Goal: Transaction & Acquisition: Book appointment/travel/reservation

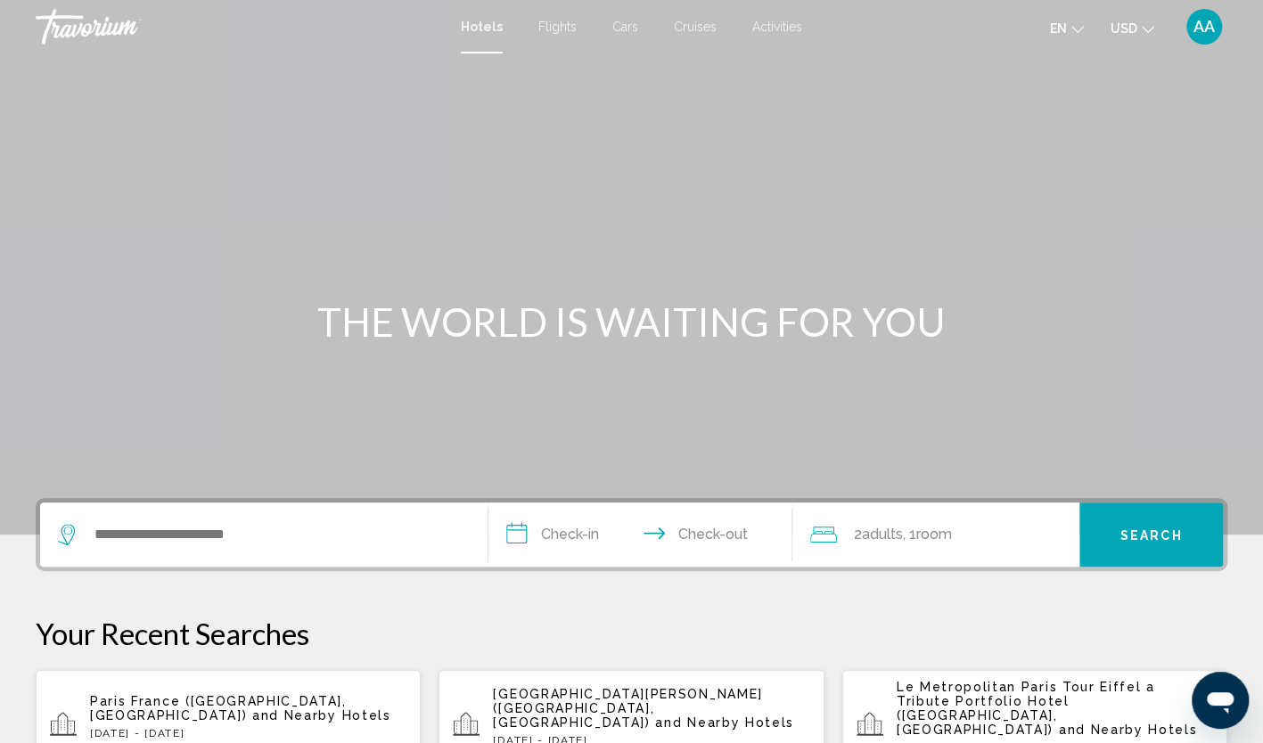
click at [171, 521] on div "Search widget" at bounding box center [264, 535] width 412 height 64
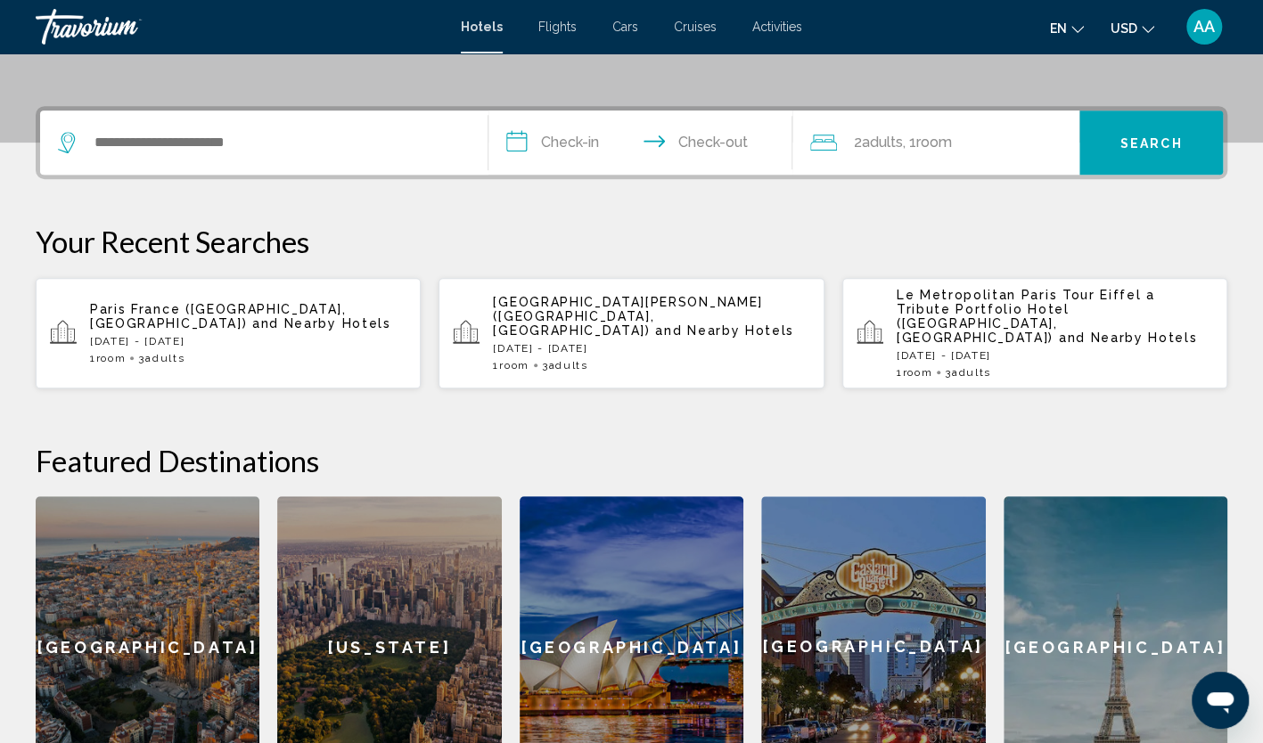
scroll to position [440, 0]
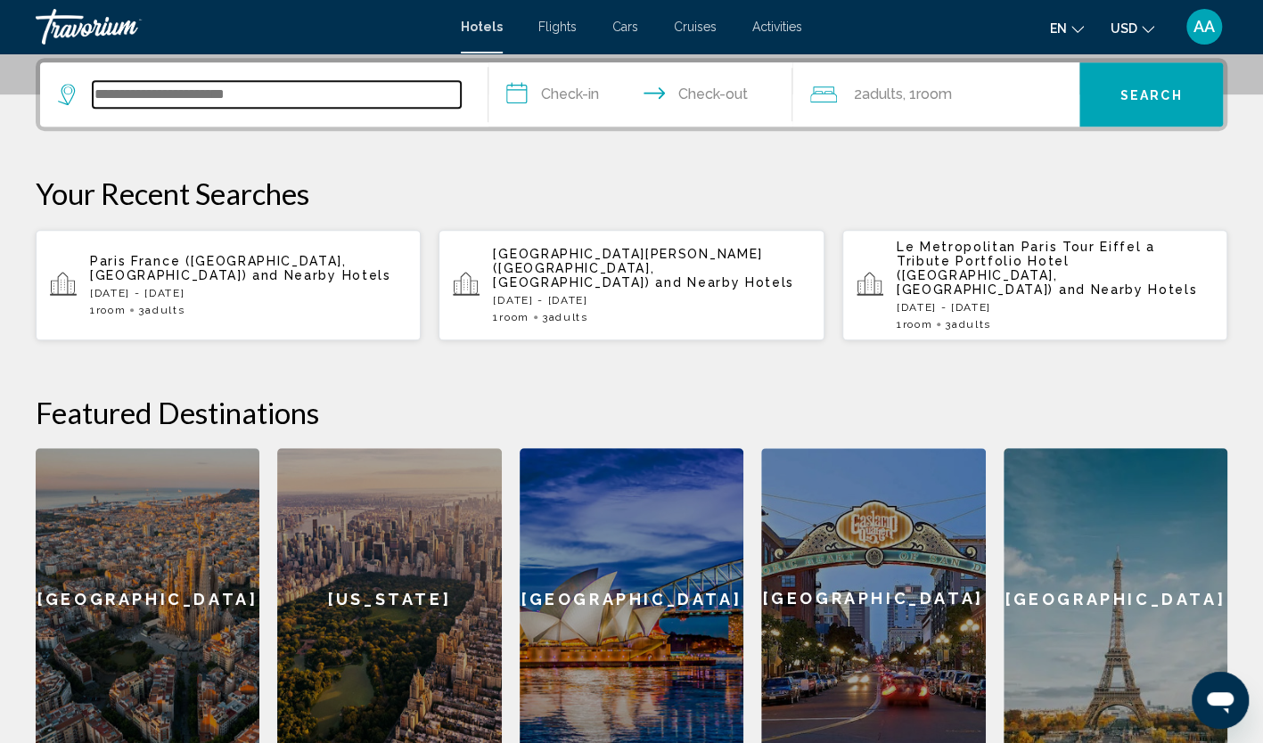
click at [129, 94] on input "Search widget" at bounding box center [277, 94] width 368 height 27
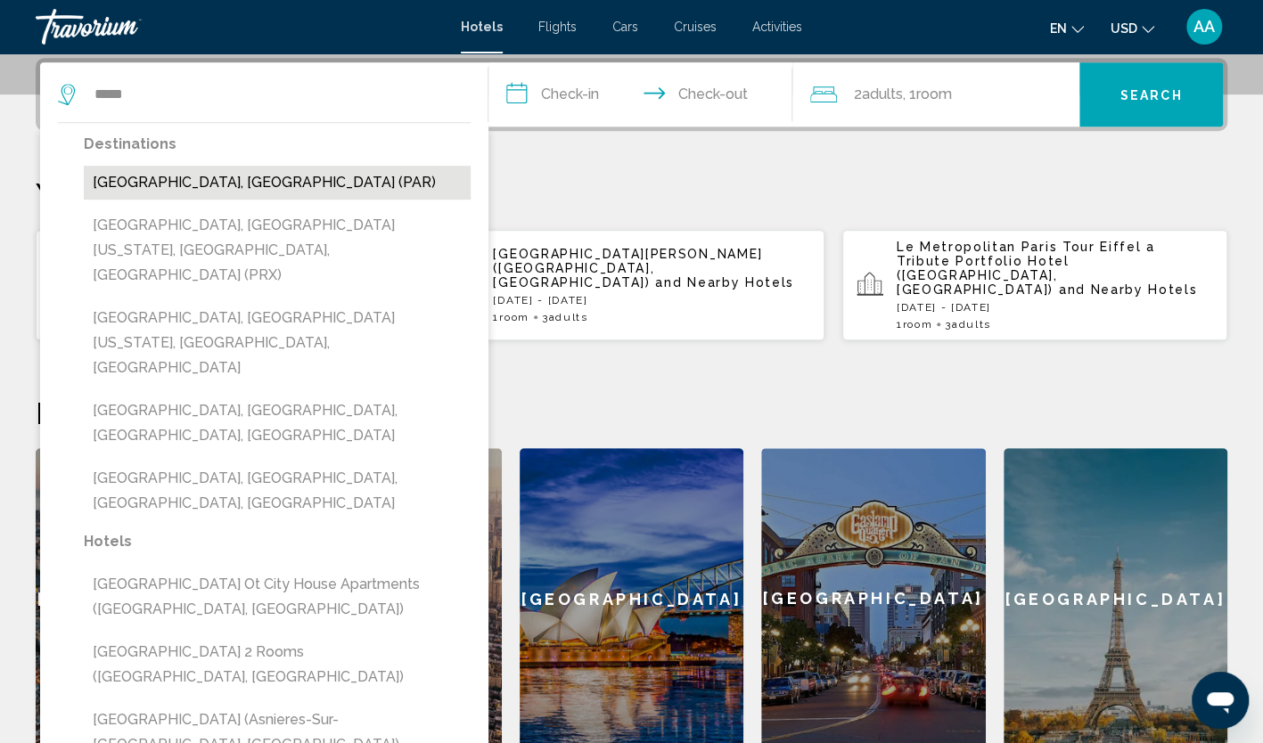
click at [181, 195] on button "[GEOGRAPHIC_DATA], [GEOGRAPHIC_DATA] (PAR)" at bounding box center [277, 183] width 387 height 34
type input "**********"
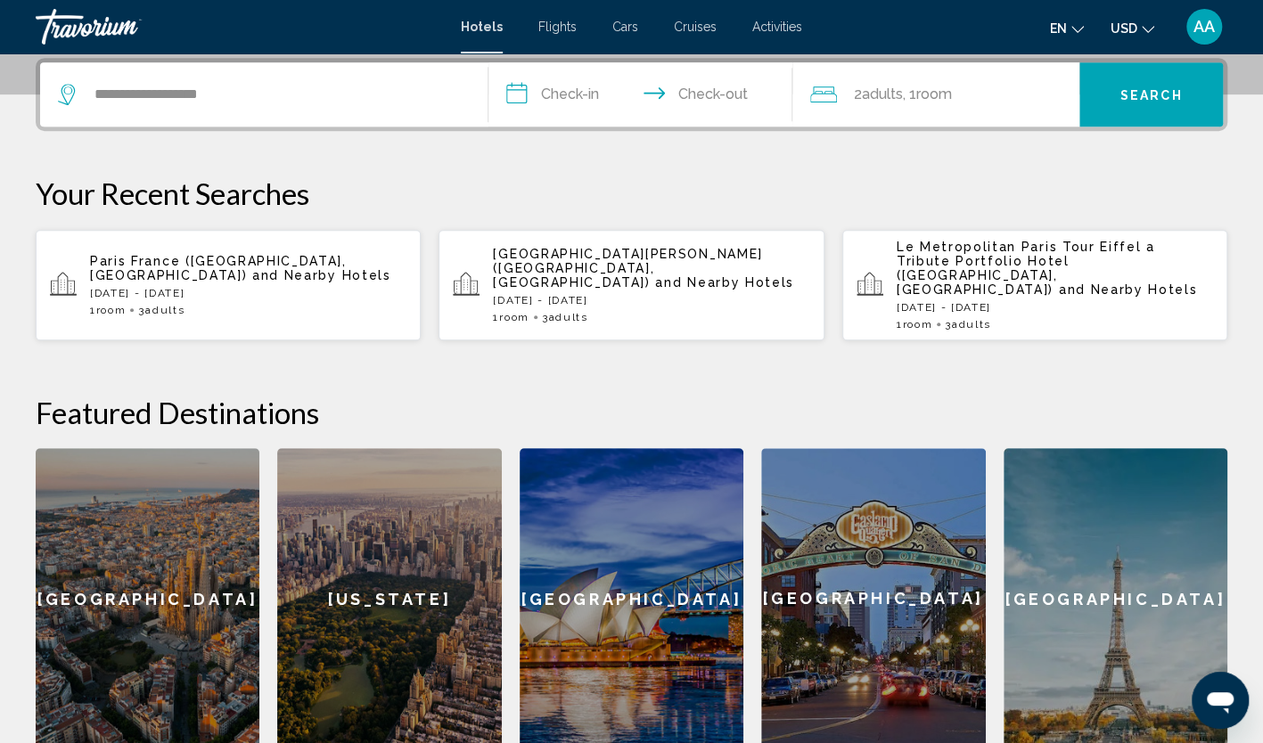
click at [578, 99] on input "**********" at bounding box center [644, 97] width 312 height 70
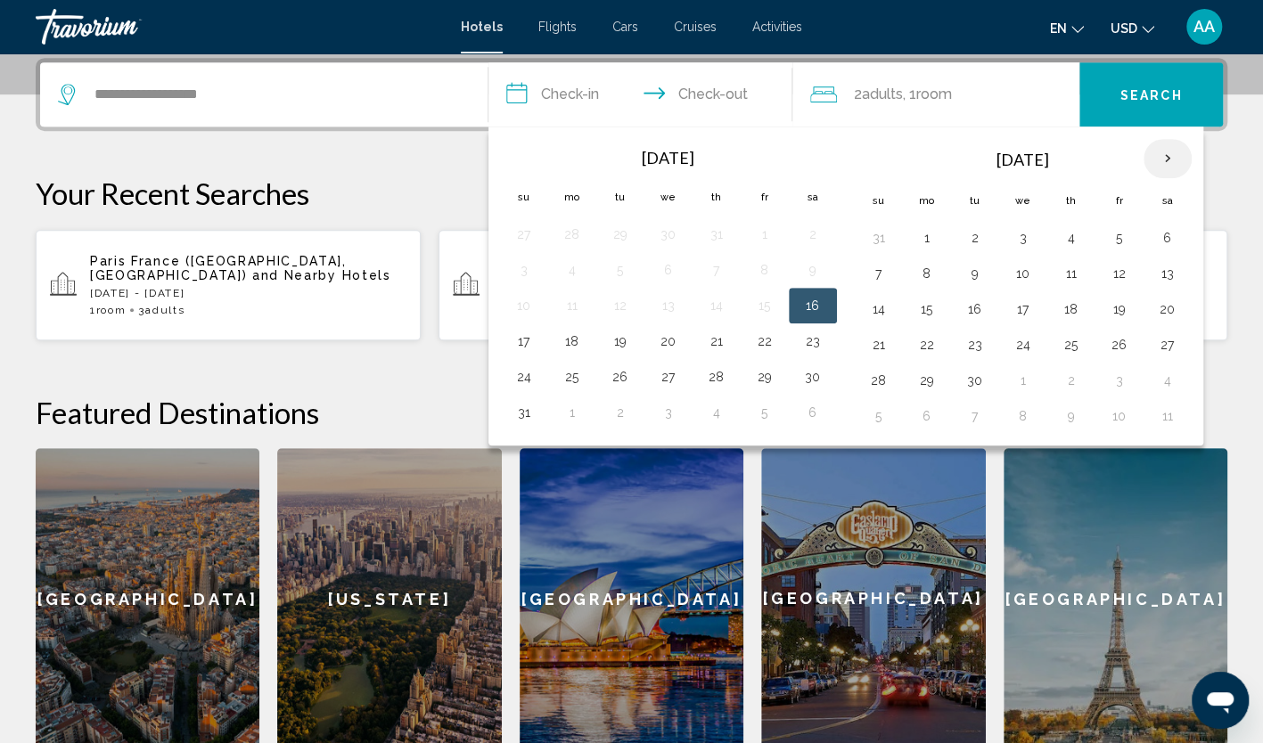
click at [1149, 161] on th "Next month" at bounding box center [1168, 158] width 48 height 39
click at [877, 342] on button "16" at bounding box center [879, 344] width 29 height 25
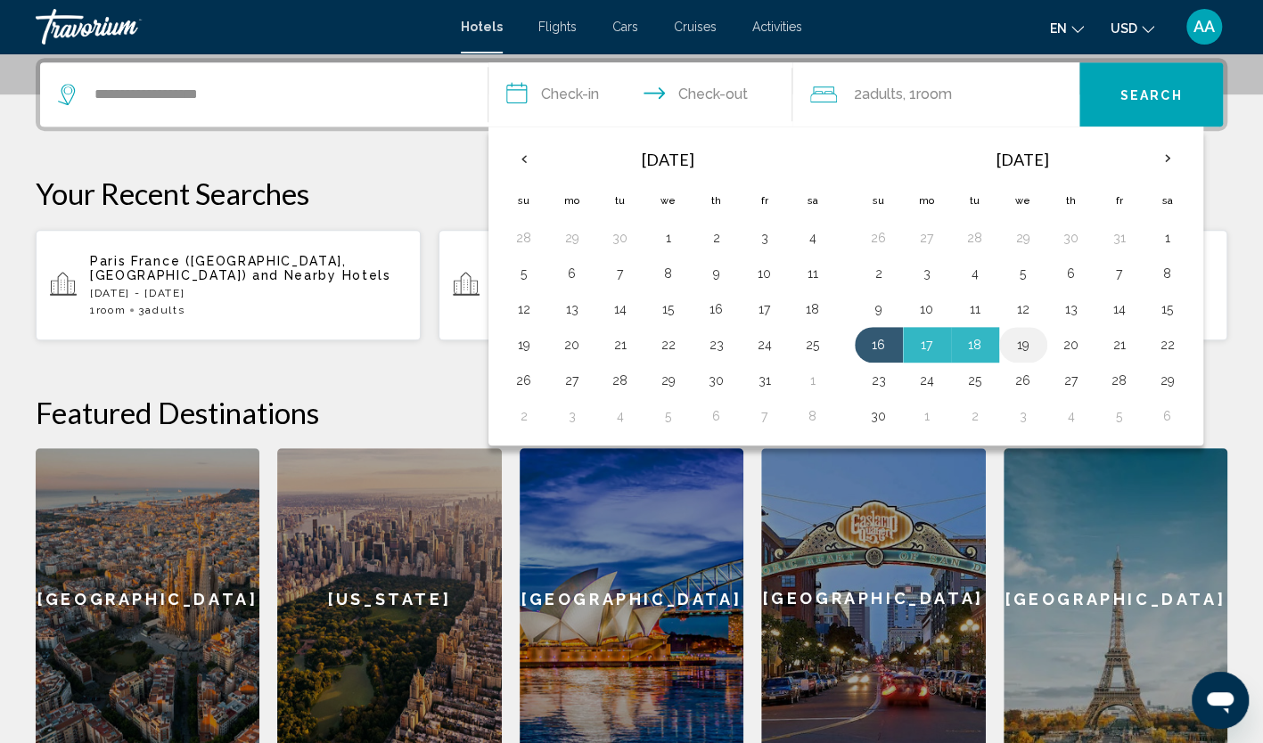
click at [1011, 341] on button "19" at bounding box center [1023, 344] width 29 height 25
type input "**********"
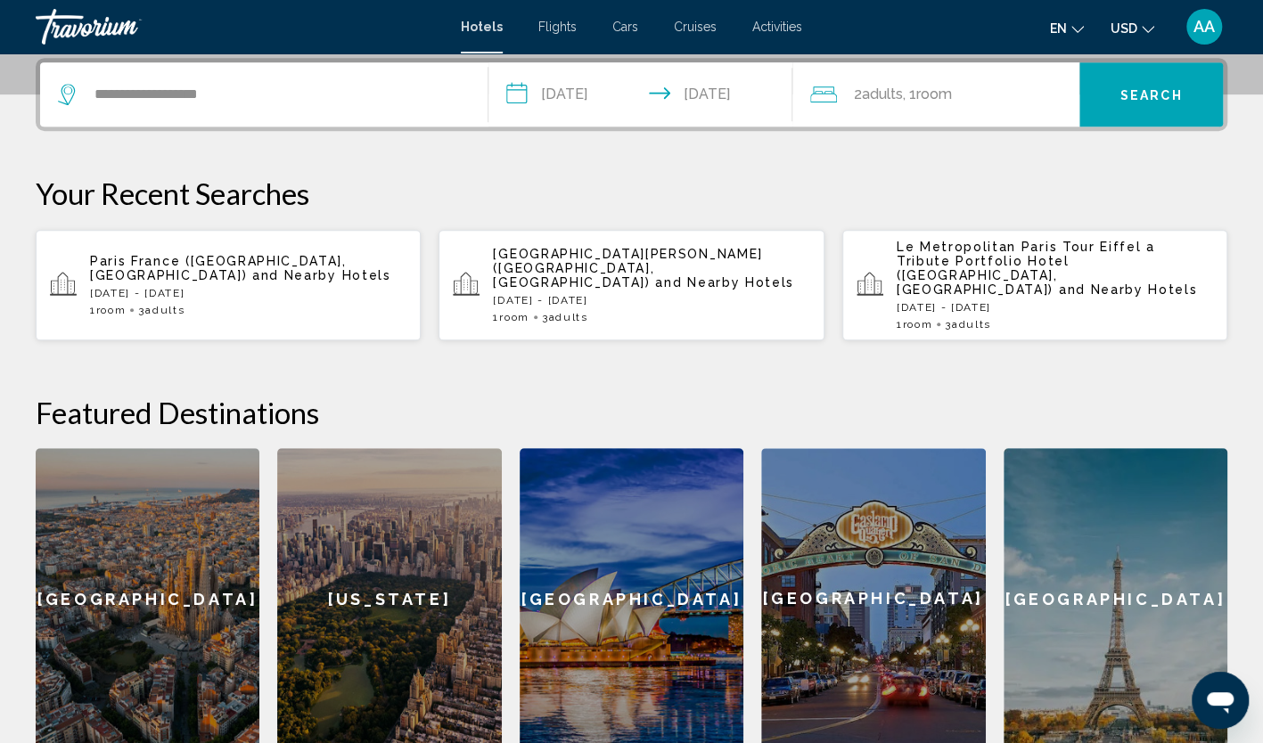
click at [927, 100] on span "Room" at bounding box center [933, 94] width 36 height 17
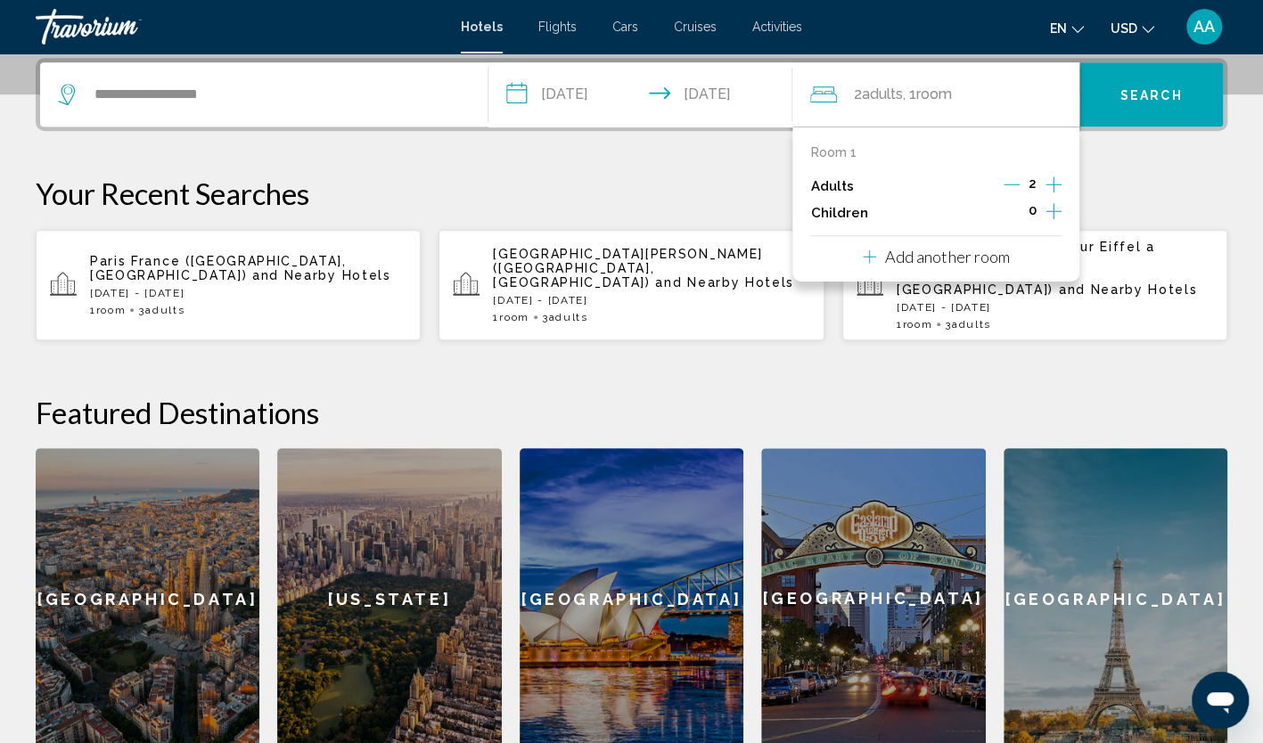
click at [1053, 189] on icon "Increment adults" at bounding box center [1054, 184] width 16 height 21
click at [1106, 196] on p "Your Recent Searches" at bounding box center [632, 194] width 1192 height 36
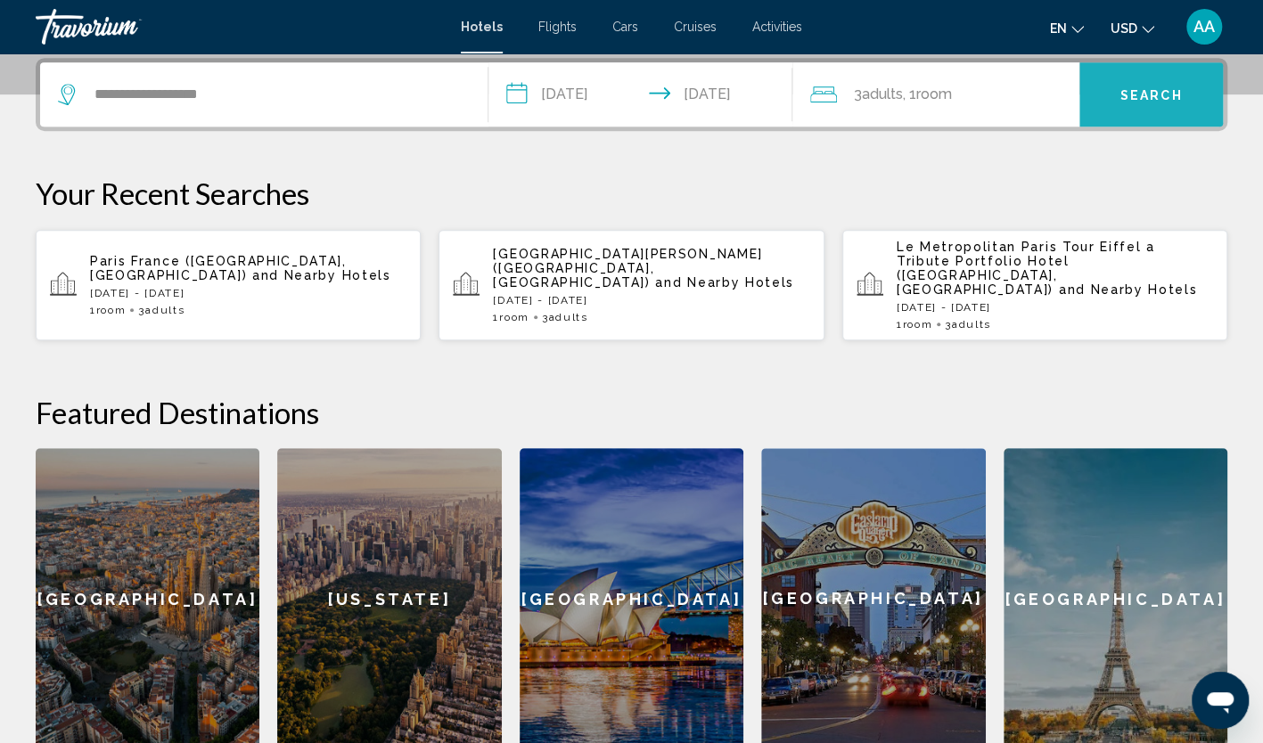
click at [1114, 106] on button "Search" at bounding box center [1151, 94] width 144 height 64
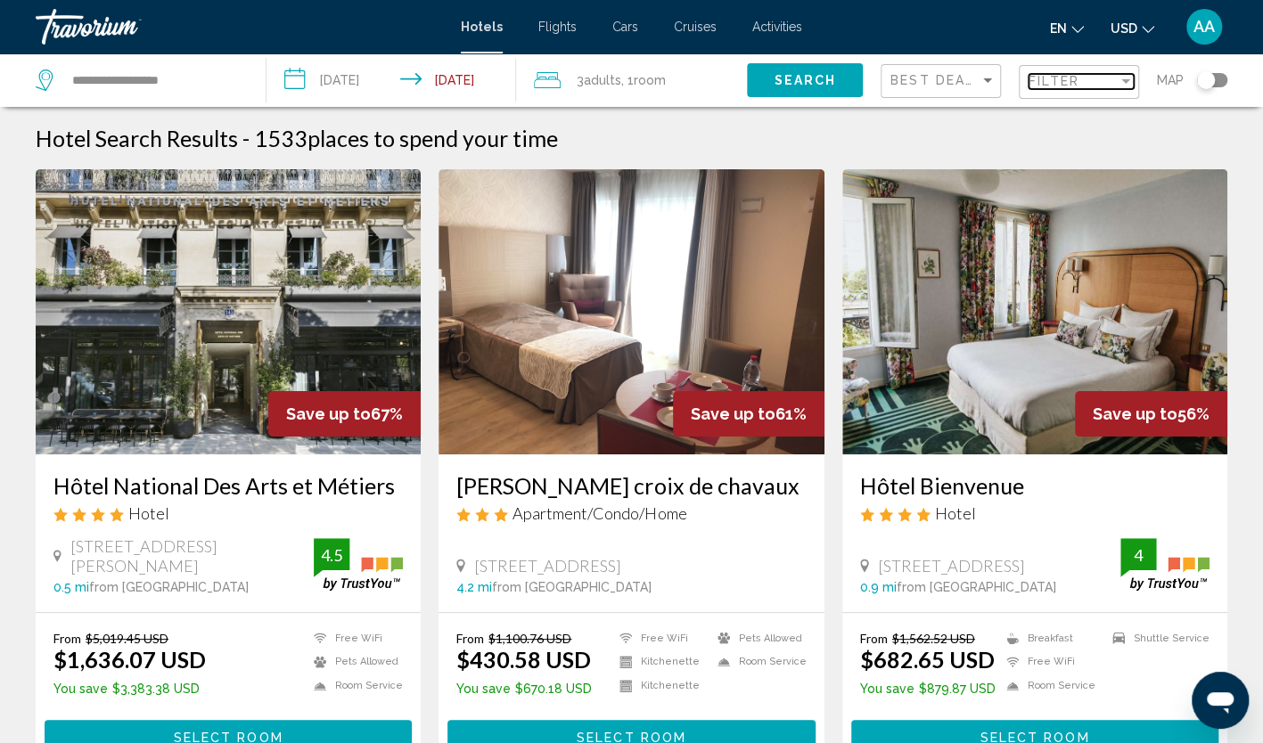
click at [1084, 76] on div "Filter" at bounding box center [1073, 81] width 89 height 14
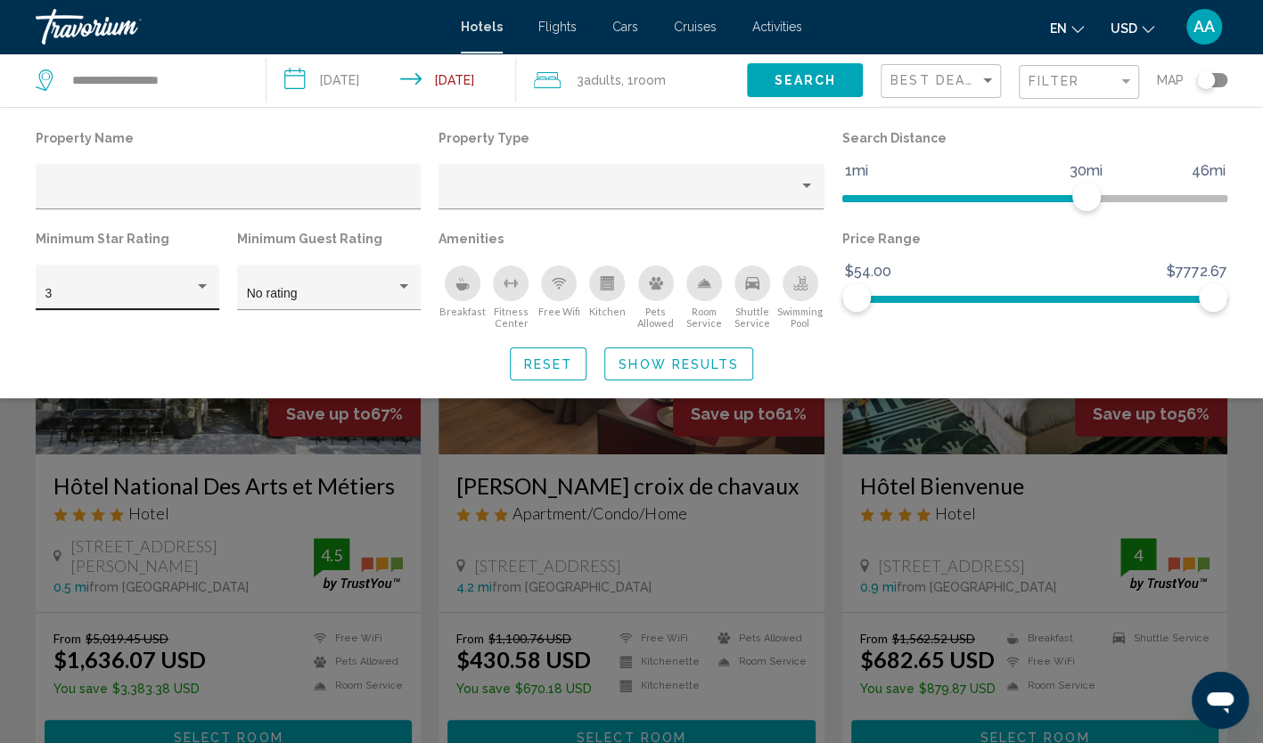
click at [210, 288] on div "3" at bounding box center [128, 287] width 184 height 45
click at [173, 324] on span "4" at bounding box center [127, 331] width 165 height 37
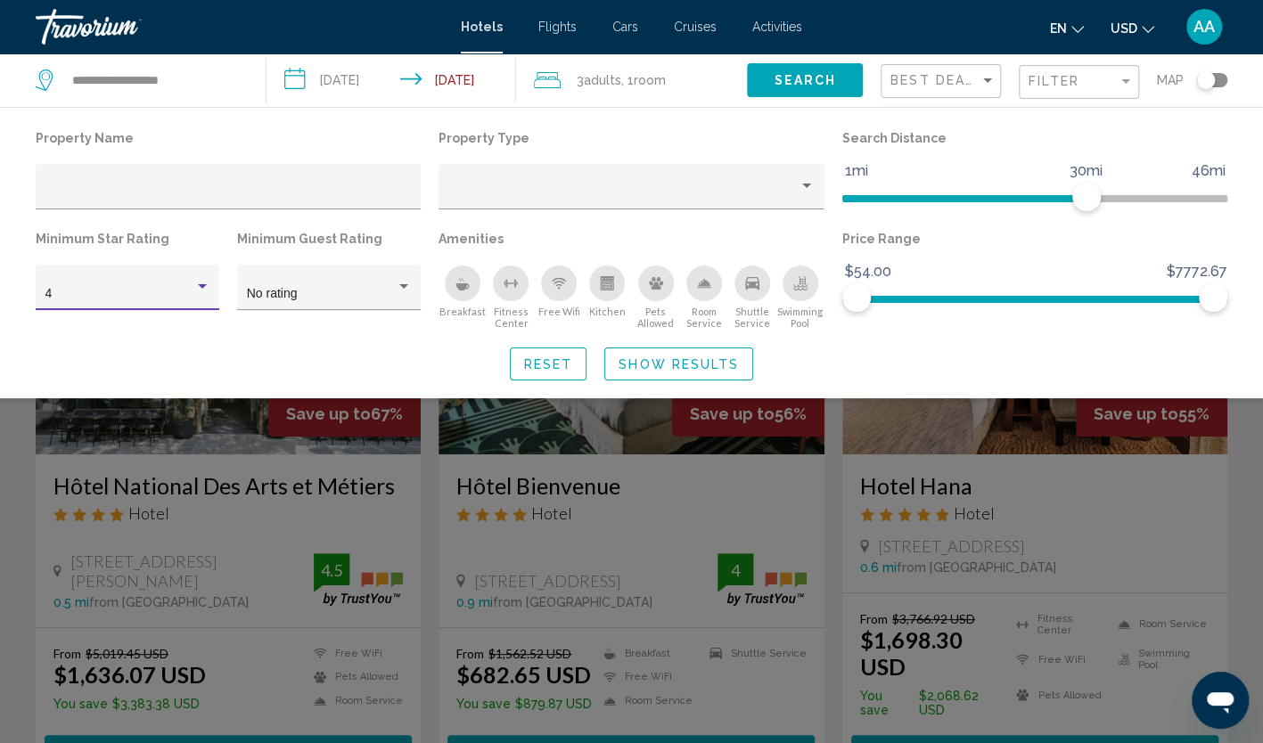
click at [362, 337] on div "Property Name Property Type Search Distance 1mi 46mi 30mi Minimum Star Rating 4…" at bounding box center [631, 253] width 1263 height 255
drag, startPoint x: 1218, startPoint y: 305, endPoint x: 884, endPoint y: 317, distance: 333.6
click at [884, 317] on div "Price Range $54.00 $7772.67 $54.00 $662.67 $54.00 - $662.67" at bounding box center [1034, 277] width 403 height 103
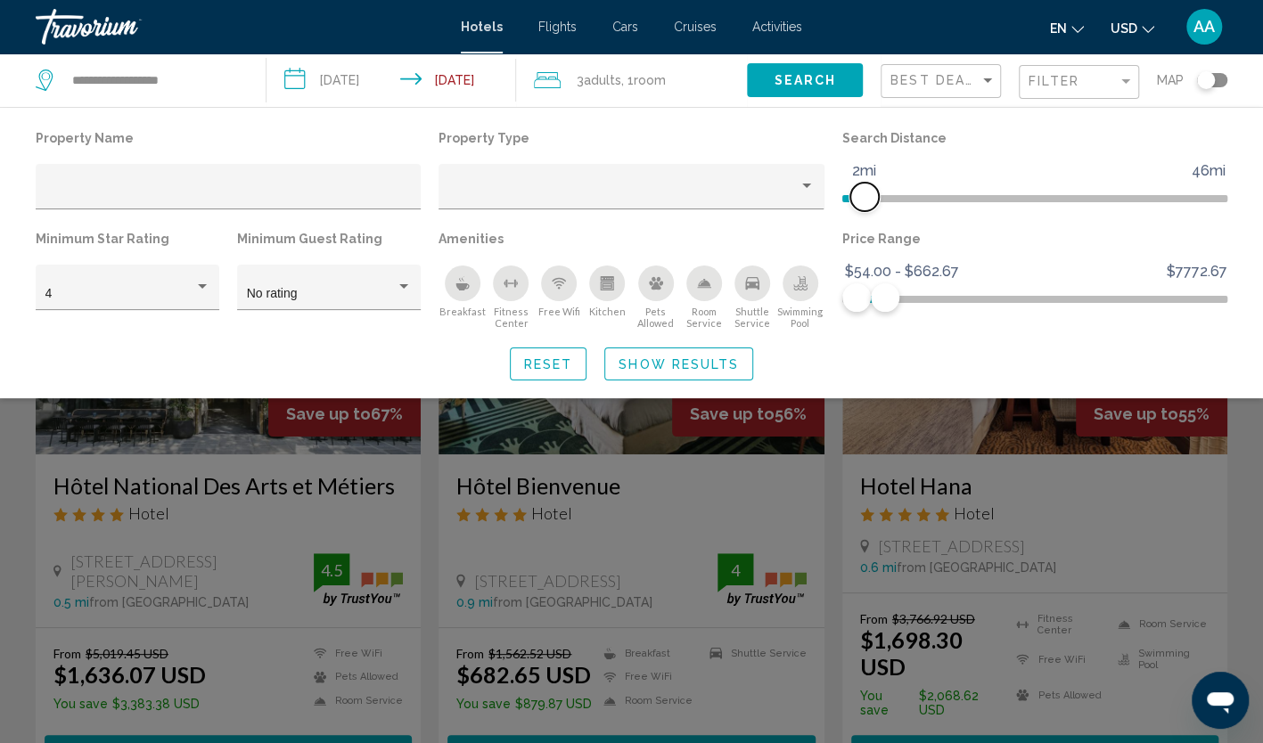
drag, startPoint x: 1094, startPoint y: 194, endPoint x: 866, endPoint y: 212, distance: 228.9
click at [866, 212] on div "Search Distance 1mi 46mi 2mi" at bounding box center [1034, 176] width 403 height 101
click at [693, 364] on span "Show Results" at bounding box center [679, 364] width 120 height 14
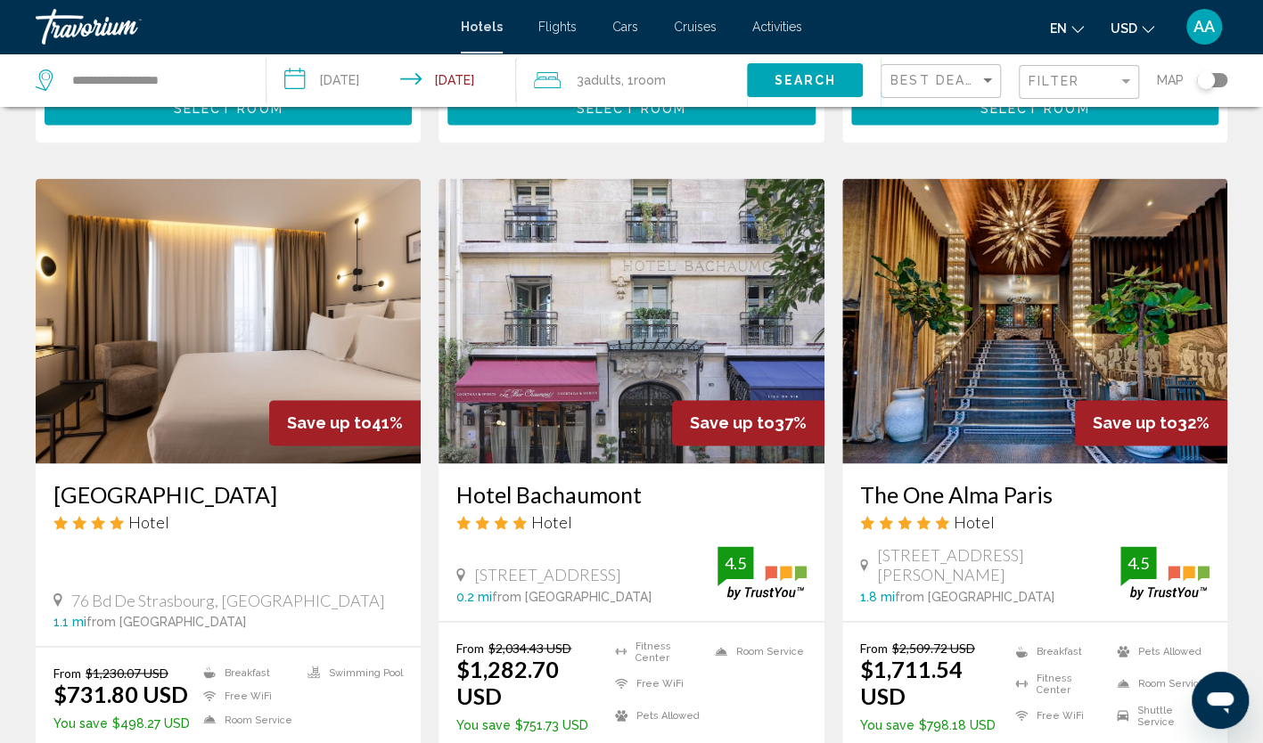
scroll to position [1337, 0]
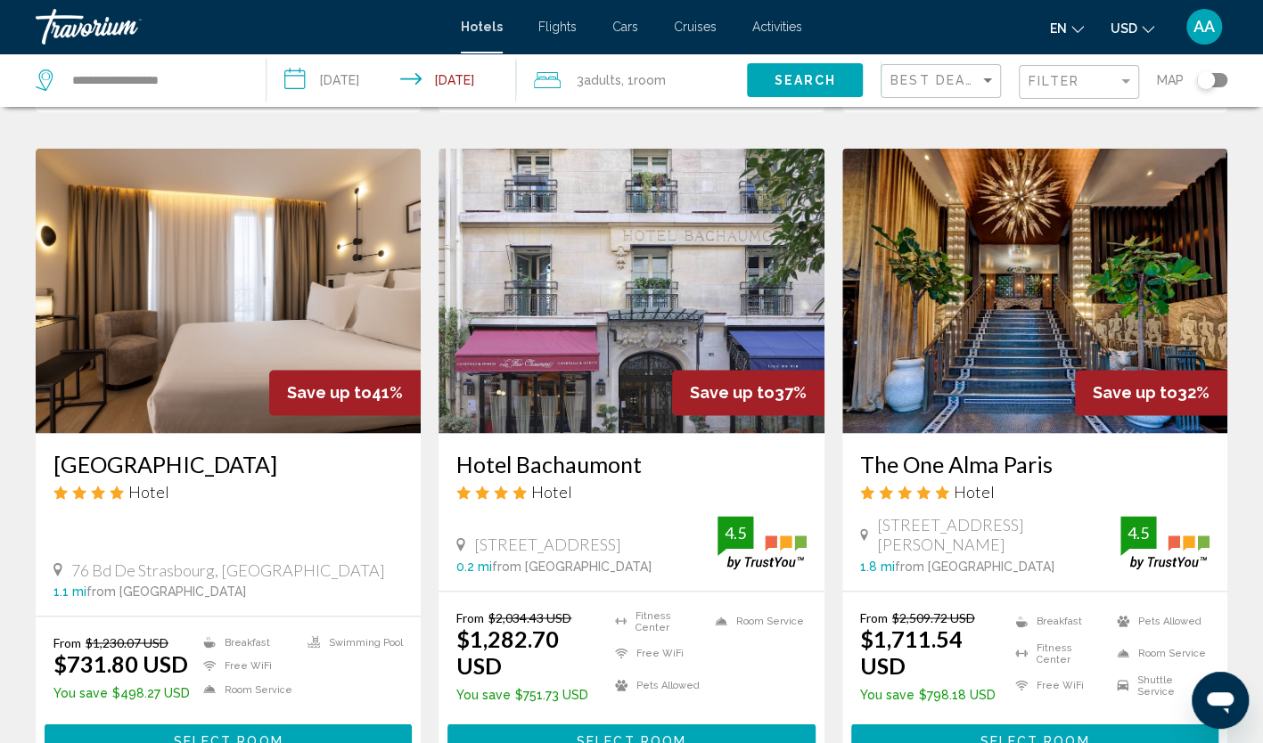
click at [1001, 246] on img "Main content" at bounding box center [1034, 290] width 385 height 285
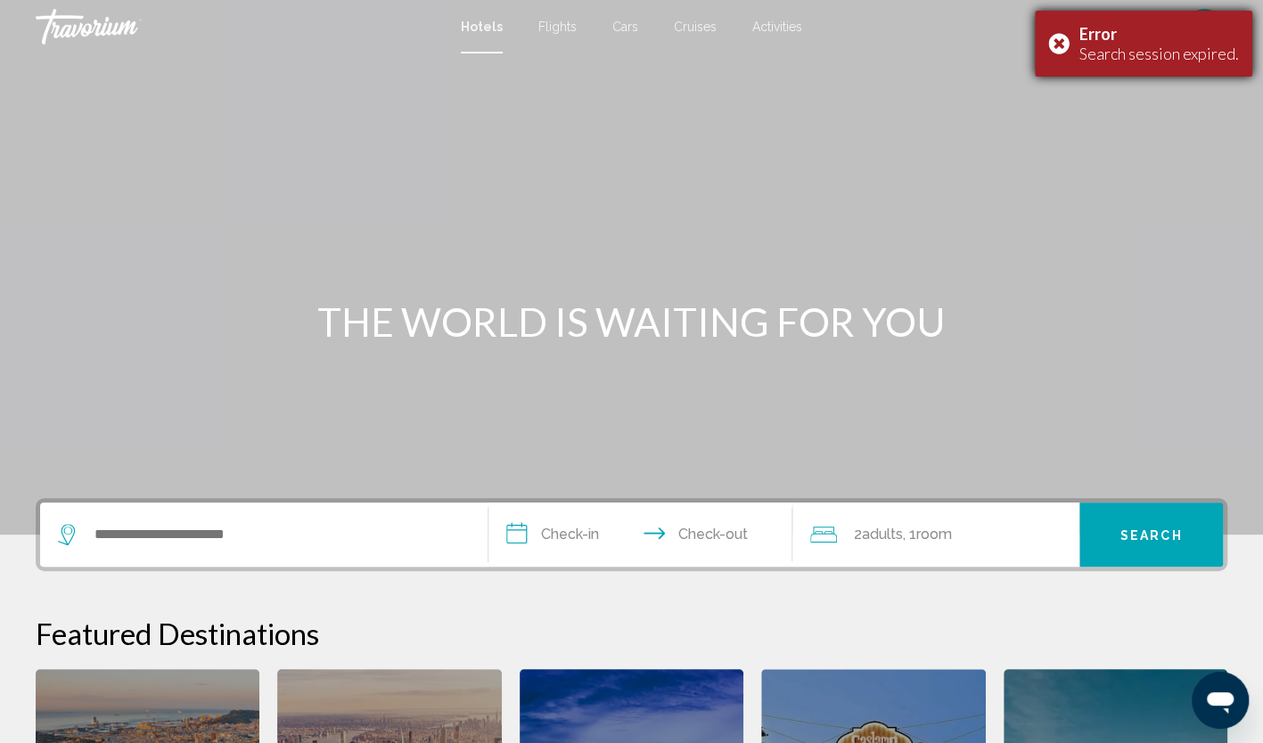
click at [1069, 46] on div "Error Search session expired." at bounding box center [1143, 44] width 217 height 66
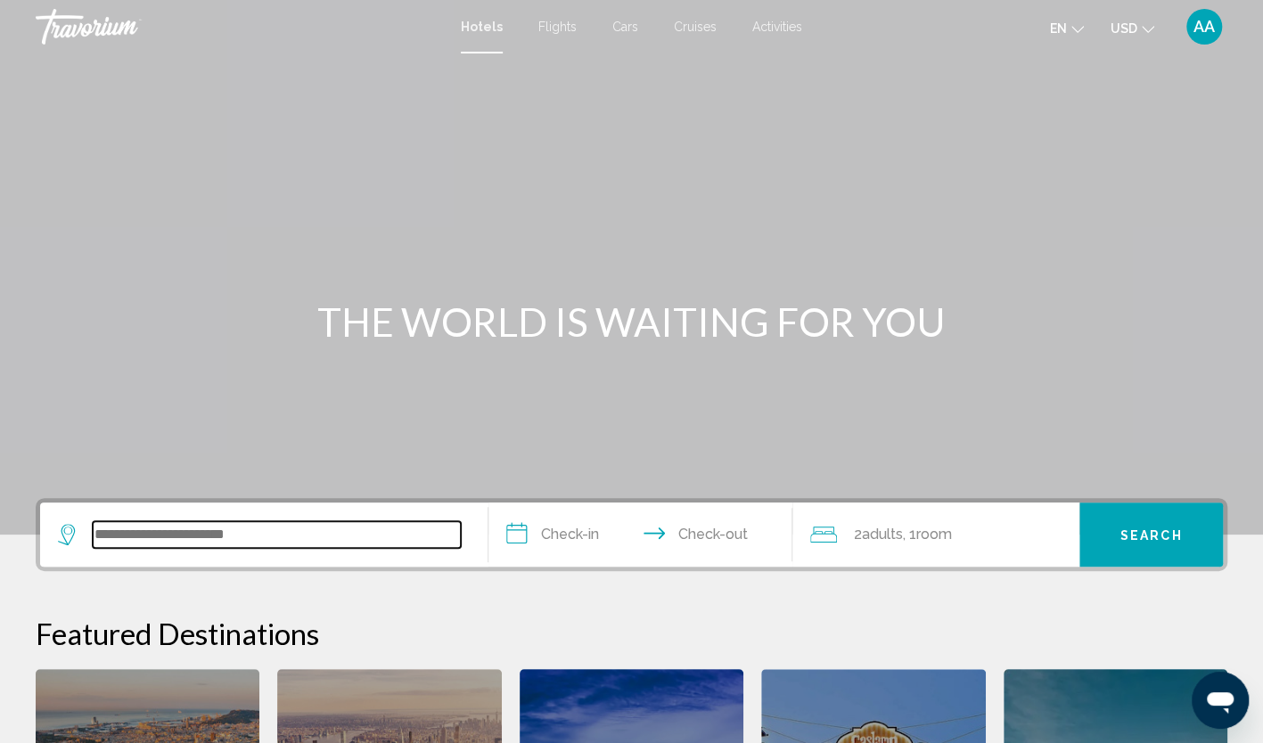
click at [271, 529] on input "Search widget" at bounding box center [277, 534] width 368 height 27
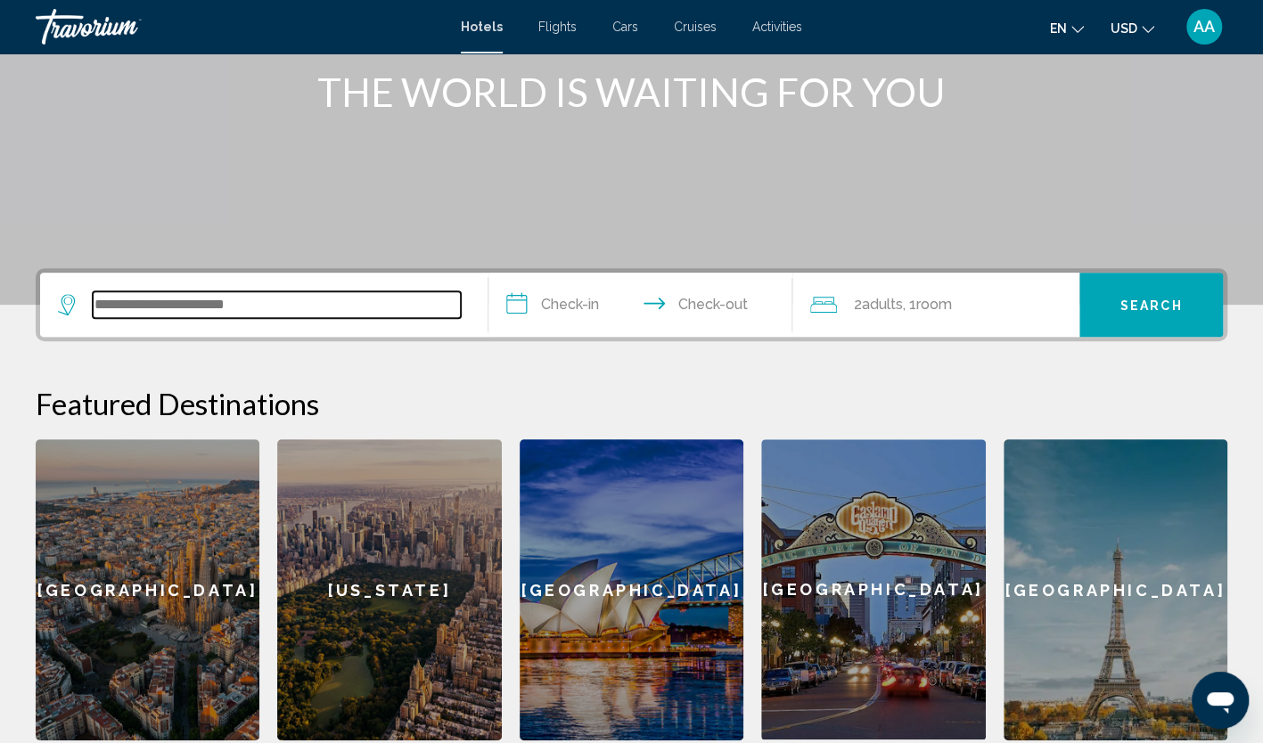
scroll to position [440, 0]
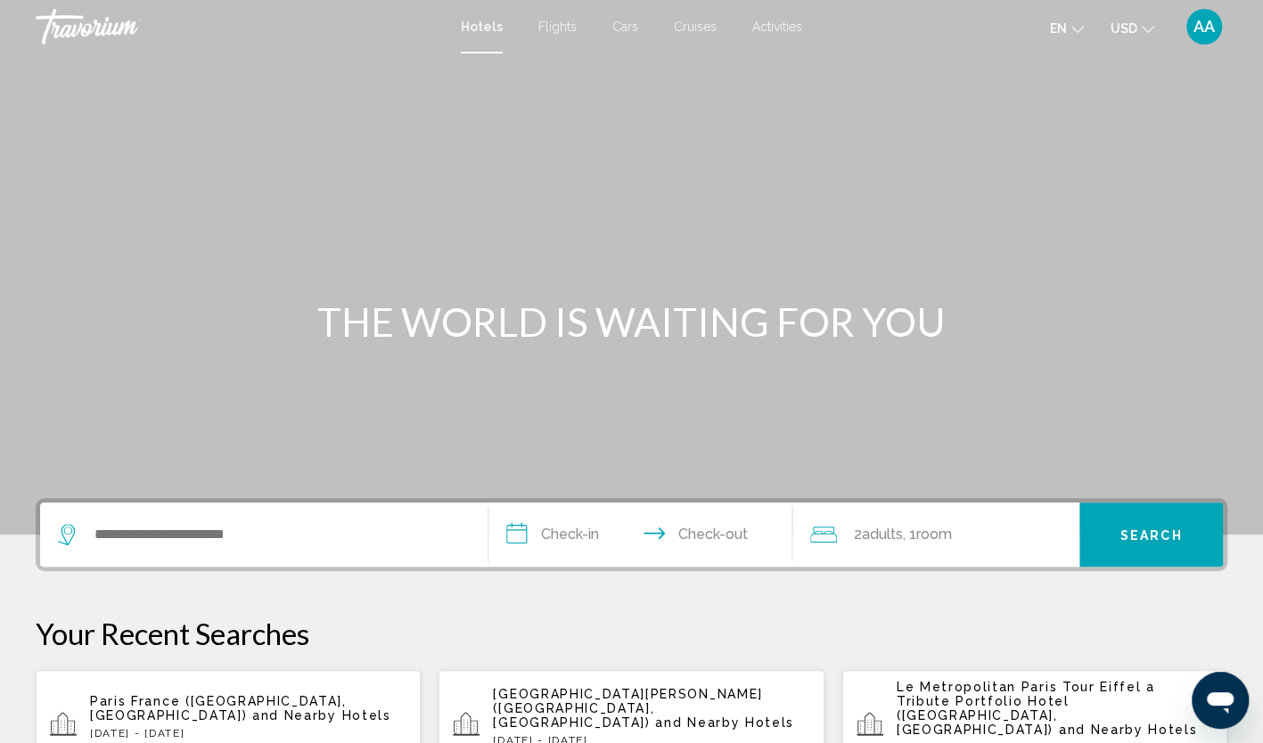
click at [181, 687] on app-hotels-recent-search "Paris France (Paris, FR) and Nearby Hotels Sun, 16 Nov - Wed, 19 Nov 1 Room roo…" at bounding box center [228, 725] width 385 height 111
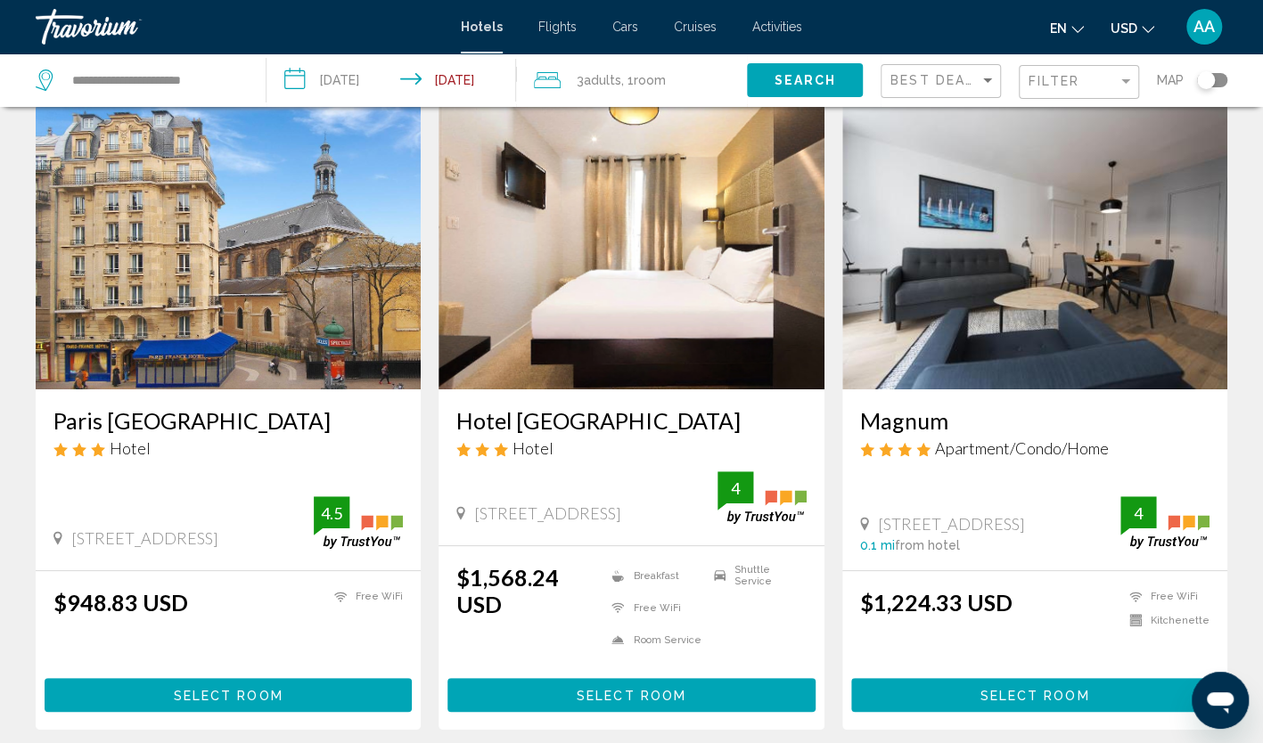
scroll to position [89, 0]
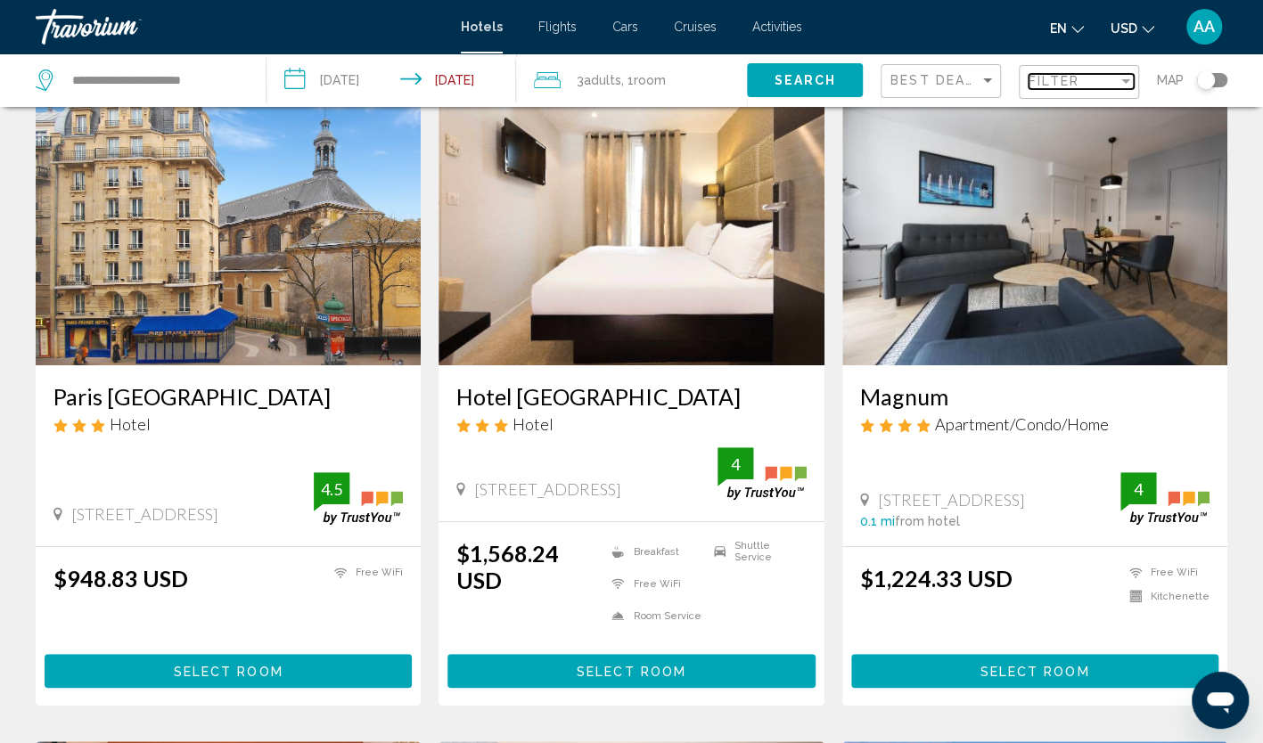
click at [1056, 77] on span "Filter" at bounding box center [1054, 81] width 51 height 14
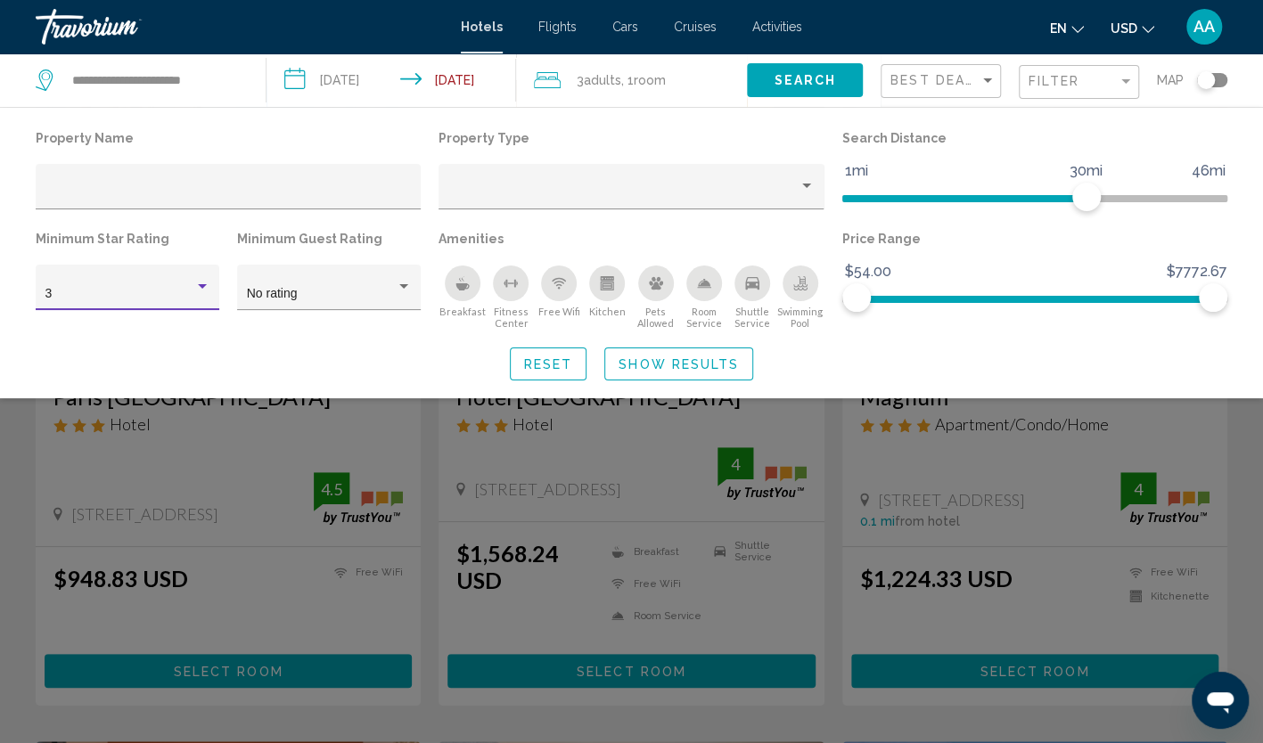
click at [151, 299] on div "3" at bounding box center [119, 294] width 149 height 14
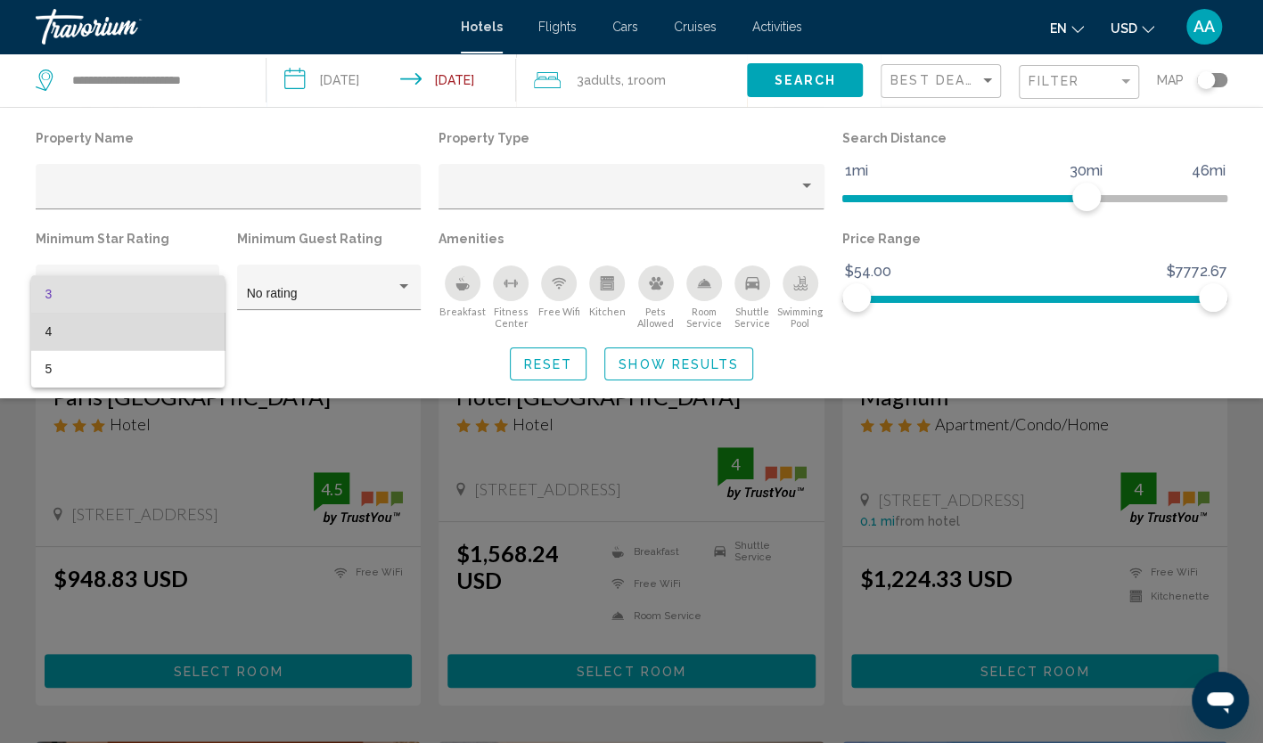
click at [149, 327] on span "4" at bounding box center [127, 331] width 165 height 37
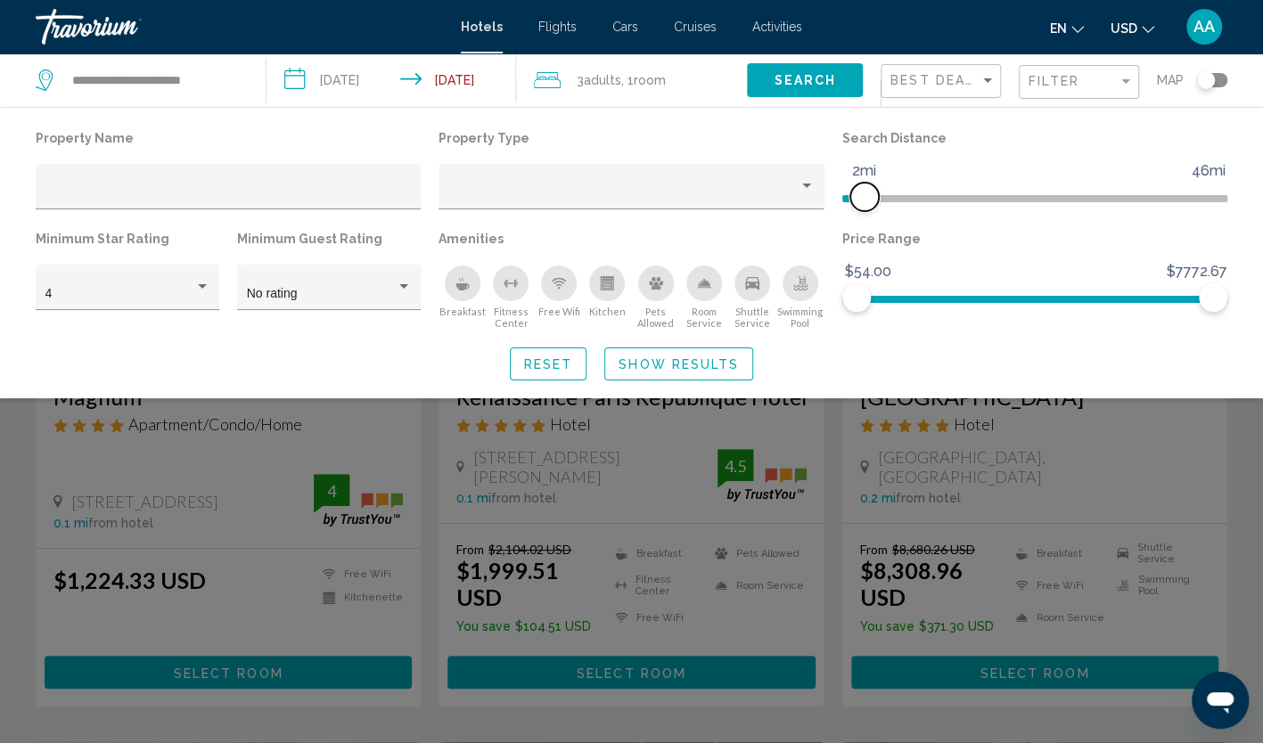
drag, startPoint x: 1011, startPoint y: 196, endPoint x: 861, endPoint y: 207, distance: 150.1
click at [861, 199] on ngx-slider "1mi 46mi 2mi" at bounding box center [1034, 197] width 385 height 4
drag, startPoint x: 1207, startPoint y: 307, endPoint x: 884, endPoint y: 303, distance: 322.7
click at [884, 303] on span "Hotel Filters" at bounding box center [885, 297] width 29 height 29
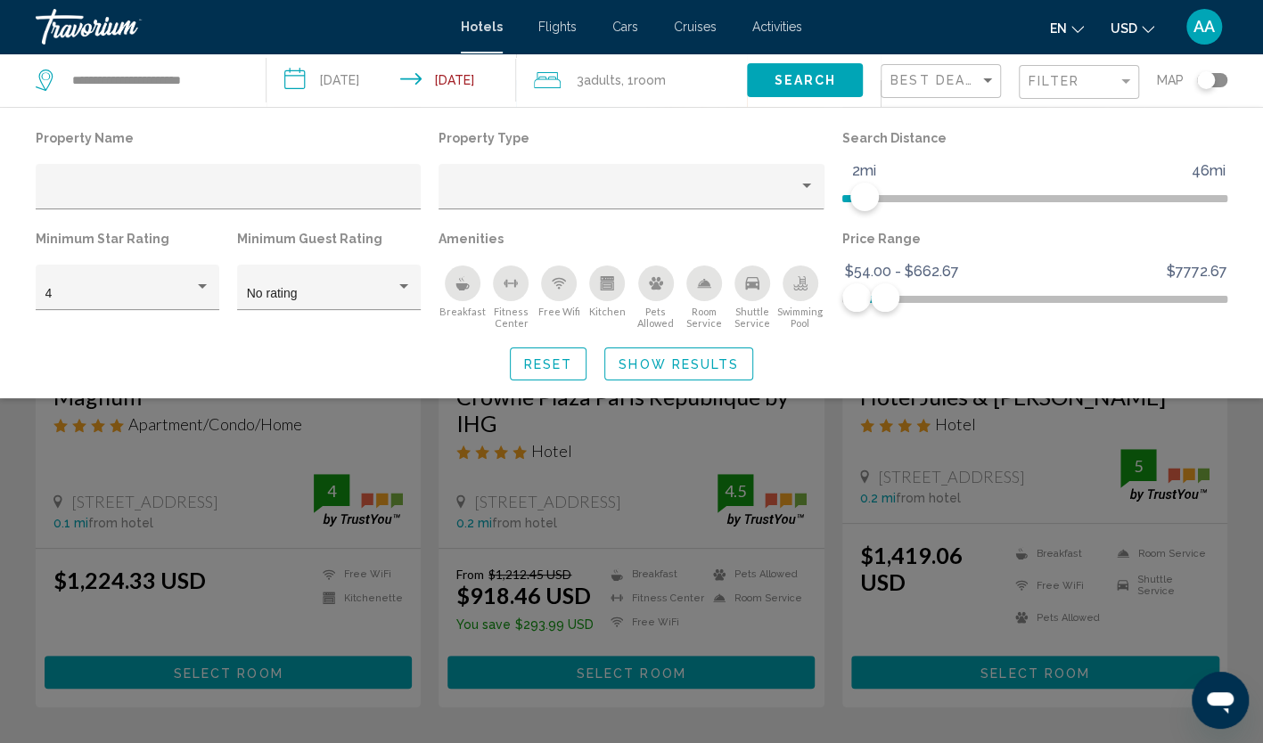
click at [846, 348] on div "Reset Show Results" at bounding box center [632, 364] width 1192 height 33
click at [738, 371] on button "Show Results" at bounding box center [678, 364] width 149 height 33
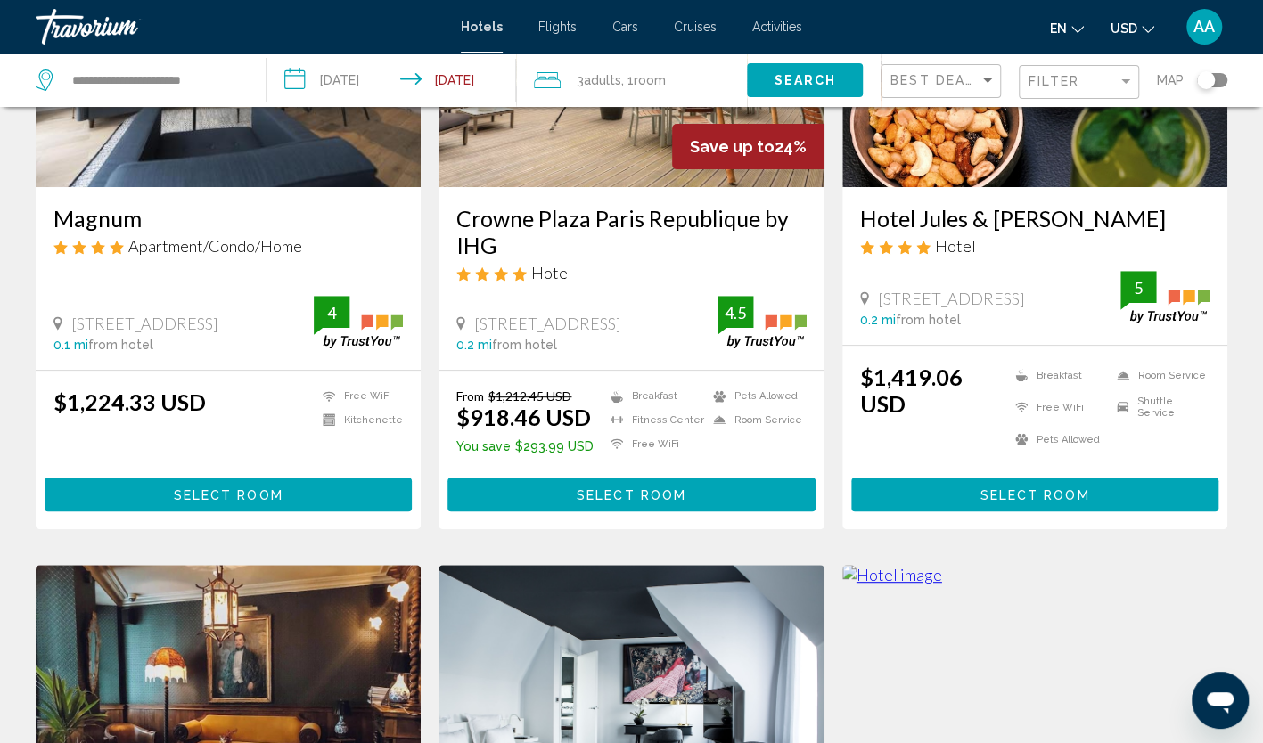
scroll to position [267, 0]
click at [913, 87] on div "Best Deals" at bounding box center [942, 81] width 105 height 33
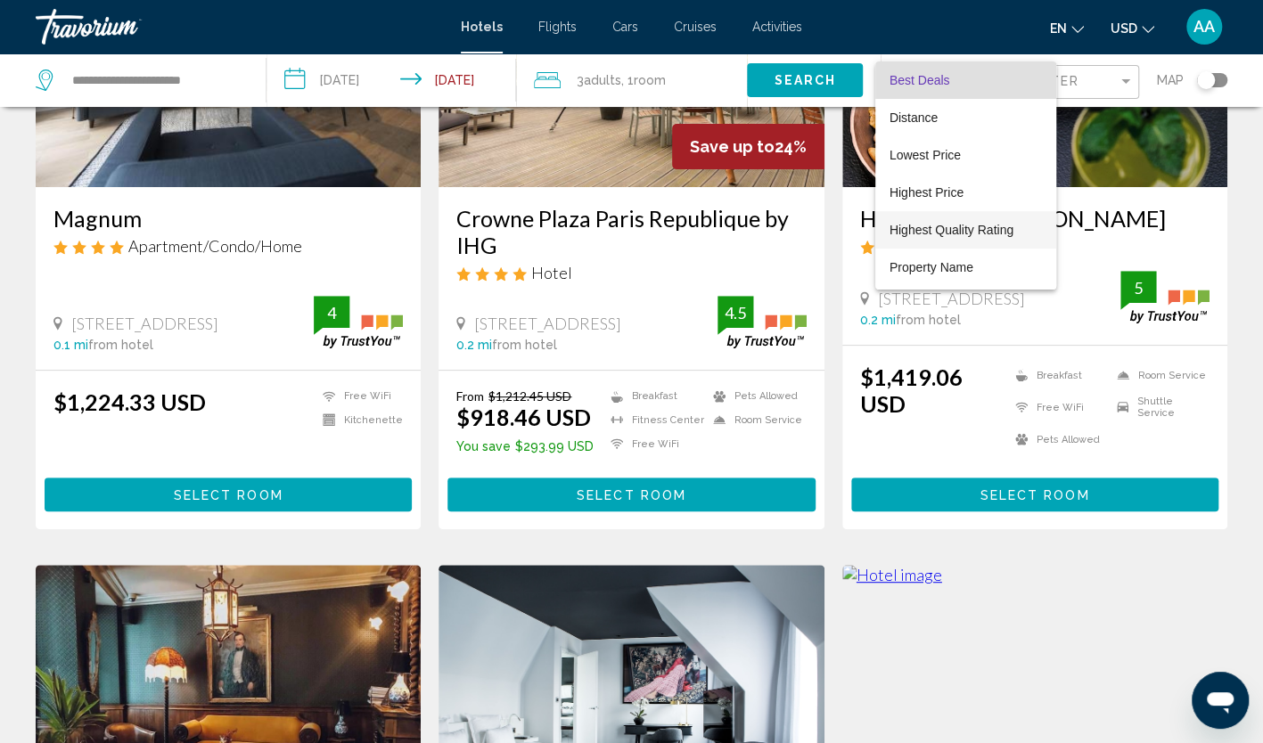
click at [954, 230] on span "Highest Quality Rating" at bounding box center [952, 230] width 124 height 14
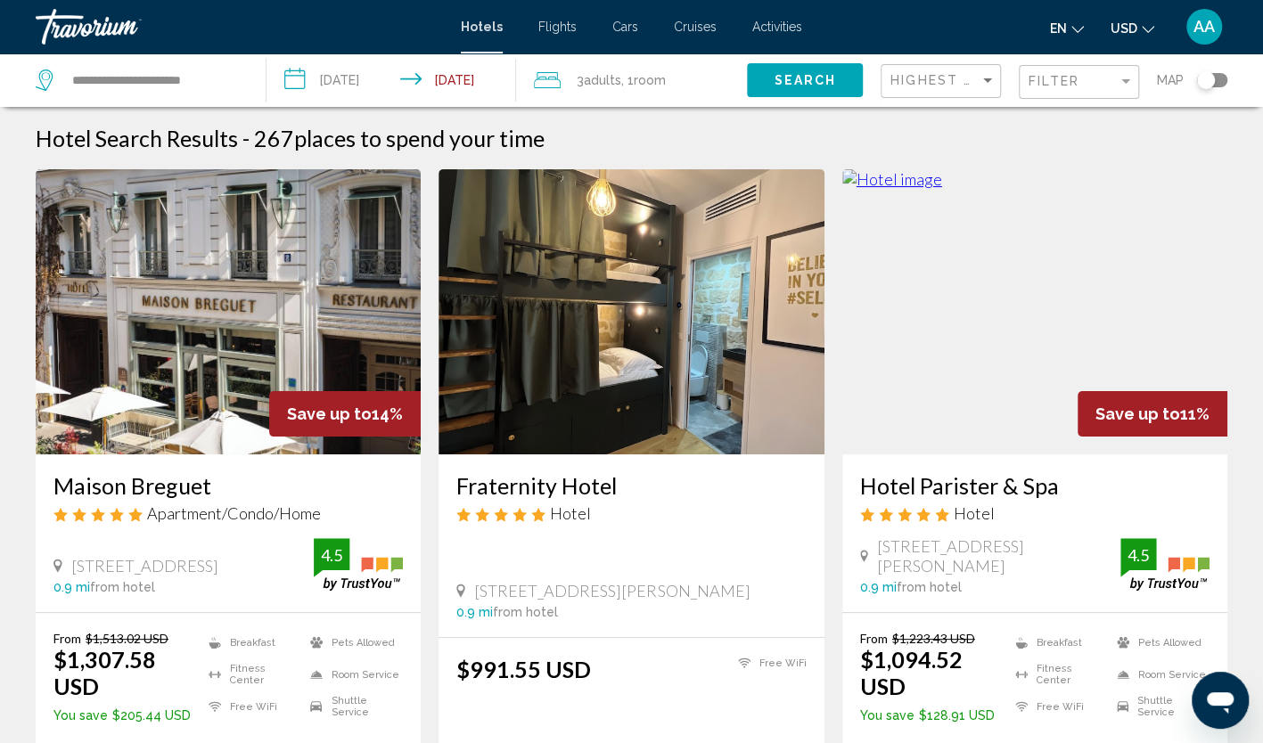
click at [289, 357] on img "Main content" at bounding box center [228, 311] width 385 height 285
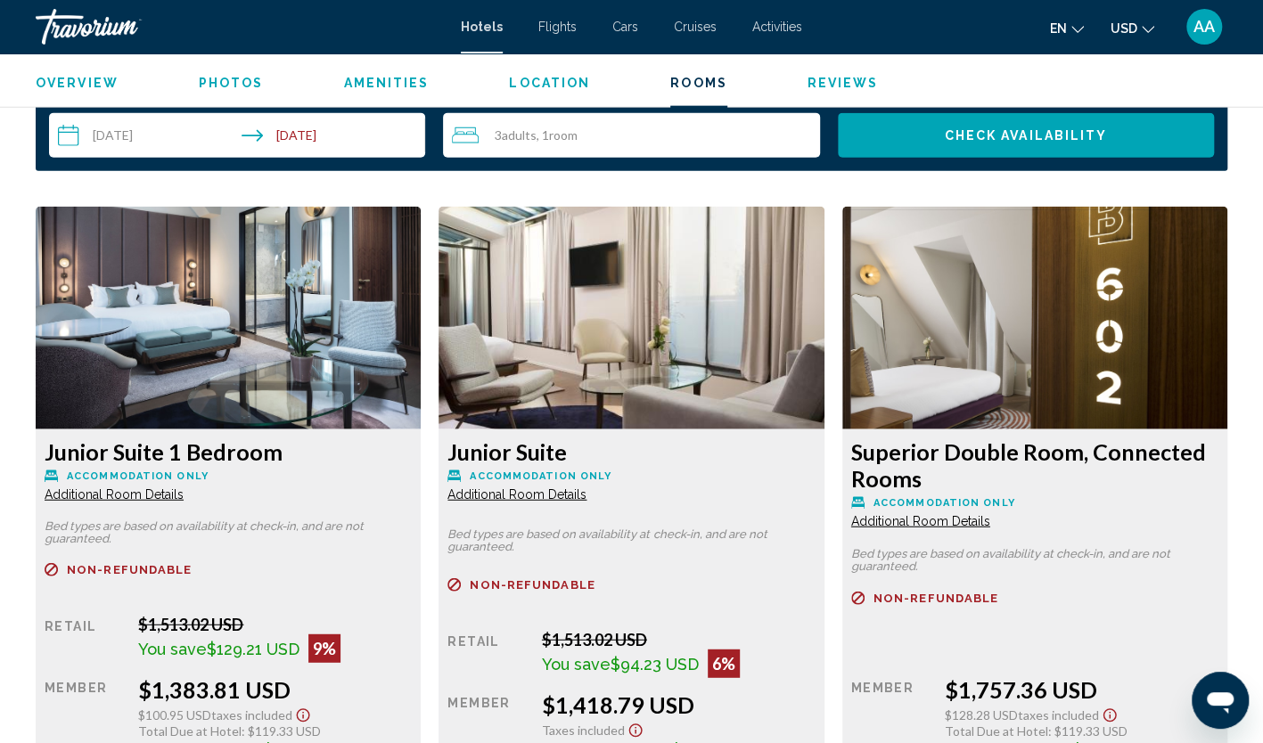
scroll to position [2407, 0]
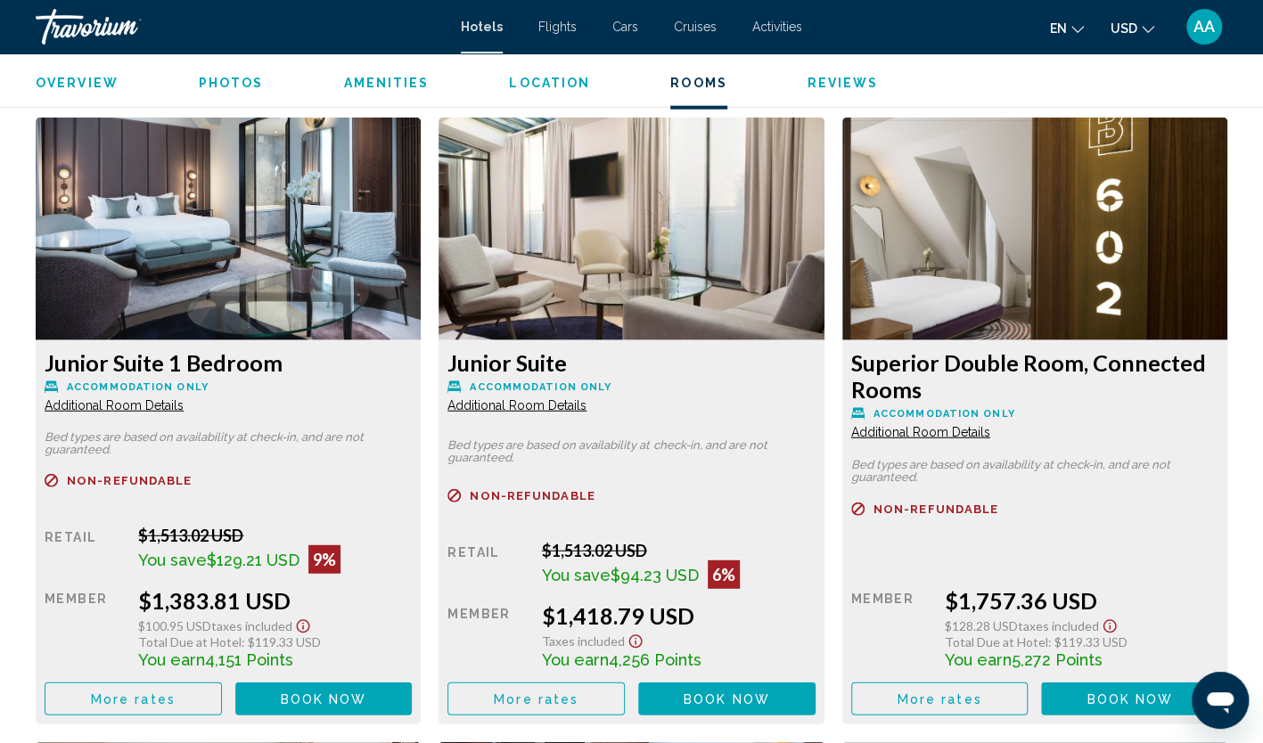
click at [143, 412] on span "Additional Room Details" at bounding box center [114, 405] width 139 height 14
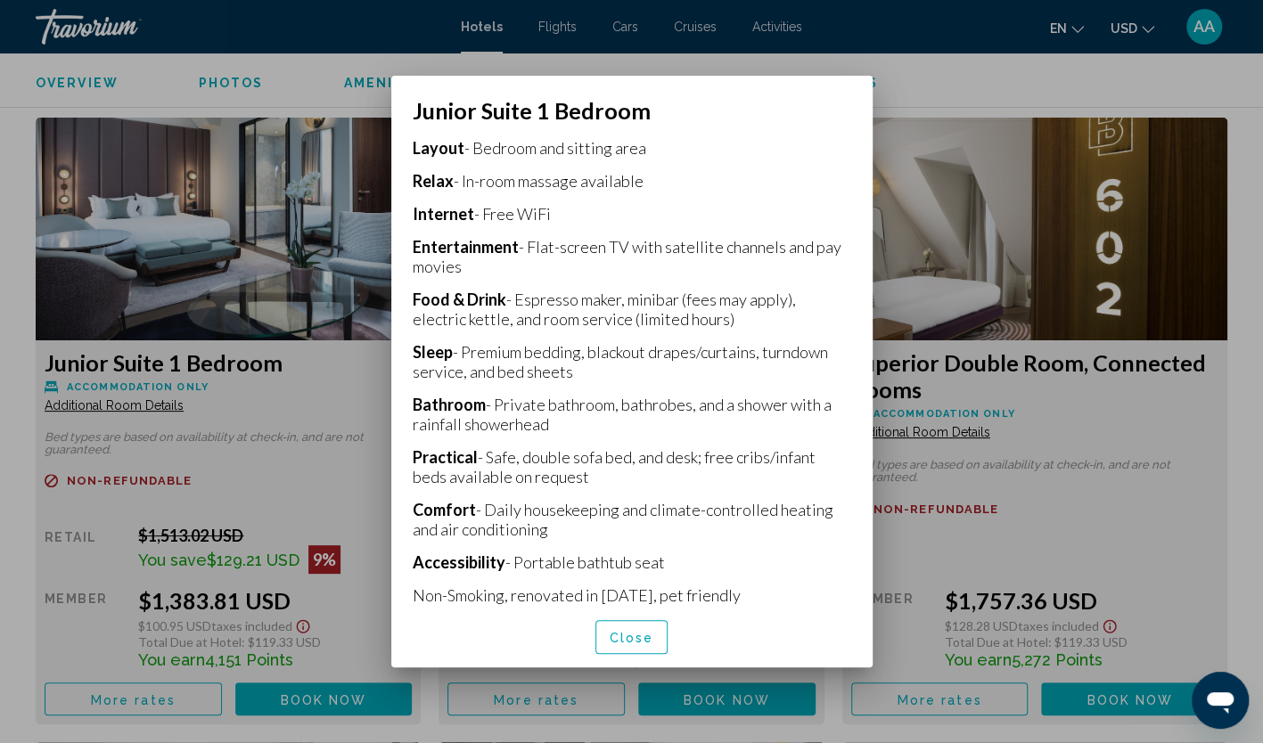
scroll to position [438, 0]
click at [633, 636] on span "Close" at bounding box center [632, 638] width 45 height 14
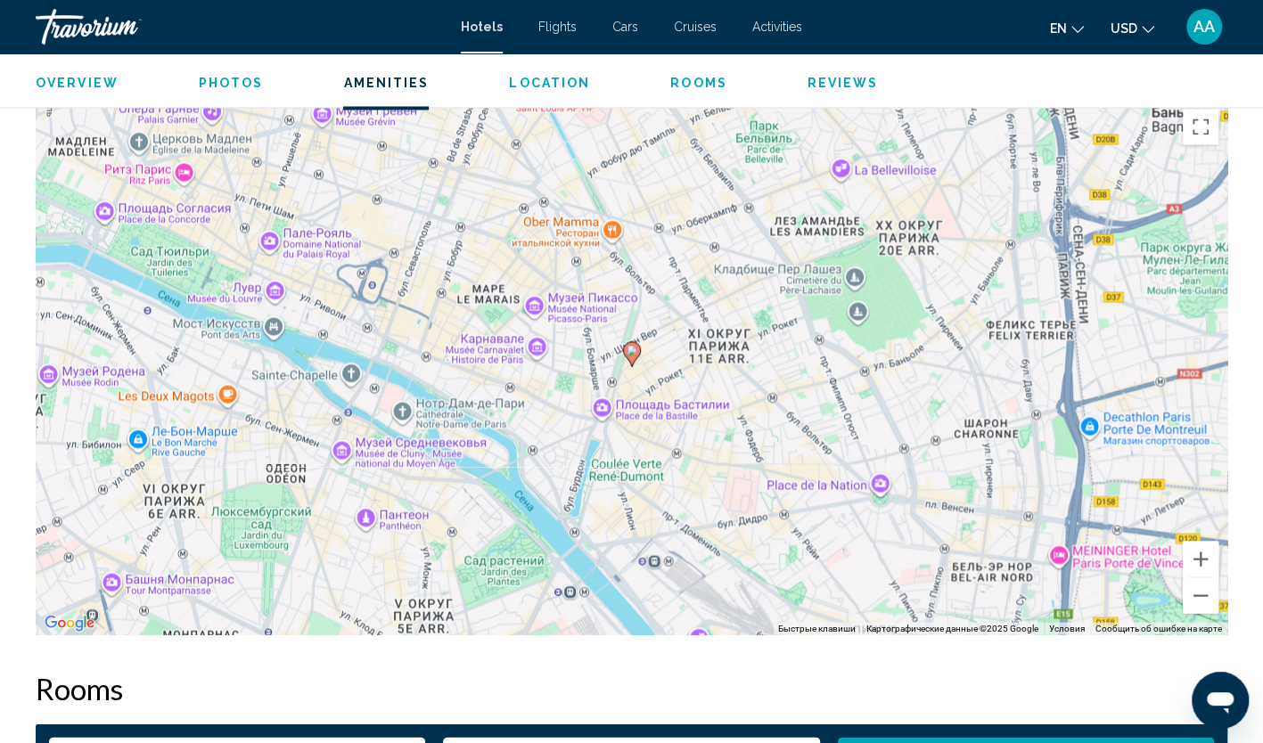
scroll to position [1515, 0]
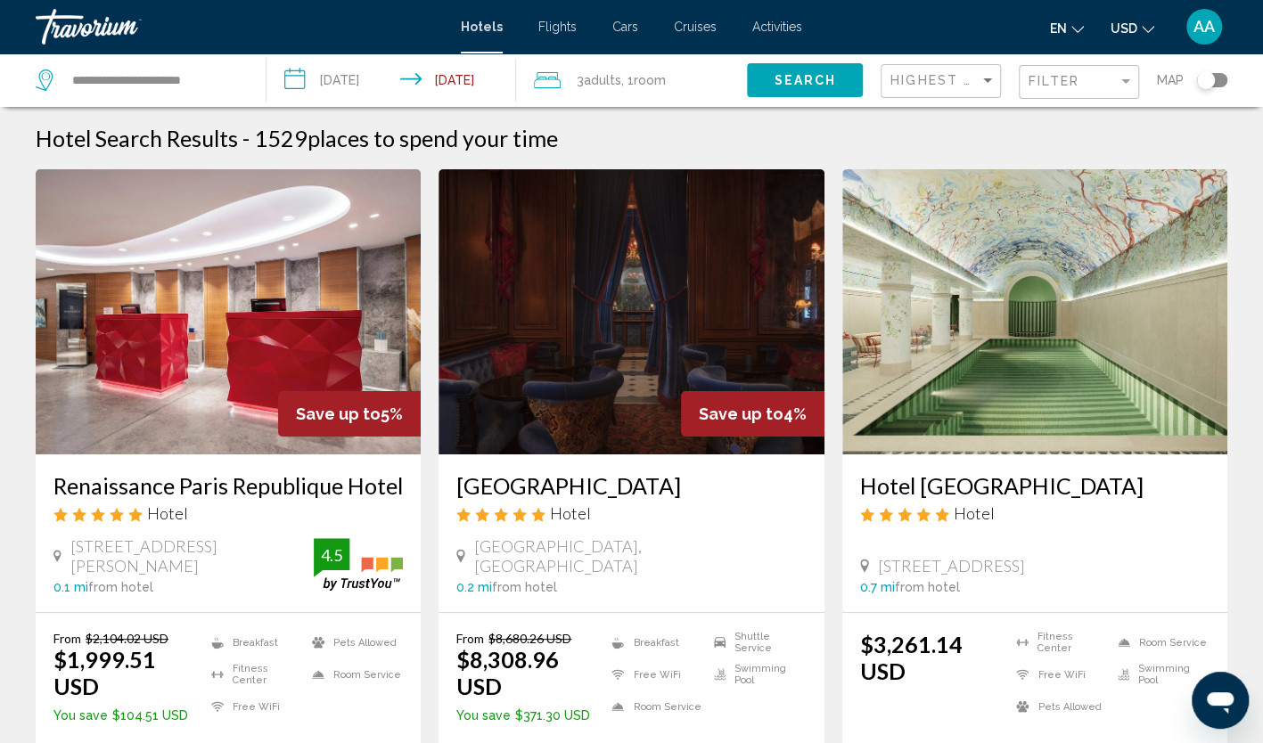
click at [1055, 94] on div "Filter" at bounding box center [1081, 82] width 105 height 33
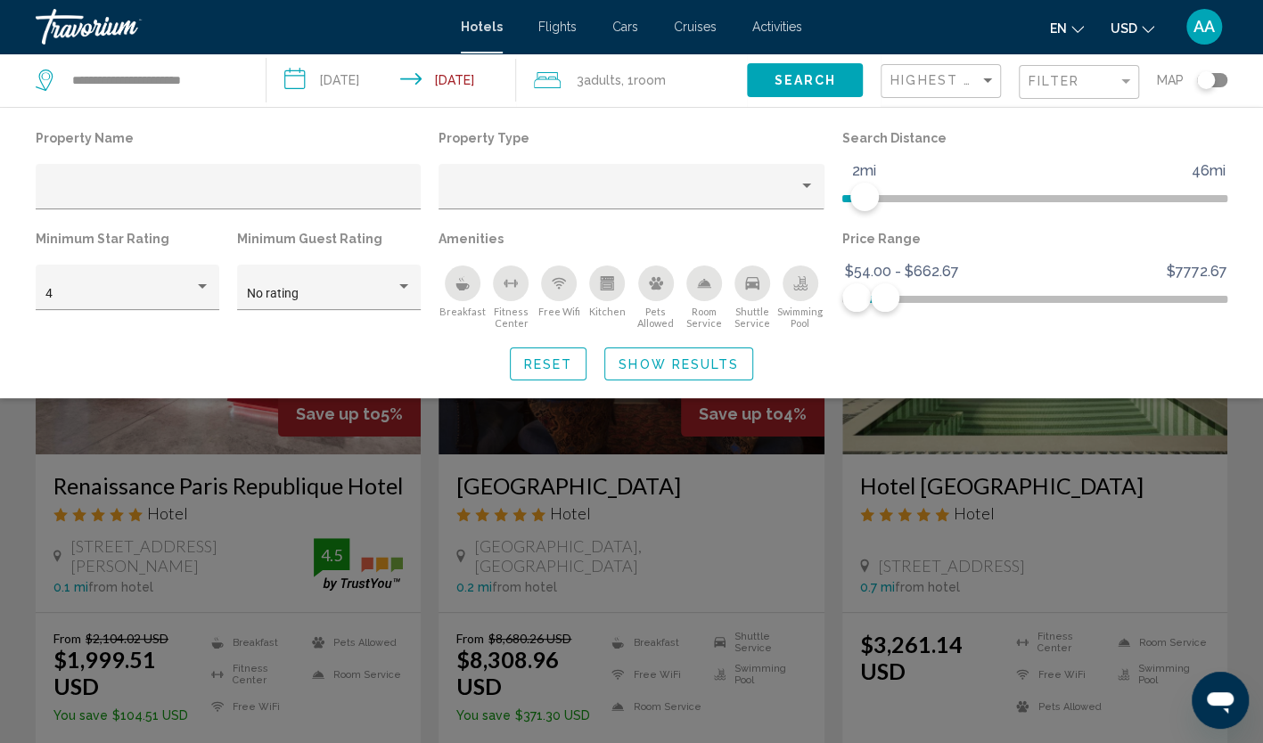
click at [1055, 94] on div "Filter" at bounding box center [1081, 82] width 105 height 33
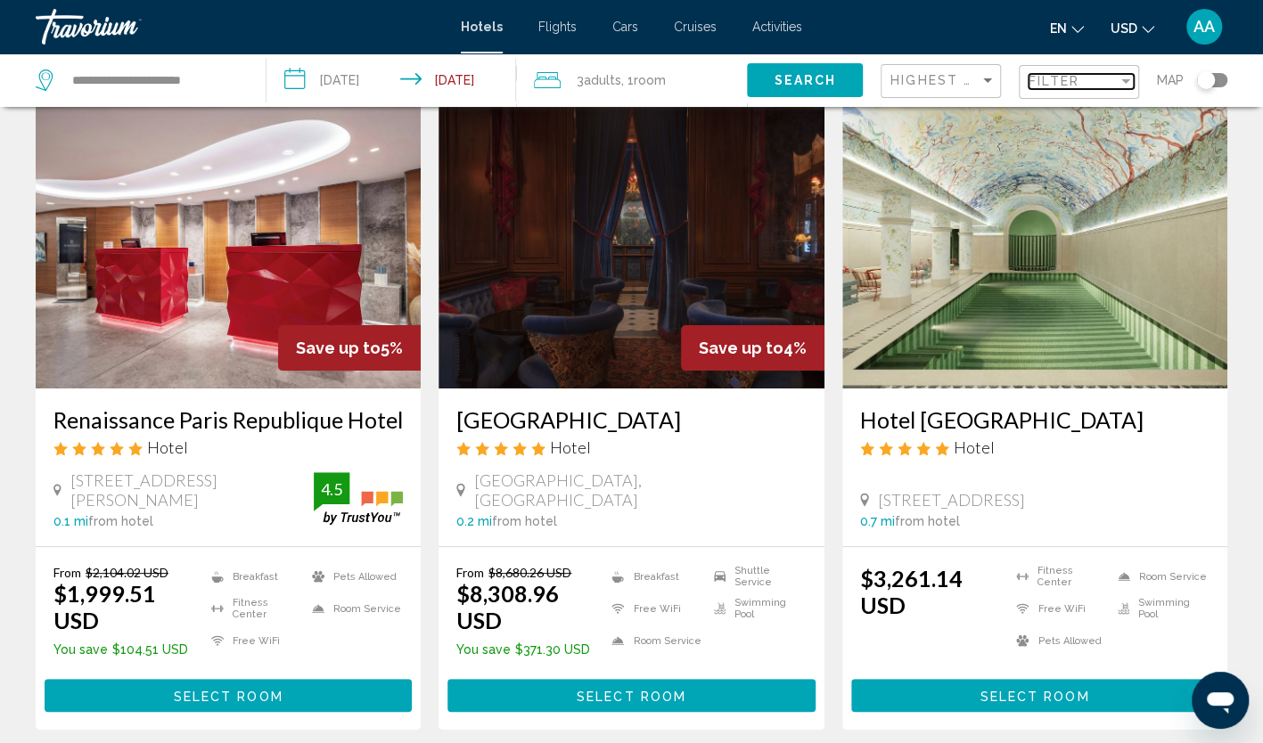
scroll to position [89, 0]
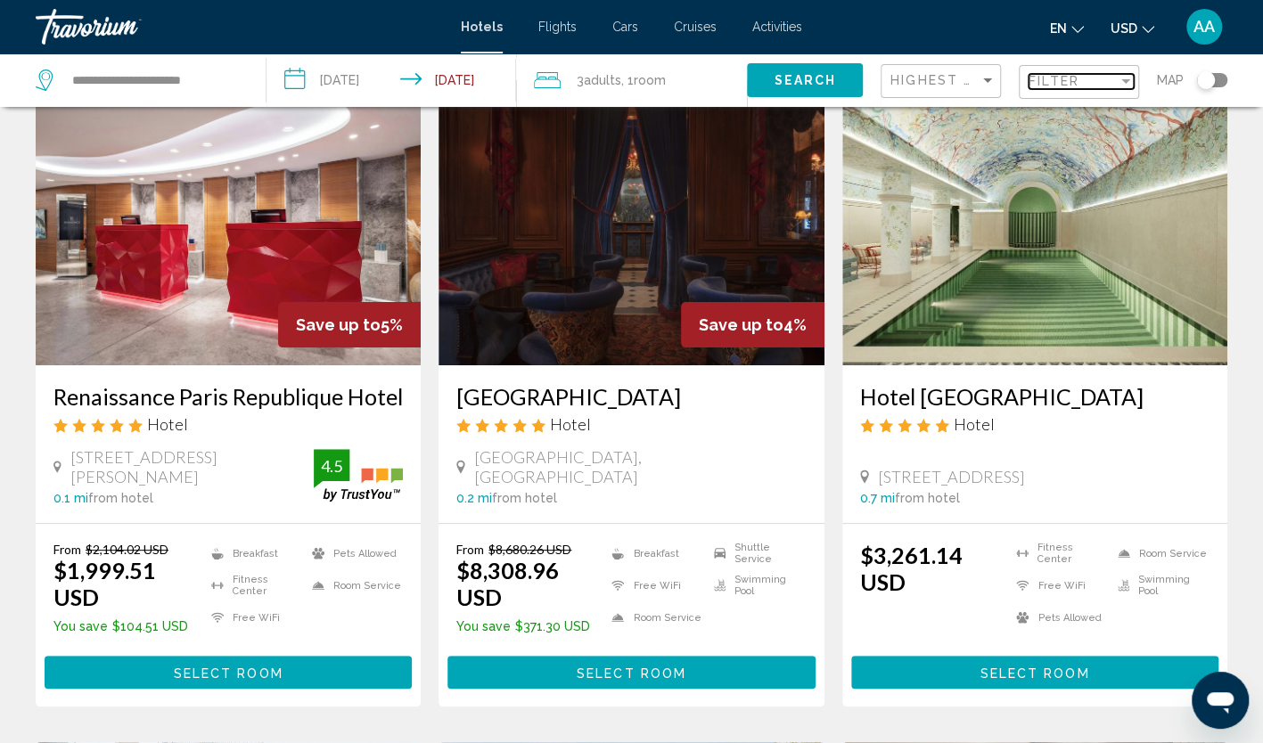
click at [1127, 87] on div "Filter" at bounding box center [1126, 81] width 16 height 14
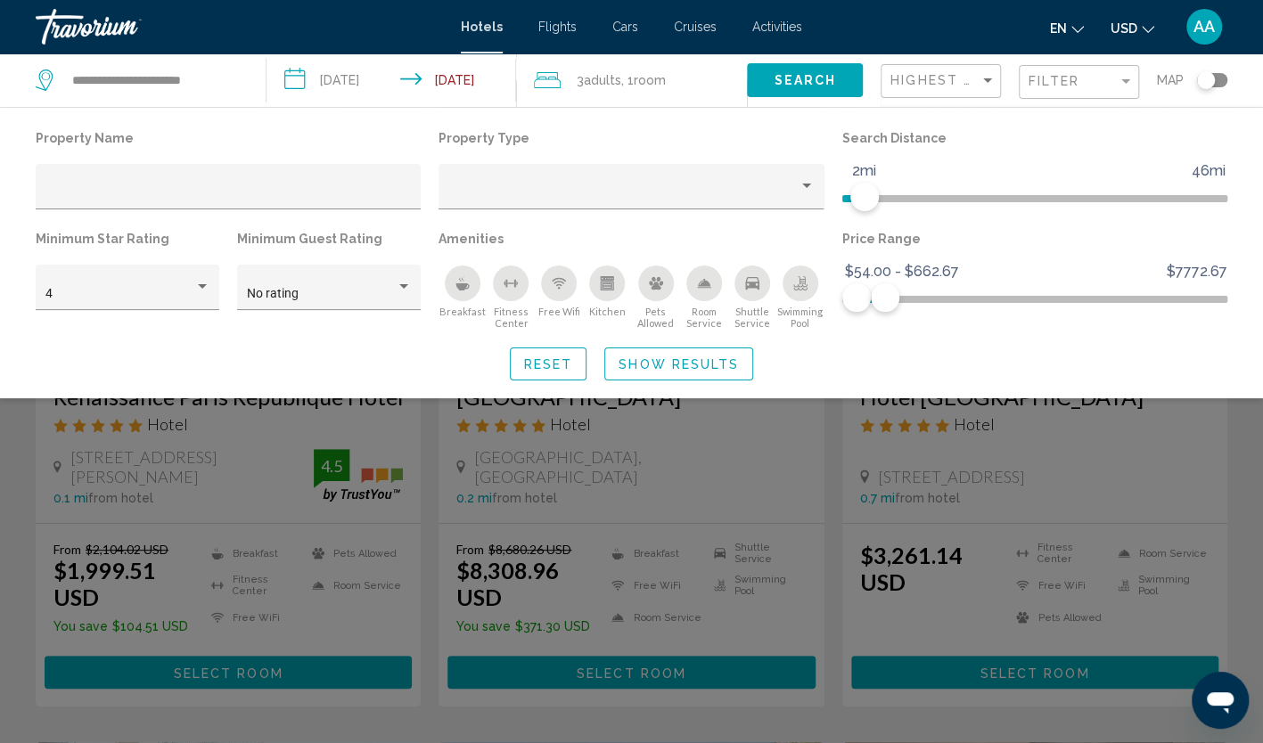
click at [907, 407] on div "Search widget" at bounding box center [631, 505] width 1263 height 476
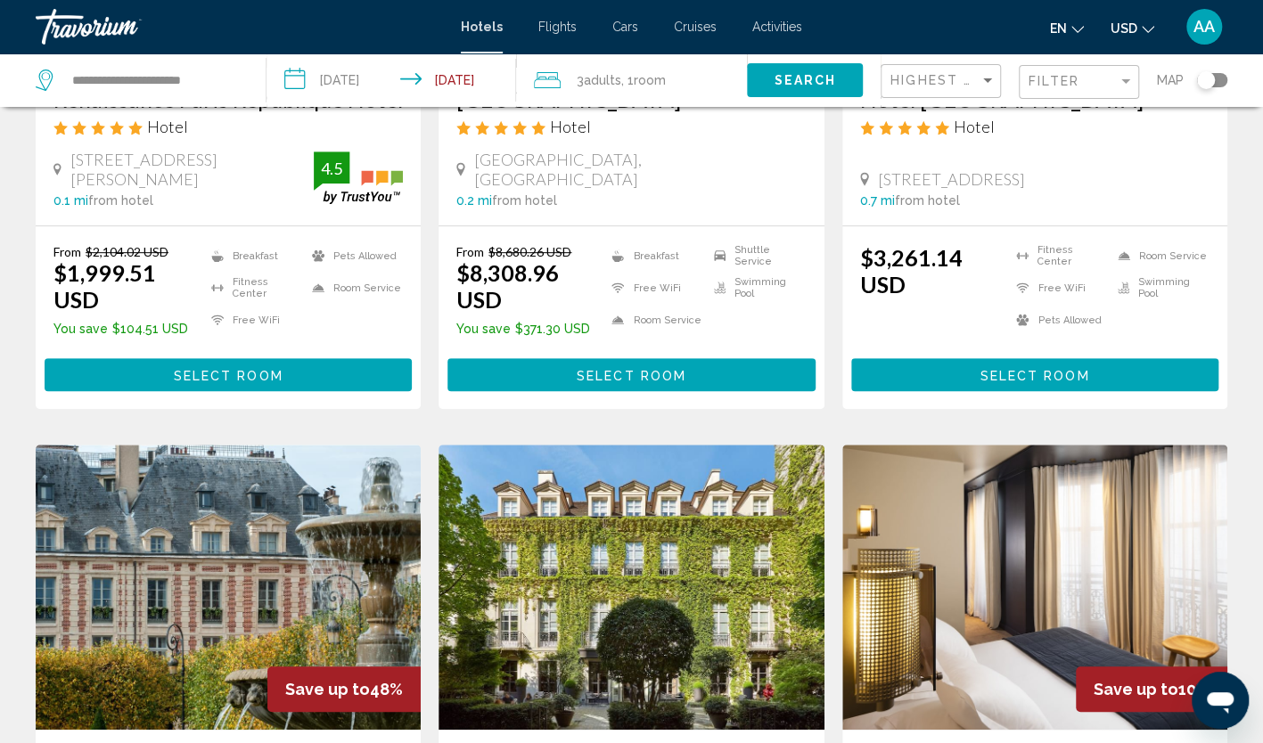
scroll to position [267, 0]
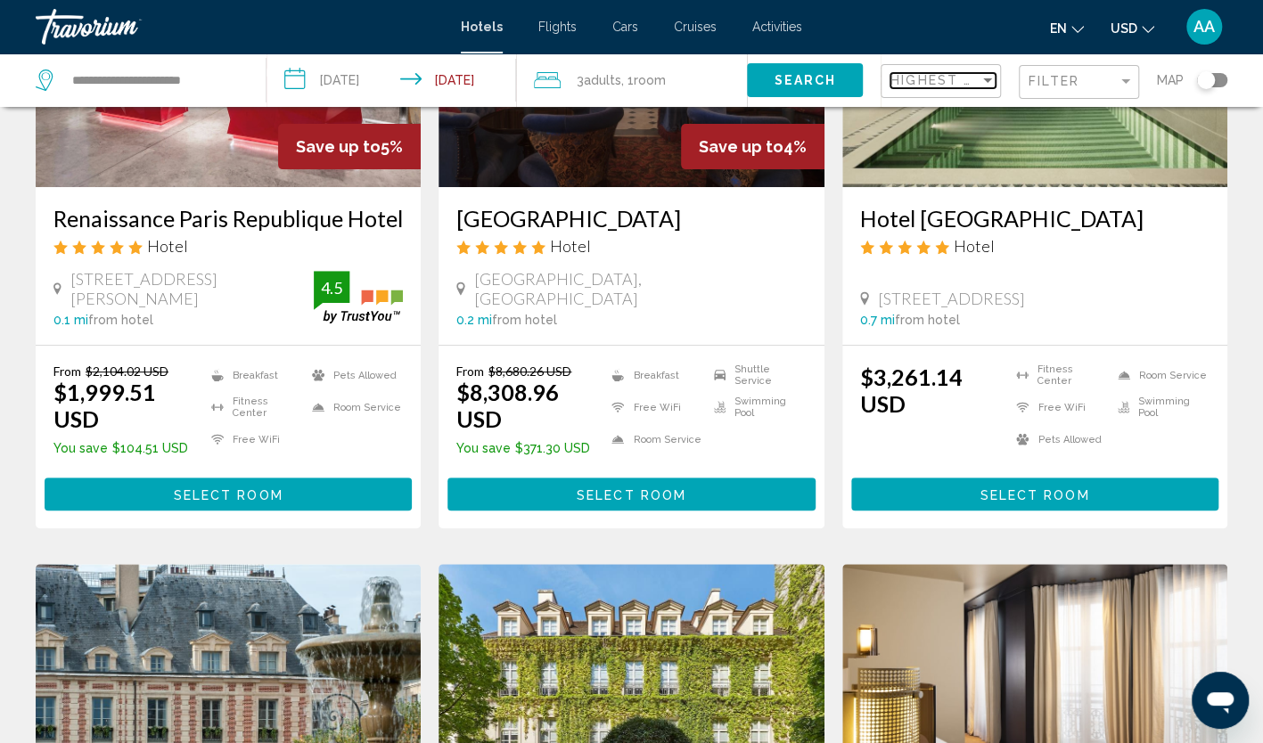
click at [962, 86] on span "Highest Quality Rating" at bounding box center [990, 80] width 201 height 14
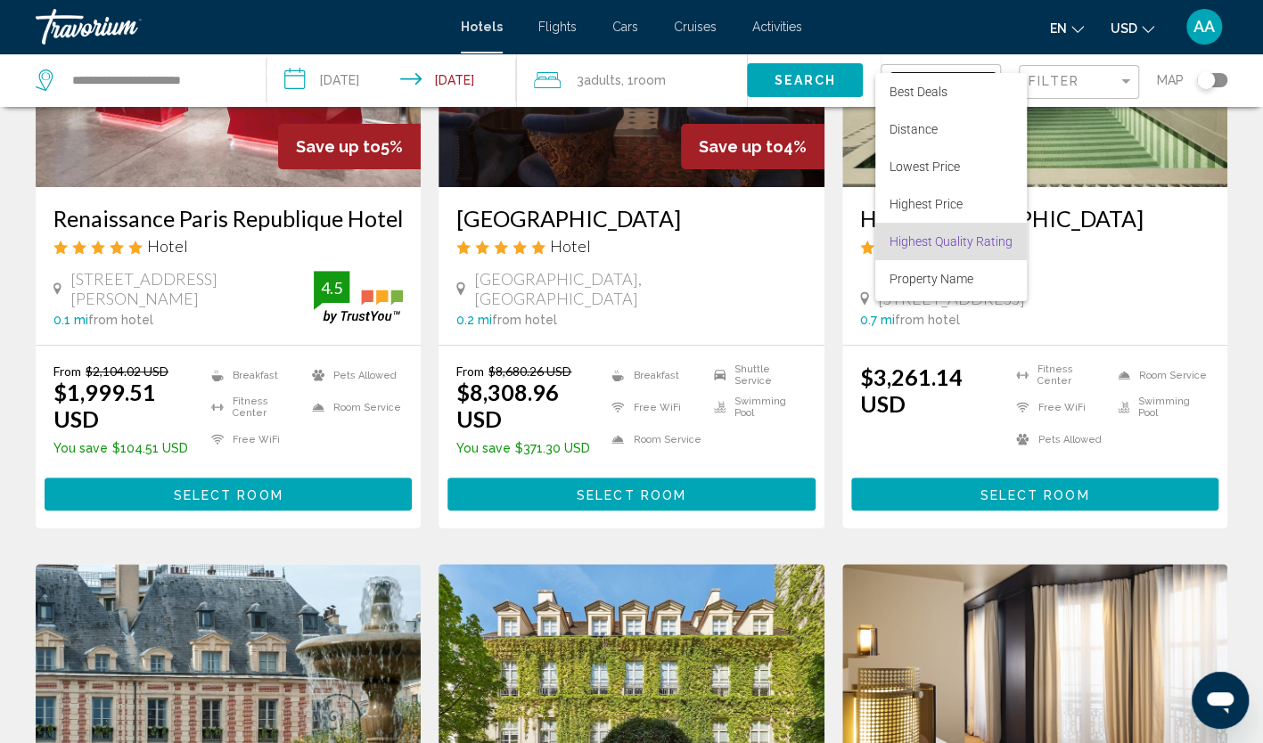
scroll to position [34, 0]
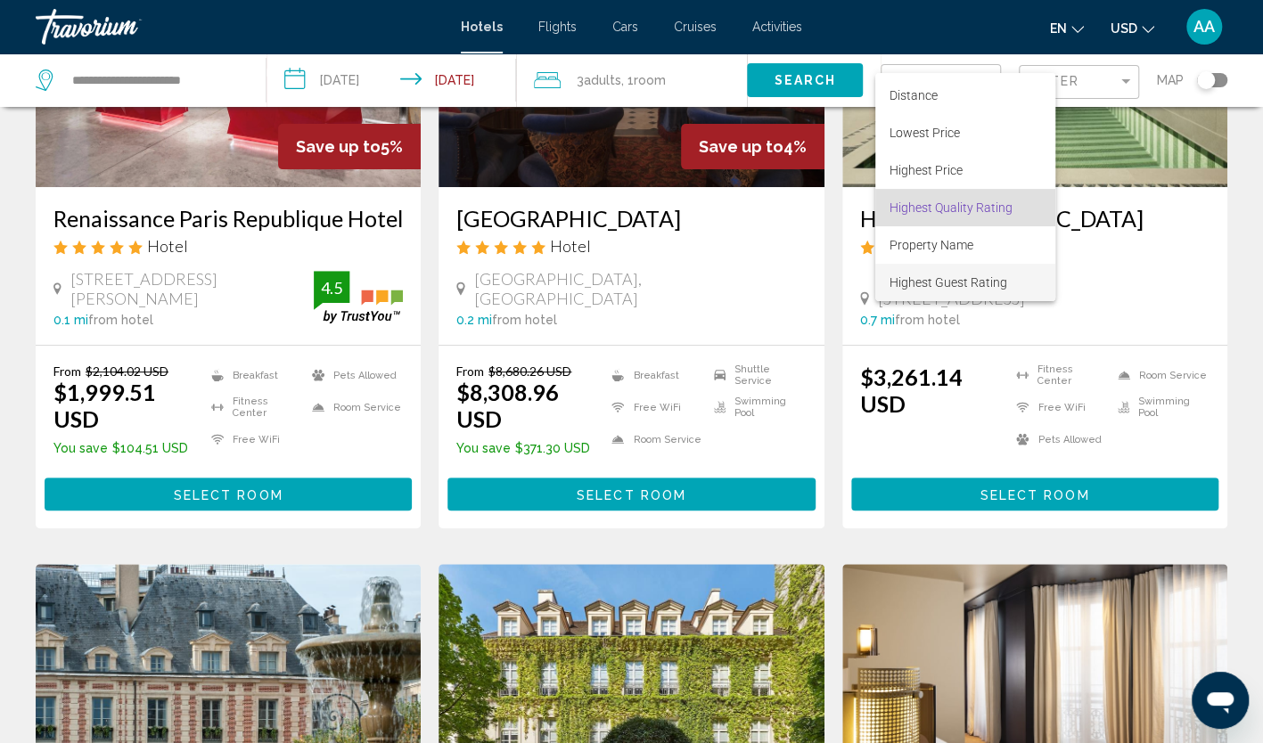
click at [947, 285] on span "Highest Guest Rating" at bounding box center [949, 282] width 118 height 14
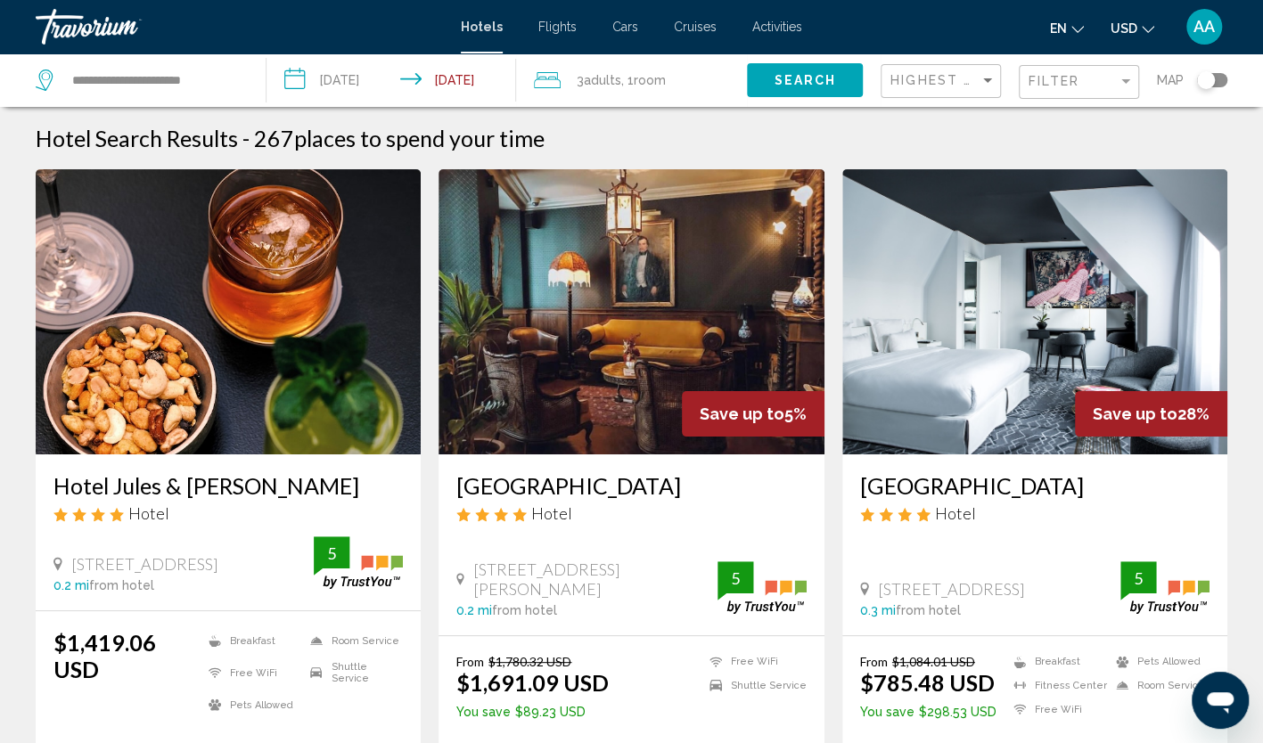
click at [250, 324] on img "Main content" at bounding box center [228, 311] width 385 height 285
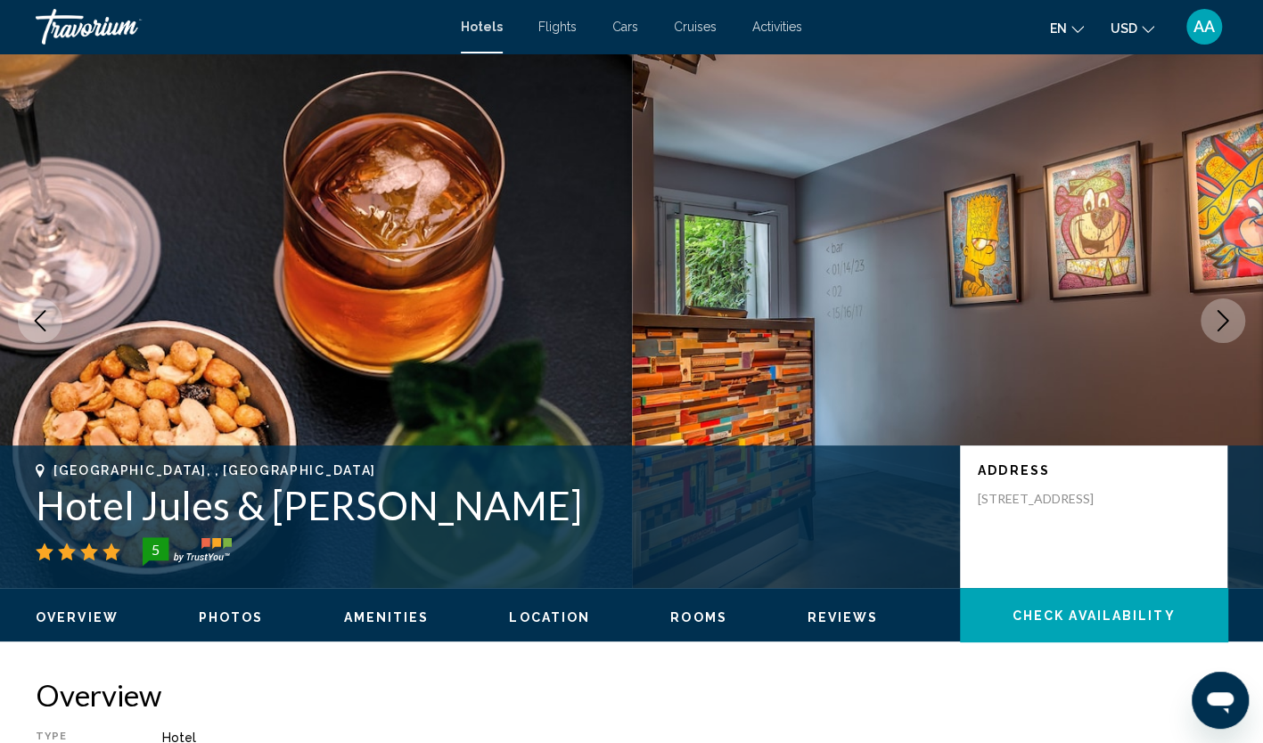
click at [1225, 324] on icon "Next image" at bounding box center [1224, 320] width 12 height 21
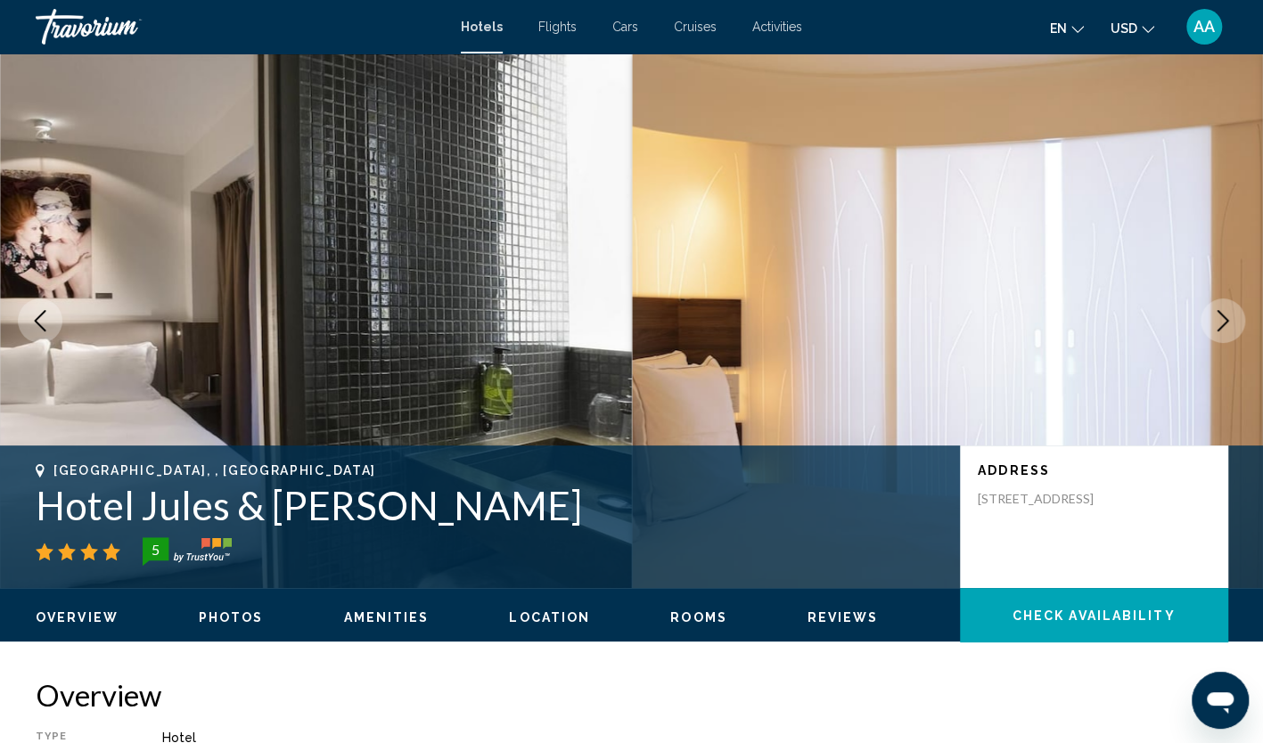
click at [1225, 324] on icon "Next image" at bounding box center [1224, 320] width 12 height 21
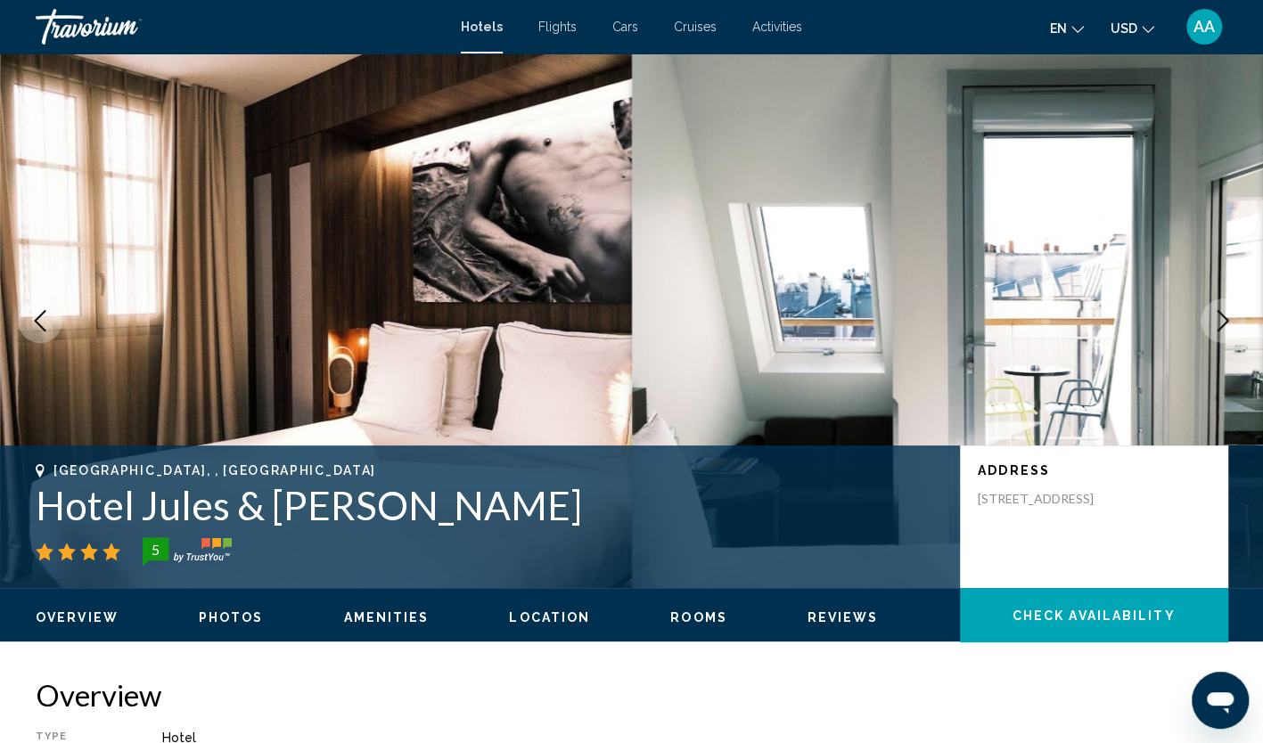
click at [1225, 324] on icon "Next image" at bounding box center [1224, 320] width 12 height 21
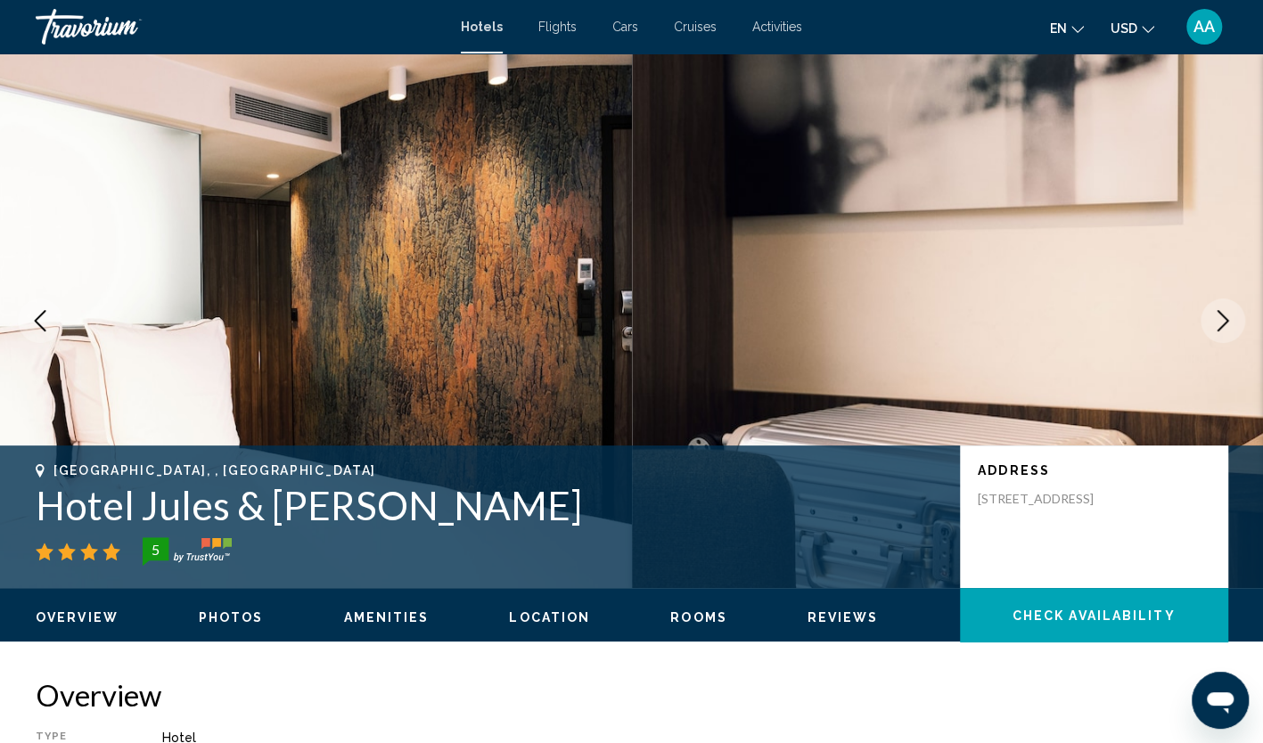
click at [1225, 324] on icon "Next image" at bounding box center [1224, 320] width 12 height 21
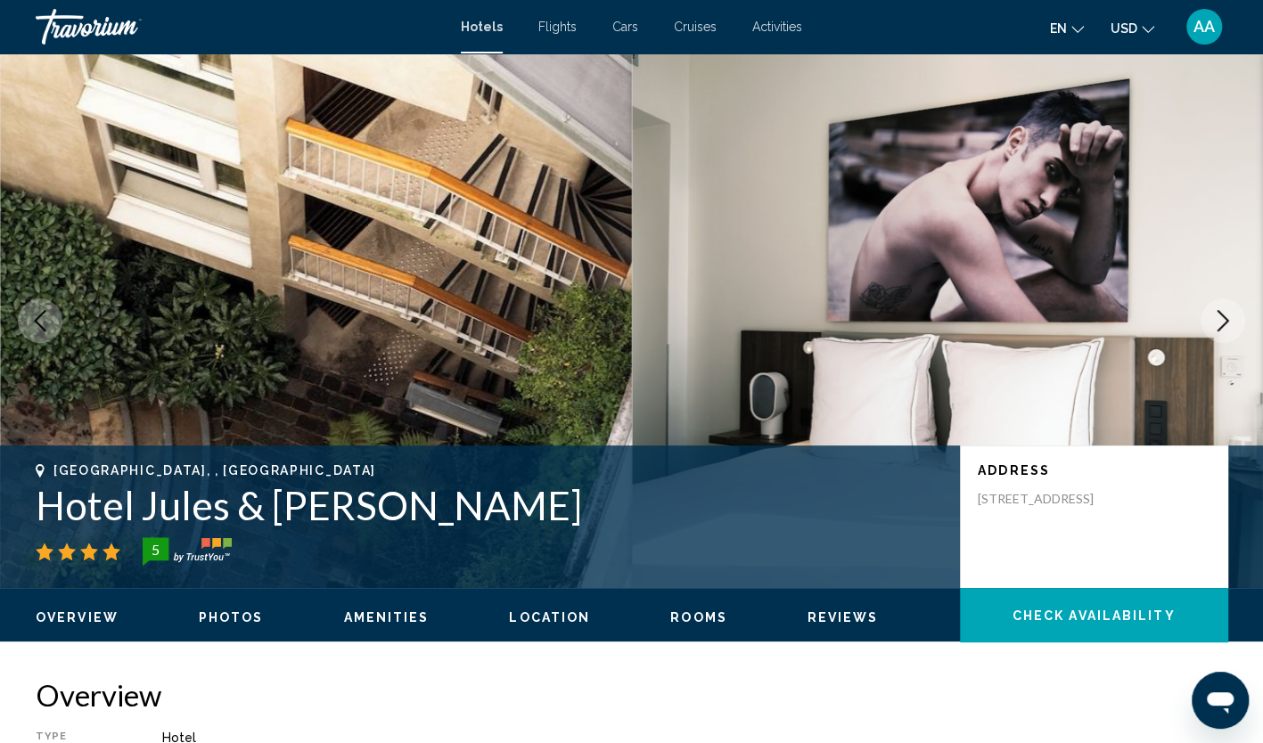
click at [50, 314] on icon "Previous image" at bounding box center [39, 320] width 21 height 21
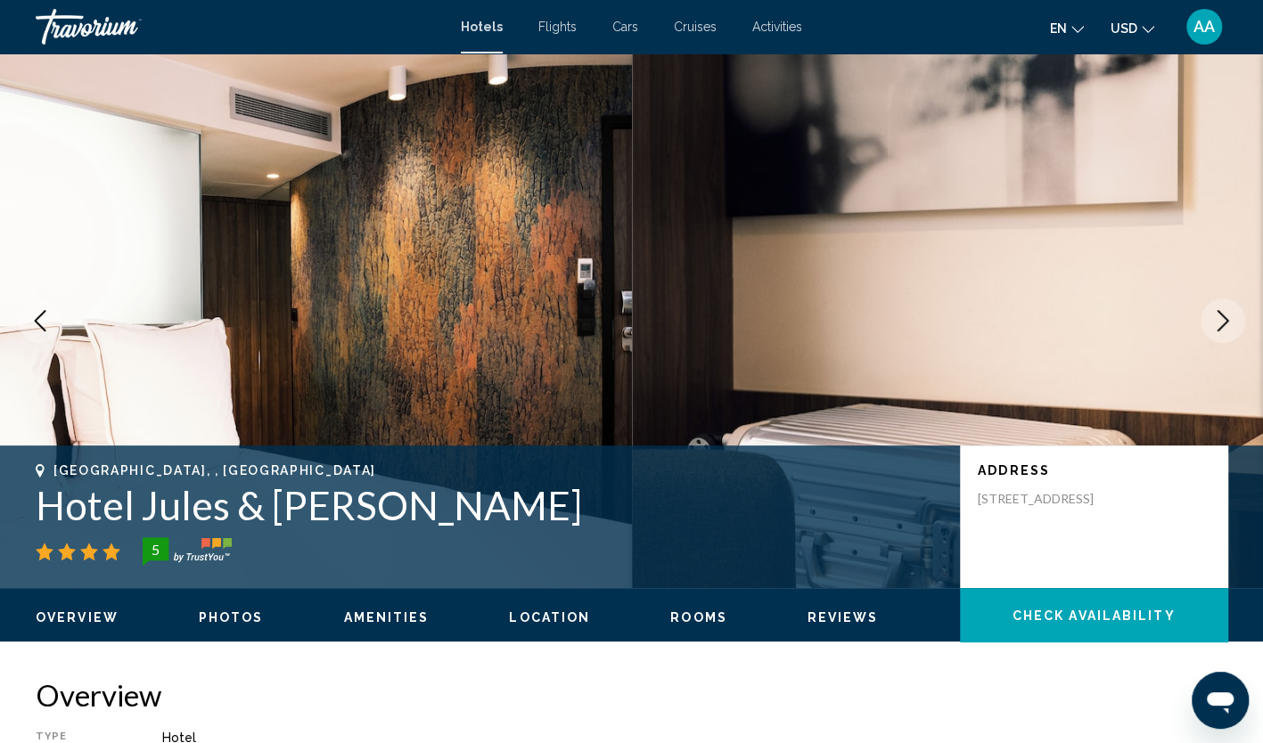
click at [50, 314] on icon "Previous image" at bounding box center [39, 320] width 21 height 21
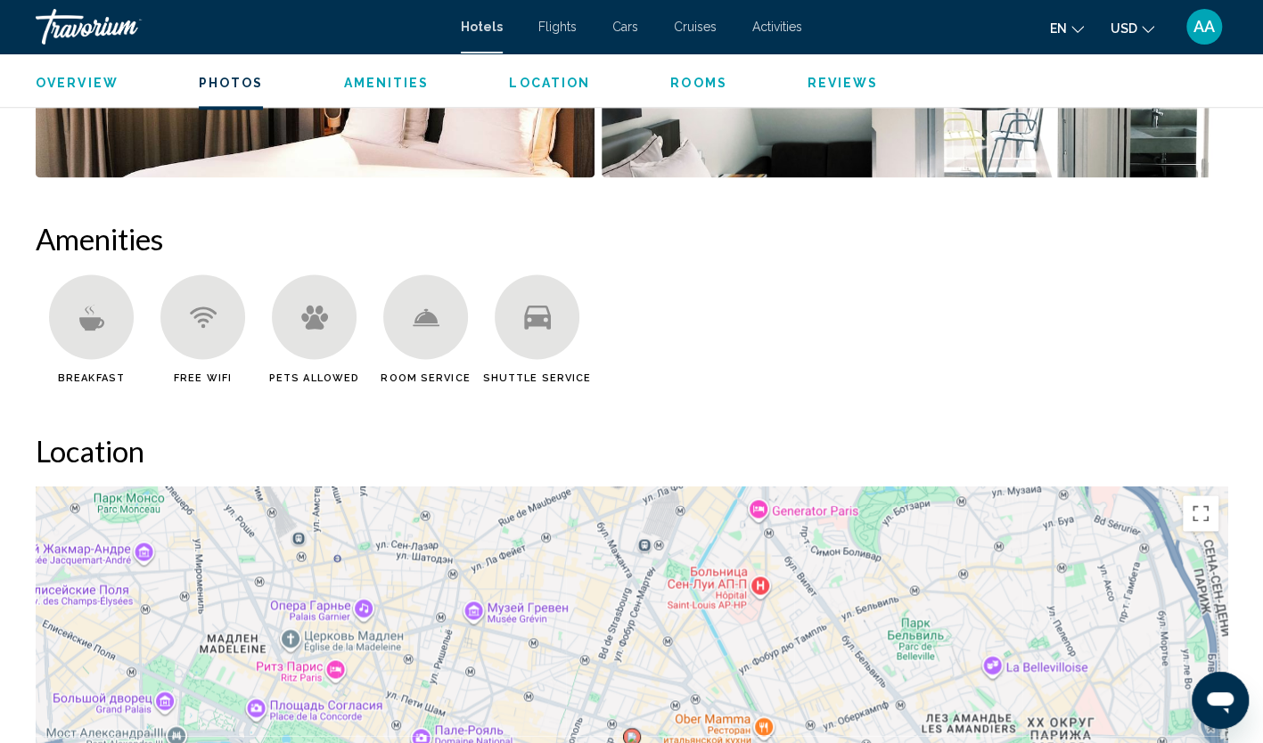
scroll to position [1426, 0]
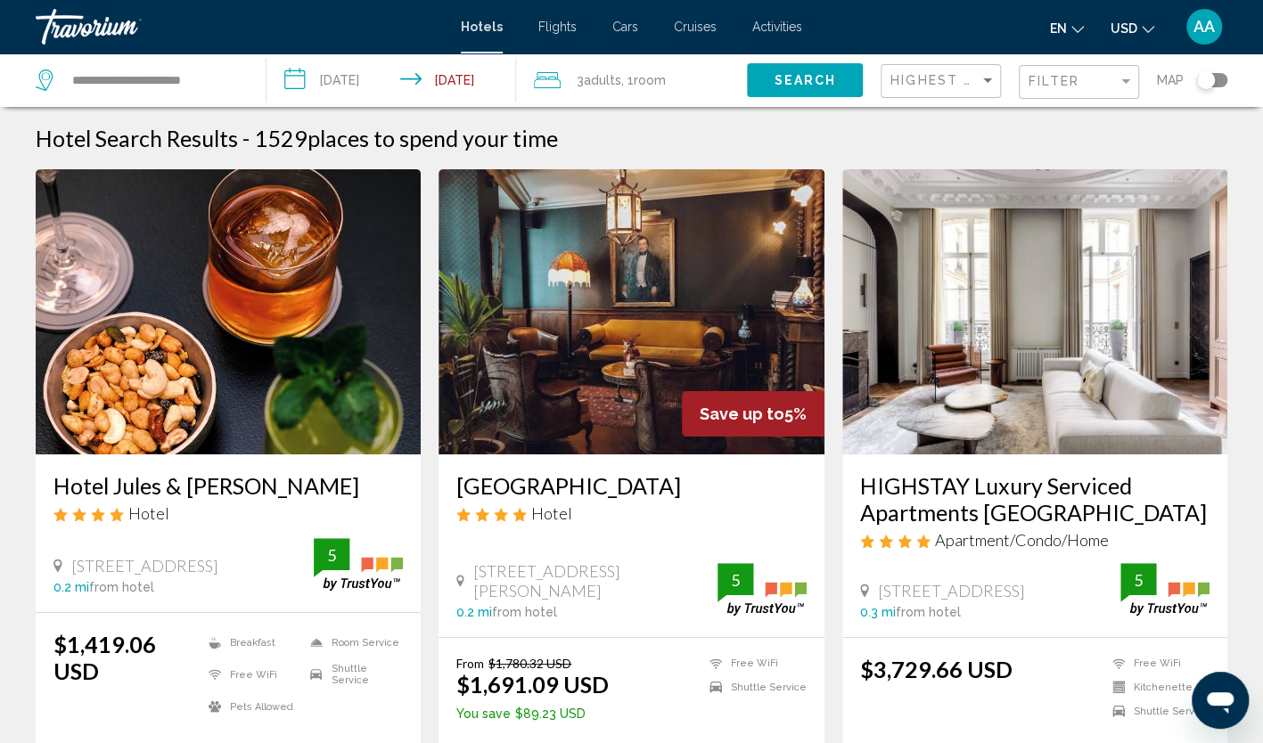
click at [751, 307] on img "Main content" at bounding box center [631, 311] width 385 height 285
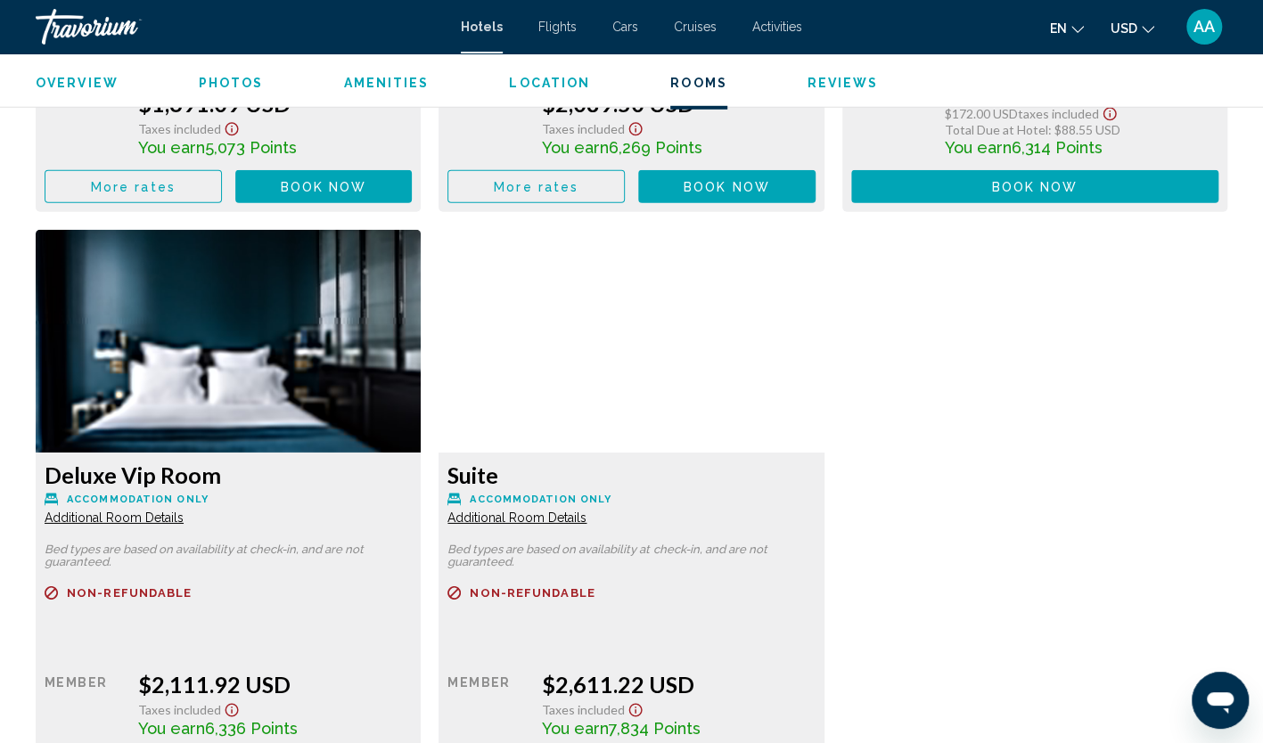
scroll to position [2942, 0]
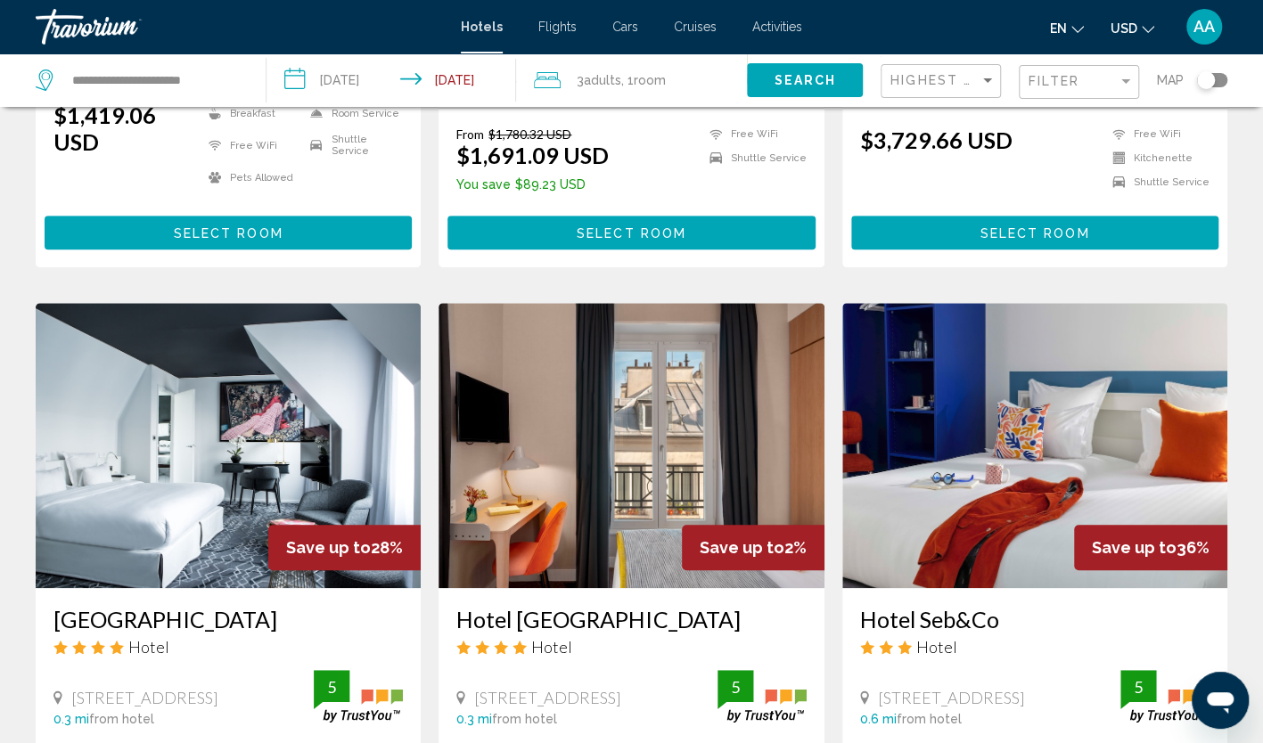
scroll to position [713, 0]
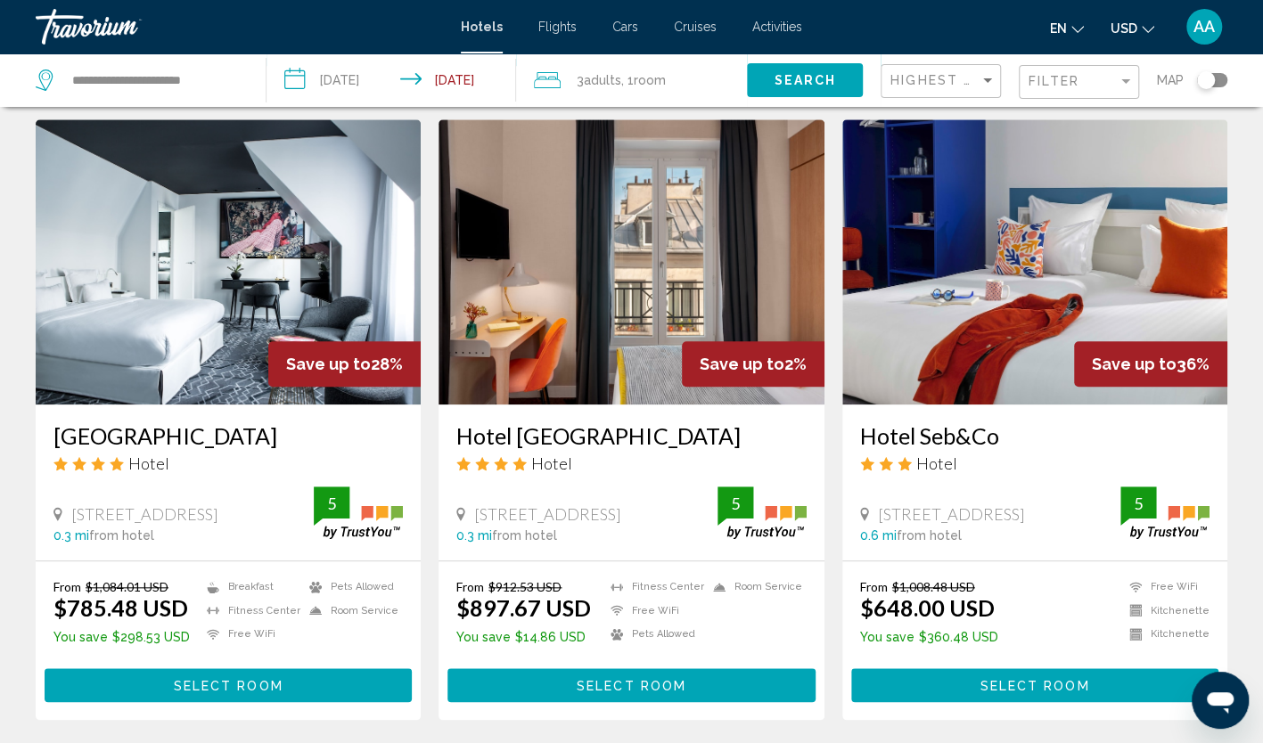
click at [337, 257] on img "Main content" at bounding box center [228, 261] width 385 height 285
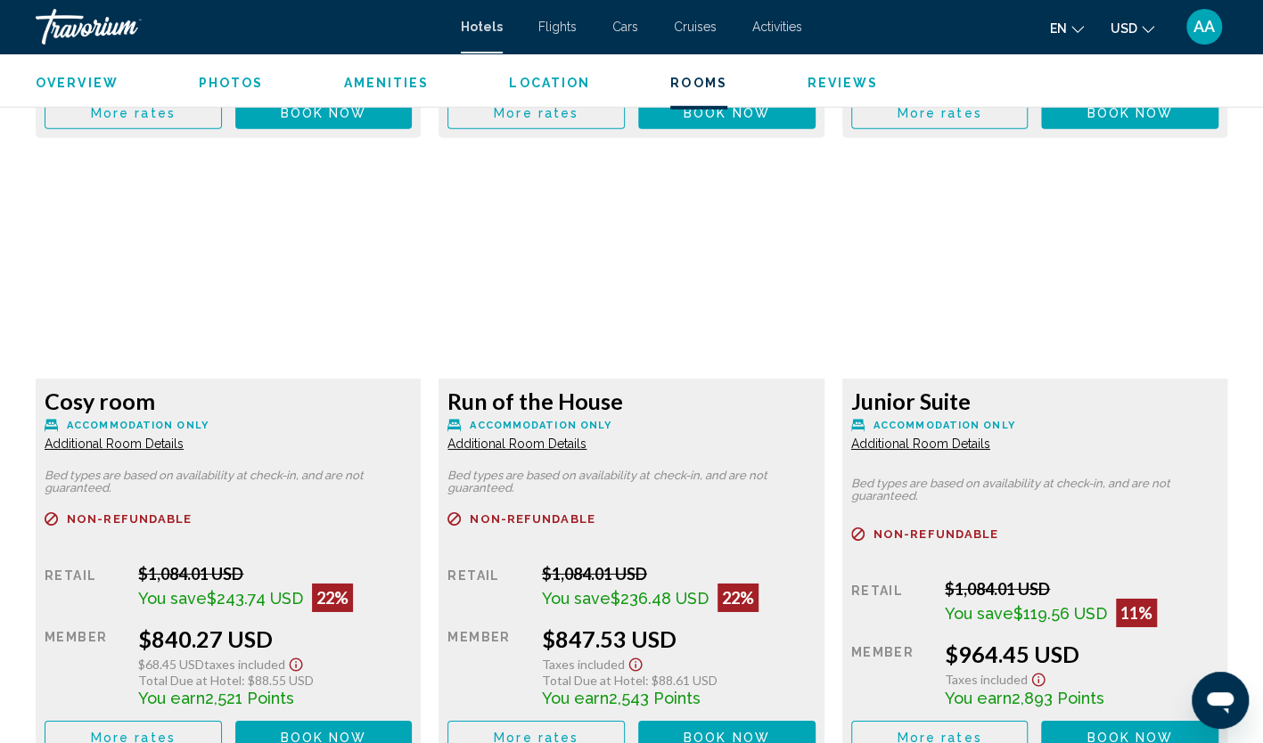
scroll to position [3031, 0]
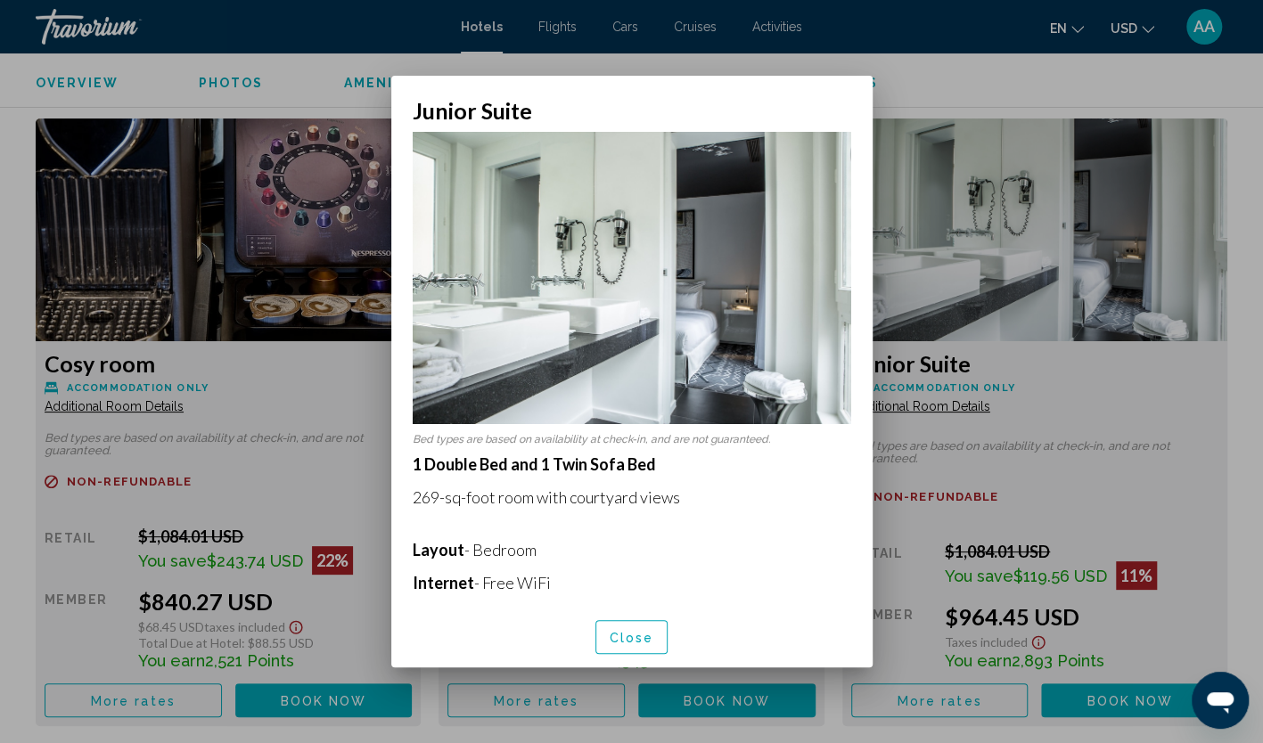
scroll to position [0, 0]
click at [625, 634] on span "Close" at bounding box center [632, 638] width 45 height 14
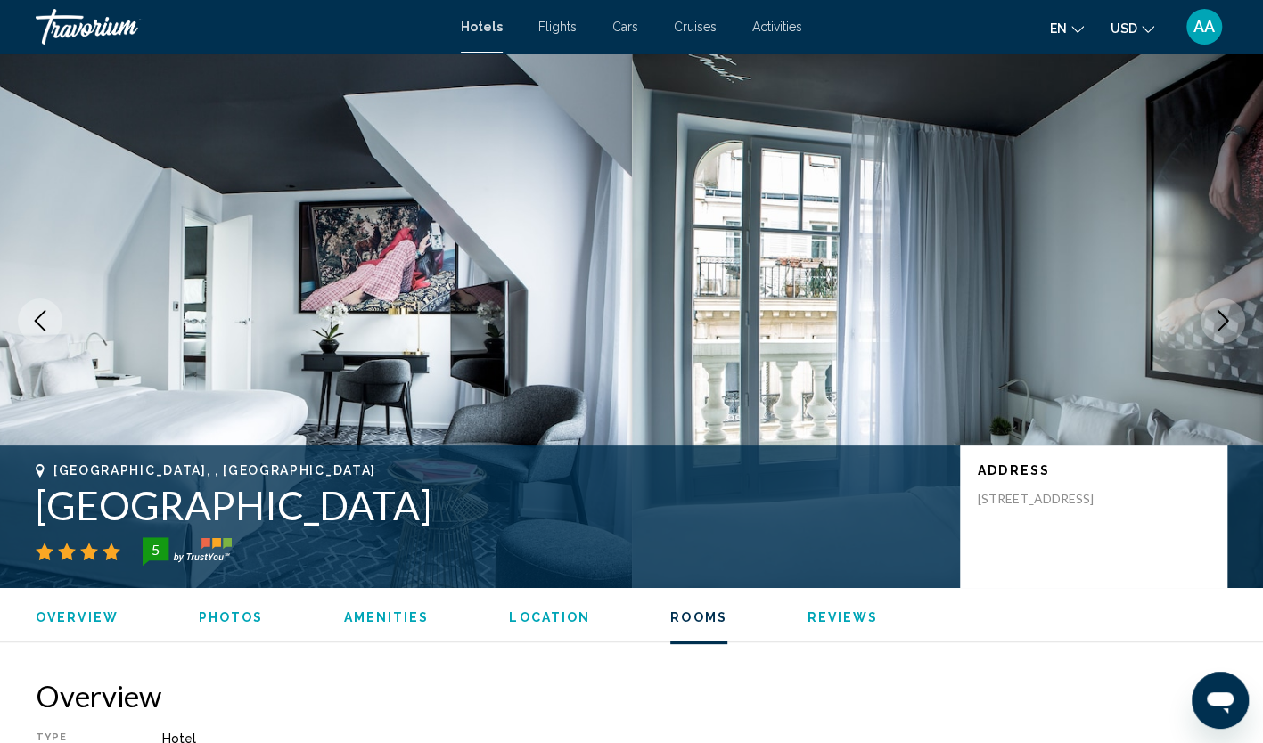
scroll to position [3031, 0]
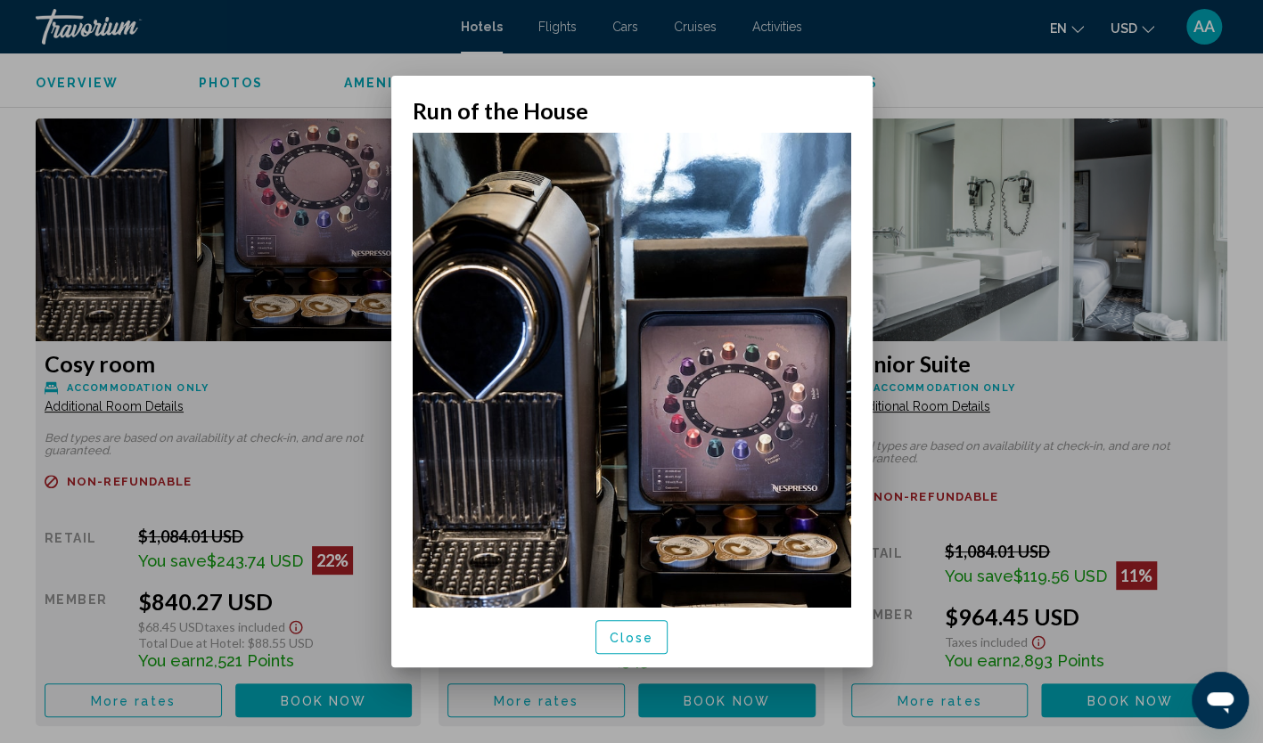
scroll to position [291, 0]
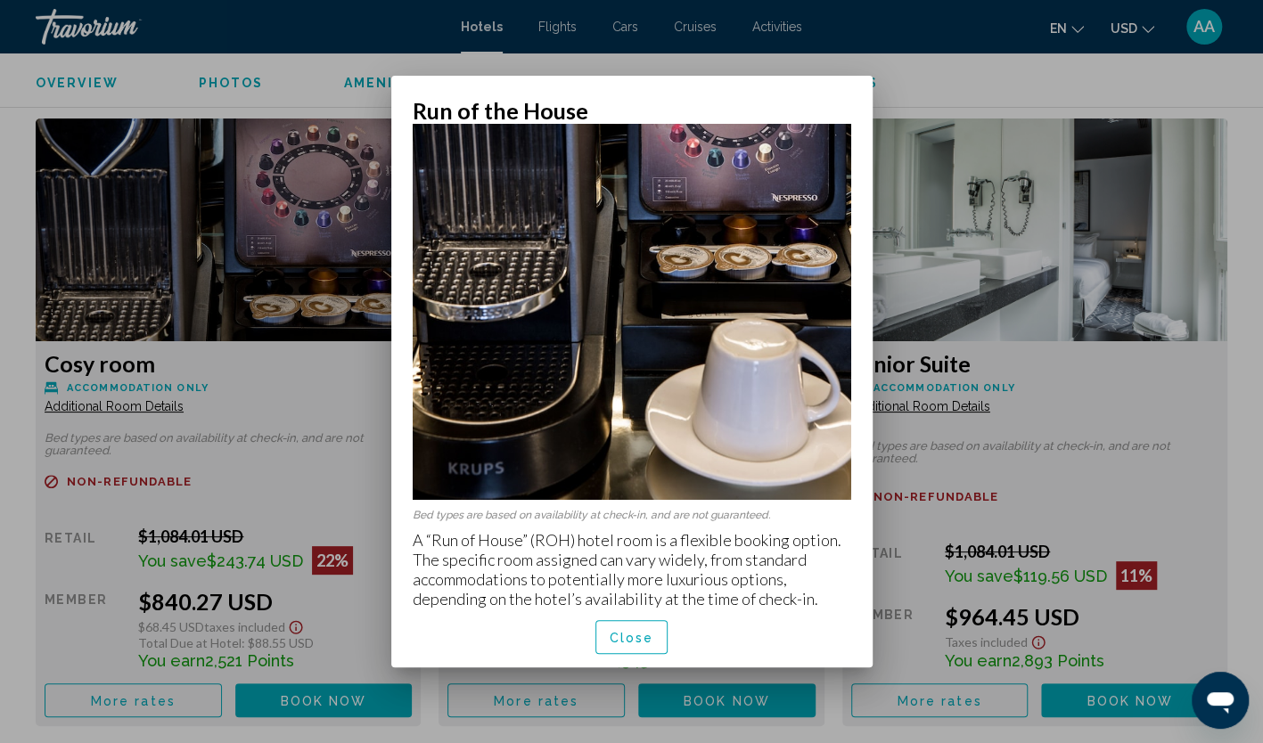
click at [638, 640] on span "Close" at bounding box center [632, 638] width 45 height 14
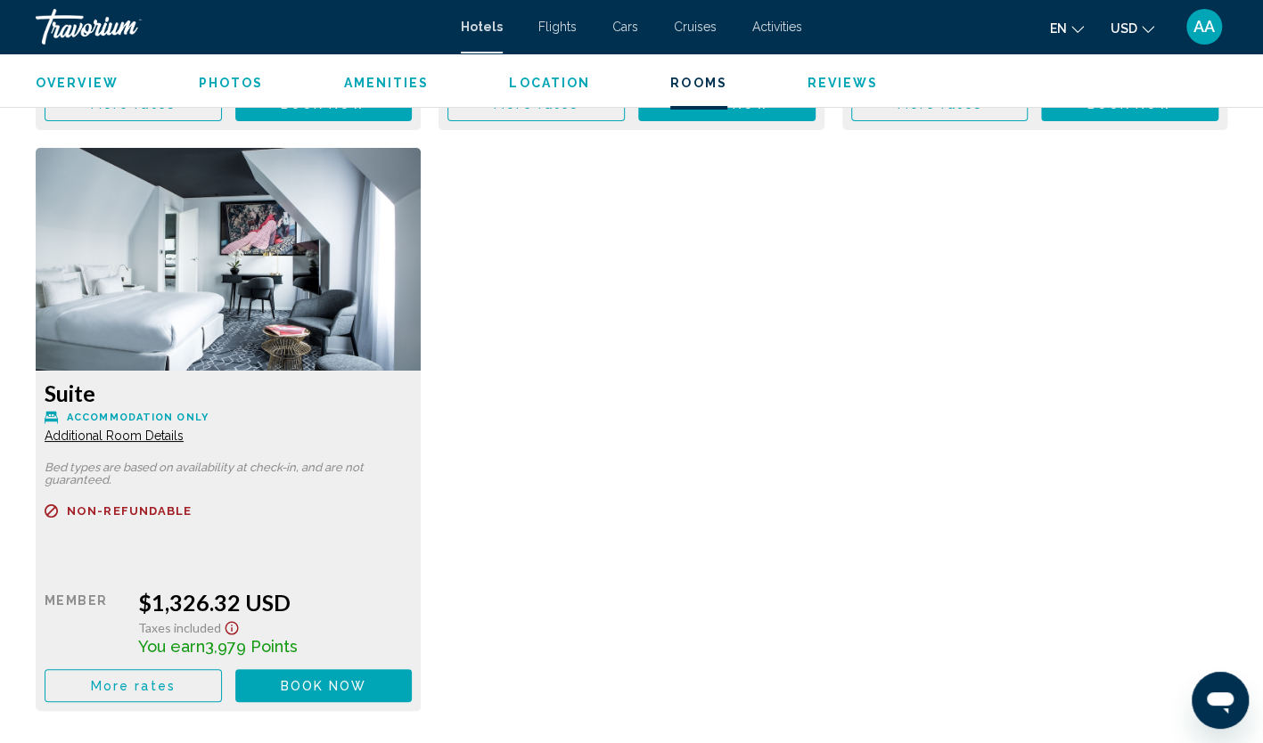
scroll to position [3655, 0]
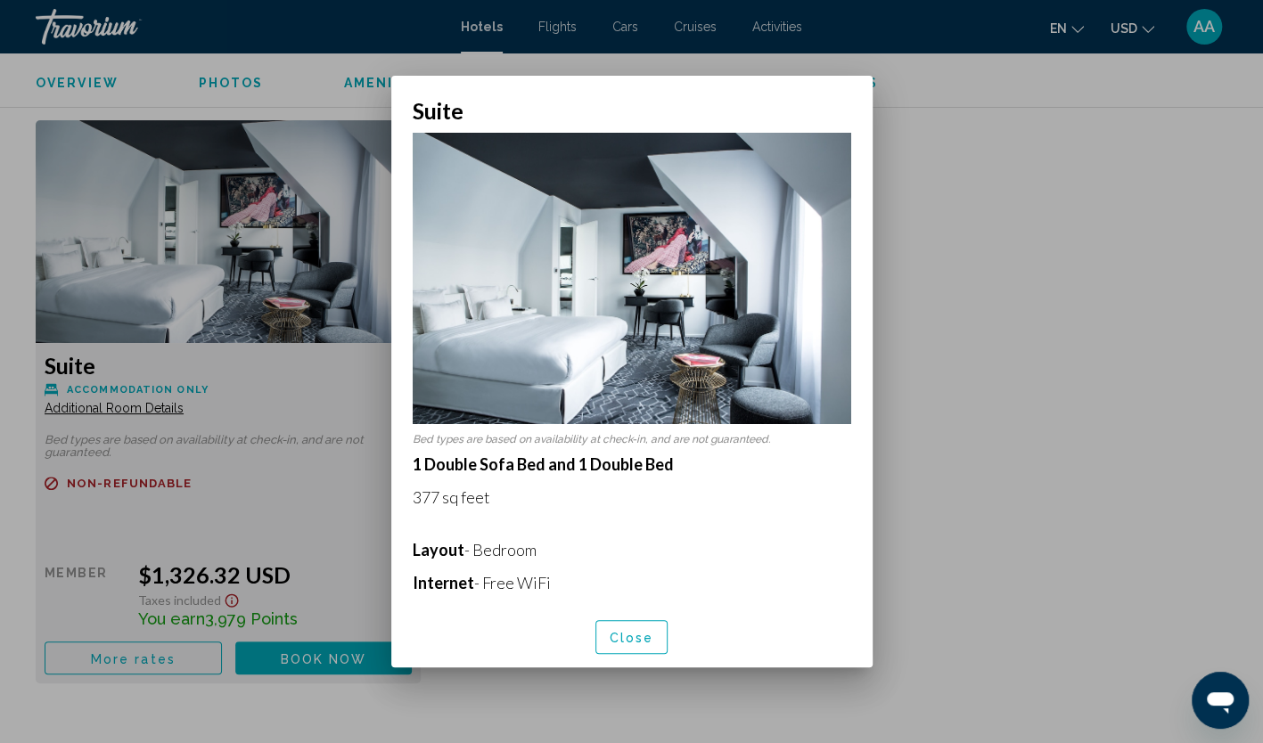
scroll to position [384, 0]
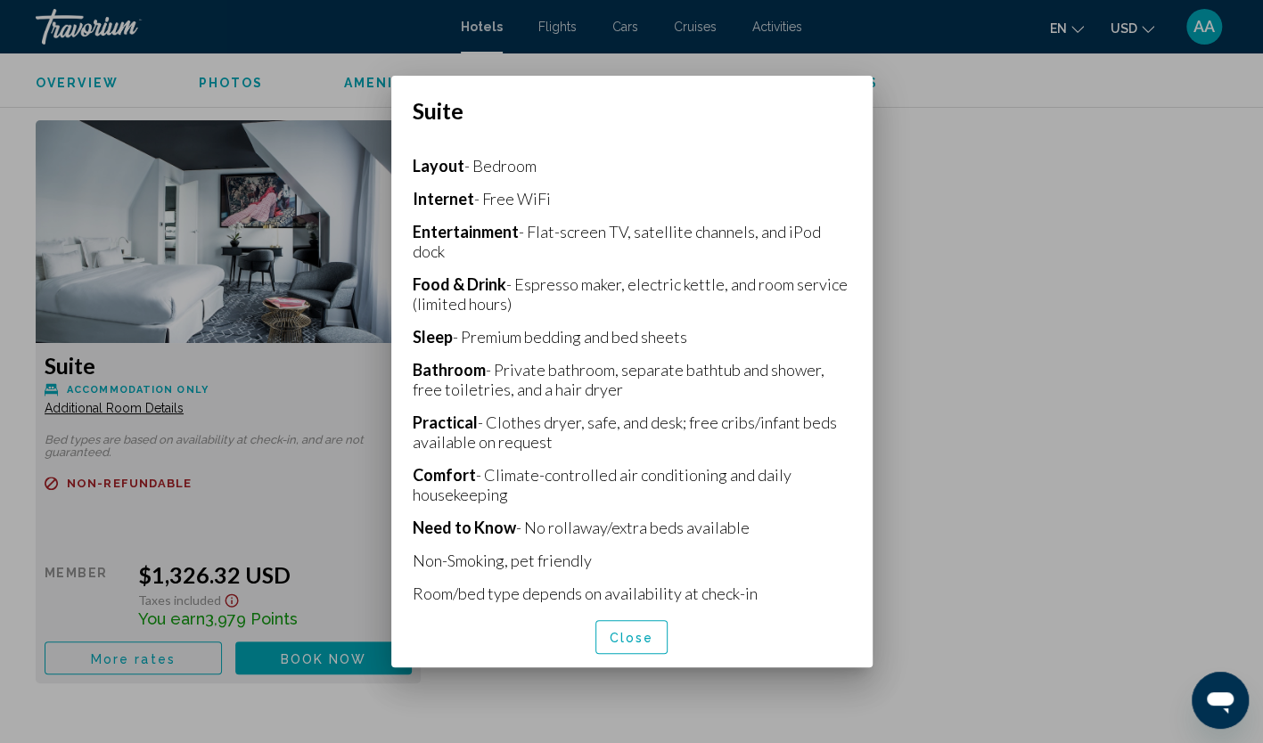
click at [641, 632] on span "Close" at bounding box center [632, 638] width 45 height 14
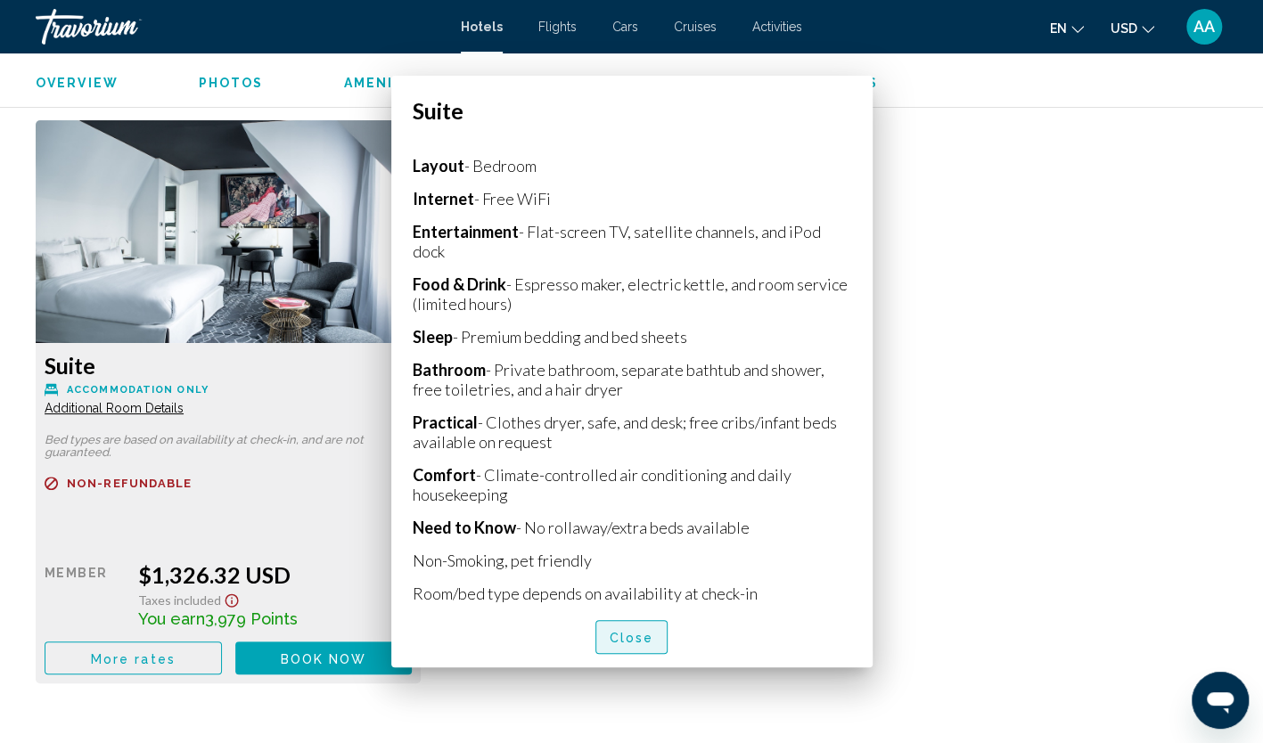
scroll to position [3655, 0]
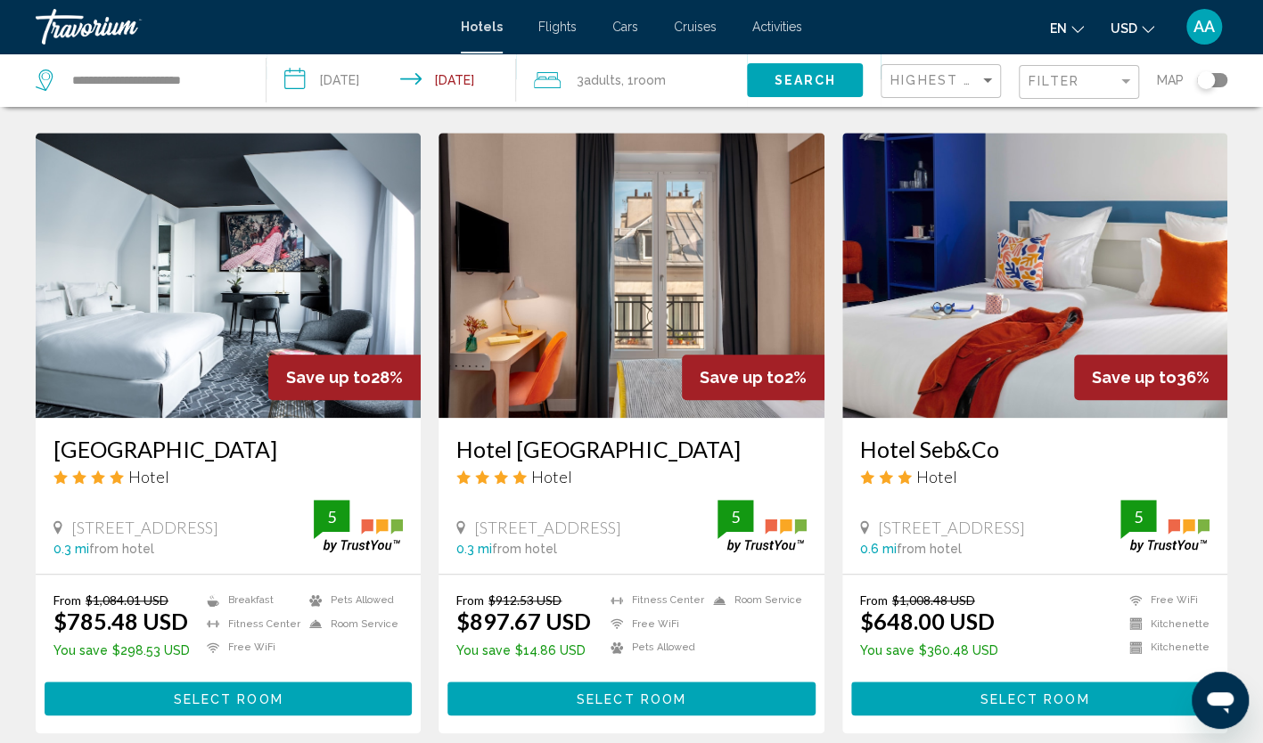
scroll to position [713, 0]
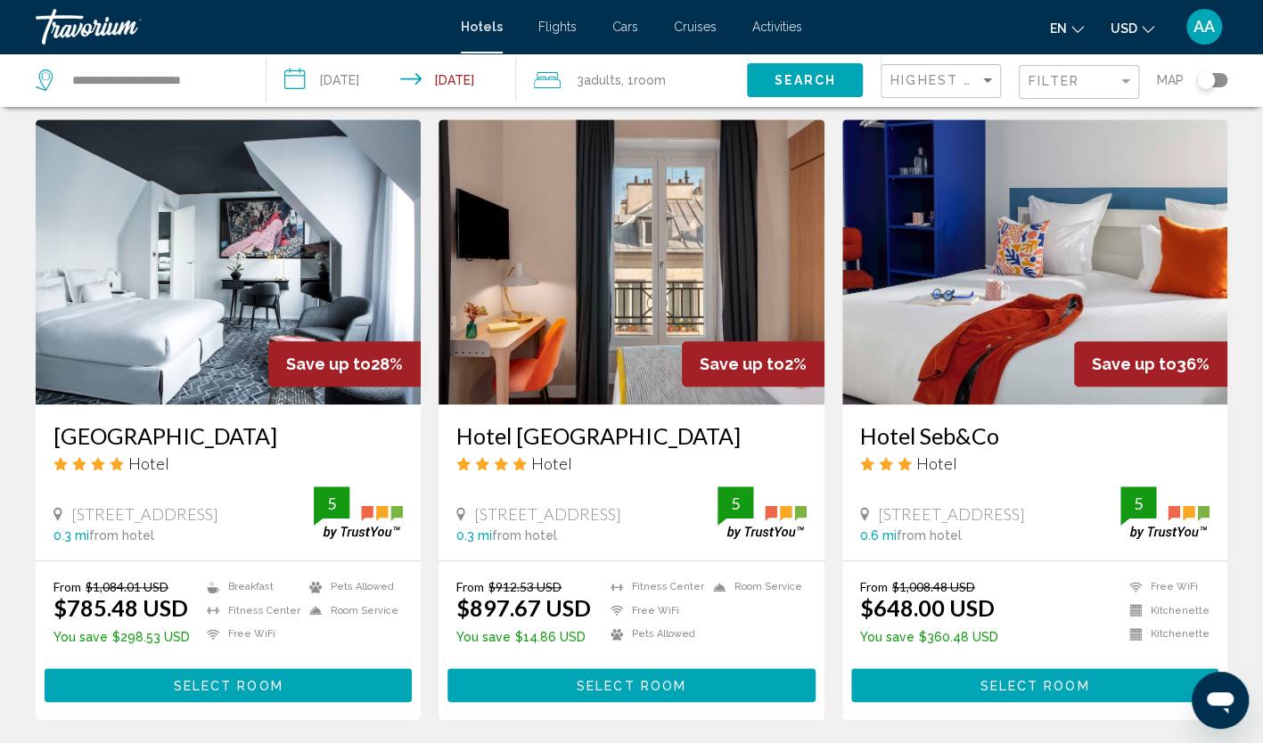
click at [264, 291] on img "Main content" at bounding box center [228, 261] width 385 height 285
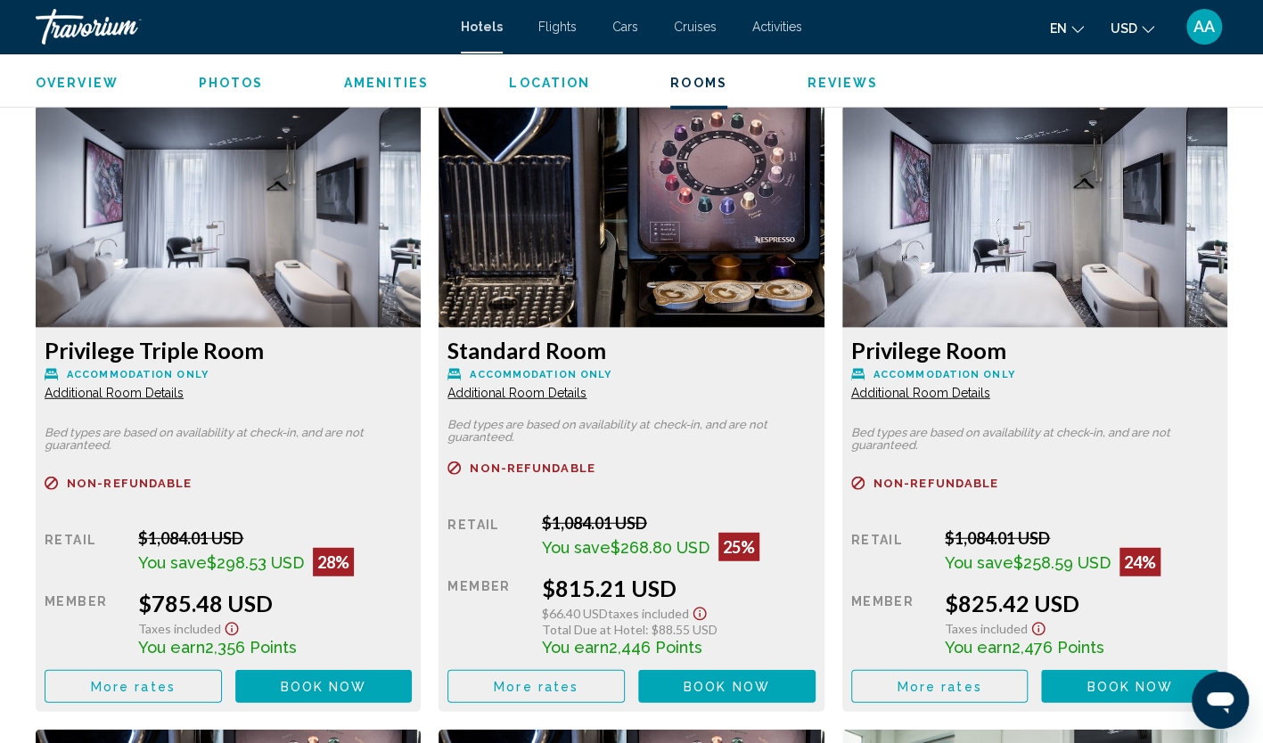
scroll to position [2496, 0]
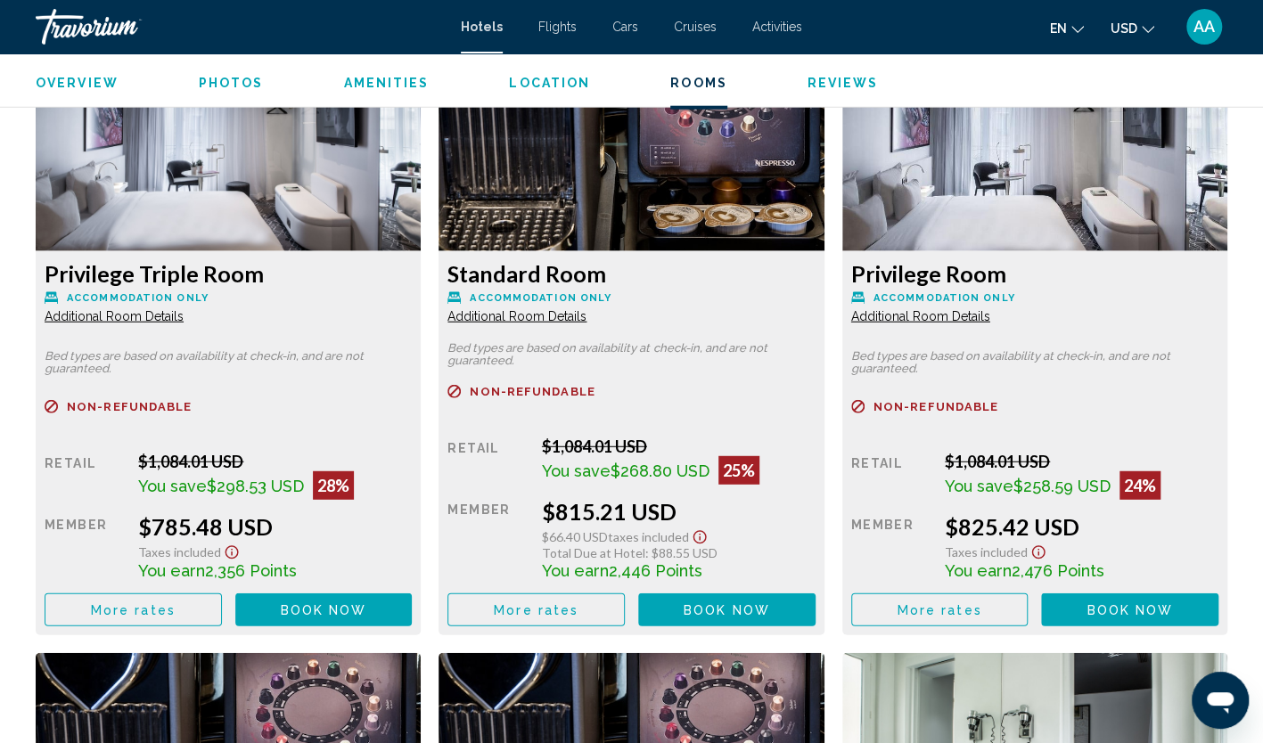
click at [119, 317] on span "Additional Room Details" at bounding box center [114, 316] width 139 height 14
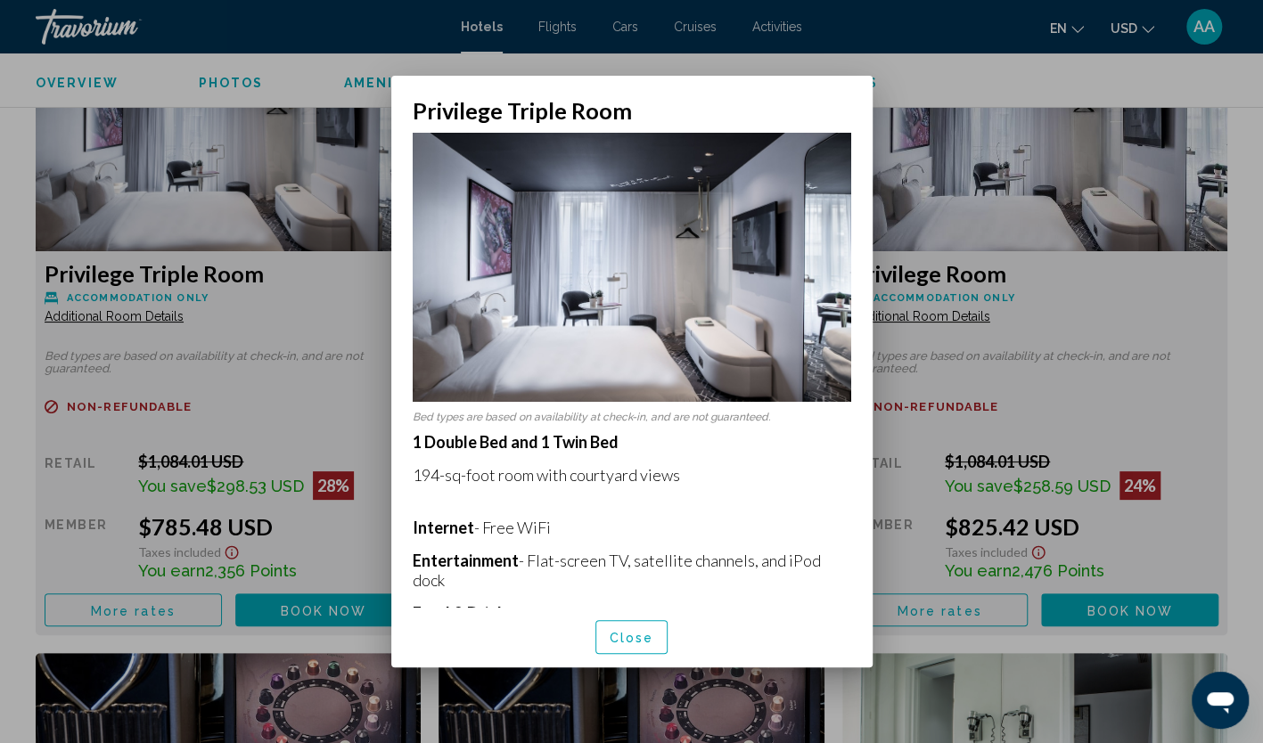
scroll to position [0, 0]
click at [626, 640] on span "Close" at bounding box center [632, 638] width 45 height 14
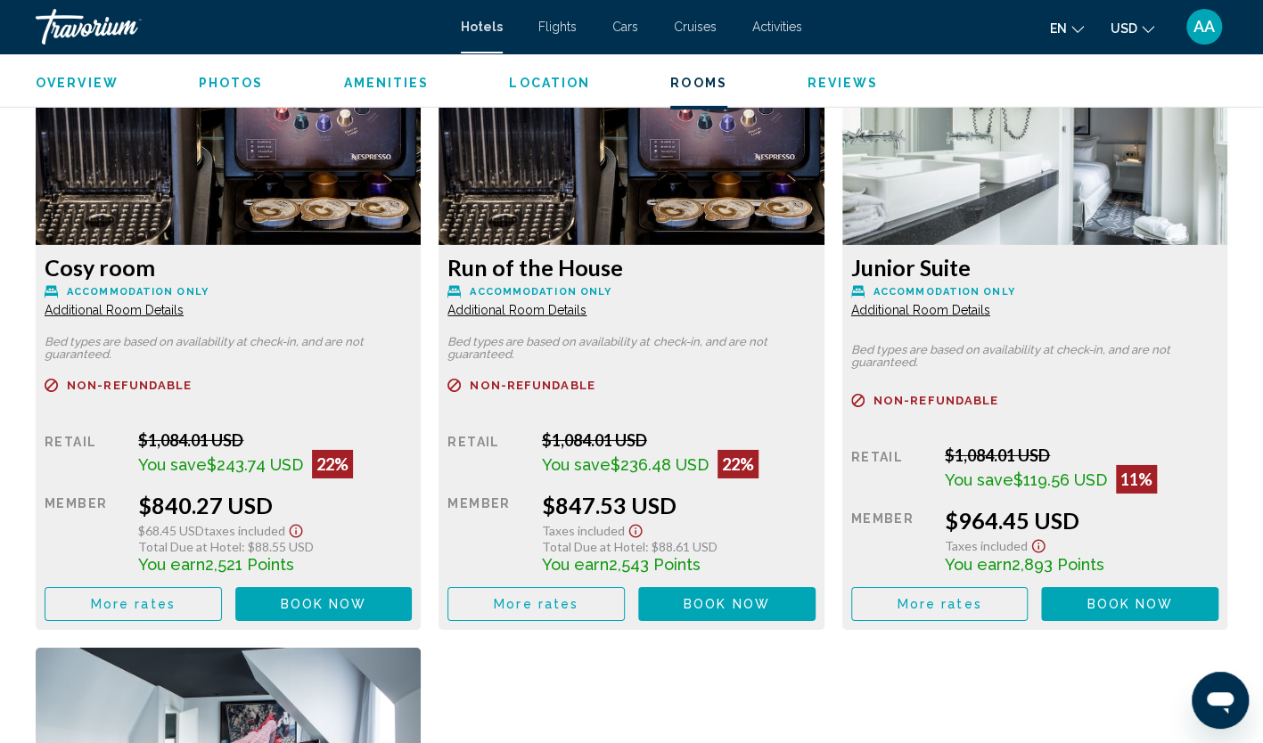
scroll to position [3120, 0]
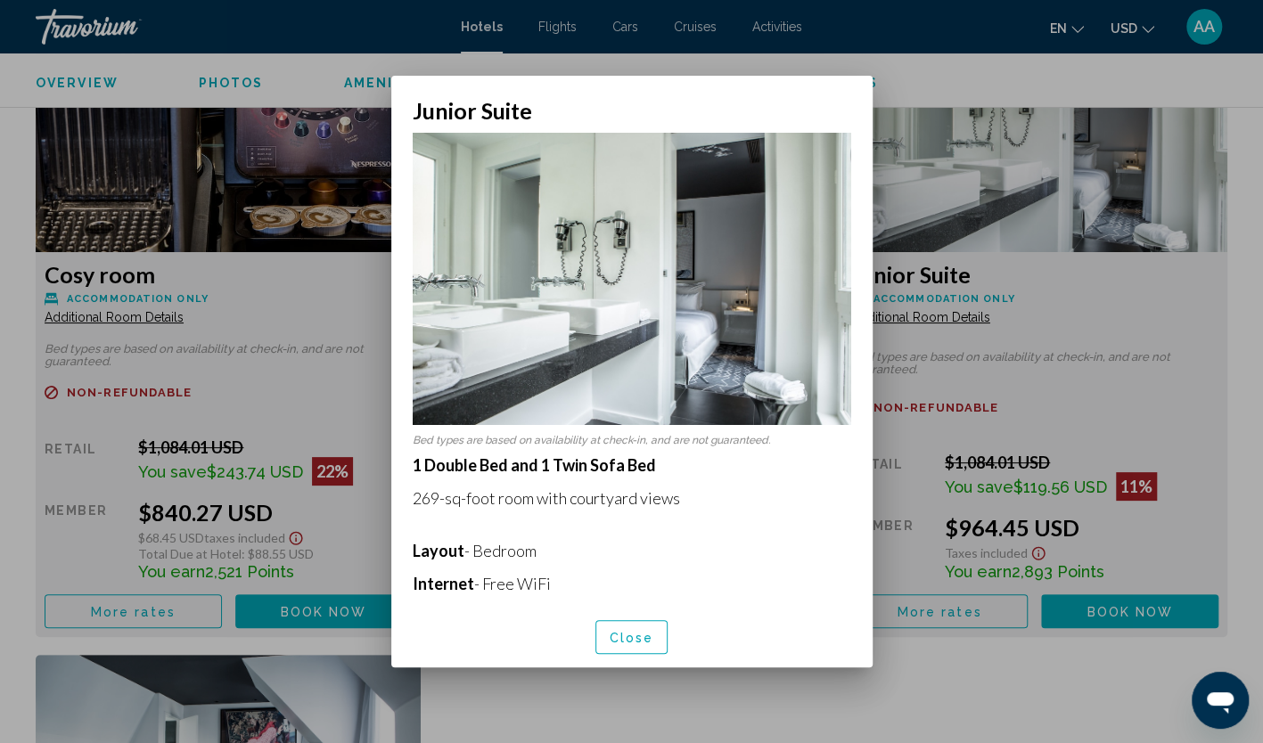
click at [642, 629] on span "Close" at bounding box center [632, 636] width 45 height 14
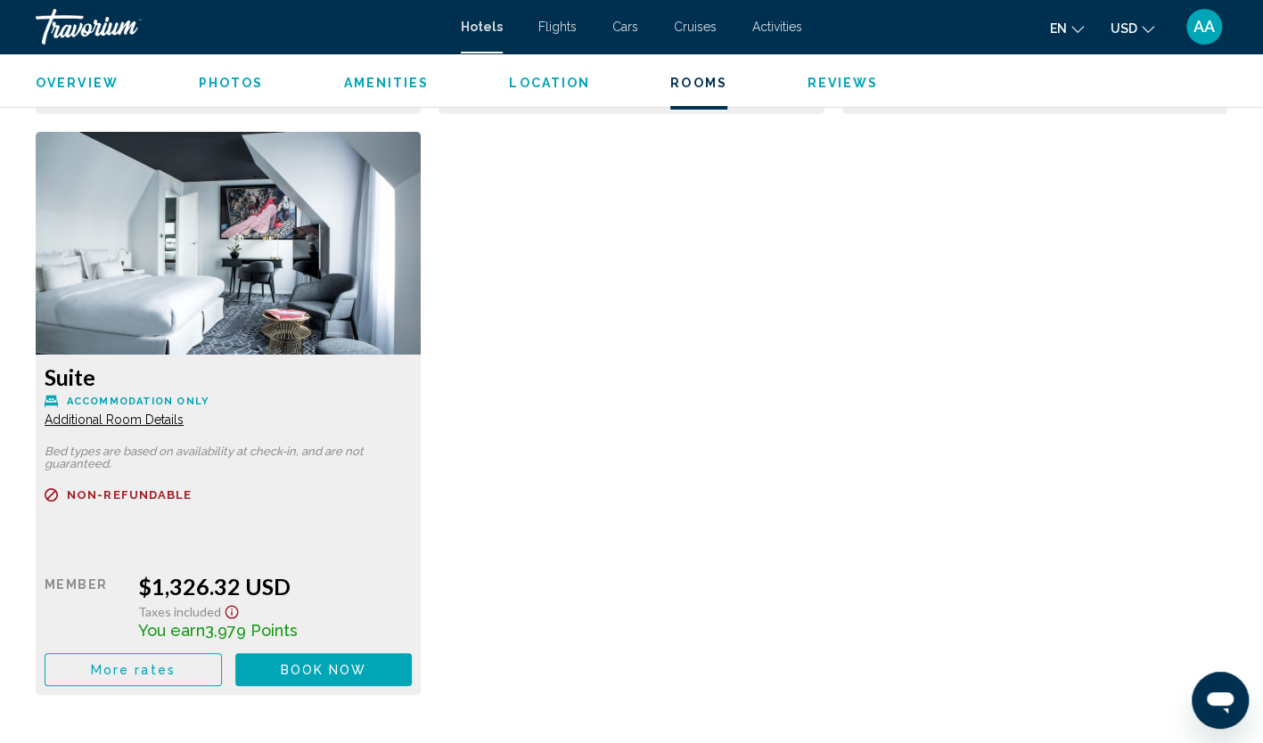
scroll to position [3655, 0]
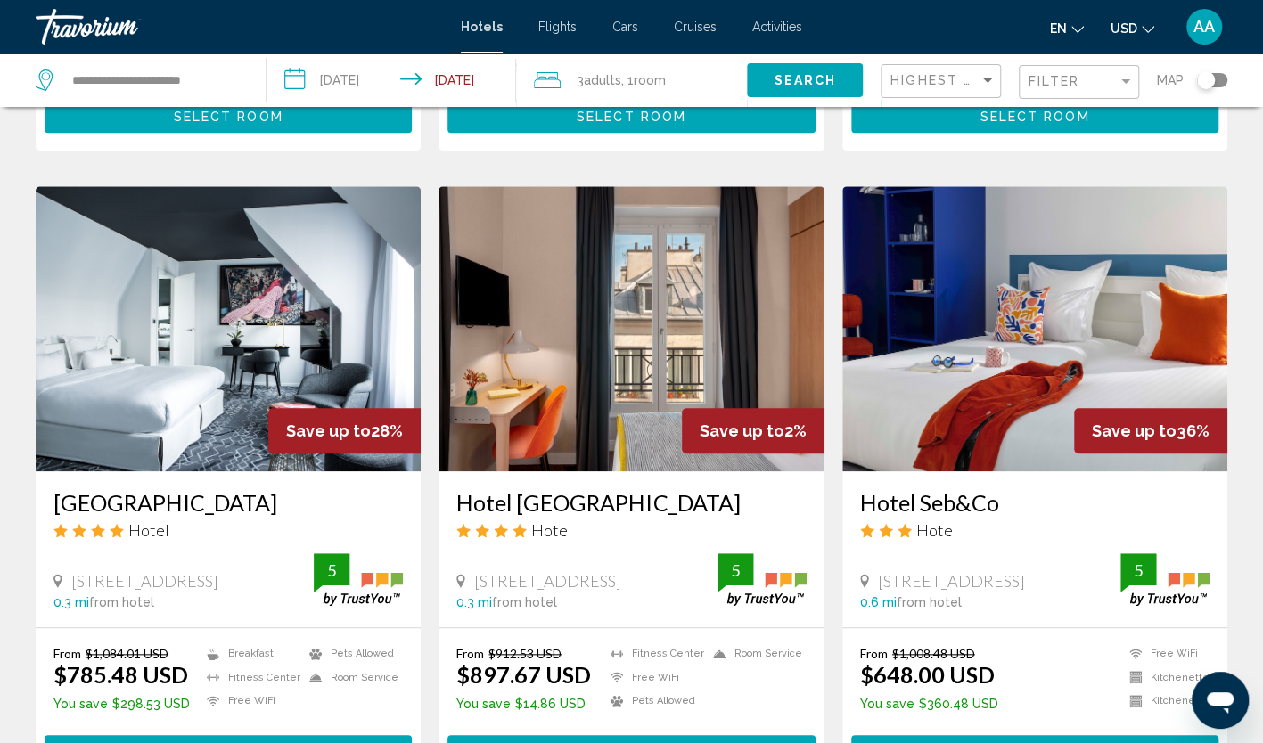
scroll to position [624, 0]
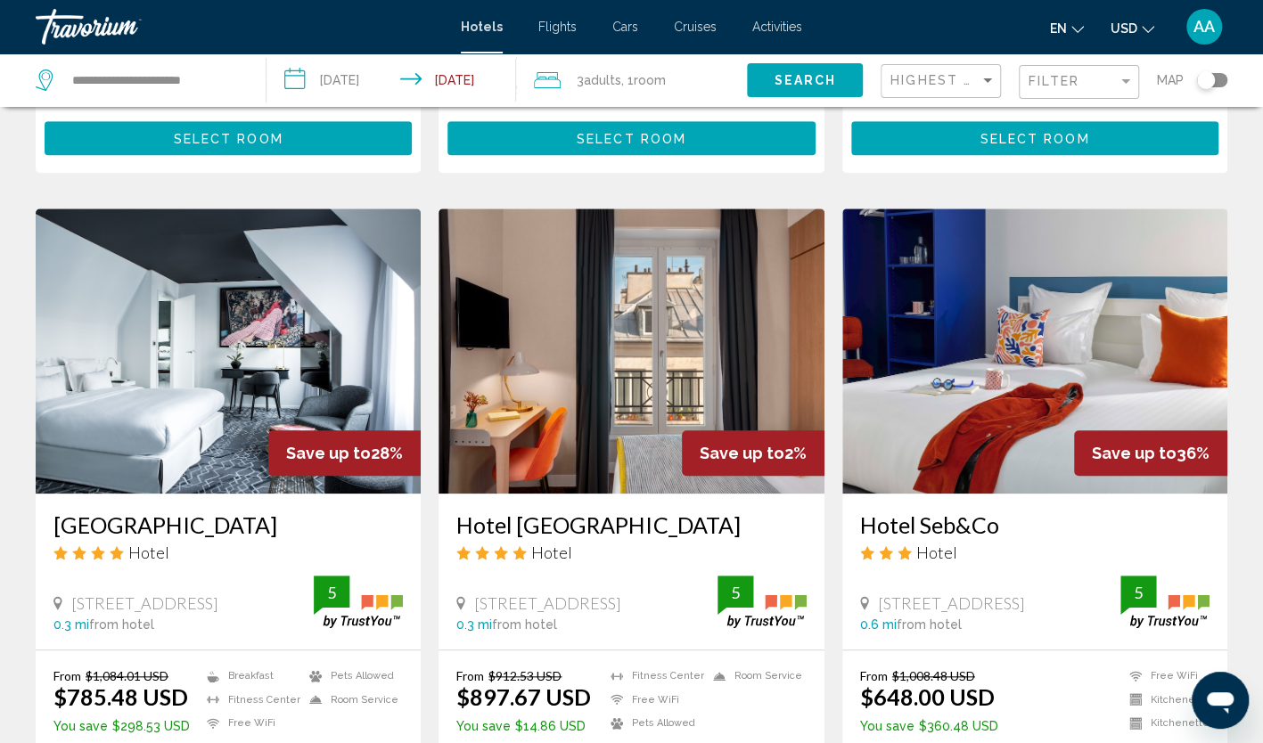
click at [599, 353] on img "Main content" at bounding box center [631, 351] width 385 height 285
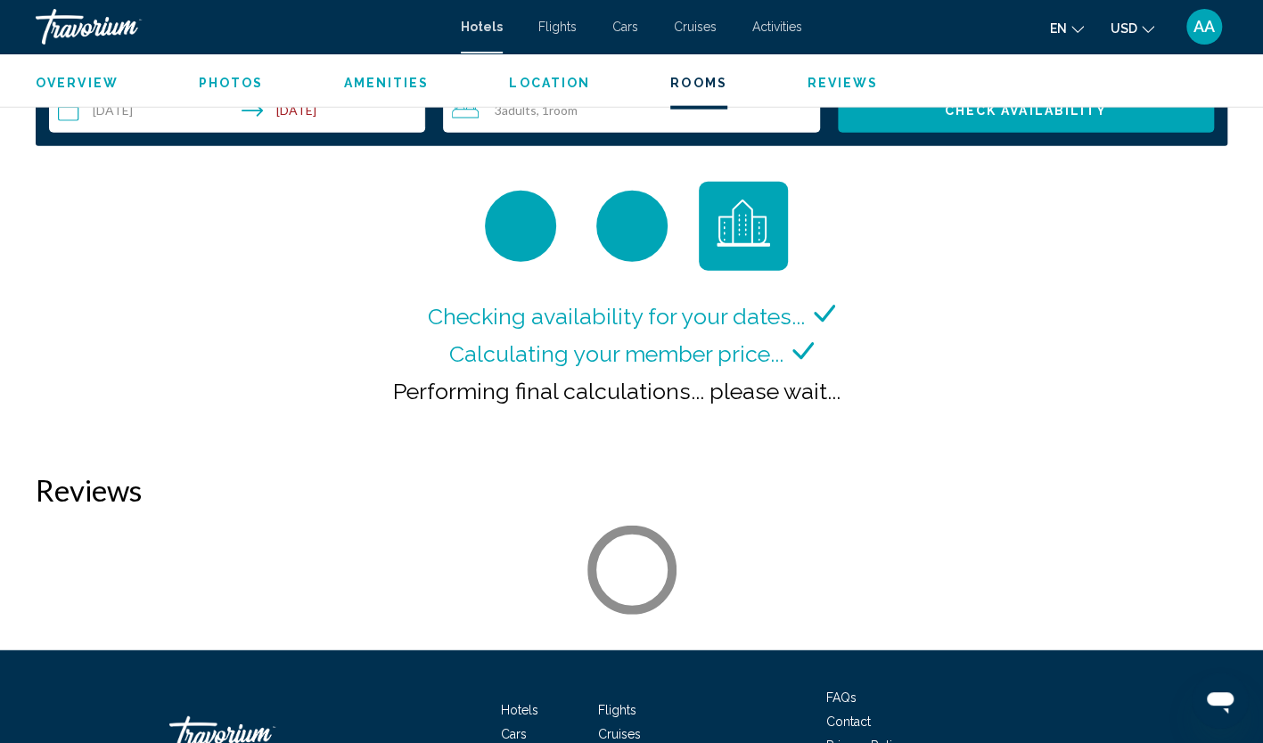
scroll to position [2228, 0]
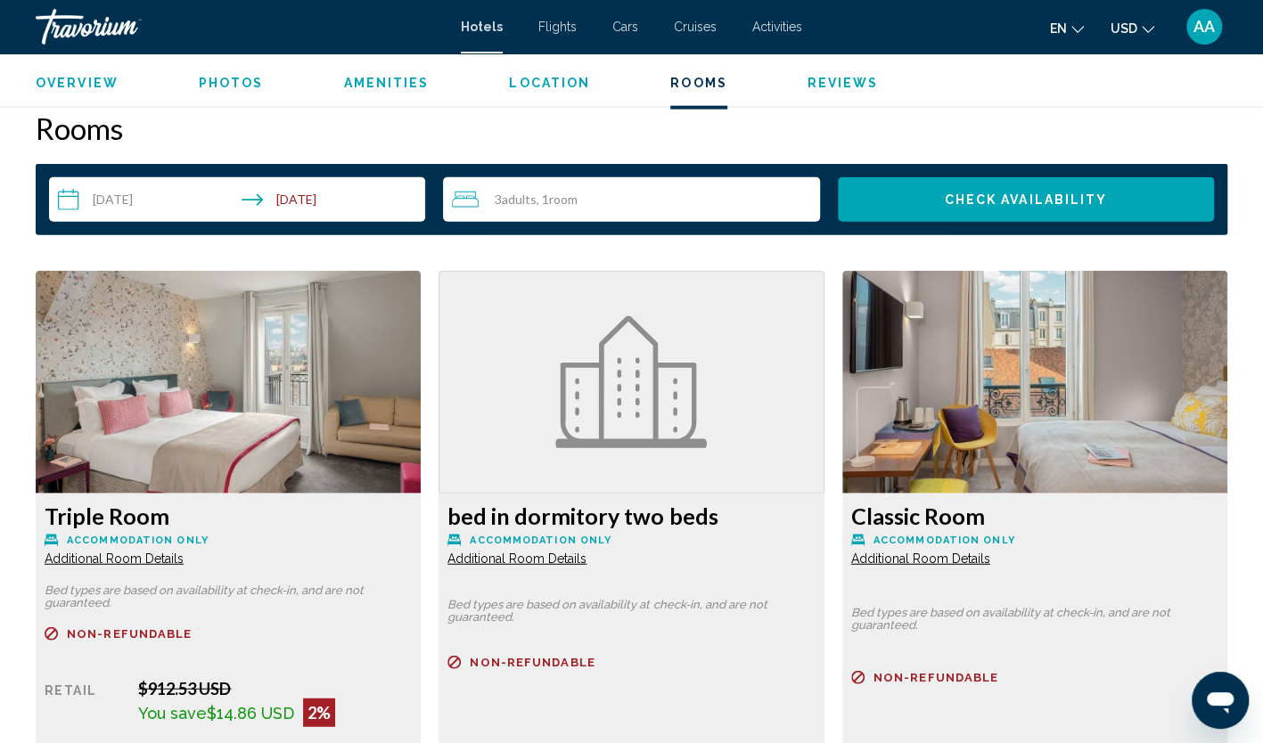
click at [184, 558] on span "Additional Room Details" at bounding box center [114, 559] width 139 height 14
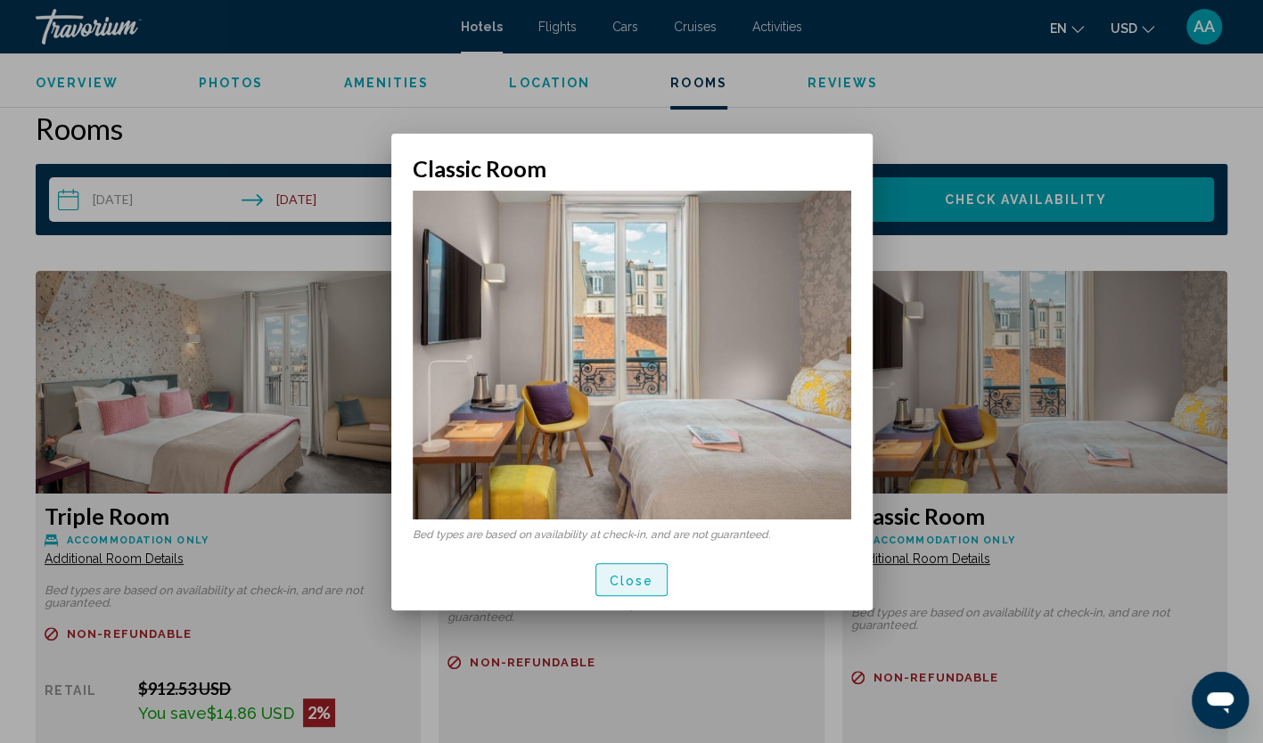
click at [620, 568] on button "Close" at bounding box center [631, 579] width 73 height 33
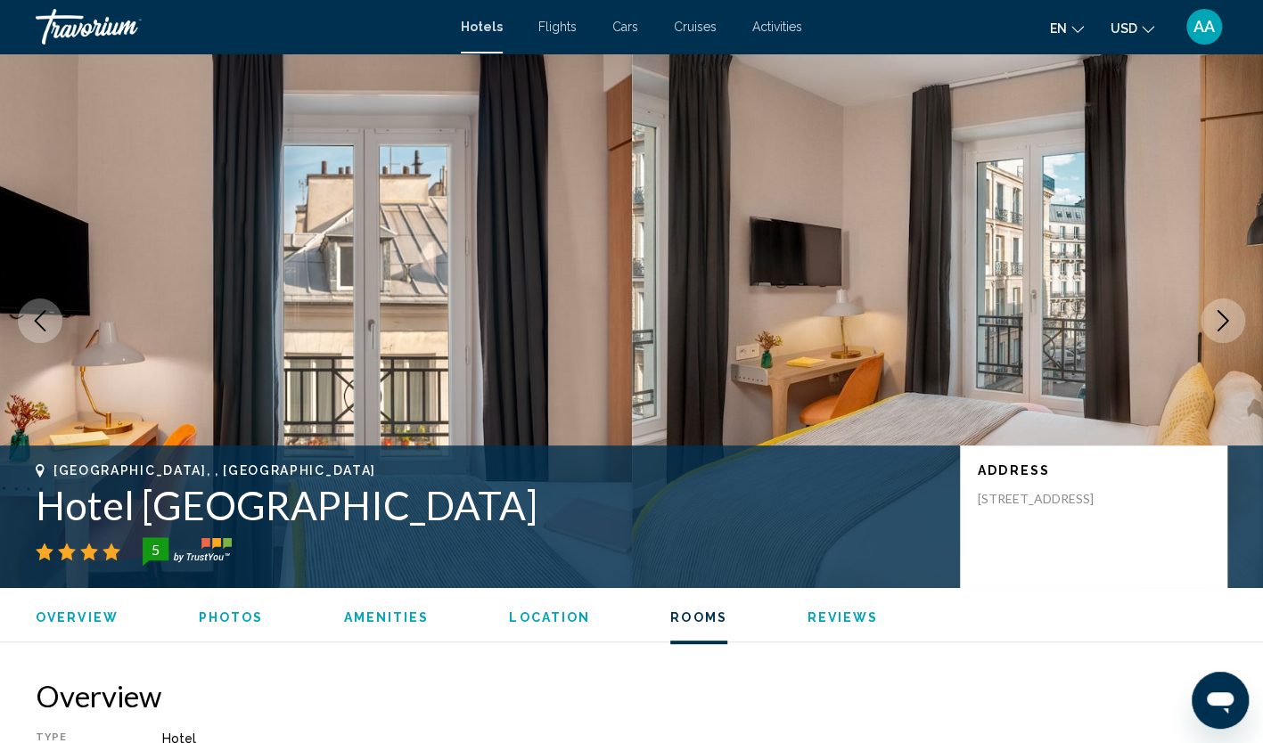
scroll to position [2228, 0]
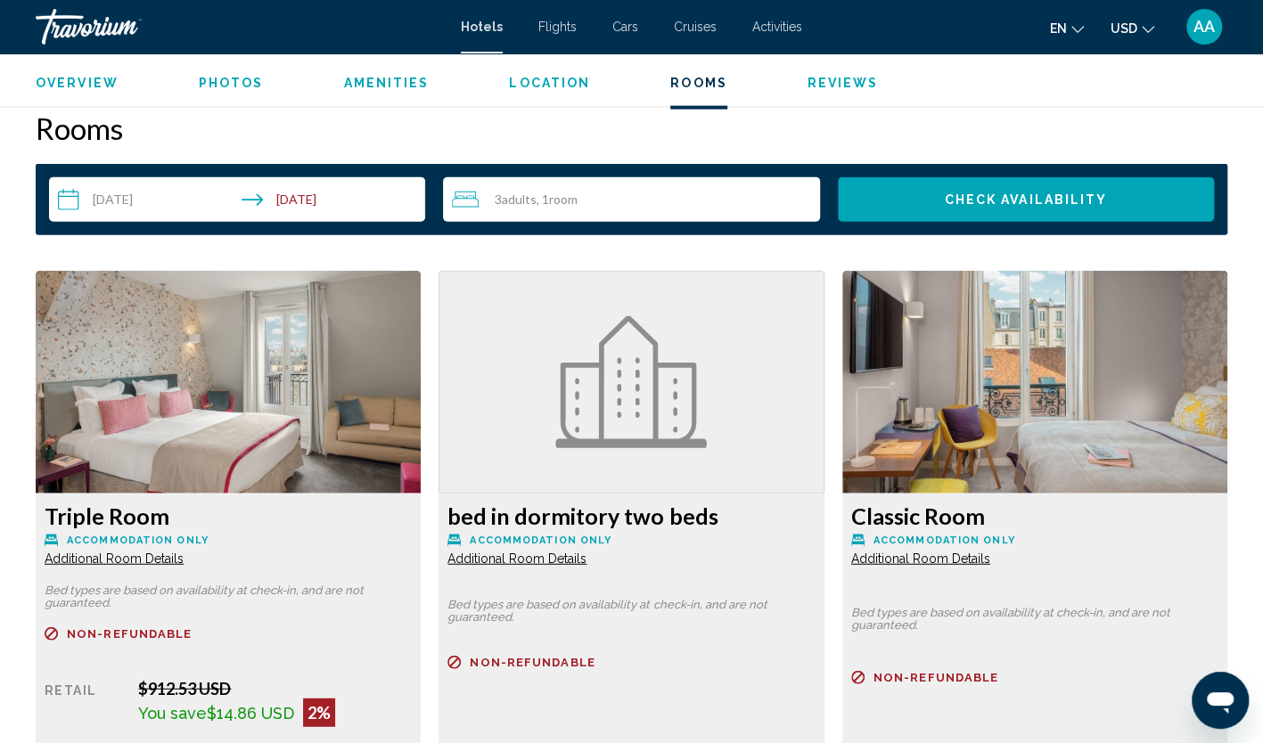
click at [78, 558] on span "Additional Room Details" at bounding box center [114, 559] width 139 height 14
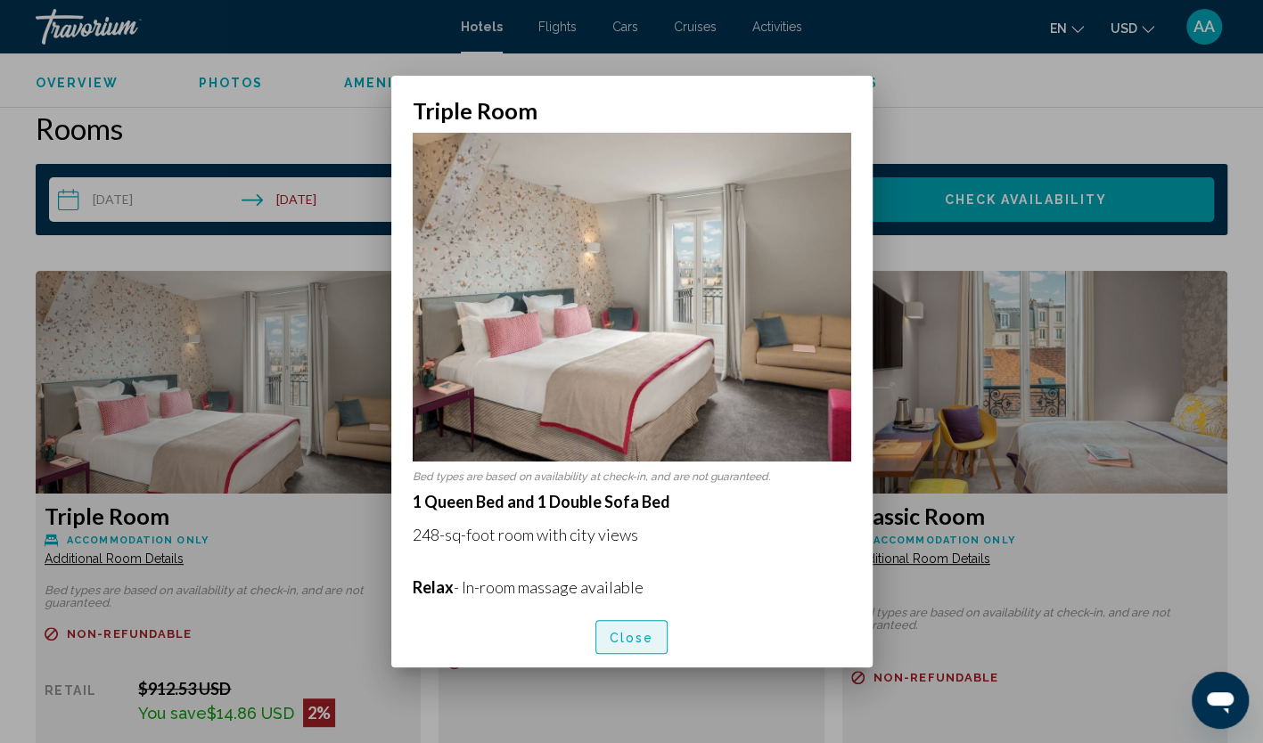
click at [631, 634] on span "Close" at bounding box center [632, 638] width 45 height 14
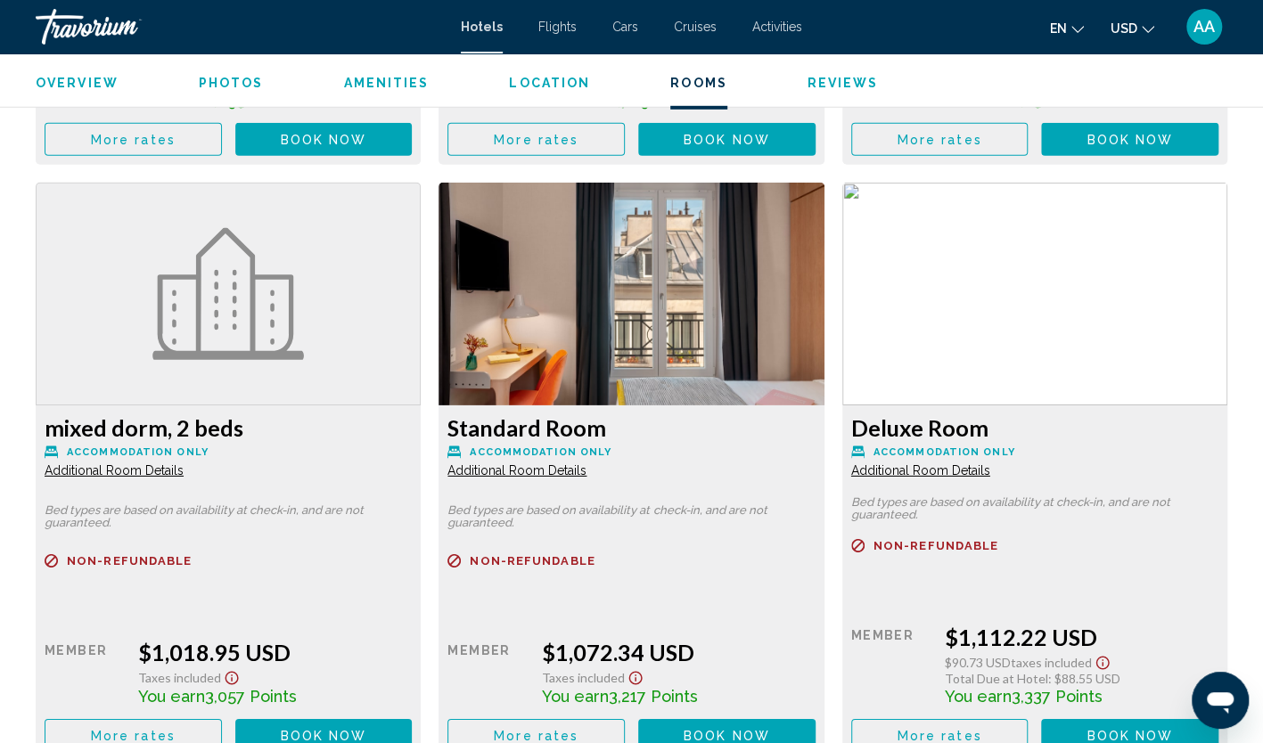
scroll to position [3031, 0]
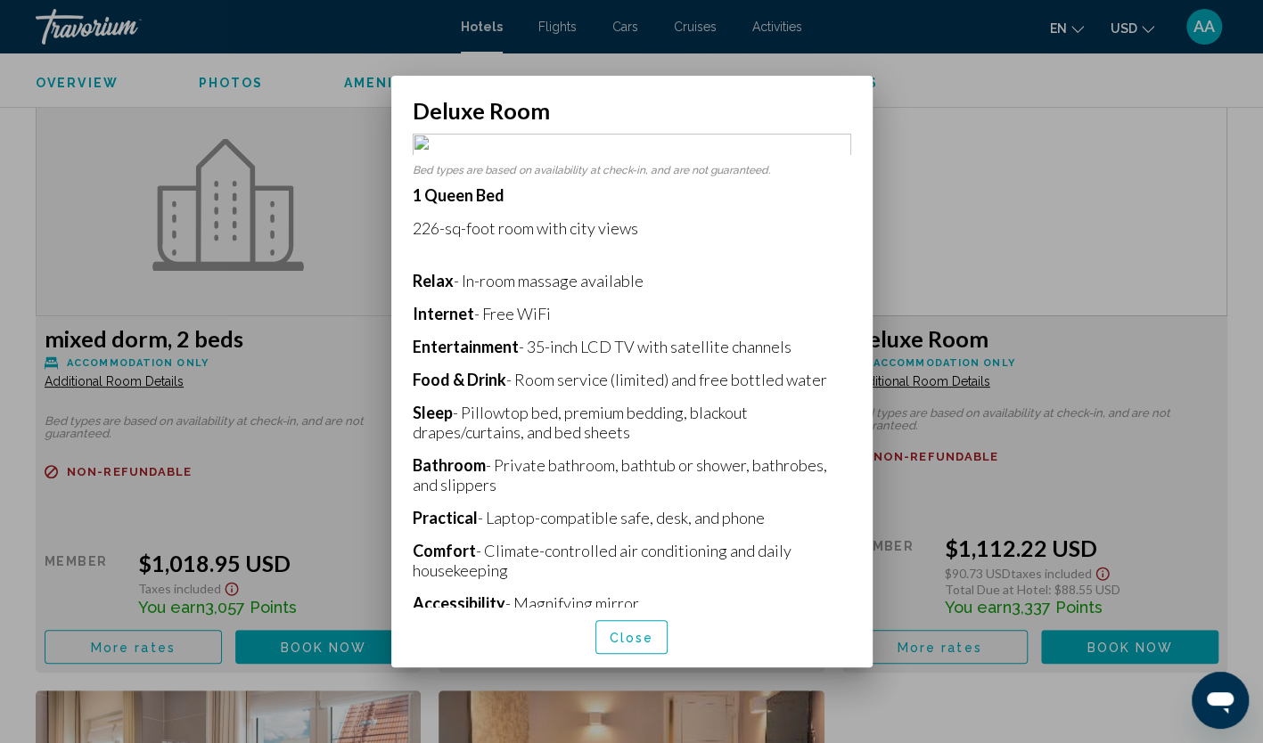
click at [637, 633] on span "Close" at bounding box center [632, 638] width 45 height 14
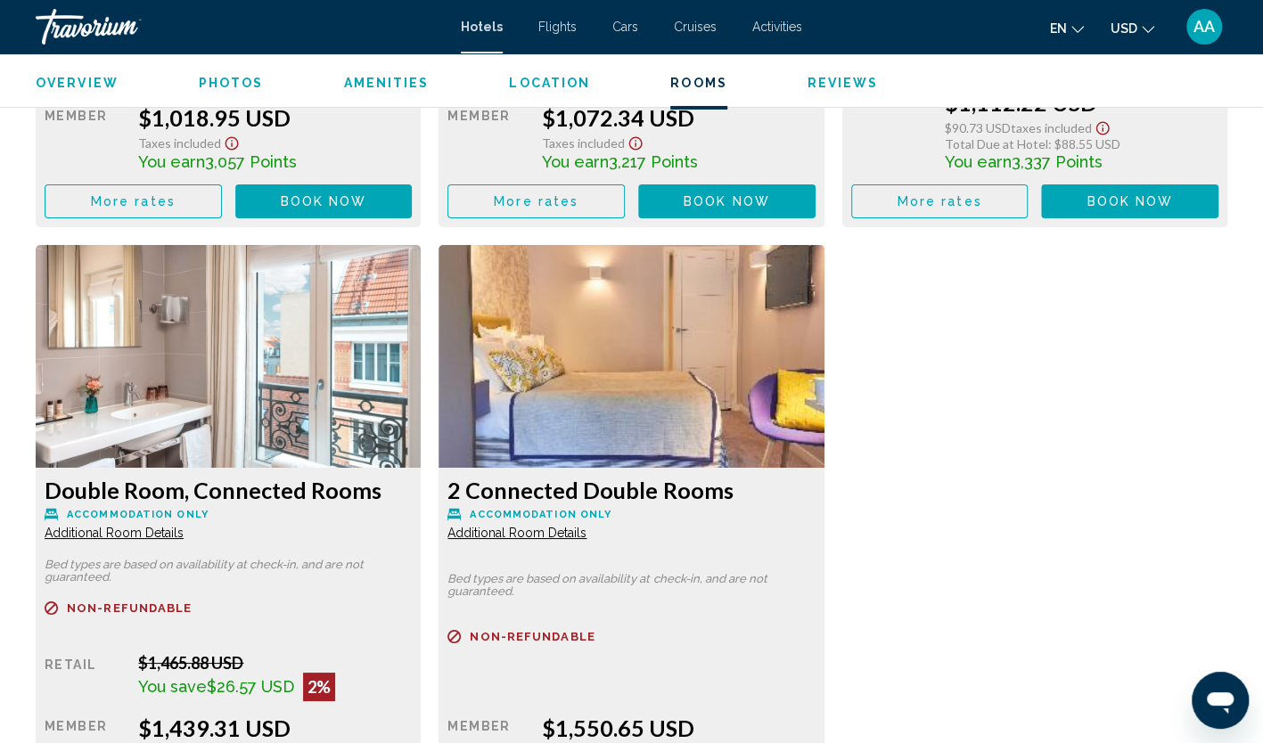
scroll to position [3565, 0]
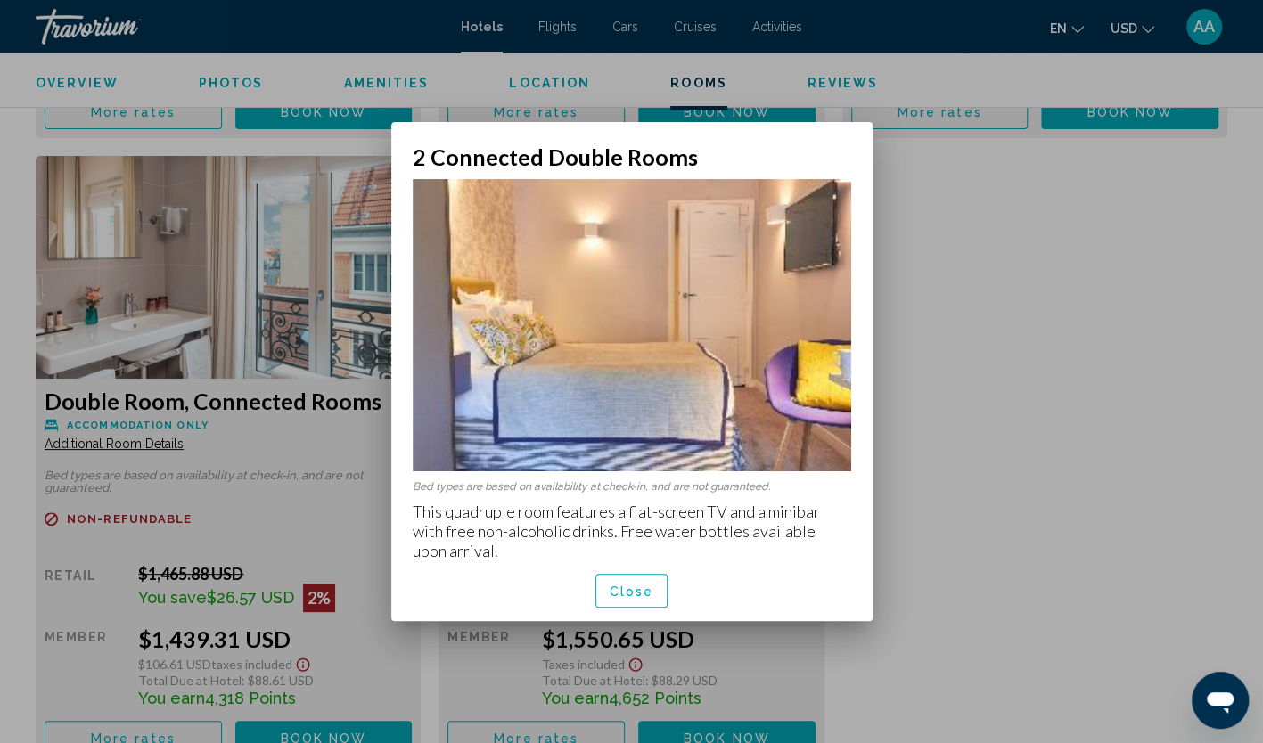
scroll to position [0, 0]
click at [635, 611] on div "Close" at bounding box center [632, 591] width 439 height 61
click at [635, 597] on span "Close" at bounding box center [632, 592] width 45 height 14
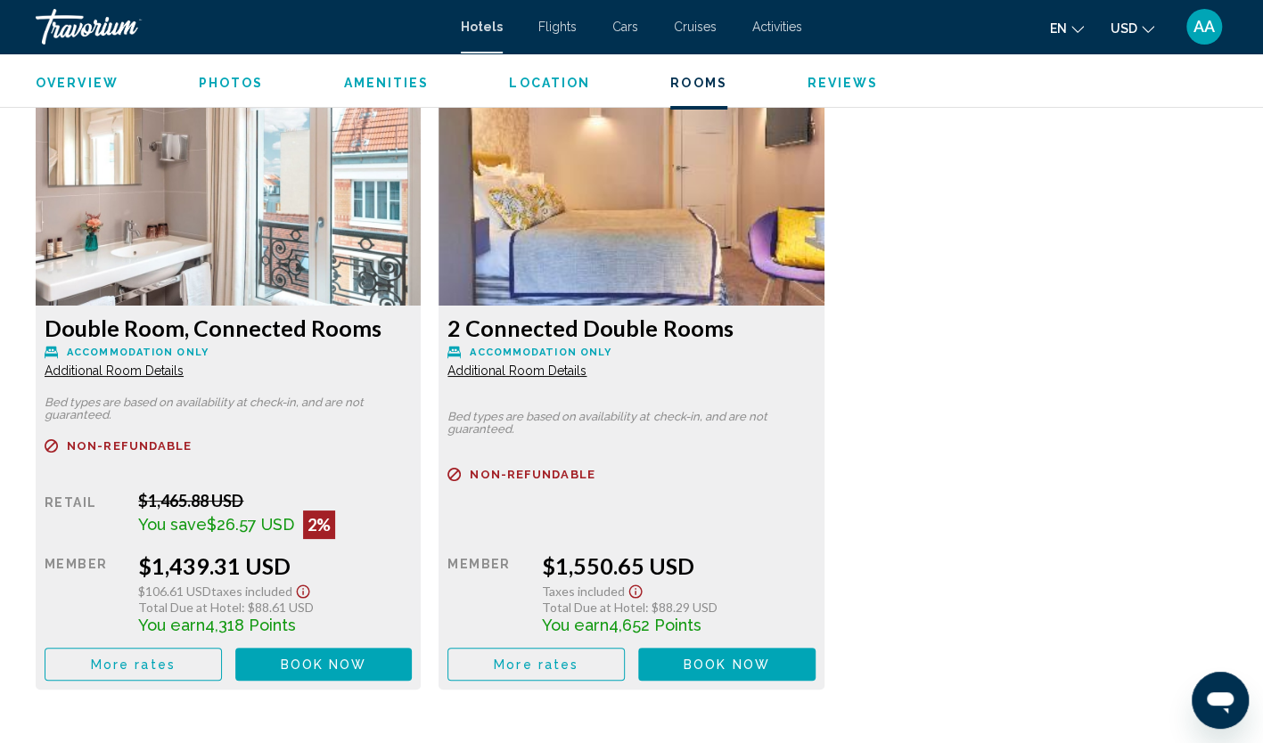
scroll to position [3655, 0]
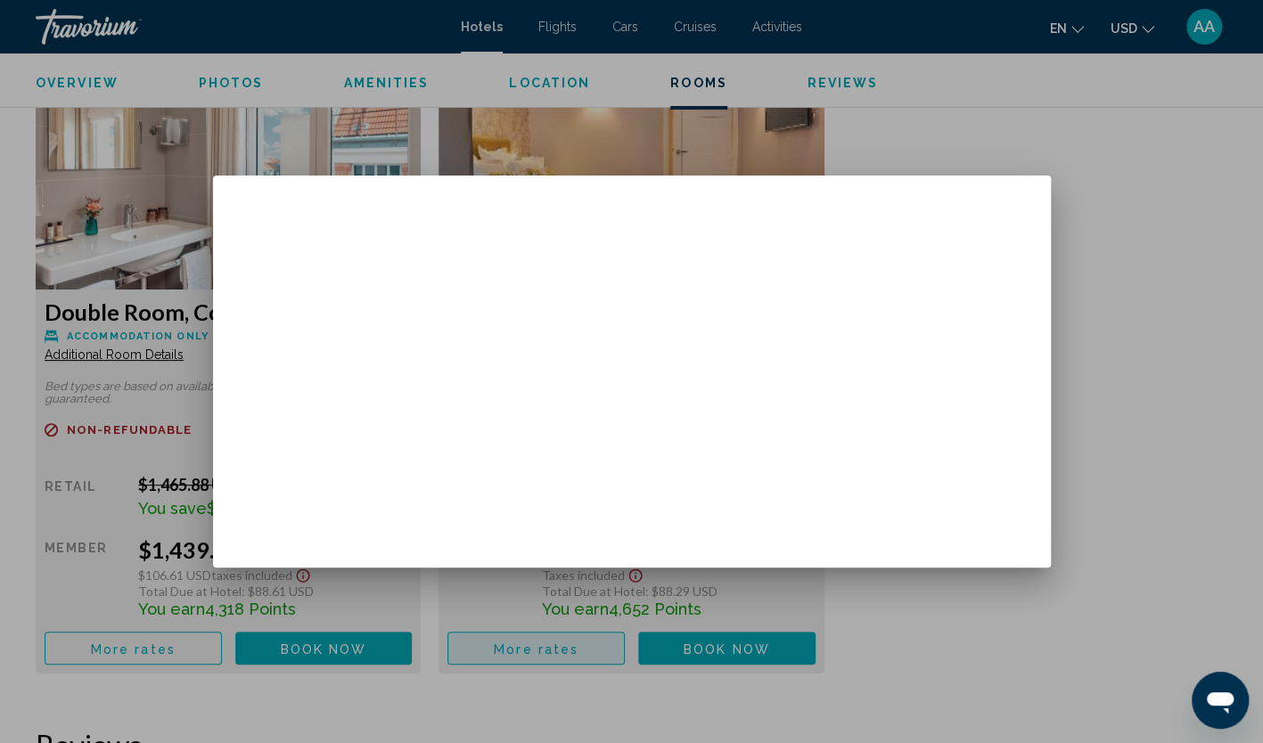
scroll to position [0, 0]
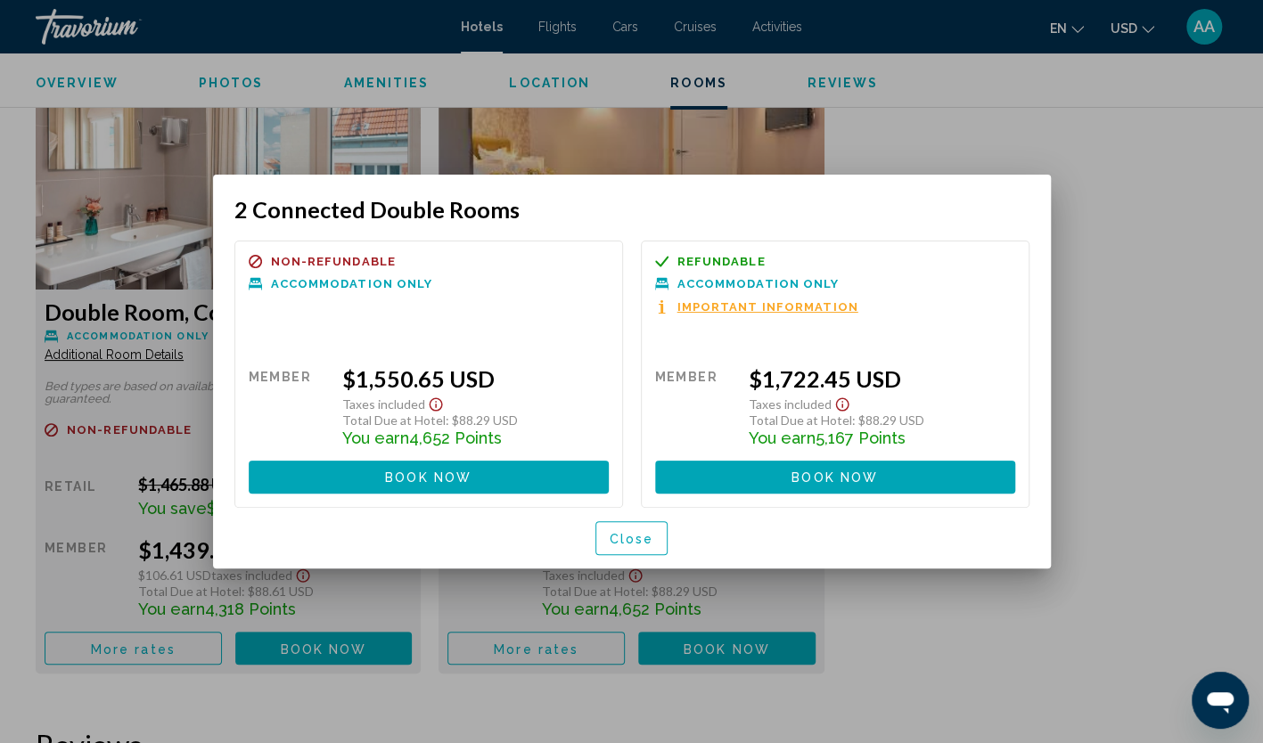
click at [645, 537] on span "Close" at bounding box center [632, 539] width 45 height 14
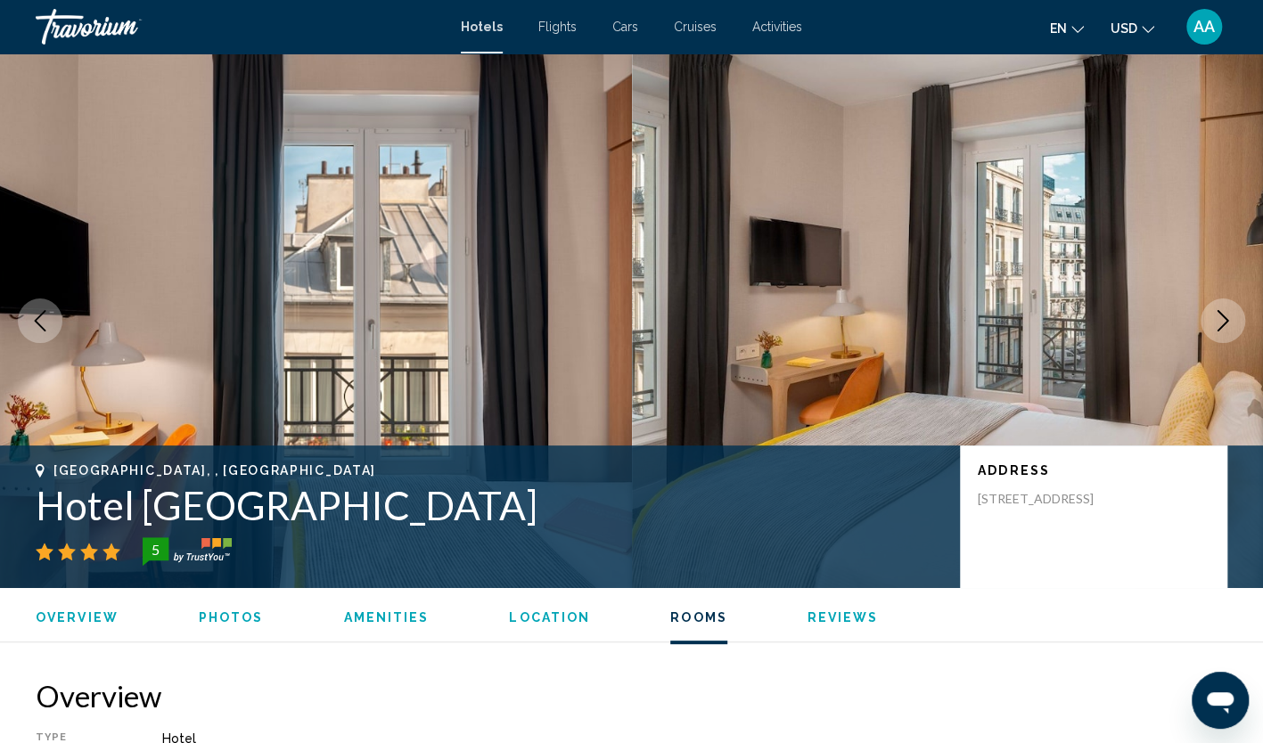
scroll to position [3655, 0]
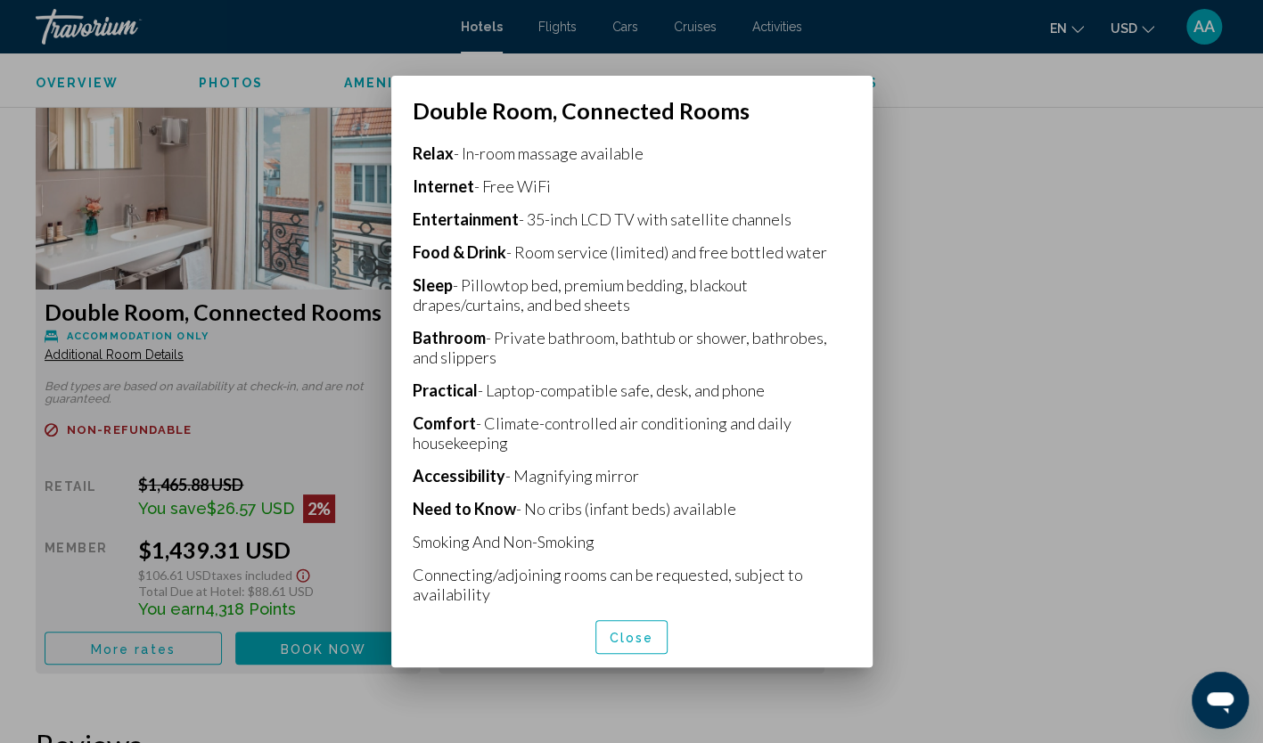
scroll to position [0, 0]
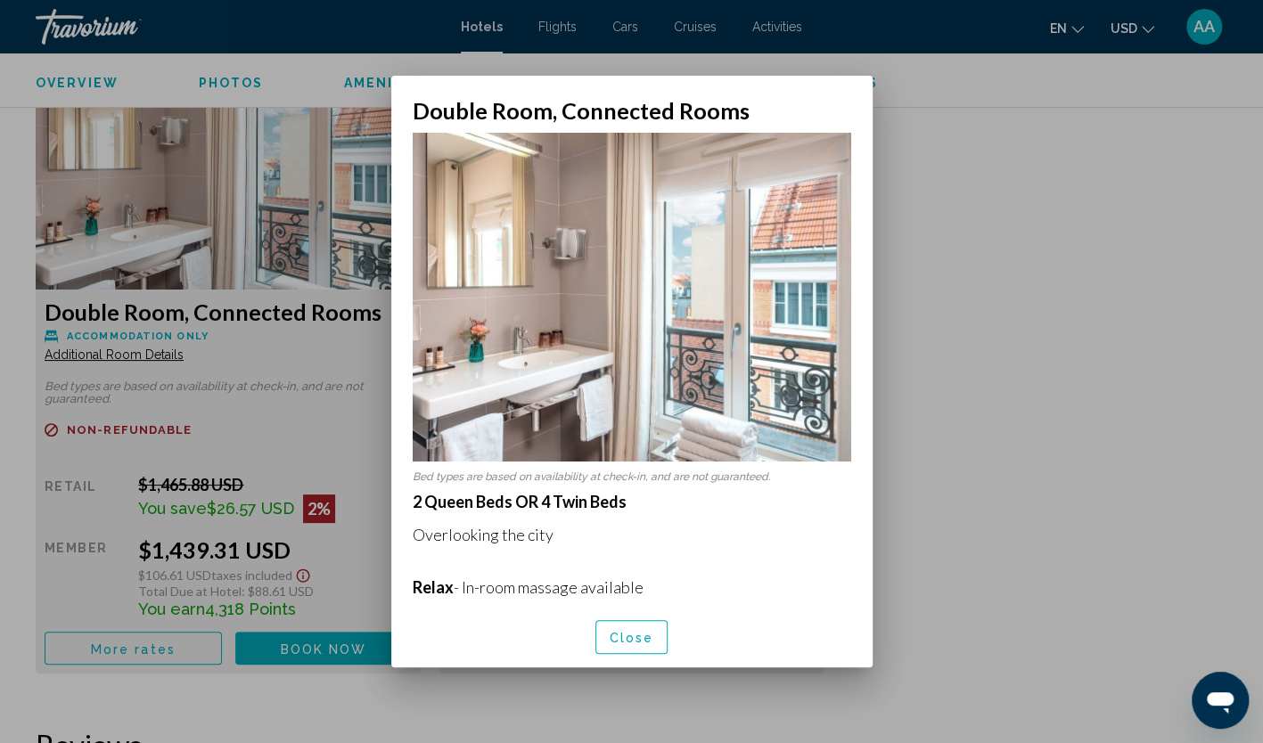
click at [622, 636] on span "Close" at bounding box center [632, 638] width 45 height 14
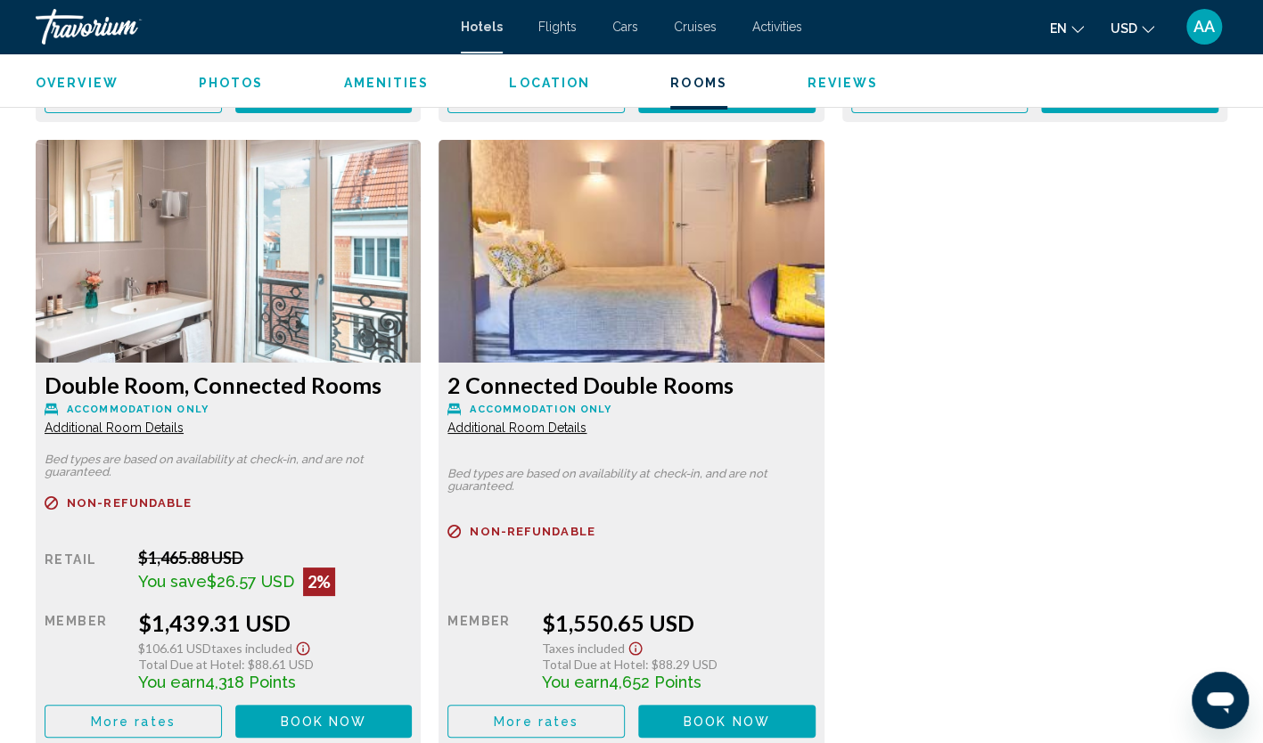
scroll to position [3565, 0]
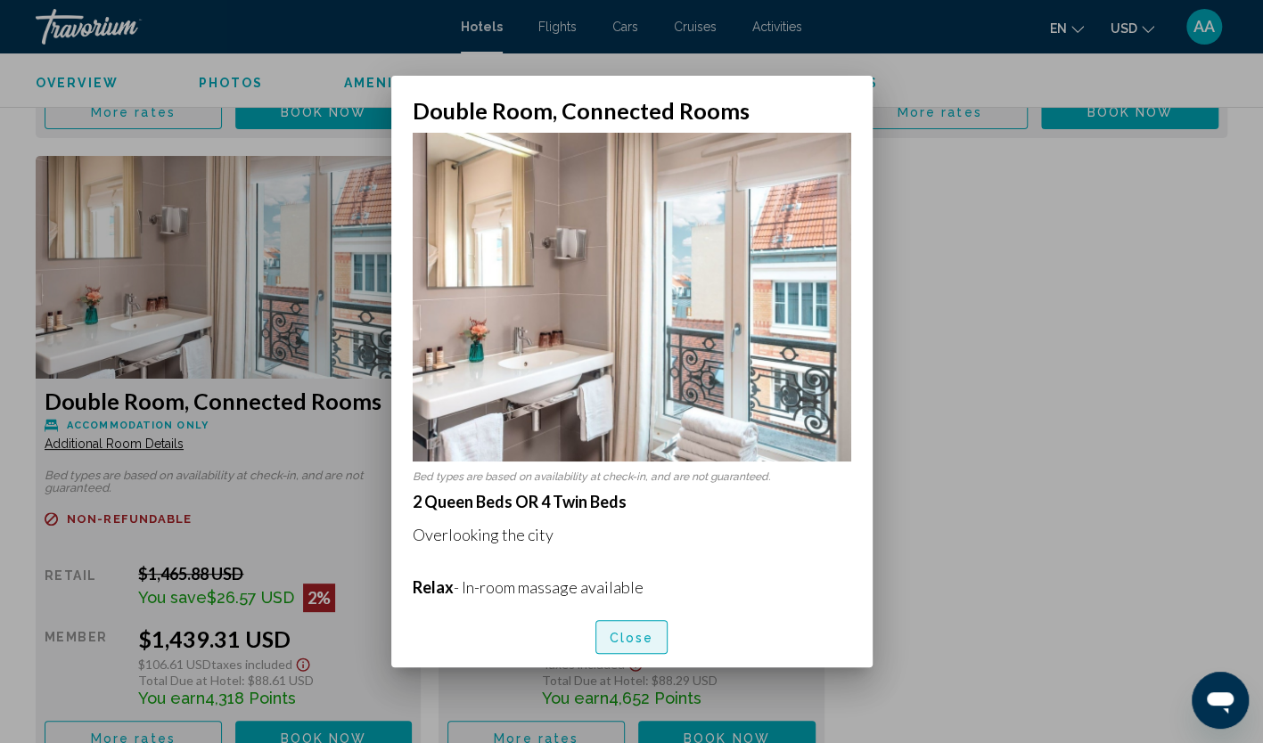
click at [619, 622] on button "Close" at bounding box center [631, 636] width 73 height 33
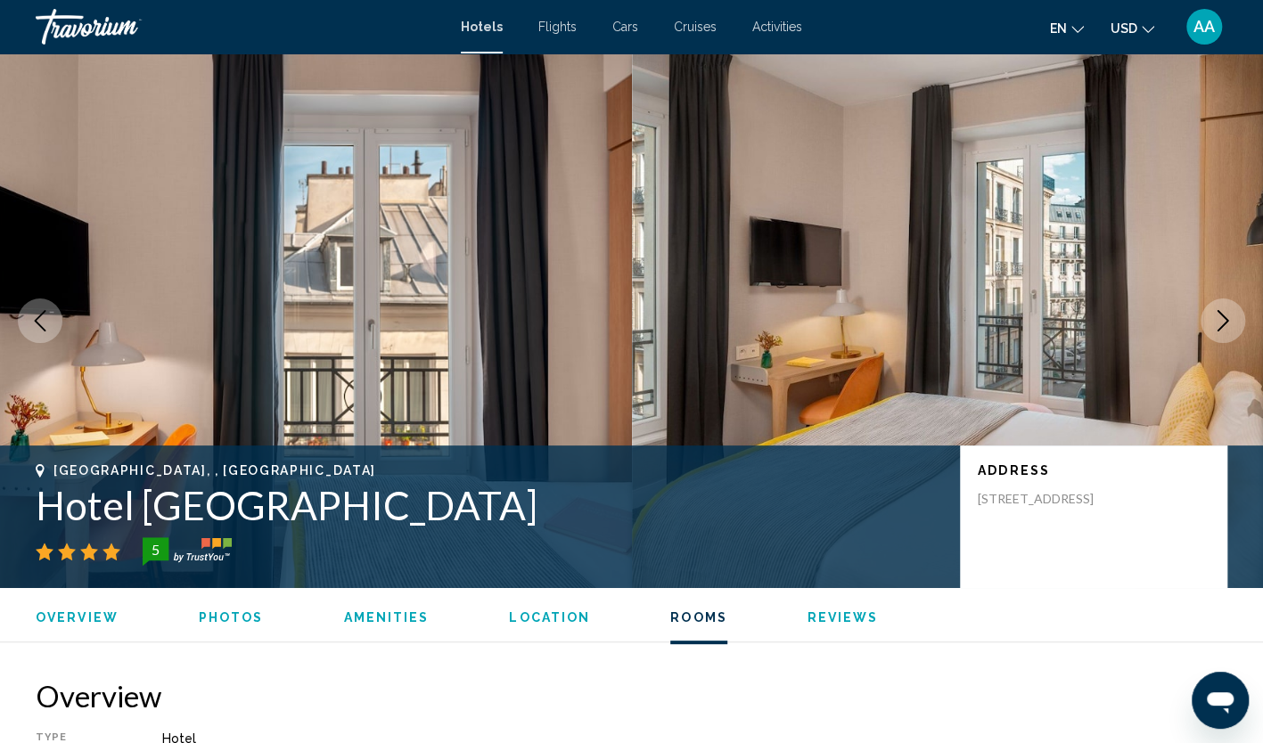
scroll to position [3565, 0]
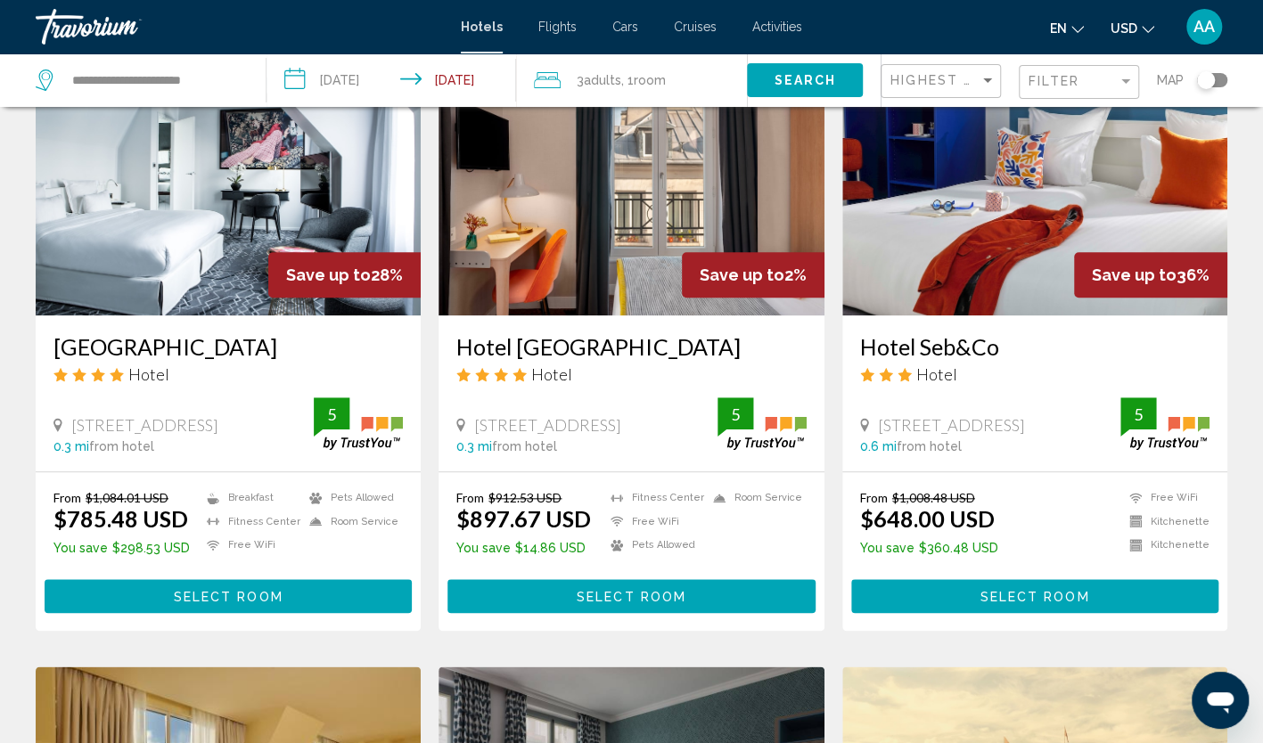
scroll to position [713, 0]
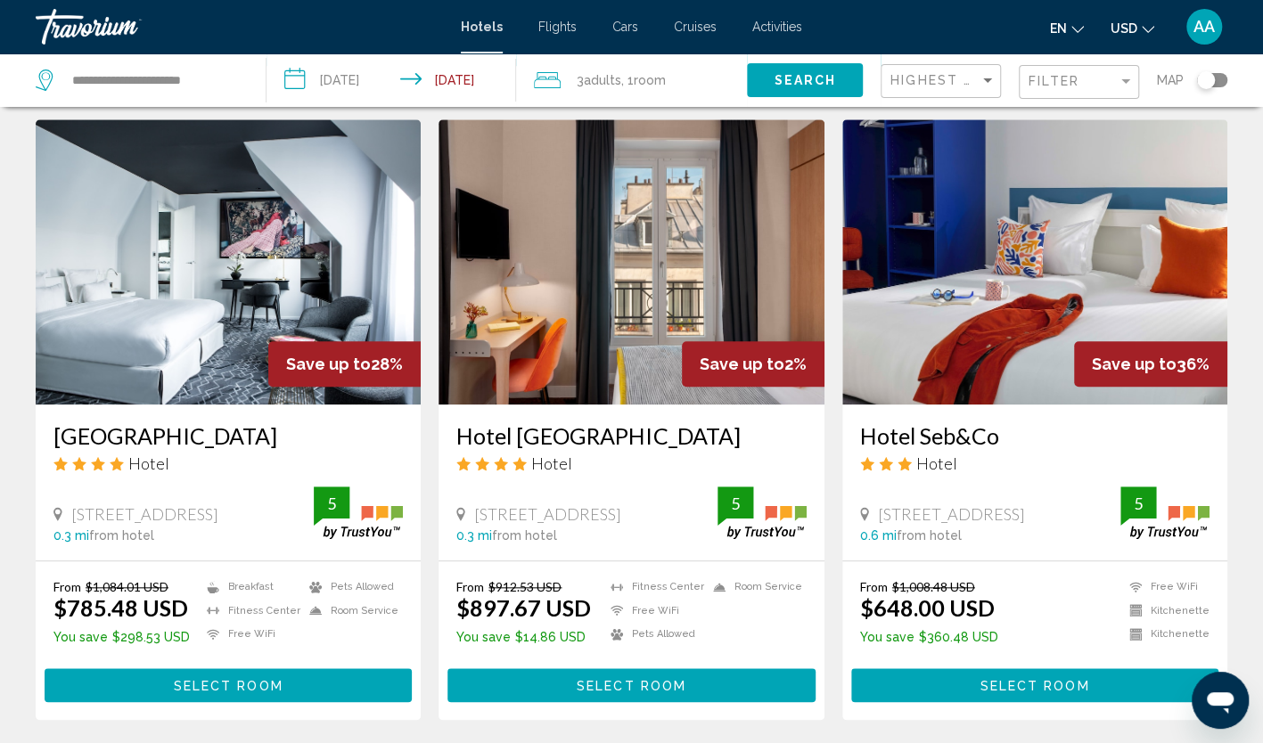
click at [670, 357] on img "Main content" at bounding box center [631, 261] width 385 height 285
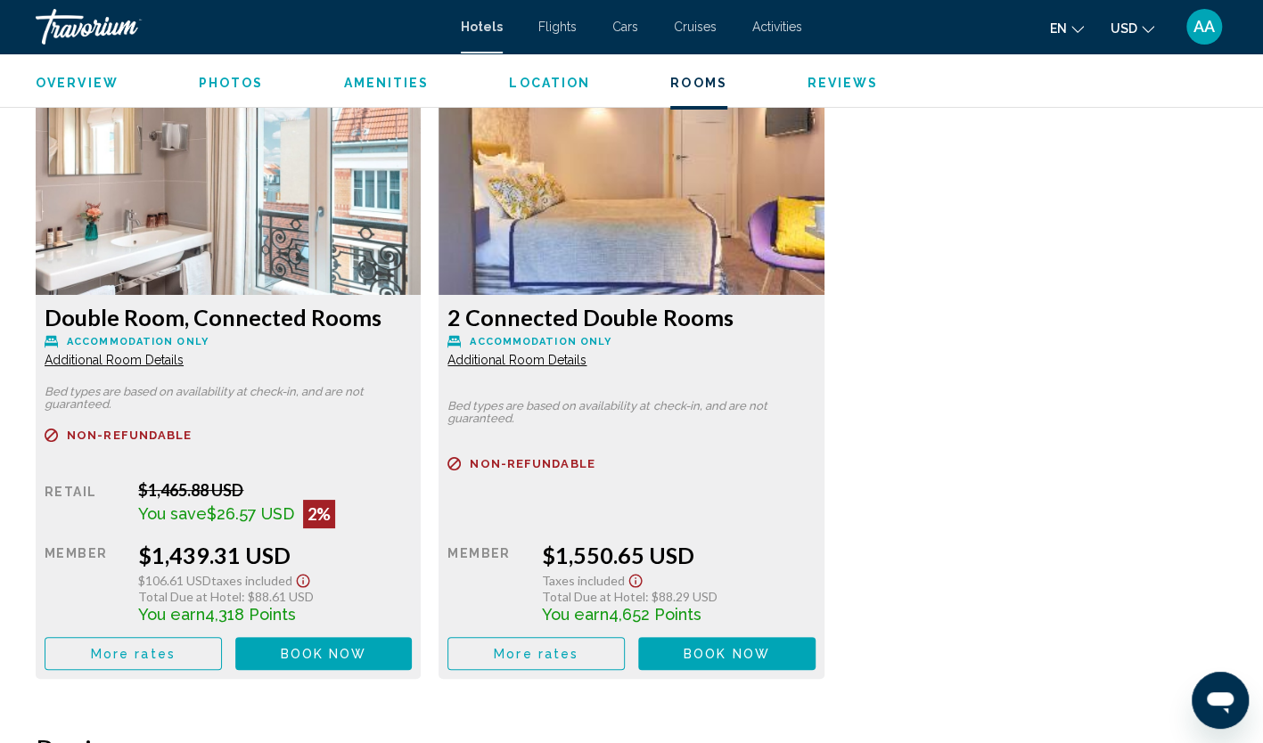
scroll to position [3655, 0]
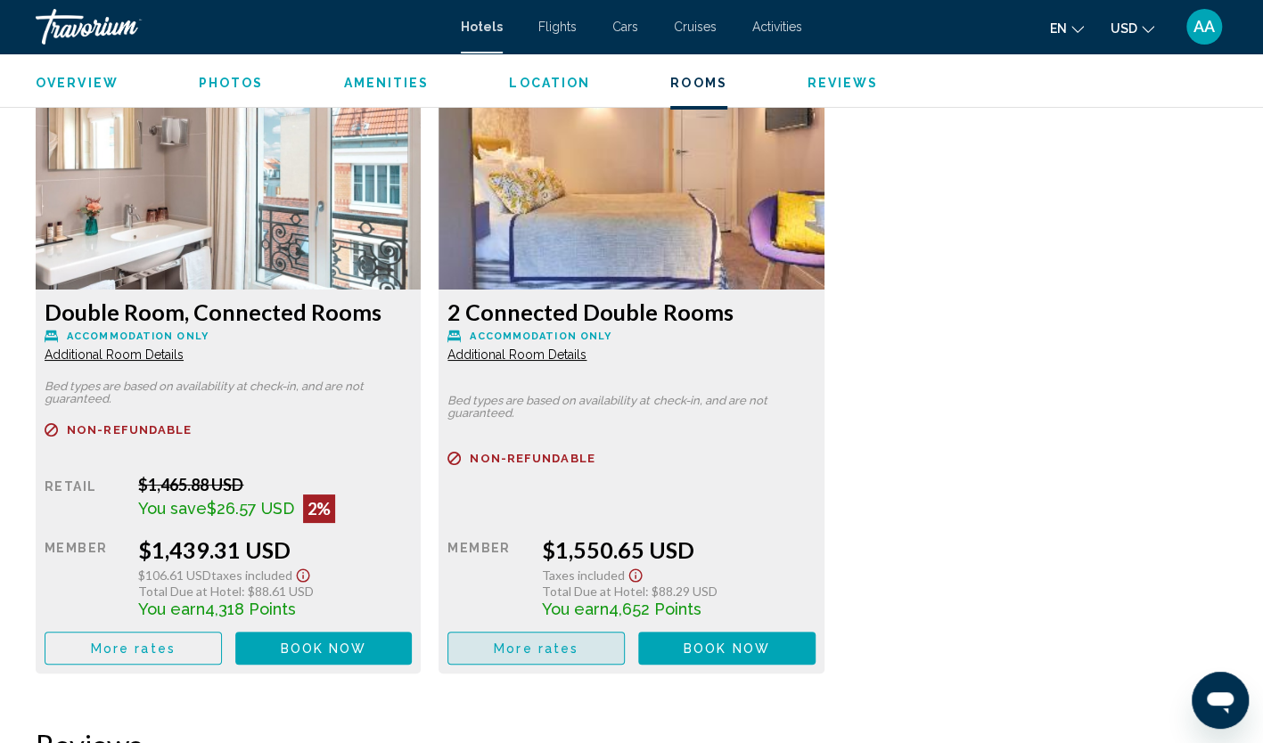
click at [595, 649] on button "More rates" at bounding box center [535, 648] width 177 height 33
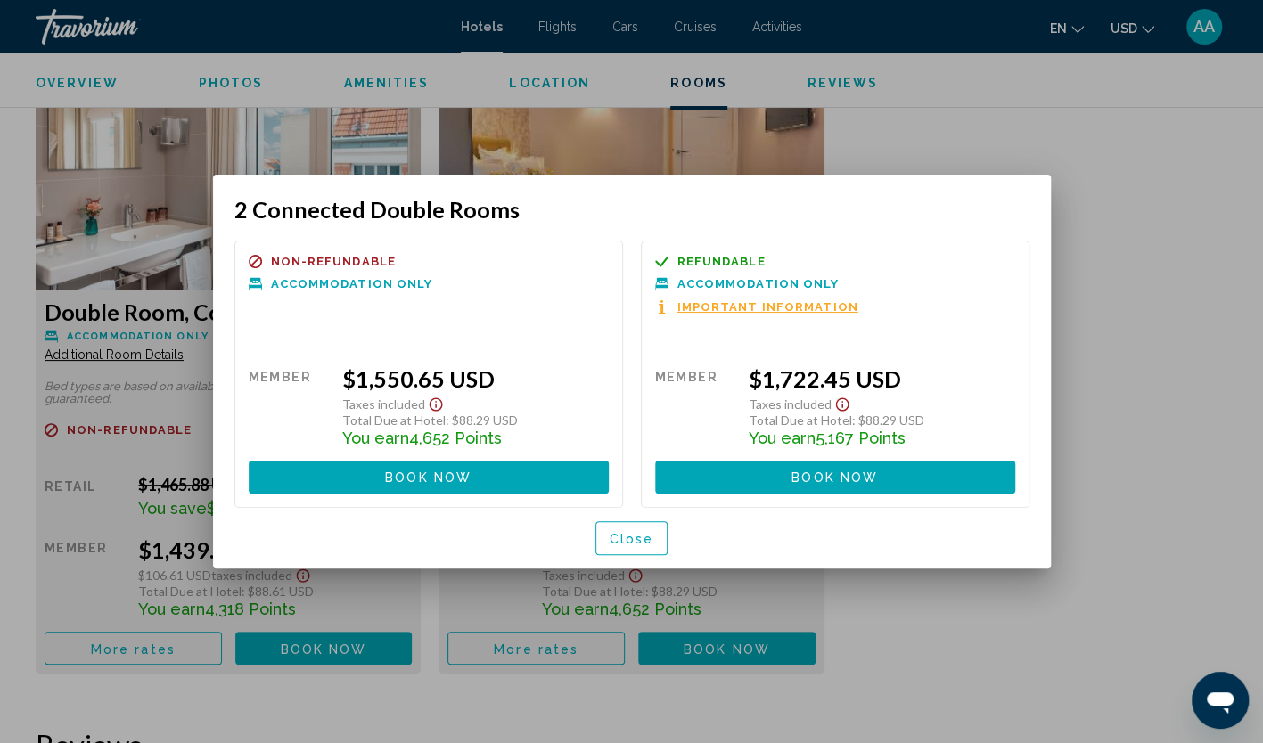
click at [654, 537] on button "Close" at bounding box center [631, 537] width 73 height 33
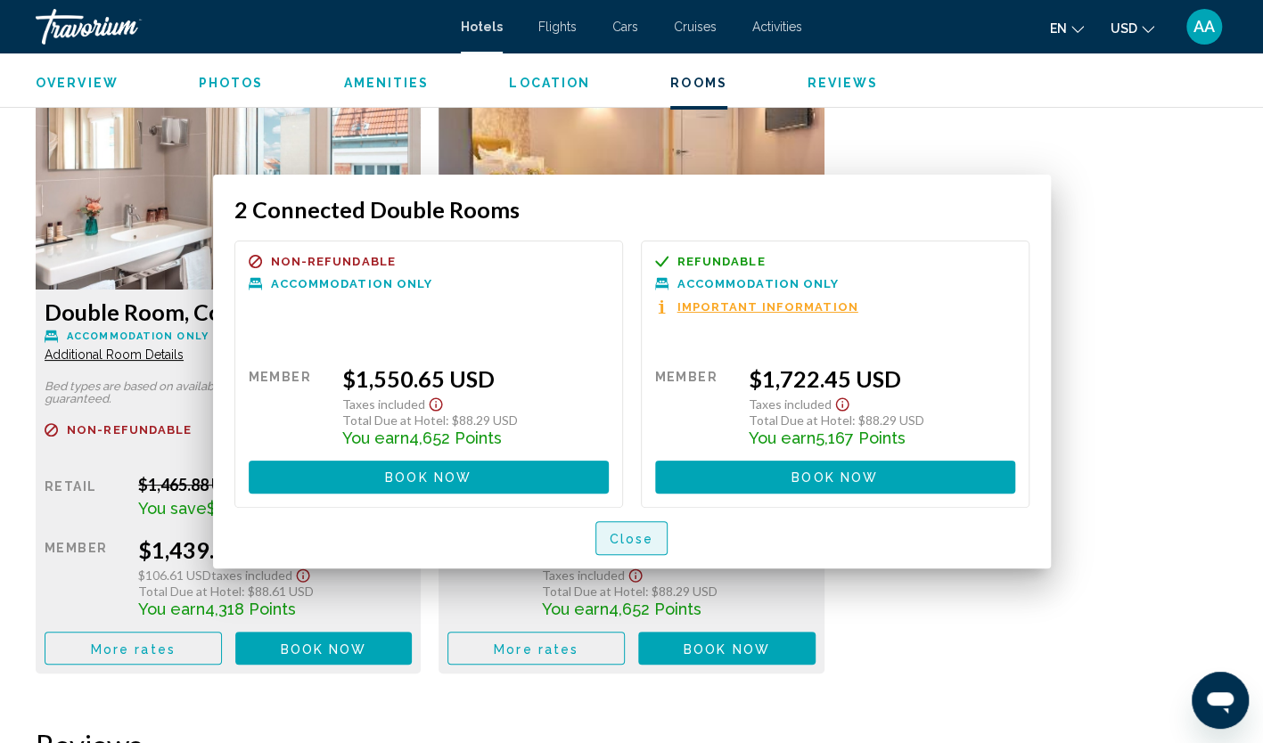
scroll to position [3655, 0]
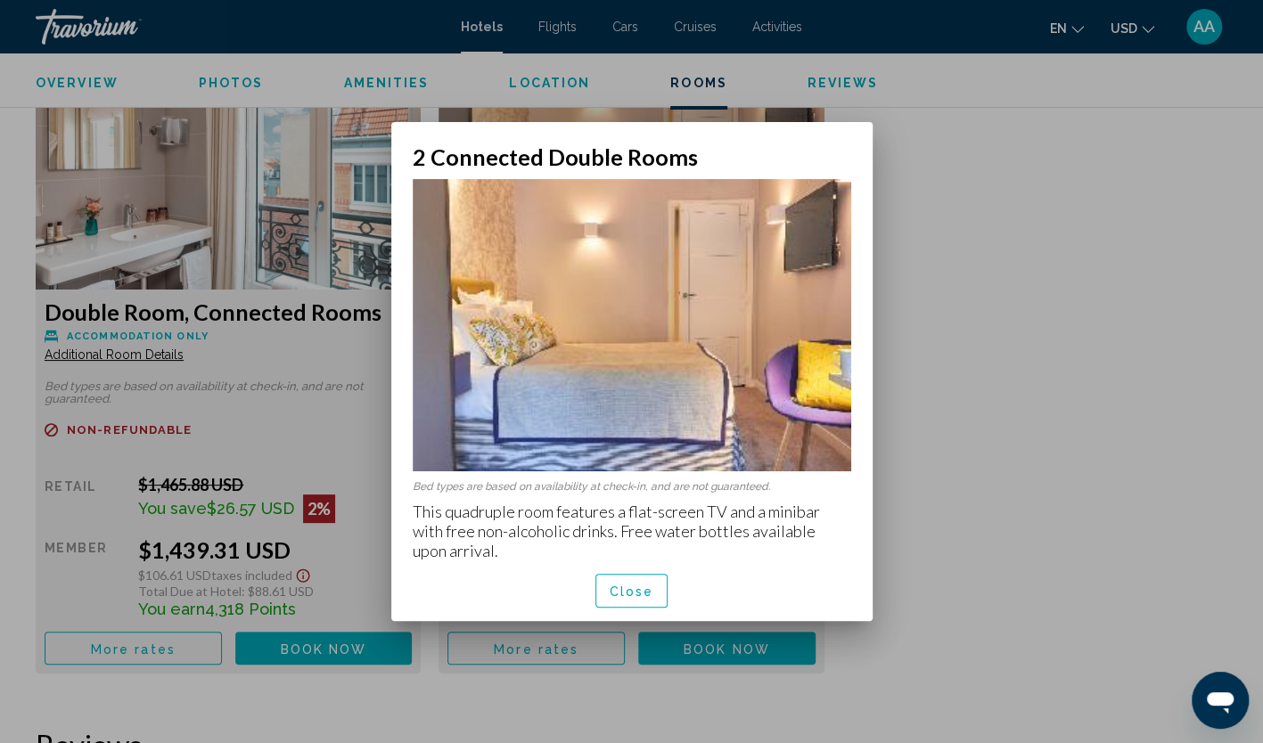
scroll to position [0, 0]
click at [644, 583] on span "Close" at bounding box center [632, 590] width 45 height 14
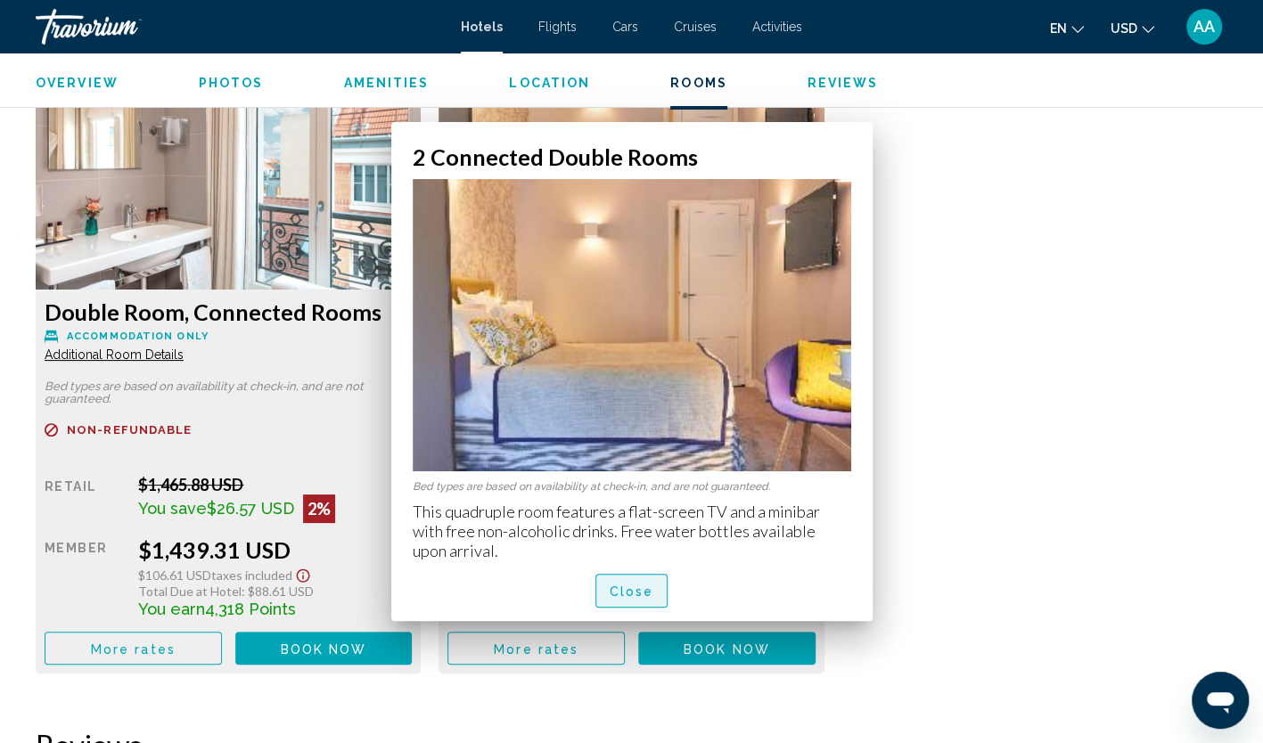
scroll to position [3655, 0]
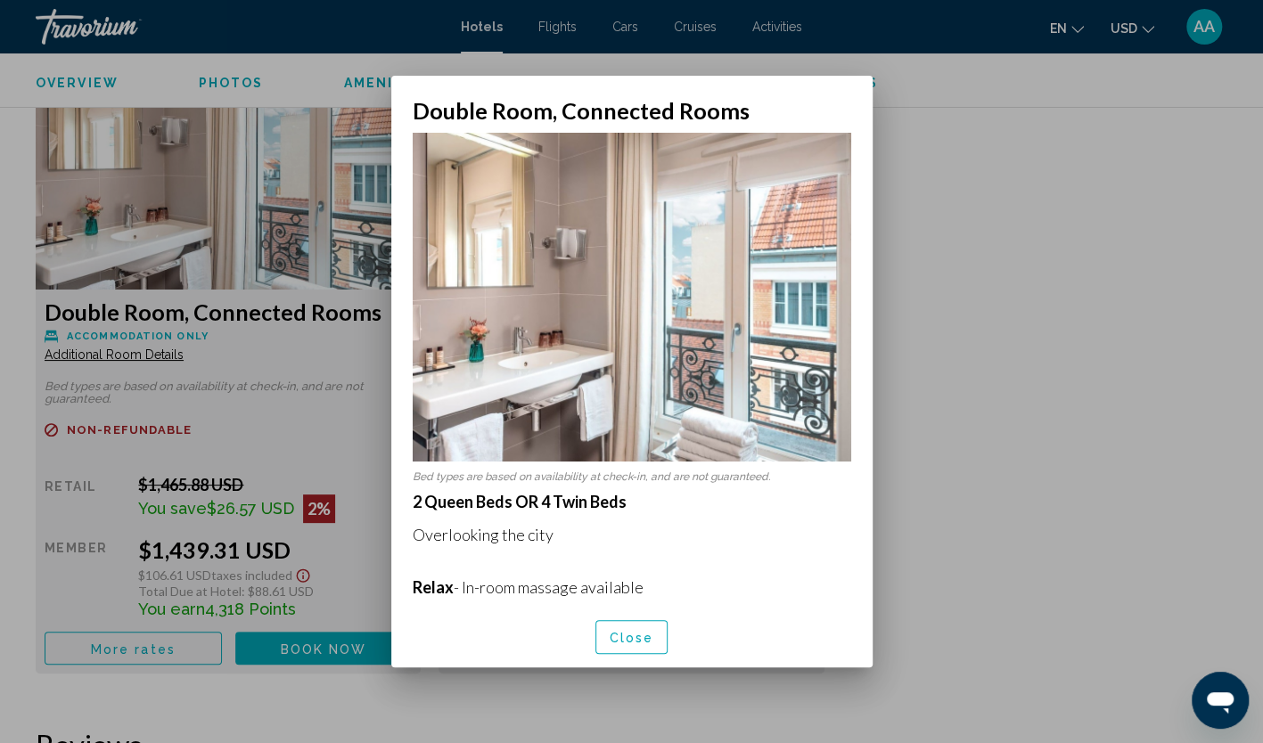
scroll to position [0, 0]
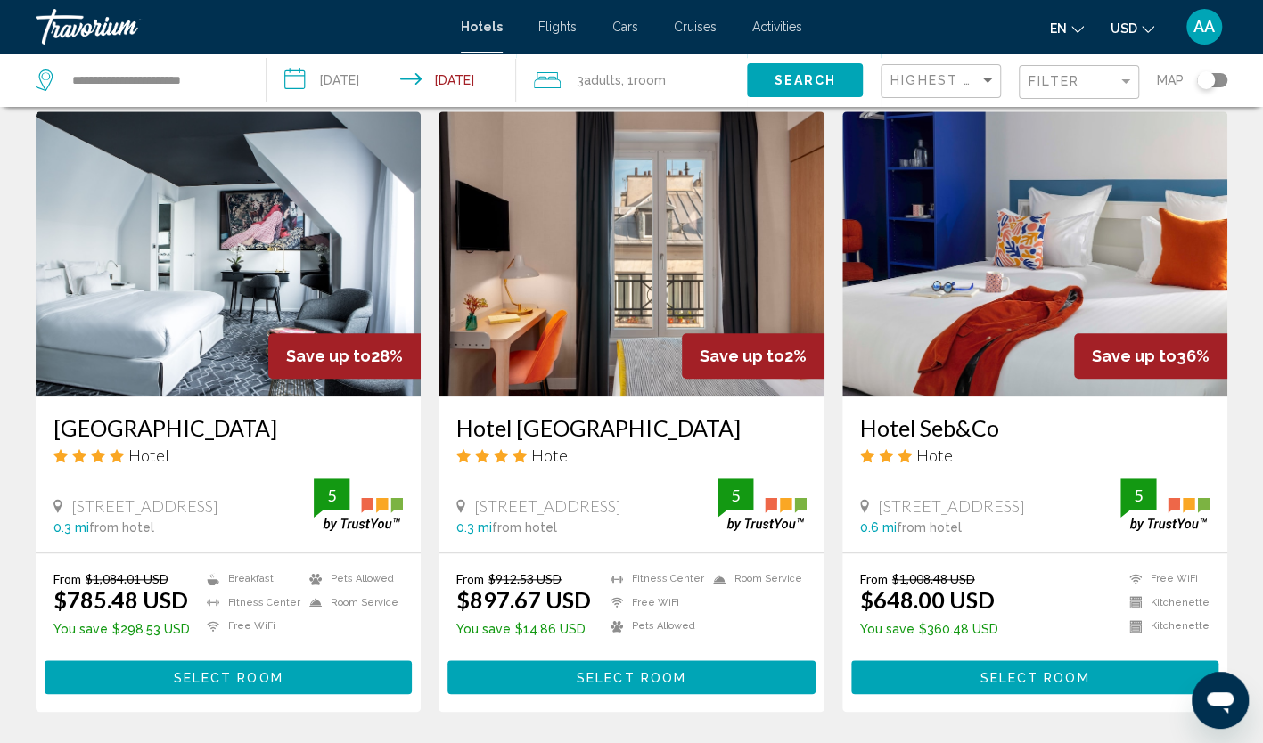
scroll to position [713, 0]
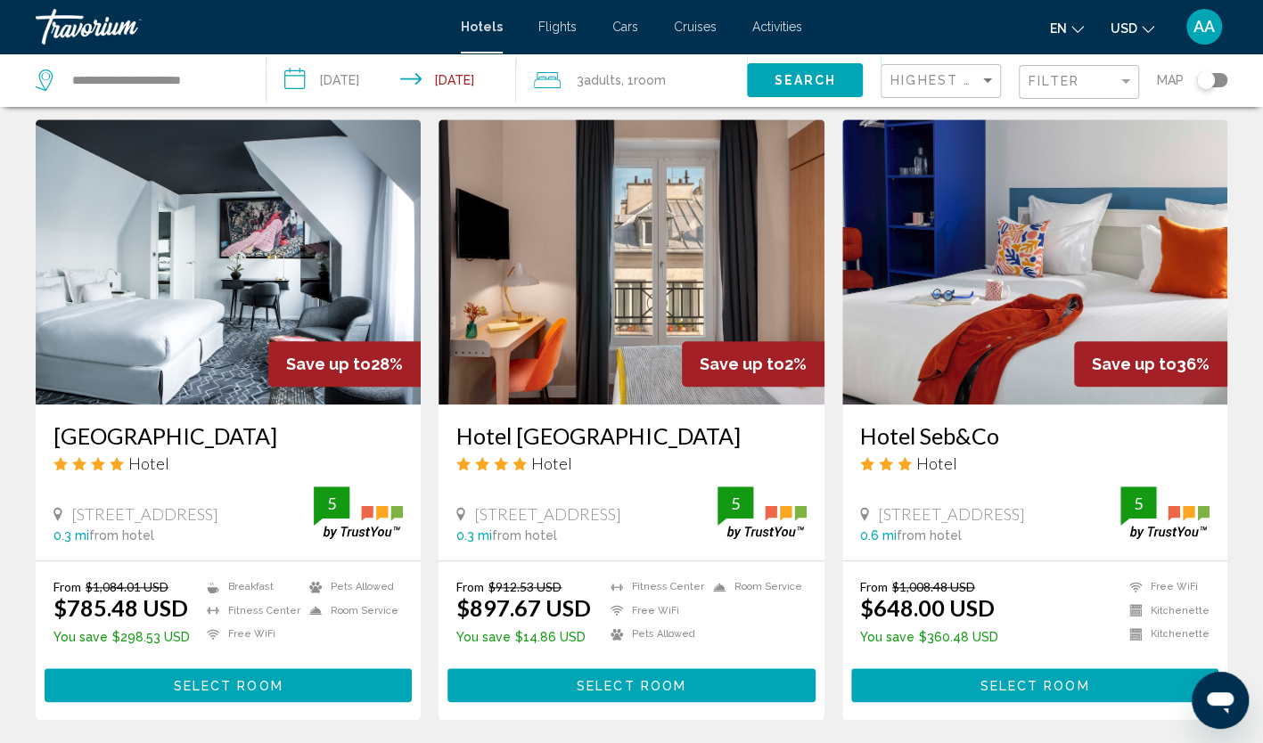
click at [1009, 286] on img "Main content" at bounding box center [1034, 261] width 385 height 285
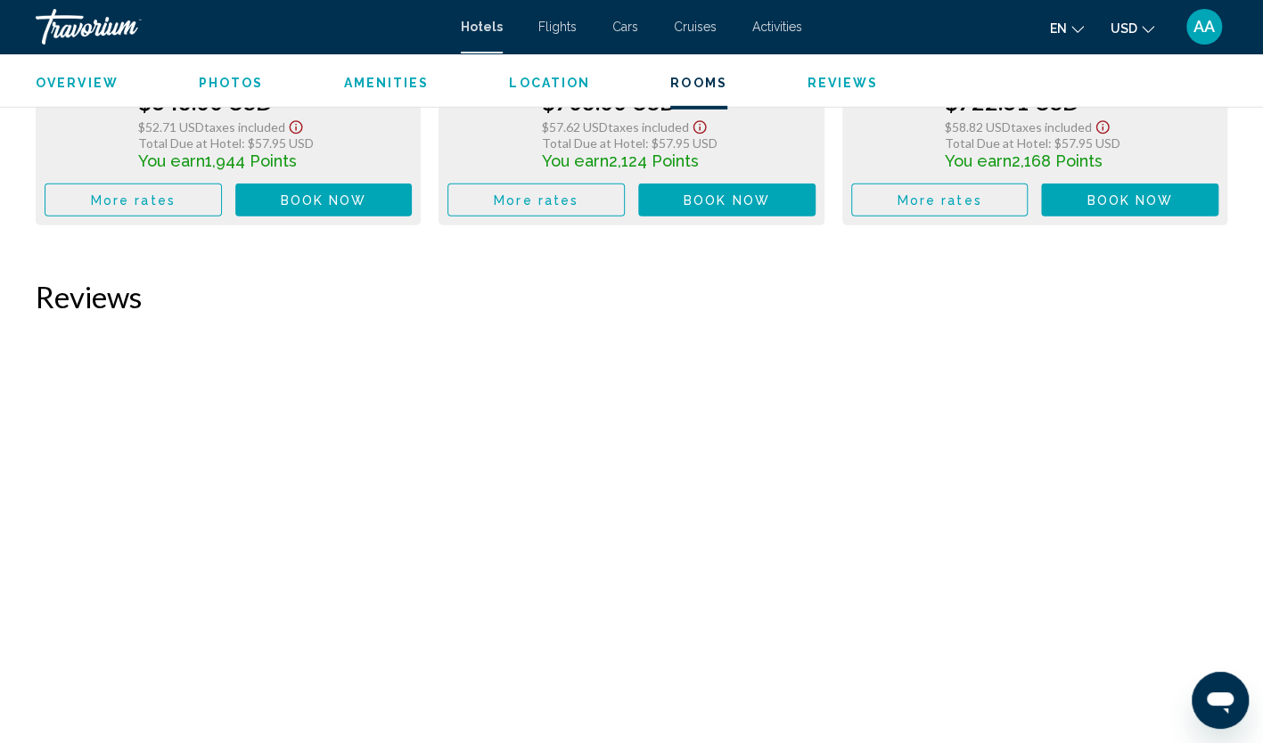
scroll to position [2852, 0]
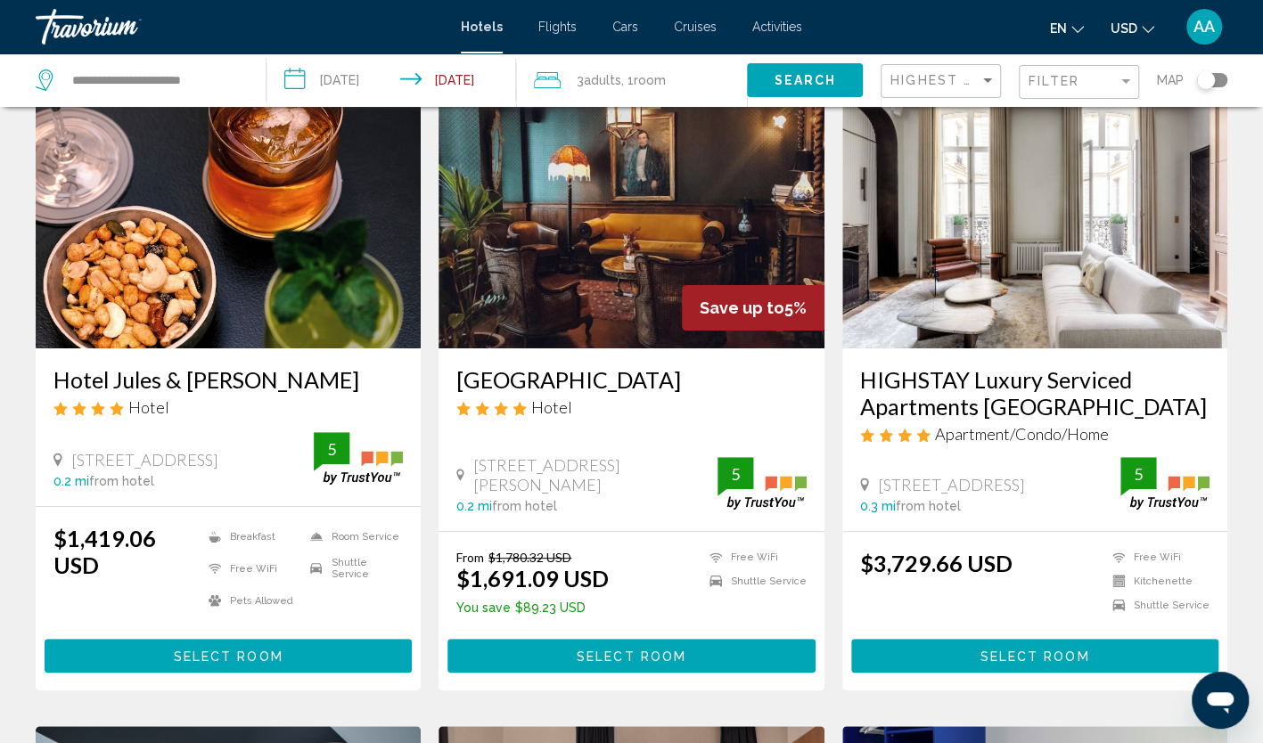
scroll to position [89, 0]
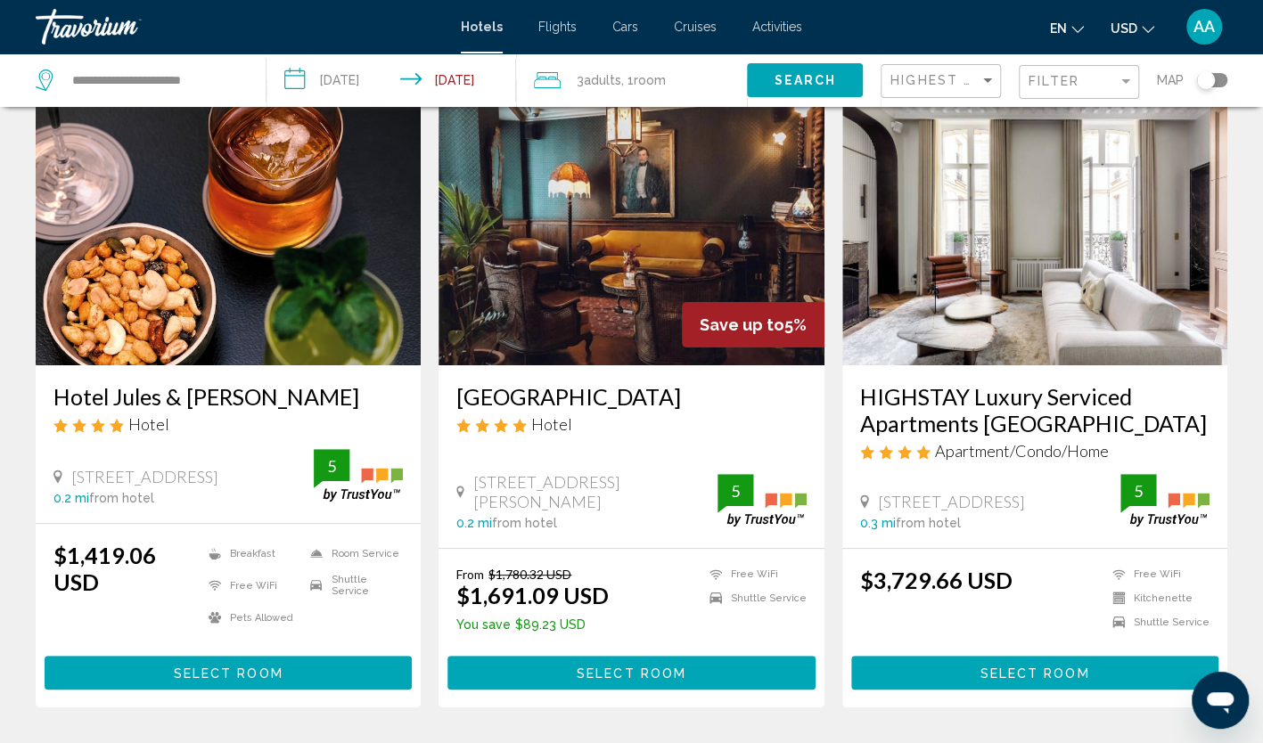
click at [890, 297] on img "Main content" at bounding box center [1034, 222] width 385 height 285
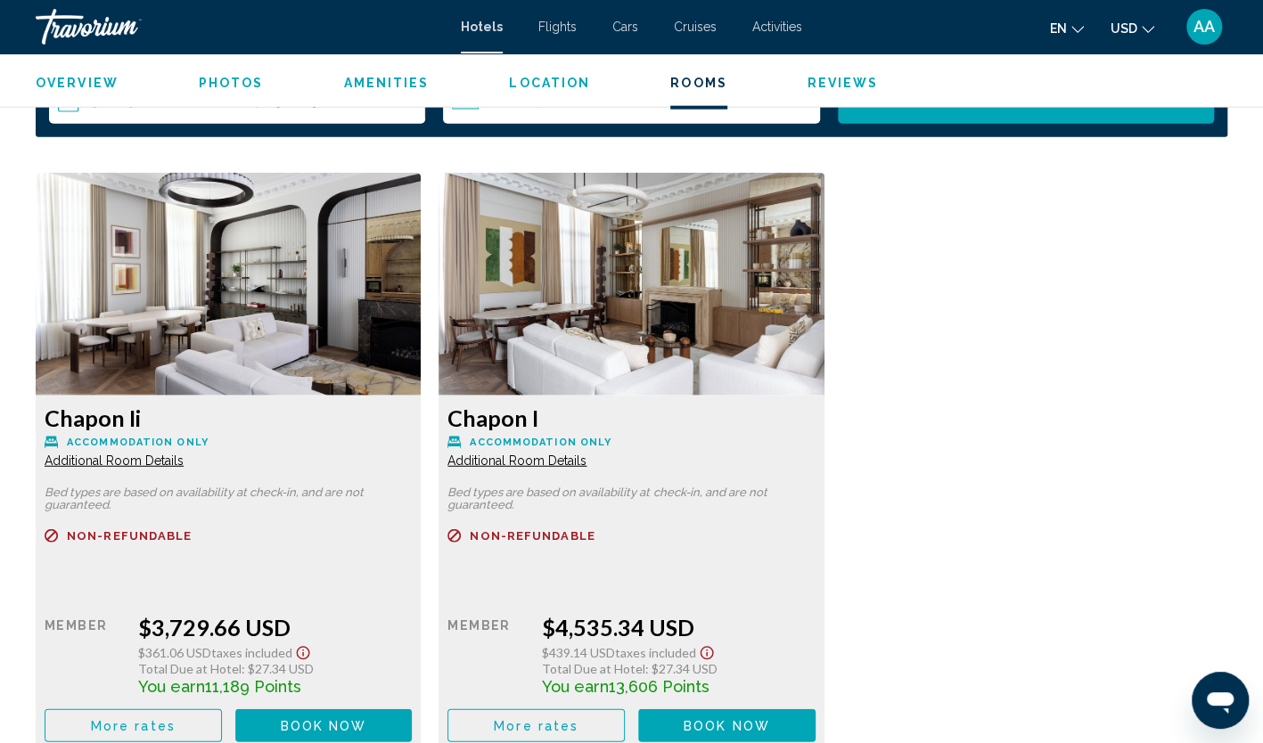
scroll to position [2378, 0]
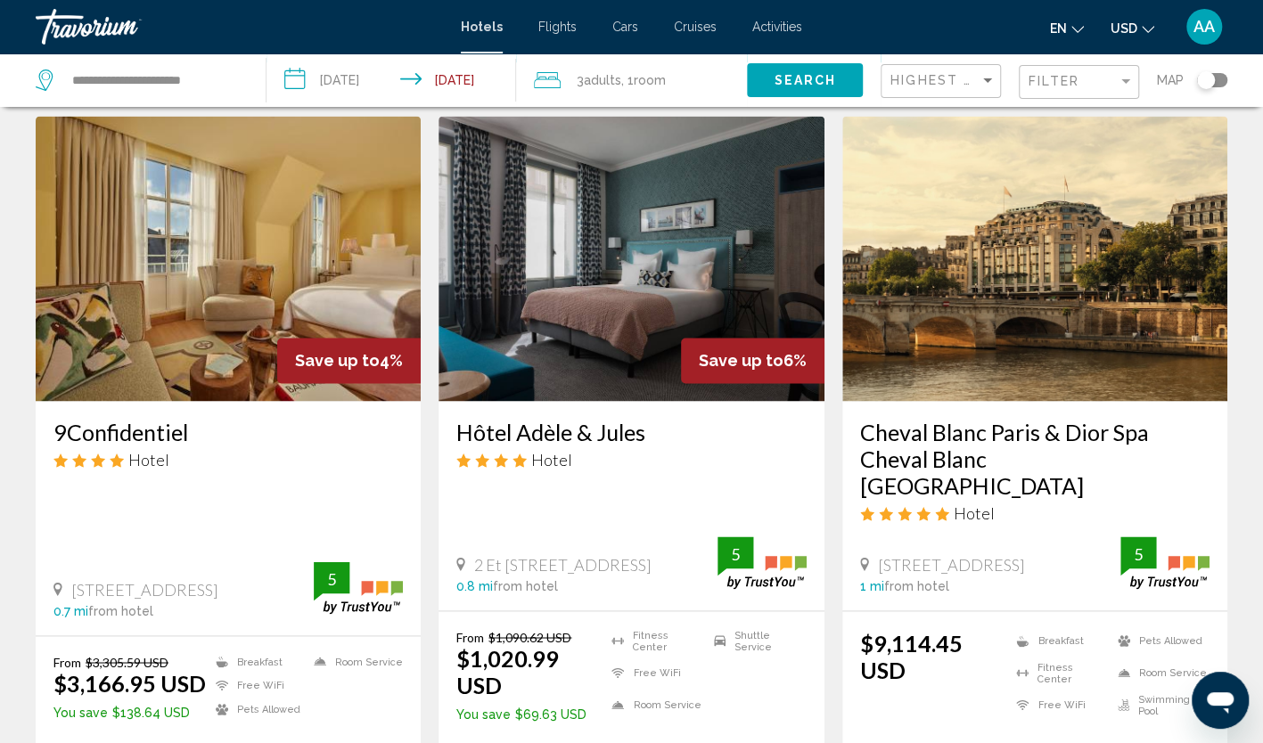
scroll to position [1337, 0]
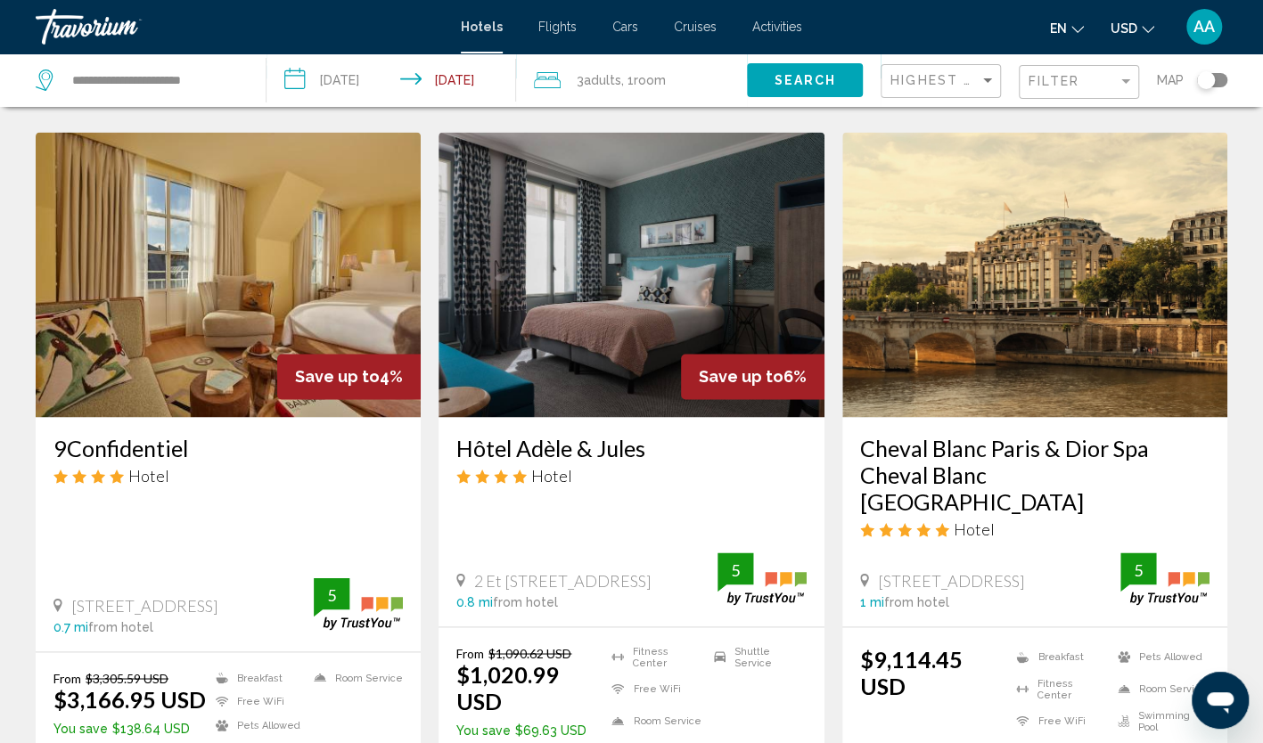
click at [763, 317] on img "Main content" at bounding box center [631, 274] width 385 height 285
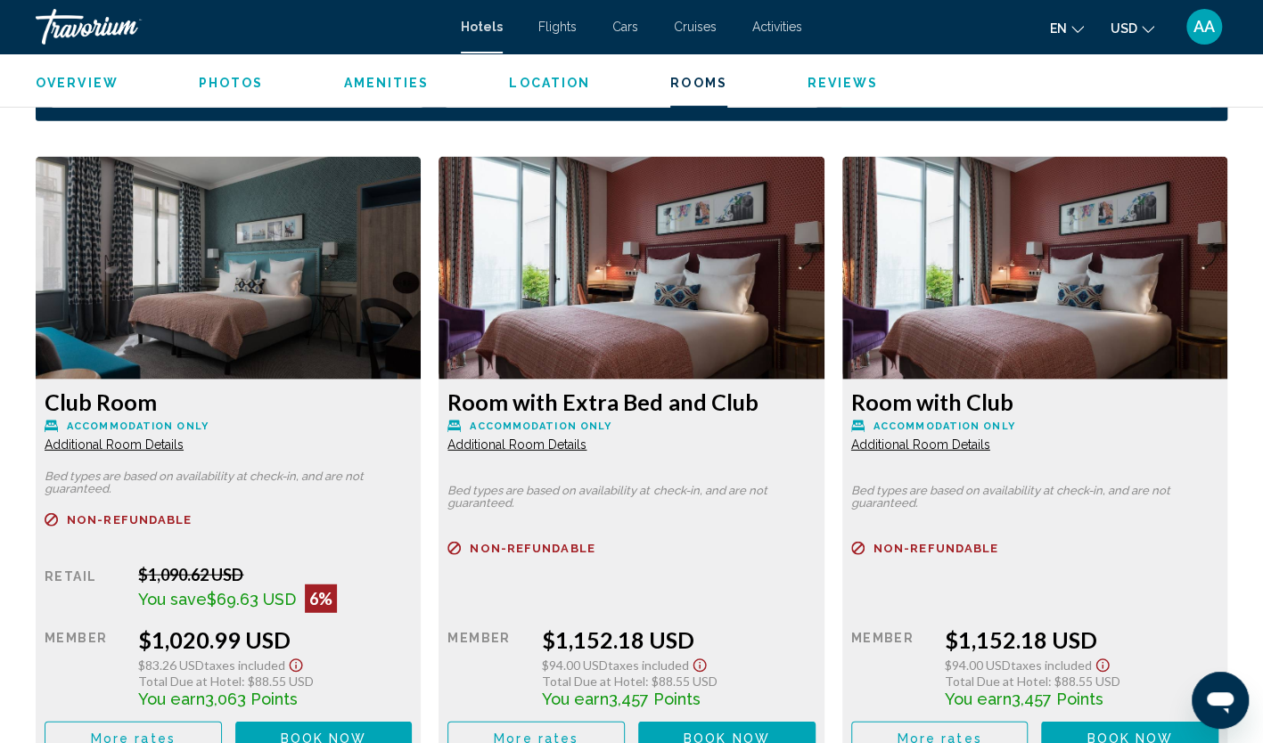
scroll to position [2407, 0]
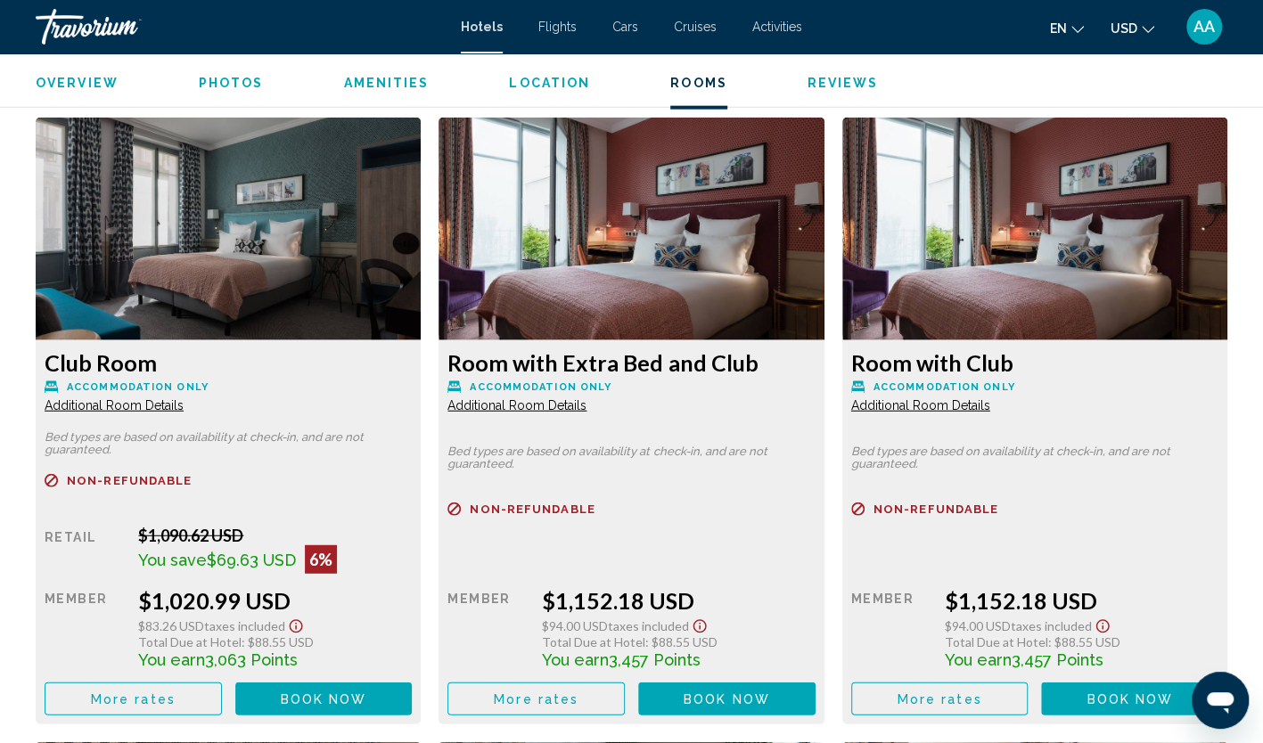
click at [168, 402] on span "Additional Room Details" at bounding box center [114, 405] width 139 height 14
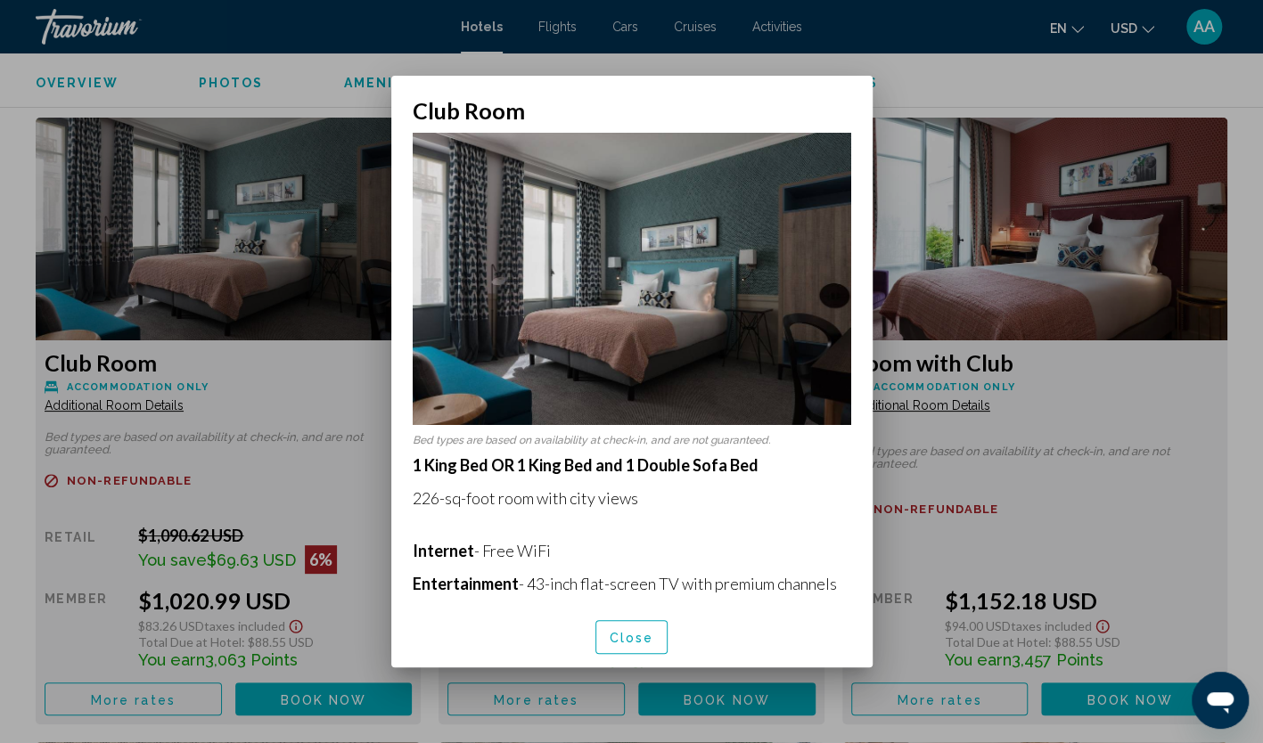
scroll to position [0, 0]
click at [616, 637] on span "Close" at bounding box center [632, 638] width 45 height 14
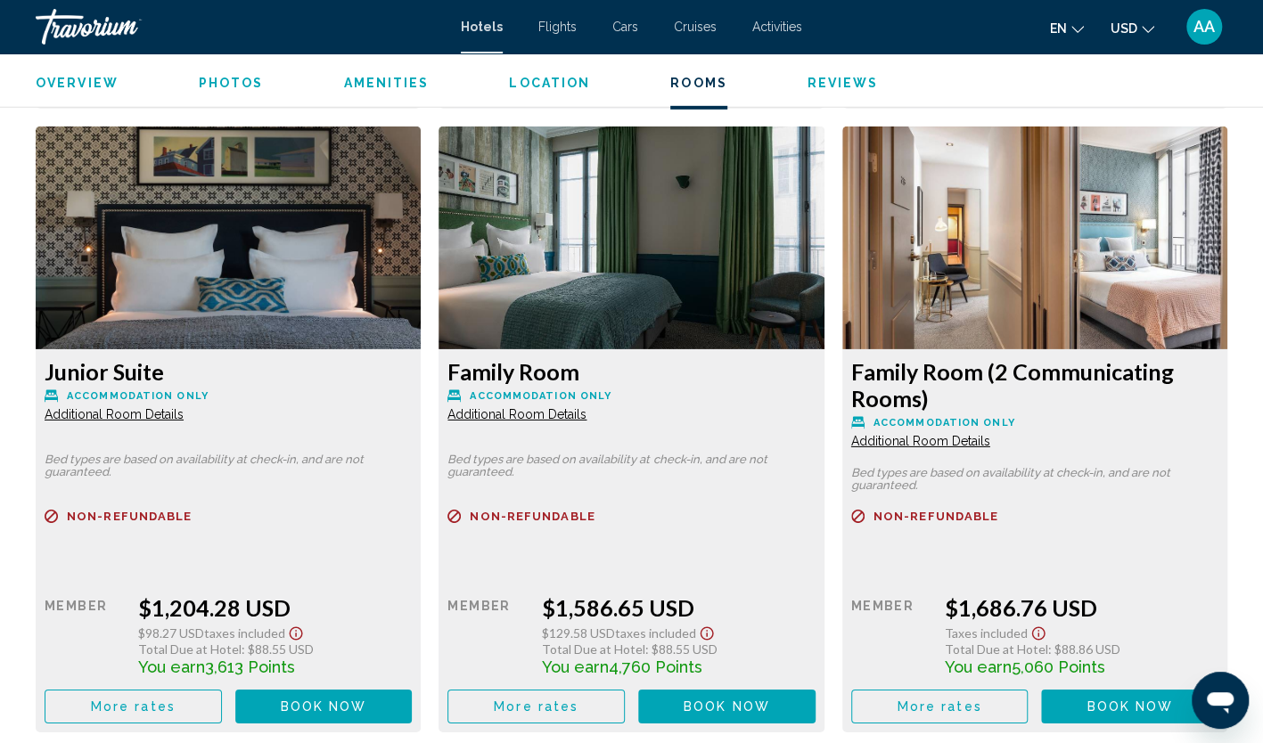
scroll to position [3031, 0]
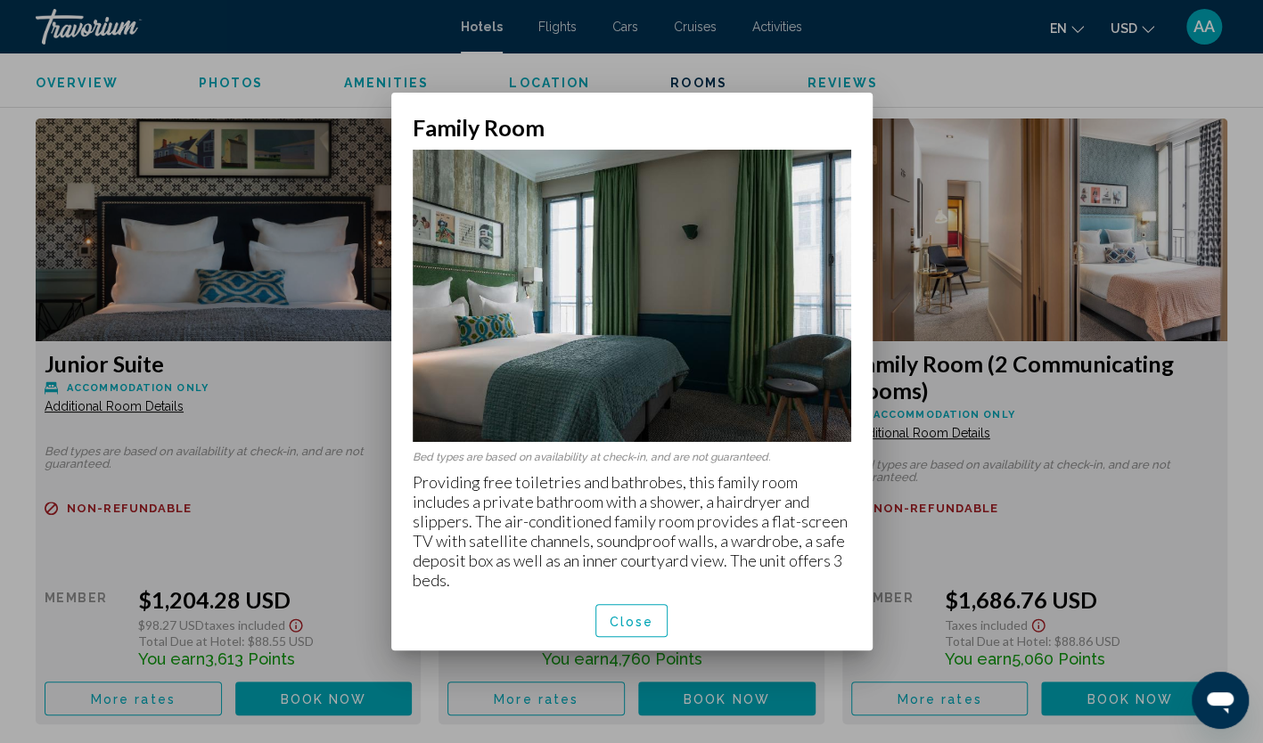
scroll to position [0, 0]
click at [622, 613] on span "Close" at bounding box center [632, 620] width 45 height 14
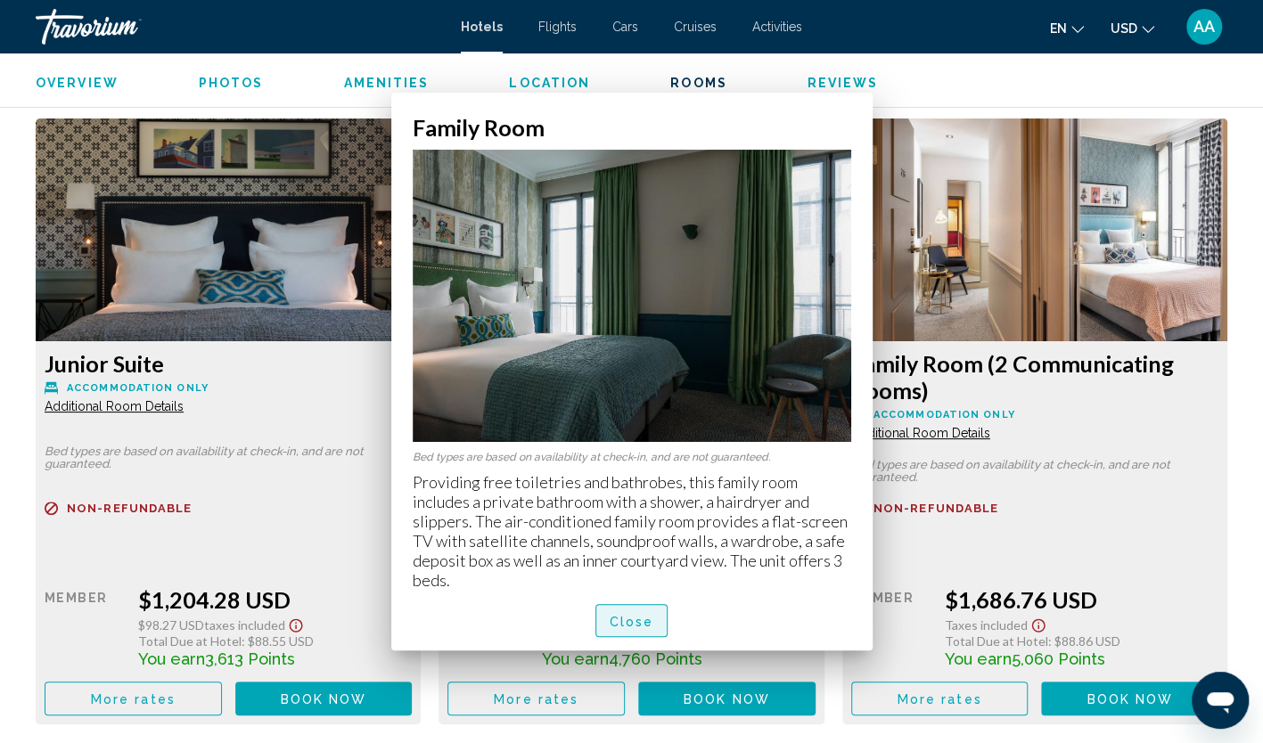
scroll to position [3031, 0]
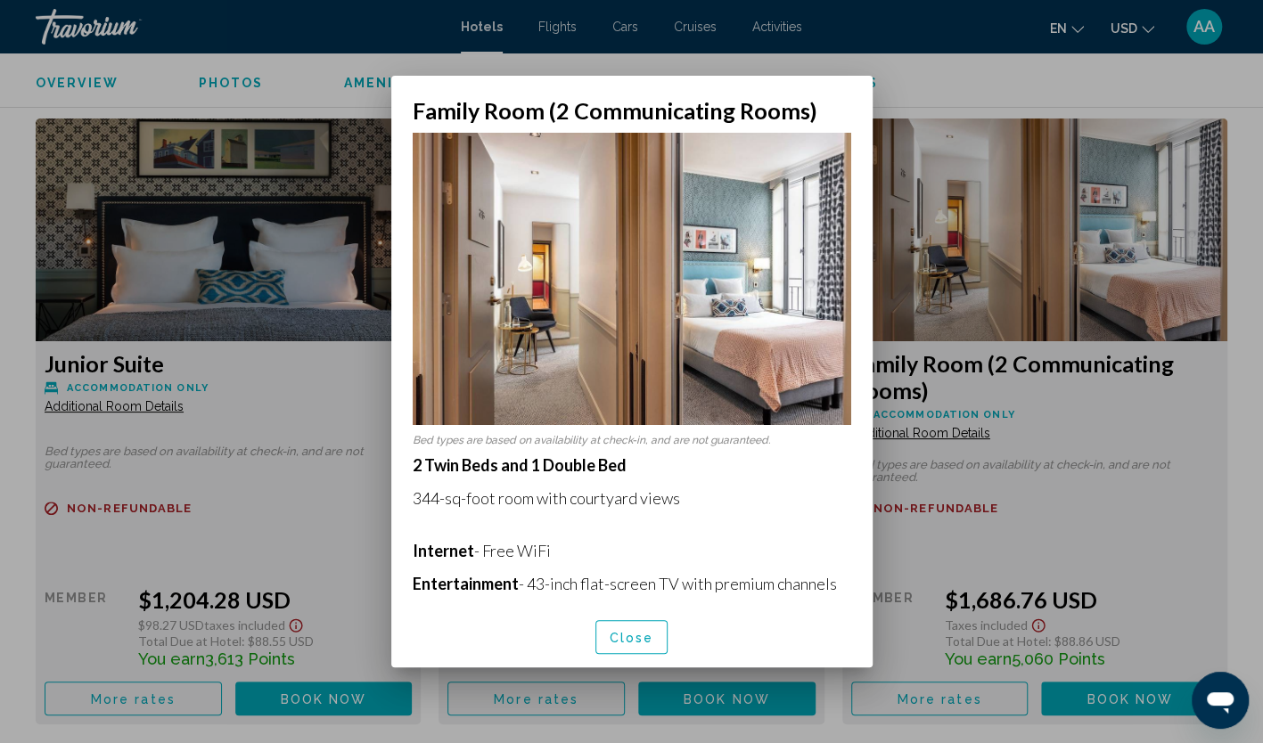
click at [642, 636] on span "Close" at bounding box center [632, 638] width 45 height 14
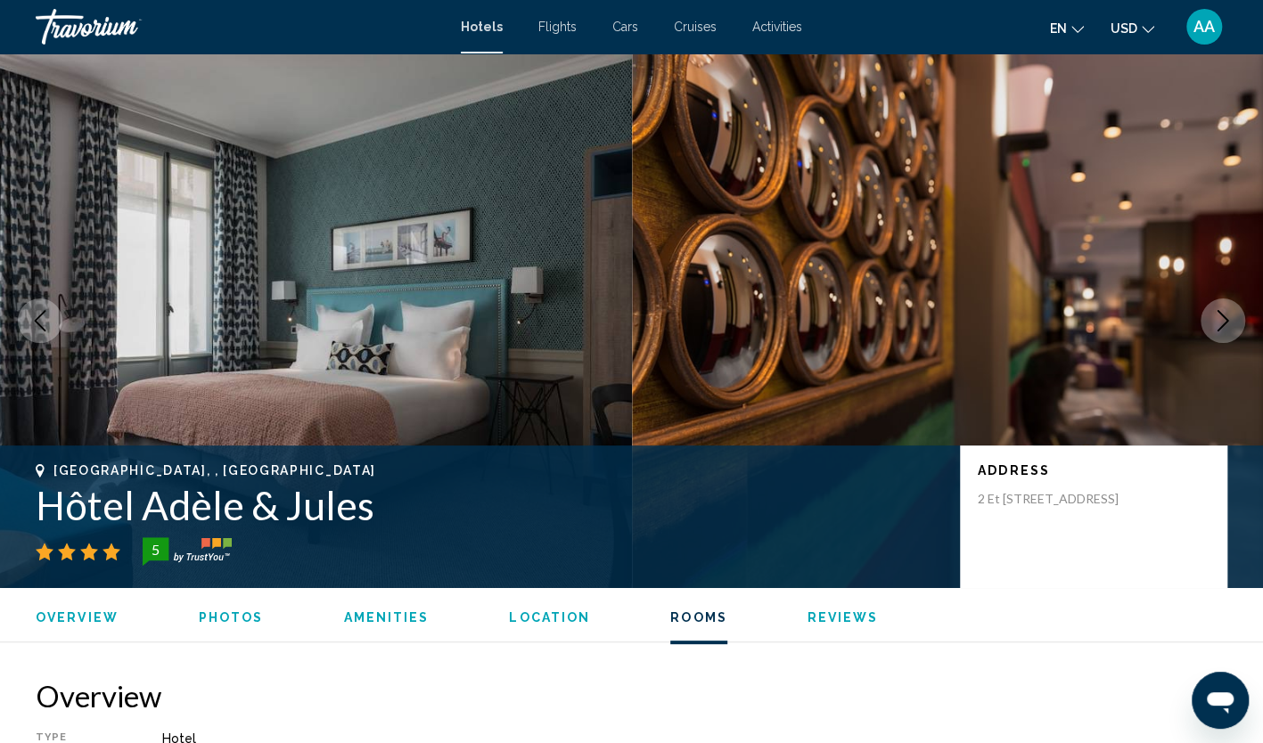
scroll to position [3031, 0]
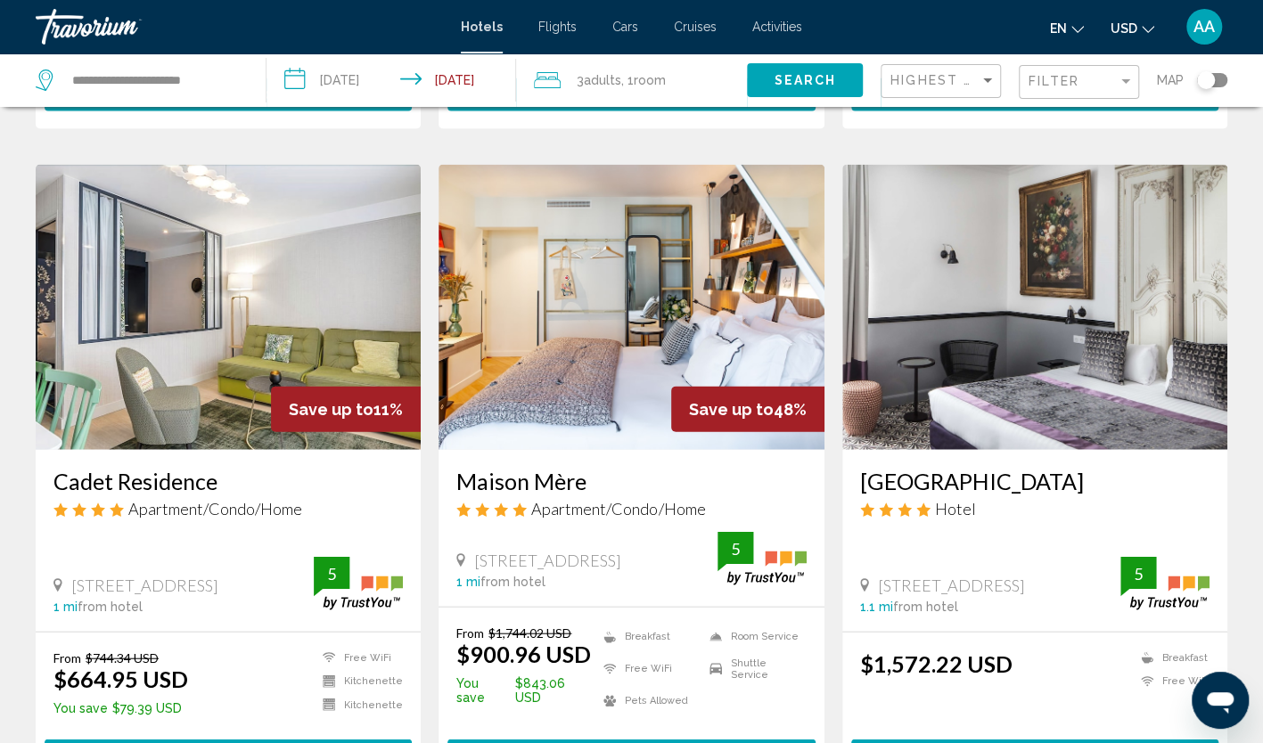
scroll to position [2050, 0]
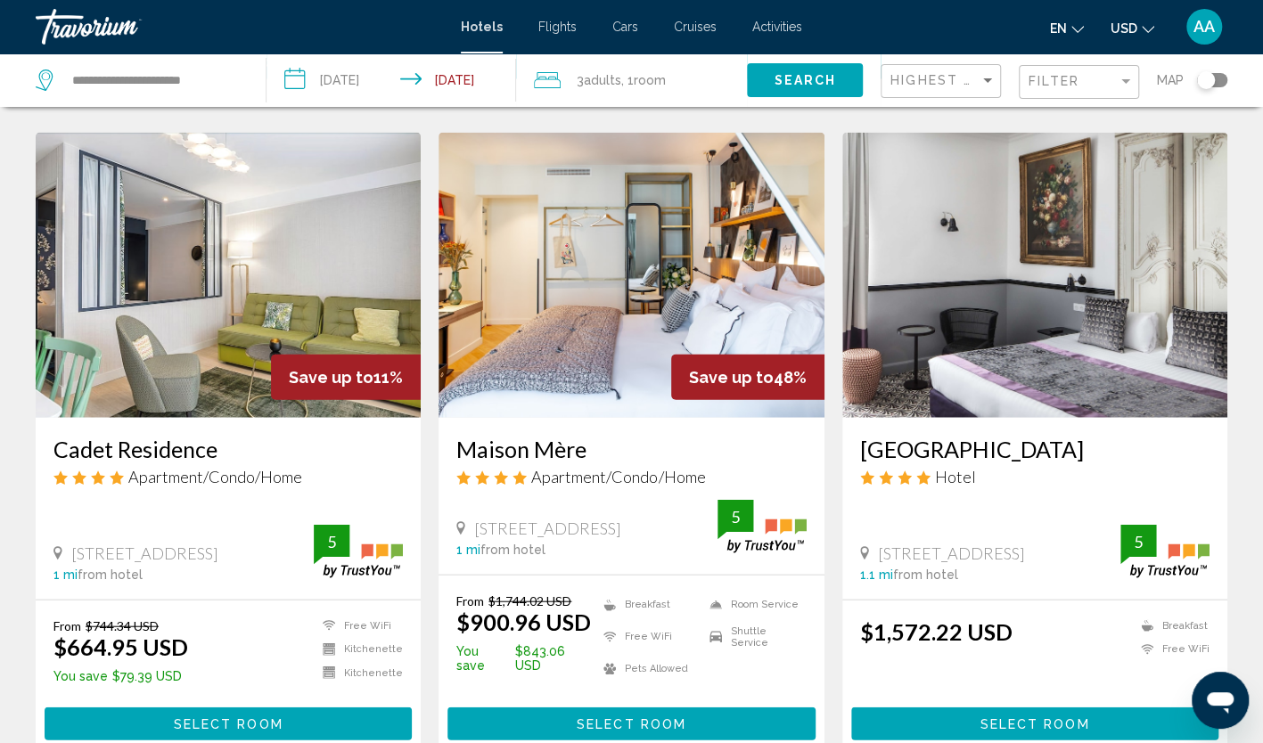
click at [291, 250] on img "Main content" at bounding box center [228, 275] width 385 height 285
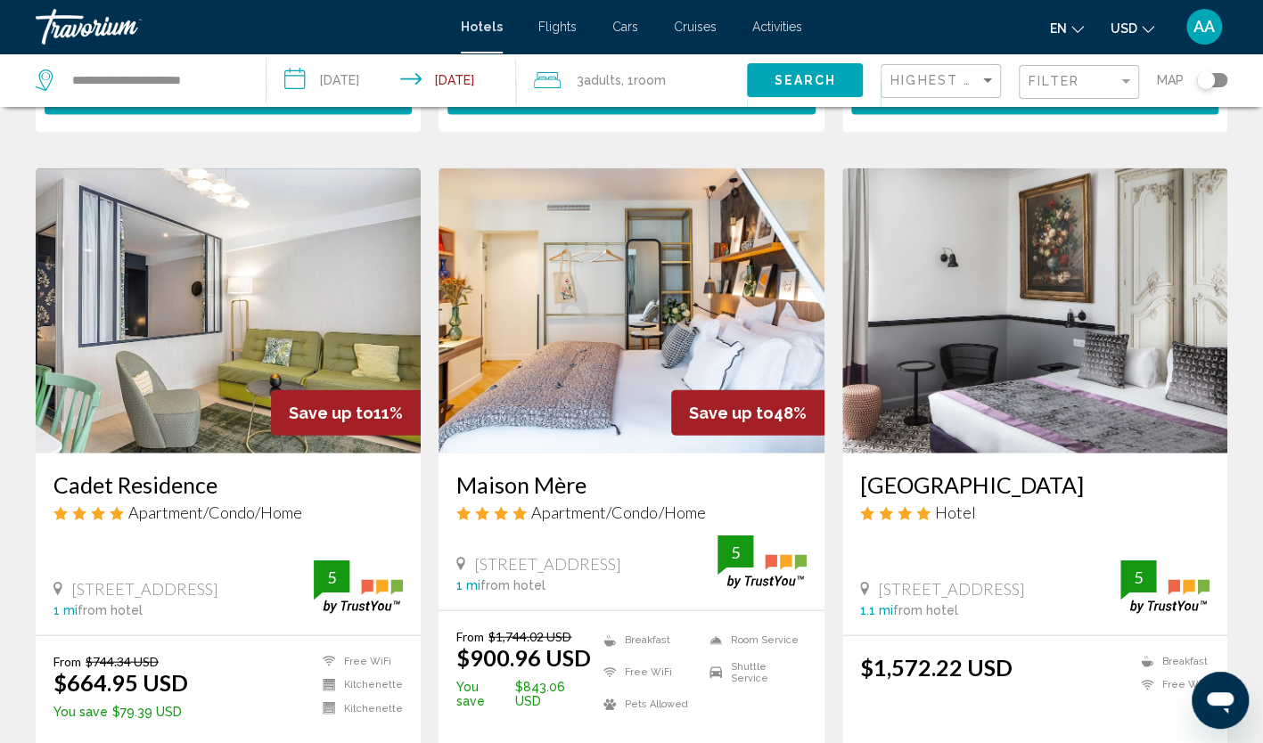
scroll to position [1961, 0]
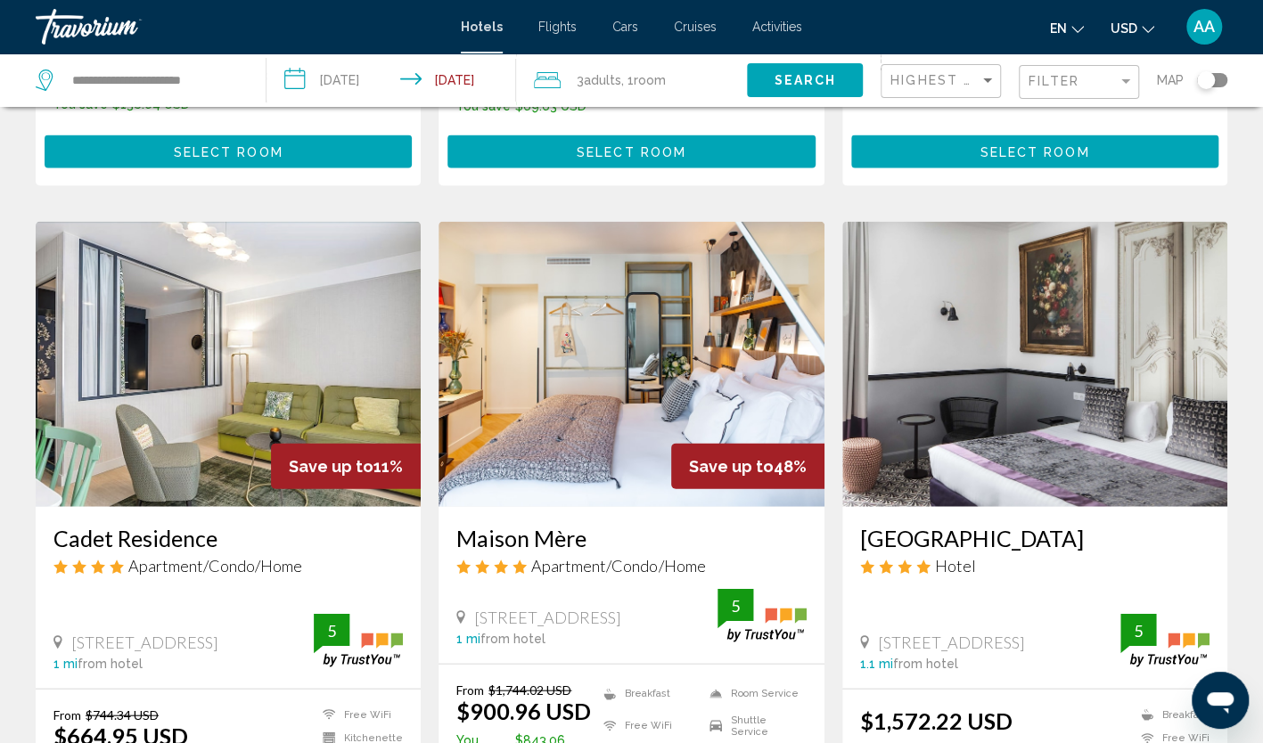
click at [931, 332] on img "Main content" at bounding box center [1034, 364] width 385 height 285
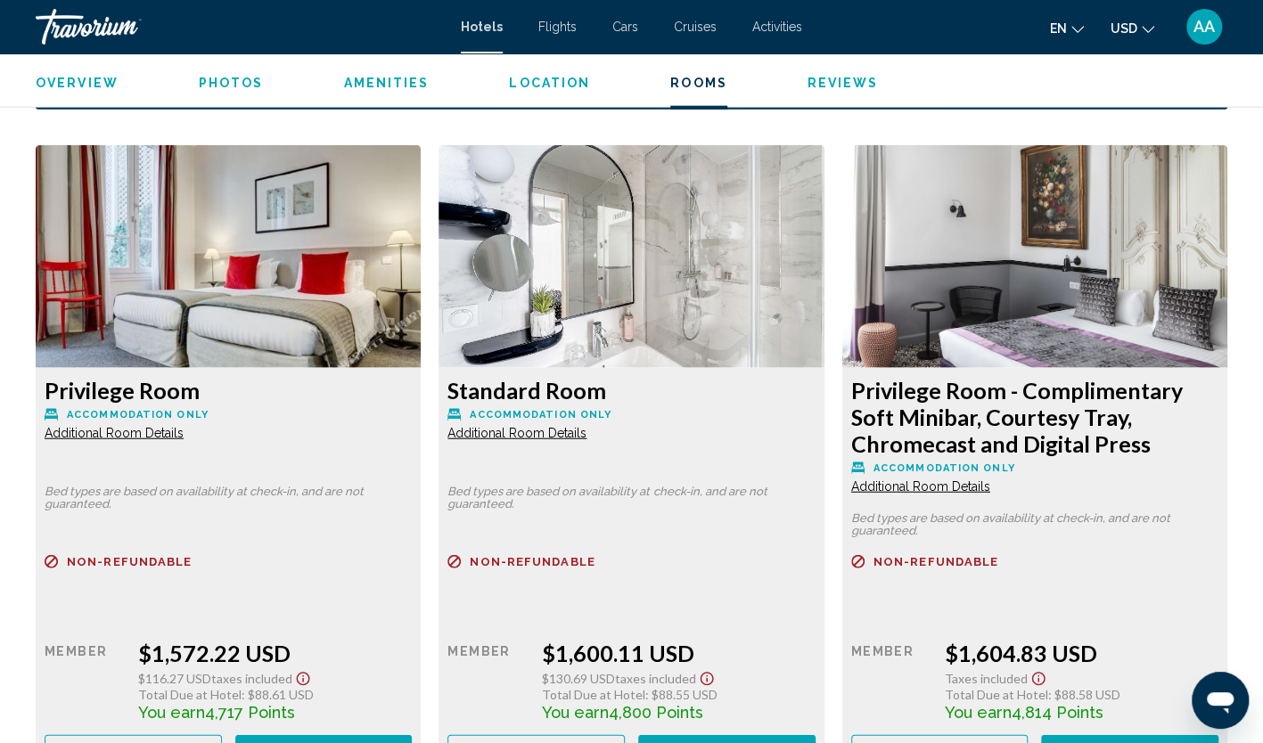
scroll to position [2407, 0]
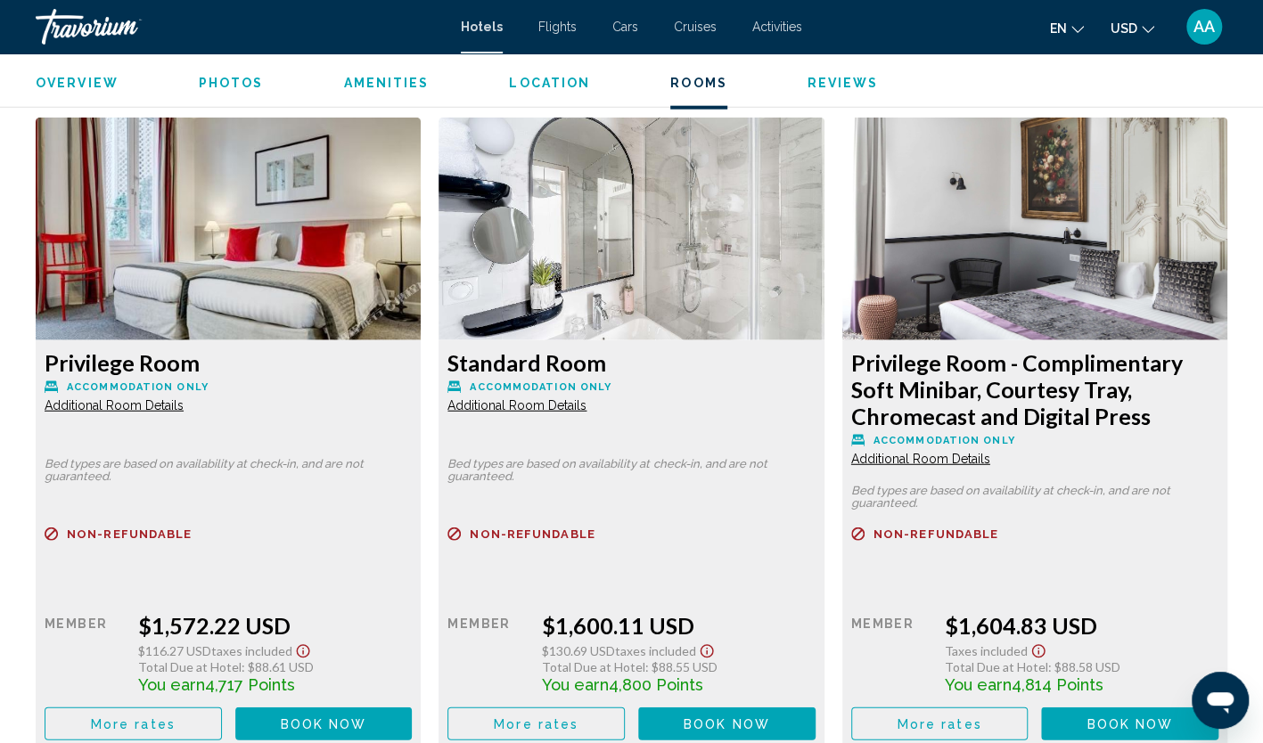
click at [149, 408] on span "Additional Room Details" at bounding box center [114, 405] width 139 height 14
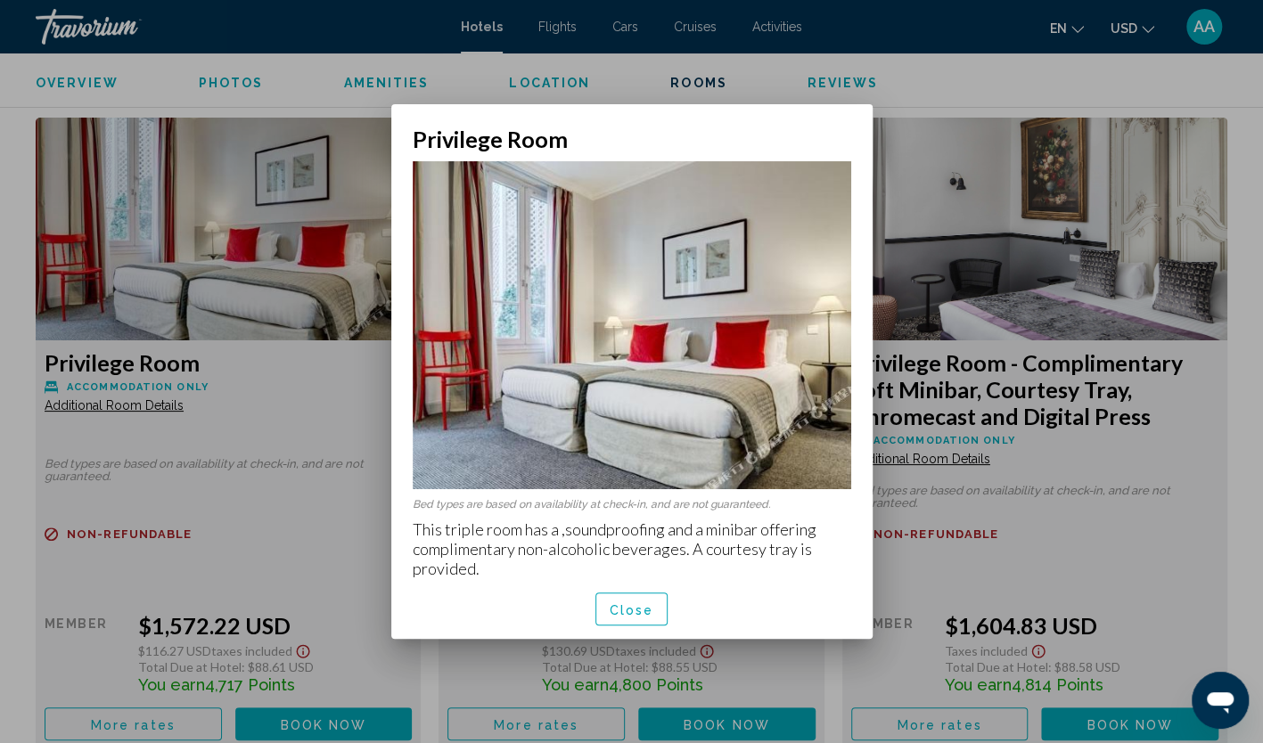
click at [640, 608] on span "Close" at bounding box center [632, 610] width 45 height 14
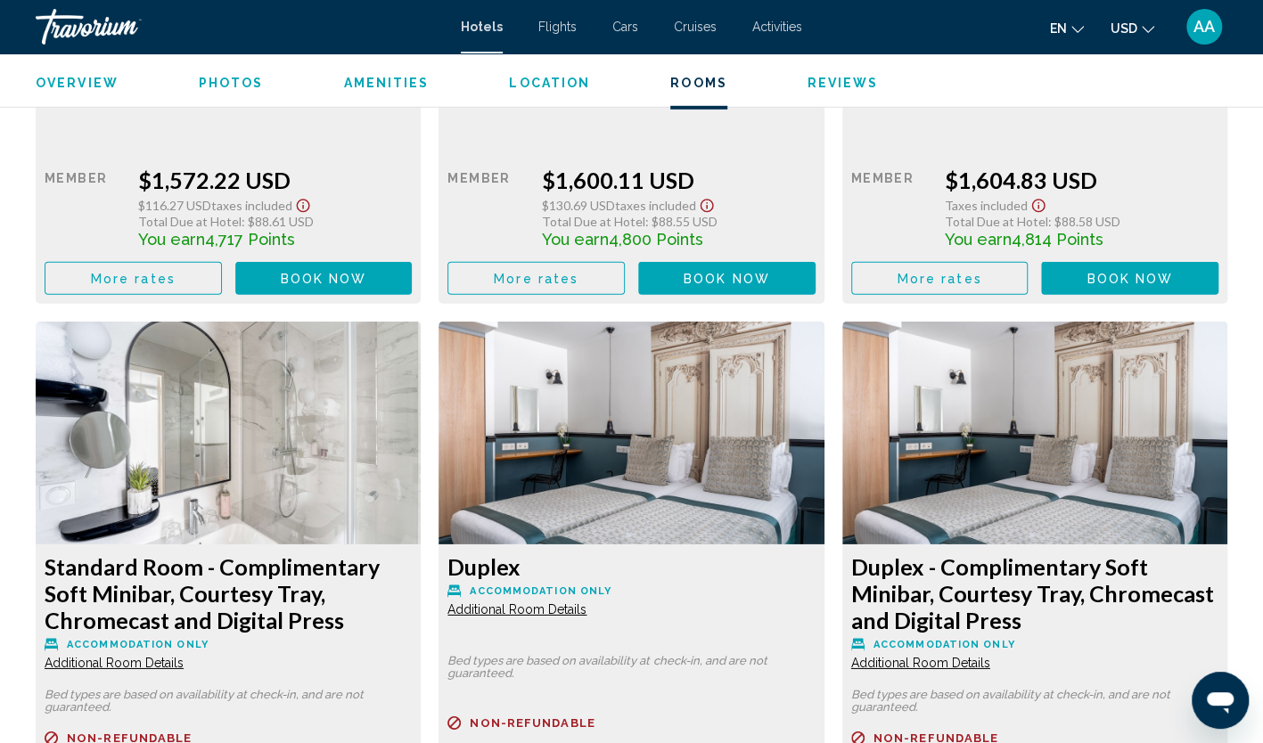
scroll to position [2407, 0]
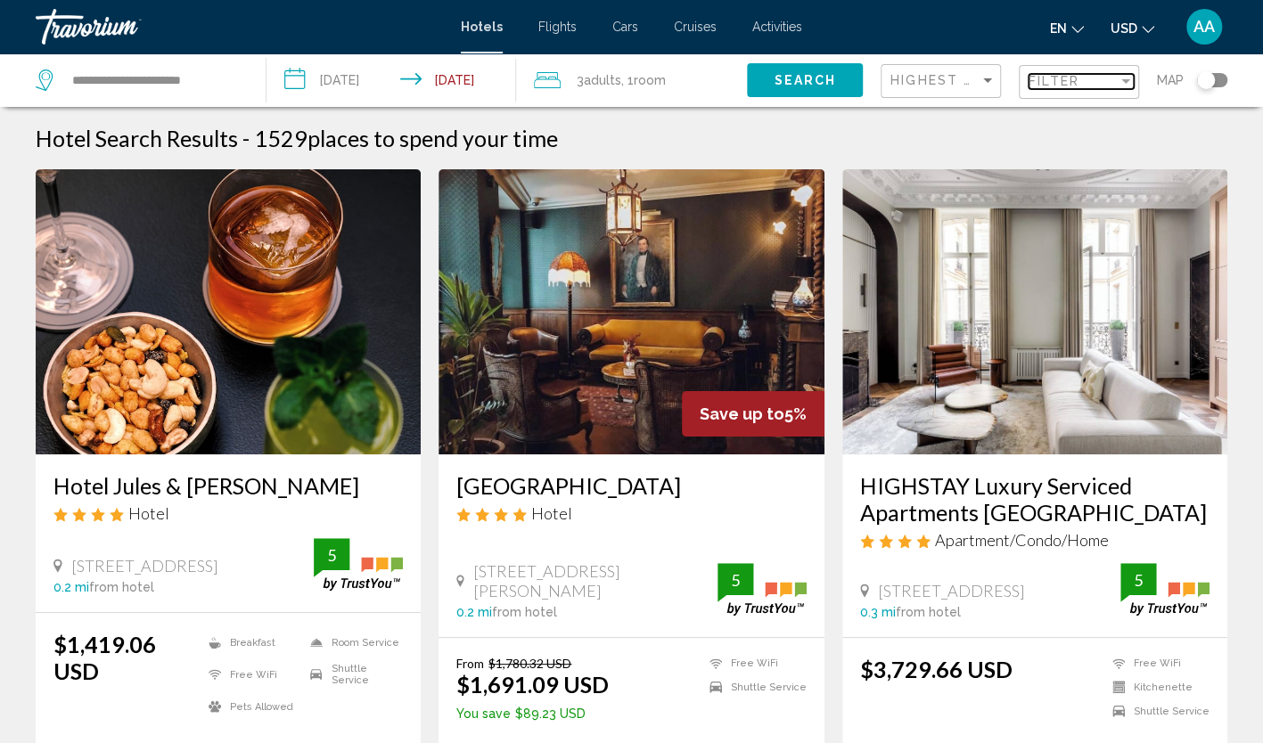
click at [1059, 77] on span "Filter" at bounding box center [1054, 81] width 51 height 14
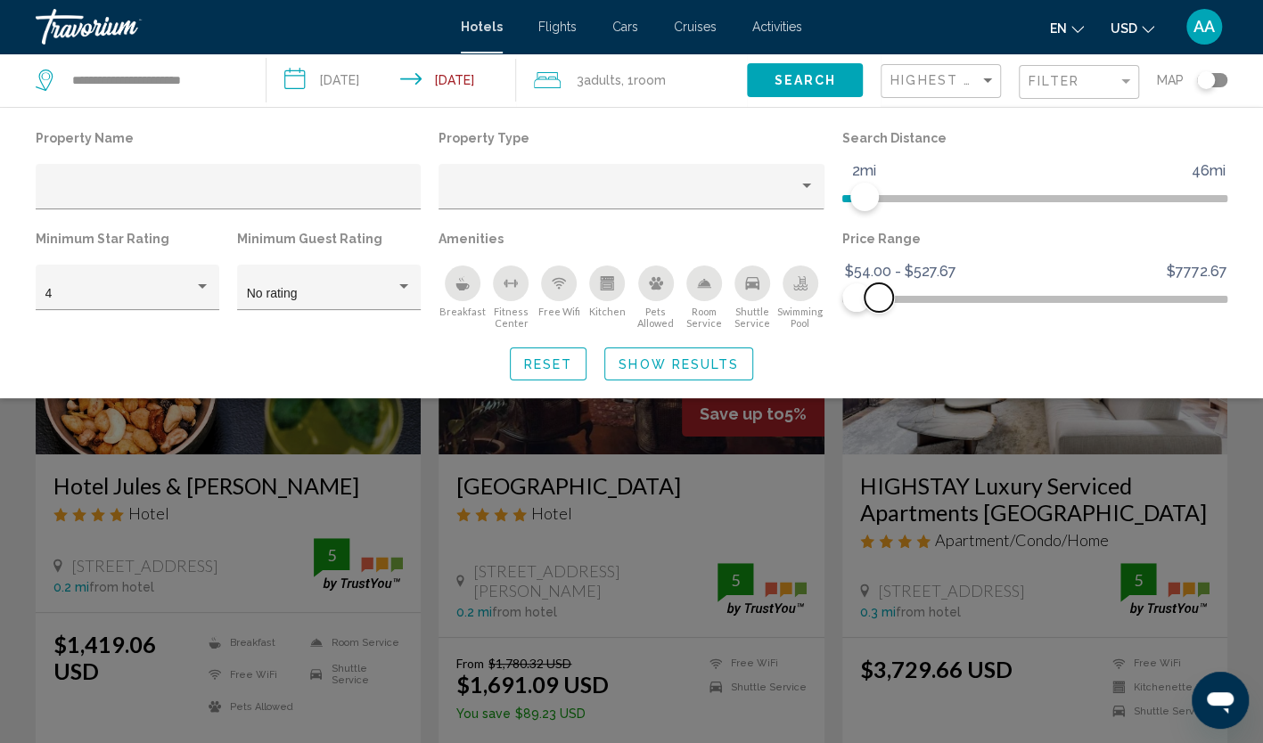
click at [878, 298] on span "Hotel Filters" at bounding box center [879, 297] width 29 height 29
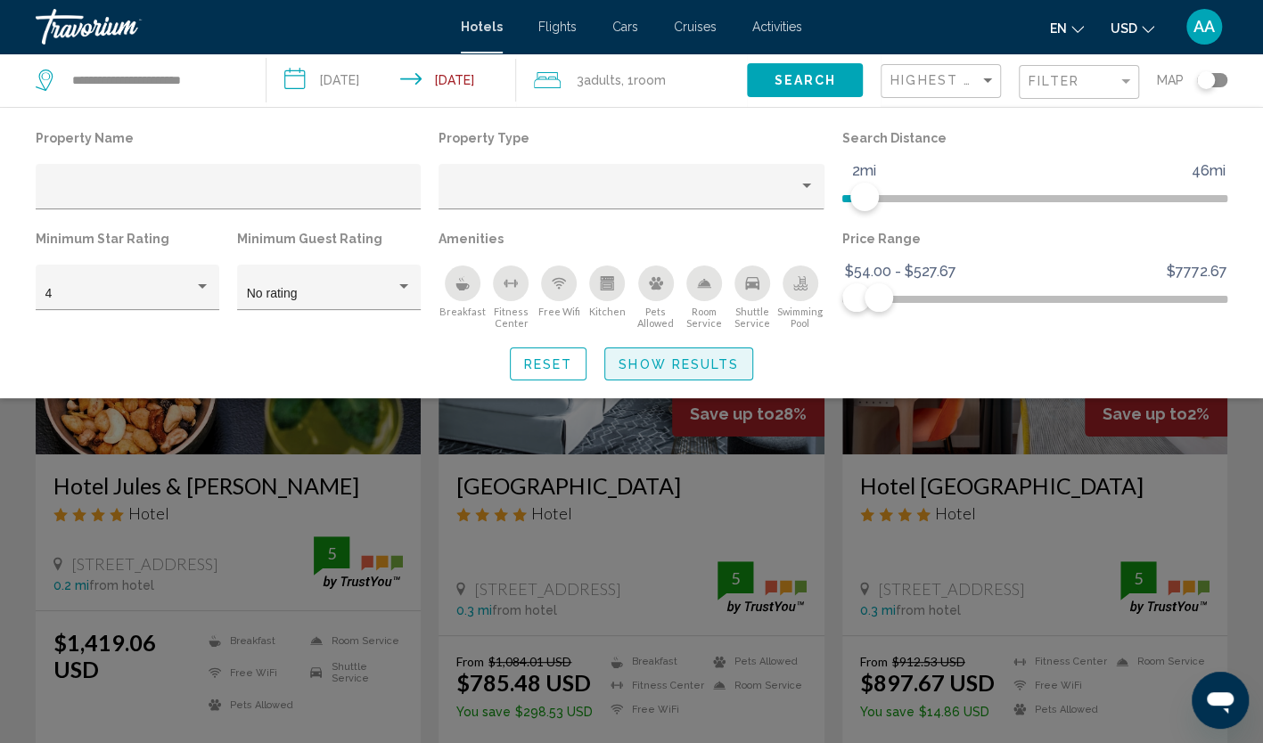
click at [679, 361] on span "Show Results" at bounding box center [679, 364] width 120 height 14
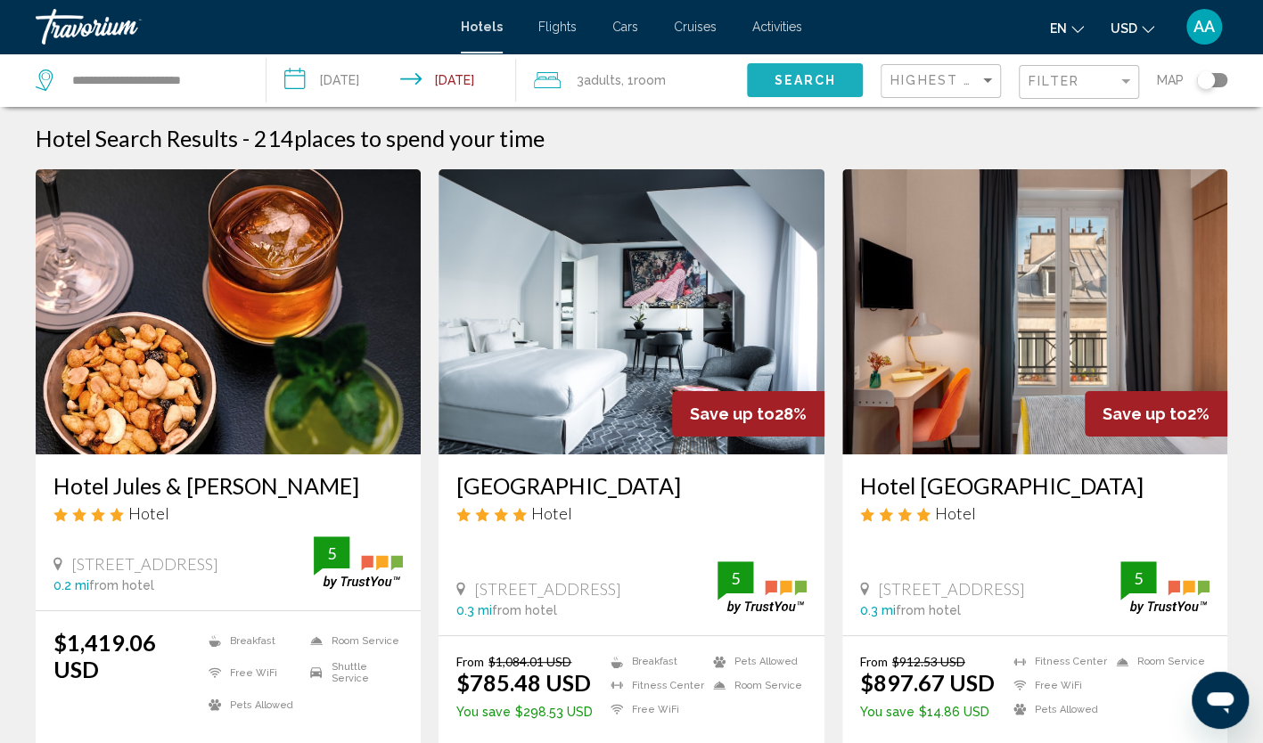
click at [816, 83] on span "Search" at bounding box center [805, 81] width 62 height 14
click at [817, 83] on span "Search" at bounding box center [805, 81] width 62 height 14
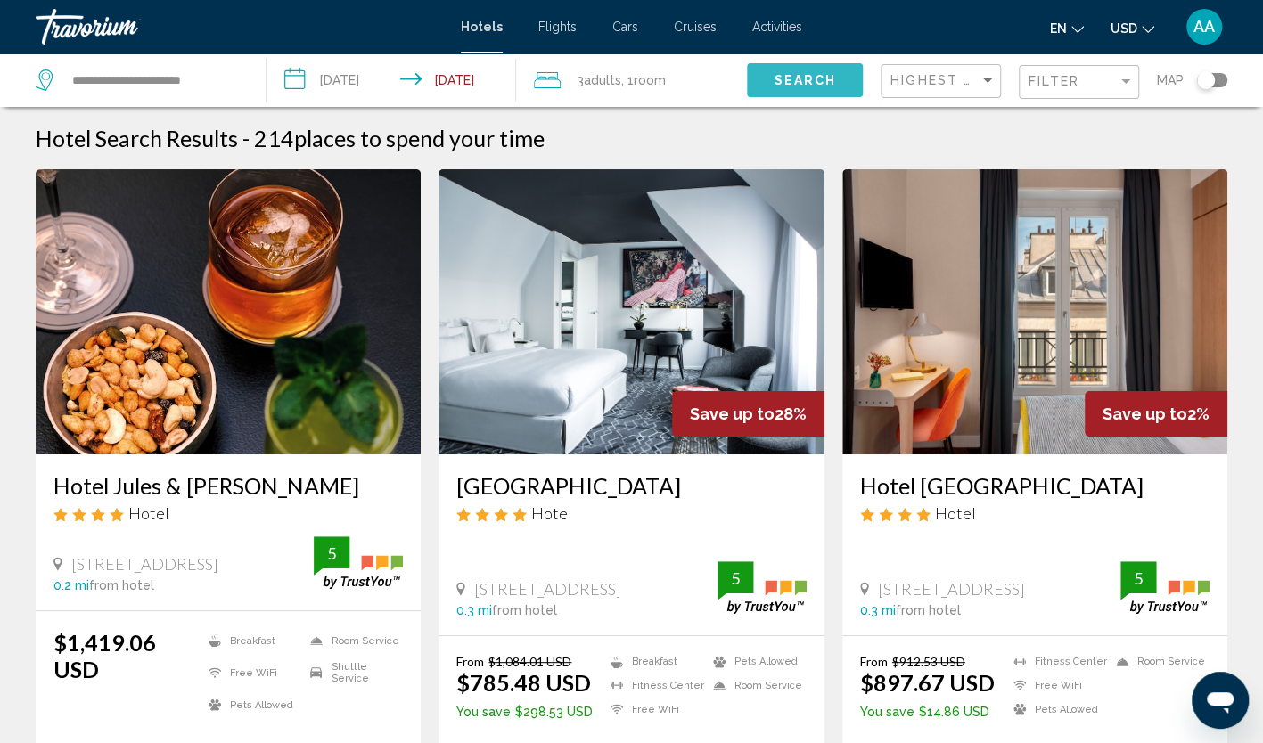
click at [817, 83] on span "Search" at bounding box center [805, 81] width 62 height 14
click at [1091, 75] on div "Filter" at bounding box center [1073, 81] width 89 height 14
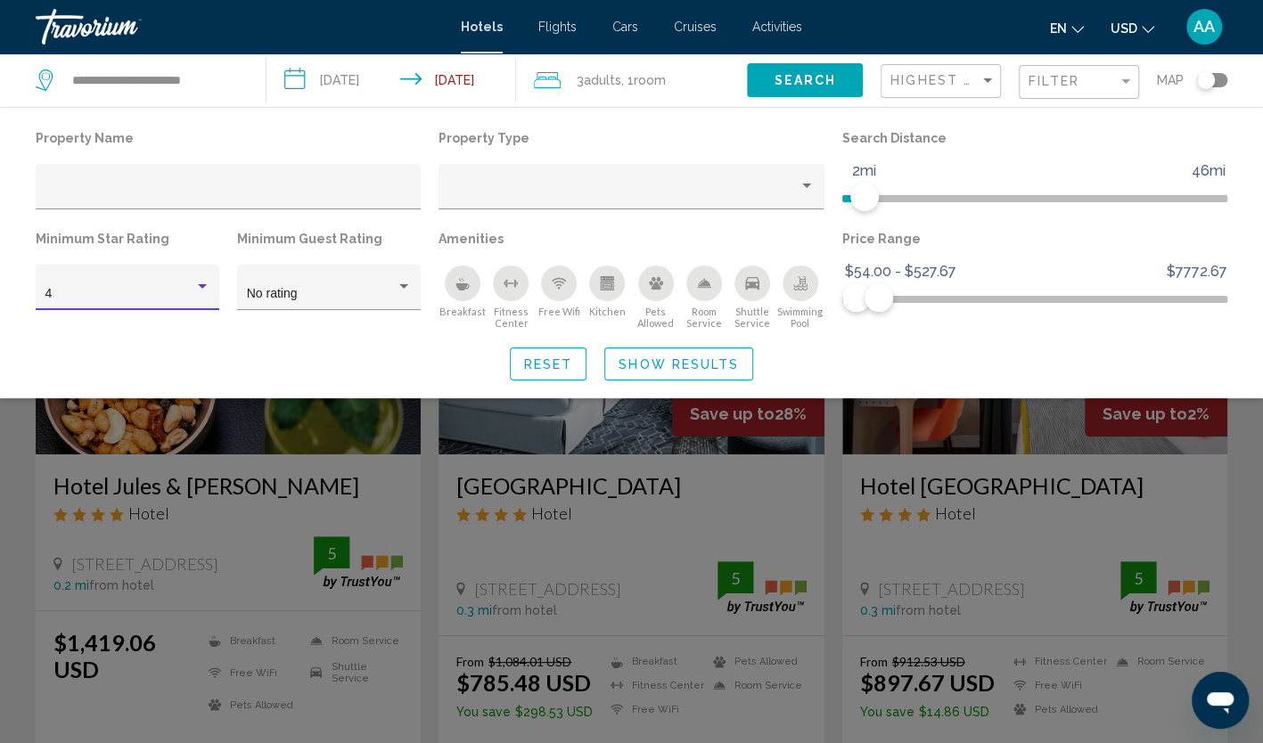
click at [203, 281] on div "Hotel Filters" at bounding box center [202, 287] width 16 height 14
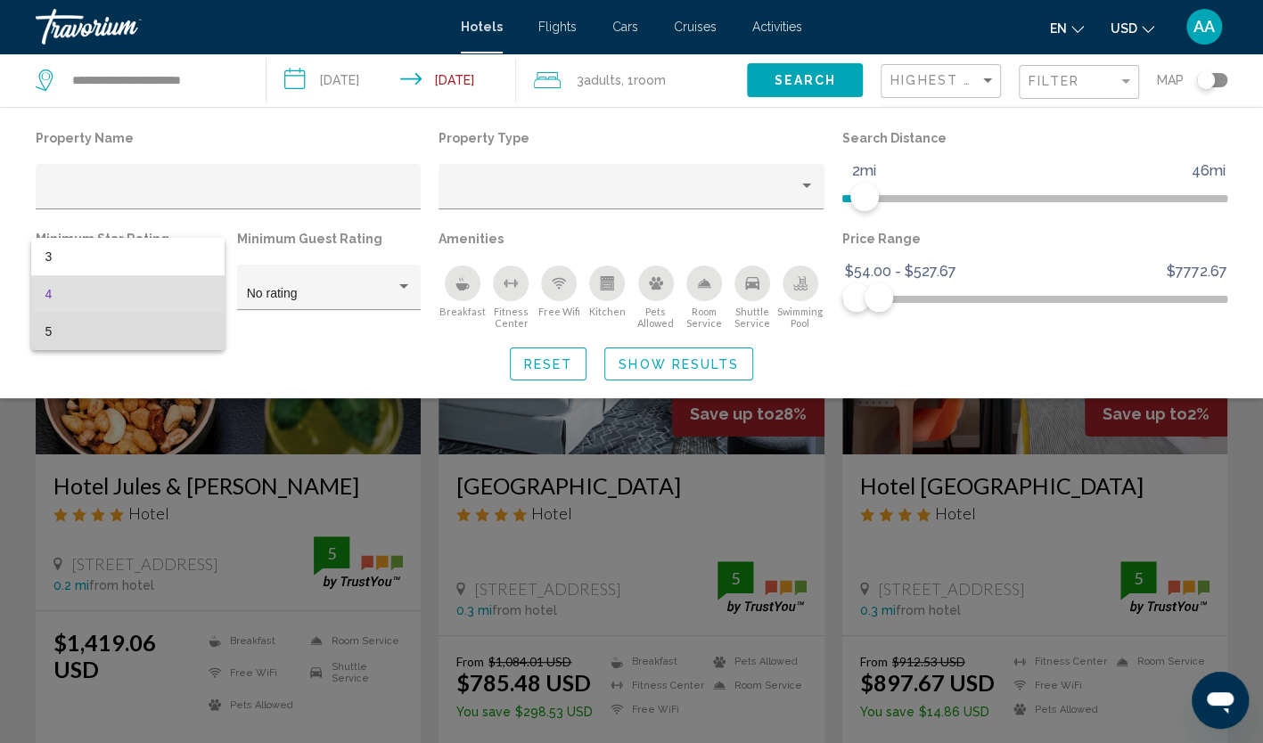
click at [178, 322] on span "5" at bounding box center [127, 331] width 165 height 37
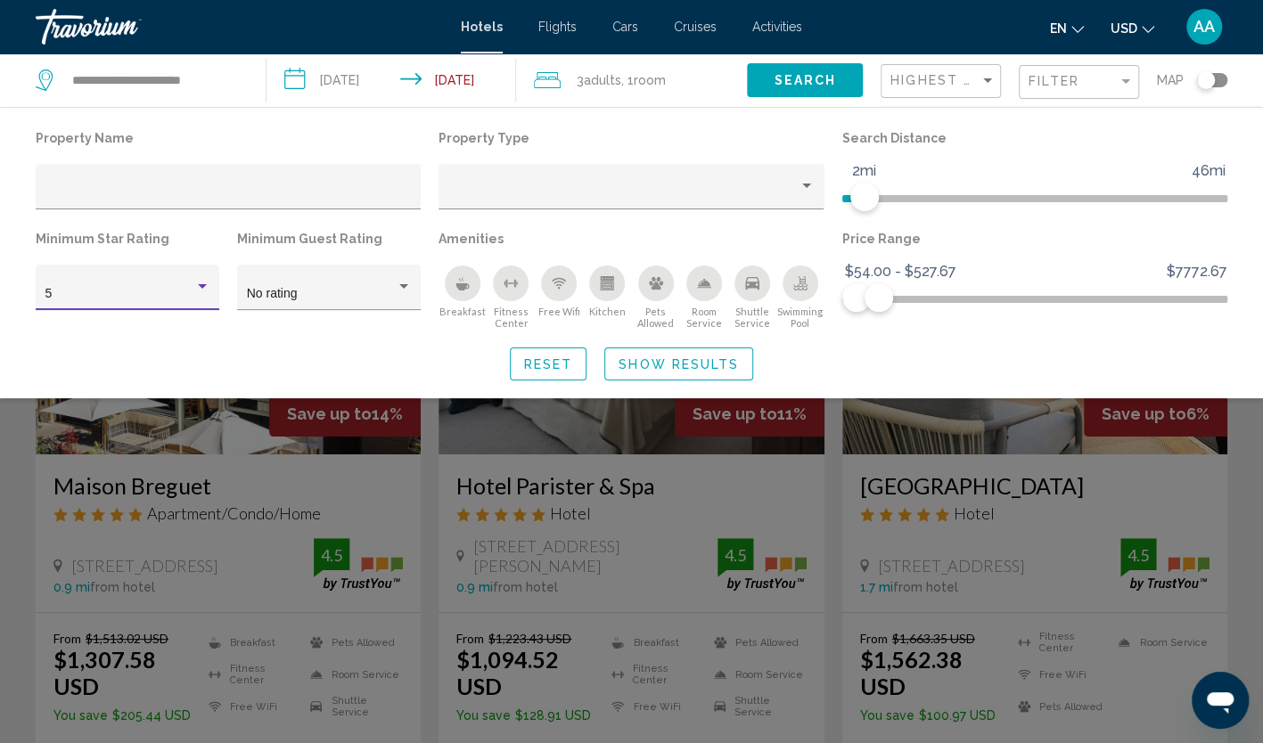
click at [656, 379] on button "Show Results" at bounding box center [678, 364] width 149 height 33
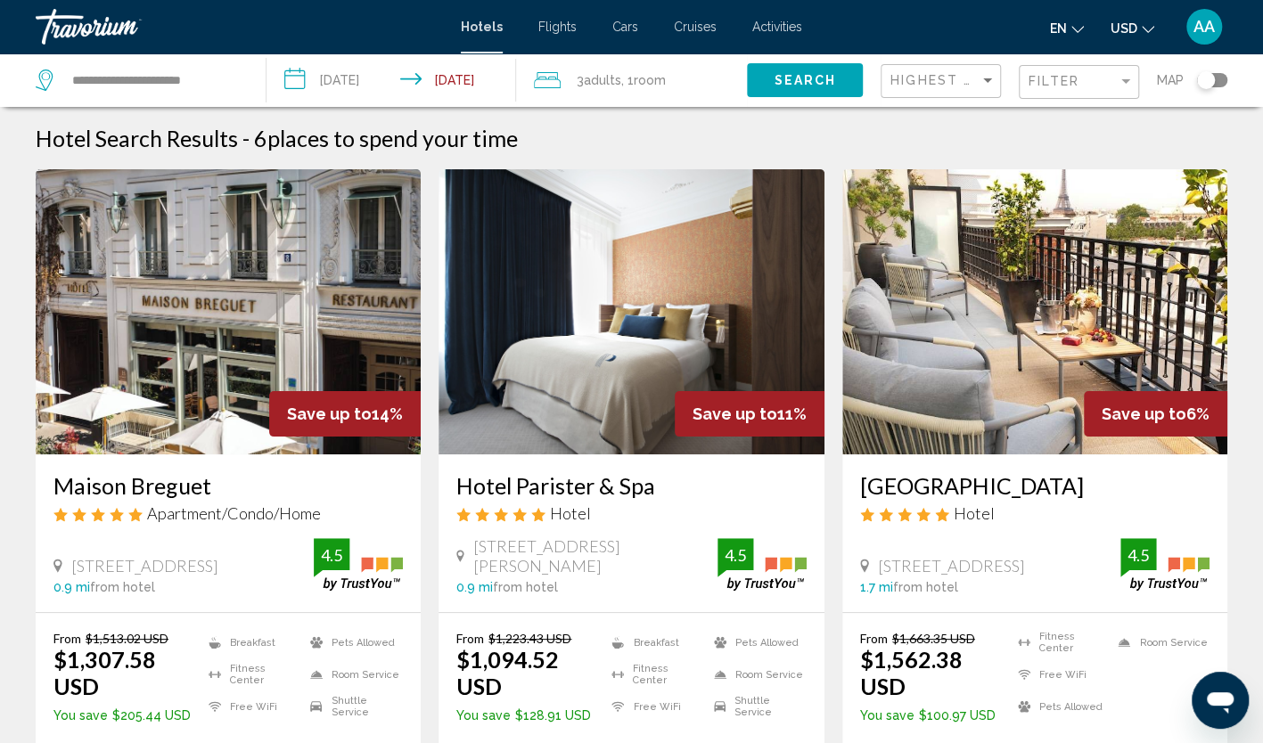
click at [376, 305] on img "Main content" at bounding box center [228, 311] width 385 height 285
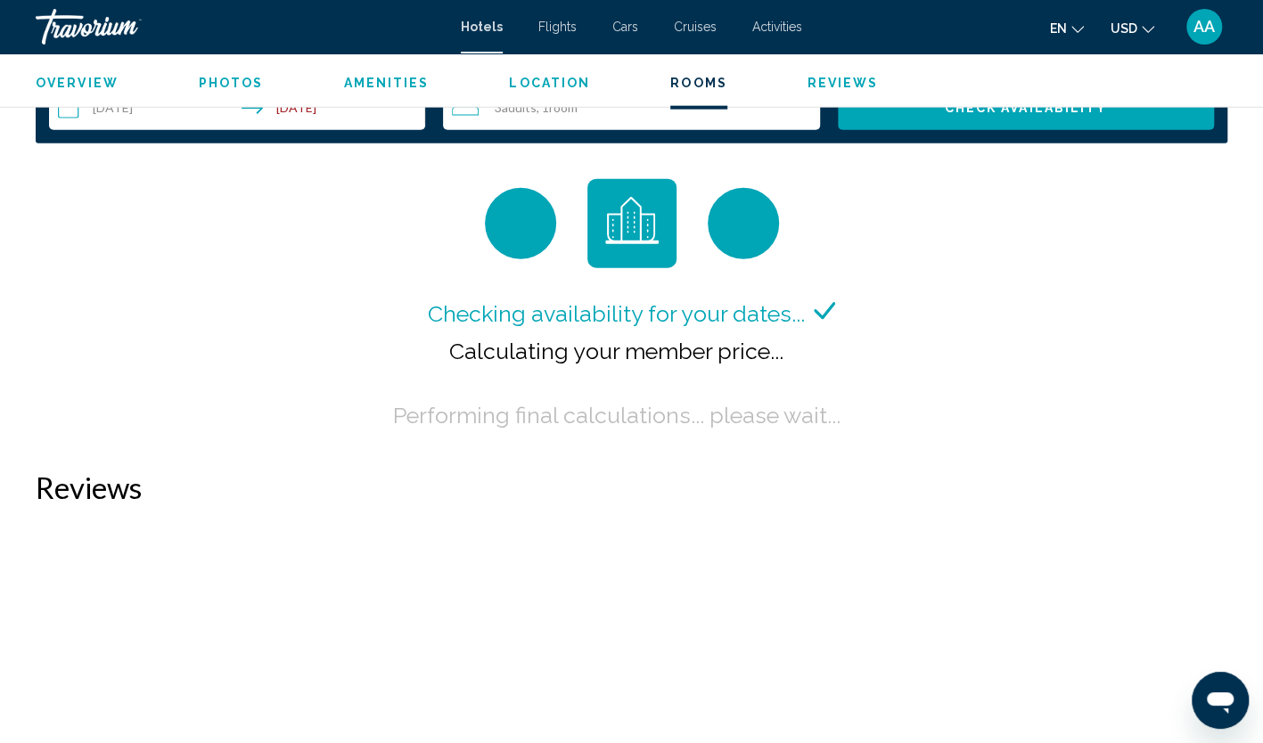
scroll to position [2318, 0]
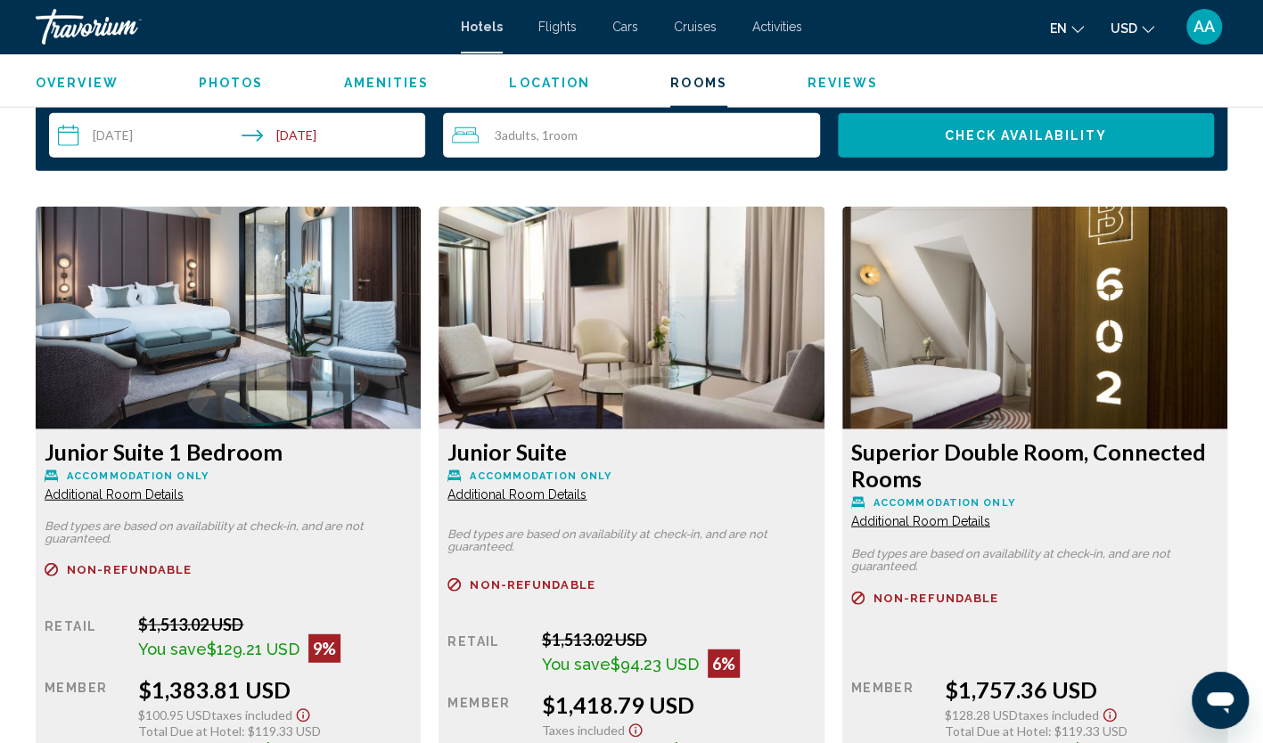
click at [184, 495] on span "Additional Room Details" at bounding box center [114, 495] width 139 height 14
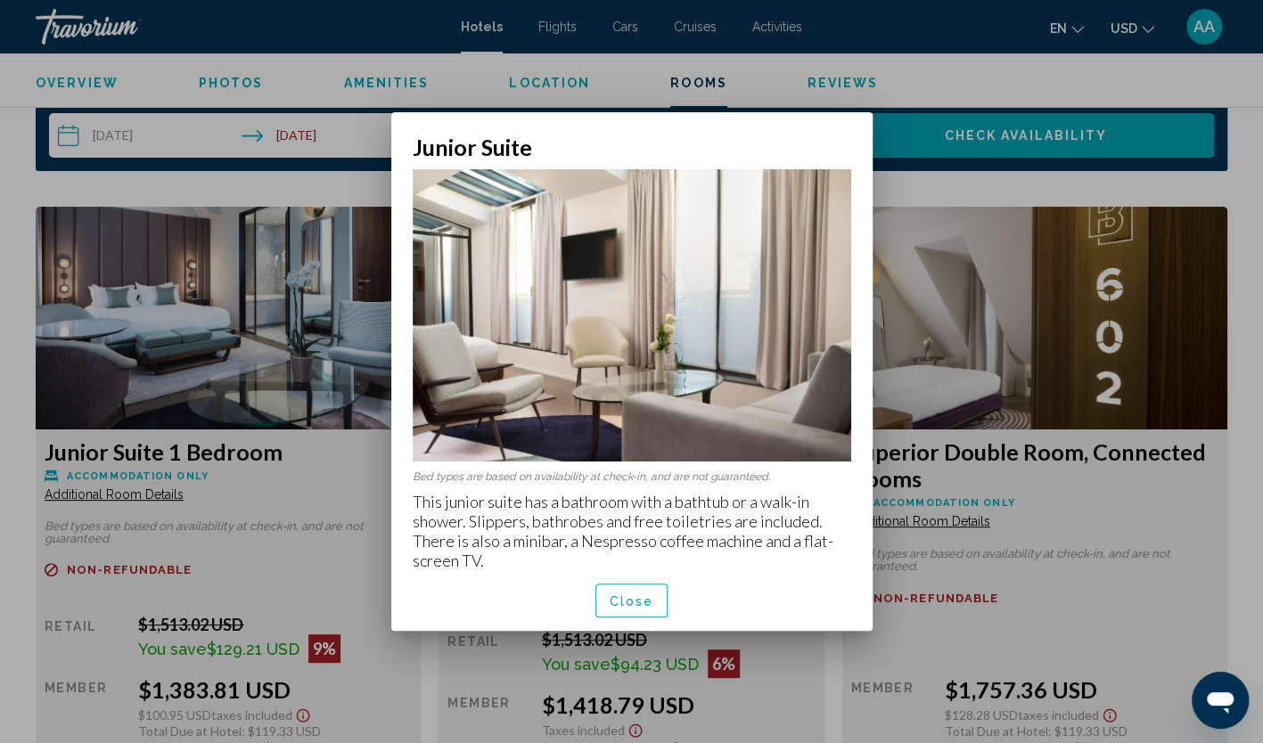
scroll to position [0, 0]
click at [628, 595] on span "Close" at bounding box center [632, 602] width 45 height 14
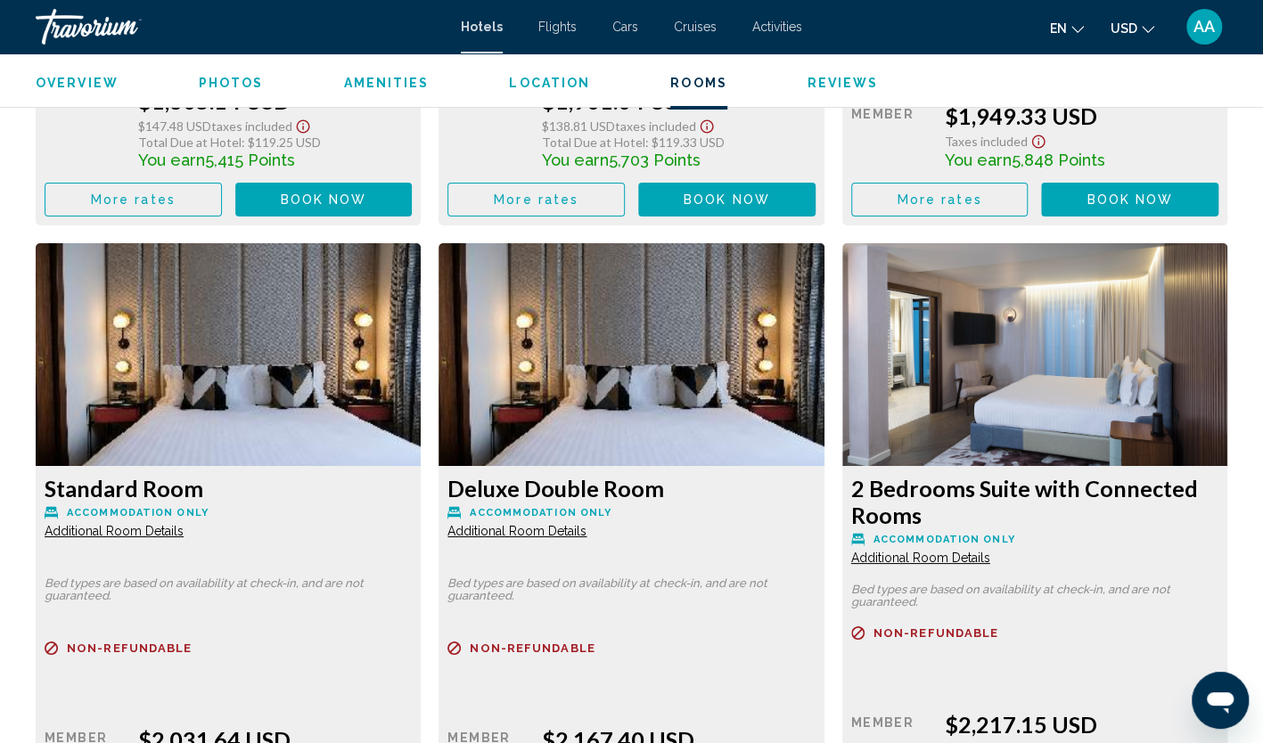
scroll to position [3209, 0]
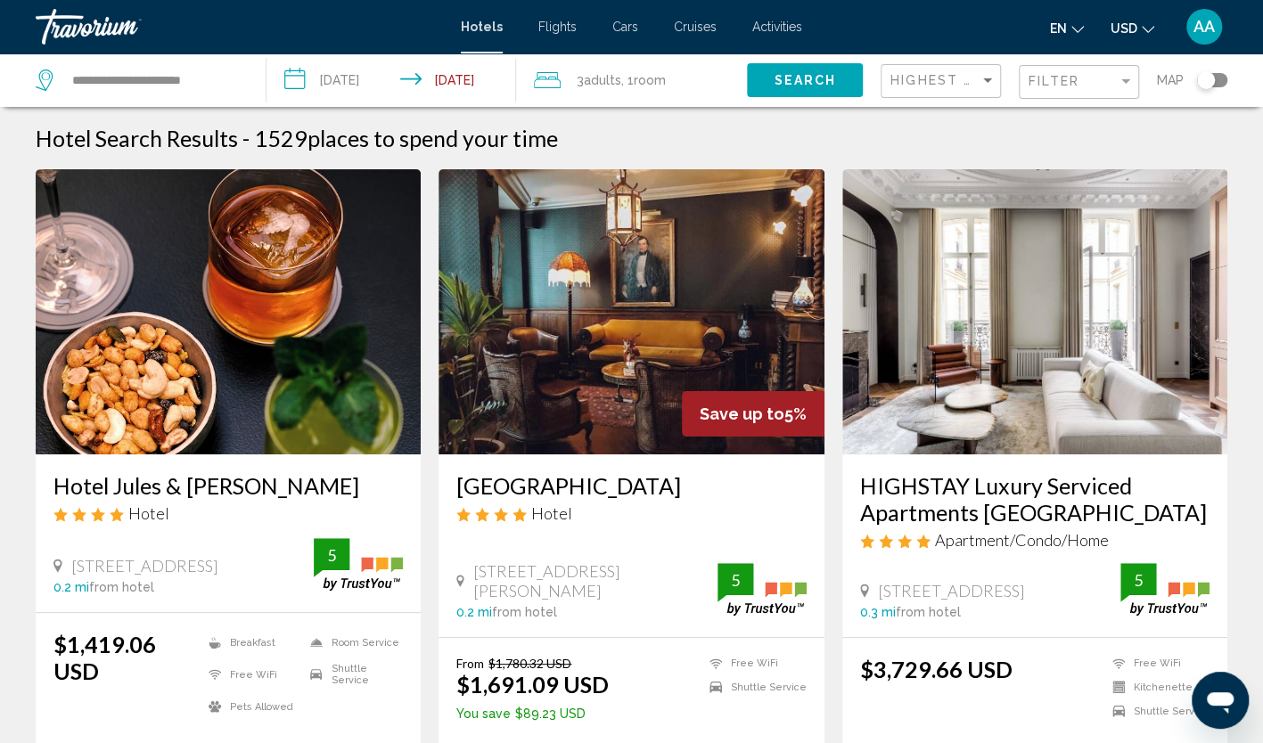
click at [1099, 88] on div "Filter" at bounding box center [1081, 82] width 105 height 33
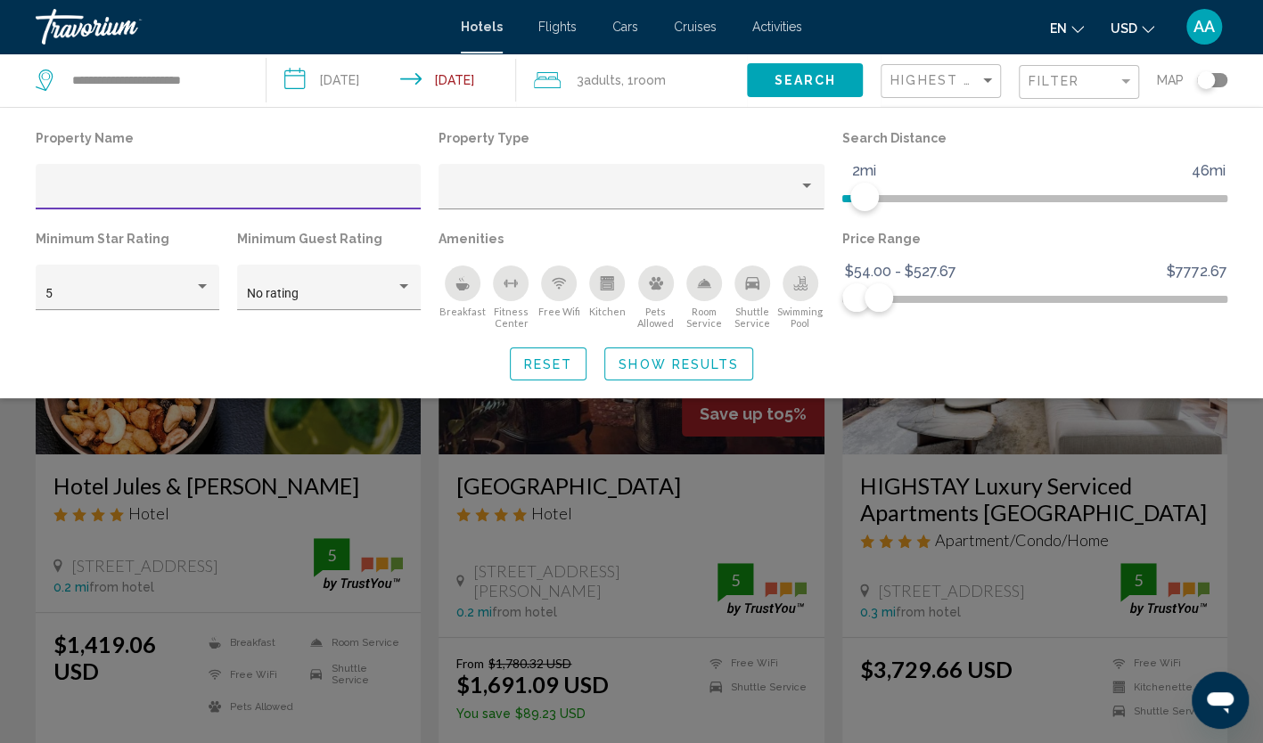
click at [652, 348] on button "Show Results" at bounding box center [678, 364] width 149 height 33
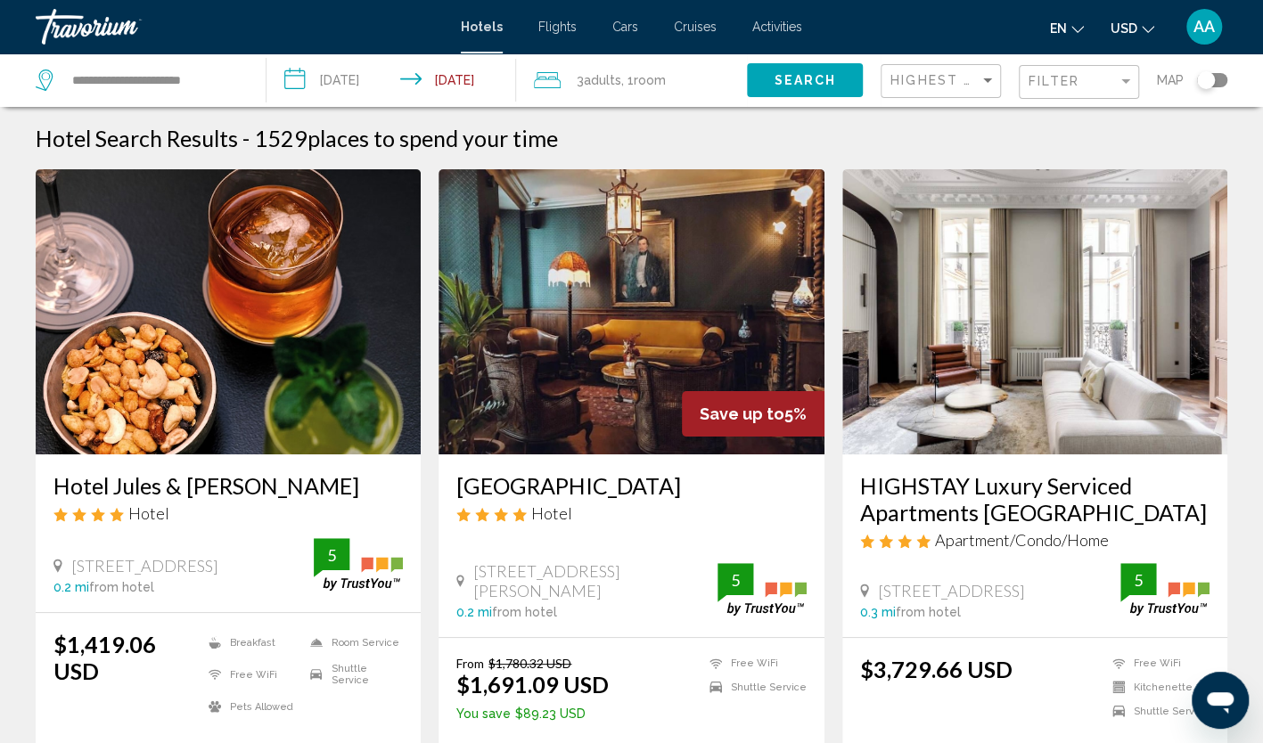
drag, startPoint x: 1001, startPoint y: 73, endPoint x: 1015, endPoint y: 75, distance: 14.4
click at [1015, 75] on div "Highest Guest Rating Filter Map" at bounding box center [1054, 79] width 347 height 53
copy div "Filter"
click at [945, 84] on span "Highest Guest Rating" at bounding box center [983, 80] width 187 height 14
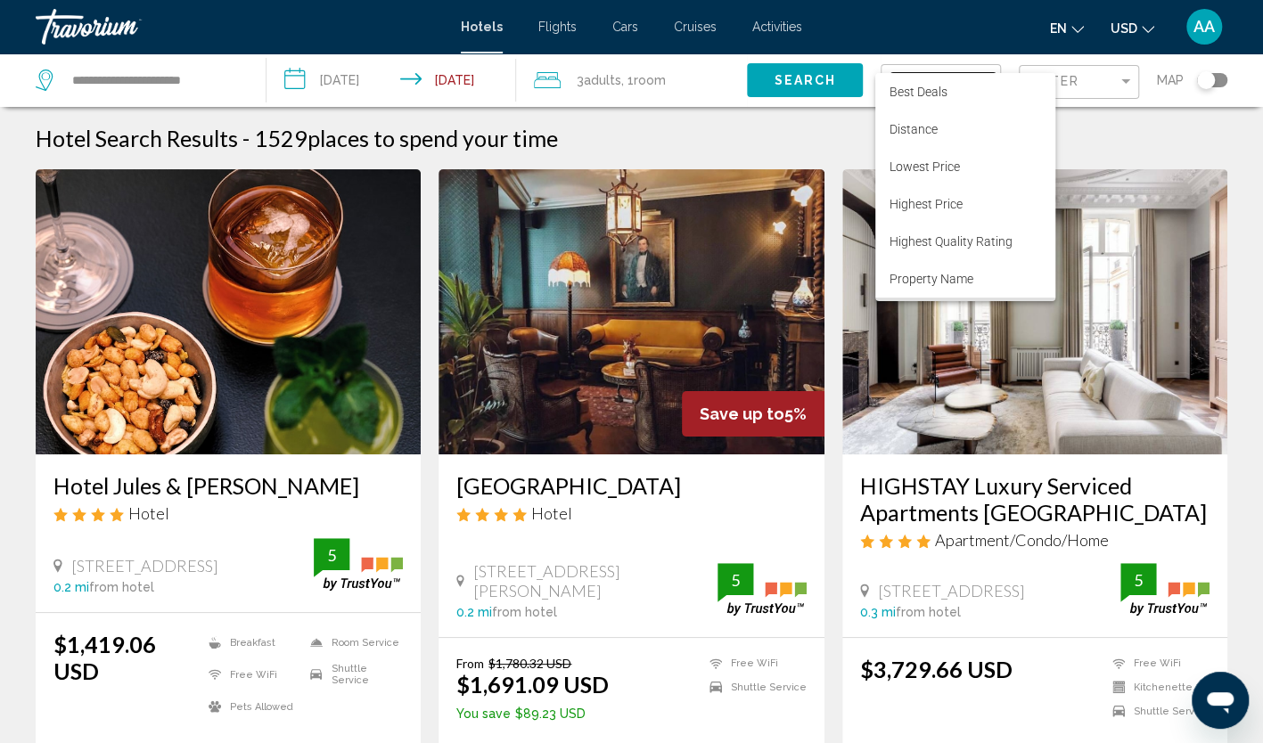
scroll to position [34, 0]
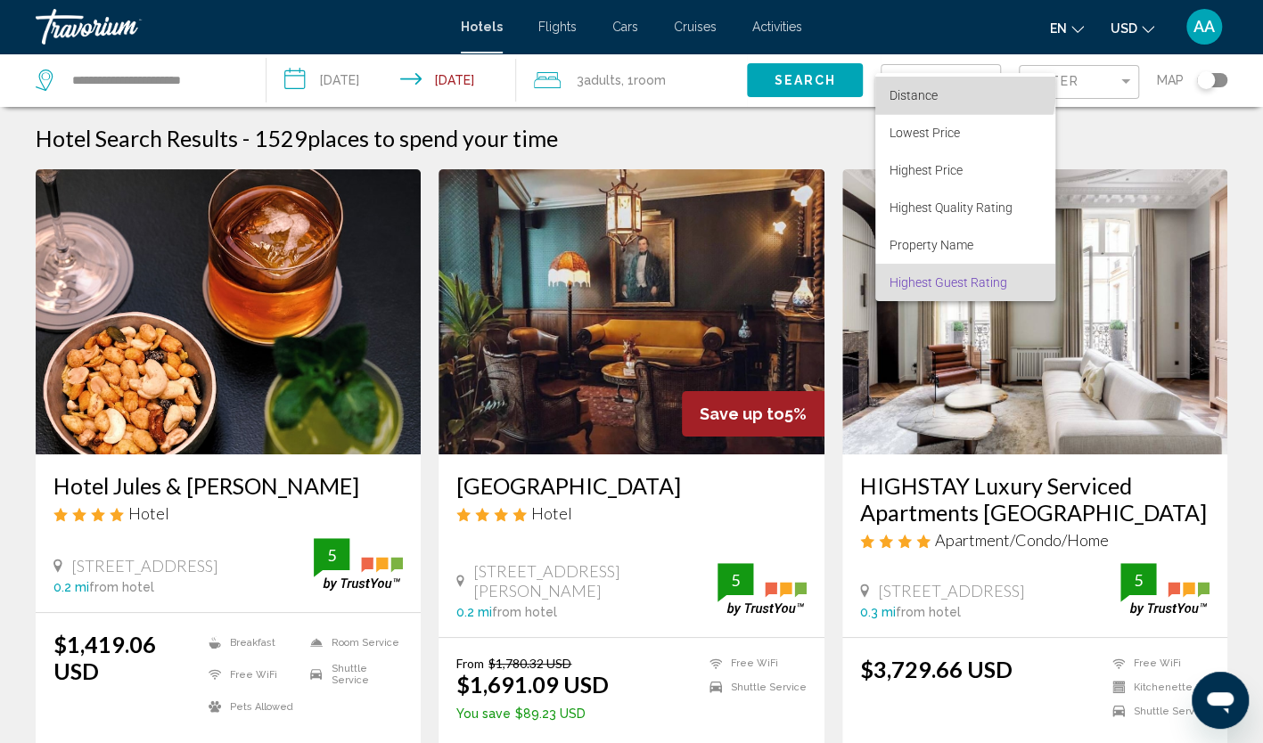
click at [944, 89] on span "Distance" at bounding box center [966, 95] width 152 height 37
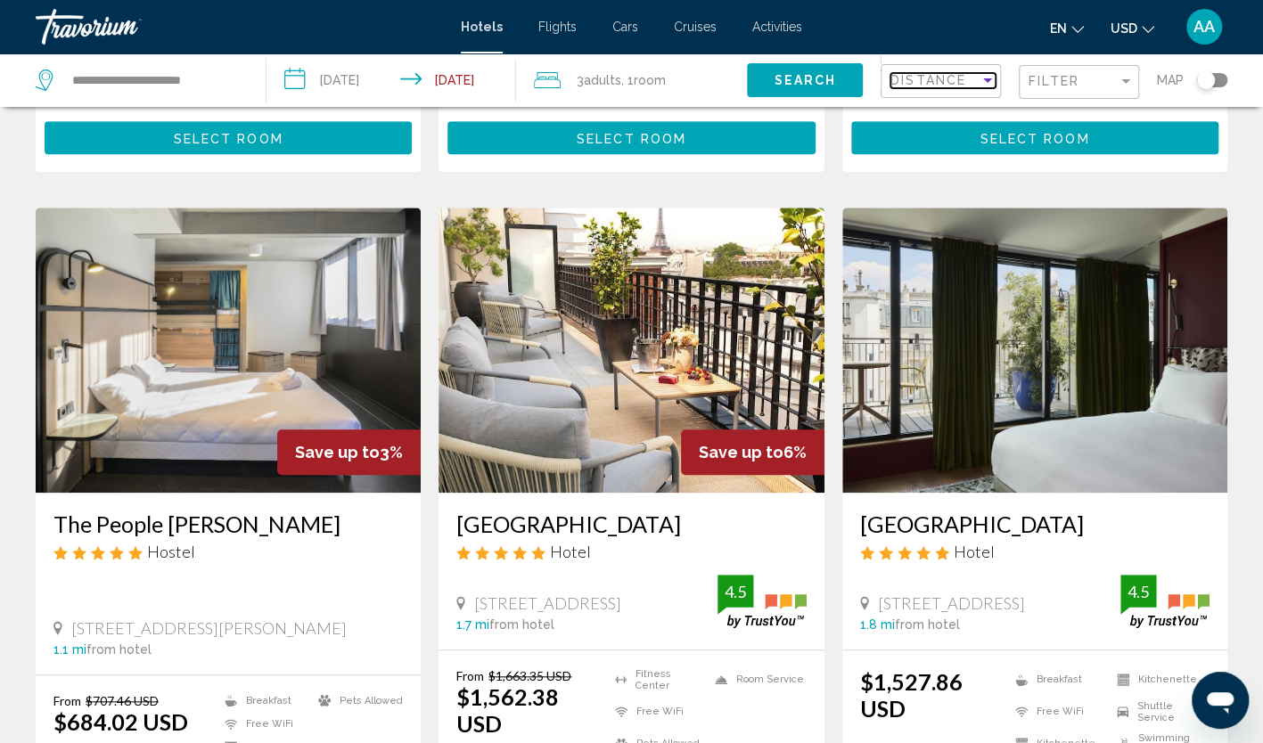
scroll to position [713, 0]
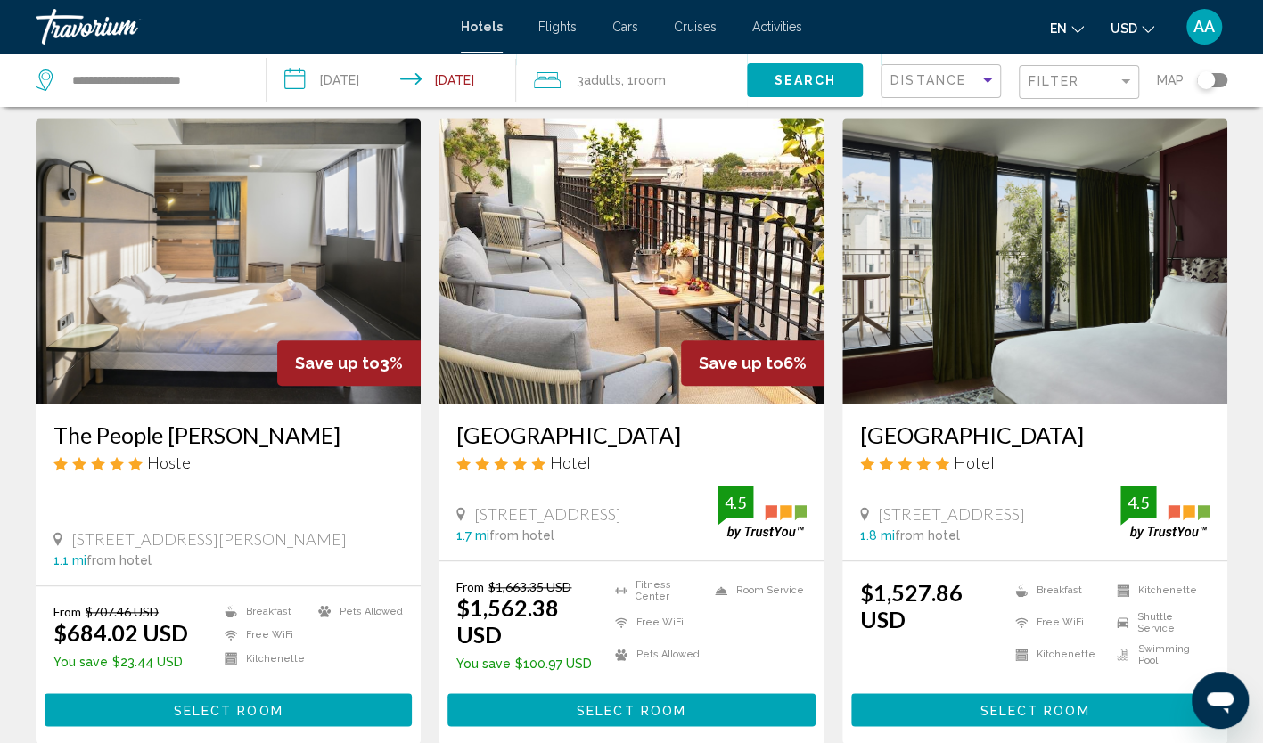
click at [931, 276] on img "Main content" at bounding box center [1034, 261] width 385 height 285
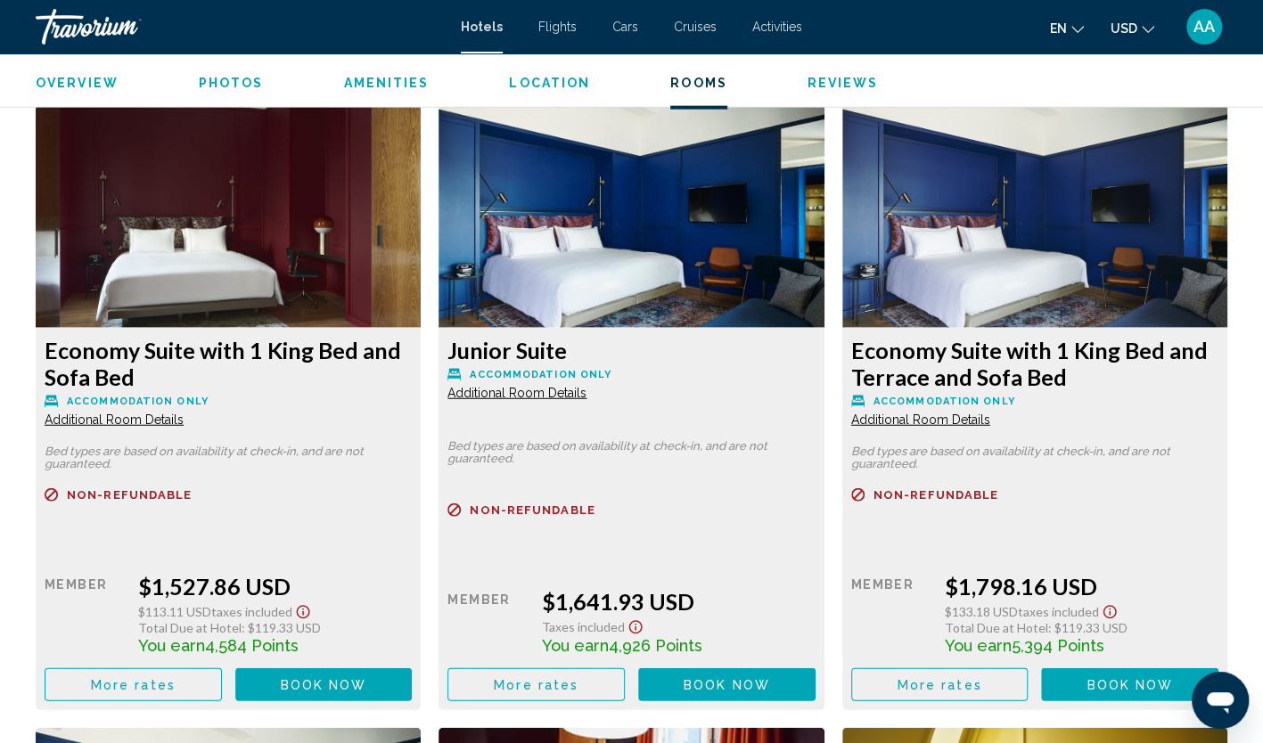
scroll to position [2407, 0]
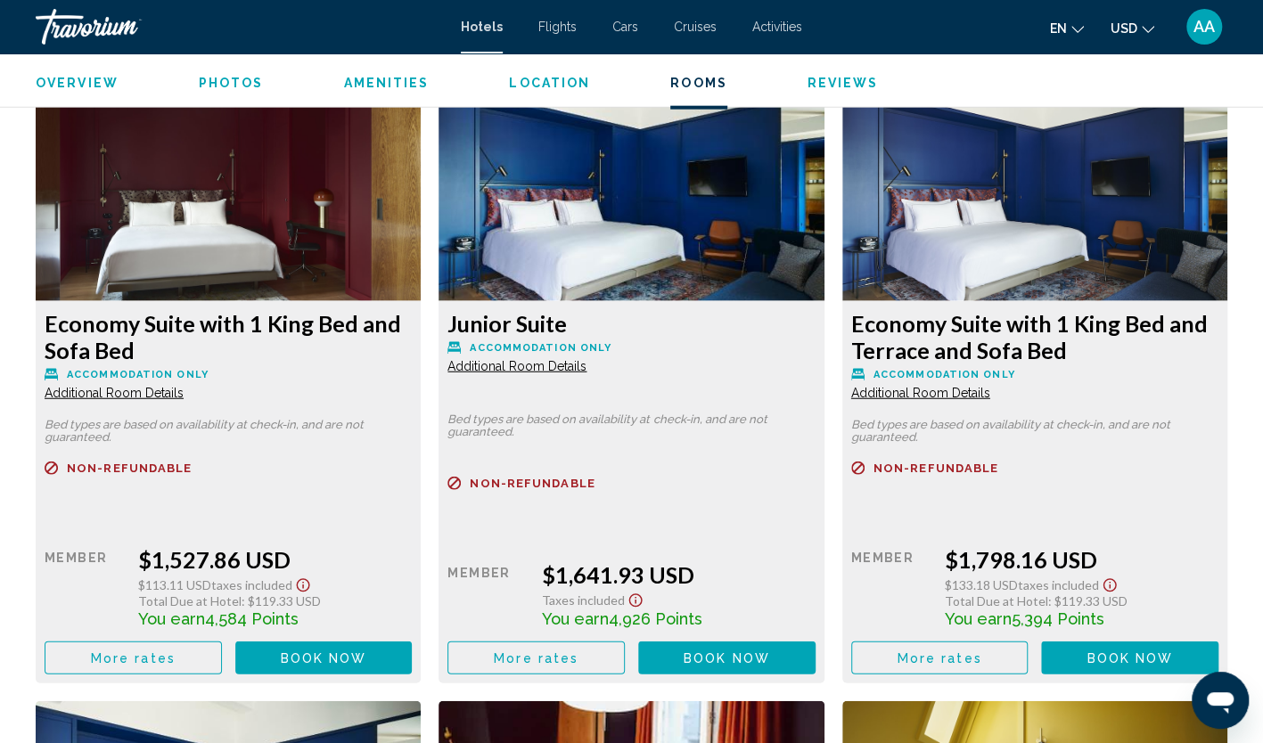
click at [184, 386] on span "Additional Room Details" at bounding box center [114, 393] width 139 height 14
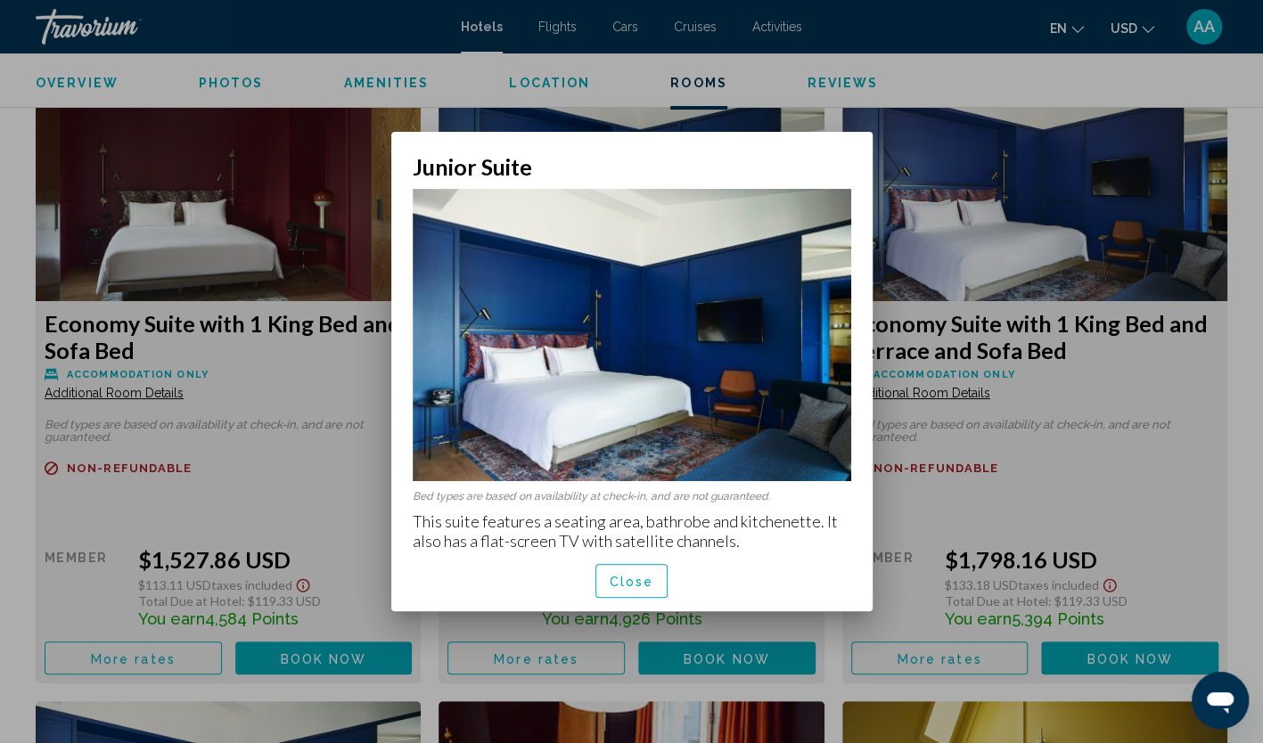
scroll to position [0, 0]
click at [626, 582] on span "Close" at bounding box center [632, 582] width 45 height 14
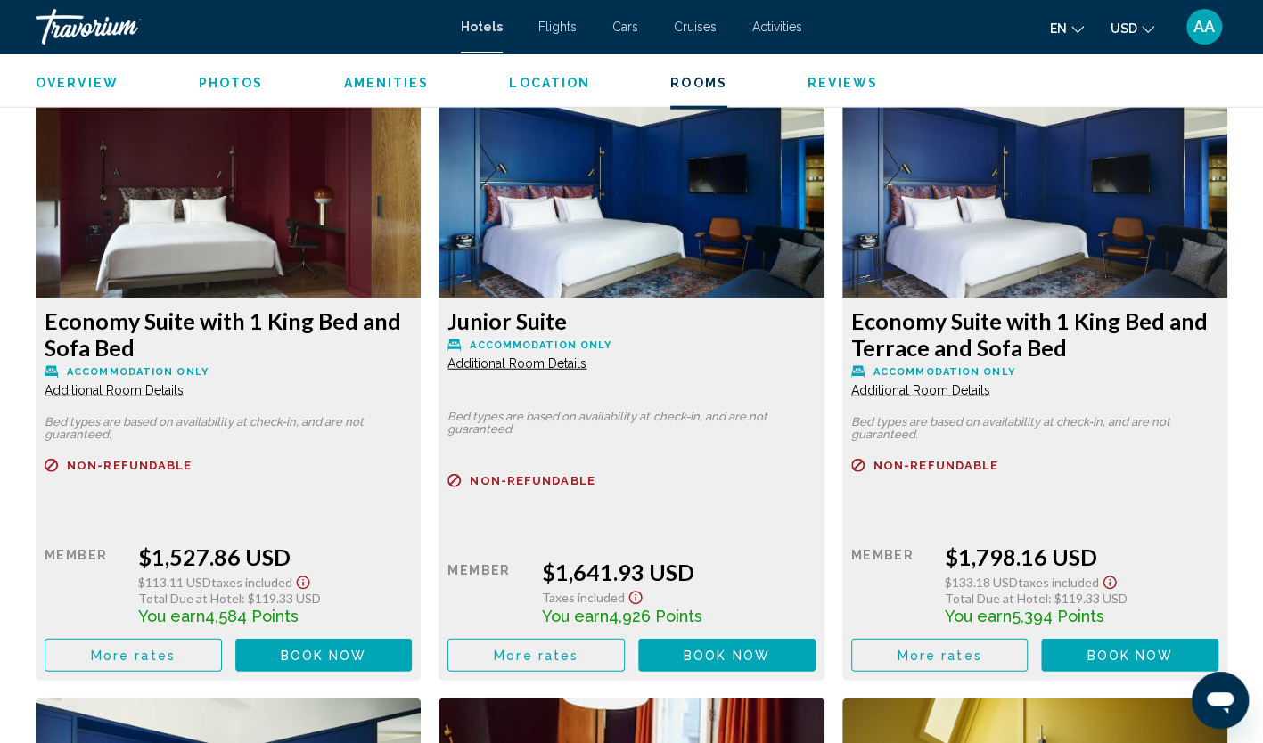
scroll to position [2407, 0]
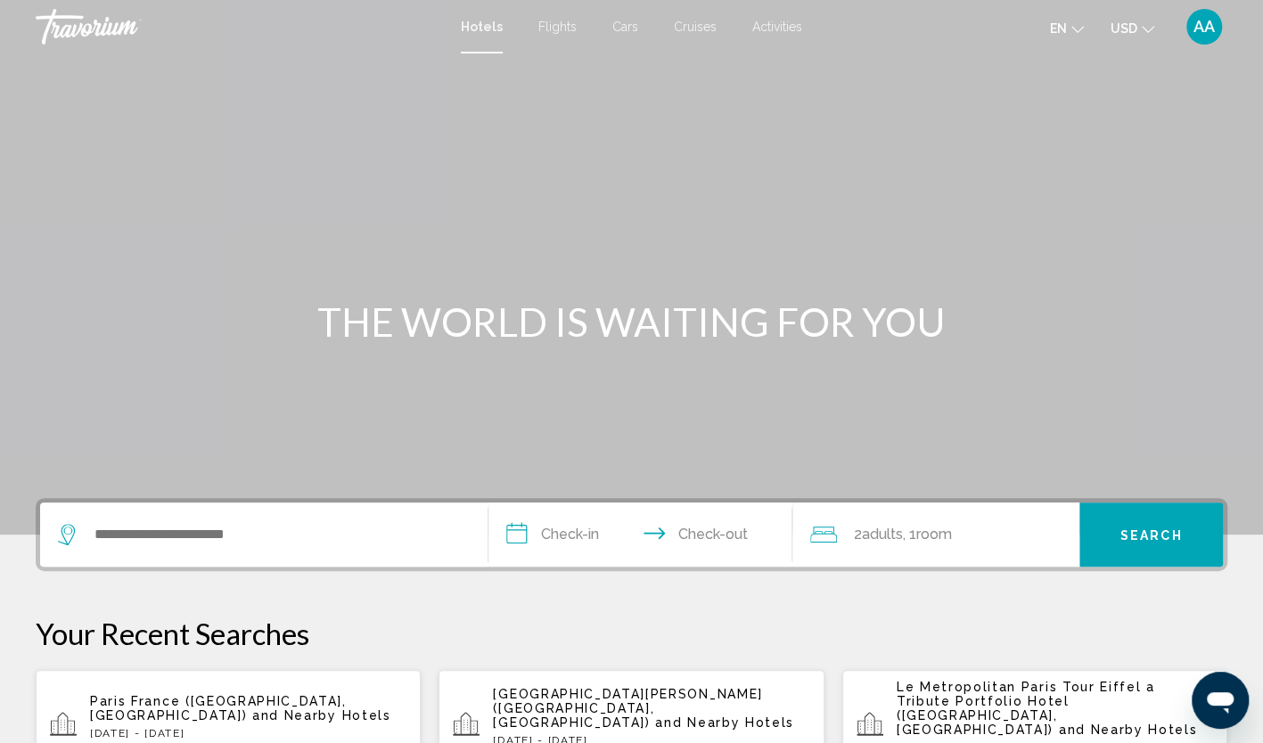
click at [257, 509] on div "Search widget" at bounding box center [264, 535] width 412 height 64
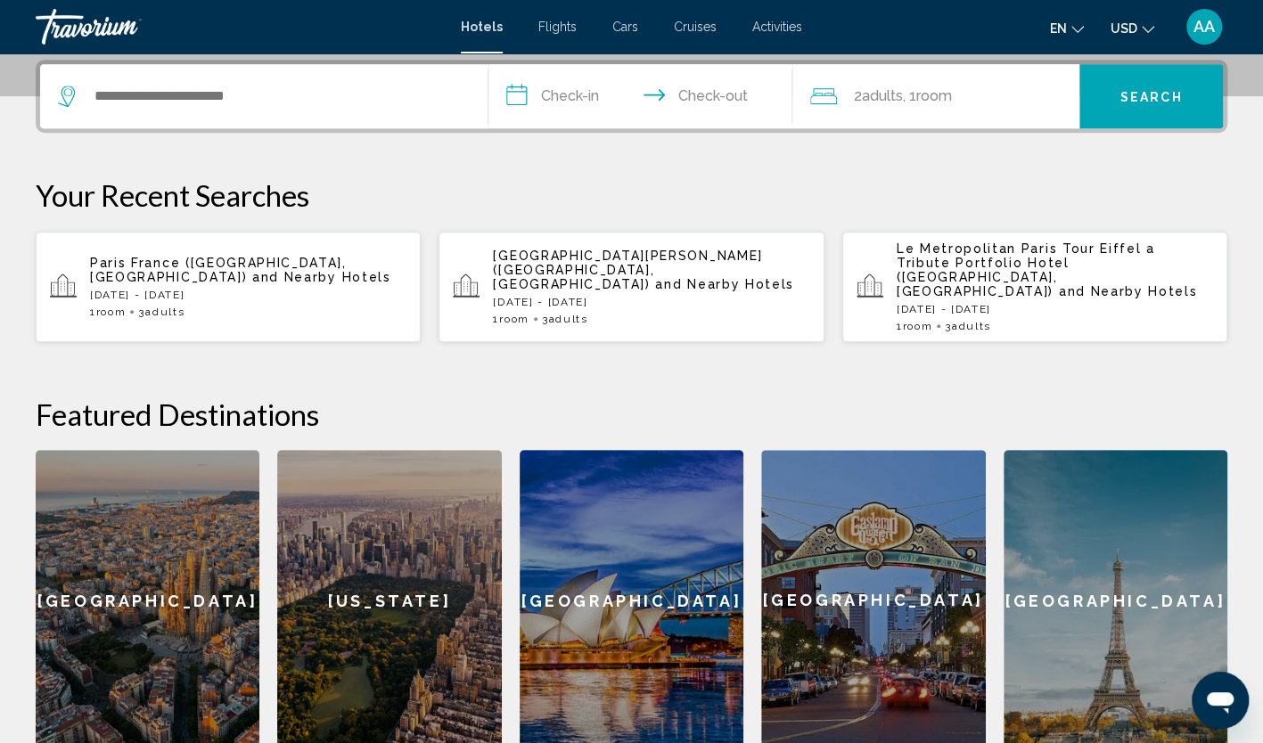
scroll to position [440, 0]
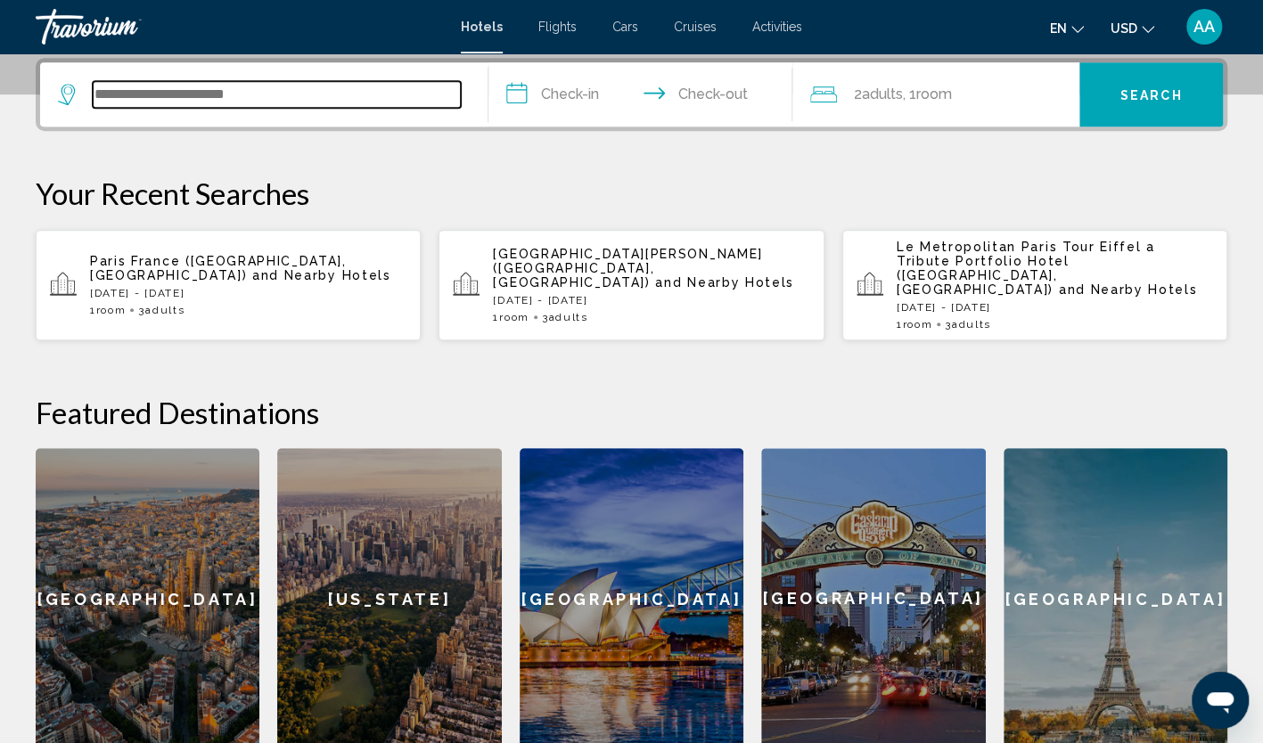
click at [285, 102] on input "Search widget" at bounding box center [277, 94] width 368 height 27
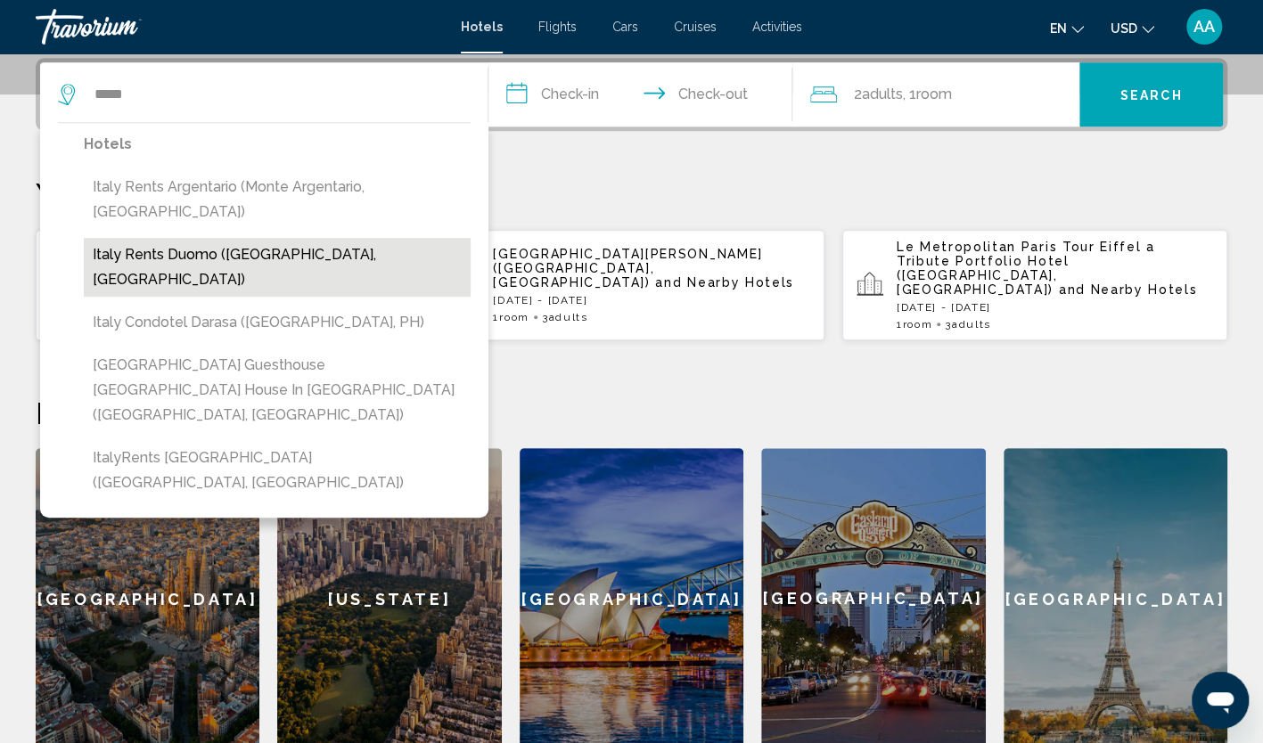
click at [245, 238] on button "Italy Rents Duomo ([GEOGRAPHIC_DATA], [GEOGRAPHIC_DATA])" at bounding box center [277, 267] width 387 height 59
type input "**********"
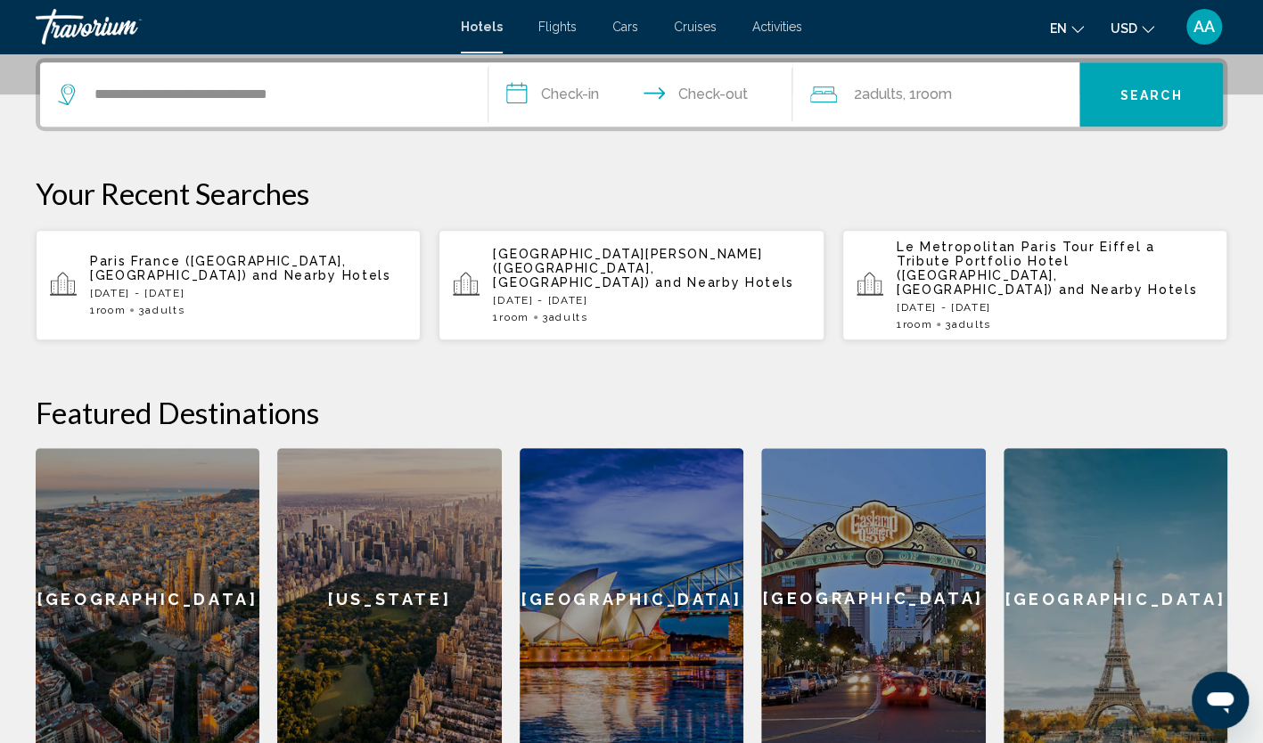
click at [620, 107] on input "**********" at bounding box center [644, 97] width 312 height 70
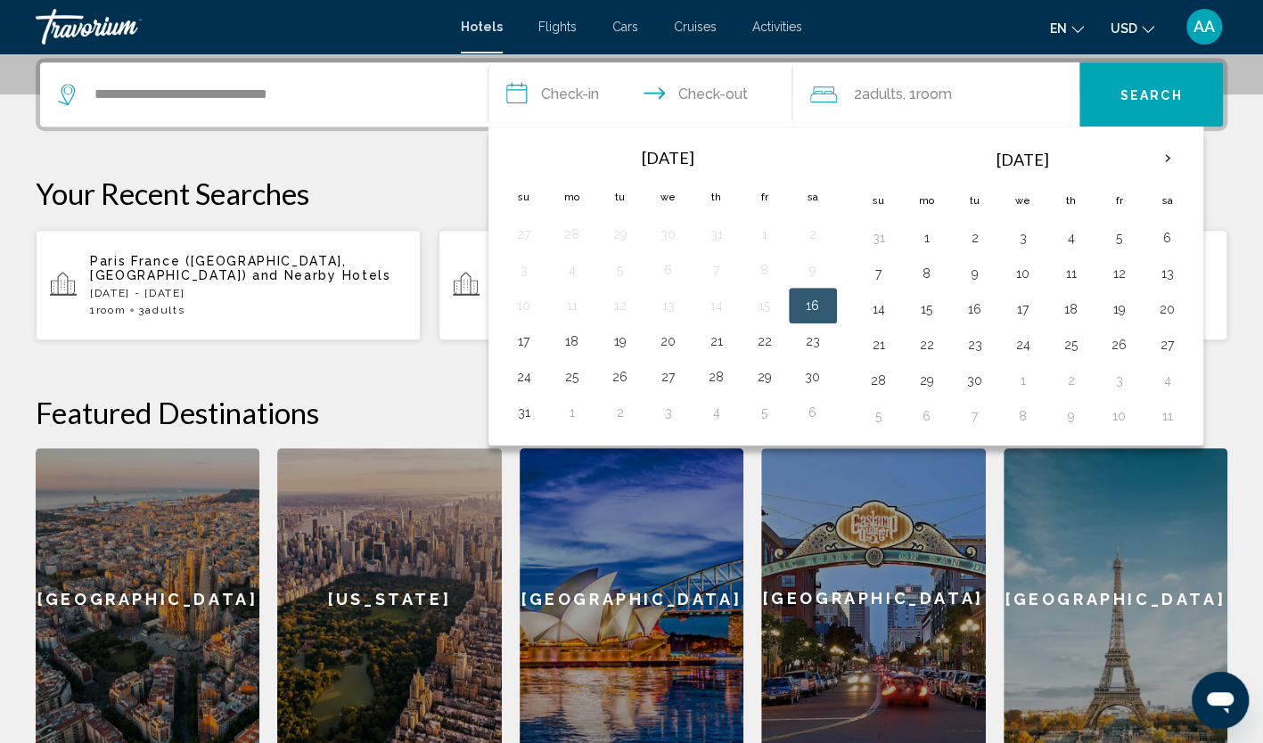
click at [624, 217] on td "29" at bounding box center [620, 235] width 48 height 36
click at [594, 318] on table "[DATE] Su Mo Tu We Th Fr Sa 27 28 29 30 31 1 2 3 4 5 6 7 8 9 10 11 12 13 14 15 …" at bounding box center [668, 284] width 337 height 292
click at [593, 327] on table "[DATE] Su Mo Tu We Th Fr Sa 27 28 29 30 31 1 2 3 4 5 6 7 8 9 10 11 12 13 14 15 …" at bounding box center [668, 284] width 337 height 292
click at [600, 353] on table "[DATE] Su Mo Tu We Th Fr Sa 27 28 29 30 31 1 2 3 4 5 6 7 8 9 10 11 12 13 14 15 …" at bounding box center [668, 284] width 337 height 292
click at [620, 346] on button "19" at bounding box center [620, 341] width 29 height 25
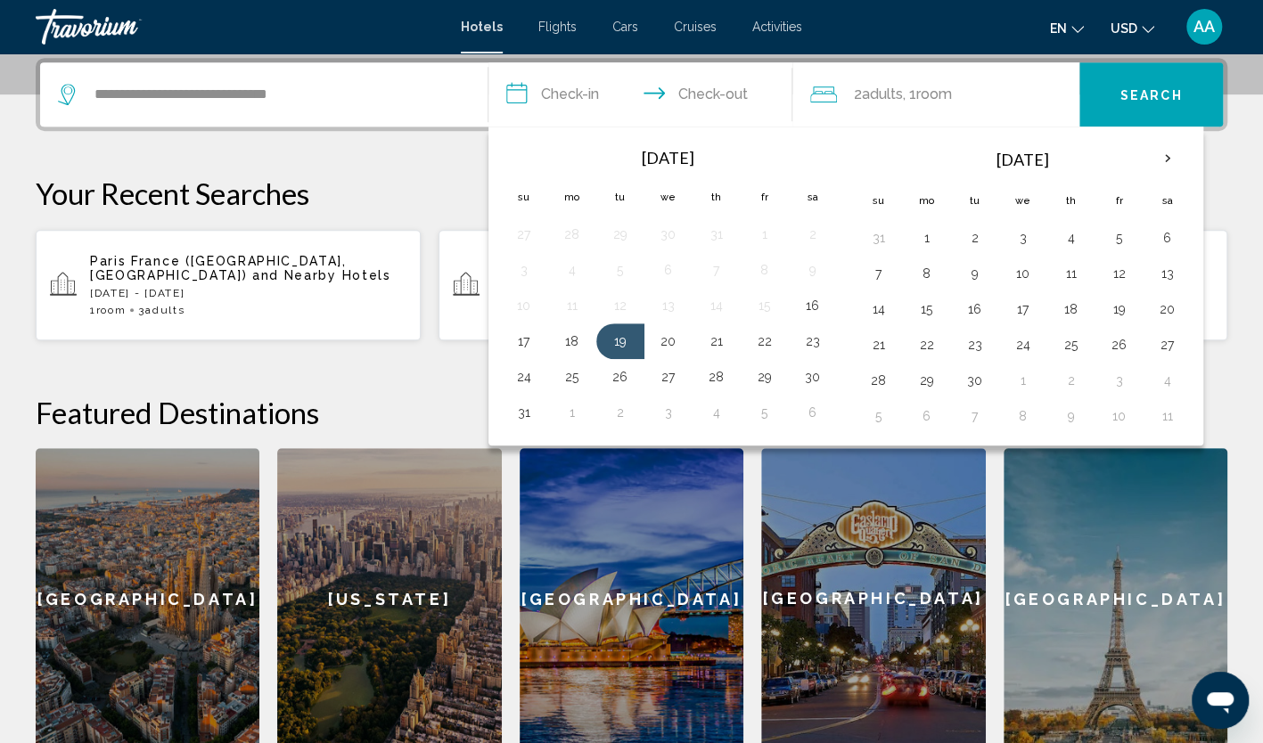
click at [717, 95] on input "**********" at bounding box center [644, 97] width 312 height 70
click at [702, 341] on button "21" at bounding box center [716, 341] width 29 height 25
type input "**********"
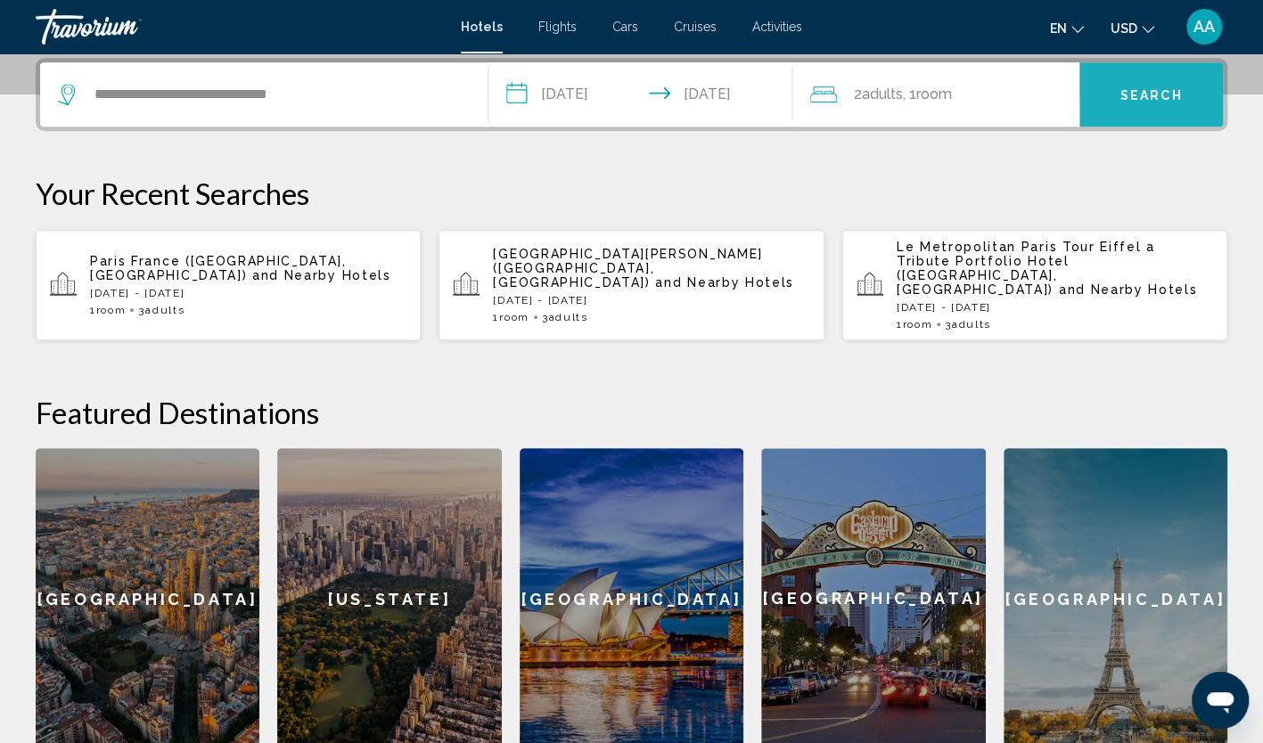
click at [1104, 96] on button "Search" at bounding box center [1151, 94] width 144 height 64
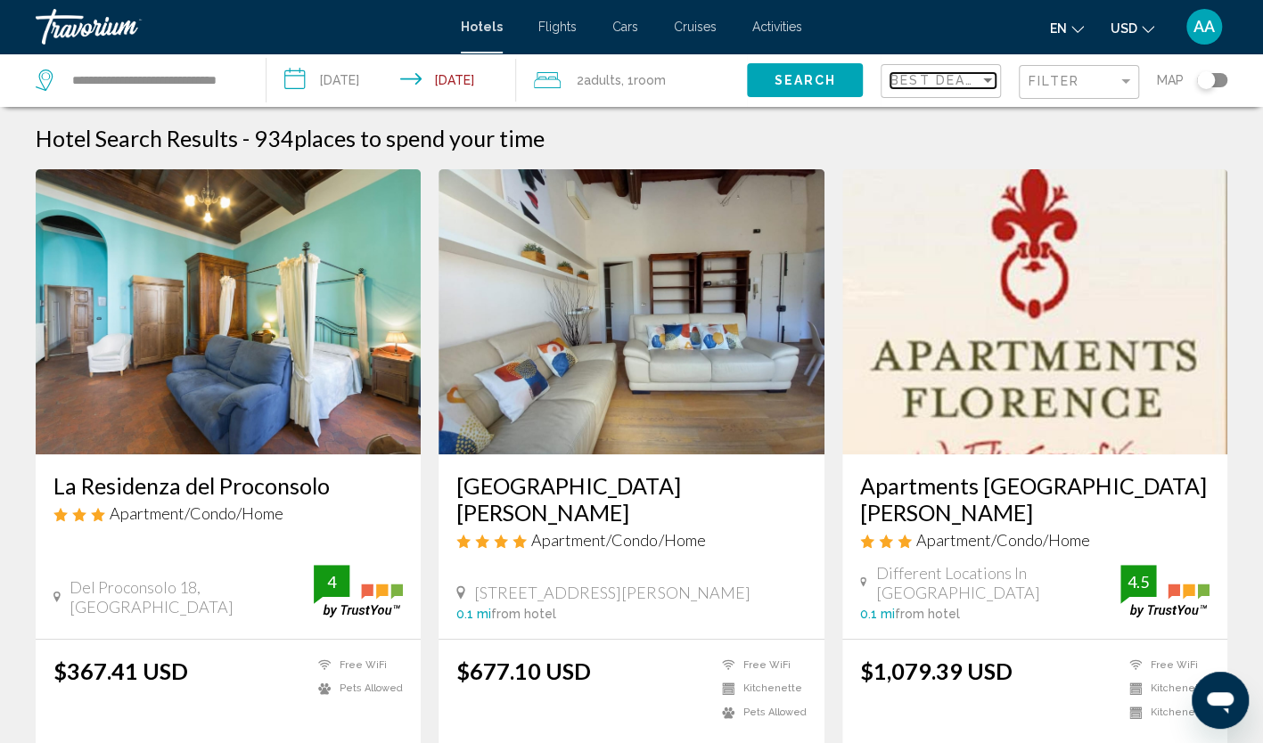
click at [940, 84] on span "Best Deals" at bounding box center [937, 80] width 94 height 14
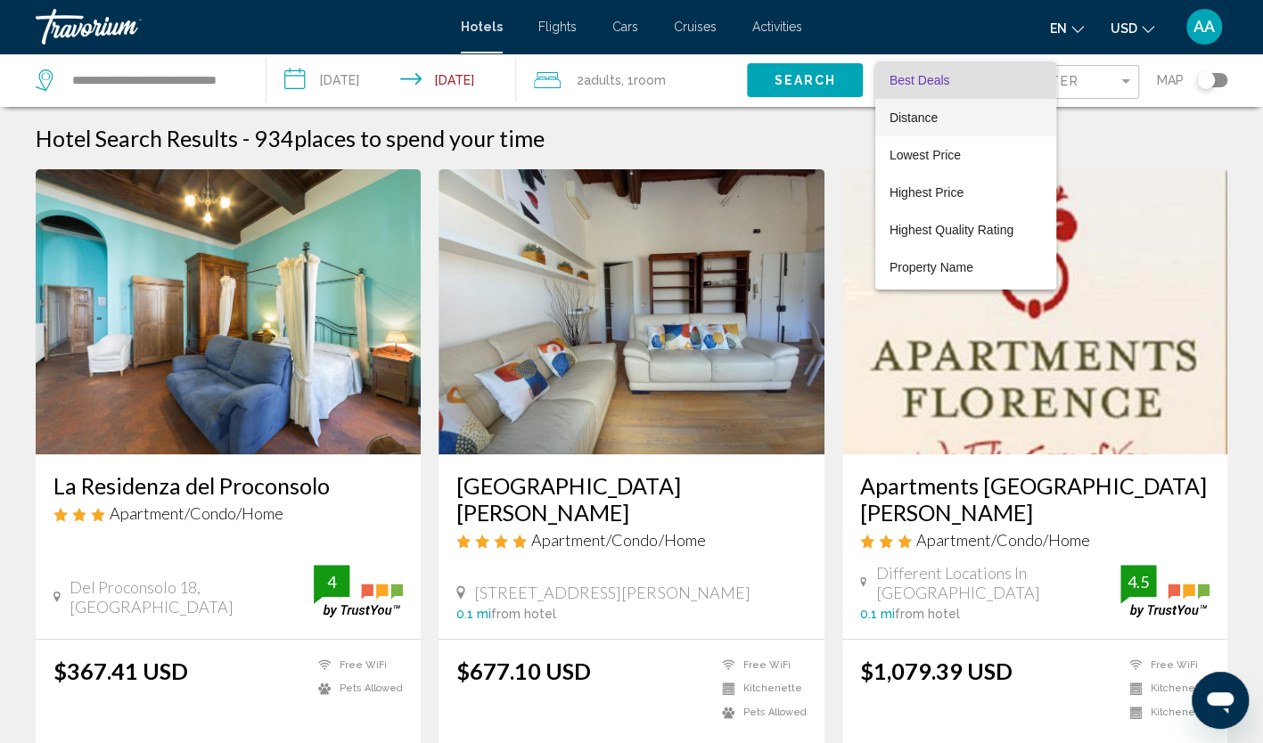
click at [943, 123] on span "Distance" at bounding box center [966, 117] width 152 height 37
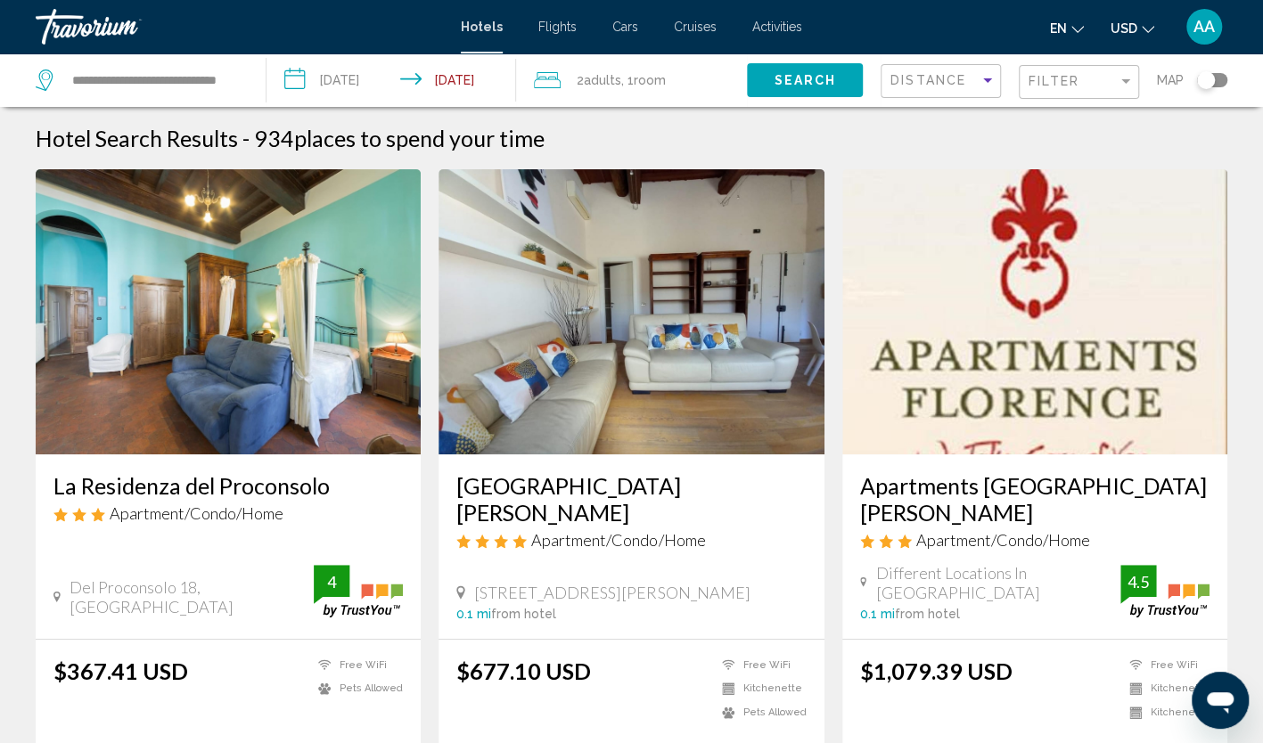
click at [820, 75] on span "Search" at bounding box center [805, 81] width 62 height 14
click at [922, 70] on div "Distance" at bounding box center [942, 81] width 105 height 33
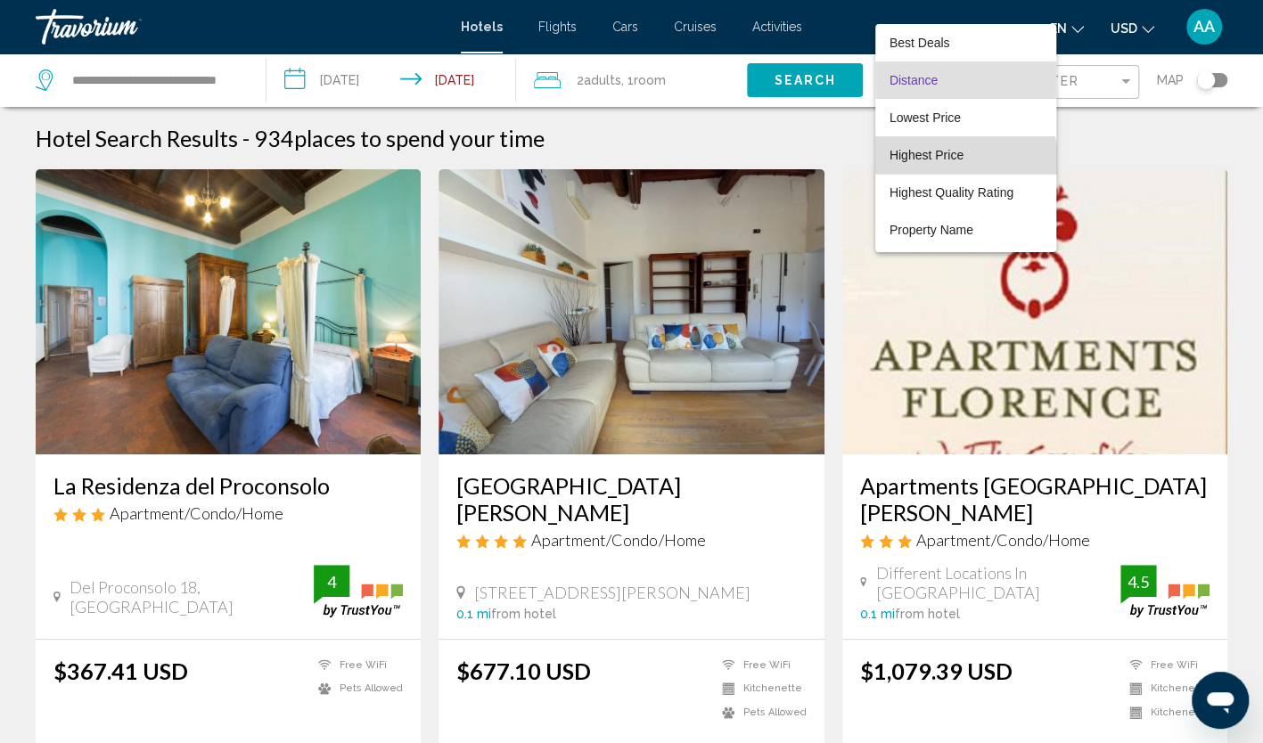
click at [928, 168] on span "Highest Price" at bounding box center [966, 154] width 152 height 37
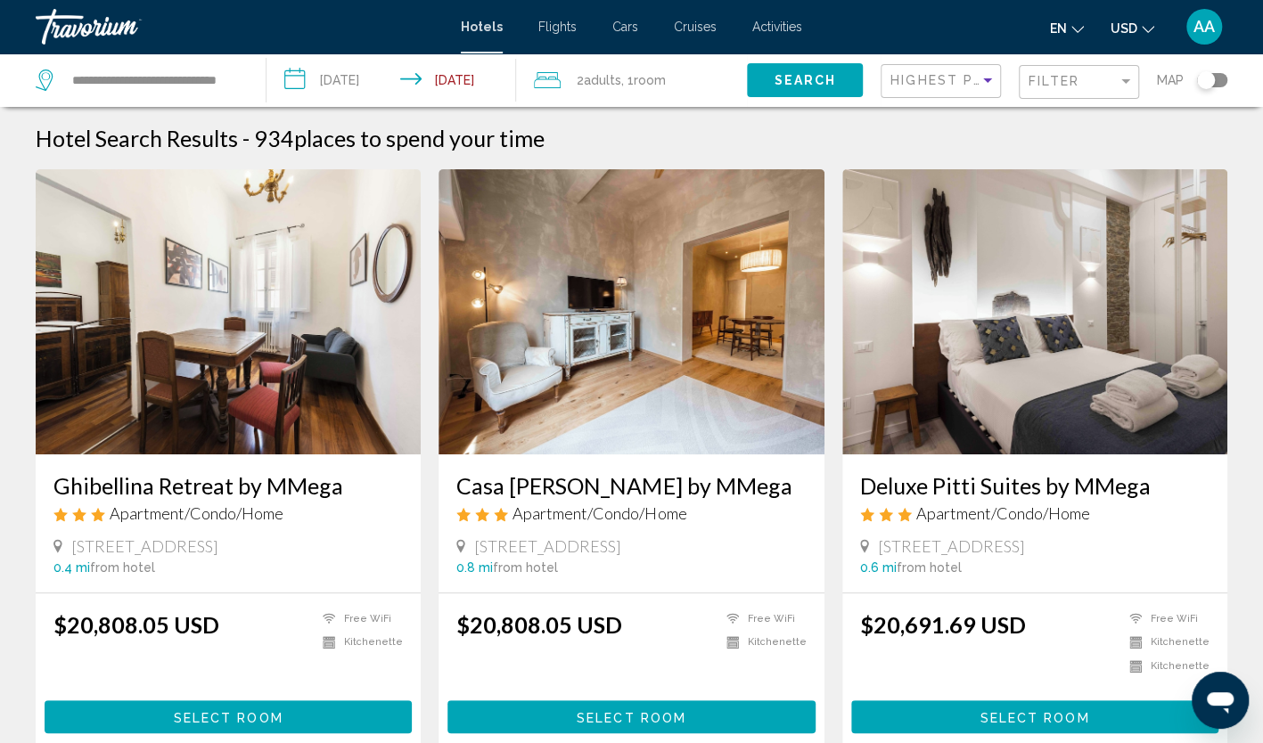
click at [831, 84] on span "Search" at bounding box center [805, 81] width 62 height 14
click at [907, 79] on span "Highest Price" at bounding box center [948, 80] width 117 height 14
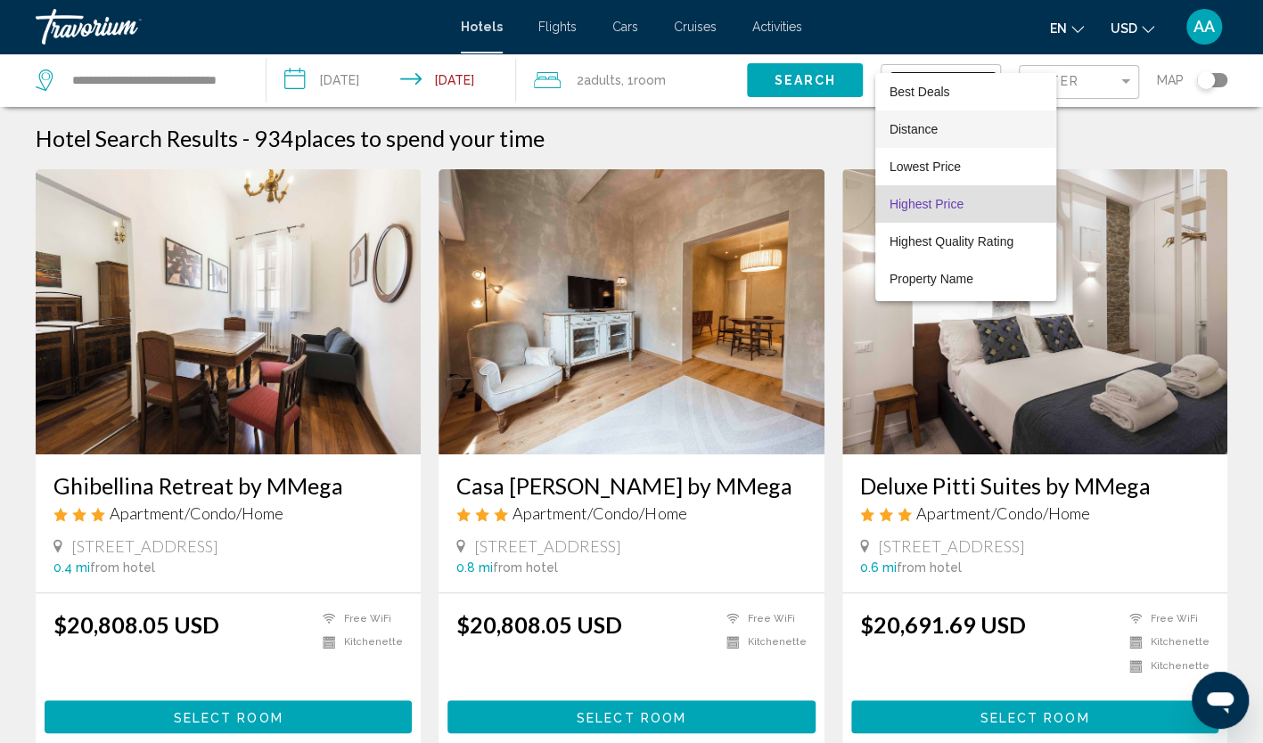
scroll to position [34, 0]
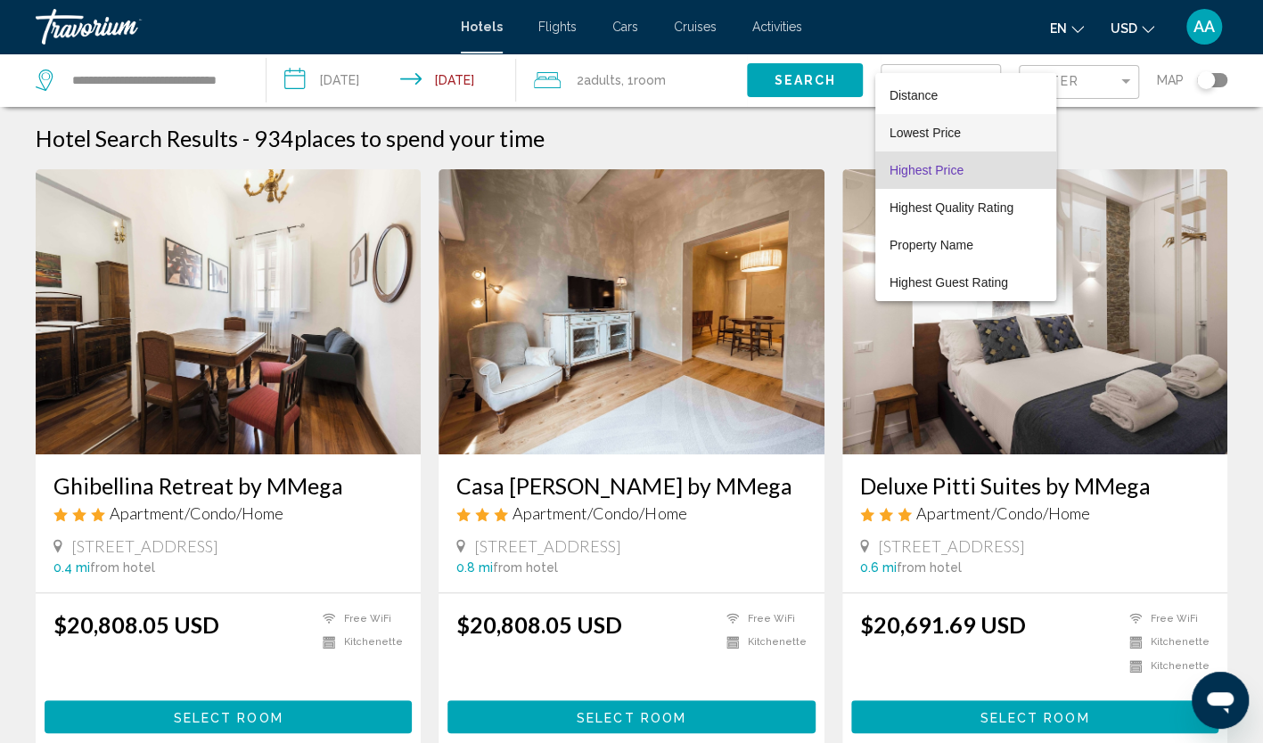
click at [929, 128] on span "Lowest Price" at bounding box center [925, 133] width 71 height 14
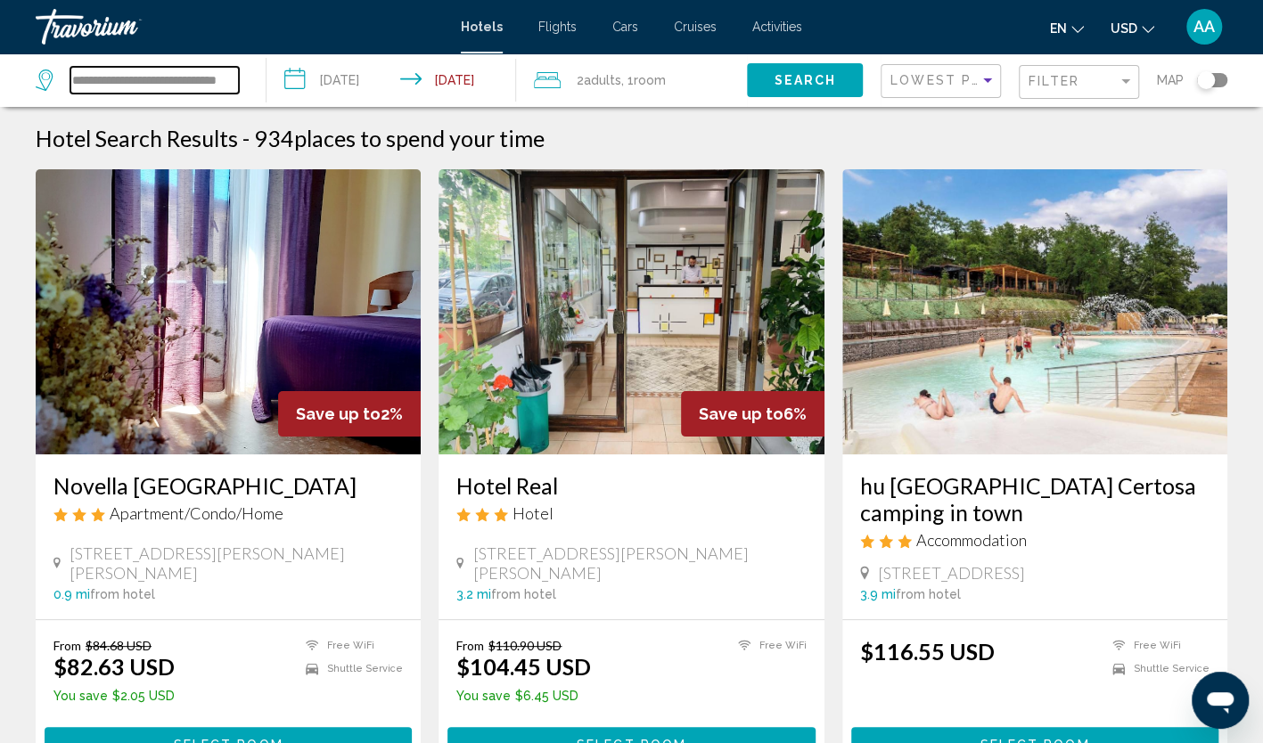
click at [191, 83] on input "**********" at bounding box center [154, 80] width 168 height 27
drag, startPoint x: 230, startPoint y: 73, endPoint x: -4, endPoint y: 78, distance: 233.6
click at [0, 78] on html "**********" at bounding box center [631, 371] width 1263 height 743
type input "*"
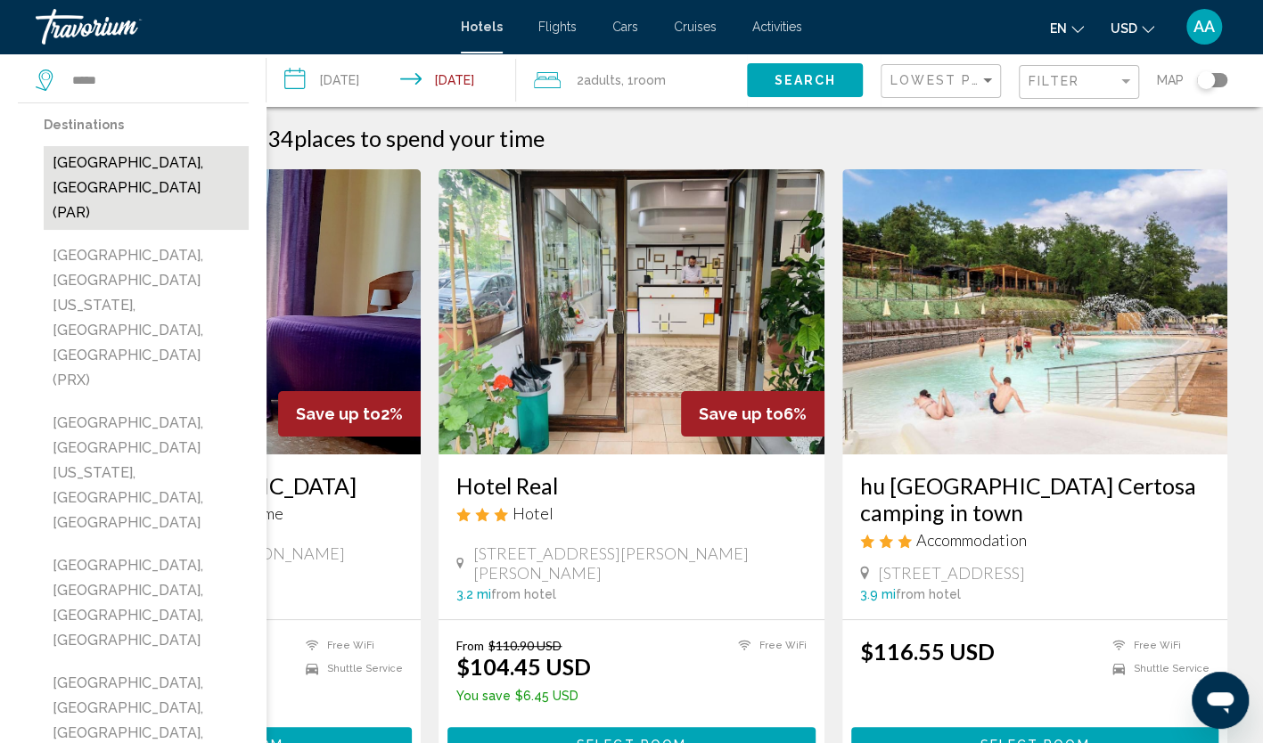
click at [131, 161] on button "[GEOGRAPHIC_DATA], [GEOGRAPHIC_DATA] (PAR)" at bounding box center [146, 188] width 205 height 84
type input "**********"
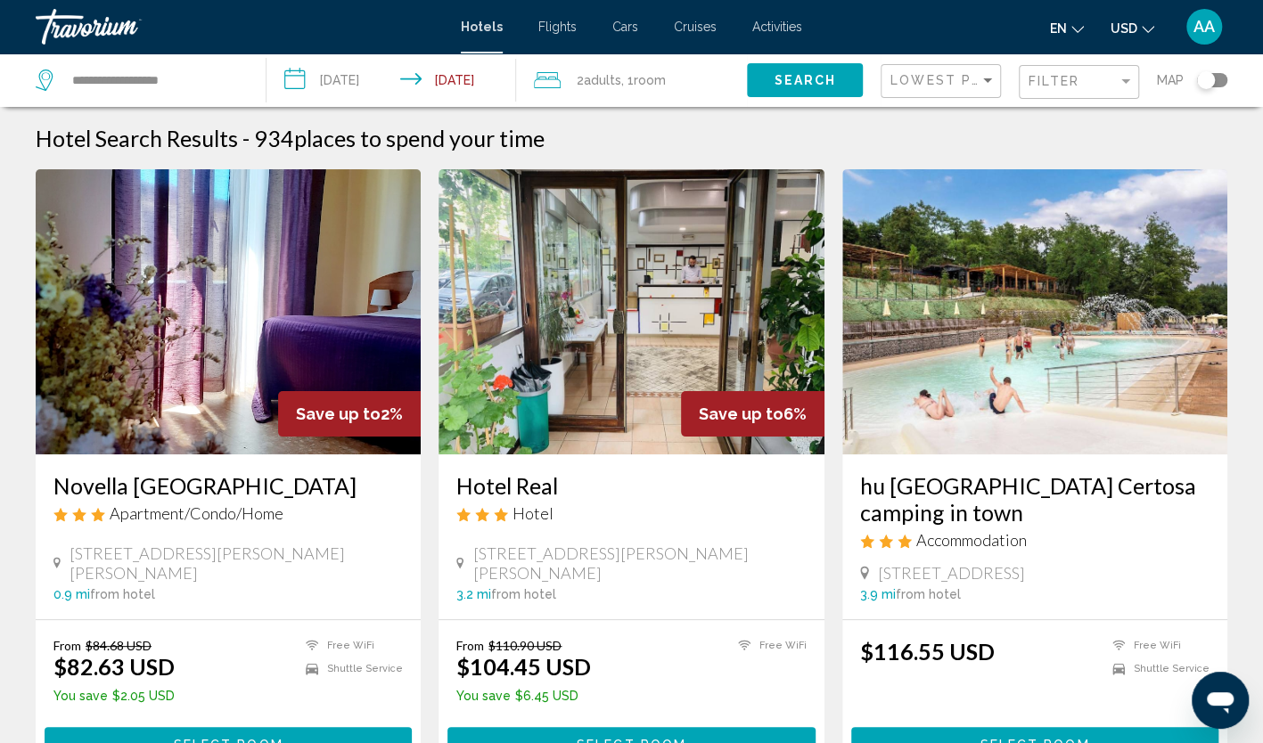
click at [362, 86] on input "**********" at bounding box center [395, 82] width 256 height 59
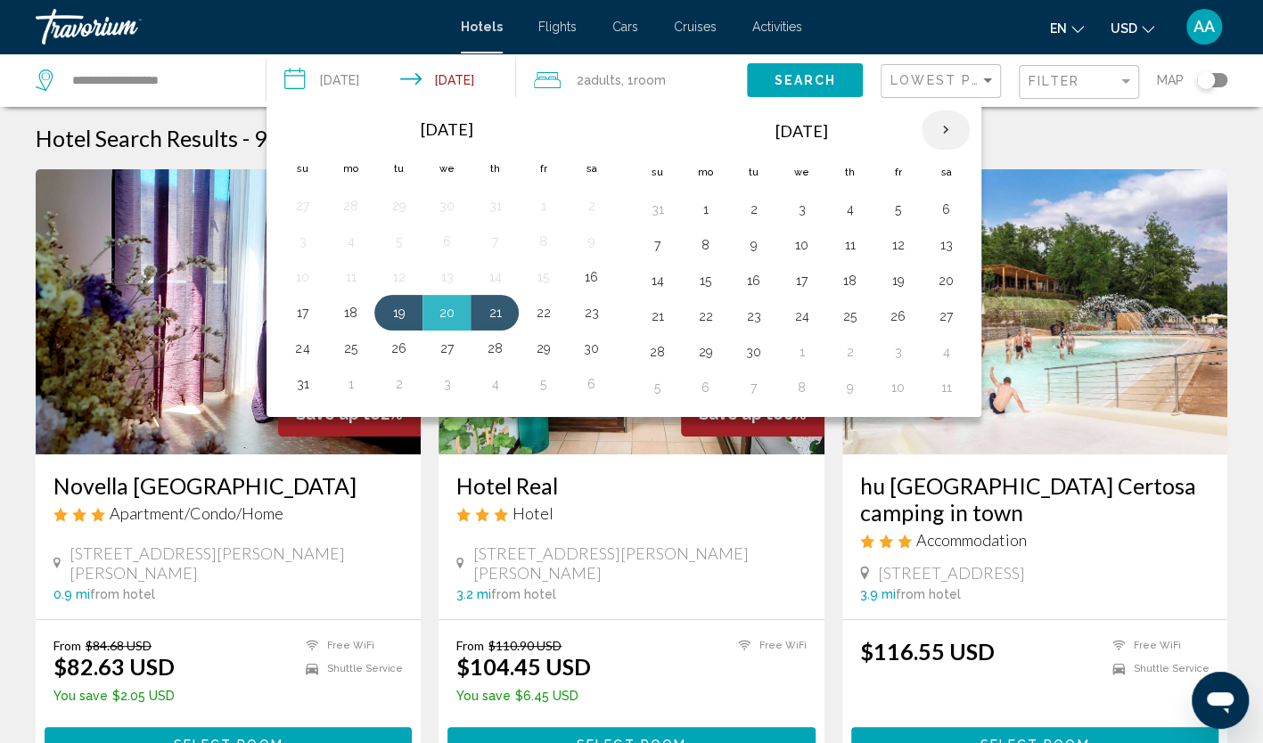
click at [938, 135] on th "Next month" at bounding box center [946, 130] width 48 height 39
click at [930, 132] on th "Next month" at bounding box center [946, 130] width 48 height 39
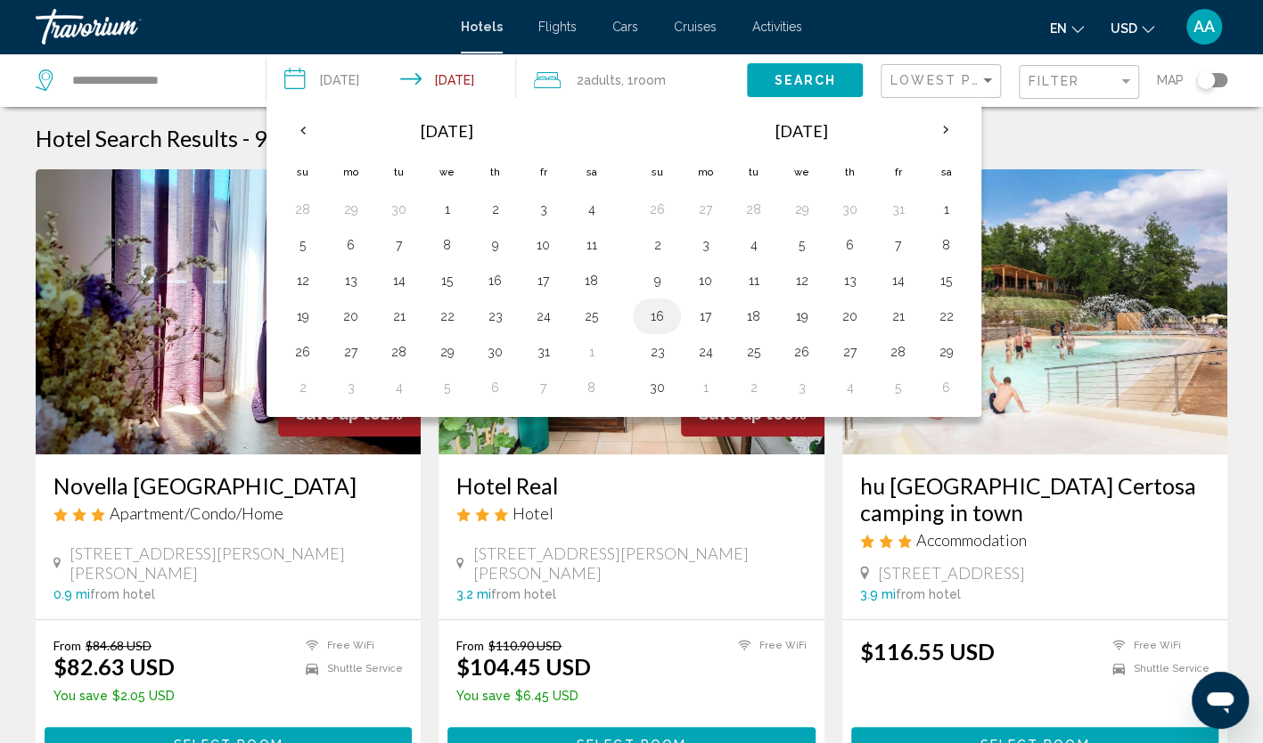
click at [644, 315] on button "16" at bounding box center [657, 316] width 29 height 25
click at [808, 327] on td "19" at bounding box center [801, 317] width 48 height 36
click at [799, 316] on button "19" at bounding box center [801, 316] width 29 height 25
type input "**********"
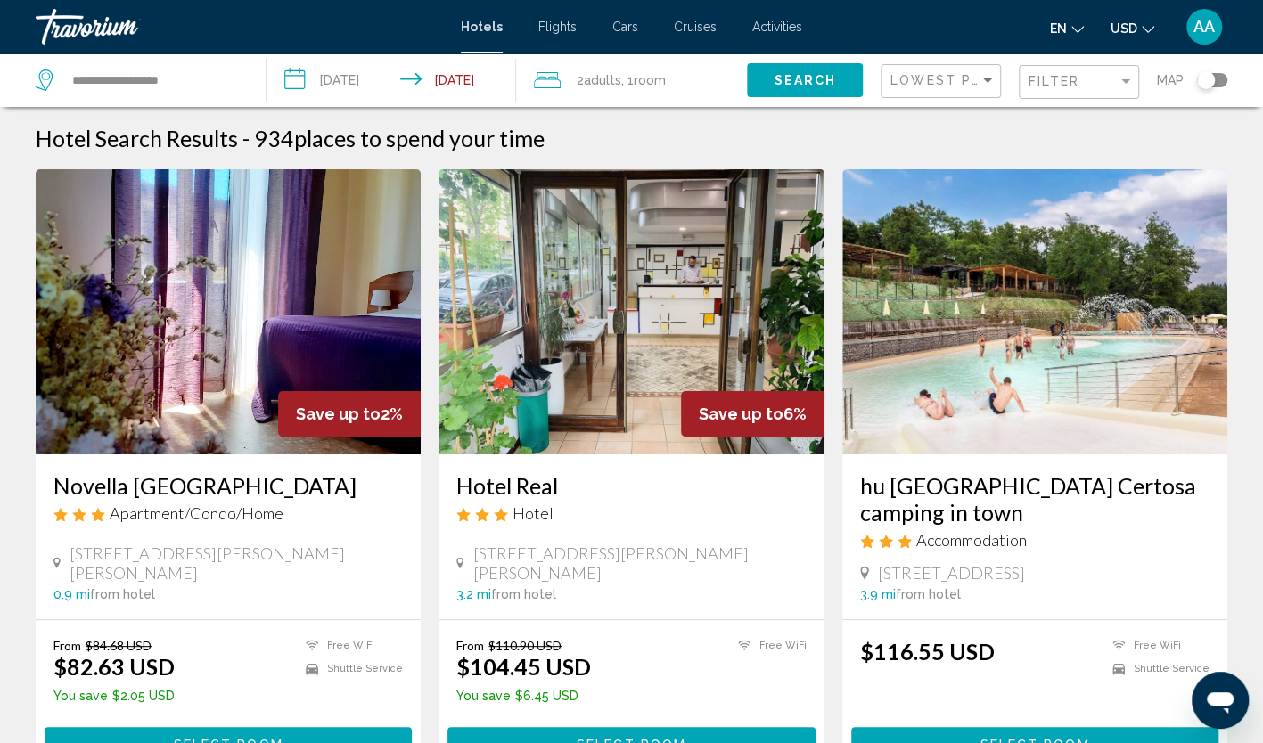
click at [663, 81] on span "Room" at bounding box center [650, 80] width 32 height 14
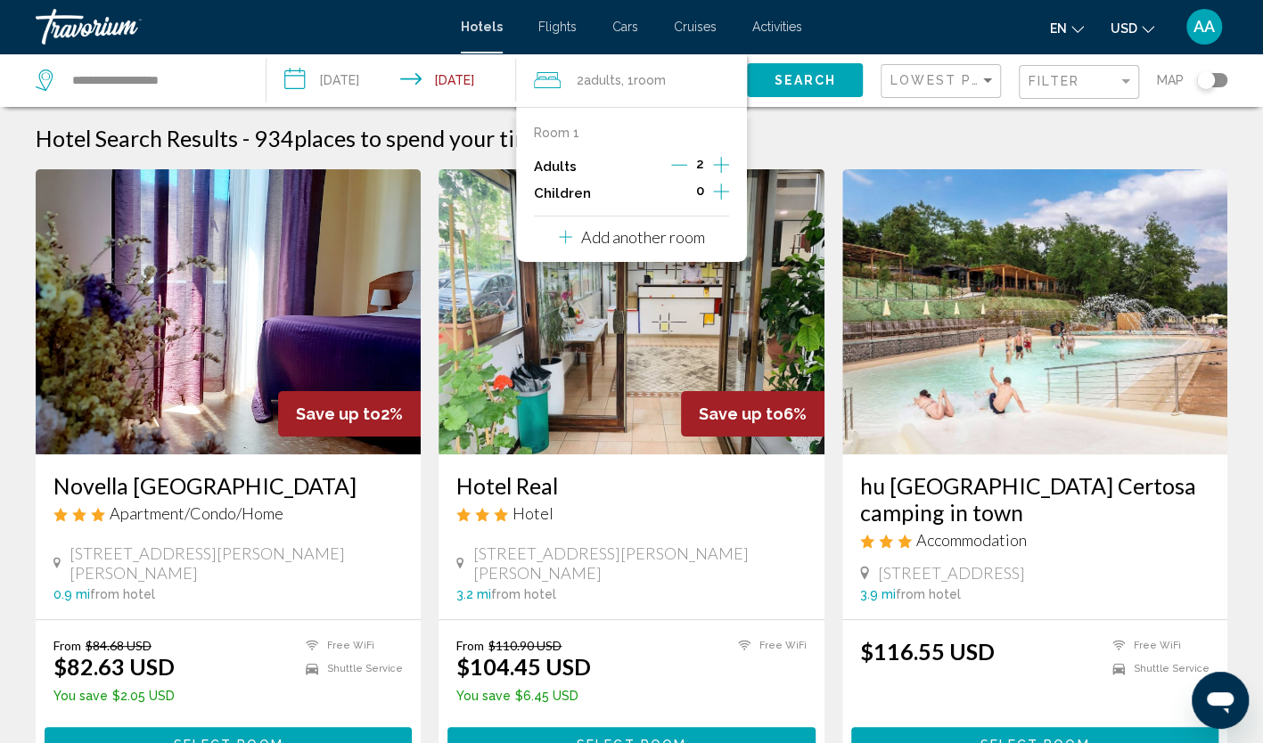
click at [722, 165] on icon "Increment adults" at bounding box center [721, 164] width 16 height 21
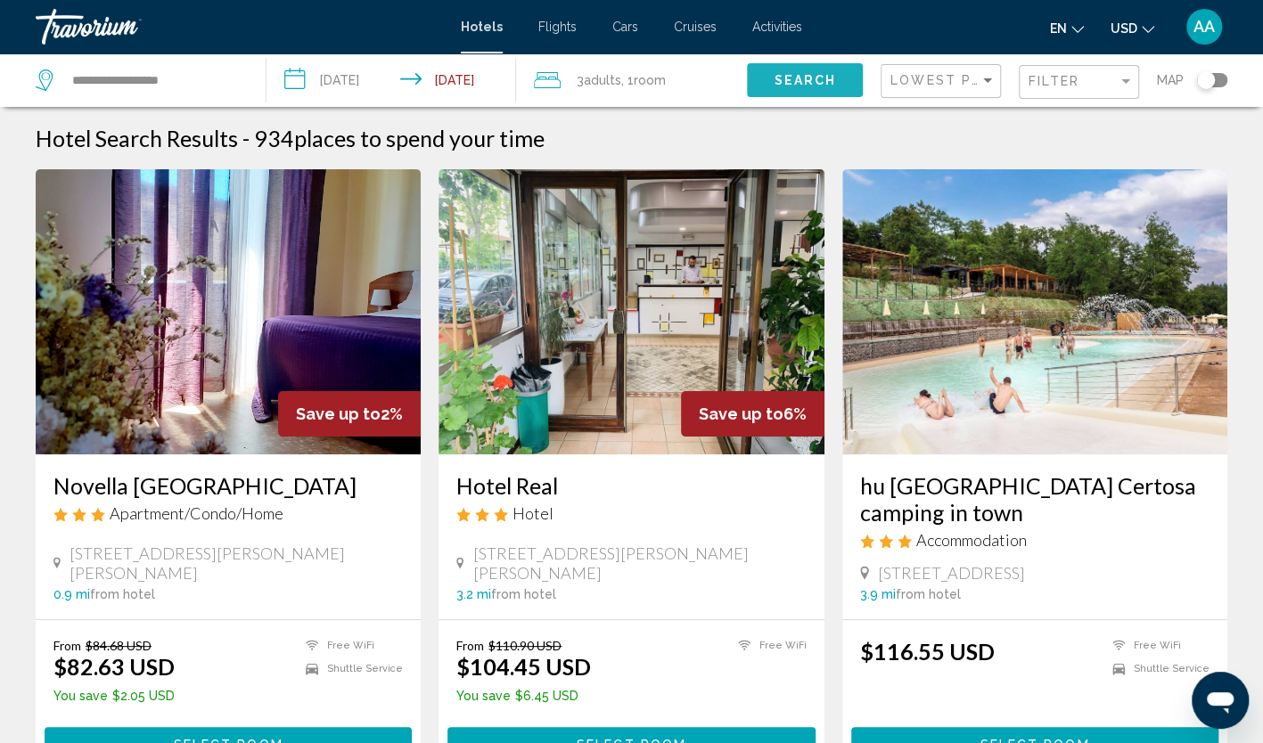
click at [774, 77] on span "Search" at bounding box center [805, 81] width 62 height 14
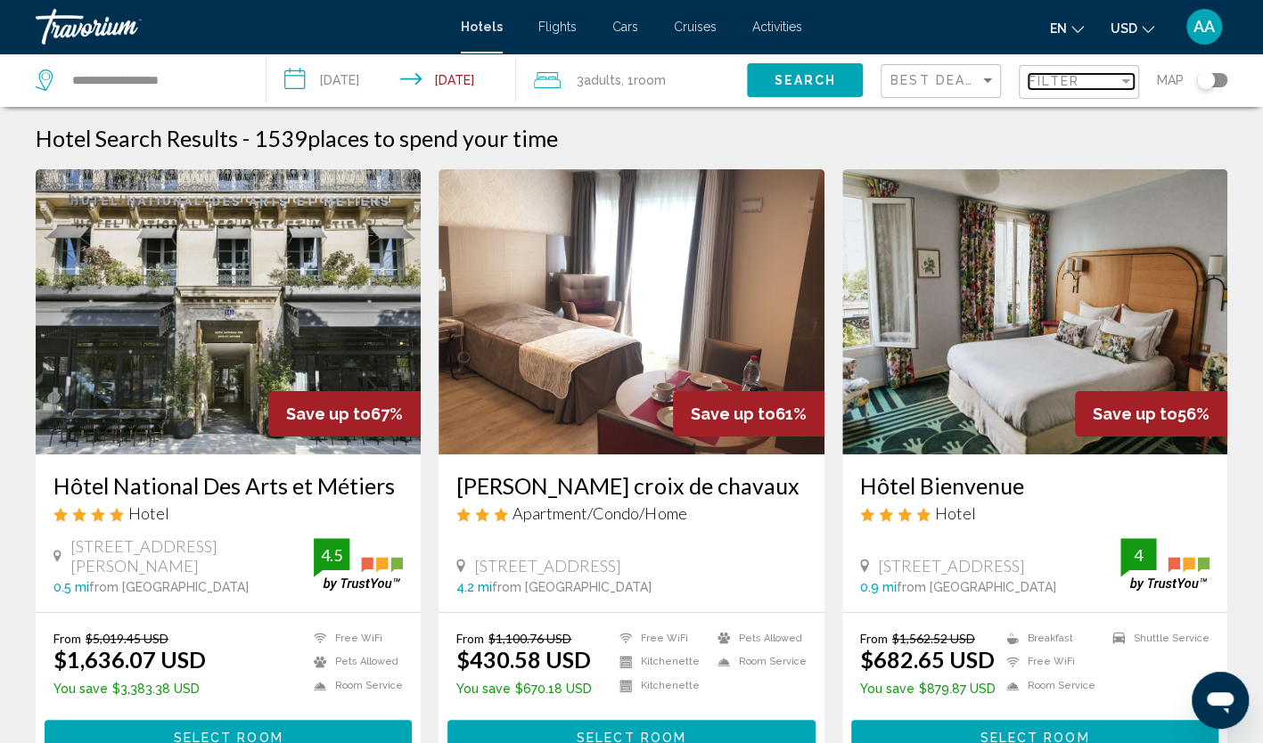
click at [1069, 86] on span "Filter" at bounding box center [1054, 81] width 51 height 14
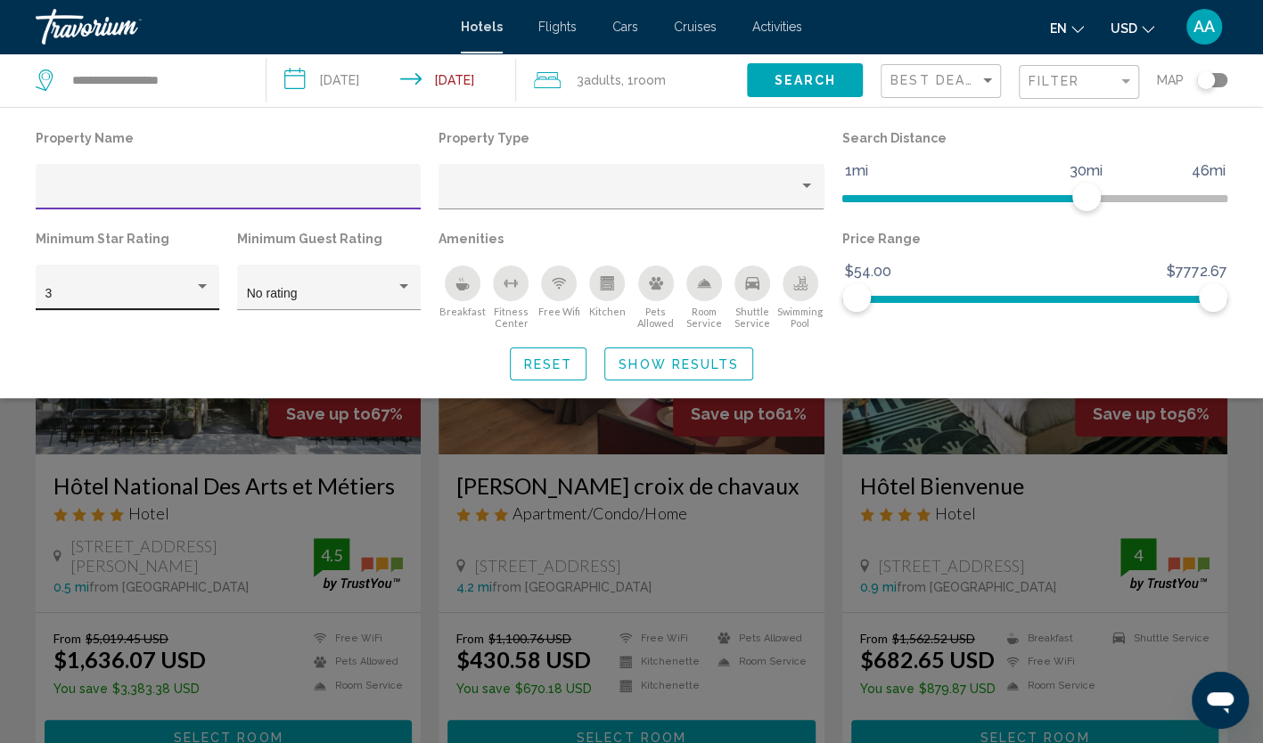
click at [159, 294] on div "3" at bounding box center [119, 294] width 149 height 14
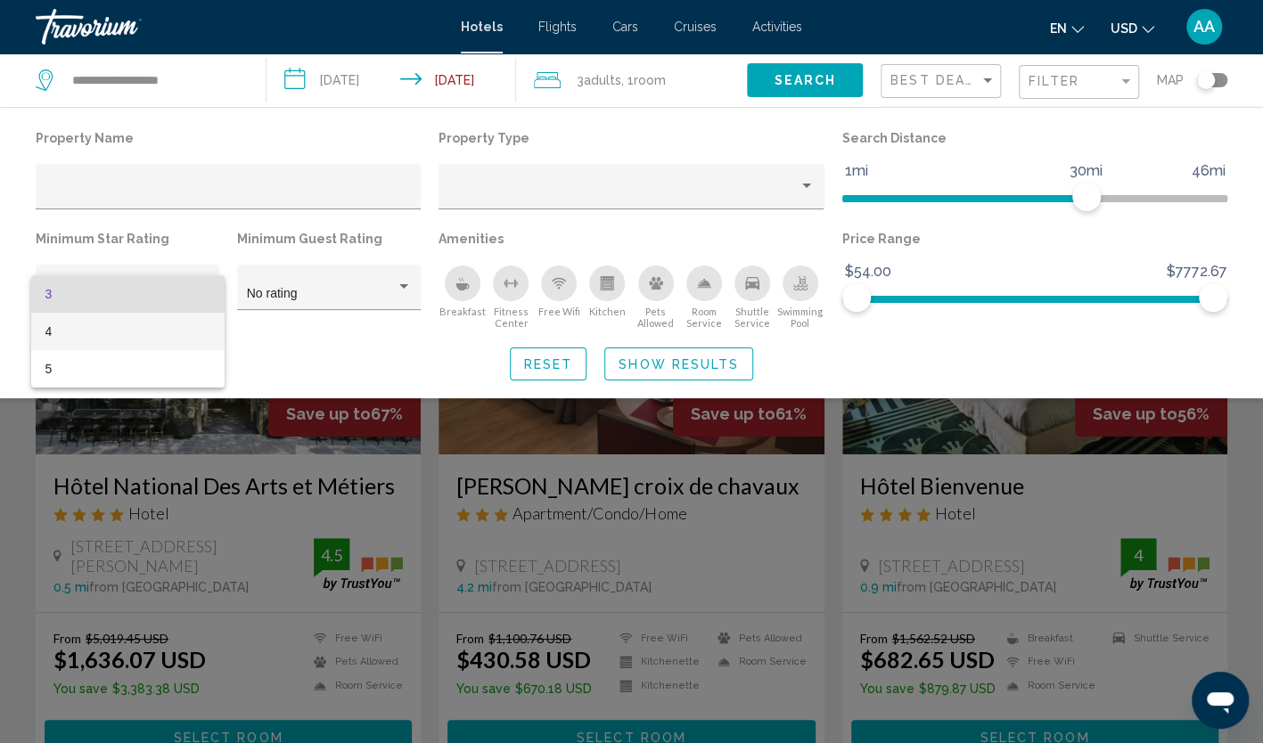
click at [166, 339] on span "4" at bounding box center [127, 331] width 165 height 37
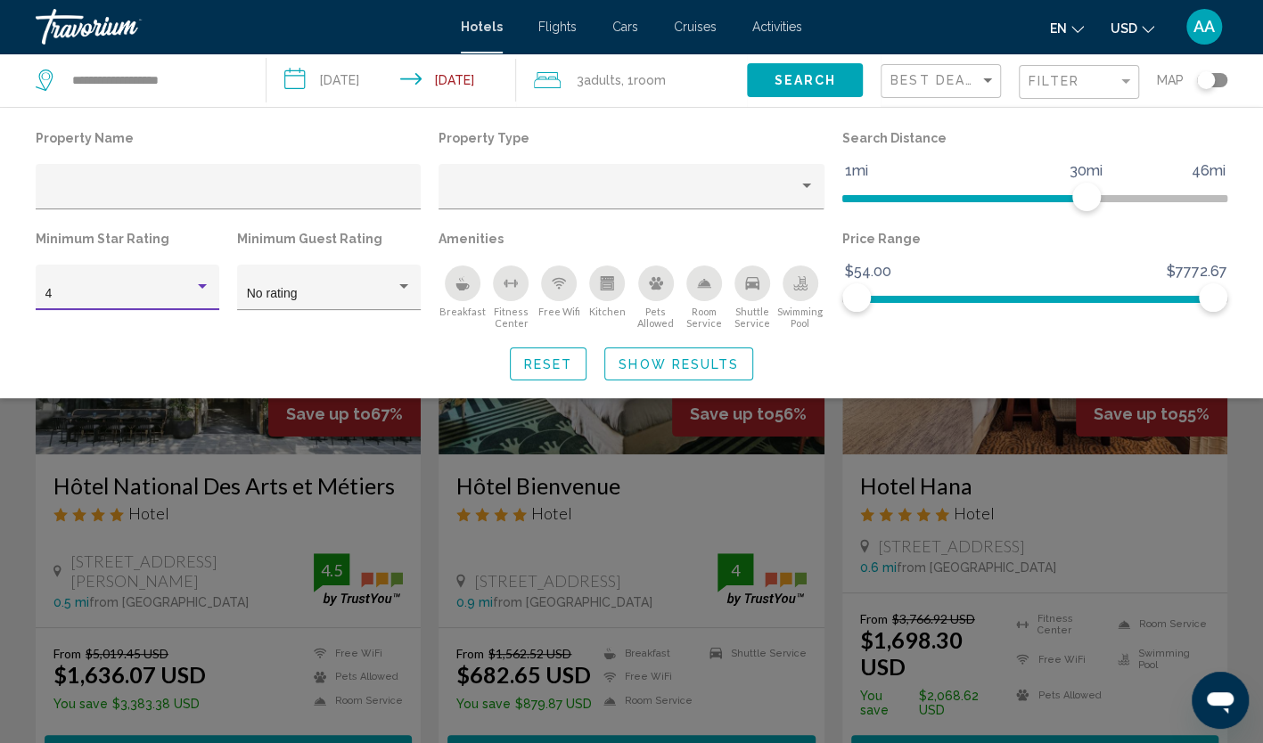
click at [209, 287] on div "Hotel Filters" at bounding box center [202, 287] width 16 height 14
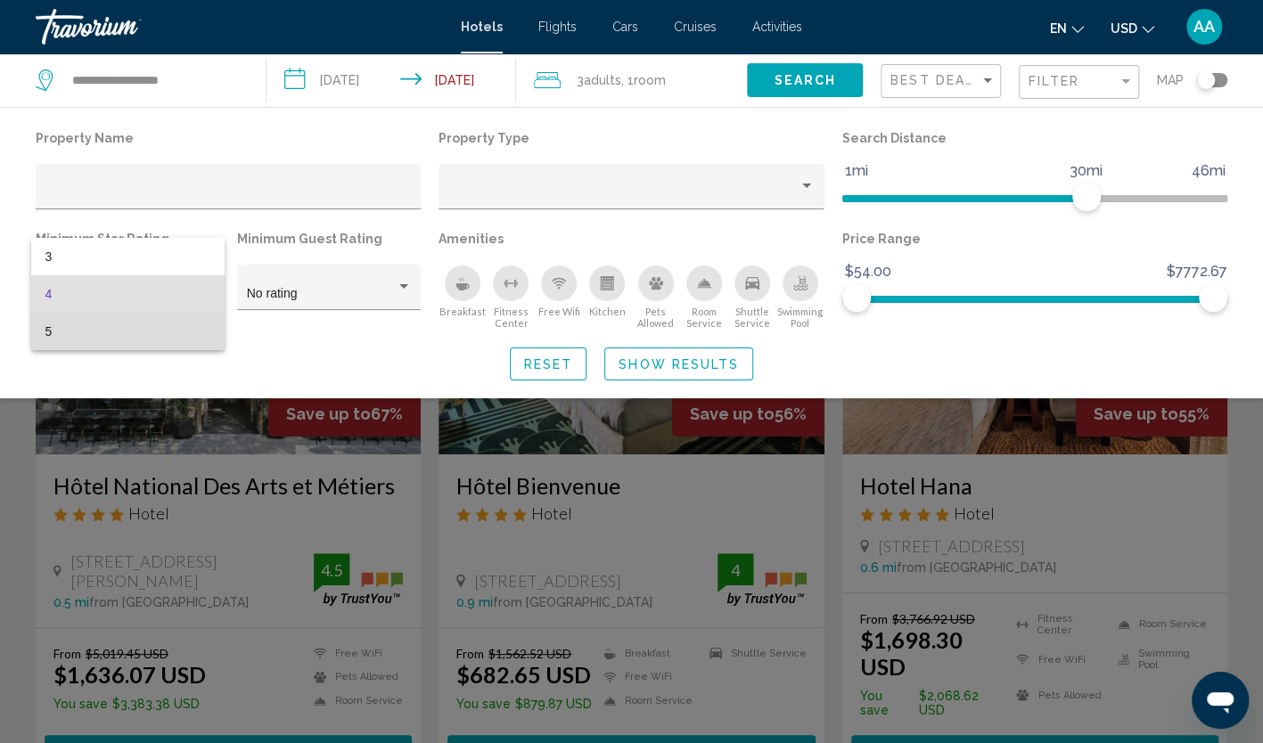
click at [179, 327] on span "5" at bounding box center [127, 331] width 165 height 37
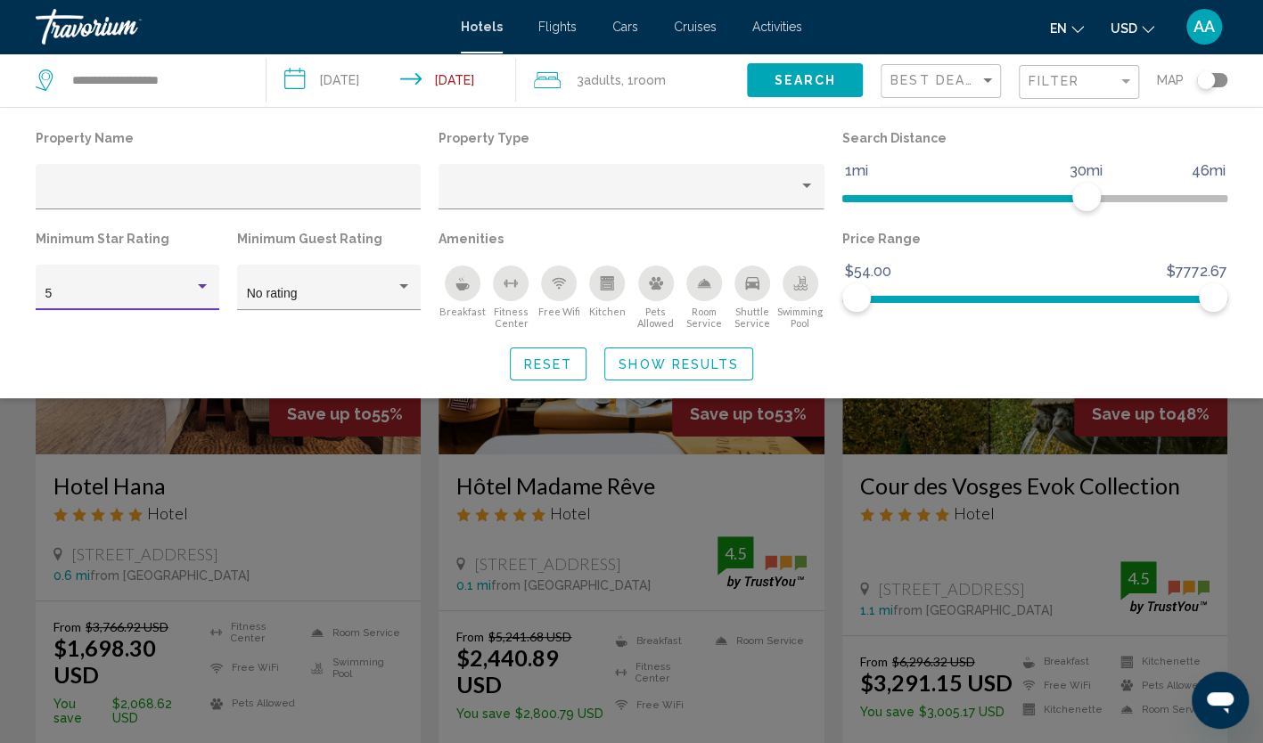
click at [277, 344] on div "Property Name Property Type Search Distance 1mi 46mi 30mi Minimum Star Rating 5…" at bounding box center [631, 253] width 1263 height 255
drag, startPoint x: 1086, startPoint y: 190, endPoint x: 865, endPoint y: 203, distance: 221.5
click at [865, 203] on span "Hotel Filters" at bounding box center [864, 197] width 29 height 29
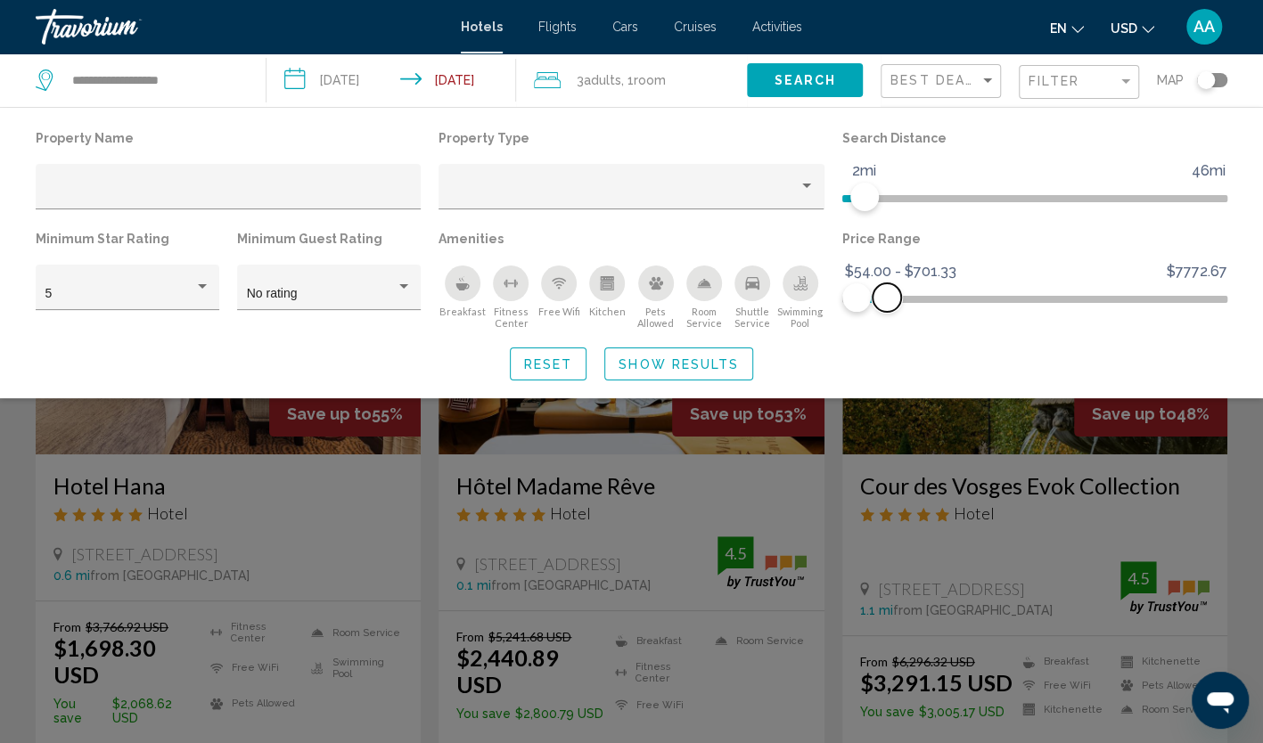
drag, startPoint x: 1203, startPoint y: 298, endPoint x: 886, endPoint y: 307, distance: 317.5
click at [886, 307] on span "Hotel Filters" at bounding box center [887, 297] width 29 height 29
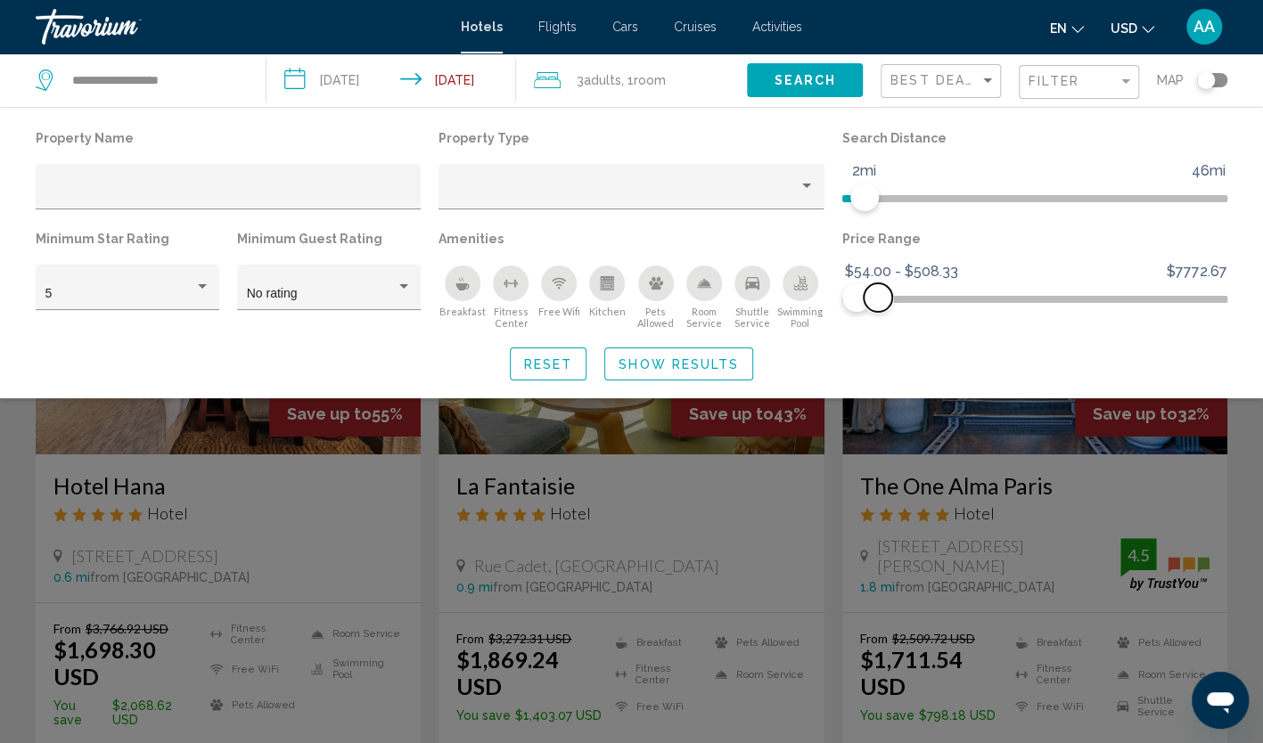
click at [877, 301] on span "Hotel Filters" at bounding box center [878, 297] width 29 height 29
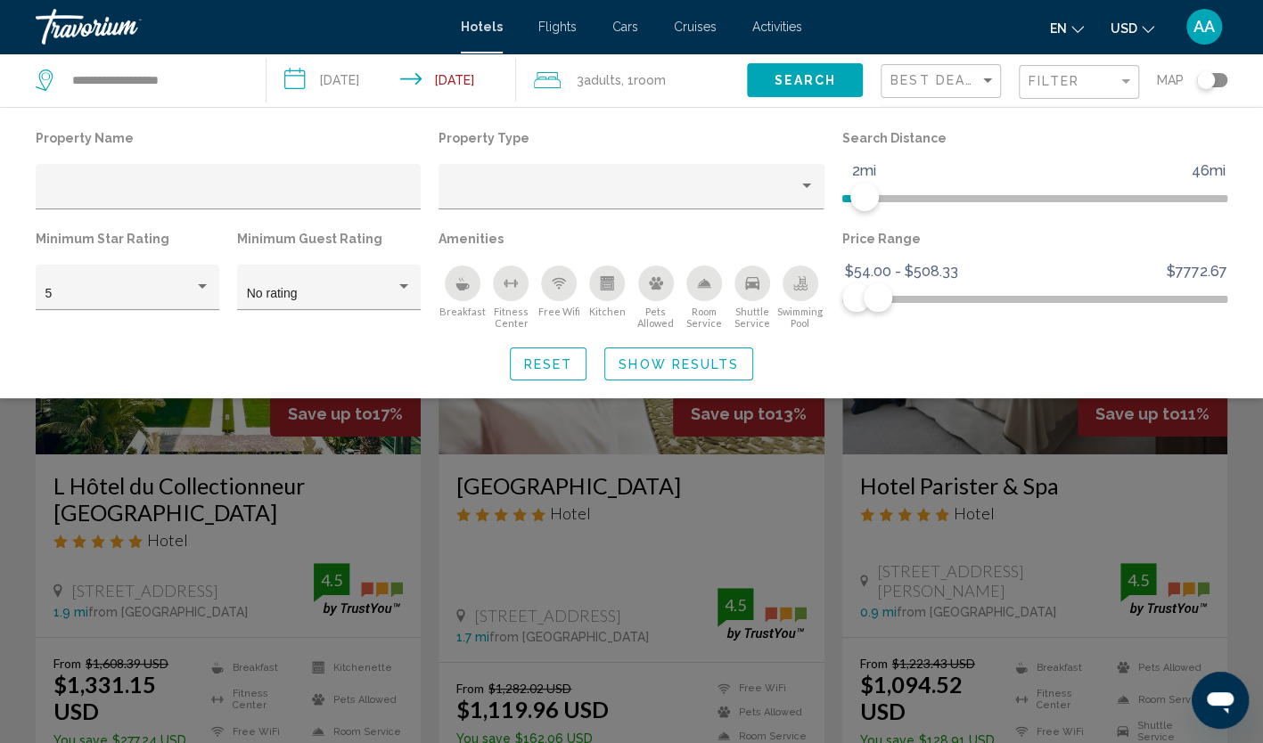
click at [872, 344] on div "Property Name Property Type Search Distance 1mi 46mi 2mi Minimum Star Rating 5 …" at bounding box center [631, 253] width 1263 height 255
click at [667, 367] on span "Show Results" at bounding box center [679, 364] width 120 height 14
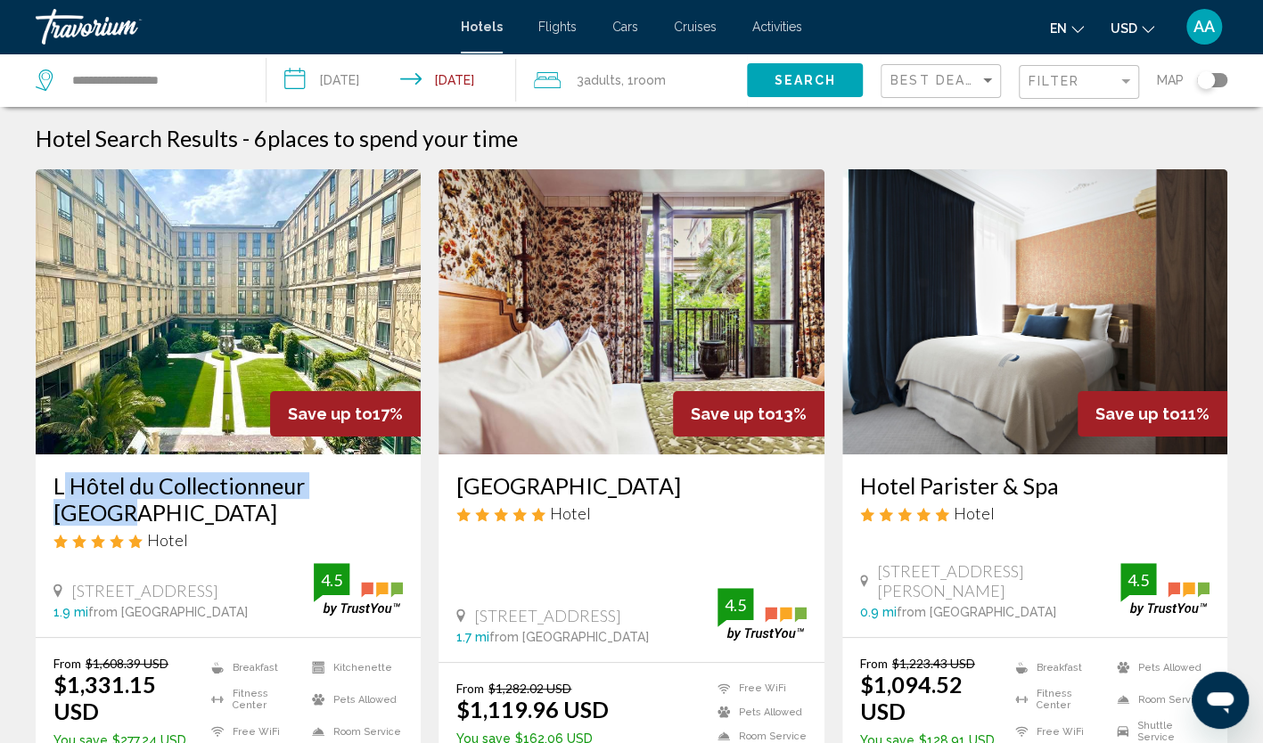
drag, startPoint x: 45, startPoint y: 481, endPoint x: 357, endPoint y: 488, distance: 311.2
click at [357, 488] on div "L Hôtel du Collectionneur Paris Hotel 51 57 Rue De Courcelles, Paris 1.9 mi fro…" at bounding box center [228, 546] width 385 height 183
copy h3 "L Hôtel du Collectionneur [GEOGRAPHIC_DATA]"
click at [29, 496] on app-hotels-search-item "Save up to 17% L Hôtel du Collectionneur Paris Hotel 51 57 Rue De Courcelles, P…" at bounding box center [228, 495] width 403 height 652
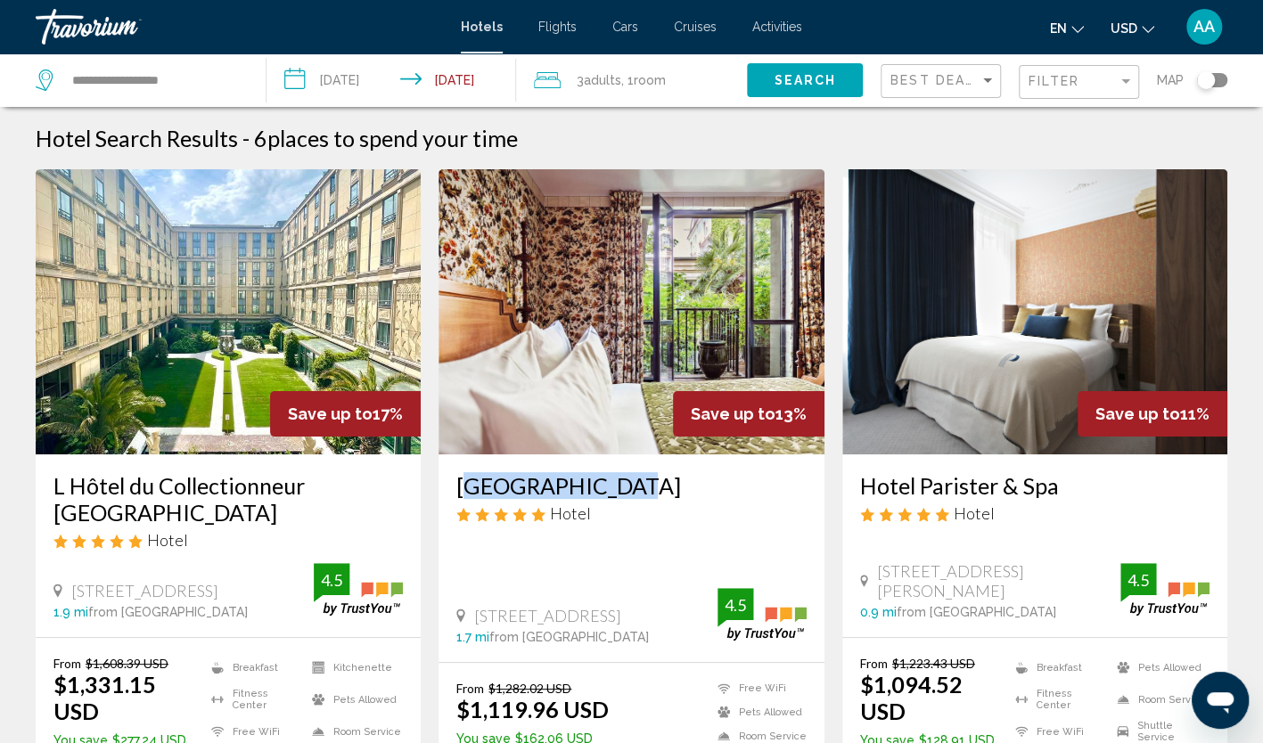
drag, startPoint x: 455, startPoint y: 483, endPoint x: 624, endPoint y: 485, distance: 169.4
click at [624, 485] on div "Hôtel Eldorado Hotel 18 Rue Des Dames, Paris 1.7 mi from Paris city center from…" at bounding box center [631, 559] width 385 height 208
copy h3 "Hôtel Eldorado"
click at [570, 369] on img "Main content" at bounding box center [631, 311] width 385 height 285
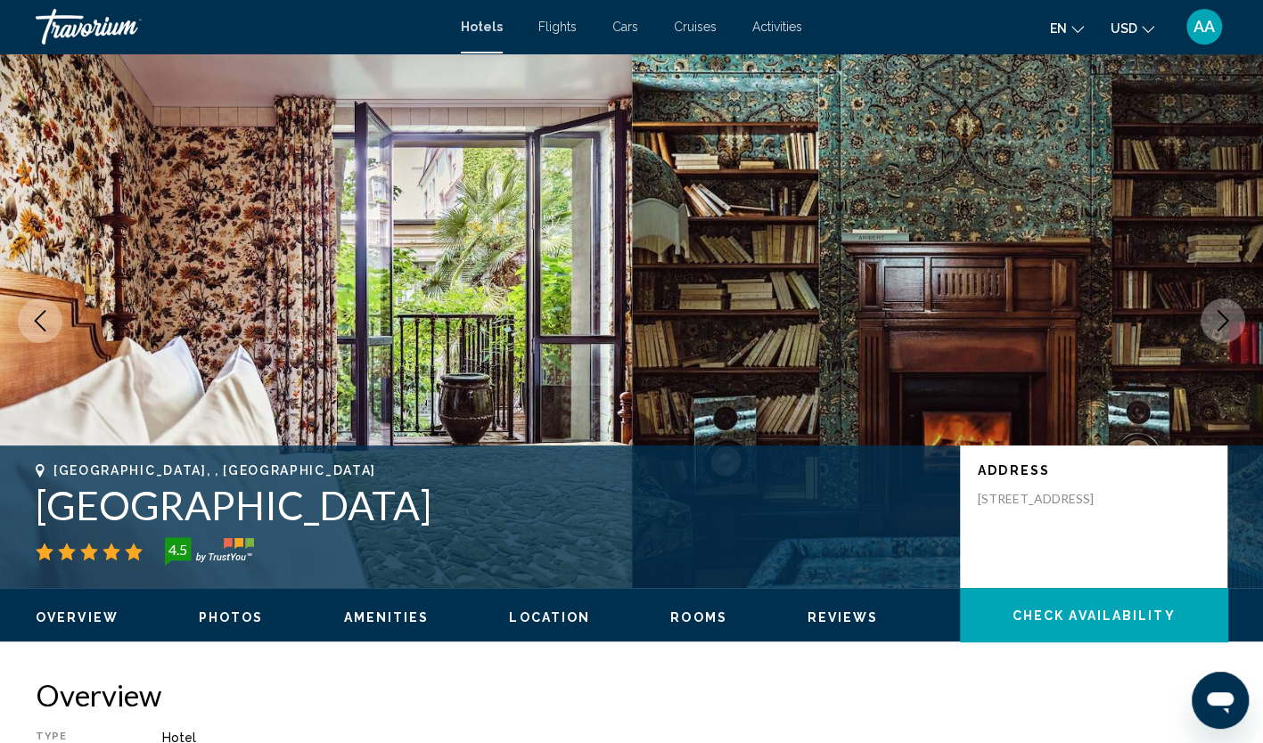
click at [1260, 338] on img "Main content" at bounding box center [948, 320] width 632 height 535
click at [1237, 328] on button "Next image" at bounding box center [1223, 321] width 45 height 45
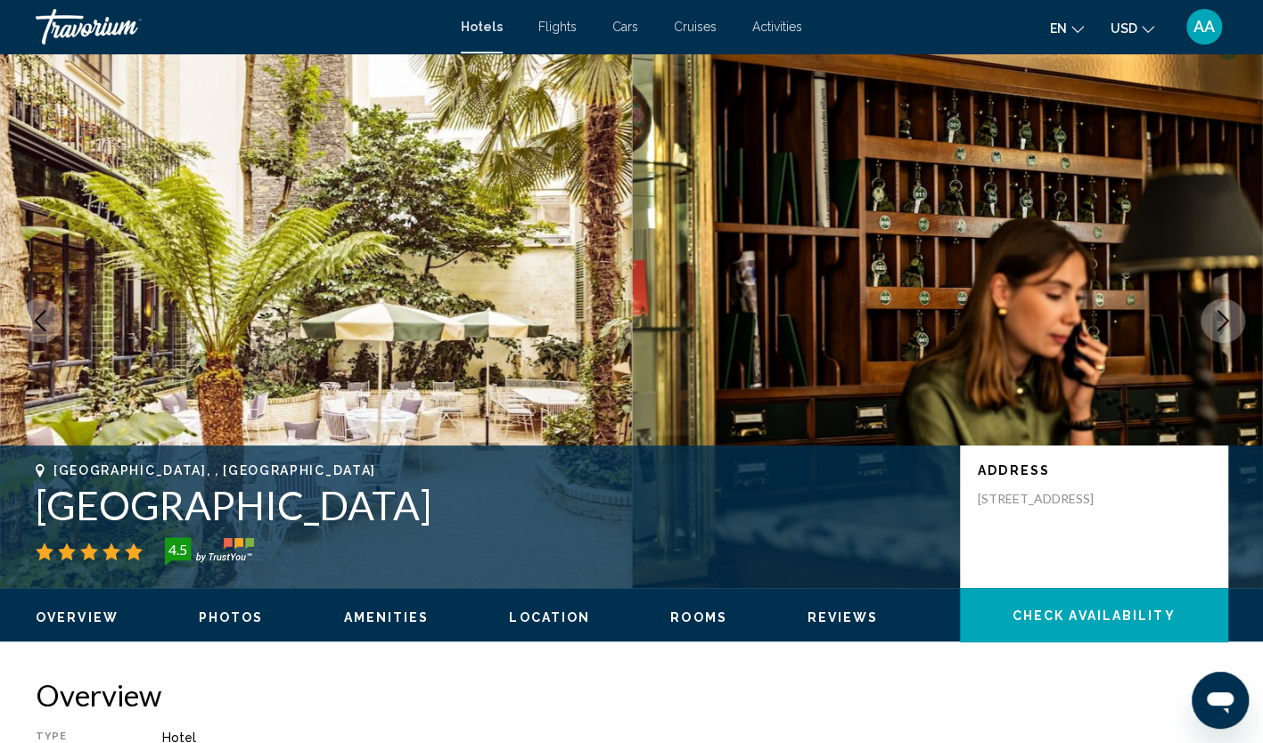
click at [1237, 328] on button "Next image" at bounding box center [1223, 321] width 45 height 45
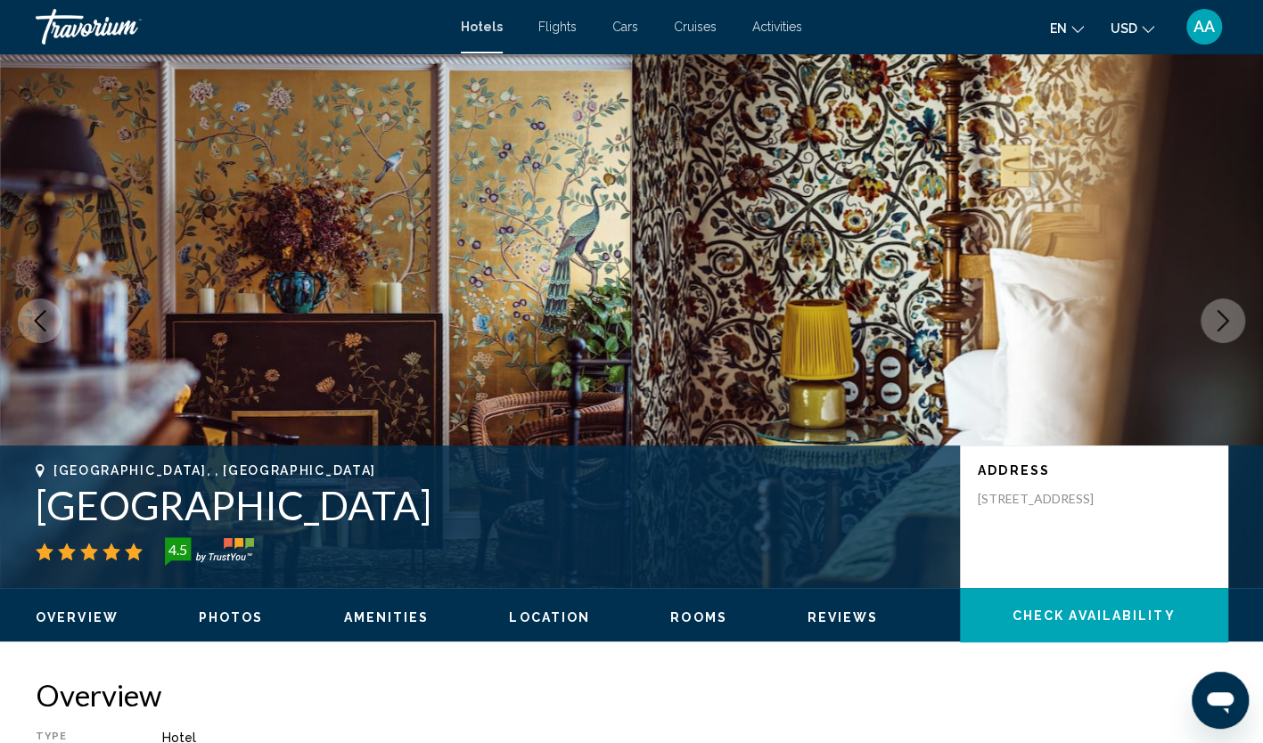
click at [1237, 328] on button "Next image" at bounding box center [1223, 321] width 45 height 45
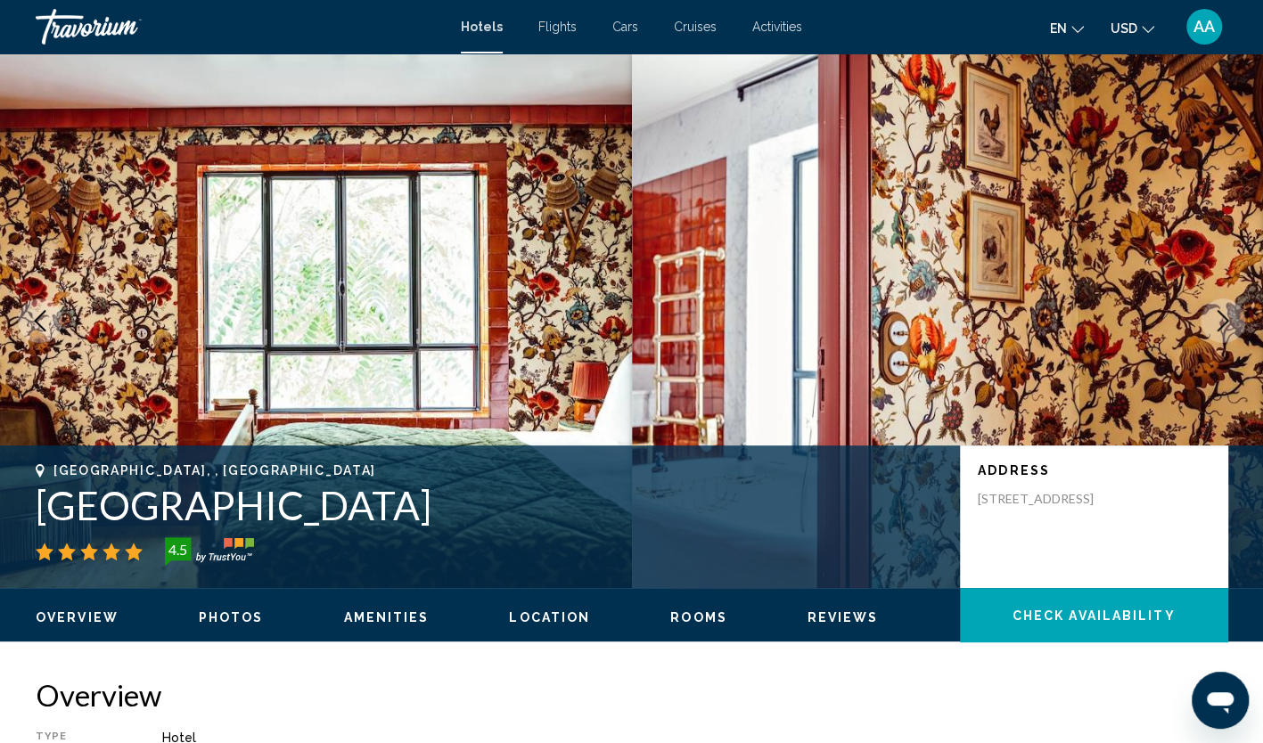
click at [1237, 328] on button "Next image" at bounding box center [1223, 321] width 45 height 45
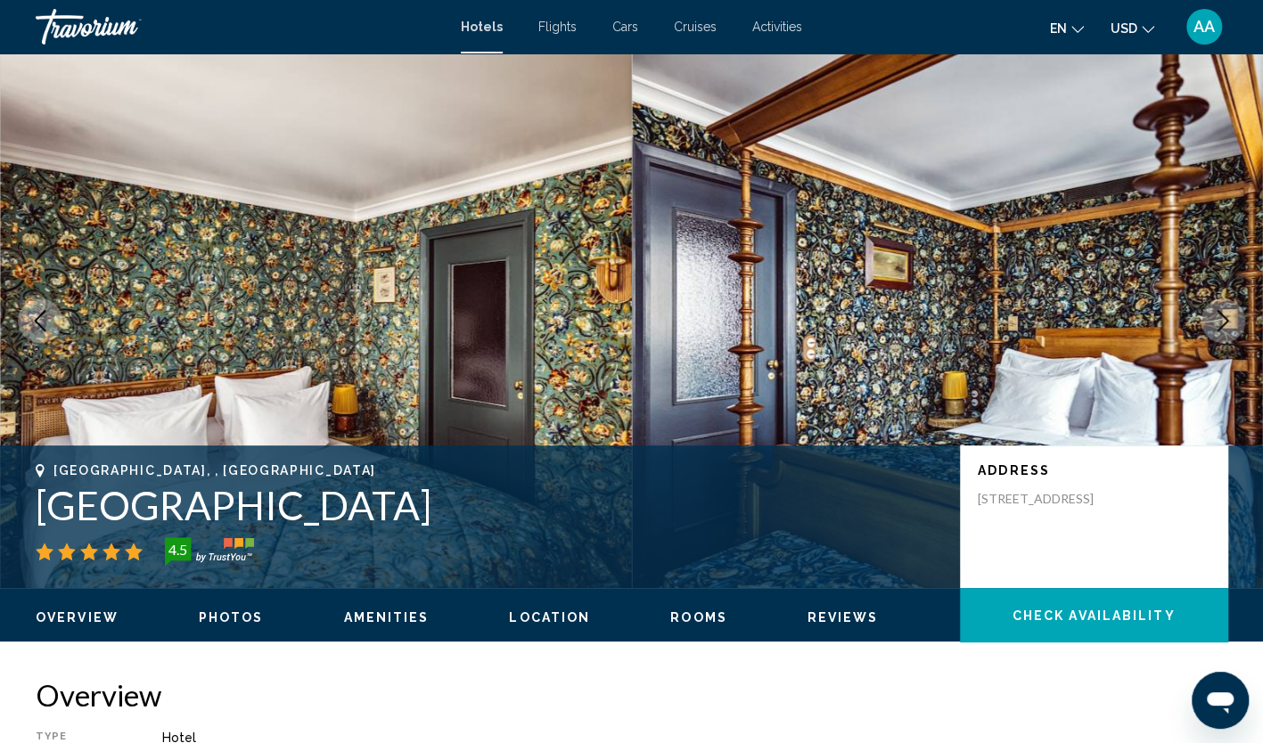
click at [1237, 328] on button "Next image" at bounding box center [1223, 321] width 45 height 45
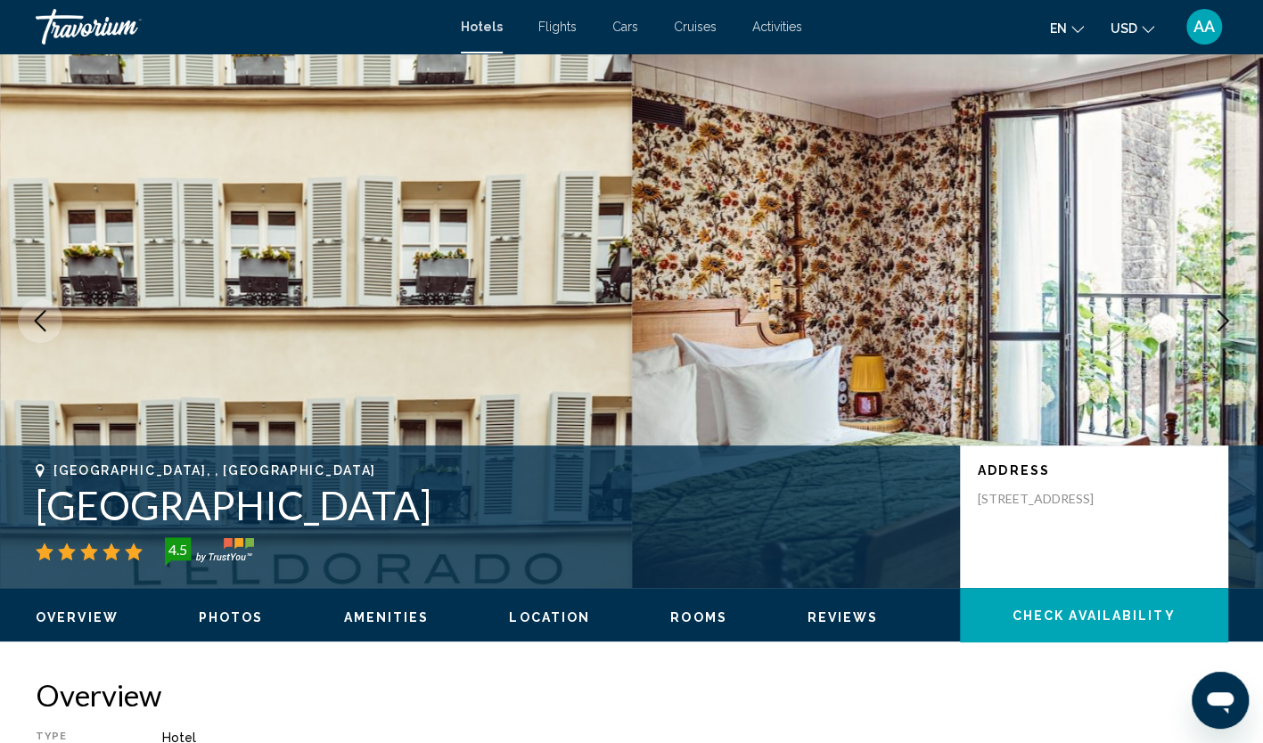
click at [1237, 328] on button "Next image" at bounding box center [1223, 321] width 45 height 45
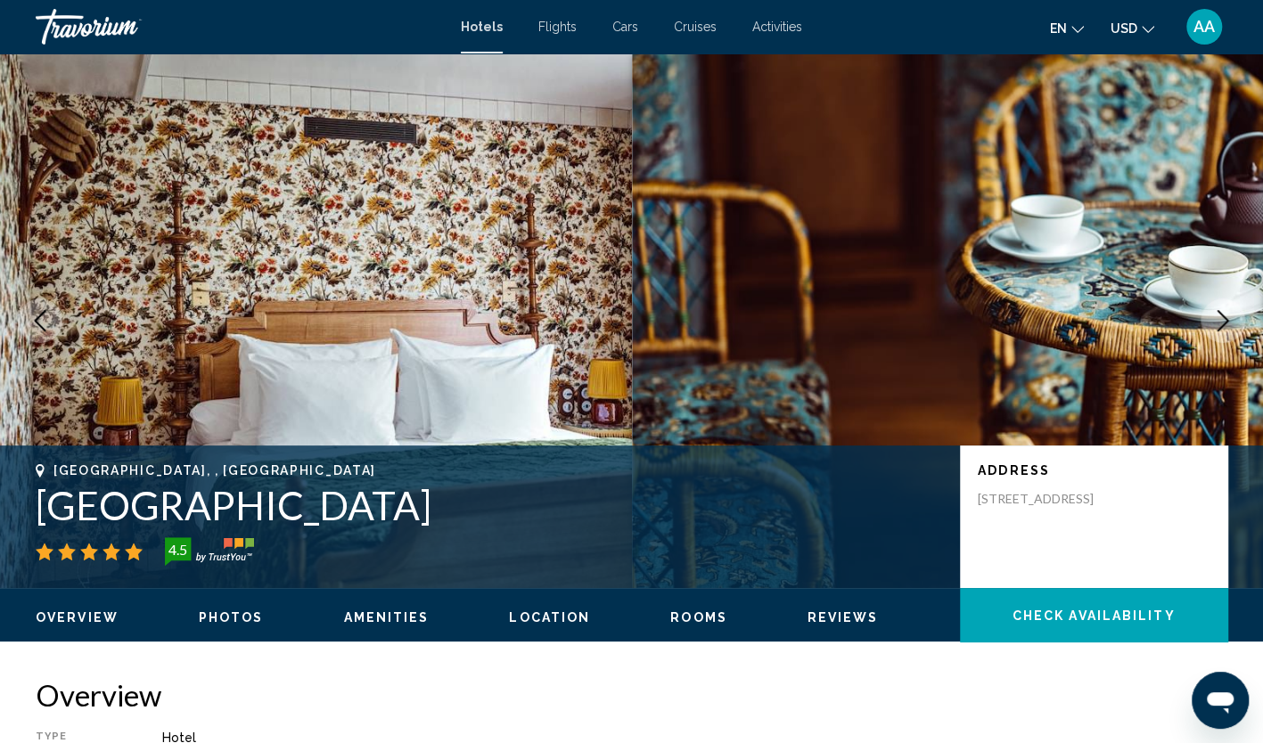
click at [1237, 328] on button "Next image" at bounding box center [1223, 321] width 45 height 45
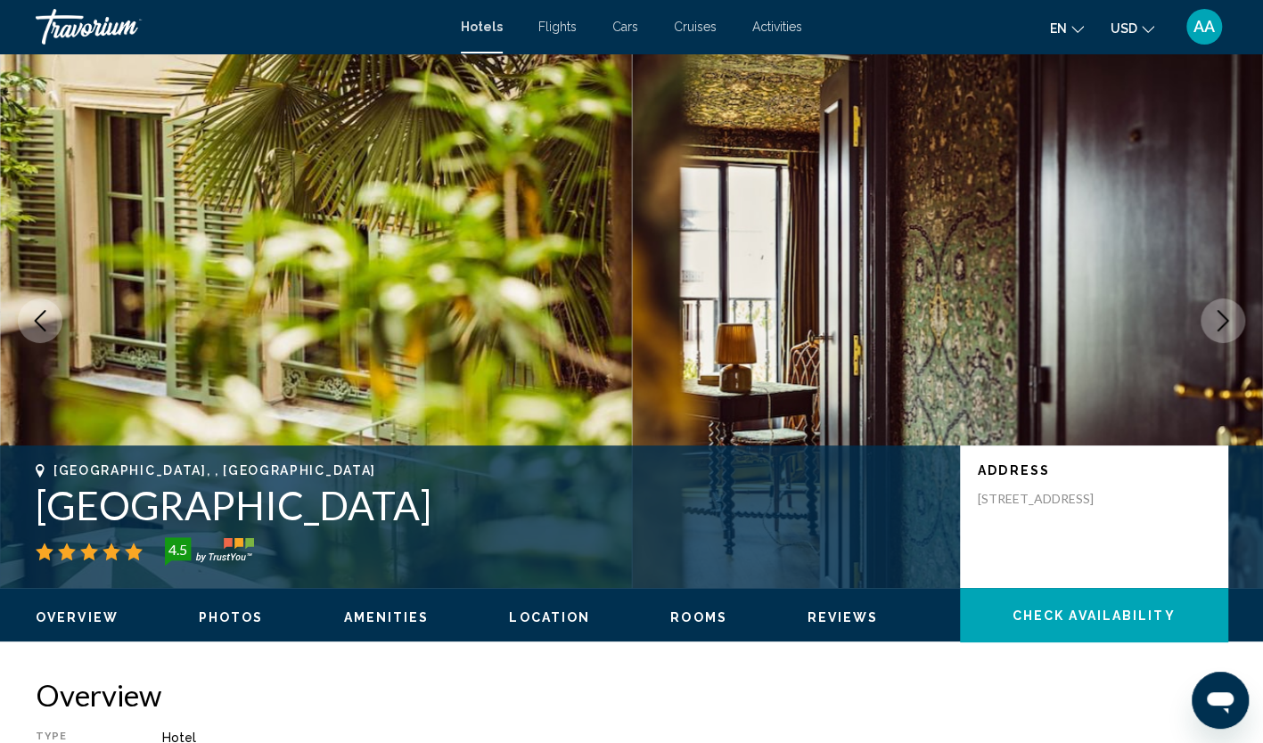
click at [1237, 328] on button "Next image" at bounding box center [1223, 321] width 45 height 45
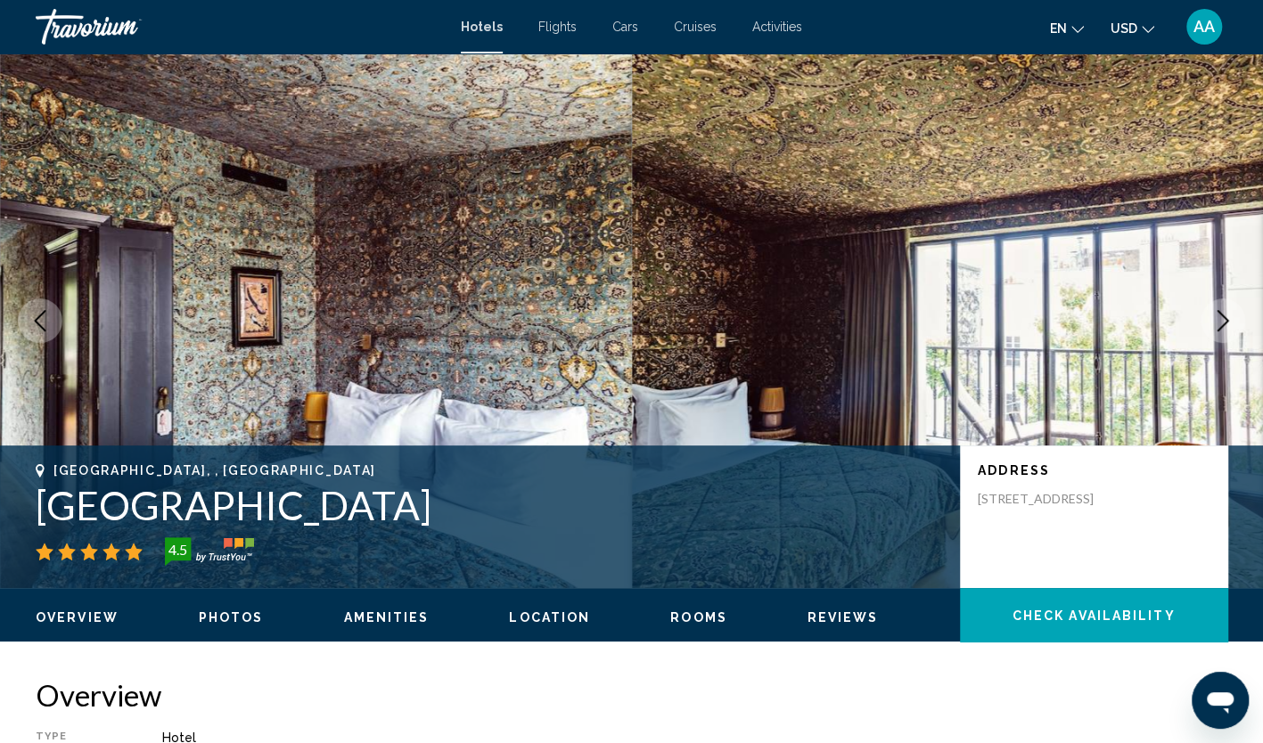
click at [1237, 328] on button "Next image" at bounding box center [1223, 321] width 45 height 45
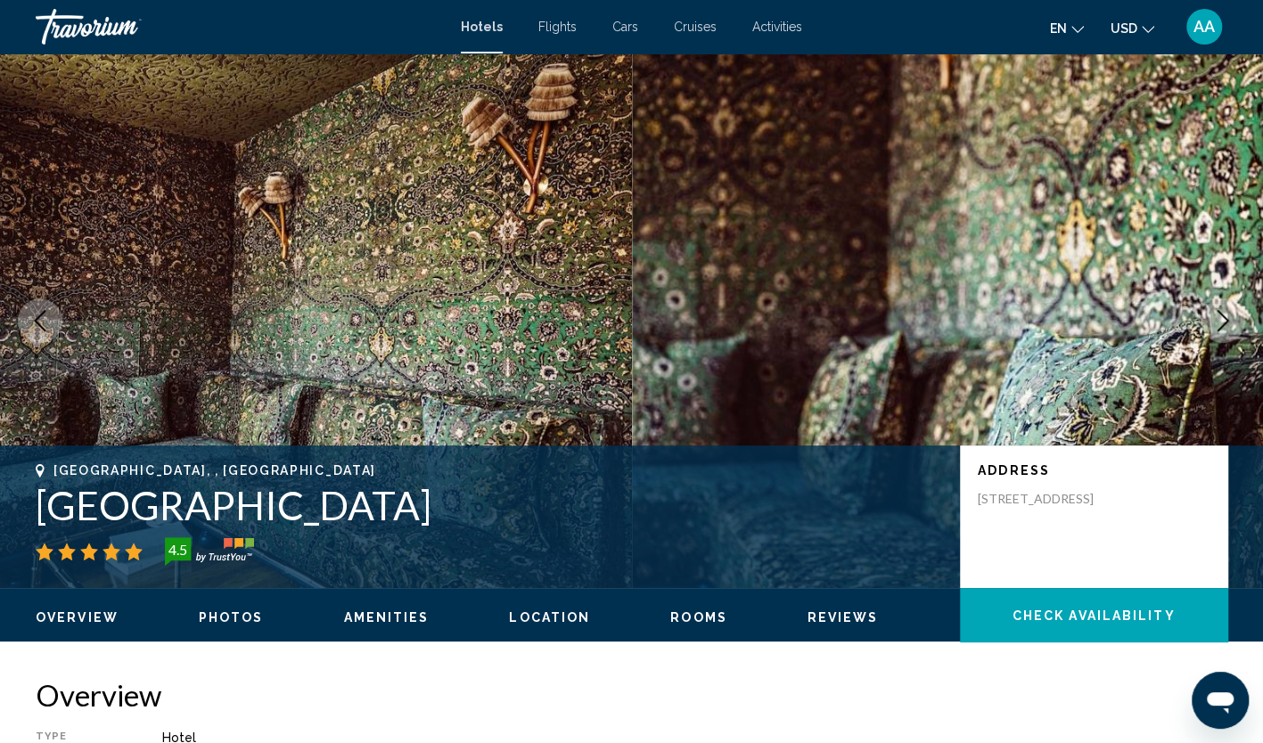
click at [1237, 328] on button "Next image" at bounding box center [1223, 321] width 45 height 45
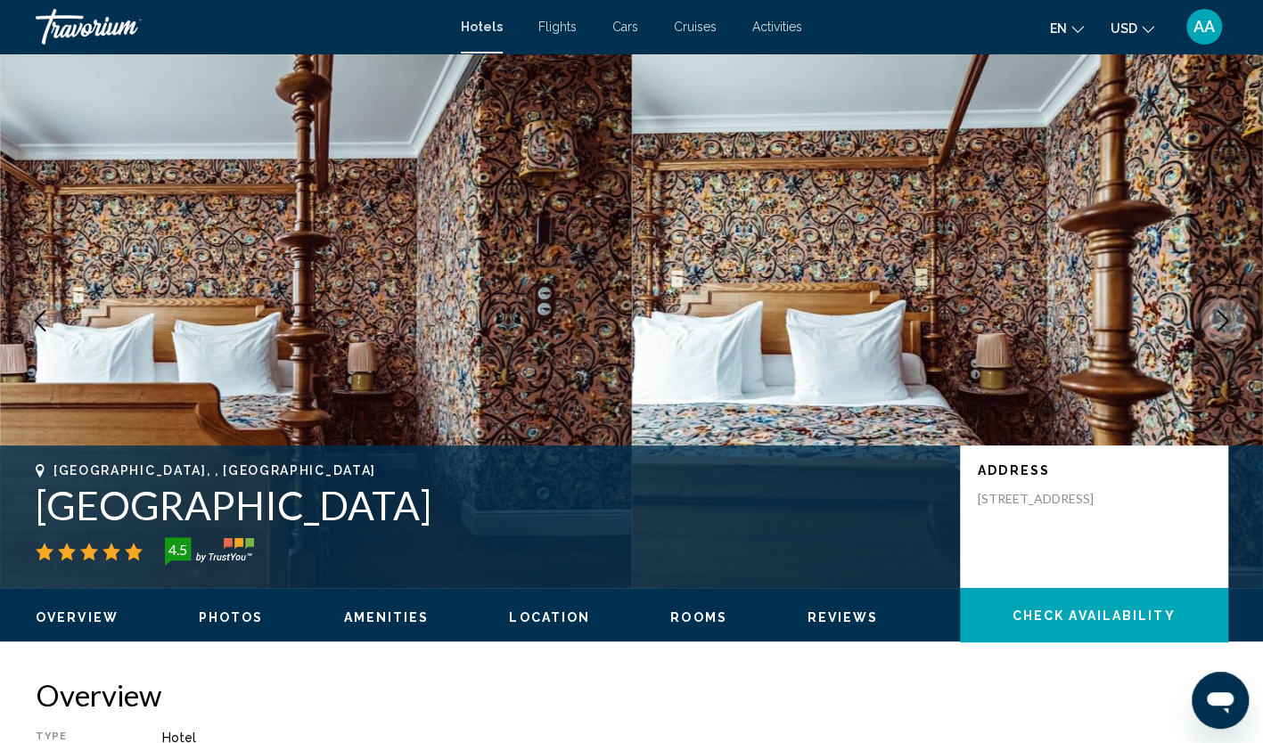
click at [1237, 328] on button "Next image" at bounding box center [1223, 321] width 45 height 45
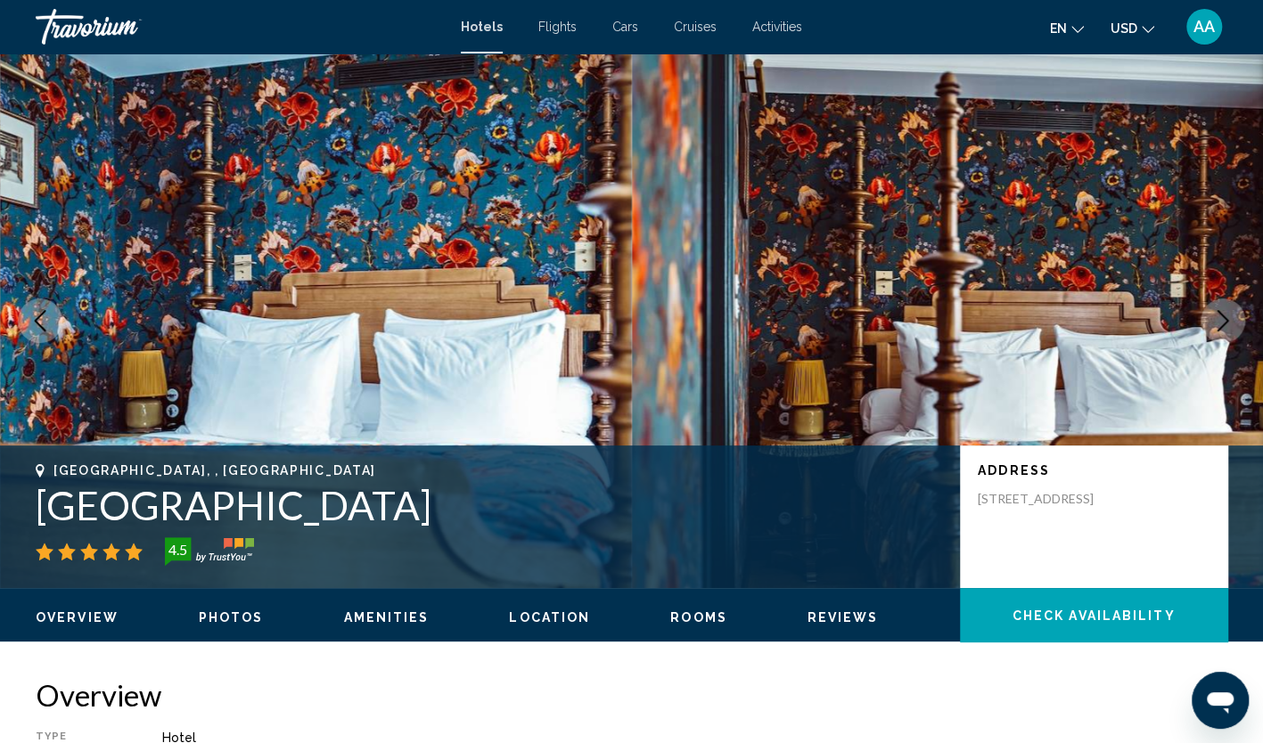
click at [1237, 328] on button "Next image" at bounding box center [1223, 321] width 45 height 45
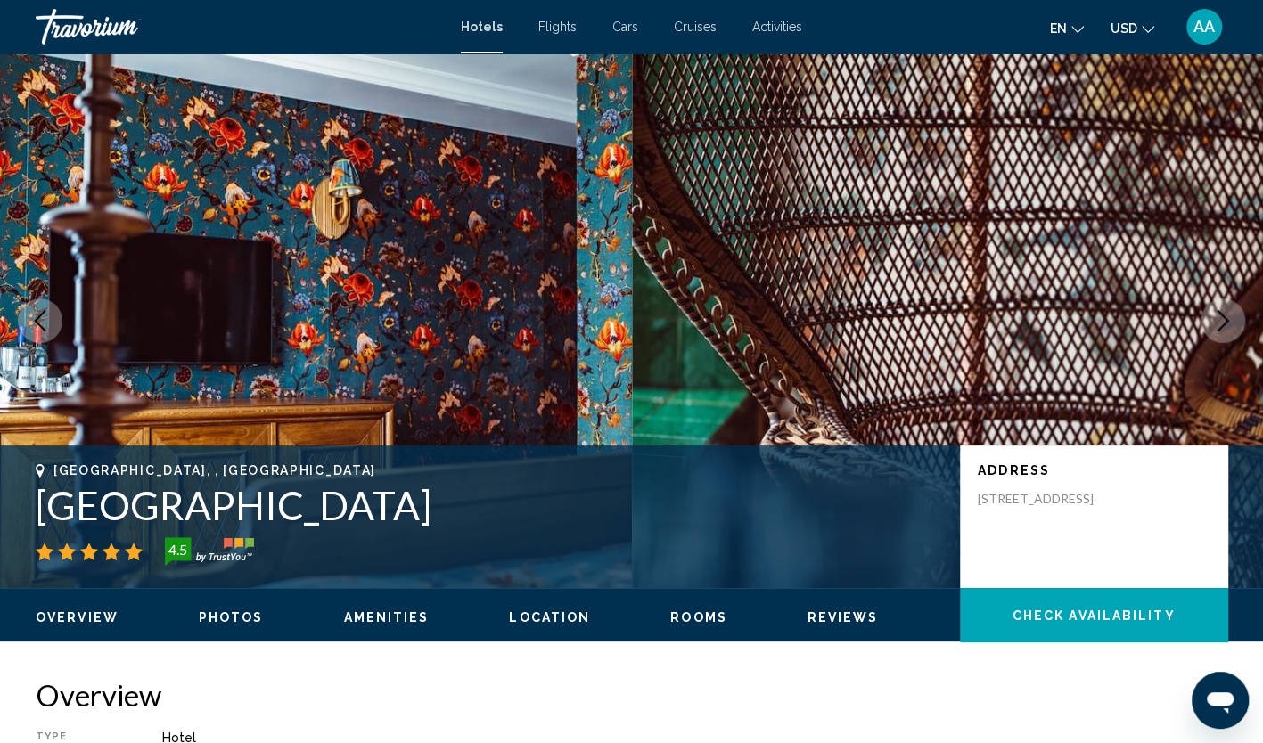
click at [1237, 328] on button "Next image" at bounding box center [1223, 321] width 45 height 45
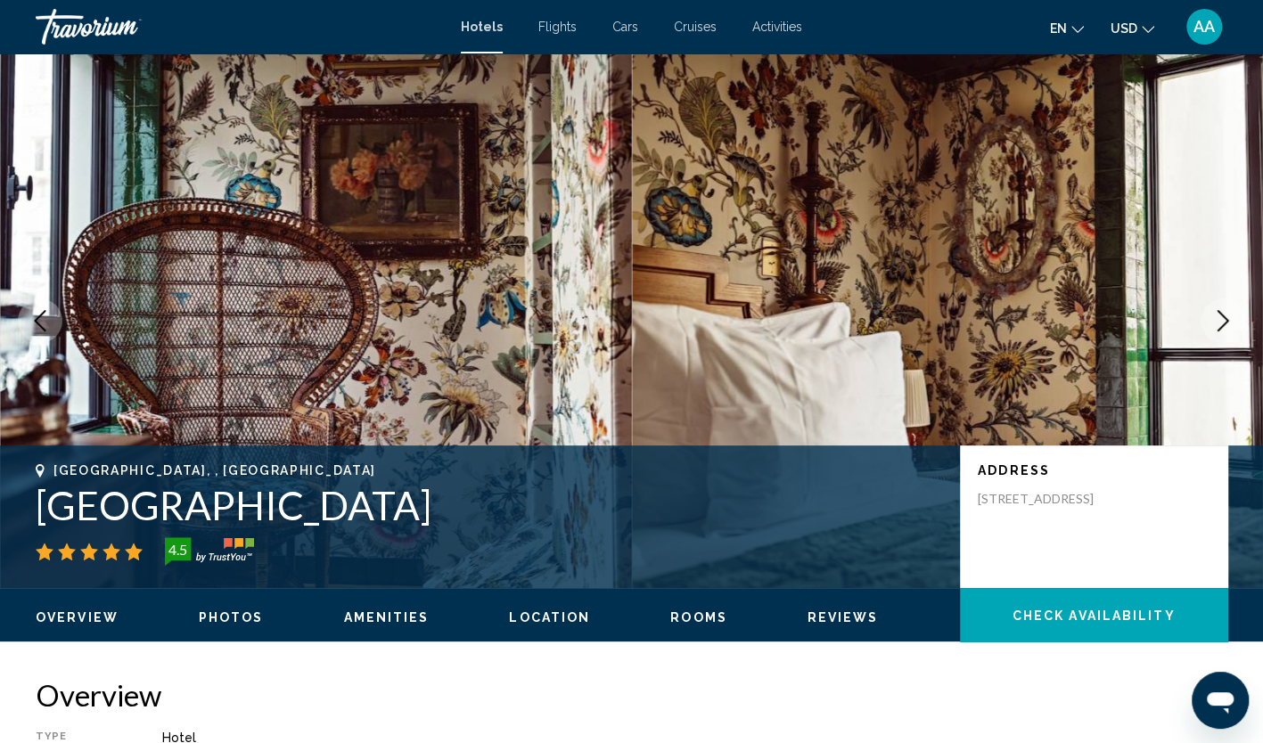
click at [1237, 328] on button "Next image" at bounding box center [1223, 321] width 45 height 45
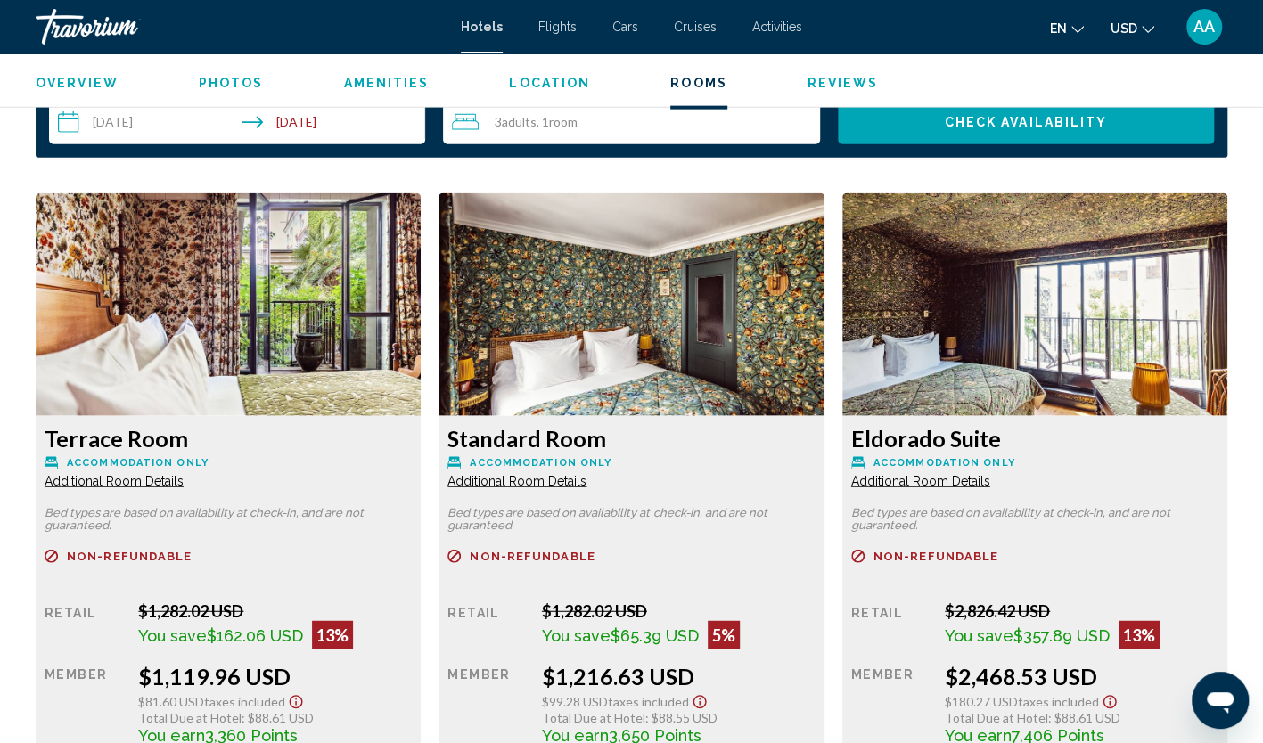
scroll to position [2318, 0]
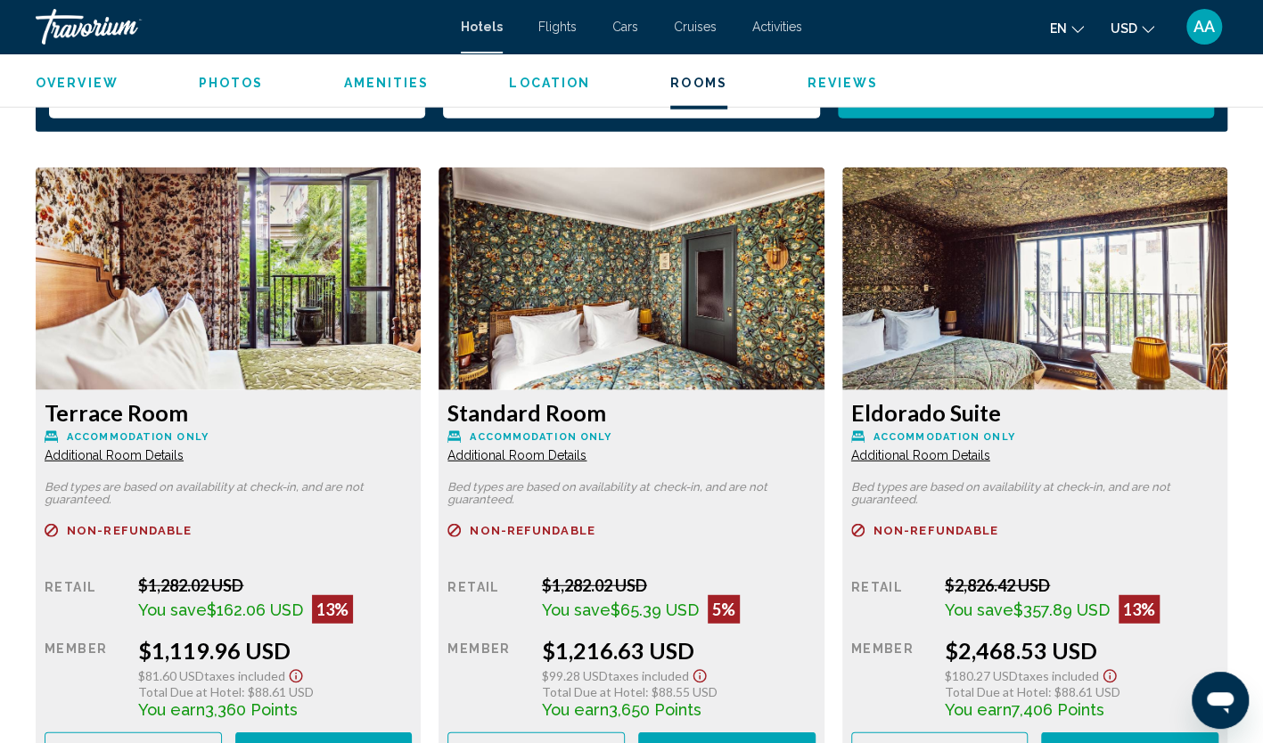
click at [184, 448] on span "Additional Room Details" at bounding box center [114, 455] width 139 height 14
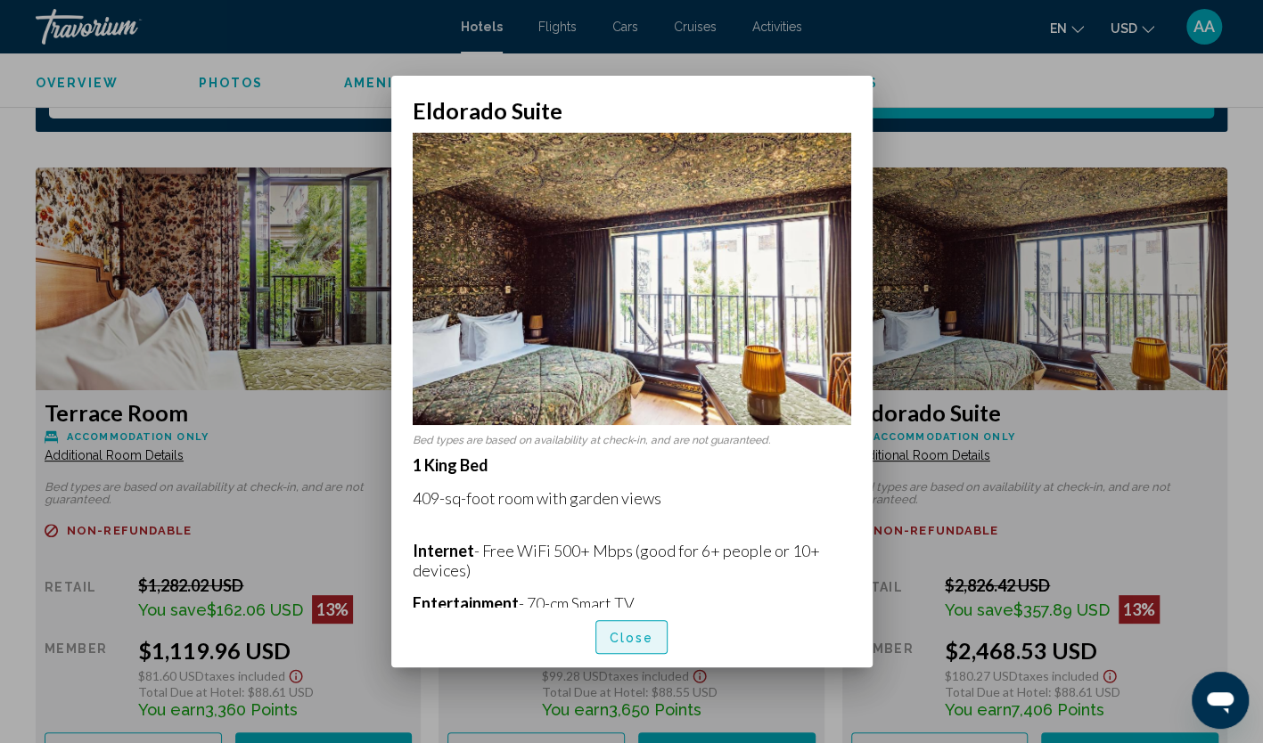
click at [636, 634] on span "Close" at bounding box center [632, 638] width 45 height 14
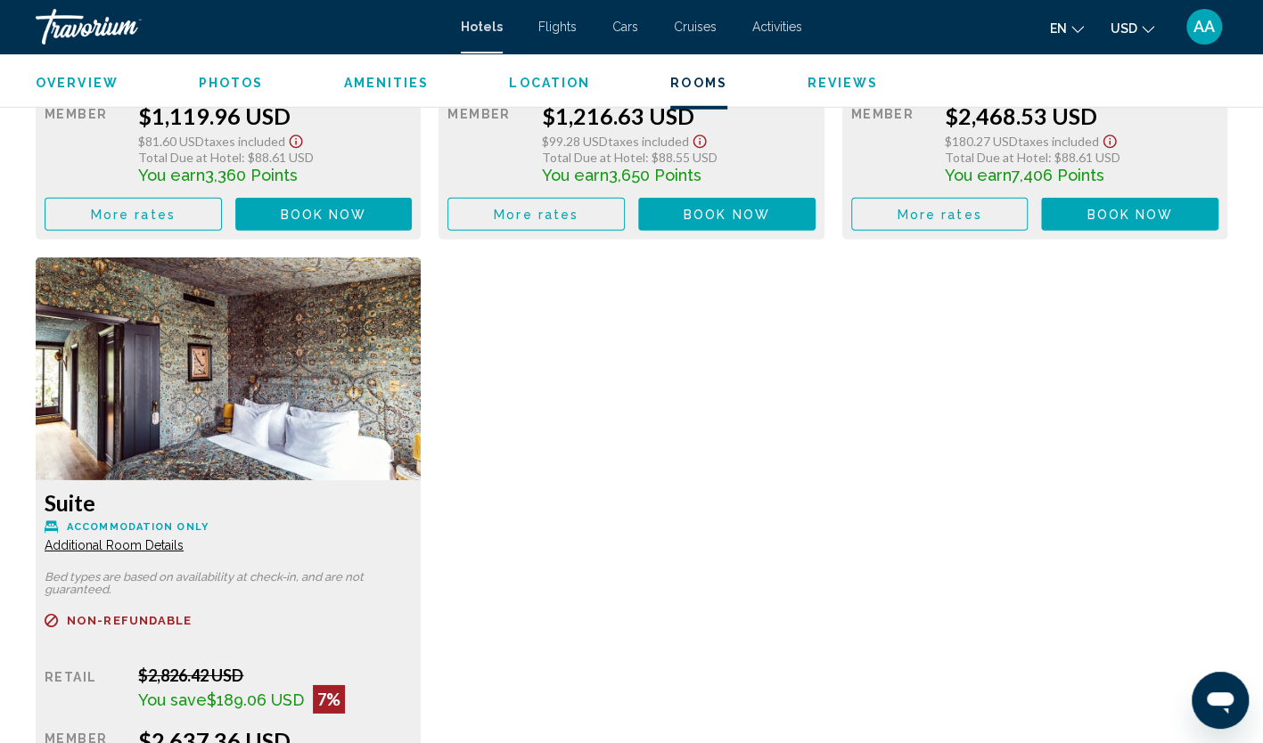
scroll to position [3209, 0]
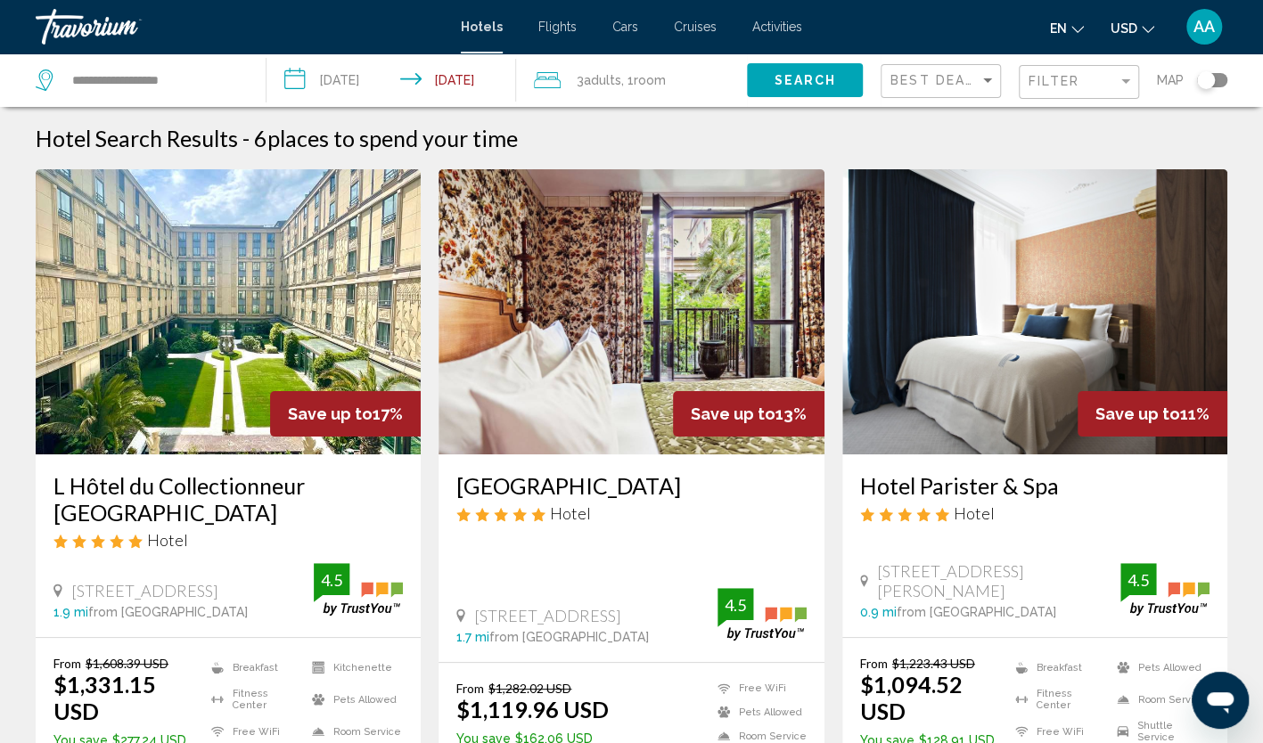
scroll to position [89, 0]
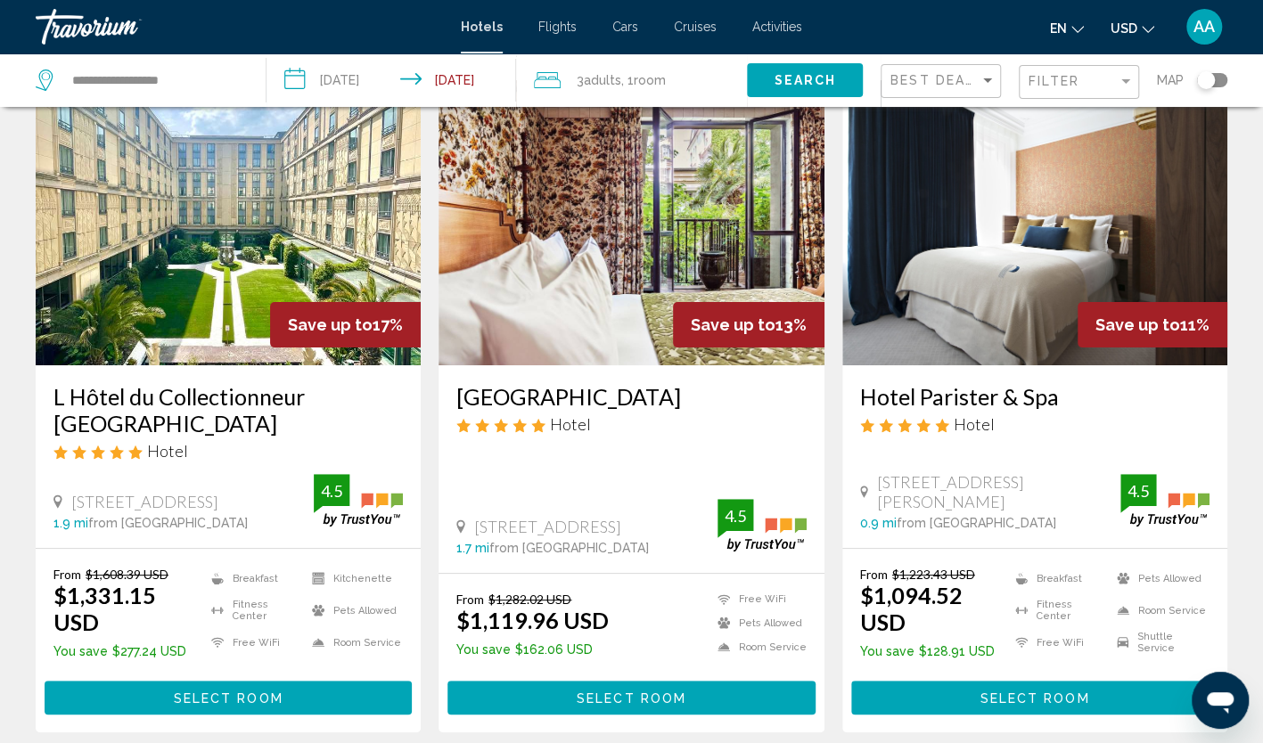
click at [931, 323] on img "Main content" at bounding box center [1034, 222] width 385 height 285
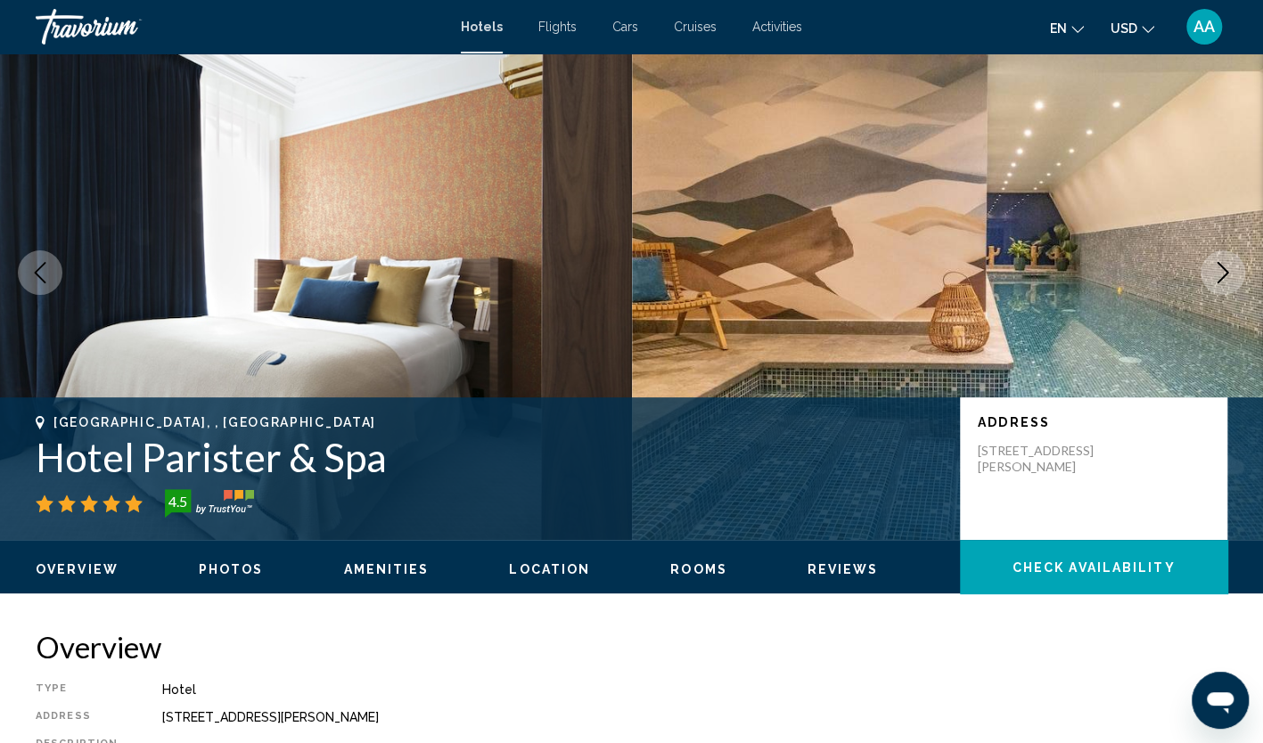
scroll to position [89, 0]
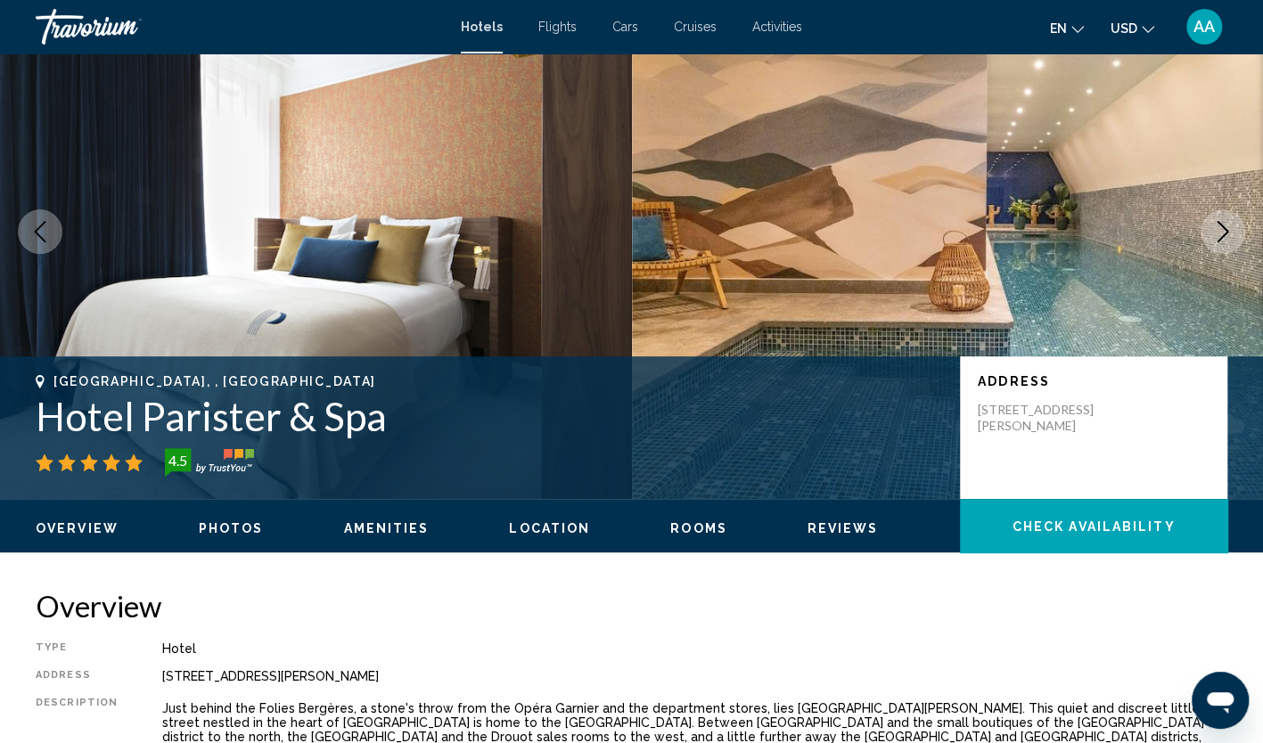
click at [1221, 241] on icon "Next image" at bounding box center [1222, 231] width 21 height 21
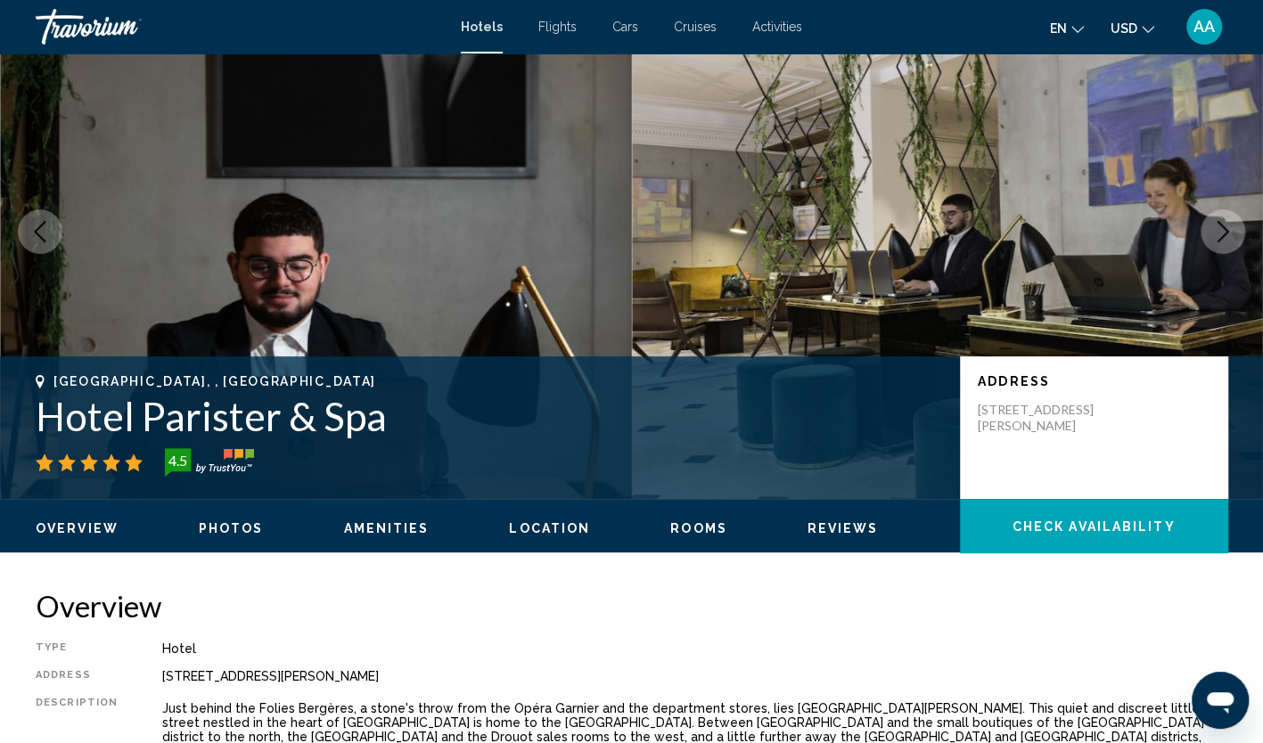
click at [1221, 241] on icon "Next image" at bounding box center [1222, 231] width 21 height 21
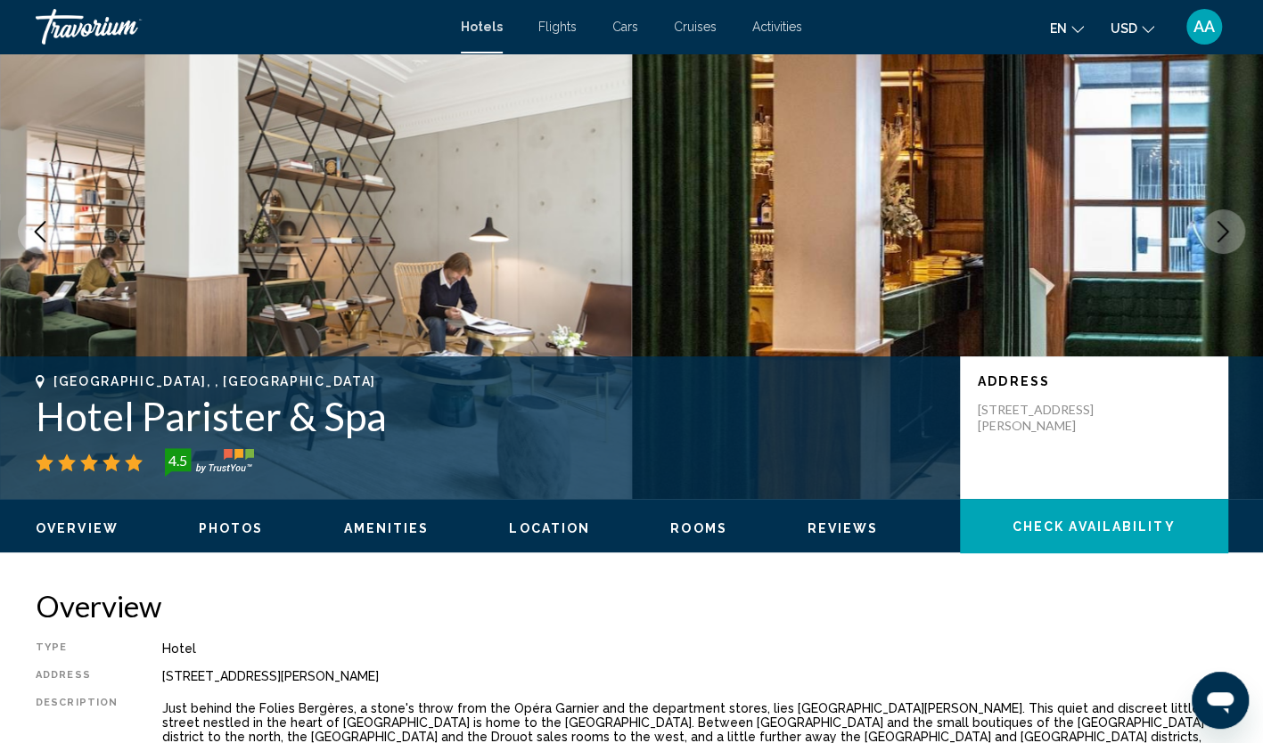
click at [1221, 241] on icon "Next image" at bounding box center [1222, 231] width 21 height 21
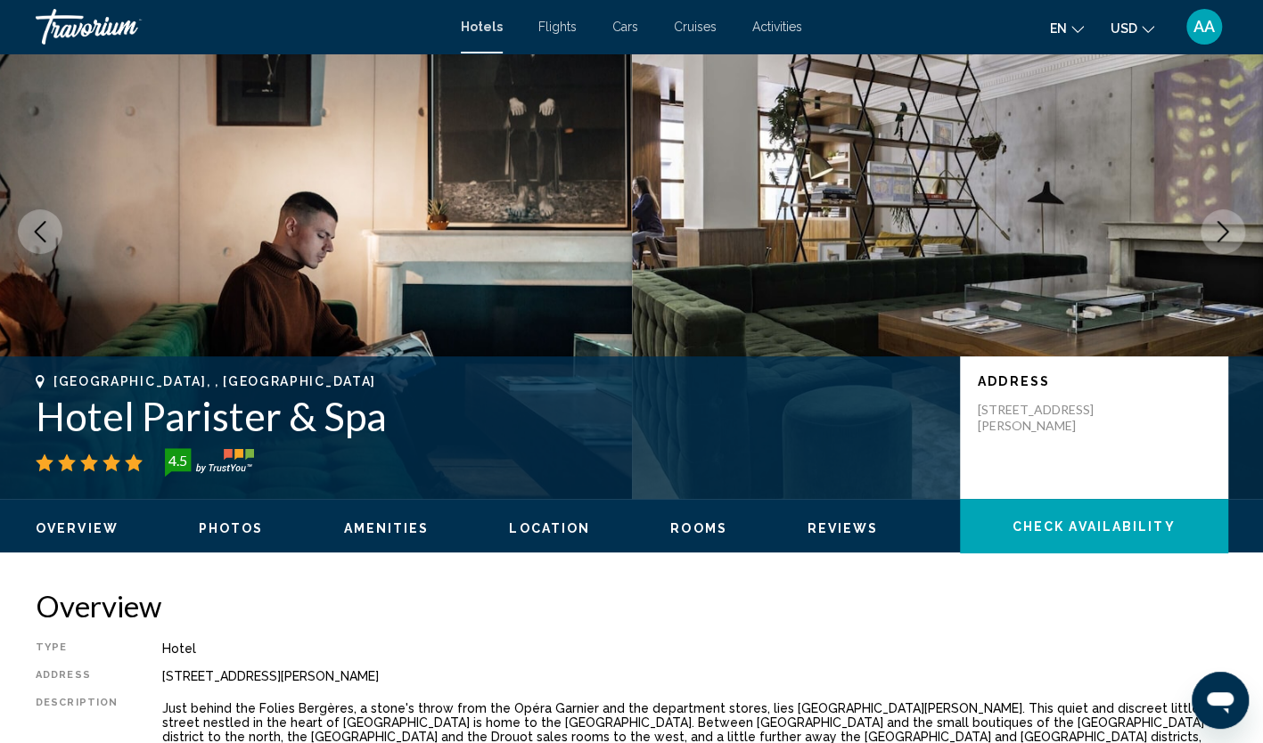
click at [1221, 241] on icon "Next image" at bounding box center [1222, 231] width 21 height 21
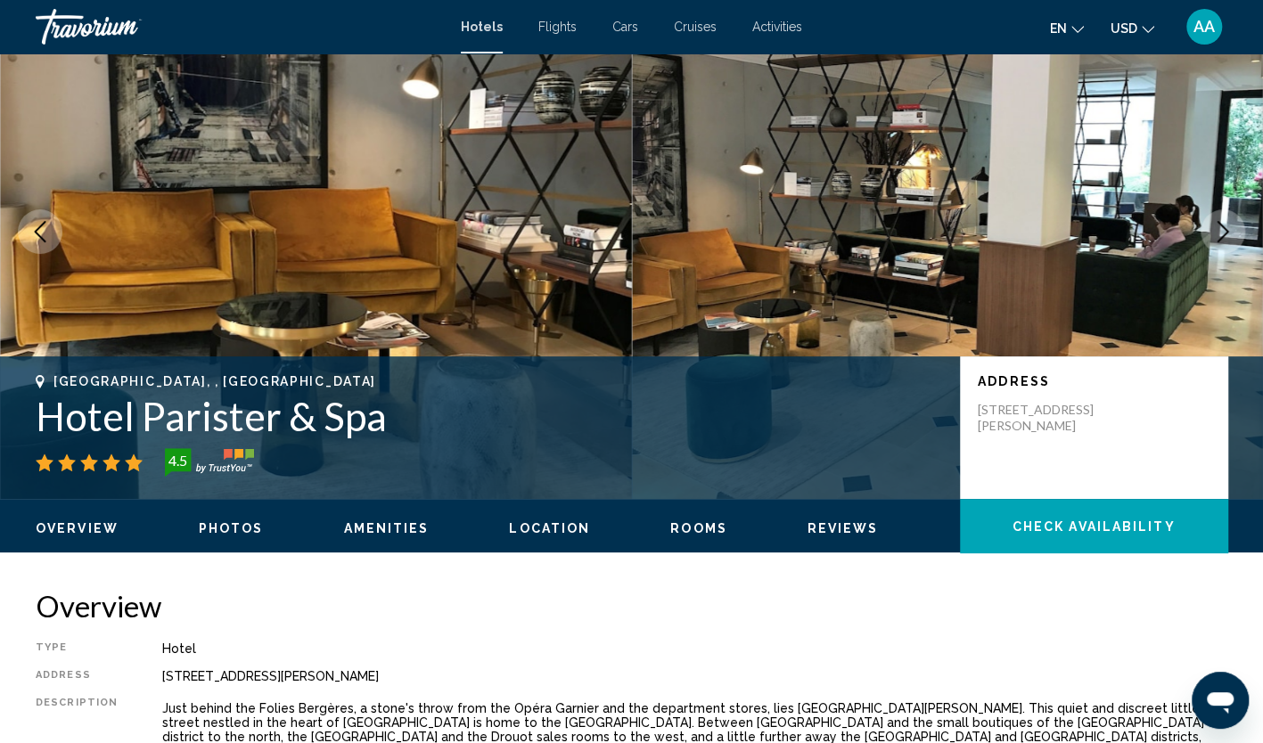
click at [1221, 241] on icon "Next image" at bounding box center [1222, 231] width 21 height 21
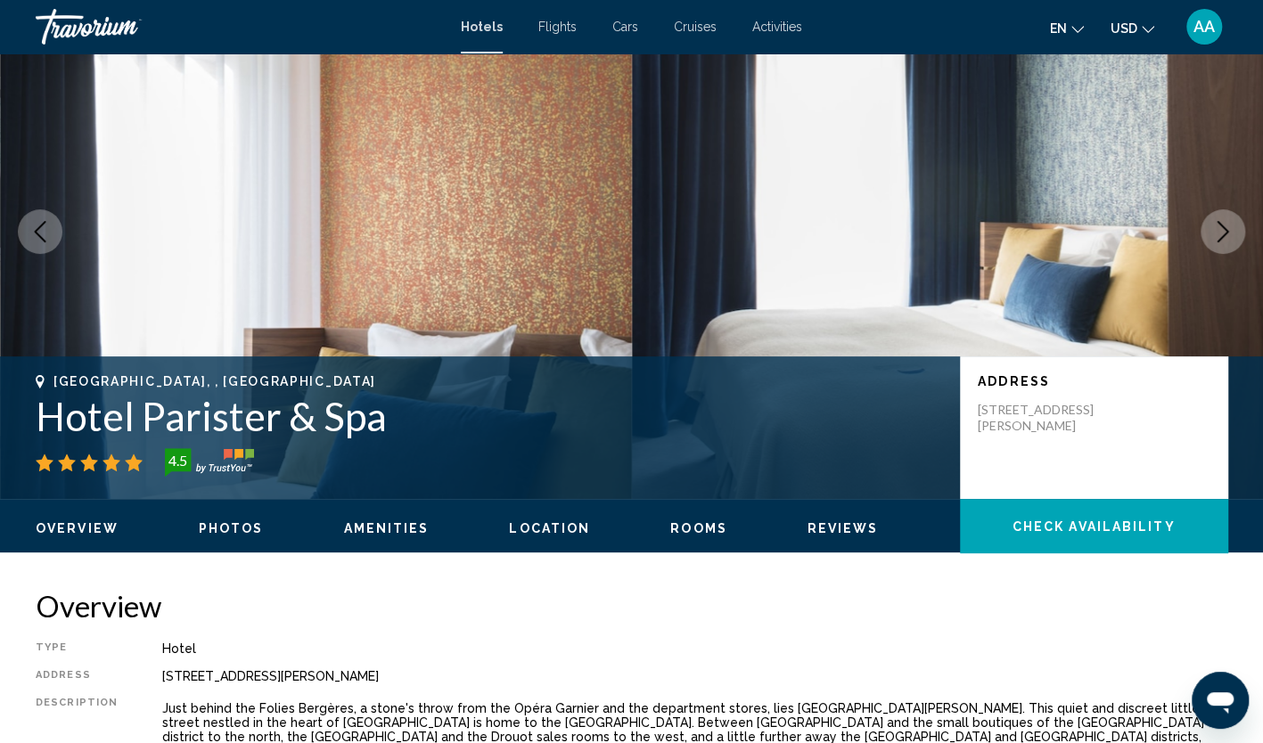
click at [1221, 241] on icon "Next image" at bounding box center [1222, 231] width 21 height 21
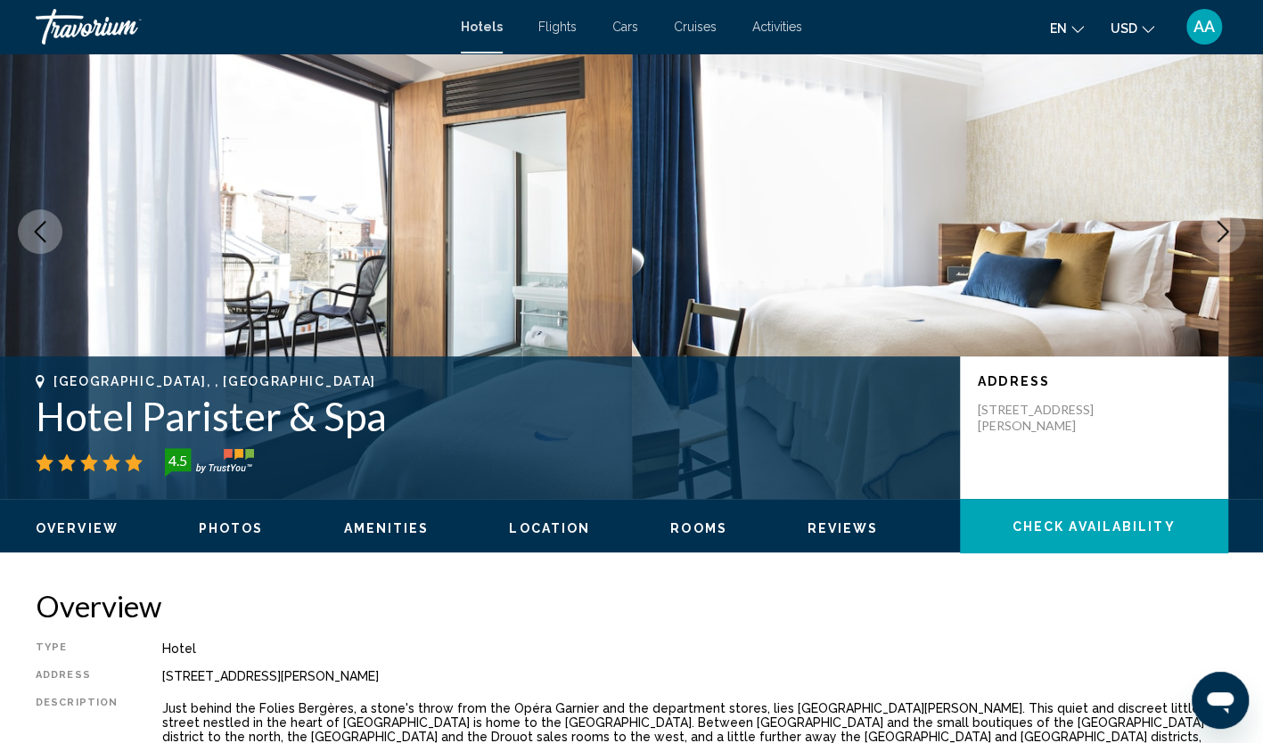
click at [1221, 241] on icon "Next image" at bounding box center [1222, 231] width 21 height 21
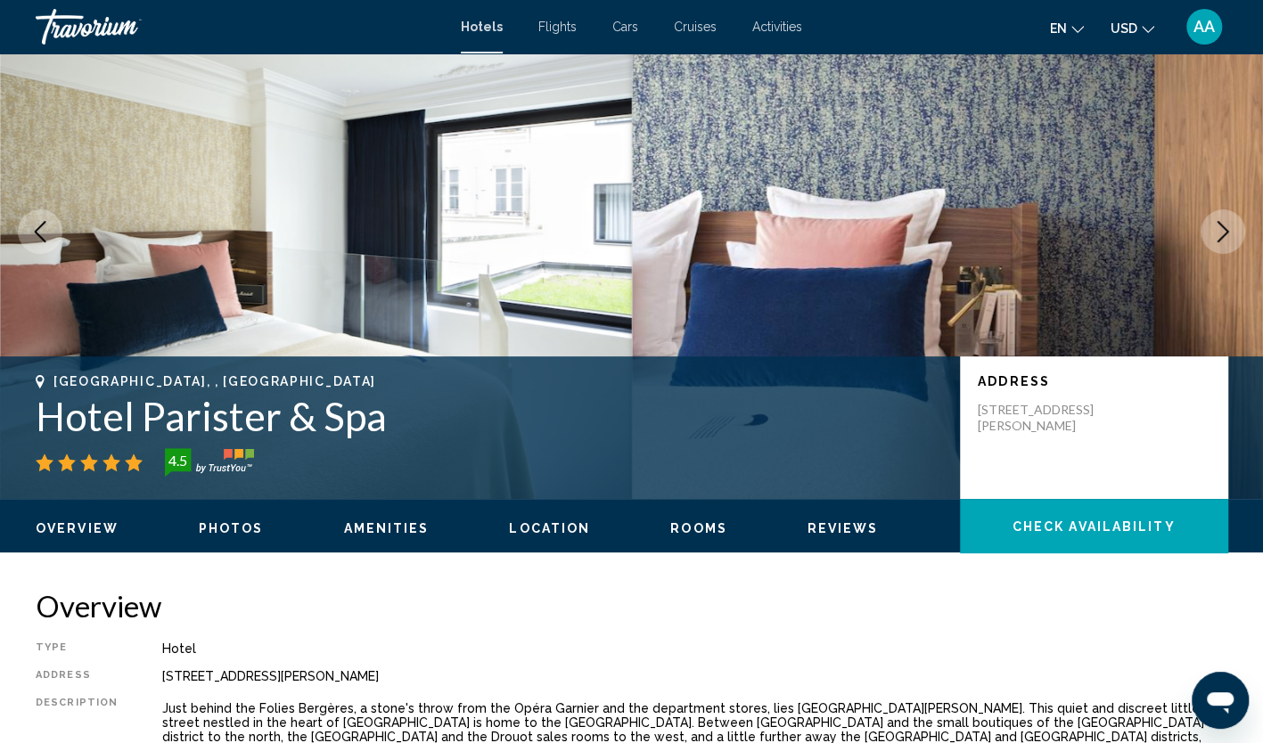
click at [1221, 241] on icon "Next image" at bounding box center [1222, 231] width 21 height 21
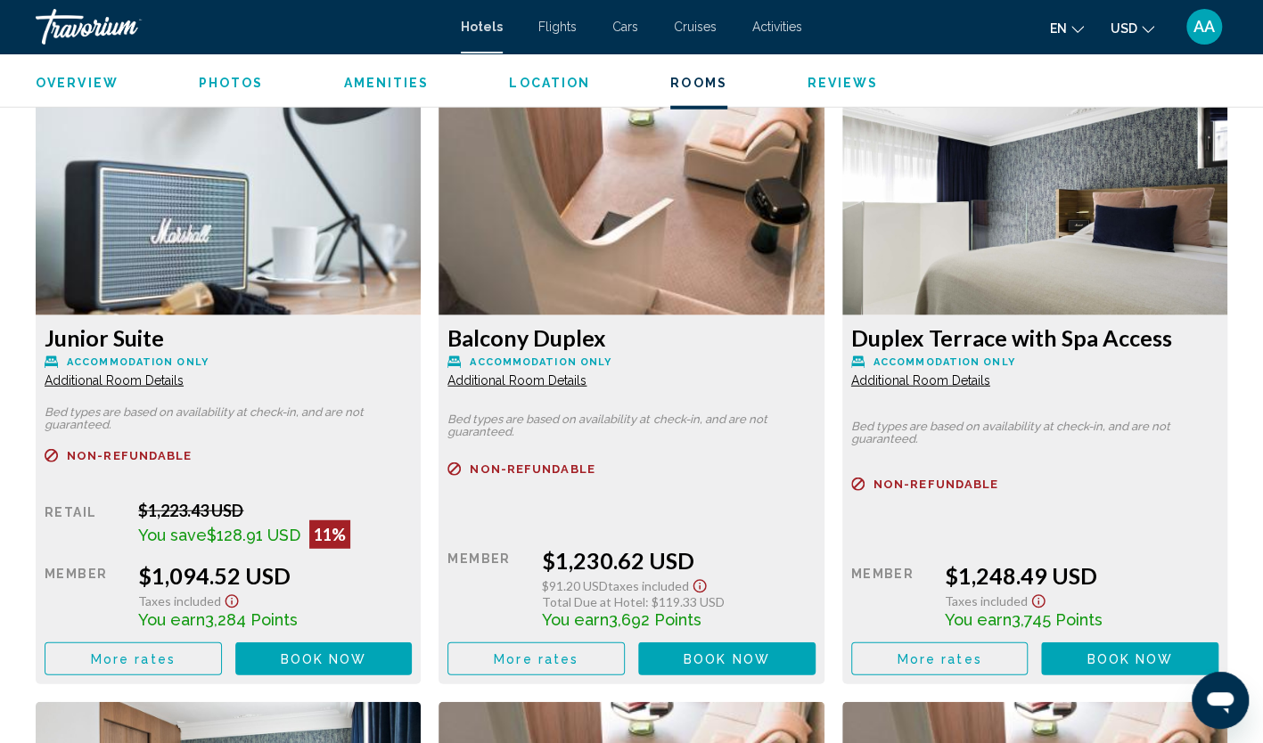
scroll to position [2407, 0]
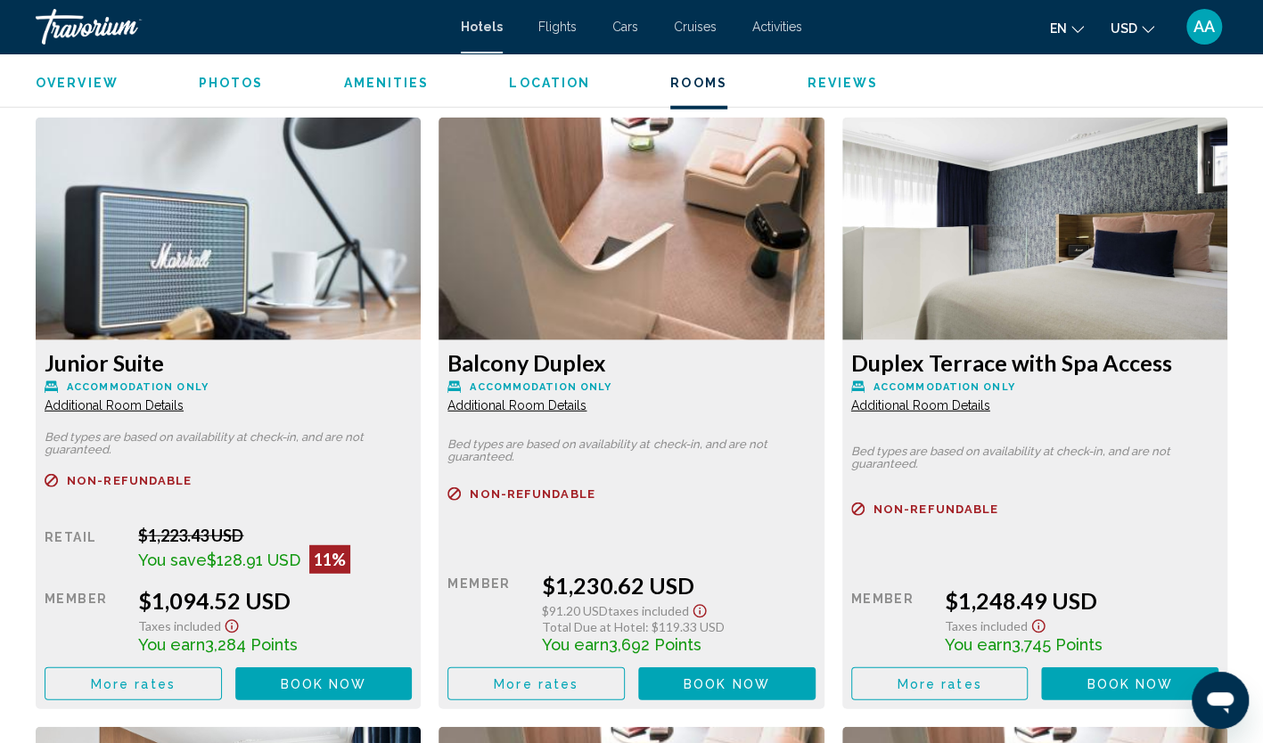
click at [146, 415] on div "Junior Suite Accommodation Only Additional Room Details Bed types are based on …" at bounding box center [228, 525] width 385 height 369
click at [146, 408] on span "Additional Room Details" at bounding box center [114, 405] width 139 height 14
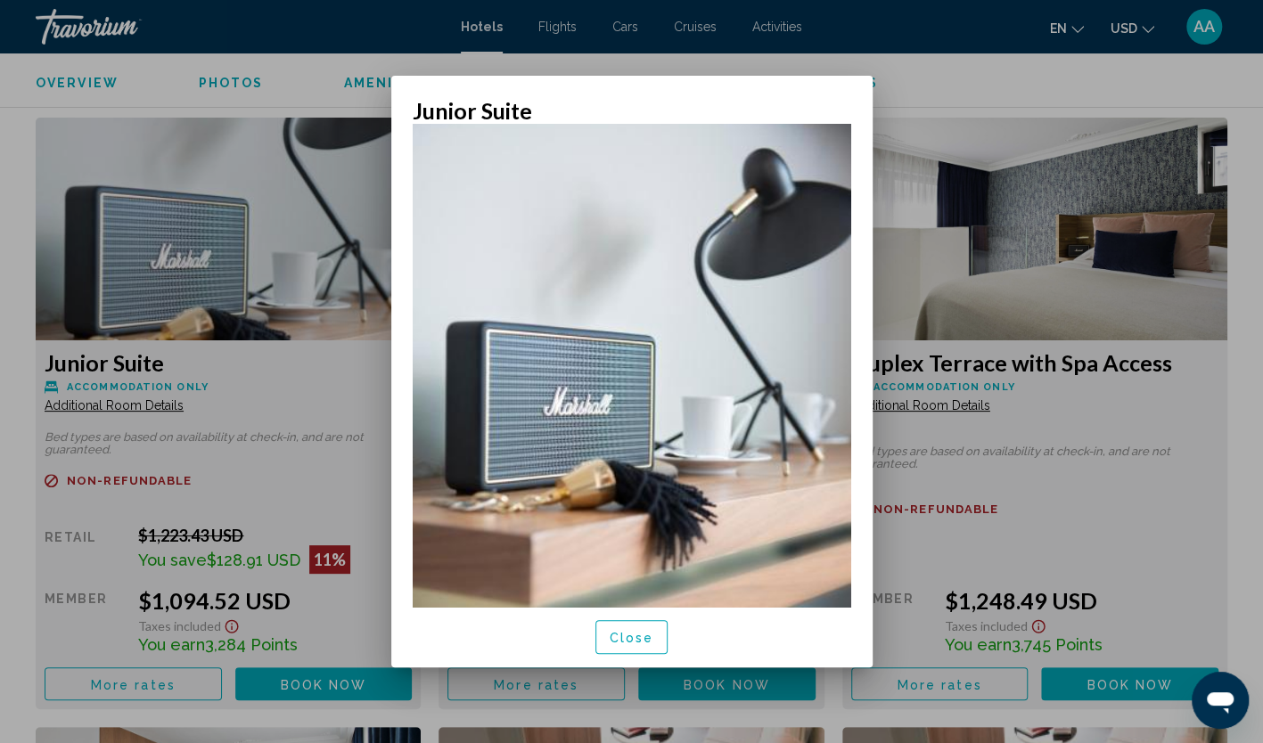
scroll to position [93, 0]
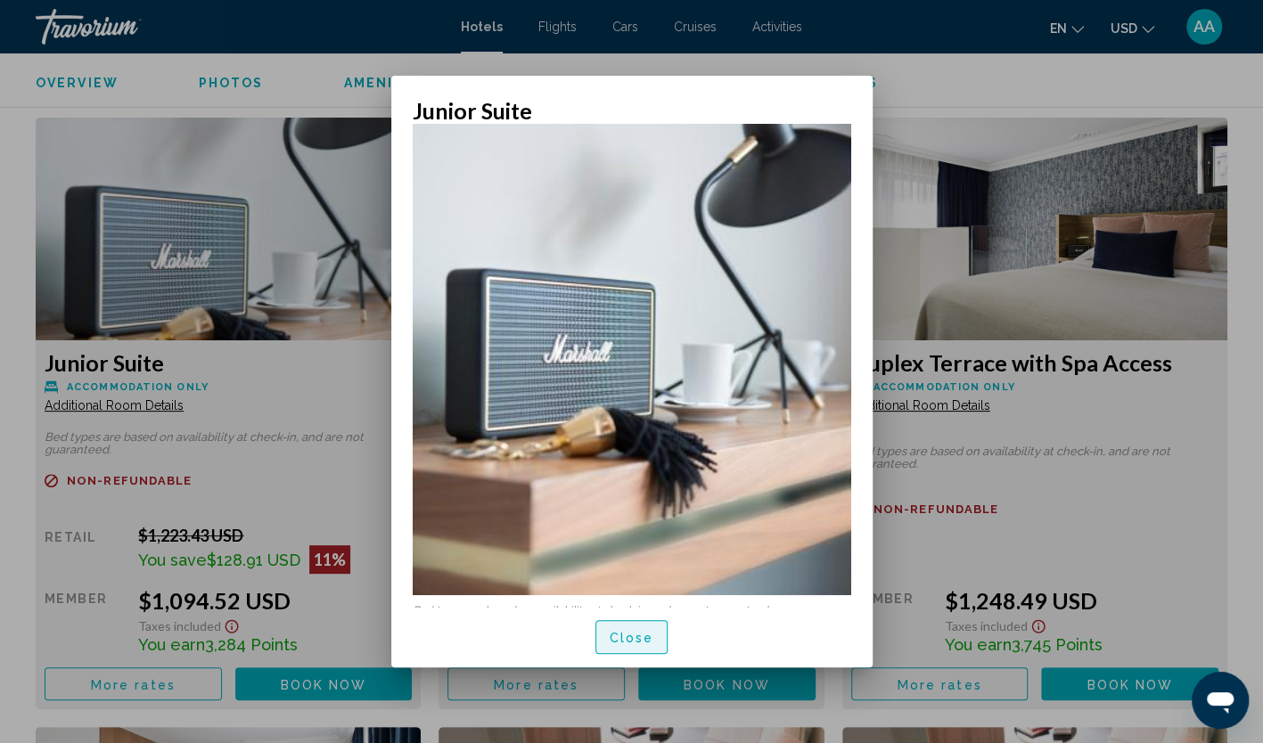
click at [654, 636] on button "Close" at bounding box center [631, 636] width 73 height 33
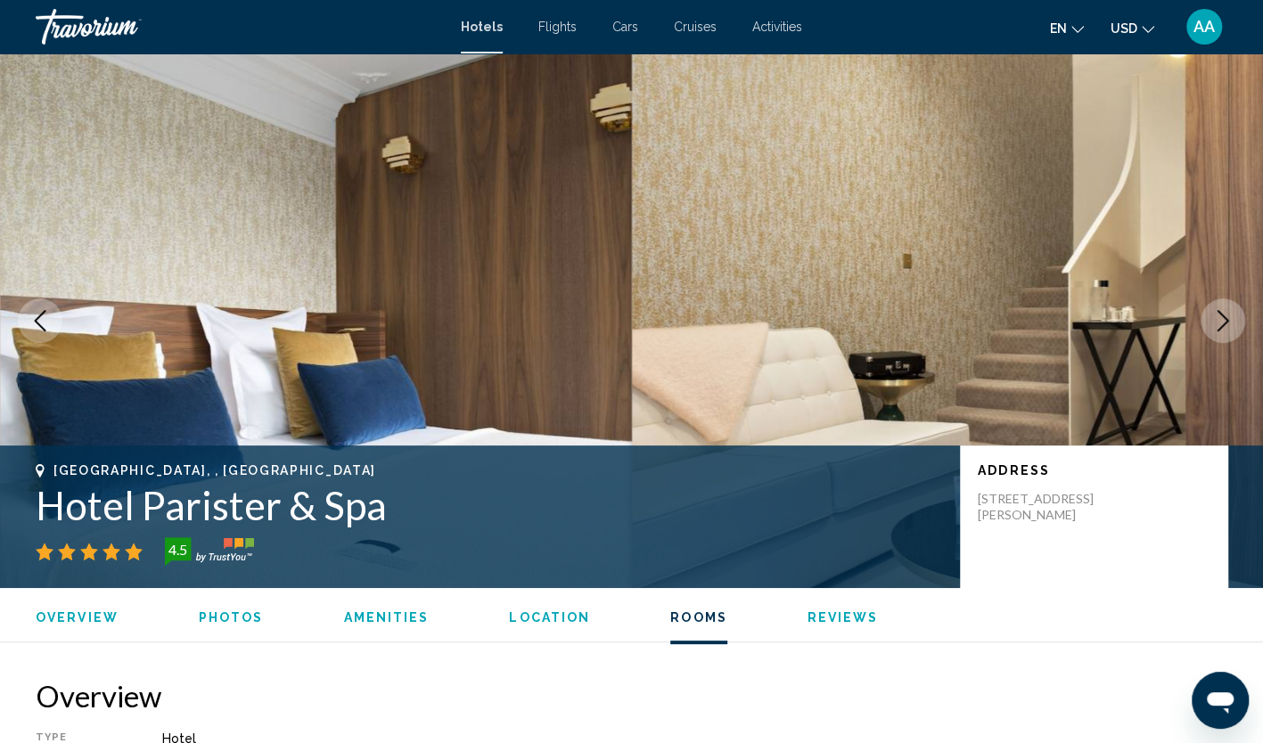
scroll to position [2407, 0]
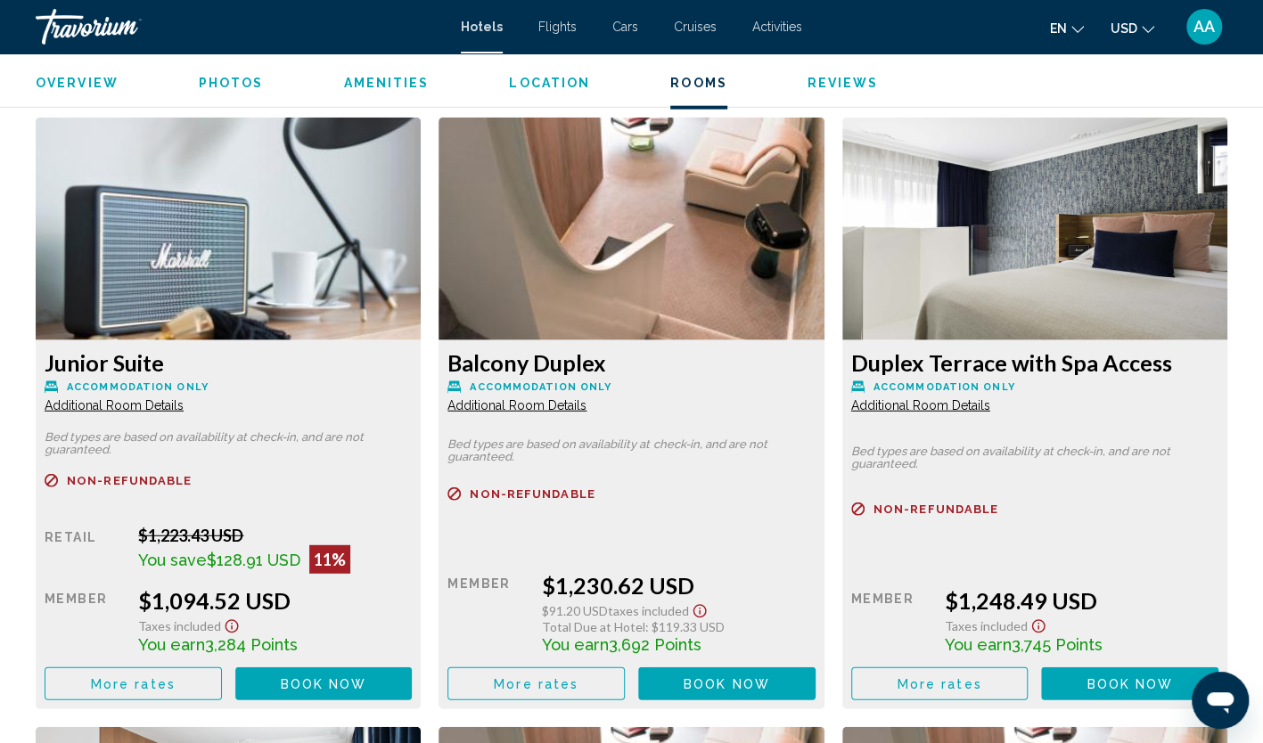
click at [184, 405] on span "Additional Room Details" at bounding box center [114, 405] width 139 height 14
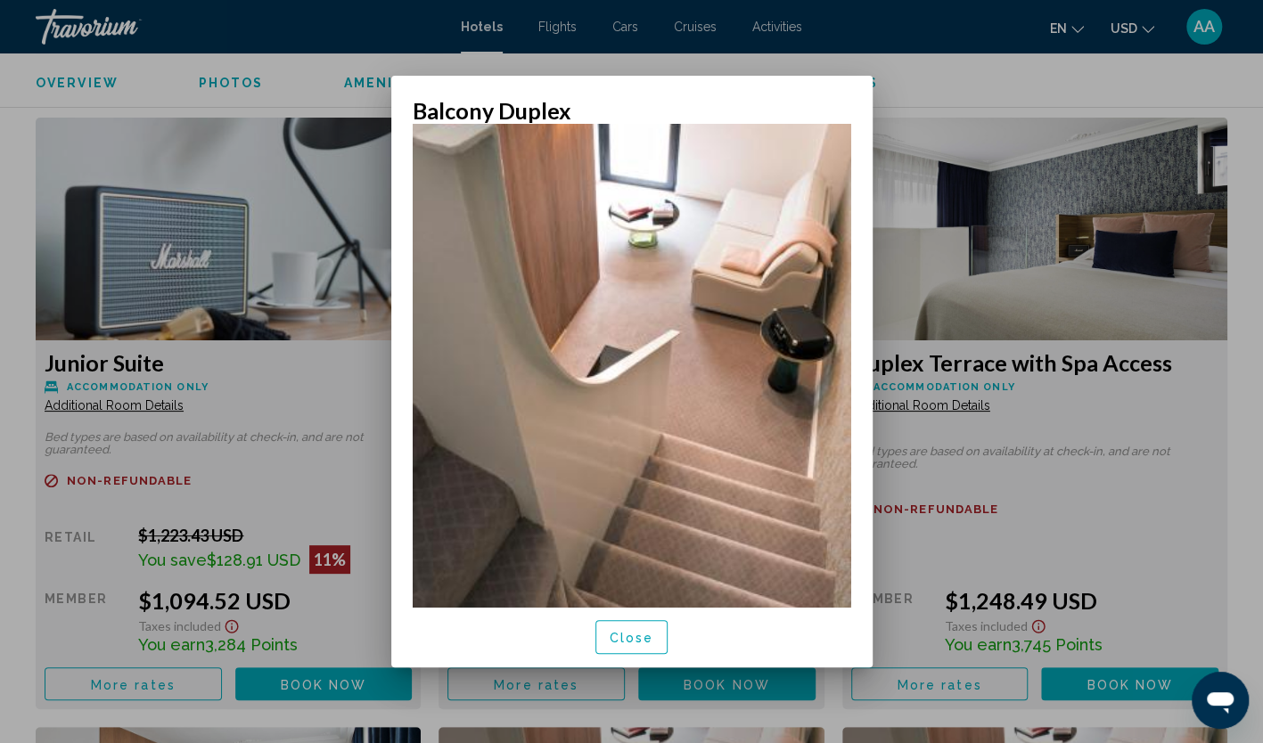
scroll to position [176, 0]
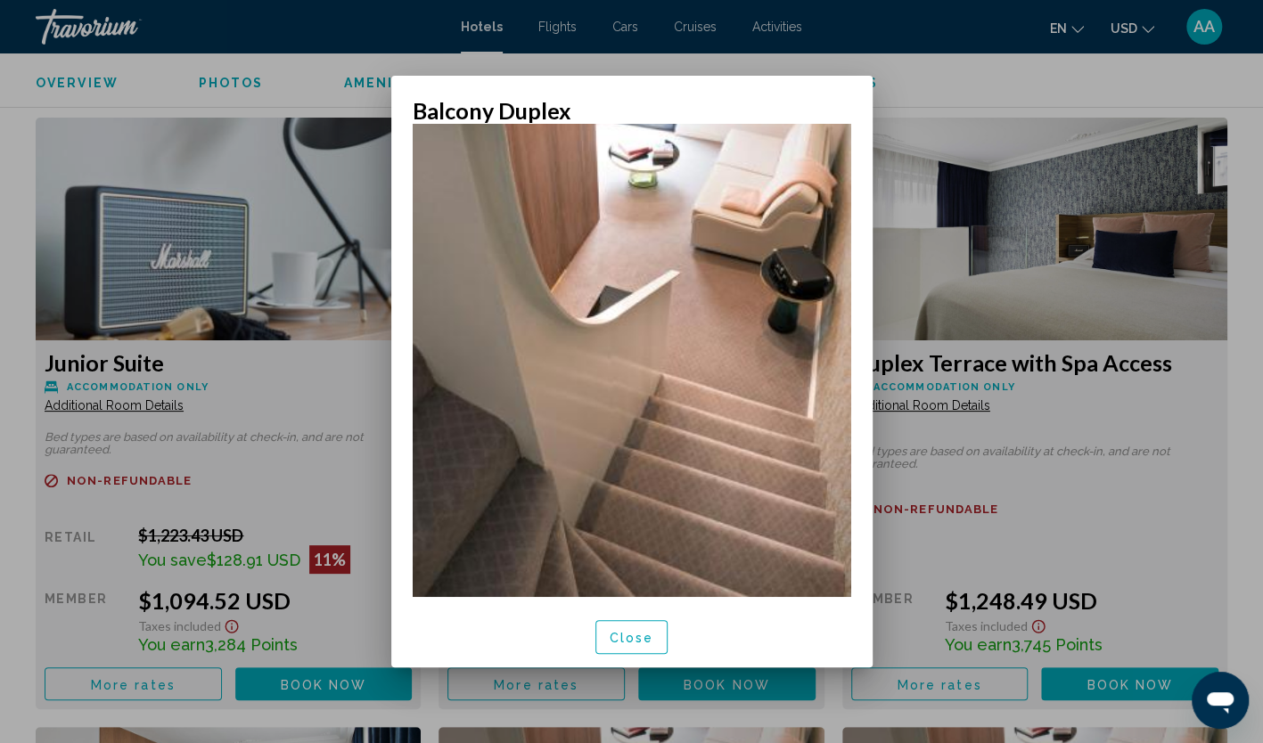
click at [645, 647] on button "Close" at bounding box center [631, 636] width 73 height 33
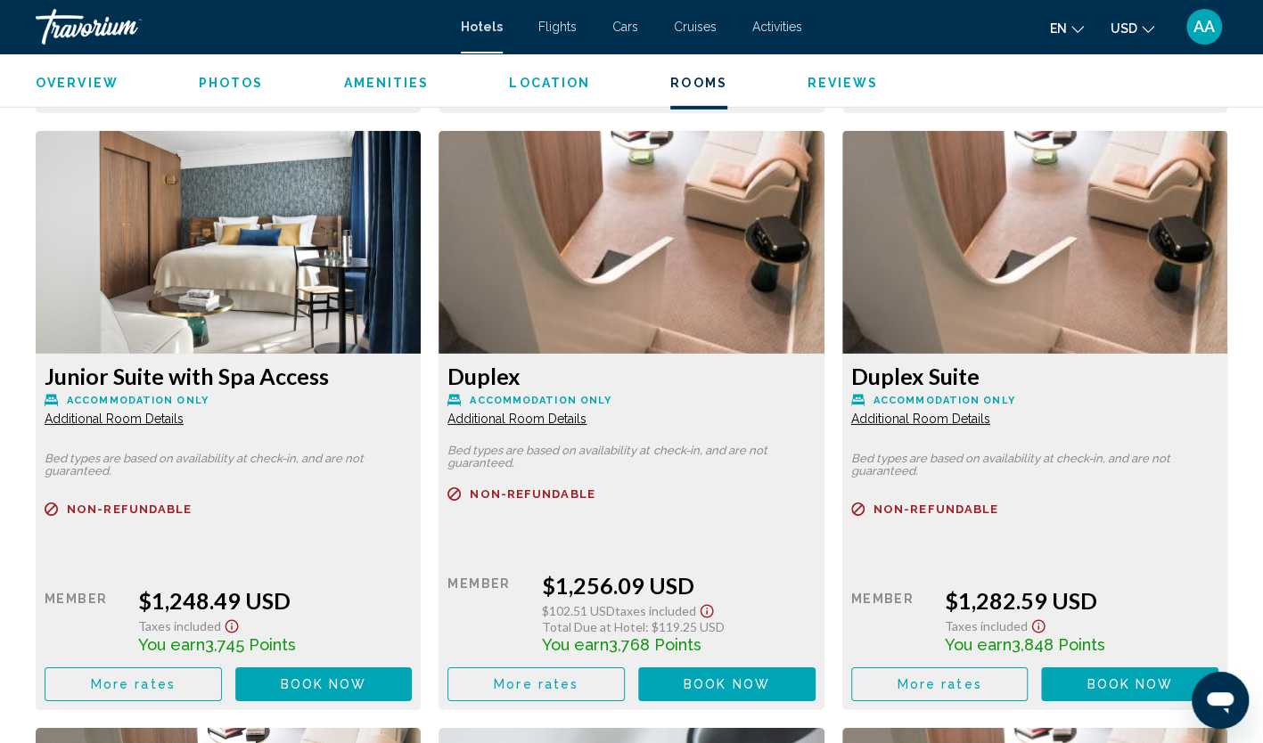
scroll to position [3031, 0]
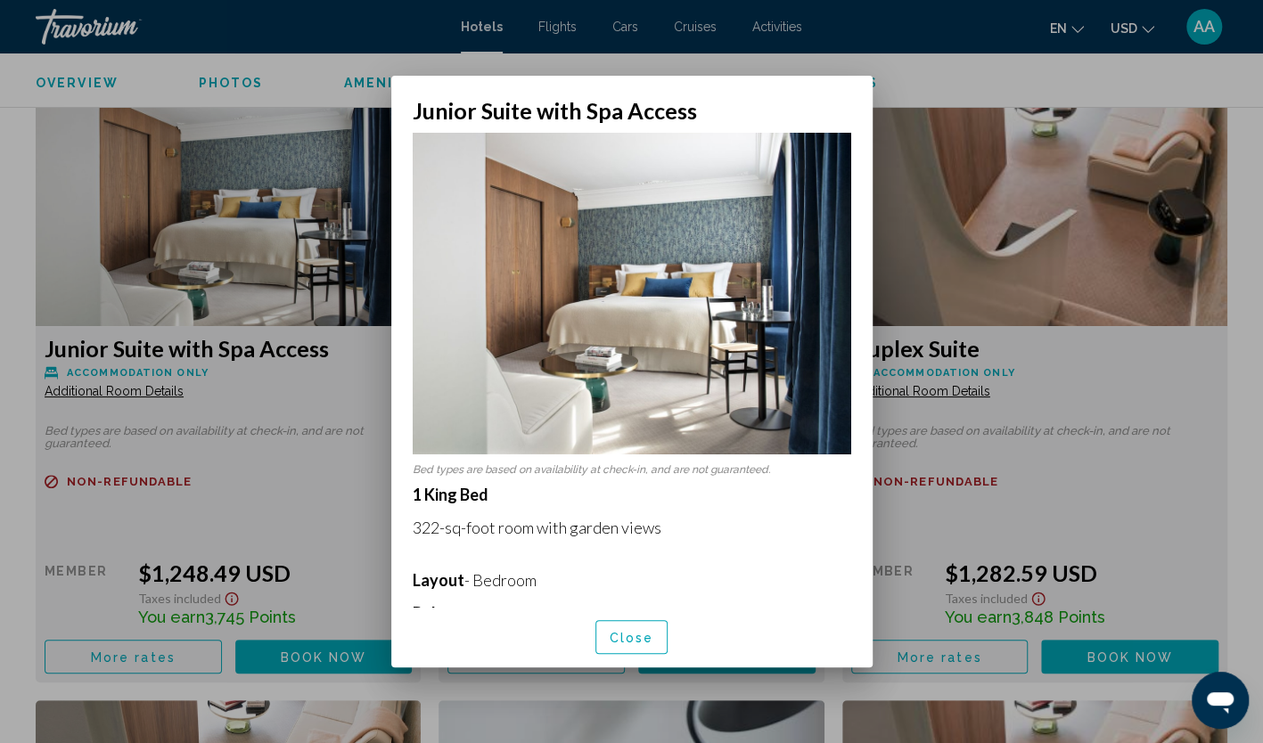
click at [647, 642] on span "Close" at bounding box center [632, 638] width 45 height 14
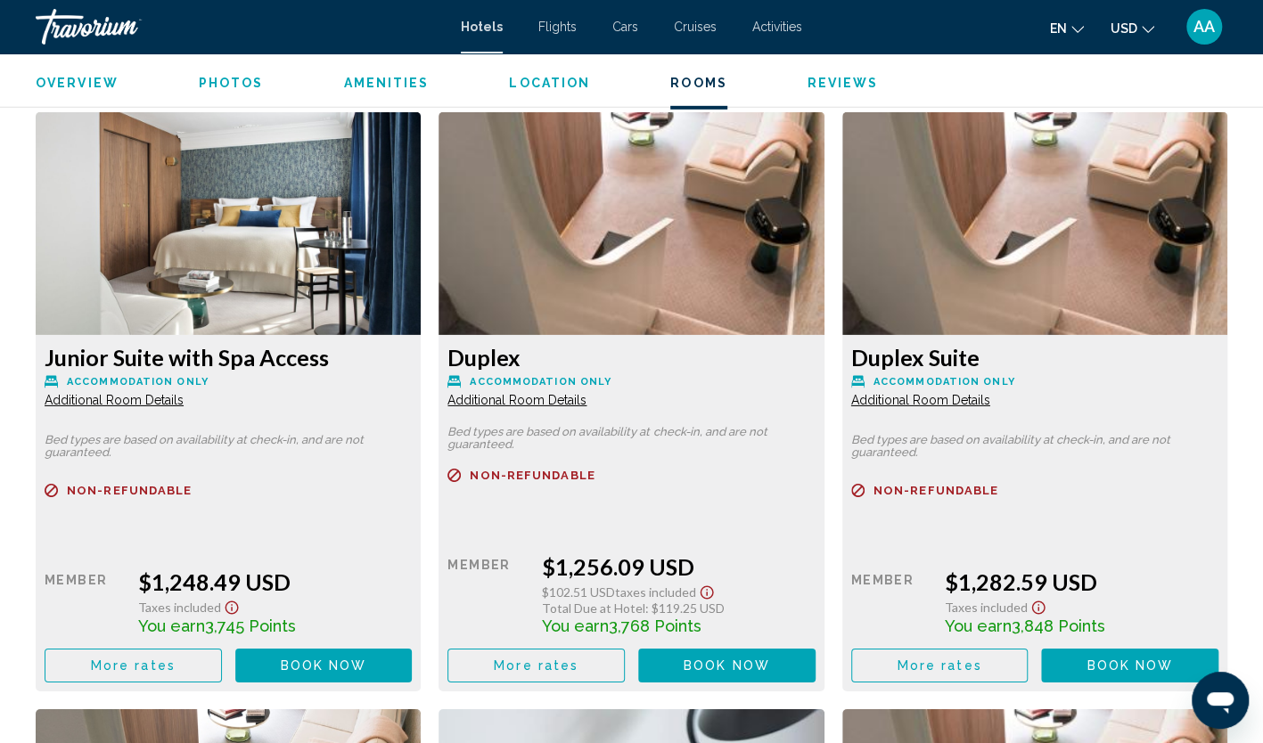
scroll to position [3031, 0]
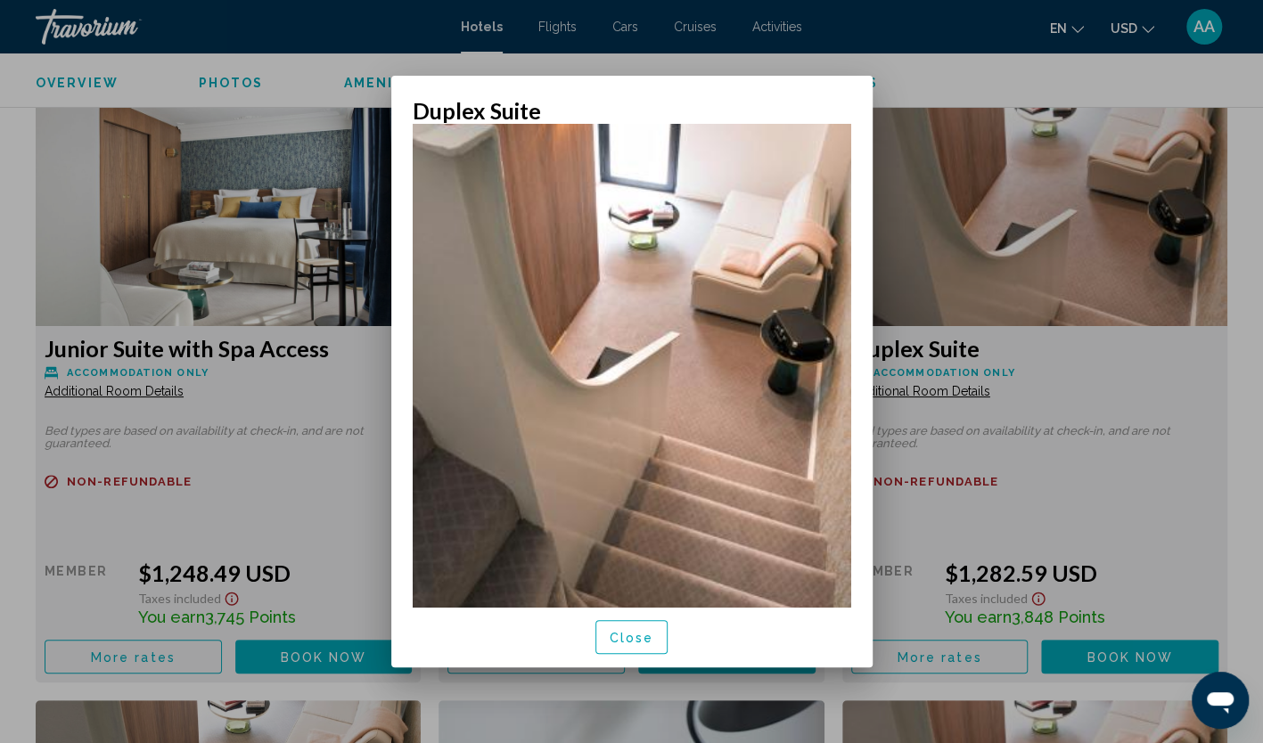
scroll to position [176, 0]
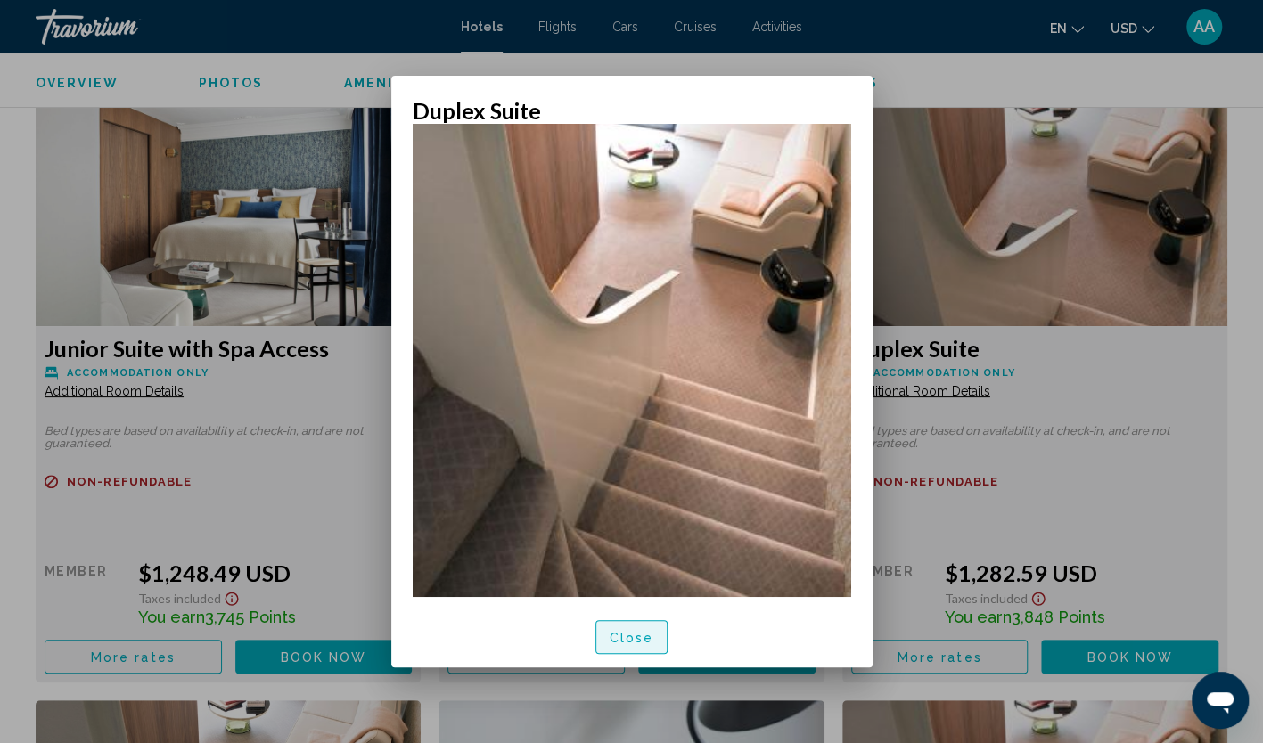
click at [646, 645] on button "Close" at bounding box center [631, 636] width 73 height 33
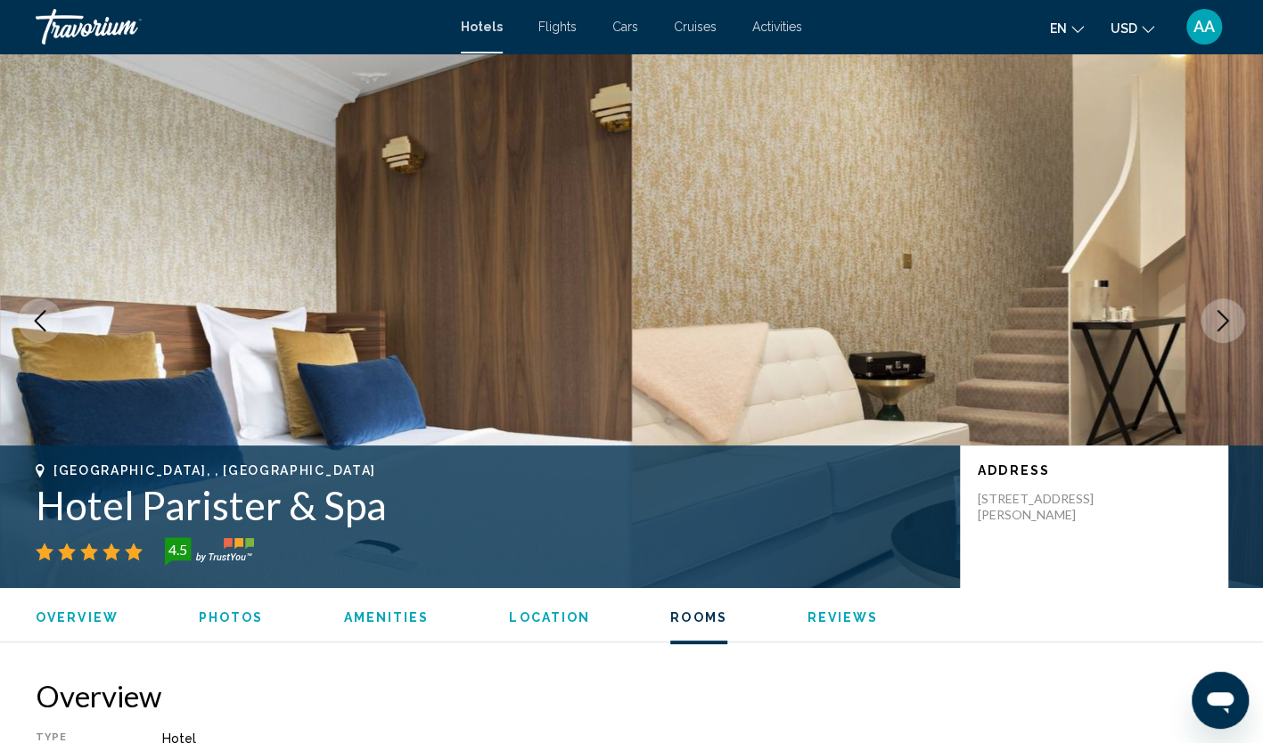
scroll to position [3031, 0]
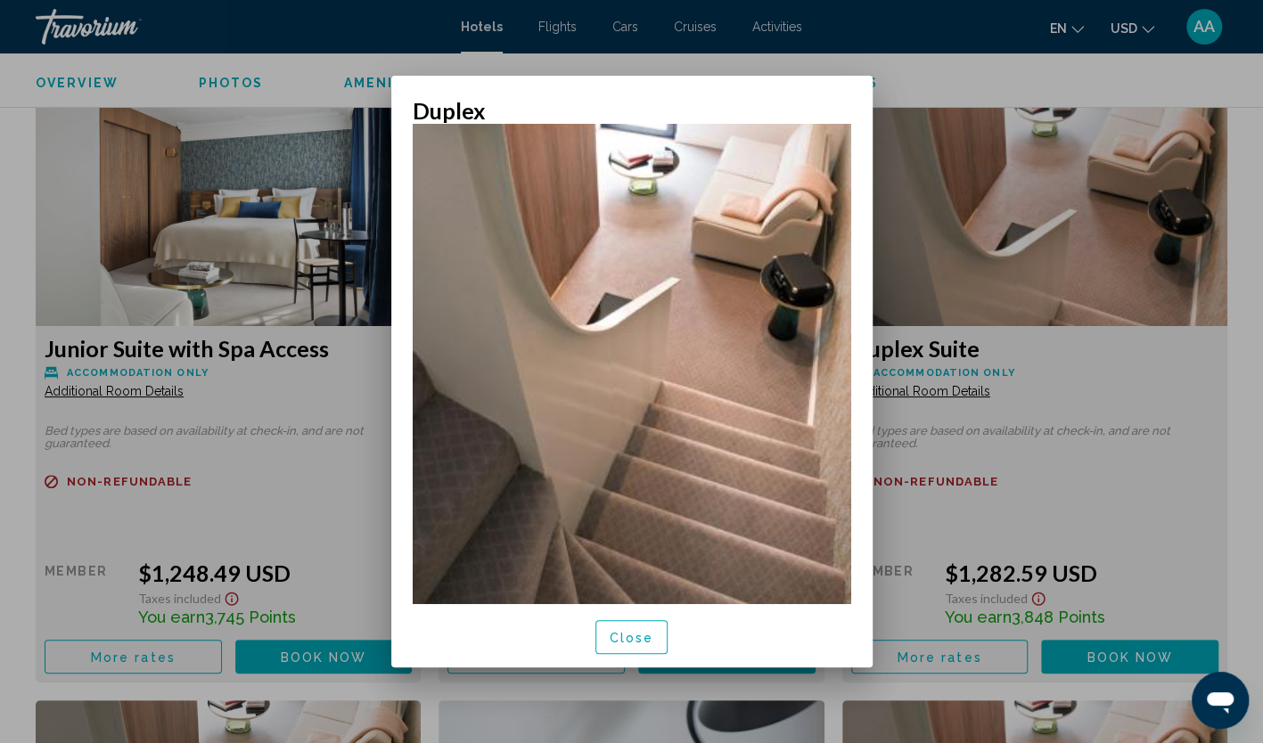
scroll to position [176, 0]
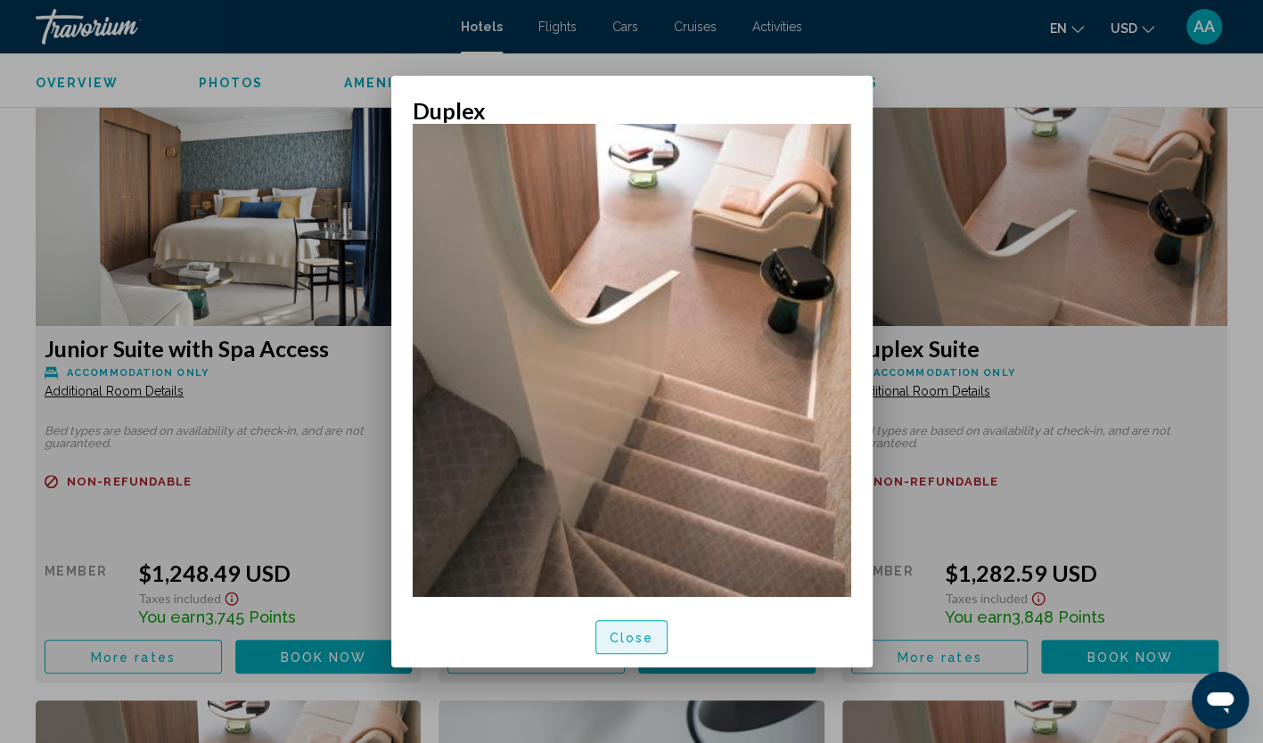
click at [627, 629] on span "Close" at bounding box center [632, 636] width 45 height 14
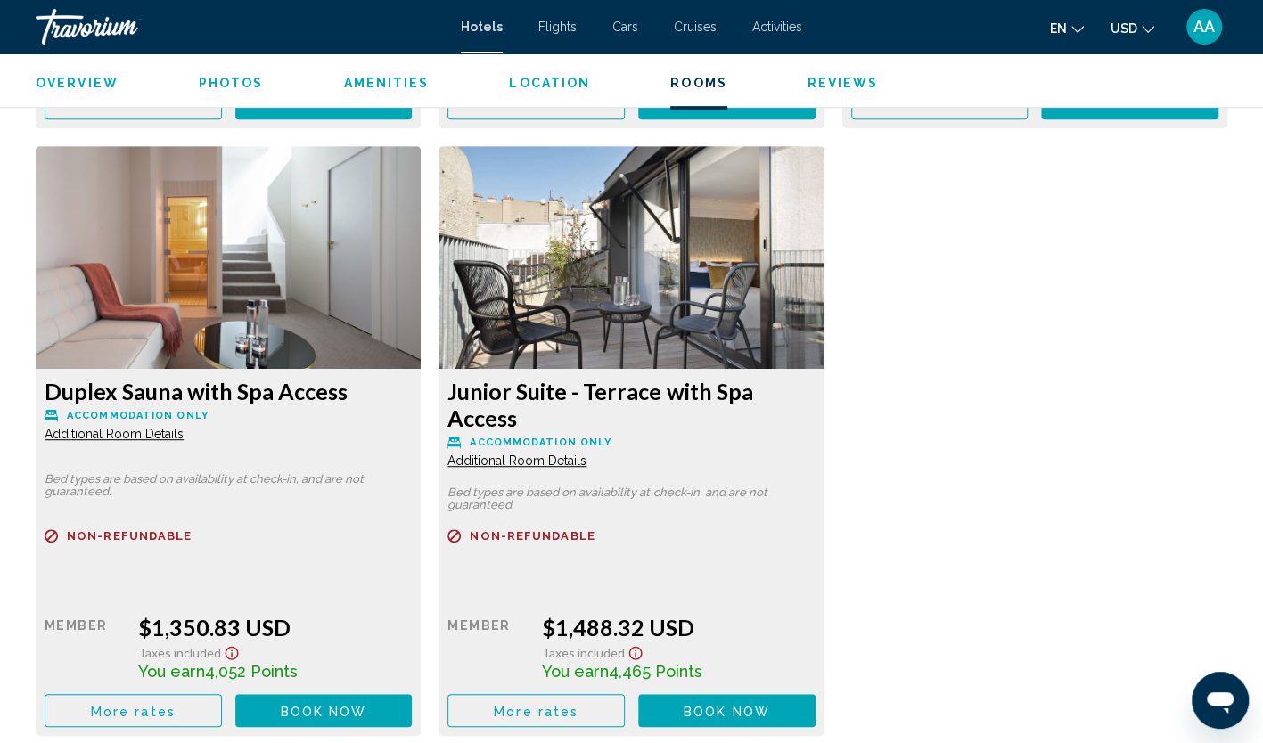
scroll to position [4189, 0]
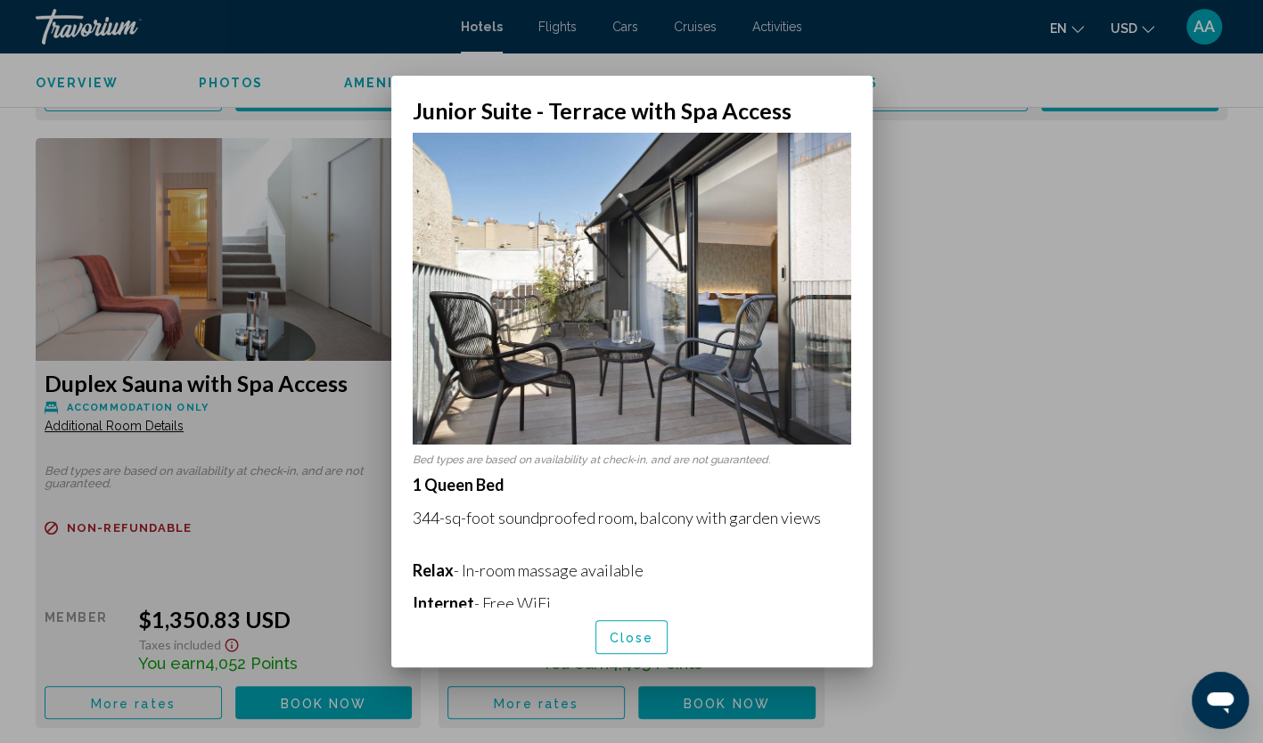
scroll to position [0, 0]
click at [644, 642] on span "Close" at bounding box center [632, 638] width 45 height 14
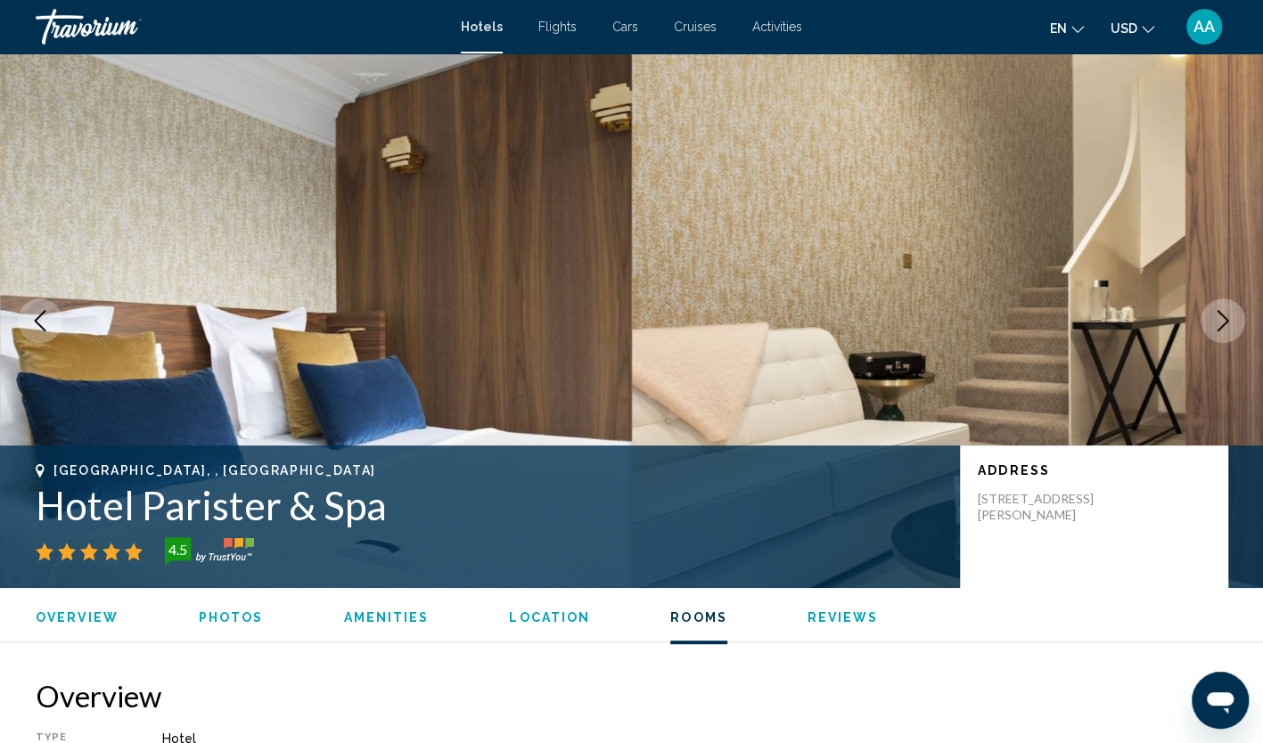
scroll to position [4189, 0]
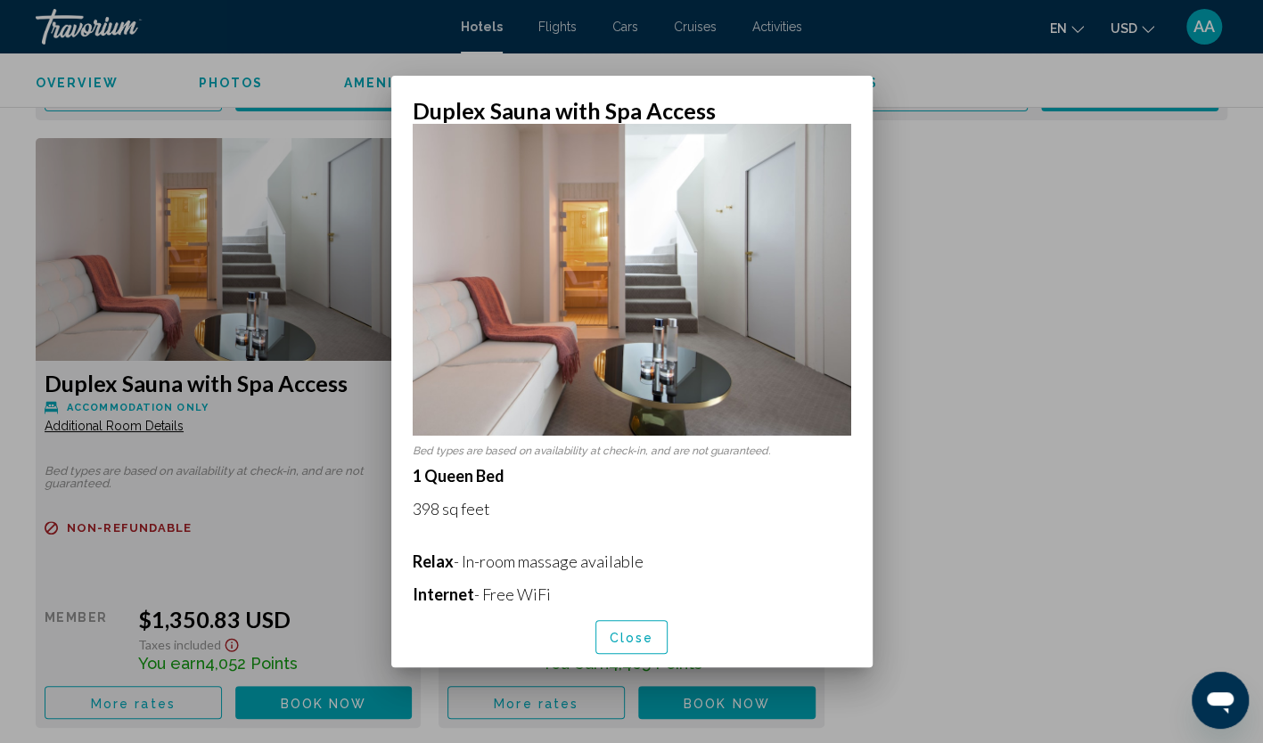
scroll to position [0, 0]
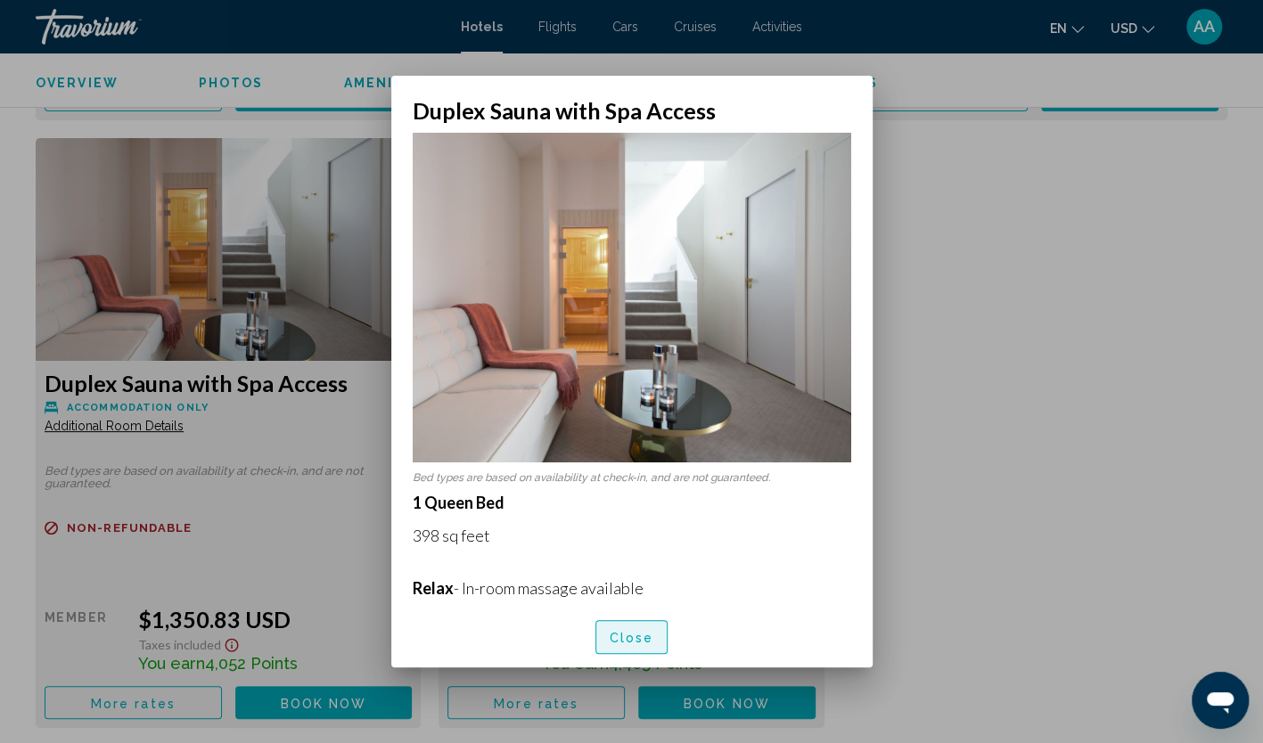
click at [615, 640] on span "Close" at bounding box center [632, 638] width 45 height 14
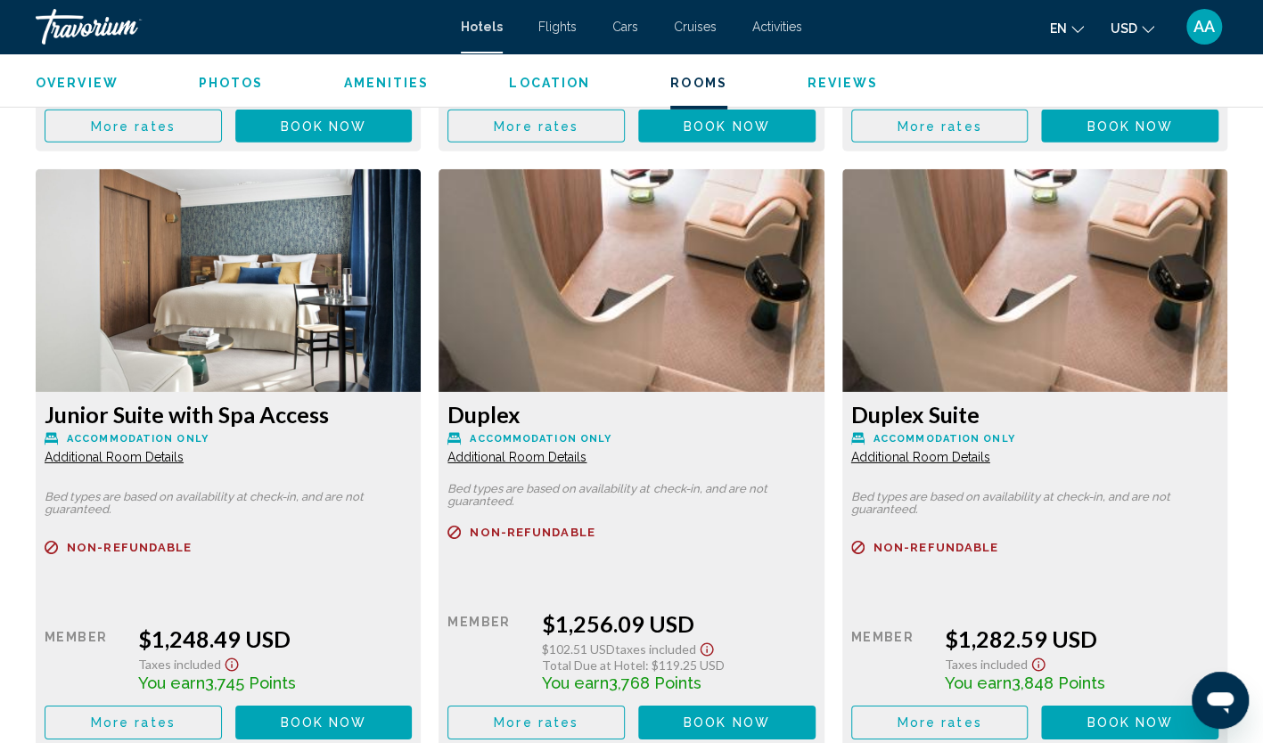
scroll to position [2942, 0]
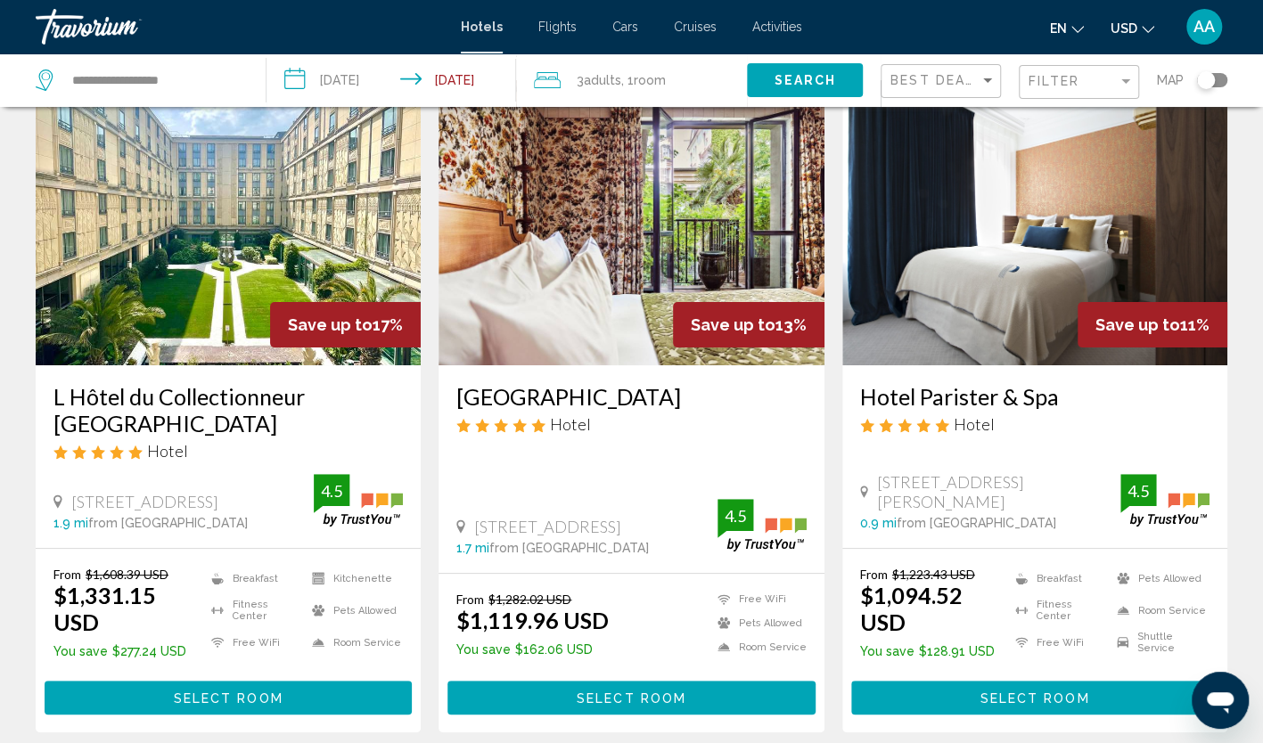
scroll to position [178, 0]
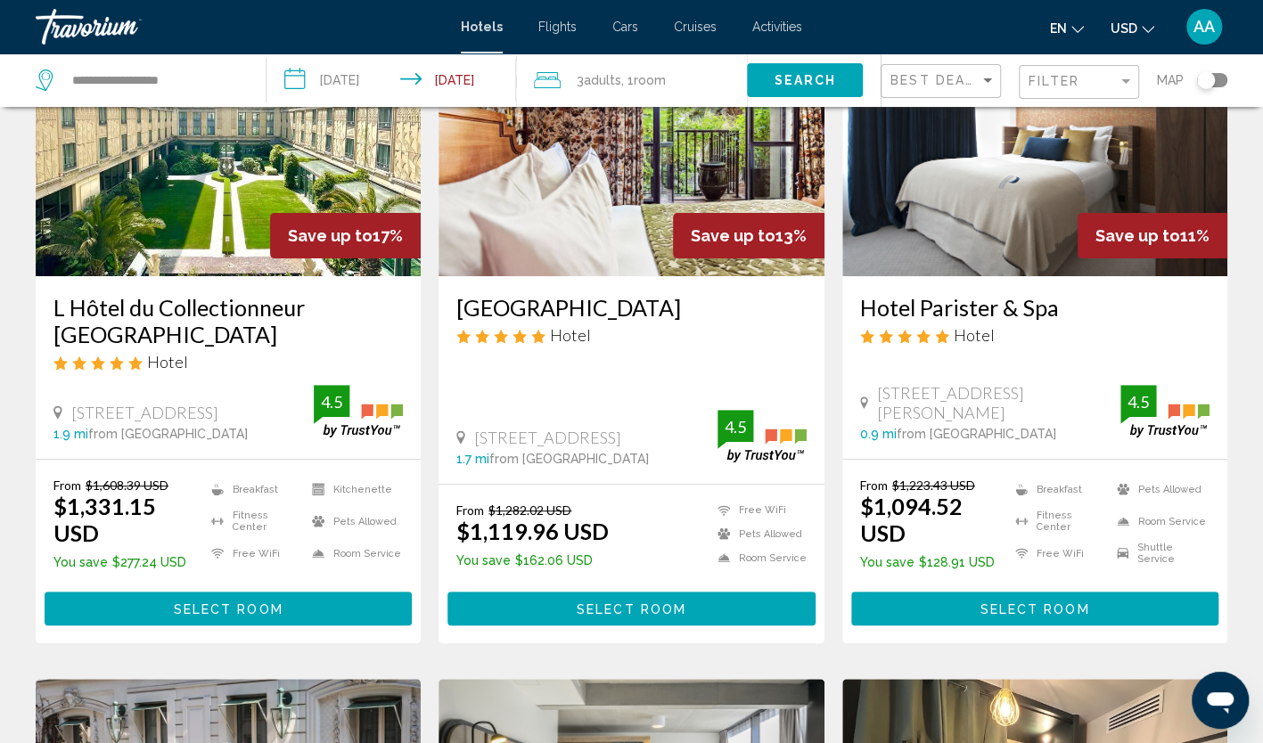
drag, startPoint x: 851, startPoint y: 308, endPoint x: 1060, endPoint y: 314, distance: 208.7
click at [1060, 314] on div "Hotel Parister & Spa Hotel 19 Rue Saulnier, Paris 0.9 mi from Paris city center…" at bounding box center [1034, 367] width 385 height 183
copy h3 "Hotel Parister & Spa"
click at [981, 202] on img "Main content" at bounding box center [1034, 133] width 385 height 285
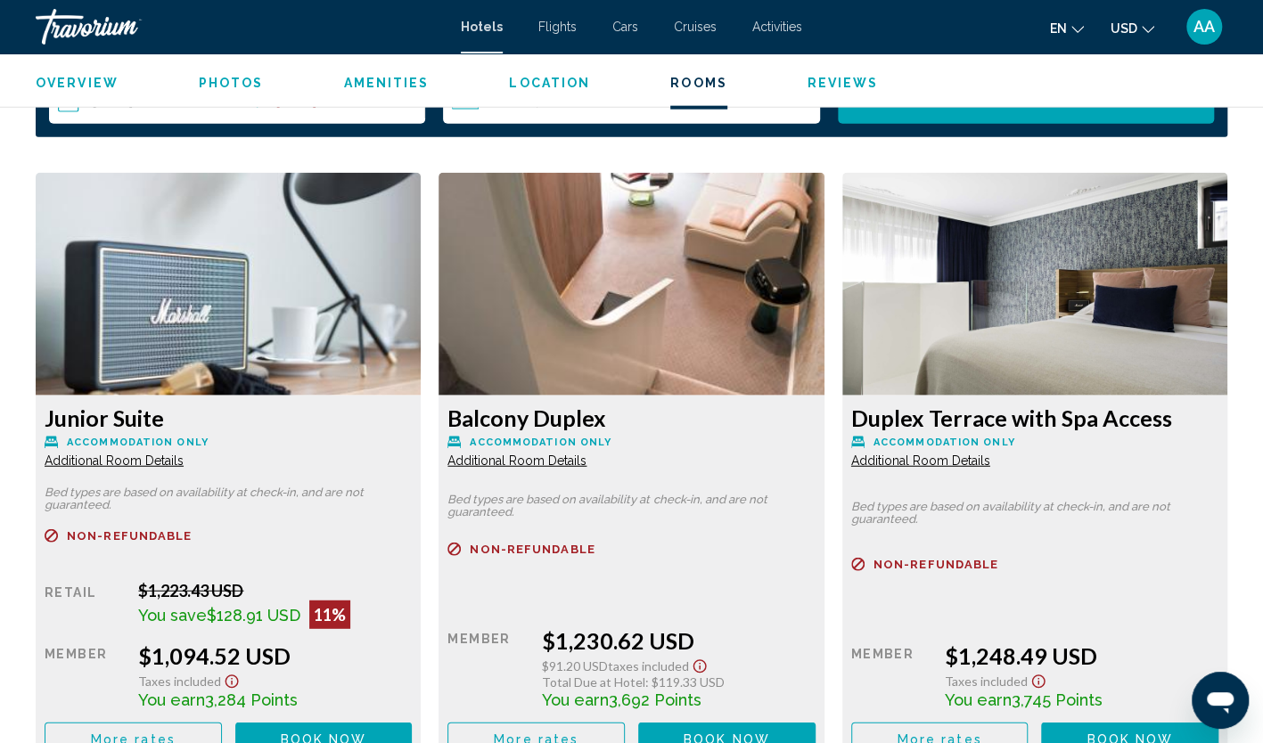
scroll to position [2378, 0]
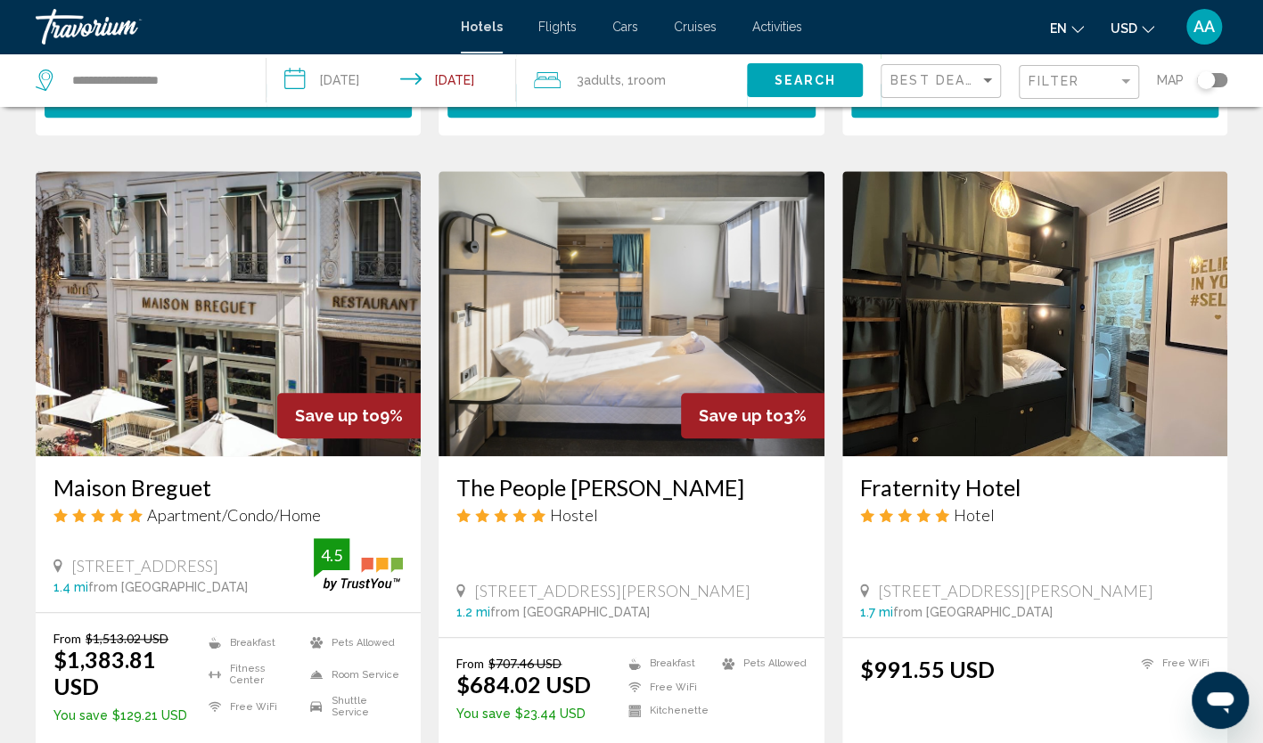
scroll to position [713, 0]
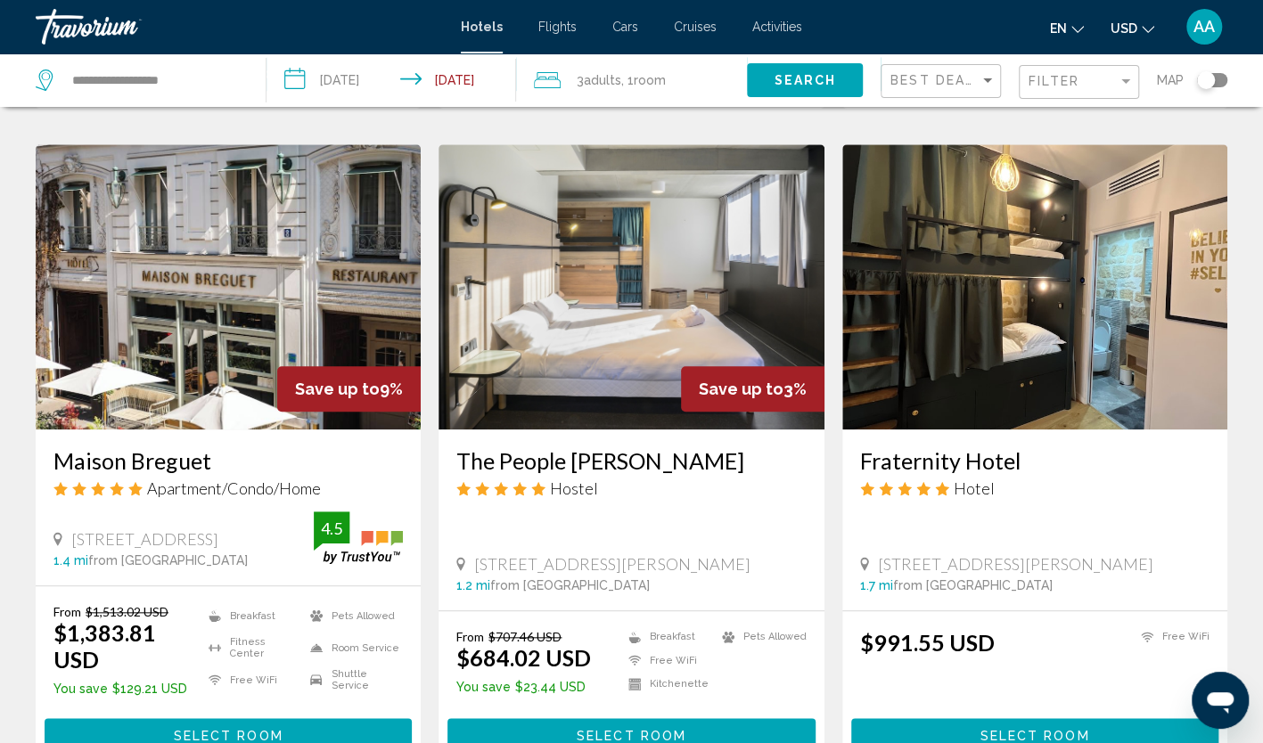
click at [299, 246] on img "Main content" at bounding box center [228, 286] width 385 height 285
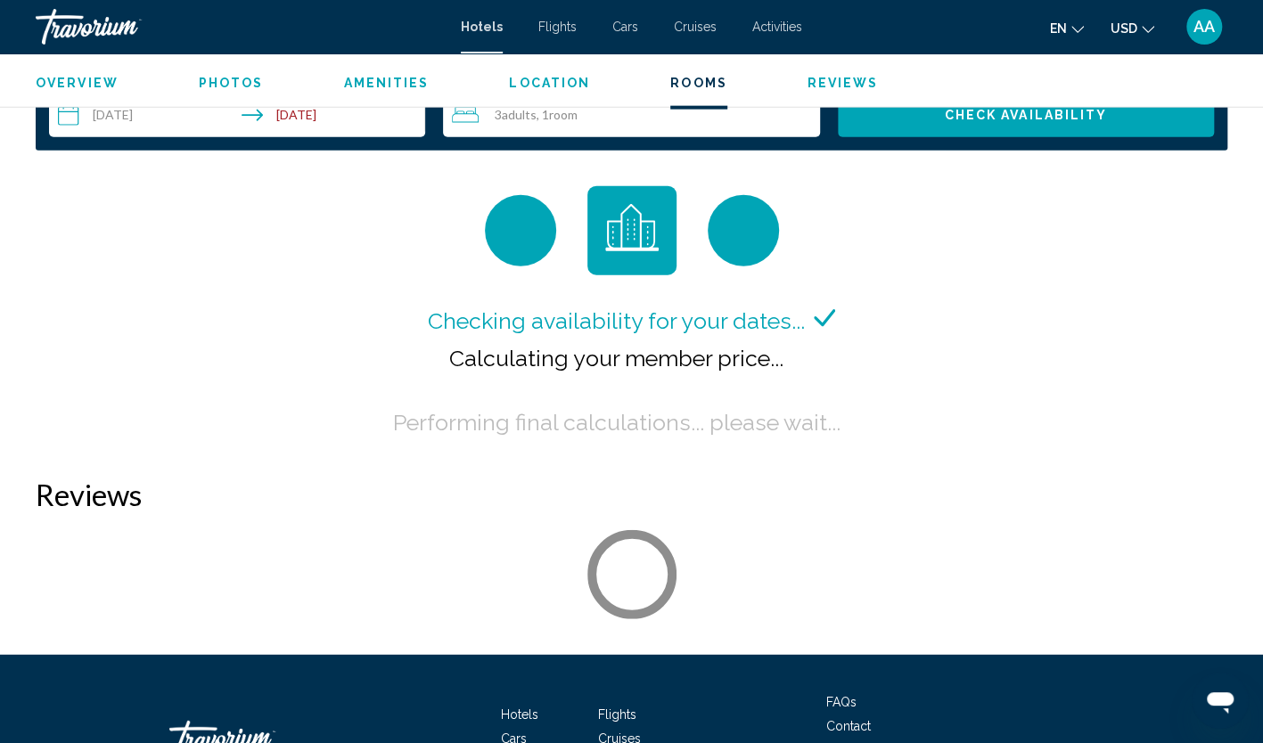
scroll to position [2289, 0]
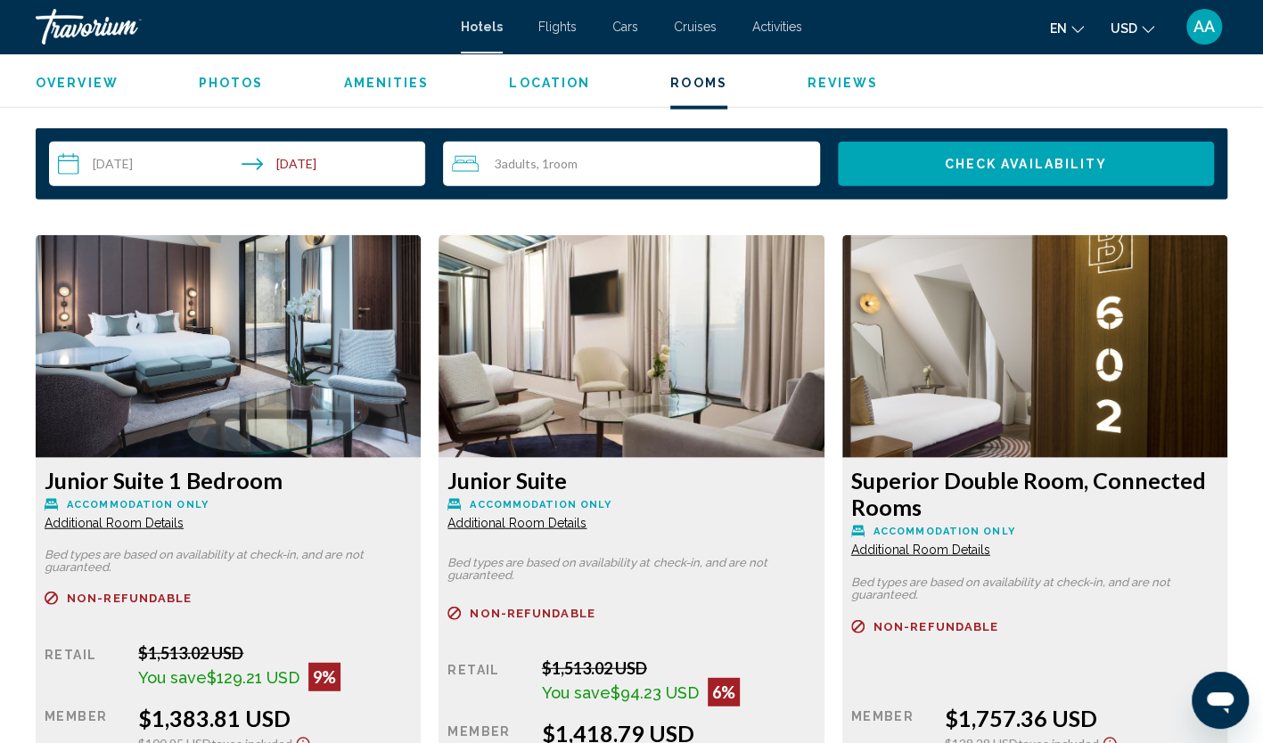
click at [184, 523] on span "Additional Room Details" at bounding box center [114, 523] width 139 height 14
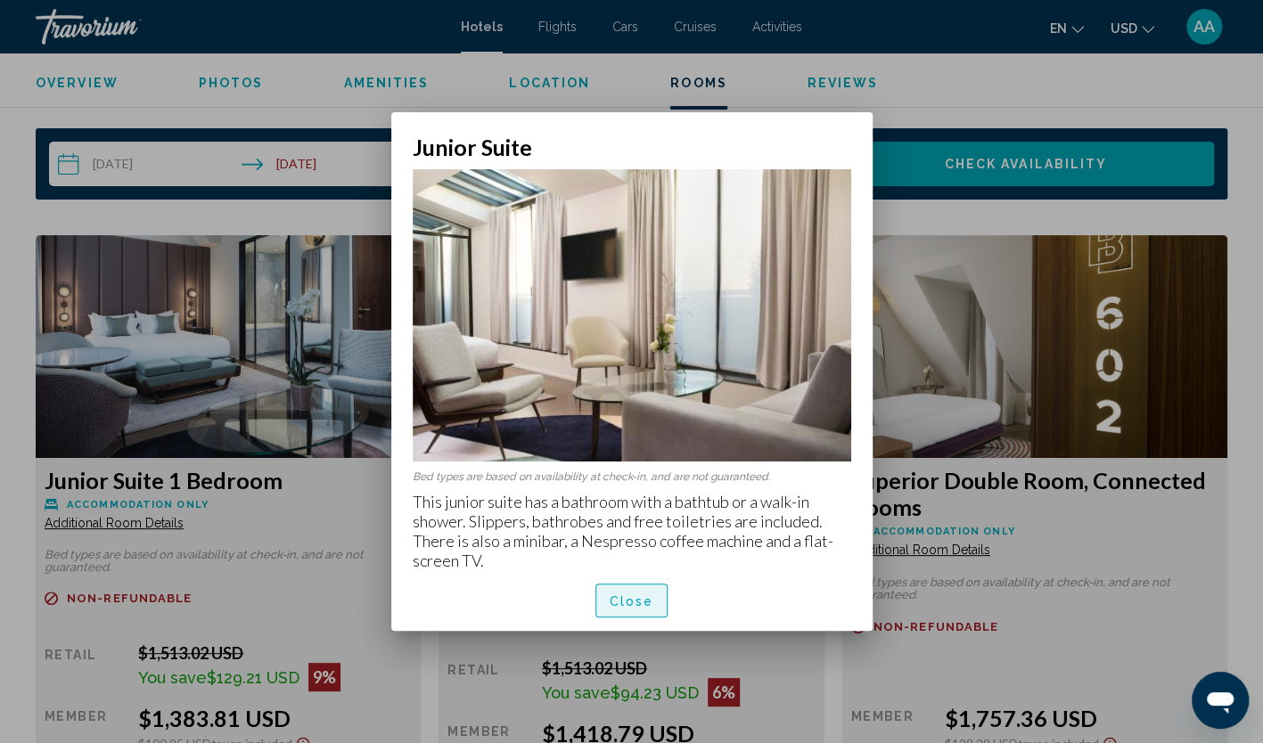
click at [629, 610] on button "Close" at bounding box center [631, 600] width 73 height 33
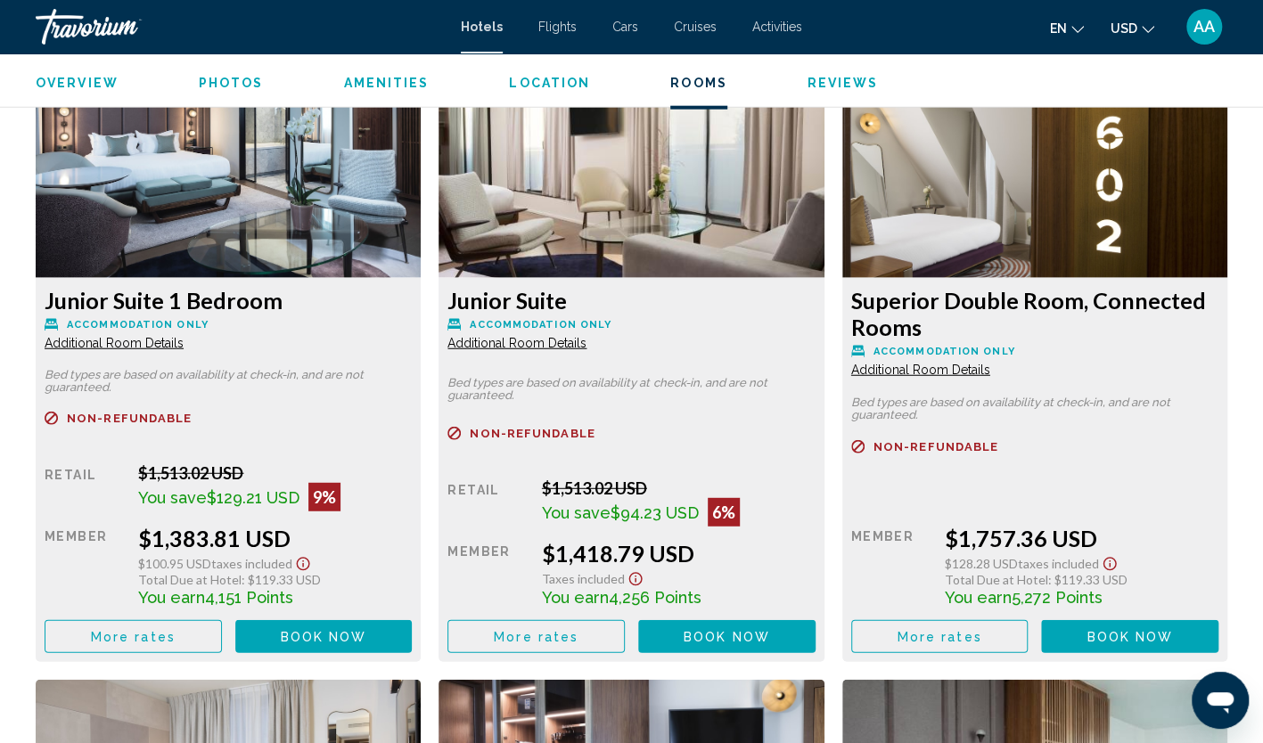
scroll to position [2467, 0]
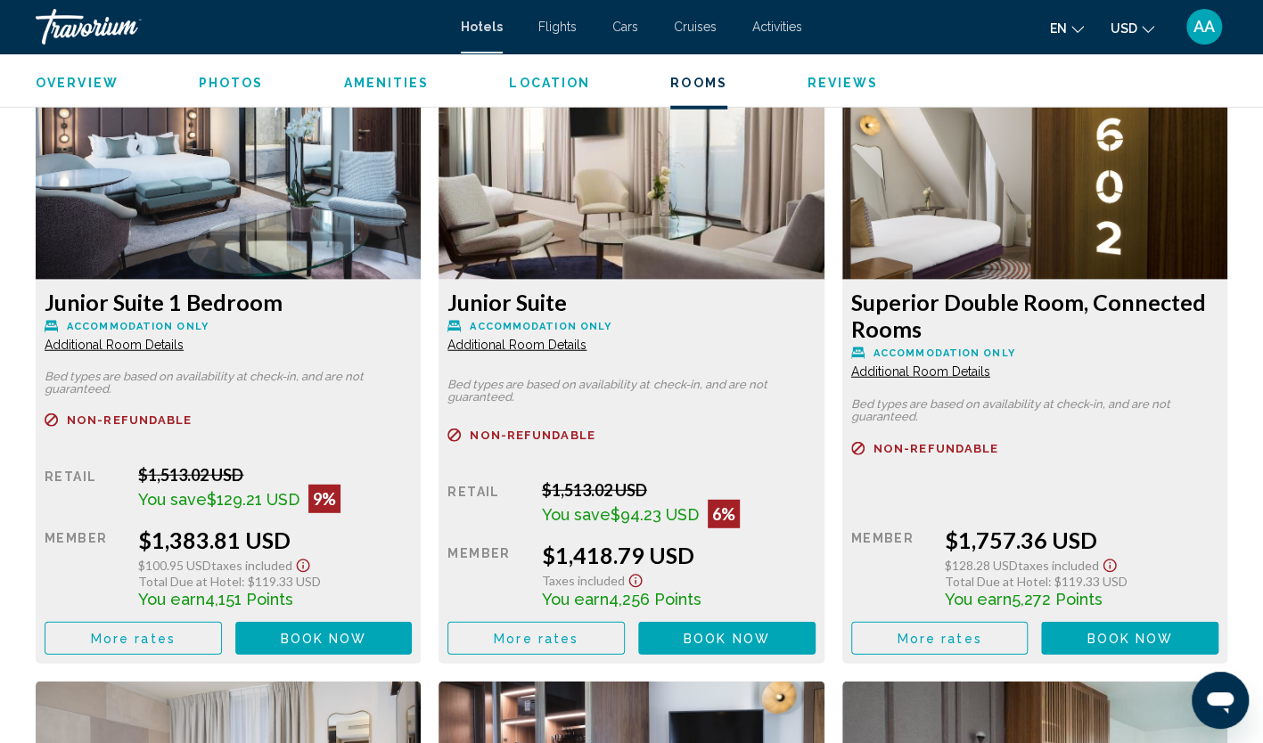
click at [184, 349] on span "Additional Room Details" at bounding box center [114, 345] width 139 height 14
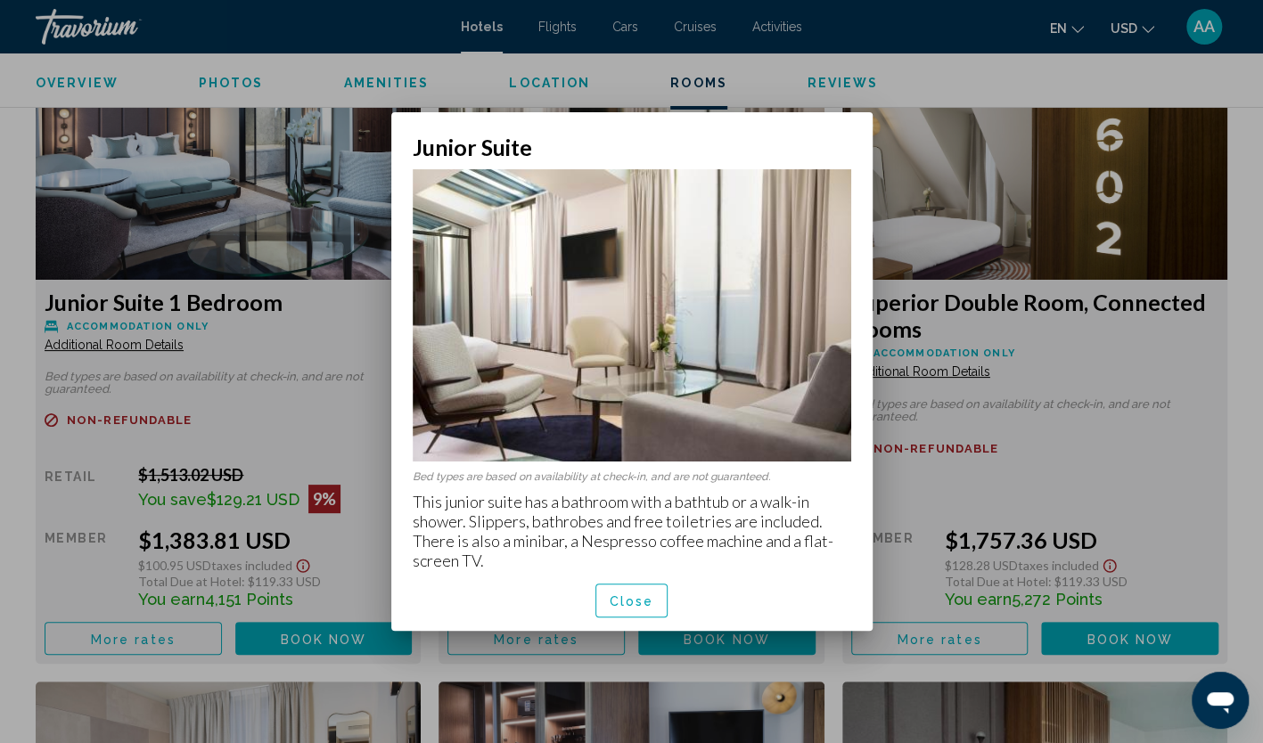
scroll to position [0, 0]
click at [642, 600] on span "Close" at bounding box center [632, 602] width 45 height 14
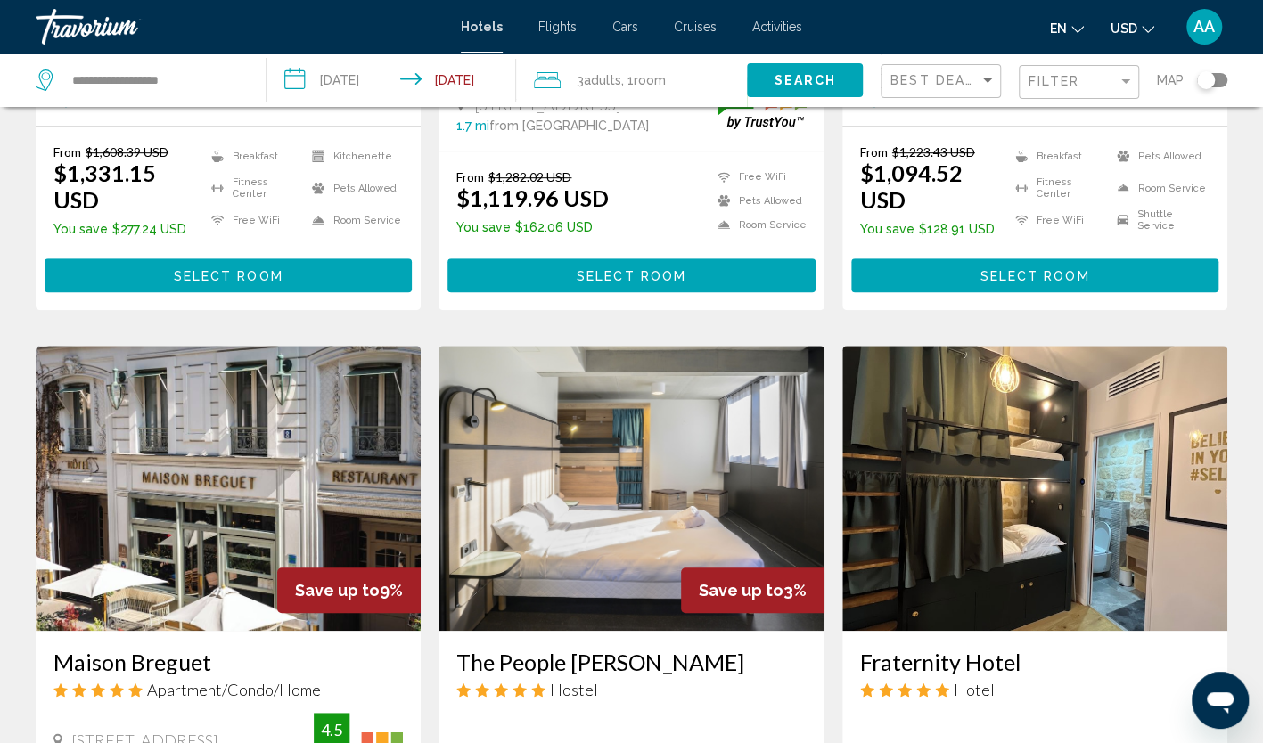
scroll to position [624, 0]
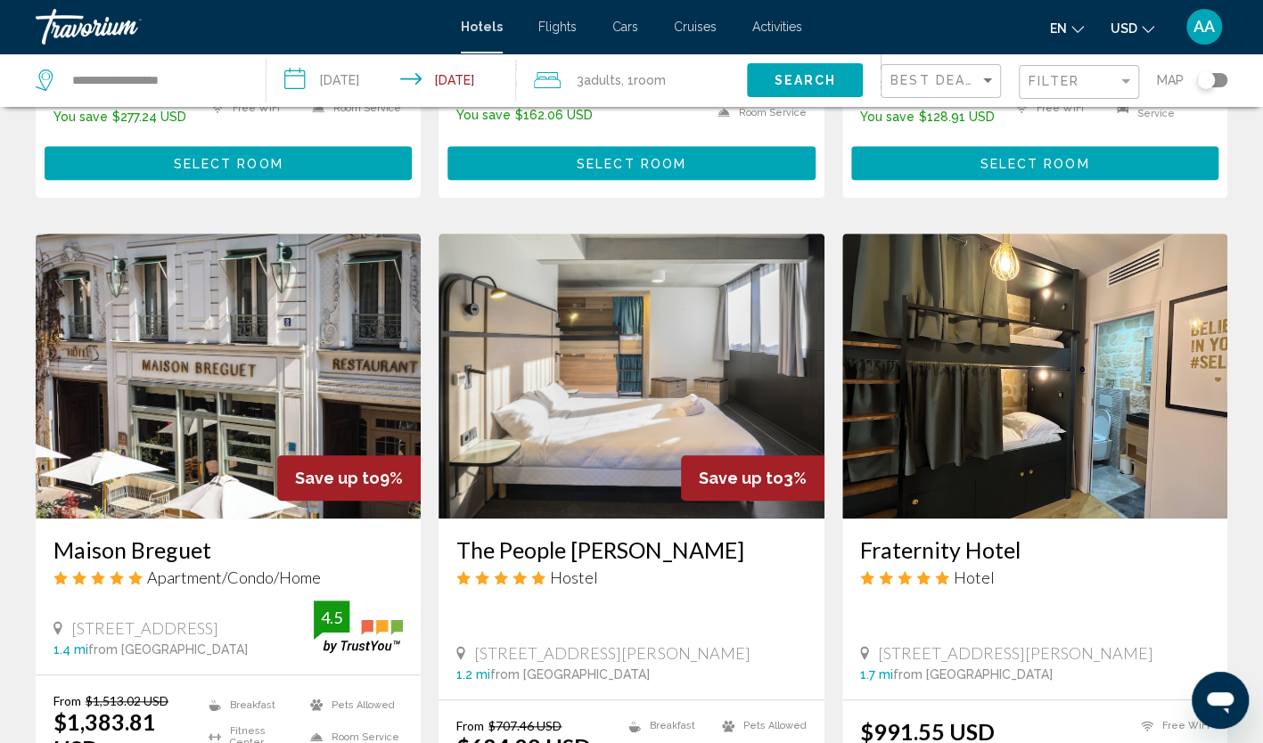
click at [615, 342] on img "Main content" at bounding box center [631, 376] width 385 height 285
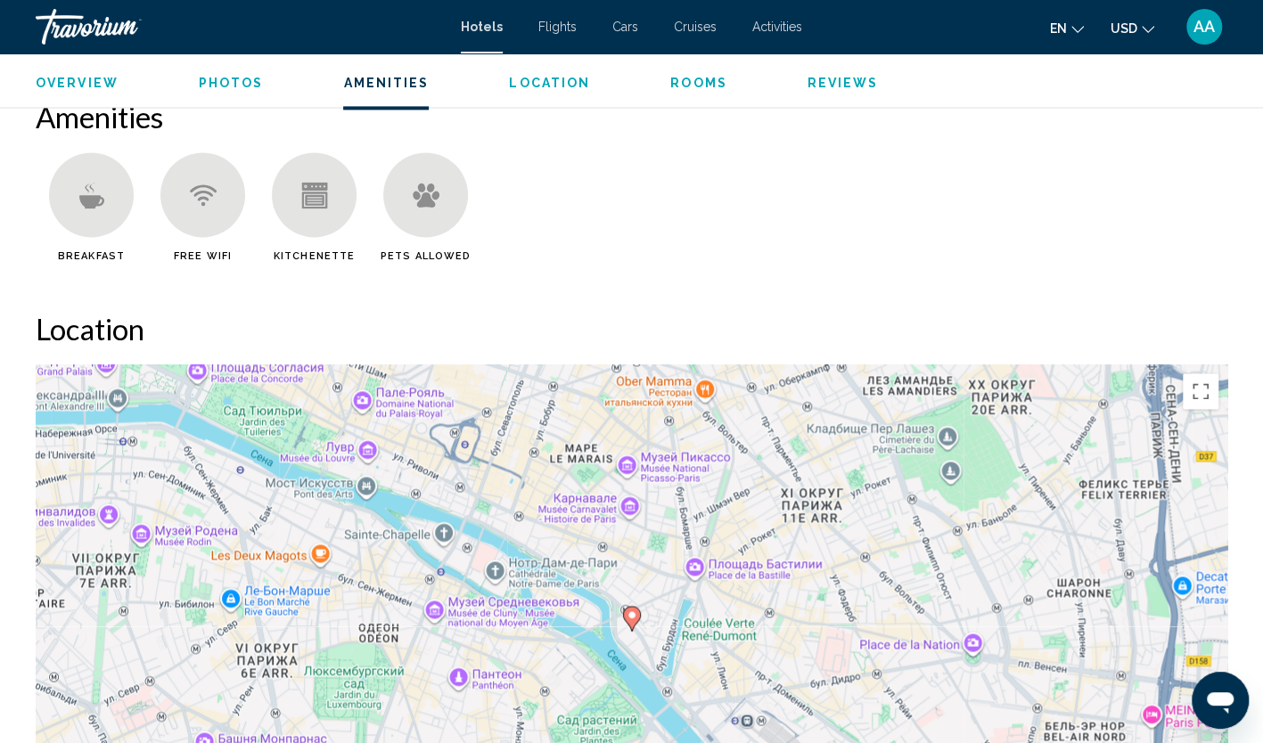
scroll to position [1426, 0]
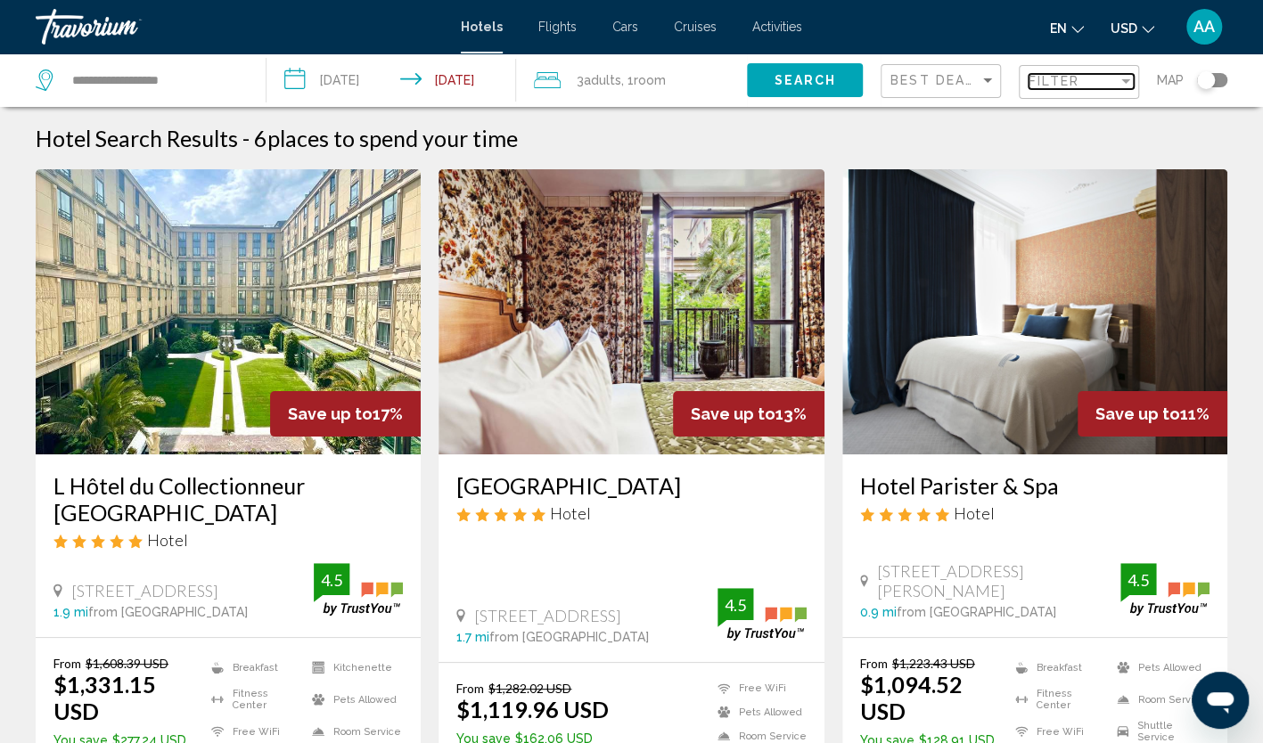
click at [1063, 85] on span "Filter" at bounding box center [1054, 81] width 51 height 14
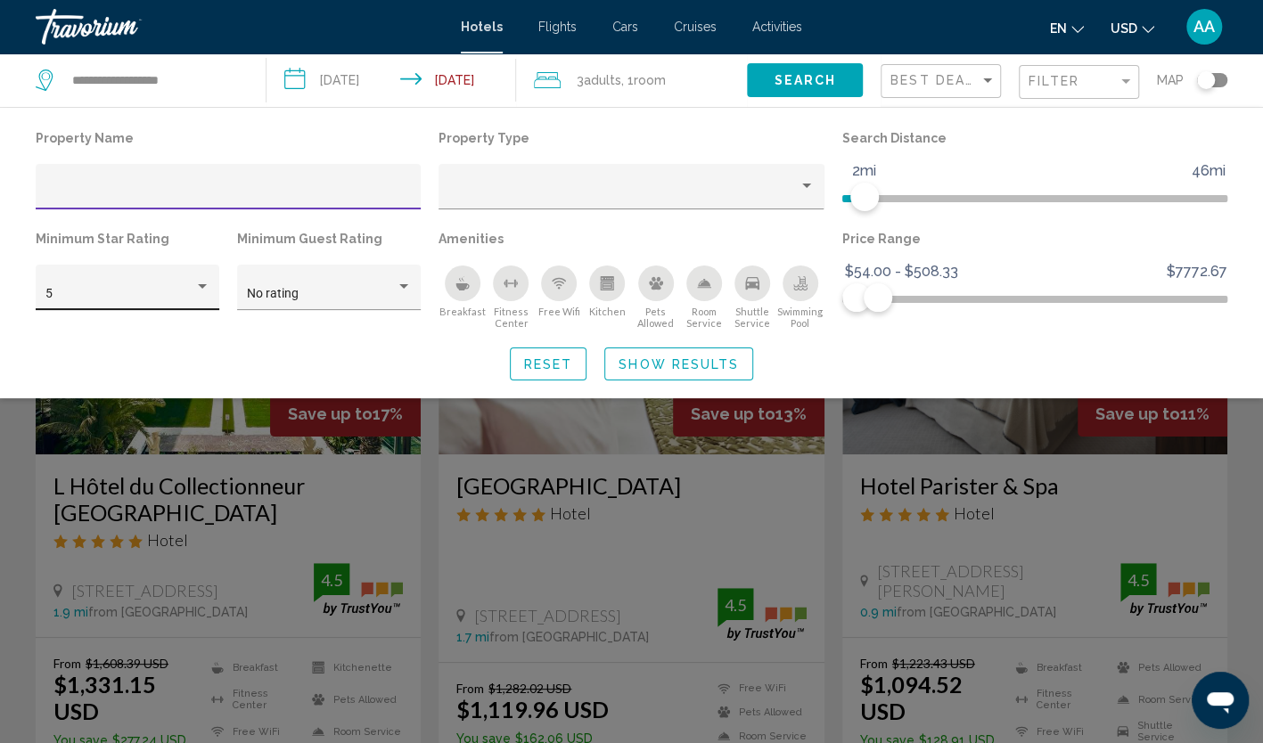
click at [209, 287] on div "Hotel Filters" at bounding box center [202, 287] width 16 height 14
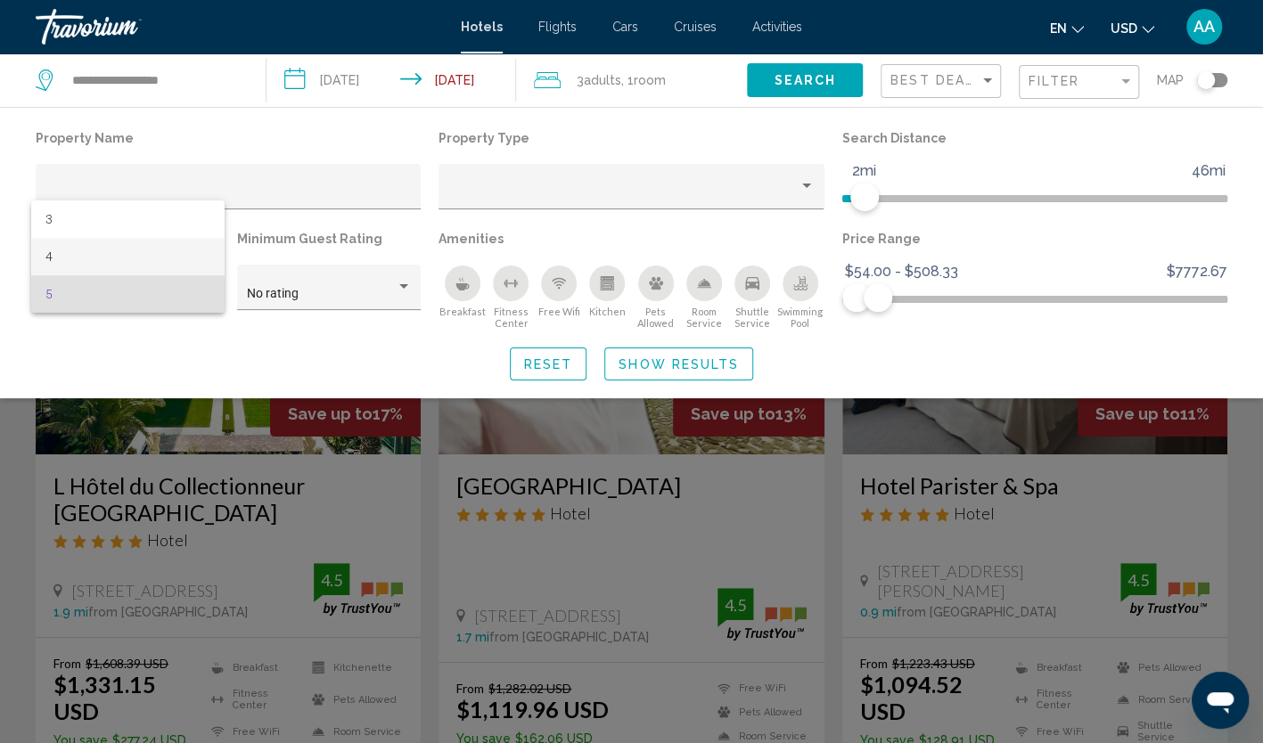
click at [168, 264] on span "4" at bounding box center [127, 256] width 165 height 37
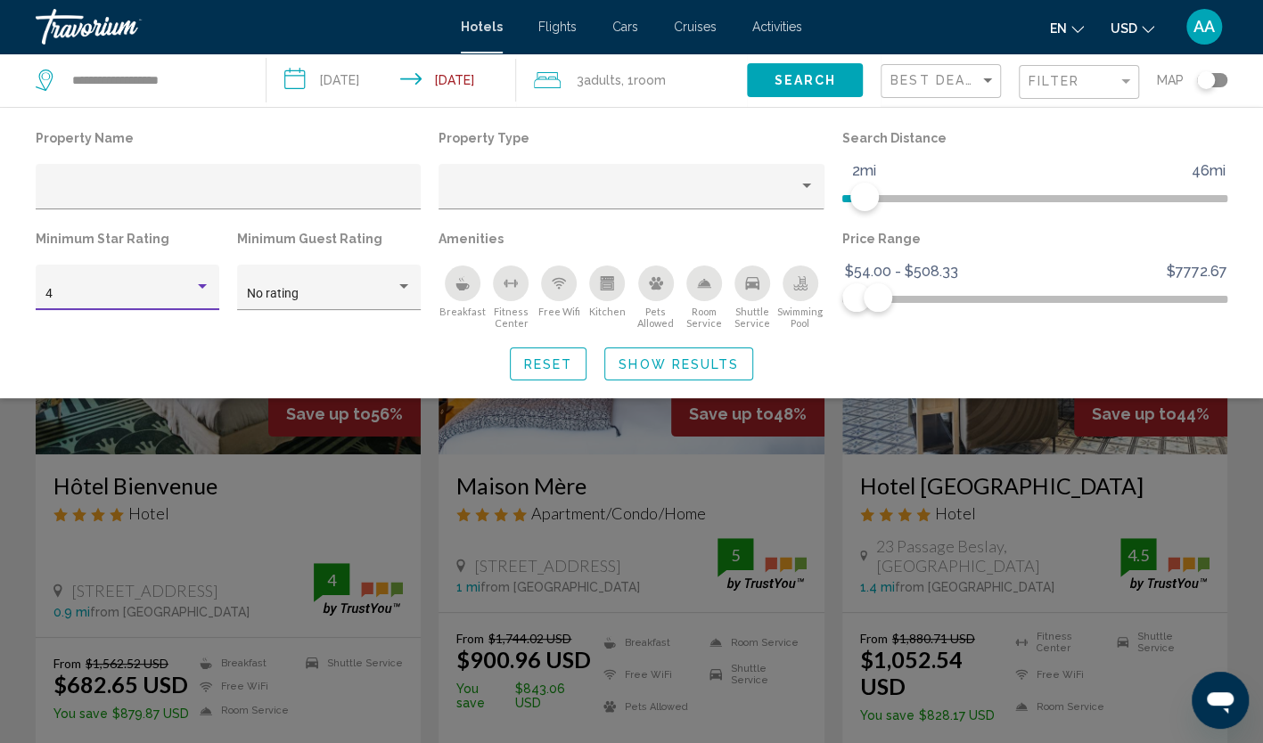
click at [664, 364] on span "Show Results" at bounding box center [679, 364] width 120 height 14
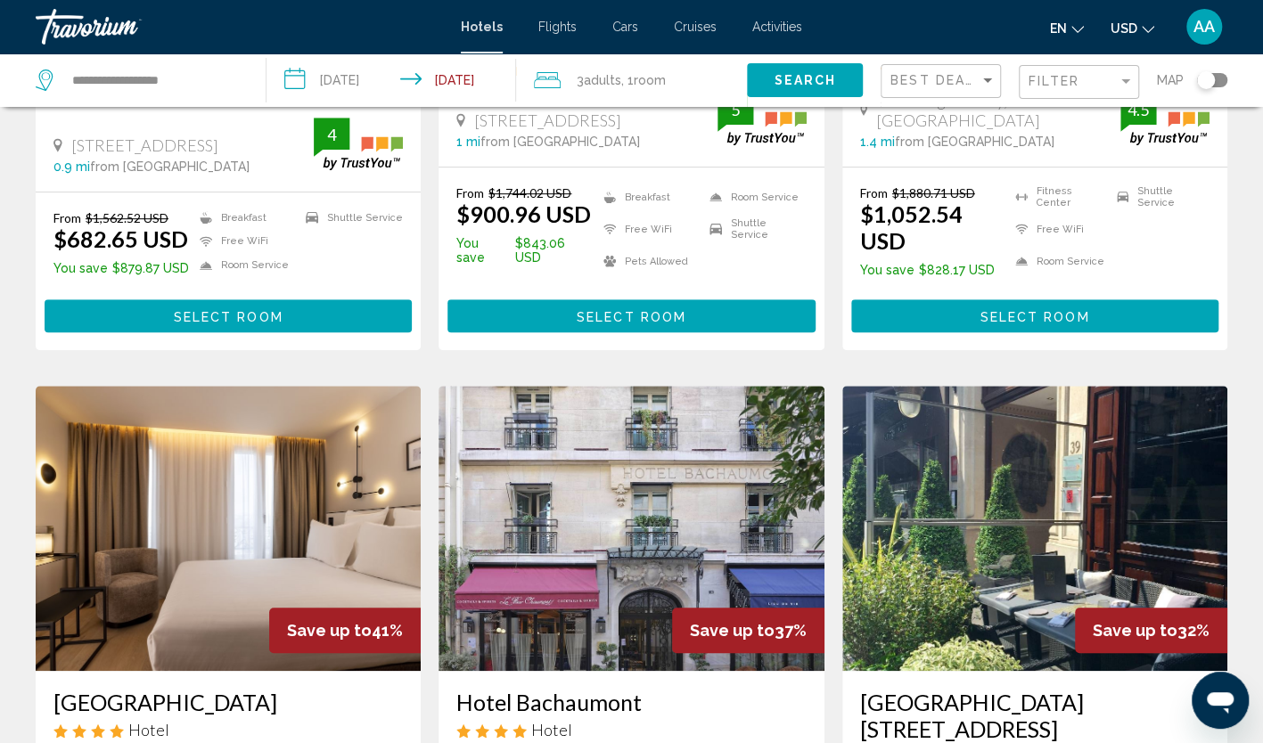
scroll to position [624, 0]
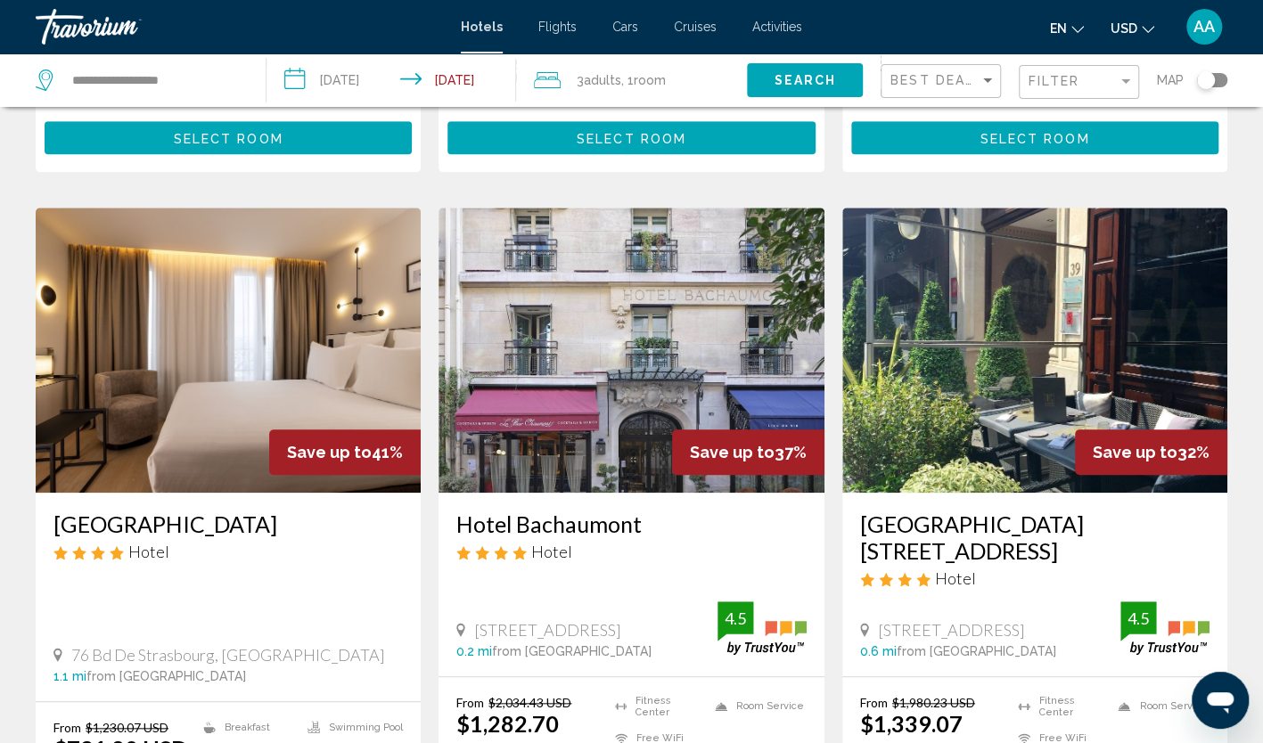
click at [115, 299] on img "Main content" at bounding box center [228, 350] width 385 height 285
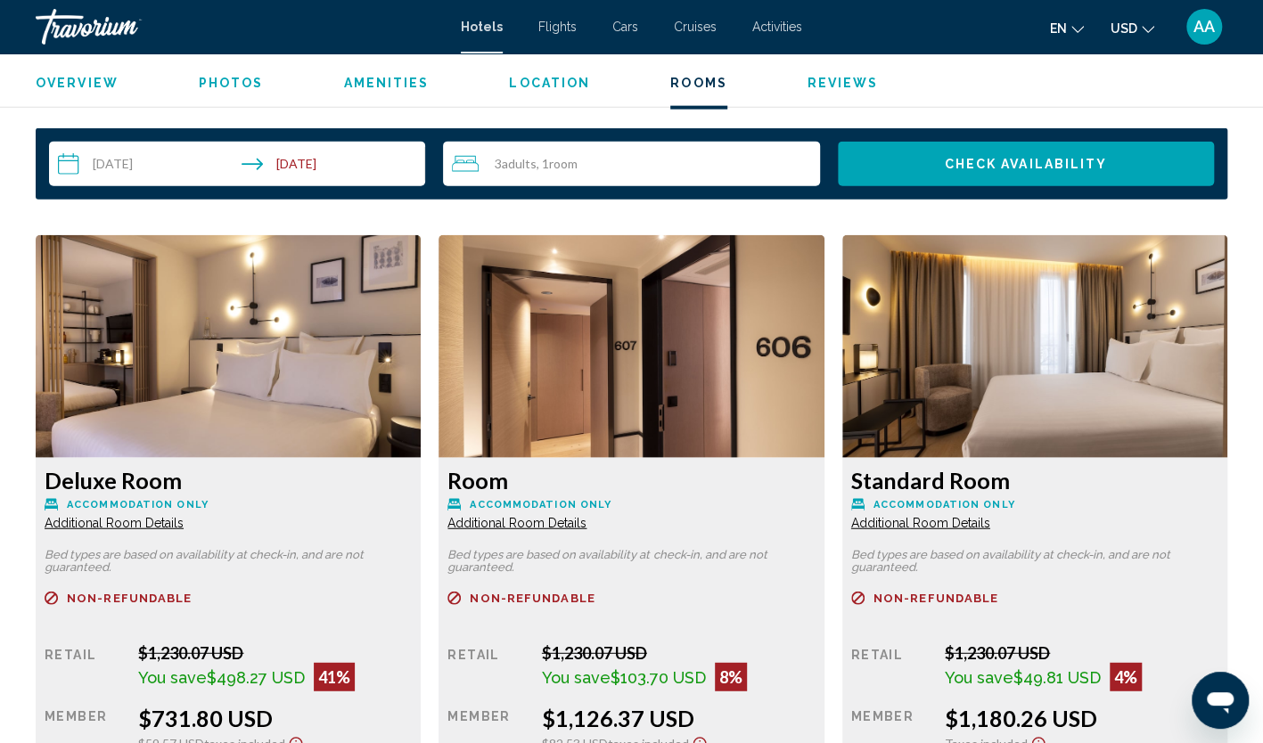
scroll to position [2378, 0]
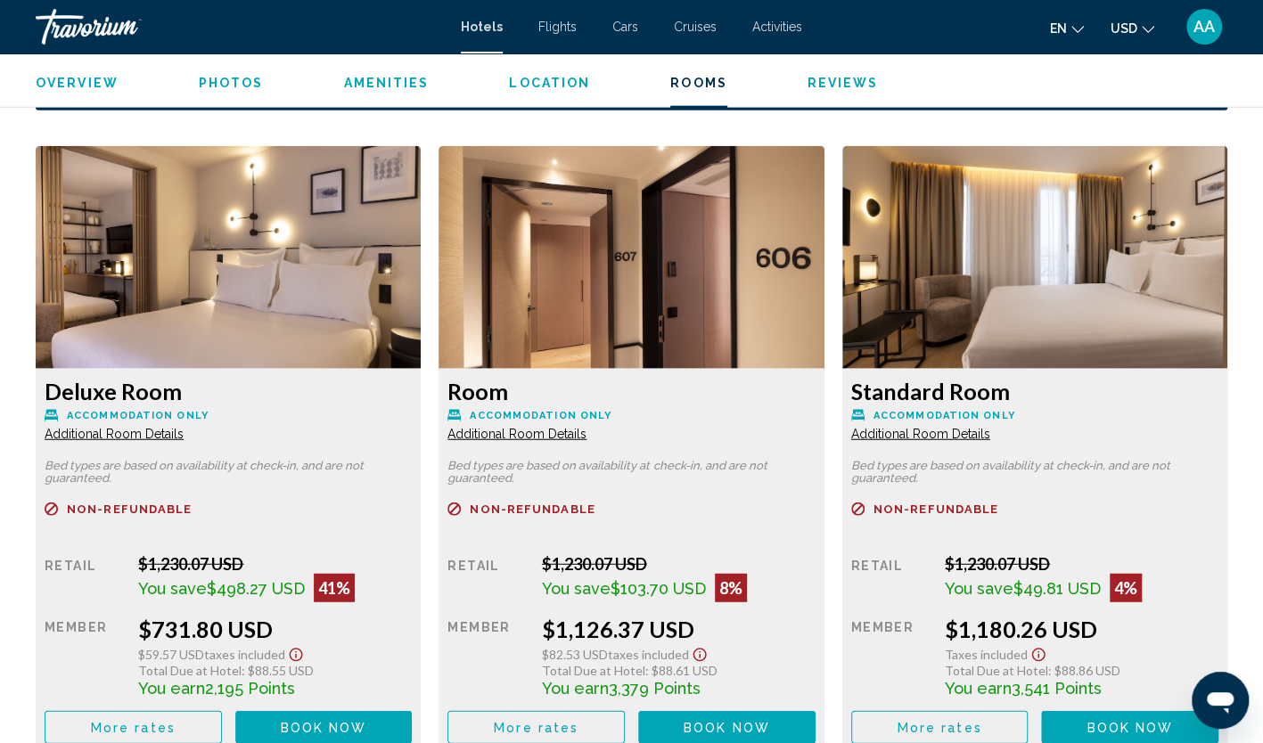
click at [184, 435] on span "Additional Room Details" at bounding box center [114, 434] width 139 height 14
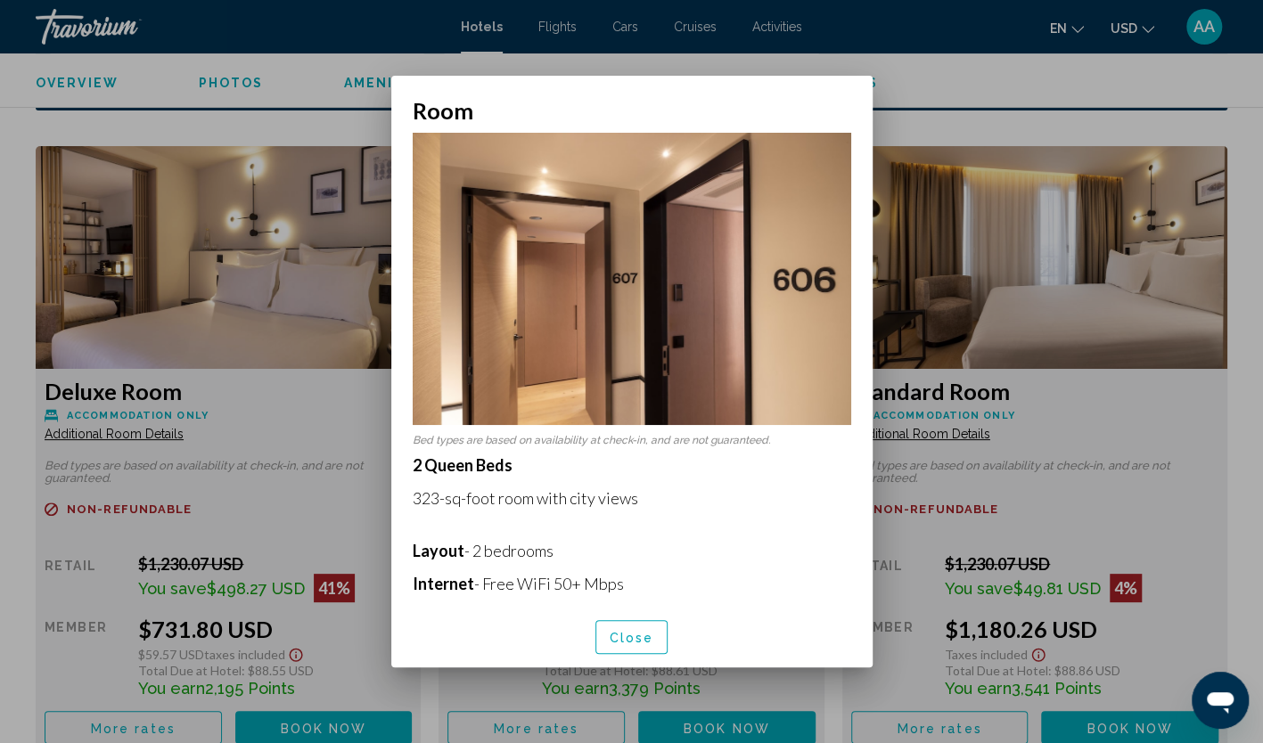
scroll to position [0, 0]
click at [624, 642] on span "Close" at bounding box center [632, 638] width 45 height 14
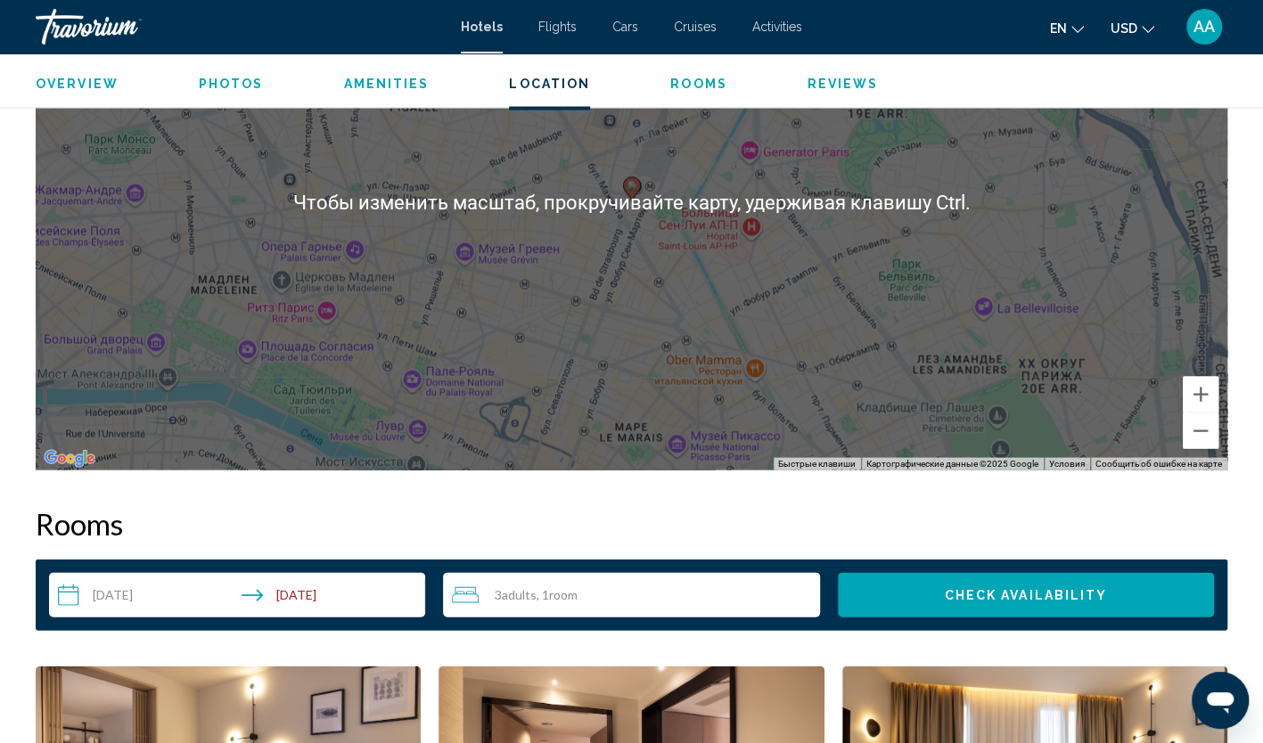
scroll to position [1843, 0]
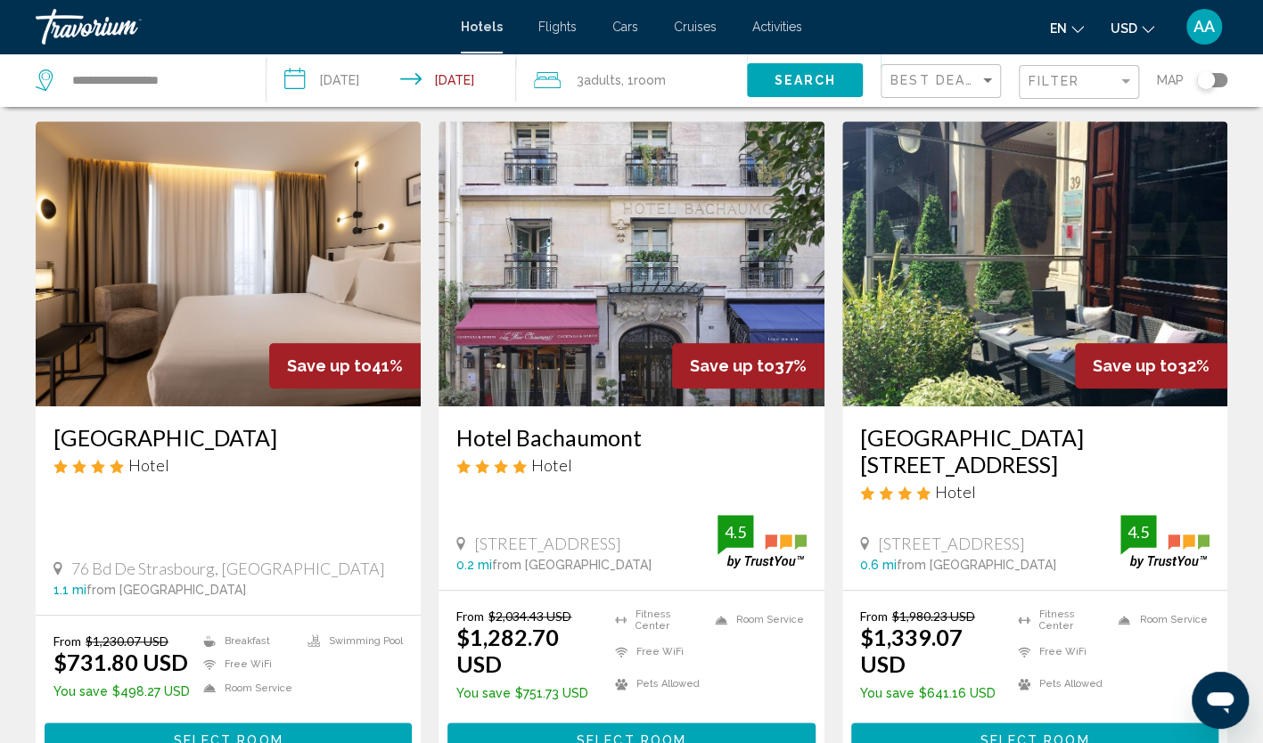
scroll to position [713, 0]
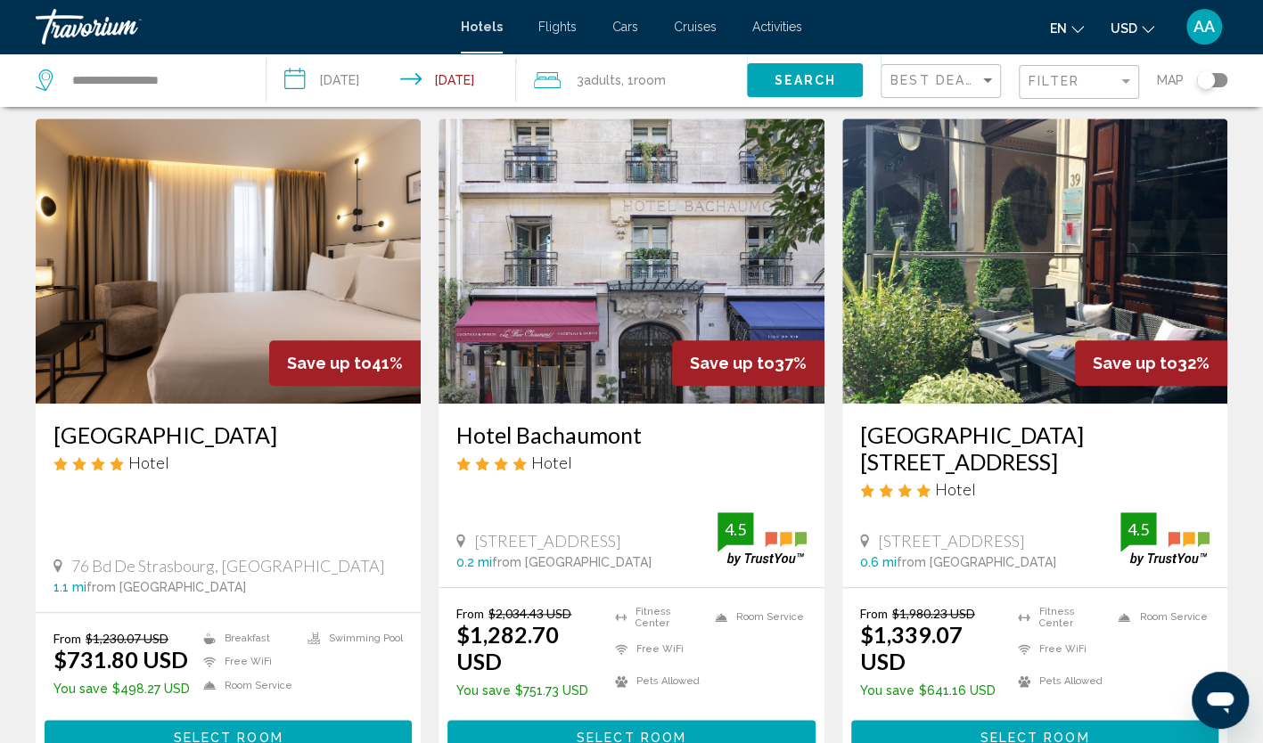
drag, startPoint x: 38, startPoint y: 403, endPoint x: 168, endPoint y: 407, distance: 130.2
click at [168, 407] on div "Hôtel Esté Hotel 76 Bd De Strasbourg, Paris 1.1 mi from Paris city center from …" at bounding box center [228, 508] width 385 height 208
copy h3 "[GEOGRAPHIC_DATA]"
click at [103, 291] on img "Main content" at bounding box center [228, 261] width 385 height 285
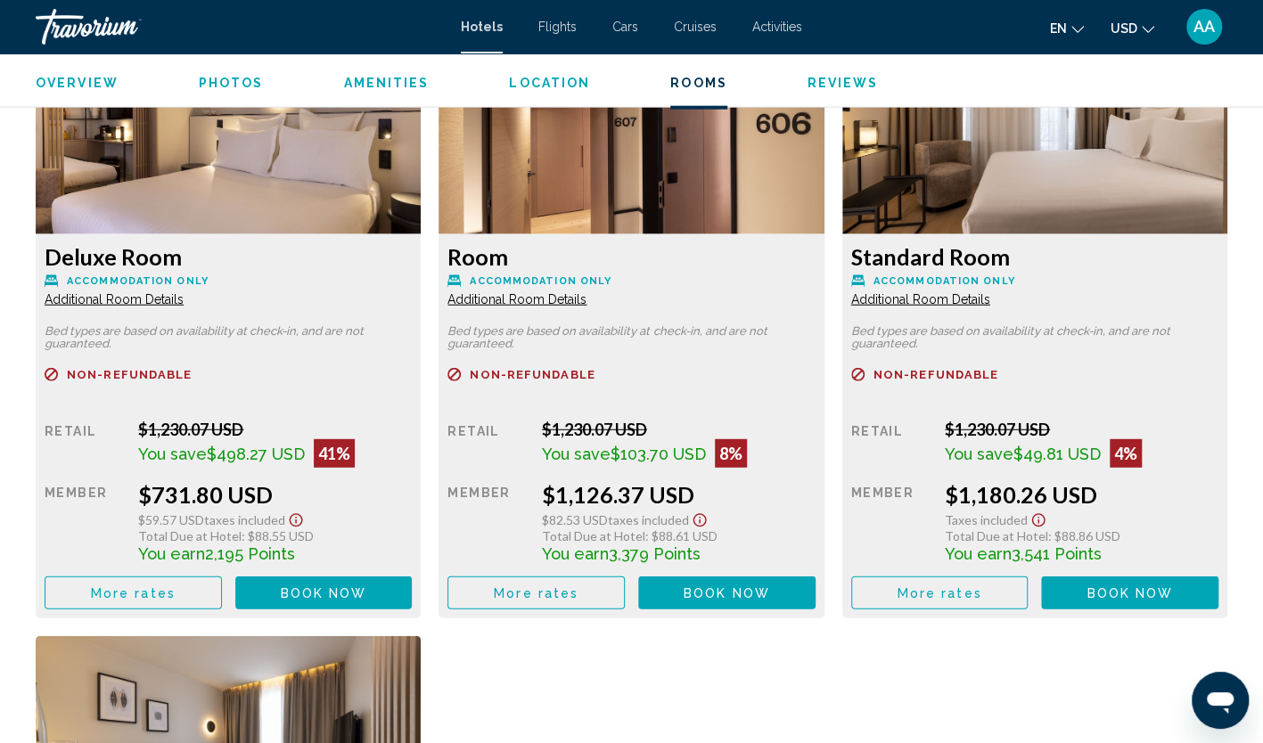
scroll to position [2496, 0]
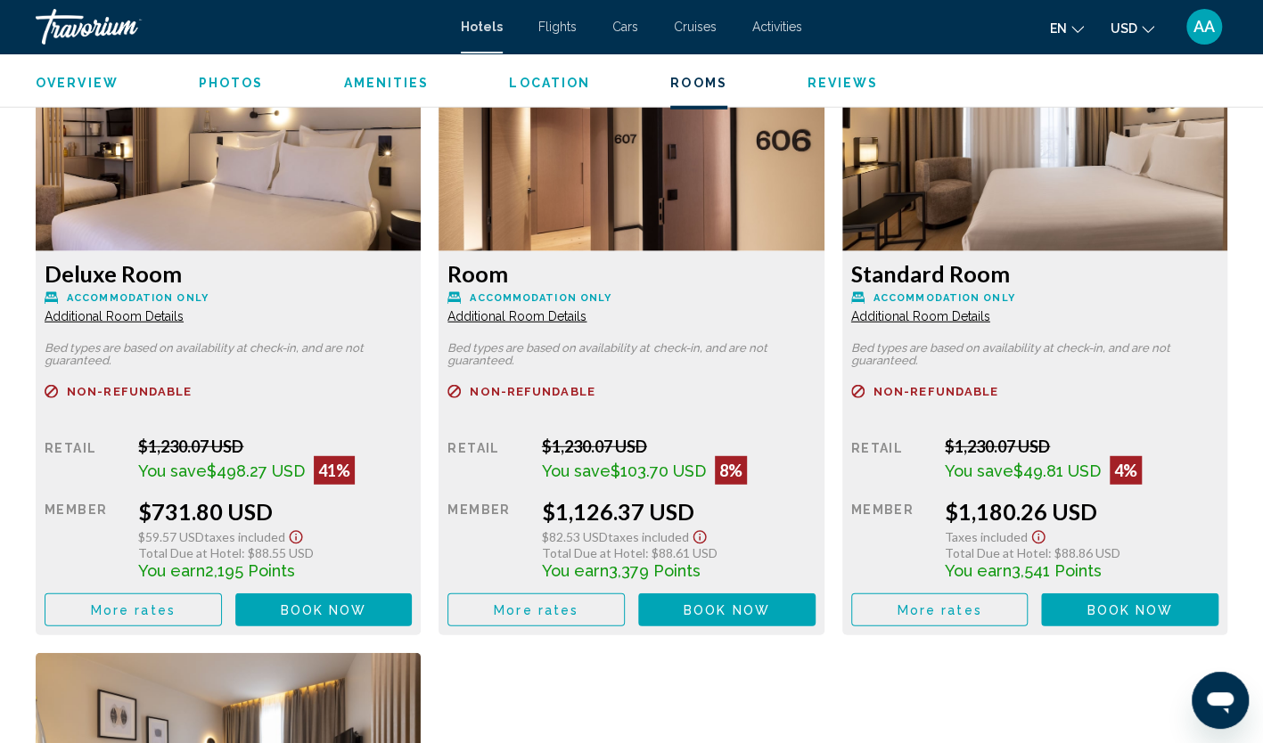
click at [184, 316] on span "Additional Room Details" at bounding box center [114, 316] width 139 height 14
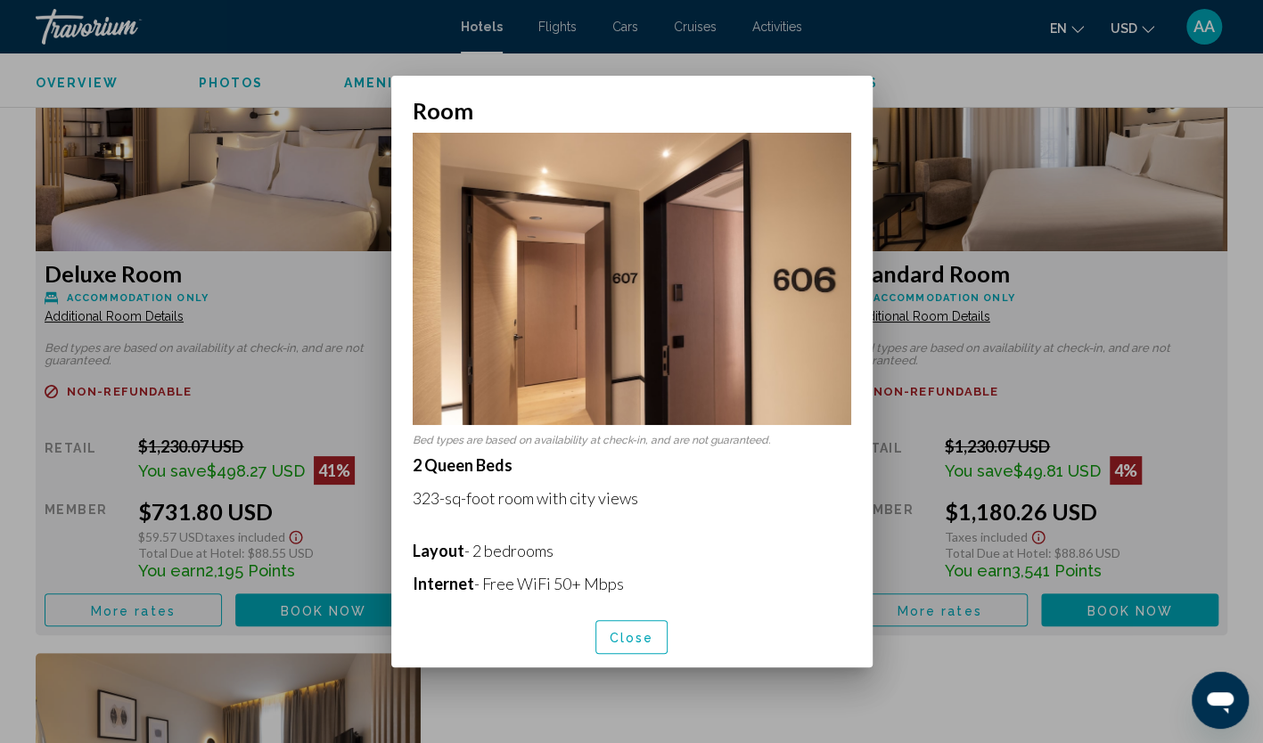
scroll to position [0, 0]
drag, startPoint x: 416, startPoint y: 488, endPoint x: 535, endPoint y: 490, distance: 118.6
click at [535, 490] on p "323-sq-foot room with city views" at bounding box center [632, 498] width 439 height 20
copy p "323-sq-foot room"
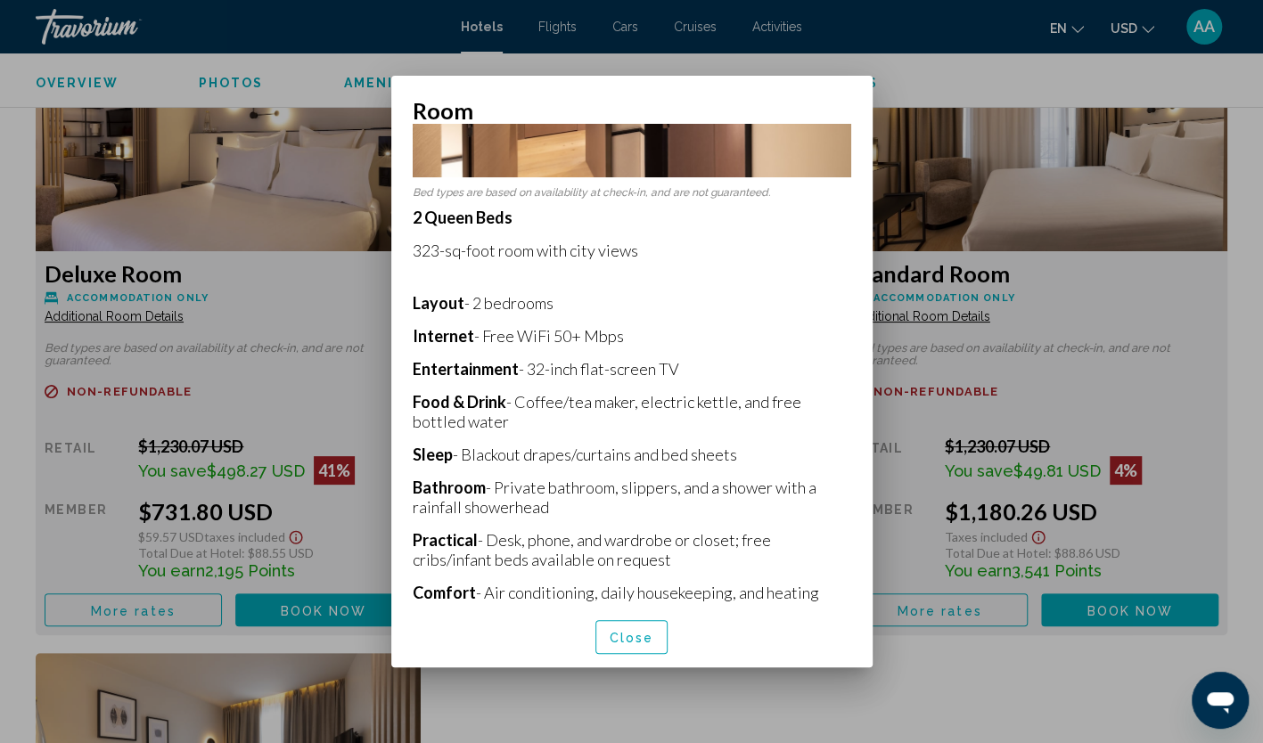
scroll to position [267, 0]
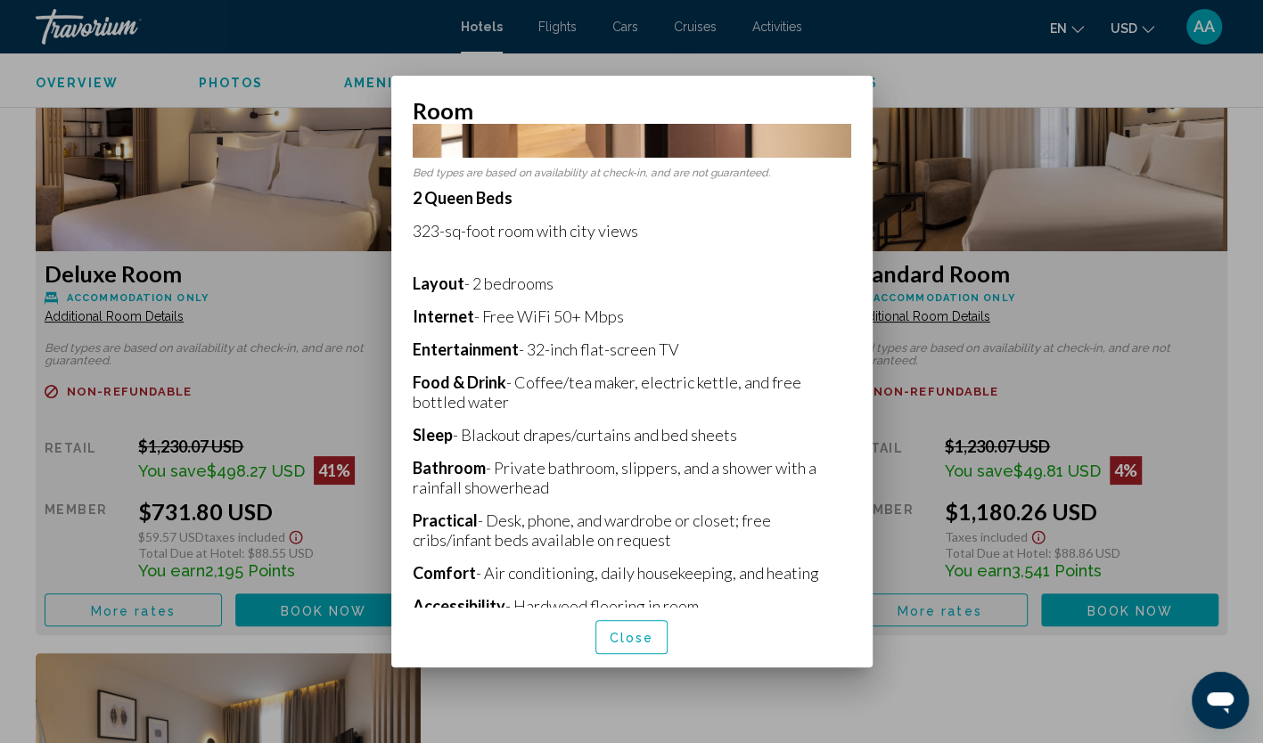
click at [638, 642] on span "Close" at bounding box center [632, 638] width 45 height 14
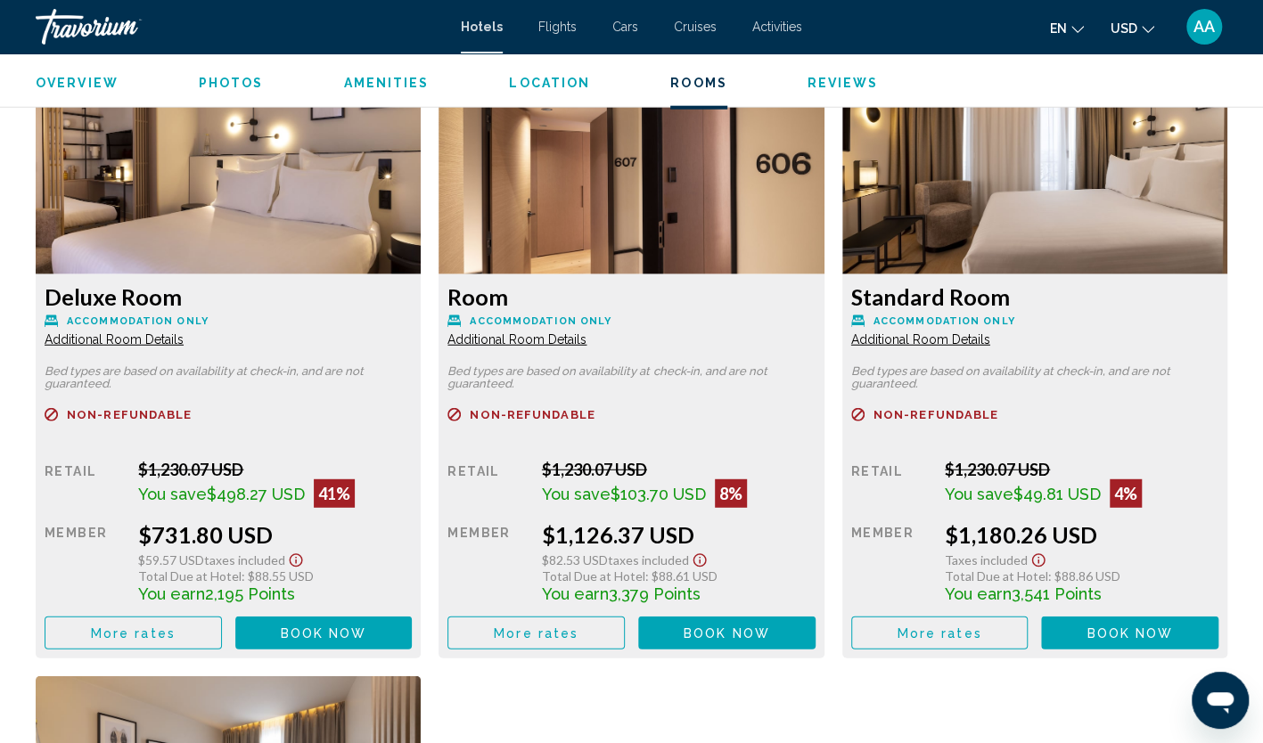
scroll to position [2496, 0]
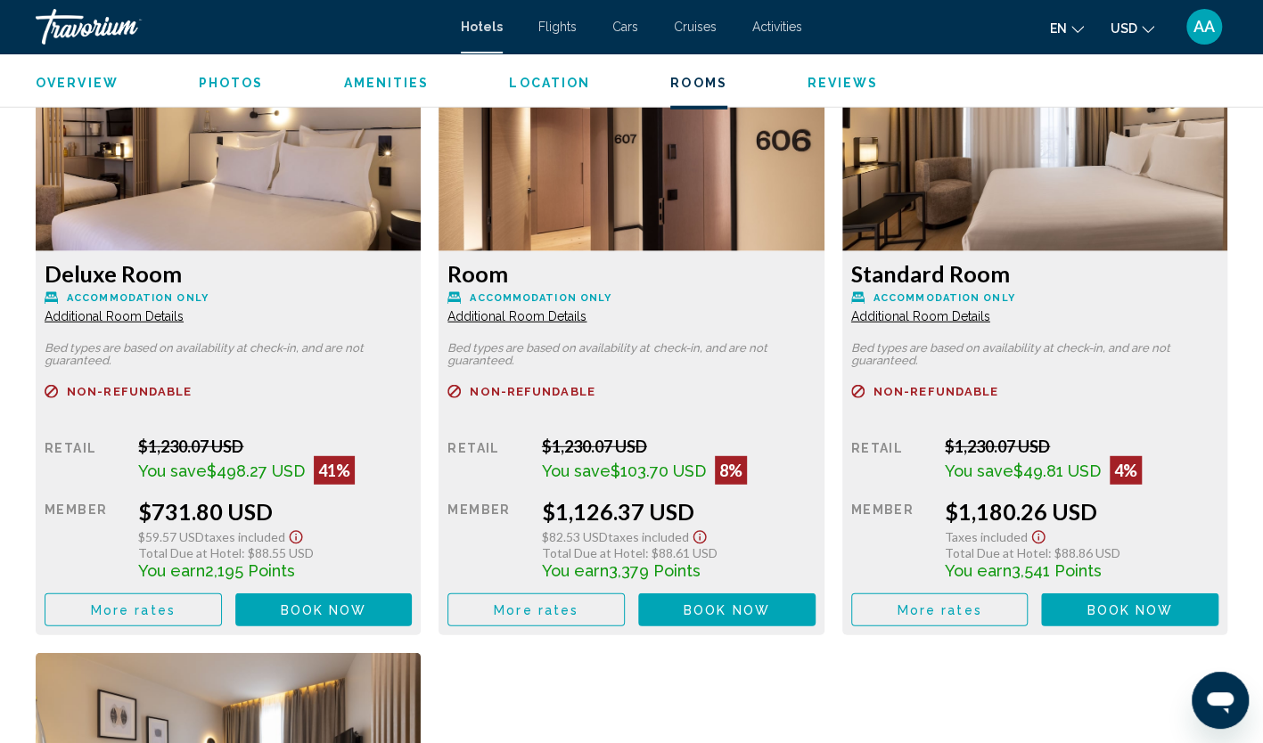
click at [184, 311] on span "Additional Room Details" at bounding box center [114, 316] width 139 height 14
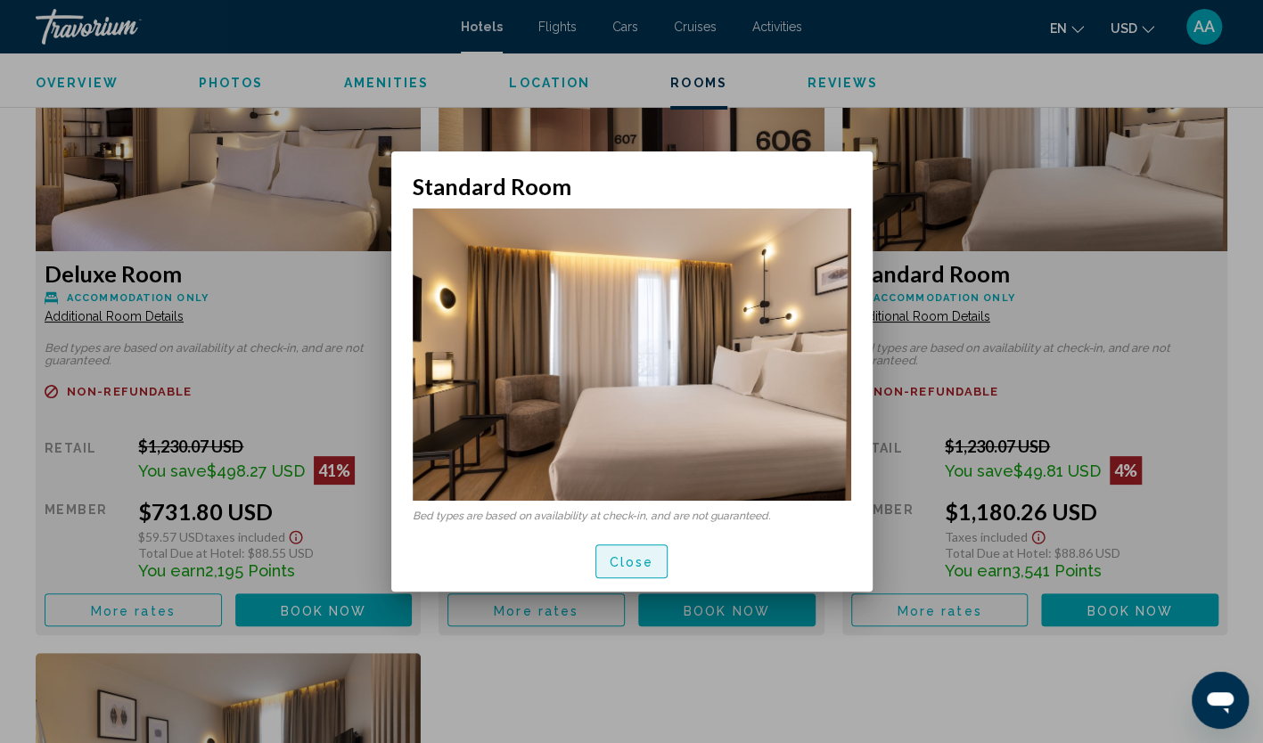
click at [660, 556] on button "Close" at bounding box center [631, 561] width 73 height 33
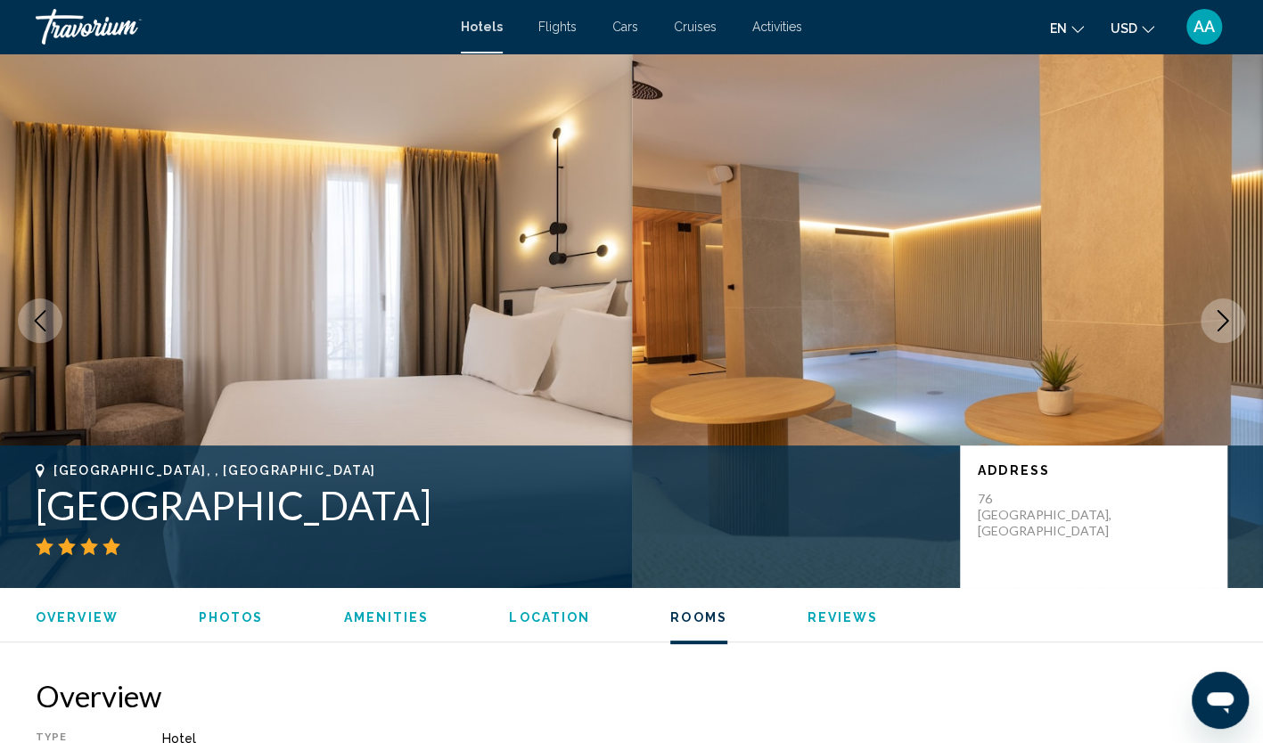
scroll to position [2496, 0]
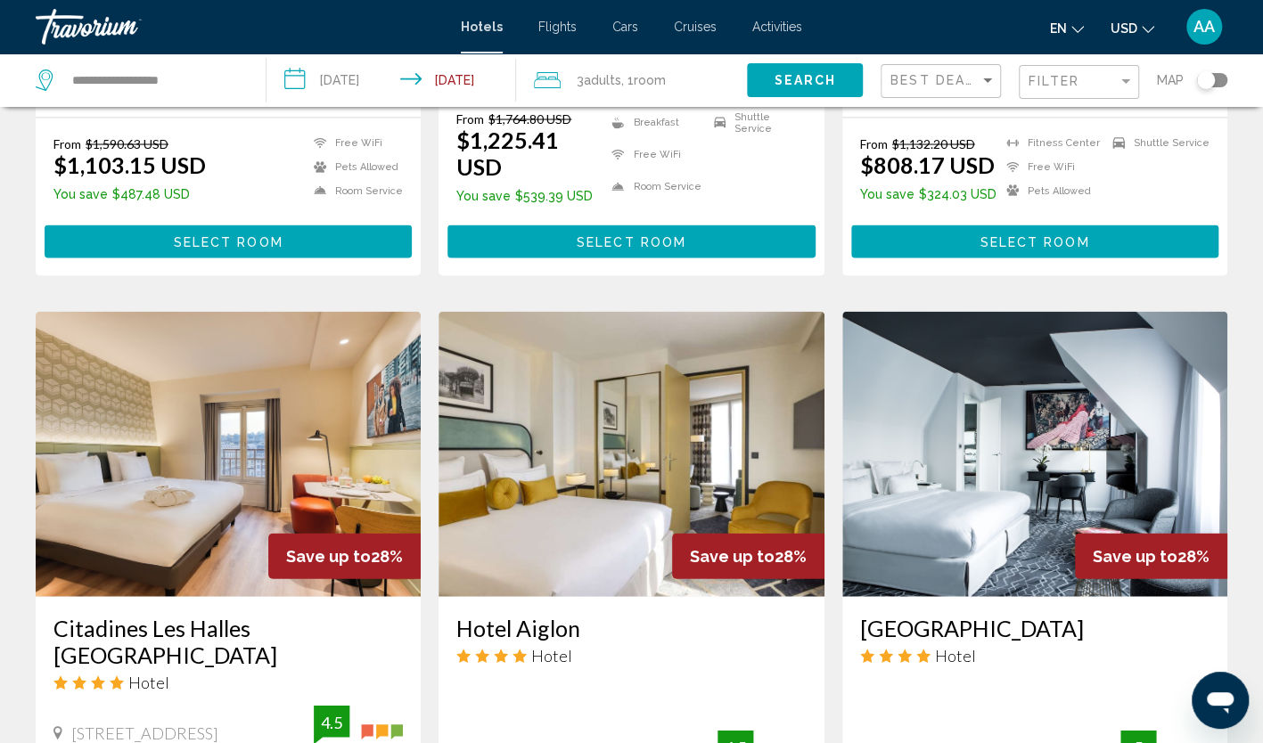
scroll to position [1961, 0]
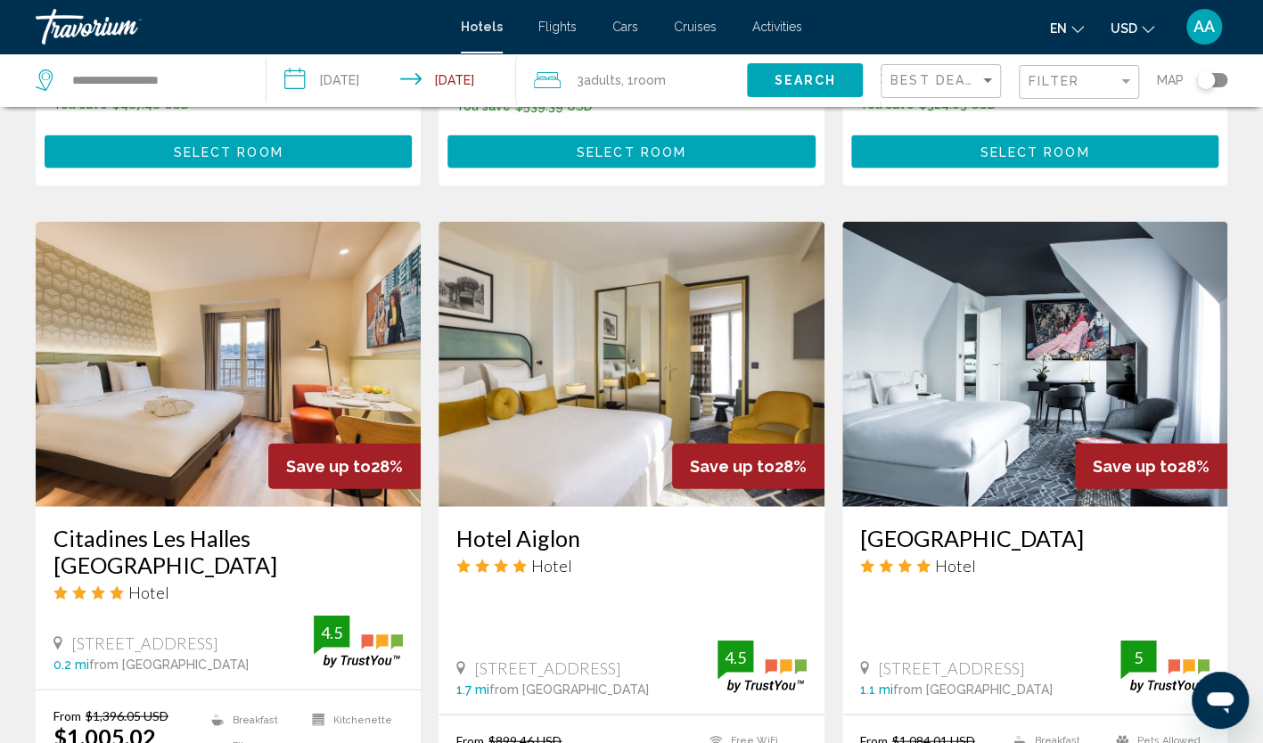
click at [326, 303] on img "Main content" at bounding box center [228, 364] width 385 height 285
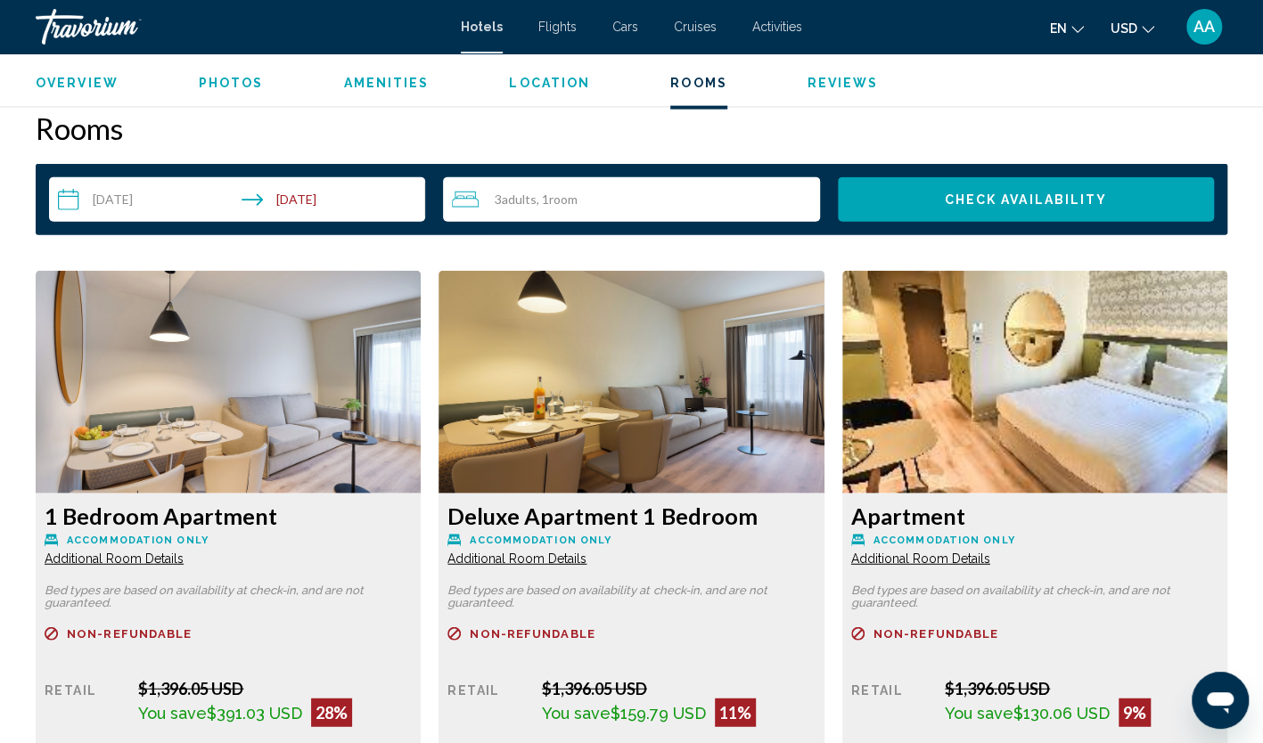
scroll to position [2318, 0]
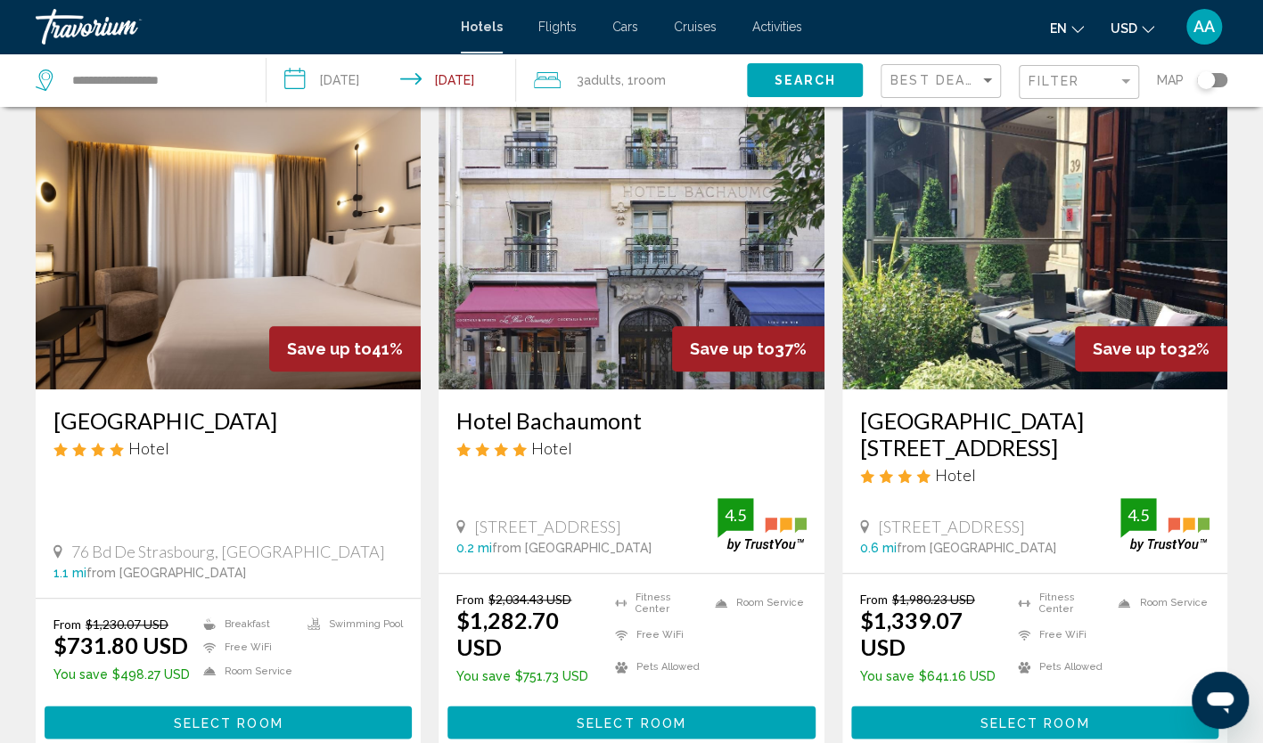
scroll to position [713, 0]
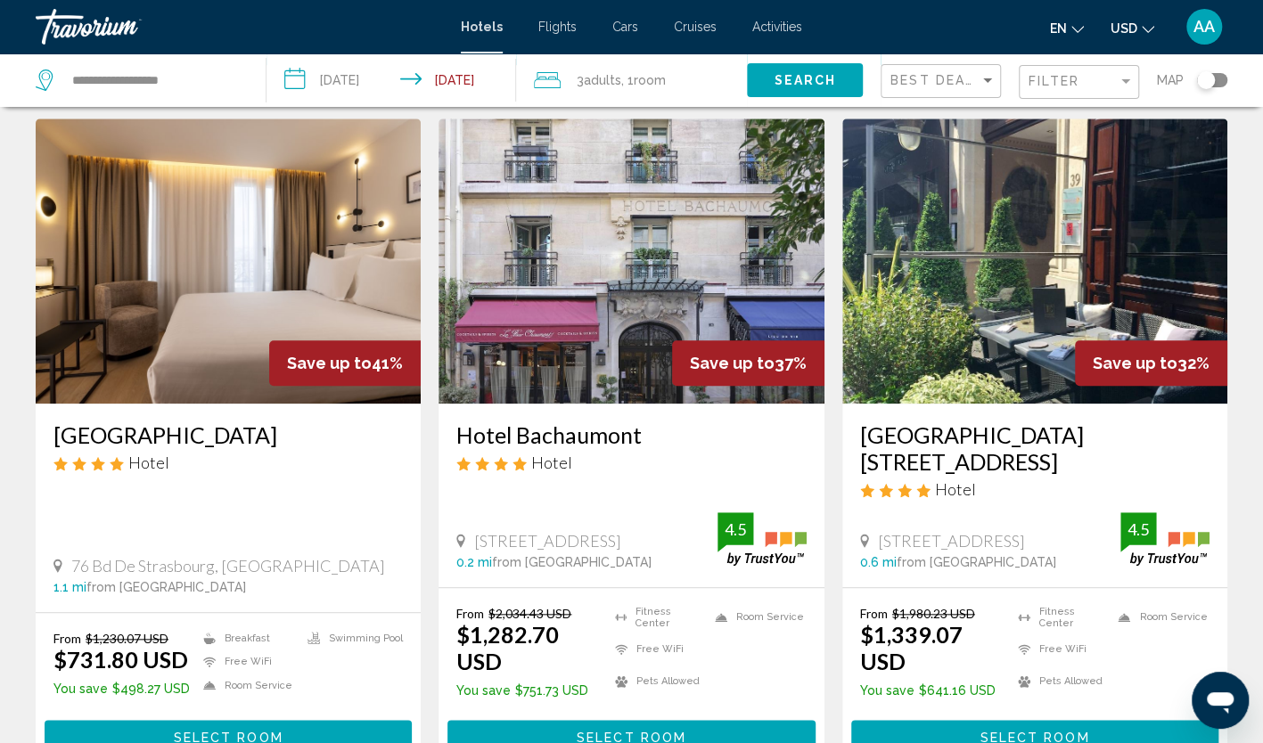
click at [674, 216] on img "Main content" at bounding box center [631, 261] width 385 height 285
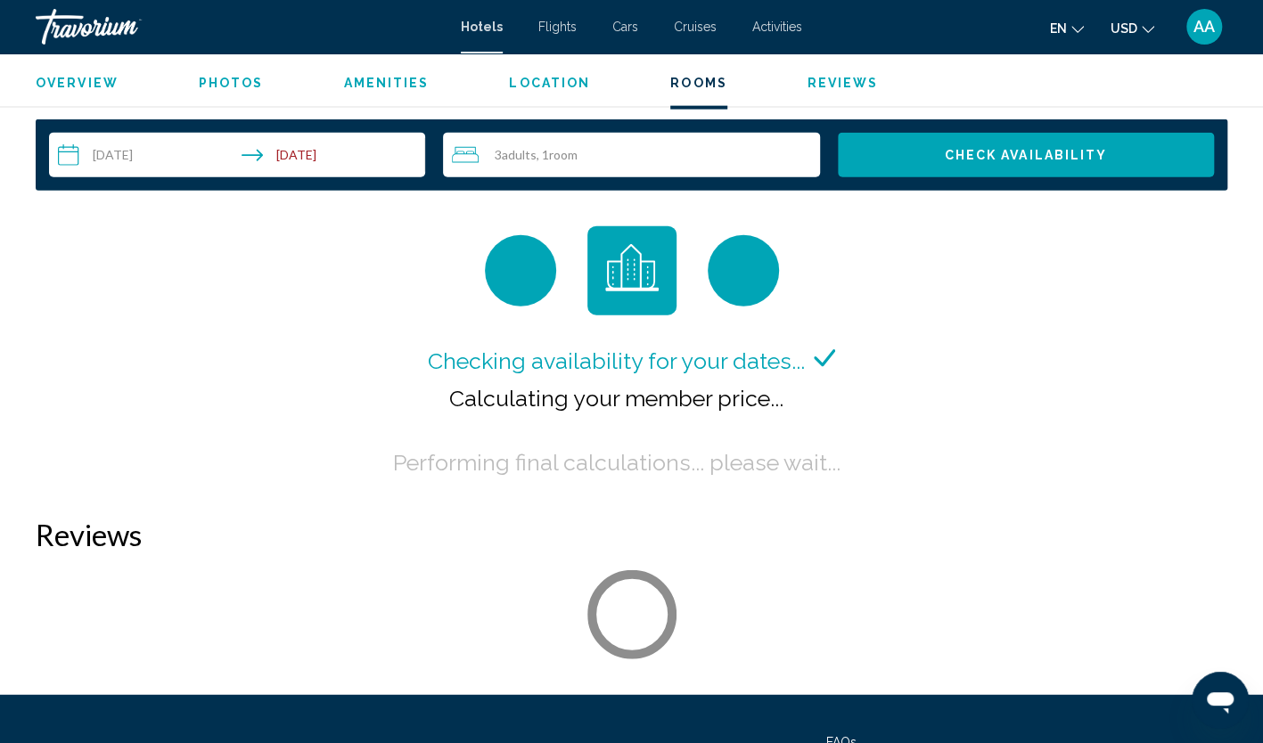
scroll to position [2318, 0]
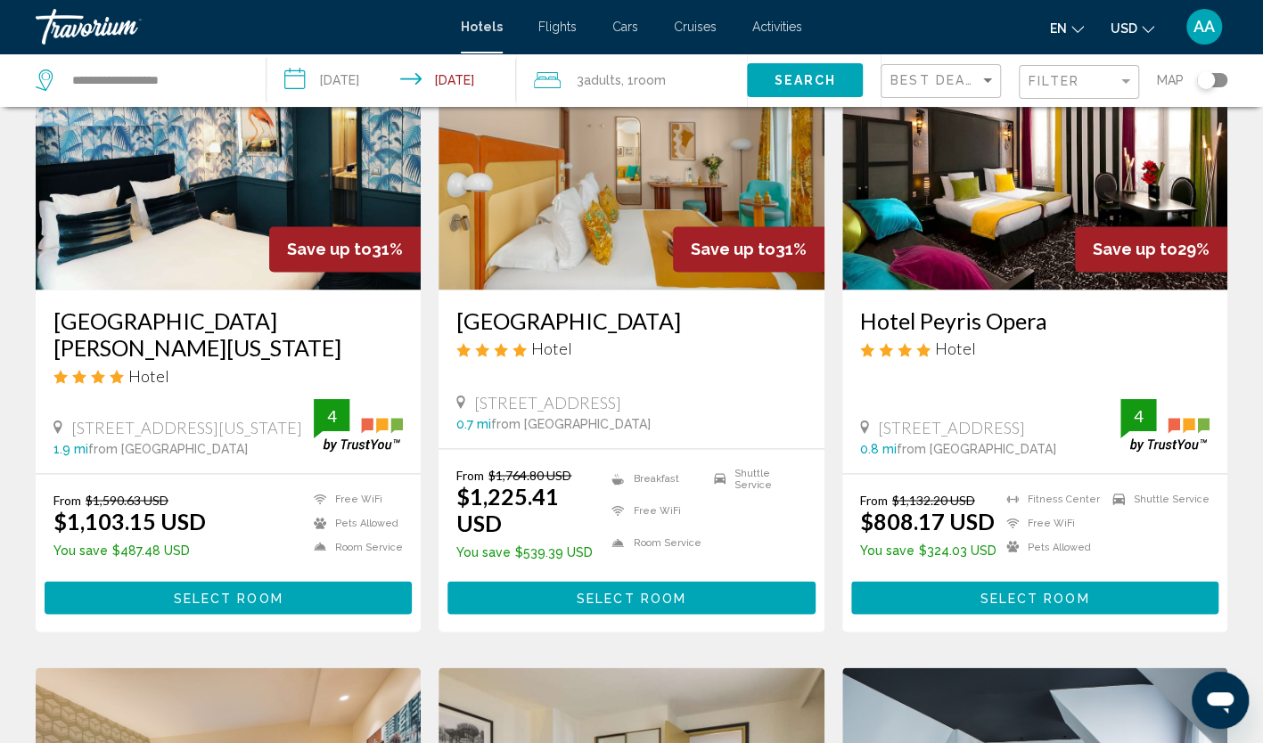
scroll to position [1337, 0]
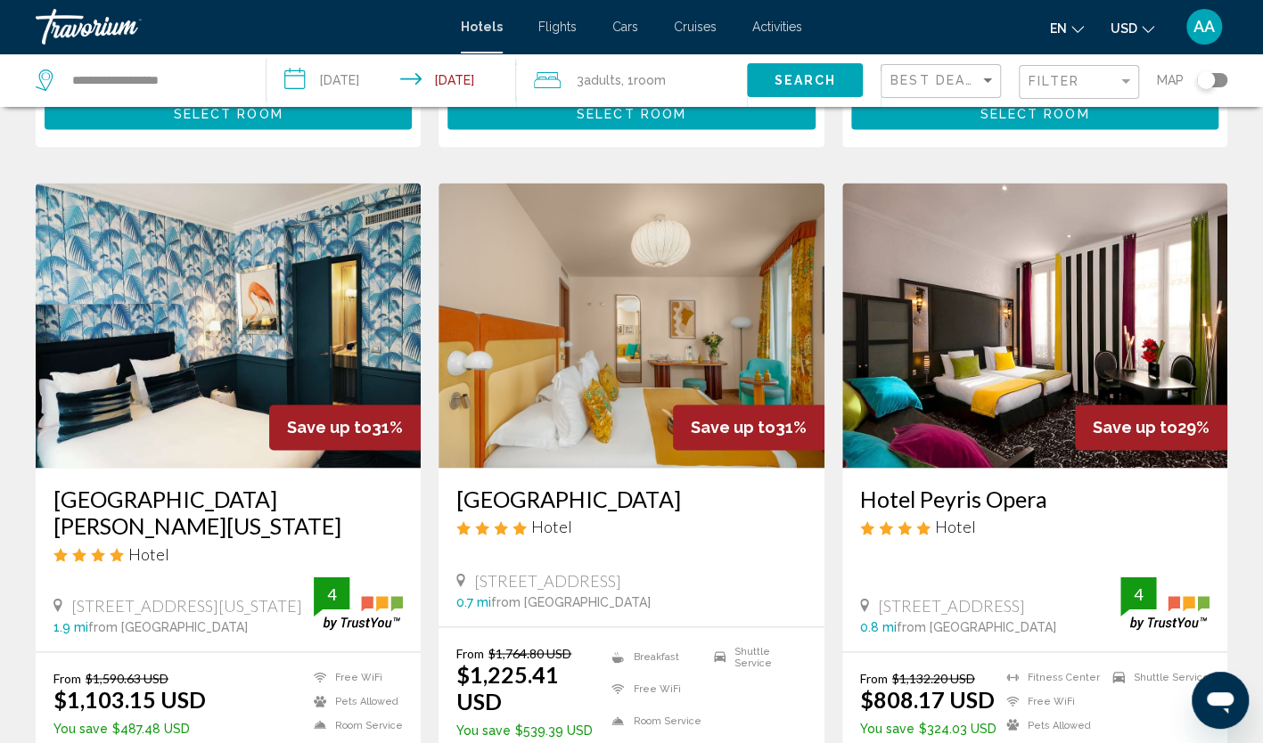
click at [604, 275] on img "Main content" at bounding box center [631, 325] width 385 height 285
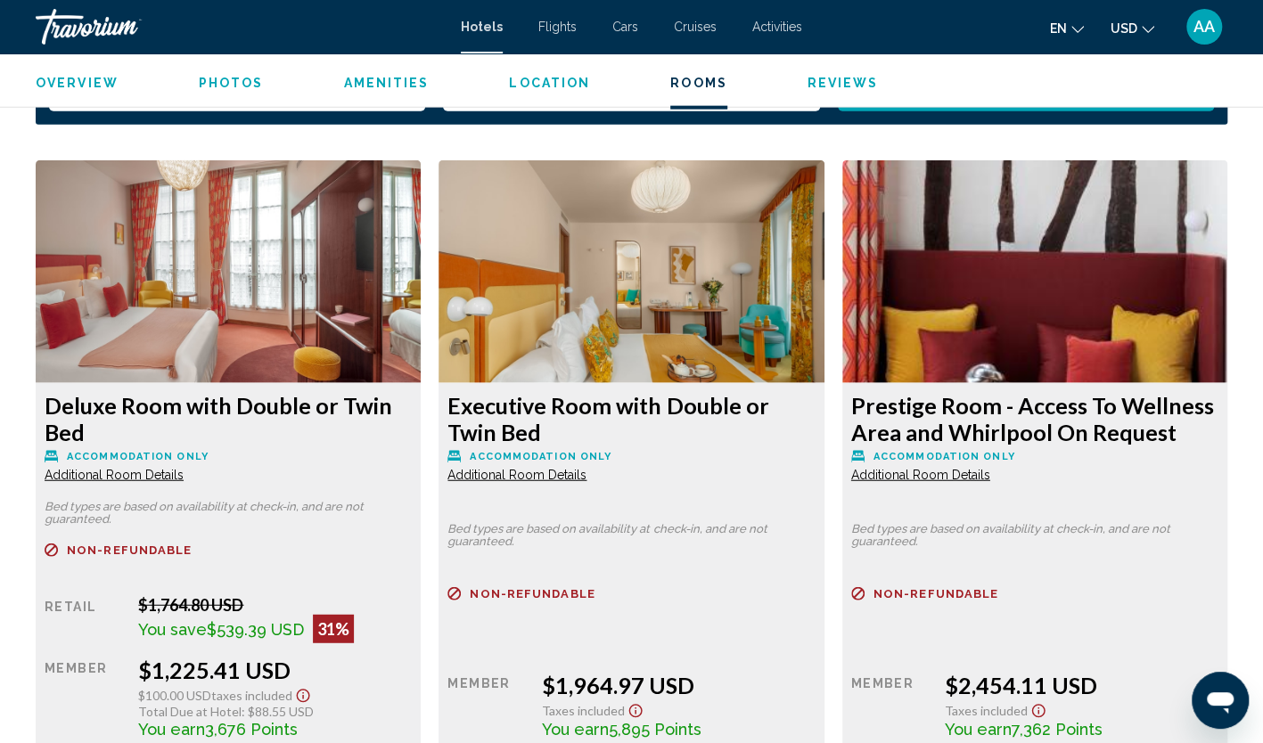
scroll to position [2728, 0]
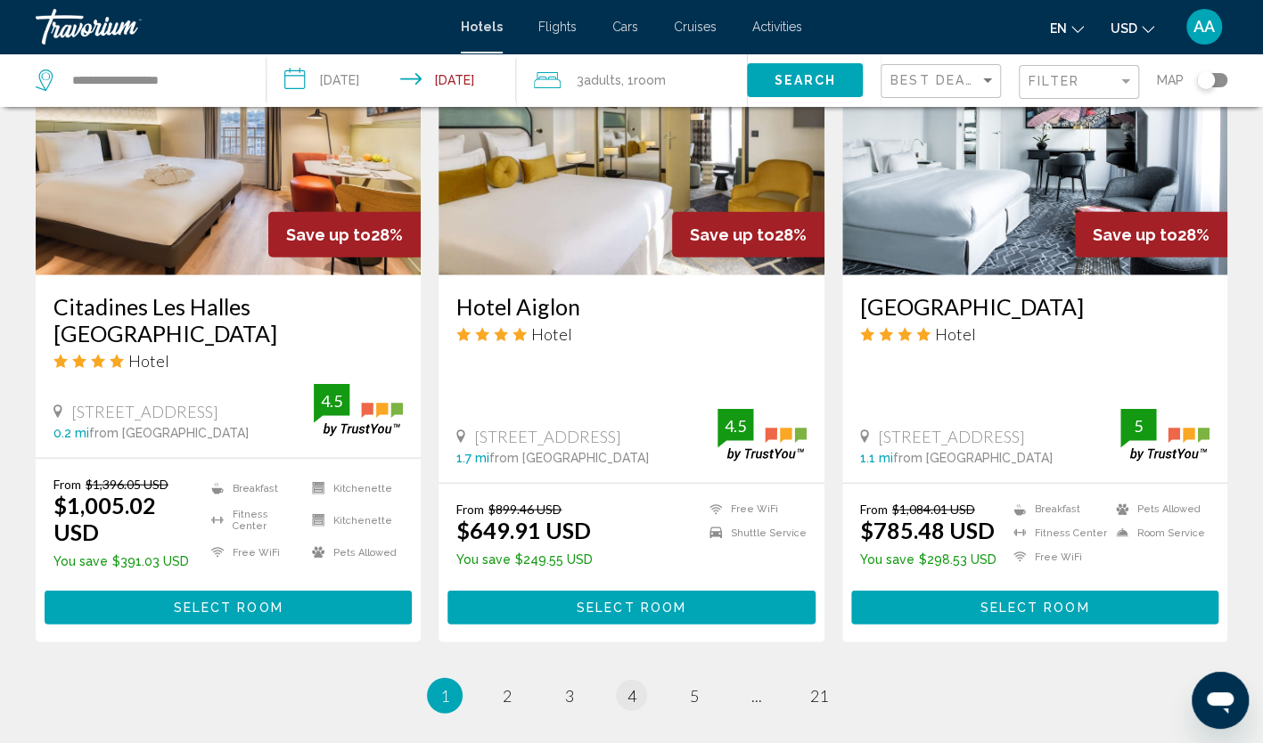
scroll to position [2258, 0]
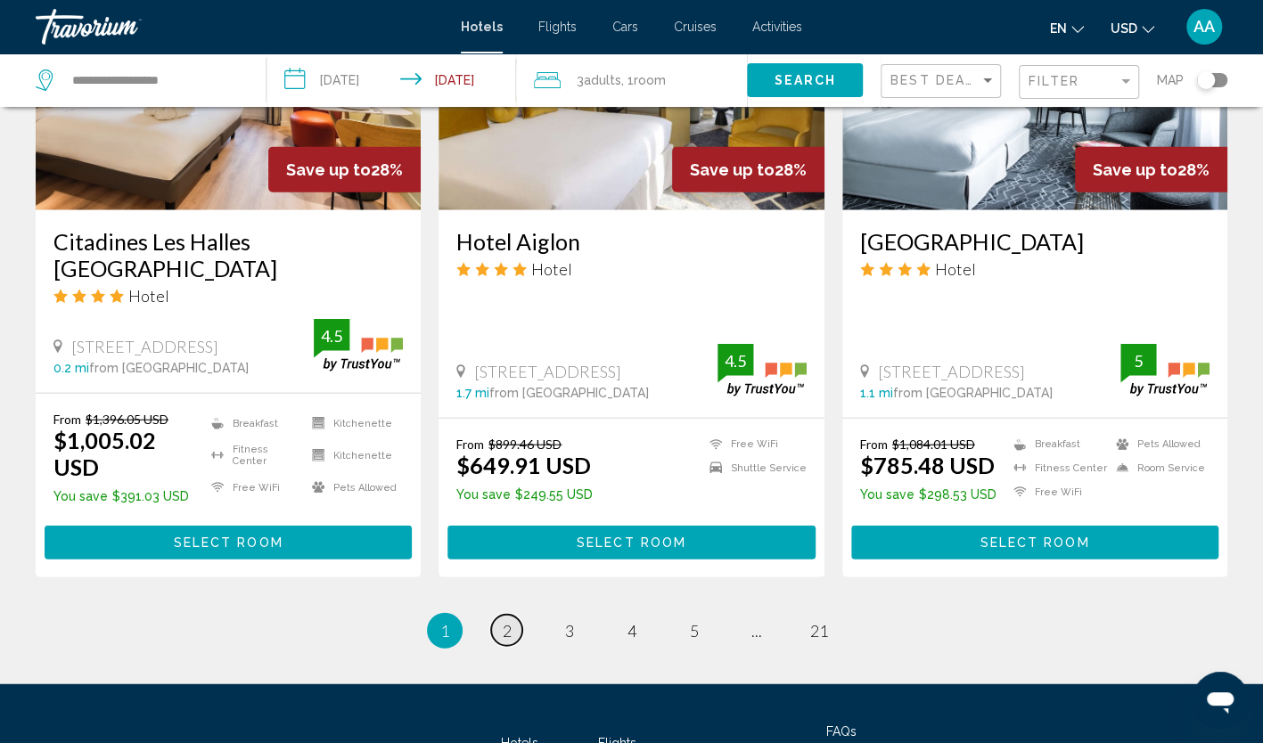
click at [513, 615] on link "page 2" at bounding box center [506, 630] width 31 height 31
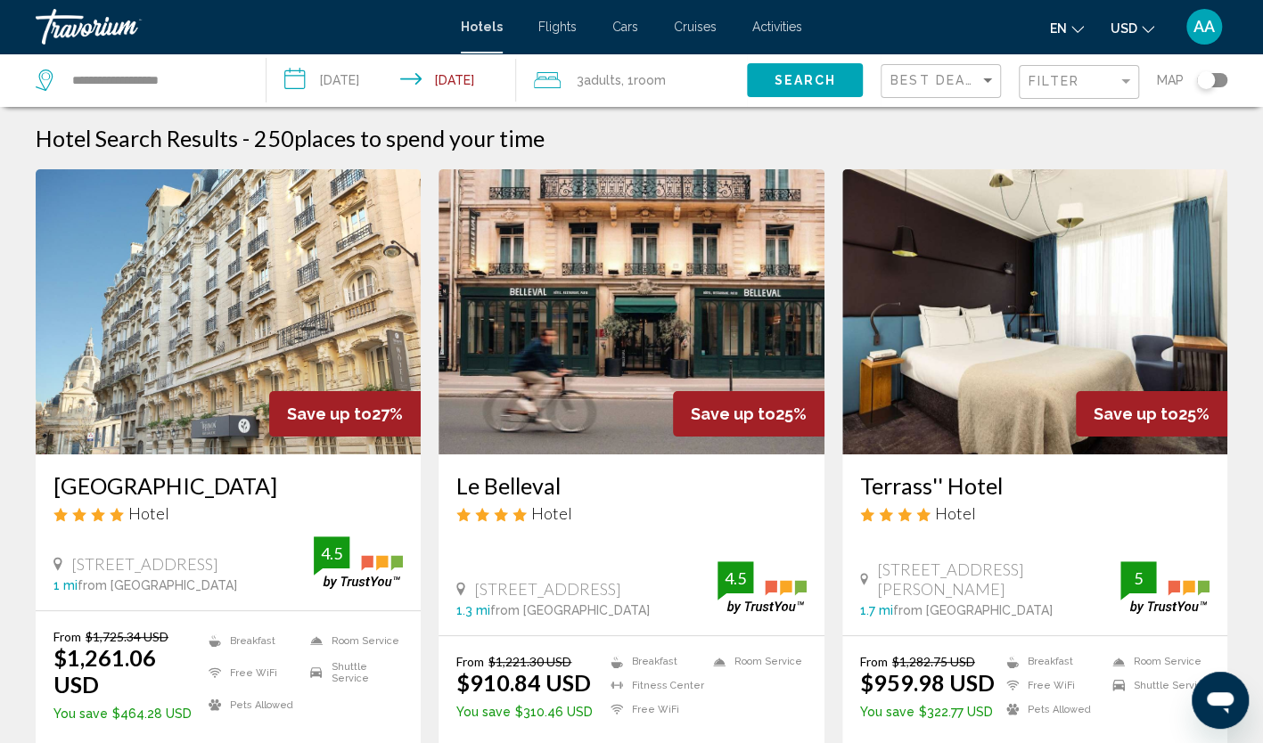
click at [373, 349] on img "Main content" at bounding box center [228, 311] width 385 height 285
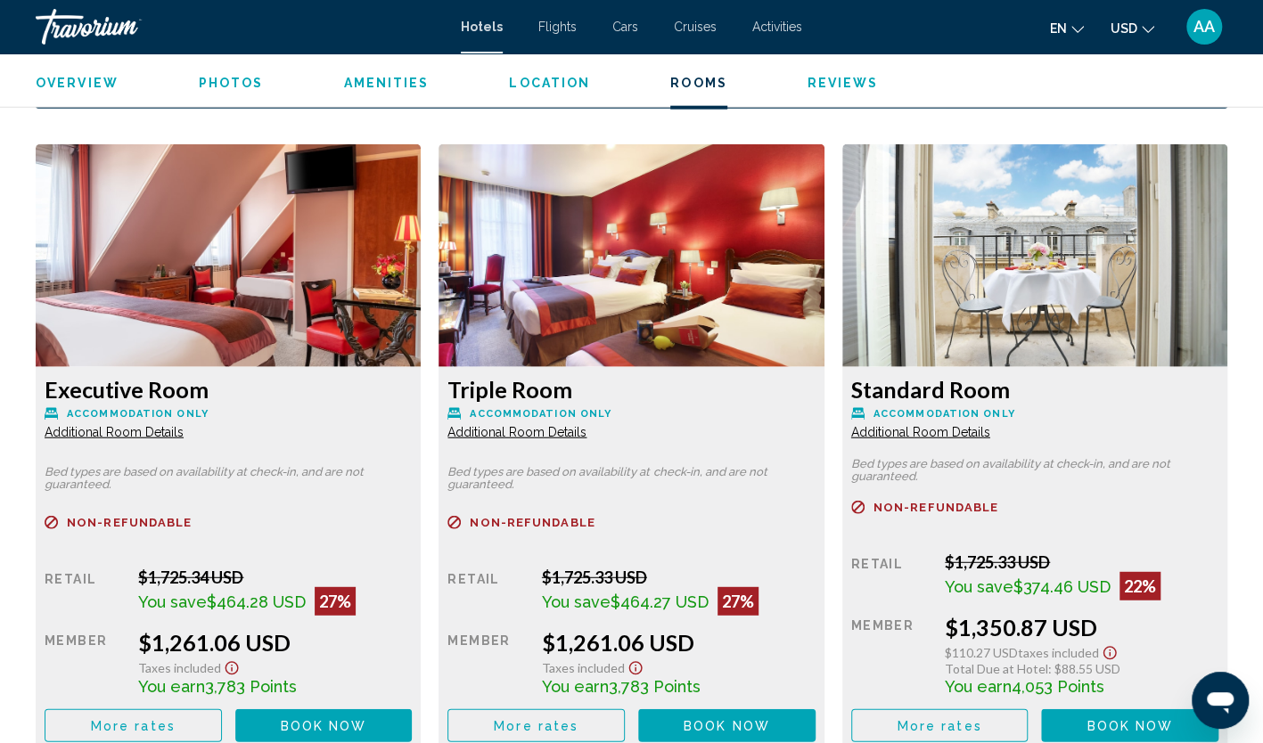
scroll to position [2407, 0]
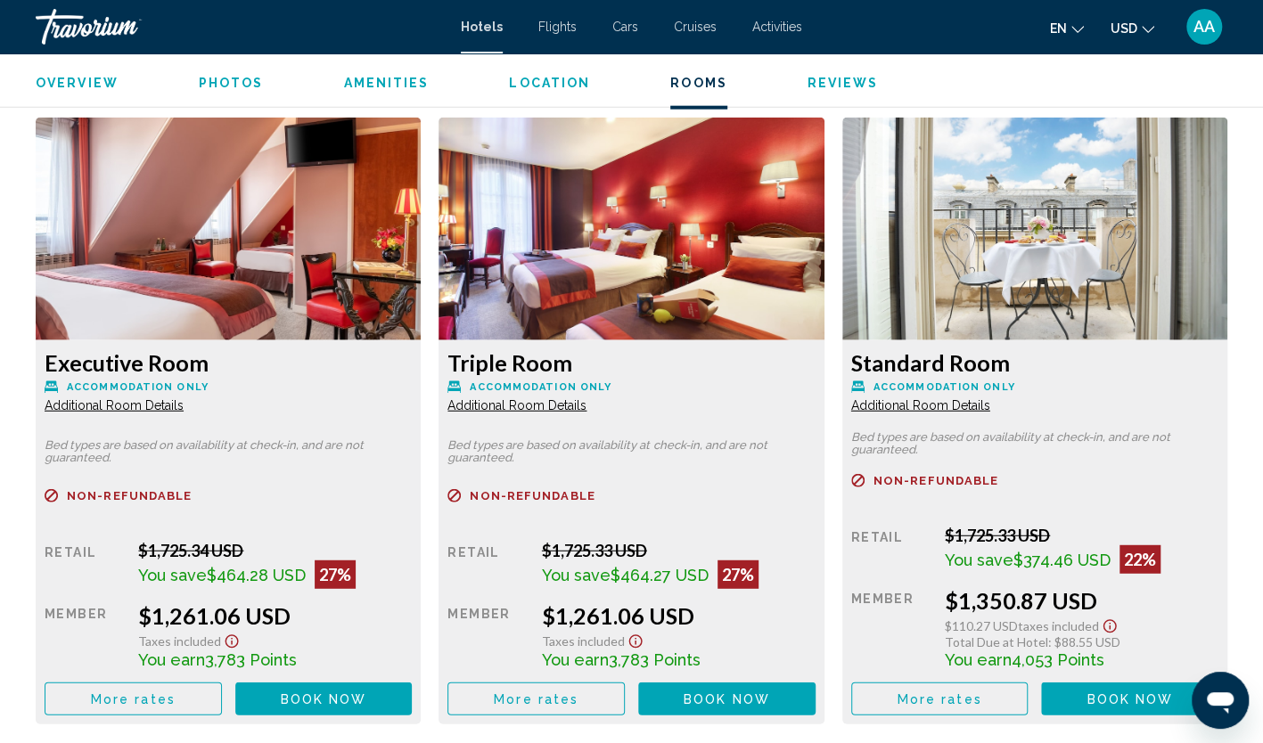
click at [168, 408] on span "Additional Room Details" at bounding box center [114, 405] width 139 height 14
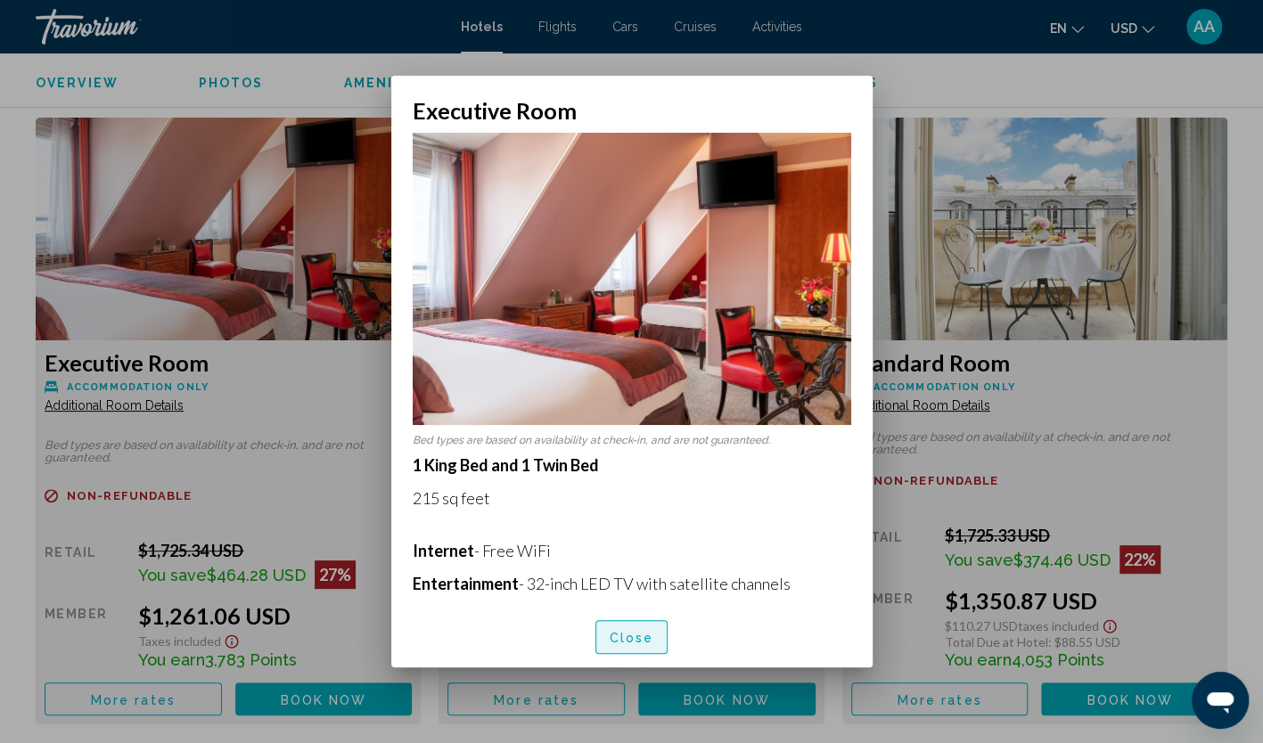
click at [629, 636] on span "Close" at bounding box center [632, 638] width 45 height 14
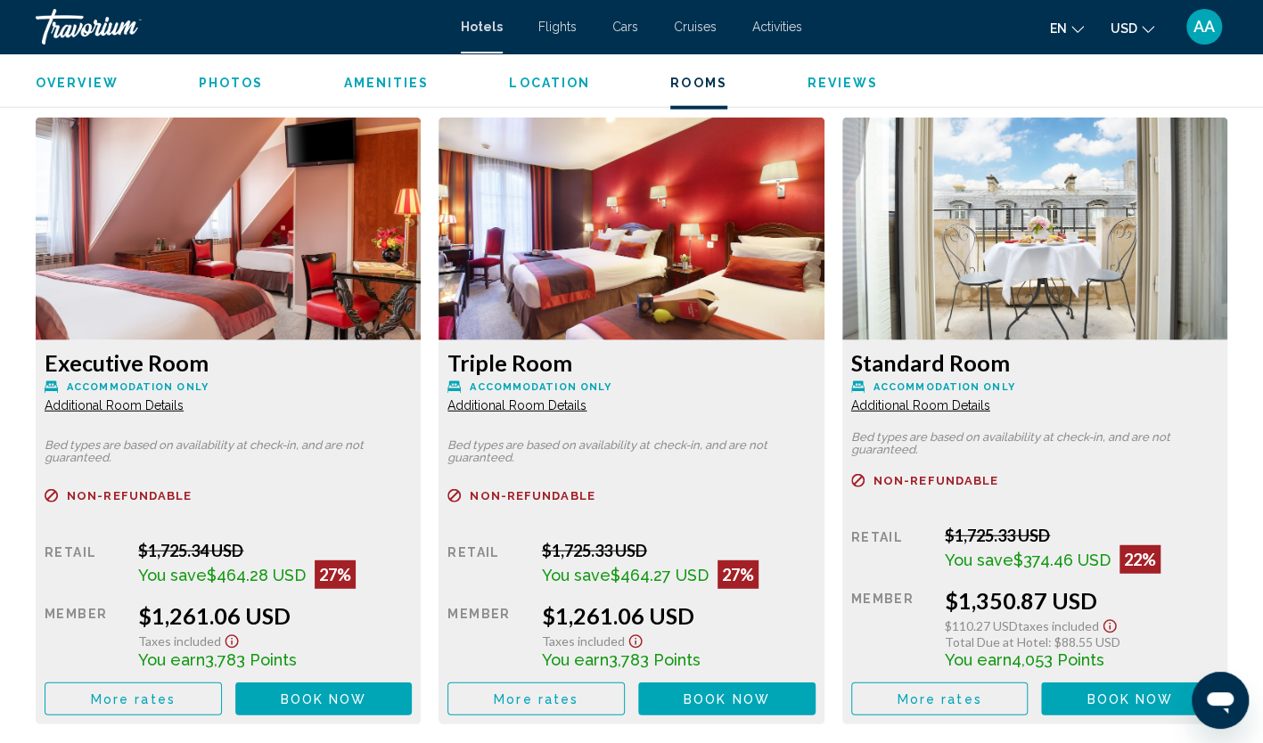
click at [184, 408] on span "Additional Room Details" at bounding box center [114, 405] width 139 height 14
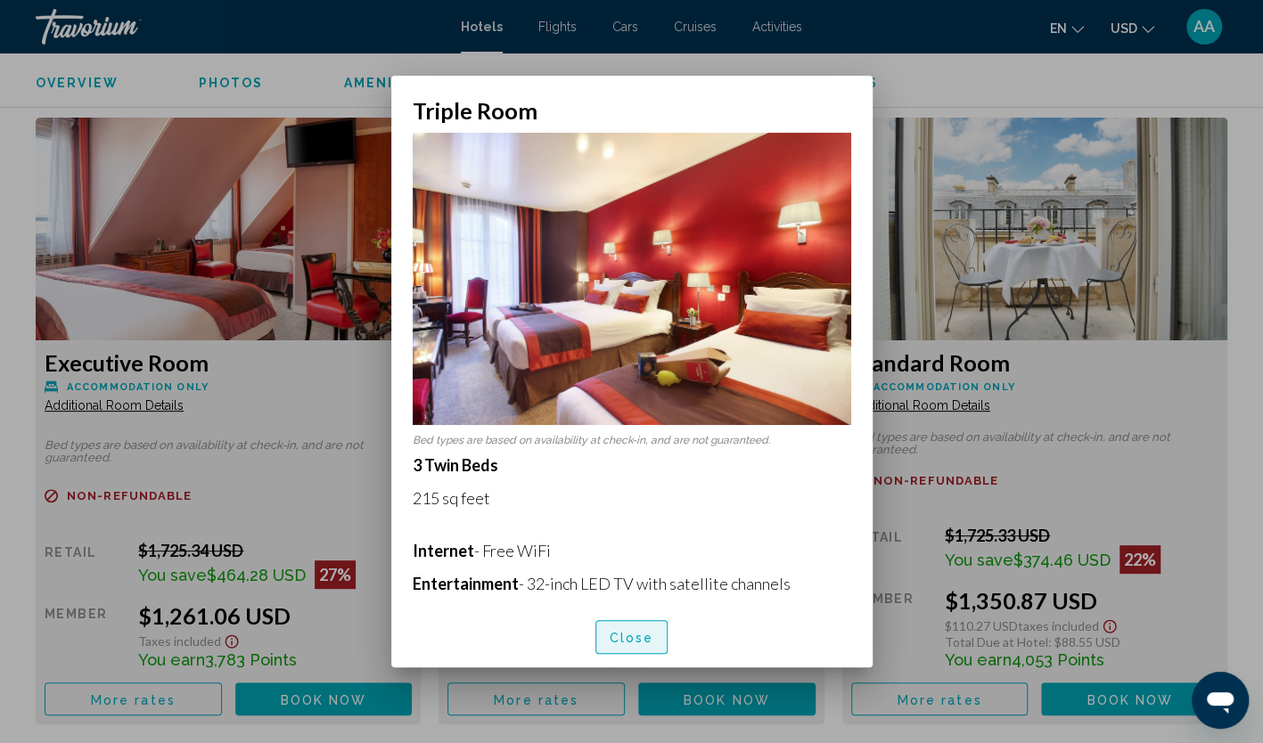
click at [642, 628] on button "Close" at bounding box center [631, 636] width 73 height 33
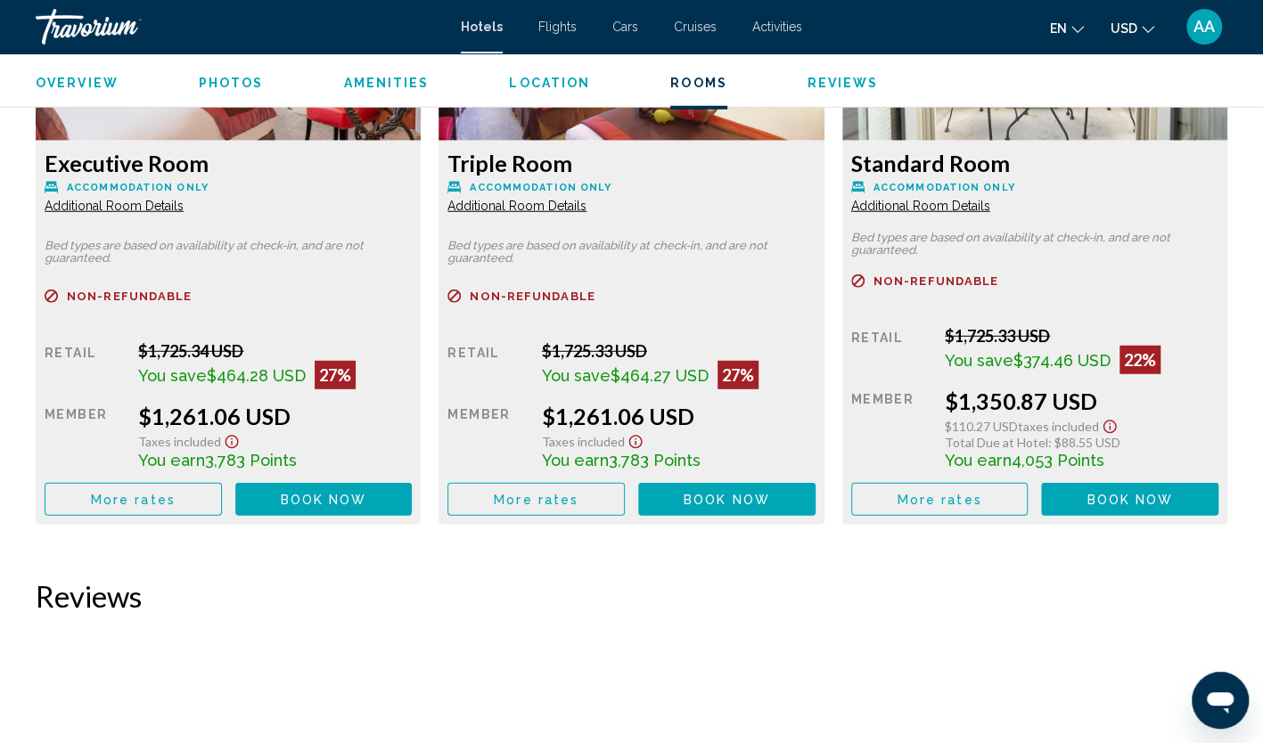
scroll to position [2585, 0]
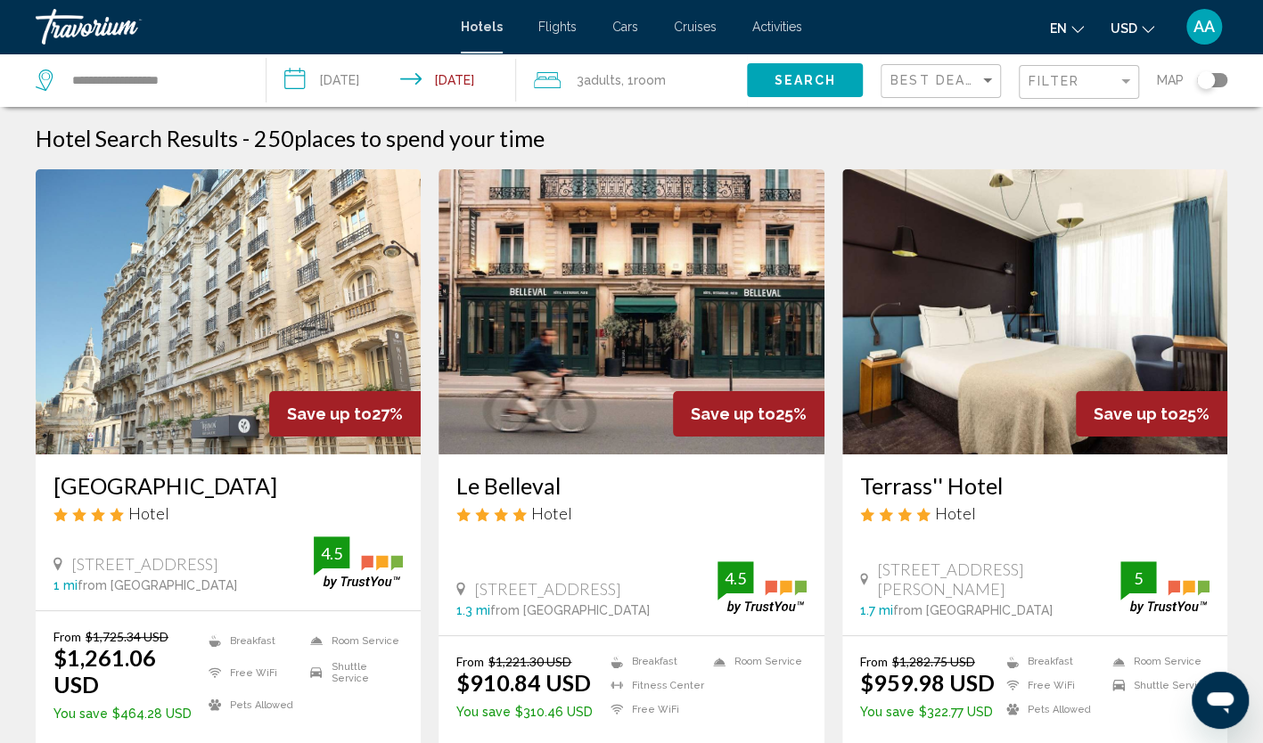
click at [553, 381] on img "Main content" at bounding box center [631, 311] width 385 height 285
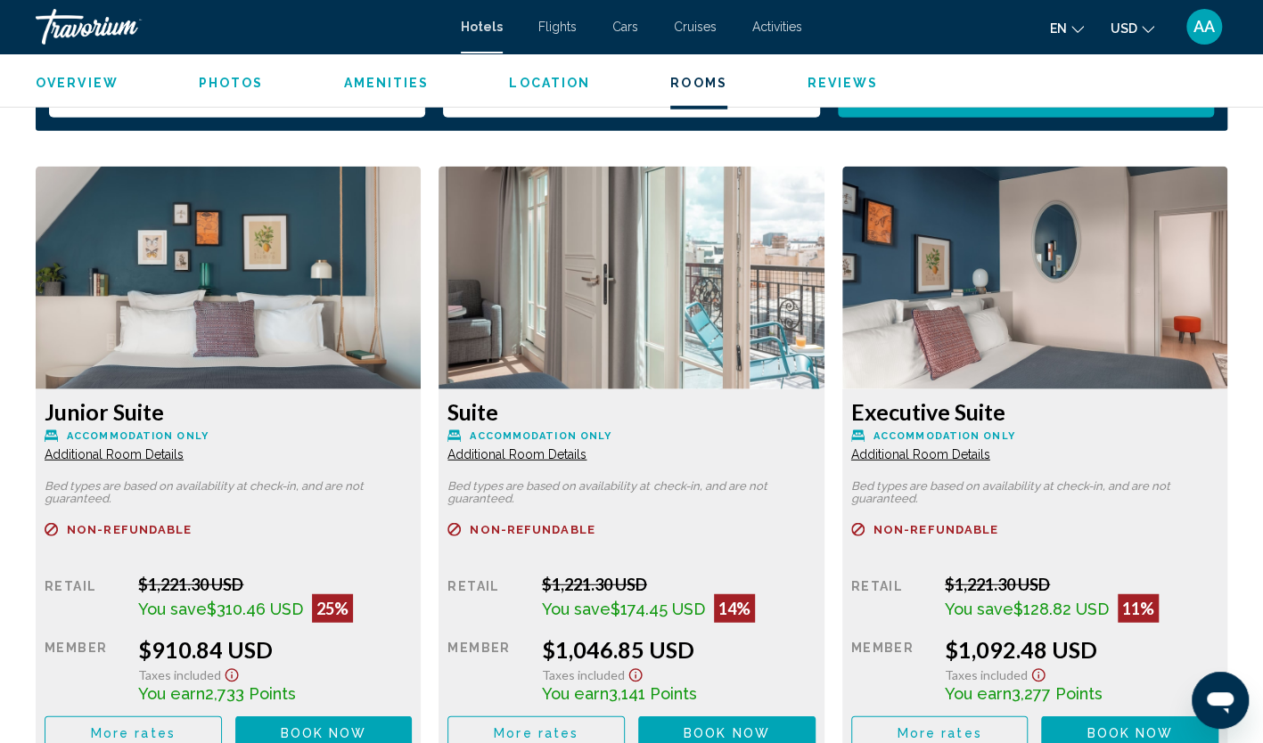
scroll to position [2407, 0]
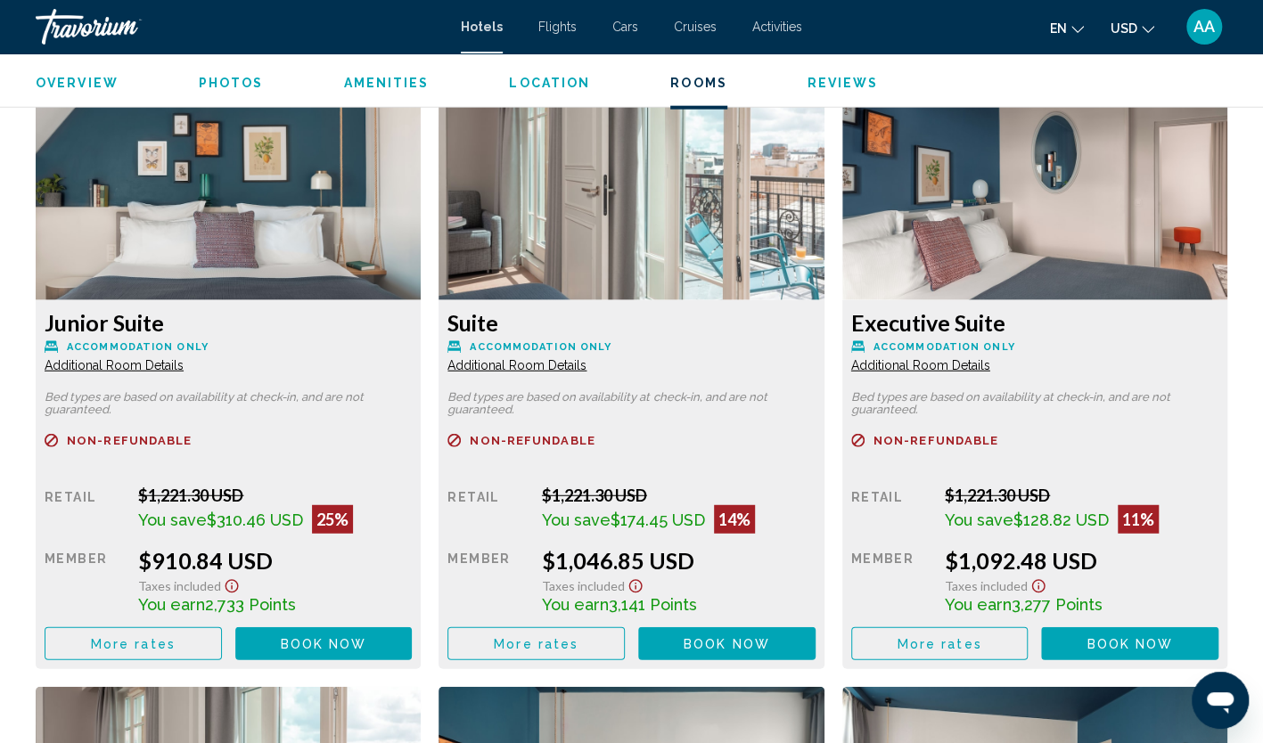
click at [184, 358] on span "Additional Room Details" at bounding box center [114, 365] width 139 height 14
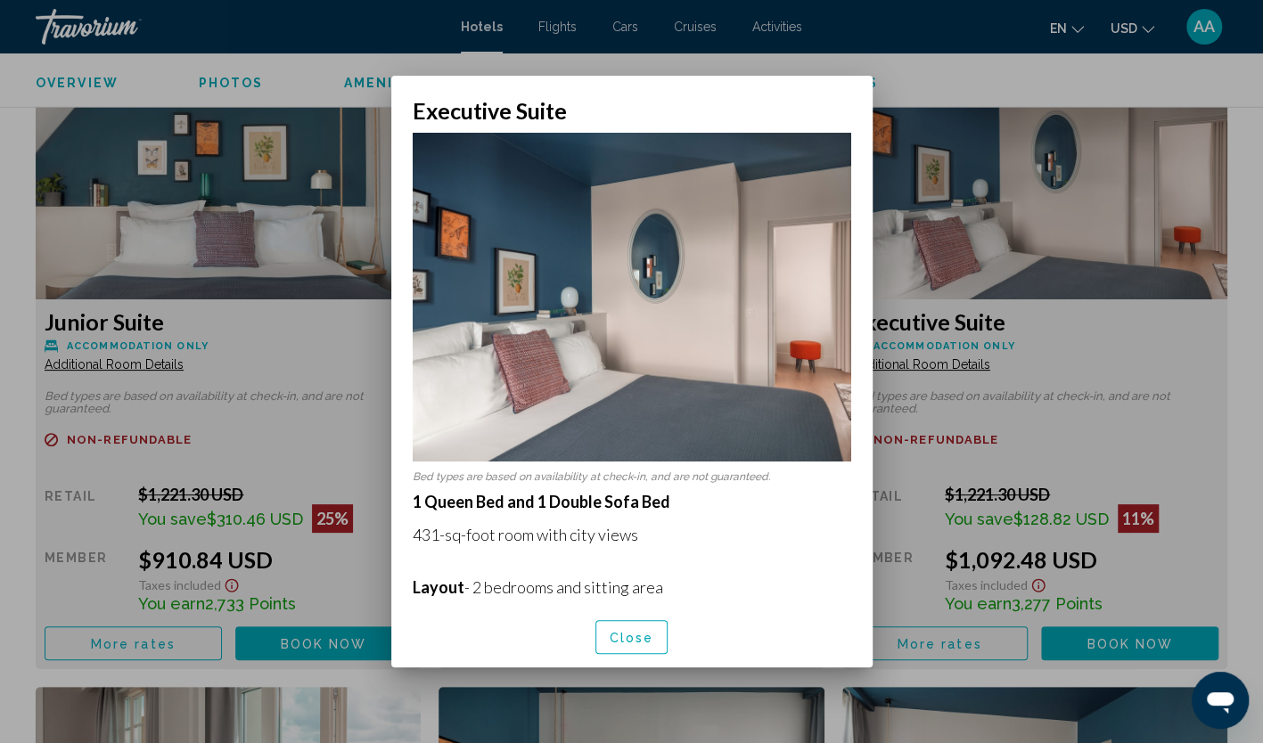
scroll to position [89, 0]
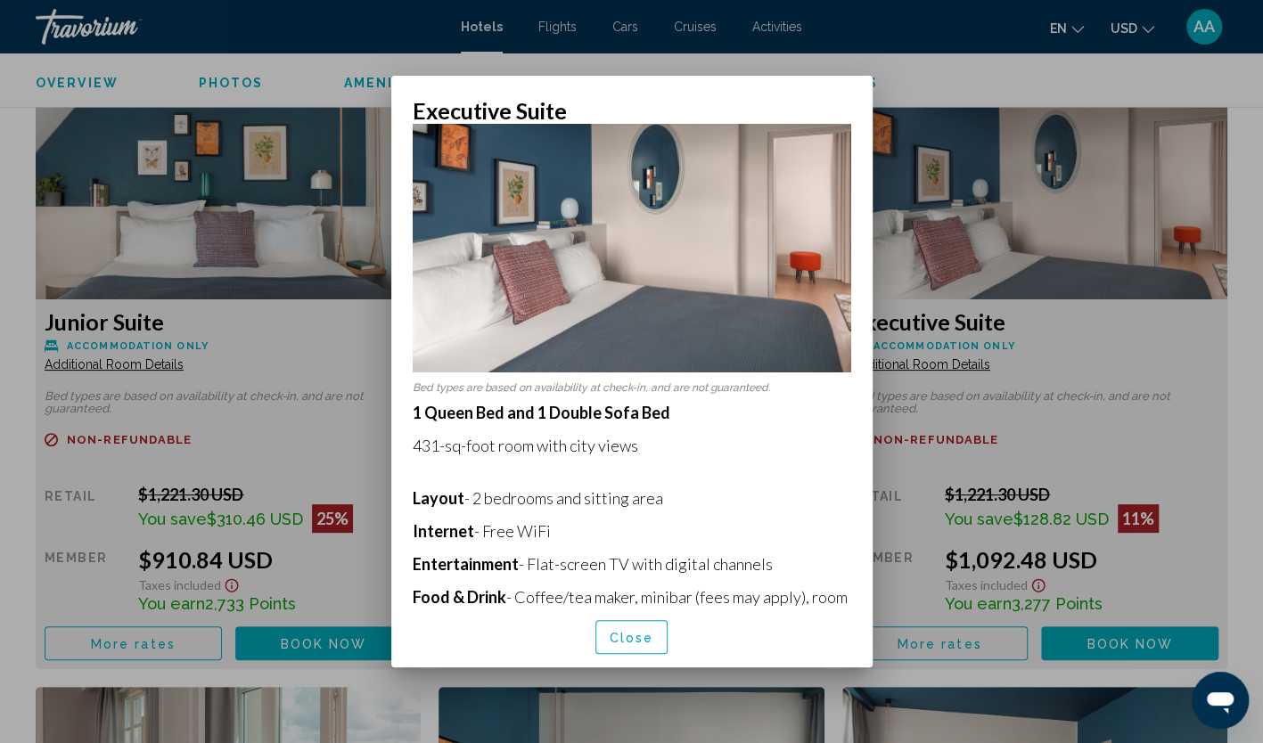
click at [632, 628] on button "Close" at bounding box center [631, 636] width 73 height 33
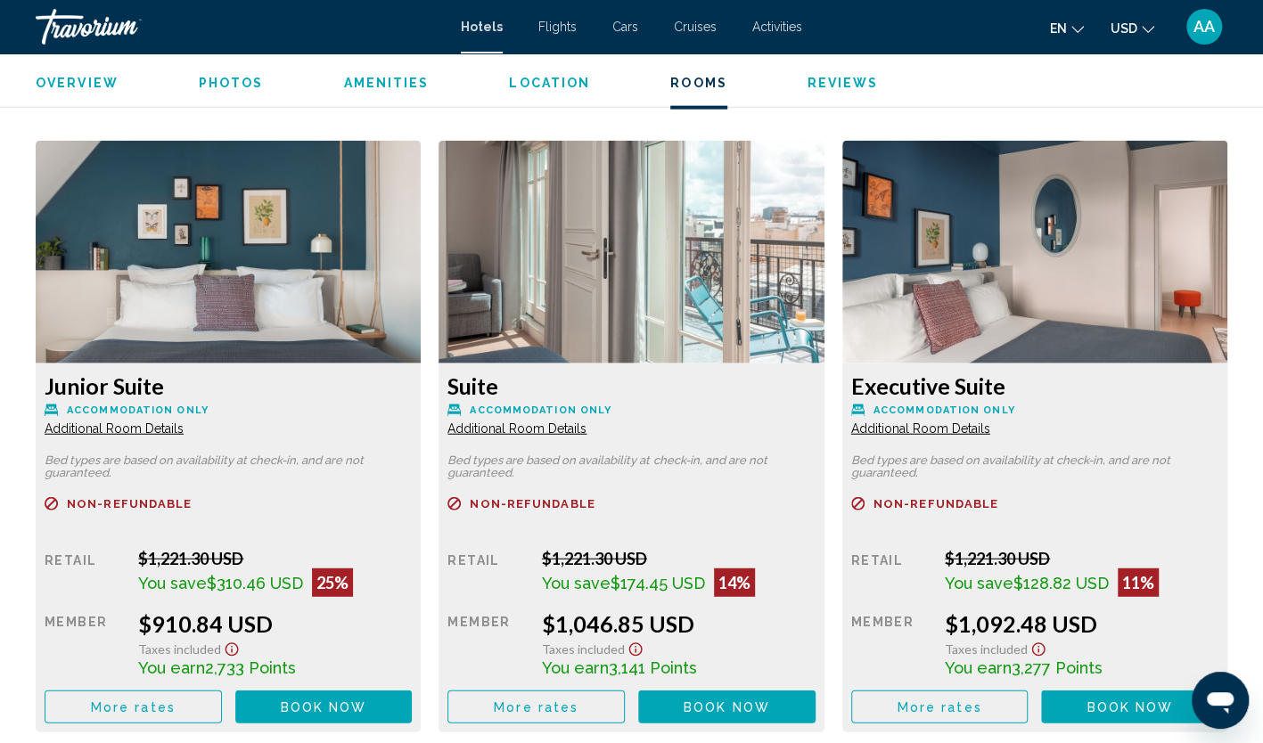
scroll to position [2318, 0]
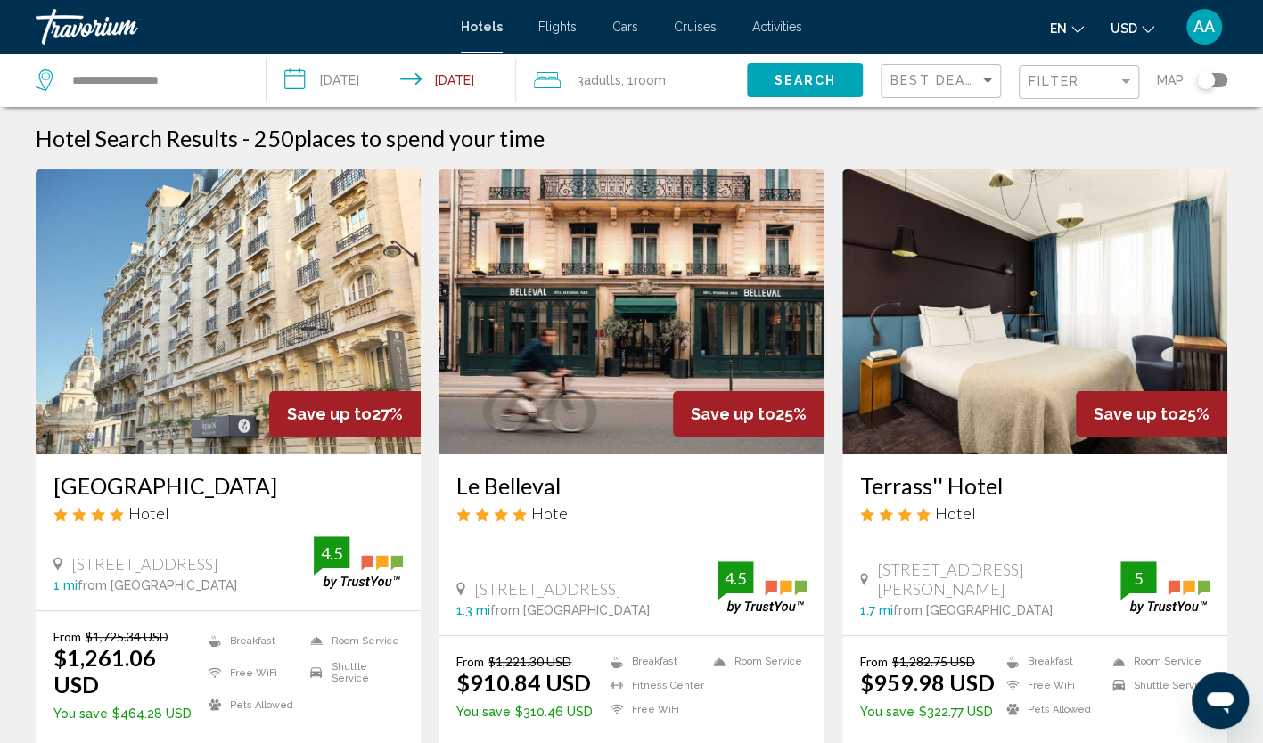
click at [759, 285] on img "Main content" at bounding box center [631, 311] width 385 height 285
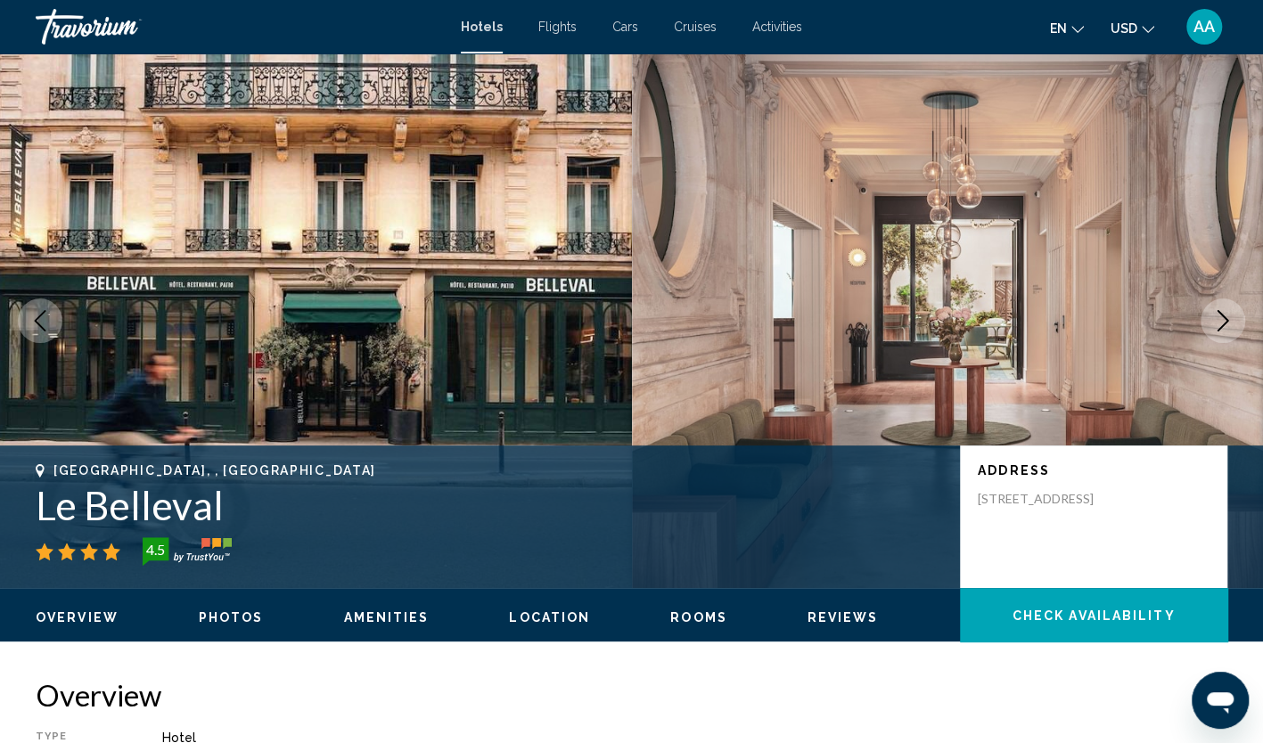
drag, startPoint x: 233, startPoint y: 516, endPoint x: 37, endPoint y: 512, distance: 195.3
click at [37, 512] on h1 "Le Belleval" at bounding box center [489, 505] width 907 height 46
copy h1 "Le Belleval"
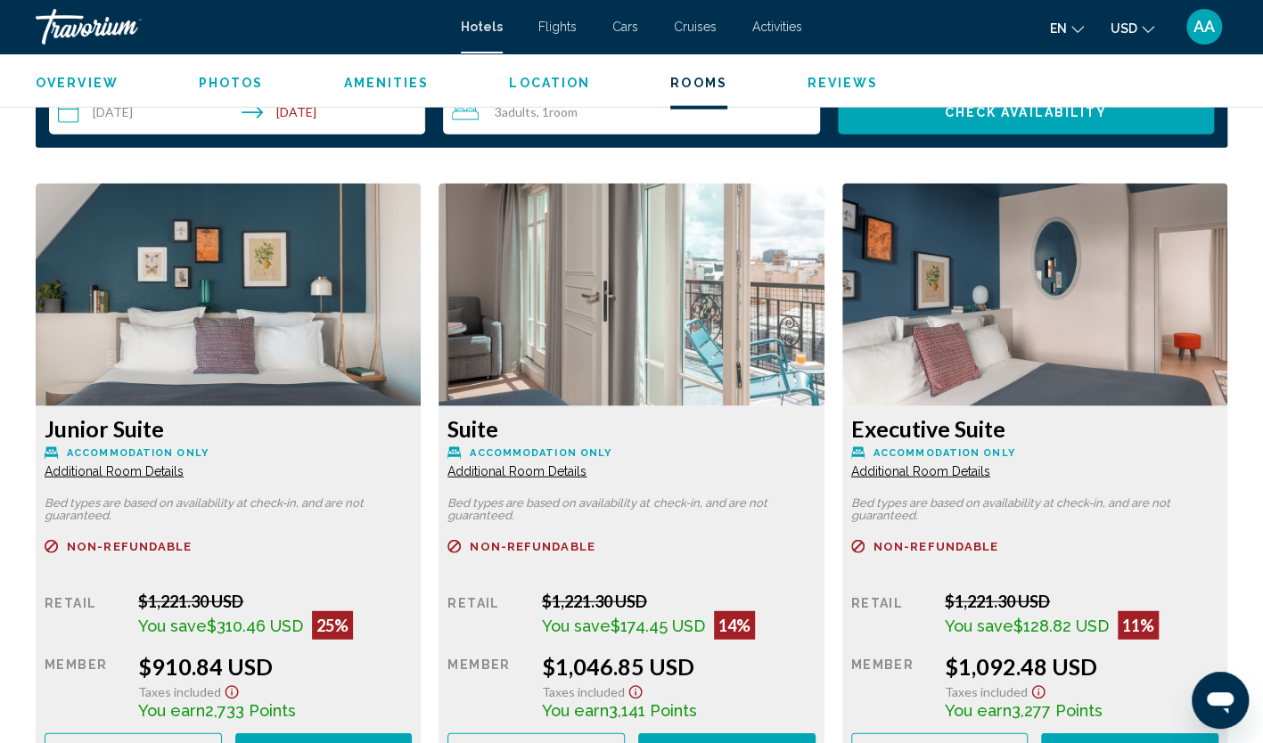
scroll to position [2318, 0]
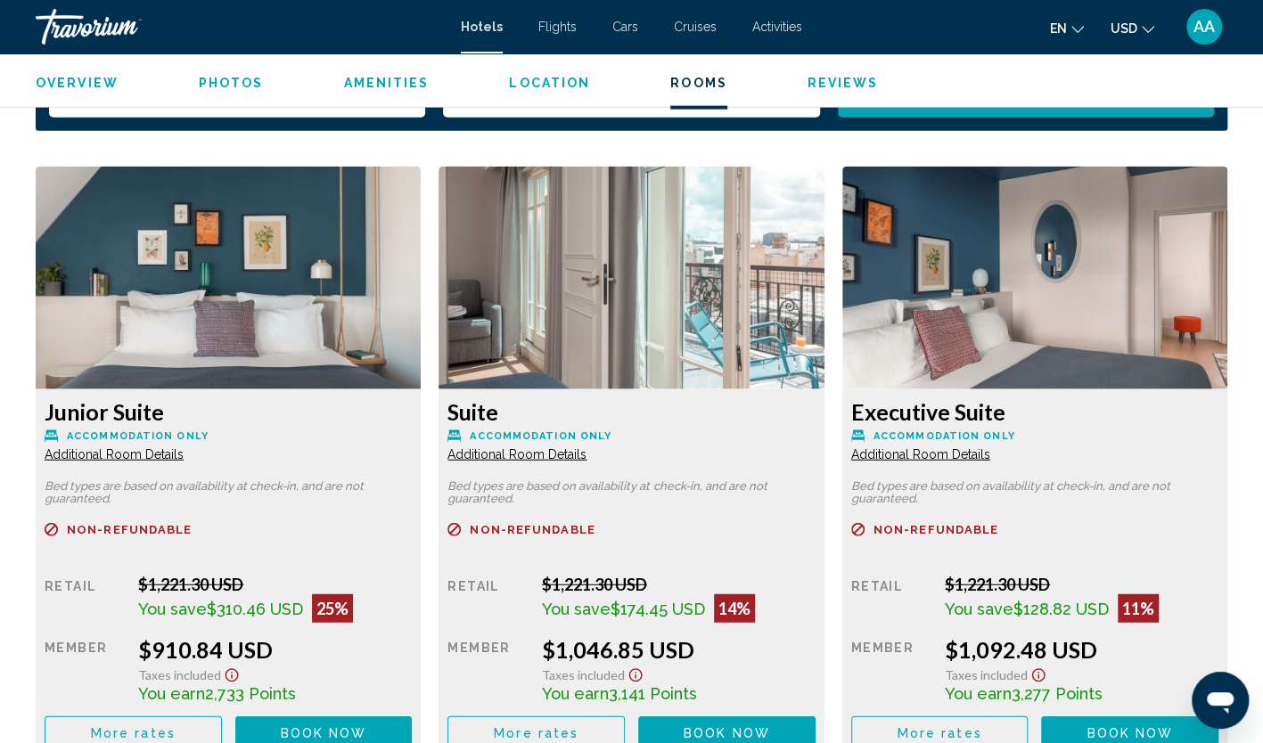
click at [184, 447] on span "Additional Room Details" at bounding box center [114, 454] width 139 height 14
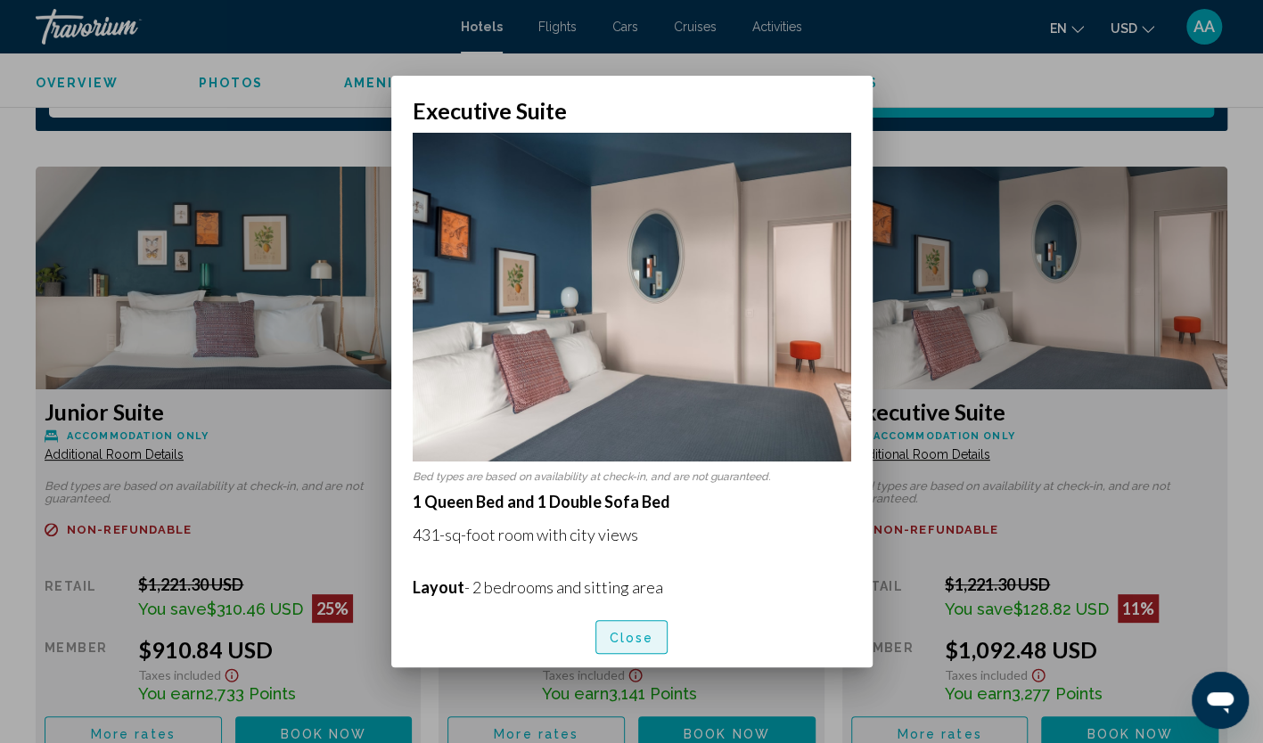
click at [651, 632] on span "Close" at bounding box center [632, 638] width 45 height 14
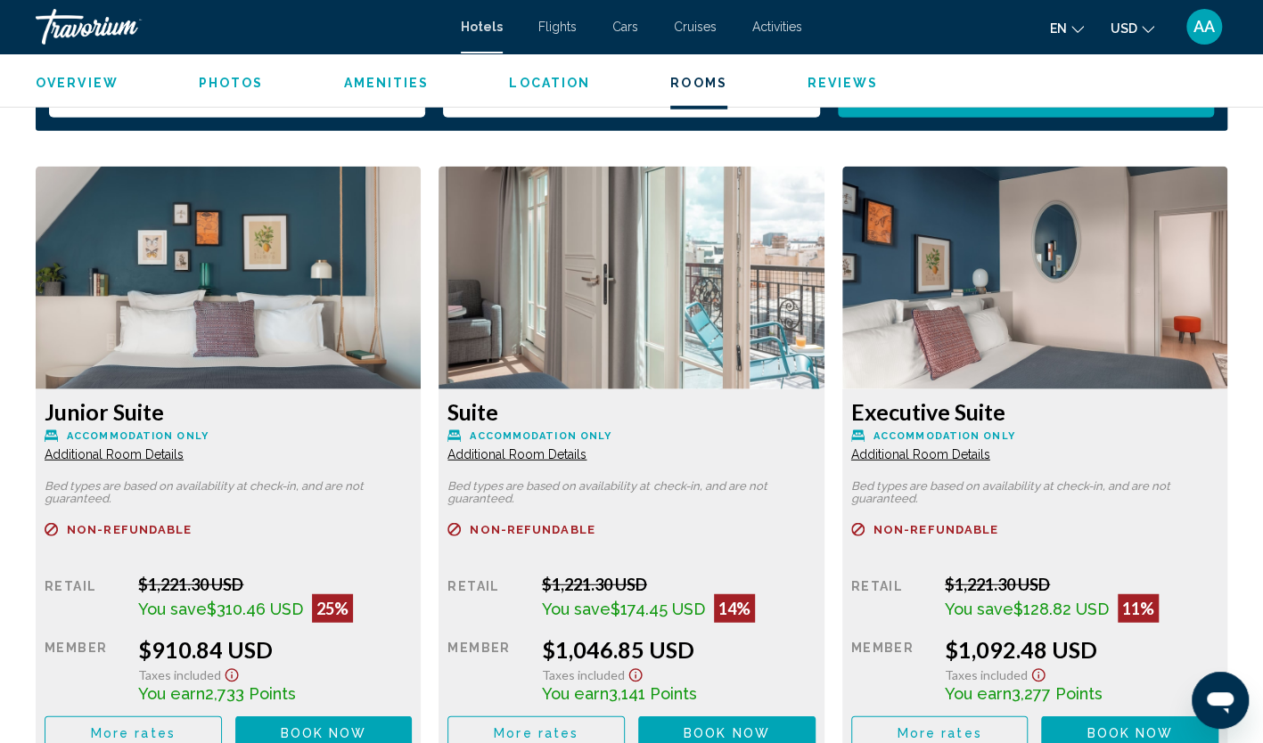
click at [184, 447] on span "Additional Room Details" at bounding box center [114, 454] width 139 height 14
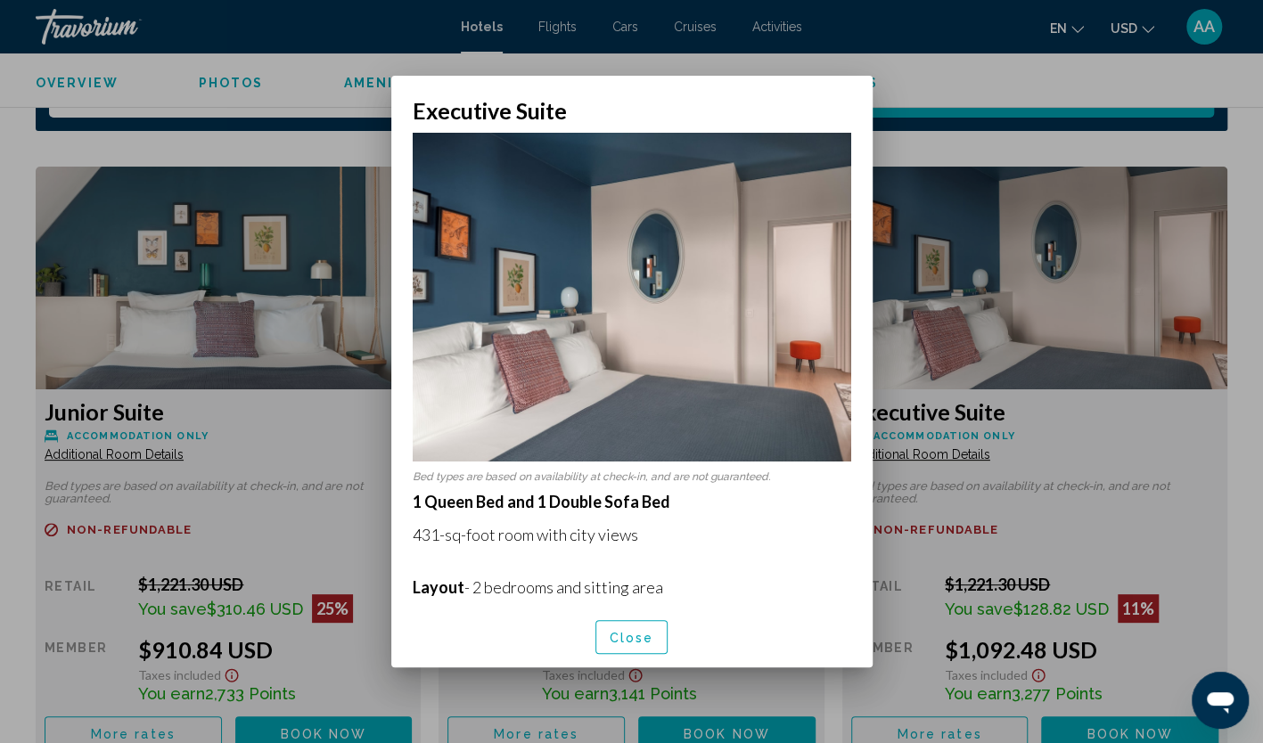
scroll to position [0, 0]
click at [655, 628] on button "Close" at bounding box center [631, 636] width 73 height 33
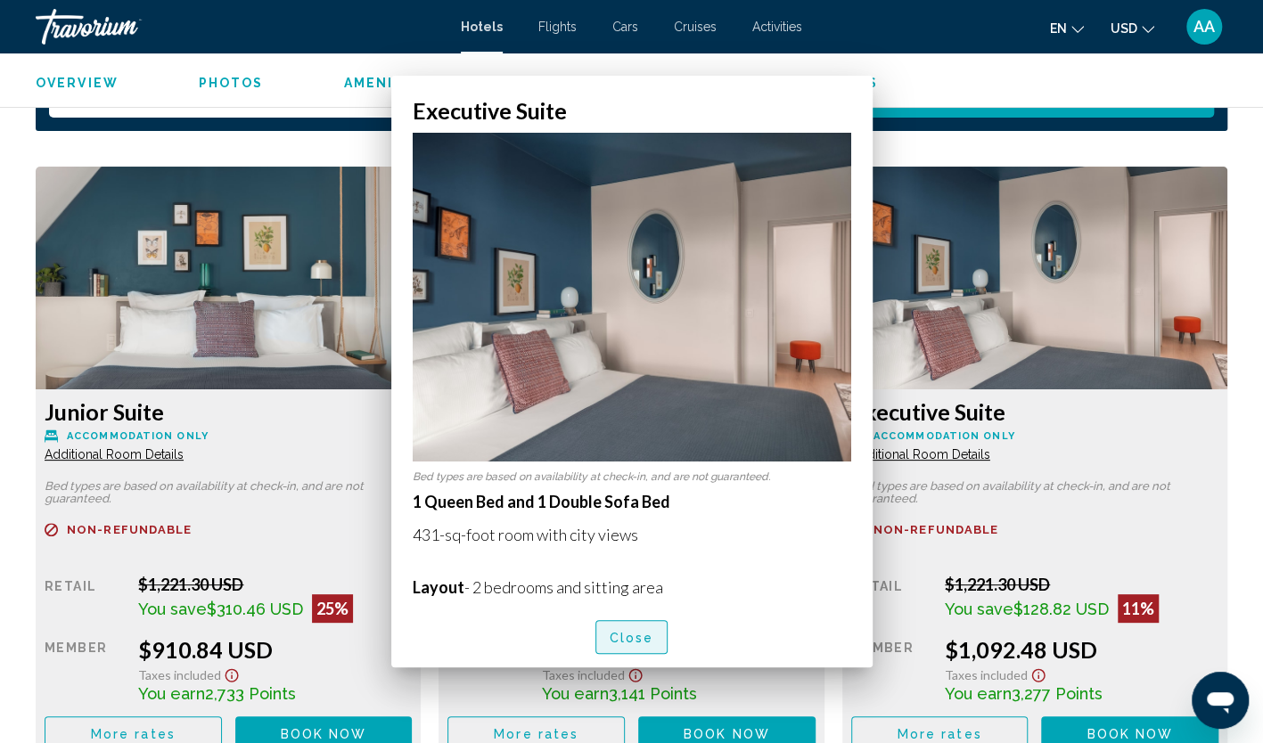
scroll to position [2318, 0]
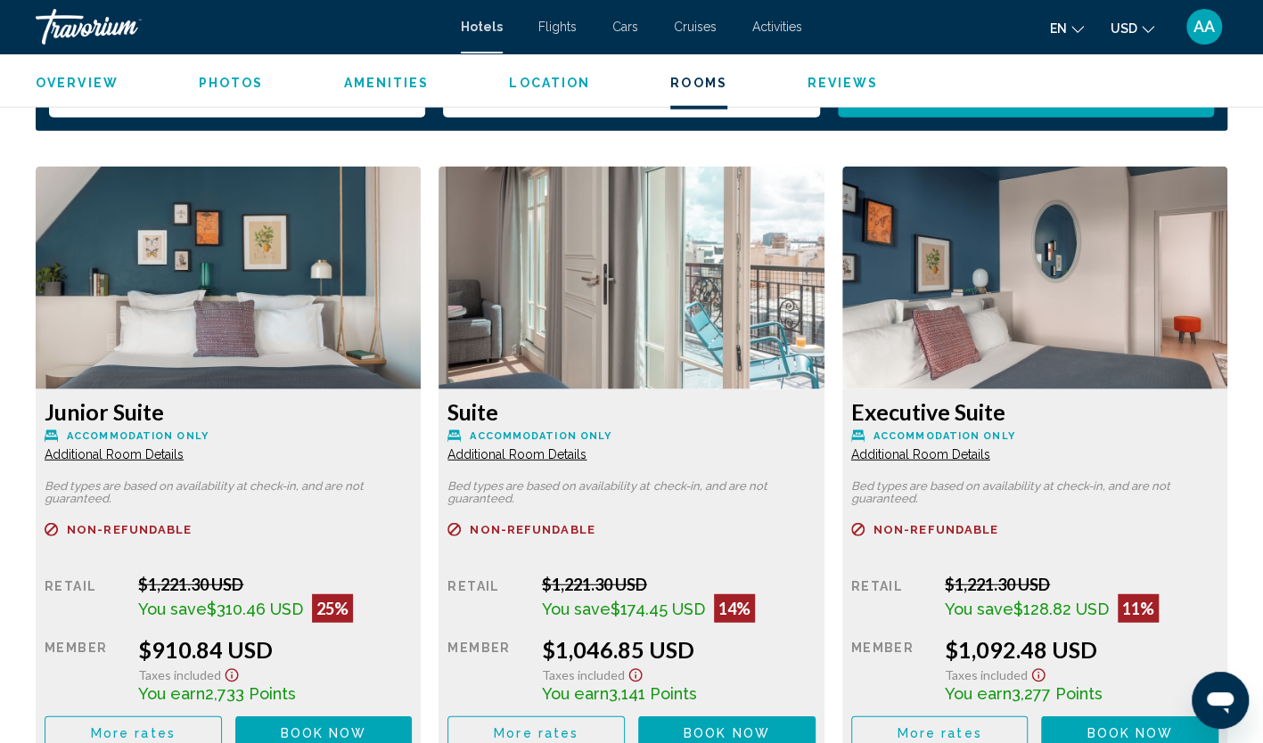
click at [184, 447] on span "Additional Room Details" at bounding box center [114, 454] width 139 height 14
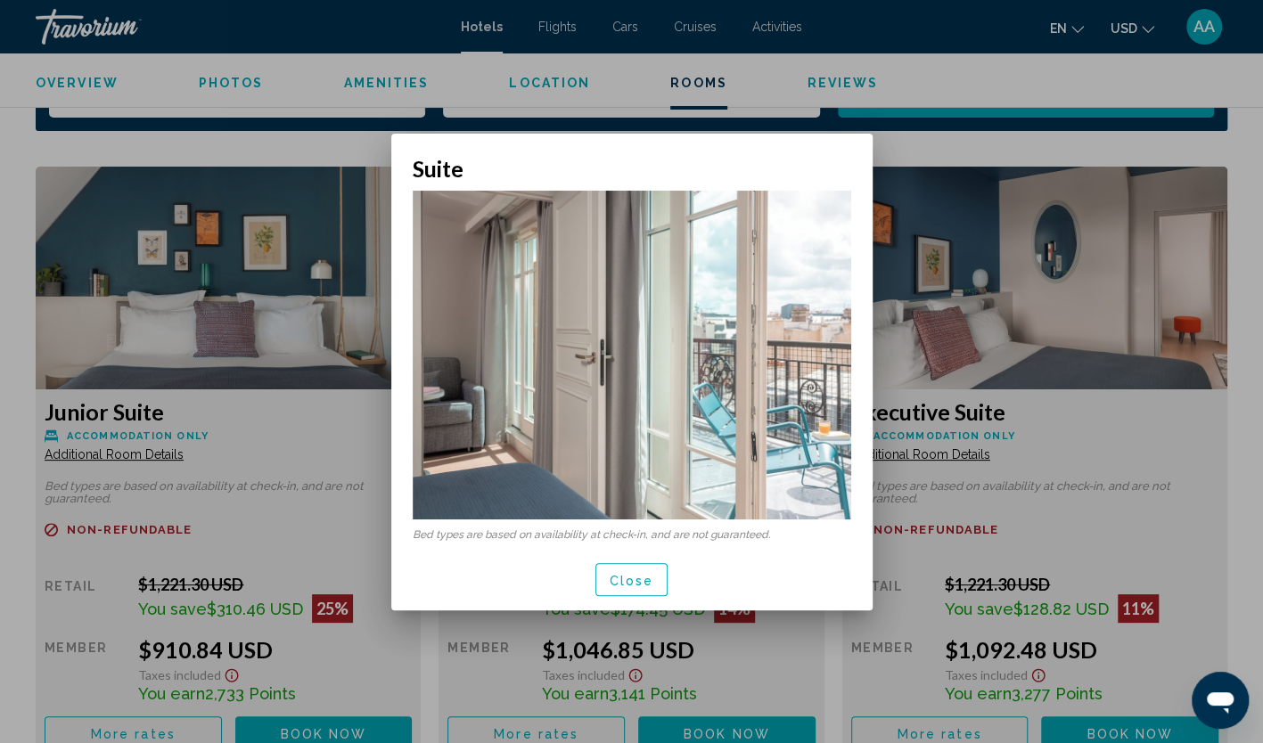
scroll to position [0, 0]
click at [647, 583] on span "Close" at bounding box center [632, 580] width 45 height 14
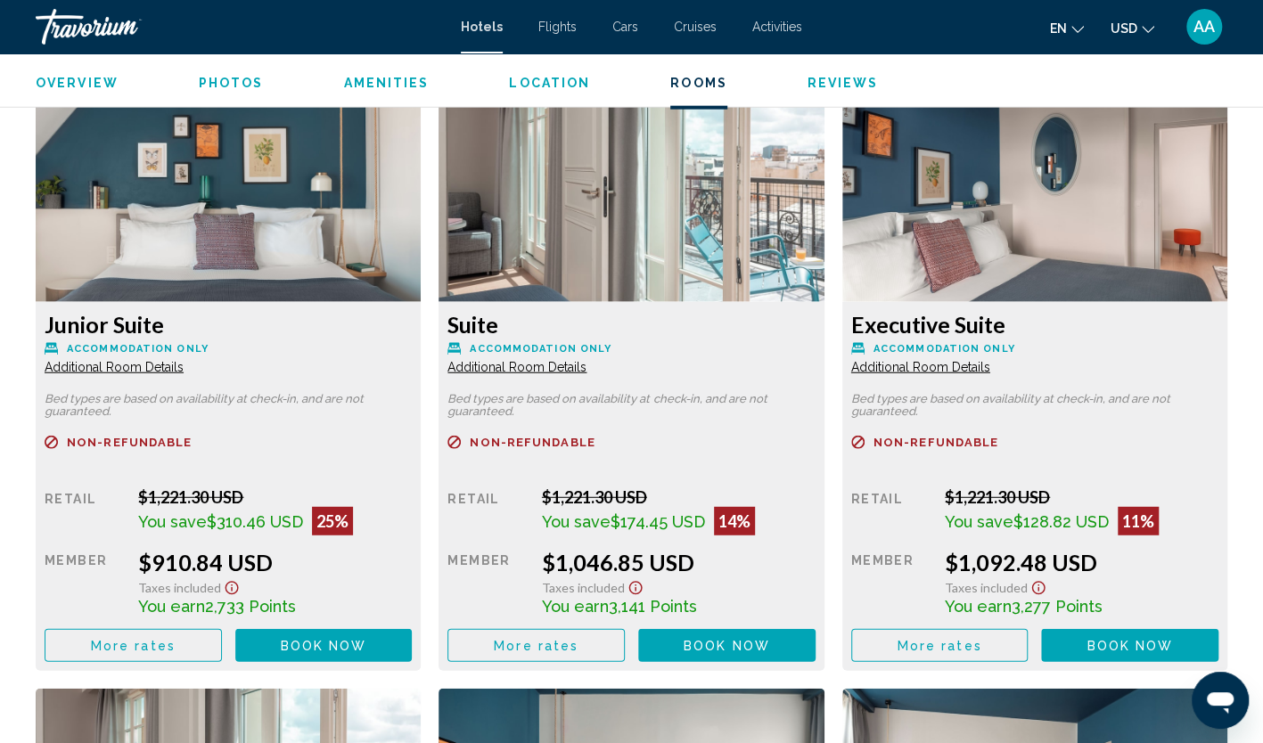
scroll to position [2407, 0]
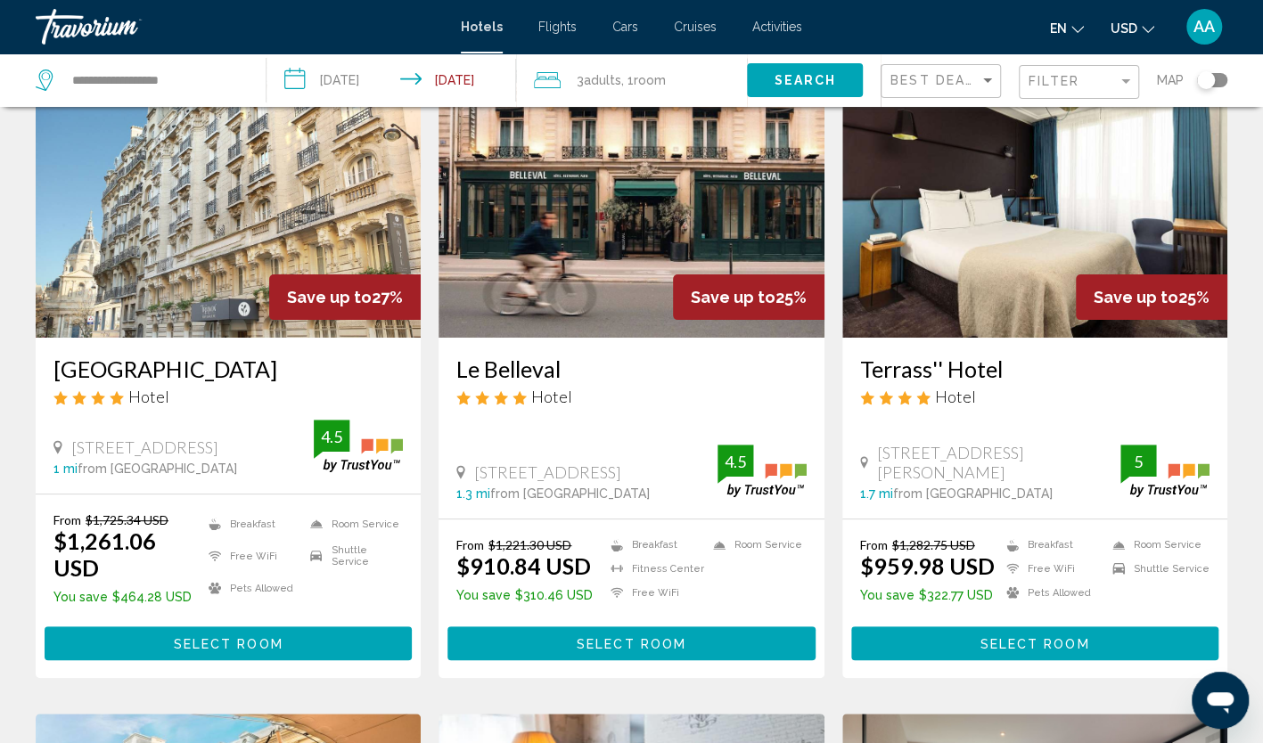
scroll to position [89, 0]
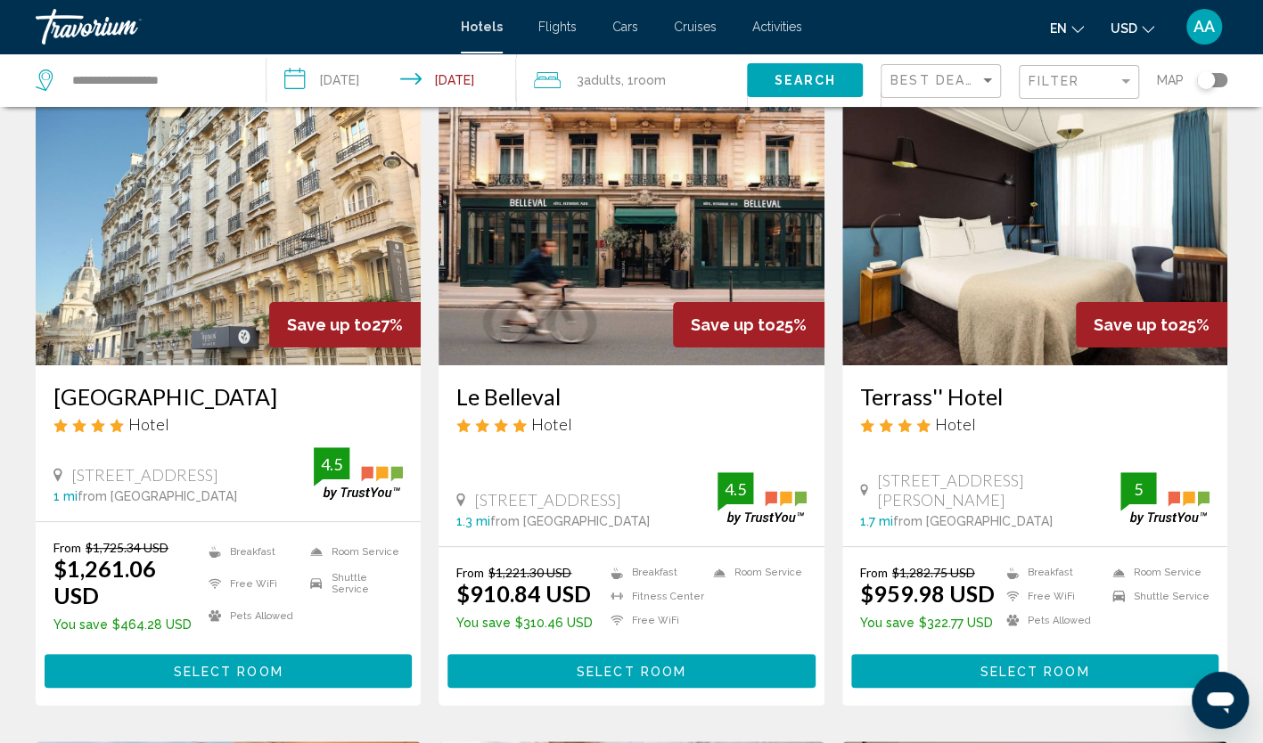
drag, startPoint x: 848, startPoint y: 390, endPoint x: 1005, endPoint y: 400, distance: 158.1
click at [1005, 400] on div "Terrass'' Hotel Hotel 12 14 Rue Joseph De Maistre, Paris 1.7 mi from Paris city…" at bounding box center [1034, 455] width 385 height 181
copy h3 "Terrass'' Hotel"
click at [957, 291] on img "Main content" at bounding box center [1034, 222] width 385 height 285
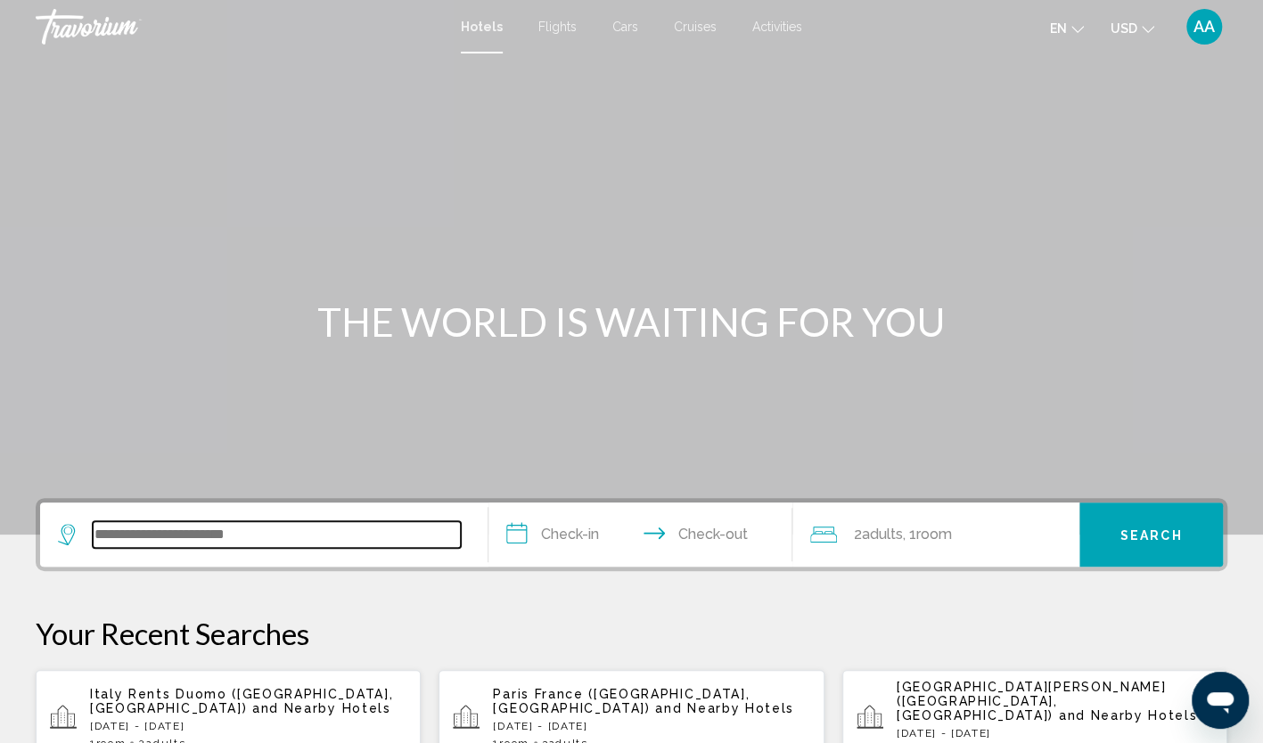
click at [157, 524] on input "Search widget" at bounding box center [277, 534] width 368 height 27
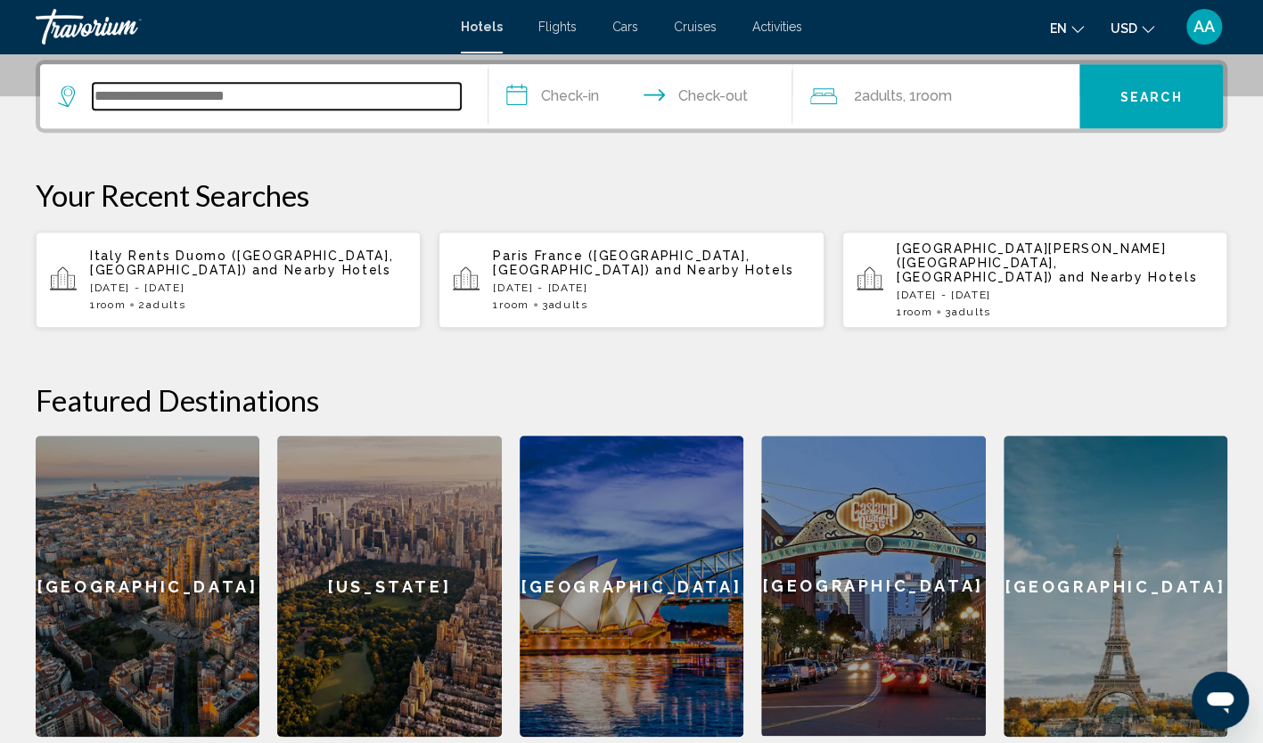
scroll to position [440, 0]
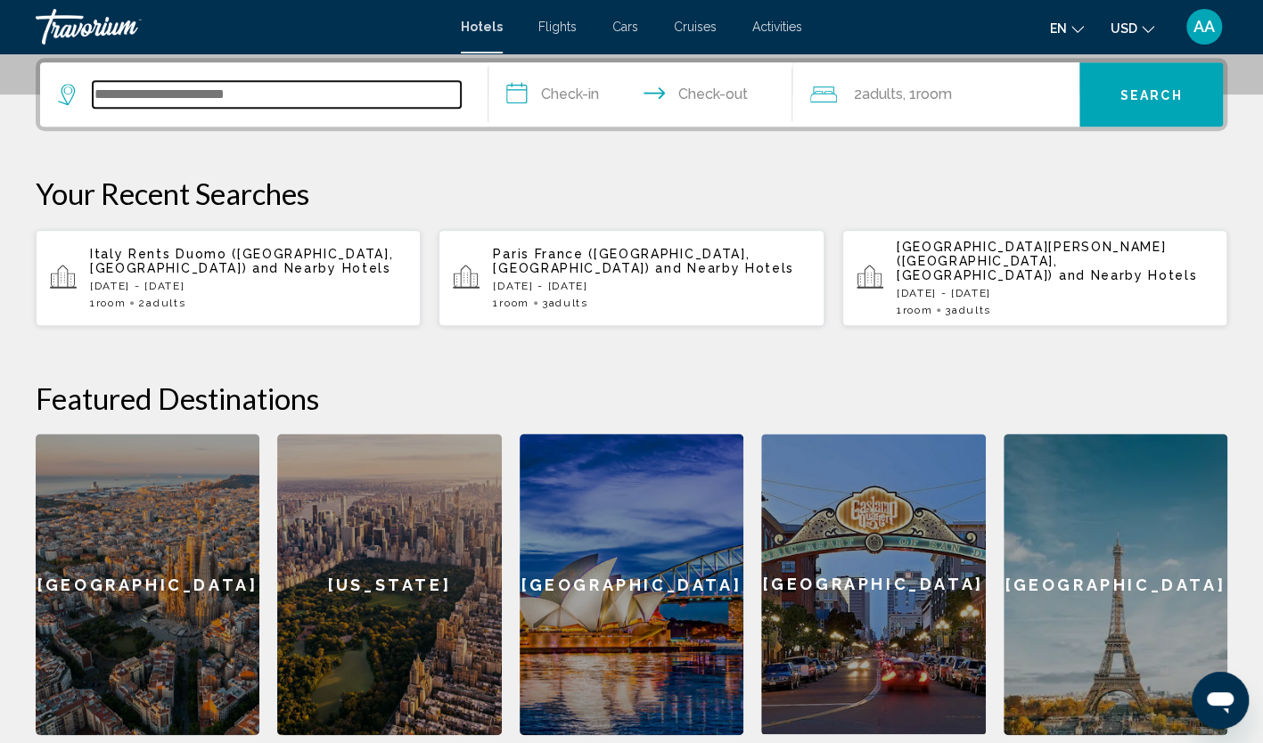
paste input "**********"
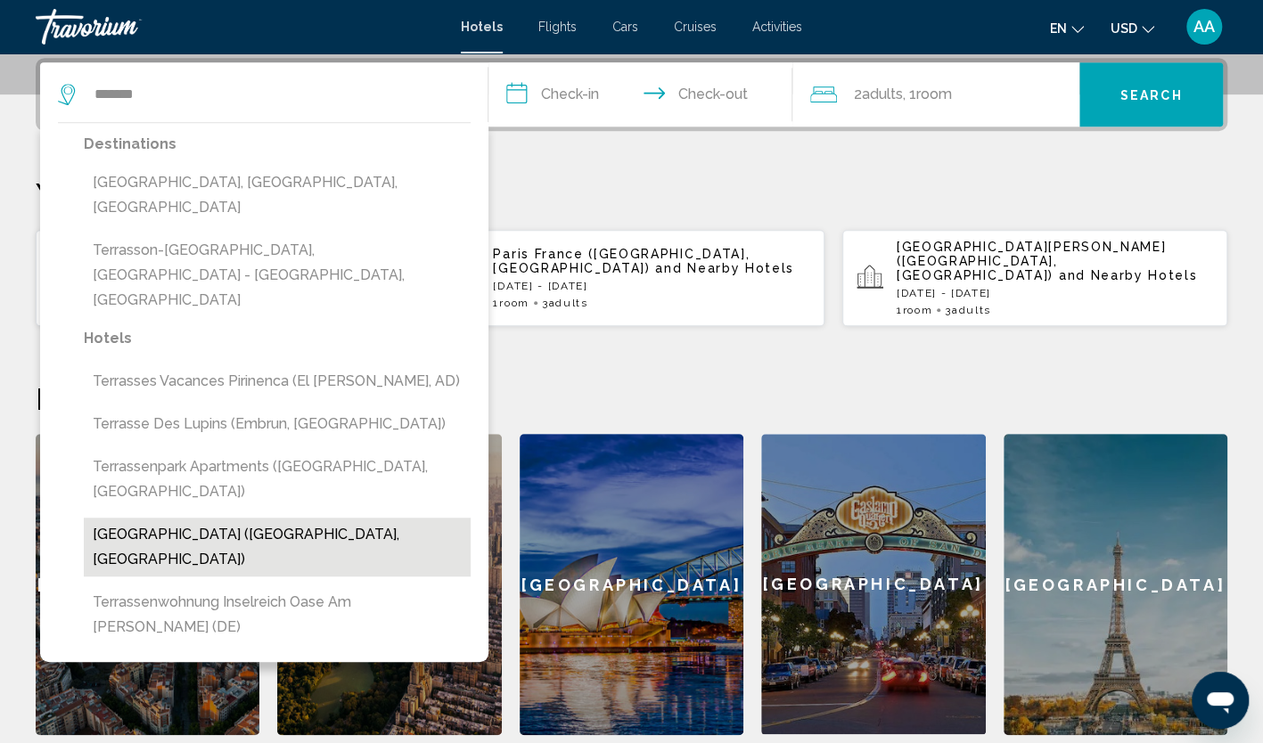
click at [258, 518] on button "[GEOGRAPHIC_DATA] ([GEOGRAPHIC_DATA], [GEOGRAPHIC_DATA])" at bounding box center [277, 547] width 387 height 59
type input "**********"
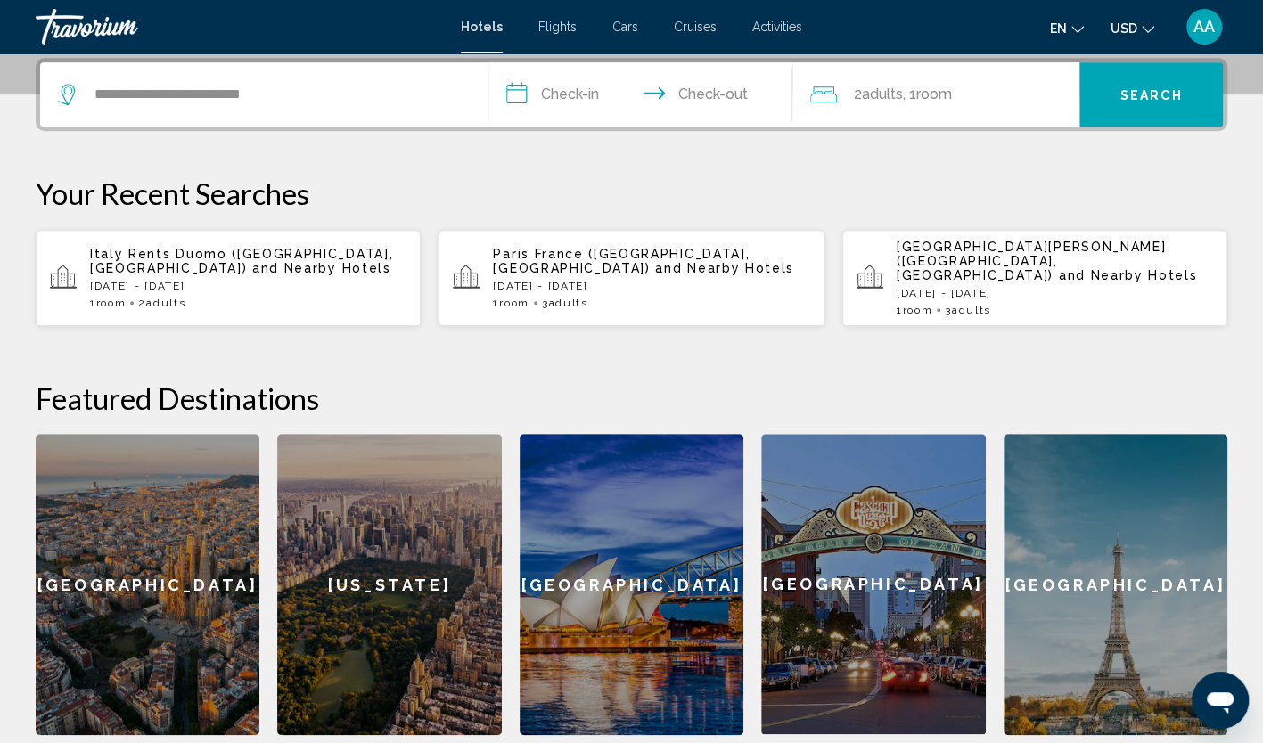
click at [543, 90] on input "**********" at bounding box center [644, 97] width 312 height 70
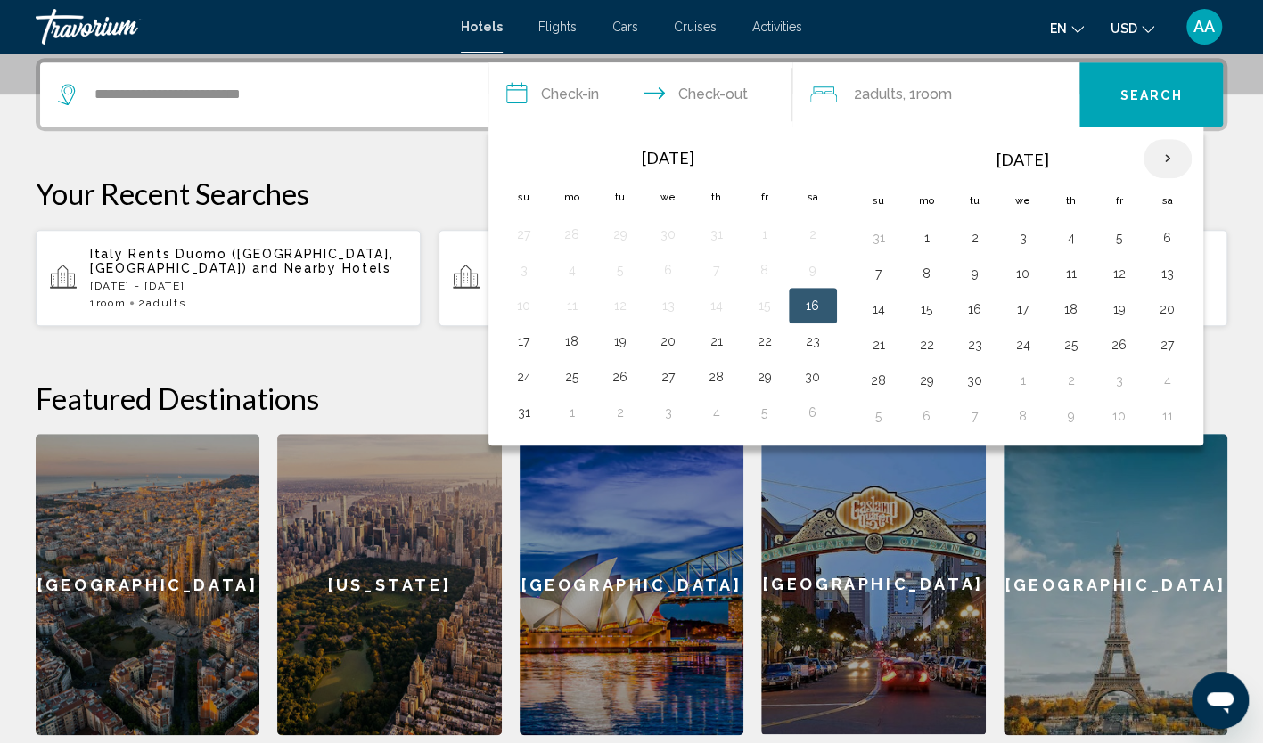
click at [1159, 161] on th "Next month" at bounding box center [1168, 158] width 48 height 39
click at [531, 344] on button "16" at bounding box center [524, 344] width 29 height 25
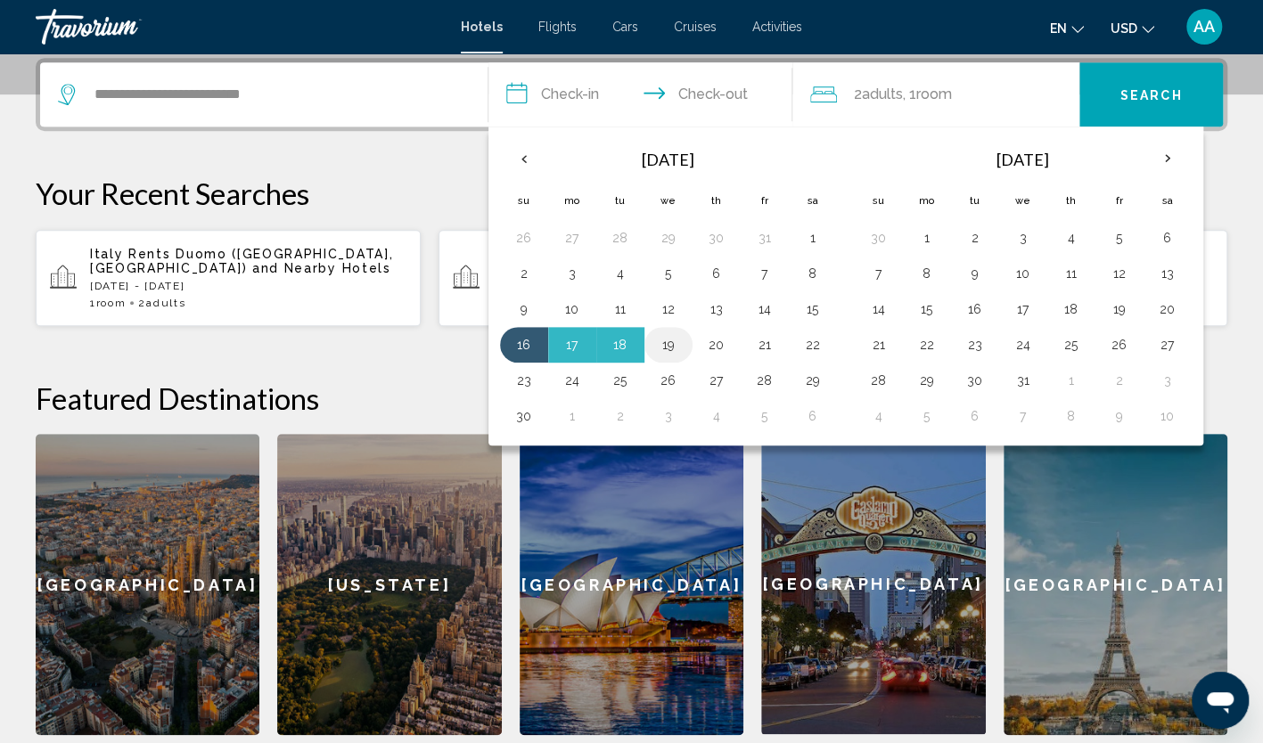
click at [665, 346] on button "19" at bounding box center [668, 344] width 29 height 25
type input "**********"
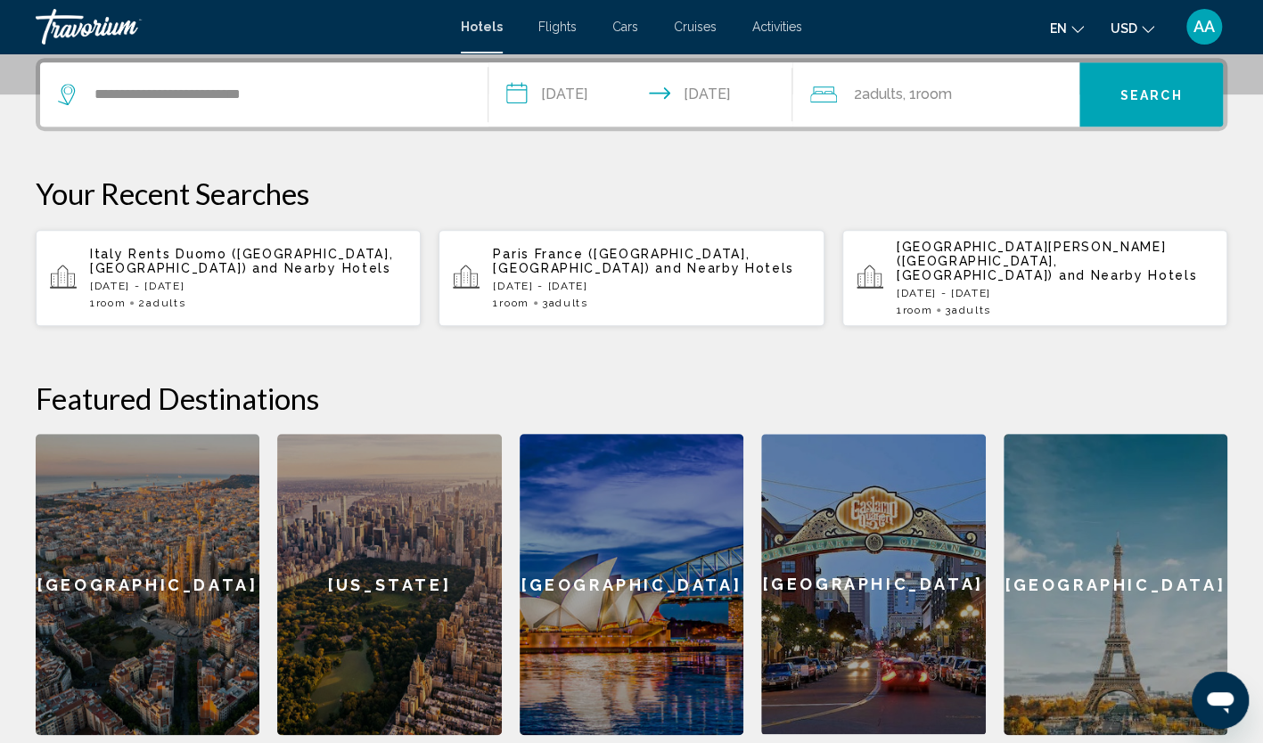
click at [936, 98] on span "Room" at bounding box center [933, 94] width 36 height 17
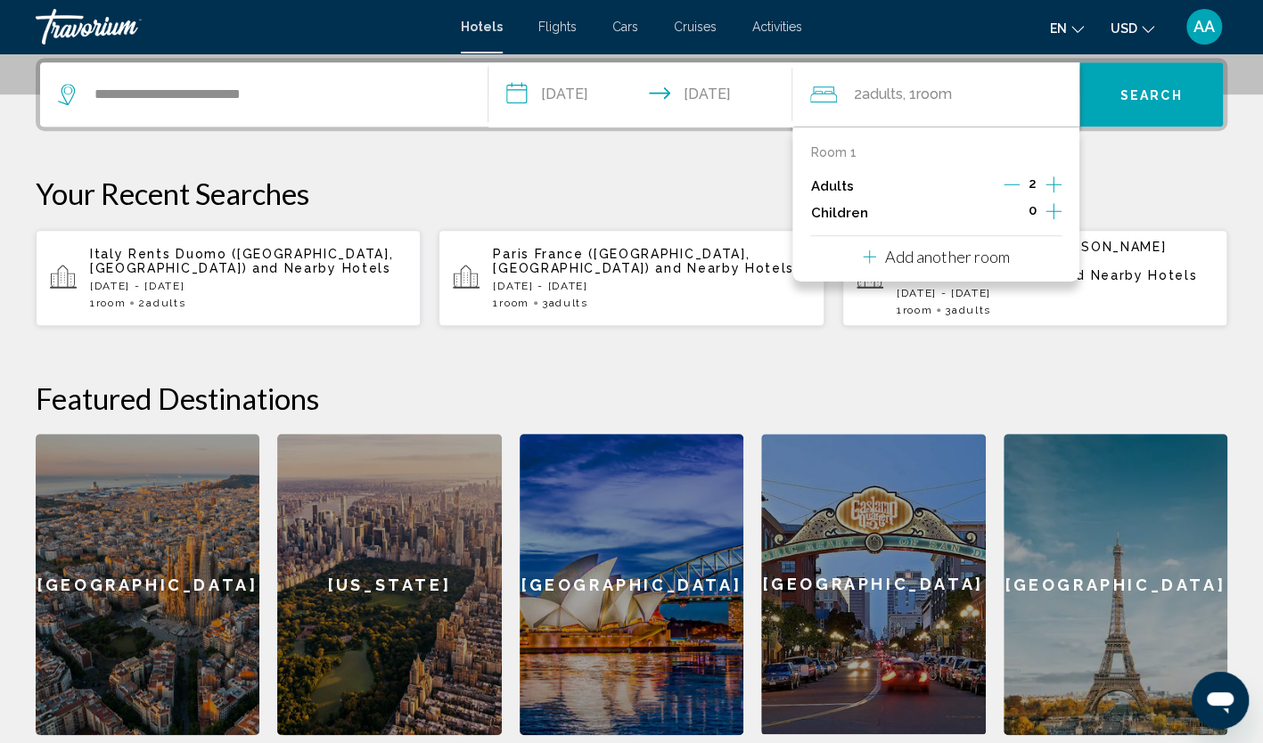
click at [1053, 185] on icon "Increment adults" at bounding box center [1054, 184] width 16 height 21
click at [1108, 187] on p "Your Recent Searches" at bounding box center [632, 194] width 1192 height 36
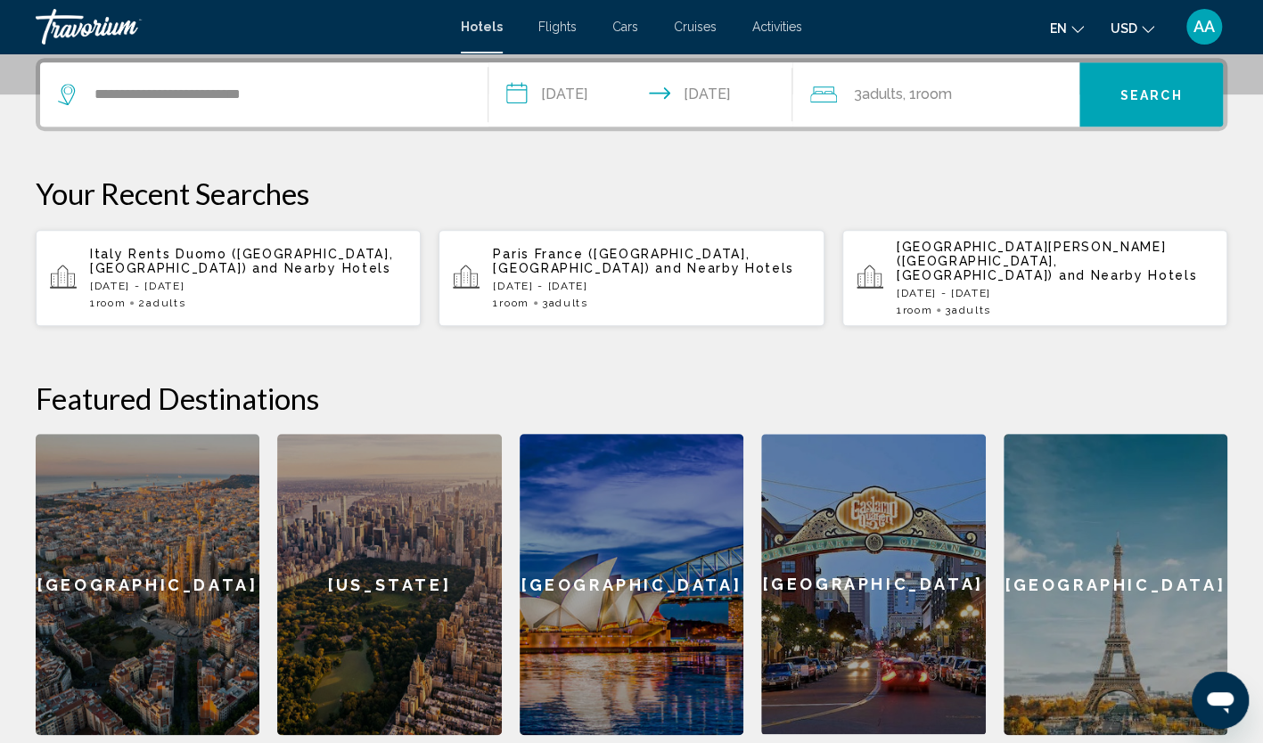
click at [1153, 93] on span "Search" at bounding box center [1151, 95] width 62 height 14
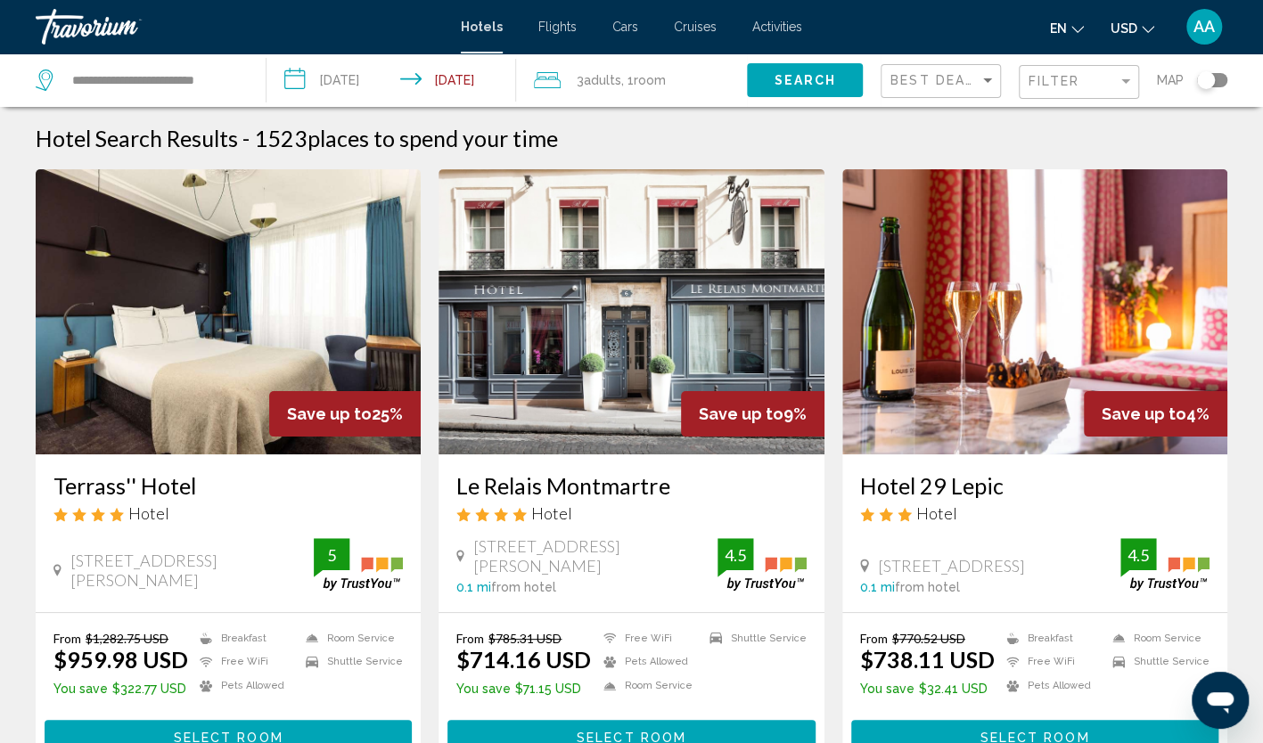
click at [255, 337] on img "Main content" at bounding box center [228, 311] width 385 height 285
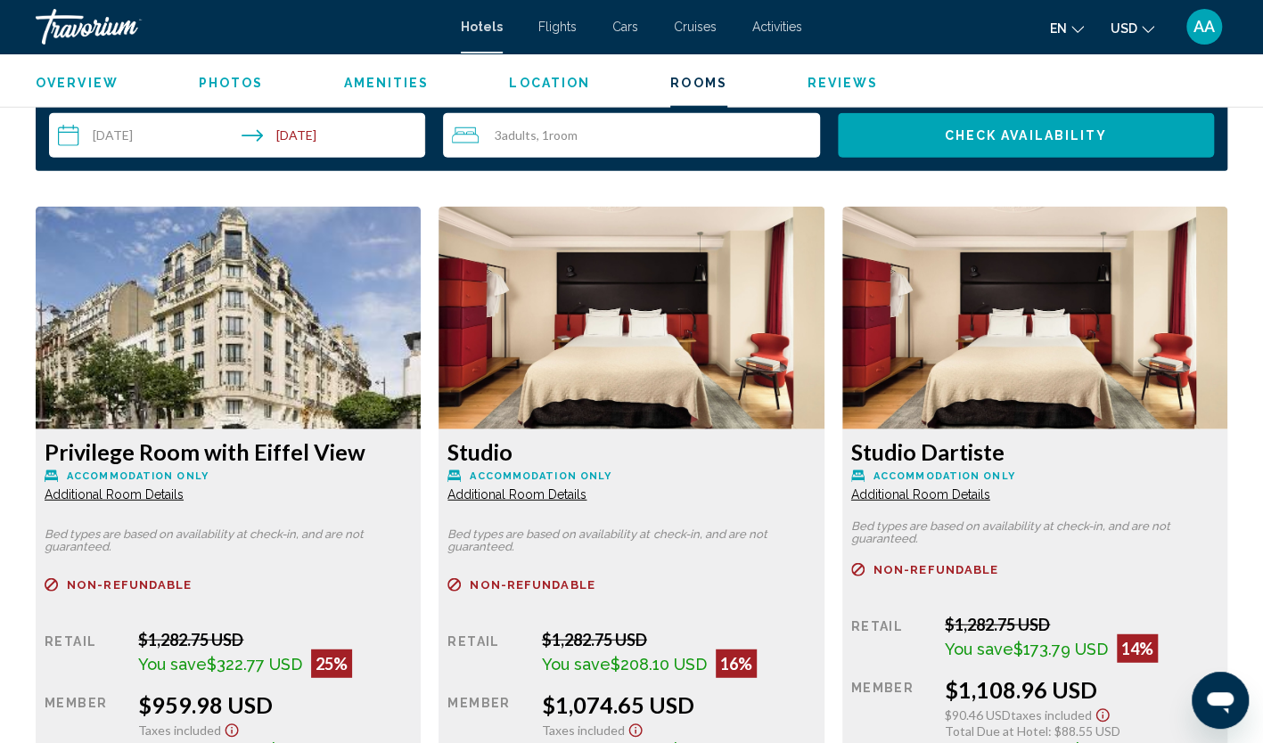
scroll to position [2407, 0]
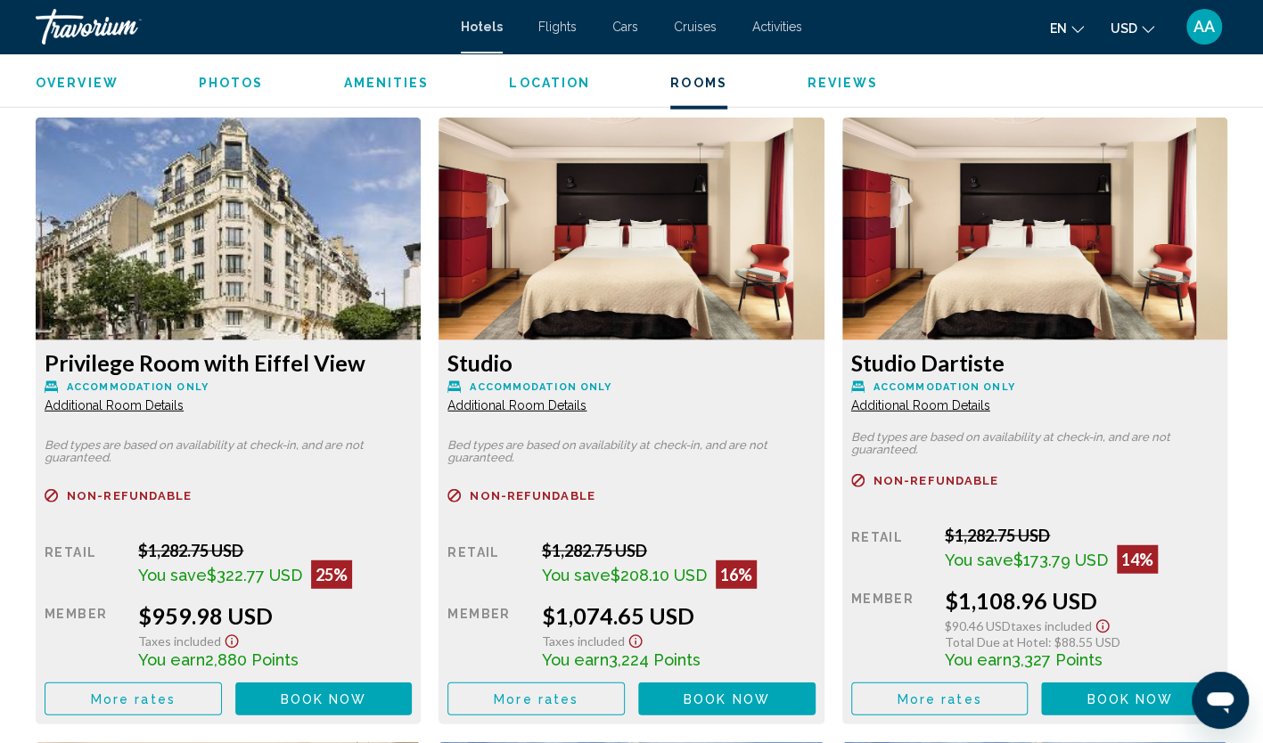
click at [166, 410] on span "Additional Room Details" at bounding box center [114, 405] width 139 height 14
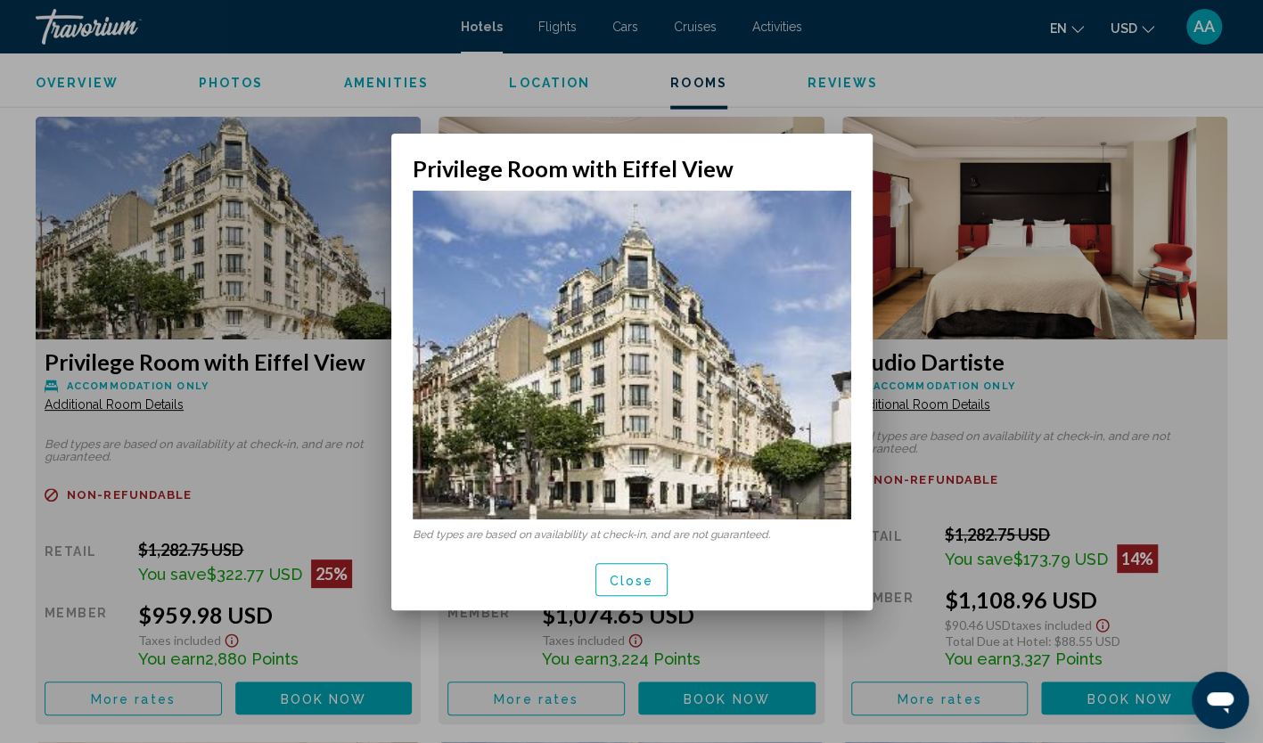
scroll to position [0, 0]
click at [629, 578] on span "Close" at bounding box center [632, 580] width 45 height 14
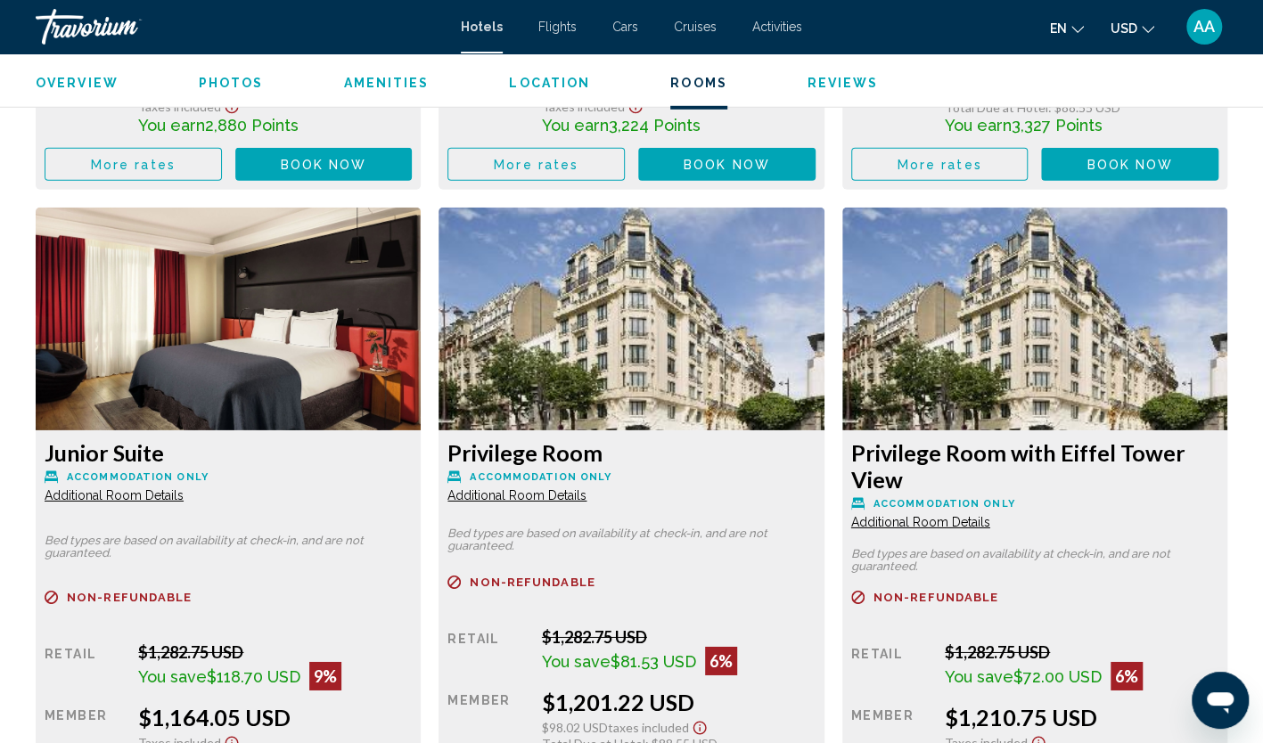
scroll to position [3031, 0]
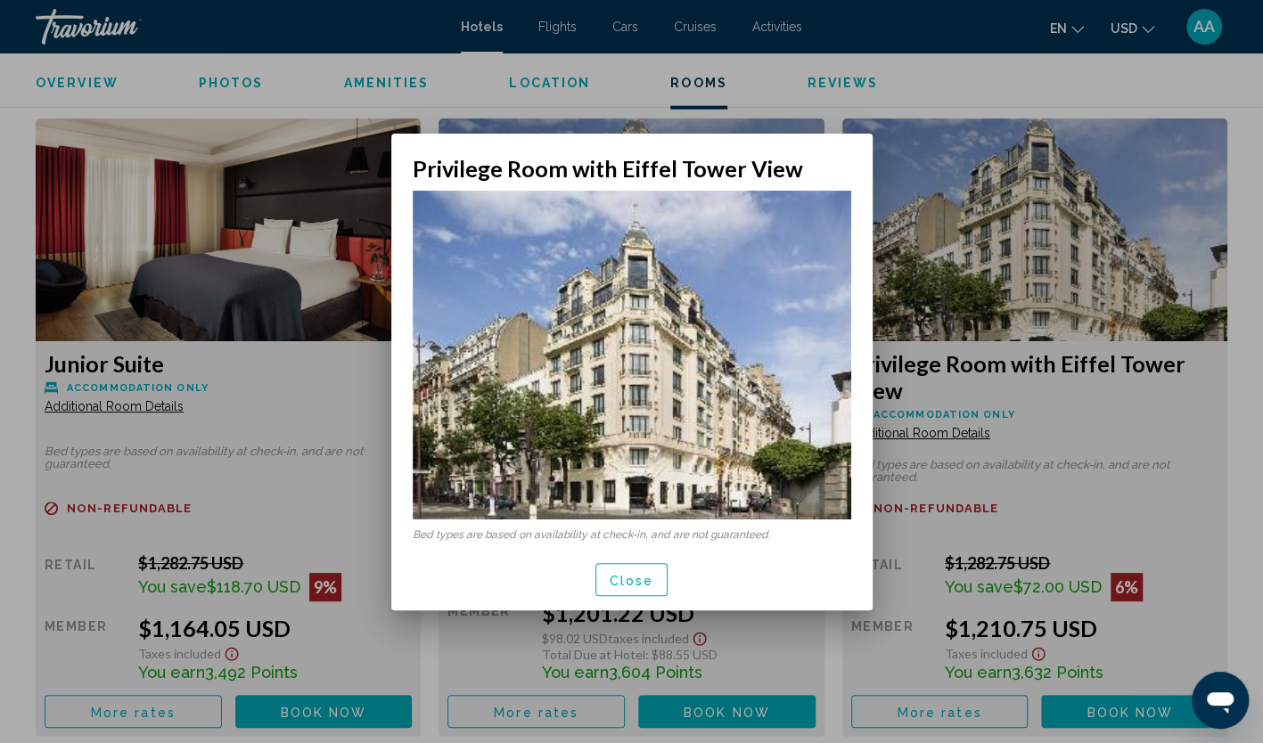
click at [634, 576] on span "Close" at bounding box center [632, 580] width 45 height 14
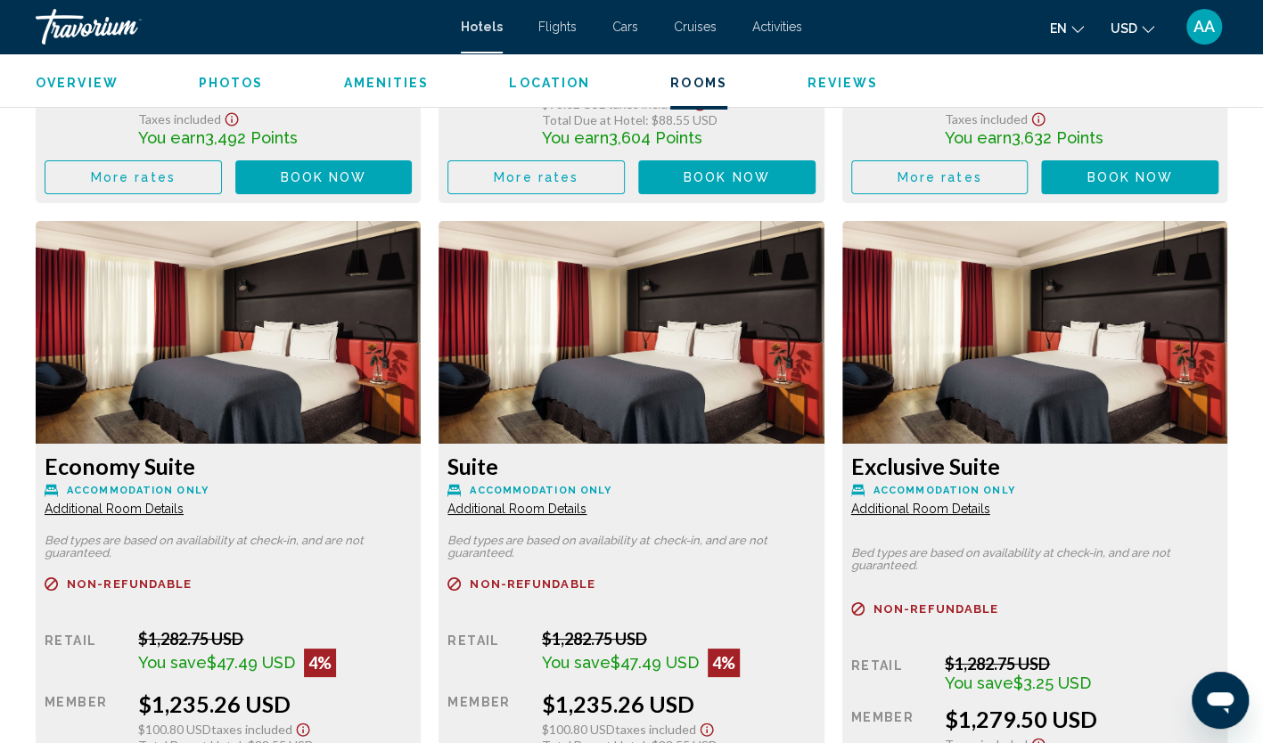
scroll to position [3655, 0]
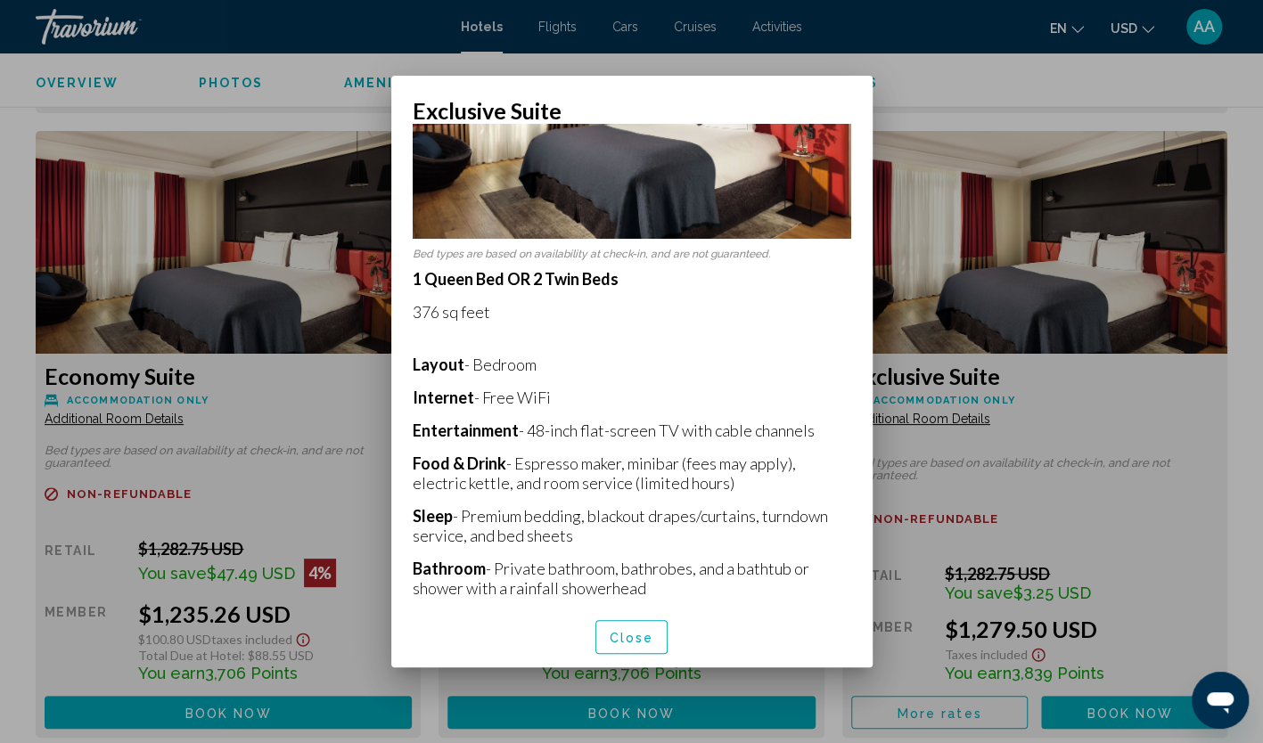
scroll to position [178, 0]
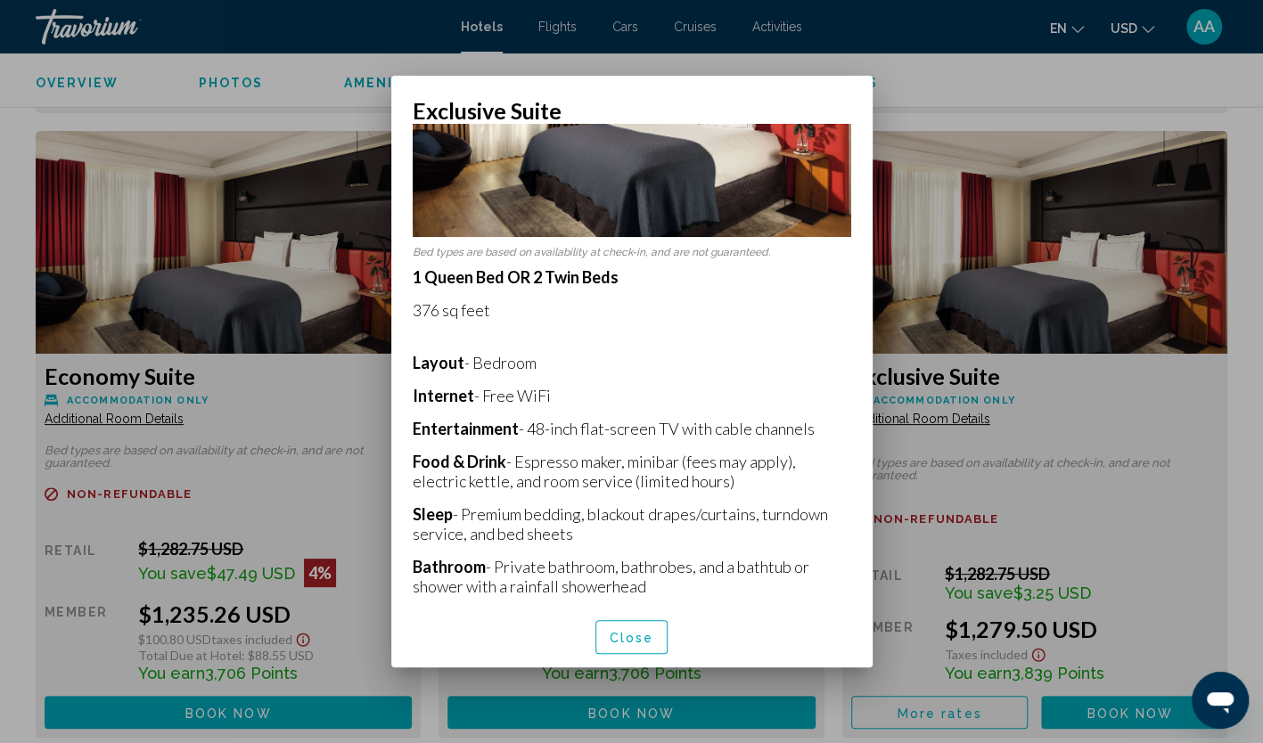
click at [624, 629] on span "Close" at bounding box center [632, 636] width 45 height 14
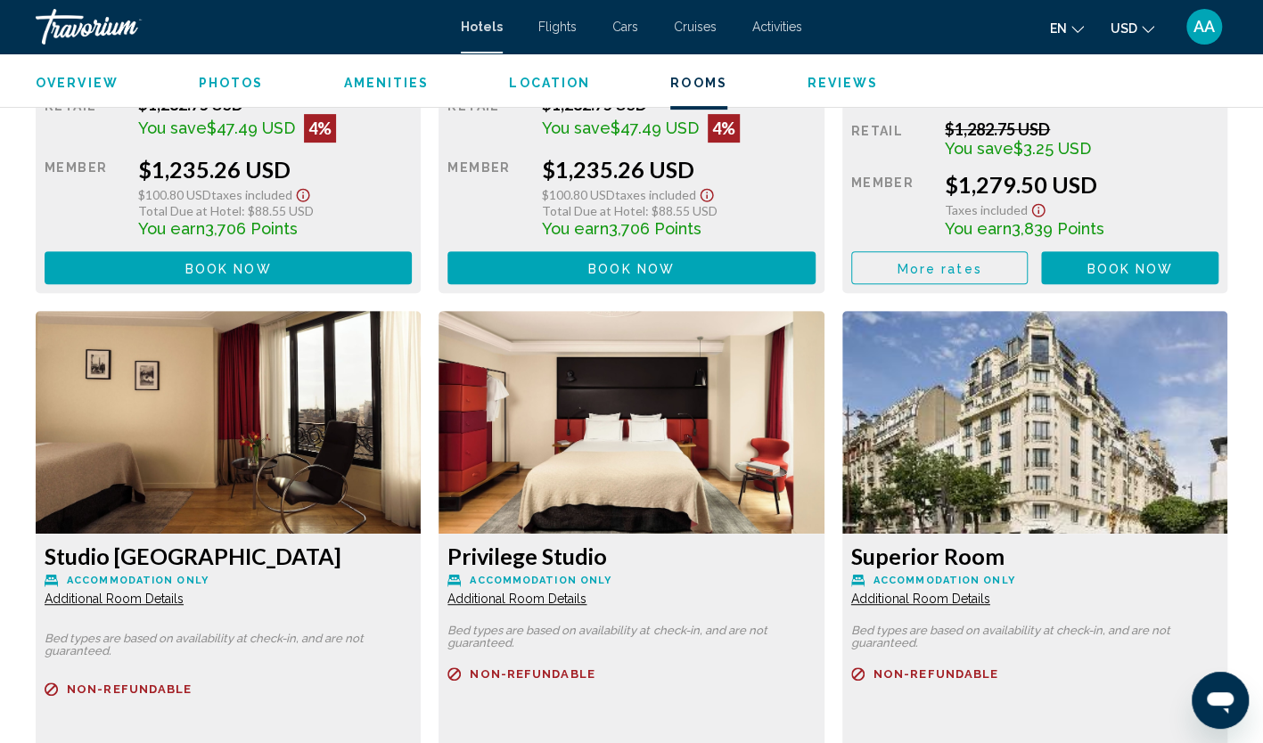
scroll to position [4189, 0]
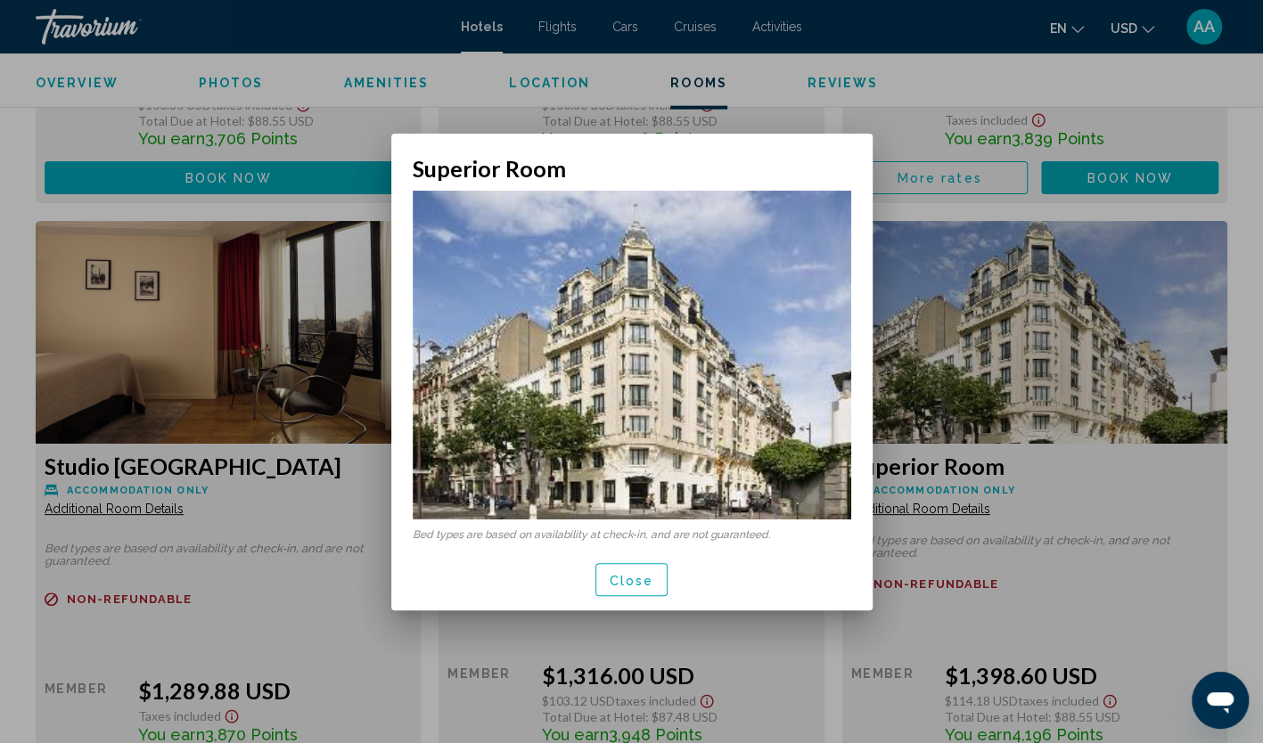
scroll to position [0, 0]
click at [622, 574] on span "Close" at bounding box center [632, 580] width 45 height 14
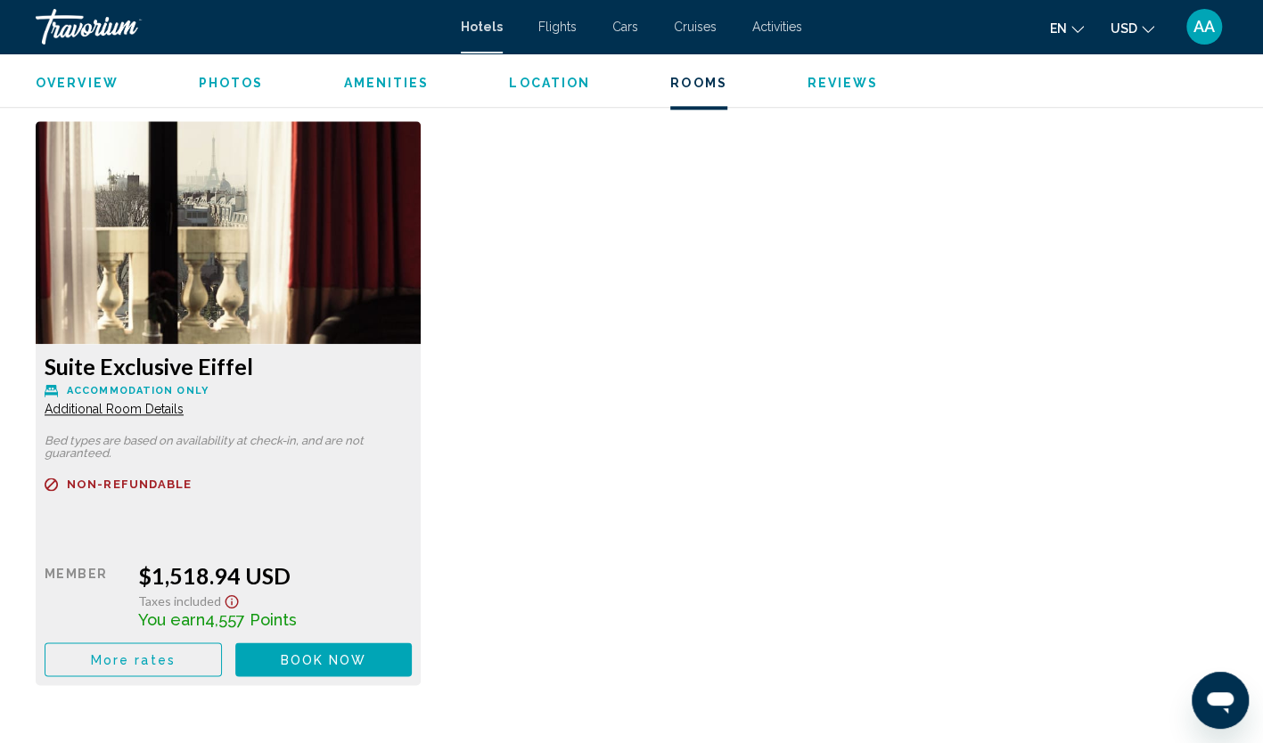
scroll to position [4903, 0]
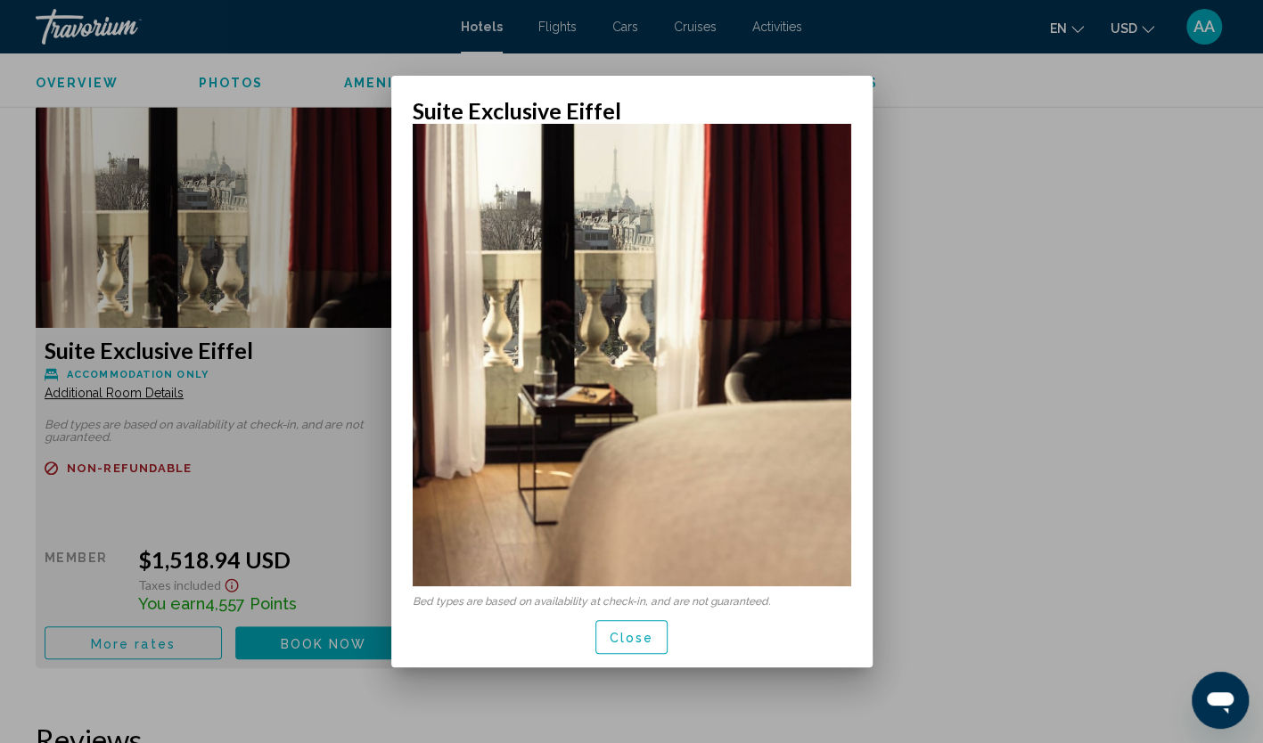
scroll to position [178, 0]
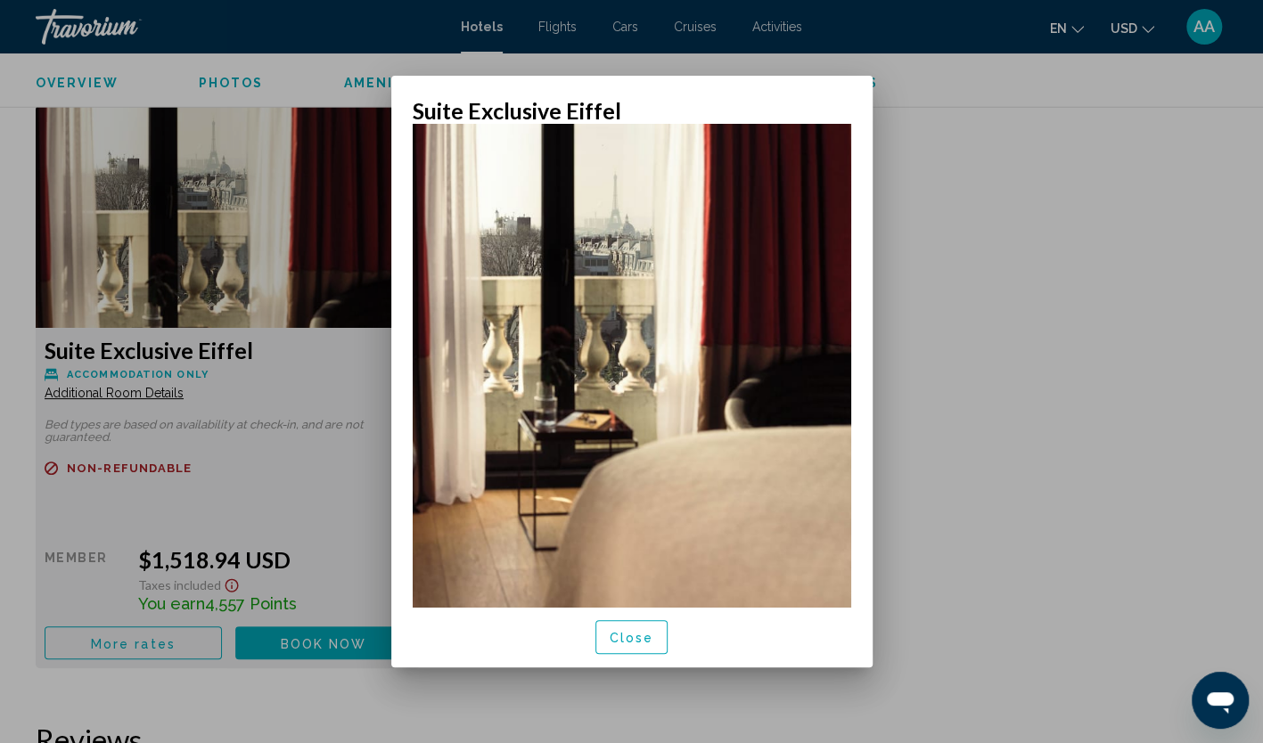
click at [964, 181] on div at bounding box center [631, 371] width 1263 height 743
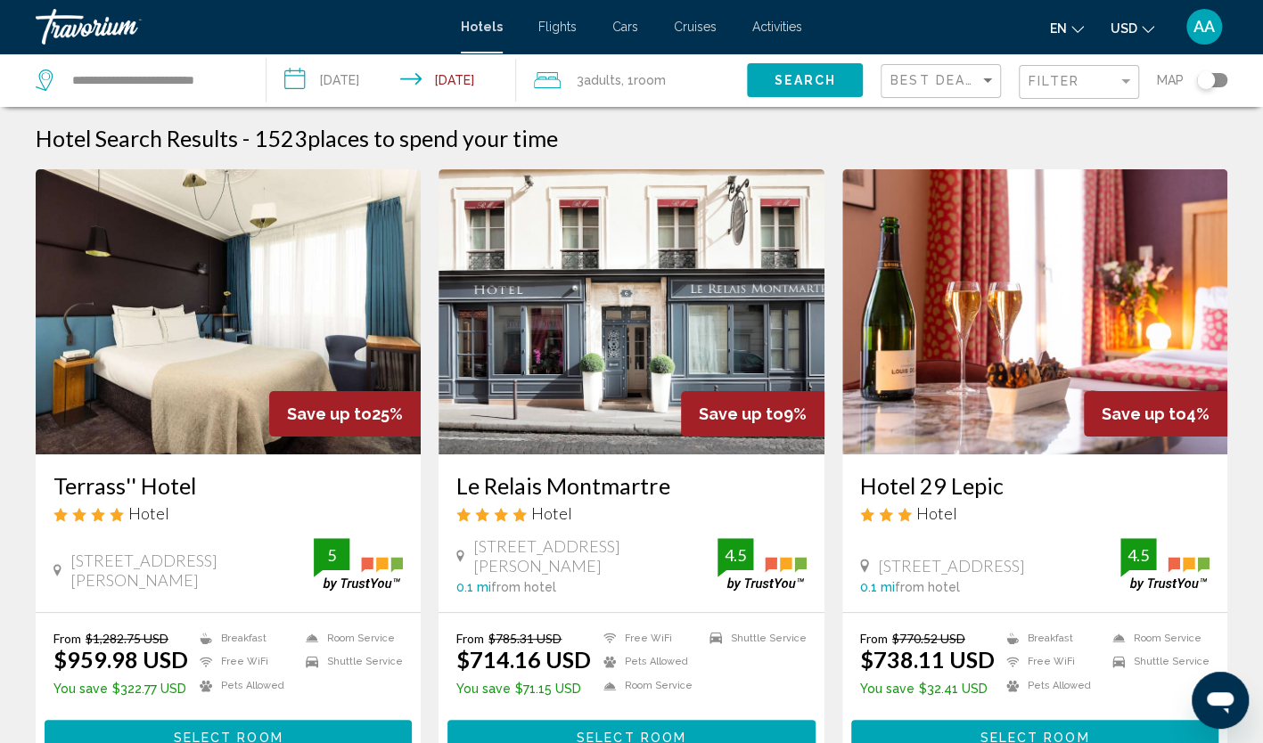
click at [593, 316] on img "Main content" at bounding box center [631, 311] width 385 height 285
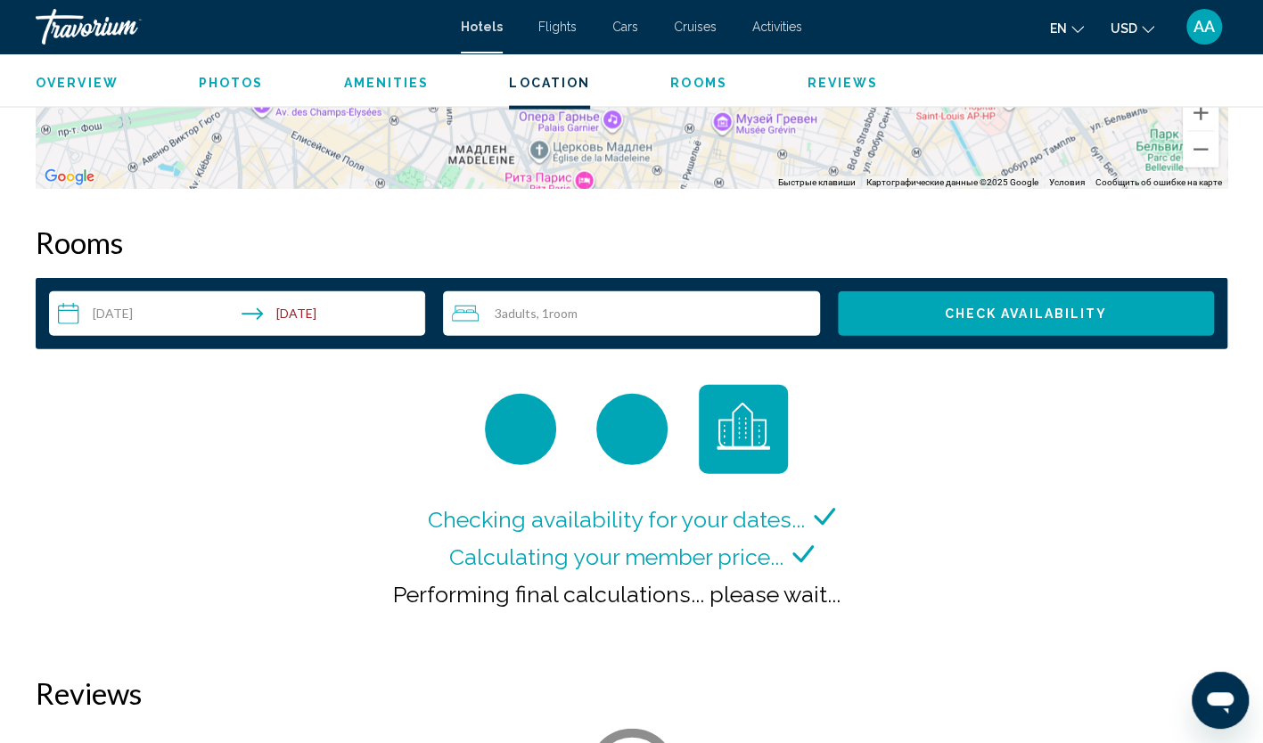
scroll to position [2228, 0]
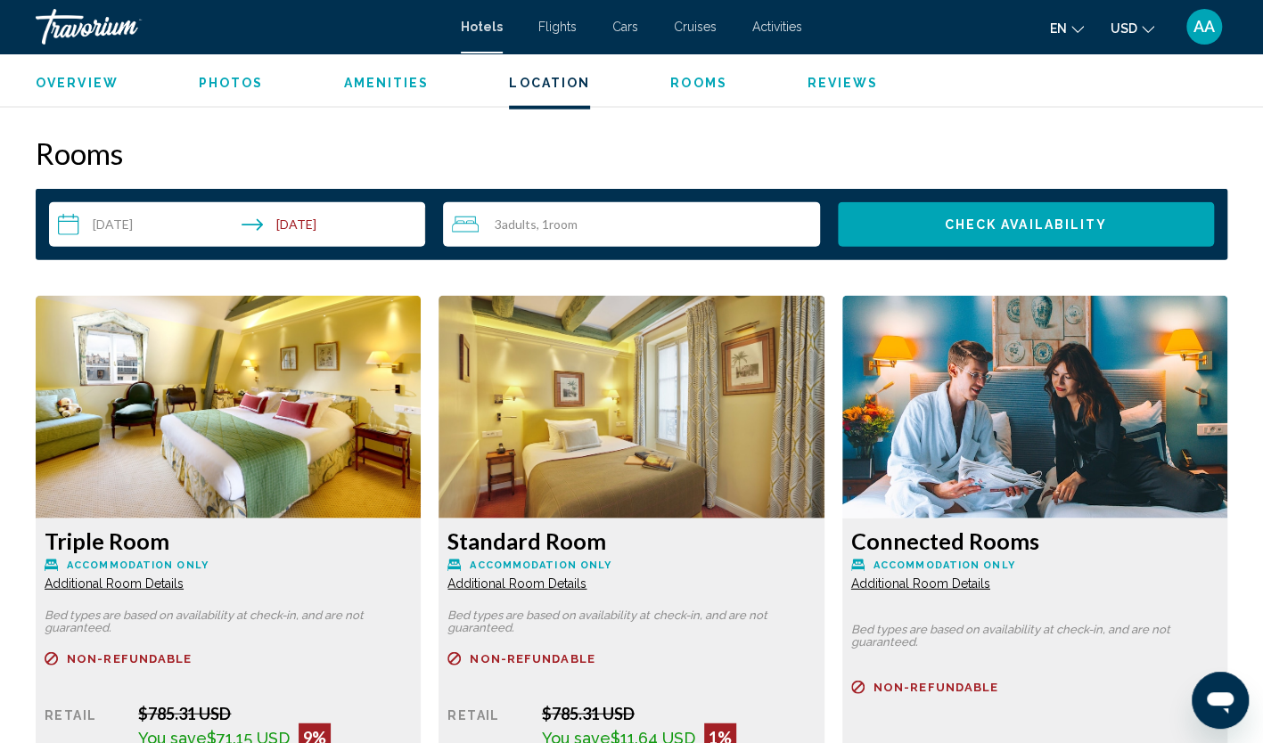
click at [184, 587] on span "Additional Room Details" at bounding box center [114, 584] width 139 height 14
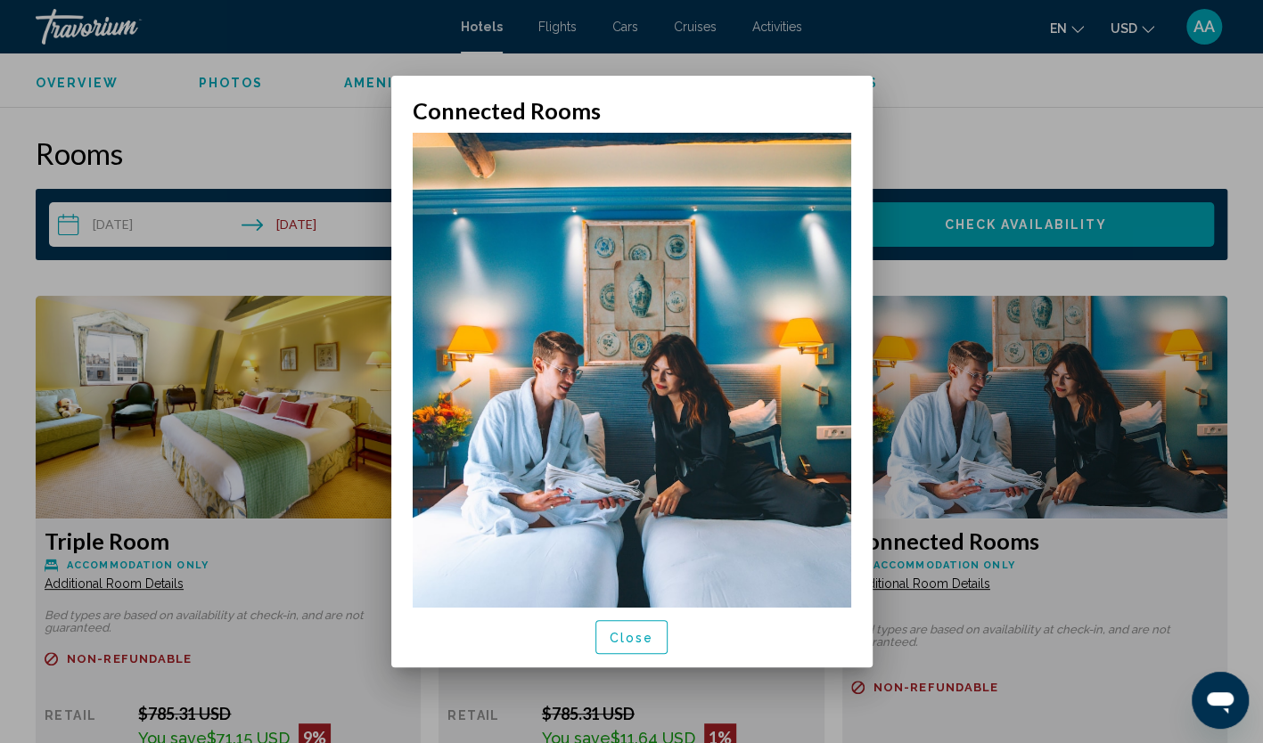
scroll to position [446, 0]
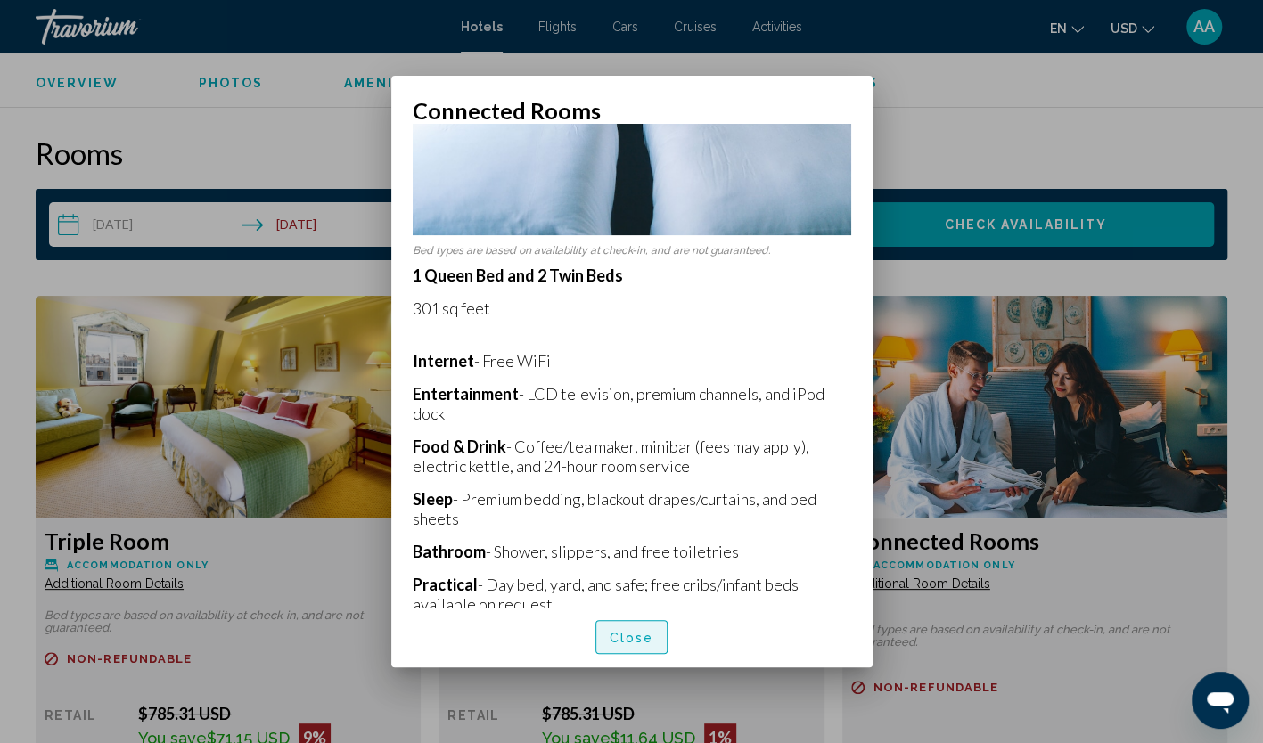
click at [628, 639] on span "Close" at bounding box center [632, 638] width 45 height 14
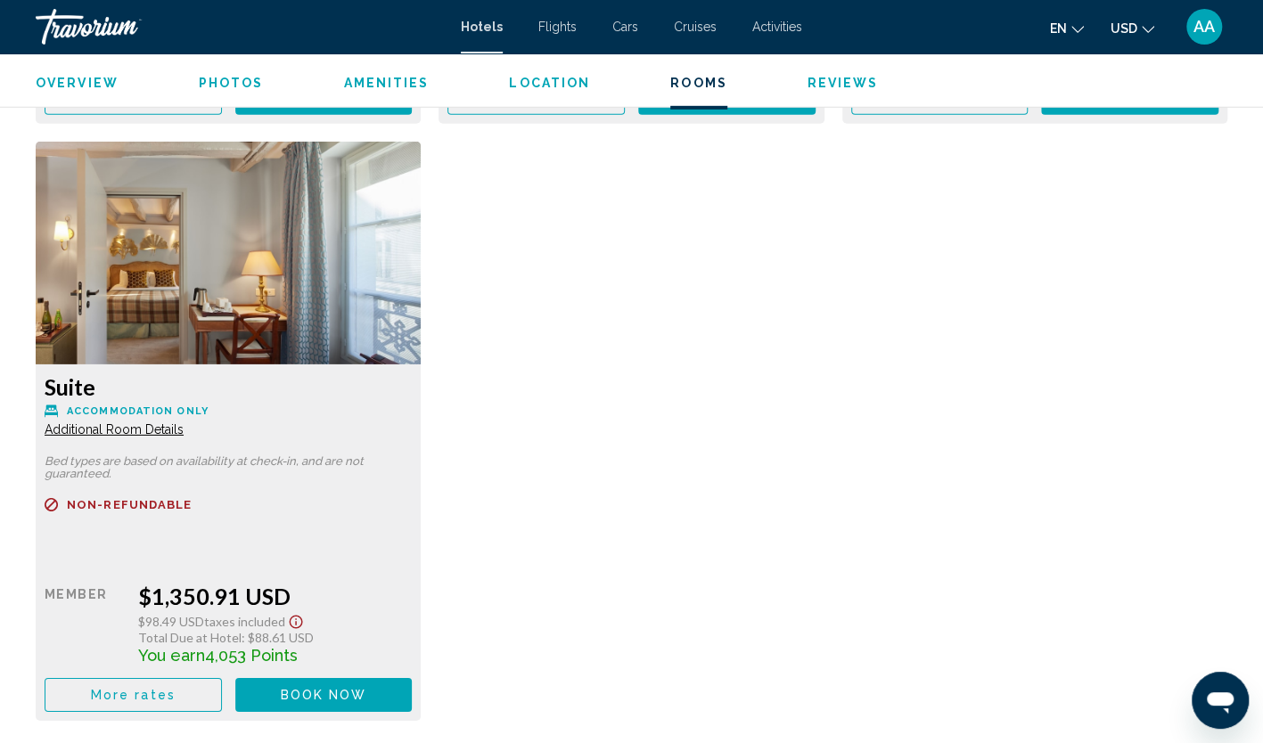
scroll to position [3031, 0]
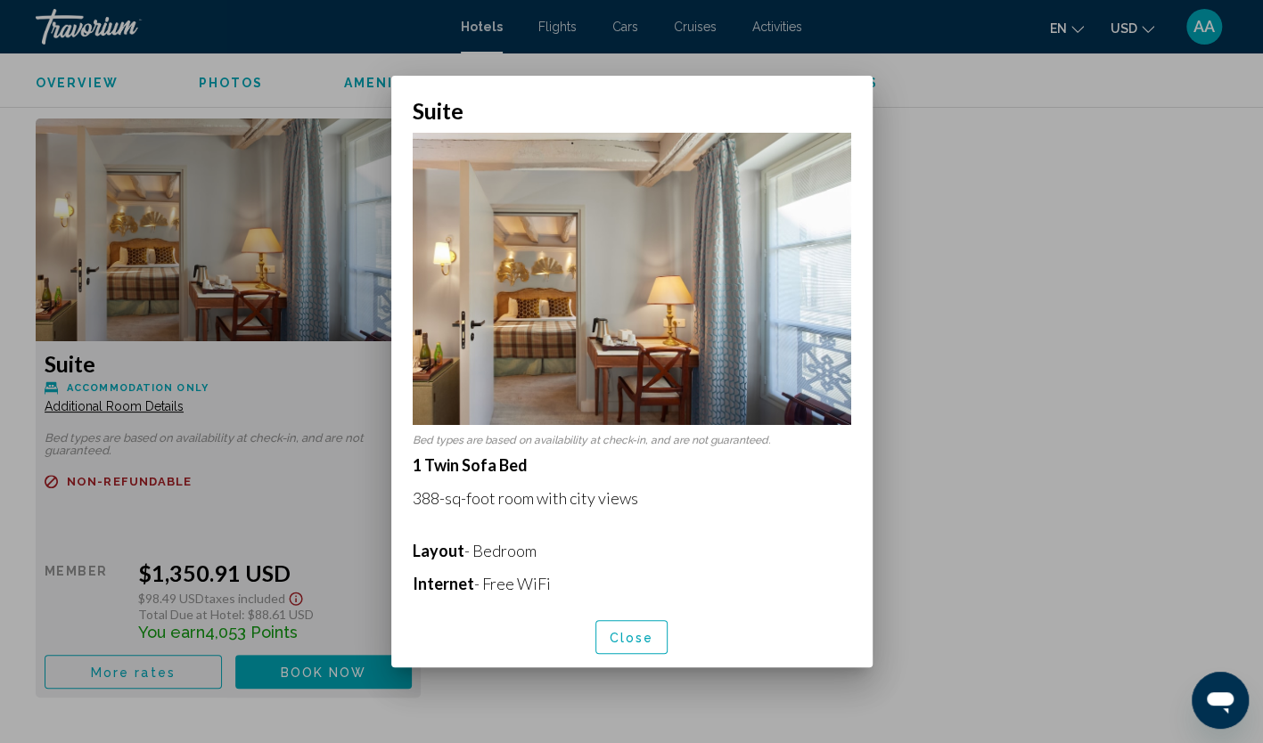
scroll to position [0, 0]
click at [622, 626] on button "Close" at bounding box center [631, 636] width 73 height 33
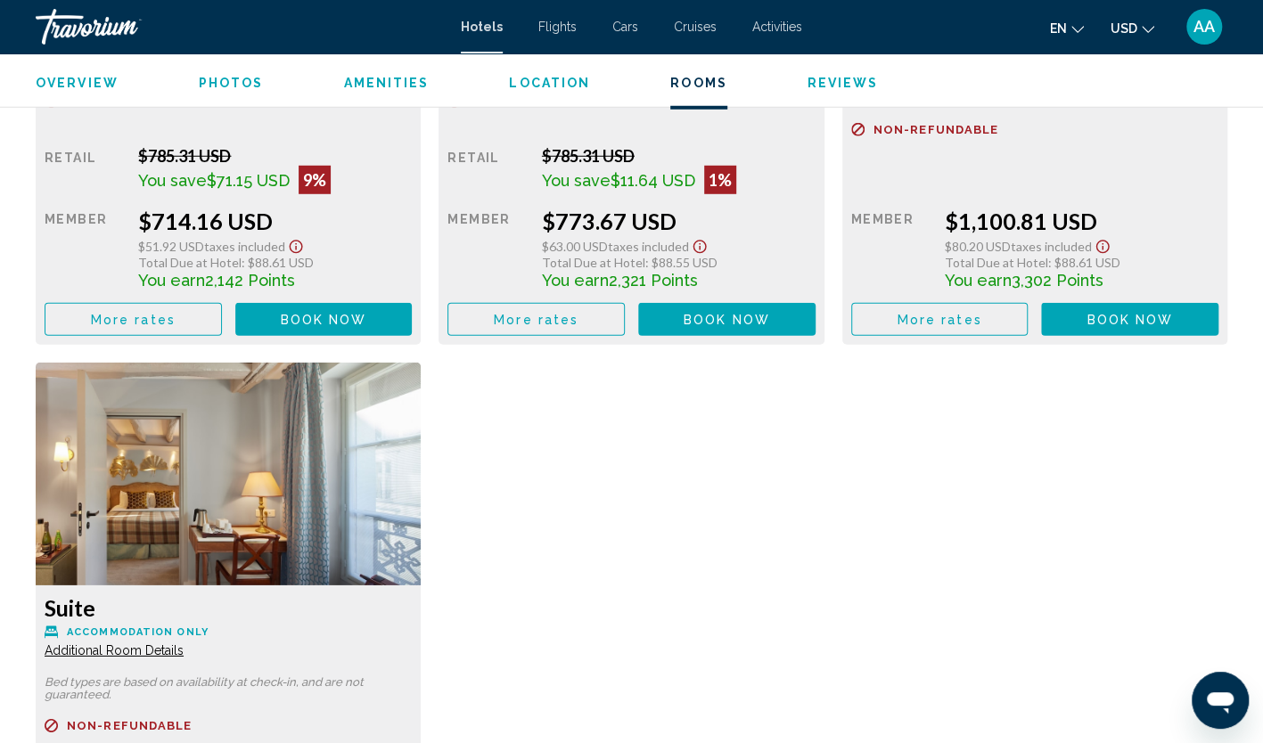
scroll to position [2674, 0]
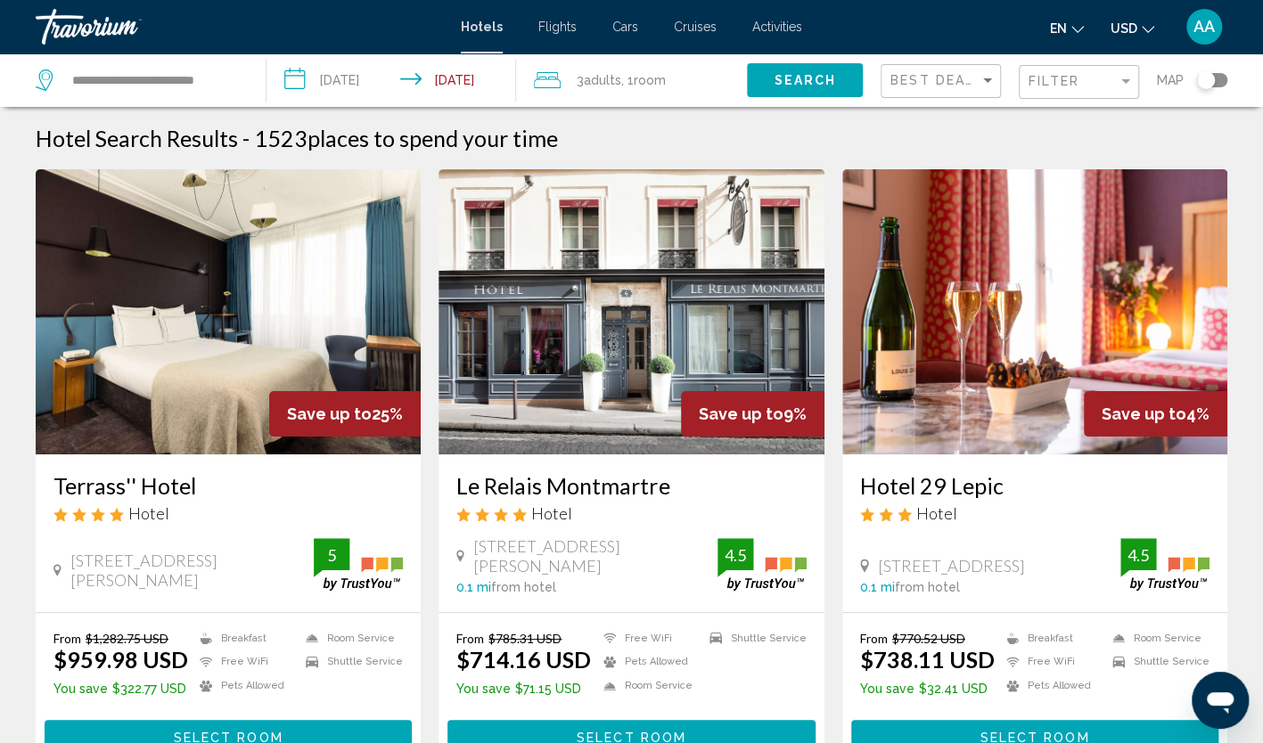
scroll to position [89, 0]
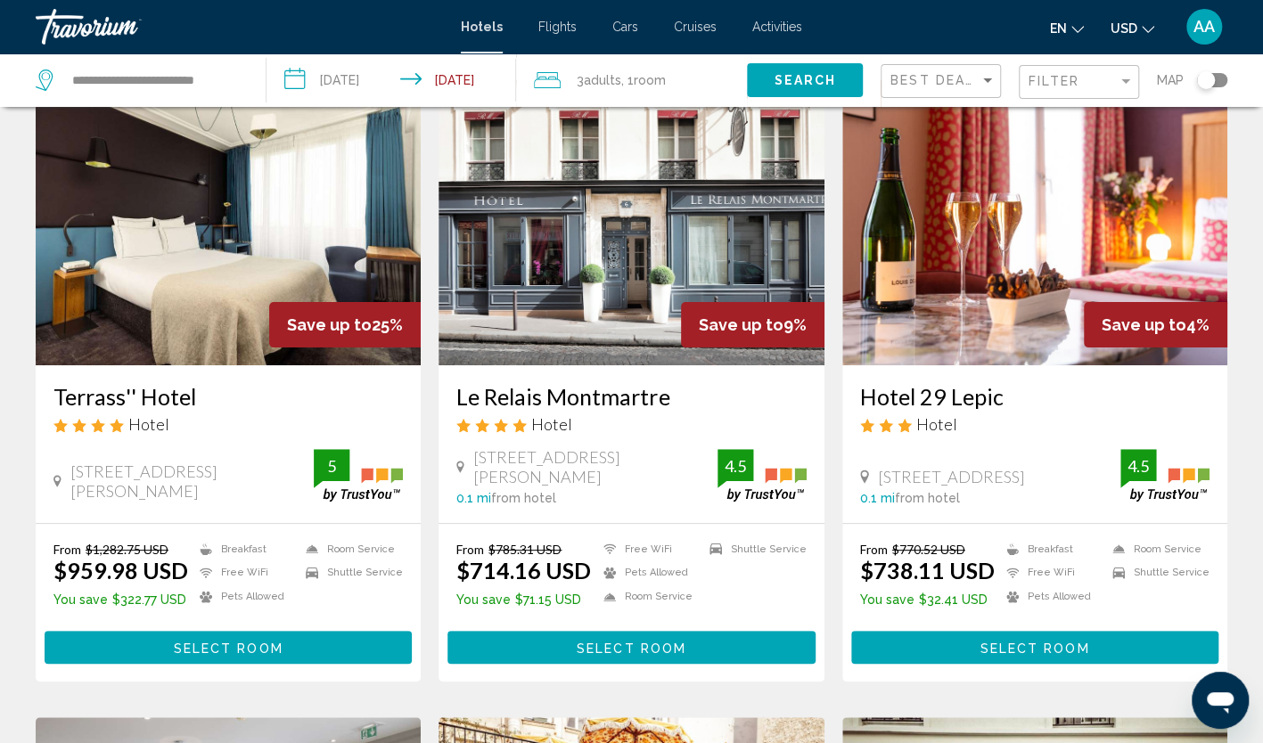
drag, startPoint x: 449, startPoint y: 402, endPoint x: 672, endPoint y: 408, distance: 222.9
click at [672, 408] on div "Le Relais Montmartre Hotel 6 Rue Constance, Paris 0.1 mi from hotel 4.5" at bounding box center [631, 444] width 385 height 158
copy h3 "Le Relais Montmartre"
click at [562, 292] on img "Main content" at bounding box center [631, 222] width 385 height 285
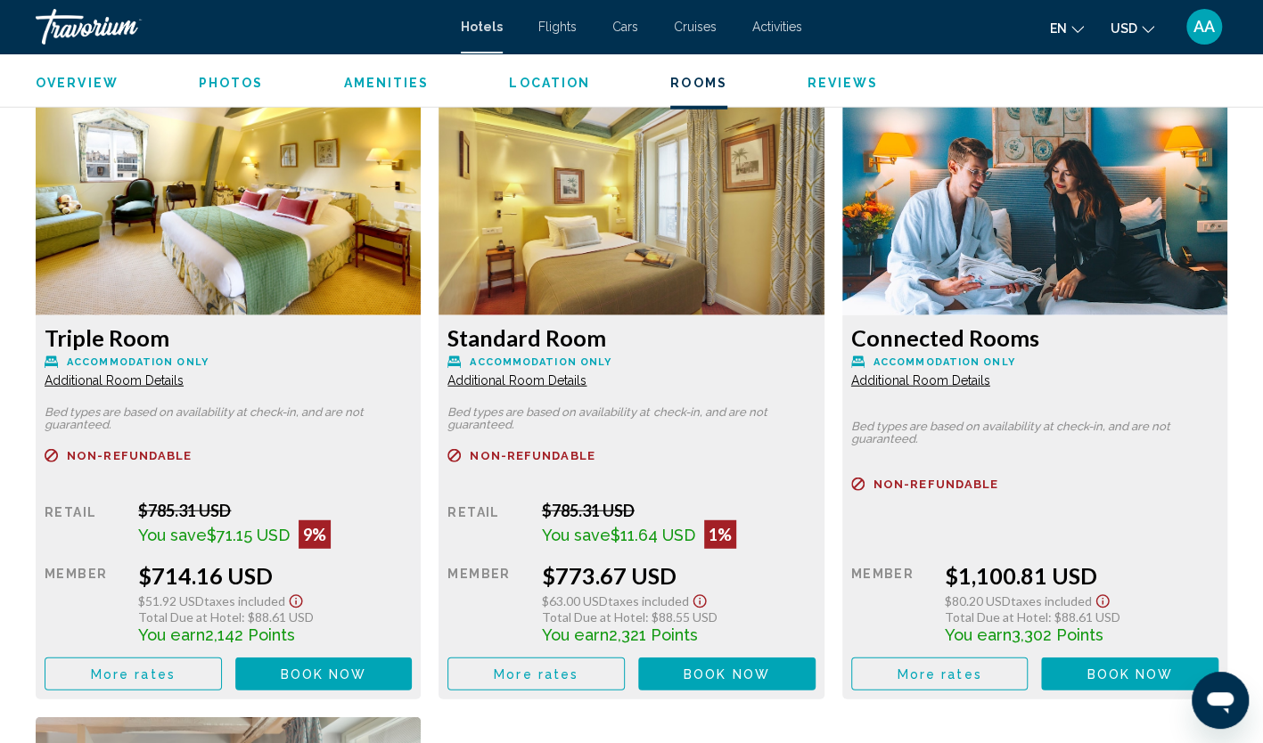
scroll to position [2407, 0]
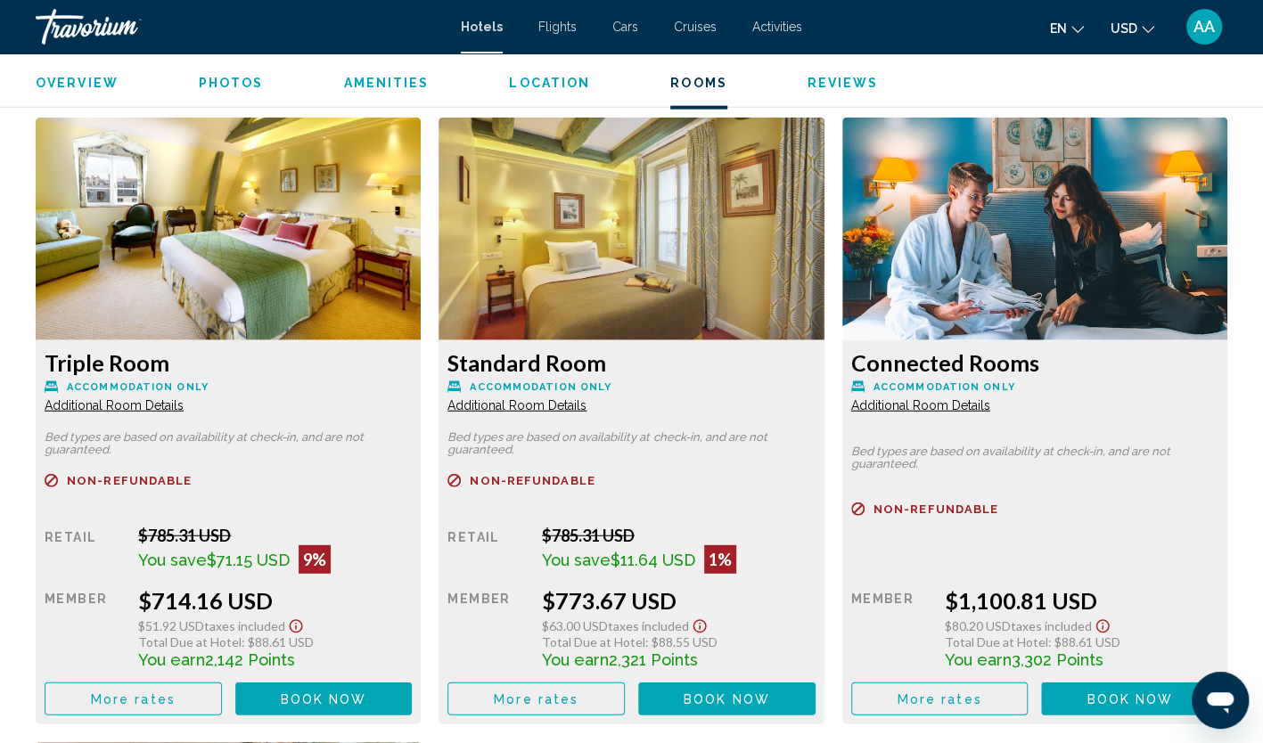
click at [184, 410] on span "Additional Room Details" at bounding box center [114, 405] width 139 height 14
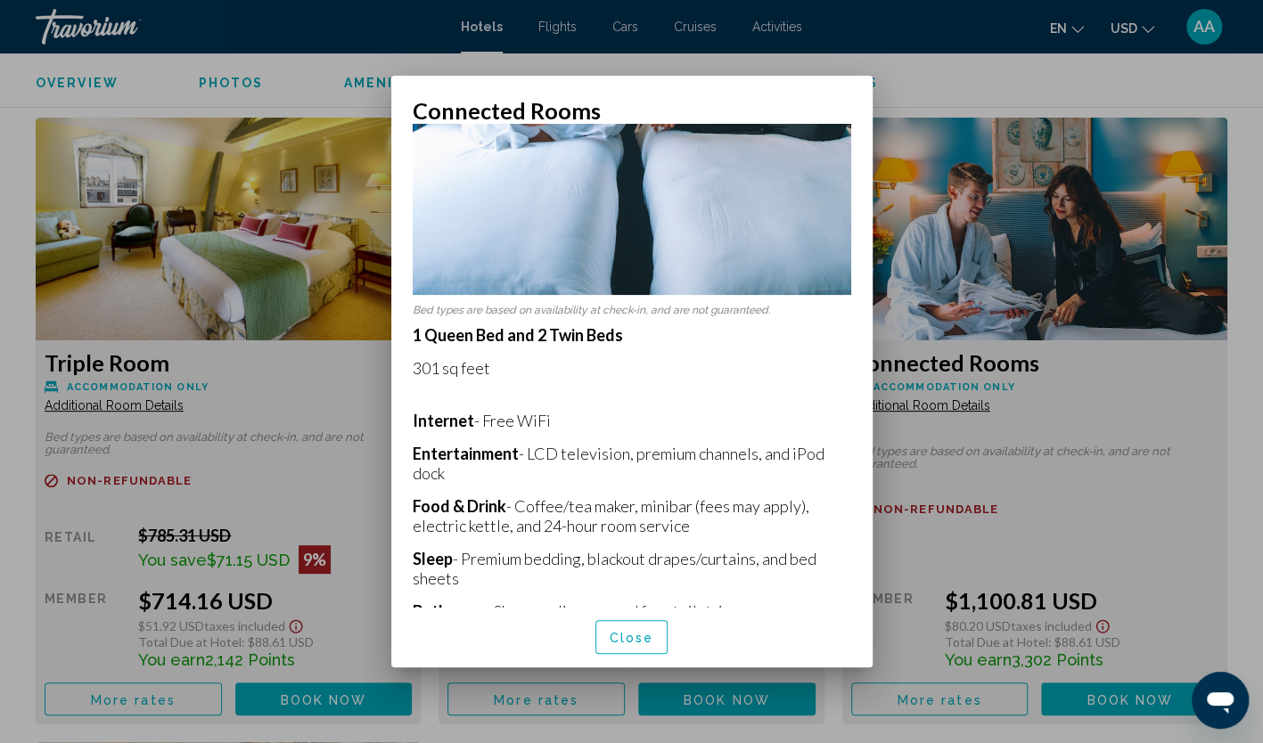
scroll to position [446, 0]
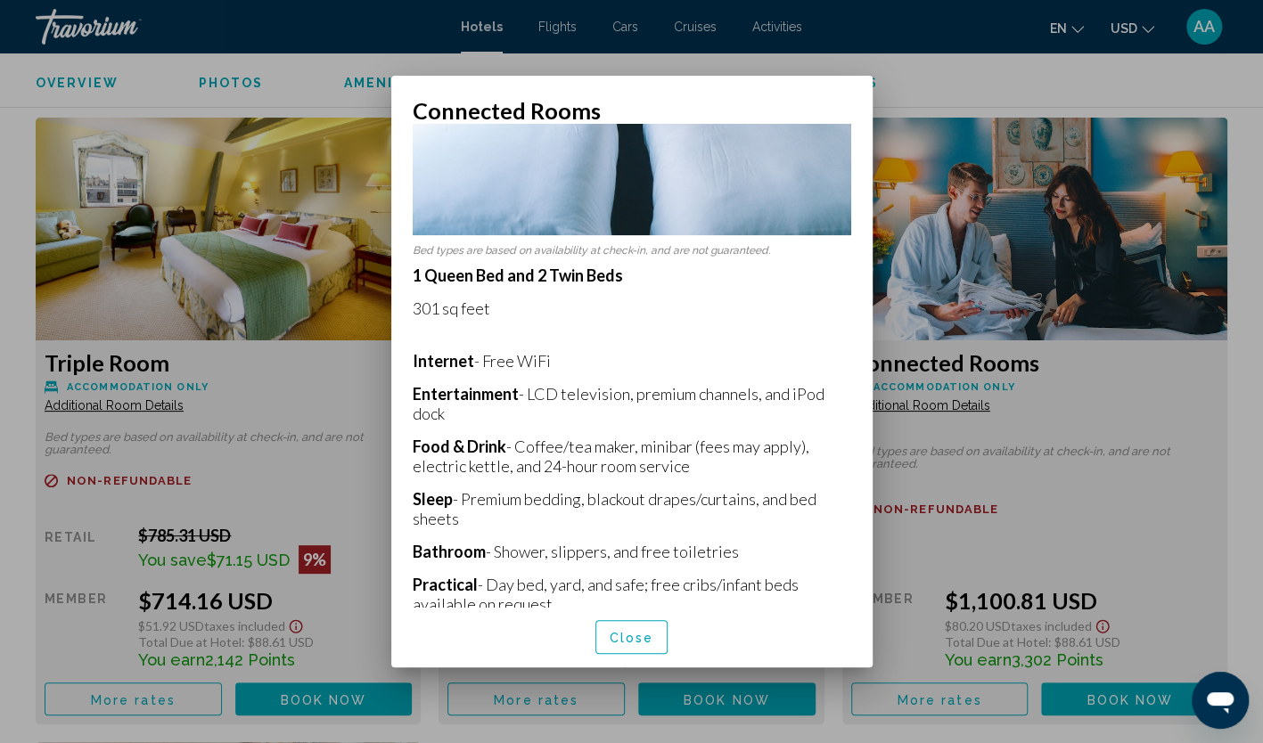
click at [647, 637] on span "Close" at bounding box center [632, 638] width 45 height 14
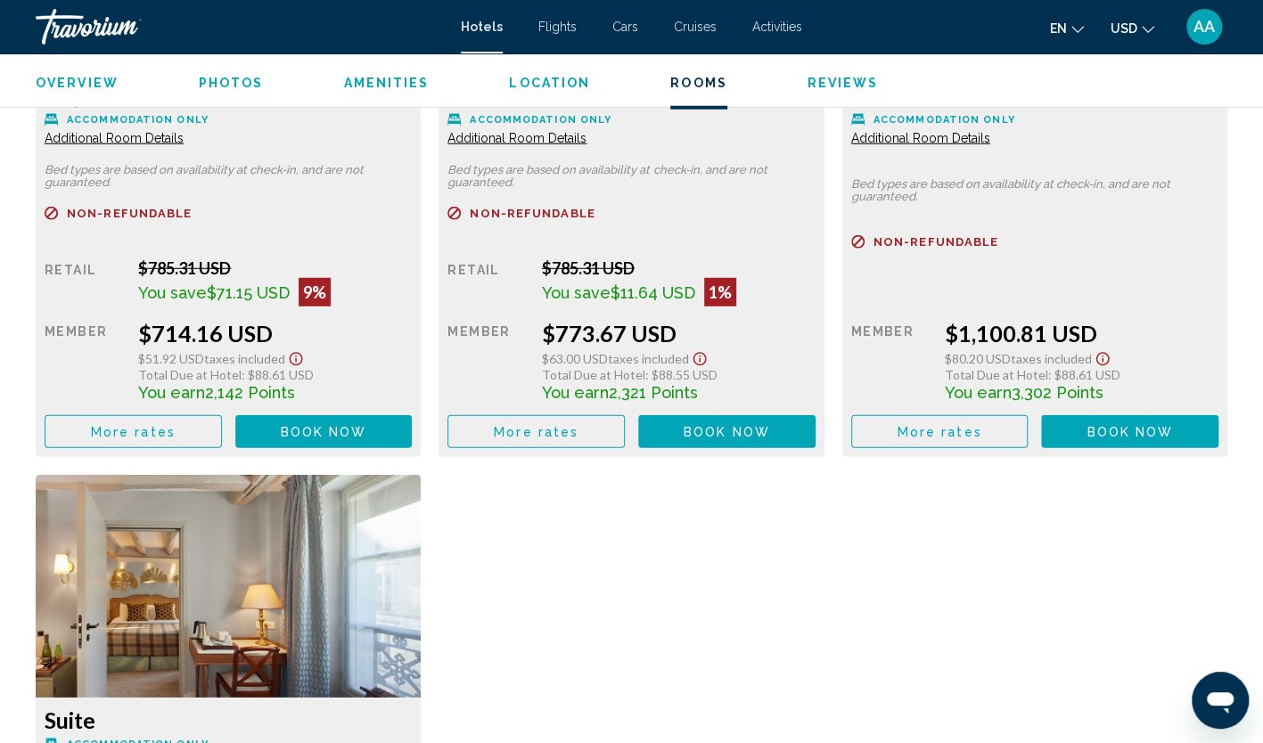
scroll to position [2942, 0]
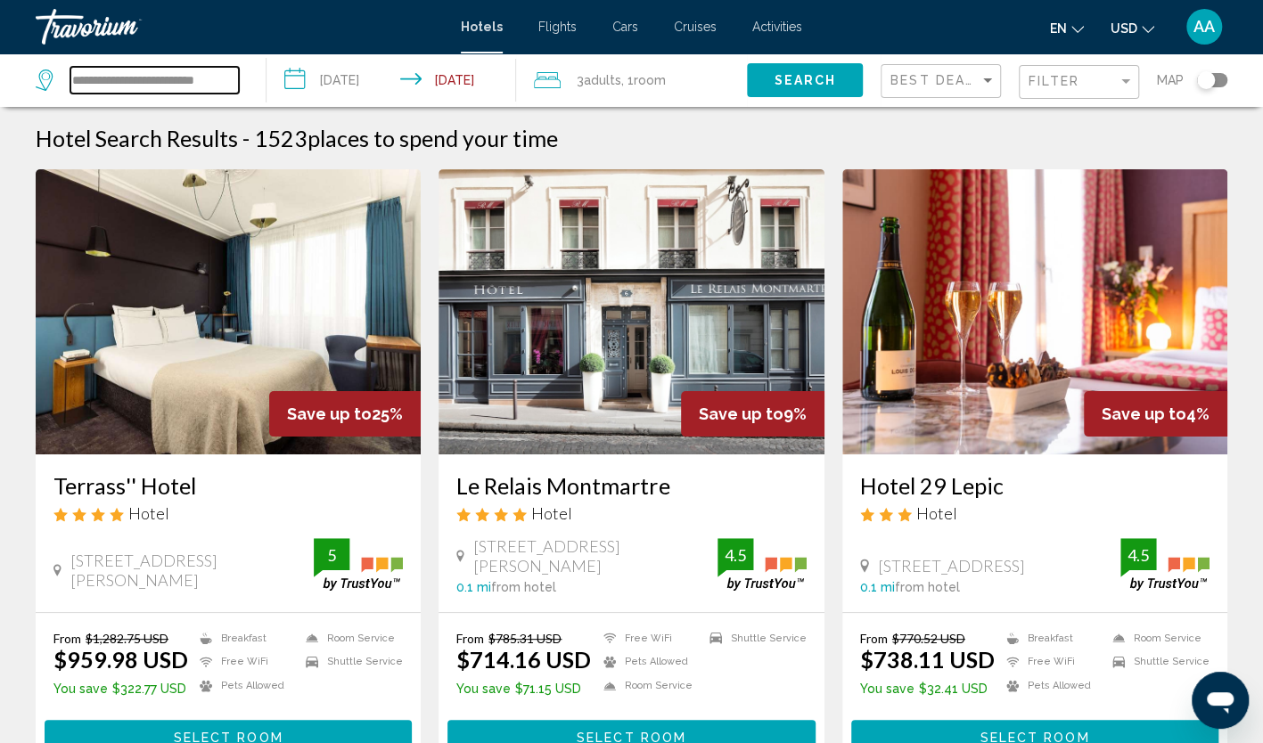
click at [201, 70] on input "**********" at bounding box center [154, 80] width 168 height 27
click at [1060, 356] on img "Main content" at bounding box center [1034, 311] width 385 height 285
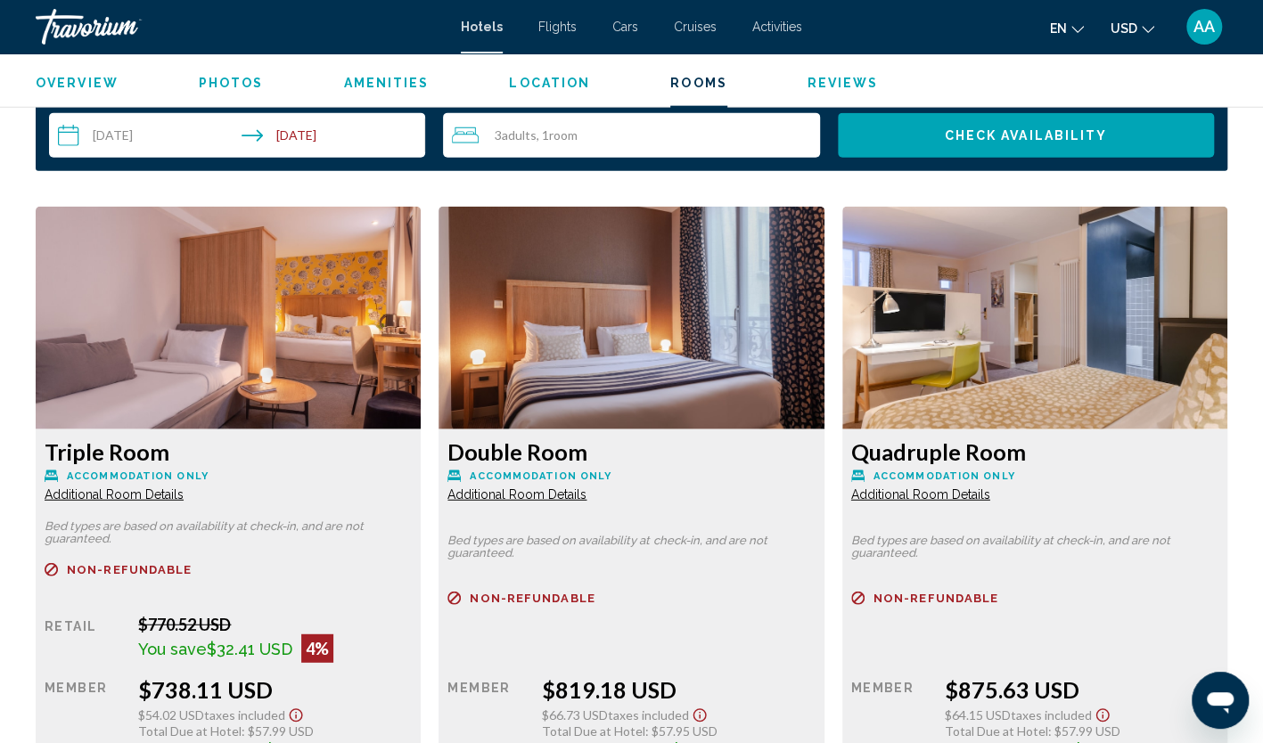
scroll to position [2407, 0]
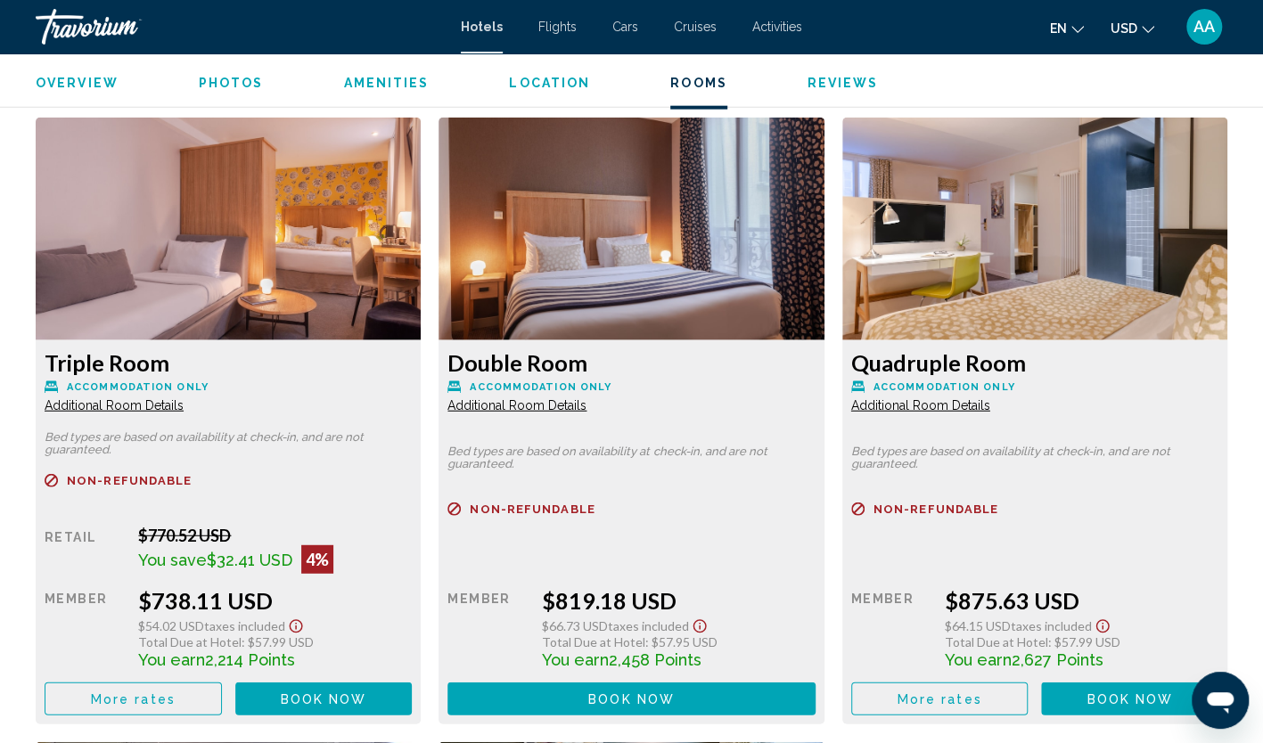
click at [421, 415] on div "Quadruple Room Accommodation Only Additional Room Details Bed types are based o…" at bounding box center [228, 533] width 385 height 384
click at [184, 409] on span "Additional Room Details" at bounding box center [114, 405] width 139 height 14
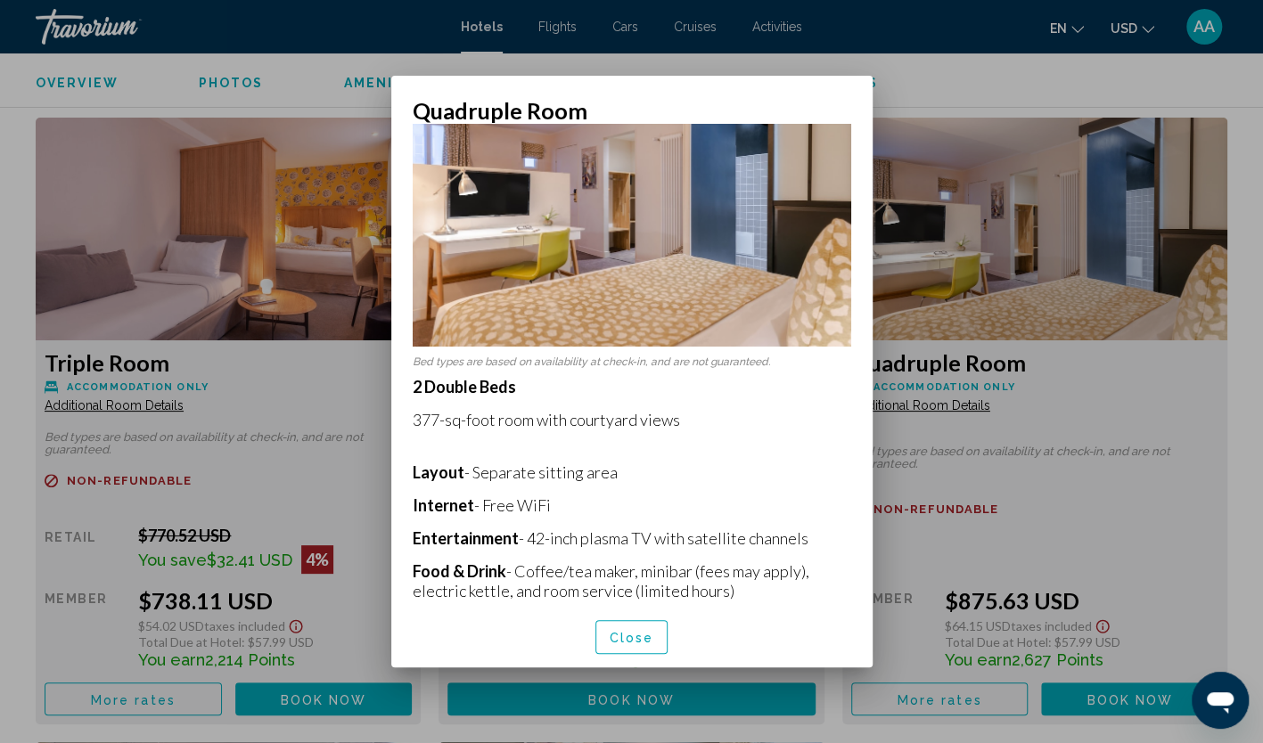
scroll to position [178, 0]
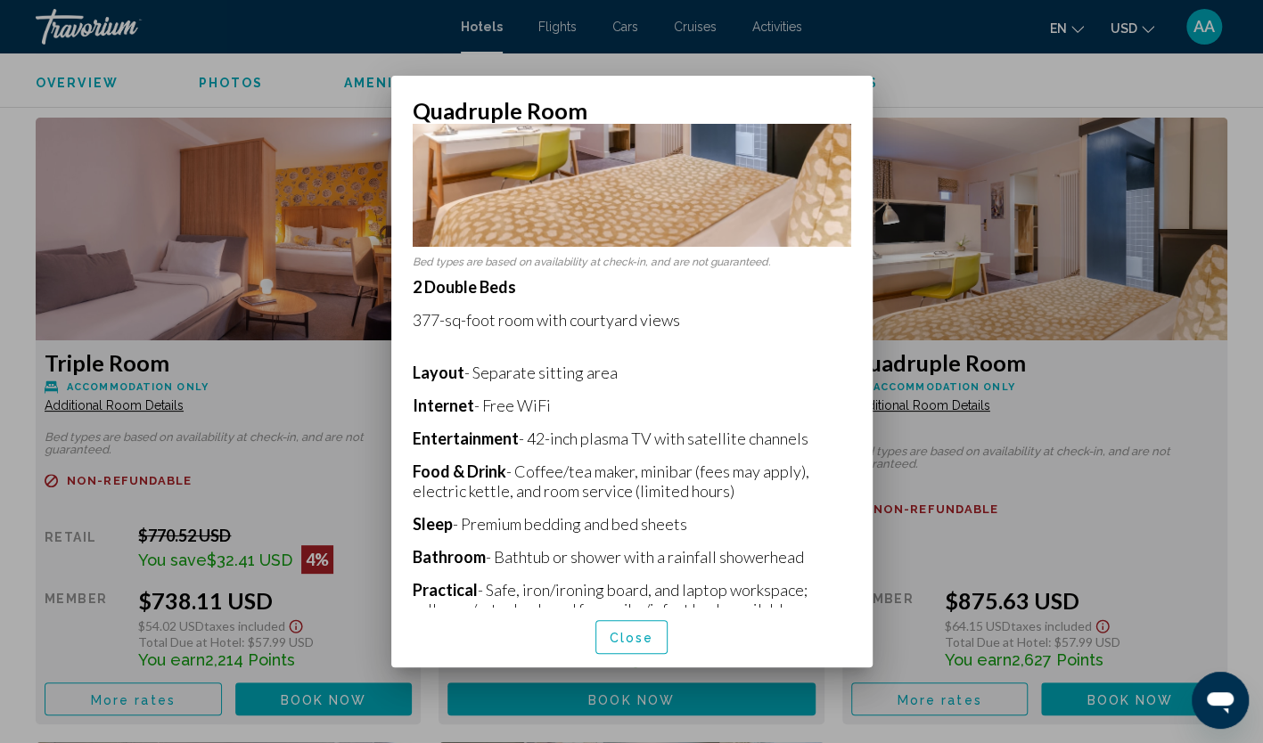
click at [635, 638] on span "Close" at bounding box center [632, 638] width 45 height 14
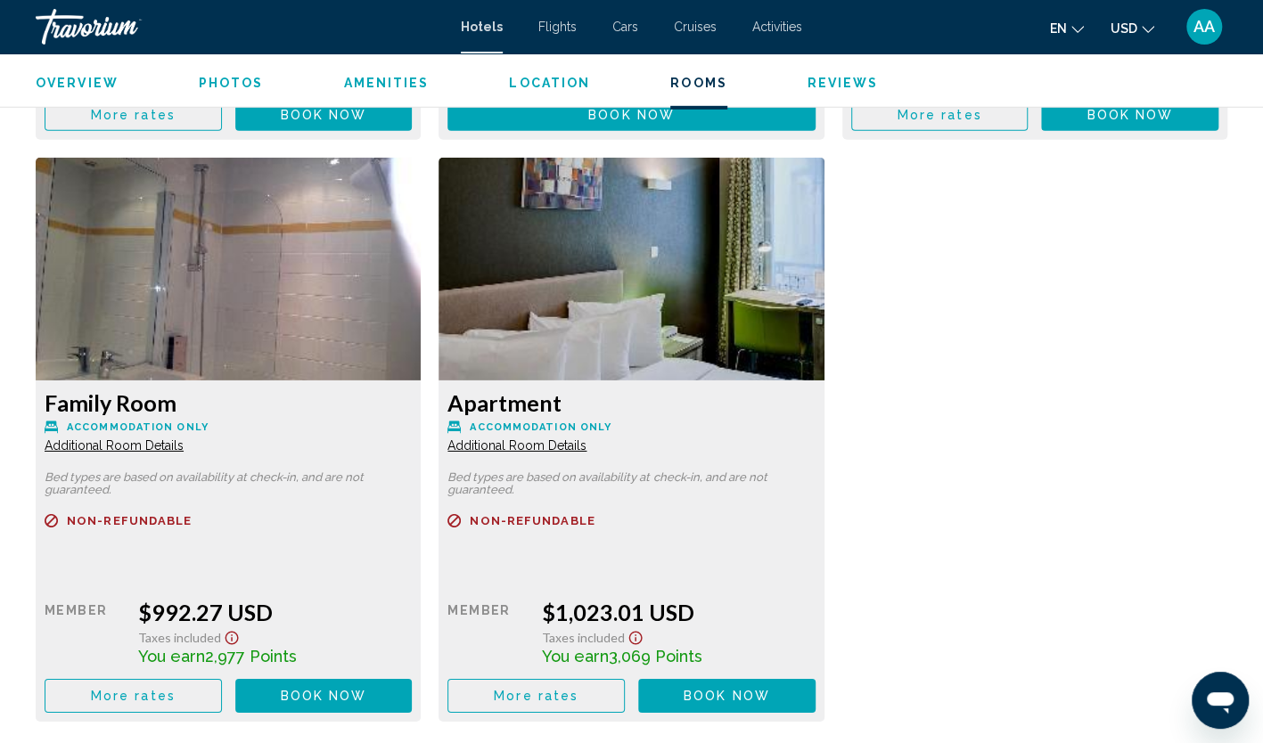
scroll to position [3031, 0]
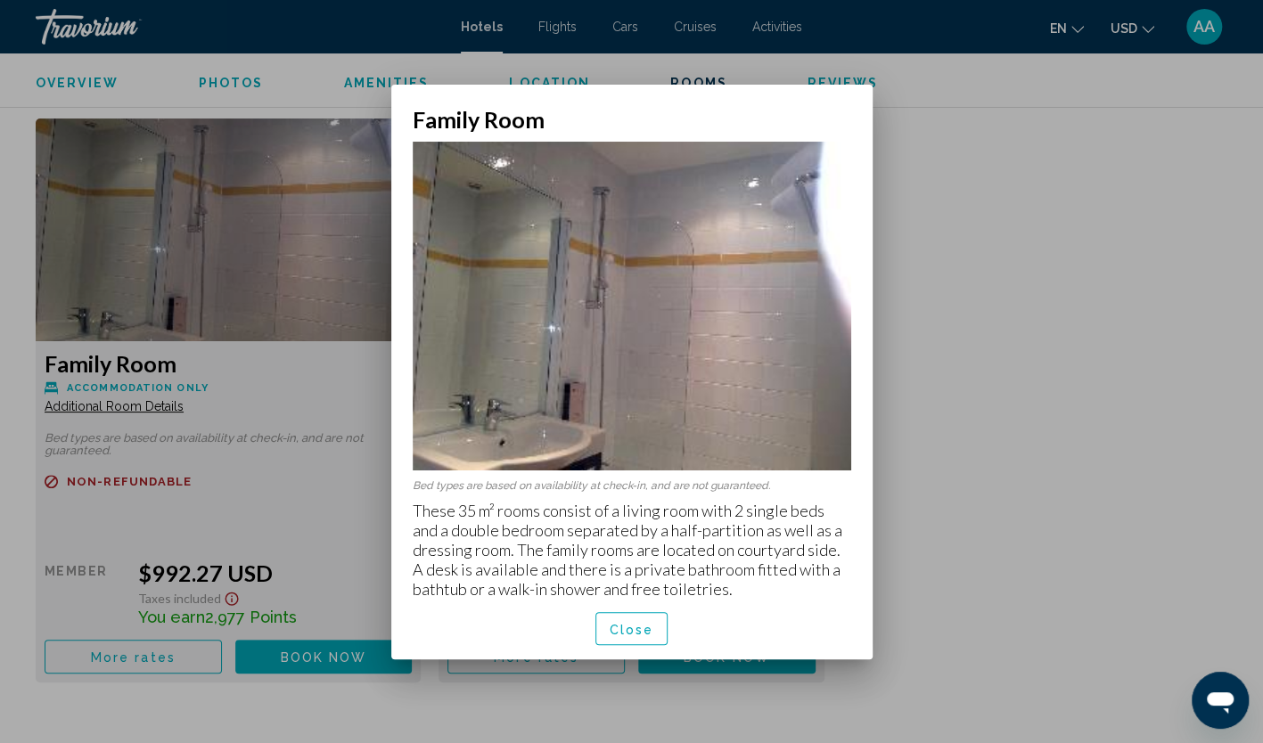
scroll to position [0, 0]
click at [627, 629] on span "Close" at bounding box center [632, 629] width 45 height 14
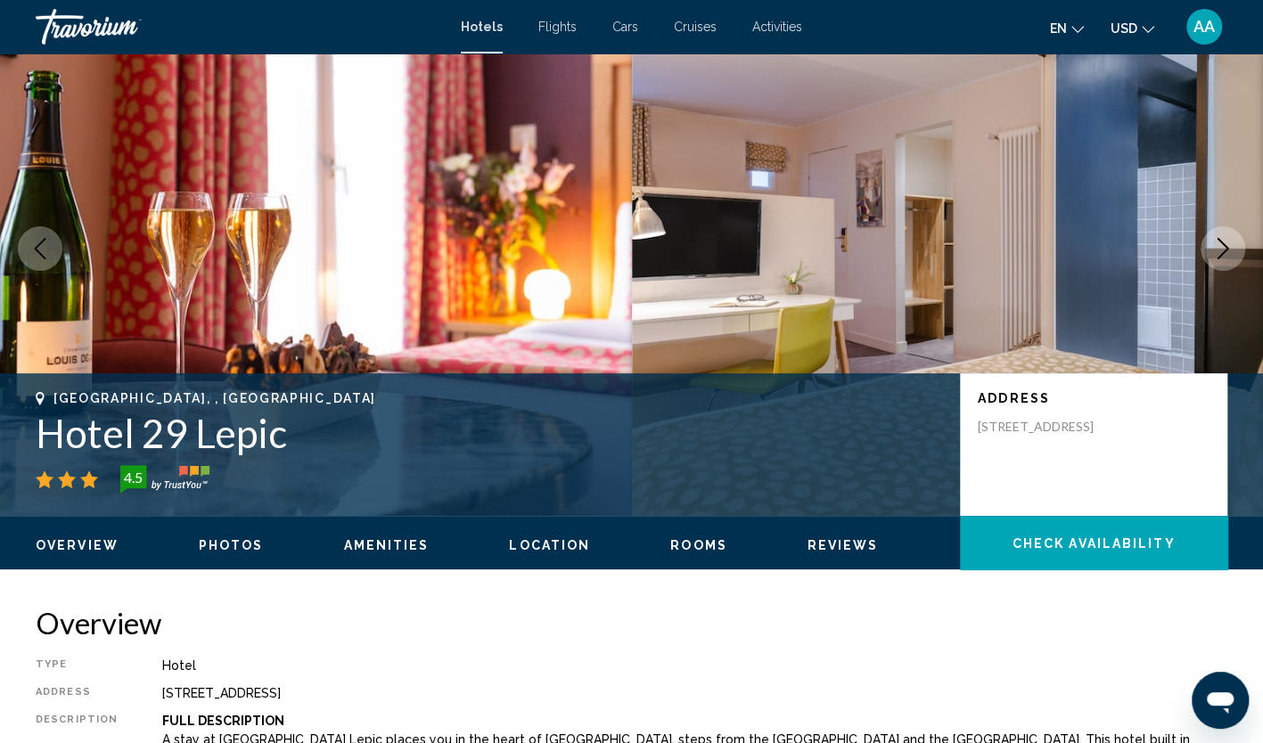
scroll to position [89, 0]
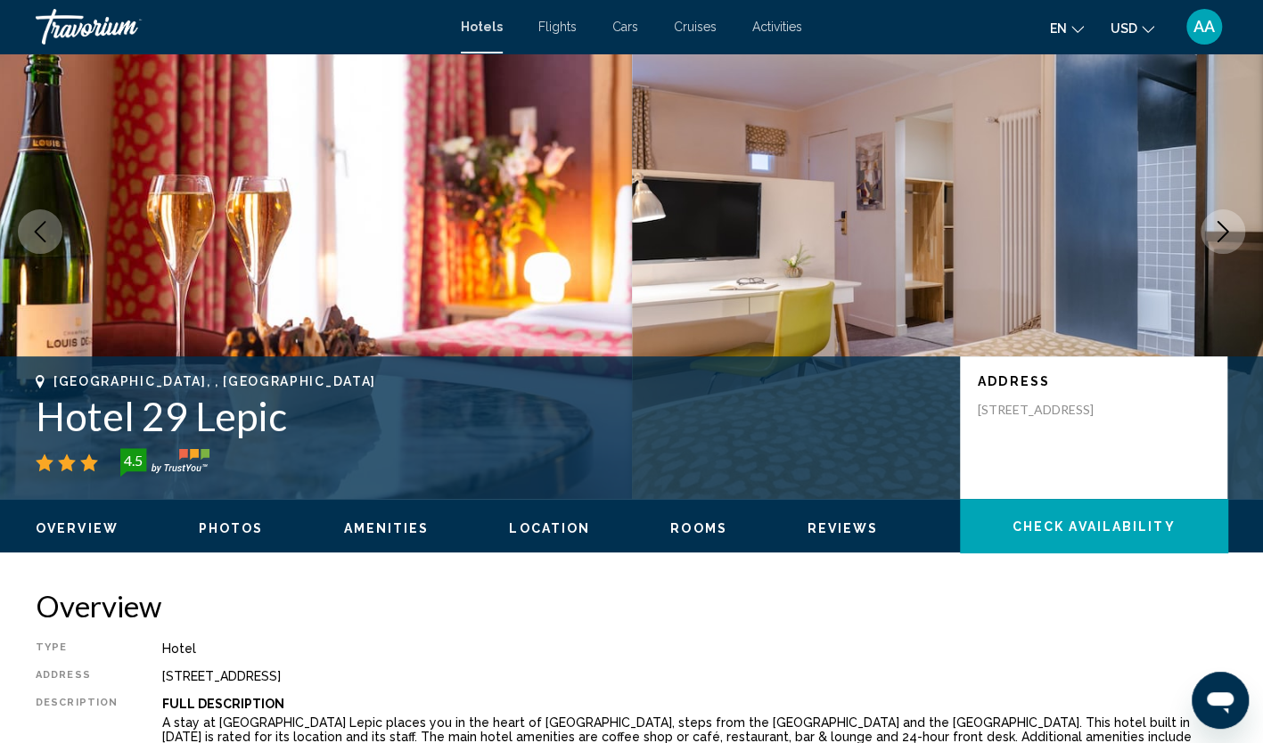
drag, startPoint x: 285, startPoint y: 426, endPoint x: 42, endPoint y: 419, distance: 243.4
click at [42, 419] on h1 "Hotel 29 Lepic" at bounding box center [489, 416] width 907 height 46
copy h1 "Hotel 29 Lepic"
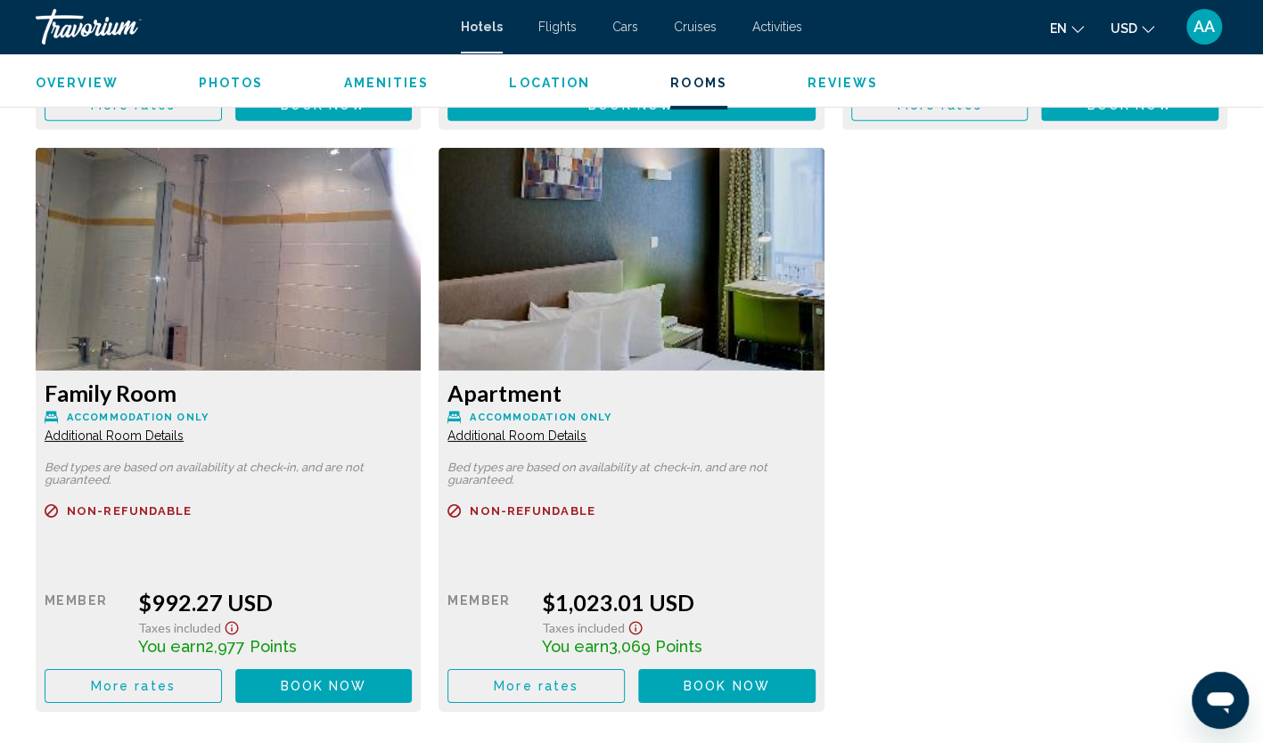
scroll to position [3031, 0]
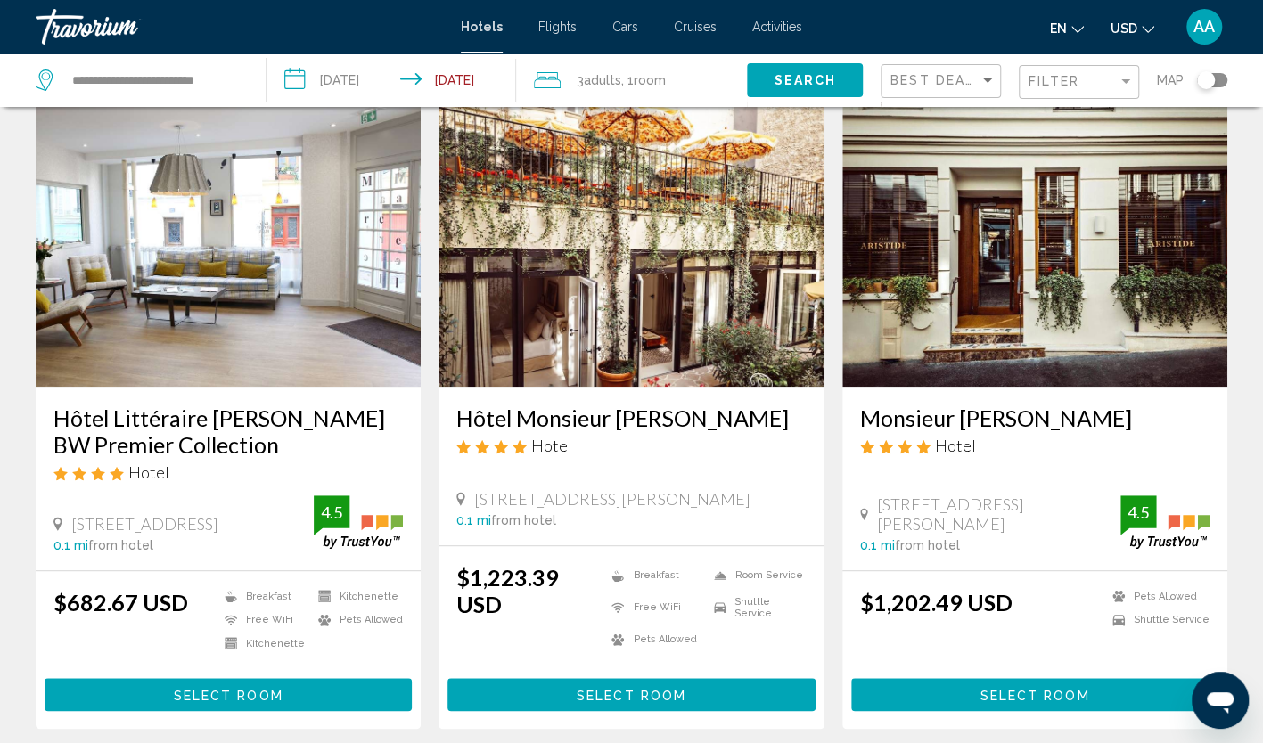
scroll to position [713, 0]
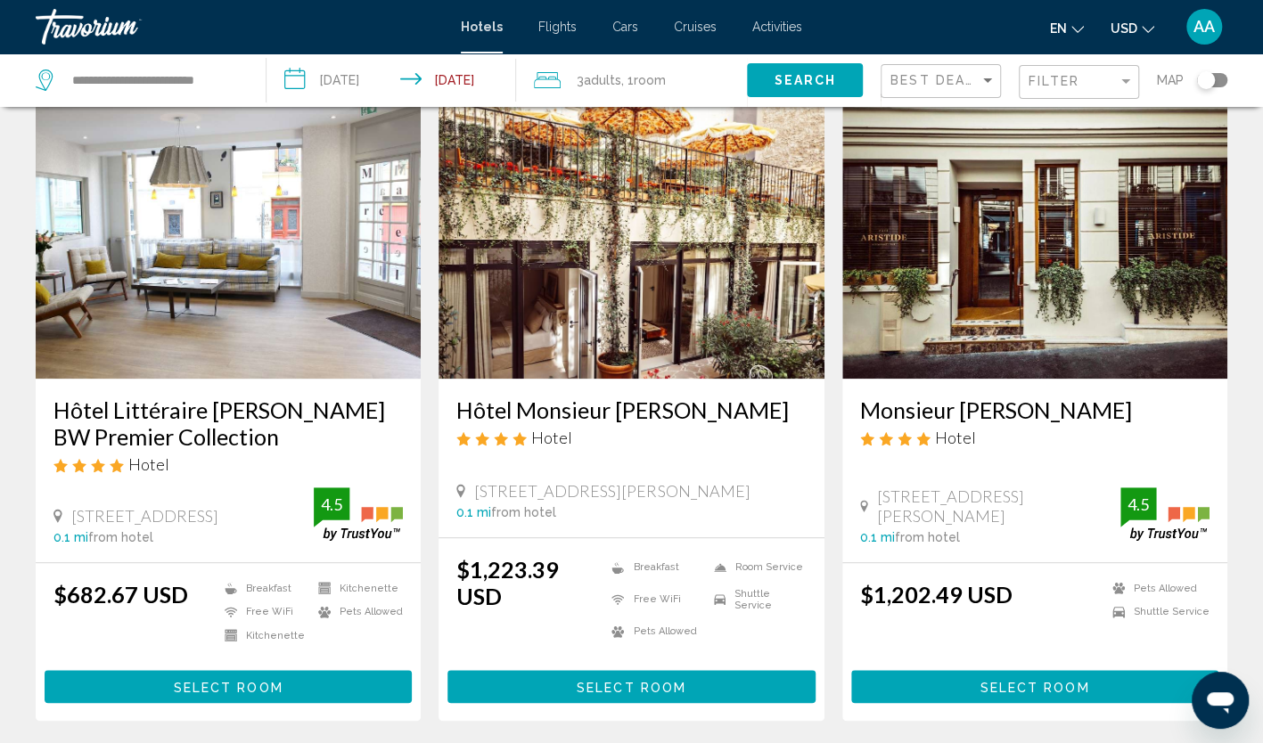
click at [346, 305] on img "Main content" at bounding box center [228, 236] width 385 height 285
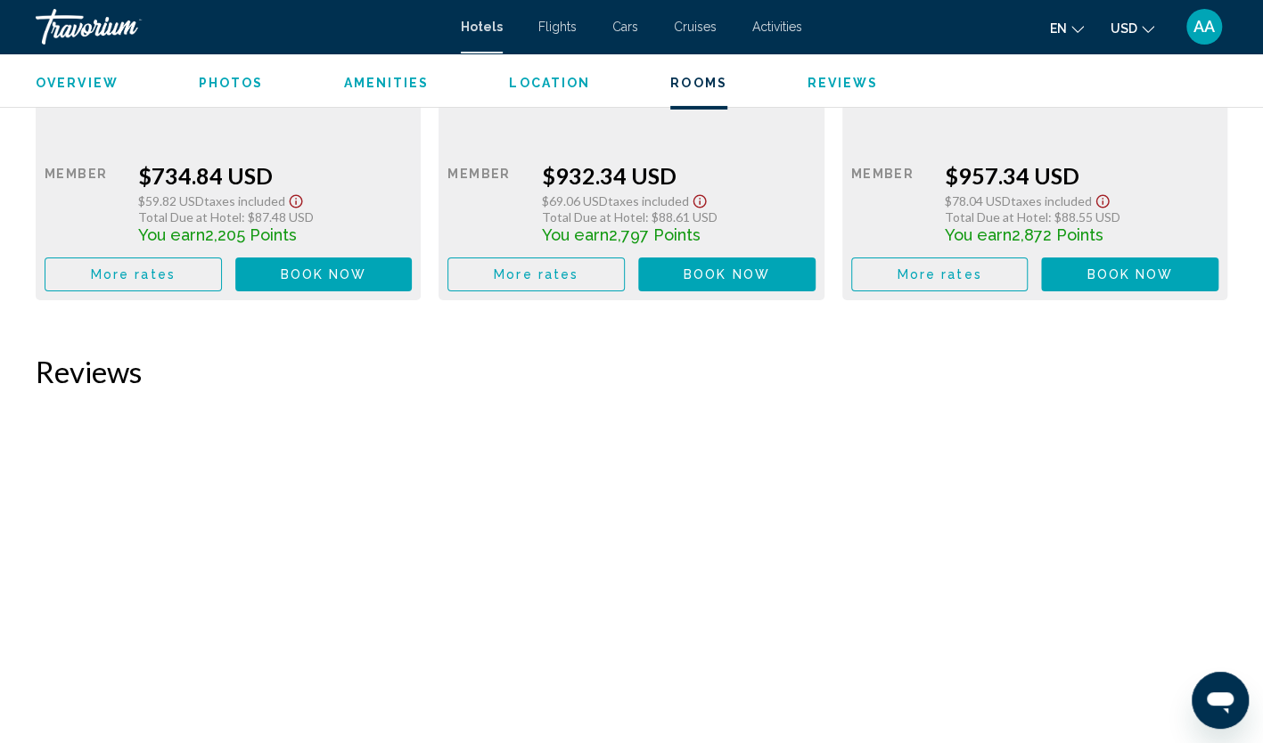
scroll to position [3120, 0]
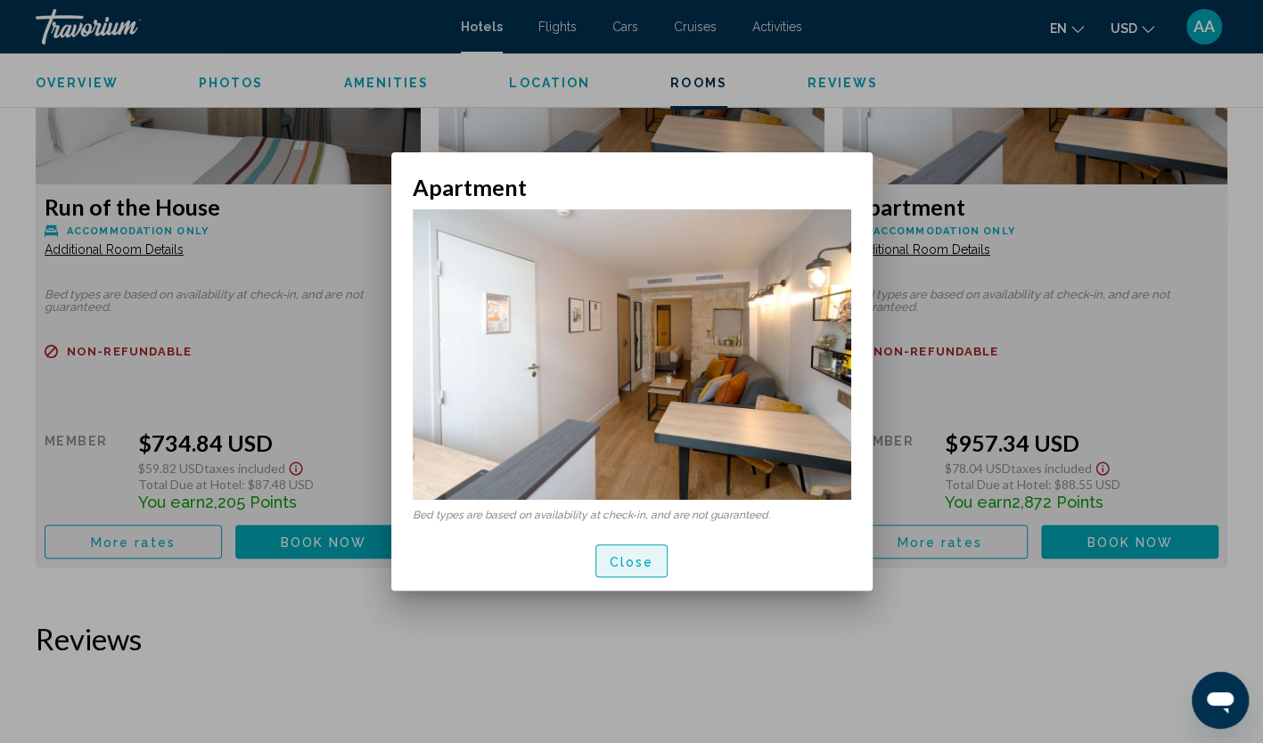
click at [636, 562] on span "Close" at bounding box center [632, 561] width 45 height 14
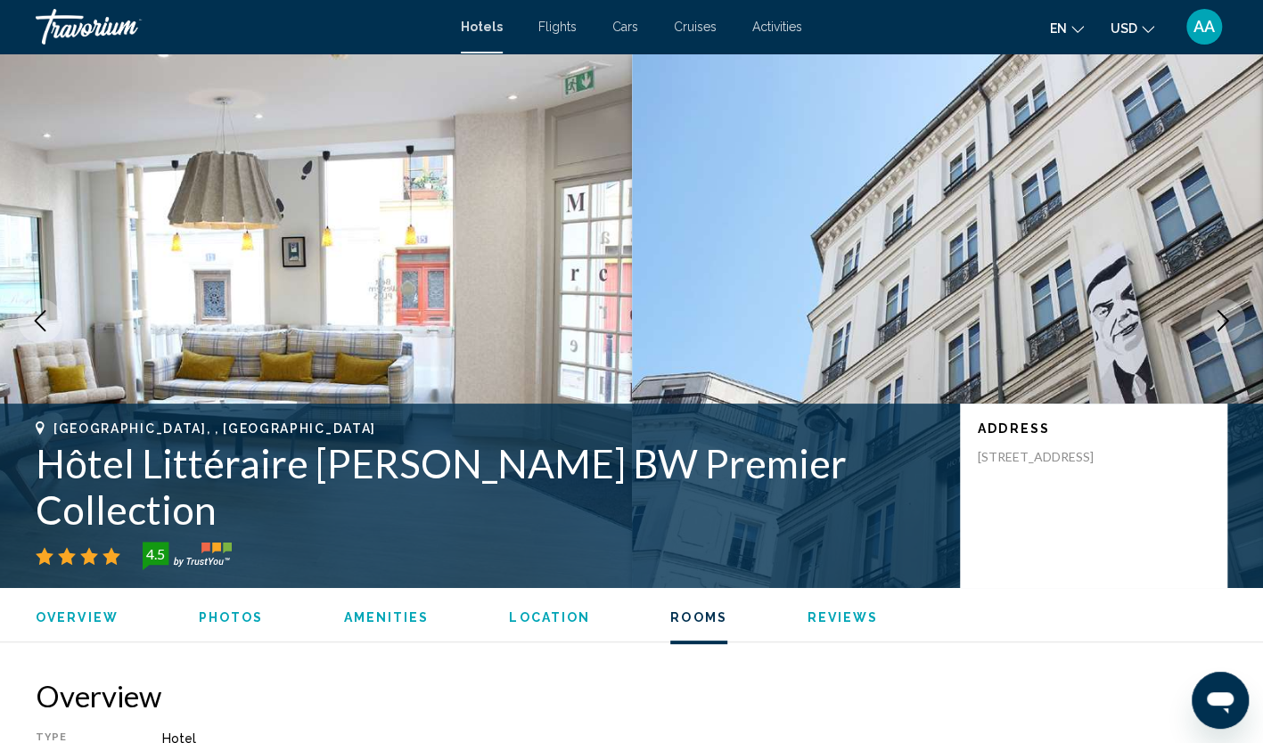
scroll to position [3120, 0]
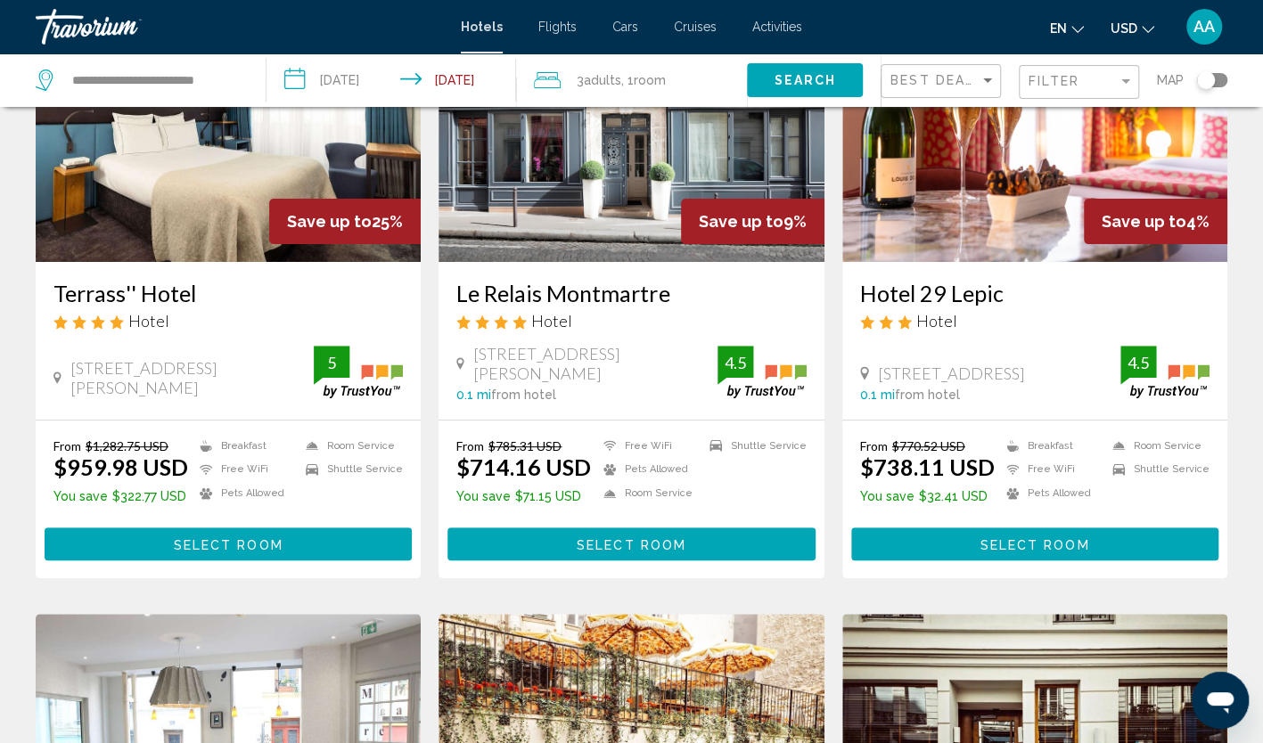
scroll to position [178, 0]
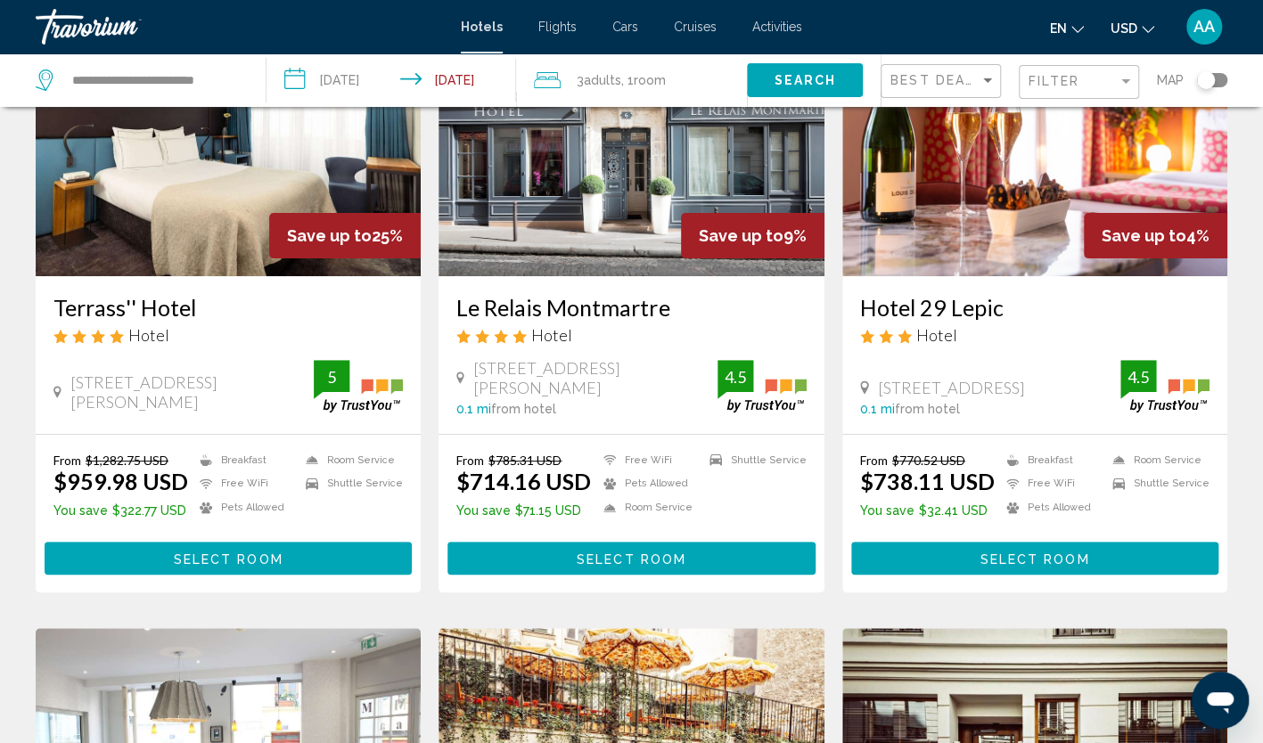
click at [229, 64] on div "**********" at bounding box center [142, 79] width 212 height 53
click at [209, 84] on input "**********" at bounding box center [154, 80] width 168 height 27
drag, startPoint x: 166, startPoint y: 82, endPoint x: 16, endPoint y: 68, distance: 150.4
click at [16, 68] on app-destination-search "**********" at bounding box center [133, 79] width 267 height 53
type input "*"
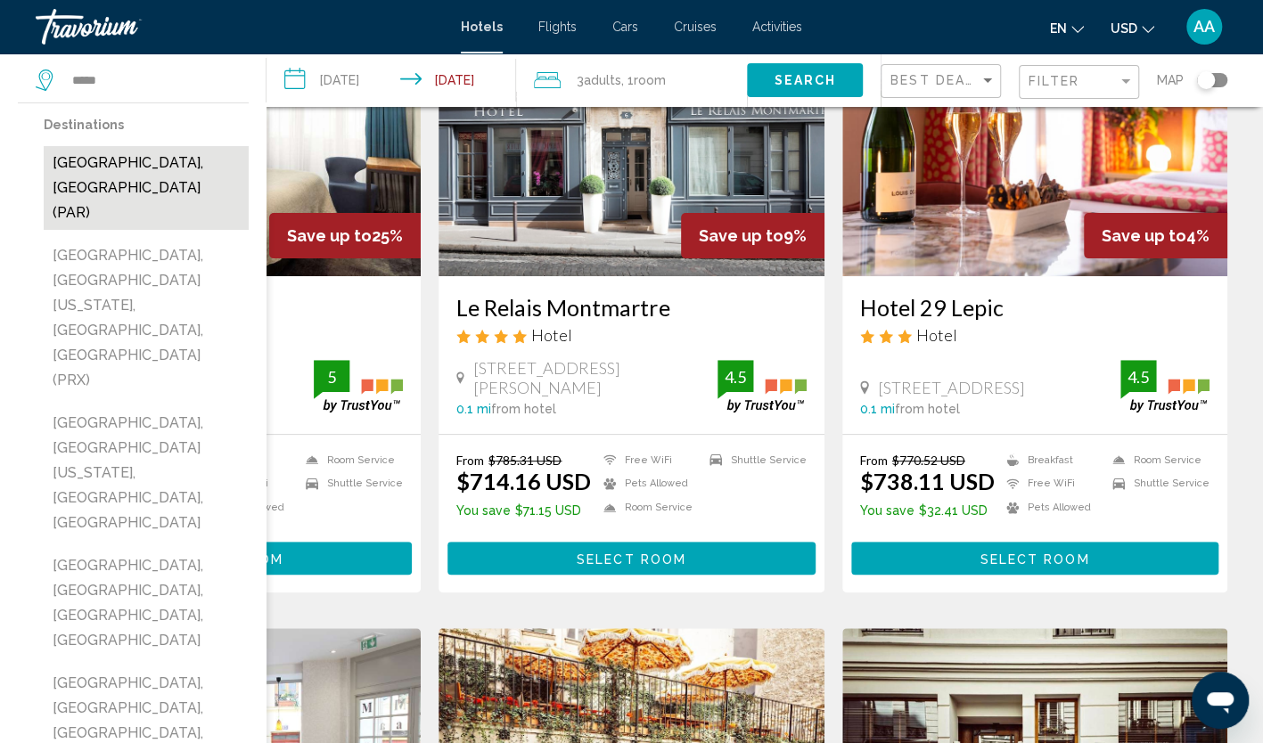
click at [169, 153] on button "[GEOGRAPHIC_DATA], [GEOGRAPHIC_DATA] (PAR)" at bounding box center [146, 188] width 205 height 84
type input "**********"
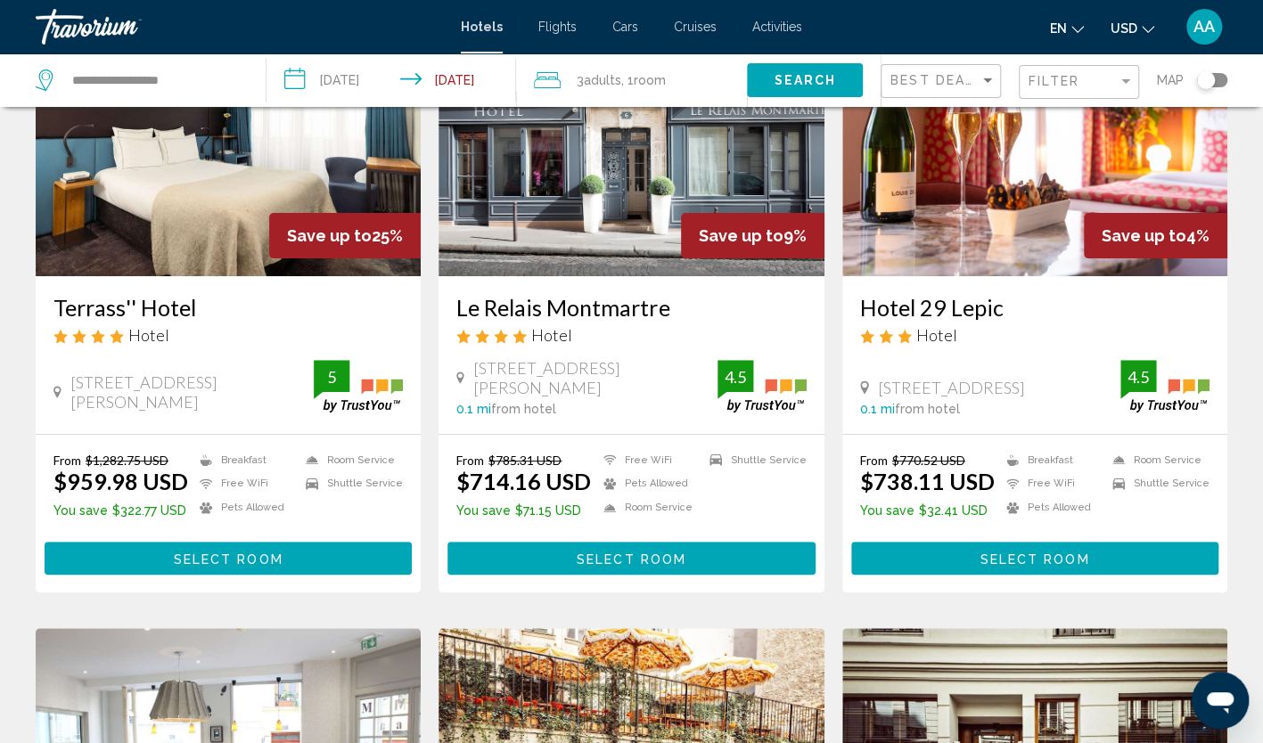
click at [788, 87] on span "Search" at bounding box center [805, 81] width 62 height 14
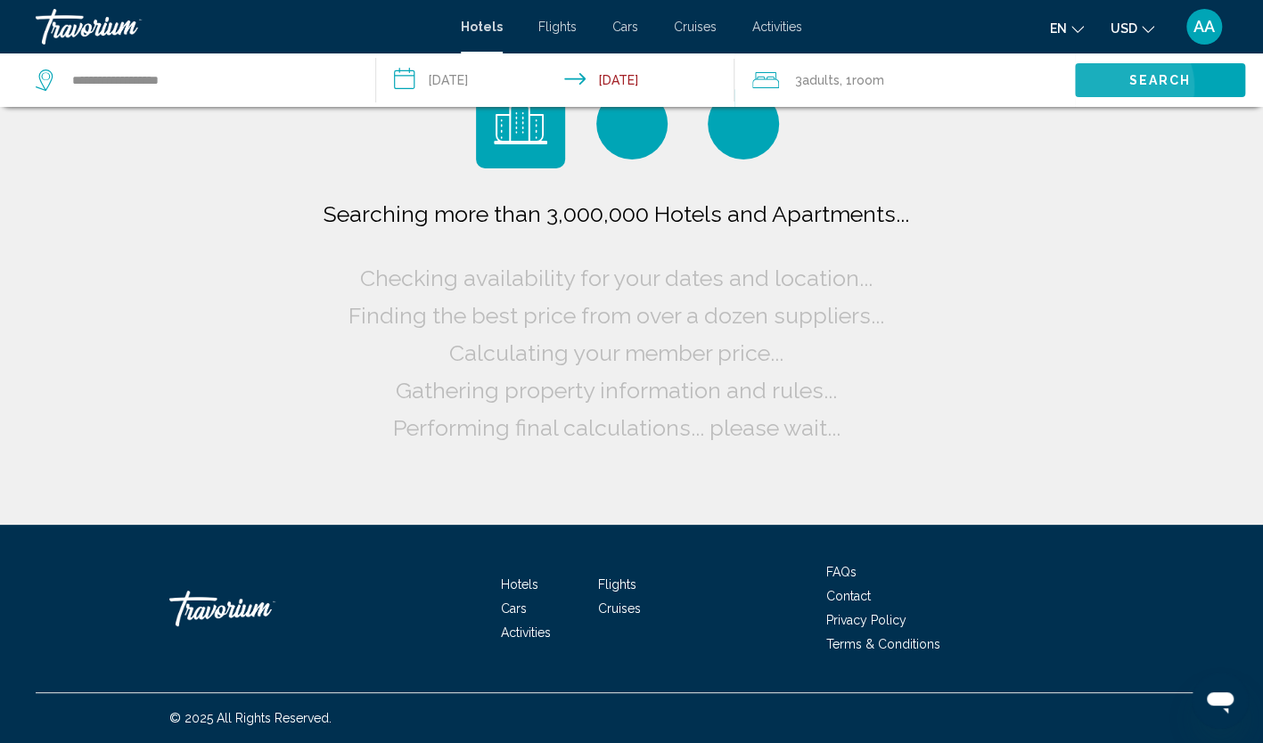
scroll to position [0, 0]
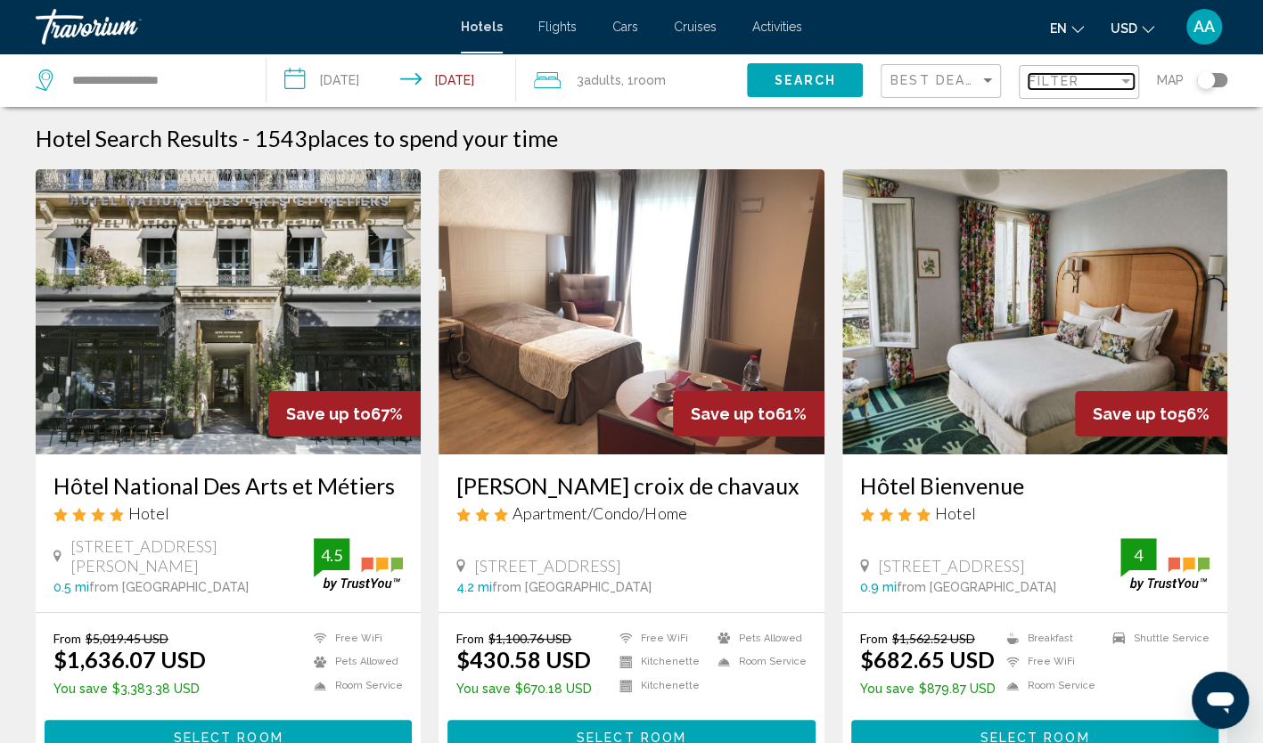
click at [1120, 81] on div "Filter" at bounding box center [1126, 81] width 16 height 14
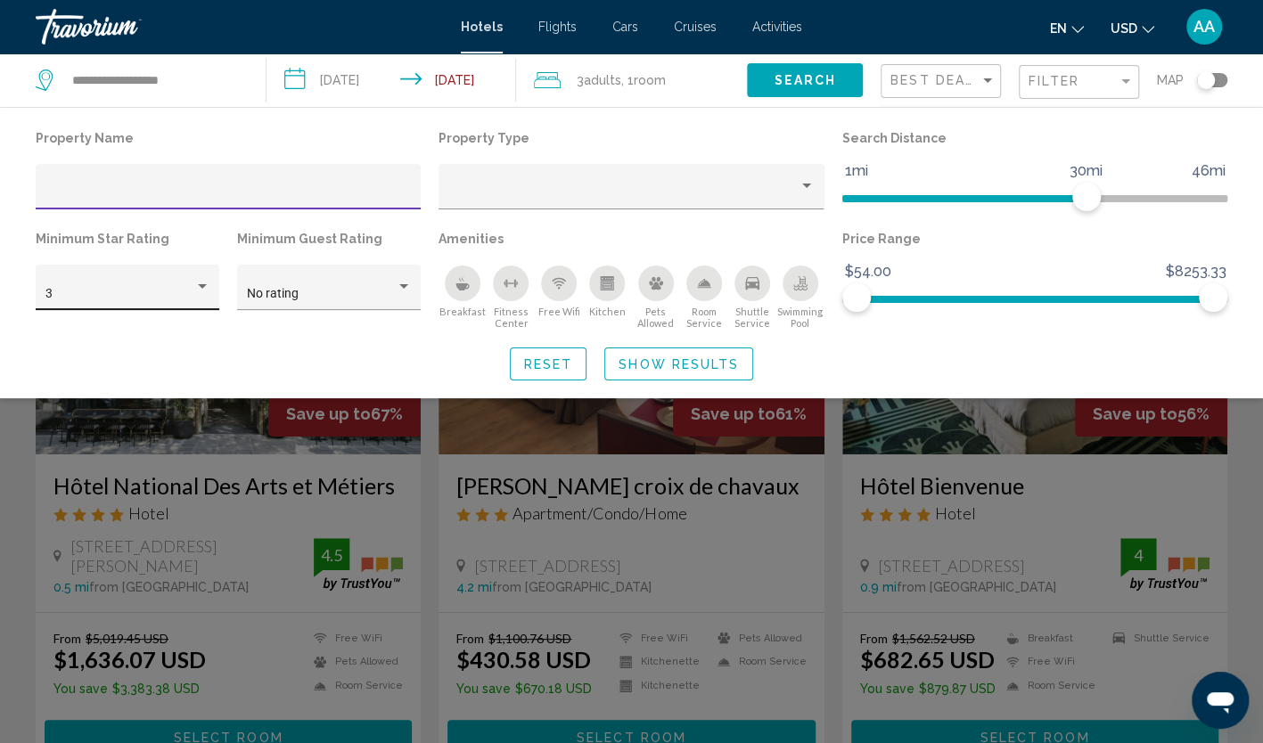
click at [162, 285] on div "3" at bounding box center [127, 293] width 165 height 37
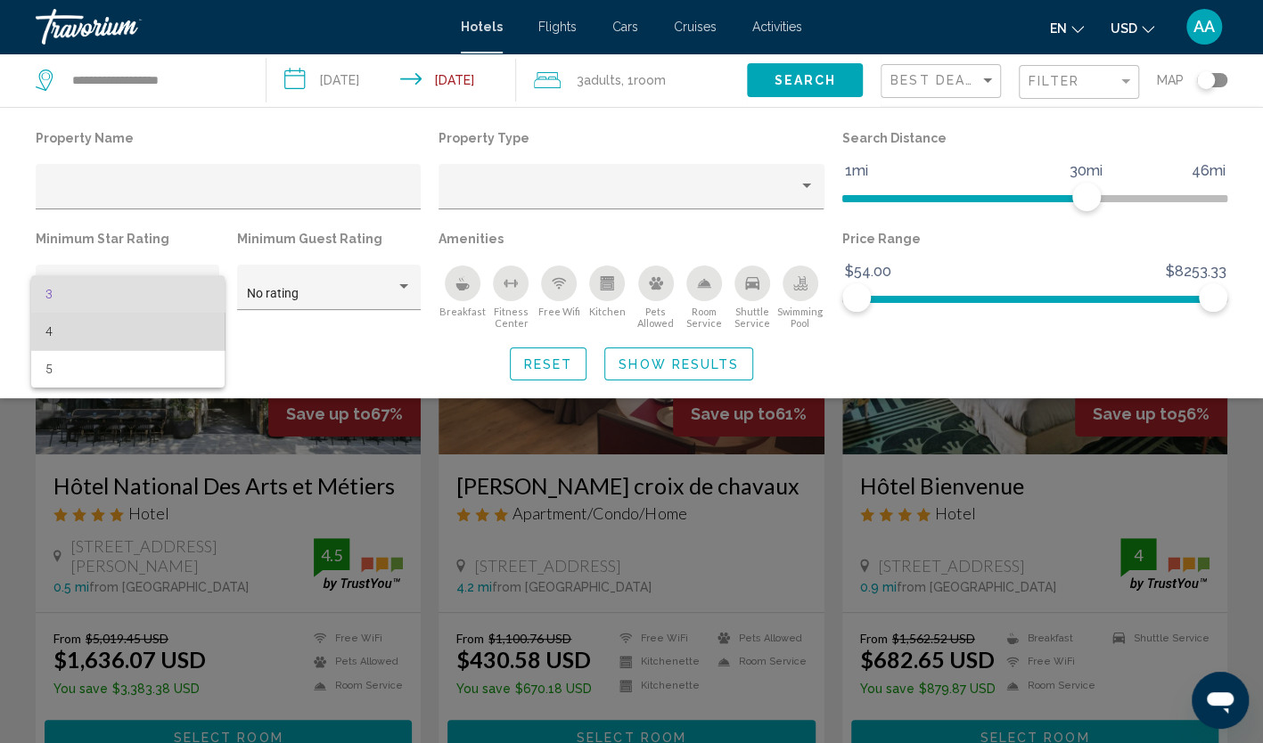
click at [140, 326] on span "4" at bounding box center [127, 331] width 165 height 37
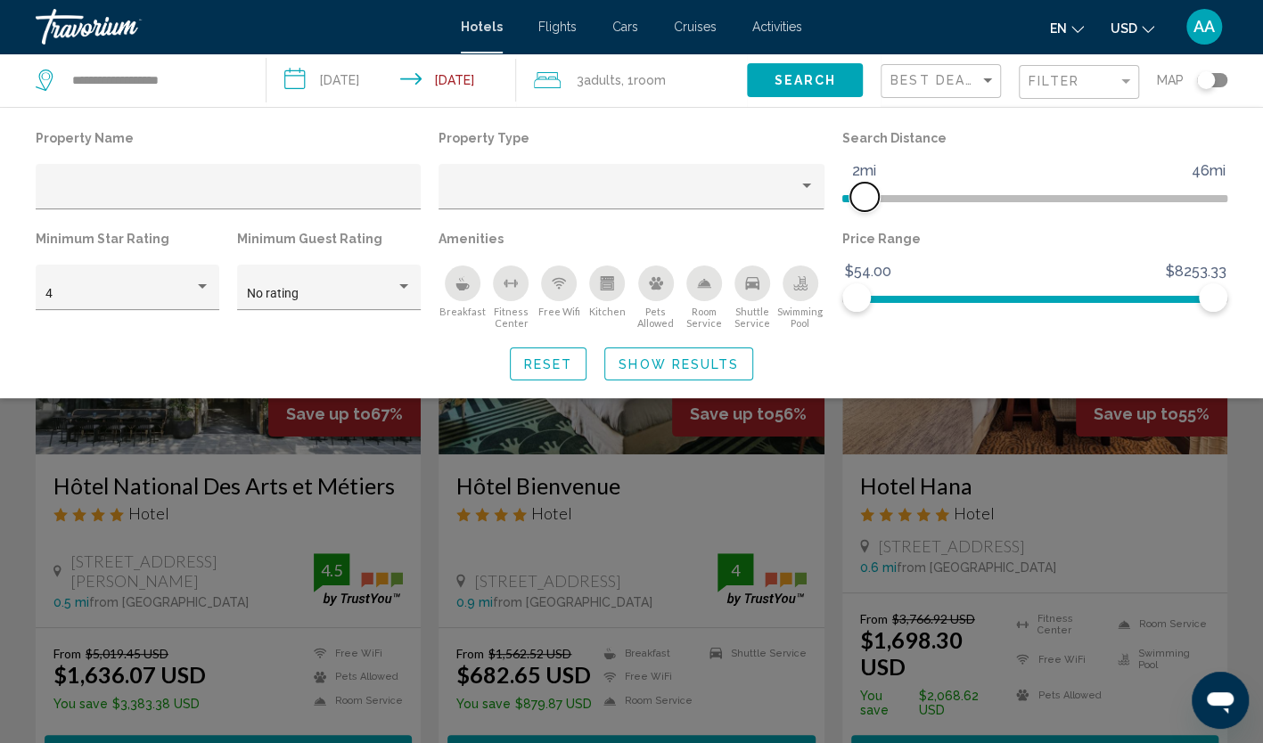
drag, startPoint x: 1089, startPoint y: 192, endPoint x: 867, endPoint y: 202, distance: 222.2
click at [867, 202] on span "Hotel Filters" at bounding box center [864, 197] width 29 height 29
drag, startPoint x: 1212, startPoint y: 297, endPoint x: 875, endPoint y: 312, distance: 337.3
click at [875, 312] on div "Price Range $54.00 $8253.33 $54.00 $495.67 $54.00 - $495.67" at bounding box center [1034, 277] width 403 height 103
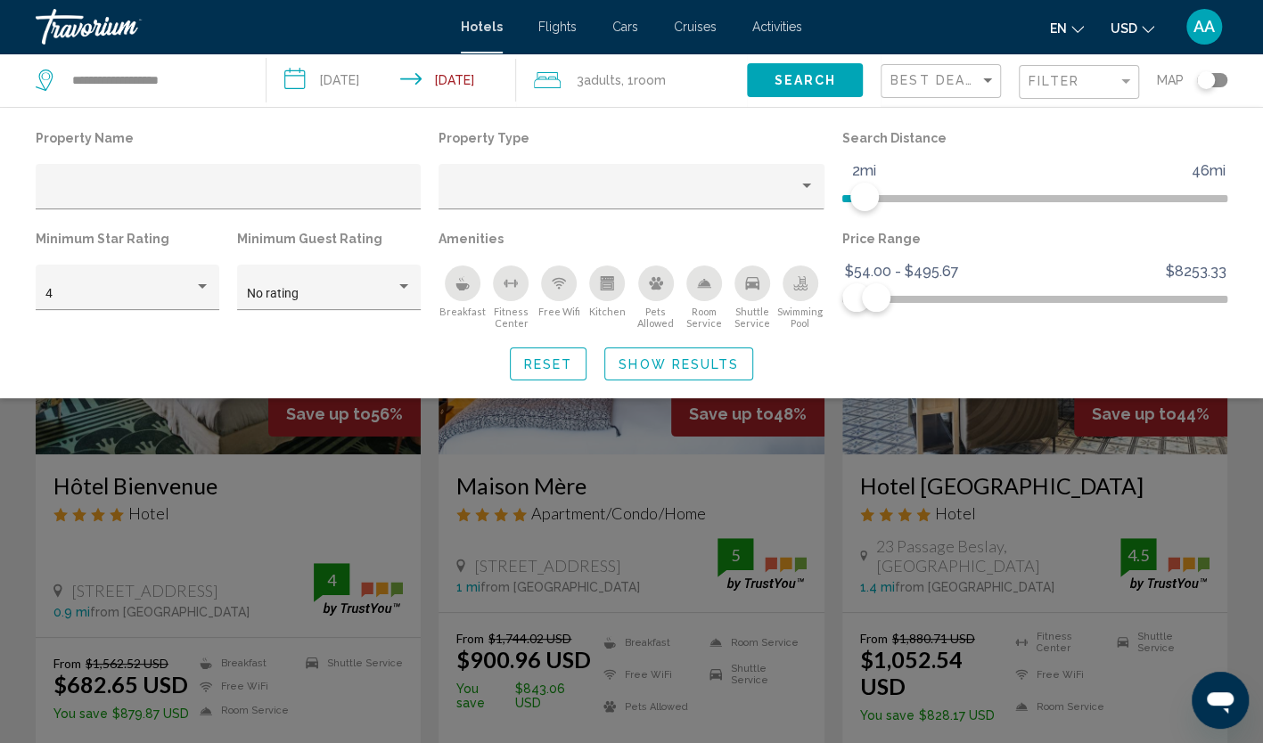
click at [863, 354] on div "Reset Show Results" at bounding box center [632, 364] width 1192 height 33
click at [717, 363] on span "Show Results" at bounding box center [679, 364] width 120 height 14
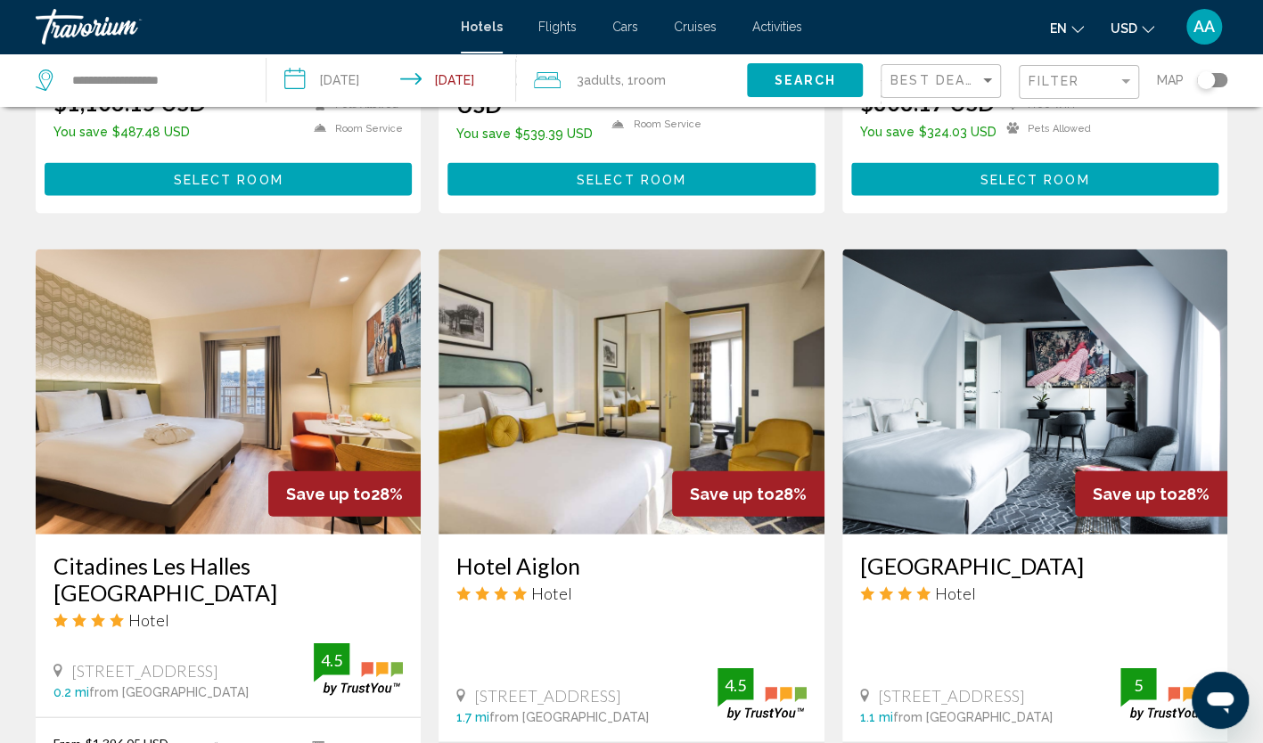
scroll to position [1961, 0]
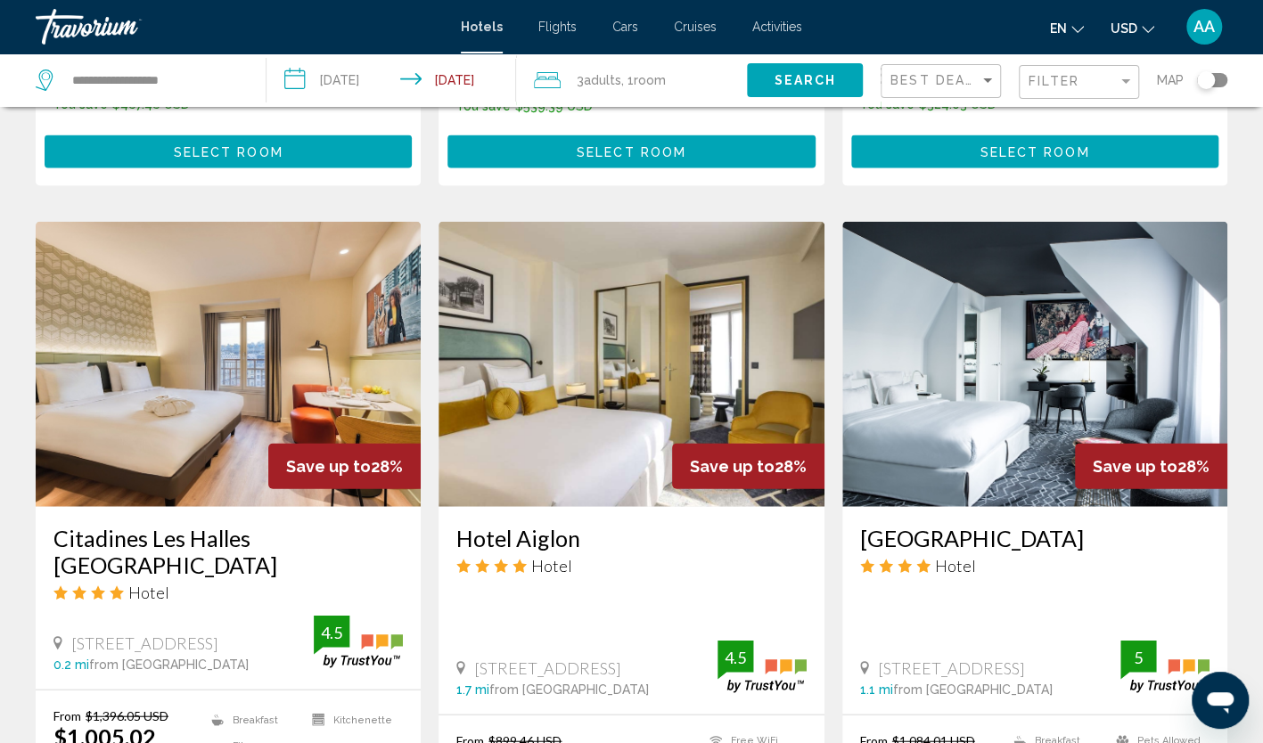
click at [567, 324] on img "Main content" at bounding box center [631, 364] width 385 height 285
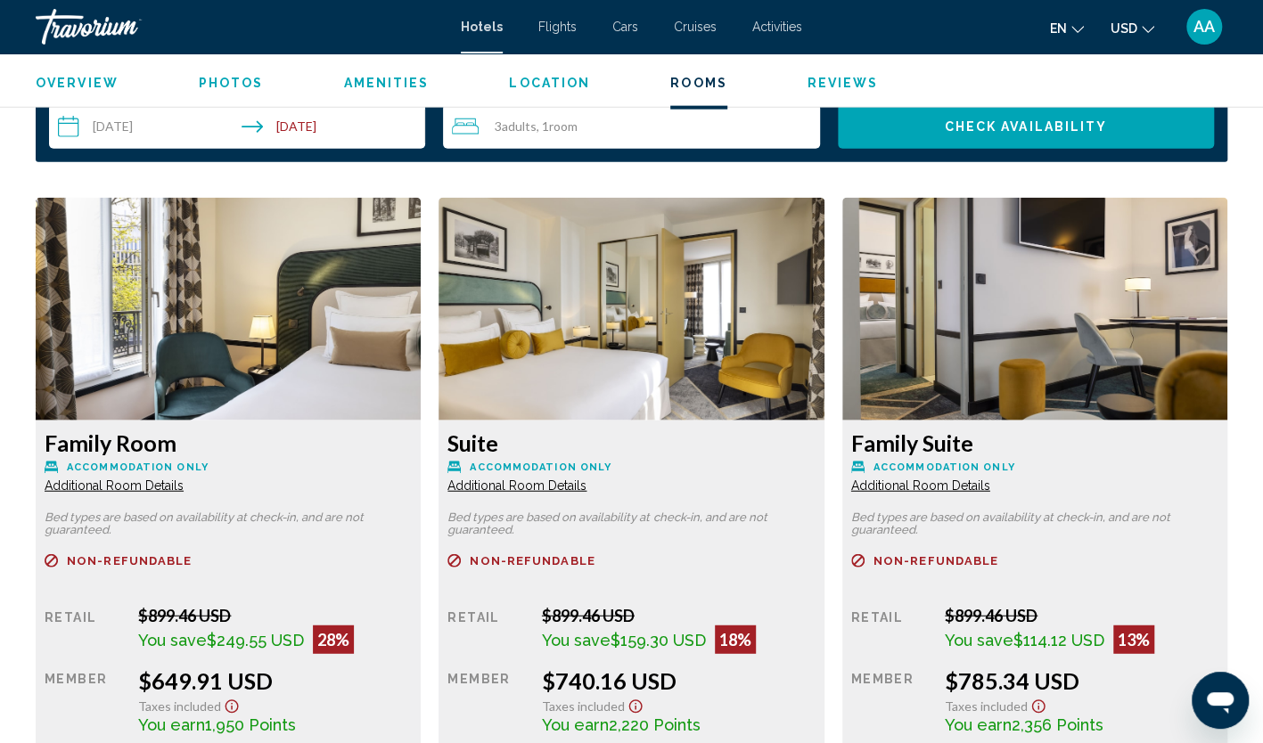
scroll to position [2310, 0]
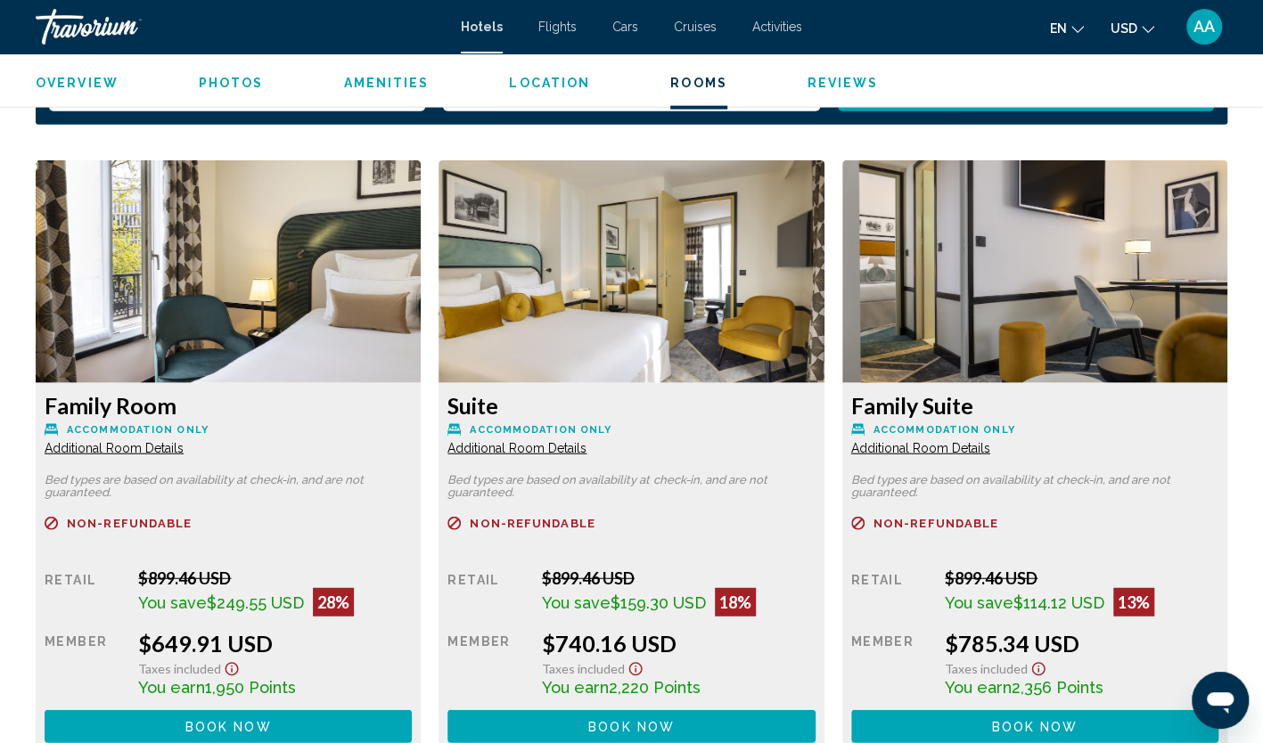
click at [119, 441] on span "Additional Room Details" at bounding box center [114, 448] width 139 height 14
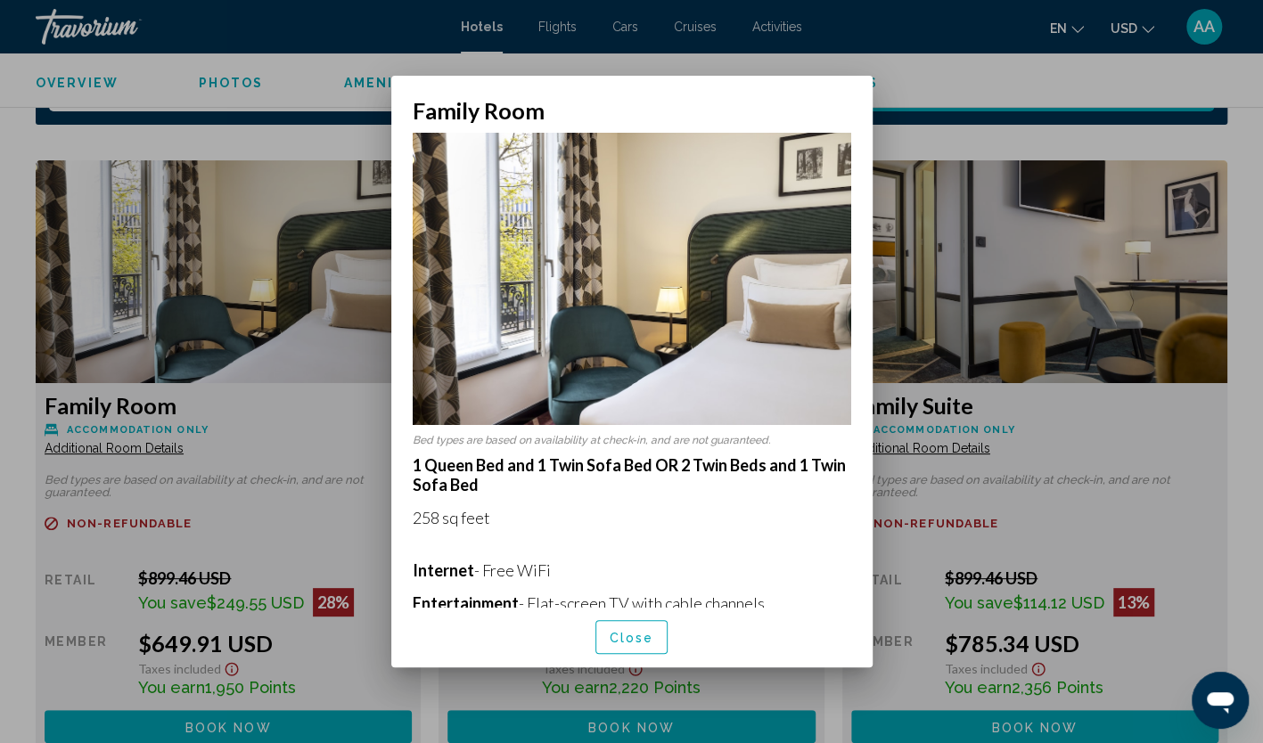
scroll to position [0, 0]
click at [639, 635] on span "Close" at bounding box center [632, 638] width 45 height 14
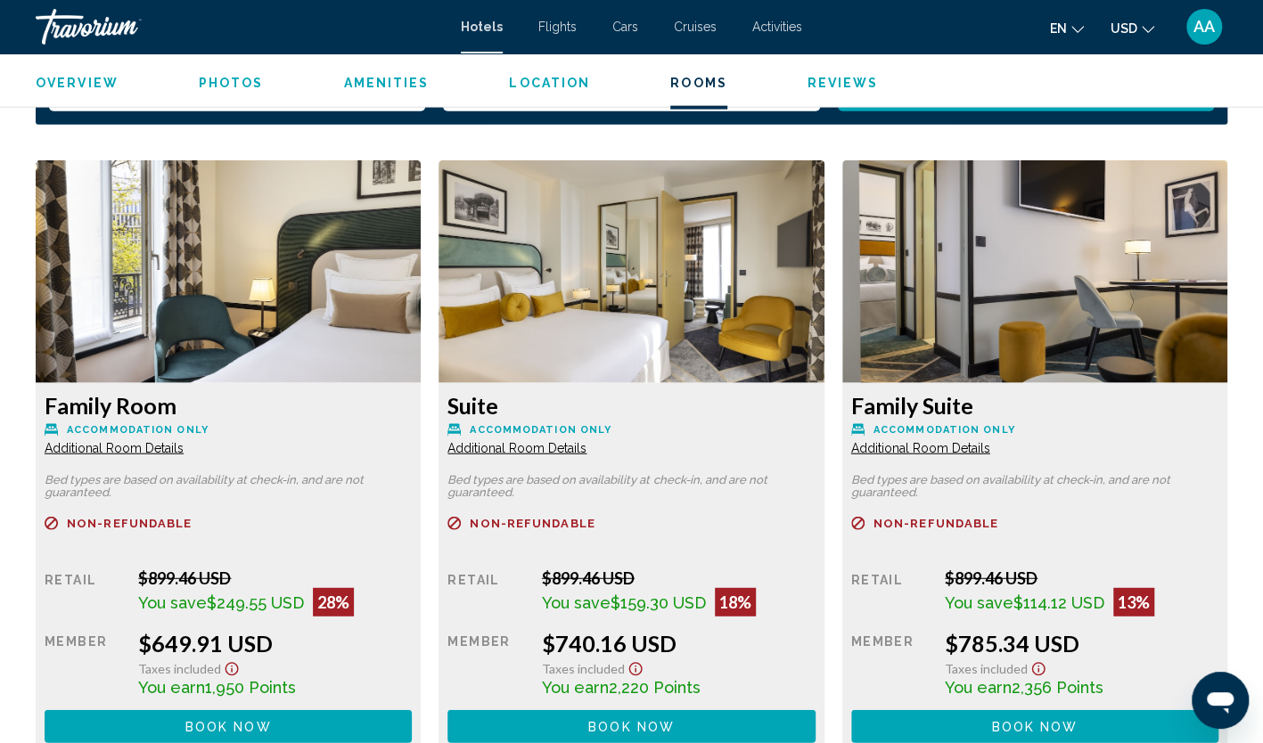
click at [184, 441] on span "Additional Room Details" at bounding box center [114, 448] width 139 height 14
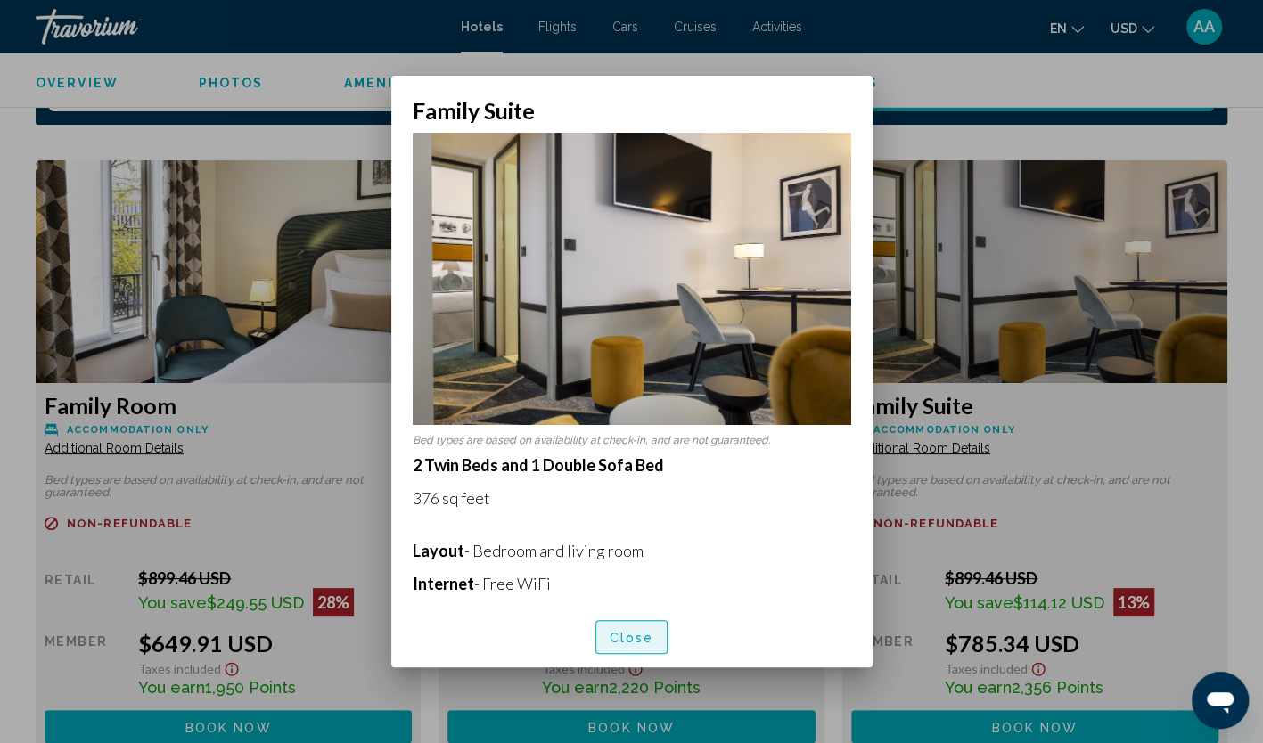
click at [641, 644] on span "Close" at bounding box center [632, 638] width 45 height 14
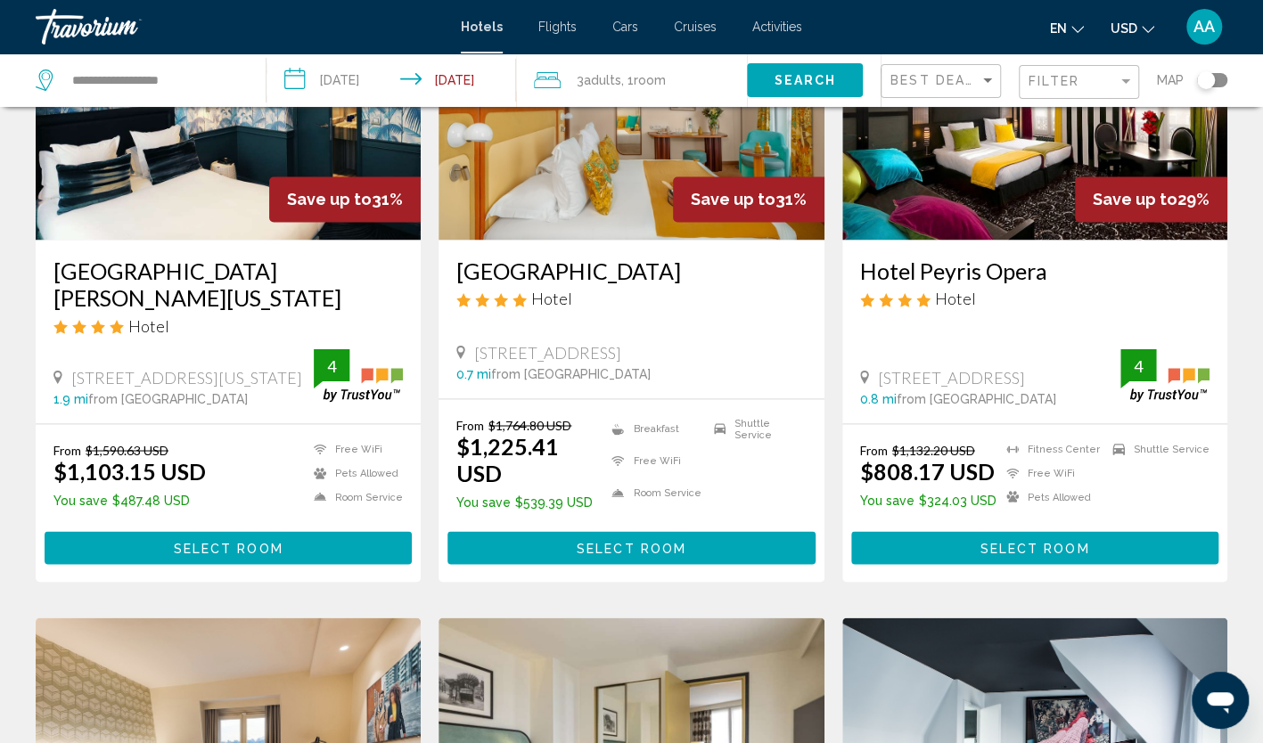
scroll to position [1872, 0]
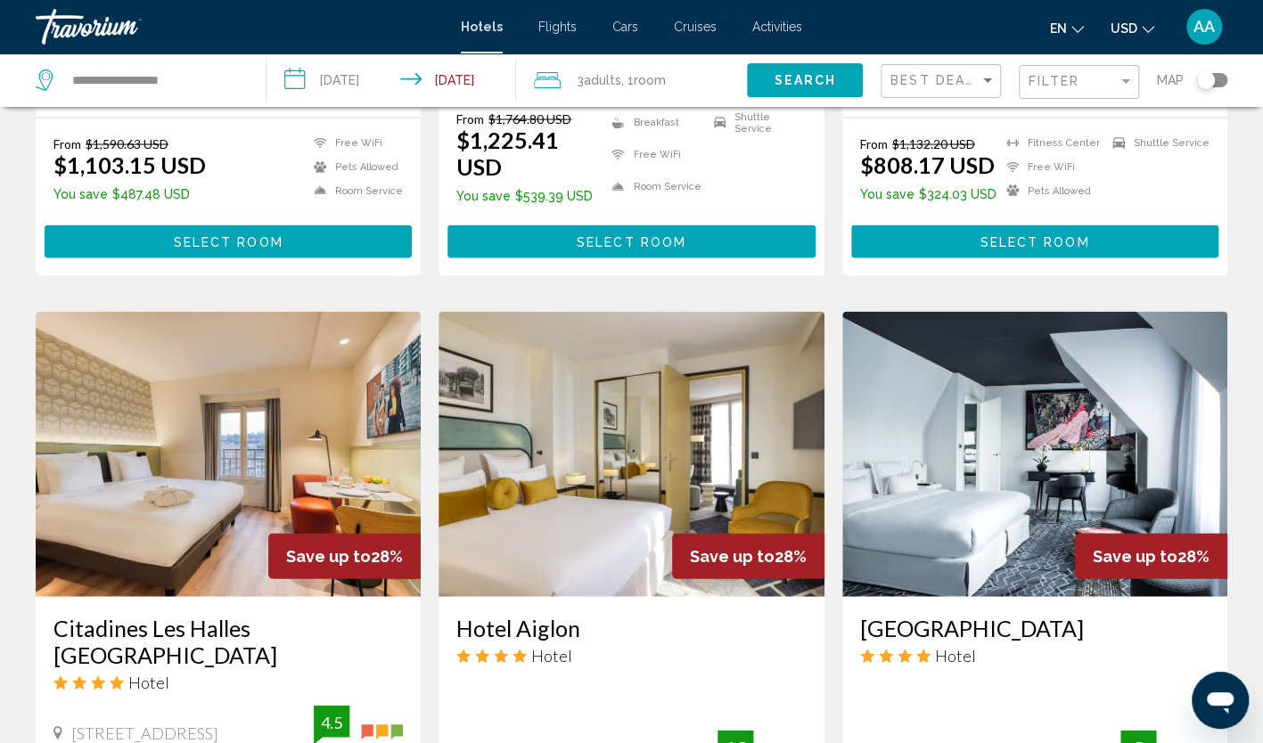
drag, startPoint x: 451, startPoint y: 519, endPoint x: 581, endPoint y: 522, distance: 130.2
click at [581, 596] on div "Hotel Aiglon Hotel 232 Boulevard Raspail, Paris 1.7 mi from Paris city center f…" at bounding box center [631, 700] width 385 height 208
copy h3 "Hotel Aiglon"
click at [1092, 72] on div "Filter" at bounding box center [1081, 82] width 105 height 33
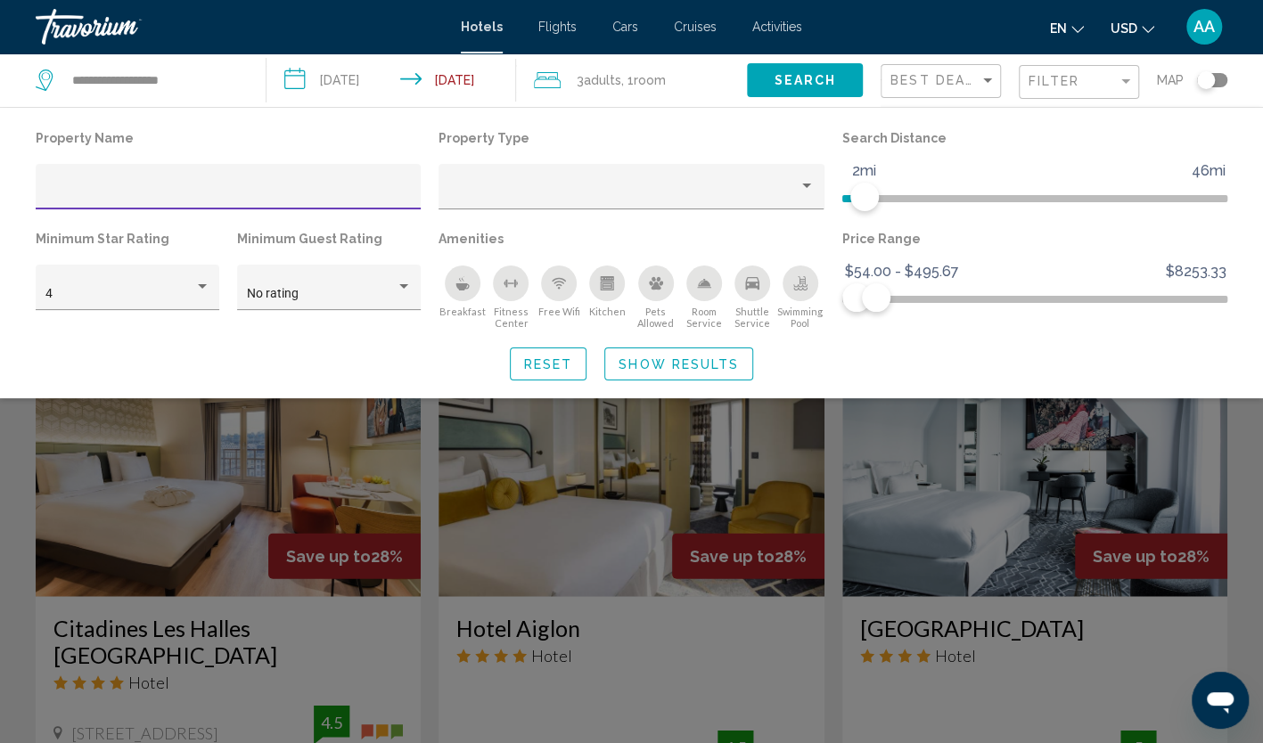
click at [688, 373] on button "Show Results" at bounding box center [678, 364] width 149 height 33
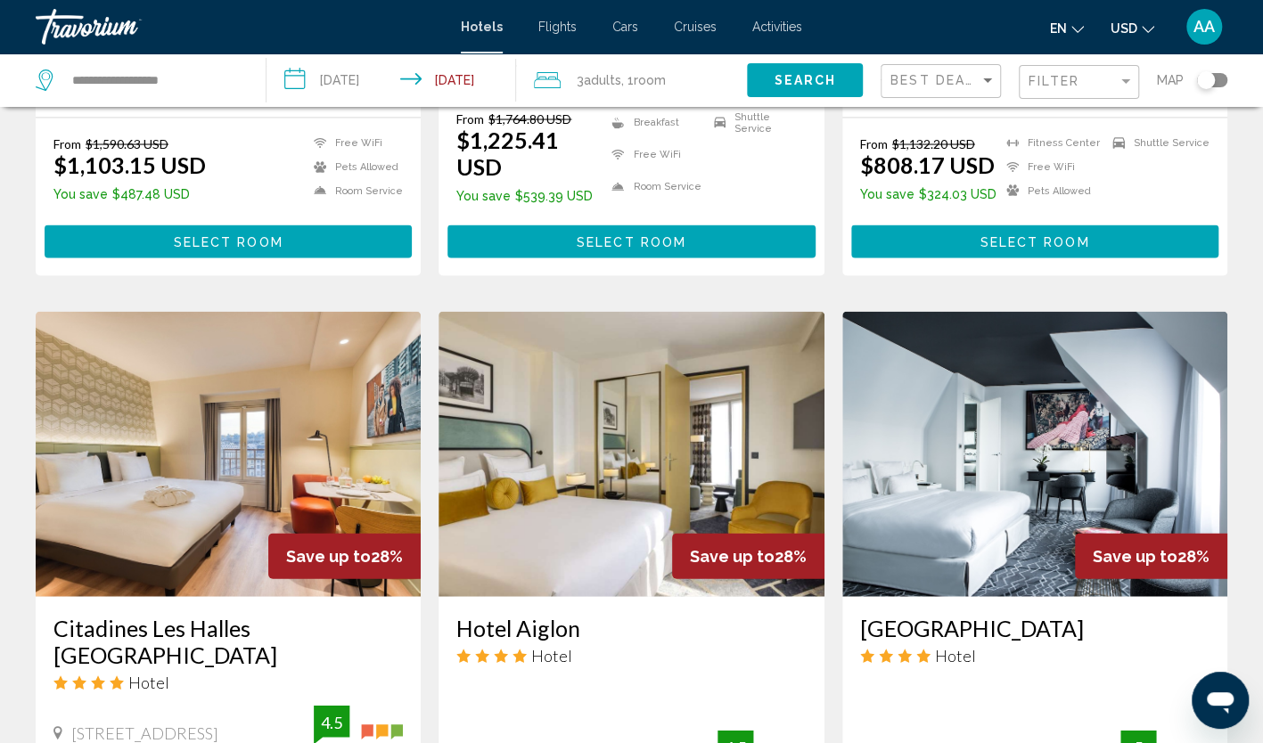
click at [541, 348] on img "Main content" at bounding box center [631, 453] width 385 height 285
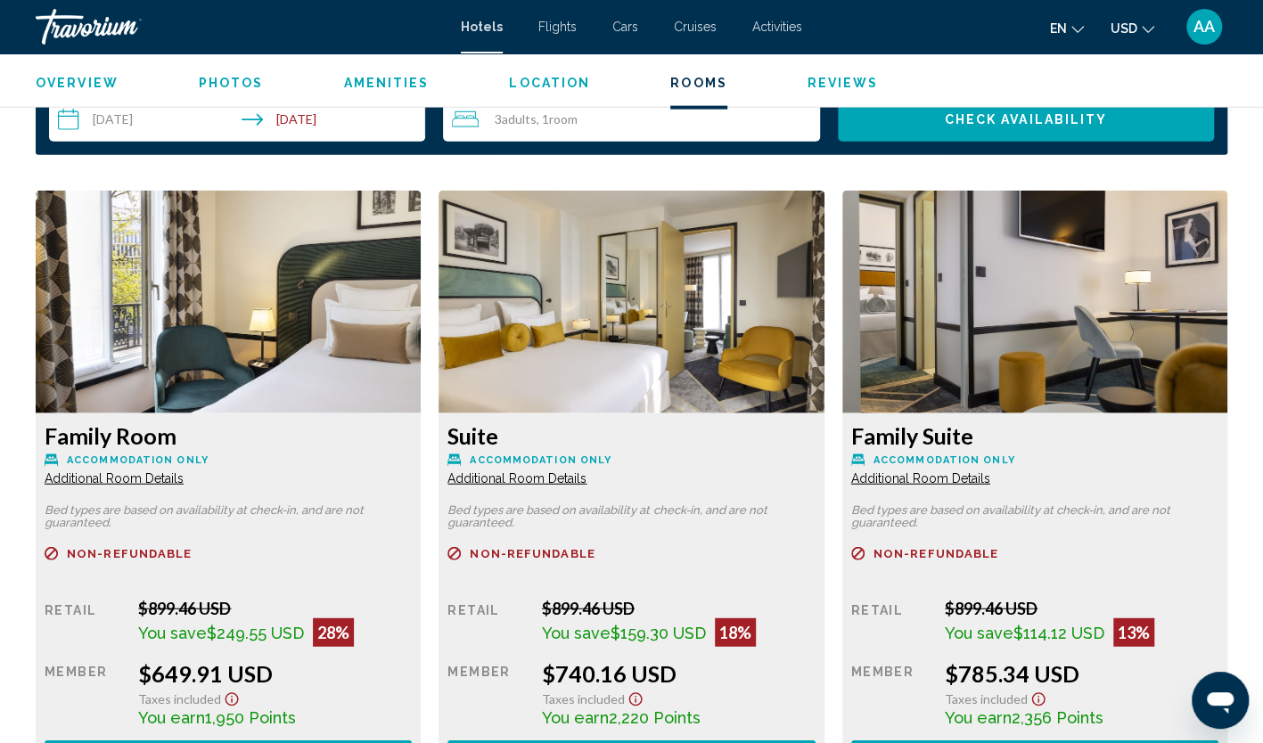
scroll to position [2318, 0]
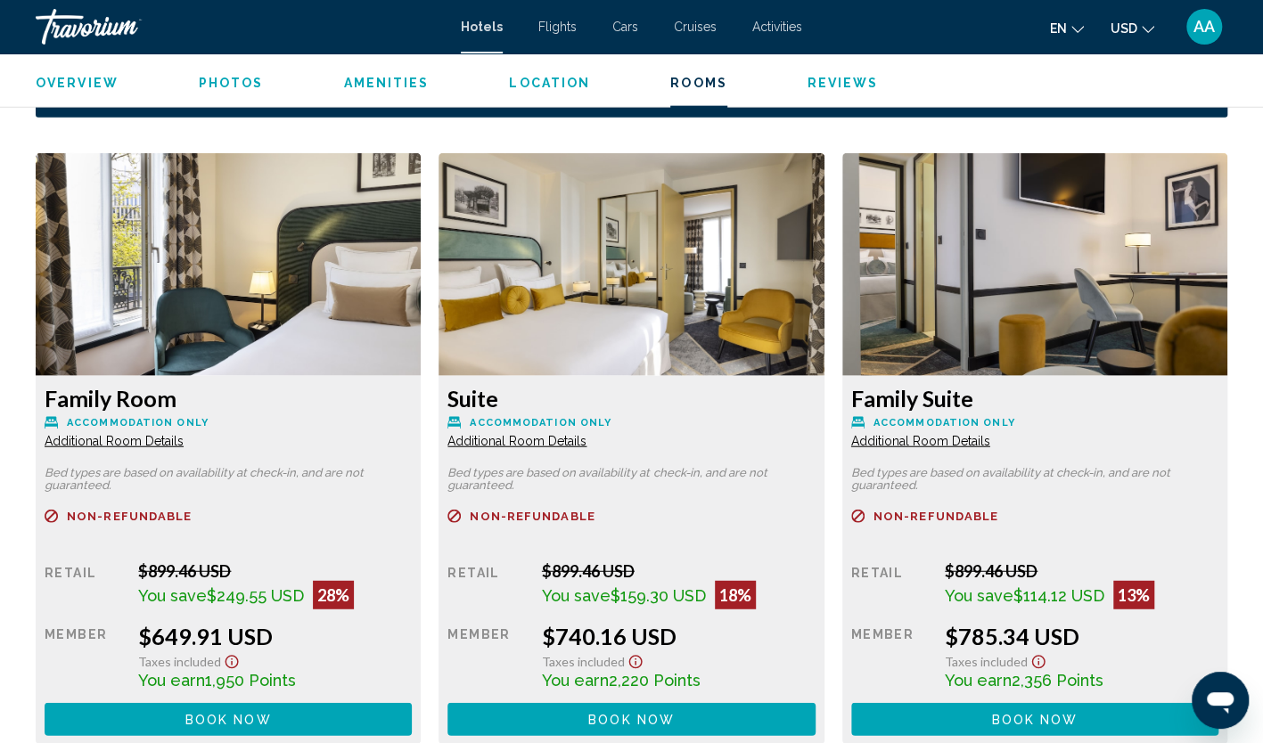
click at [184, 434] on span "Additional Room Details" at bounding box center [114, 441] width 139 height 14
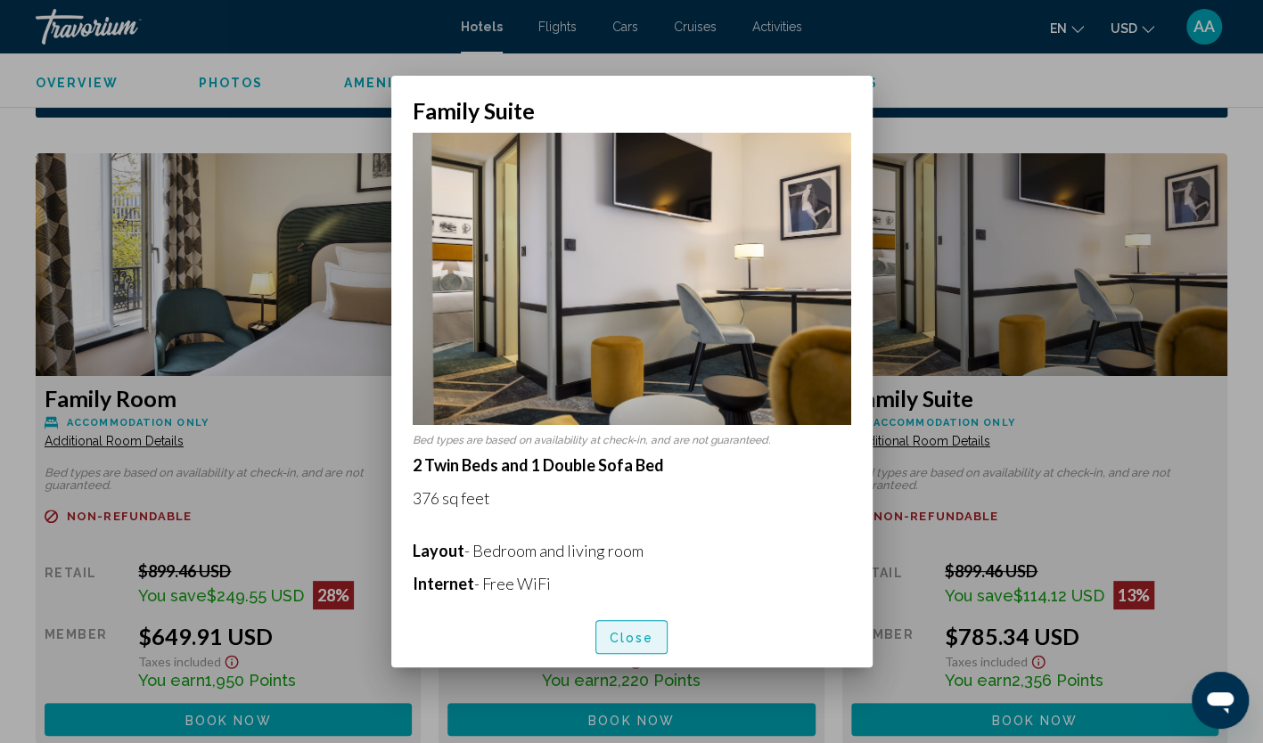
click at [633, 636] on span "Close" at bounding box center [632, 638] width 45 height 14
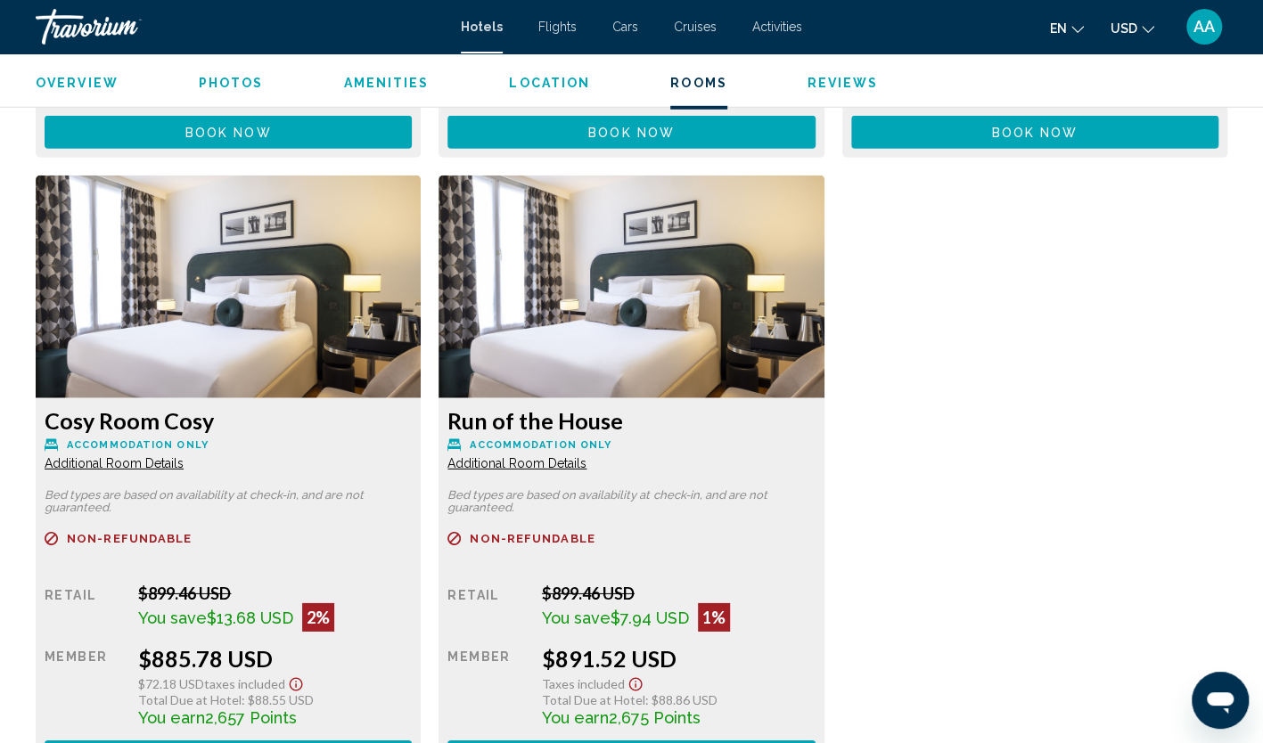
scroll to position [2942, 0]
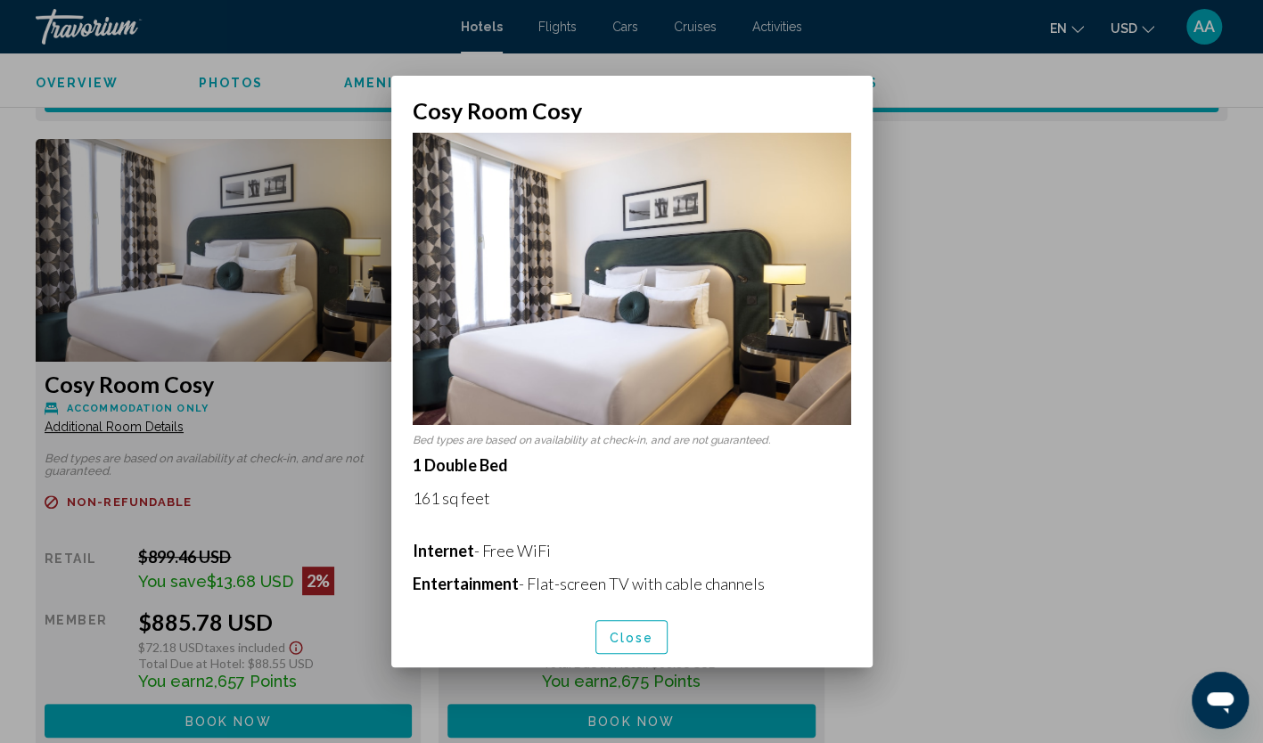
scroll to position [0, 0]
click at [624, 644] on span "Close" at bounding box center [632, 638] width 45 height 14
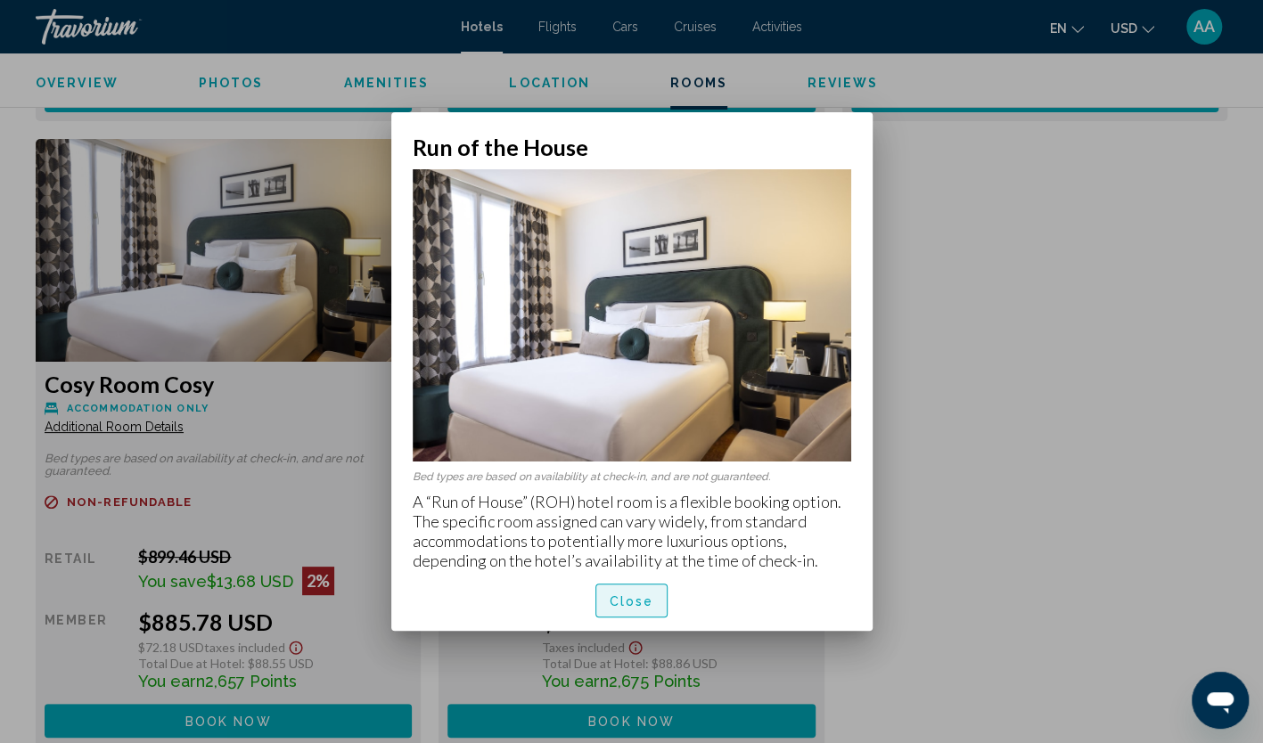
click at [611, 595] on span "Close" at bounding box center [632, 602] width 45 height 14
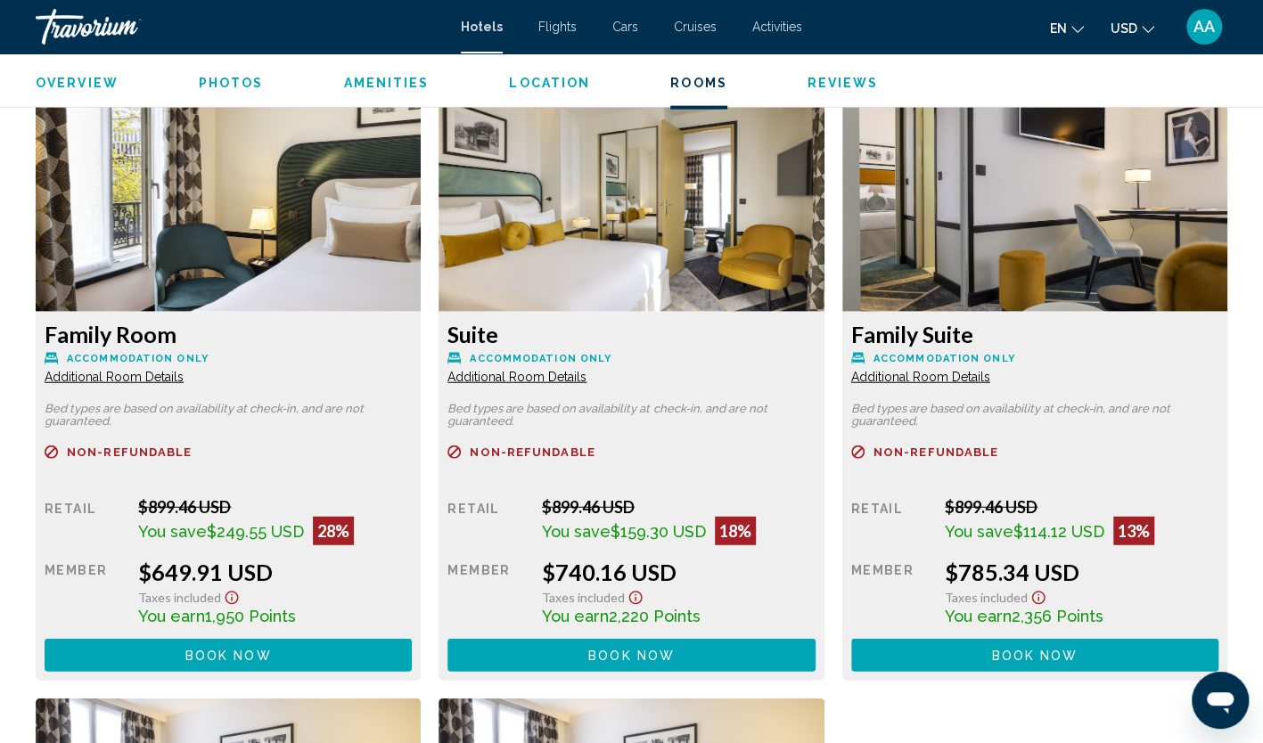
scroll to position [2318, 0]
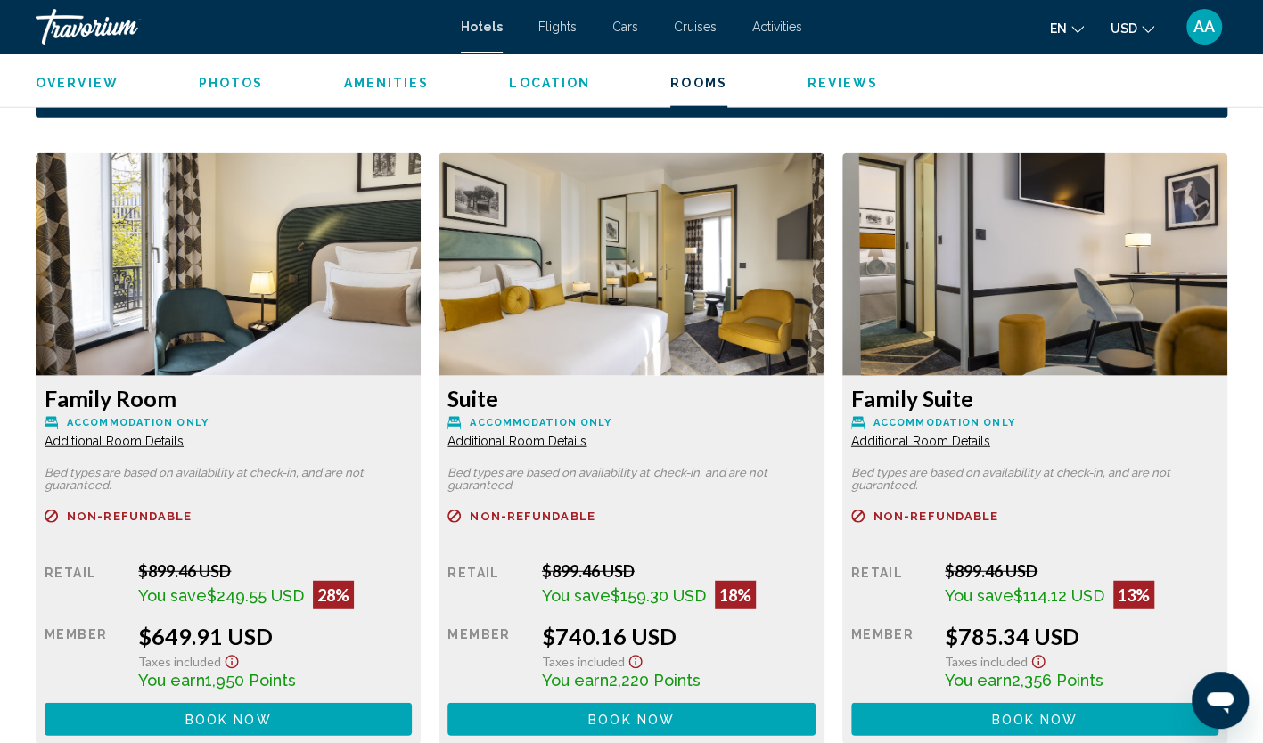
click at [184, 434] on span "Additional Room Details" at bounding box center [114, 441] width 139 height 14
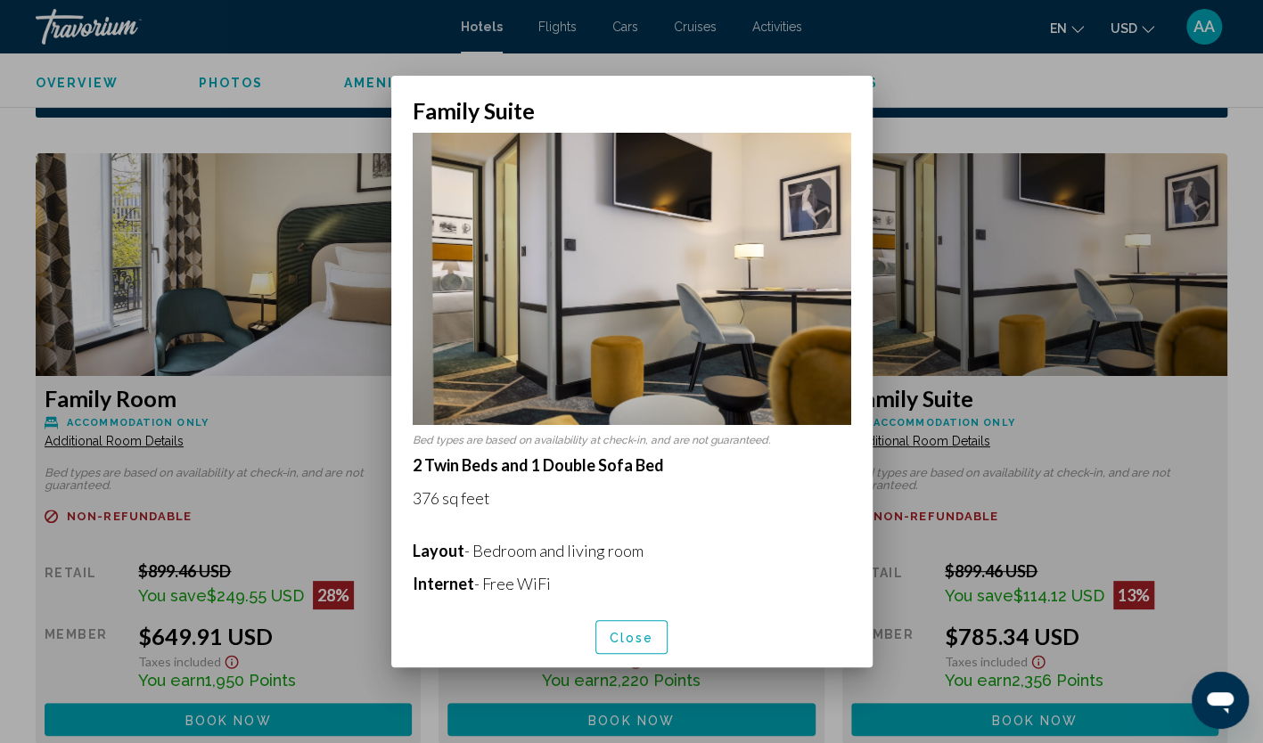
click at [620, 635] on span "Close" at bounding box center [632, 638] width 45 height 14
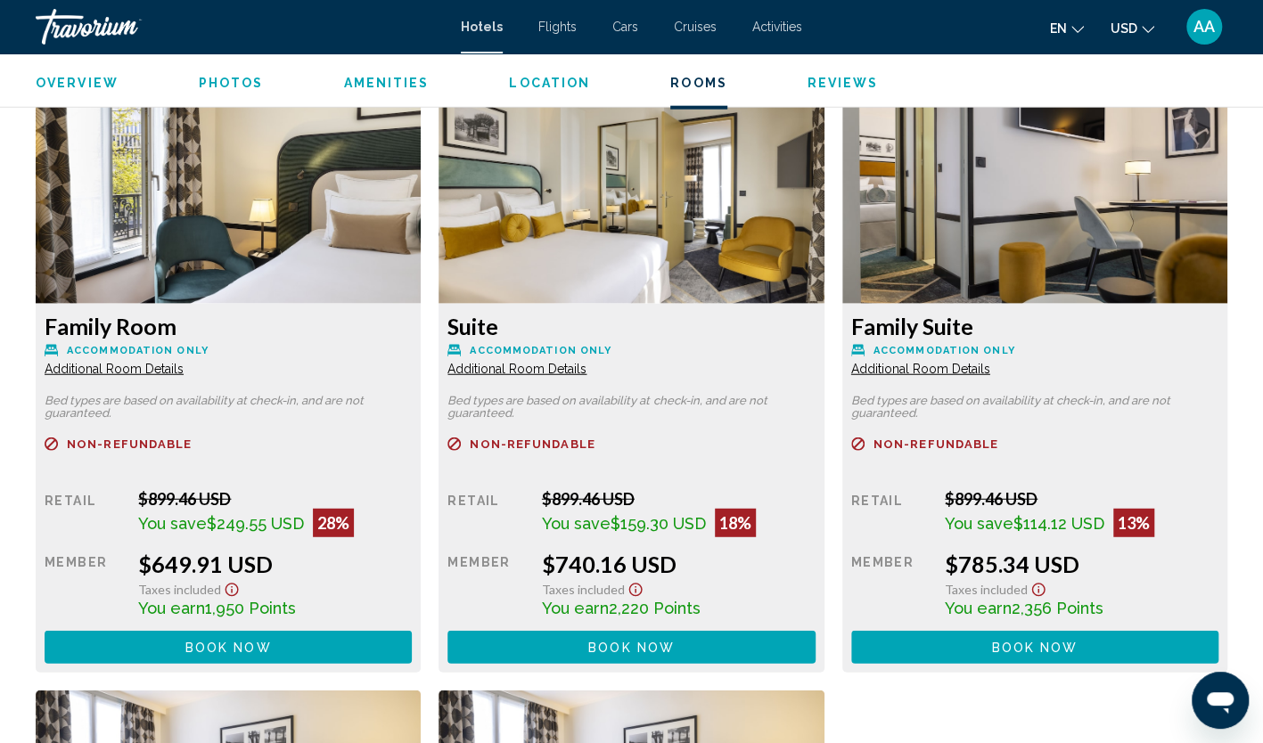
scroll to position [2407, 0]
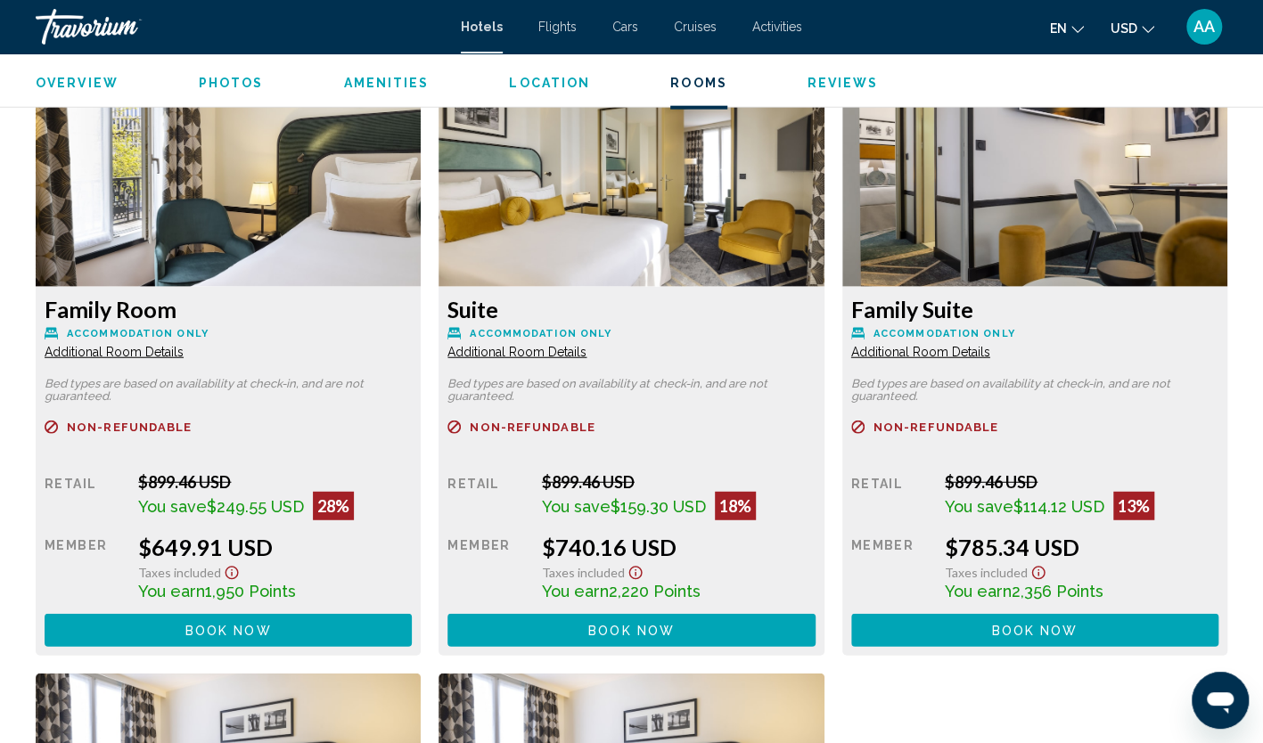
click at [152, 345] on span "Additional Room Details" at bounding box center [114, 352] width 139 height 14
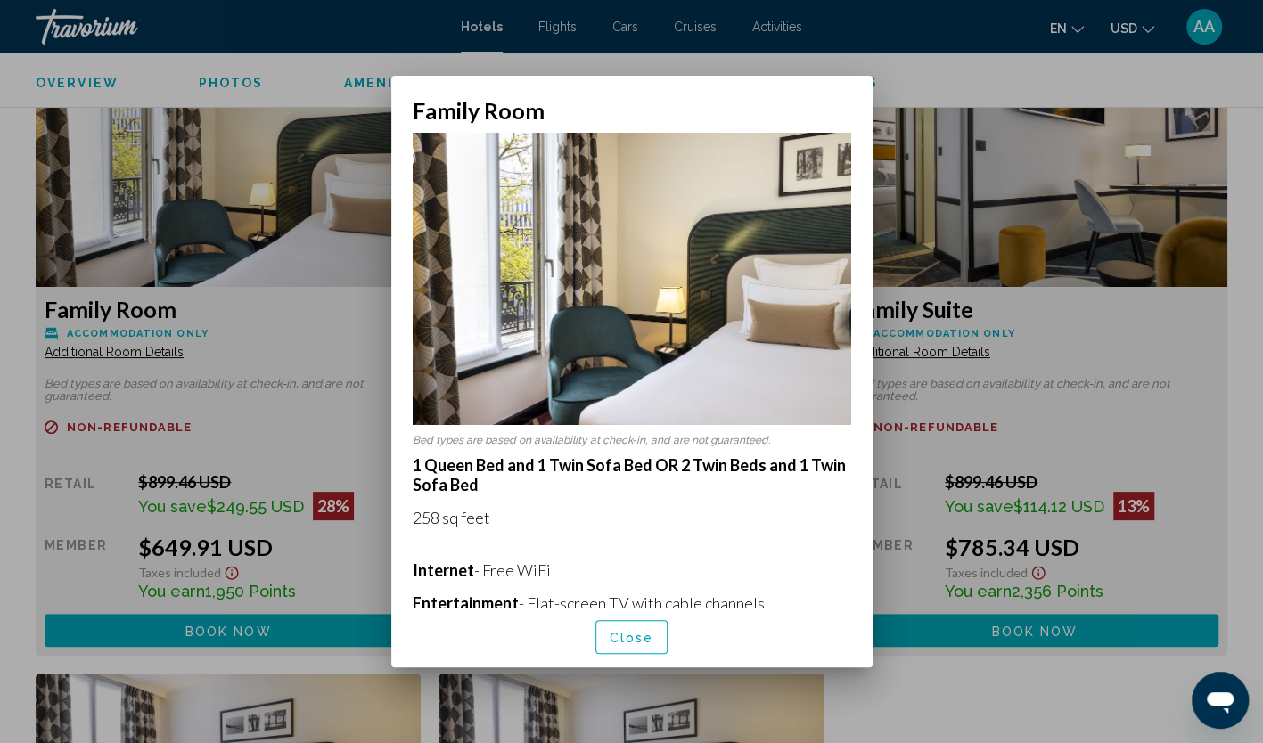
scroll to position [0, 0]
click at [624, 634] on span "Close" at bounding box center [632, 638] width 45 height 14
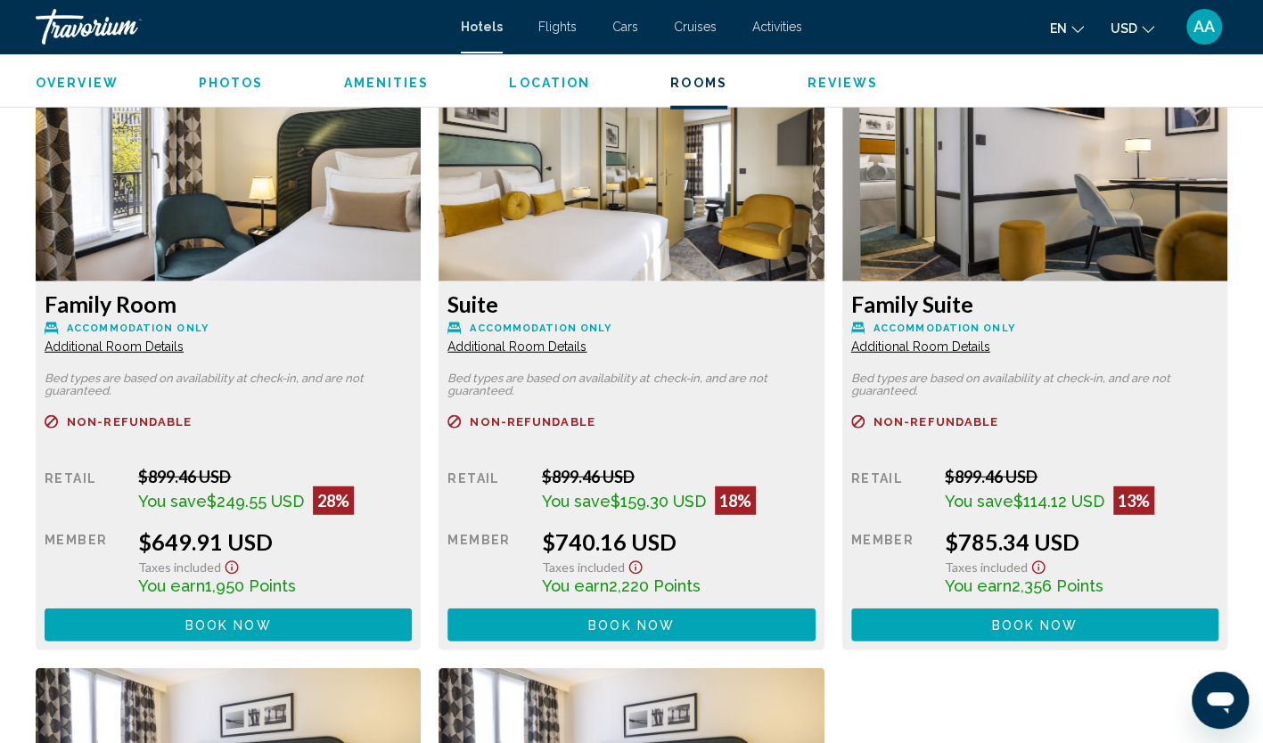
scroll to position [2407, 0]
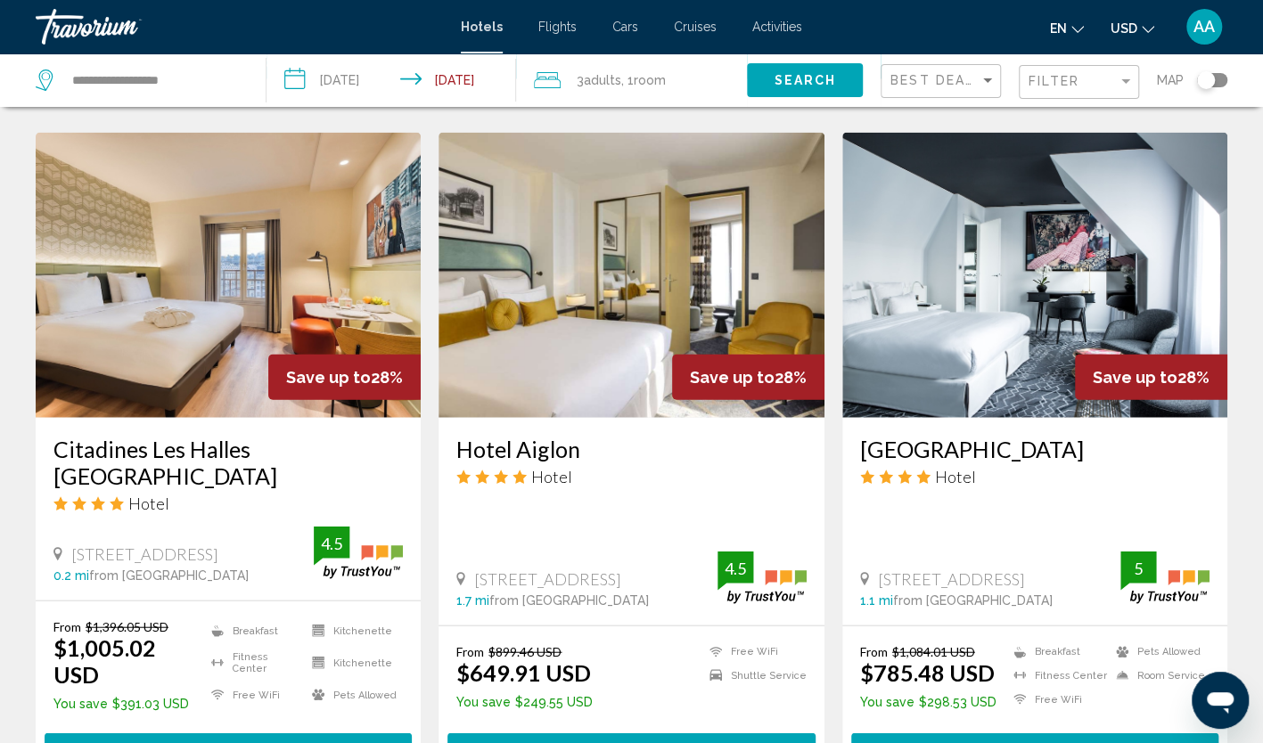
scroll to position [2139, 0]
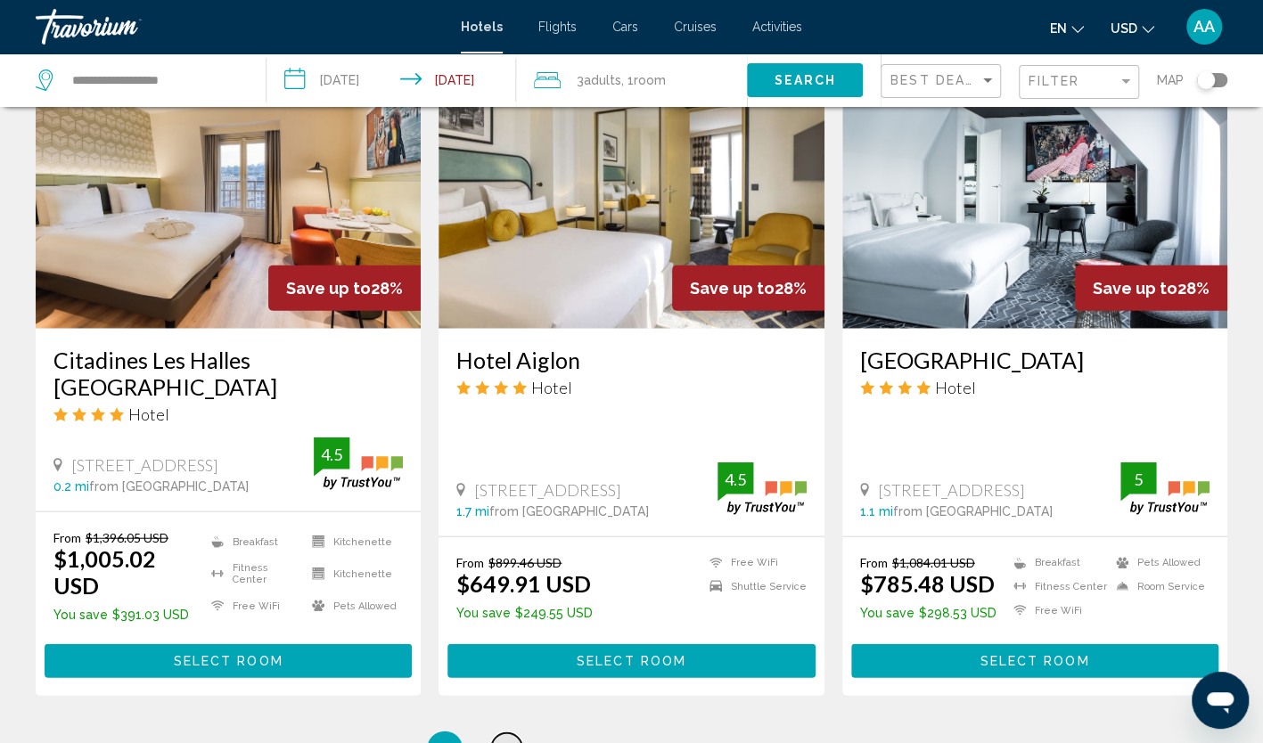
click at [508, 740] on span "2" at bounding box center [507, 750] width 9 height 20
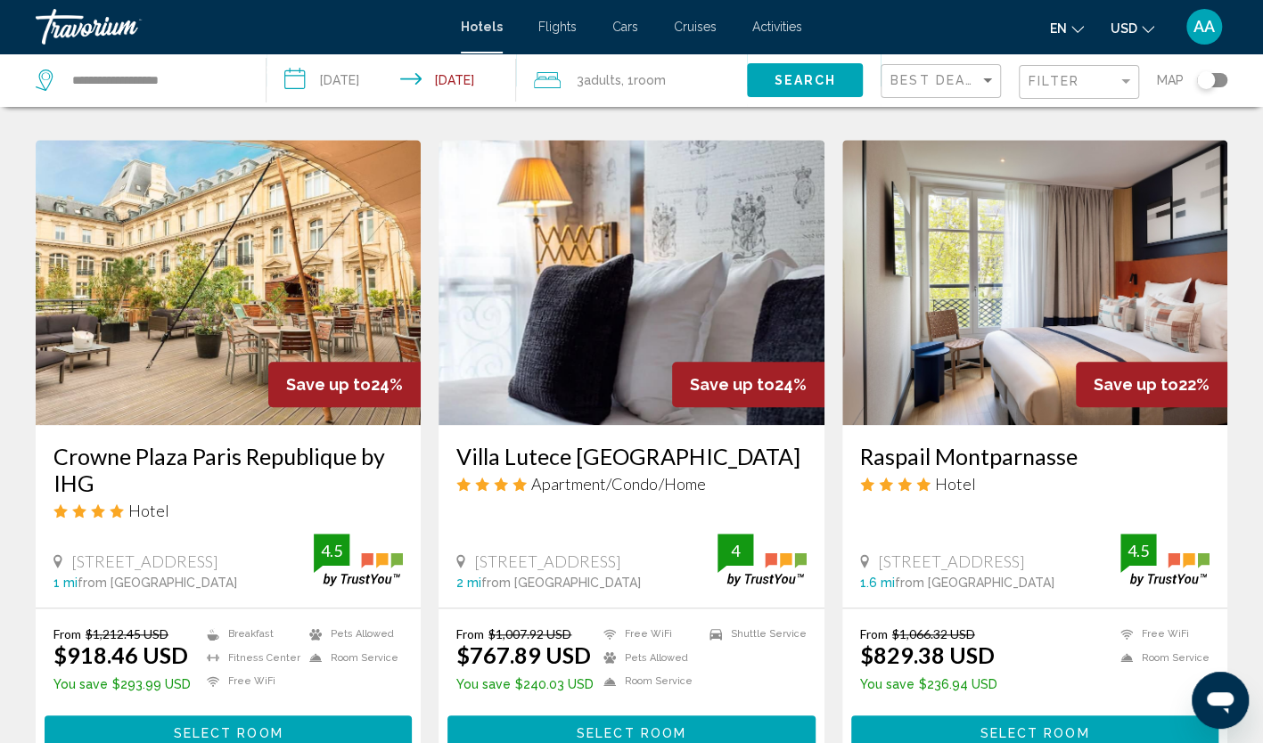
scroll to position [713, 0]
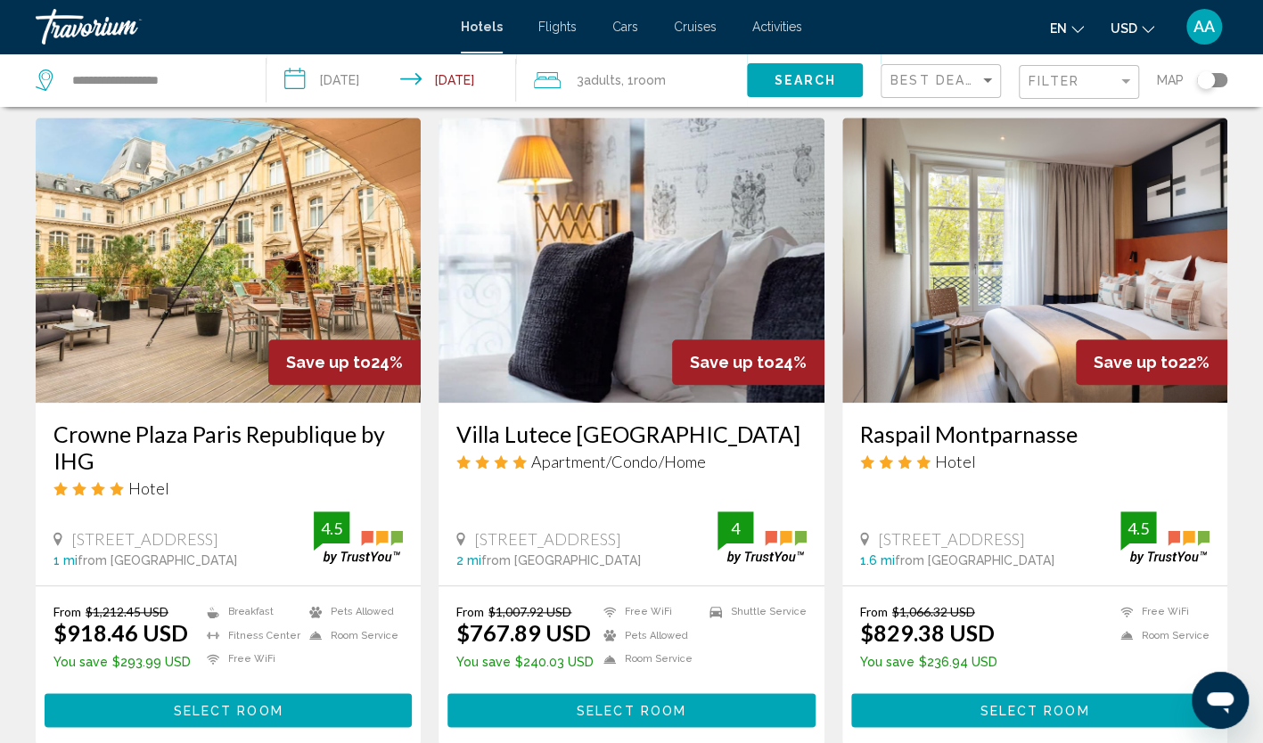
click at [568, 278] on img "Main content" at bounding box center [631, 260] width 385 height 285
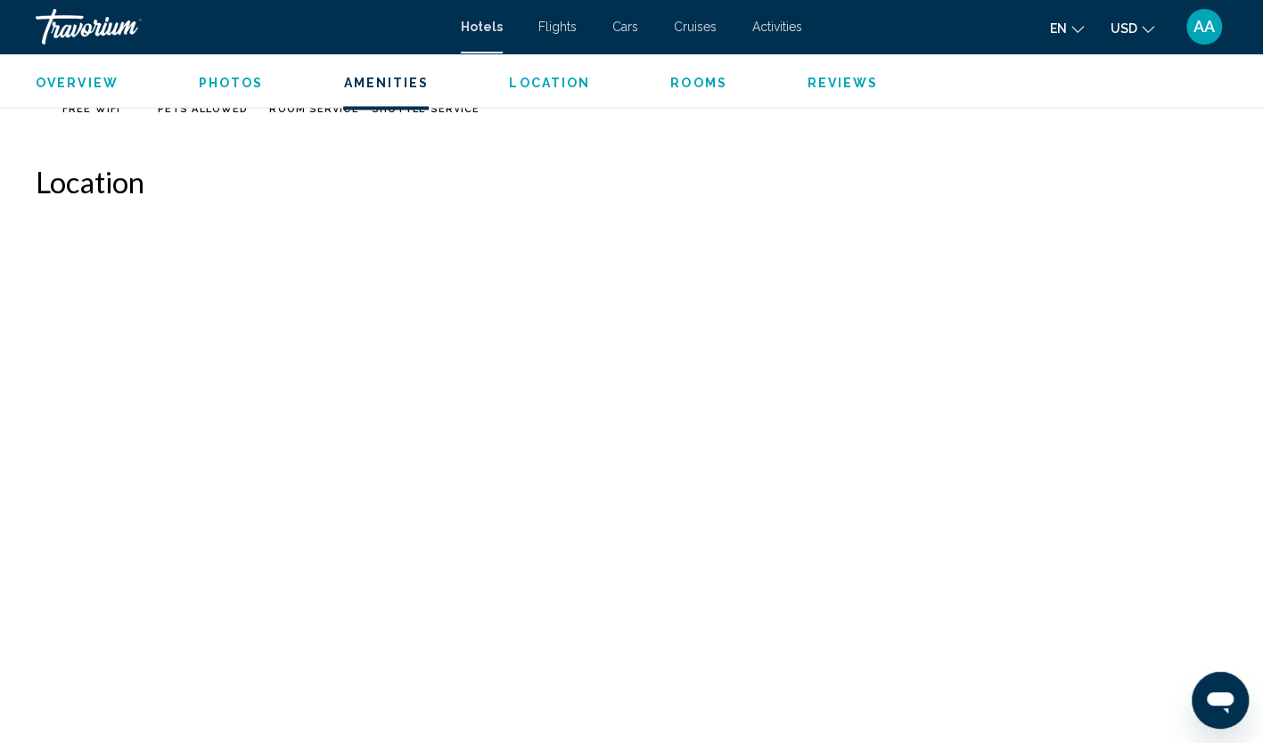
scroll to position [1604, 0]
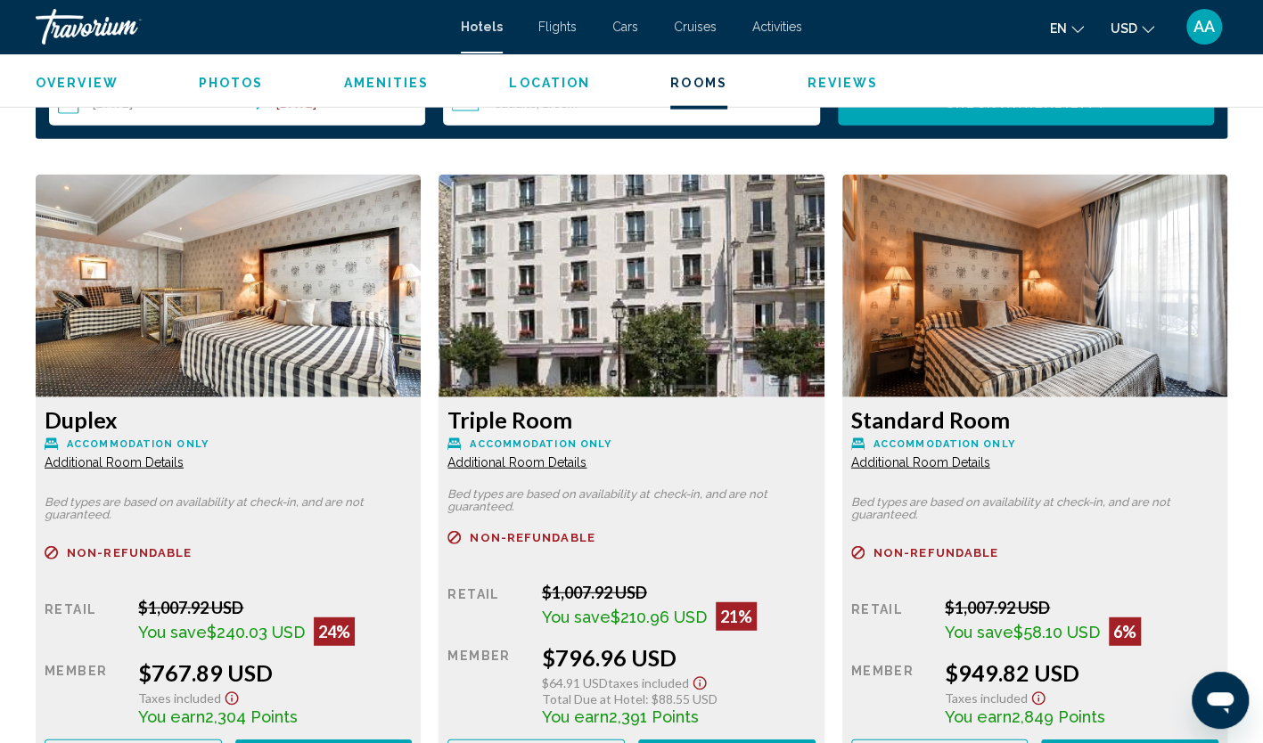
scroll to position [2318, 0]
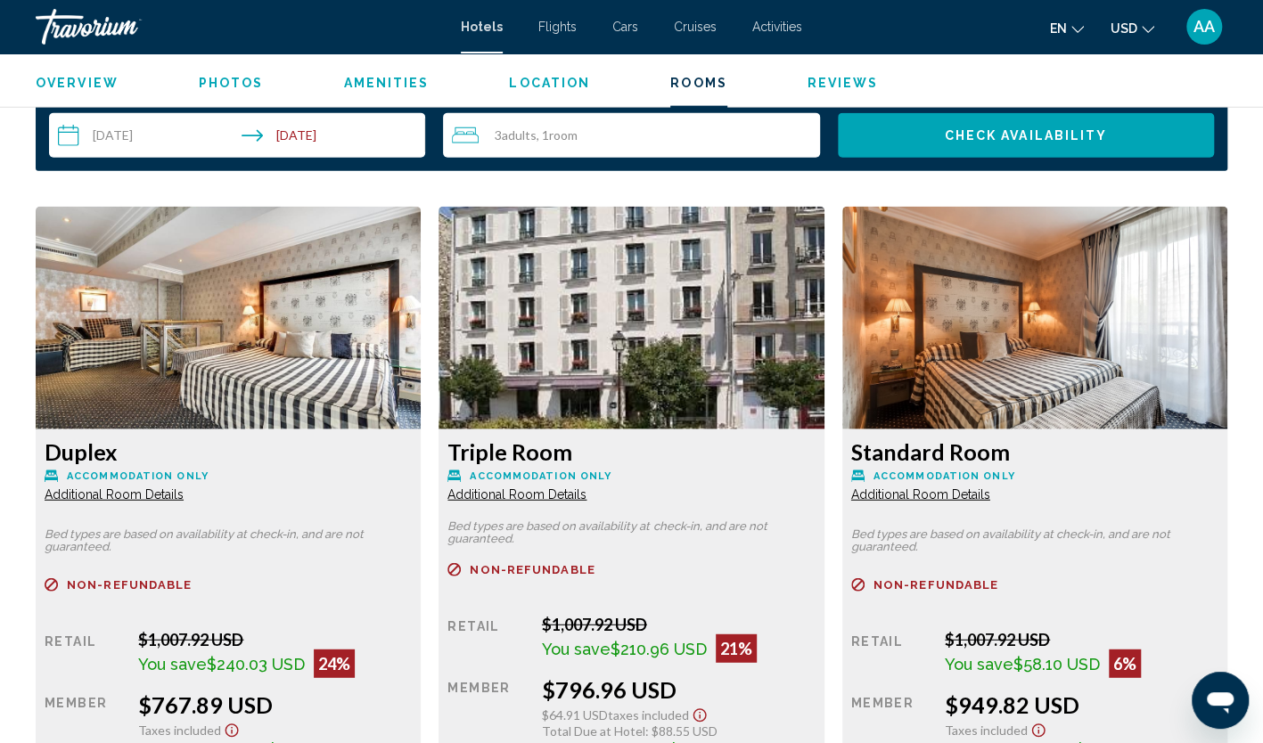
click at [143, 492] on span "Additional Room Details" at bounding box center [114, 495] width 139 height 14
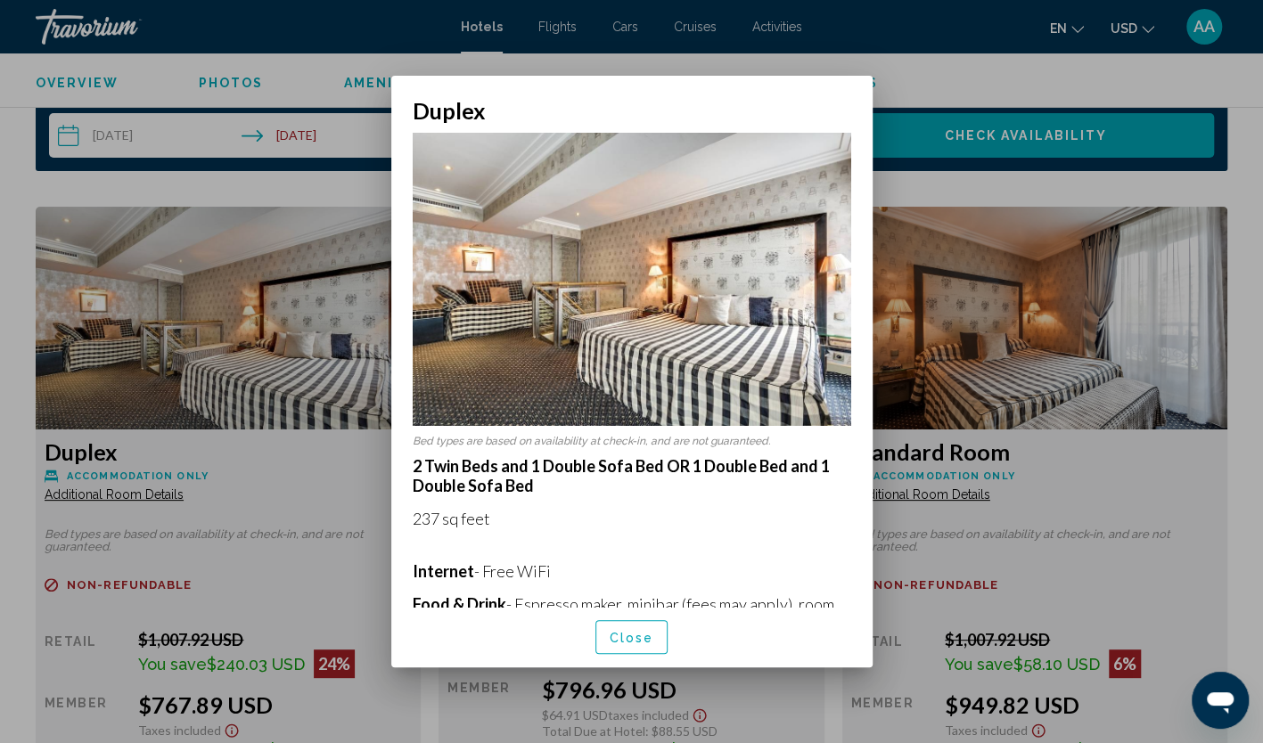
scroll to position [0, 0]
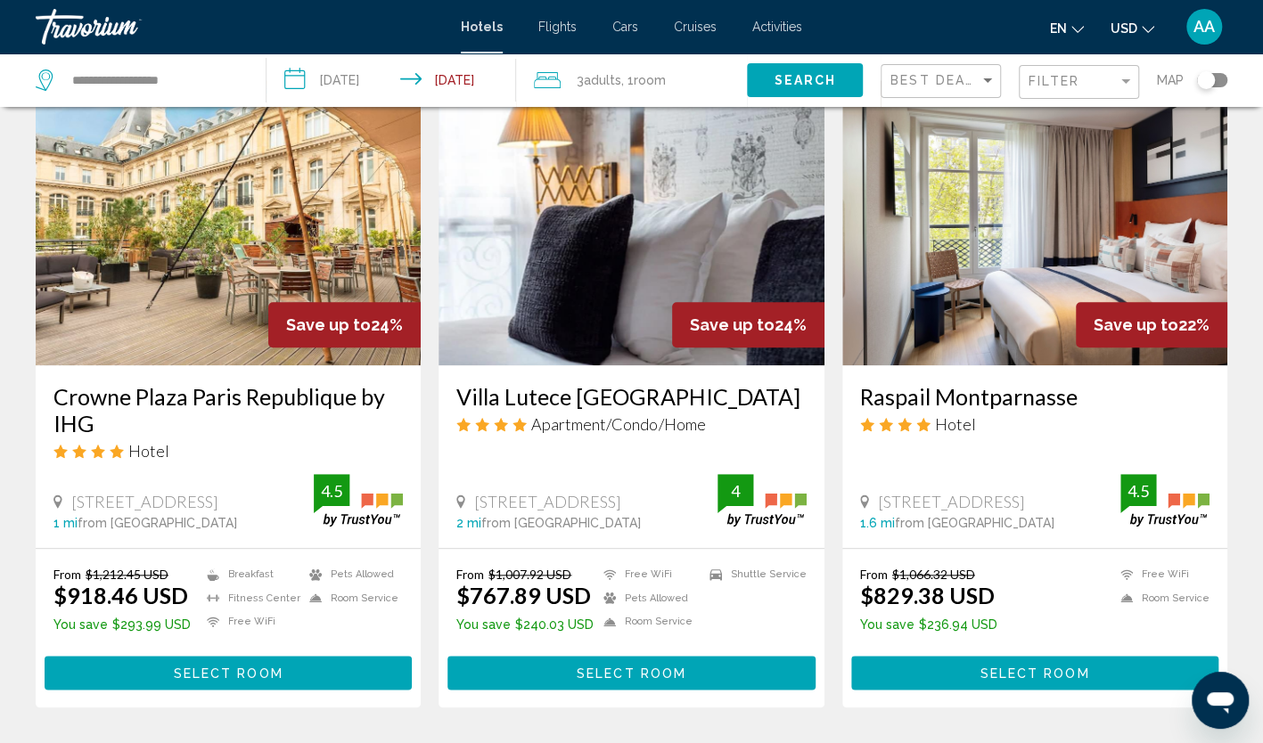
scroll to position [713, 0]
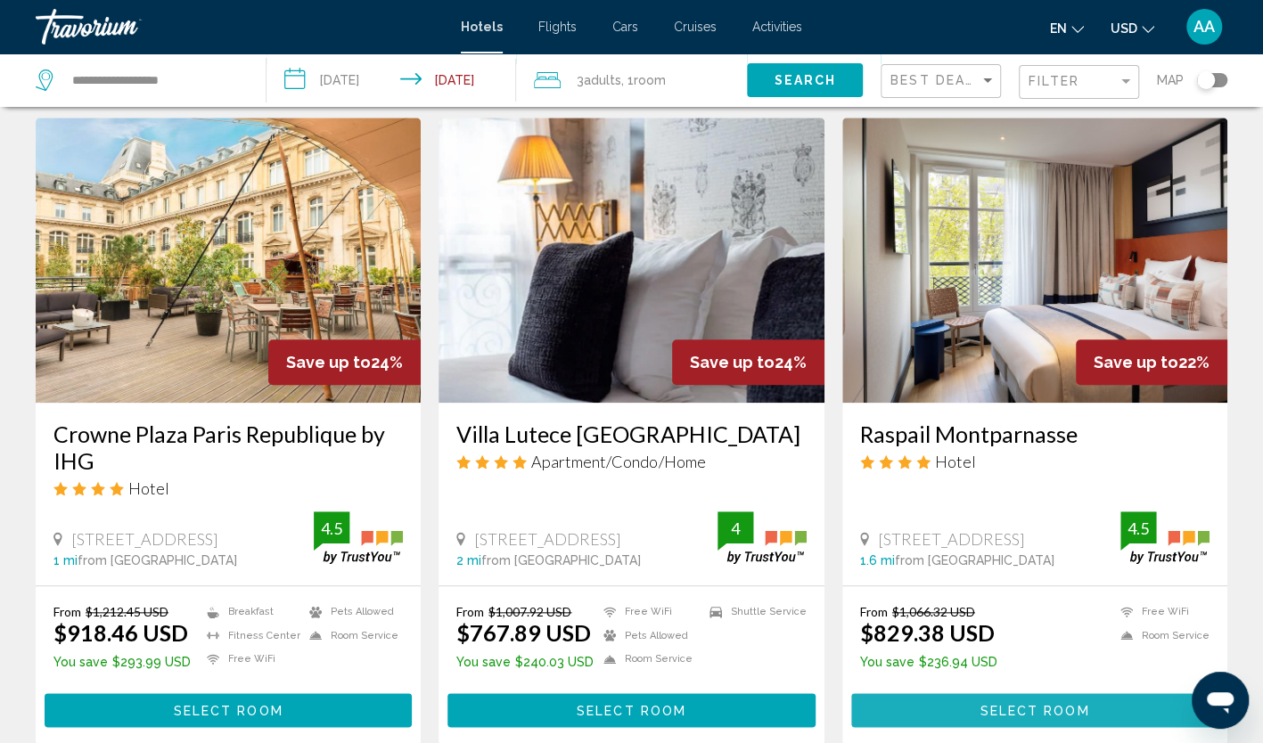
click at [1018, 704] on span "Select Room" at bounding box center [1035, 711] width 110 height 14
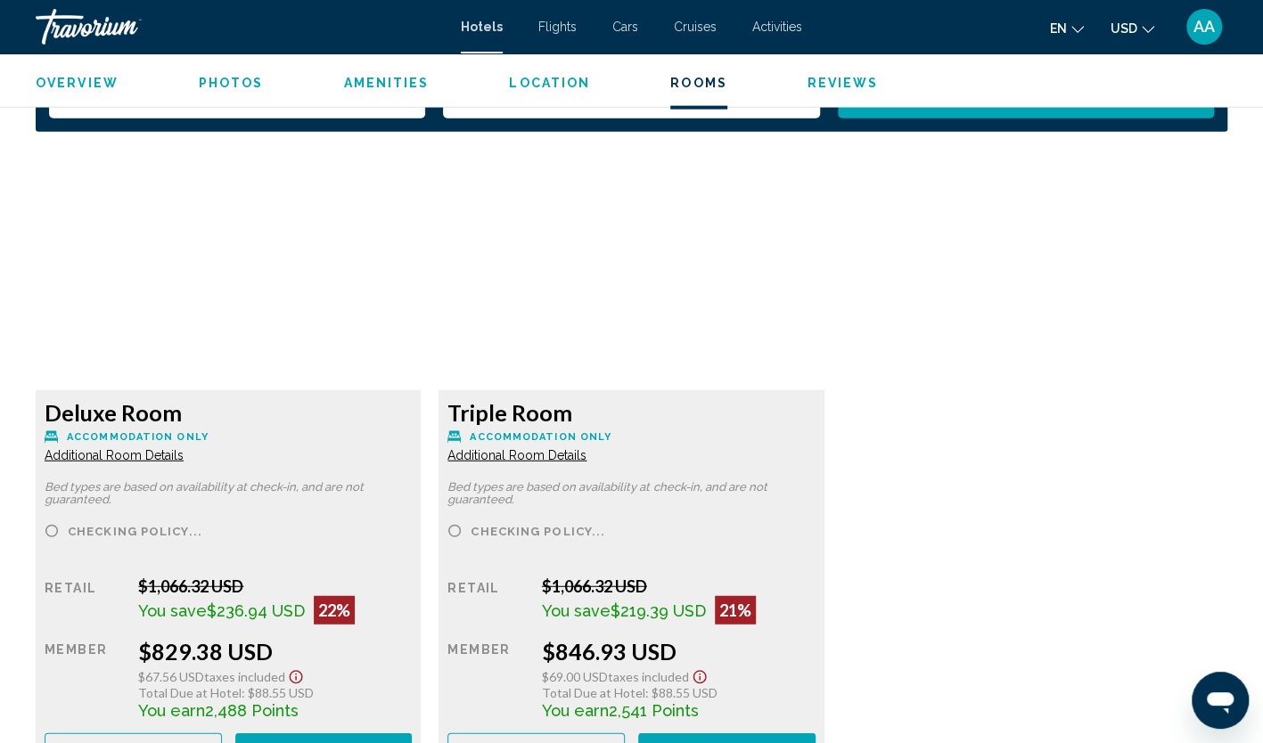
scroll to position [2318, 0]
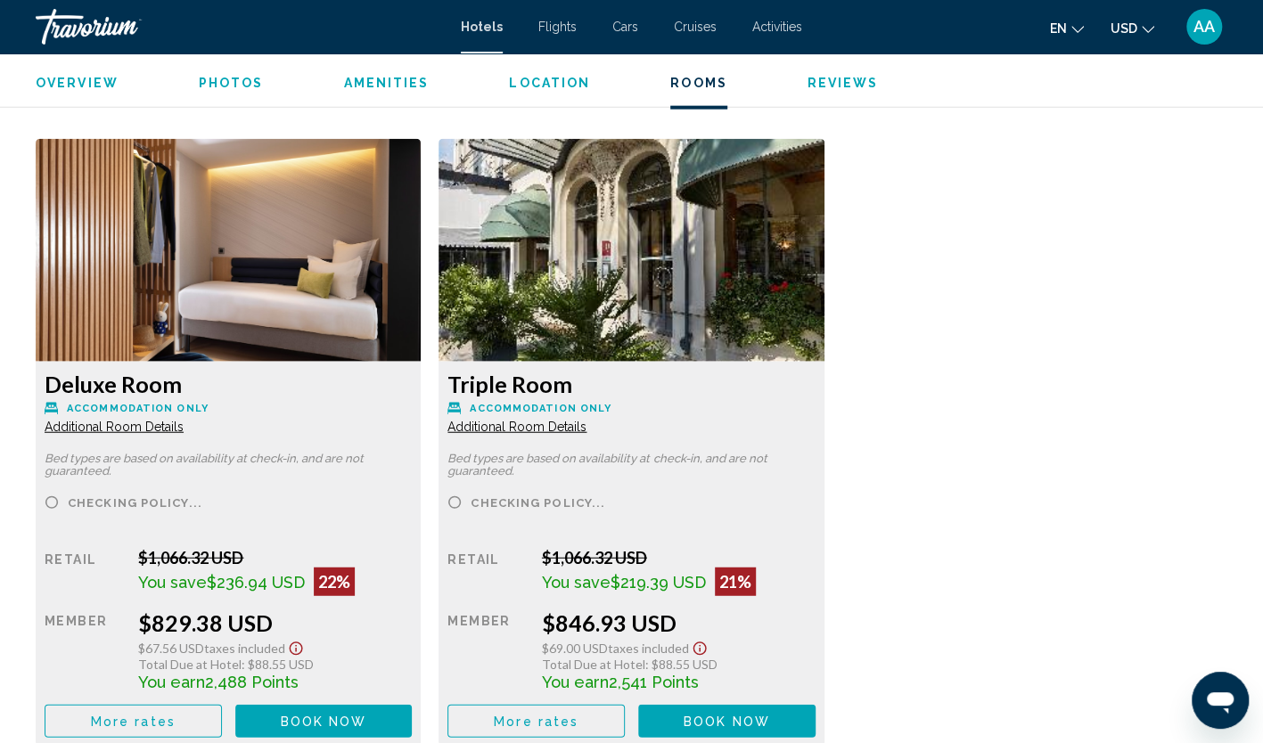
click at [184, 429] on span "Additional Room Details" at bounding box center [114, 427] width 139 height 14
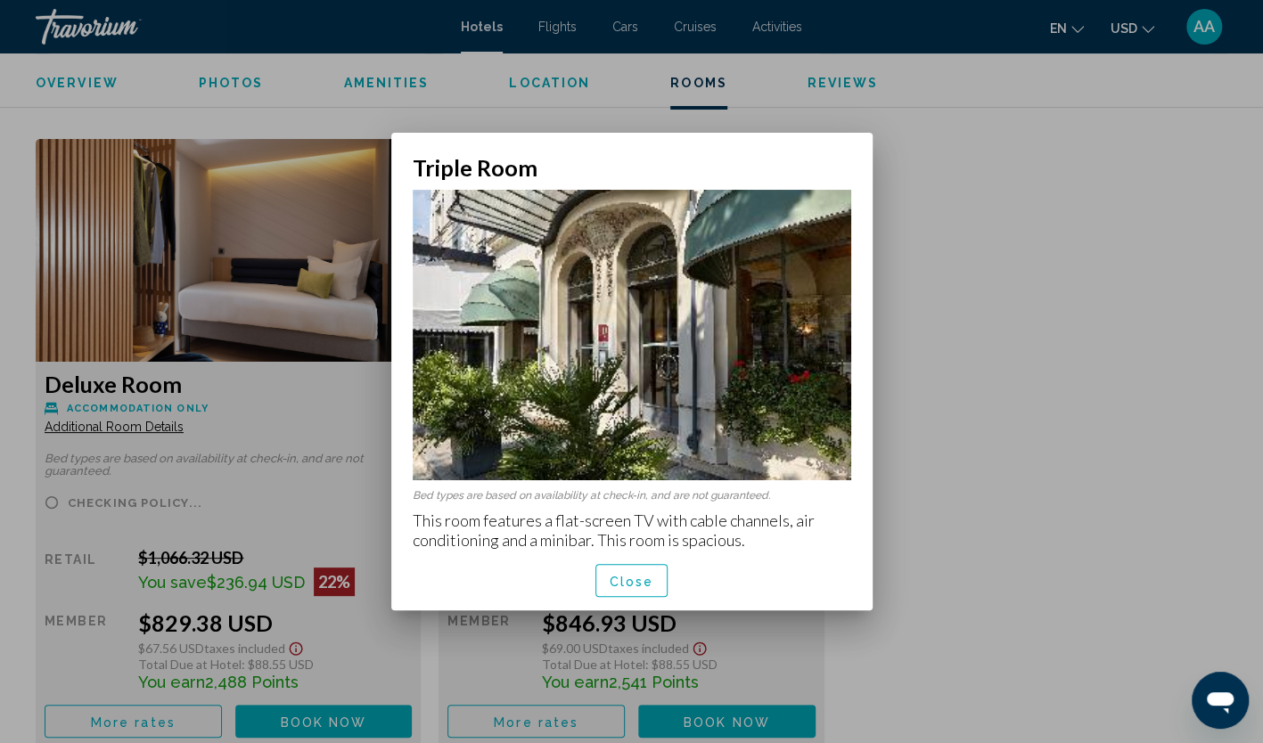
click at [644, 578] on span "Close" at bounding box center [632, 581] width 45 height 14
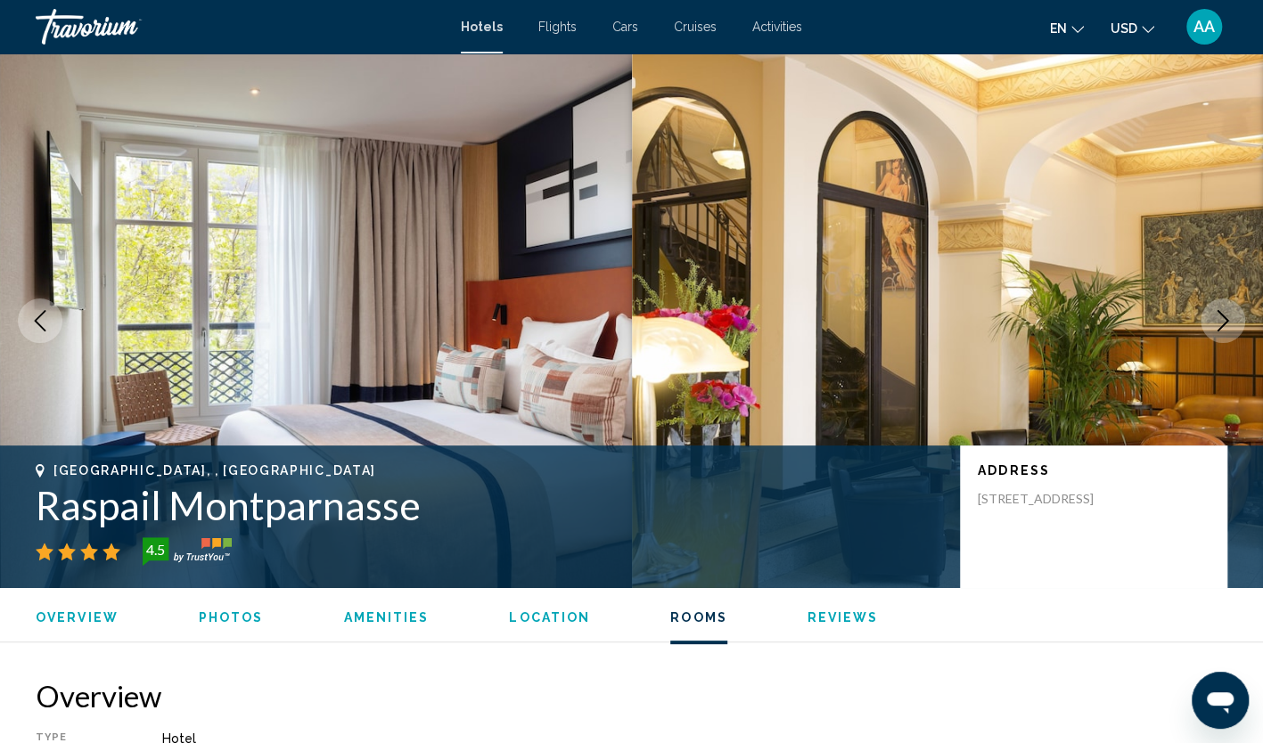
scroll to position [2318, 0]
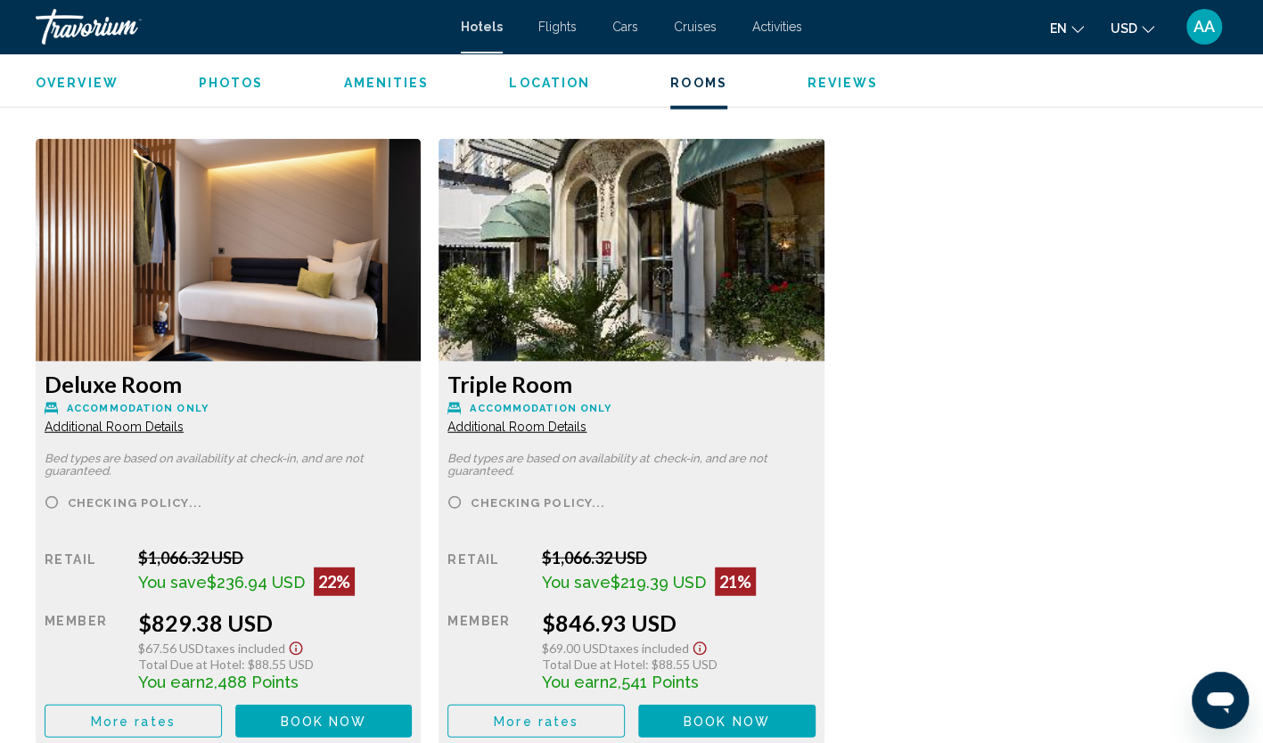
click at [128, 428] on span "Additional Room Details" at bounding box center [114, 427] width 139 height 14
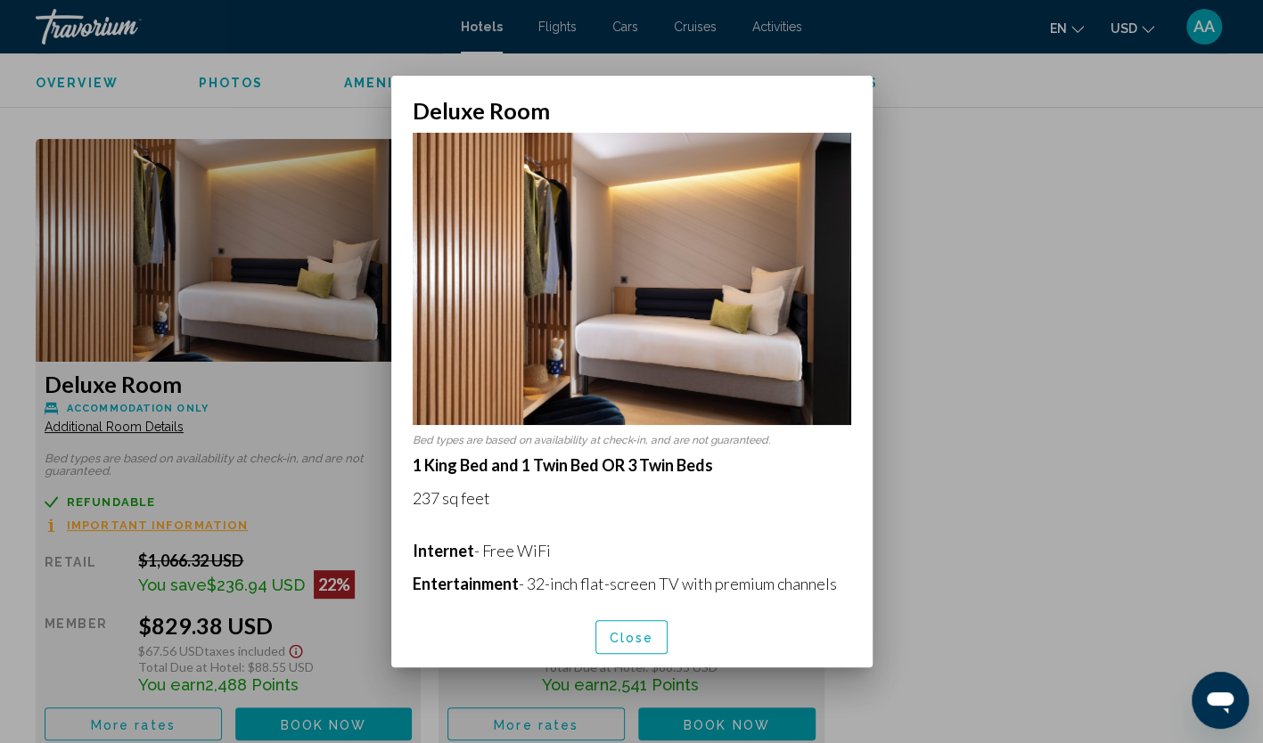
scroll to position [405, 0]
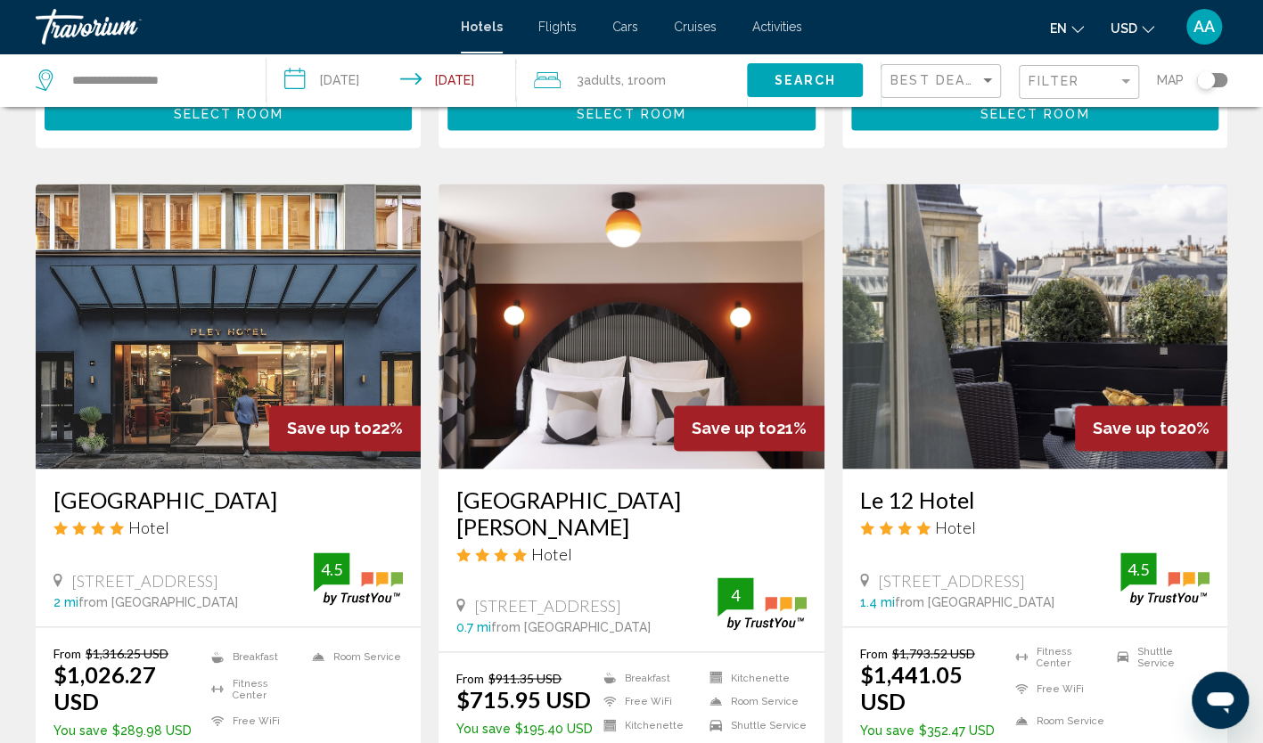
scroll to position [1337, 0]
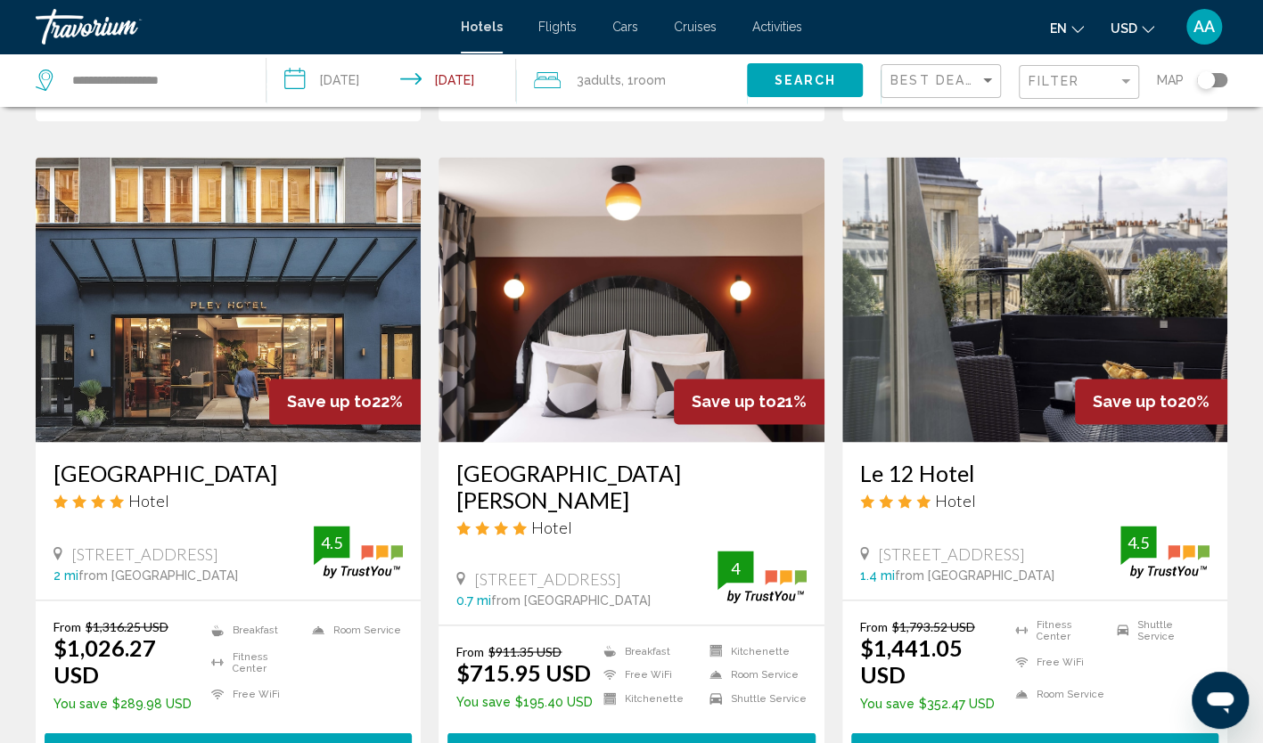
click at [236, 235] on img "Main content" at bounding box center [228, 299] width 385 height 285
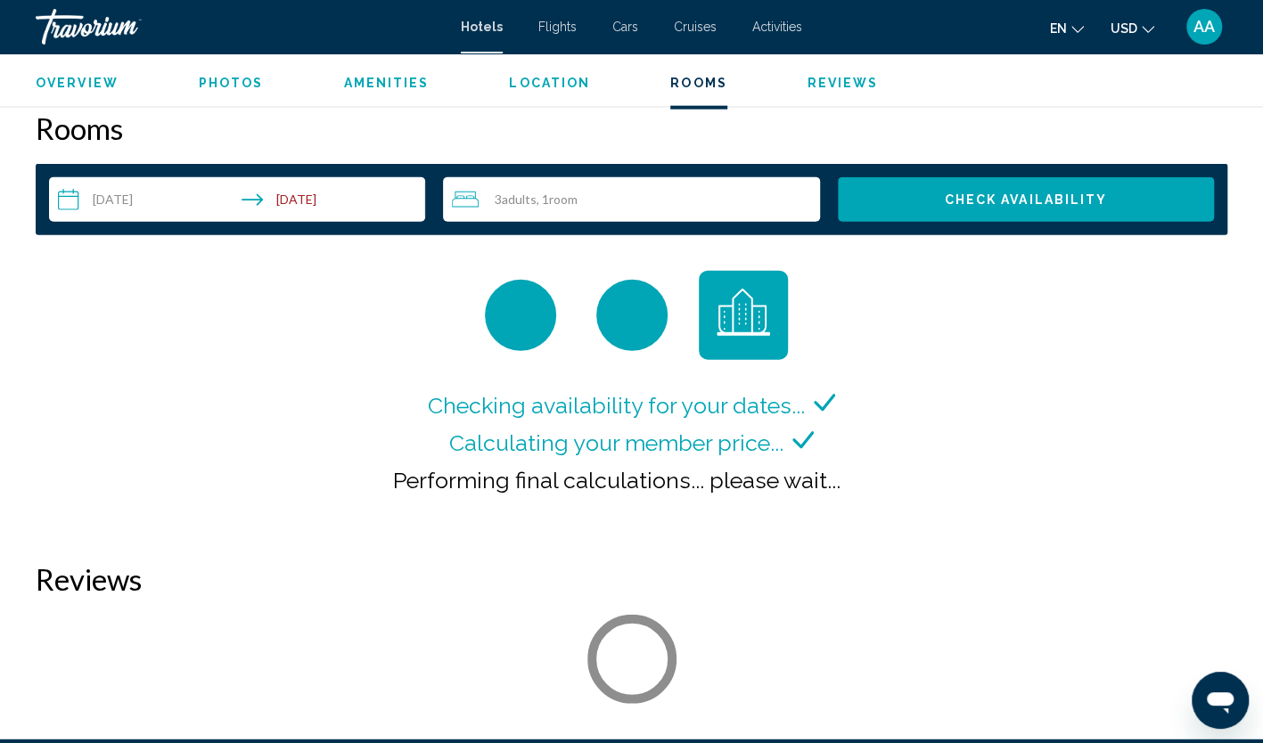
scroll to position [2318, 0]
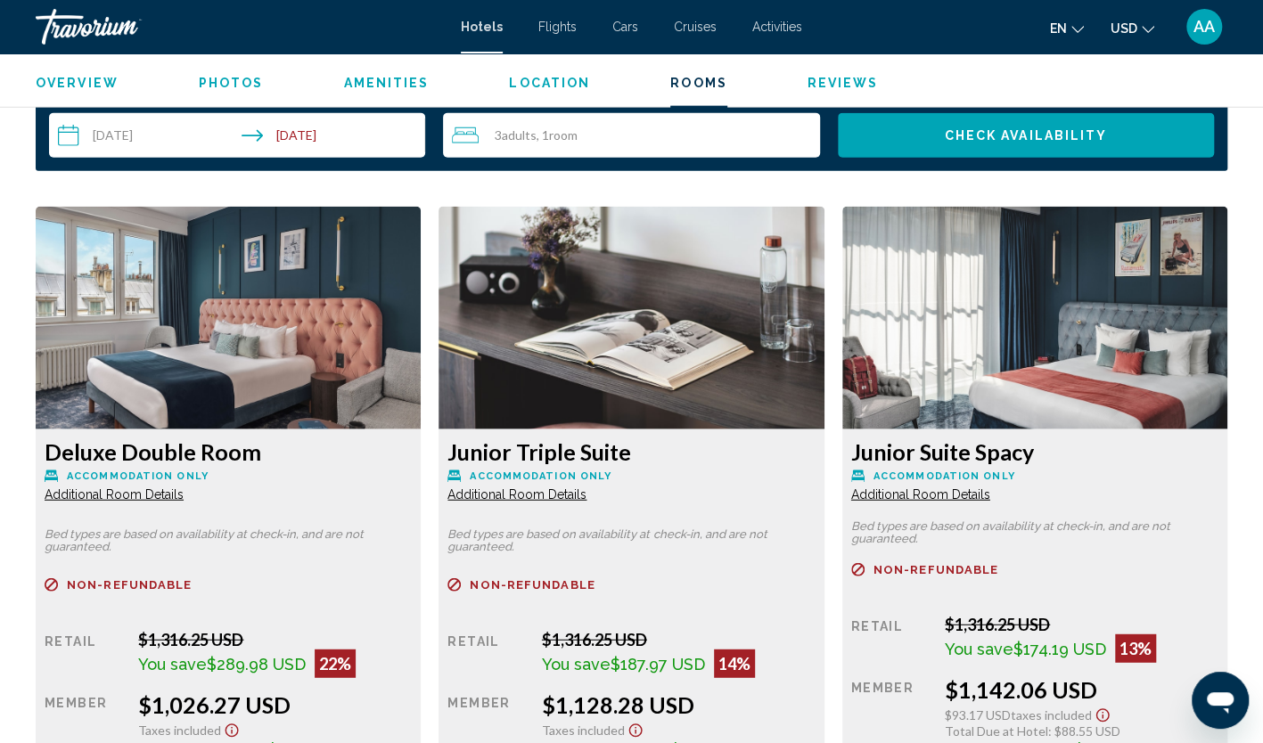
click at [184, 495] on span "Additional Room Details" at bounding box center [114, 495] width 139 height 14
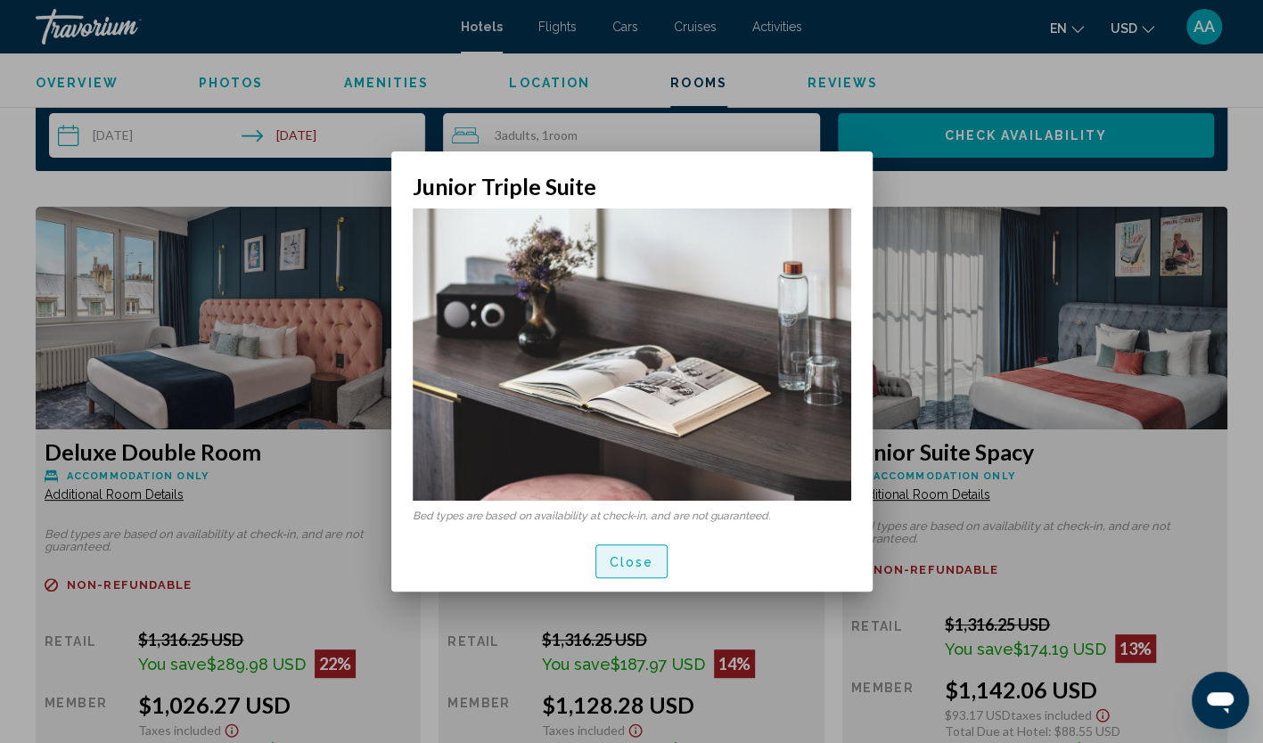
click at [623, 555] on span "Close" at bounding box center [632, 562] width 45 height 14
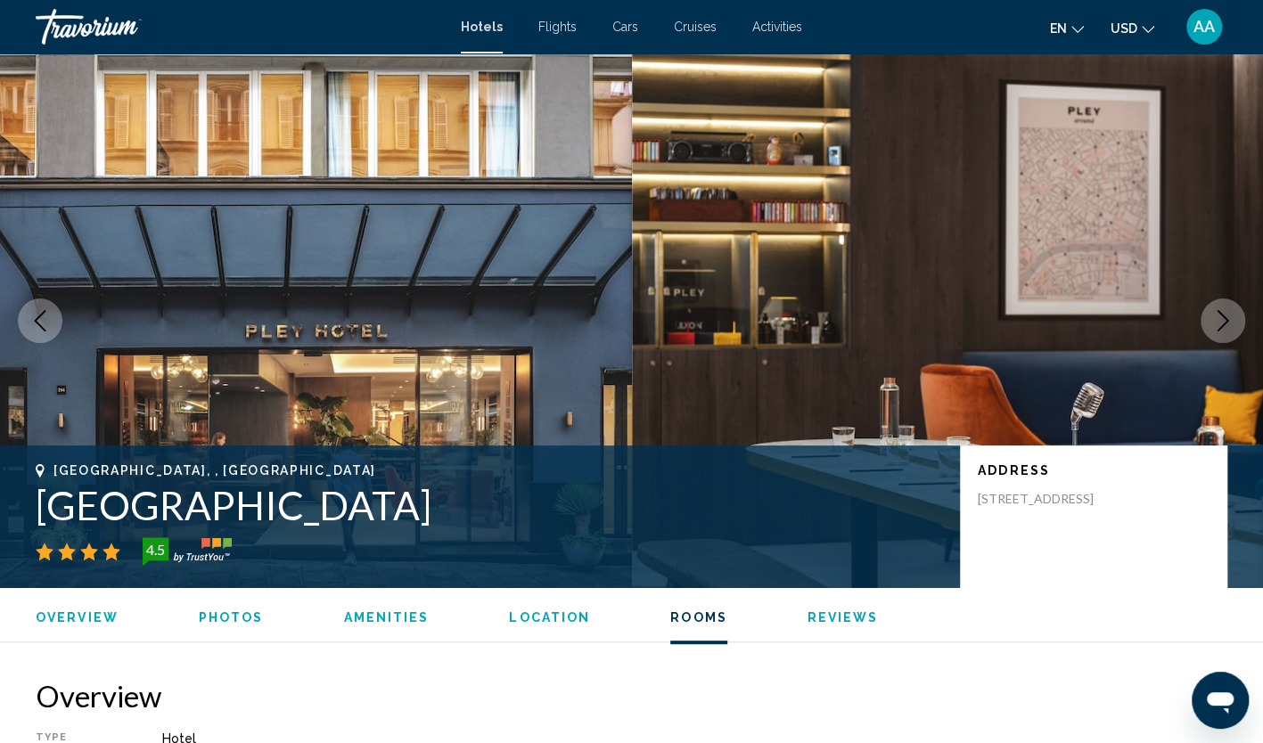
scroll to position [2318, 0]
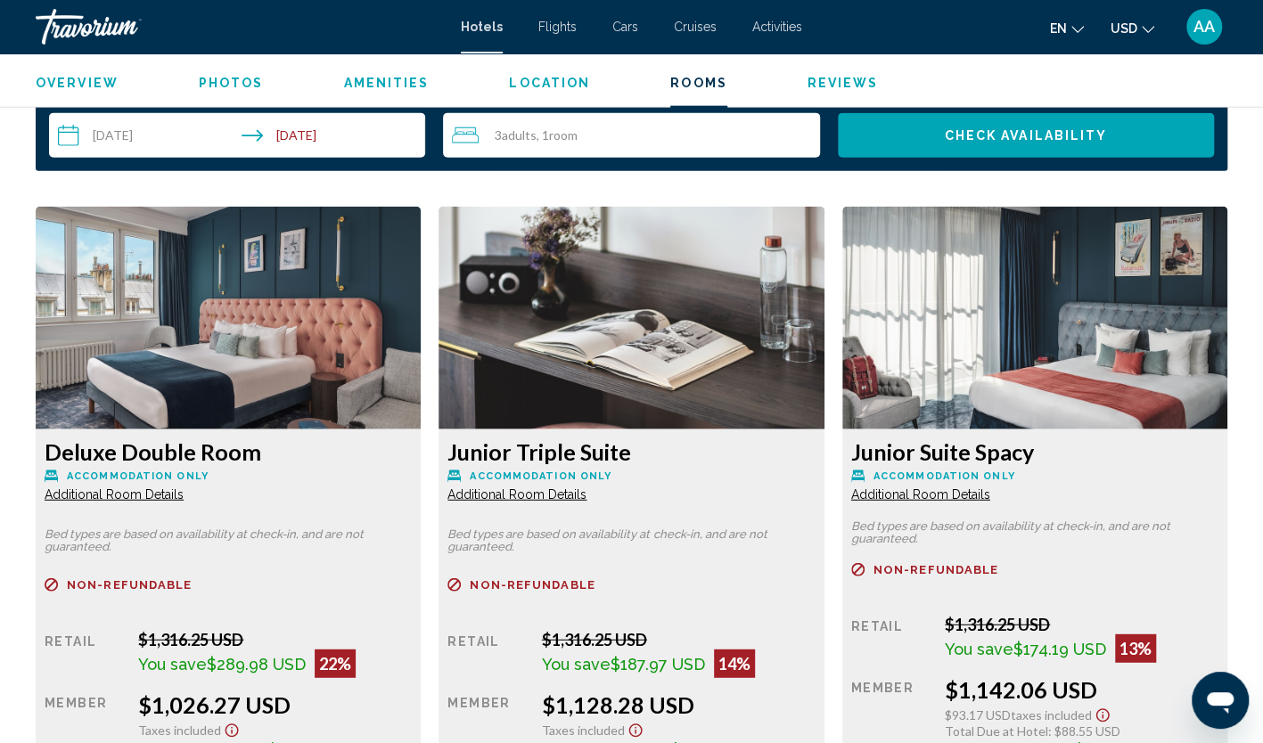
click at [166, 496] on span "Additional Room Details" at bounding box center [114, 495] width 139 height 14
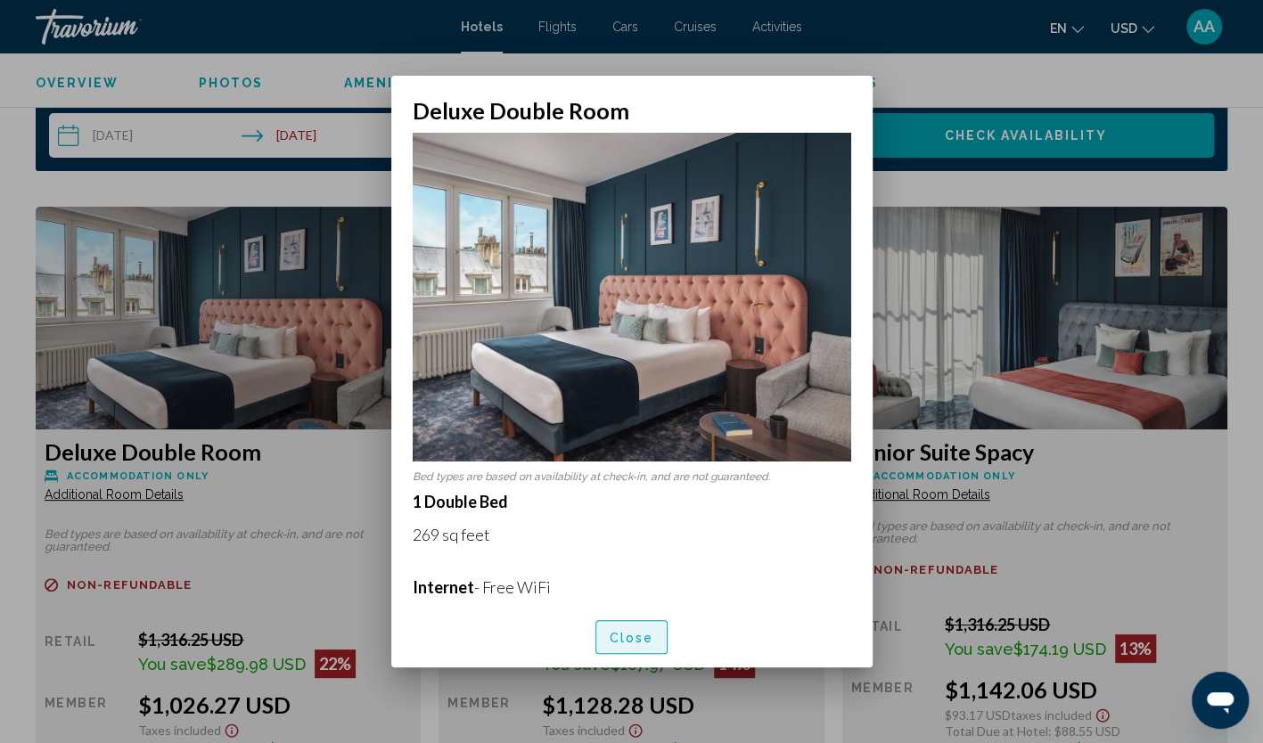
click at [624, 636] on span "Close" at bounding box center [632, 638] width 45 height 14
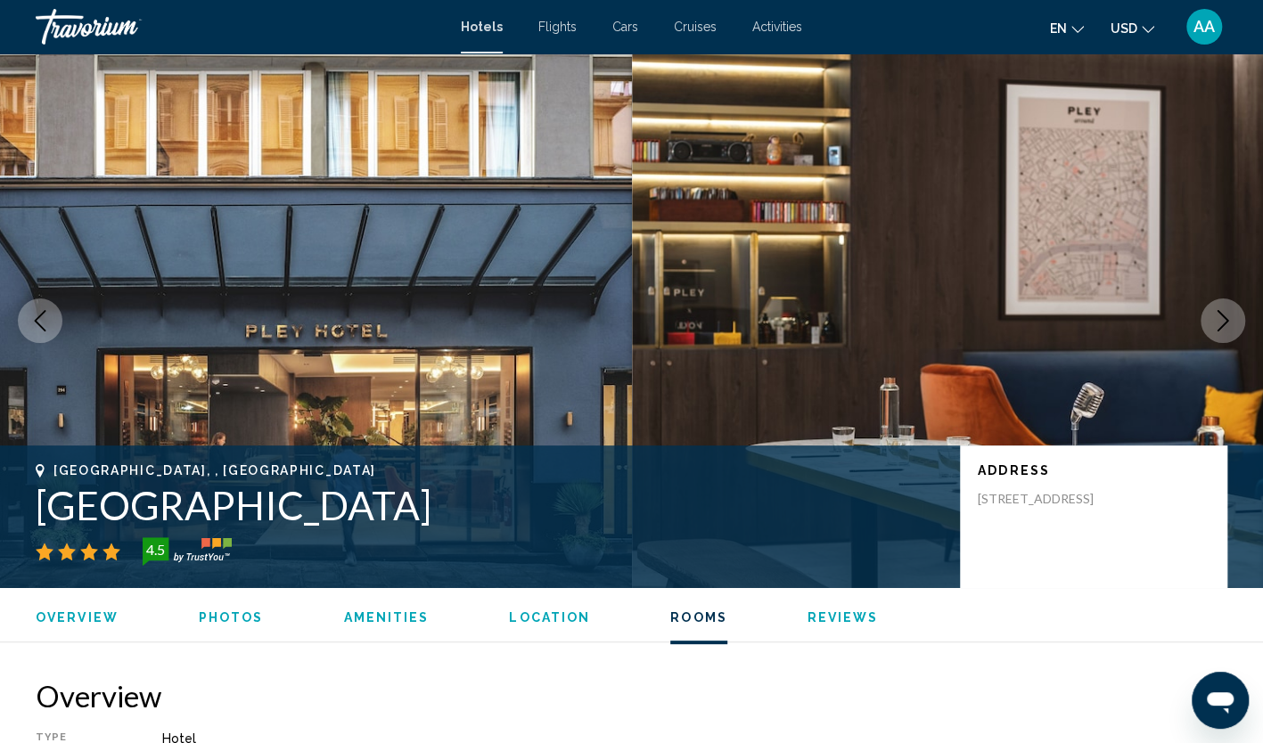
scroll to position [2318, 0]
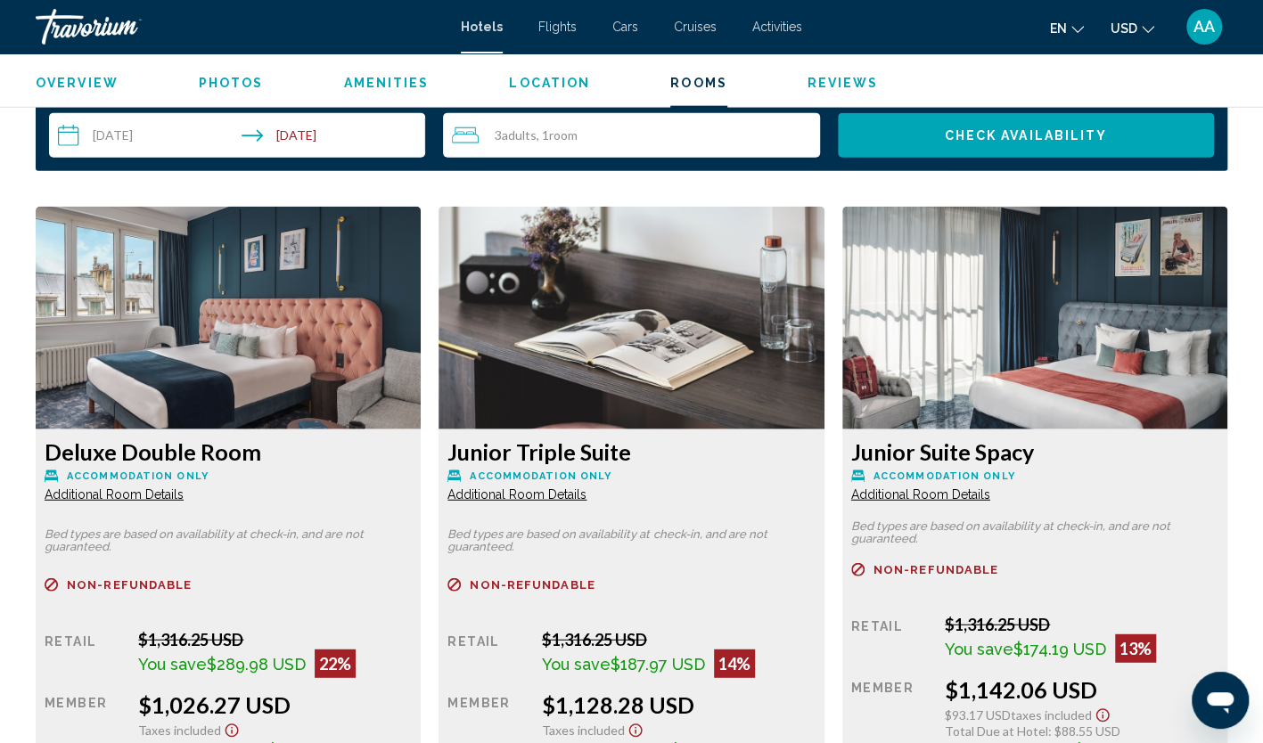
click at [184, 498] on span "Additional Room Details" at bounding box center [114, 495] width 139 height 14
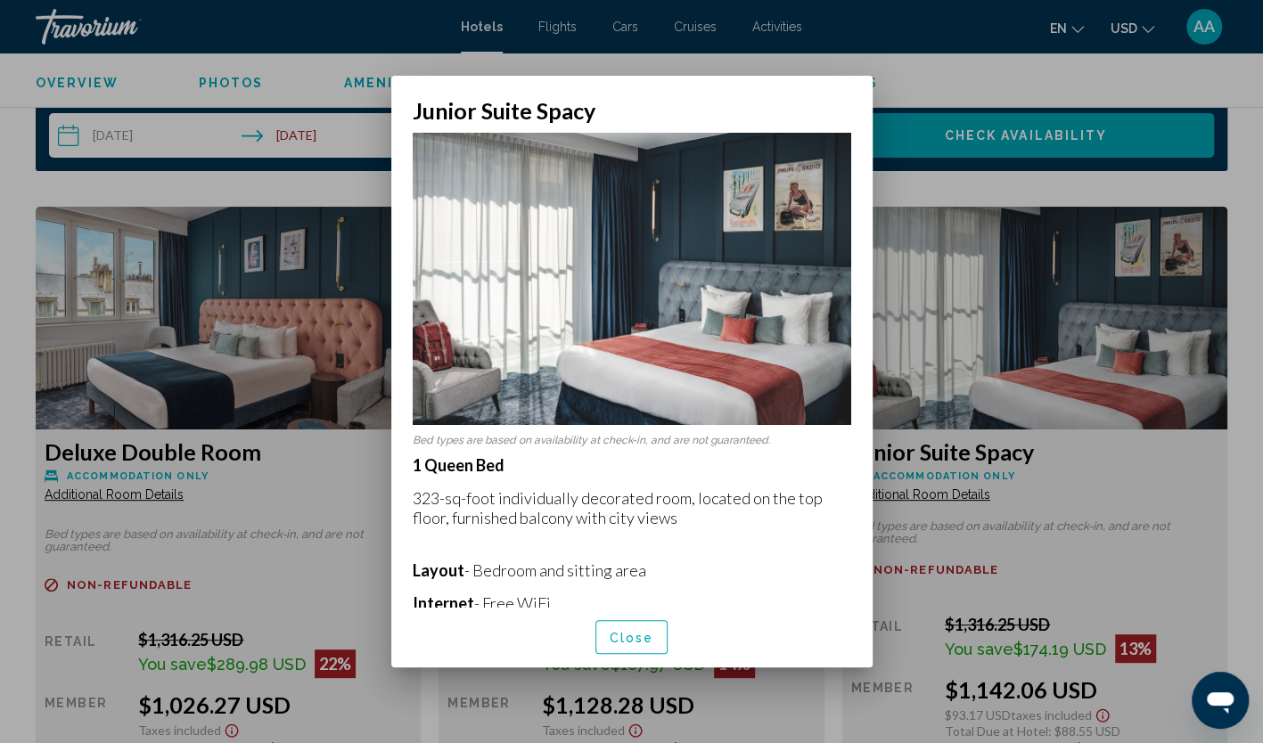
click at [636, 631] on span "Close" at bounding box center [632, 638] width 45 height 14
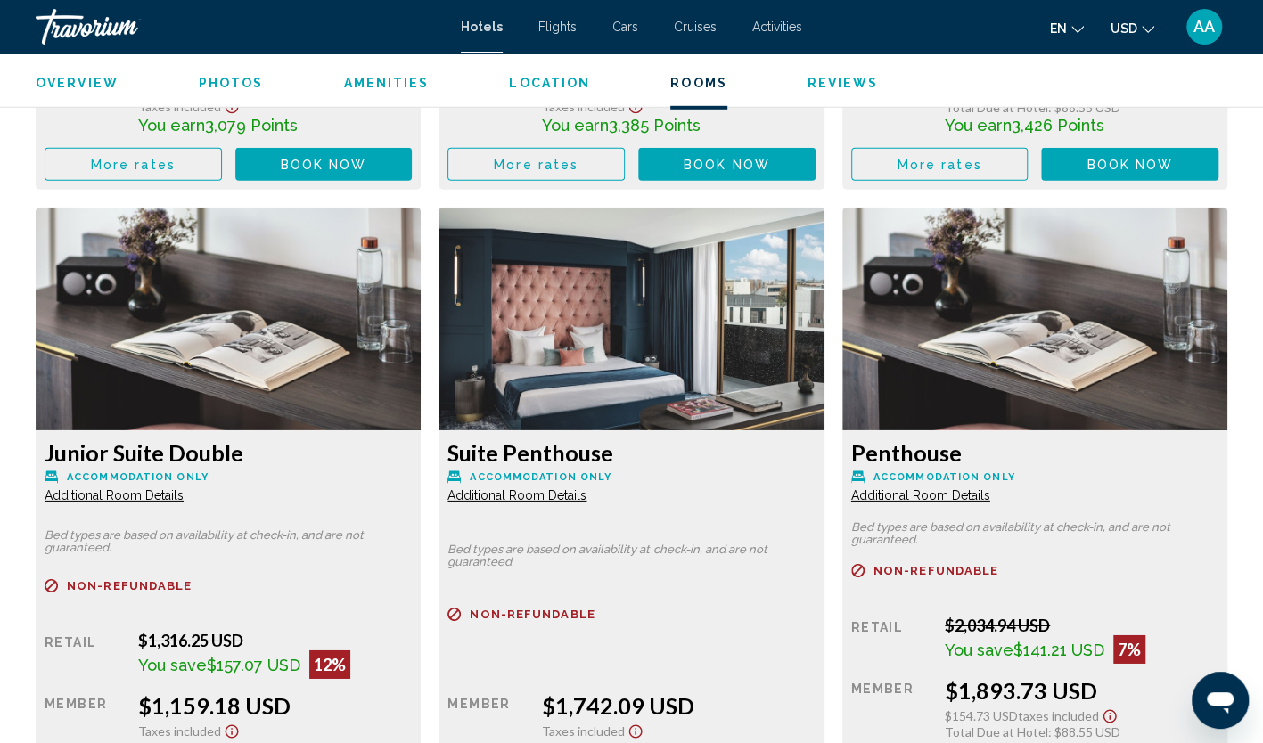
scroll to position [3031, 0]
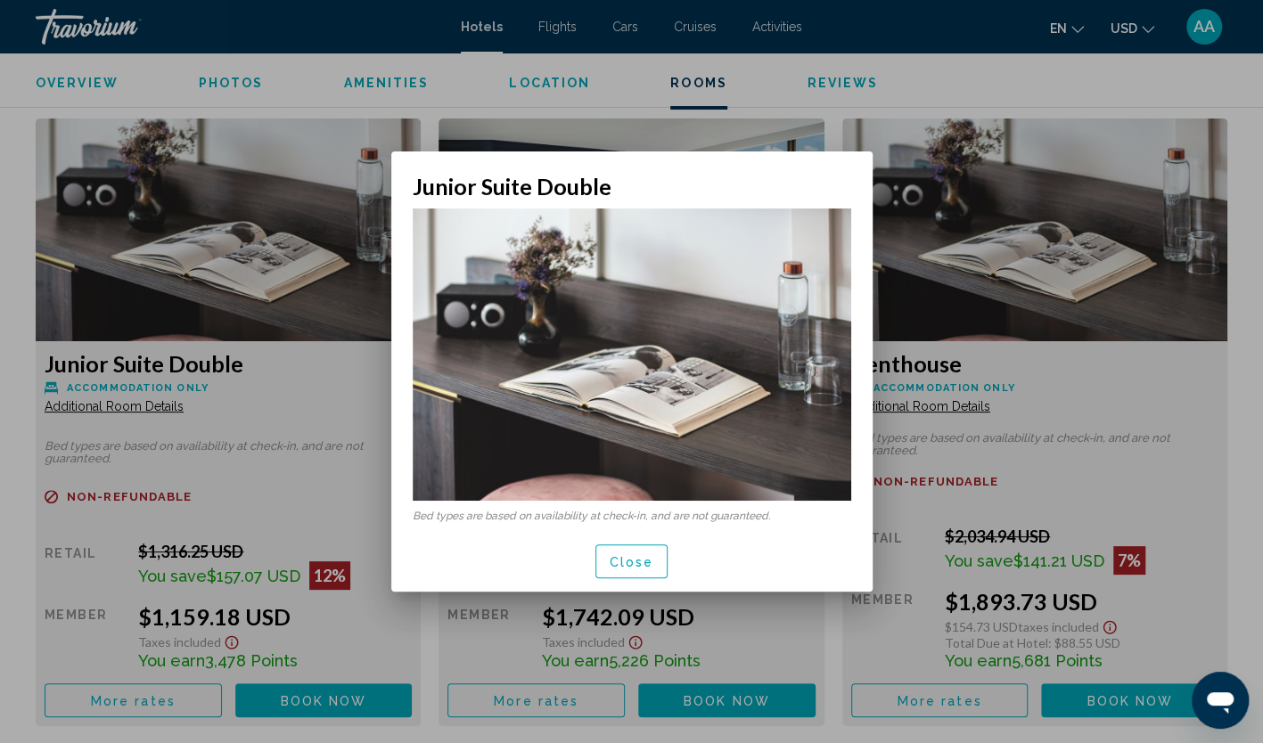
scroll to position [0, 0]
click at [643, 565] on span "Close" at bounding box center [632, 562] width 45 height 14
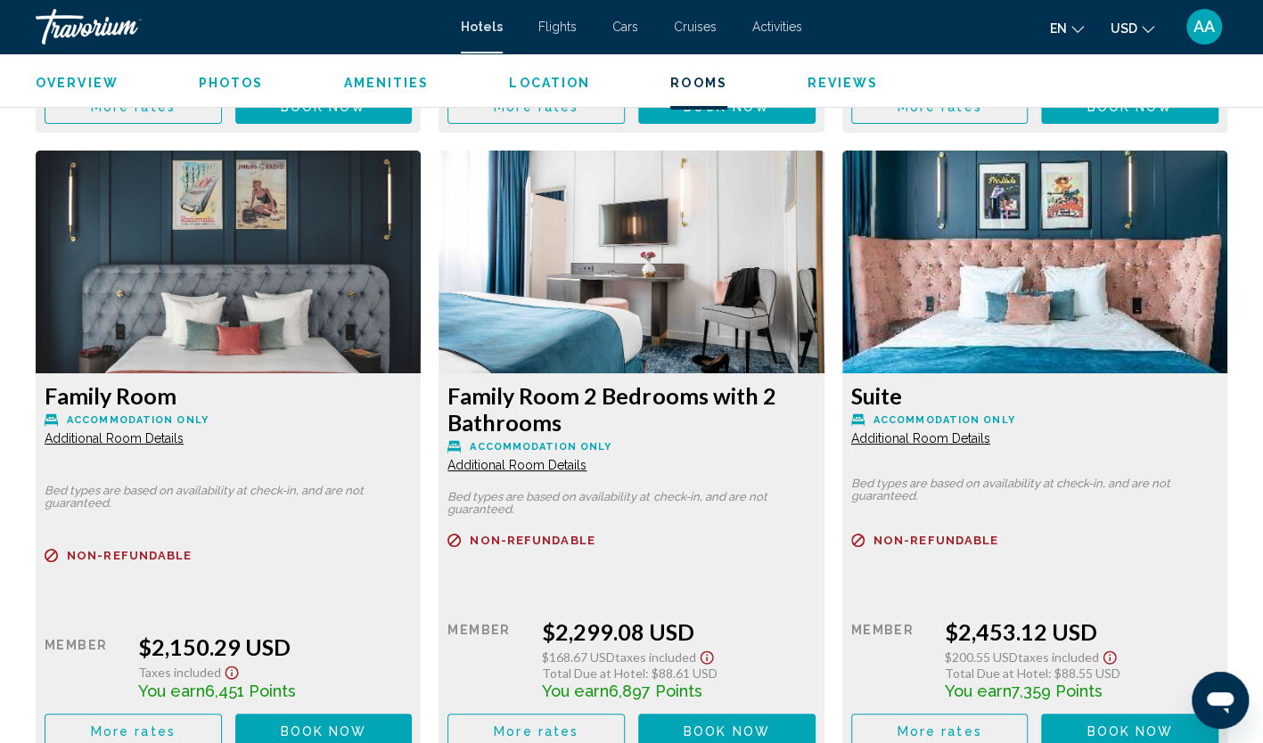
scroll to position [3655, 0]
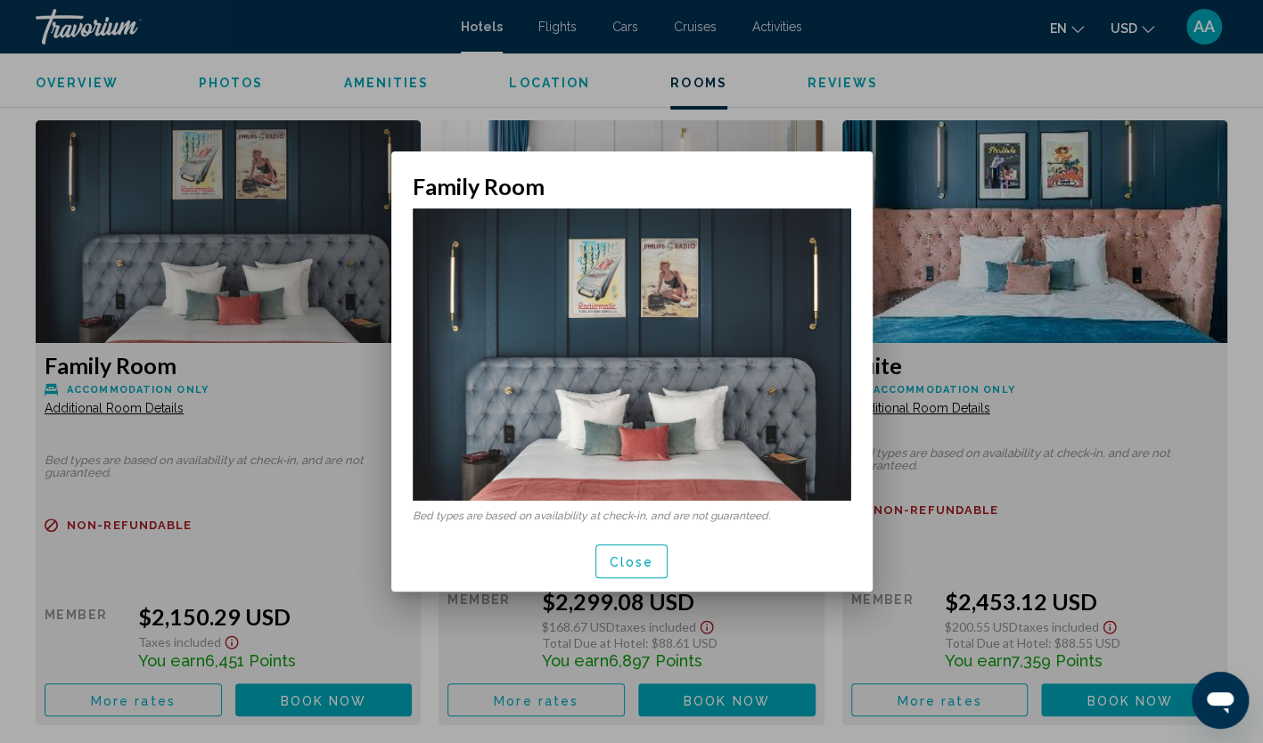
scroll to position [0, 0]
click at [629, 563] on span "Close" at bounding box center [632, 562] width 45 height 14
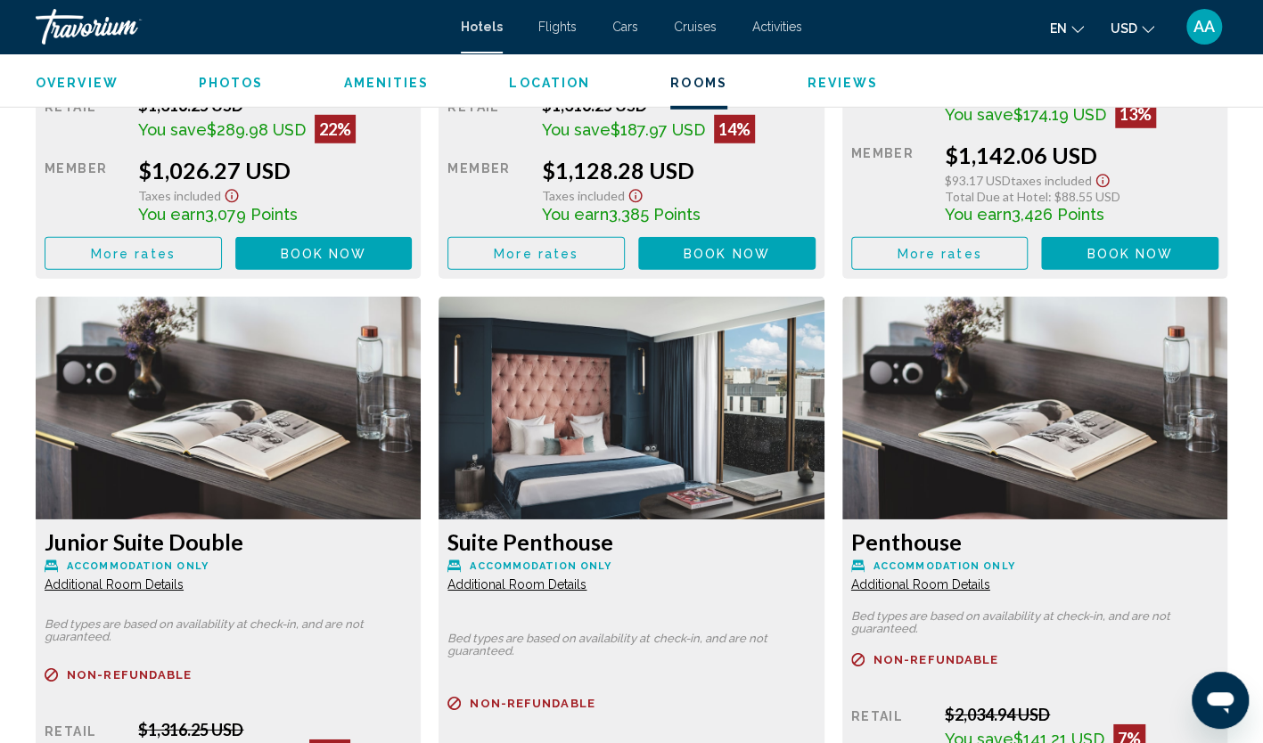
scroll to position [2407, 0]
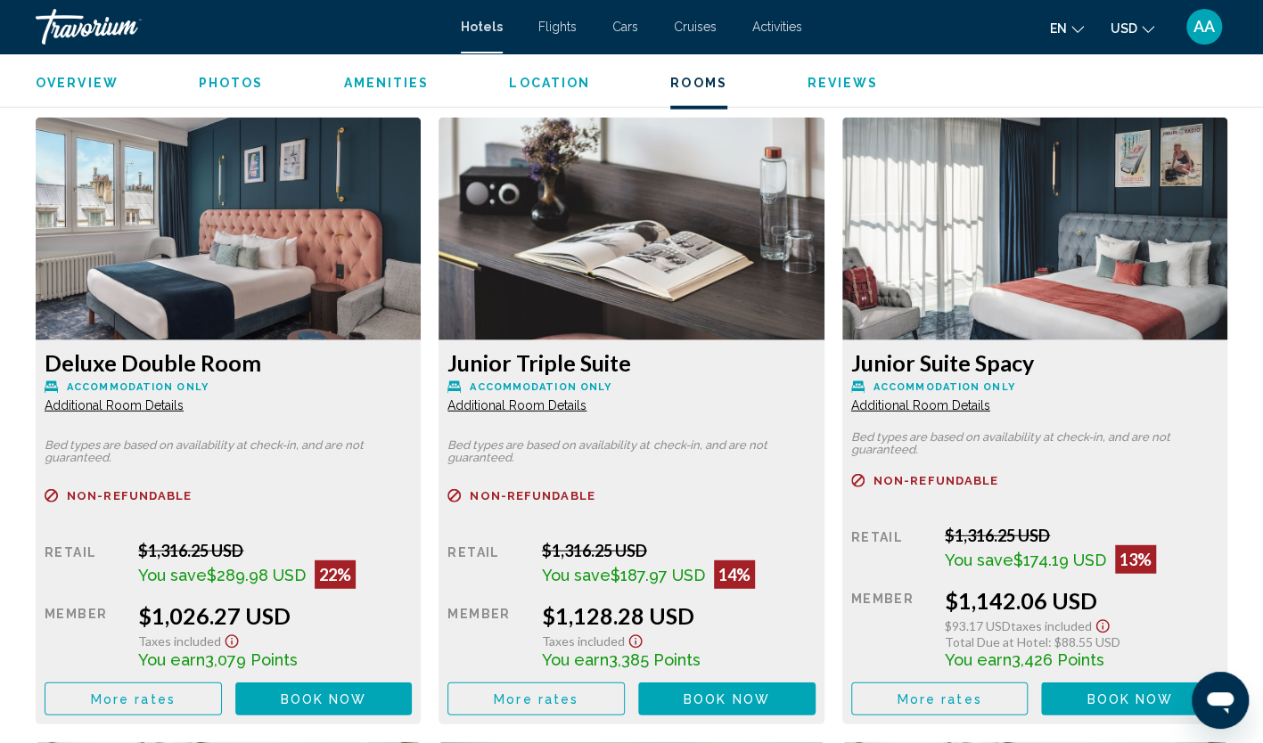
click at [162, 404] on span "Additional Room Details" at bounding box center [114, 405] width 139 height 14
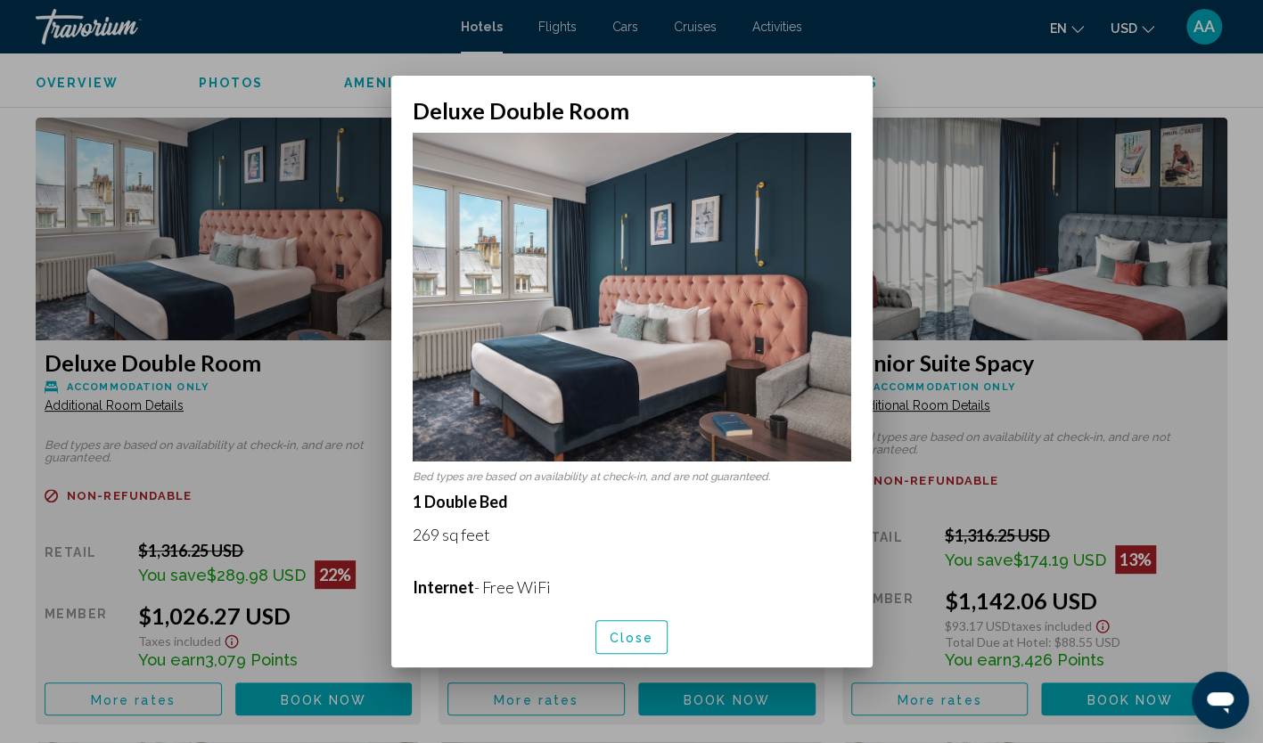
scroll to position [267, 0]
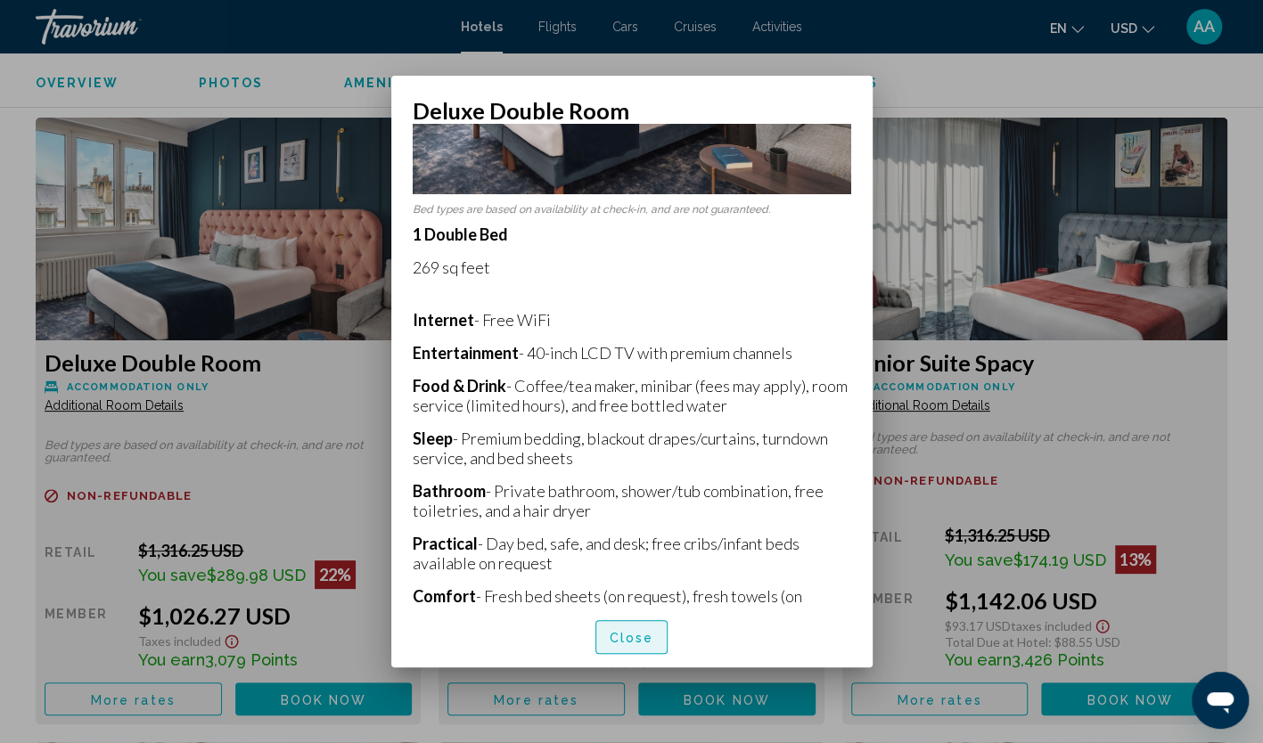
click at [625, 635] on span "Close" at bounding box center [632, 638] width 45 height 14
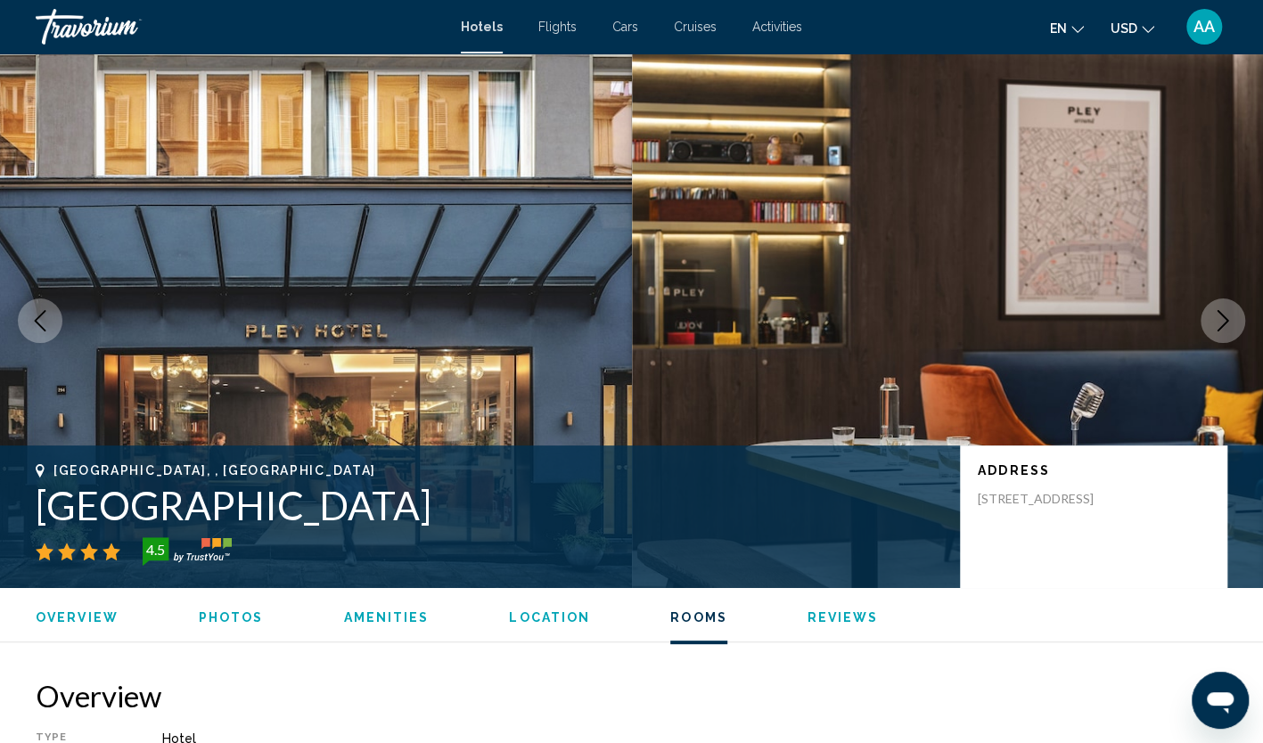
scroll to position [2407, 0]
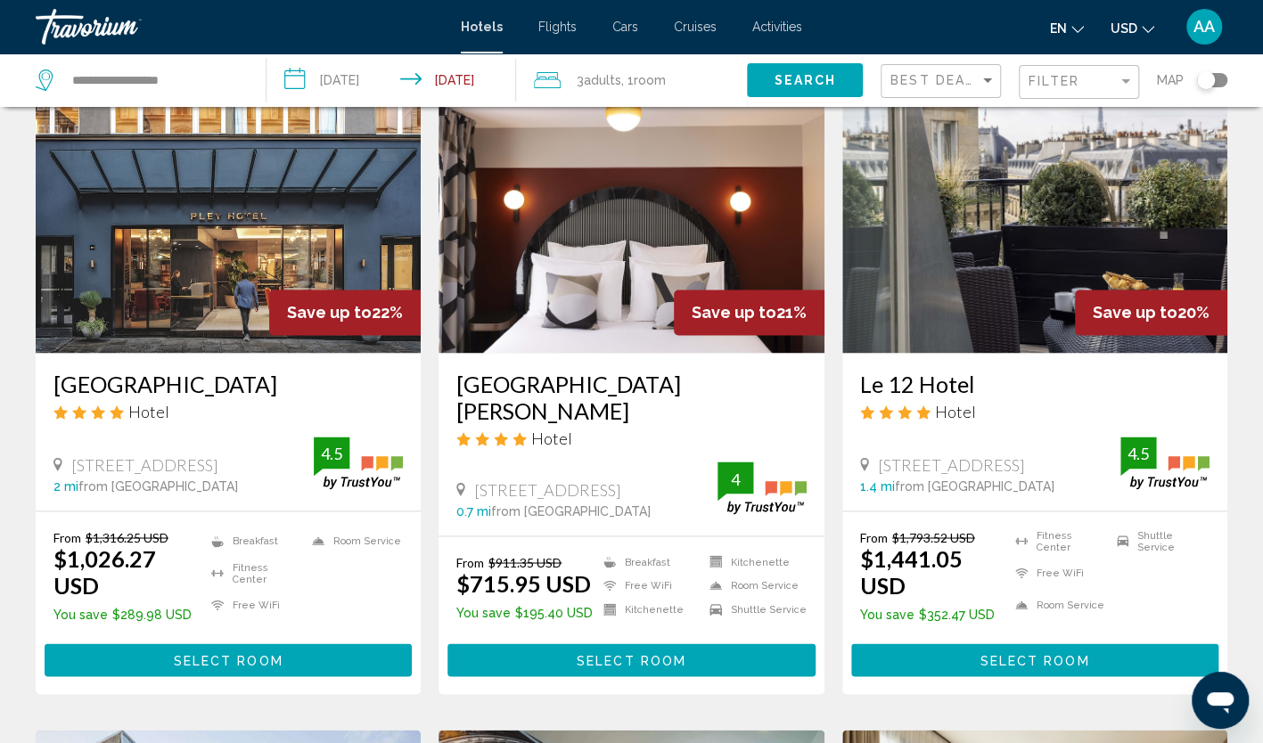
scroll to position [1337, 0]
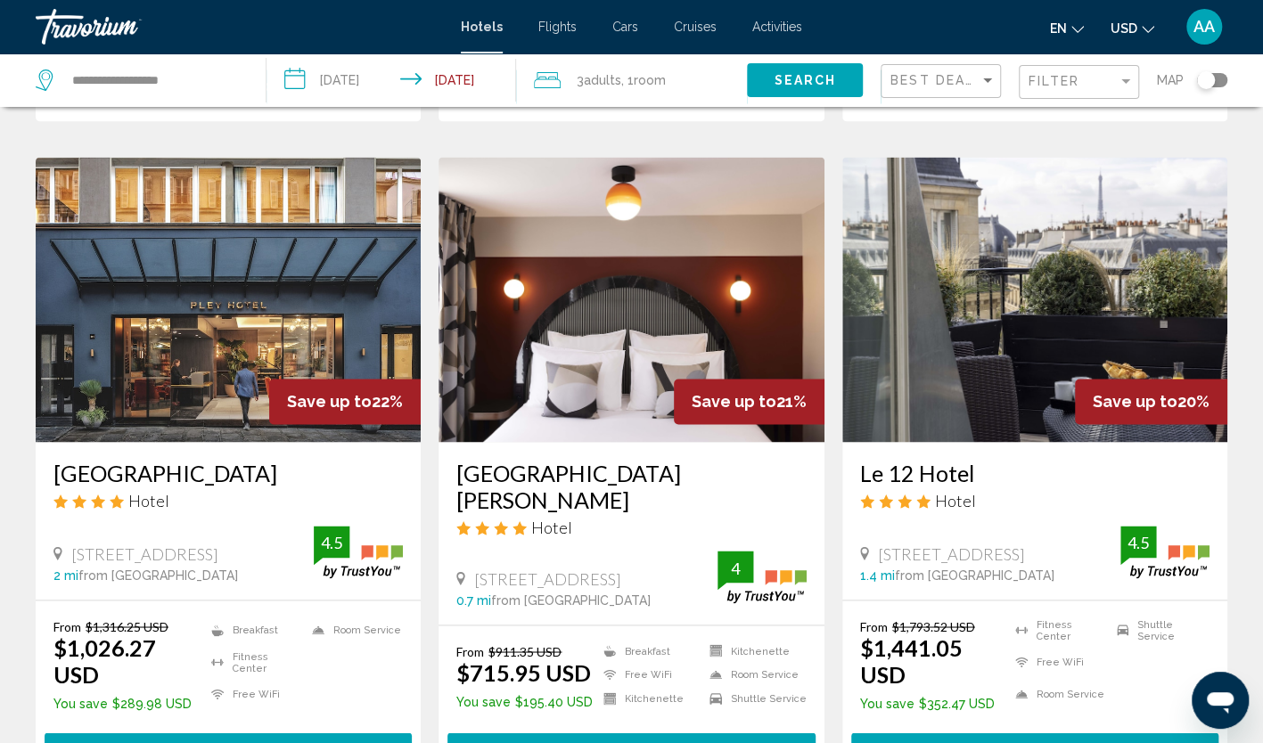
click at [1120, 312] on img "Main content" at bounding box center [1034, 299] width 385 height 285
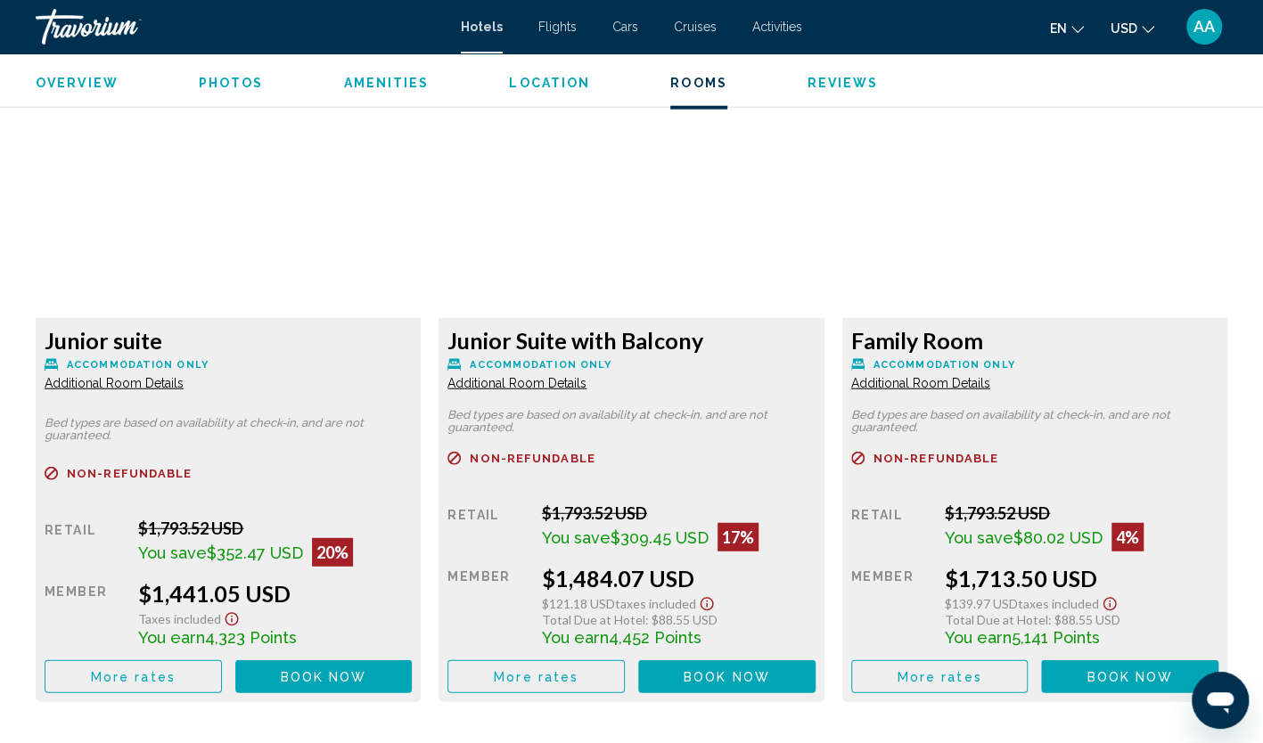
scroll to position [2407, 0]
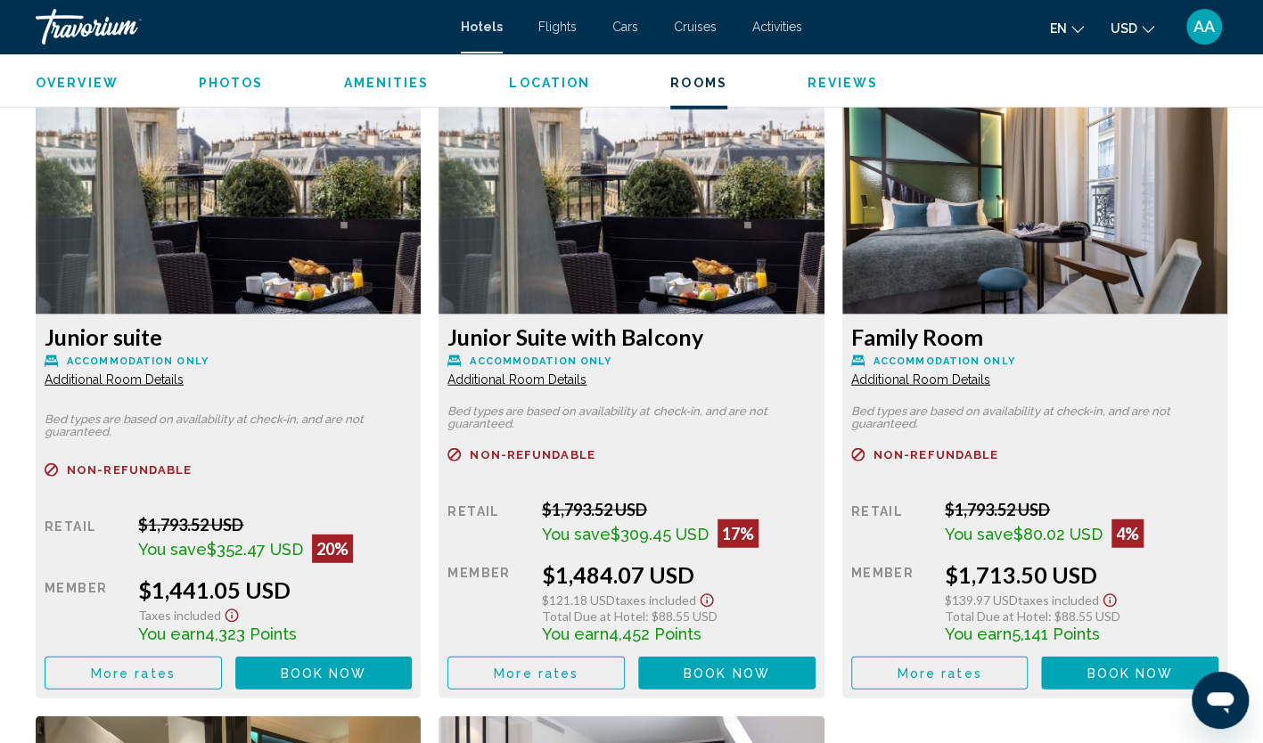
click at [146, 382] on span "Additional Room Details" at bounding box center [114, 380] width 139 height 14
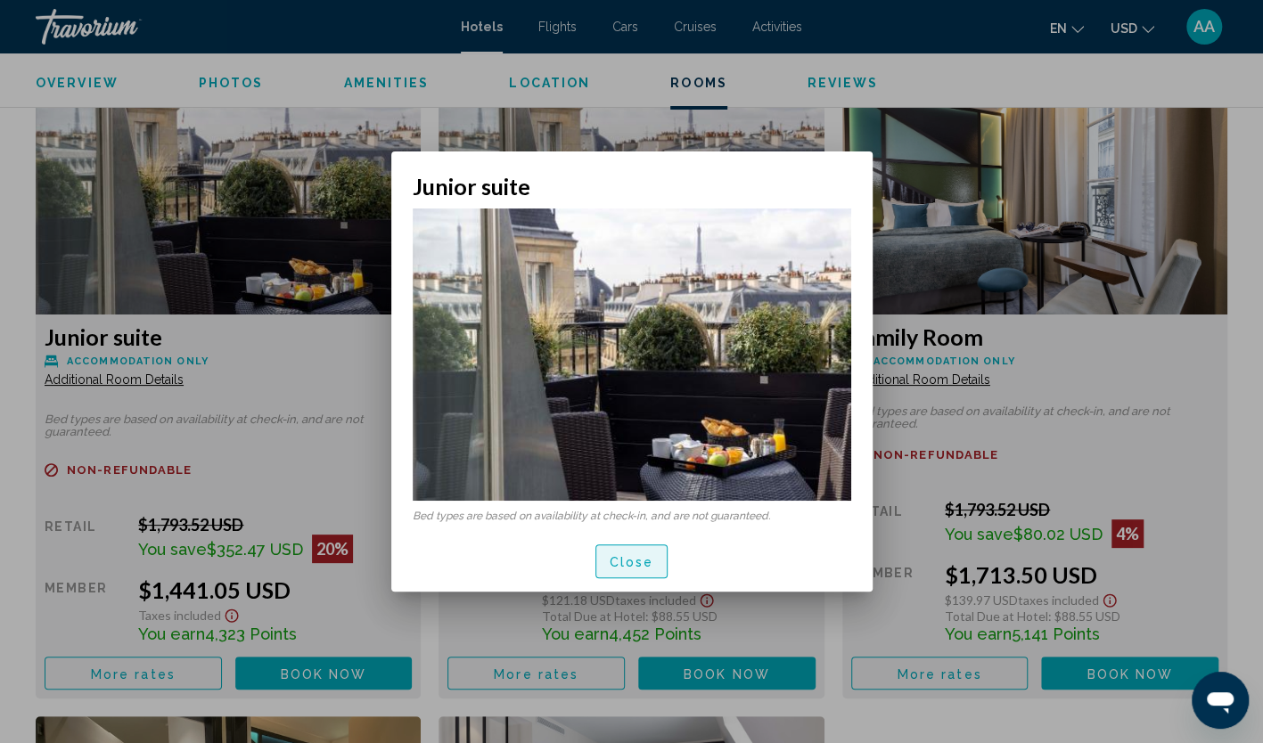
click at [646, 562] on span "Close" at bounding box center [632, 562] width 45 height 14
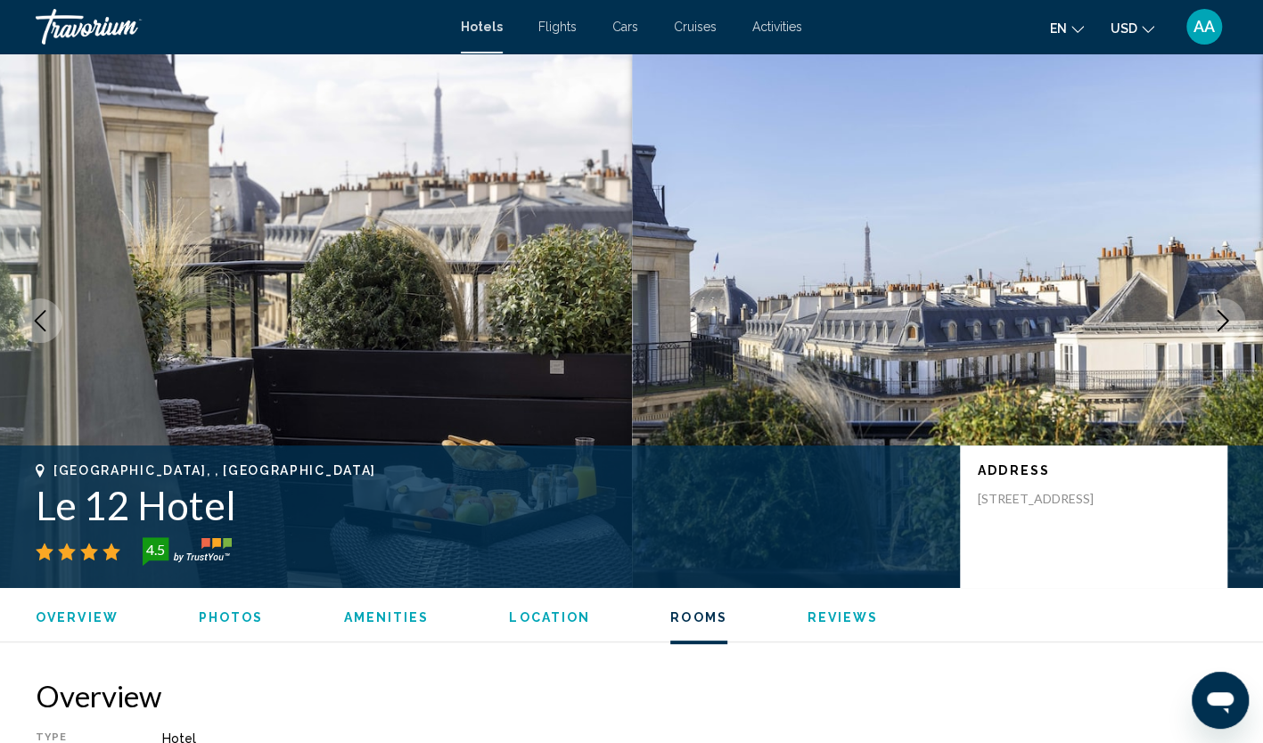
scroll to position [2407, 0]
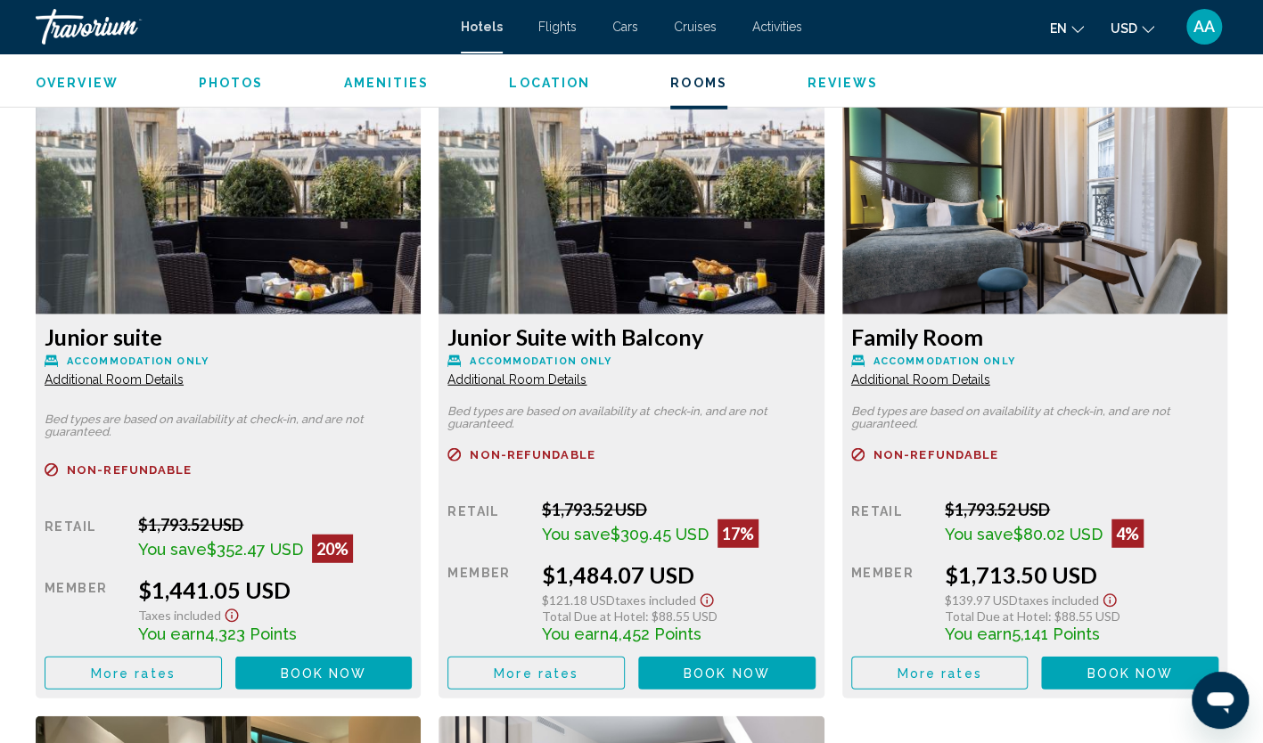
click at [184, 382] on span "Additional Room Details" at bounding box center [114, 380] width 139 height 14
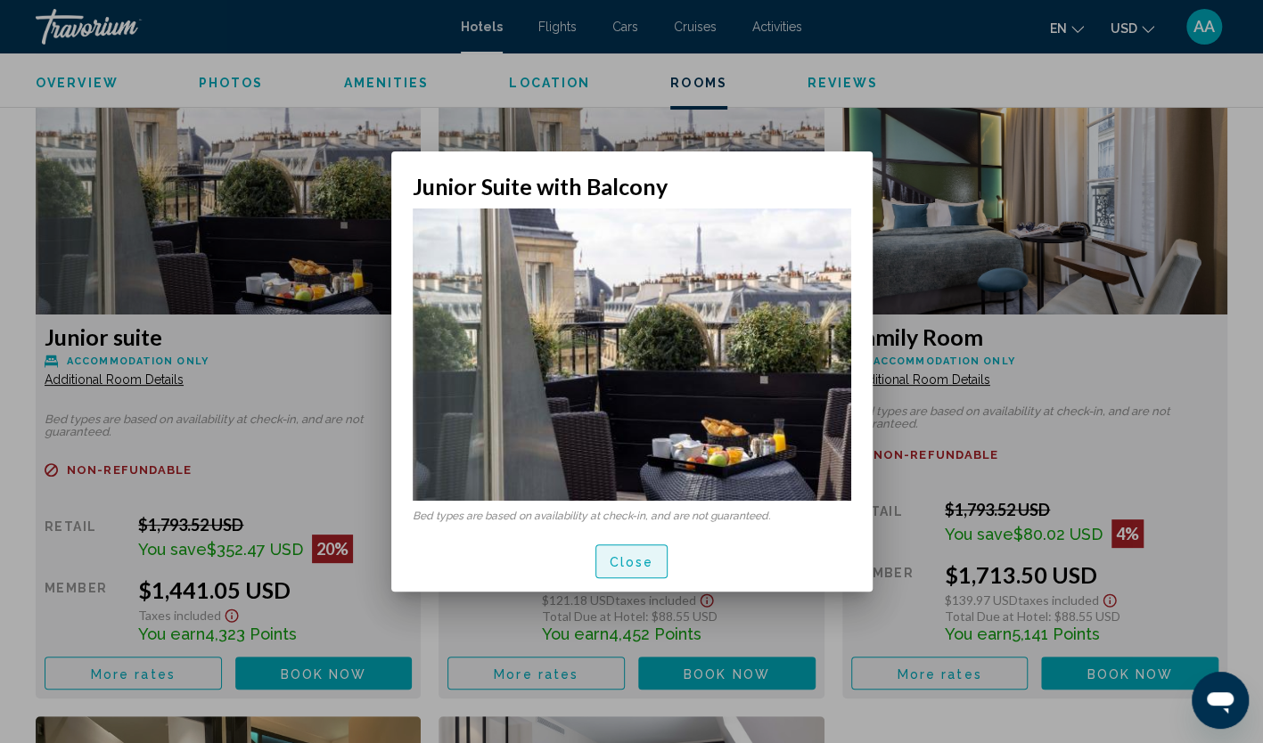
click at [649, 554] on span "Close" at bounding box center [632, 561] width 45 height 14
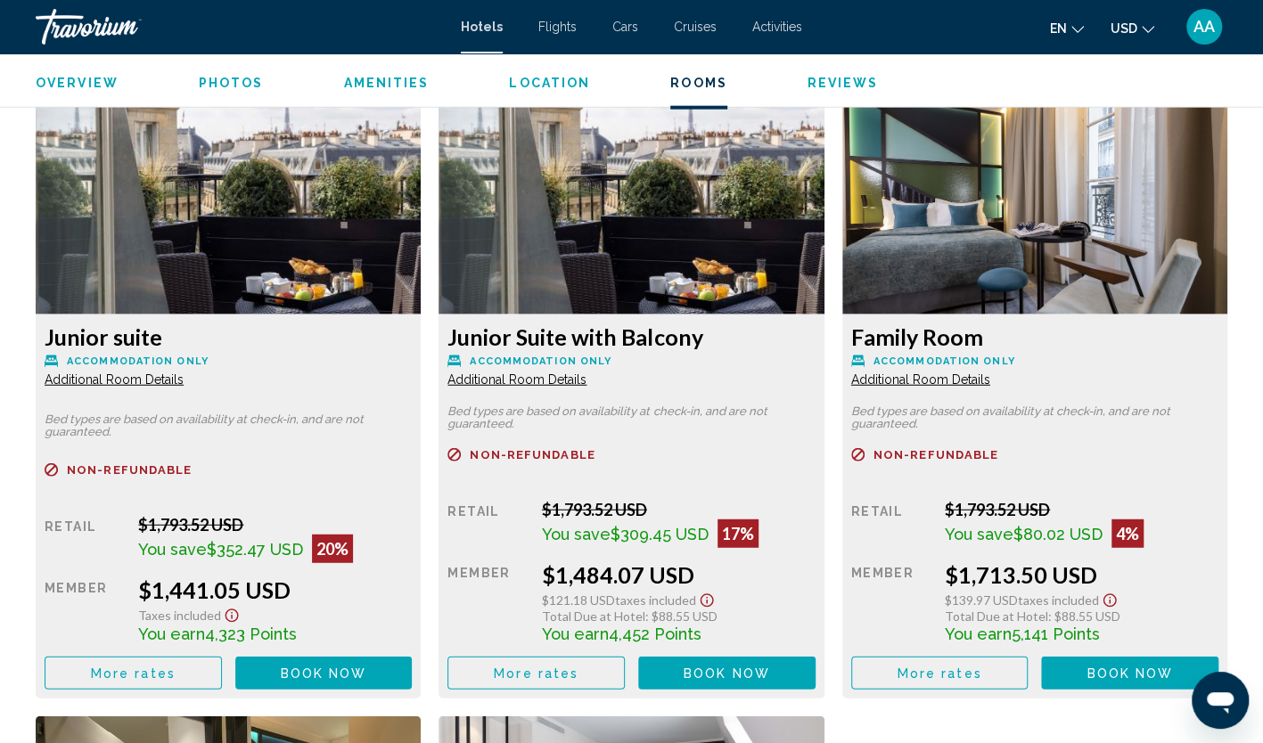
click at [184, 384] on span "Additional Room Details" at bounding box center [114, 380] width 139 height 14
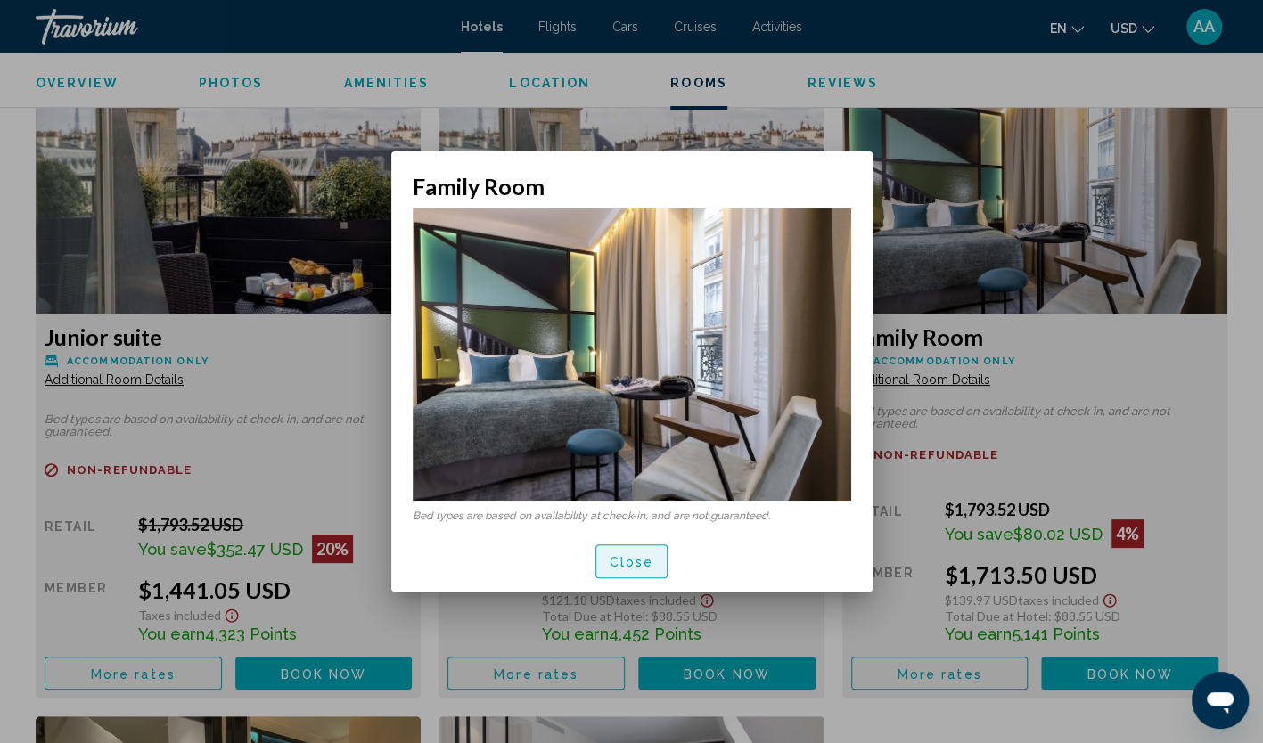
click at [628, 556] on span "Close" at bounding box center [632, 562] width 45 height 14
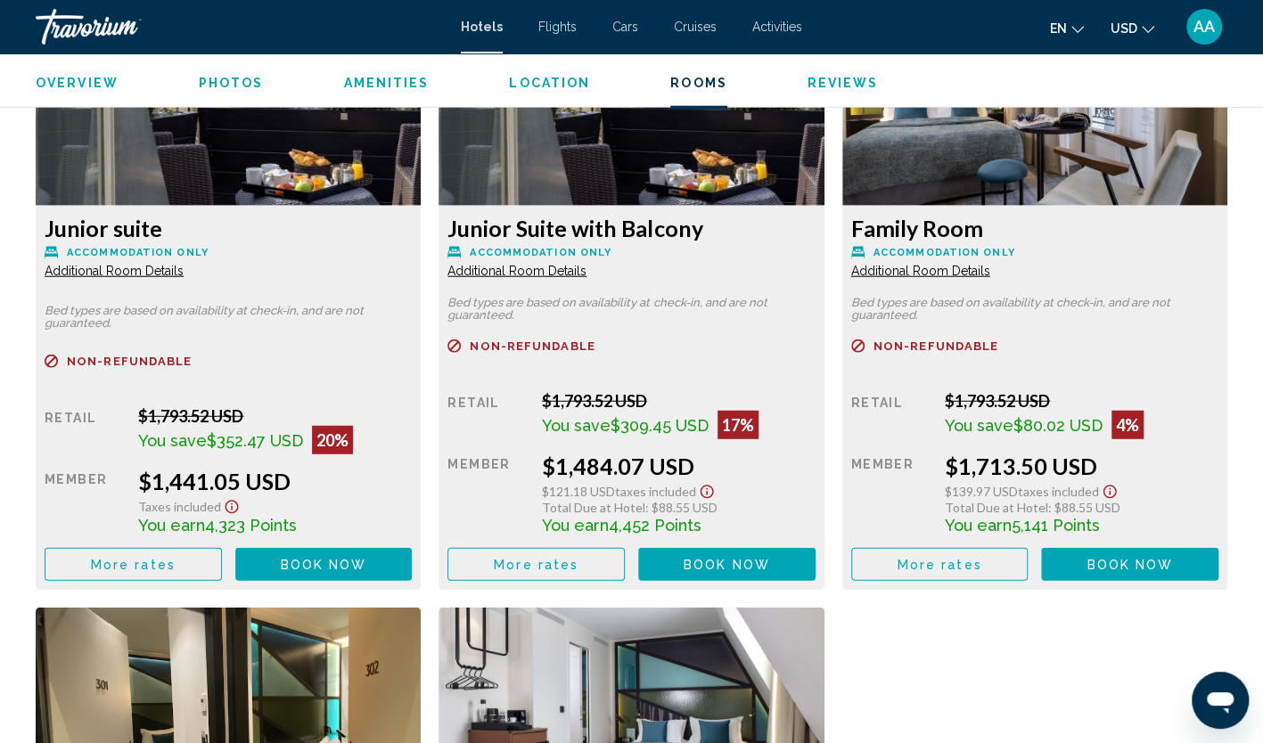
scroll to position [2496, 0]
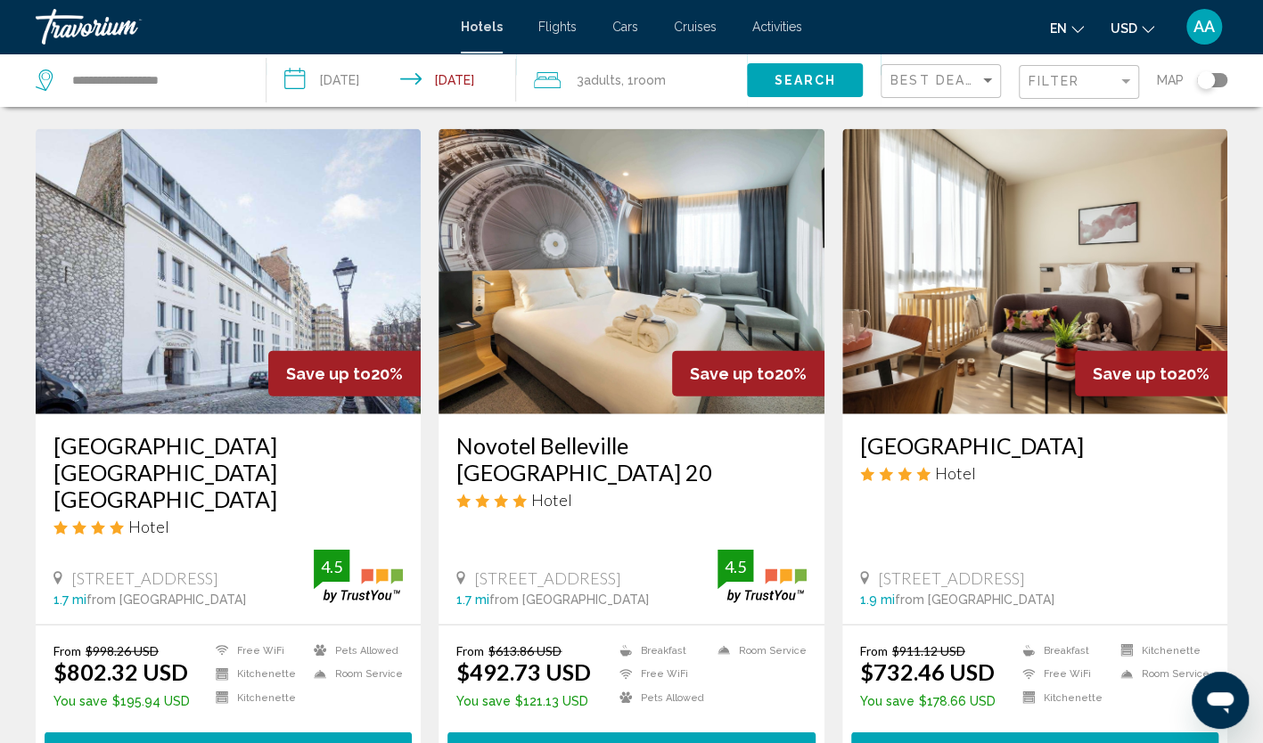
scroll to position [2050, 0]
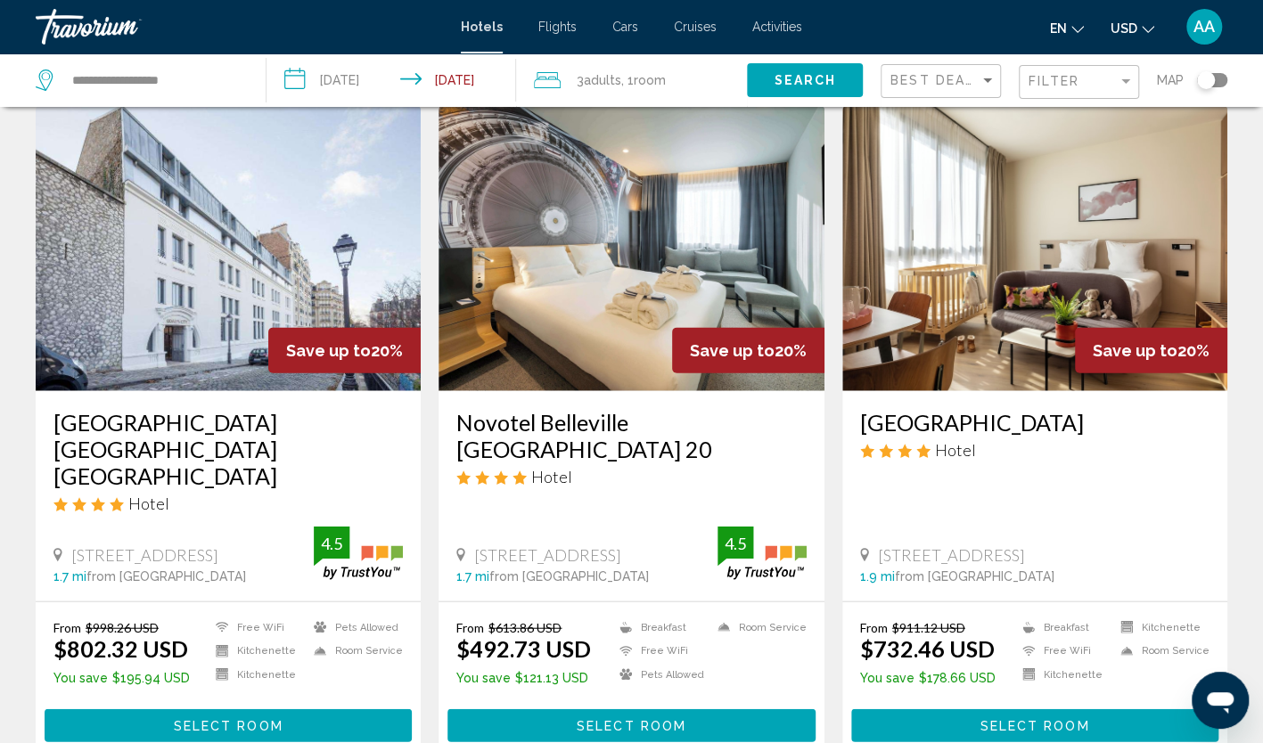
click at [242, 266] on img "Main content" at bounding box center [228, 248] width 385 height 285
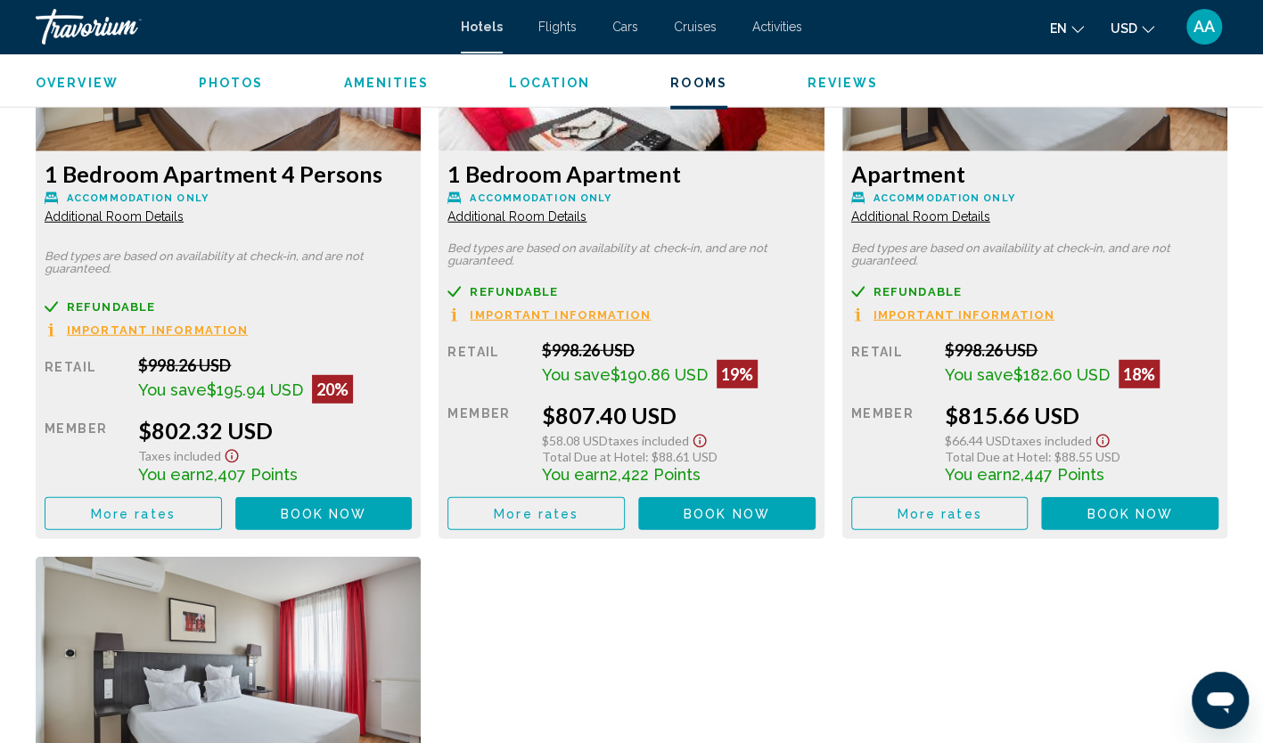
scroll to position [2587, 0]
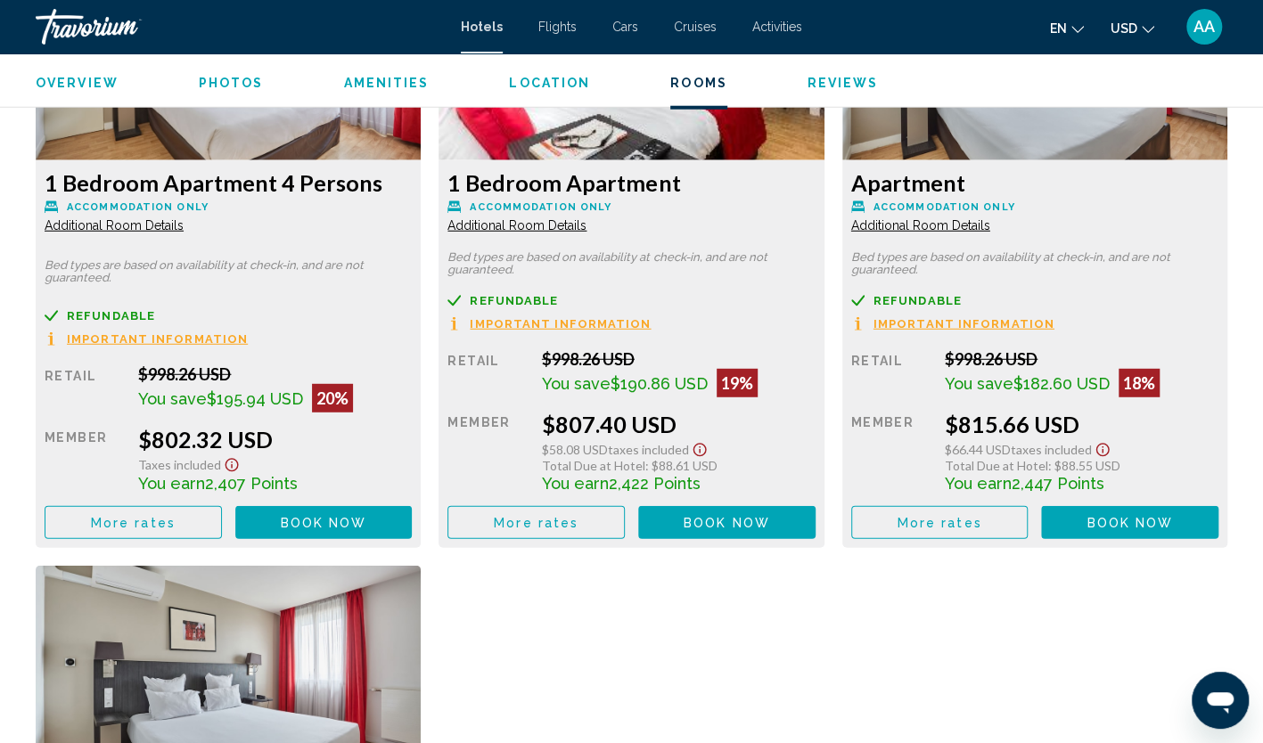
click at [184, 222] on span "Additional Room Details" at bounding box center [114, 225] width 139 height 14
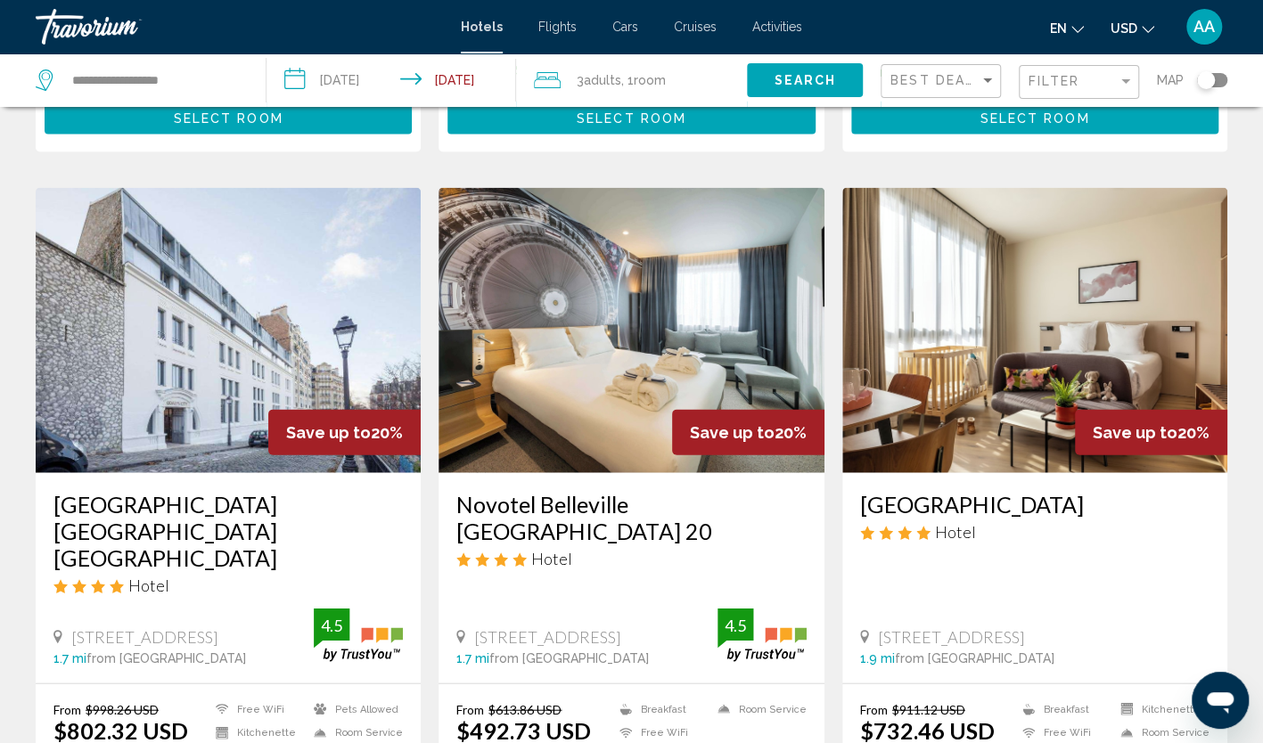
scroll to position [1961, 0]
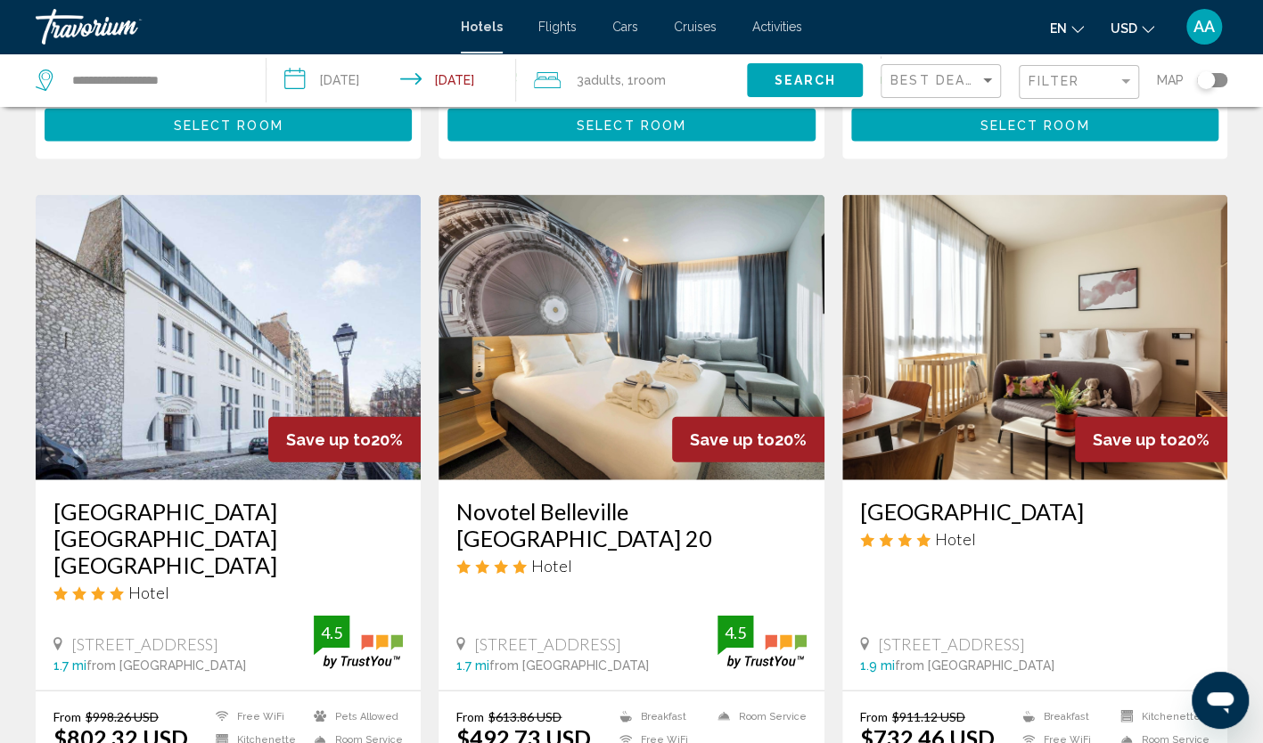
click at [1130, 342] on img "Main content" at bounding box center [1034, 337] width 385 height 285
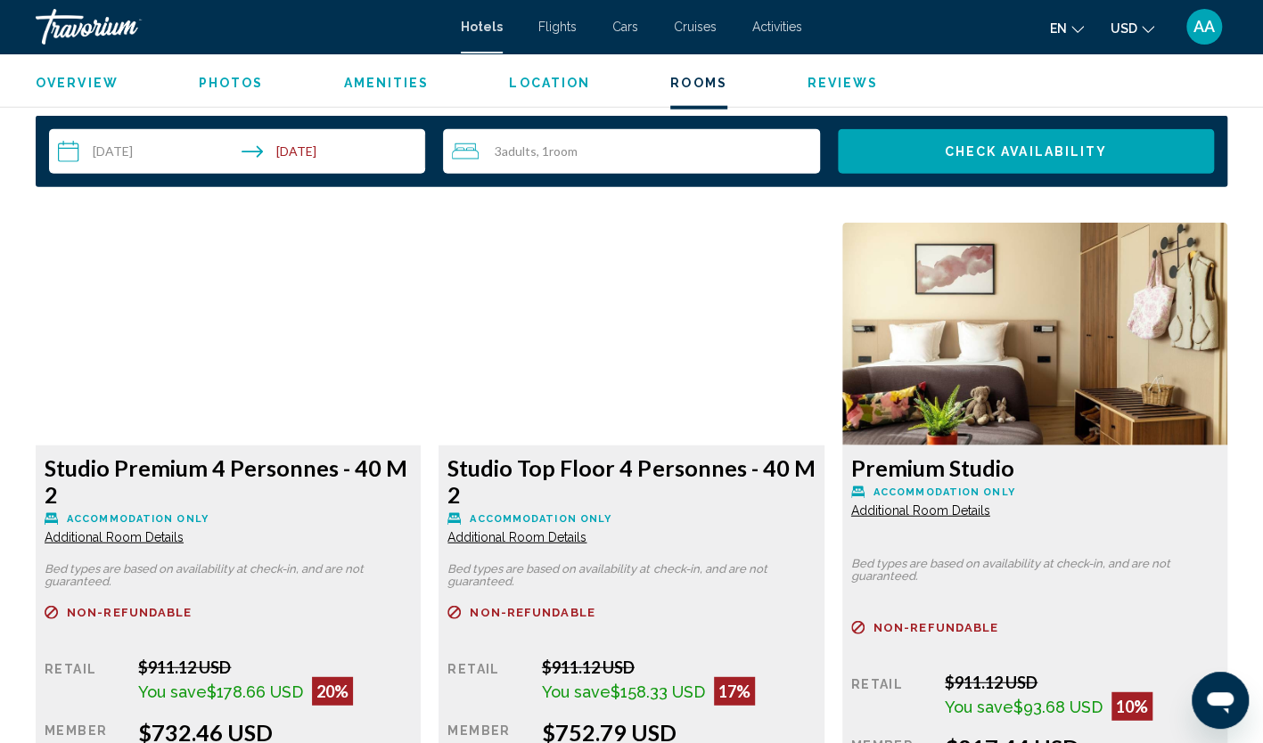
scroll to position [2318, 0]
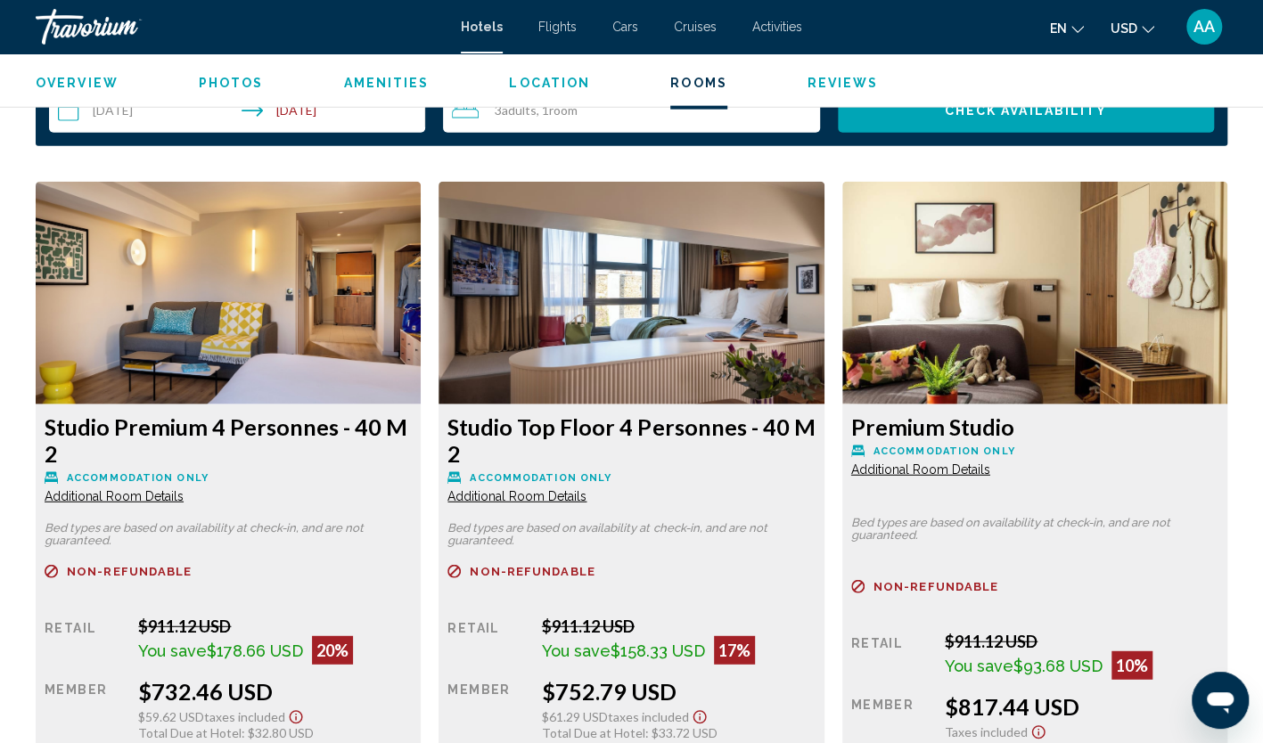
click at [116, 489] on span "Additional Room Details" at bounding box center [114, 496] width 139 height 14
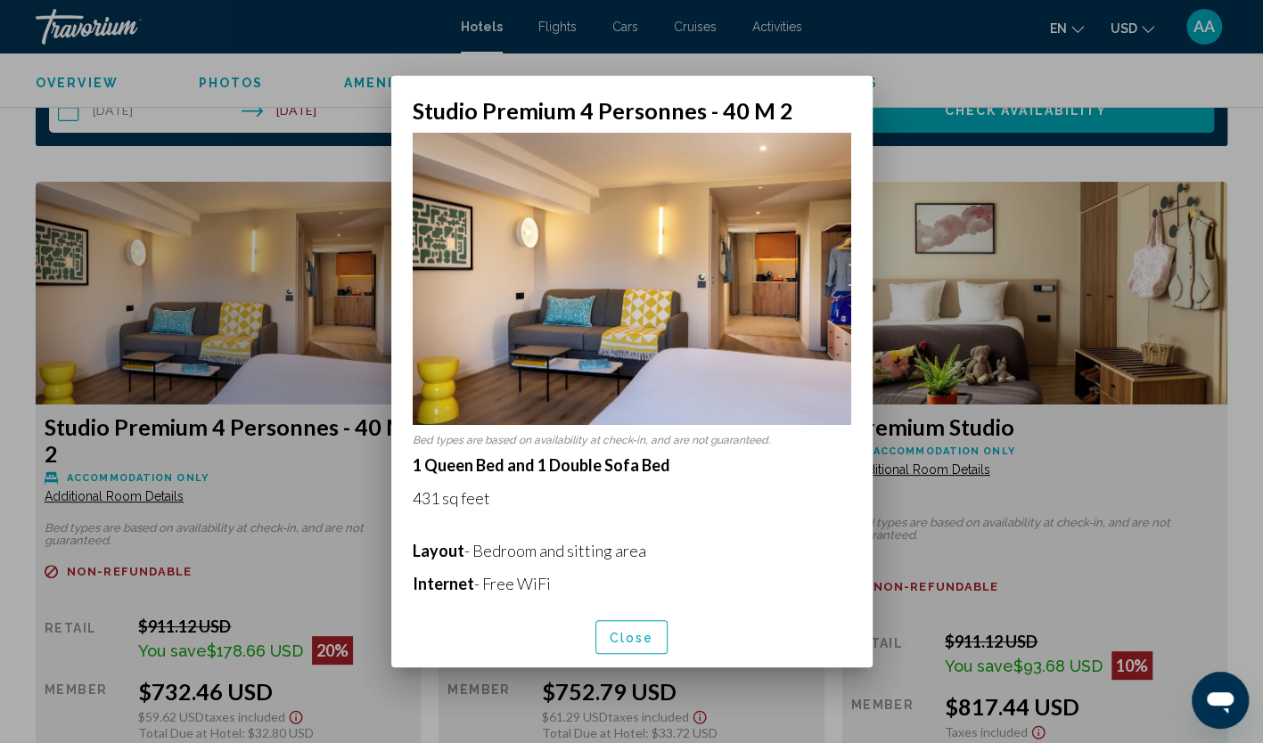
scroll to position [0, 0]
click at [622, 629] on span "Close" at bounding box center [632, 636] width 45 height 14
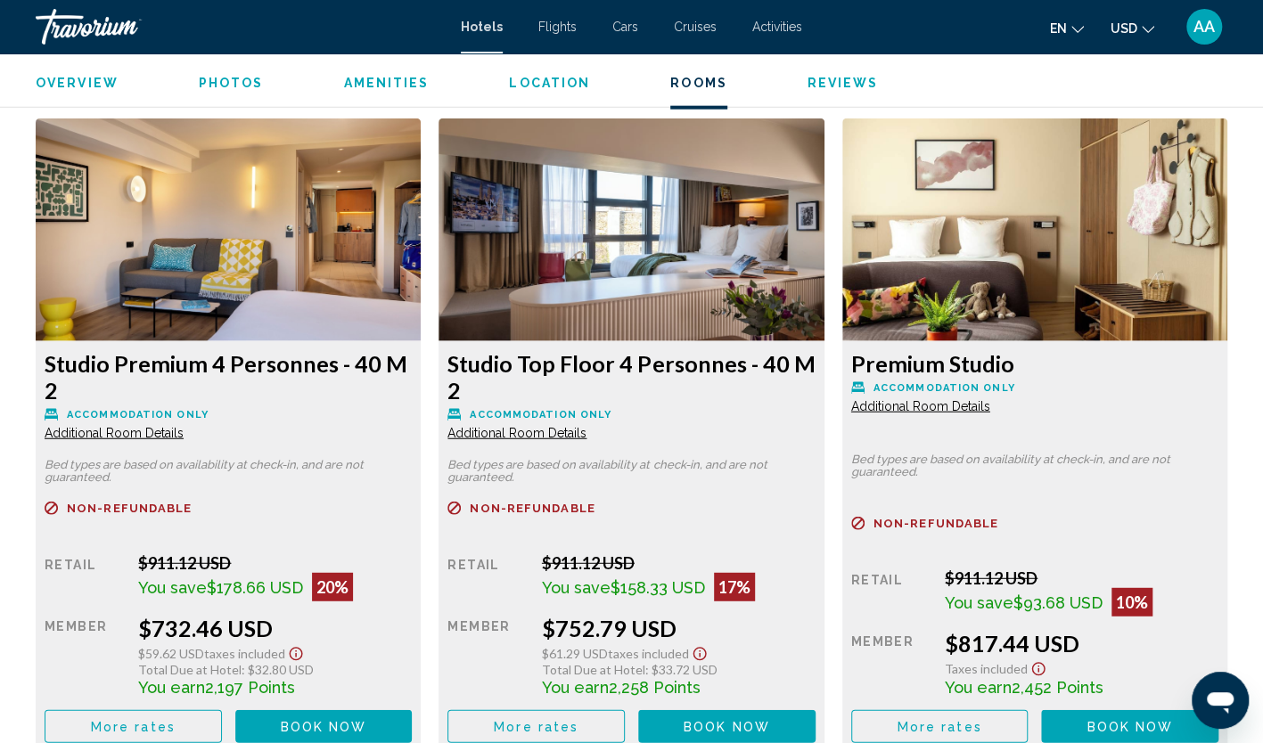
scroll to position [2407, 0]
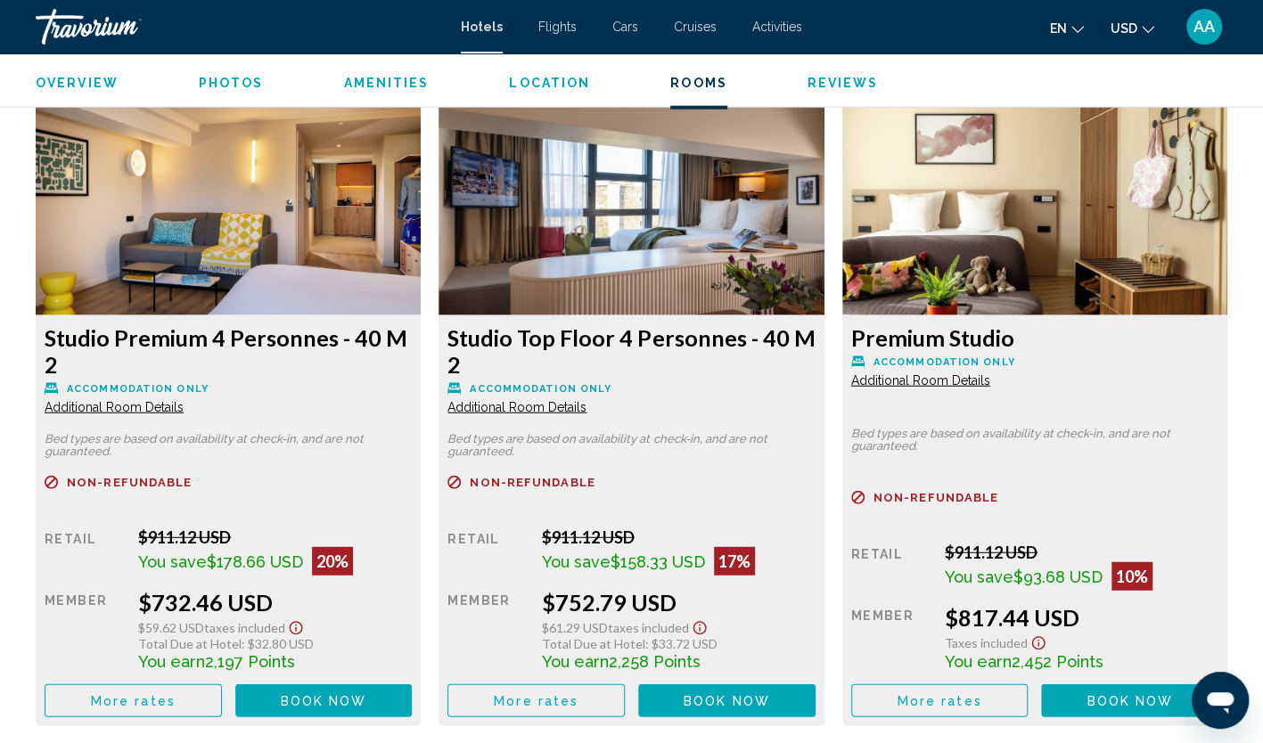
click at [184, 400] on span "Additional Room Details" at bounding box center [114, 407] width 139 height 14
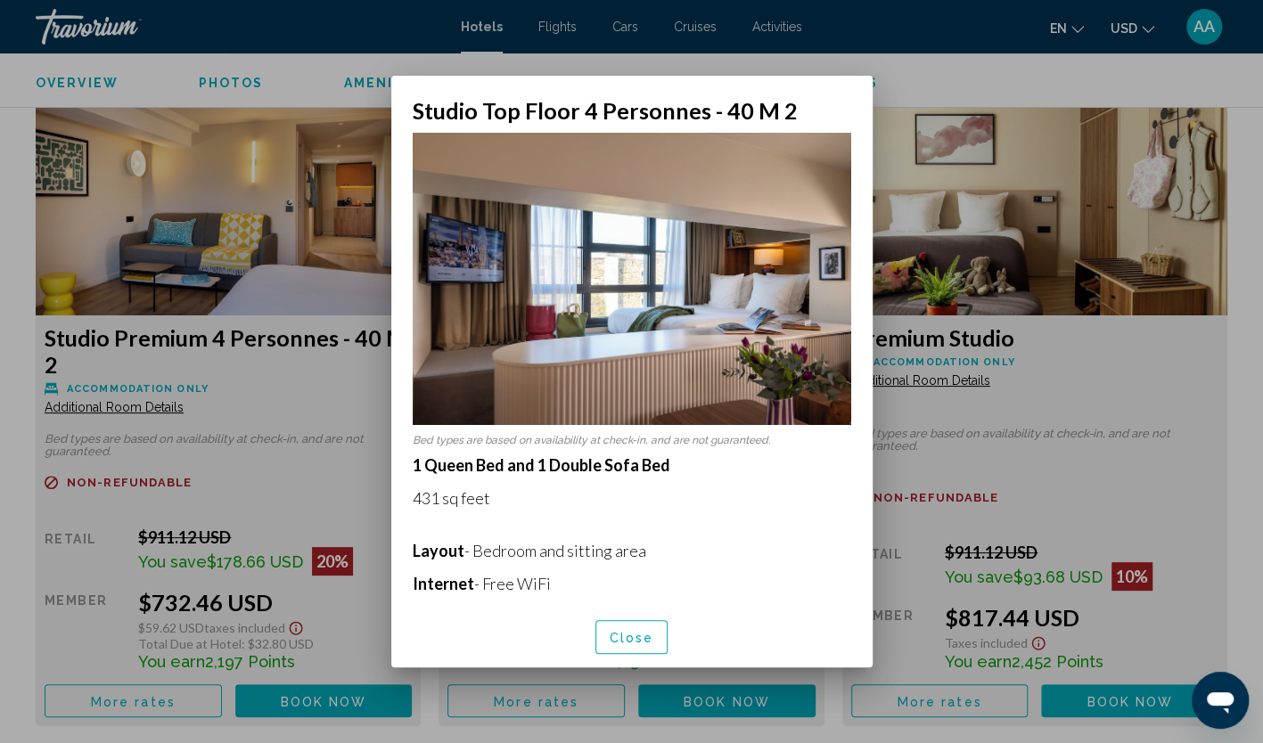
scroll to position [0, 0]
click at [631, 636] on span "Close" at bounding box center [632, 638] width 45 height 14
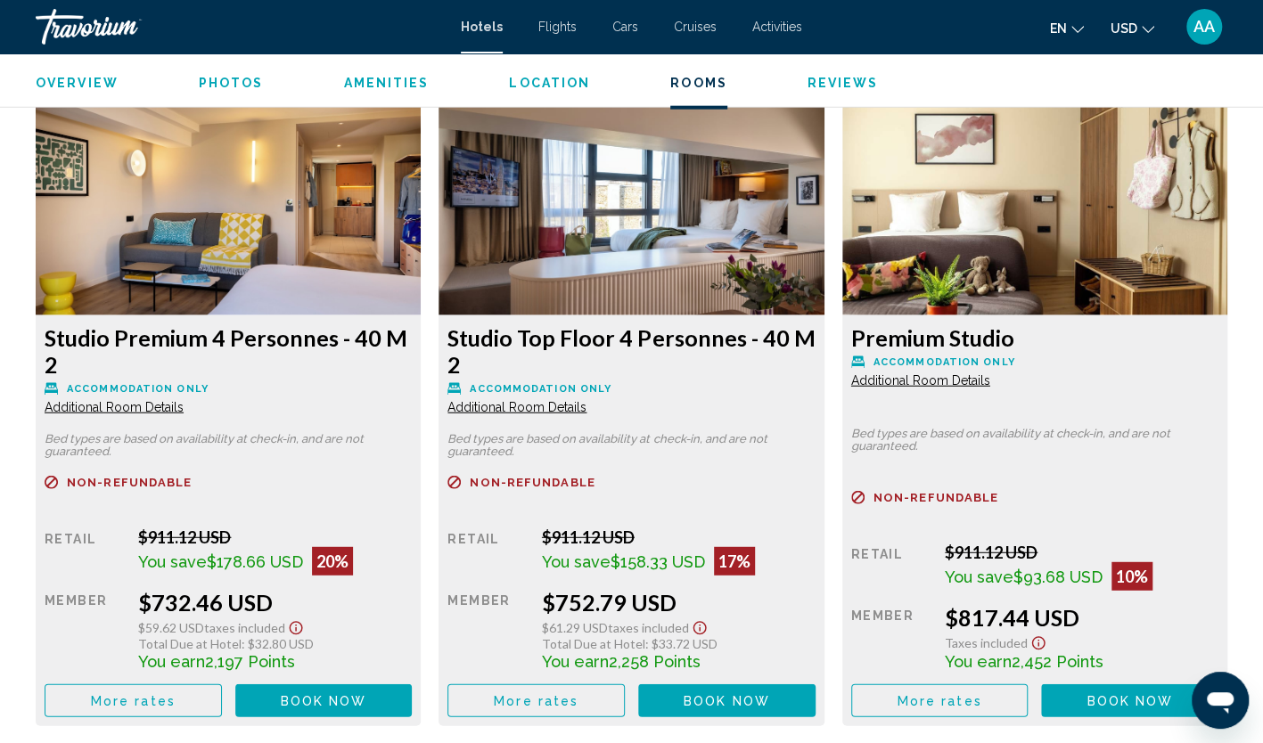
click at [184, 400] on span "Additional Room Details" at bounding box center [114, 407] width 139 height 14
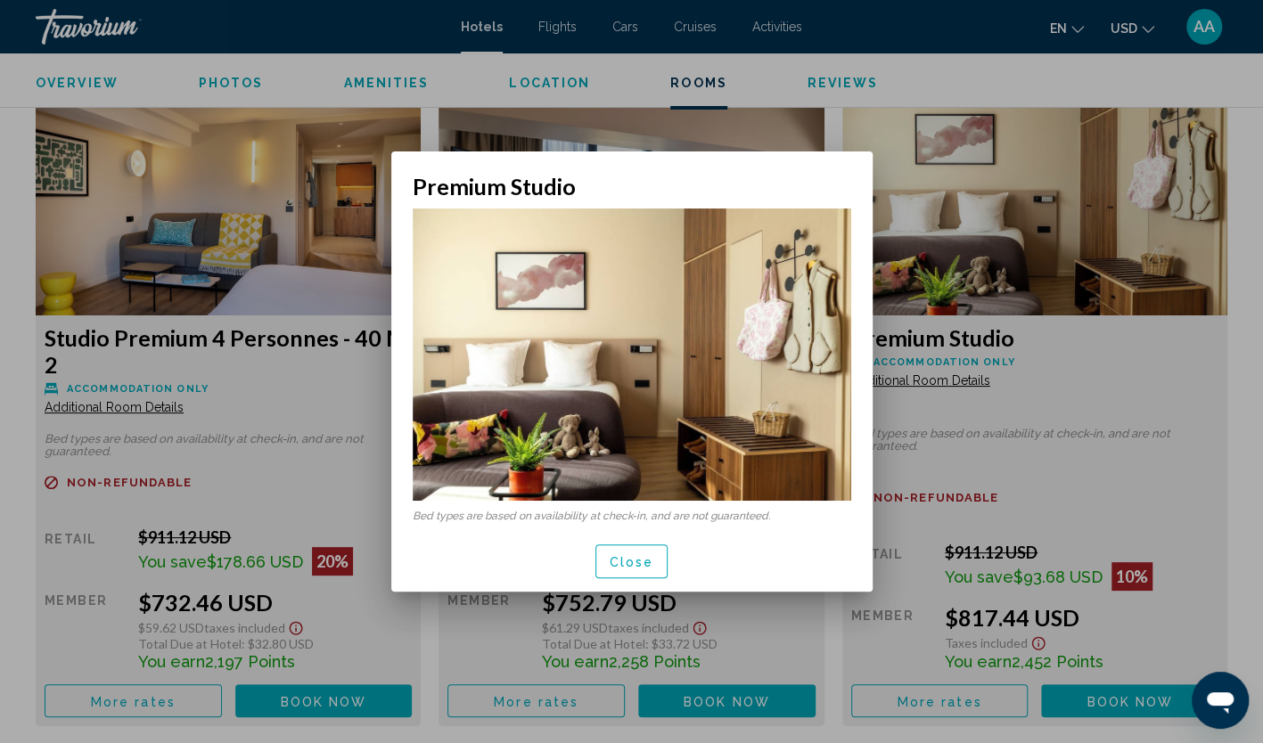
scroll to position [0, 0]
click at [644, 566] on span "Close" at bounding box center [632, 562] width 45 height 14
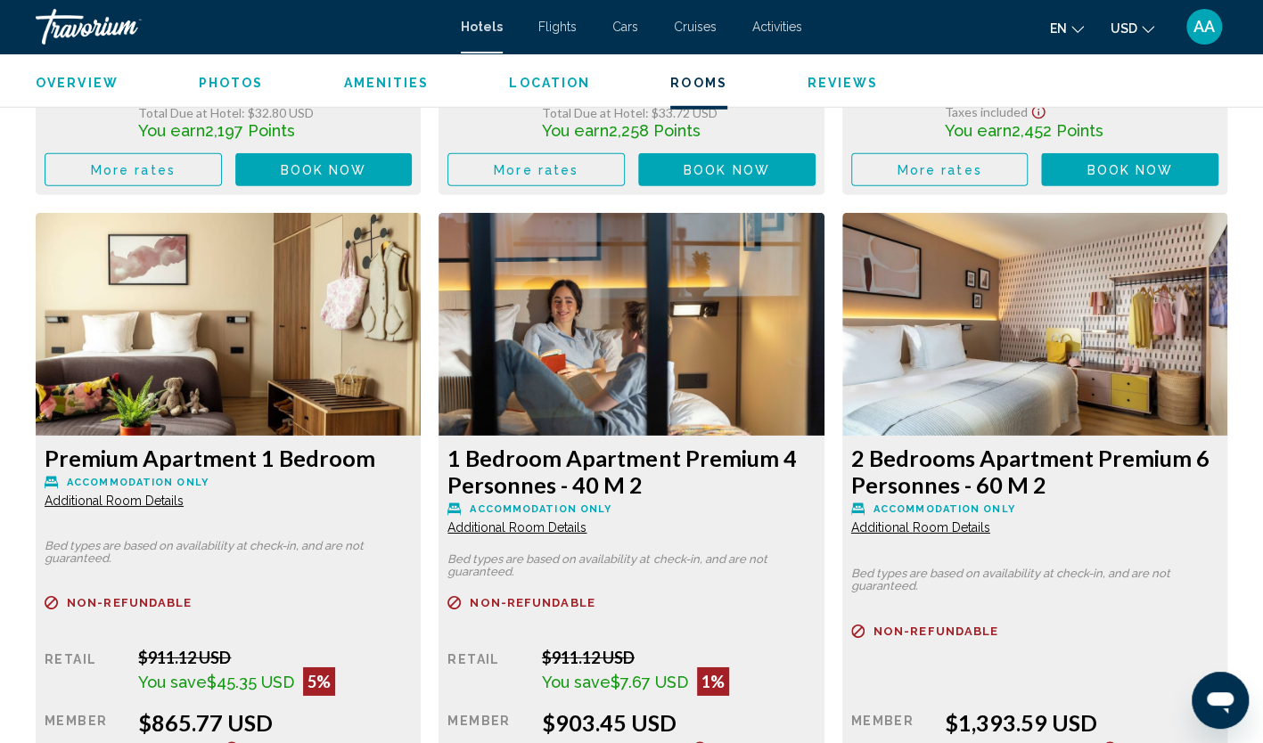
scroll to position [3031, 0]
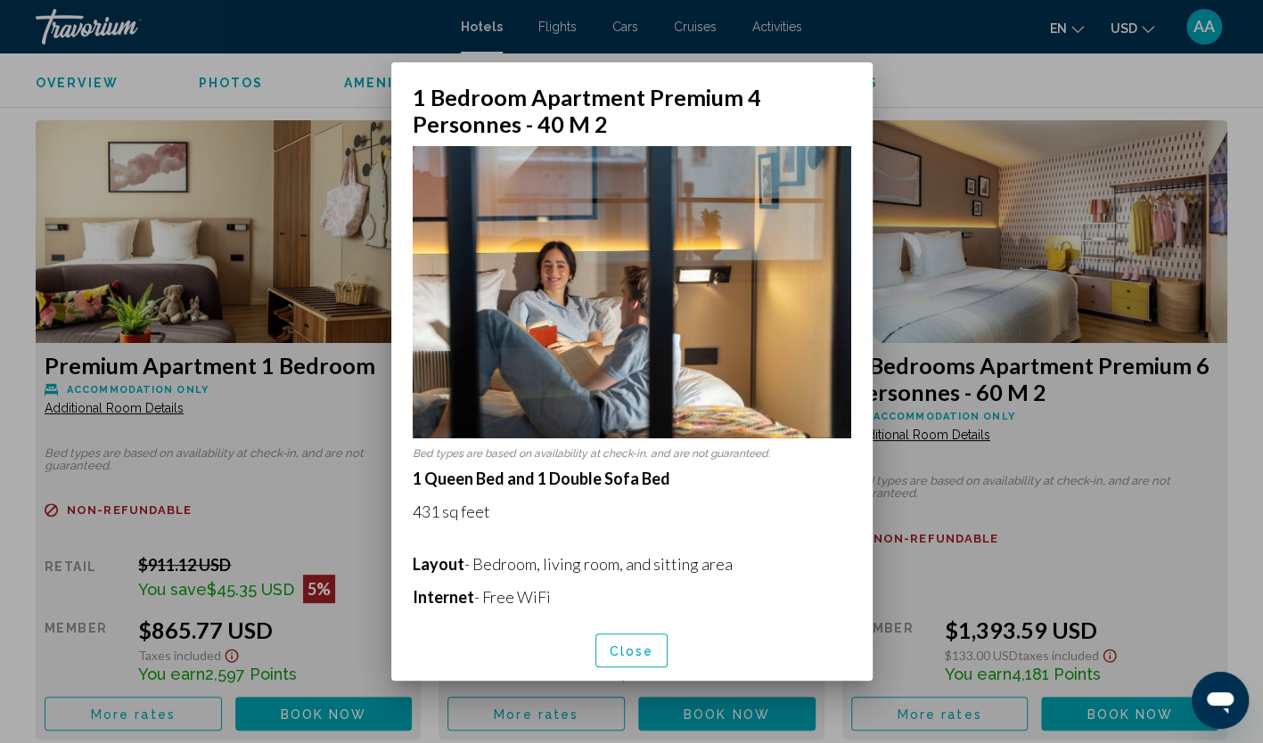
click at [625, 658] on span "Close" at bounding box center [632, 651] width 45 height 14
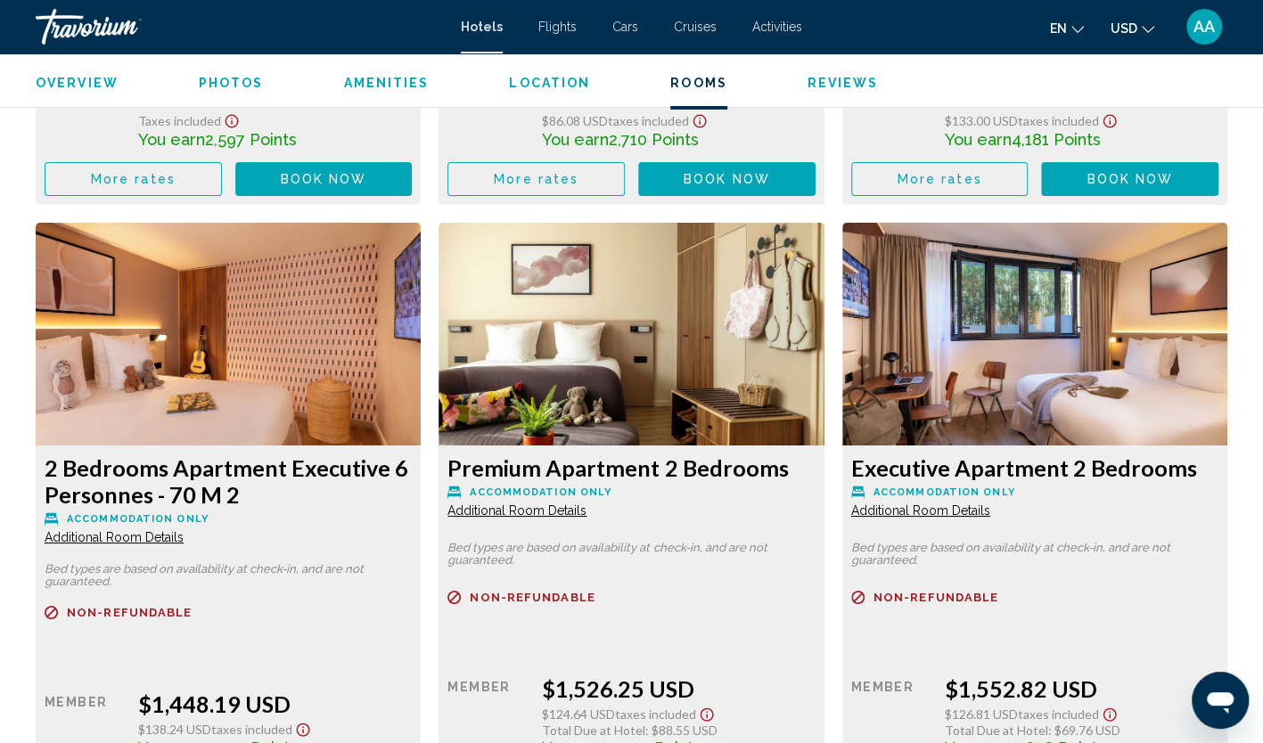
scroll to position [3655, 0]
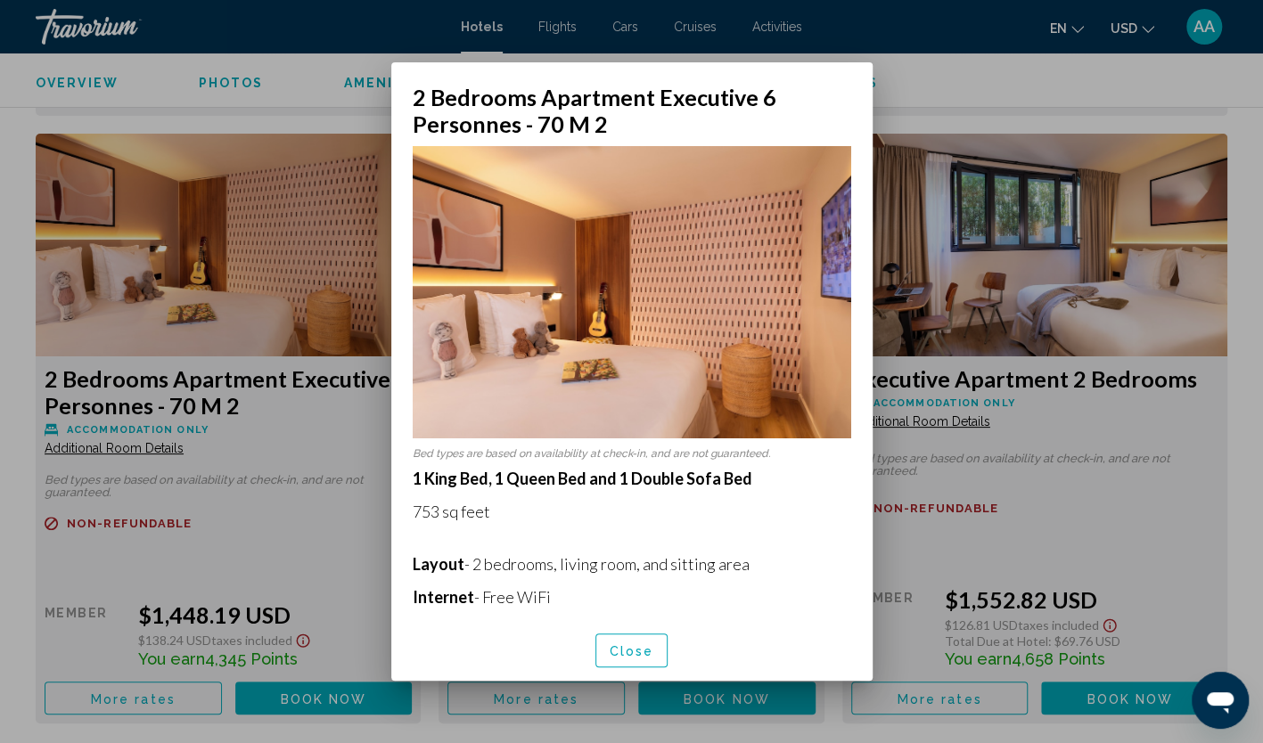
scroll to position [0, 0]
click at [628, 651] on span "Close" at bounding box center [632, 651] width 45 height 14
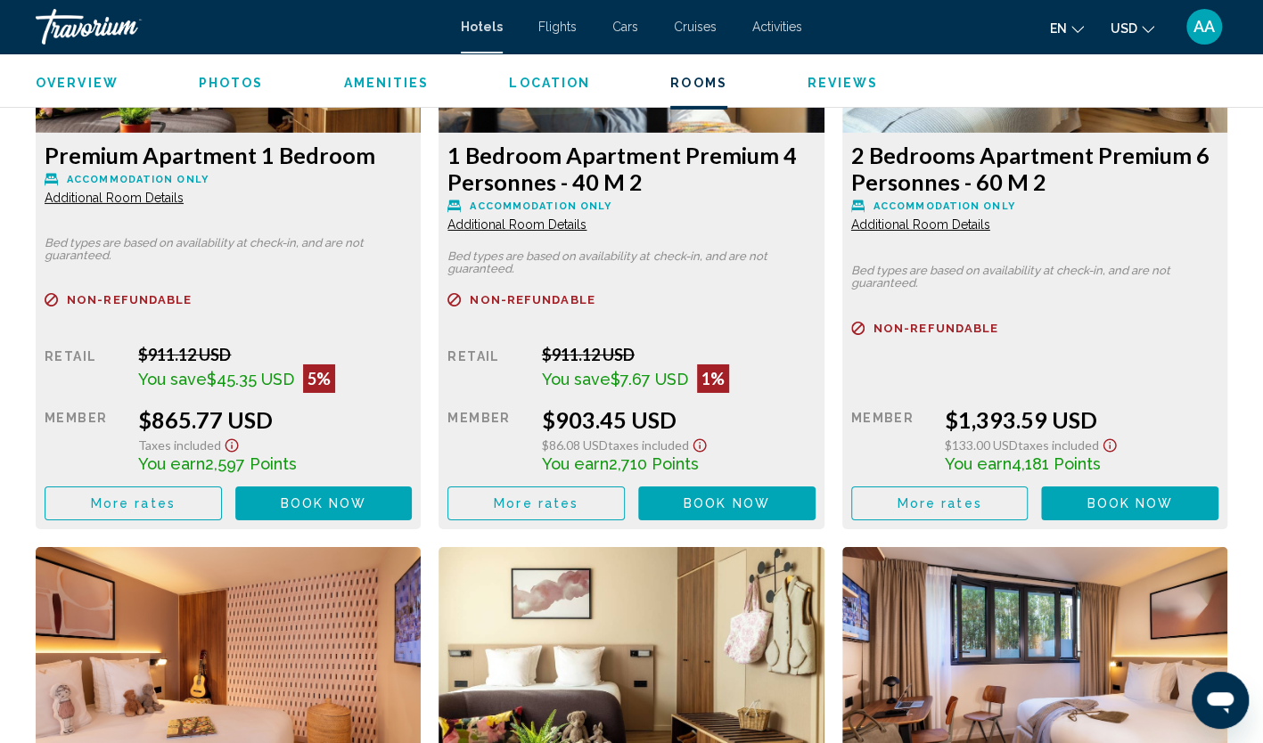
scroll to position [3120, 0]
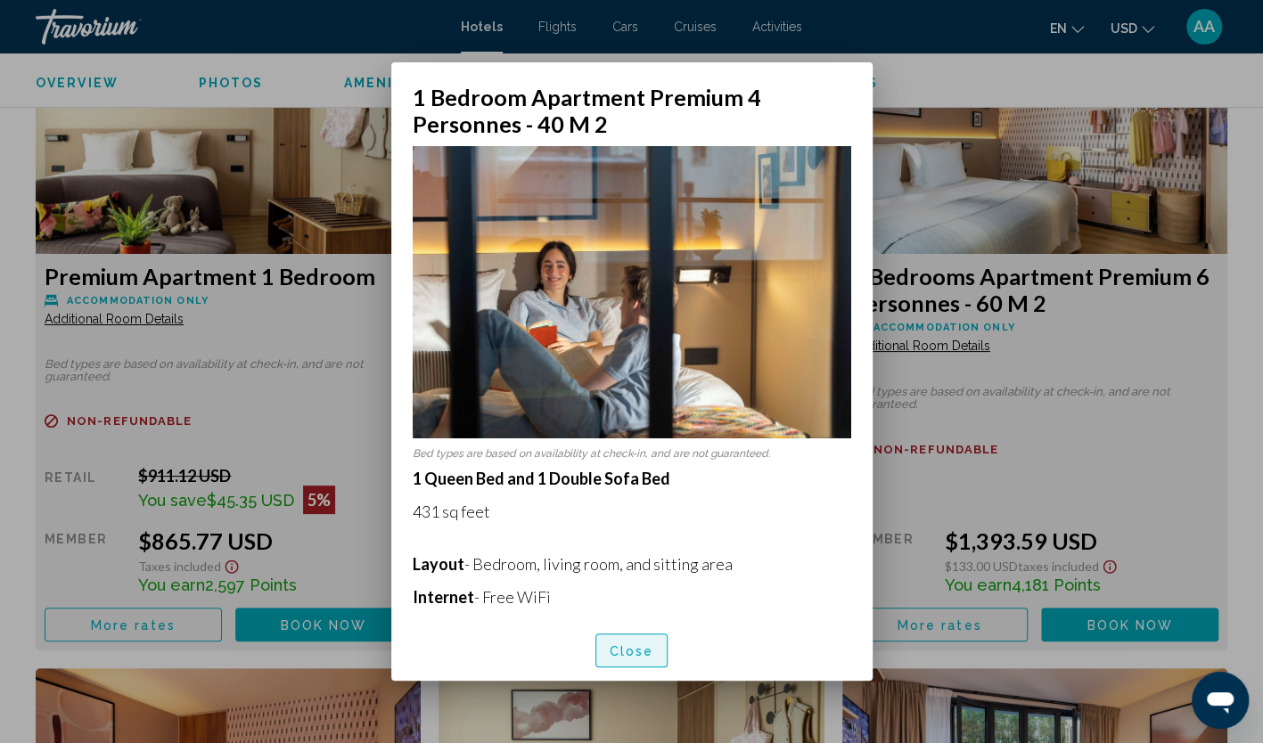
click at [623, 651] on span "Close" at bounding box center [632, 651] width 45 height 14
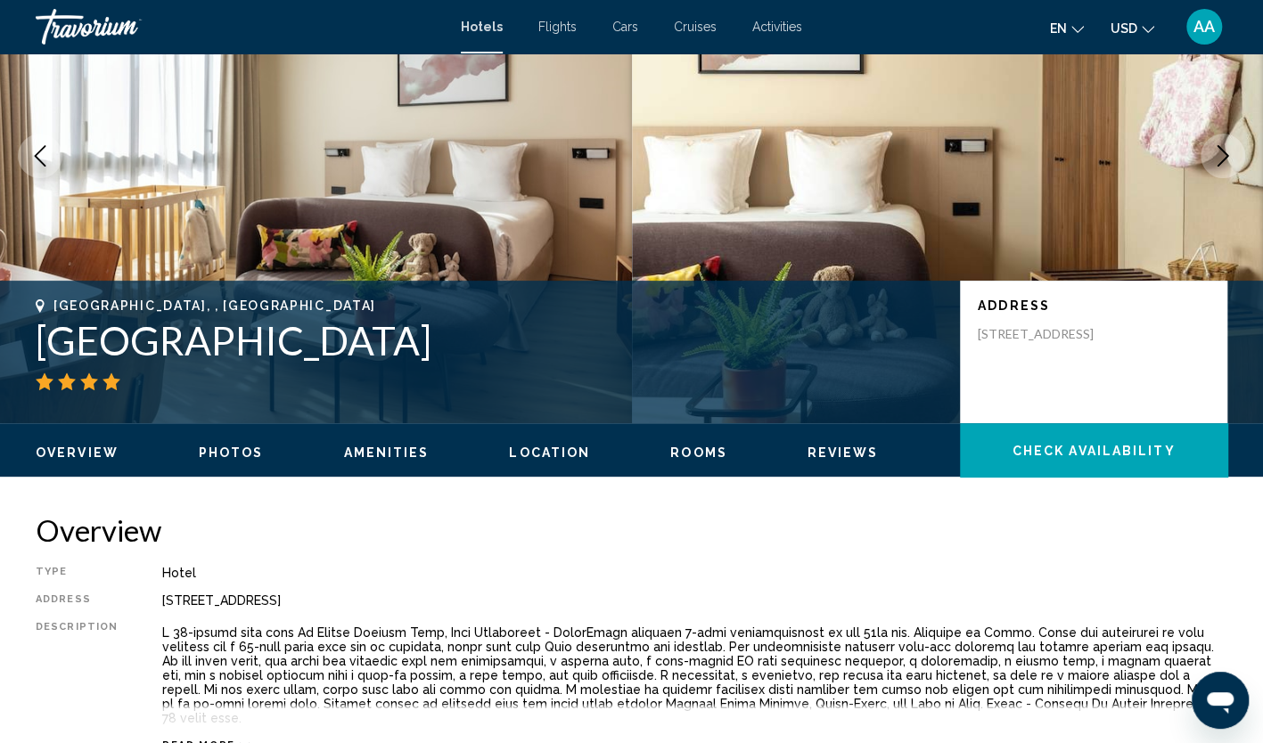
scroll to position [178, 0]
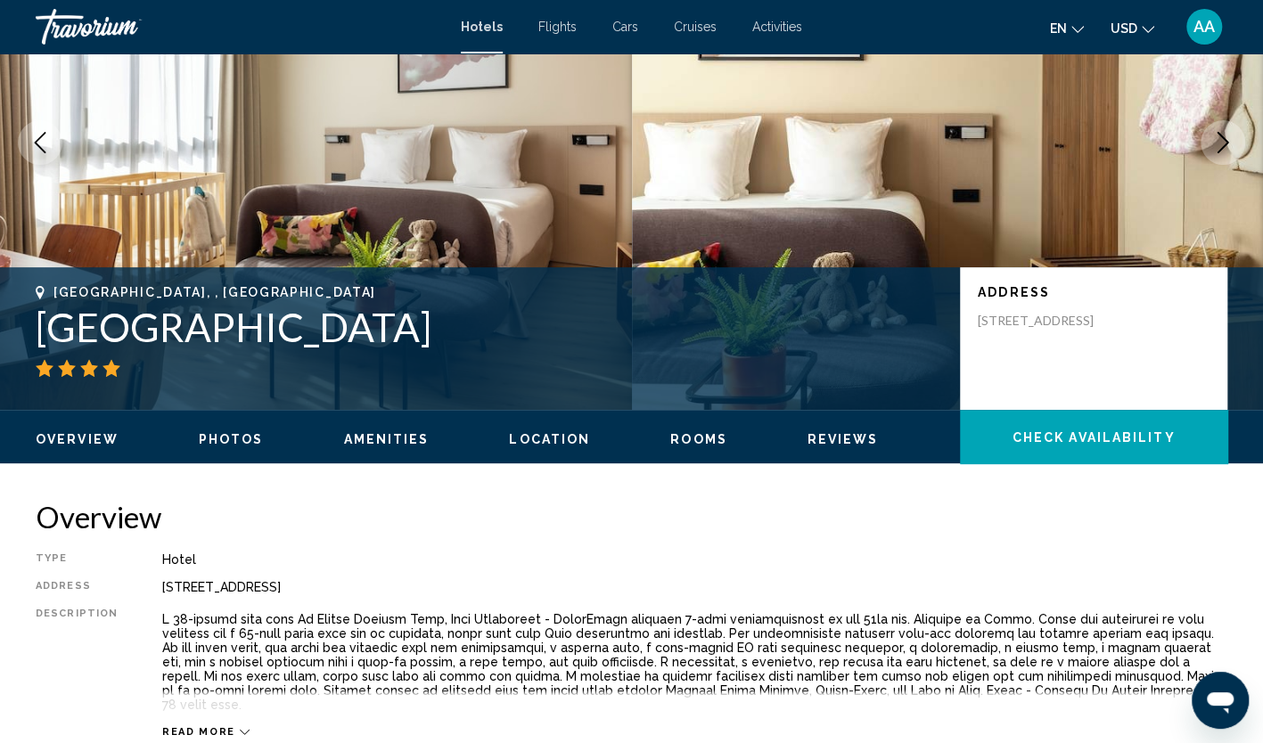
drag, startPoint x: 550, startPoint y: 332, endPoint x: 31, endPoint y: 333, distance: 518.8
click at [31, 333] on div "Paris, , France Yuna Montmartre ApartHotel Address 5 Rue Du Baigneur, Paris 750…" at bounding box center [631, 338] width 1263 height 107
copy h1 "[GEOGRAPHIC_DATA]"
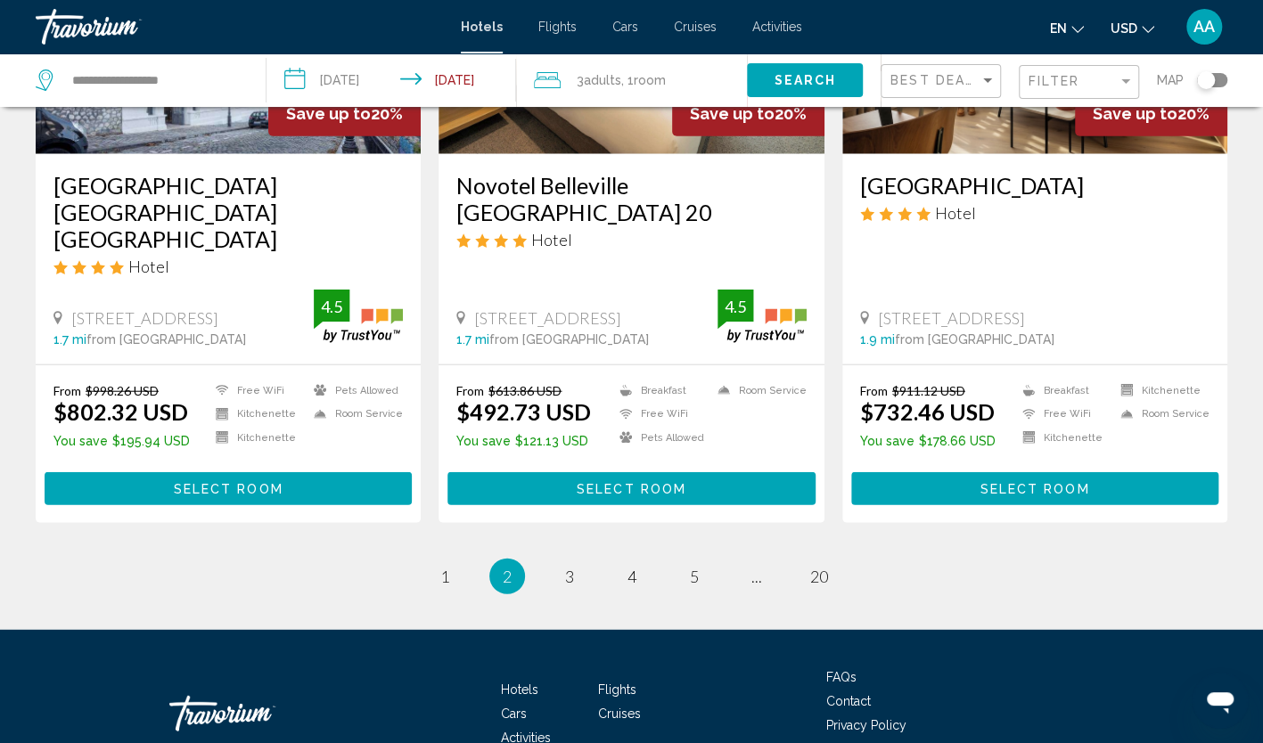
scroll to position [2311, 0]
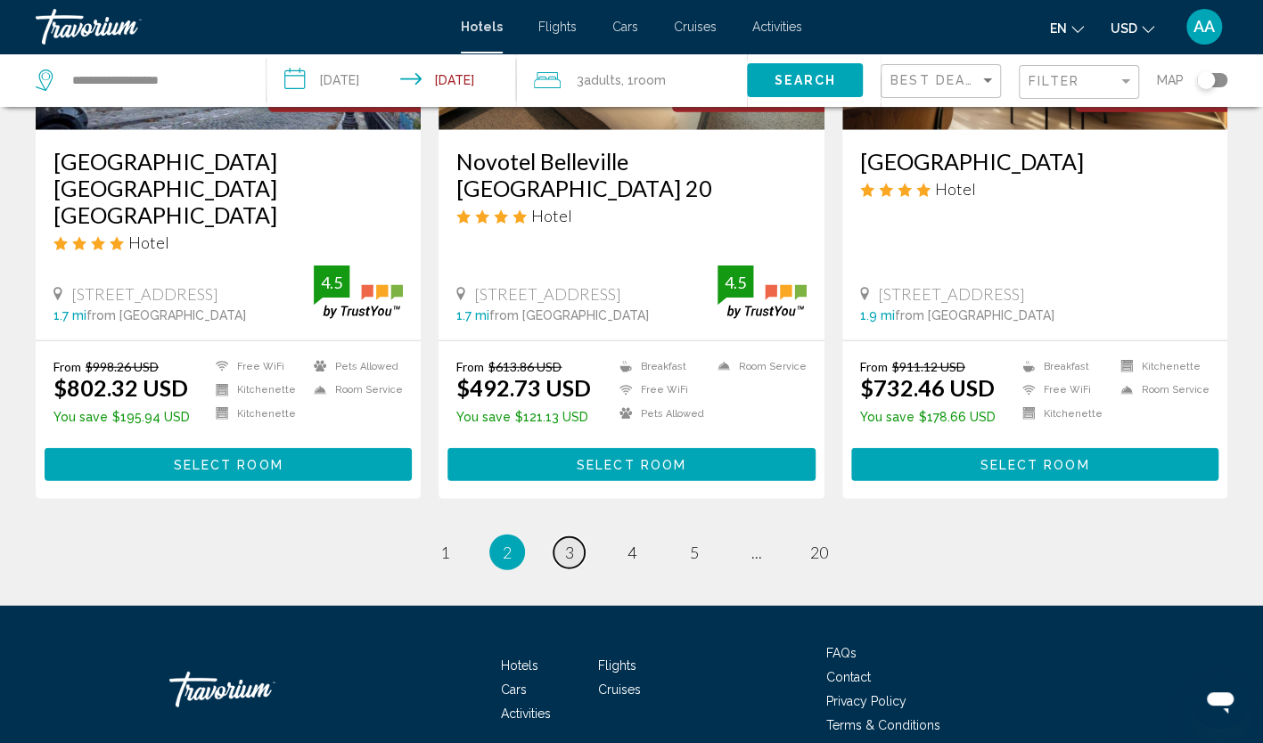
click at [567, 543] on span "3" at bounding box center [569, 553] width 9 height 20
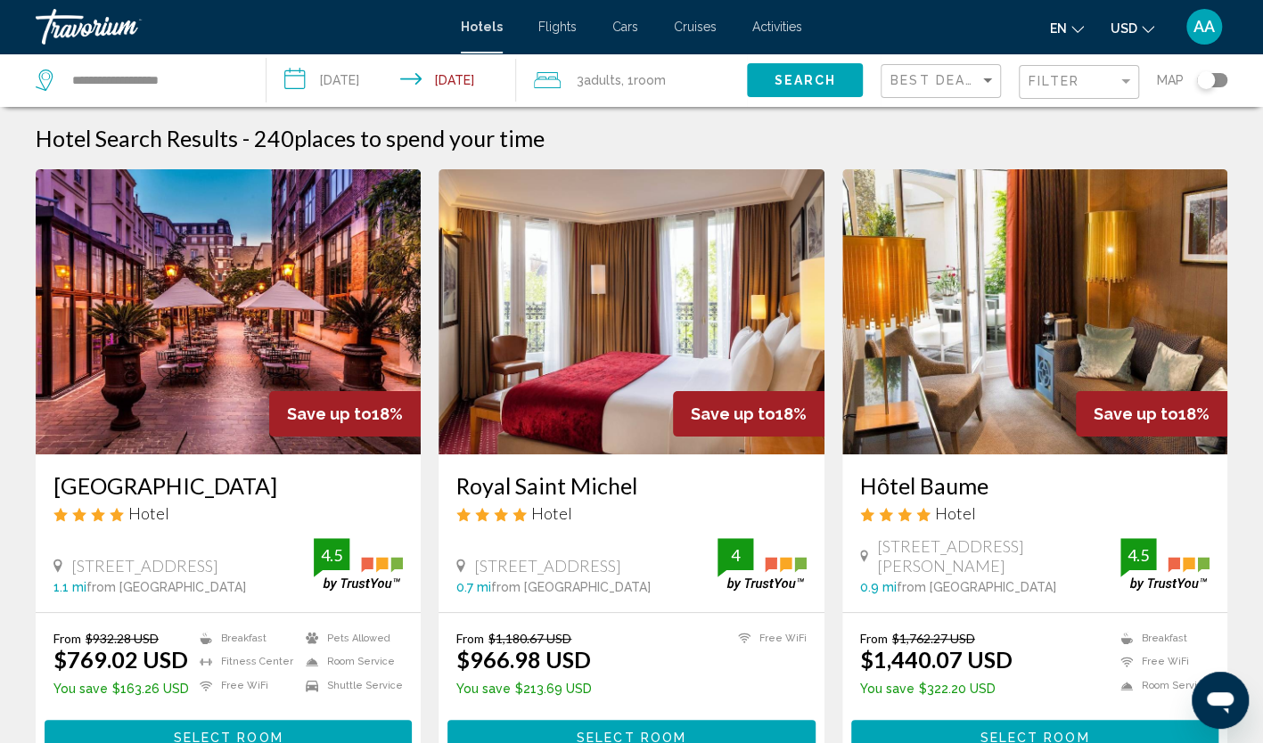
drag, startPoint x: 44, startPoint y: 490, endPoint x: 262, endPoint y: 494, distance: 218.4
click at [262, 494] on div "Les Jardins du Marais Hotel 74 Rue Amelot, Paris 1.1 mi from Paris city center …" at bounding box center [228, 534] width 385 height 158
copy h3 "[GEOGRAPHIC_DATA]"
click at [30, 513] on app-hotels-search-item "Save up to 18% Les Jardins du Marais Hotel 74 Rue Amelot, Paris 1.1 mi from Par…" at bounding box center [228, 470] width 403 height 602
drag, startPoint x: 451, startPoint y: 490, endPoint x: 636, endPoint y: 490, distance: 185.4
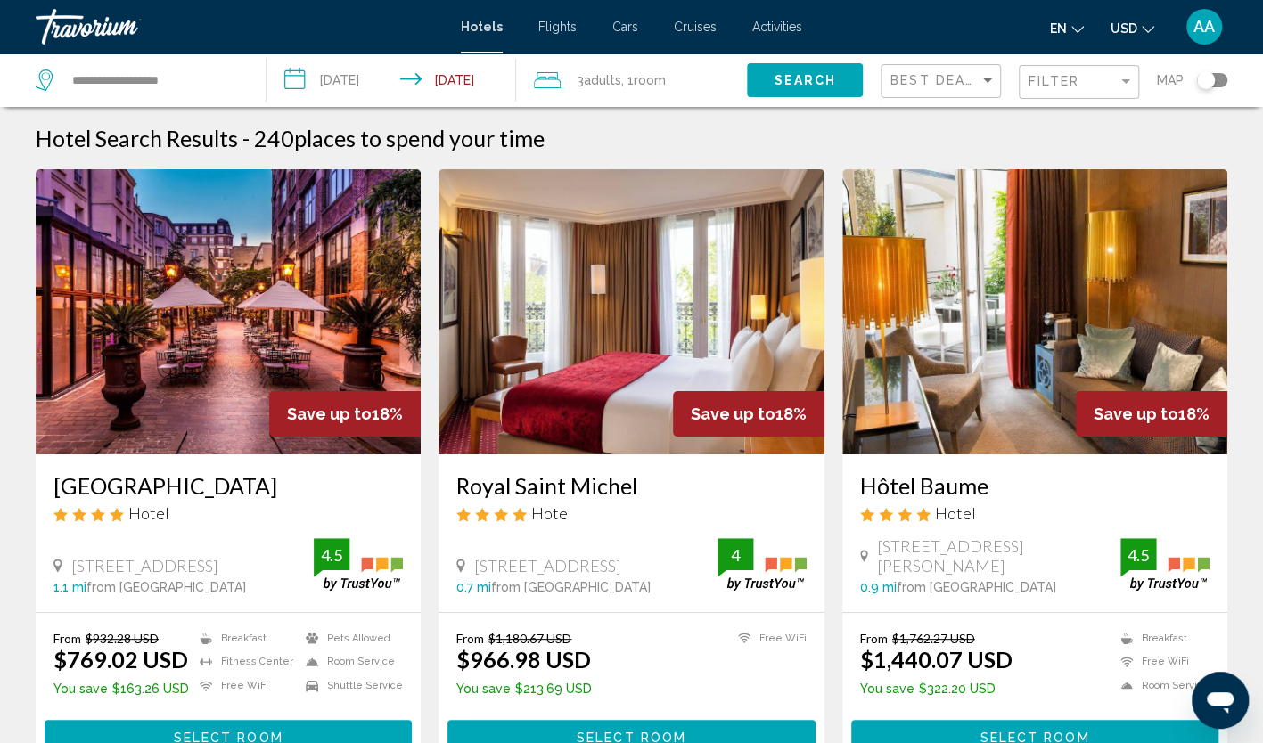
click at [636, 490] on div "Royal Saint Michel Hotel 3 Boulevard Saint Michel, Paris 0.7 mi from Paris city…" at bounding box center [631, 534] width 385 height 158
copy h3 "Royal Saint Michel"
click at [434, 558] on app-hotels-search-item "Save up to 18% Royal Saint Michel Hotel 3 Boulevard Saint Michel, Paris 0.7 mi …" at bounding box center [631, 470] width 403 height 602
click at [525, 413] on img "Main content" at bounding box center [631, 311] width 385 height 285
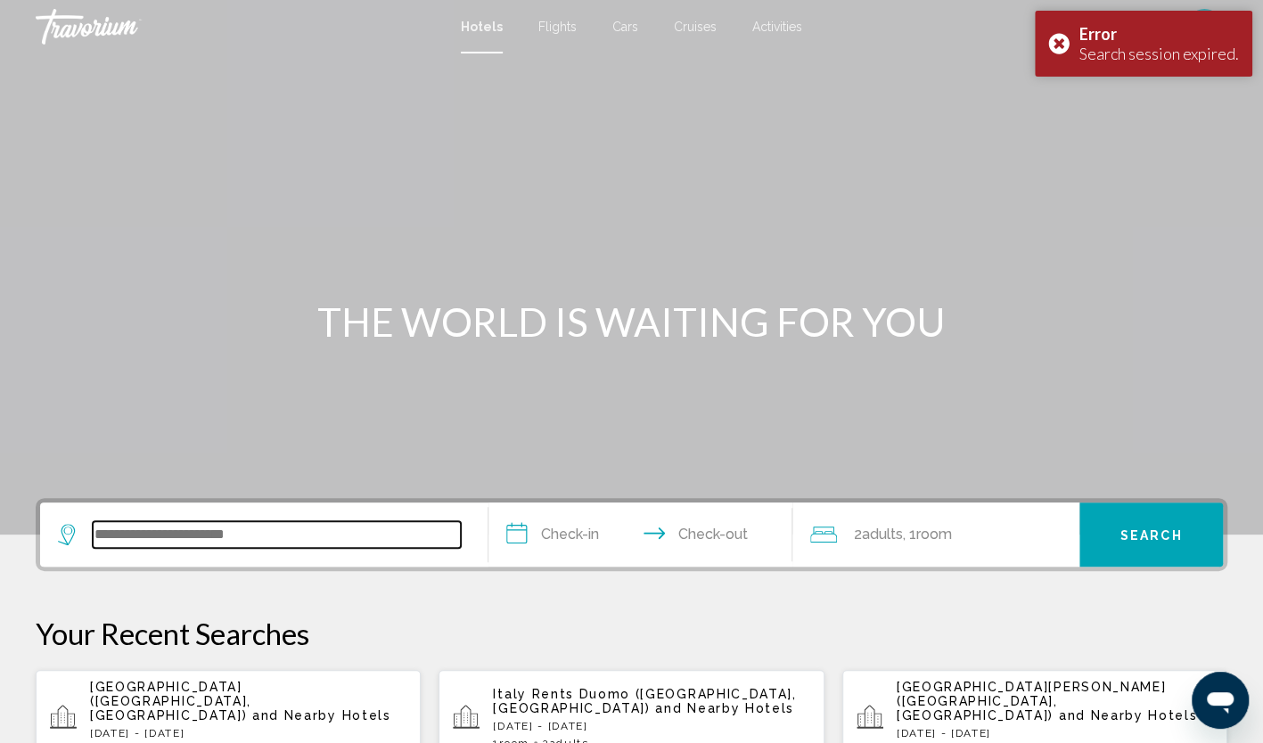
click at [253, 540] on input "Search widget" at bounding box center [277, 534] width 368 height 27
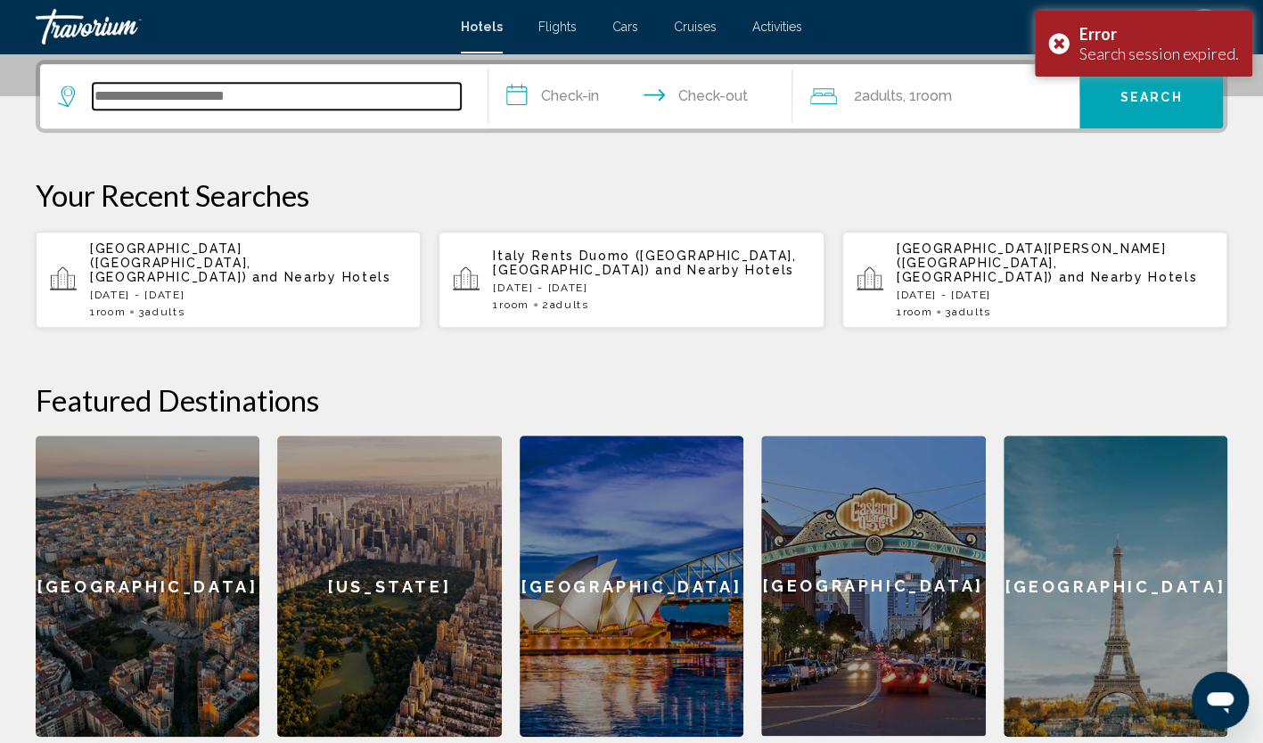
scroll to position [440, 0]
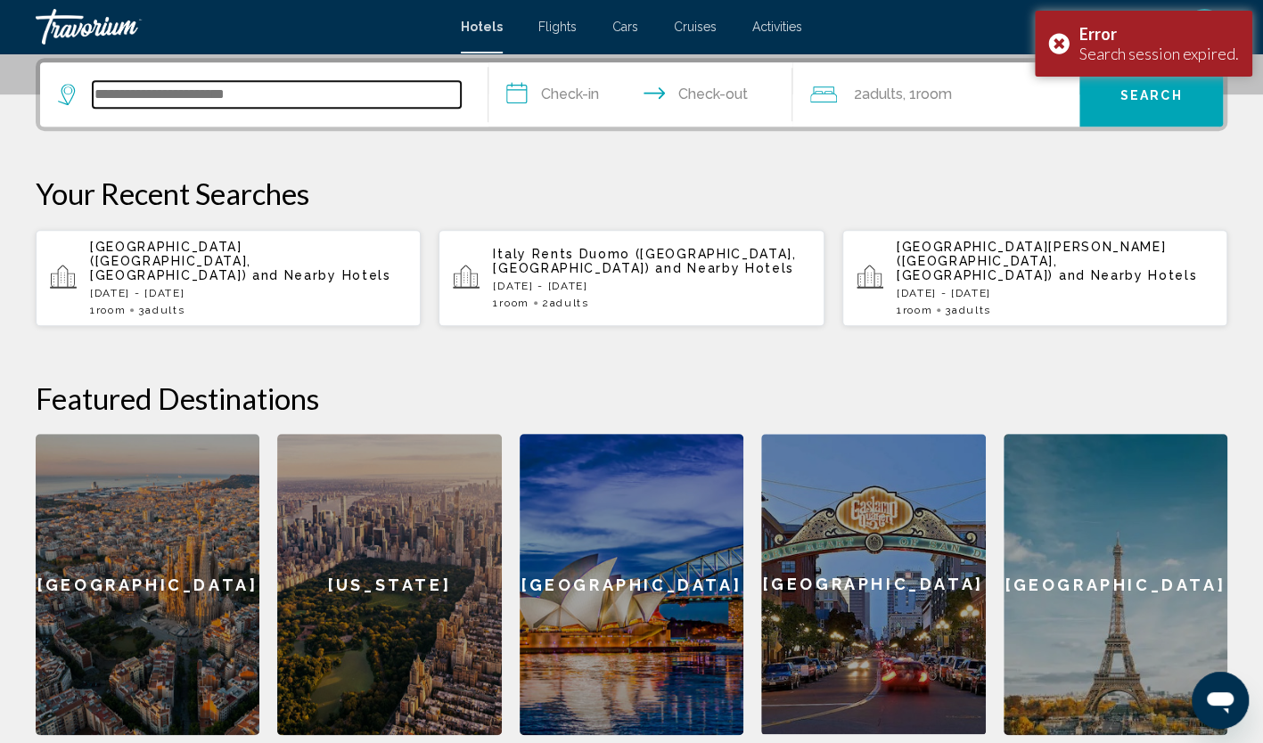
paste input "**********"
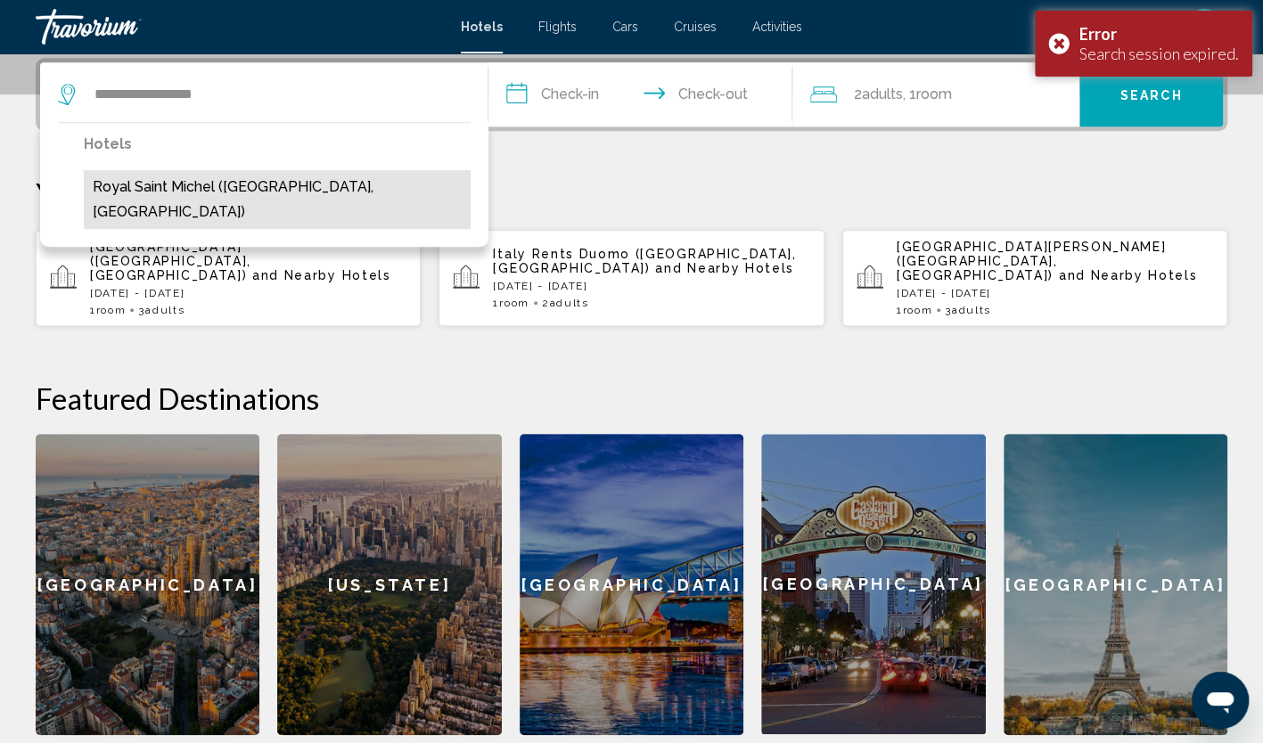
click at [244, 189] on button "Royal Saint Michel ([GEOGRAPHIC_DATA], [GEOGRAPHIC_DATA])" at bounding box center [277, 199] width 387 height 59
type input "**********"
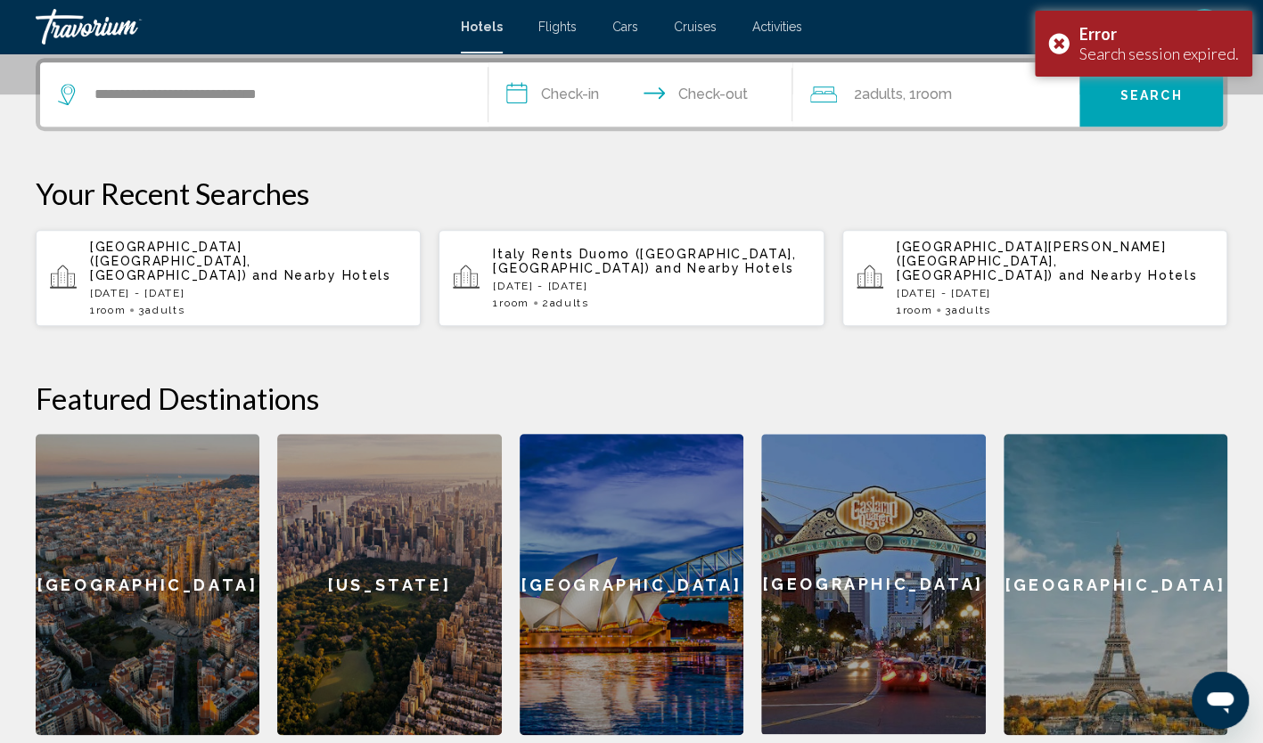
click at [599, 84] on input "**********" at bounding box center [644, 97] width 312 height 70
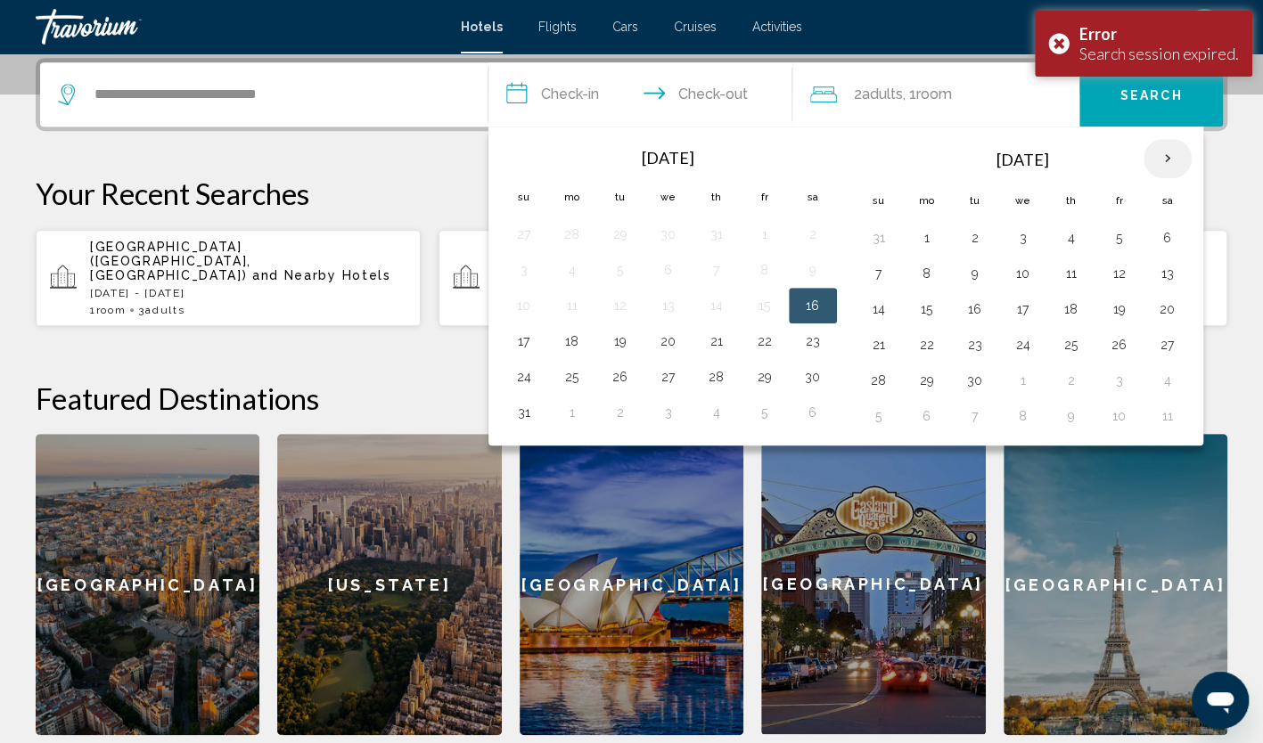
click at [1159, 157] on th "Next month" at bounding box center [1168, 158] width 48 height 39
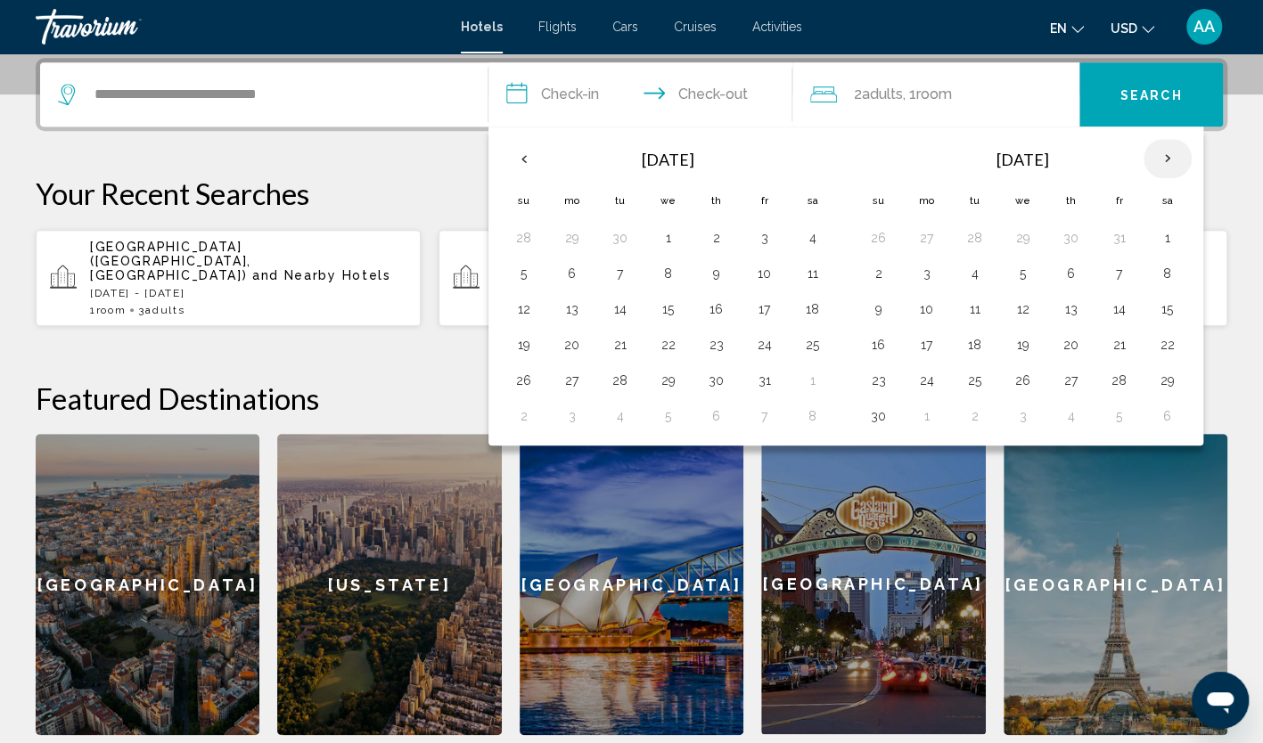
click at [1159, 157] on th "Next month" at bounding box center [1168, 158] width 48 height 39
click at [520, 343] on button "16" at bounding box center [524, 344] width 29 height 25
click at [675, 341] on button "19" at bounding box center [668, 344] width 29 height 25
type input "**********"
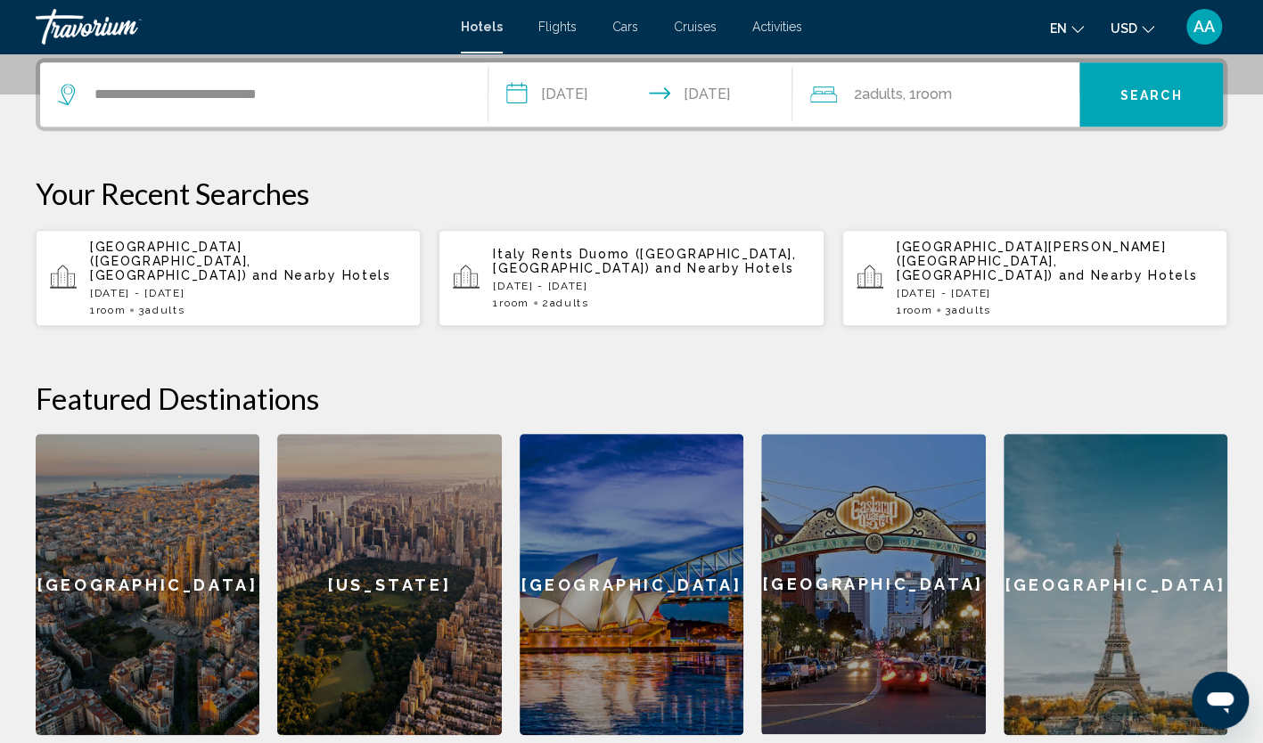
click at [848, 100] on div "2 Adult Adults , 1 Room rooms" at bounding box center [944, 94] width 269 height 25
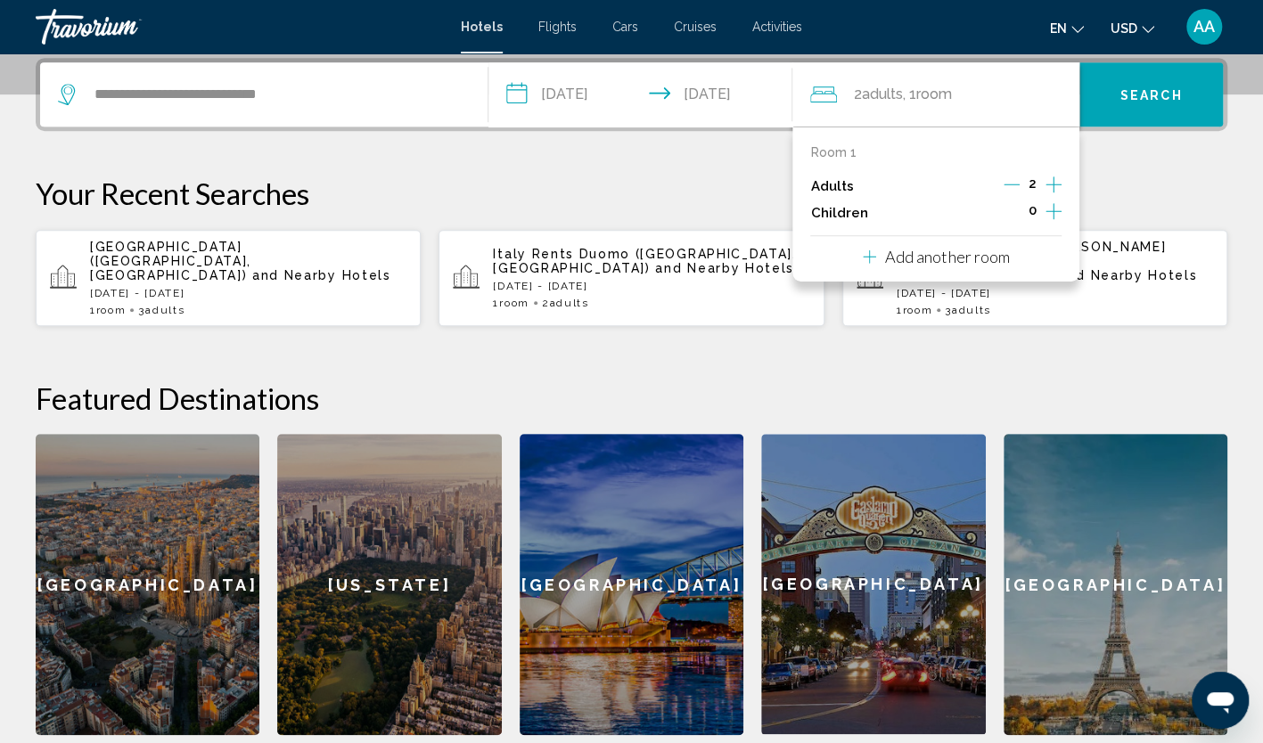
click at [1054, 182] on icon "Increment adults" at bounding box center [1054, 184] width 16 height 16
click at [1104, 188] on p "Your Recent Searches" at bounding box center [632, 194] width 1192 height 36
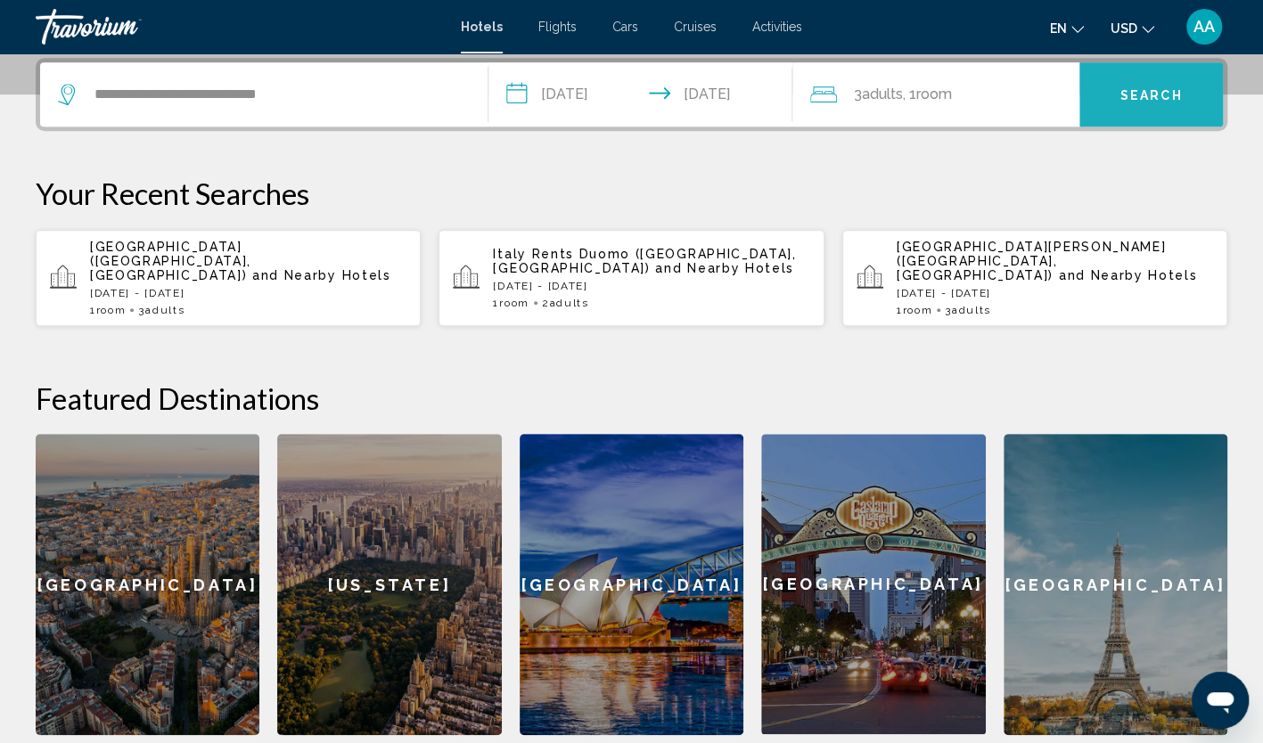
click at [1104, 75] on button "Search" at bounding box center [1151, 94] width 144 height 64
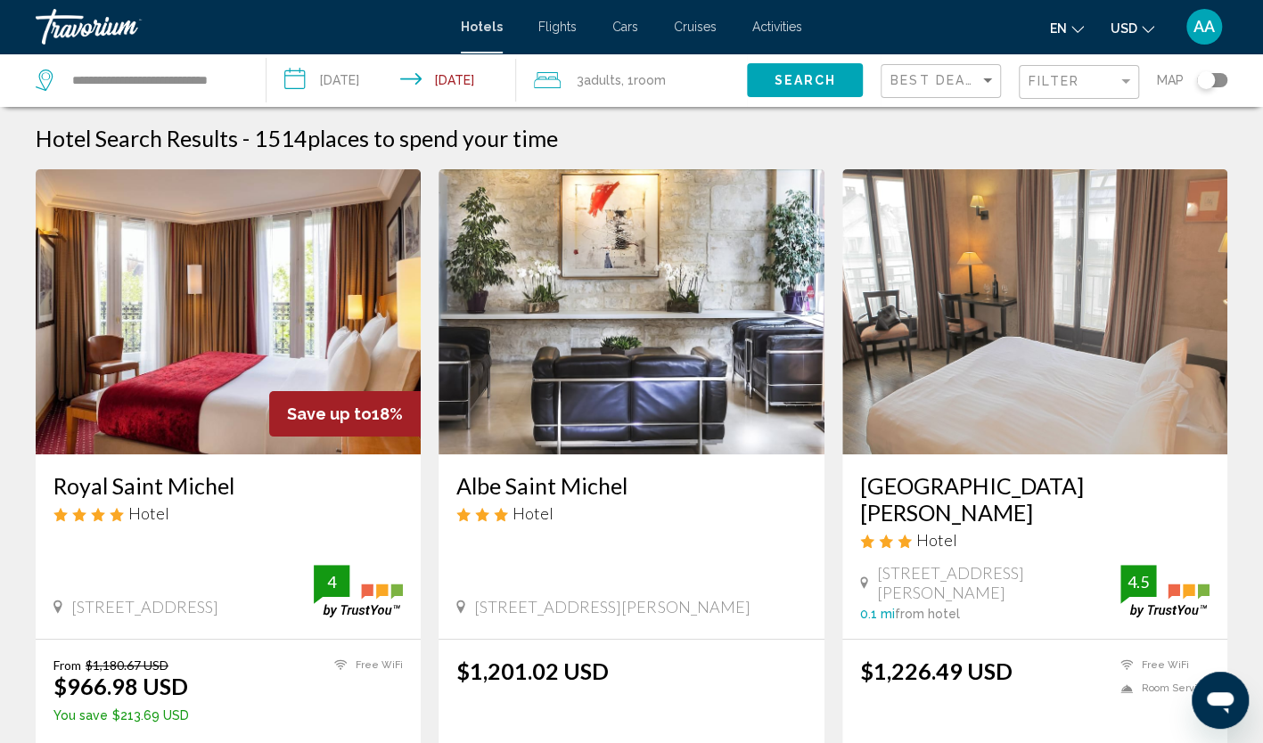
click at [344, 317] on img "Main content" at bounding box center [228, 311] width 385 height 285
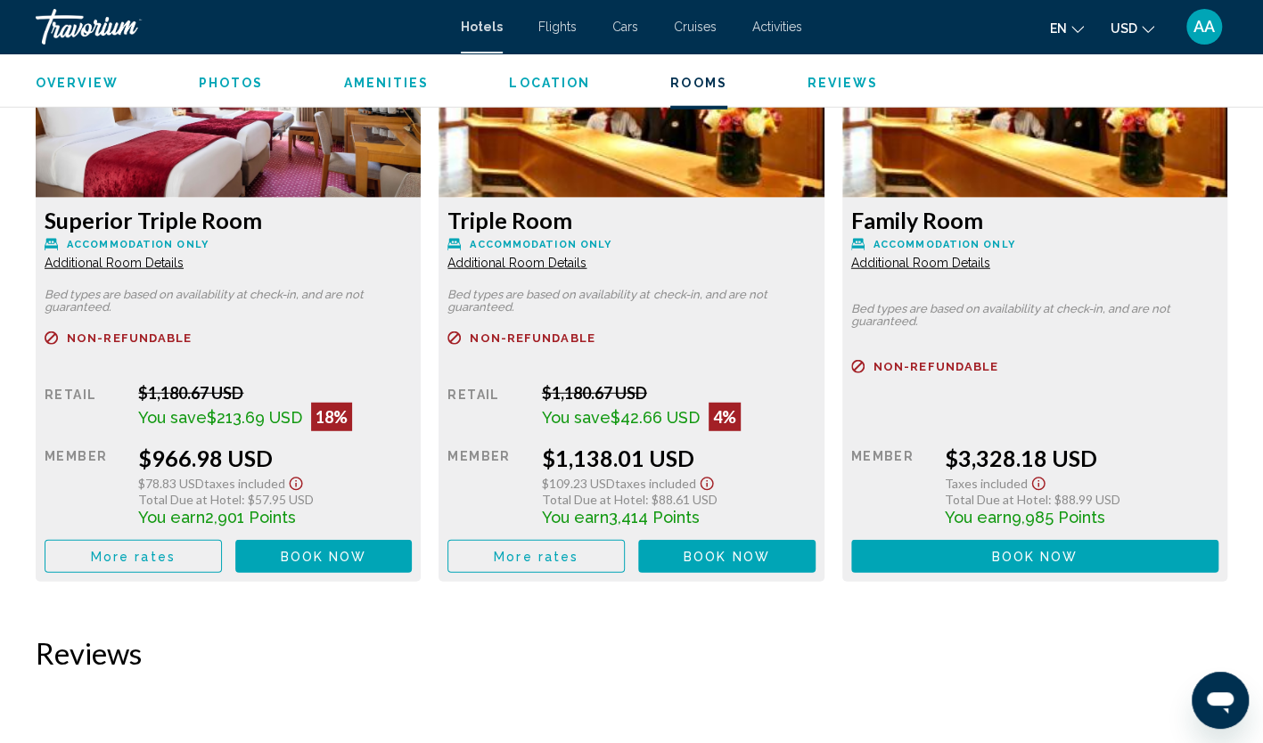
scroll to position [2407, 0]
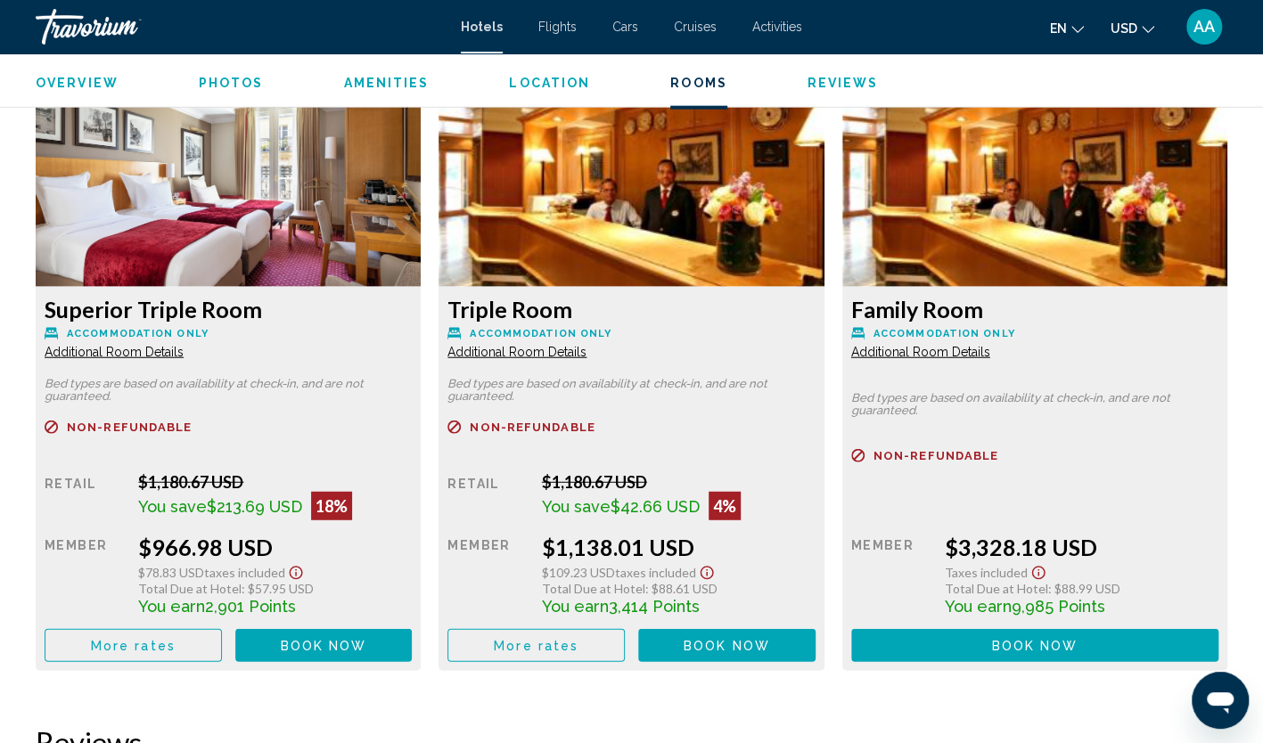
click at [175, 351] on span "Additional Room Details" at bounding box center [114, 352] width 139 height 14
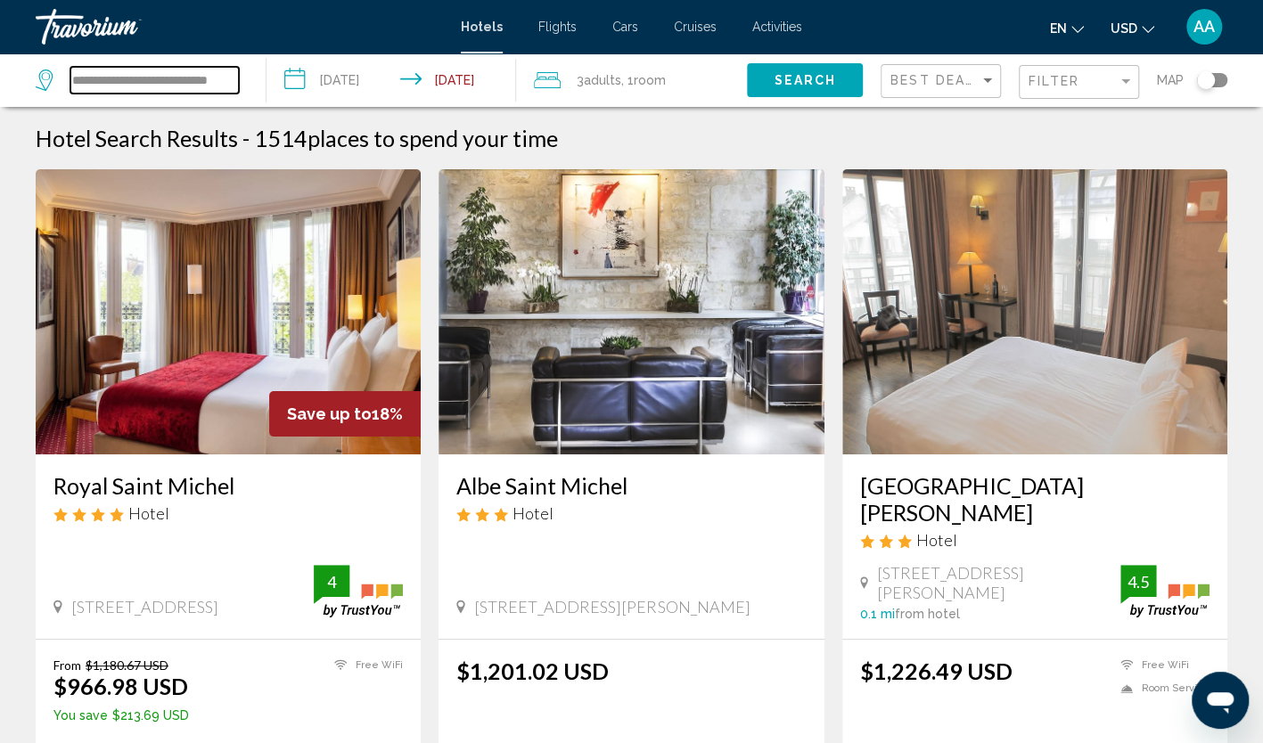
click at [235, 78] on input "**********" at bounding box center [154, 80] width 168 height 27
drag, startPoint x: 187, startPoint y: 78, endPoint x: 40, endPoint y: 71, distance: 147.2
click at [40, 71] on div "**********" at bounding box center [137, 80] width 203 height 27
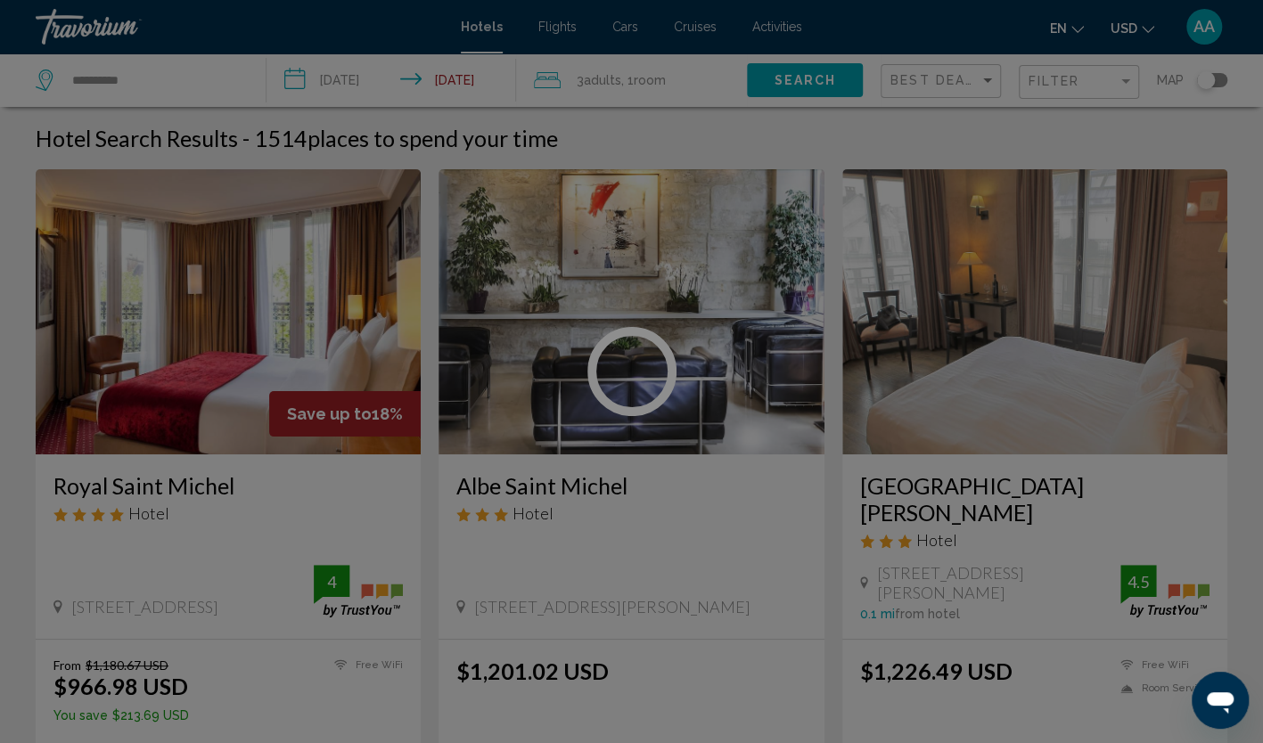
click at [116, 76] on div at bounding box center [631, 371] width 1263 height 743
click at [150, 82] on div "**********" at bounding box center [631, 371] width 1263 height 743
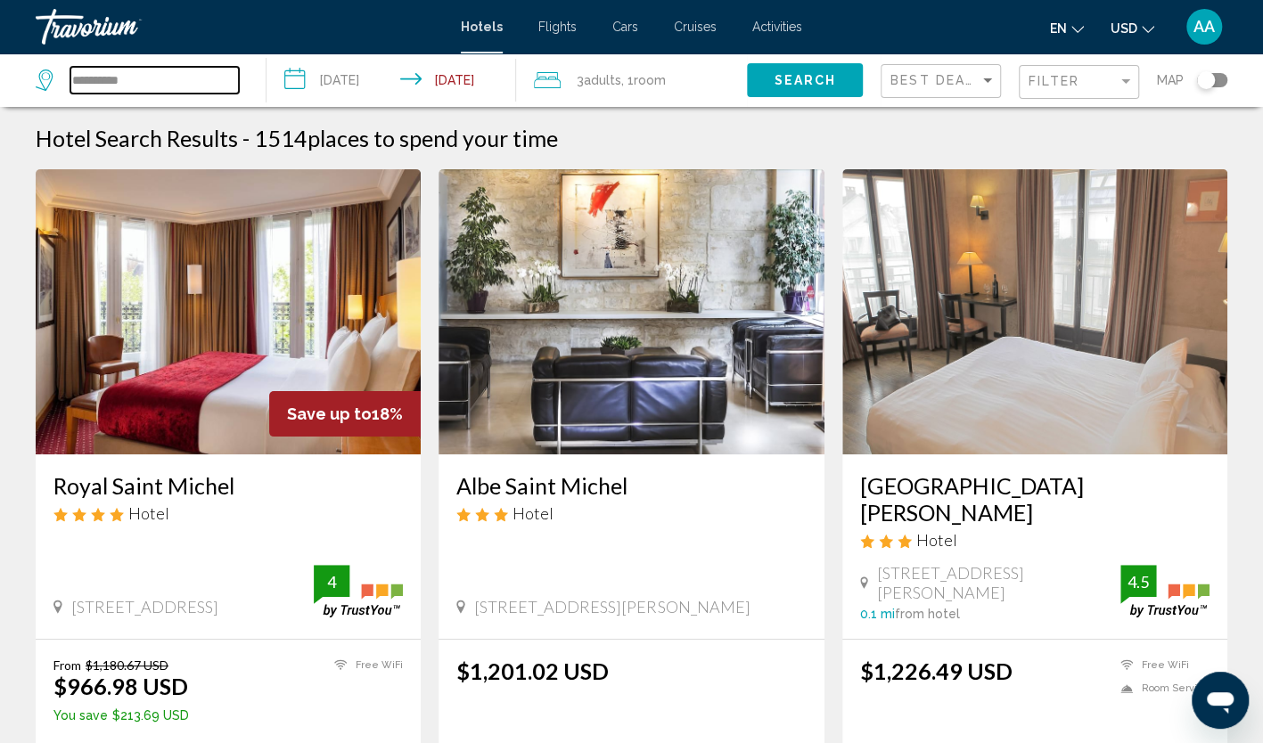
click at [137, 81] on input "**********" at bounding box center [154, 80] width 168 height 27
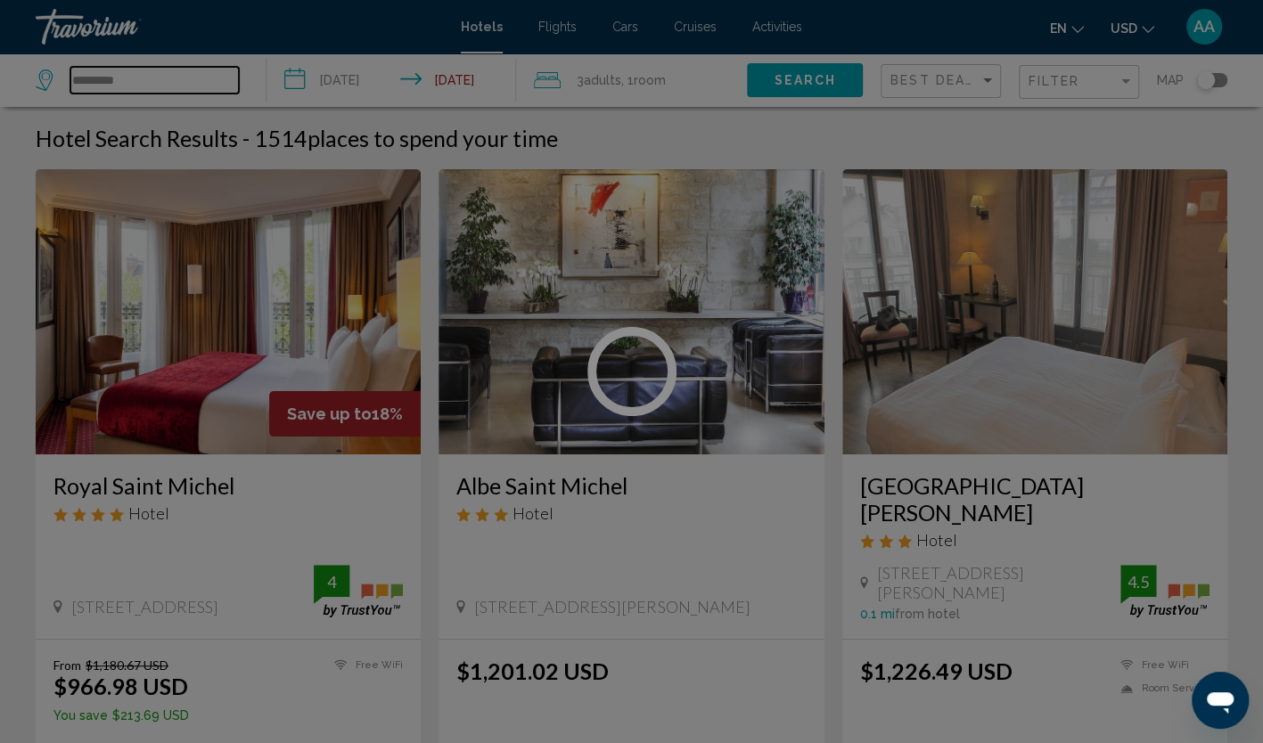
type input "*********"
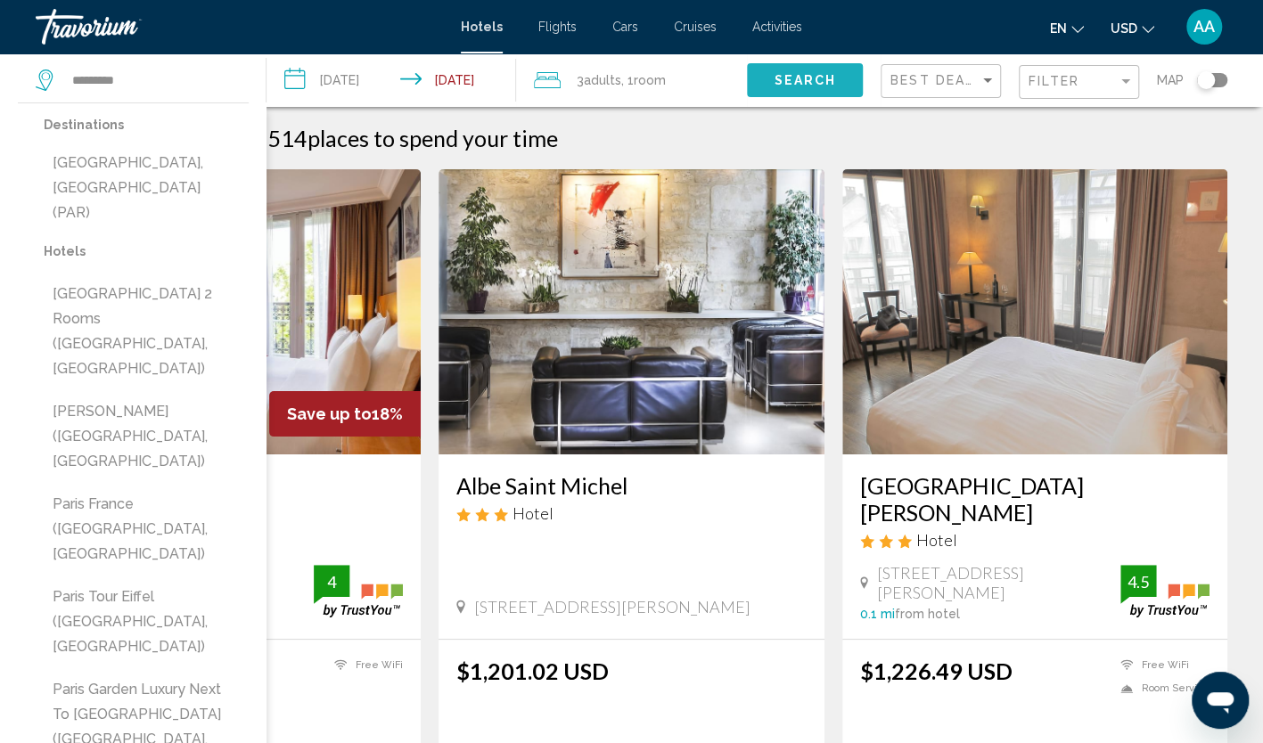
click at [799, 86] on span "Search" at bounding box center [805, 81] width 62 height 14
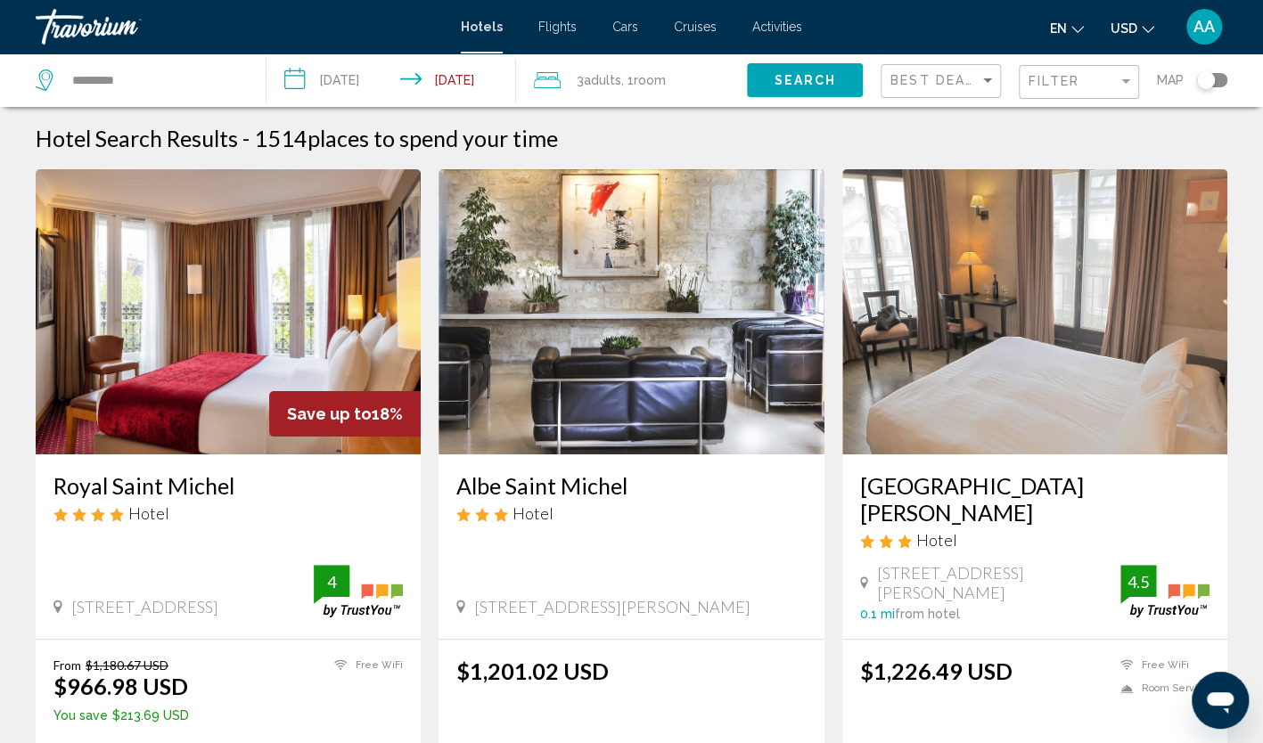
click at [779, 78] on span "Search" at bounding box center [805, 81] width 62 height 14
click at [181, 78] on input "**********" at bounding box center [154, 80] width 168 height 27
drag, startPoint x: 184, startPoint y: 80, endPoint x: 0, endPoint y: 39, distance: 188.1
click at [0, 39] on html "**********" at bounding box center [631, 371] width 1263 height 743
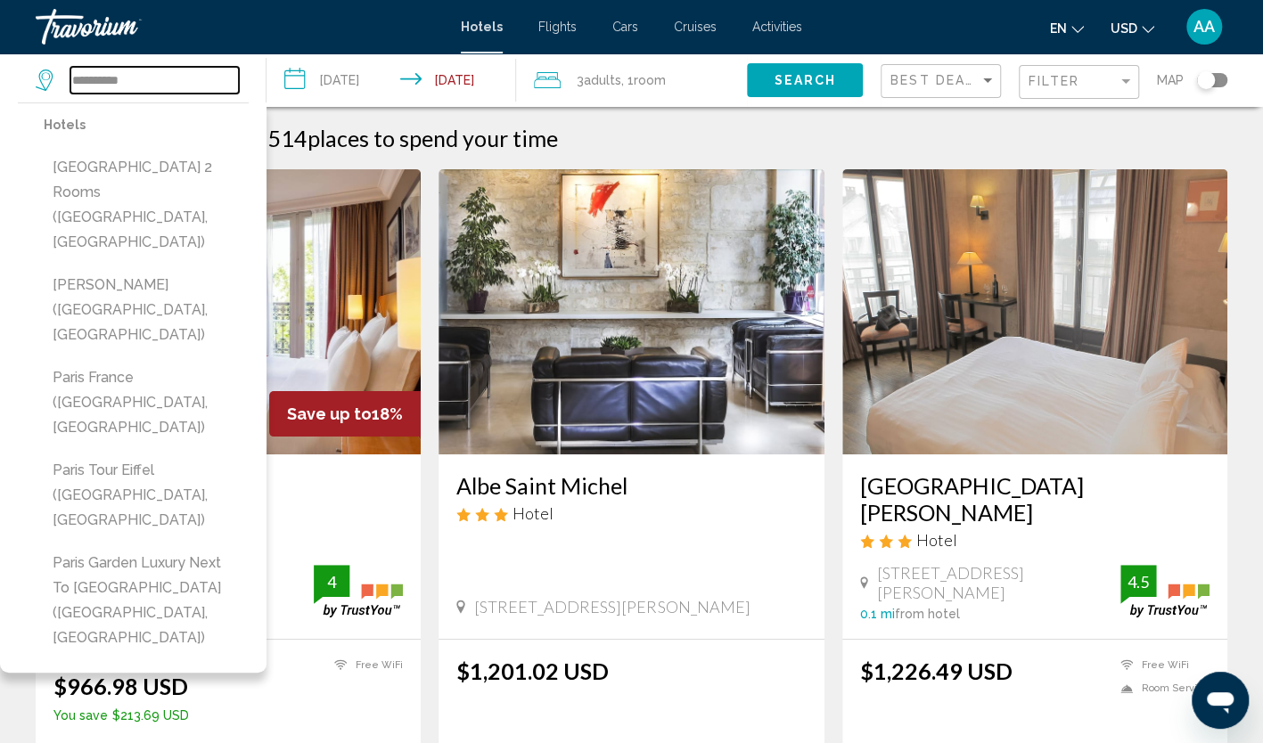
click at [138, 91] on input "**********" at bounding box center [154, 80] width 168 height 27
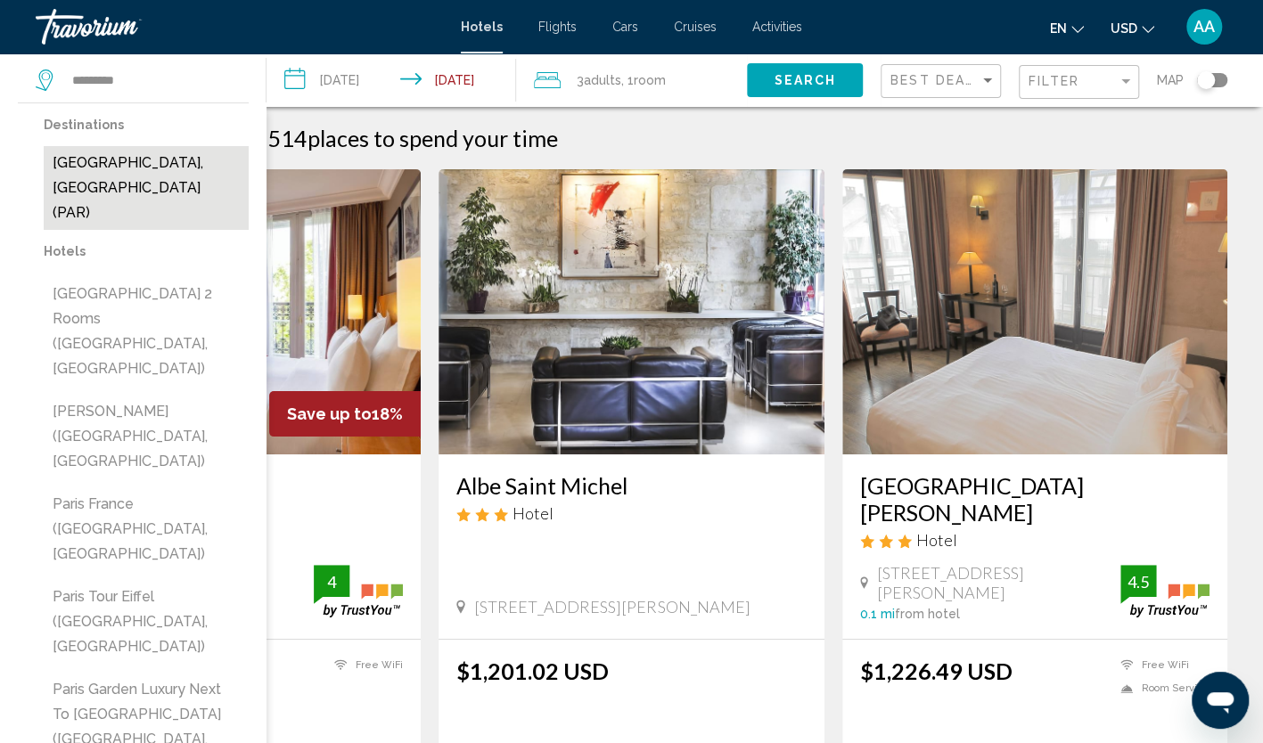
click at [144, 150] on button "[GEOGRAPHIC_DATA], [GEOGRAPHIC_DATA] (PAR)" at bounding box center [146, 188] width 205 height 84
type input "**********"
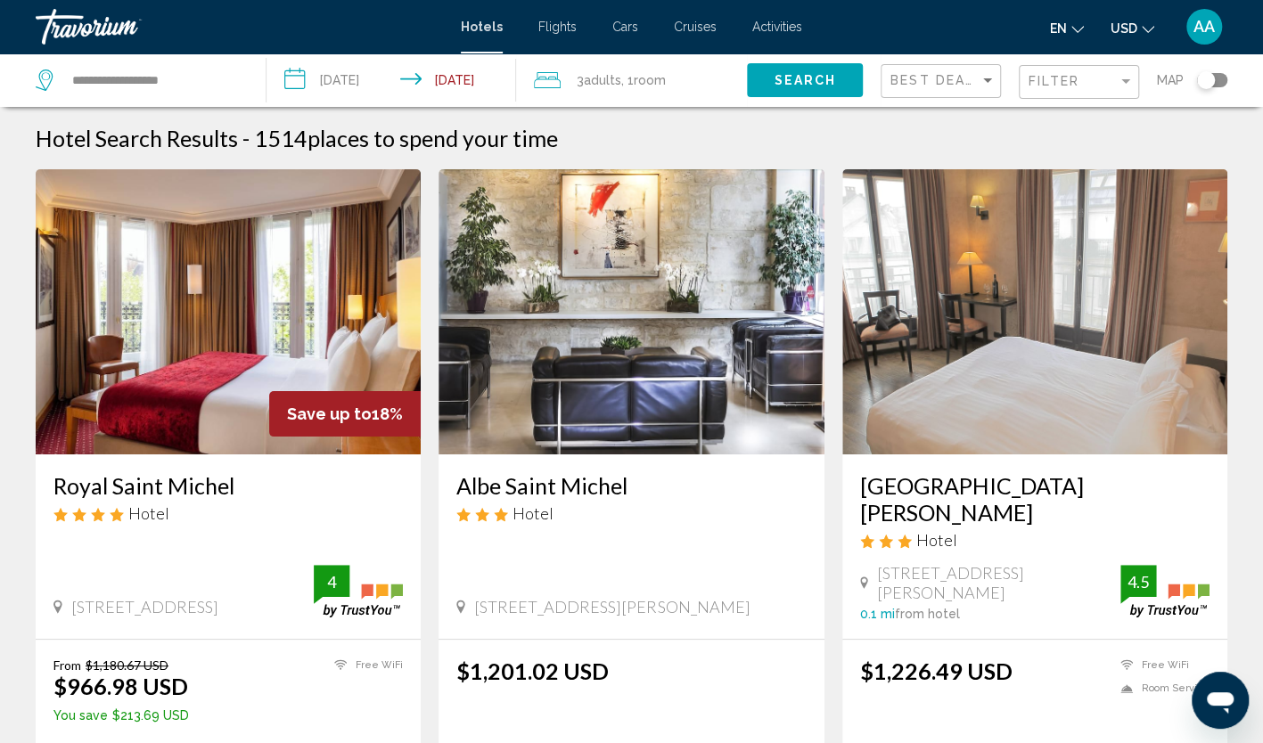
click at [784, 76] on span "Search" at bounding box center [805, 81] width 62 height 14
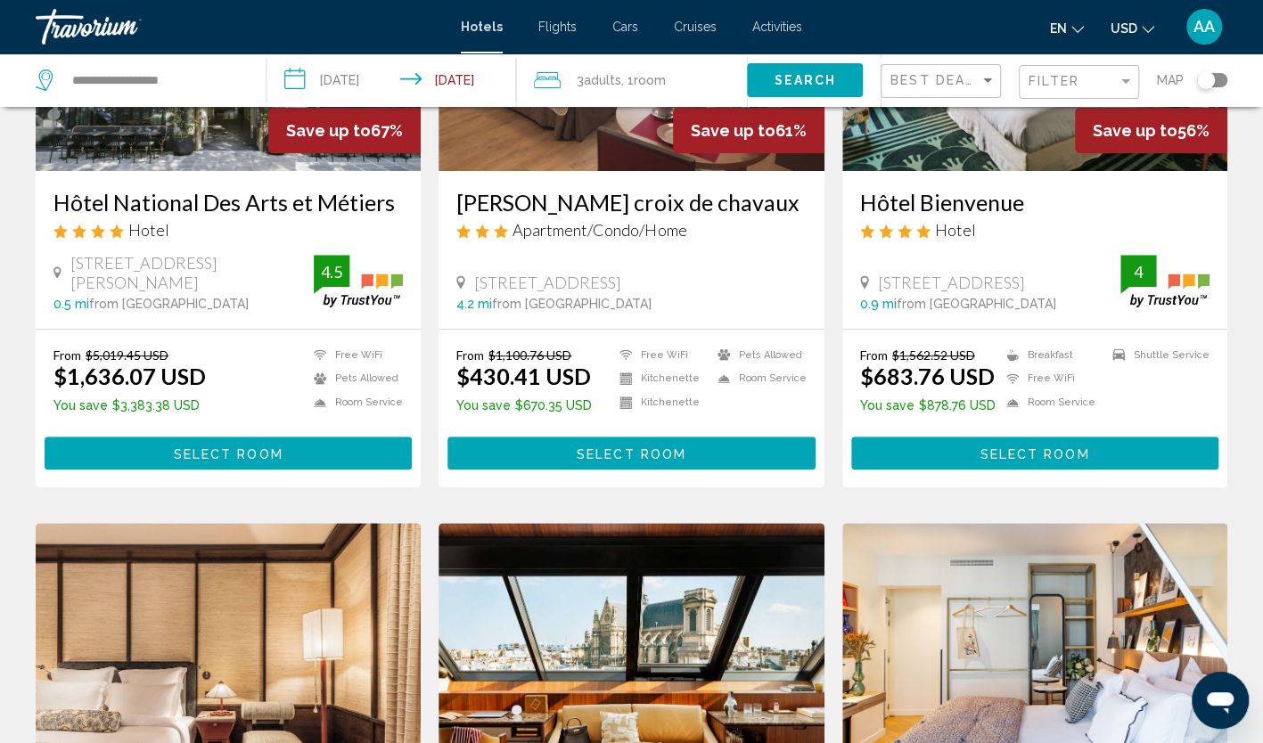
scroll to position [267, 0]
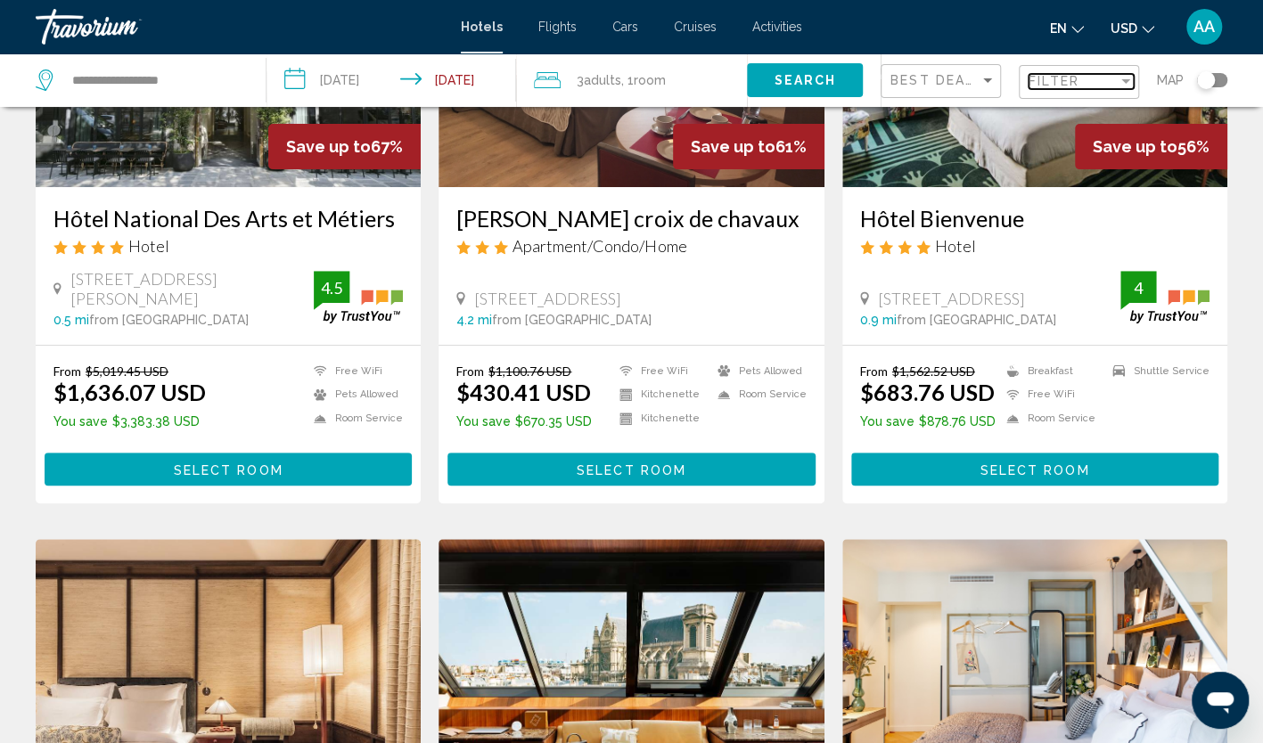
click at [1066, 85] on span "Filter" at bounding box center [1054, 81] width 51 height 14
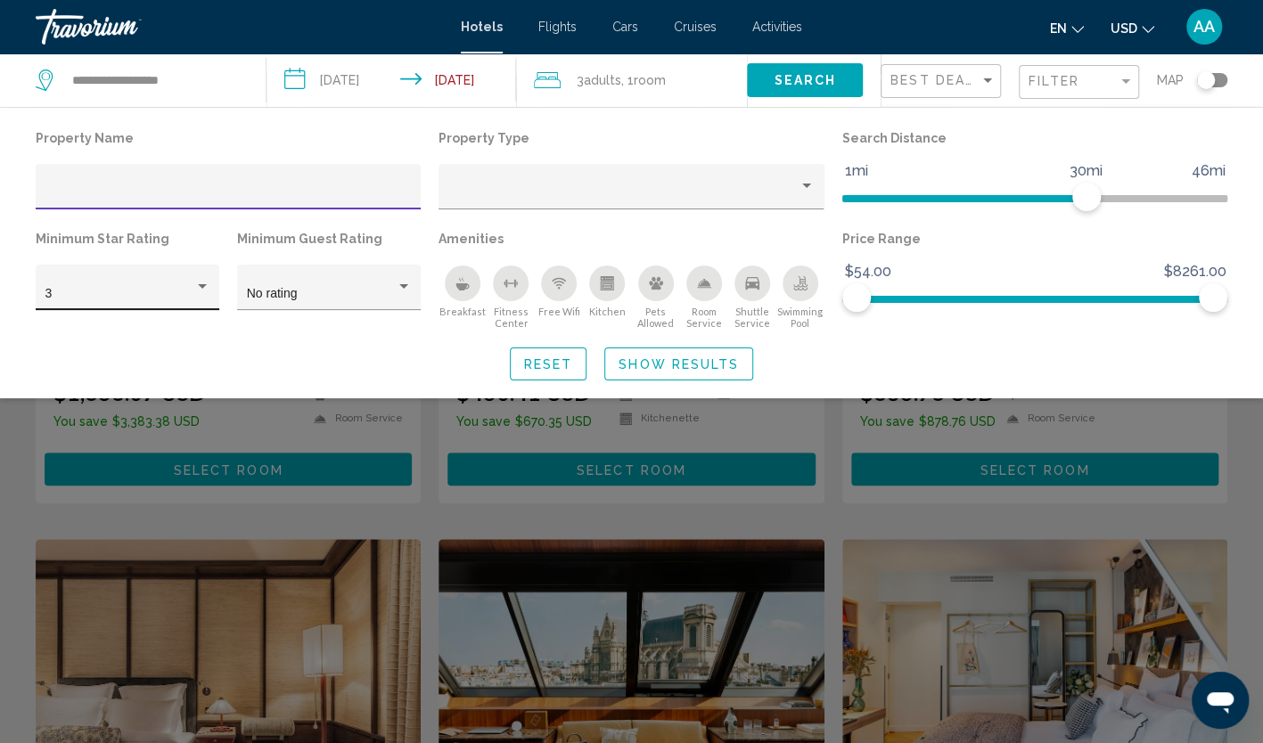
click at [193, 298] on div "3" at bounding box center [119, 294] width 149 height 14
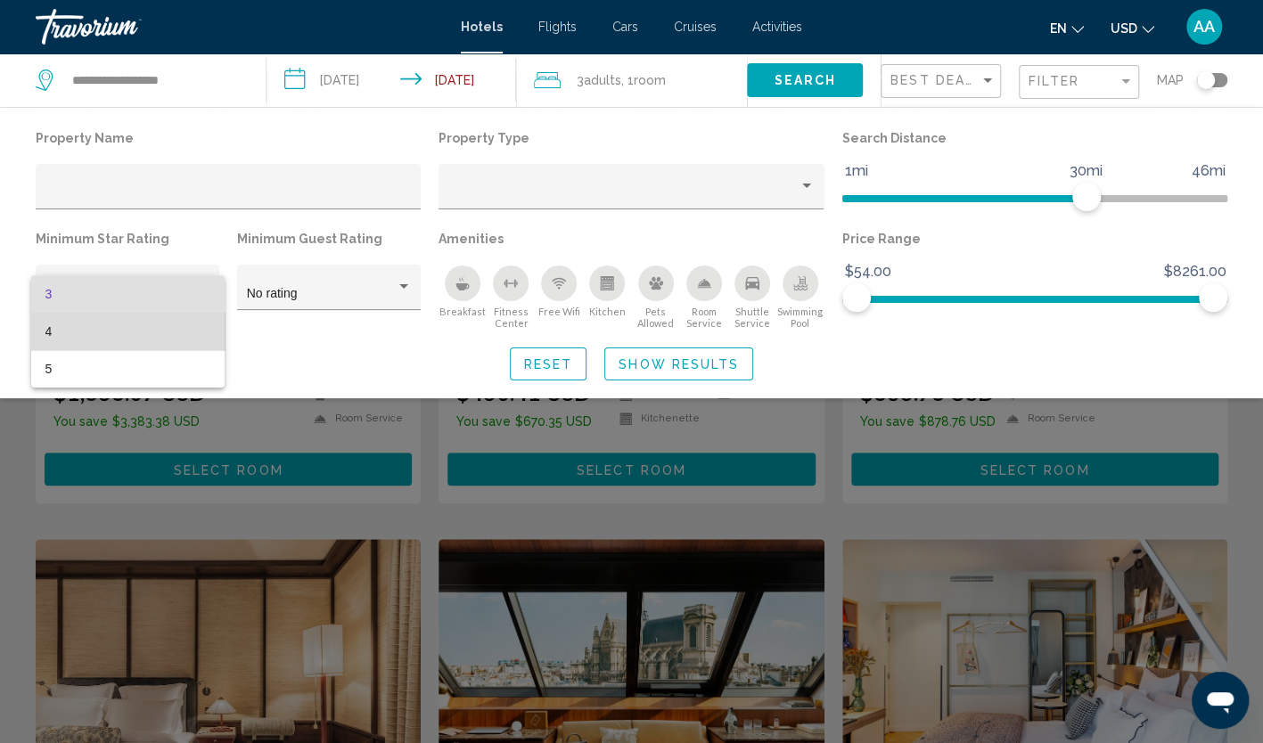
click at [185, 340] on span "4" at bounding box center [127, 331] width 165 height 37
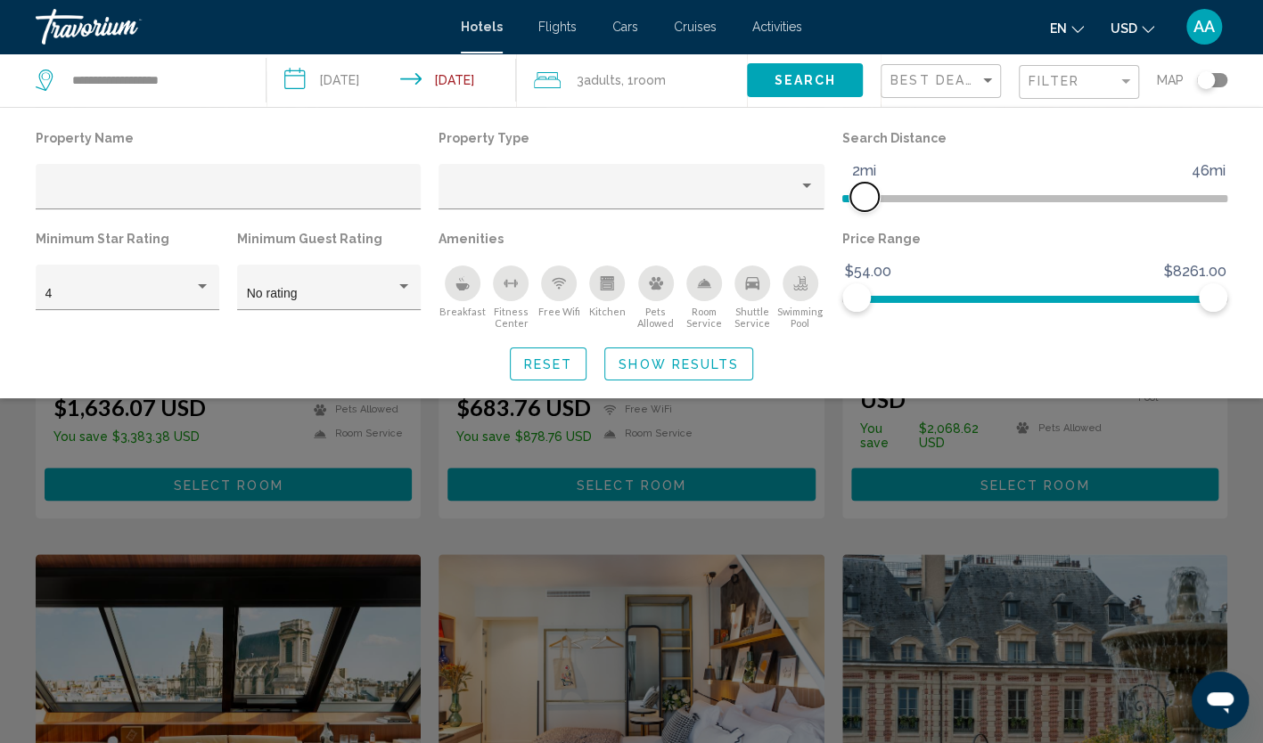
drag, startPoint x: 1080, startPoint y: 198, endPoint x: 863, endPoint y: 198, distance: 217.5
click at [863, 198] on span "Hotel Filters" at bounding box center [864, 197] width 29 height 29
drag, startPoint x: 1213, startPoint y: 305, endPoint x: 877, endPoint y: 292, distance: 336.3
click at [877, 292] on span "Hotel Filters" at bounding box center [878, 297] width 29 height 29
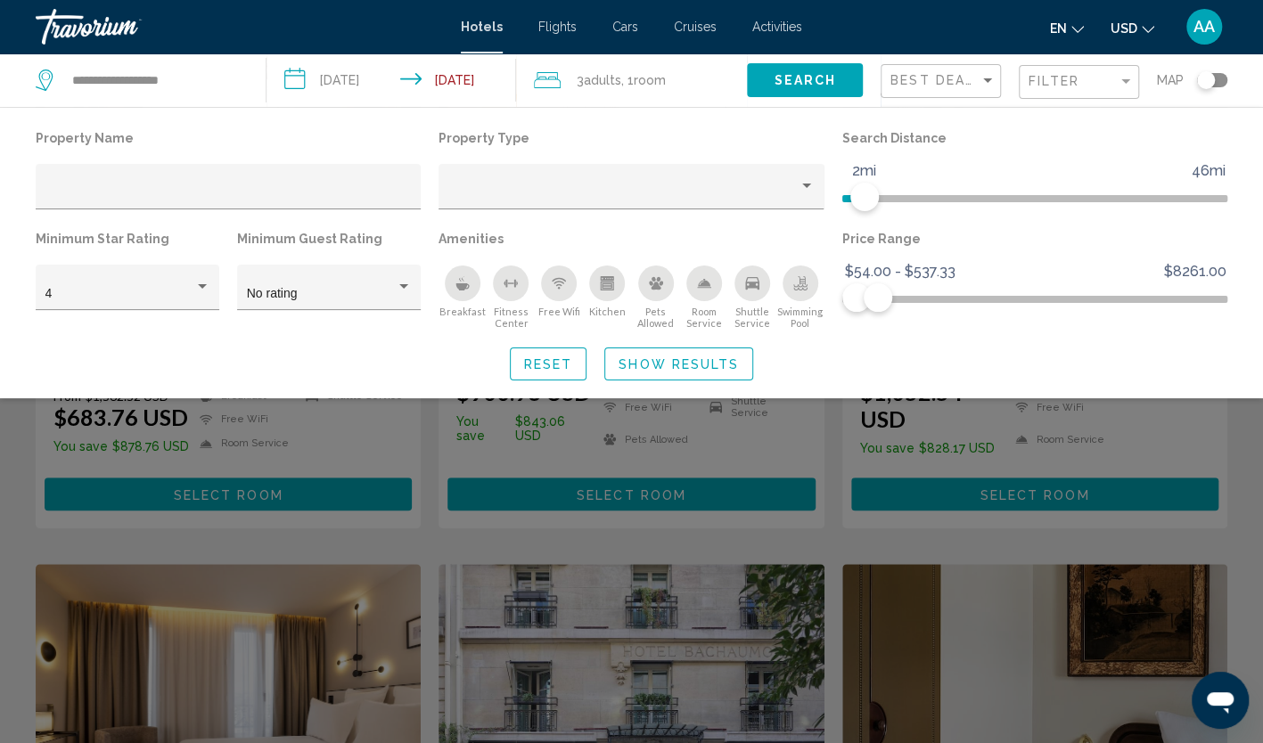
click at [718, 363] on span "Show Results" at bounding box center [679, 364] width 120 height 14
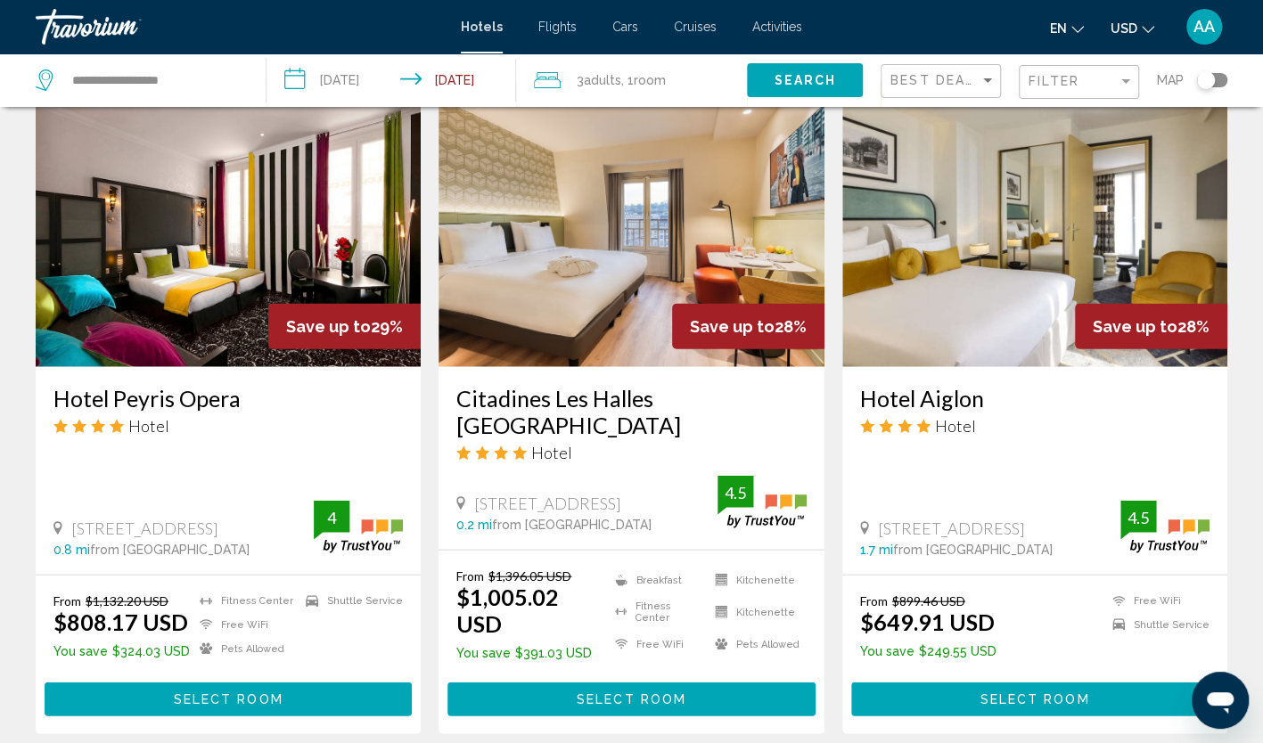
scroll to position [2139, 0]
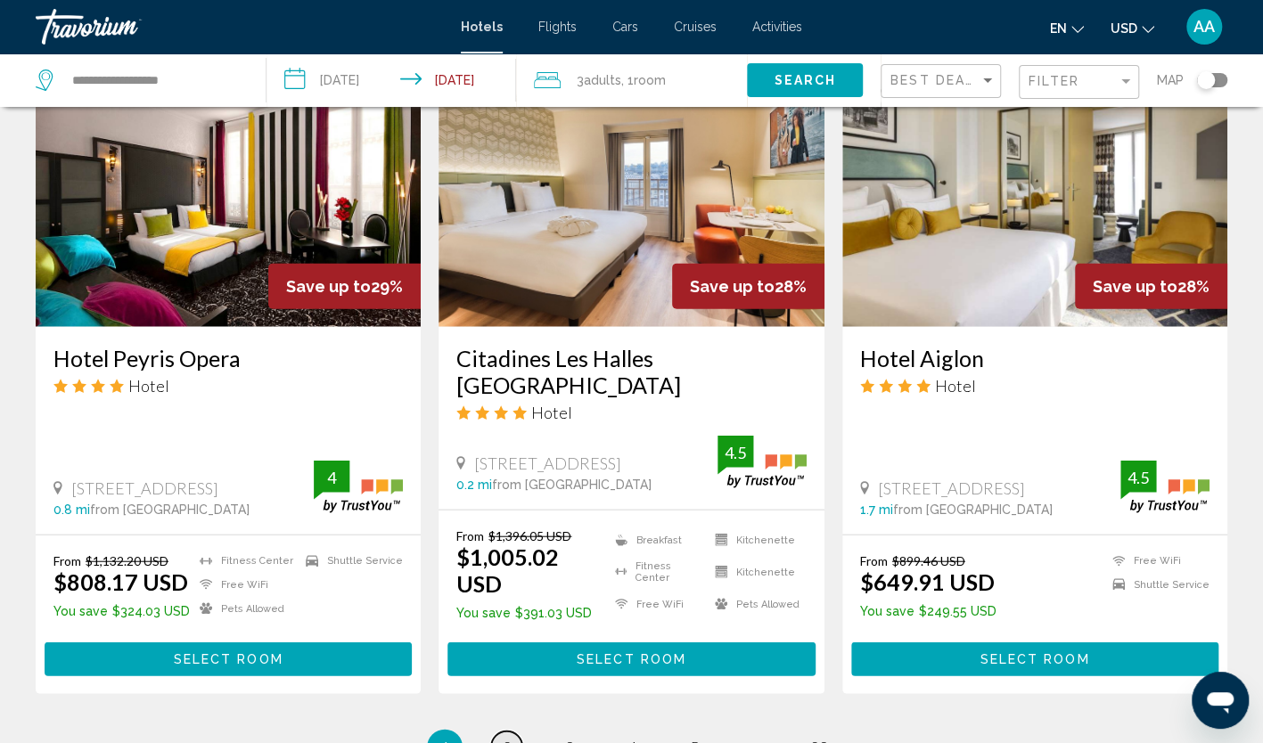
click at [501, 732] on link "page 2" at bounding box center [506, 747] width 31 height 31
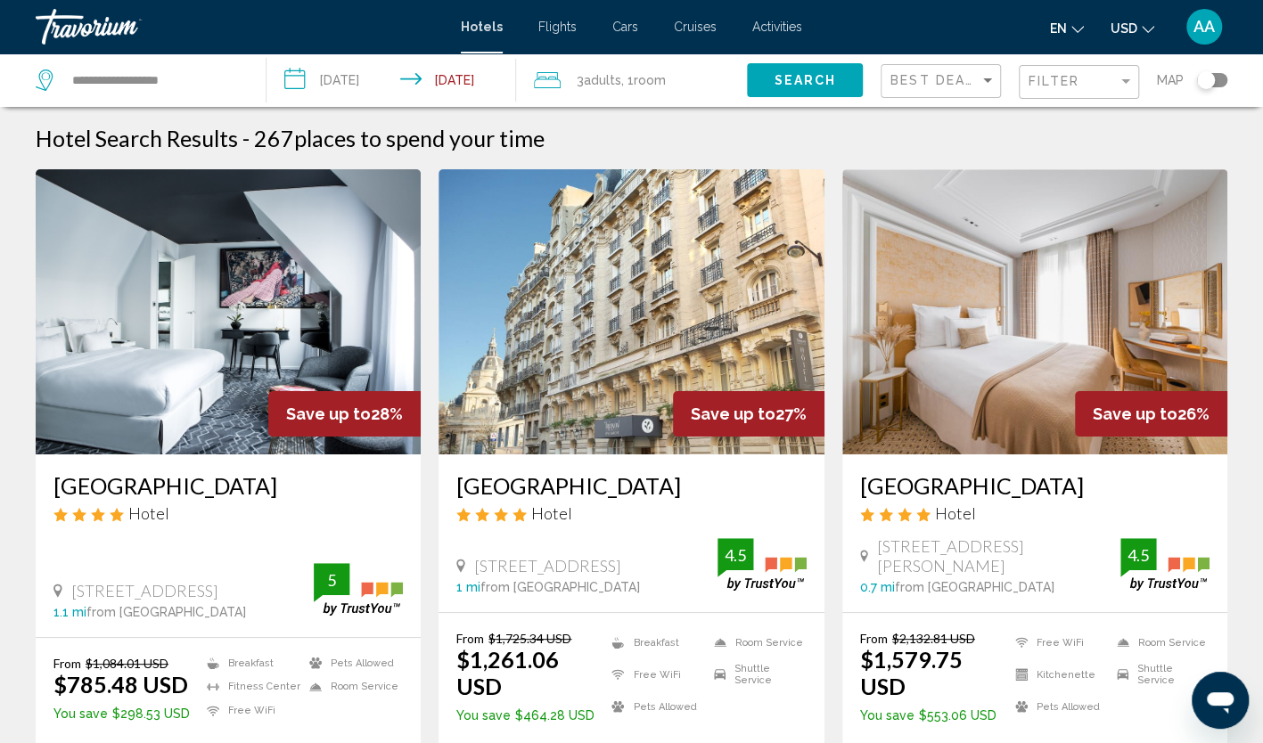
scroll to position [89, 0]
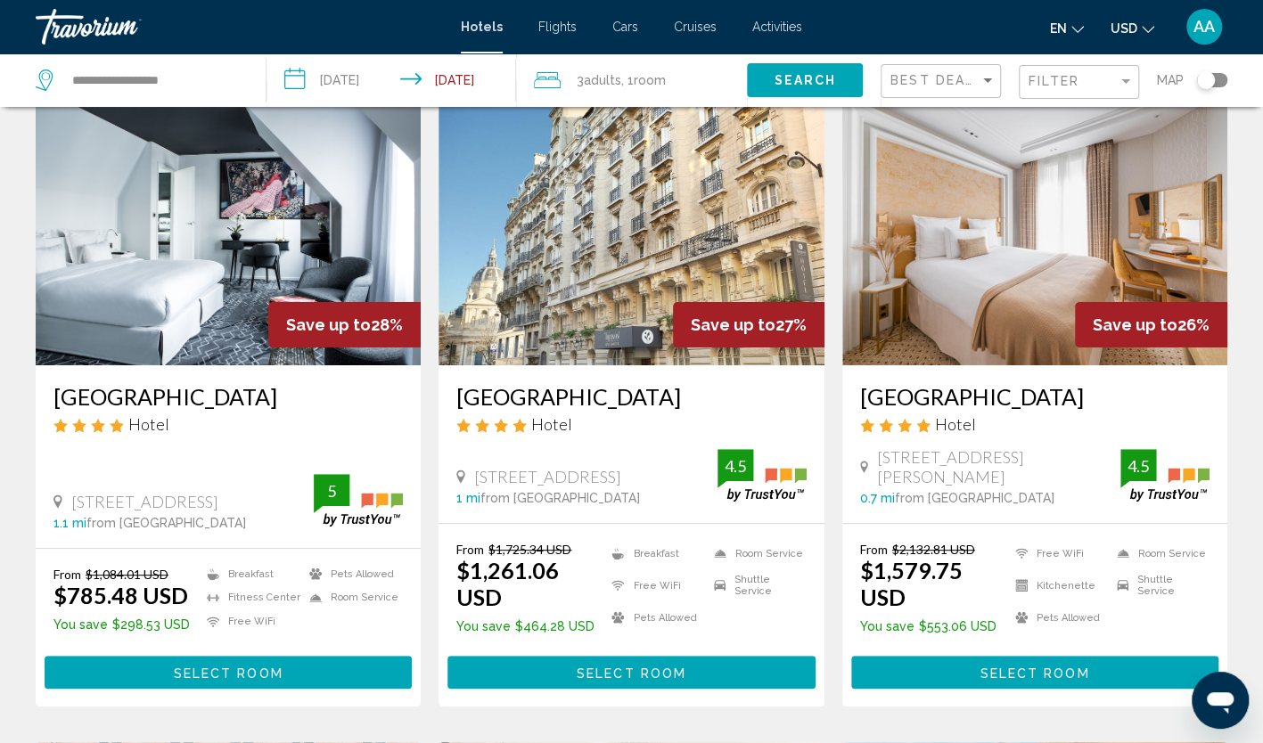
click at [1109, 238] on img "Main content" at bounding box center [1034, 222] width 385 height 285
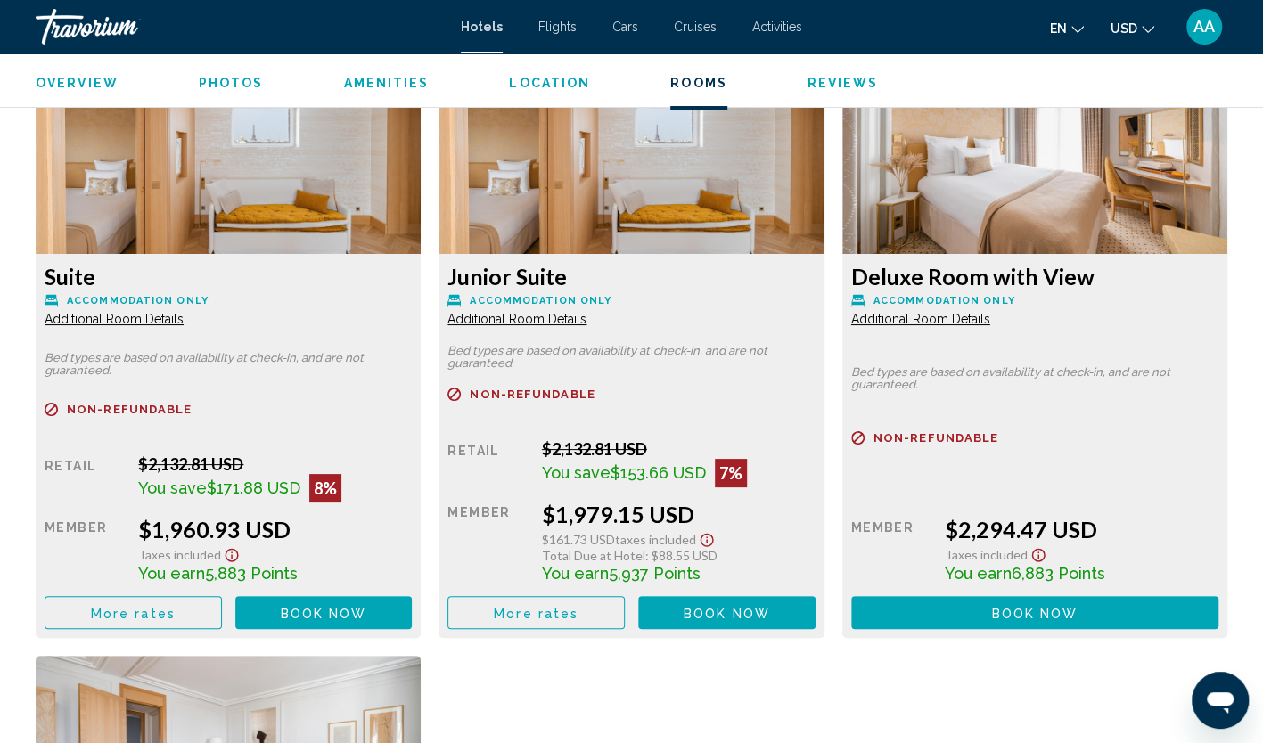
scroll to position [3387, 0]
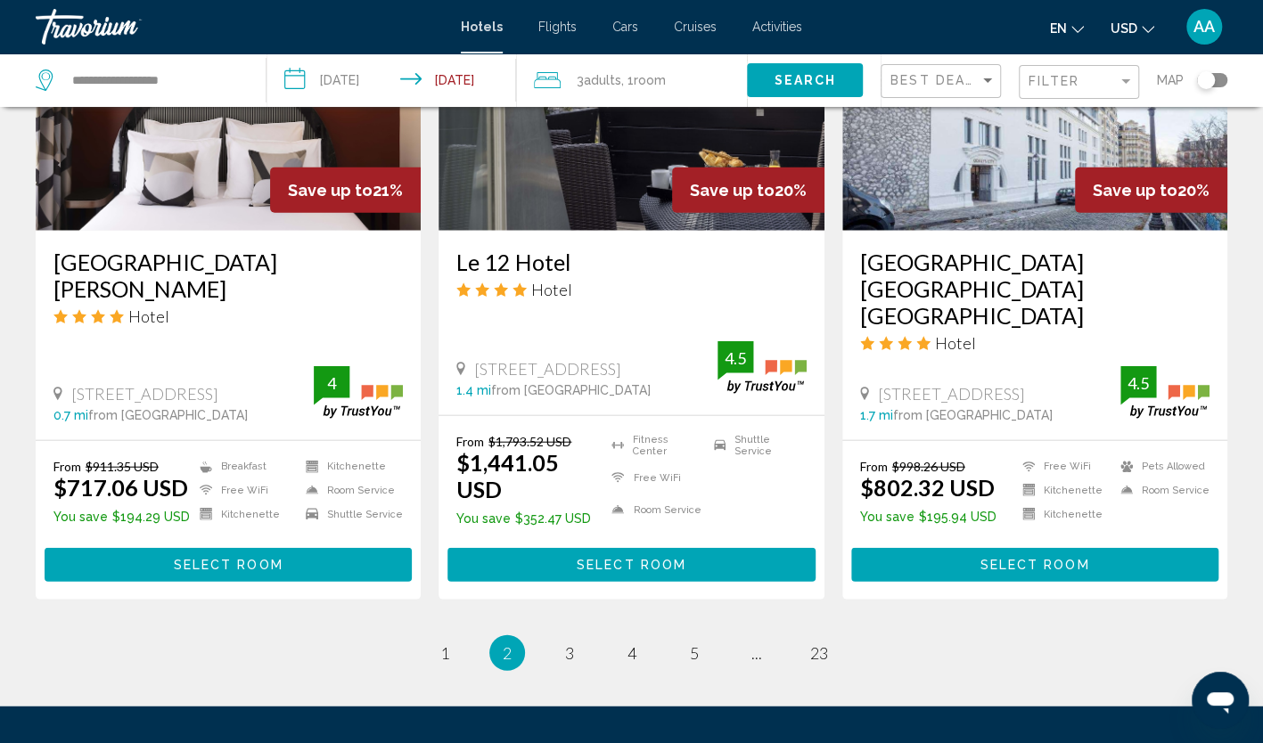
scroll to position [2312, 0]
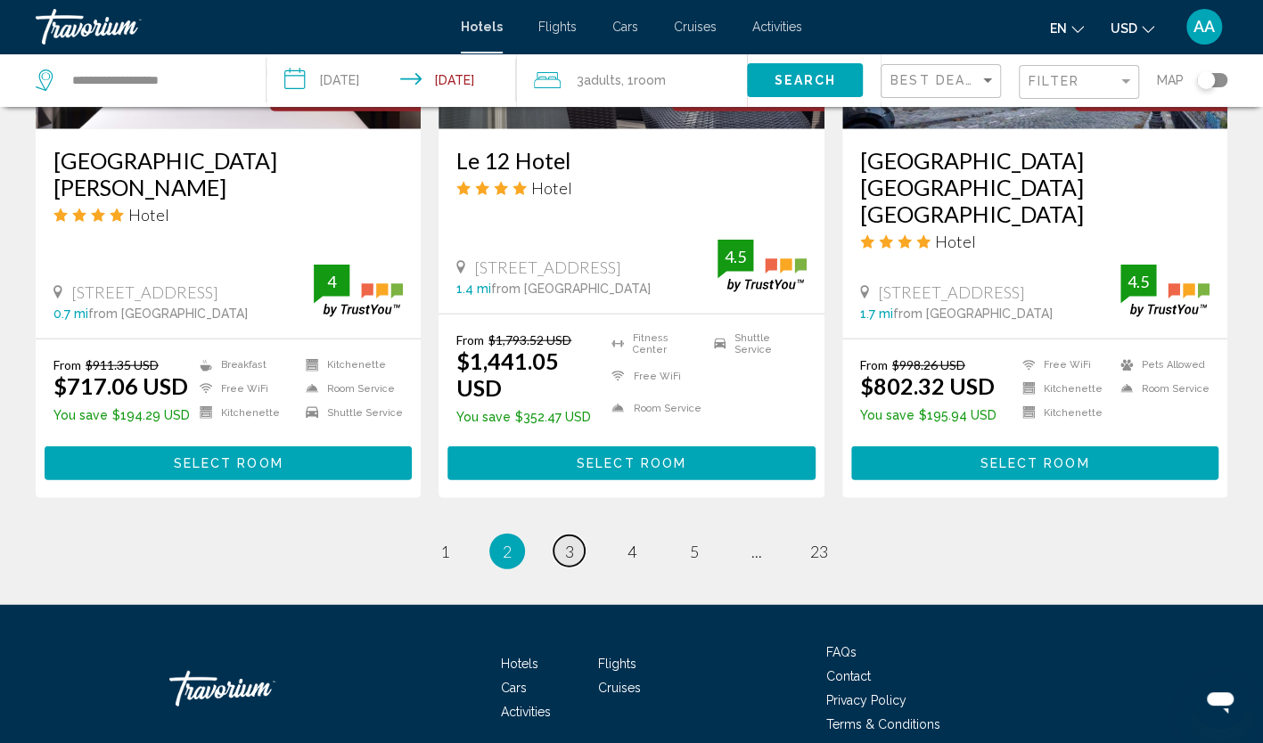
click at [572, 536] on link "page 3" at bounding box center [569, 551] width 31 height 31
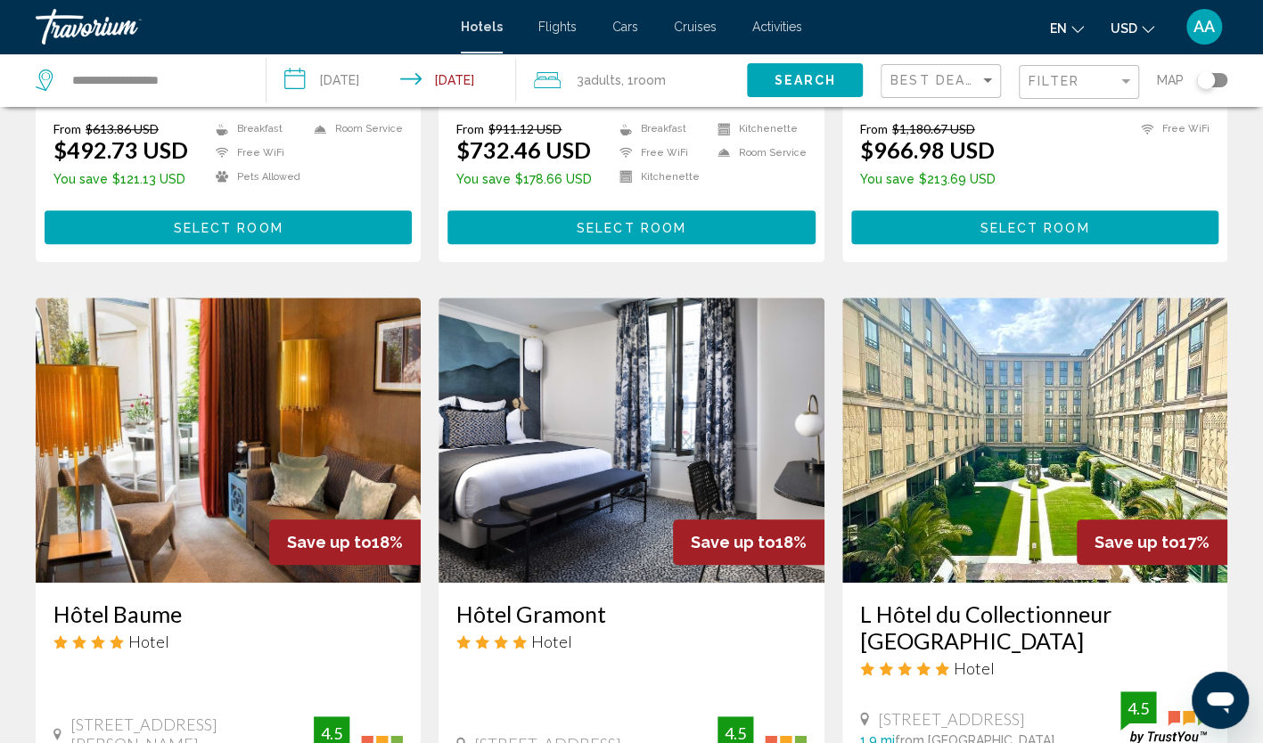
scroll to position [624, 0]
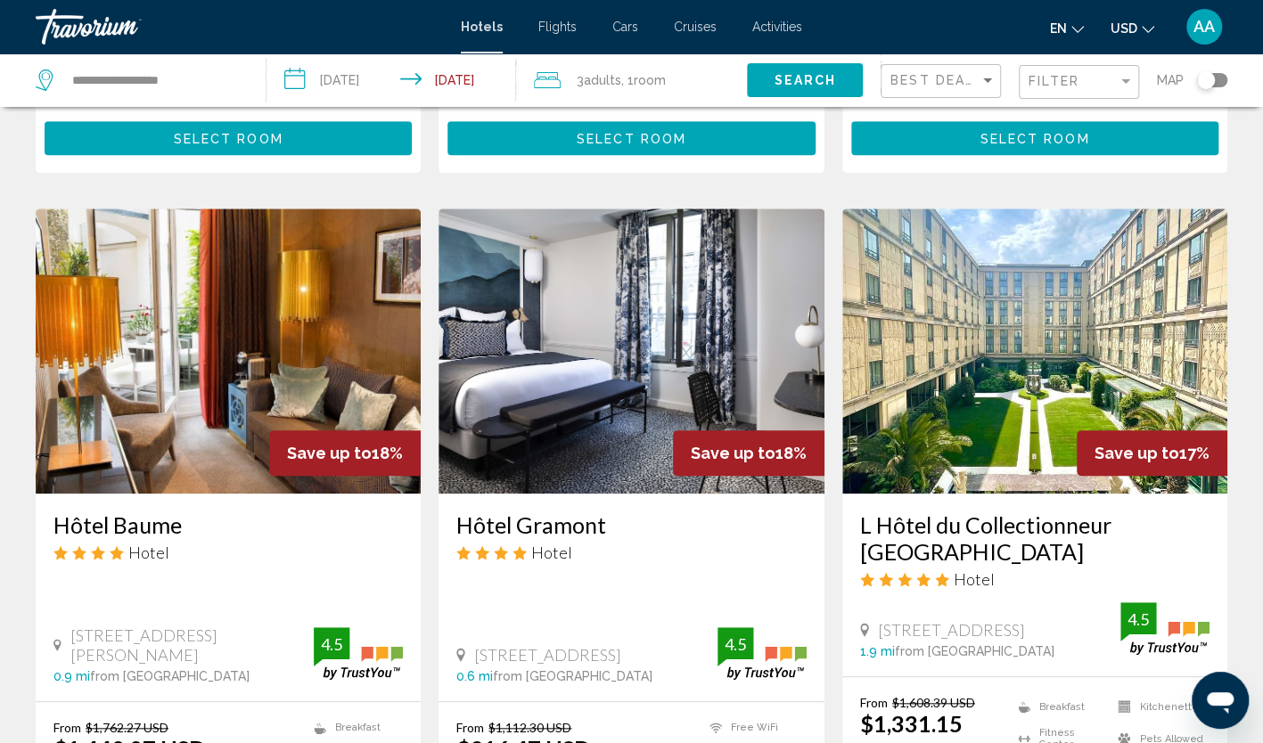
click at [382, 369] on img "Main content" at bounding box center [228, 351] width 385 height 285
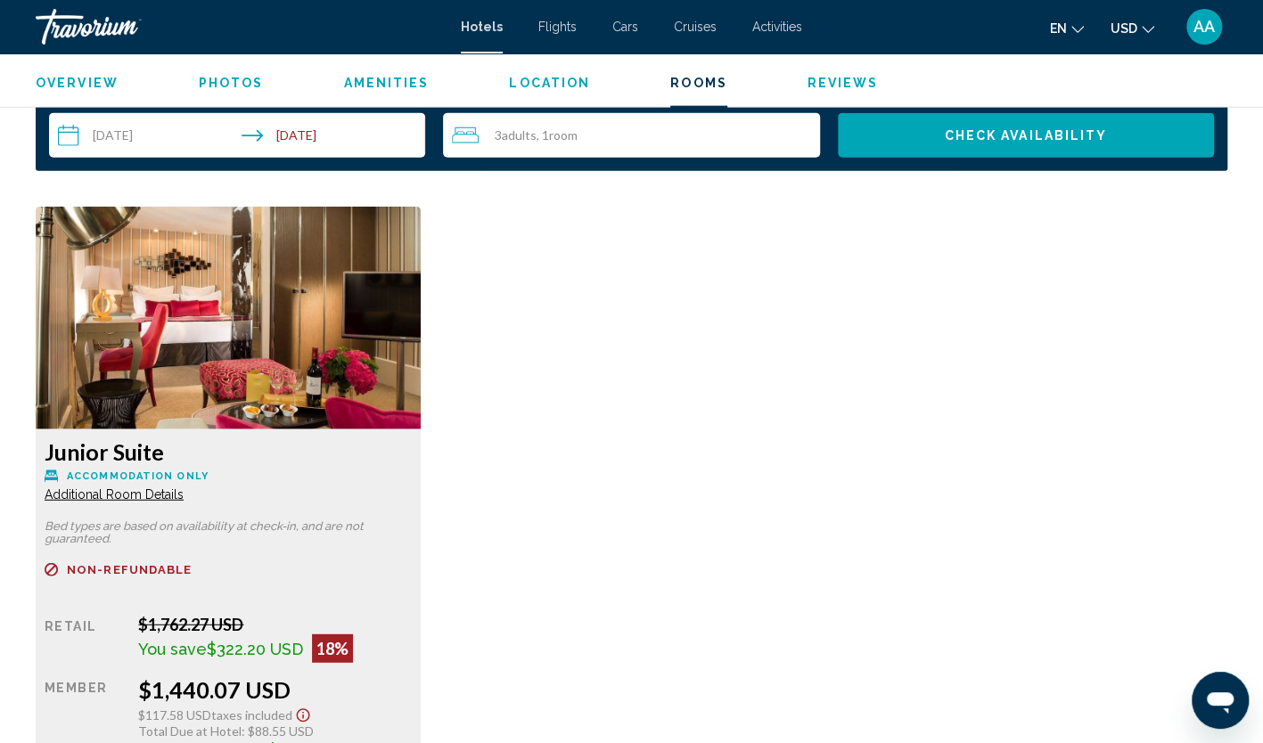
scroll to position [2407, 0]
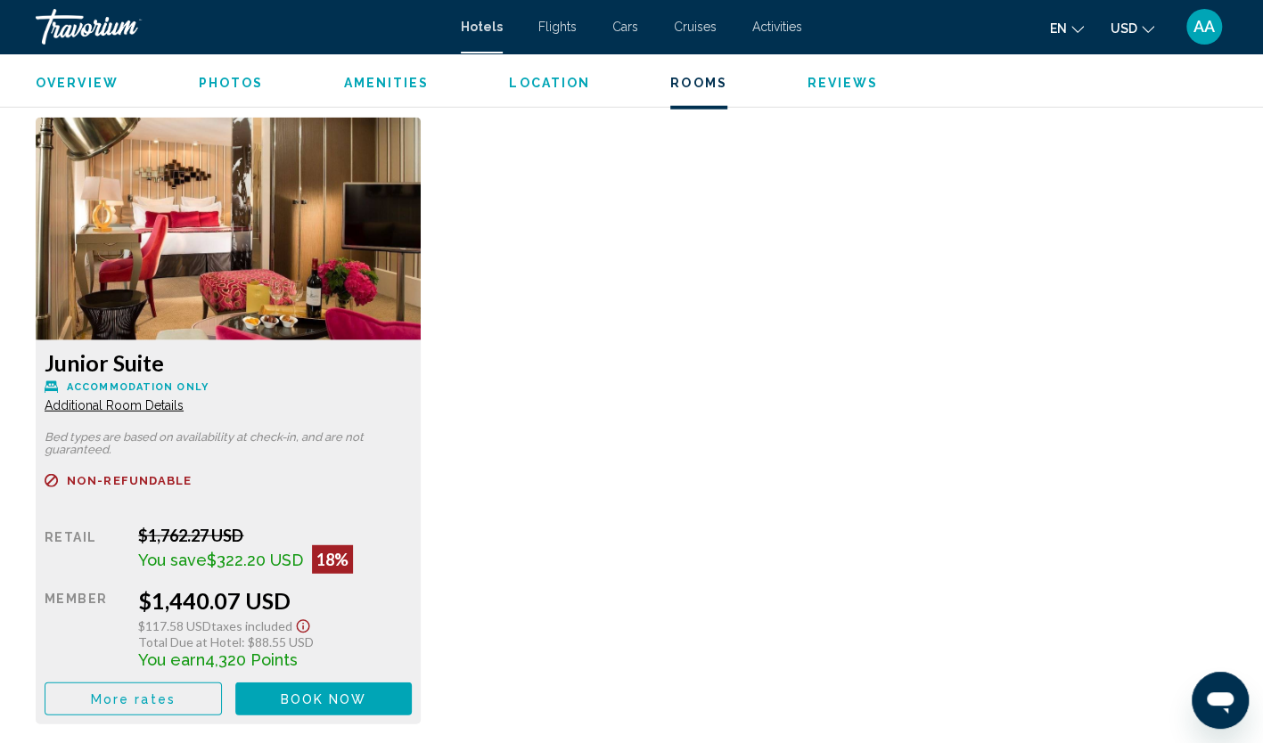
click at [168, 403] on span "Additional Room Details" at bounding box center [114, 405] width 139 height 14
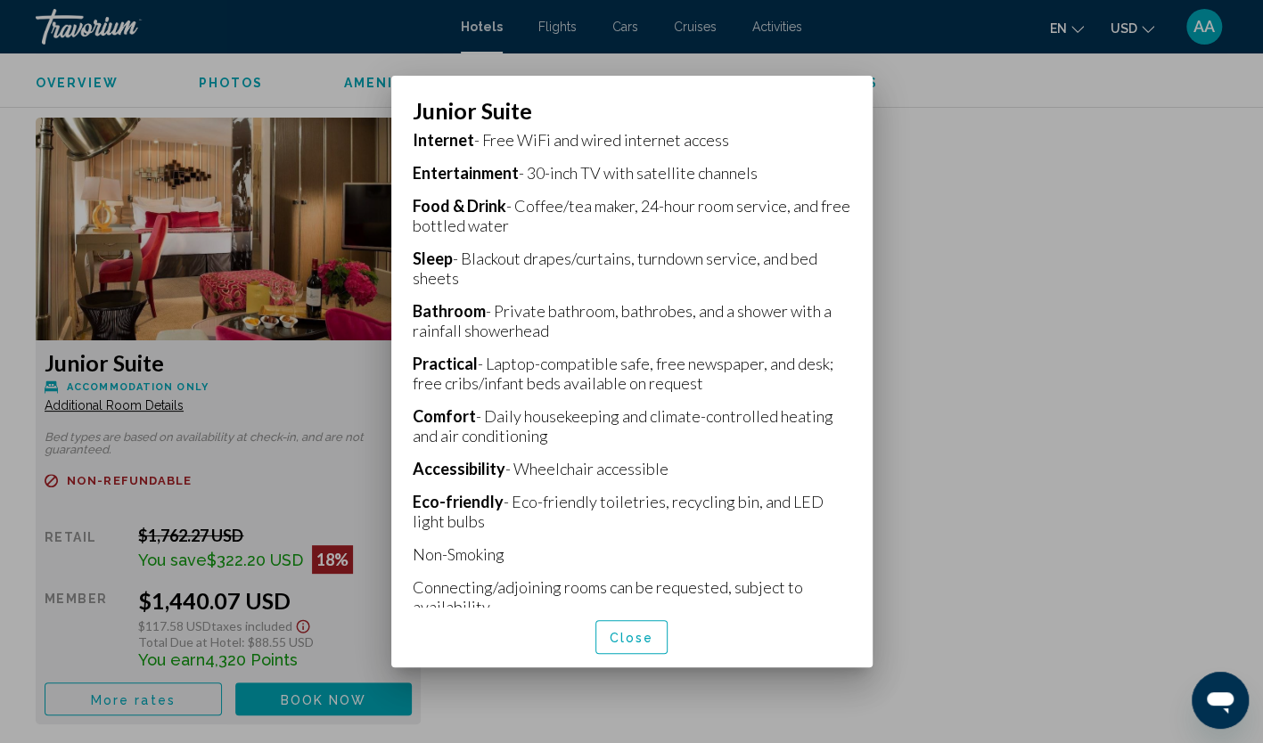
scroll to position [446, 0]
click at [630, 637] on span "Close" at bounding box center [632, 638] width 45 height 14
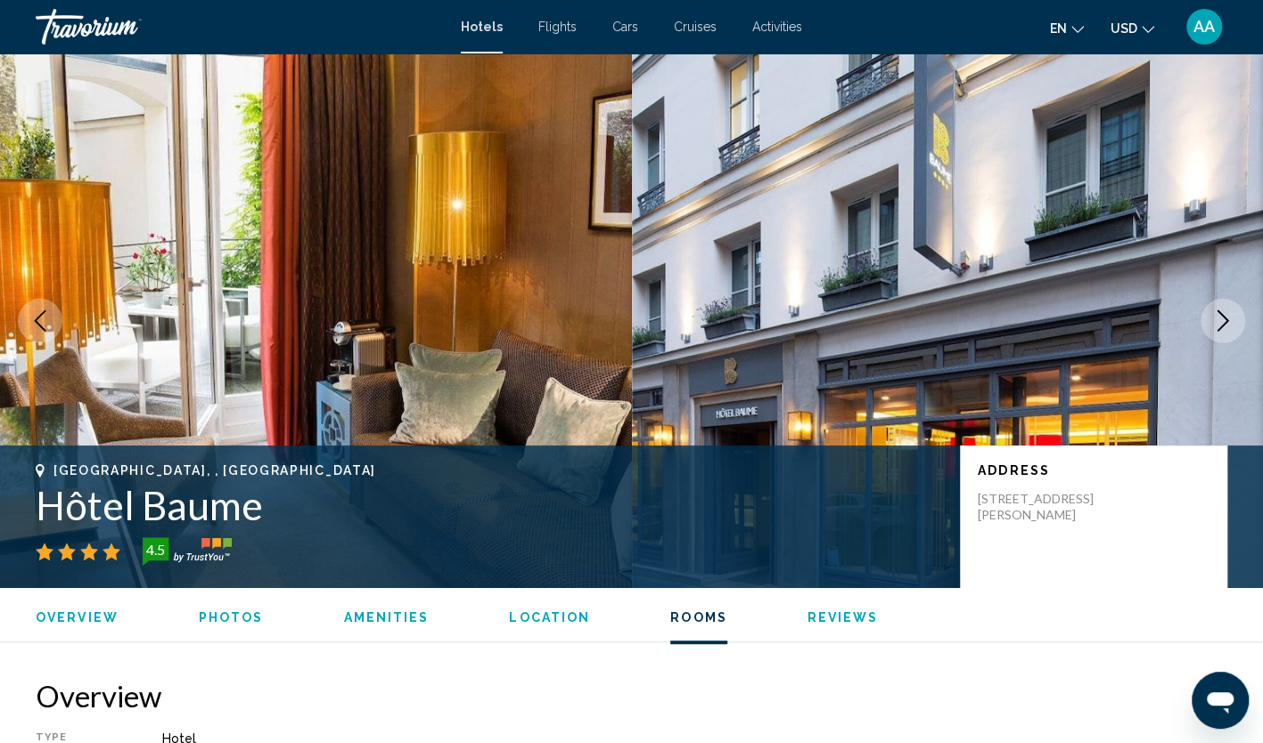
scroll to position [2407, 0]
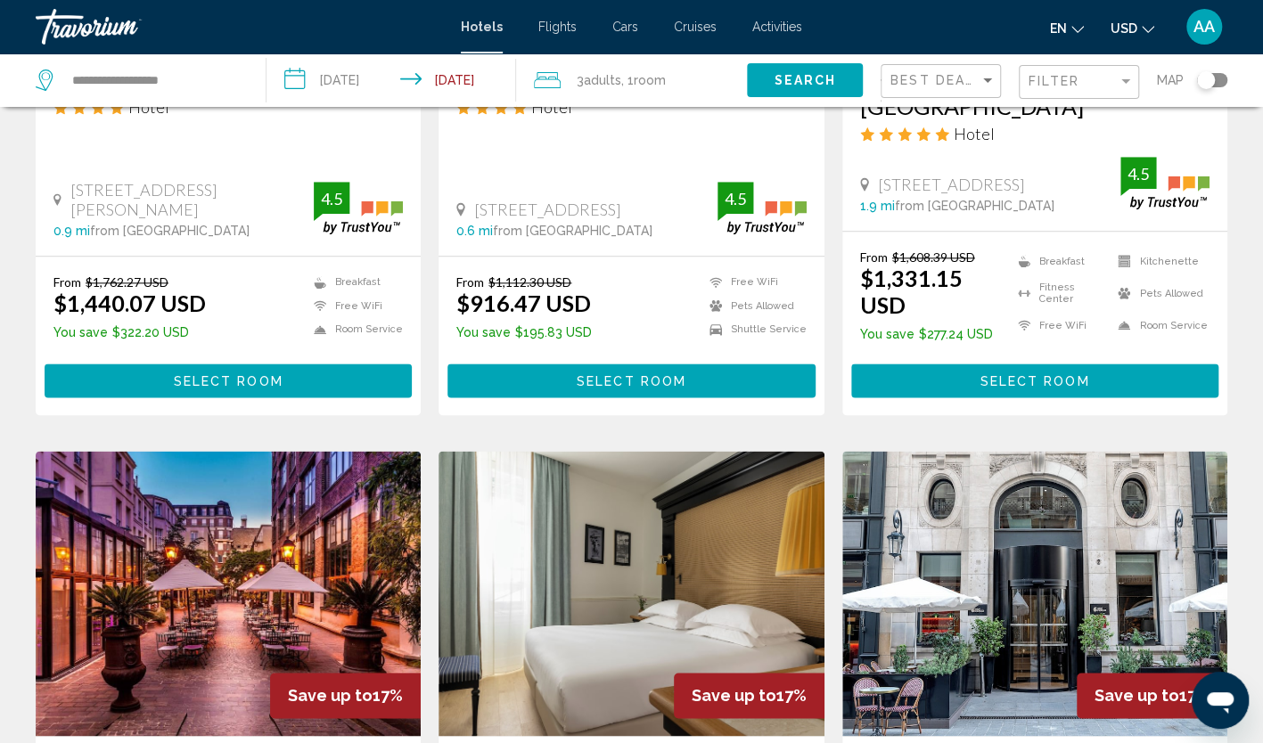
scroll to position [1248, 0]
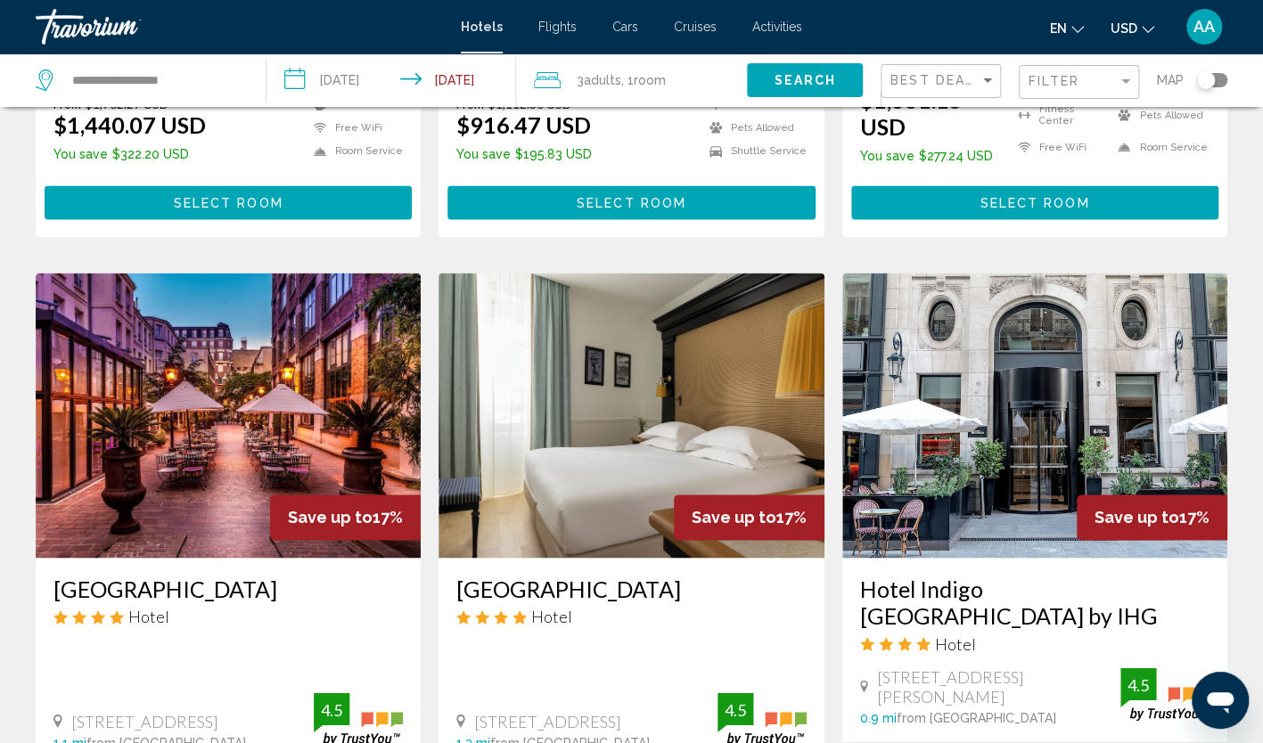
click at [617, 383] on img "Main content" at bounding box center [631, 415] width 385 height 285
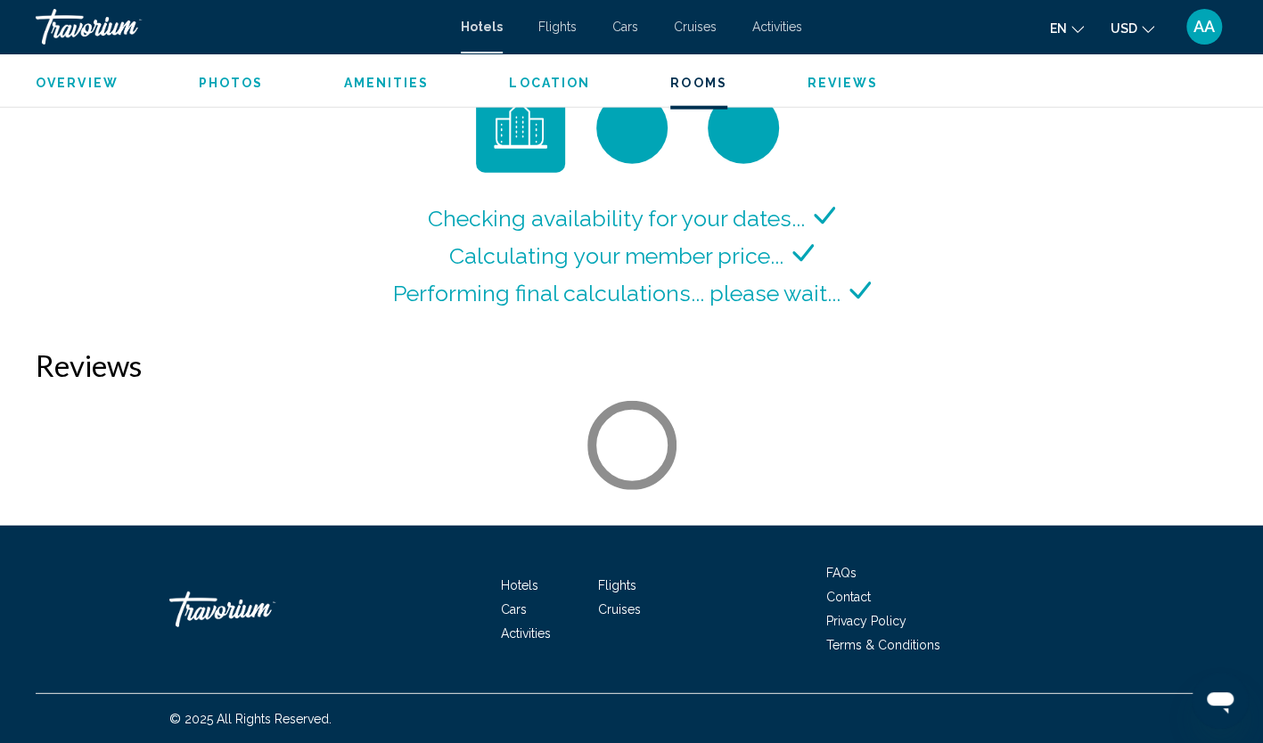
scroll to position [2467, 0]
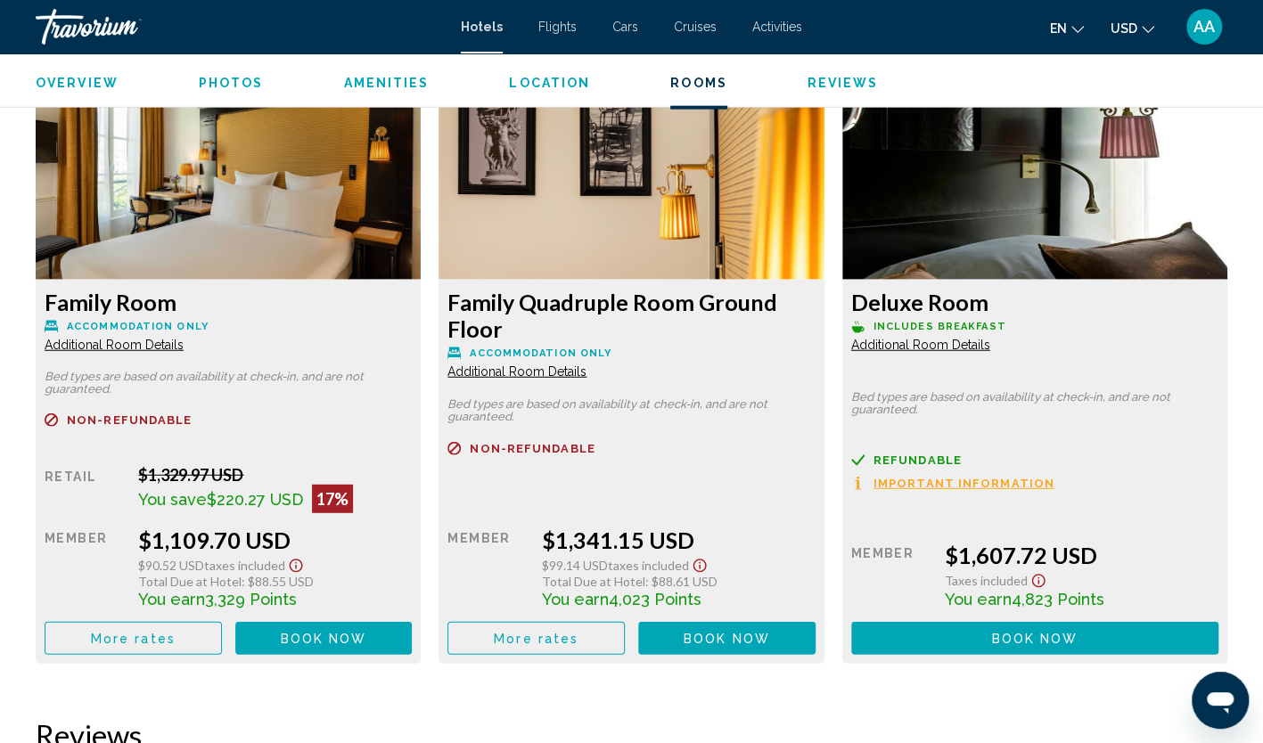
click at [113, 347] on span "Additional Room Details" at bounding box center [114, 345] width 139 height 14
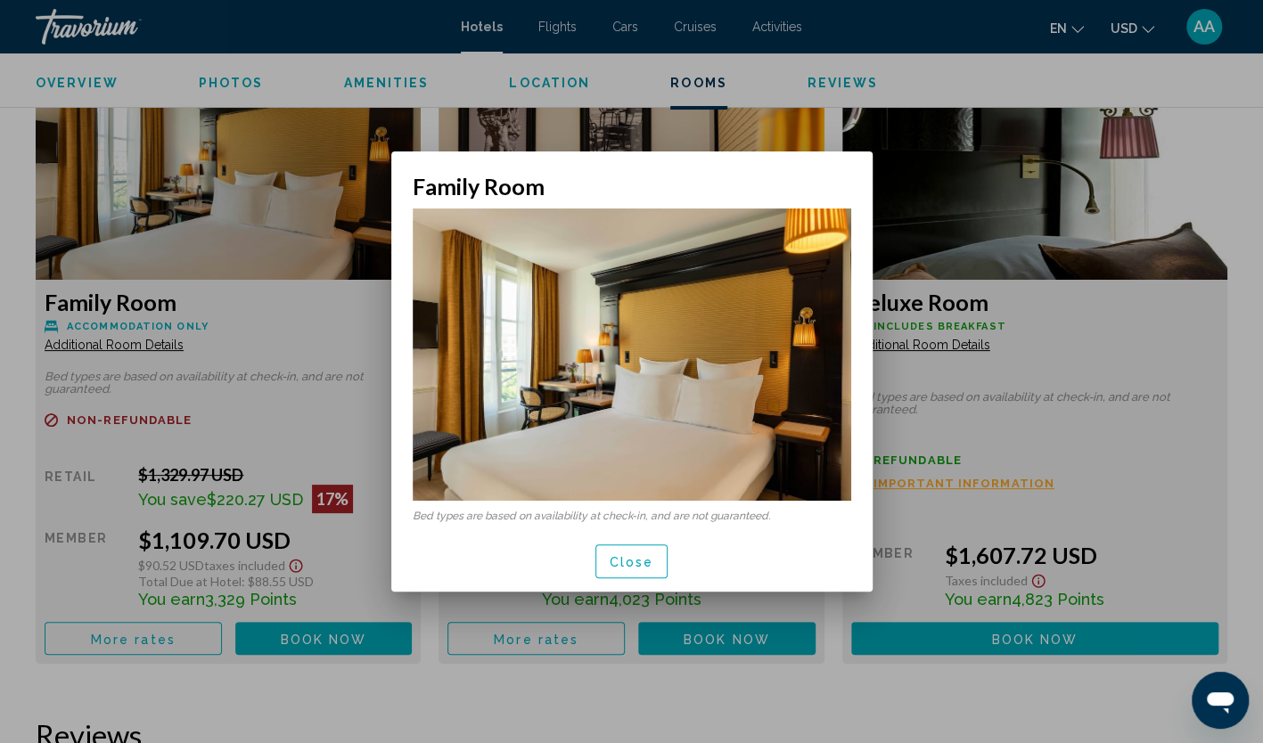
scroll to position [0, 0]
click at [620, 555] on span "Close" at bounding box center [632, 562] width 45 height 14
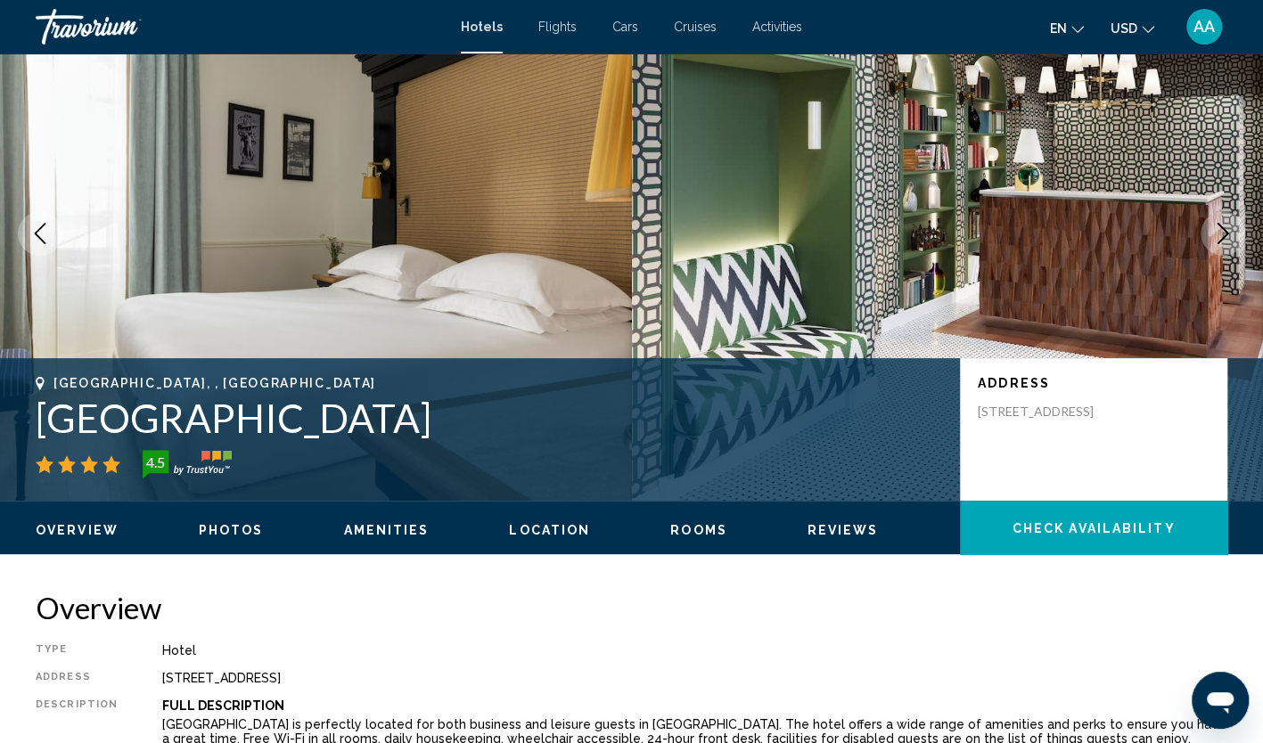
scroll to position [61, 0]
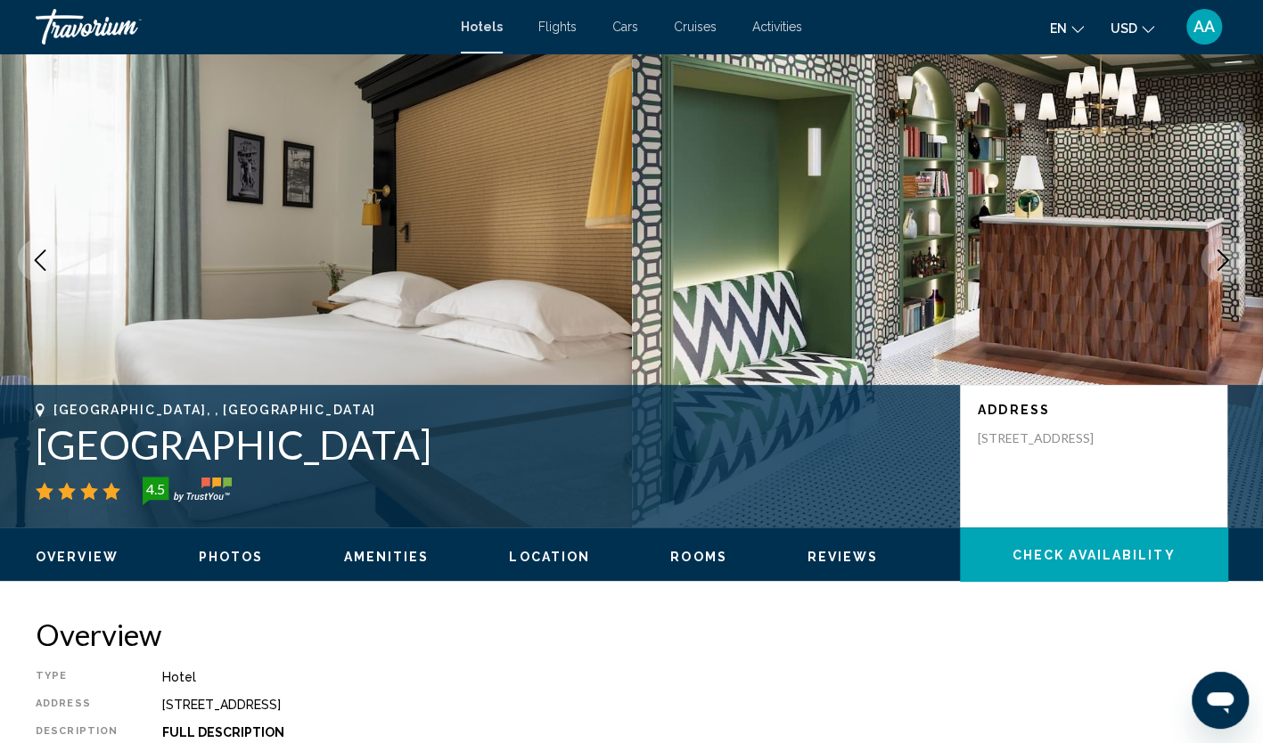
drag, startPoint x: 596, startPoint y: 454, endPoint x: 43, endPoint y: 431, distance: 554.0
click at [43, 431] on h1 "[GEOGRAPHIC_DATA]" at bounding box center [489, 445] width 907 height 46
copy h1 "[GEOGRAPHIC_DATA]"
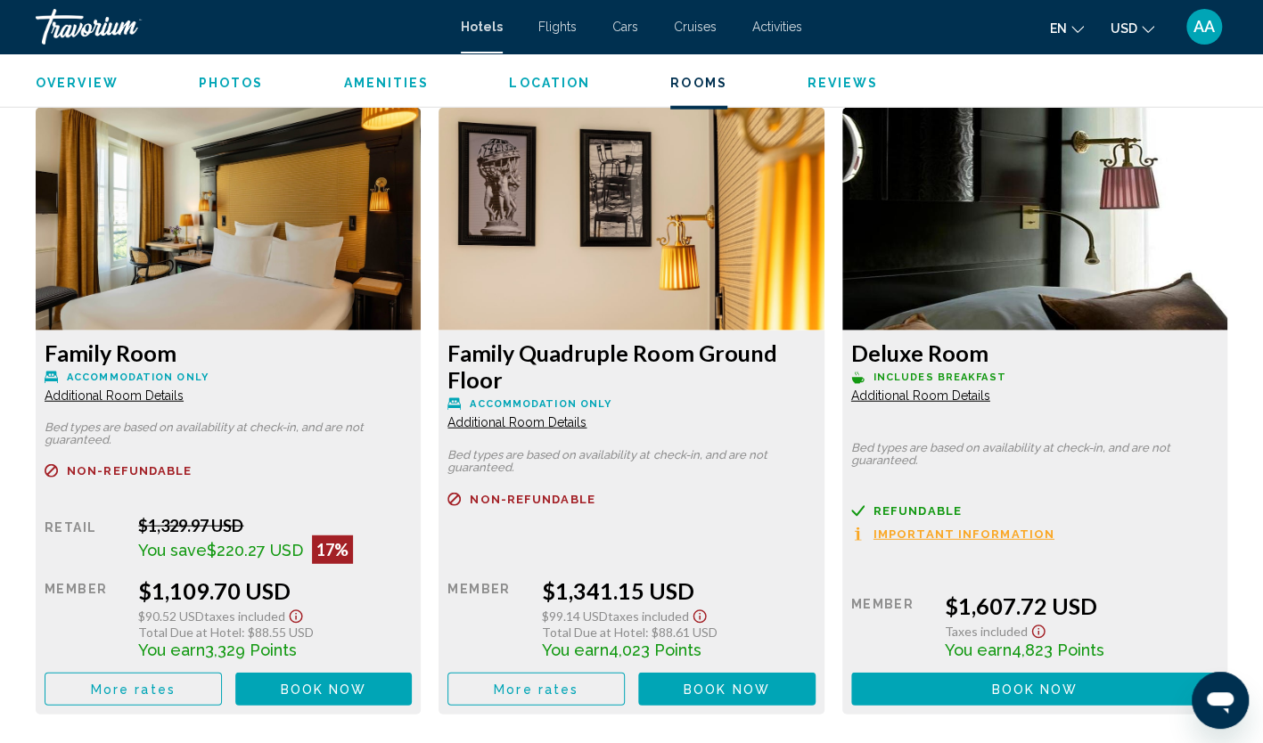
scroll to position [2378, 0]
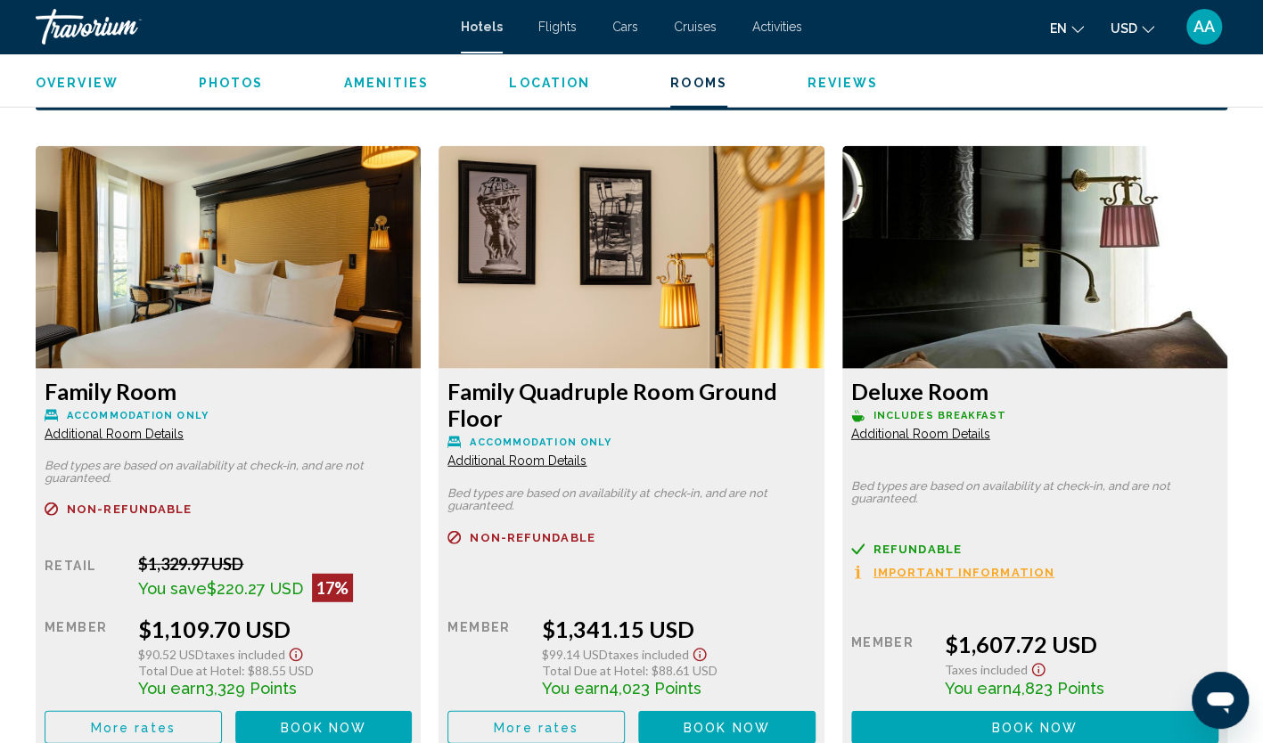
click at [146, 435] on span "Additional Room Details" at bounding box center [114, 434] width 139 height 14
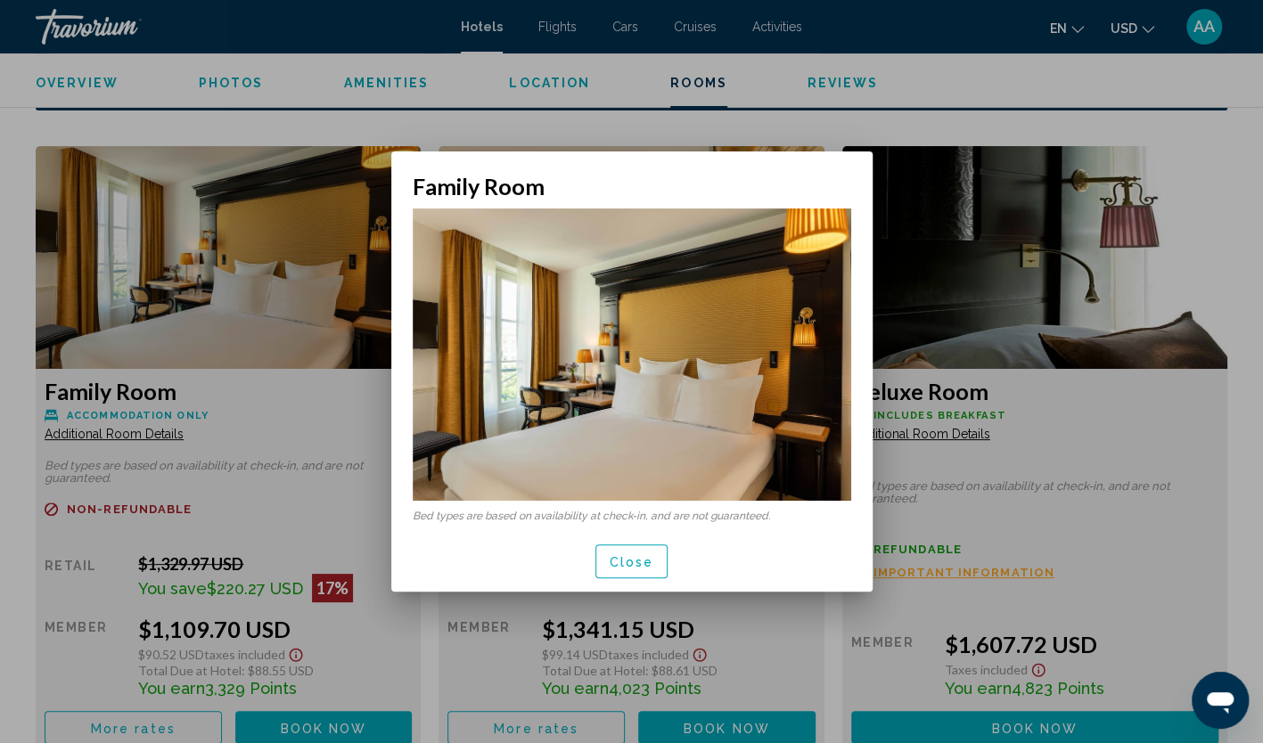
click at [644, 553] on button "Close" at bounding box center [631, 561] width 73 height 33
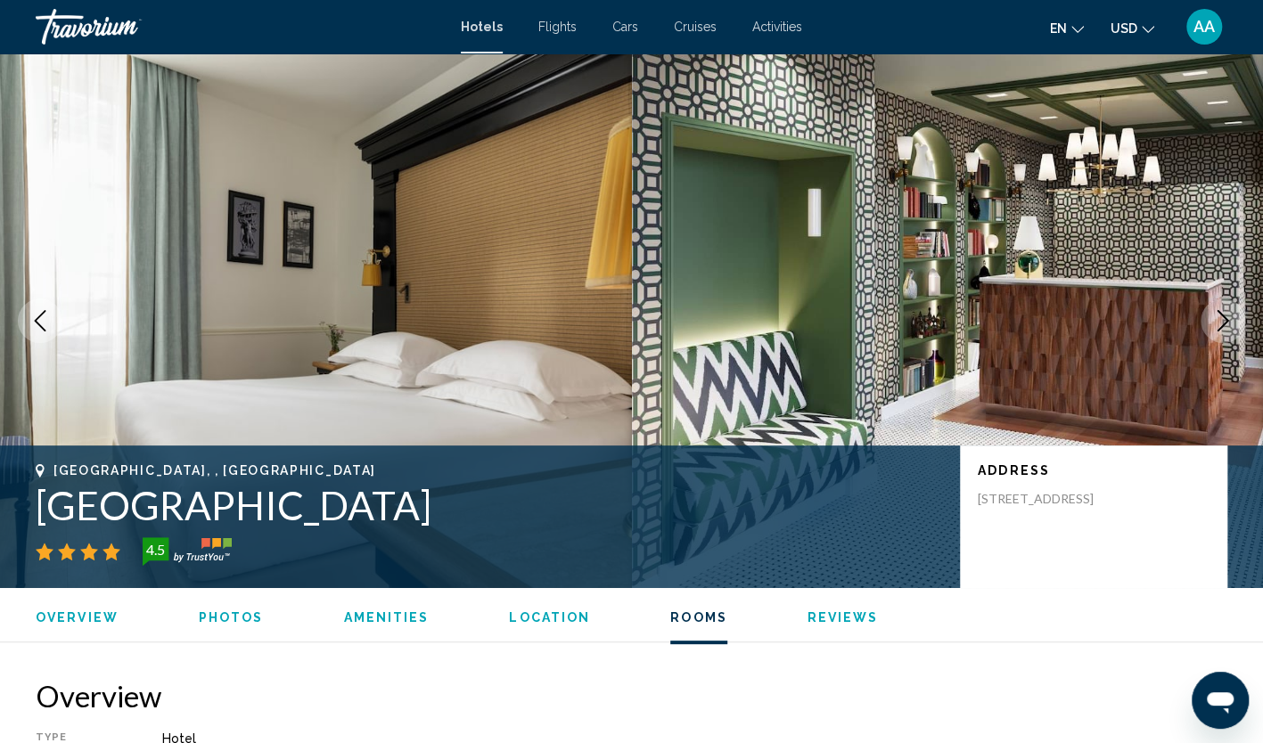
scroll to position [2378, 0]
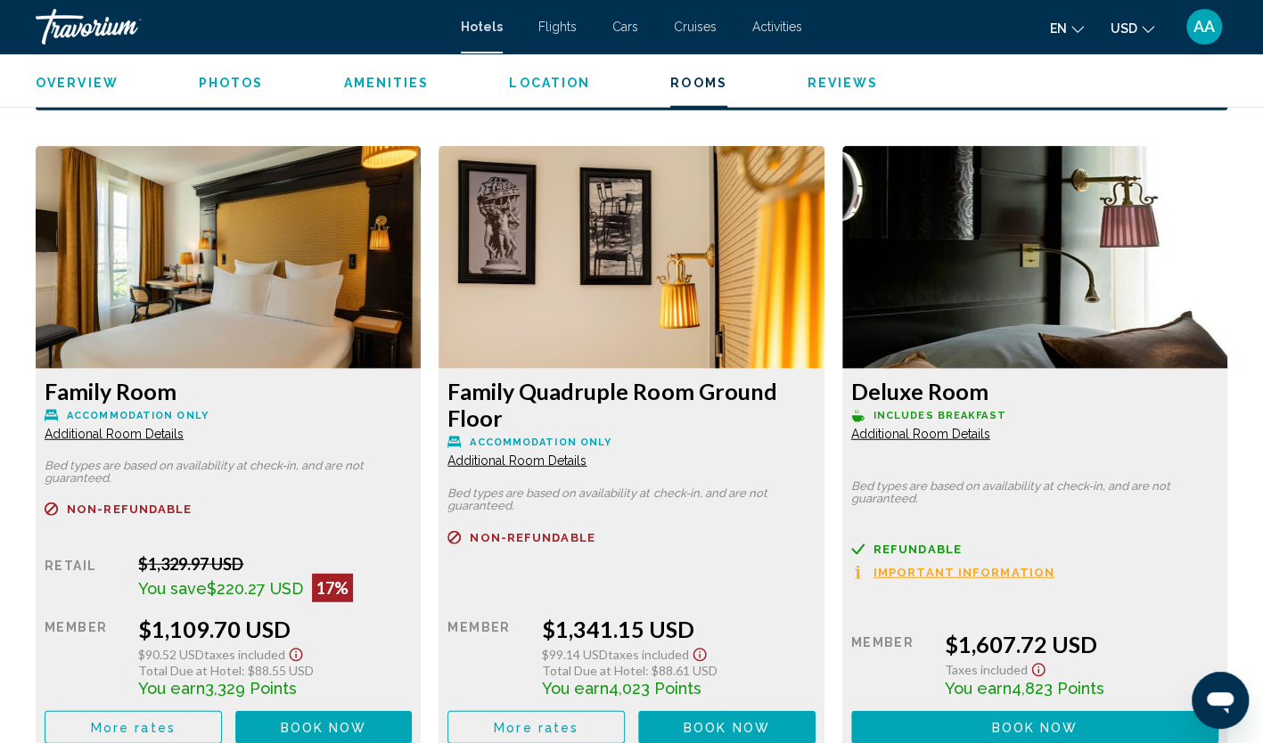
click at [184, 441] on span "Additional Room Details" at bounding box center [114, 434] width 139 height 14
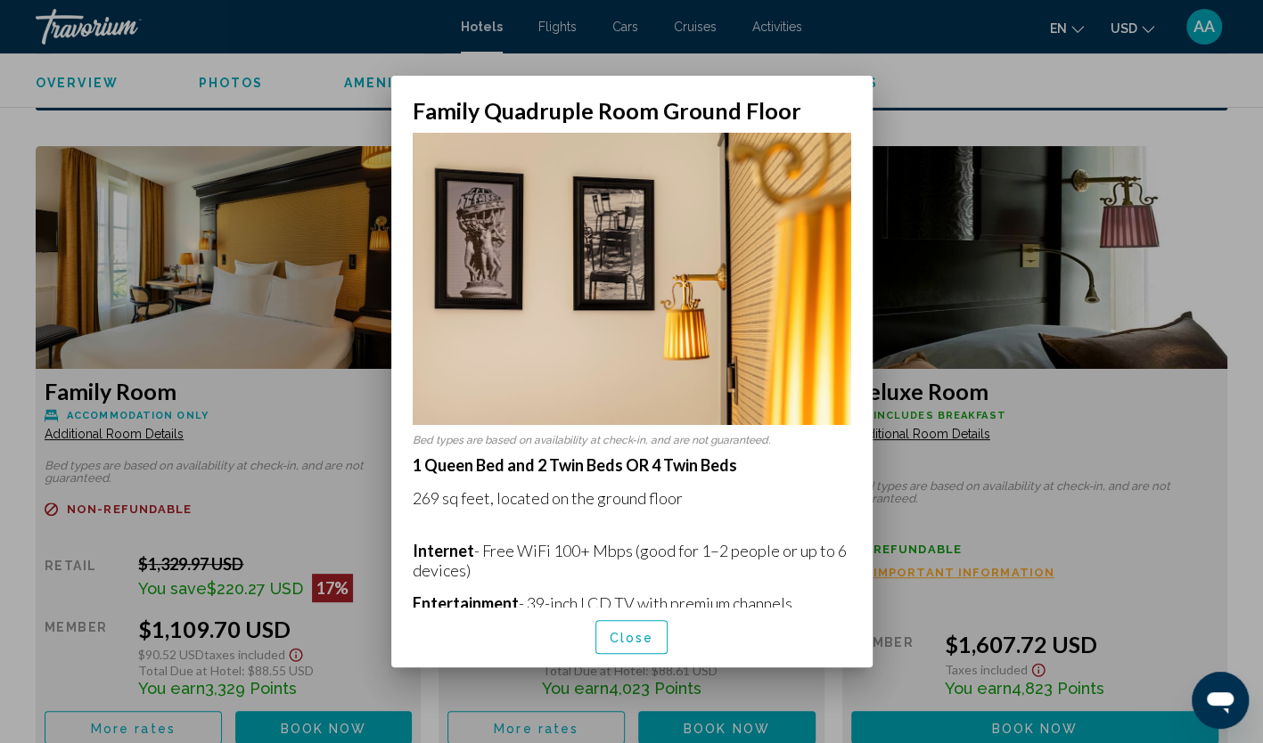
scroll to position [0, 0]
click at [639, 639] on span "Close" at bounding box center [632, 638] width 45 height 14
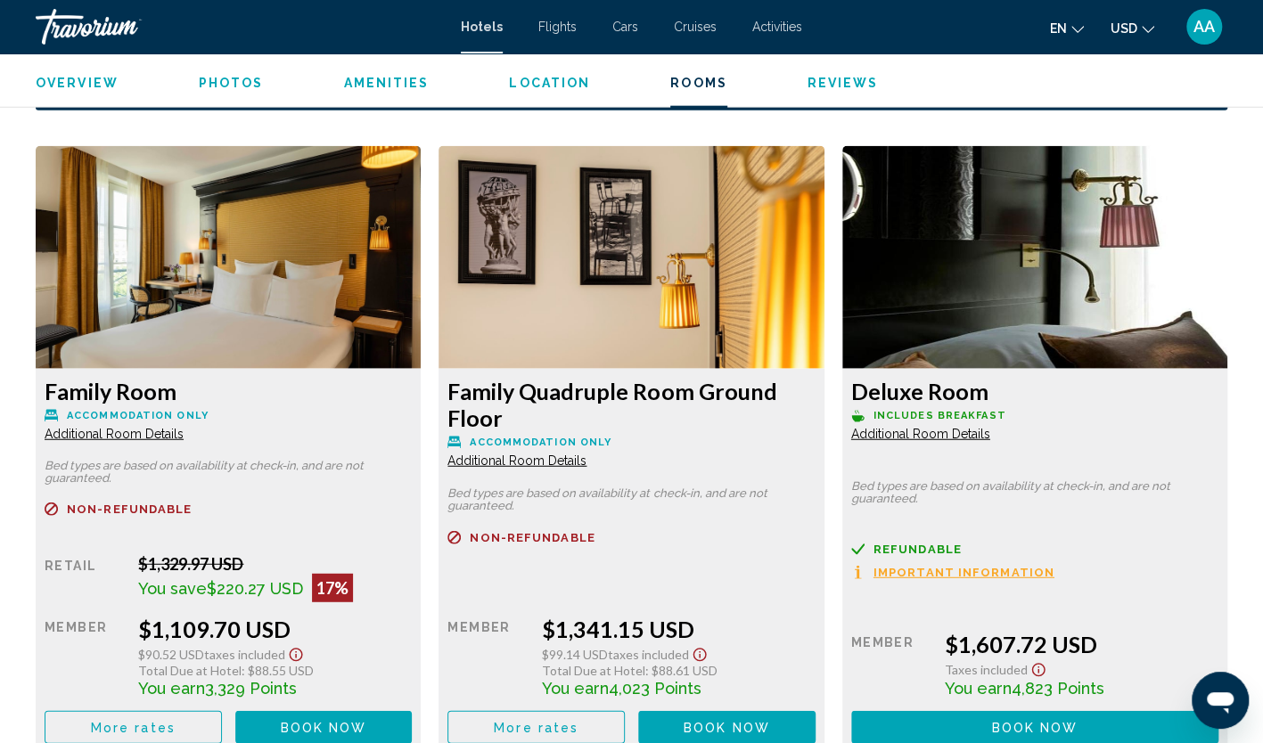
scroll to position [2467, 0]
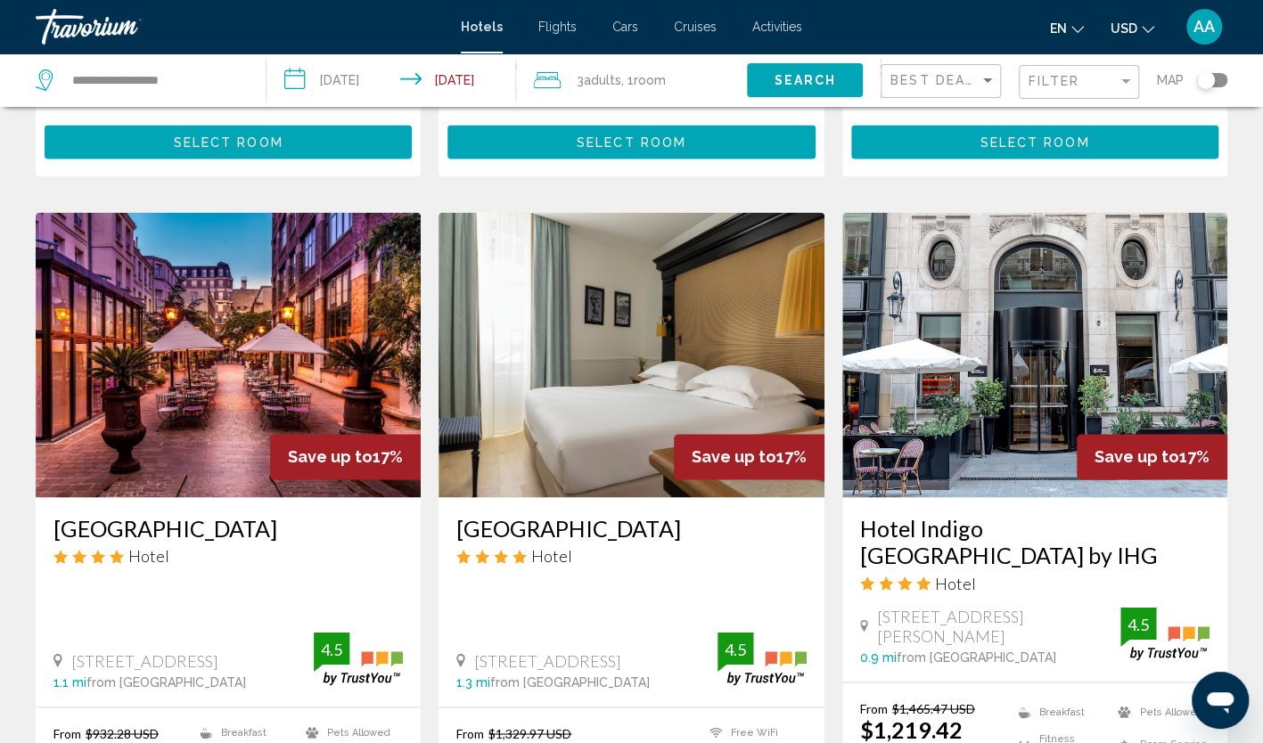
scroll to position [1337, 0]
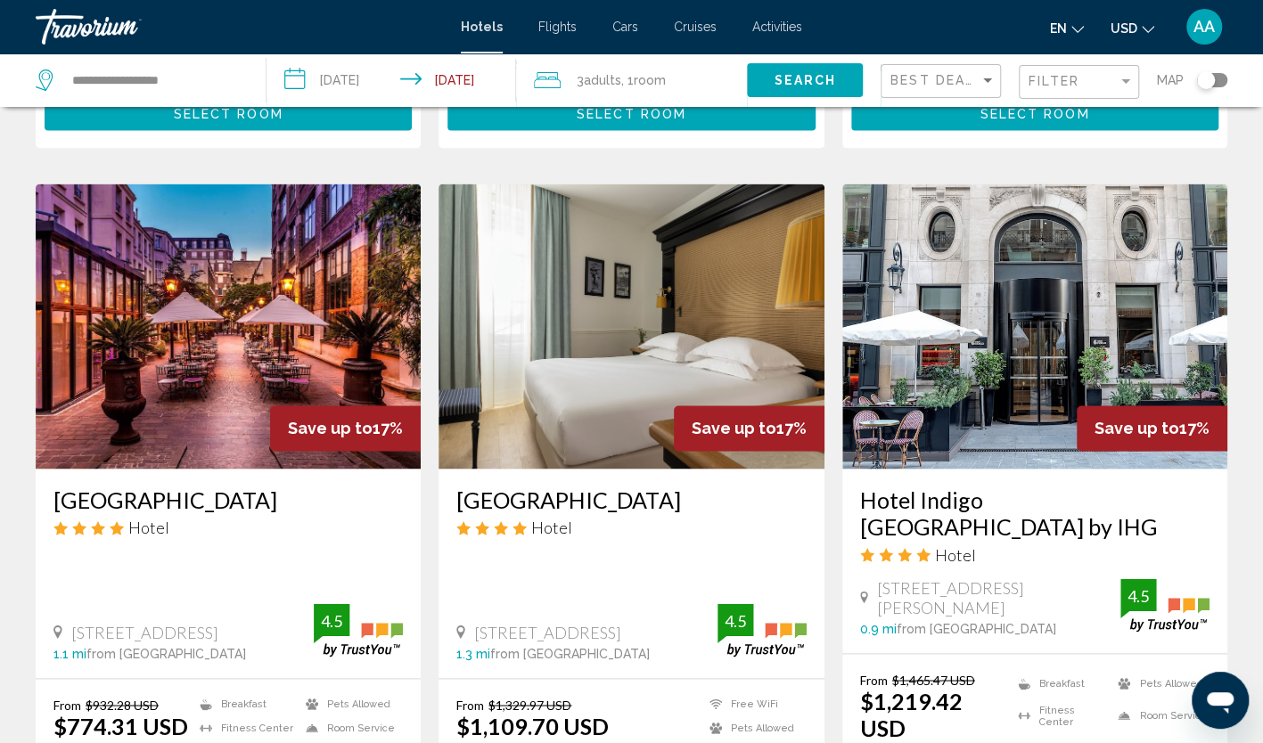
click at [923, 313] on img "Main content" at bounding box center [1034, 326] width 385 height 285
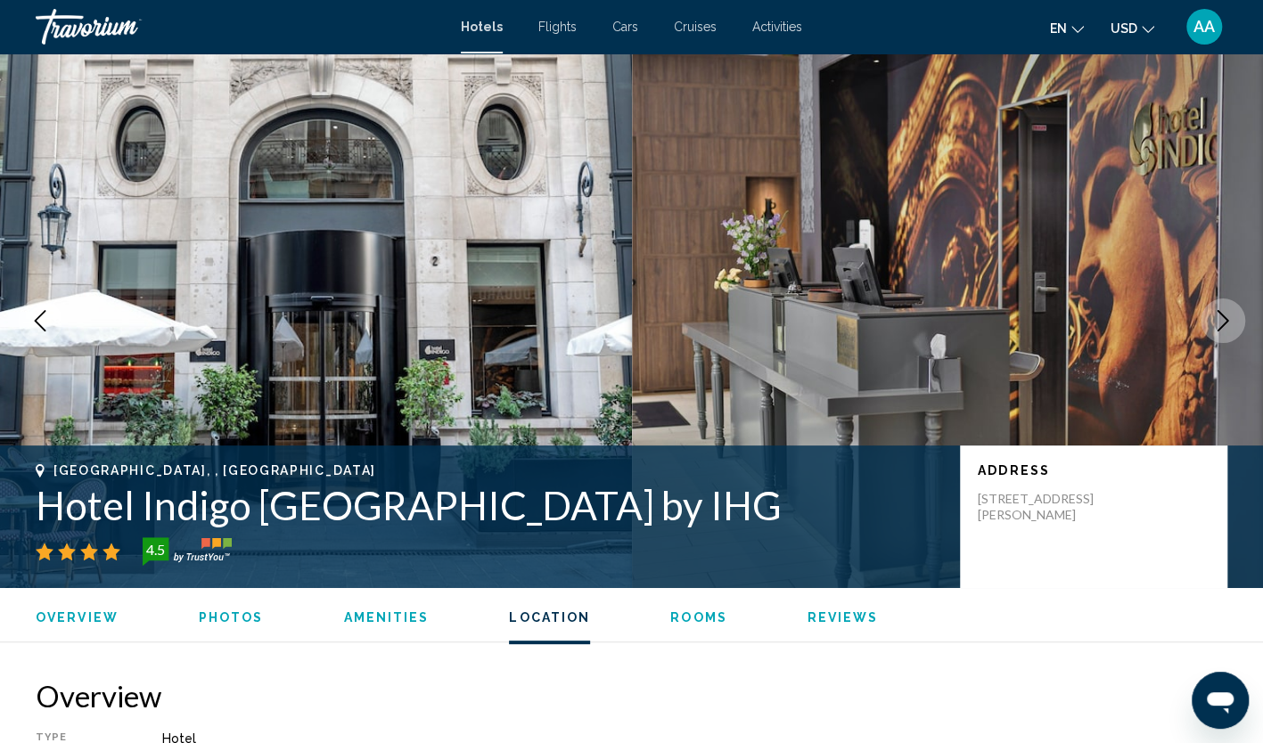
scroll to position [1653, 0]
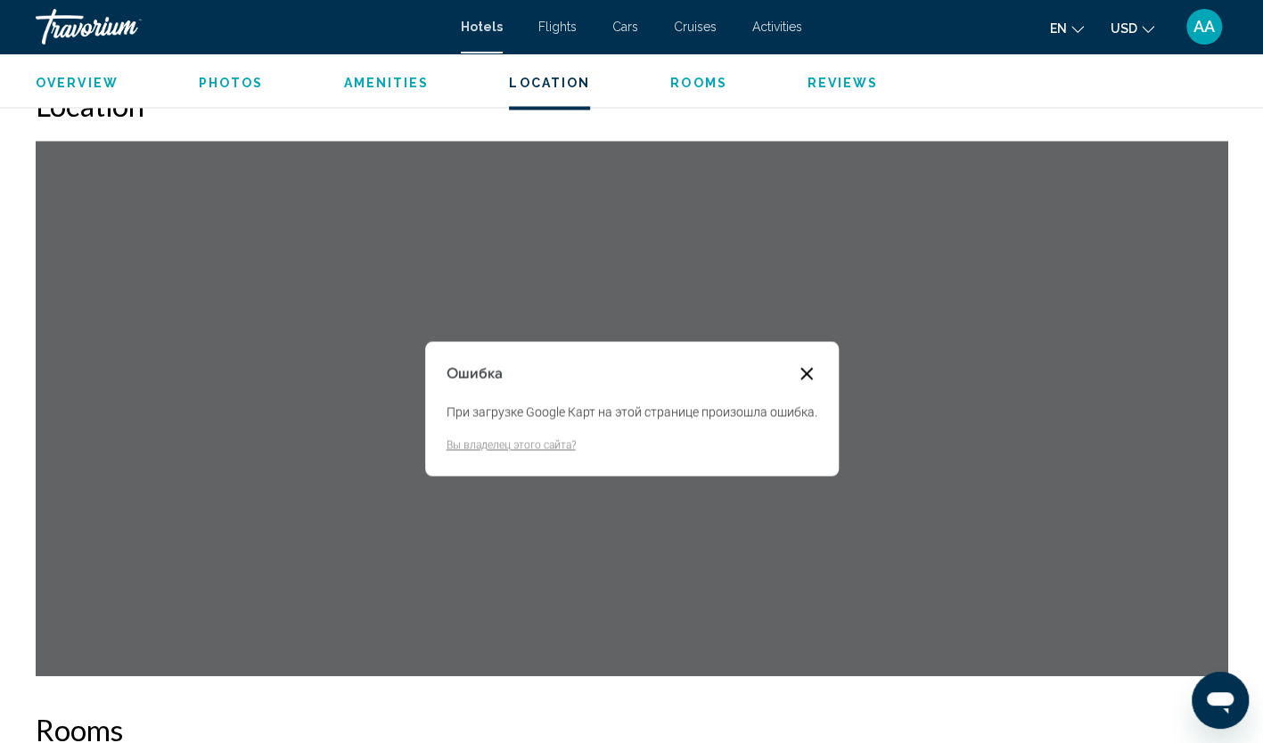
click at [808, 370] on button "Закрыть диалоговое окно" at bounding box center [806, 373] width 21 height 21
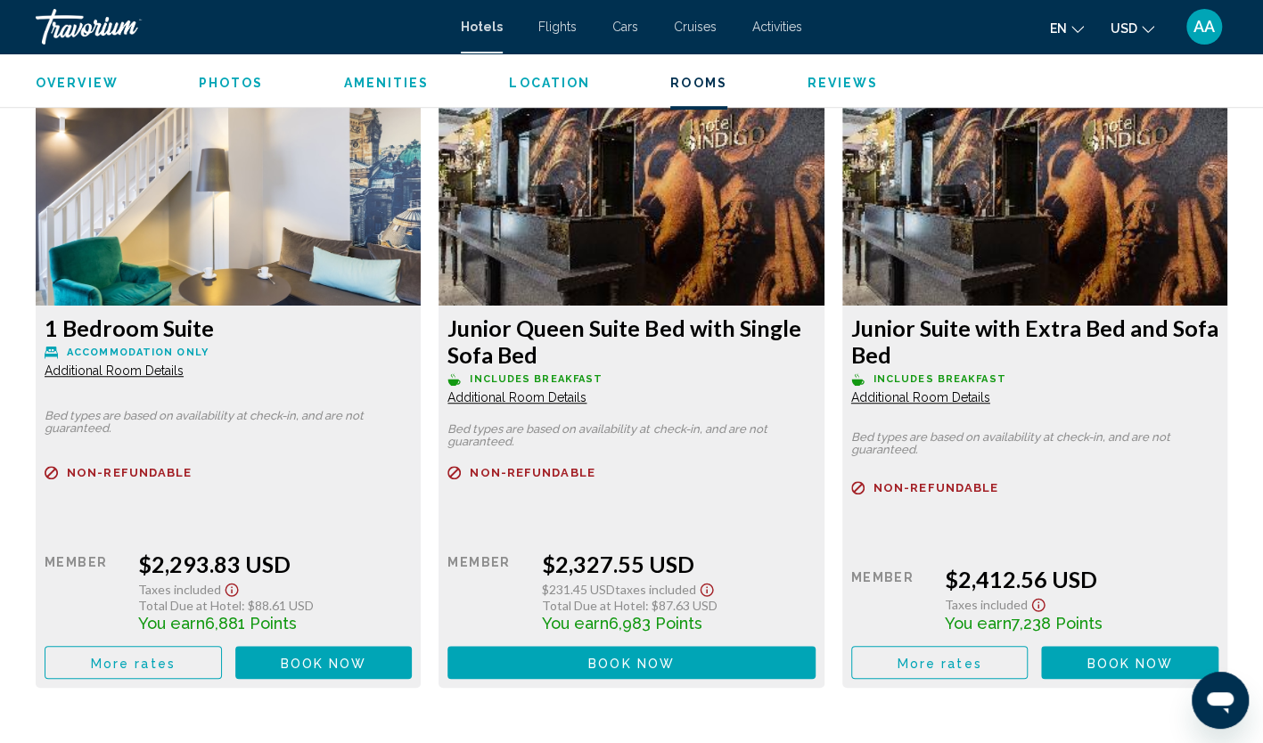
scroll to position [4428, 0]
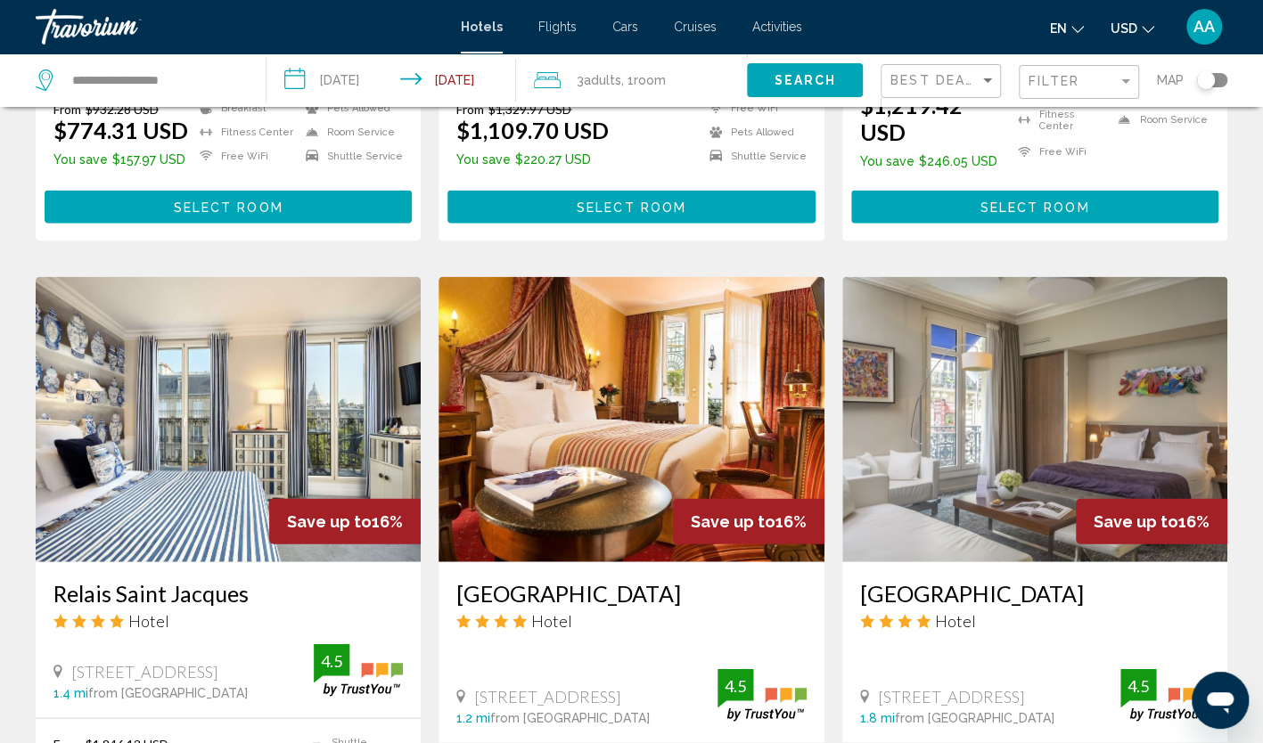
scroll to position [1961, 0]
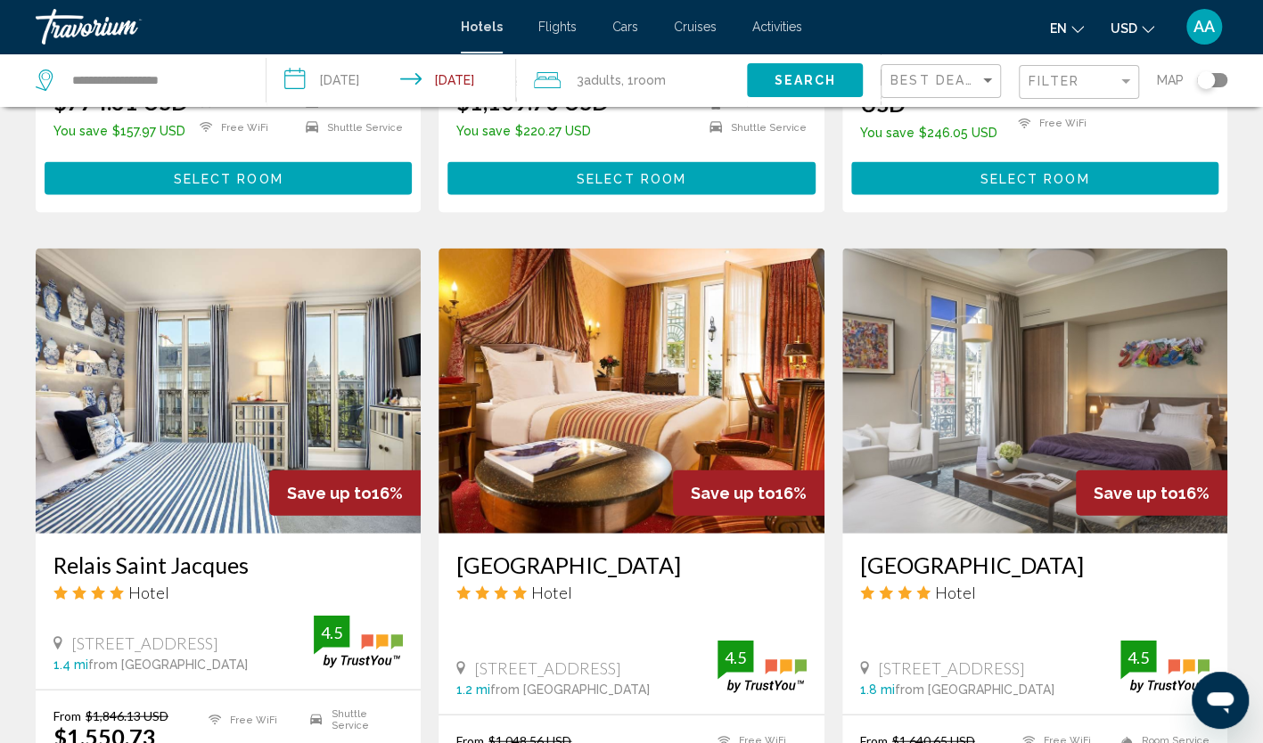
click at [280, 263] on img "Main content" at bounding box center [228, 391] width 385 height 285
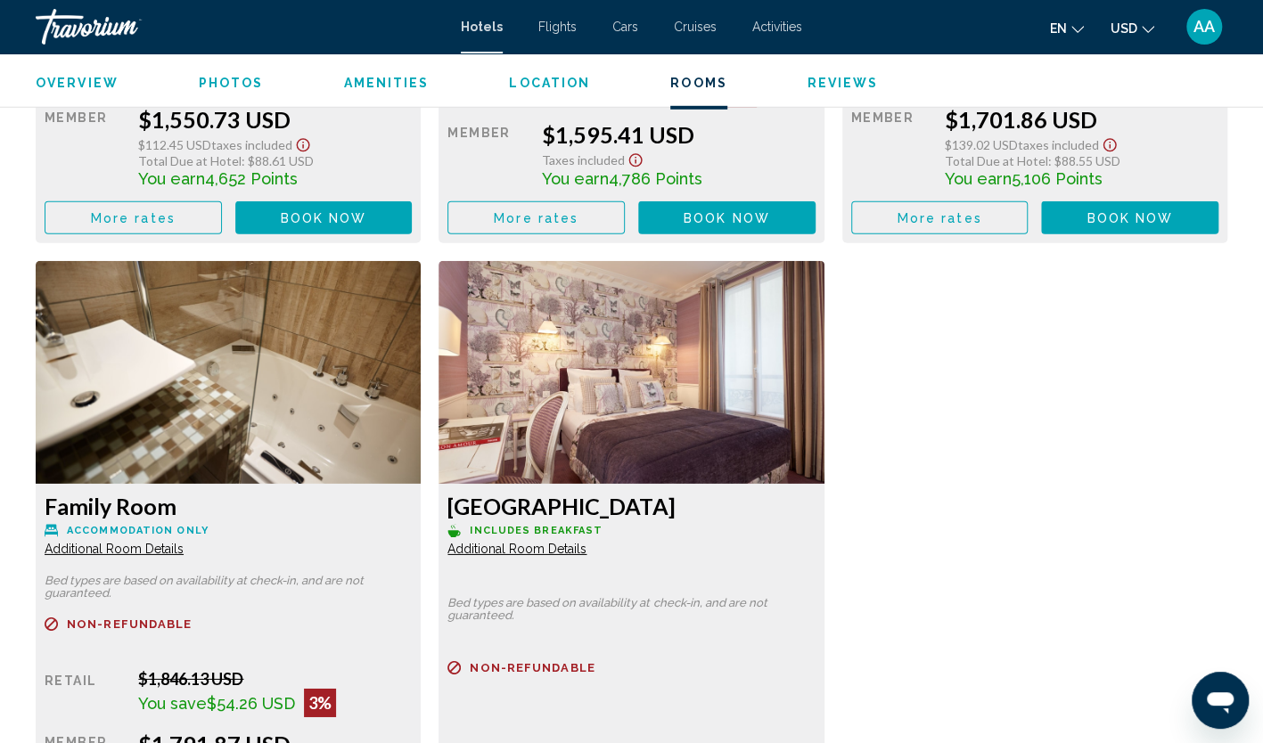
scroll to position [3270, 0]
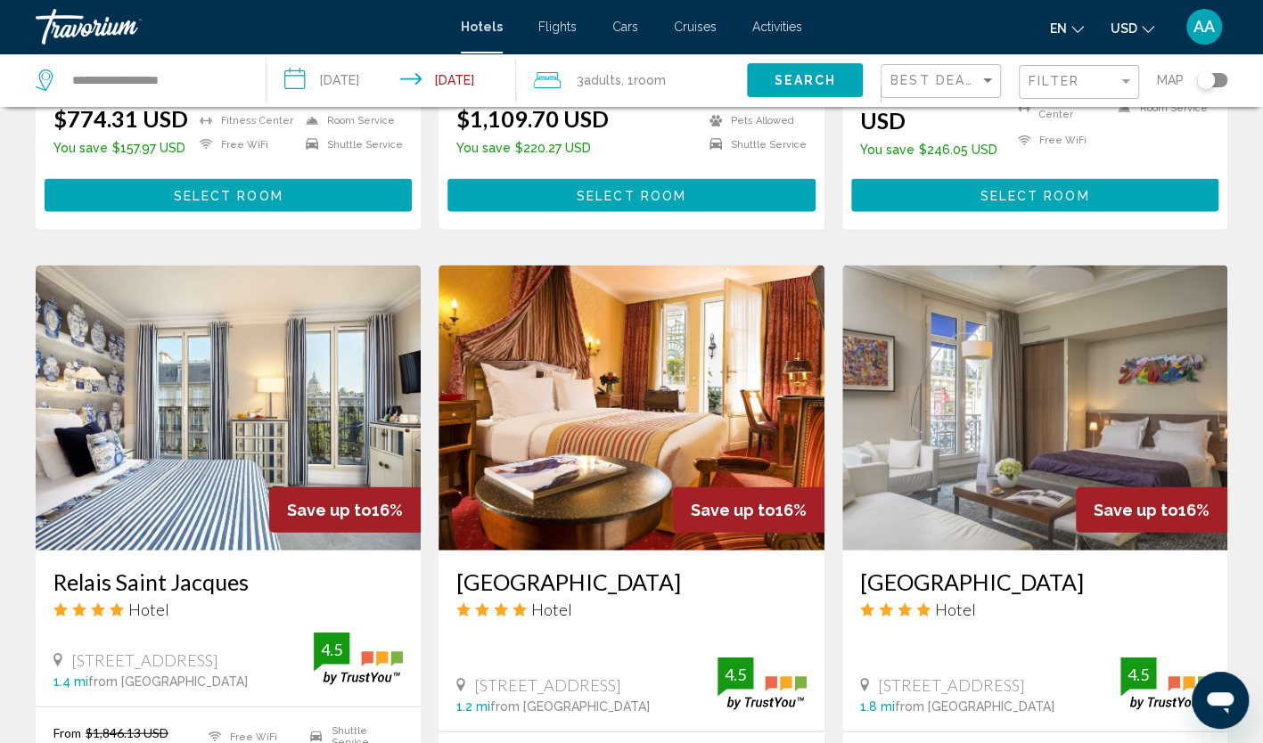
scroll to position [1961, 0]
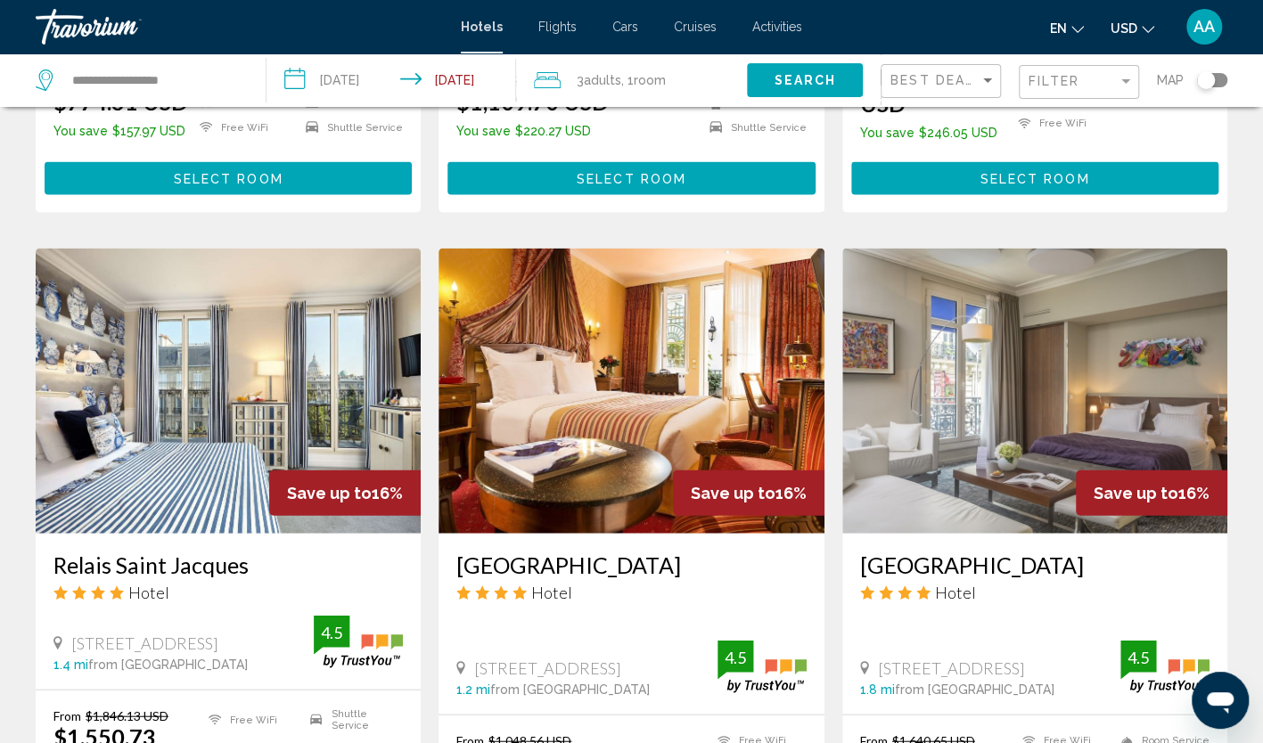
click at [656, 249] on img "Main content" at bounding box center [631, 391] width 385 height 285
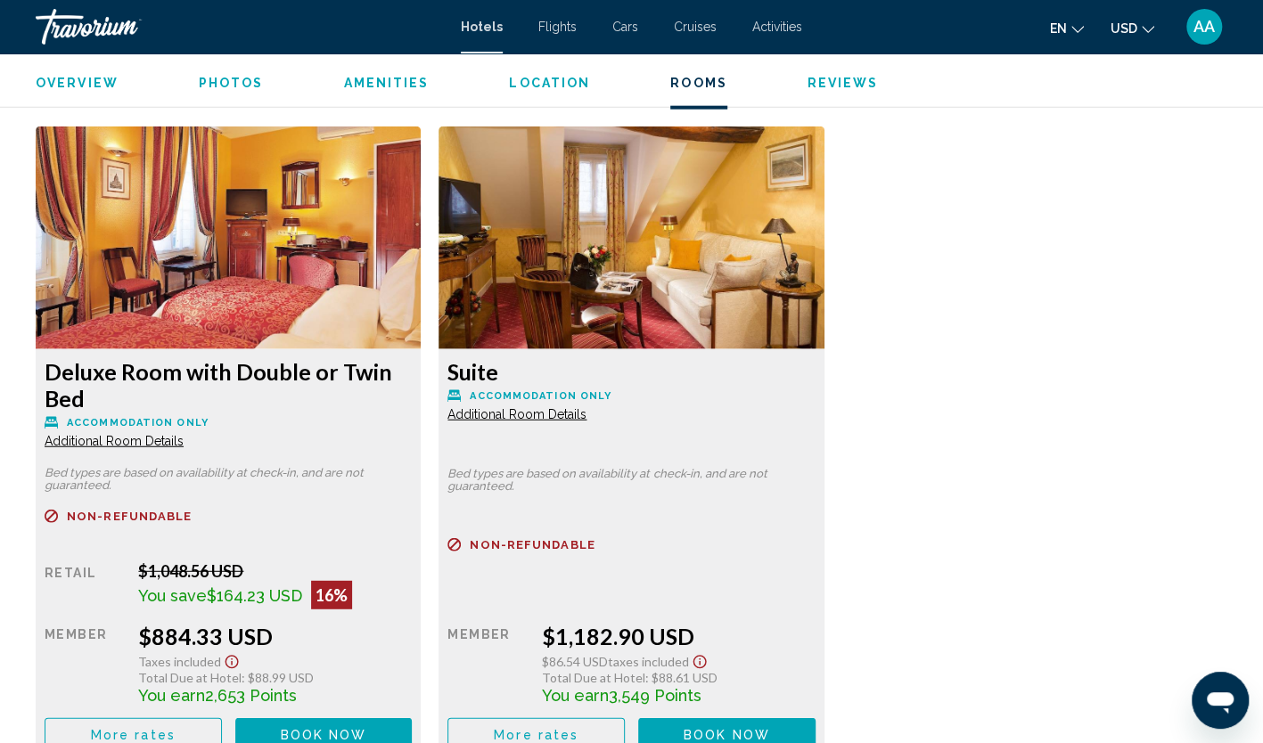
scroll to position [2407, 0]
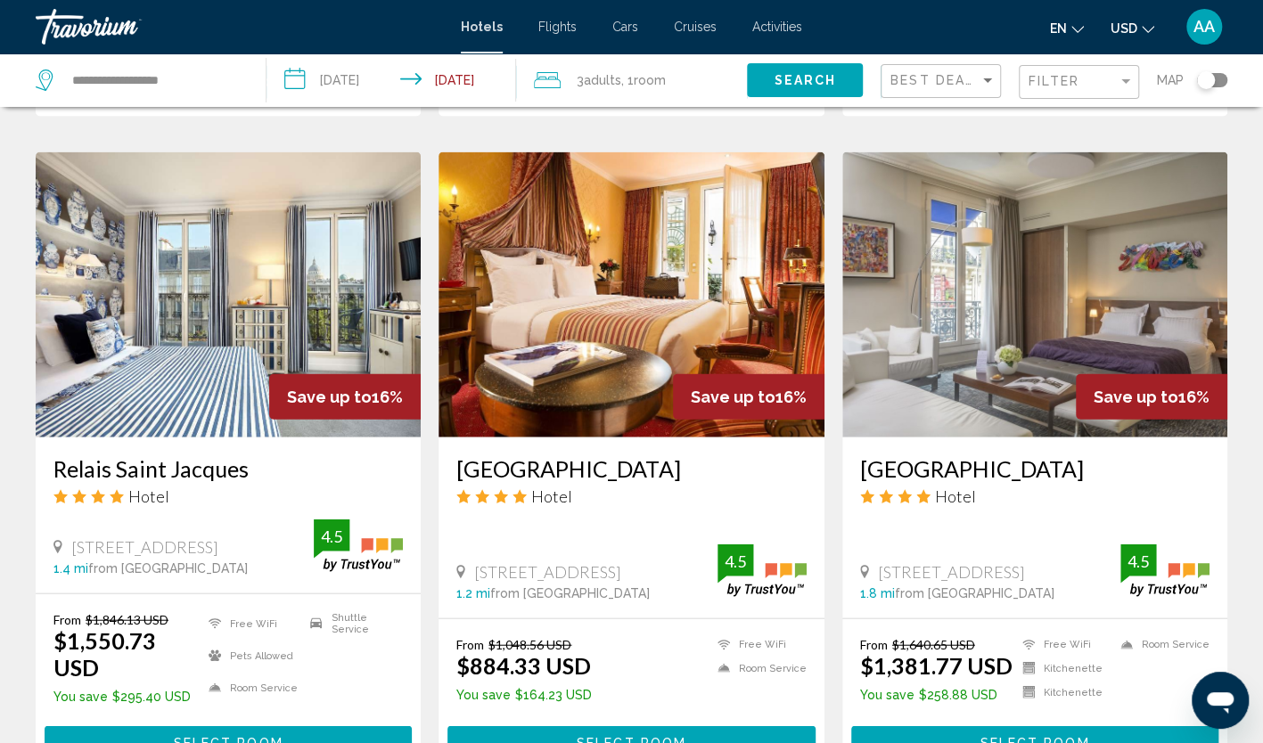
scroll to position [1961, 0]
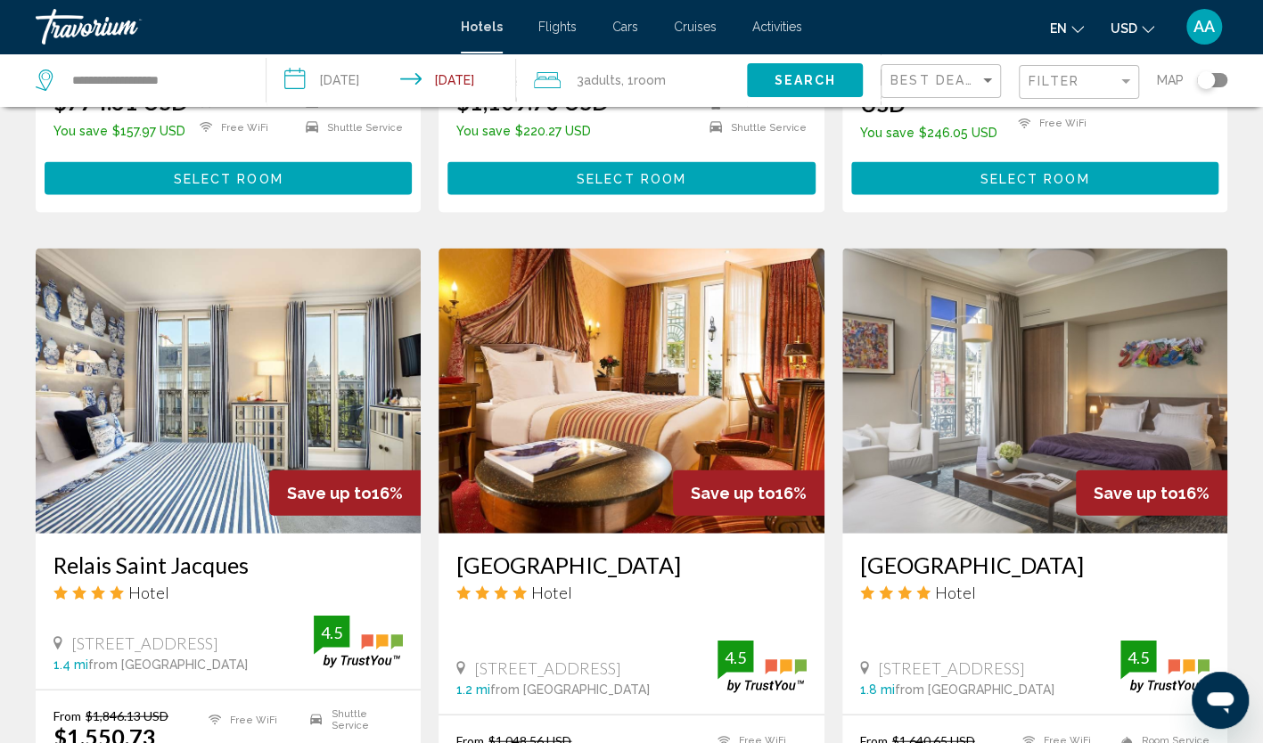
click at [966, 298] on img "Main content" at bounding box center [1034, 391] width 385 height 285
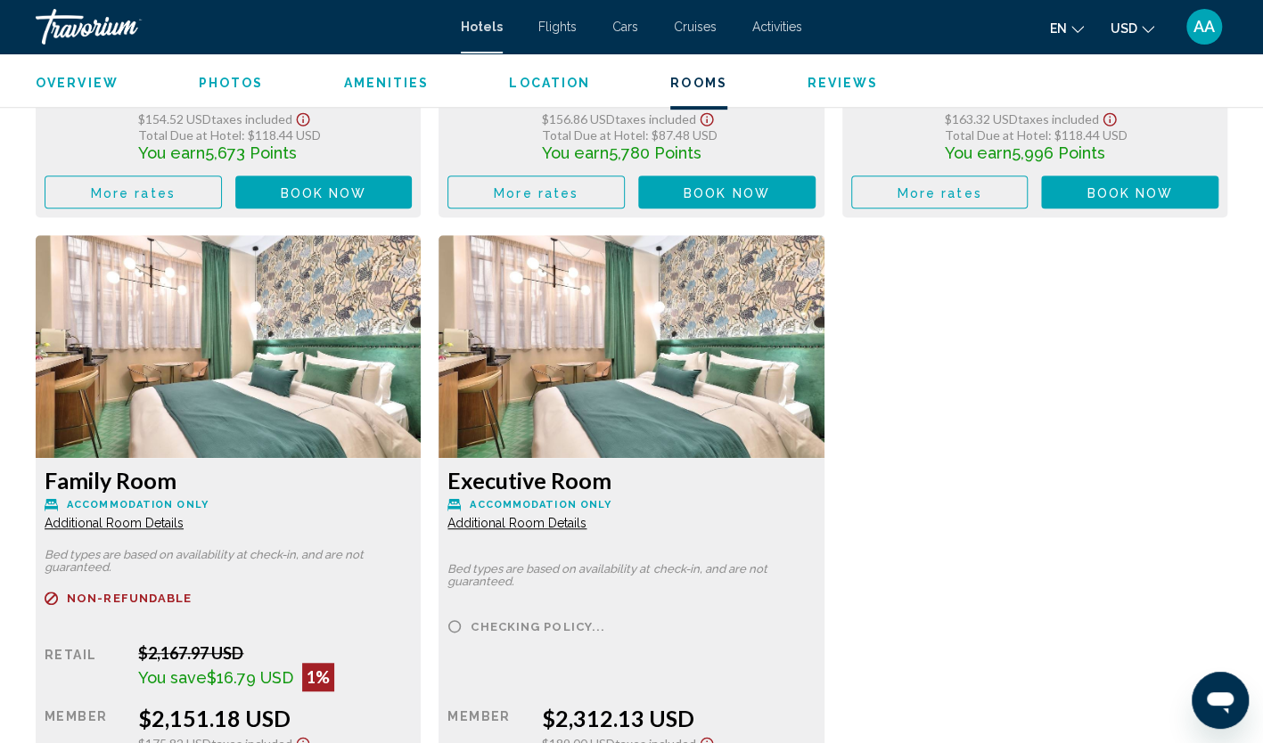
scroll to position [4279, 0]
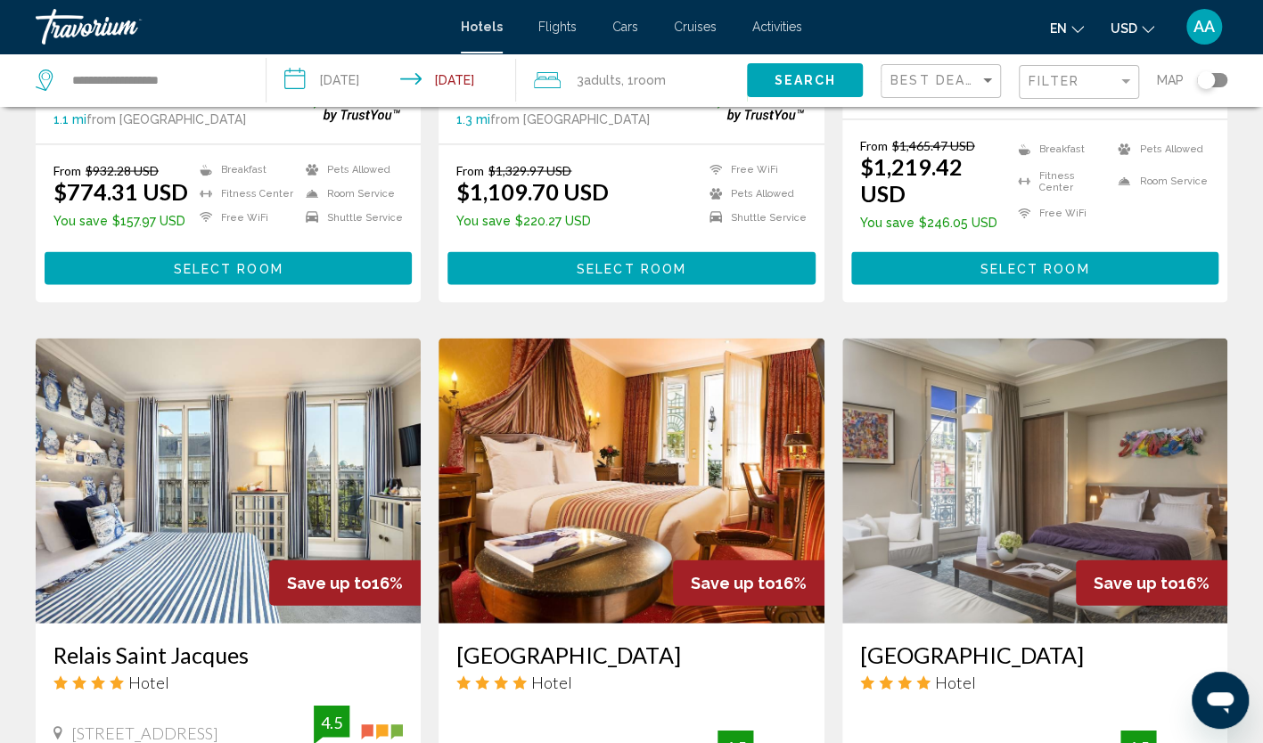
scroll to position [2258, 0]
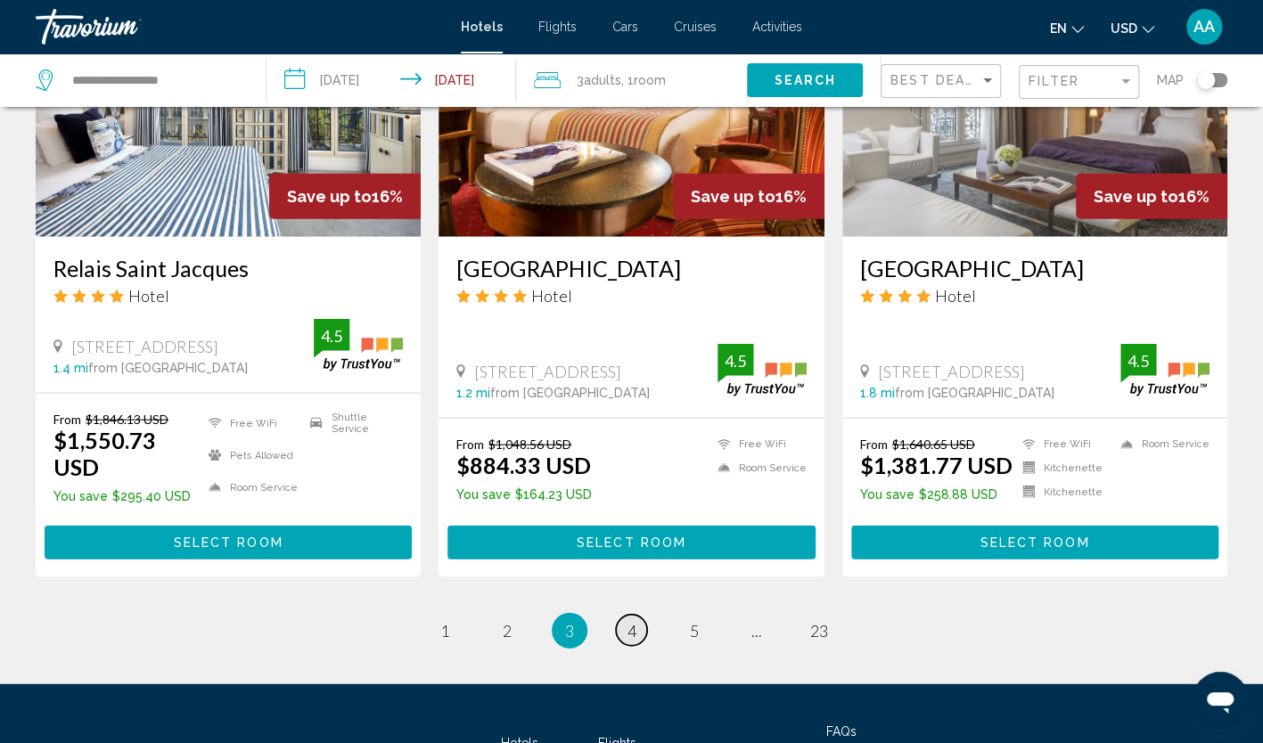
click at [642, 615] on link "page 4" at bounding box center [631, 630] width 31 height 31
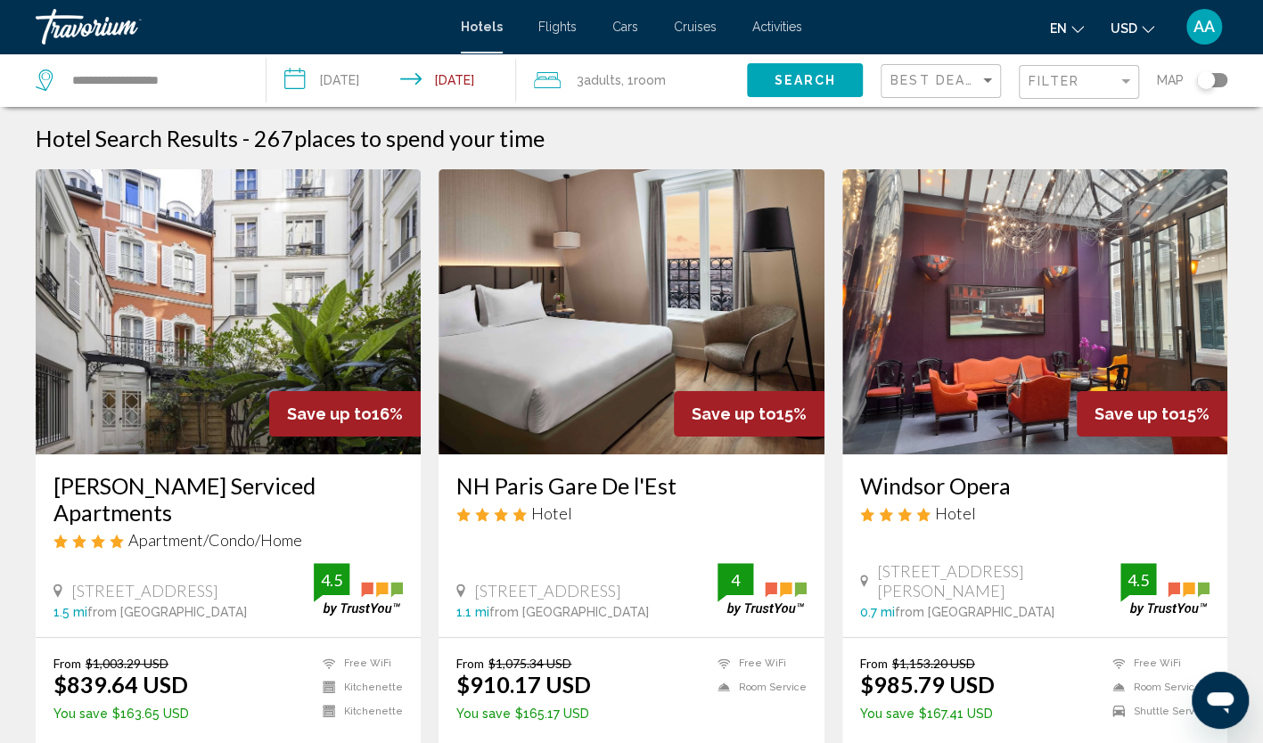
click at [601, 355] on img "Main content" at bounding box center [631, 311] width 385 height 285
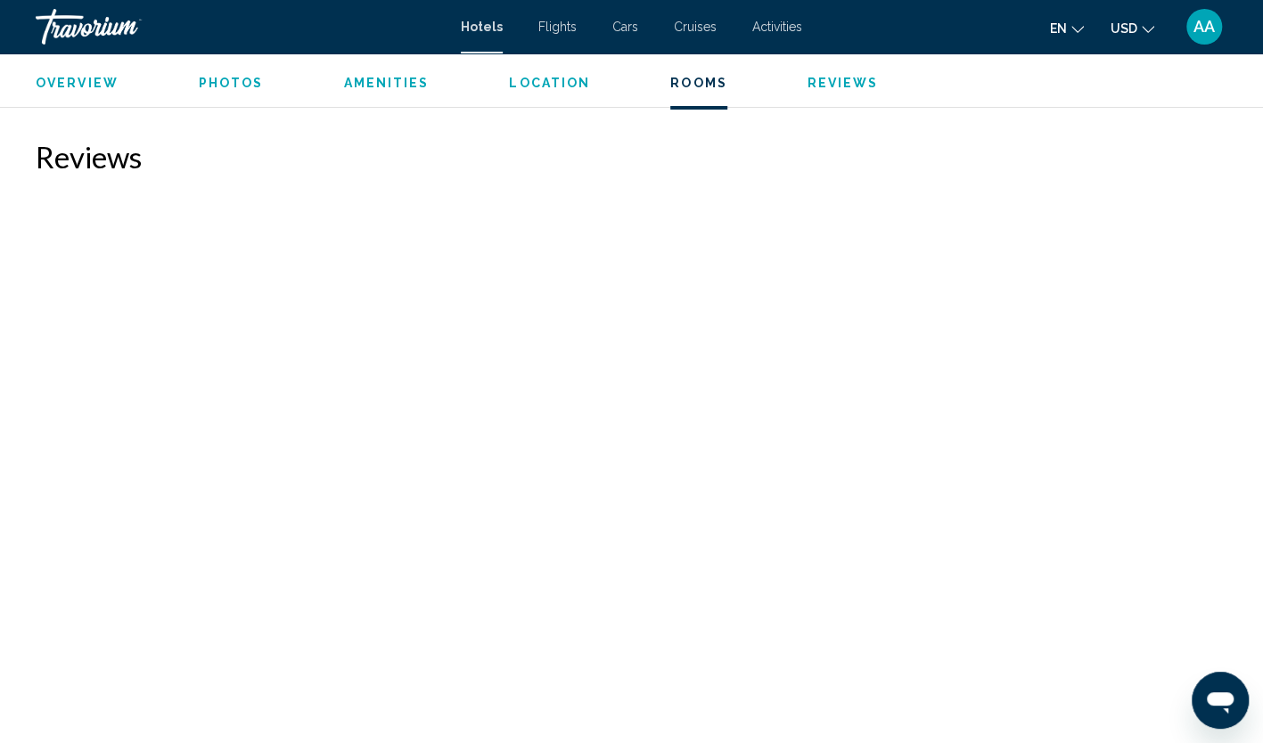
scroll to position [3209, 0]
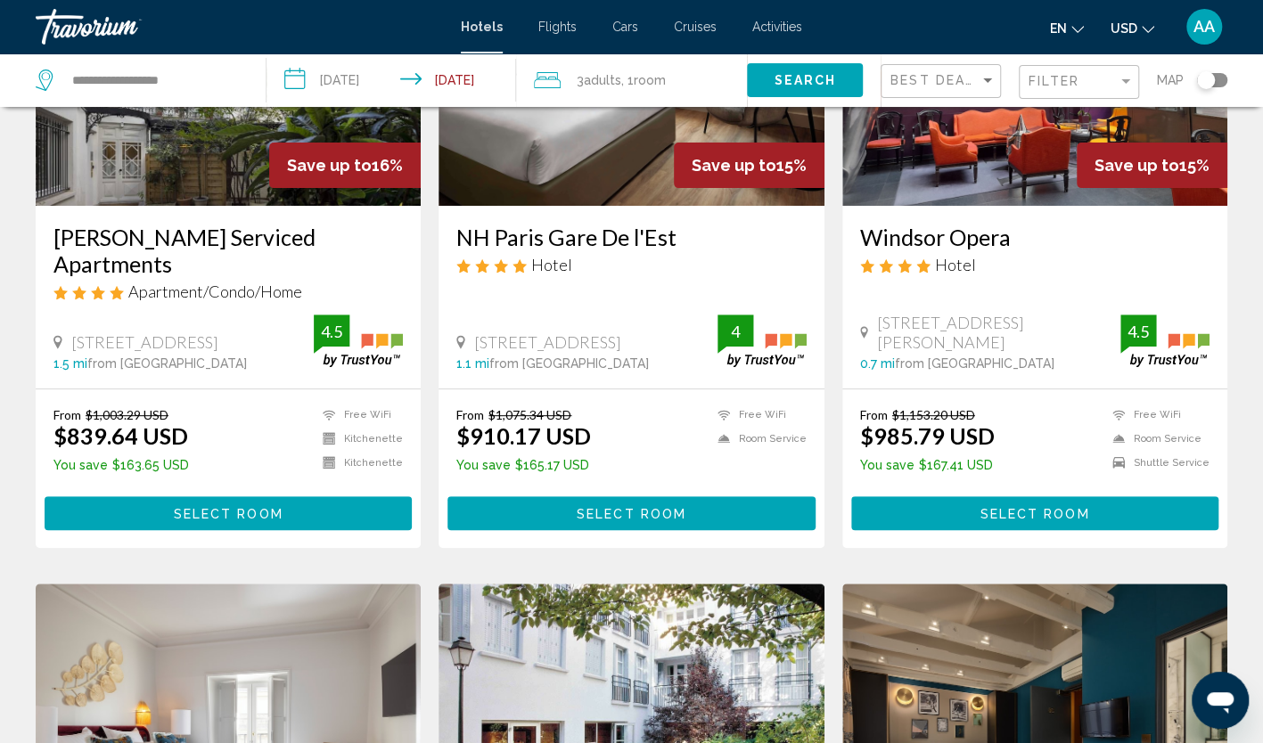
scroll to position [89, 0]
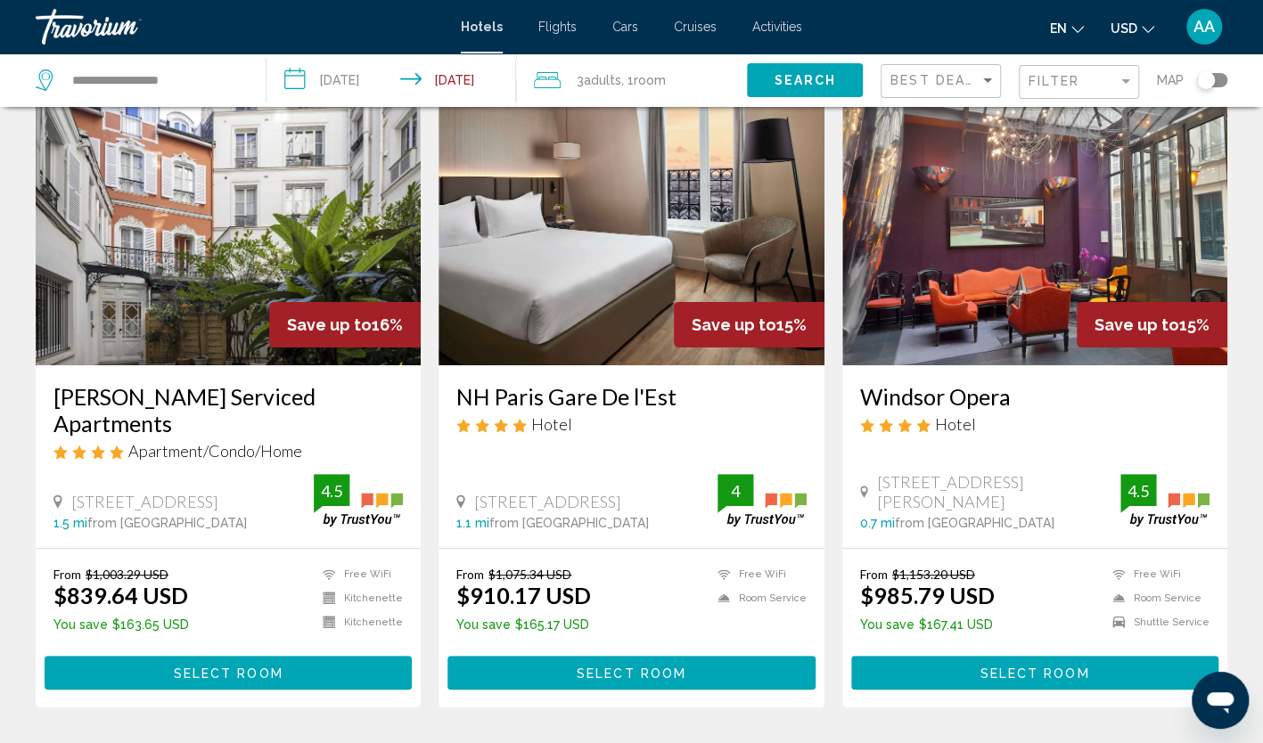
click at [989, 282] on img "Main content" at bounding box center [1034, 222] width 385 height 285
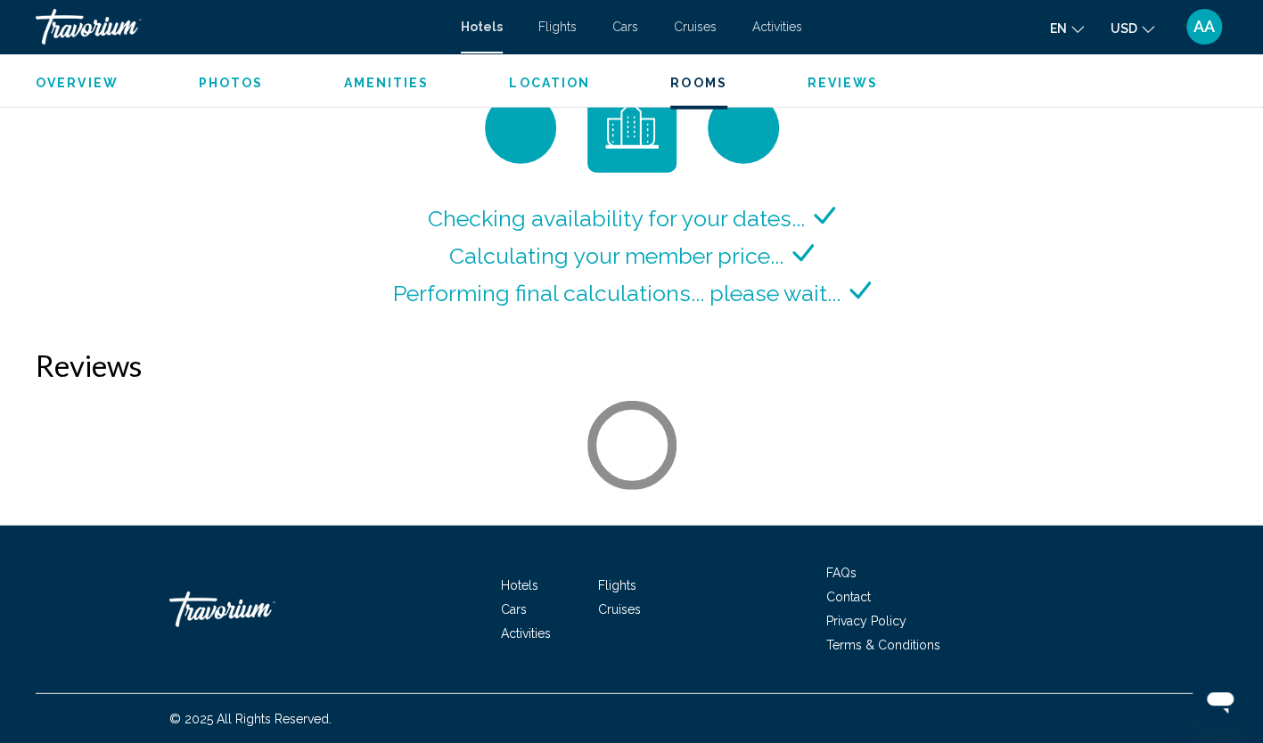
scroll to position [2467, 0]
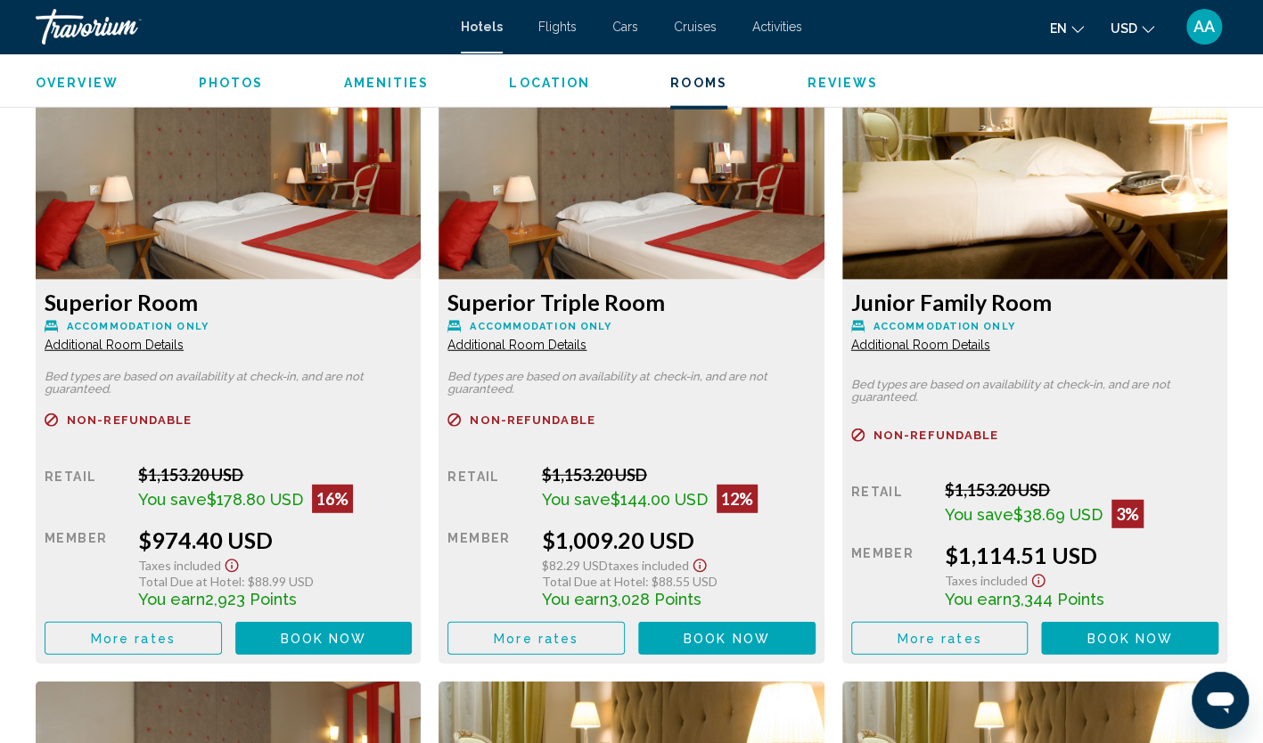
click at [421, 355] on div "Junior Family Room Accommodation Only Additional Room Details Bed types are bas…" at bounding box center [228, 472] width 385 height 384
click at [421, 349] on div "Junior Family Room Accommodation Only Additional Room Details Bed types are bas…" at bounding box center [228, 472] width 385 height 384
click at [184, 349] on span "Additional Room Details" at bounding box center [114, 345] width 139 height 14
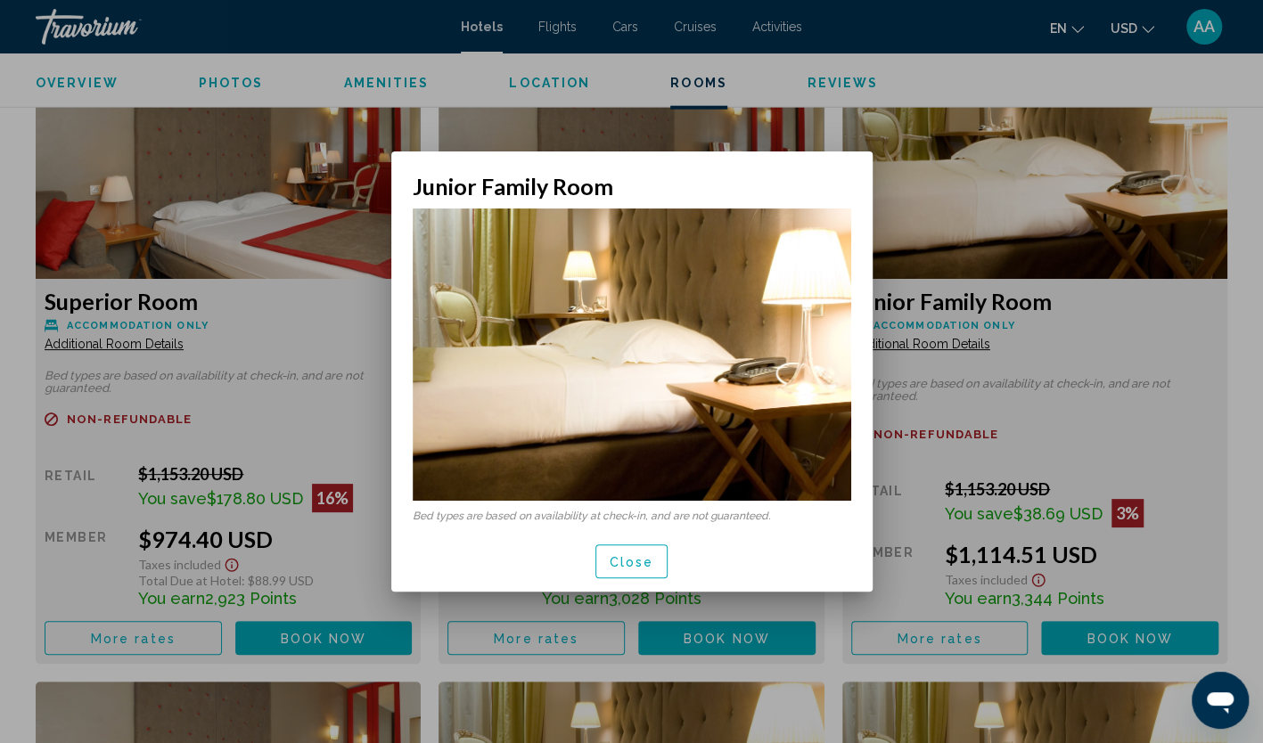
click at [631, 574] on button "Close" at bounding box center [631, 561] width 73 height 33
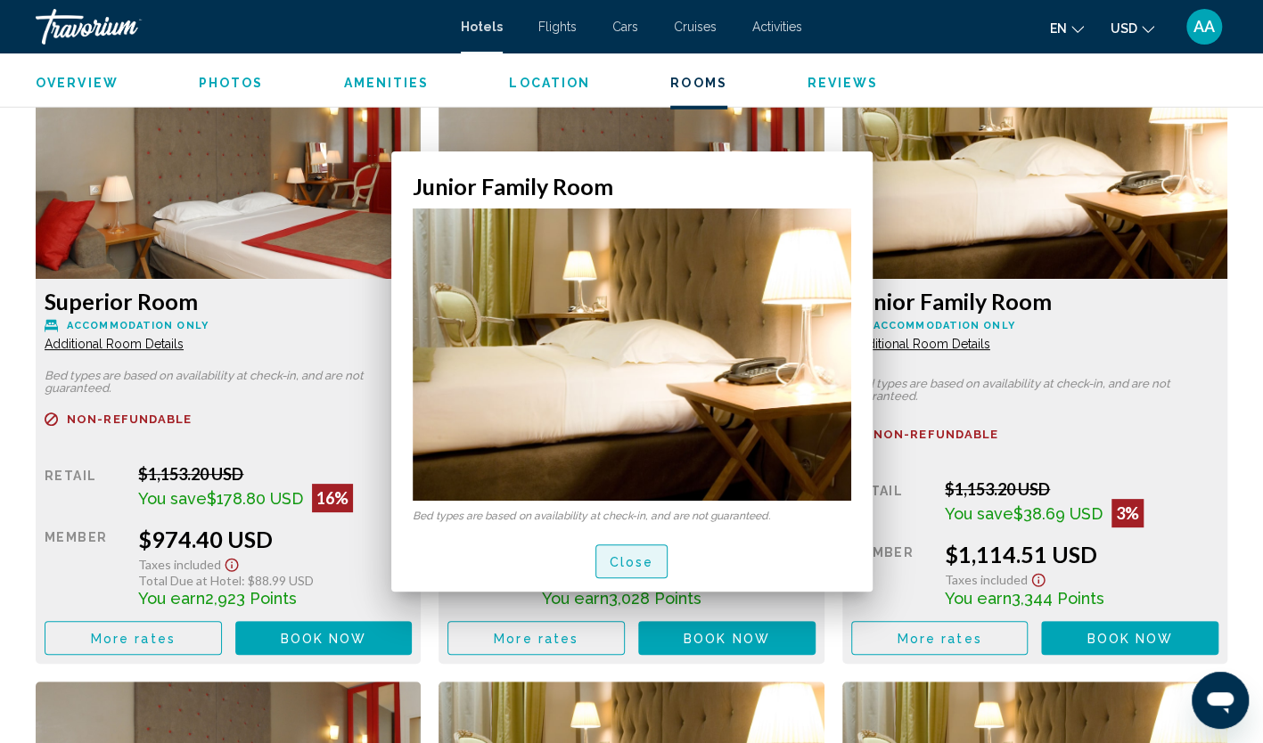
scroll to position [2467, 0]
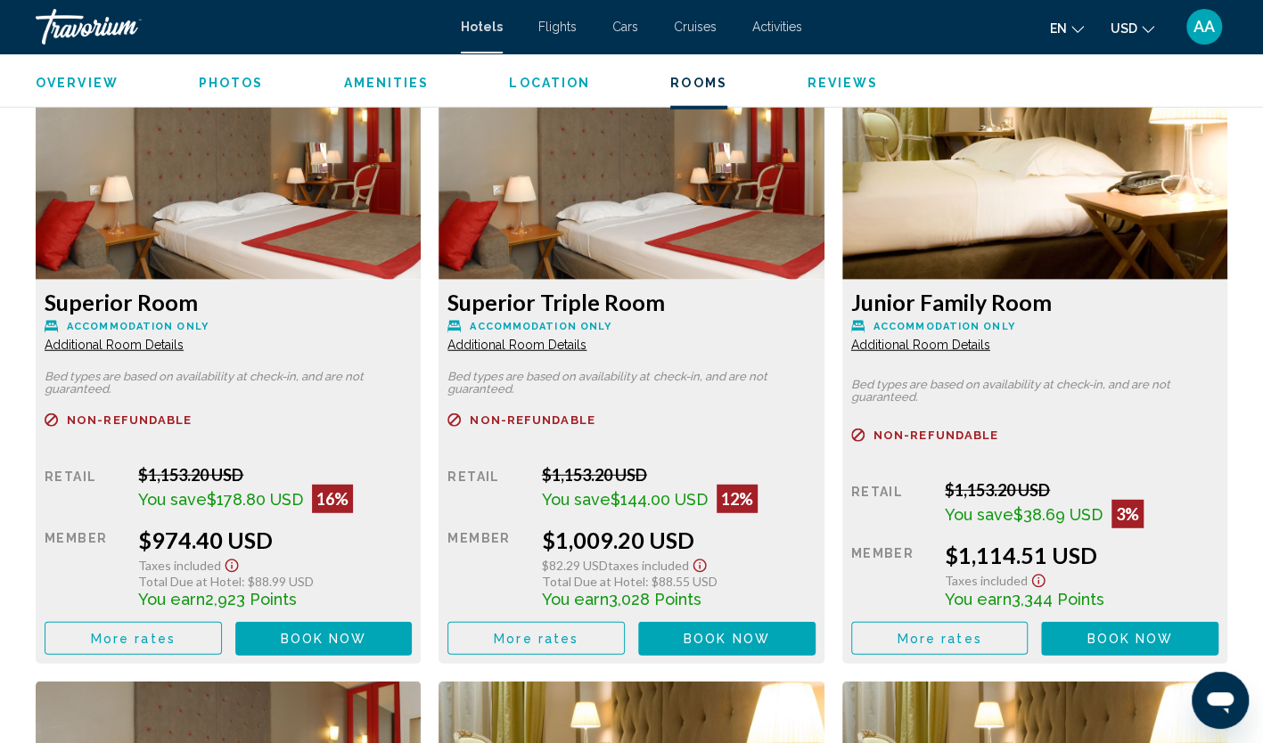
click at [421, 371] on div "Junior Family Room Accommodation Only Additional Room Details Bed types are bas…" at bounding box center [228, 472] width 385 height 384
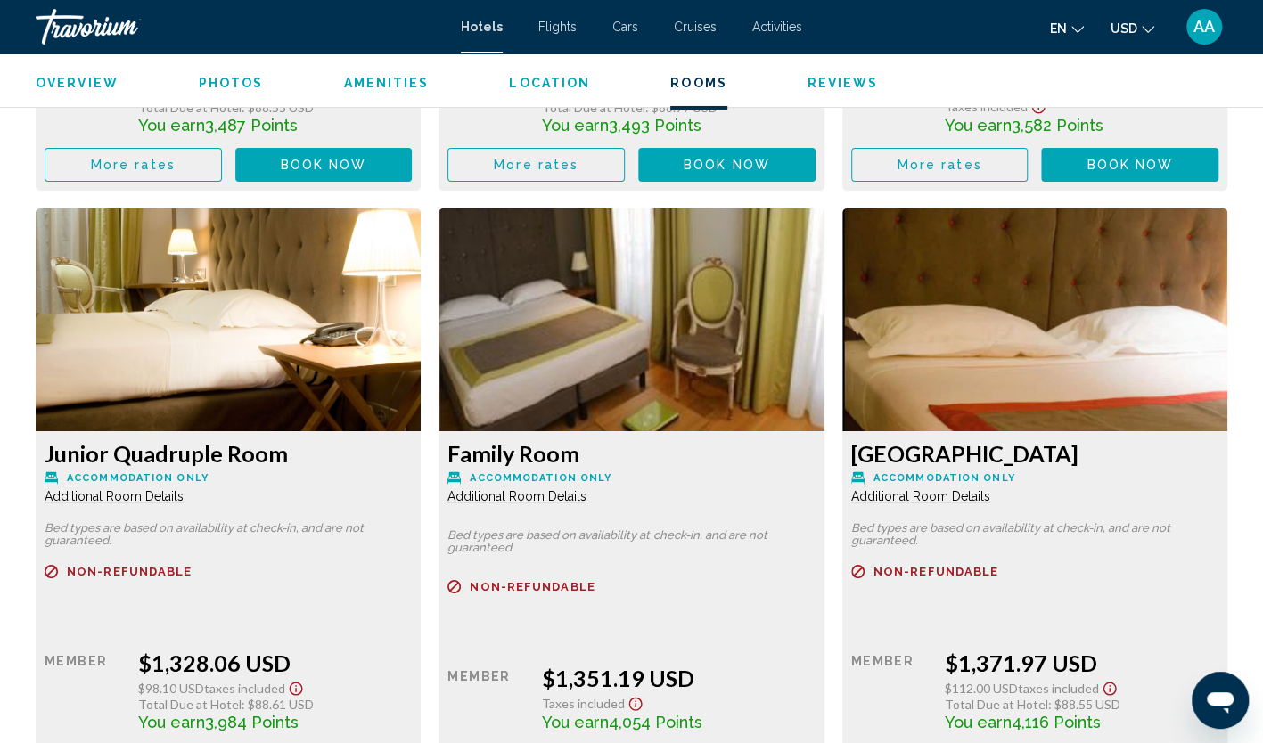
scroll to position [3626, 0]
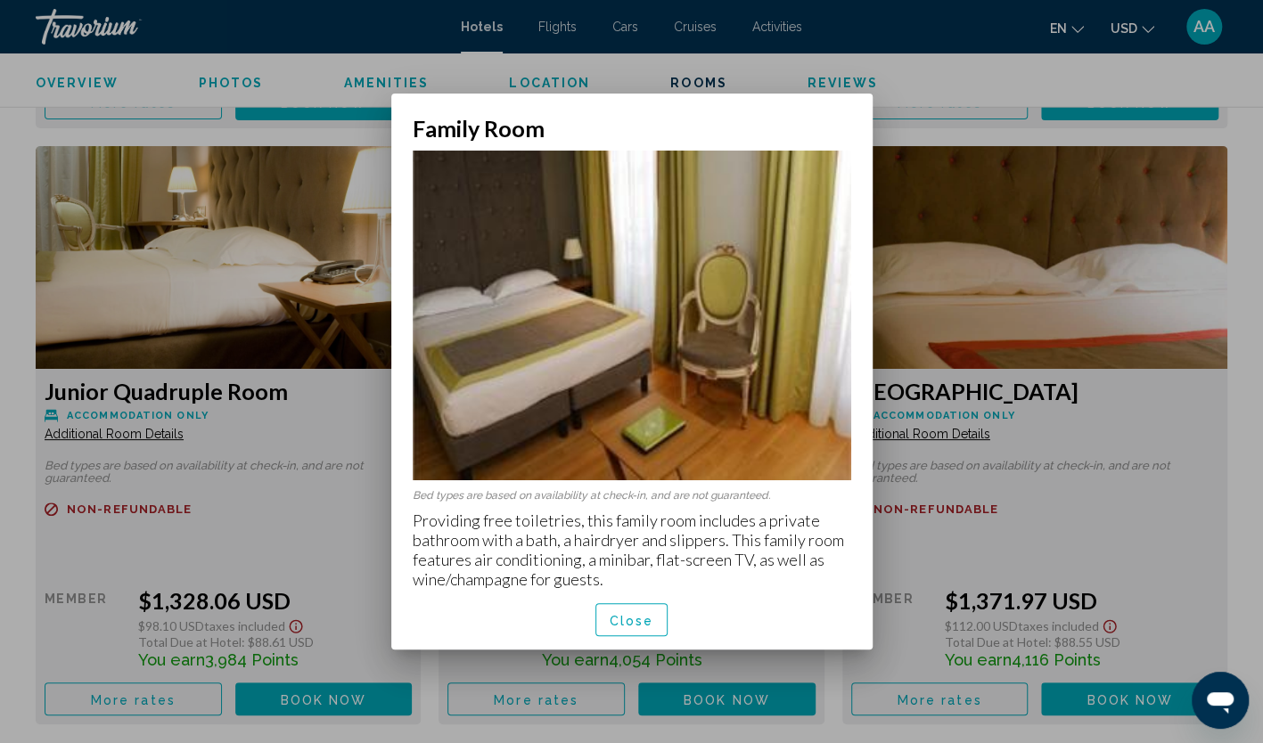
scroll to position [0, 0]
click at [608, 617] on button "Close" at bounding box center [631, 619] width 73 height 33
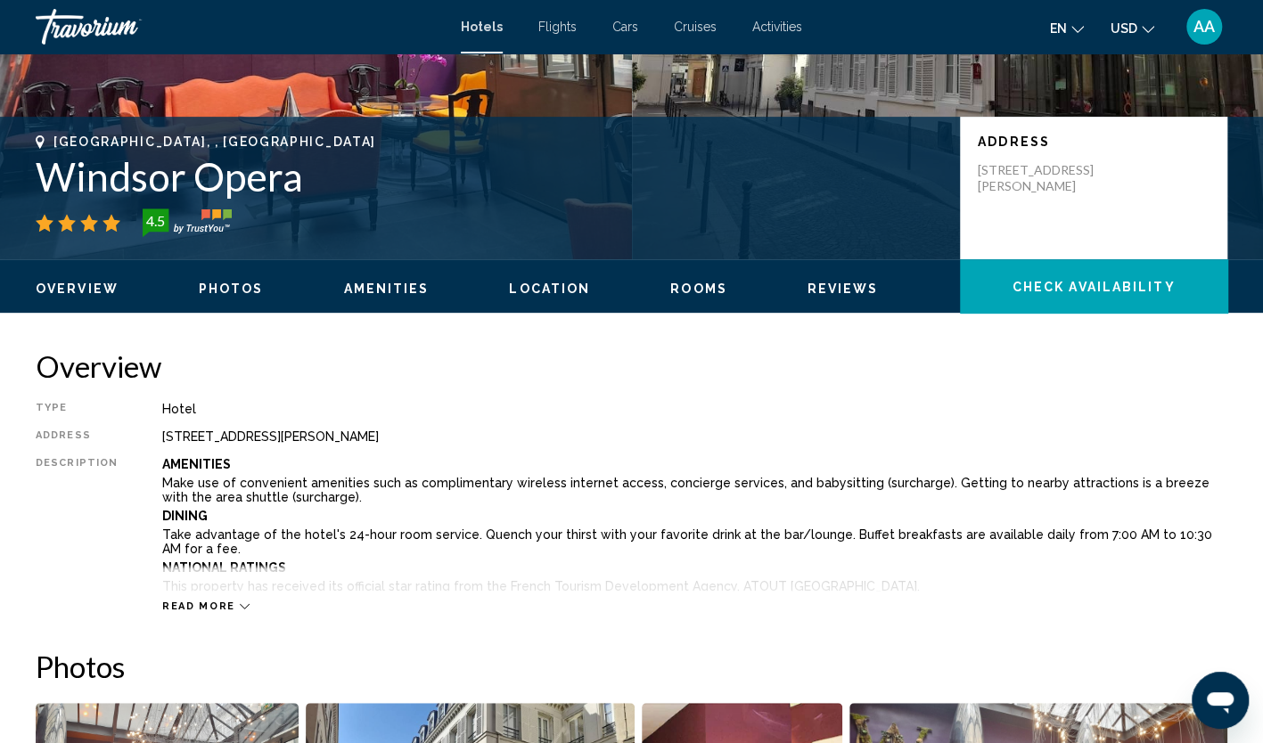
scroll to position [328, 0]
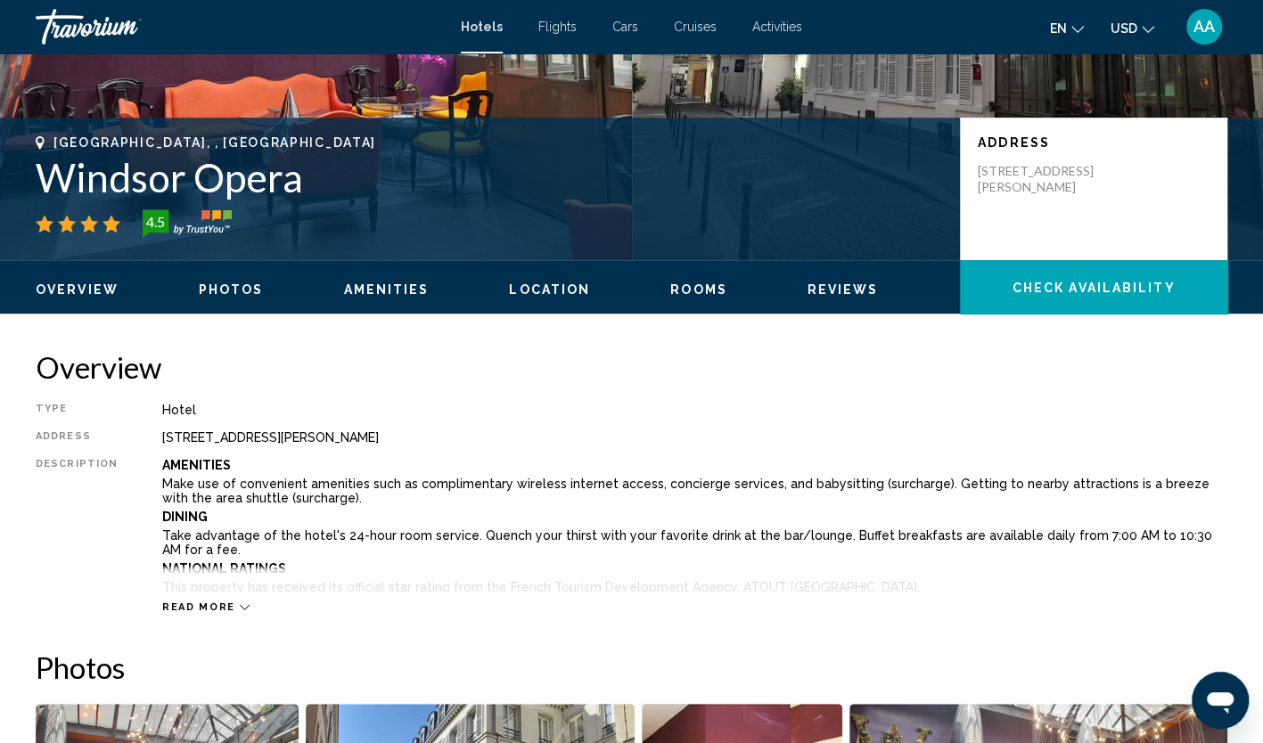
drag, startPoint x: 300, startPoint y: 186, endPoint x: 47, endPoint y: 183, distance: 253.2
click at [47, 183] on h1 "Windsor Opera" at bounding box center [489, 177] width 907 height 46
copy h1 "Windsor Opera"
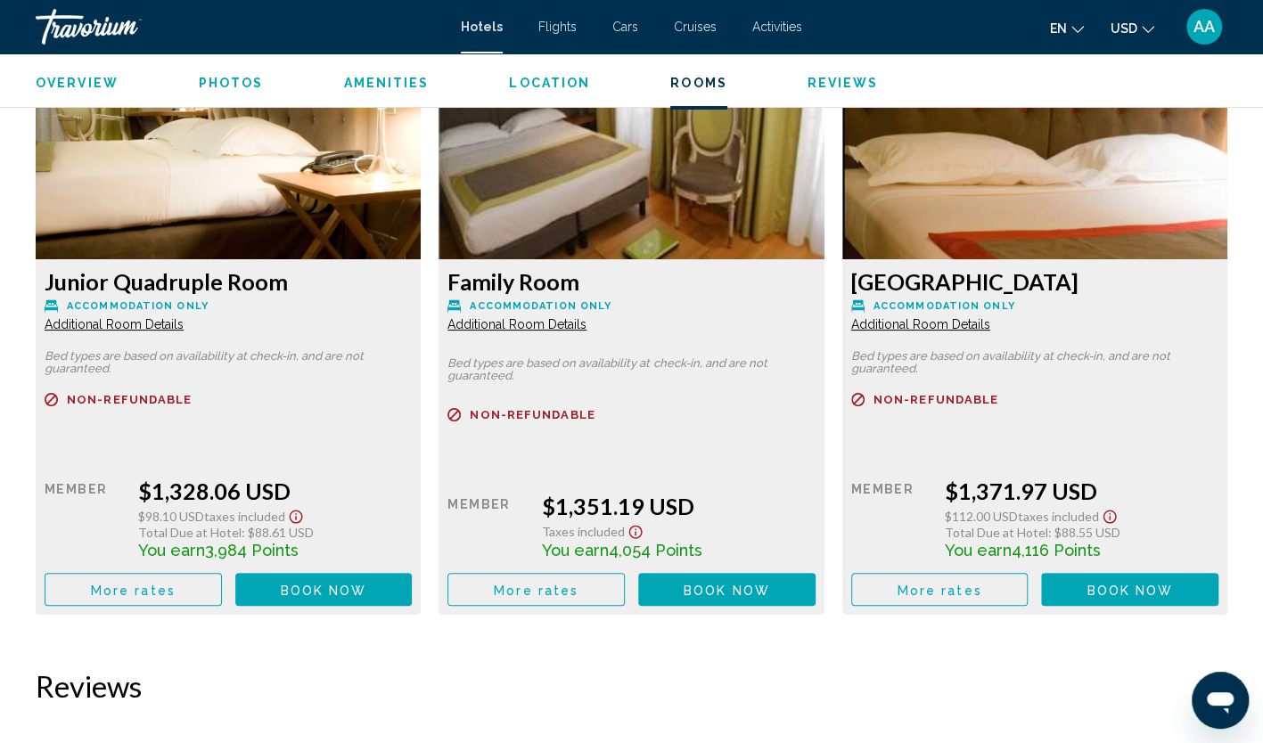
scroll to position [3804, 0]
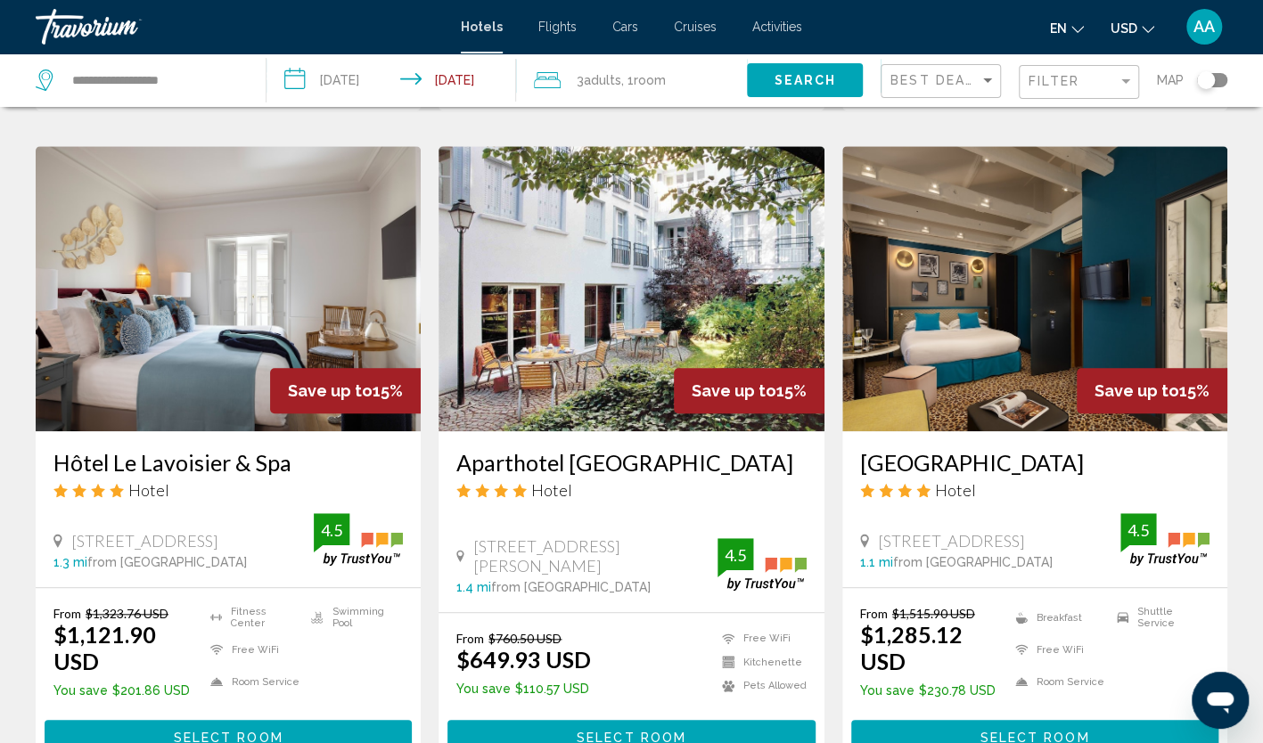
scroll to position [713, 0]
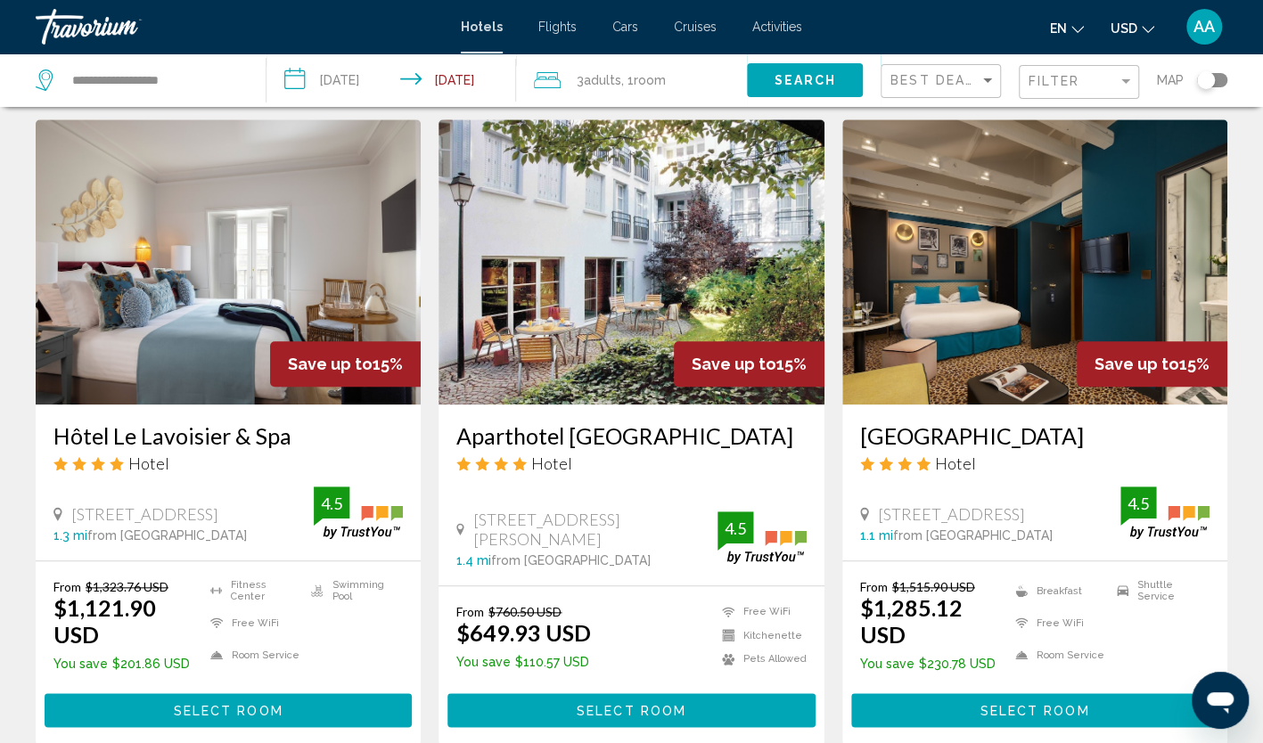
drag, startPoint x: 43, startPoint y: 409, endPoint x: 283, endPoint y: 410, distance: 239.8
click at [283, 410] on div "Hôtel Le Lavoisier & Spa Hotel [STREET_ADDRESS] 1.3 mi from [GEOGRAPHIC_DATA] f…" at bounding box center [228, 483] width 385 height 156
copy h3 "Hôtel Le Lavoisier & Spa"
click at [271, 201] on img "Main content" at bounding box center [228, 261] width 385 height 285
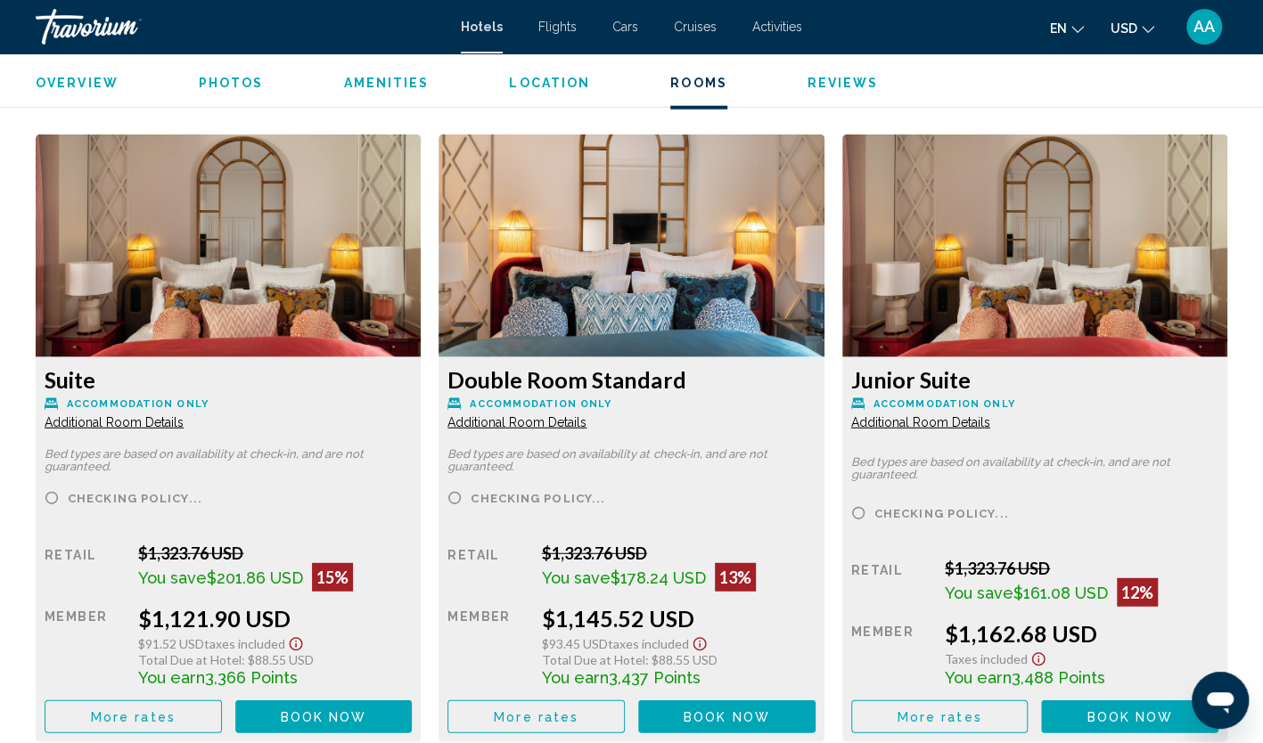
scroll to position [2407, 0]
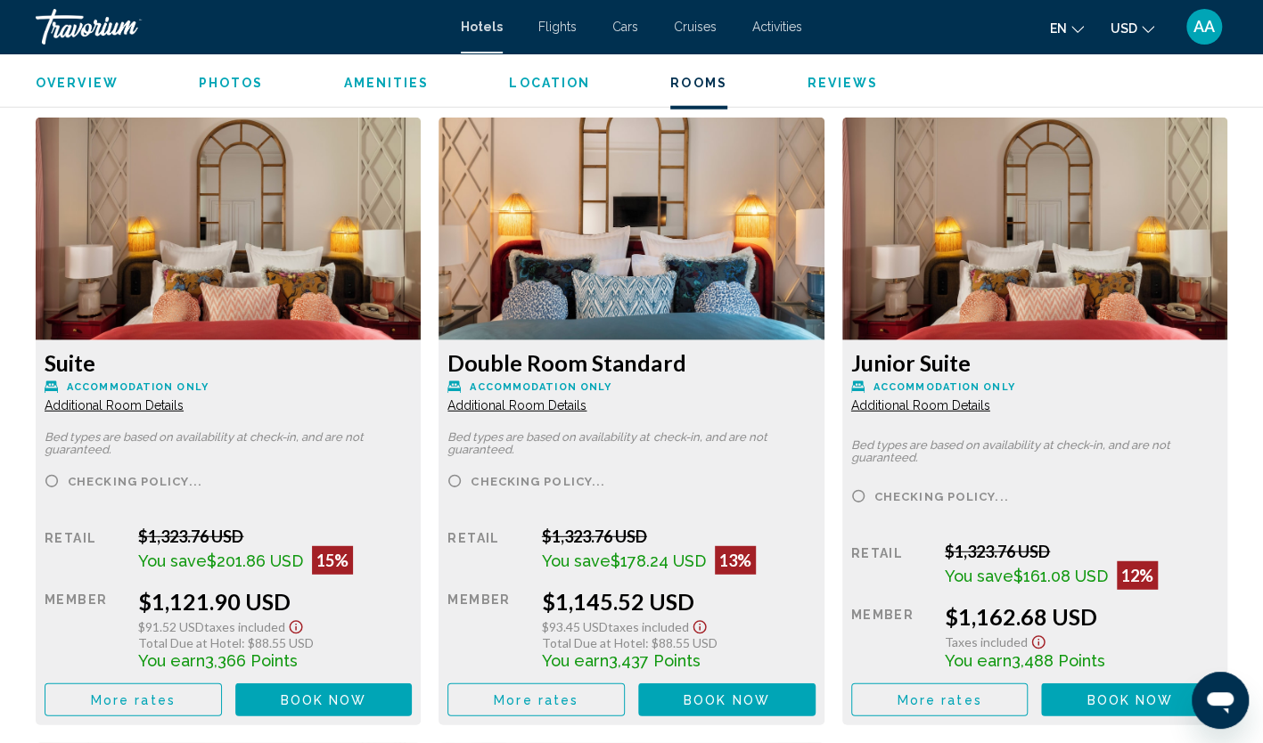
click at [99, 401] on span "Additional Room Details" at bounding box center [114, 405] width 139 height 14
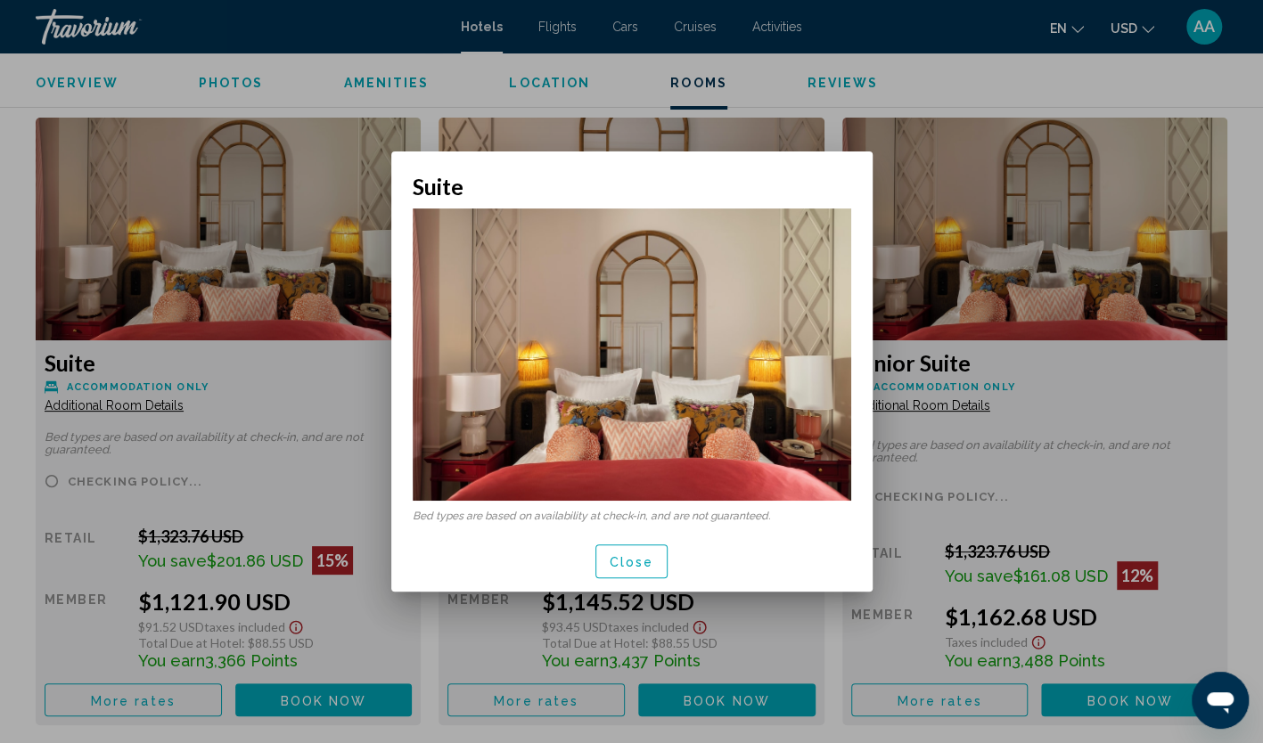
click at [646, 570] on button "Close" at bounding box center [631, 561] width 73 height 33
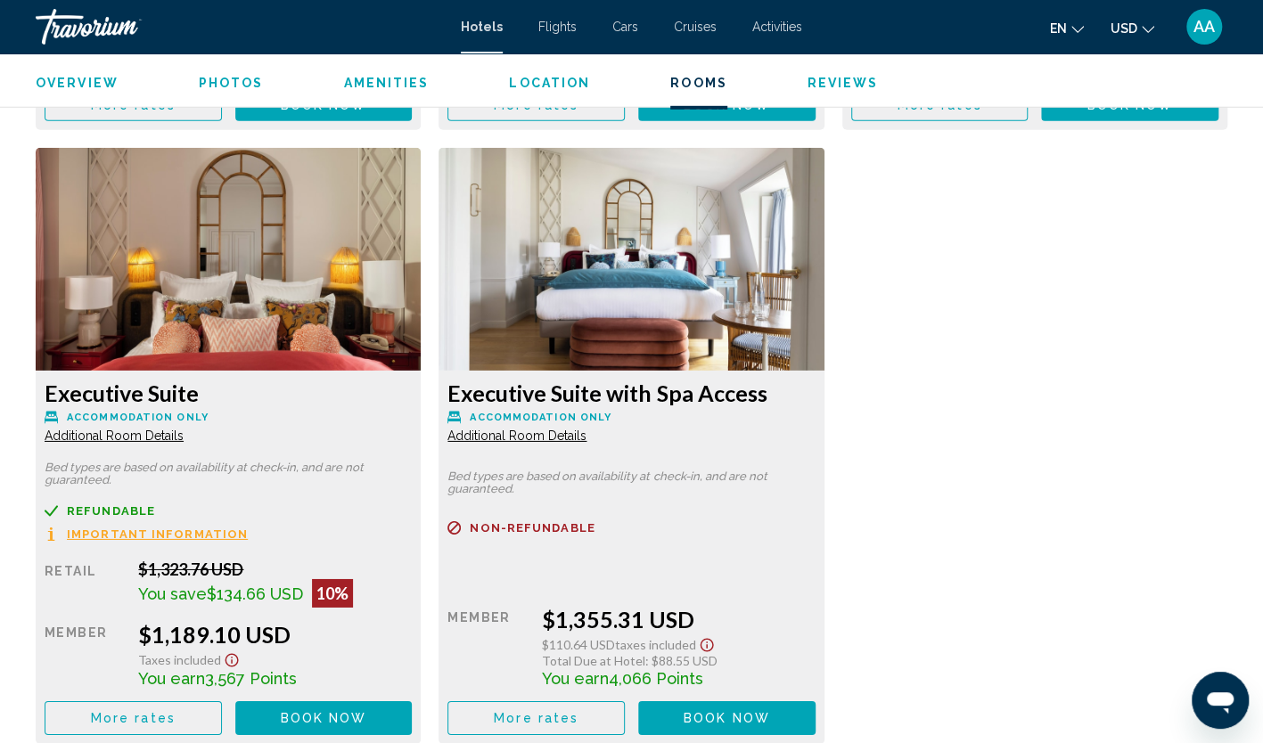
scroll to position [3031, 0]
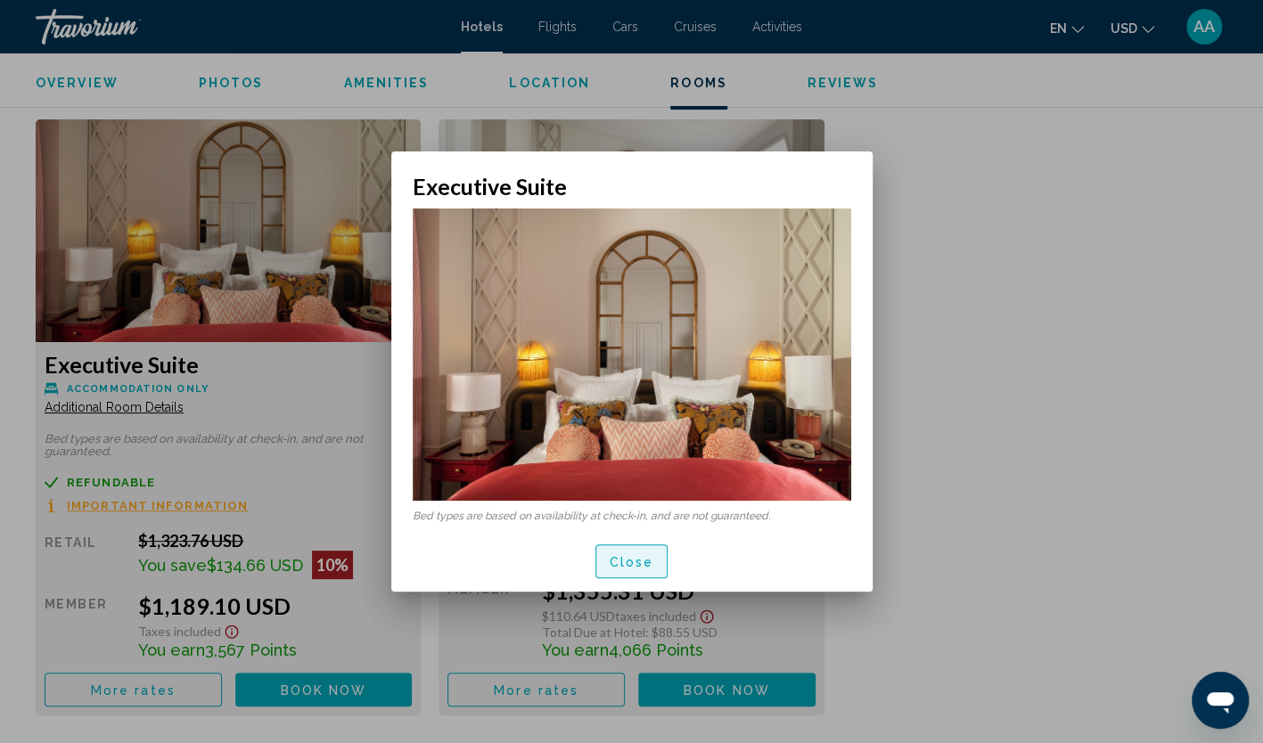
click at [638, 565] on span "Close" at bounding box center [632, 562] width 45 height 14
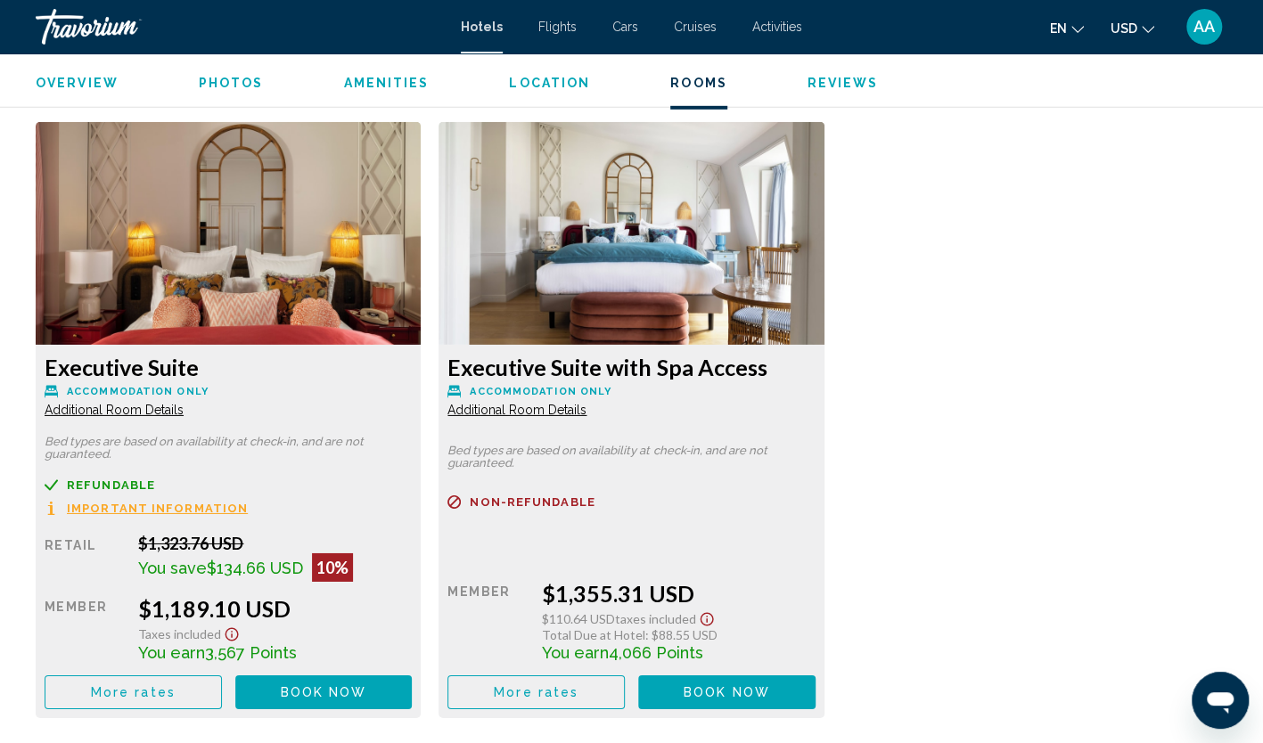
scroll to position [3032, 0]
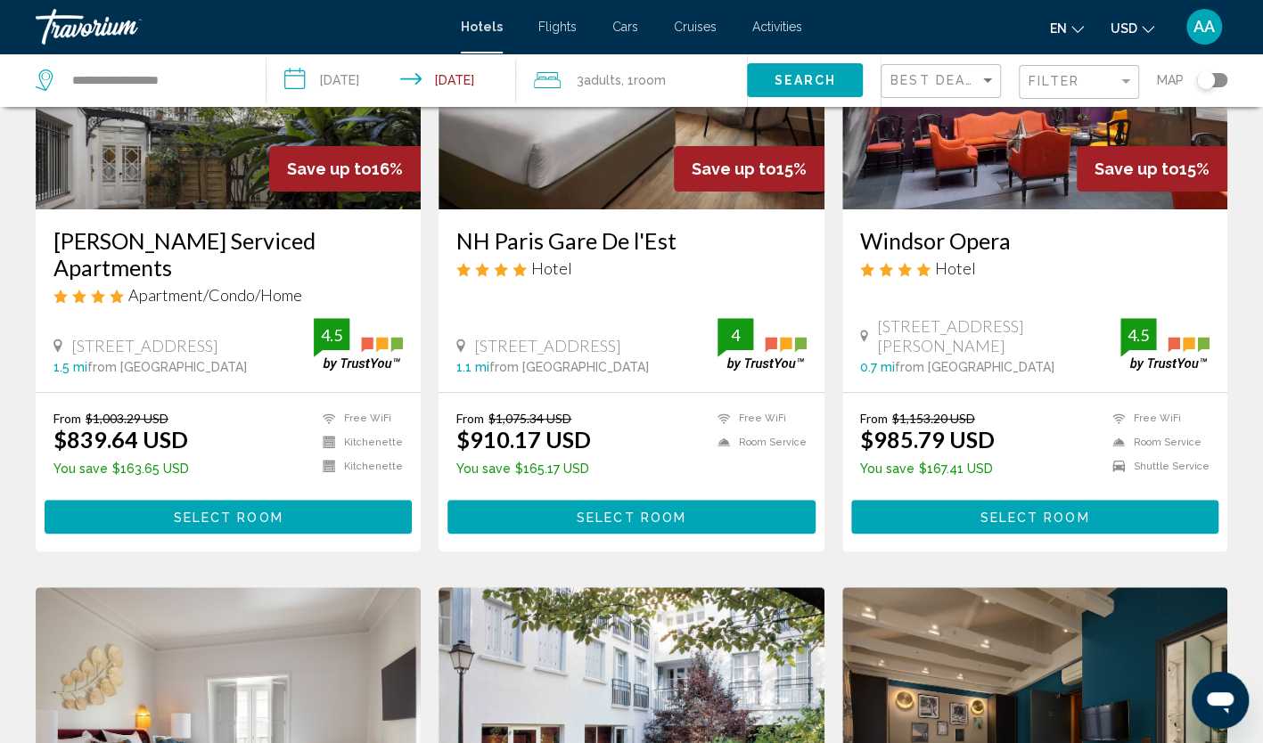
scroll to position [713, 0]
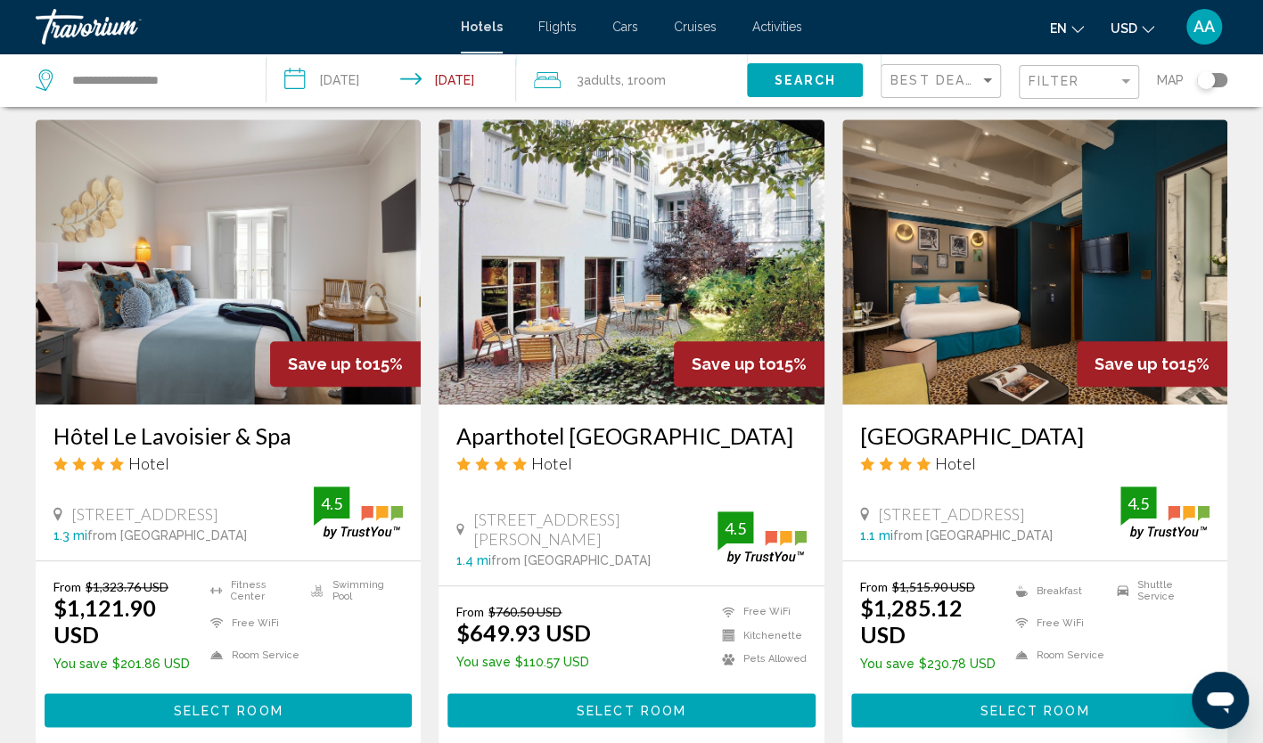
drag, startPoint x: 846, startPoint y: 409, endPoint x: 1061, endPoint y: 417, distance: 215.0
click at [1061, 417] on div "[GEOGRAPHIC_DATA] Hotel [STREET_ADDRESS] 1.1 mi from [GEOGRAPHIC_DATA] from hot…" at bounding box center [1034, 483] width 385 height 156
copy h3 "[GEOGRAPHIC_DATA]"
click at [993, 286] on img "Main content" at bounding box center [1034, 261] width 385 height 285
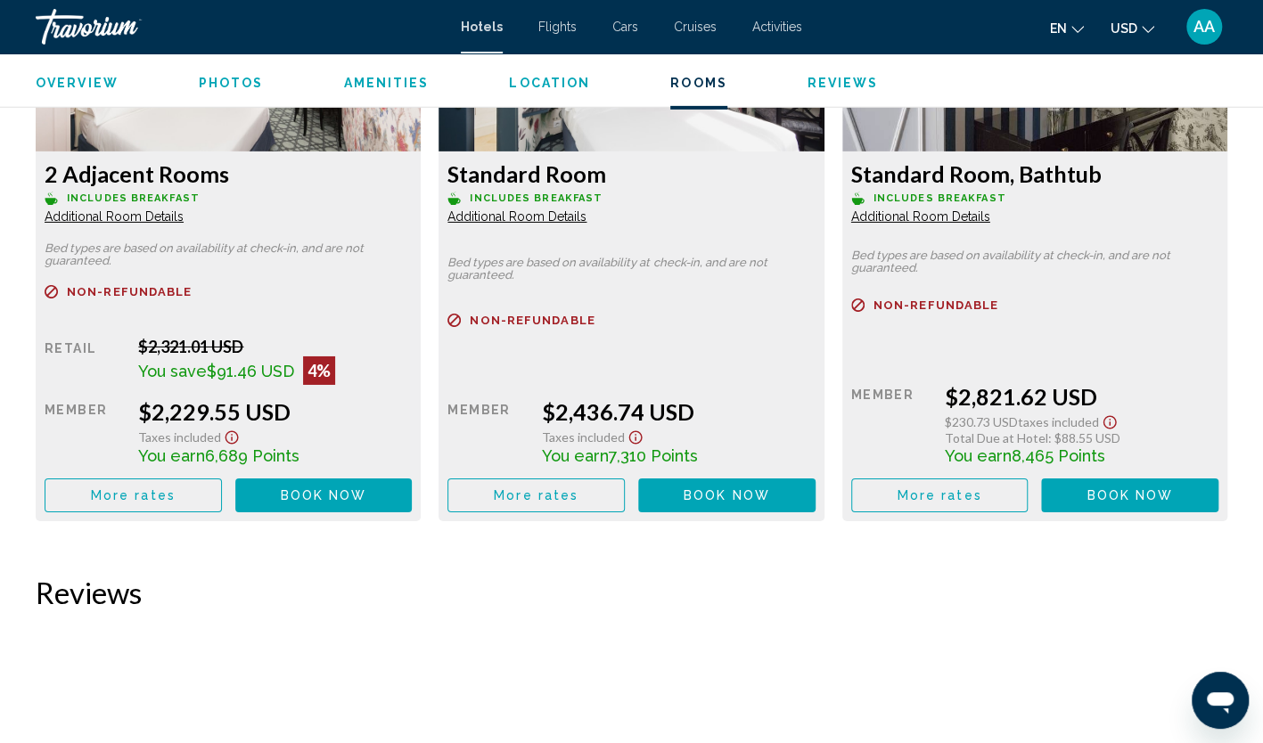
scroll to position [3476, 0]
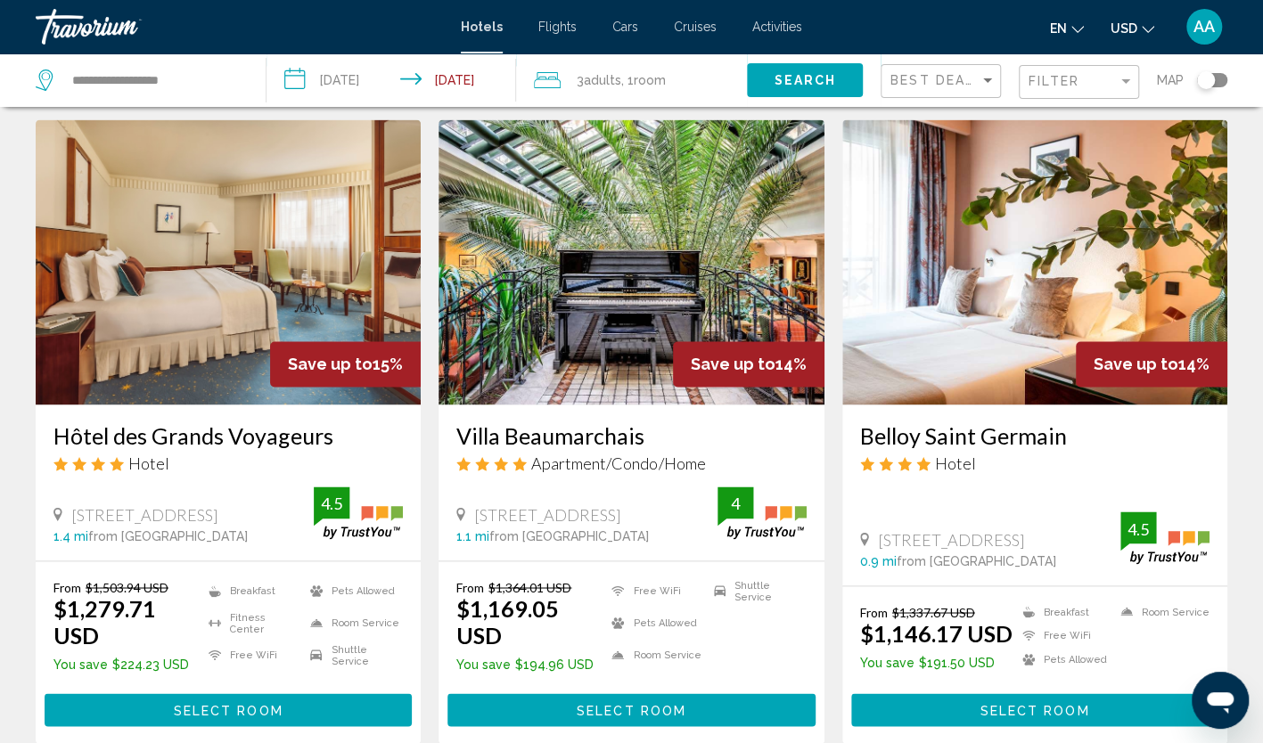
scroll to position [1337, 0]
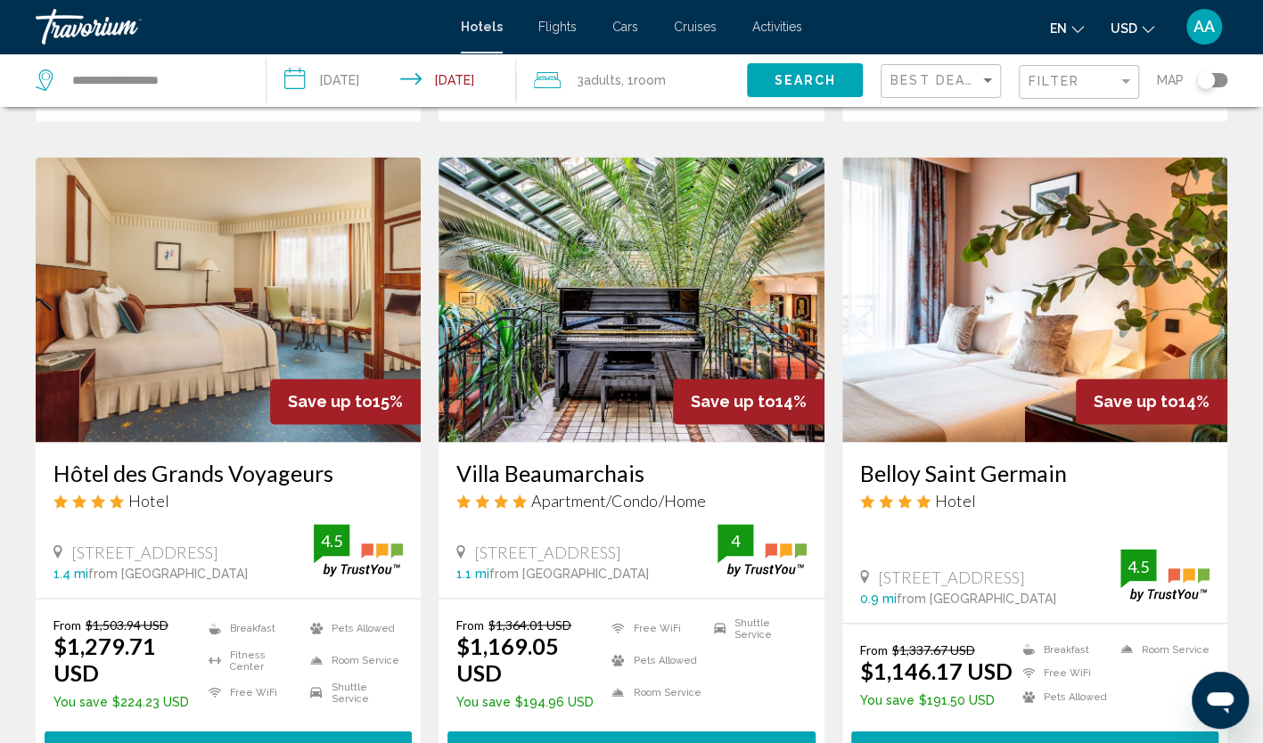
click at [330, 291] on img "Main content" at bounding box center [228, 299] width 385 height 285
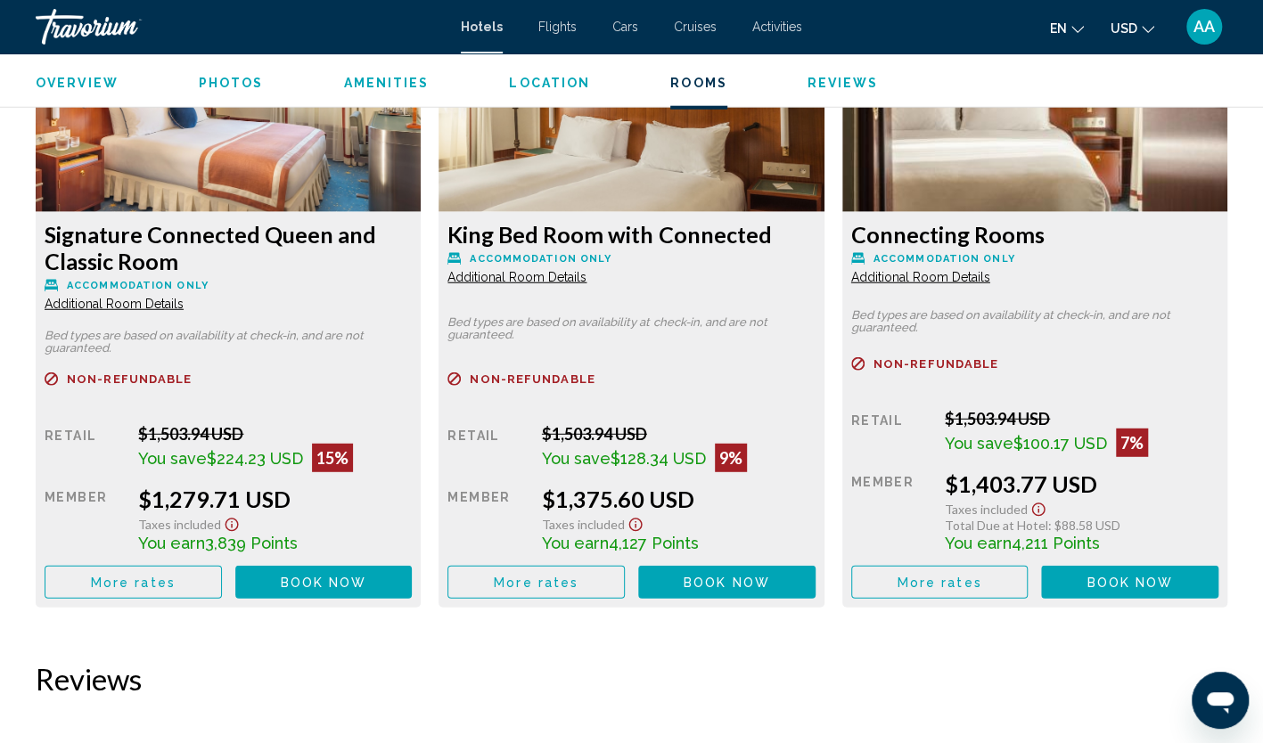
scroll to position [2496, 0]
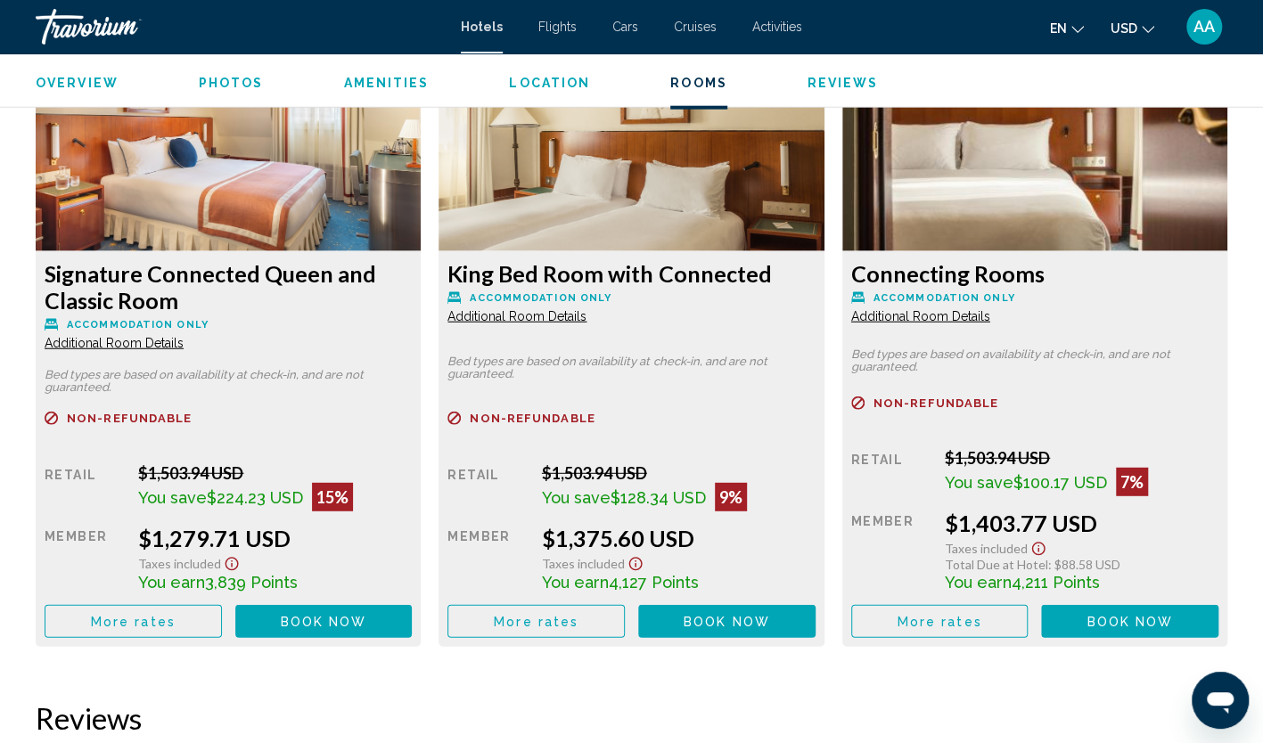
click at [184, 336] on span "Additional Room Details" at bounding box center [114, 343] width 139 height 14
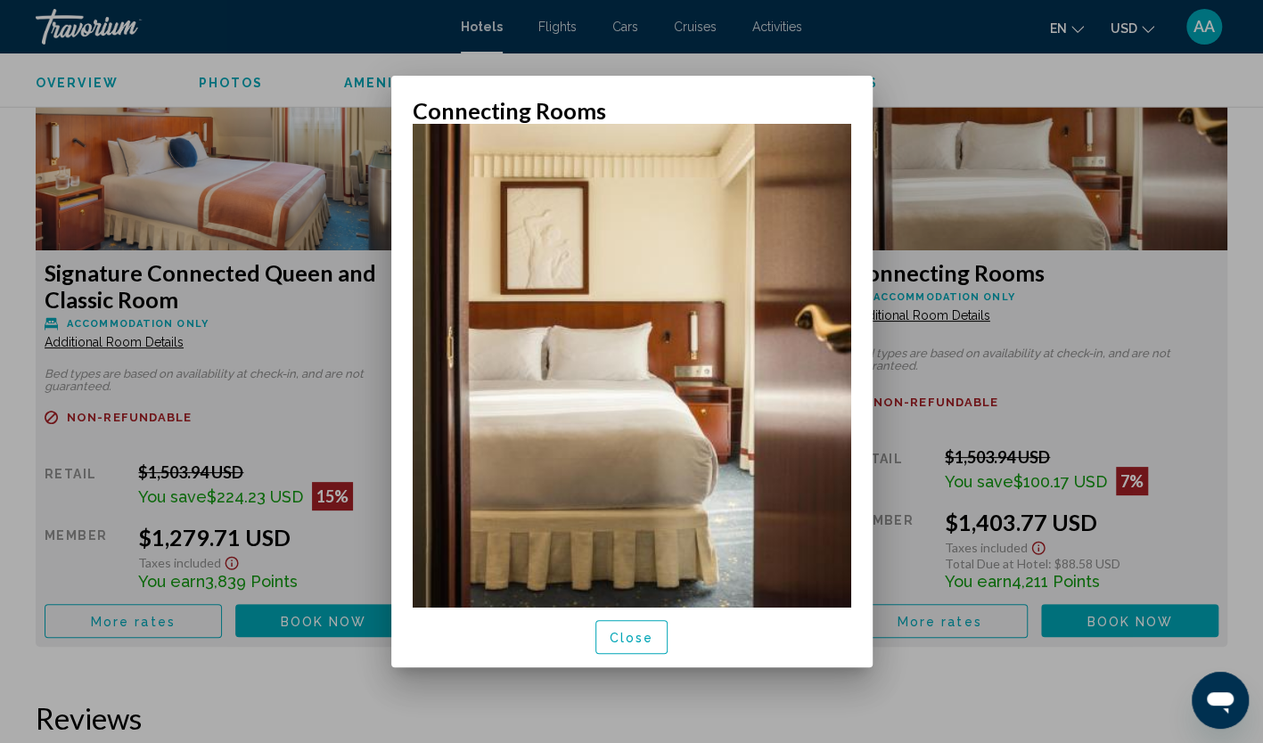
scroll to position [86, 0]
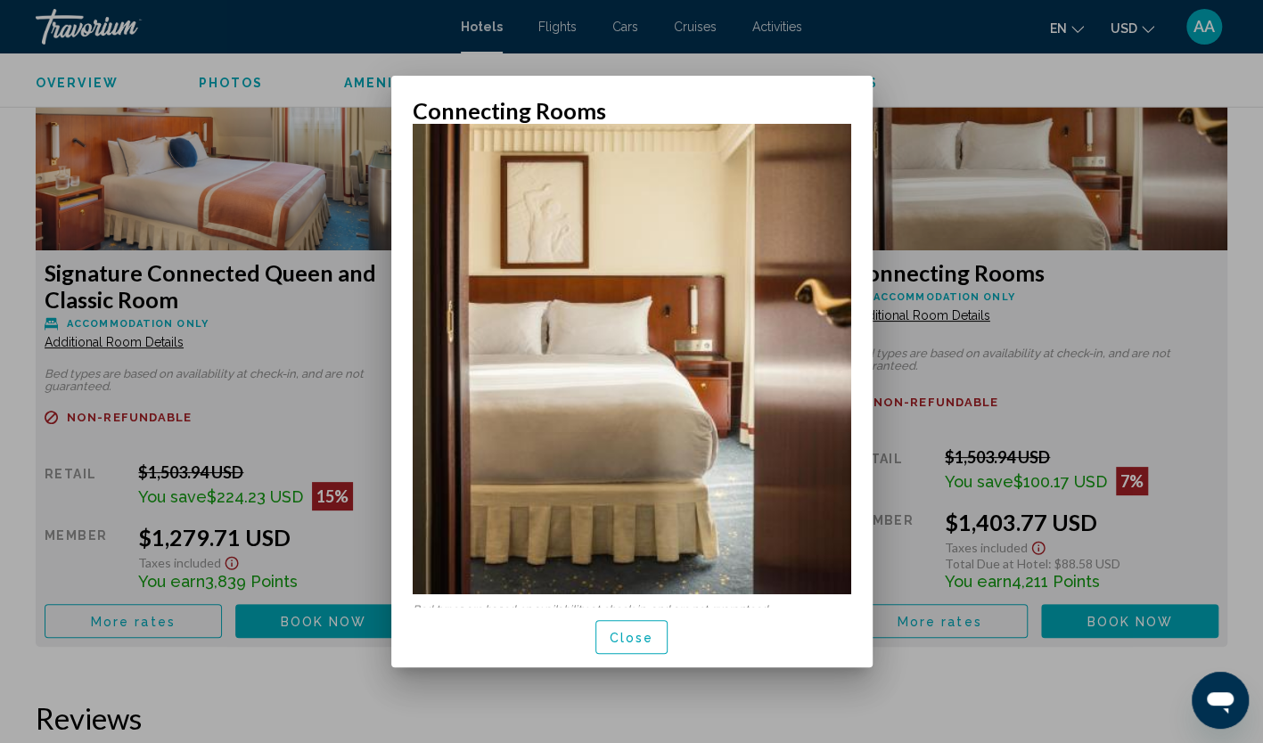
click at [640, 645] on button "Close" at bounding box center [631, 636] width 73 height 33
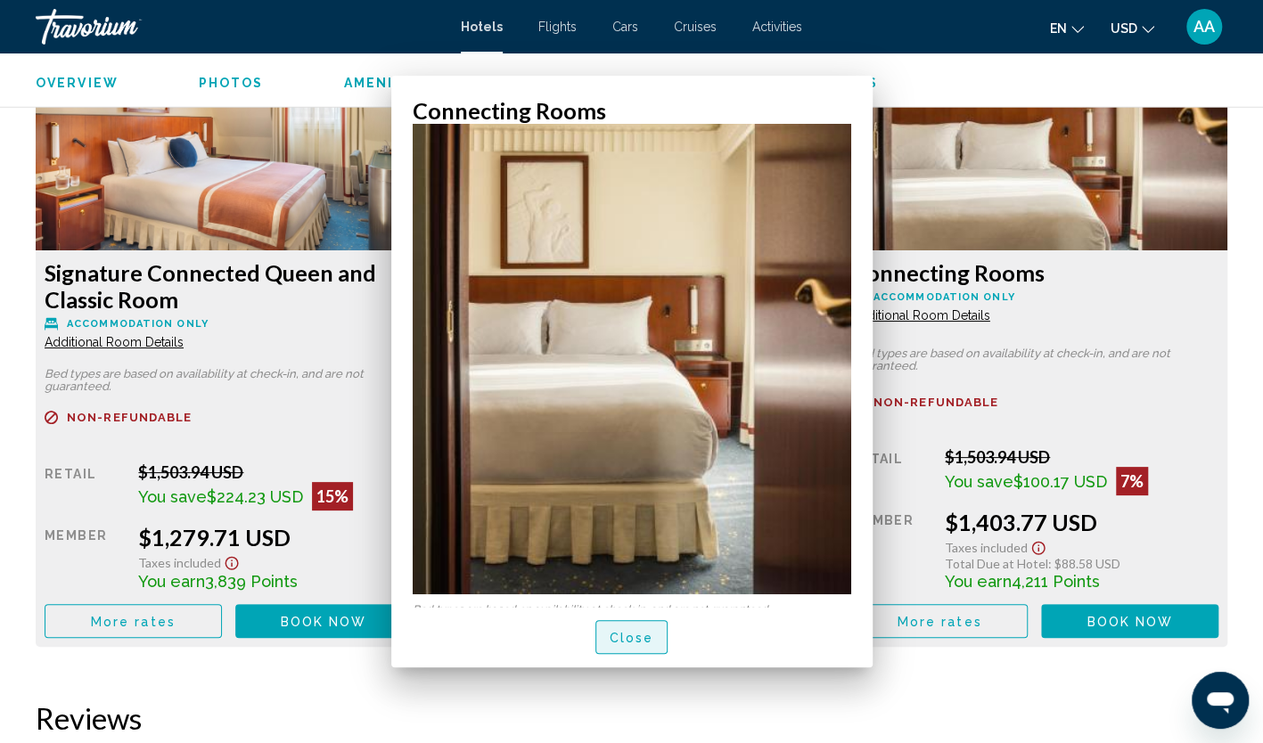
scroll to position [2496, 0]
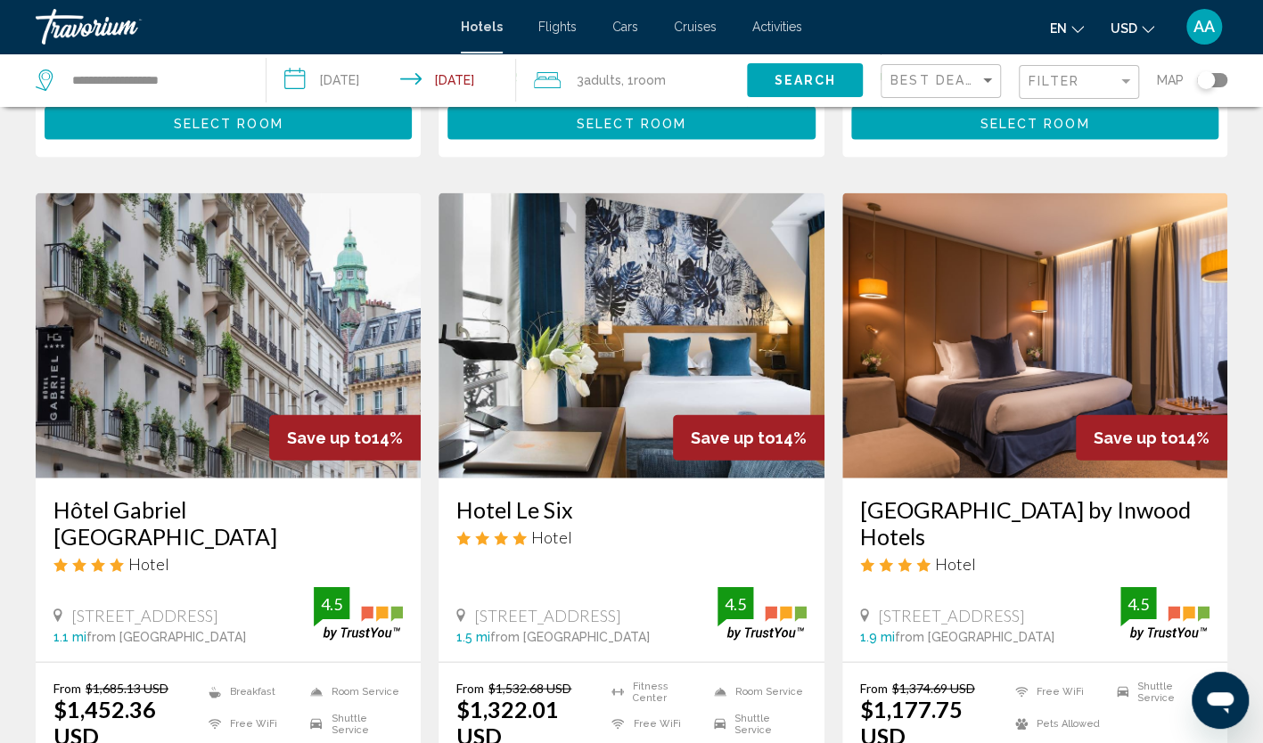
scroll to position [1515, 0]
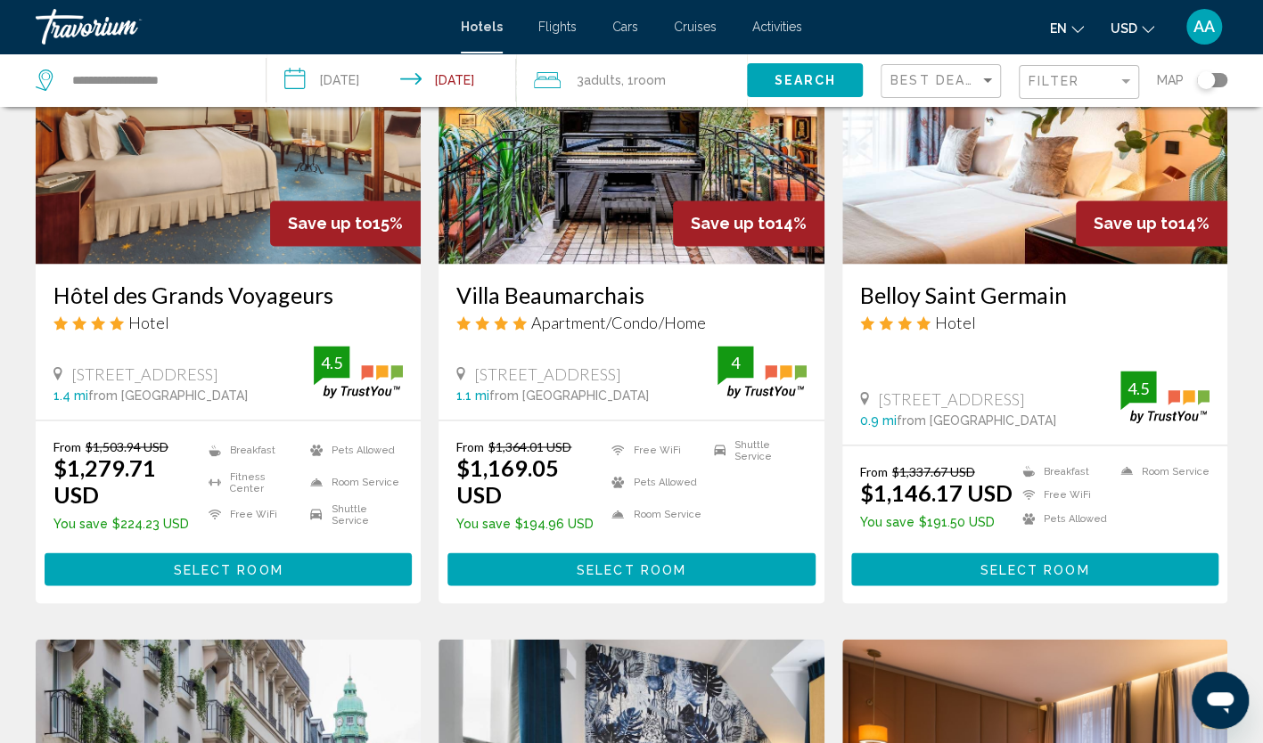
click at [922, 180] on img "Main content" at bounding box center [1034, 121] width 385 height 285
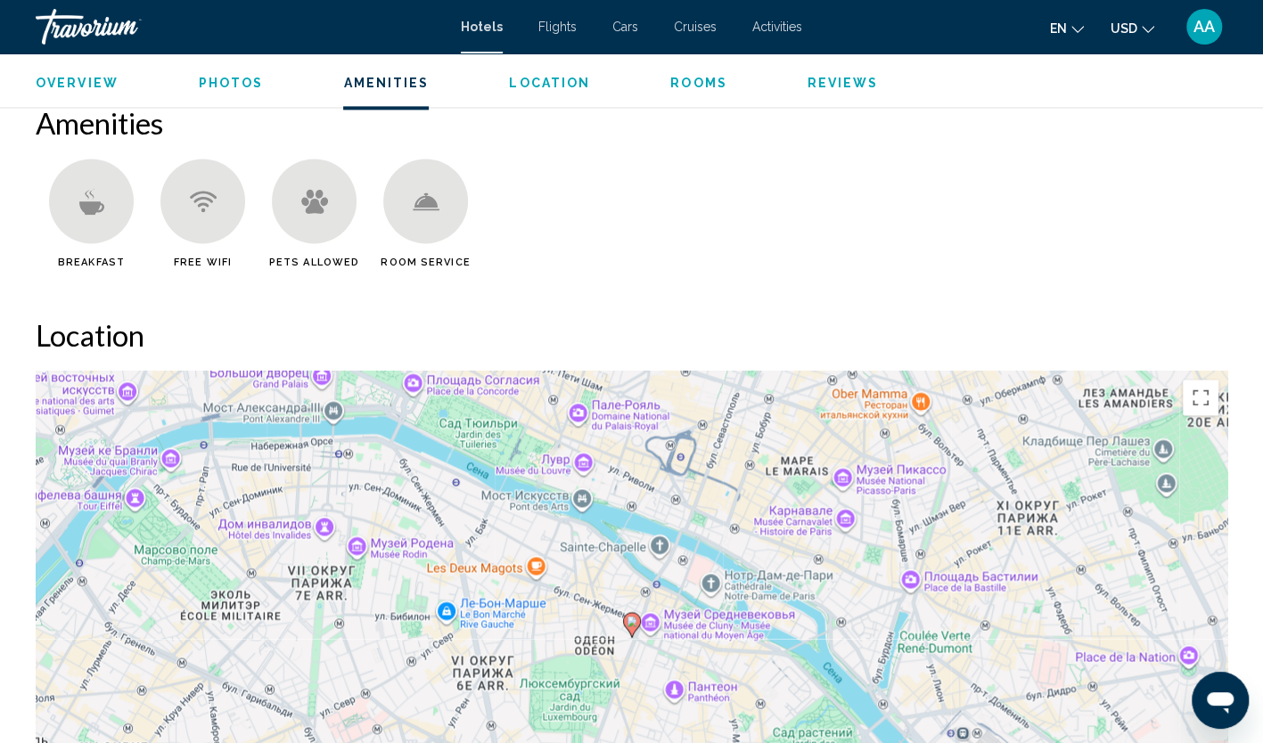
scroll to position [1426, 0]
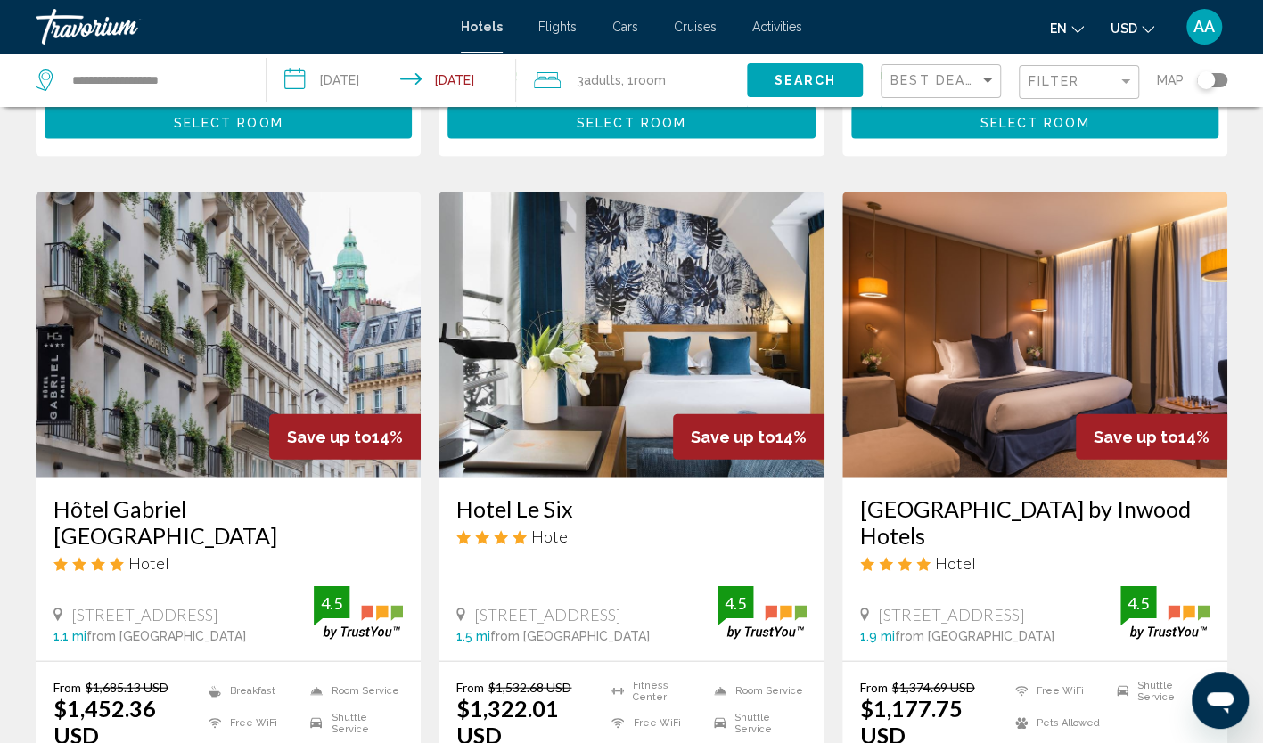
scroll to position [1956, 0]
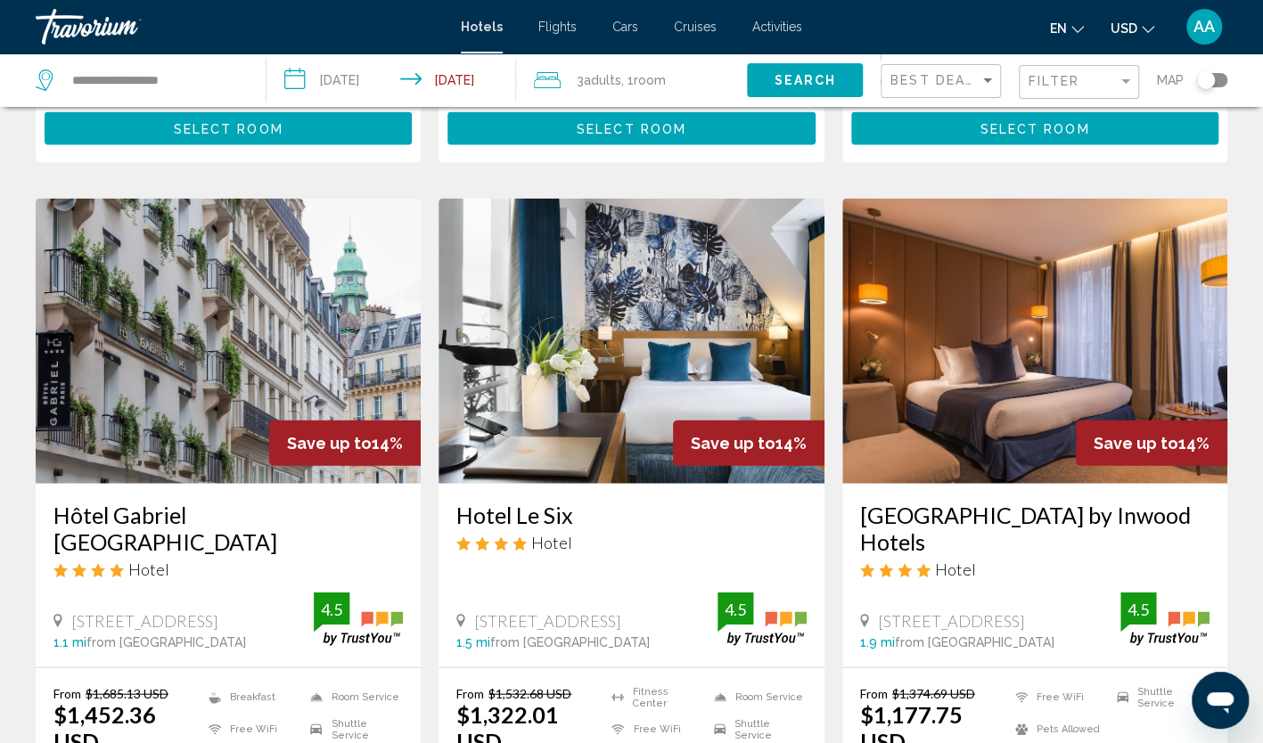
click at [866, 321] on img "Main content" at bounding box center [1034, 341] width 385 height 285
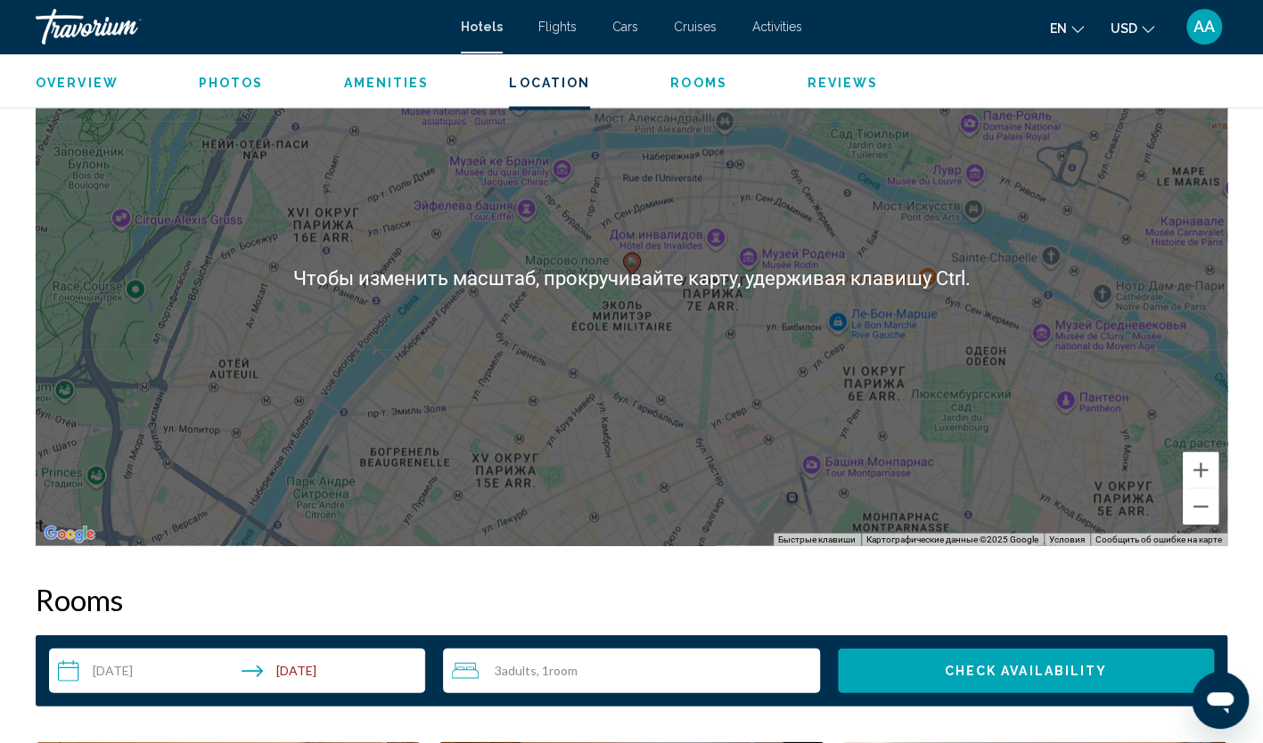
scroll to position [1426, 0]
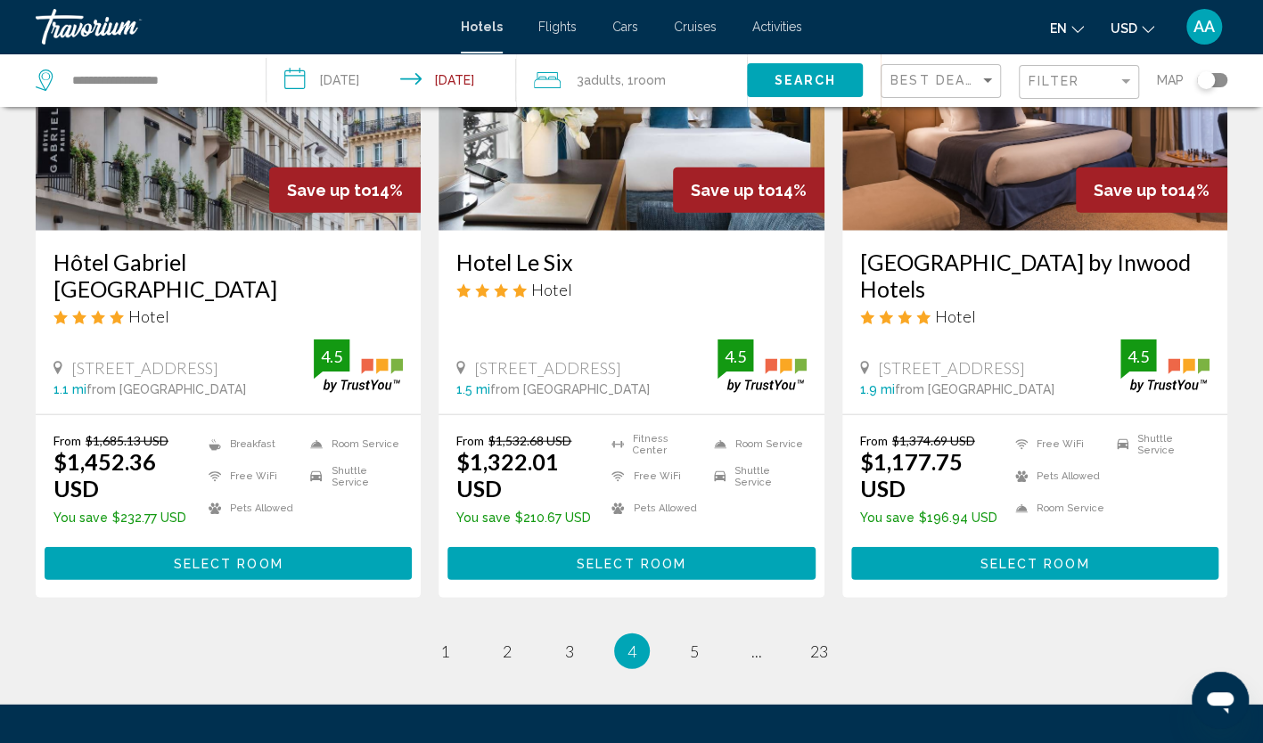
scroll to position [2312, 0]
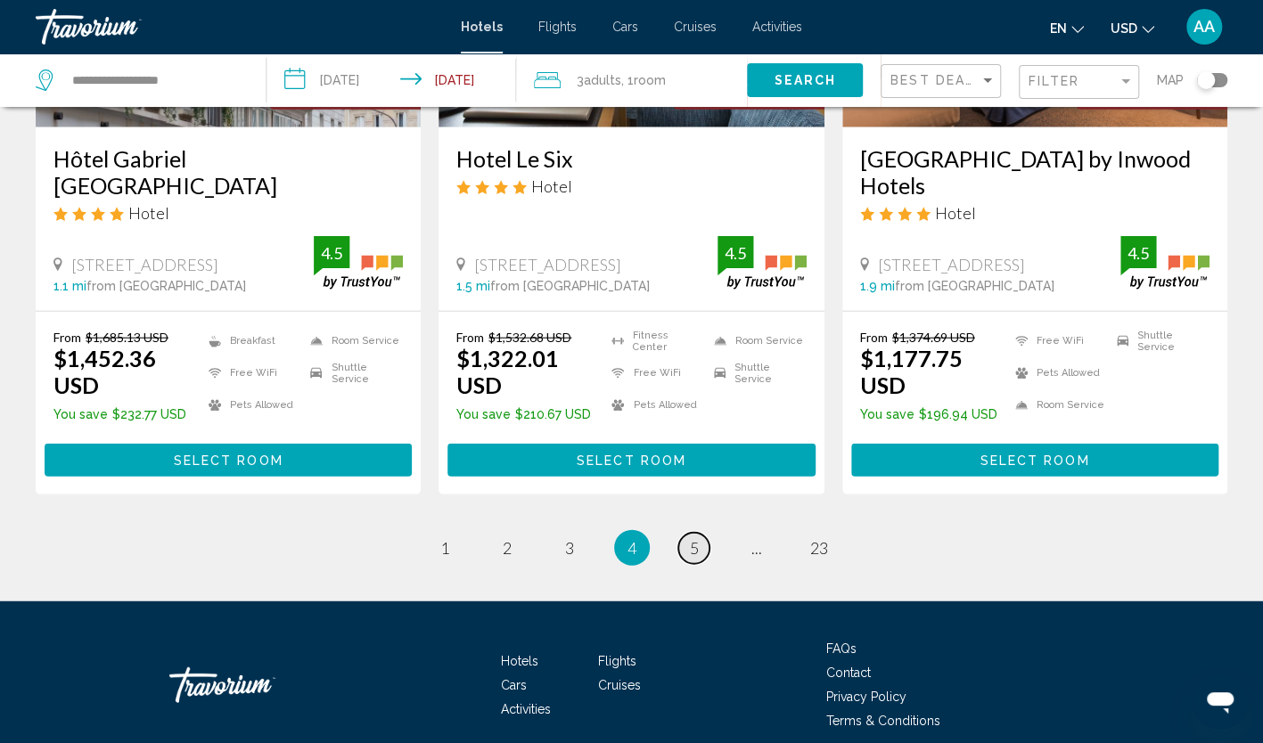
click at [690, 538] on span "5" at bounding box center [694, 548] width 9 height 20
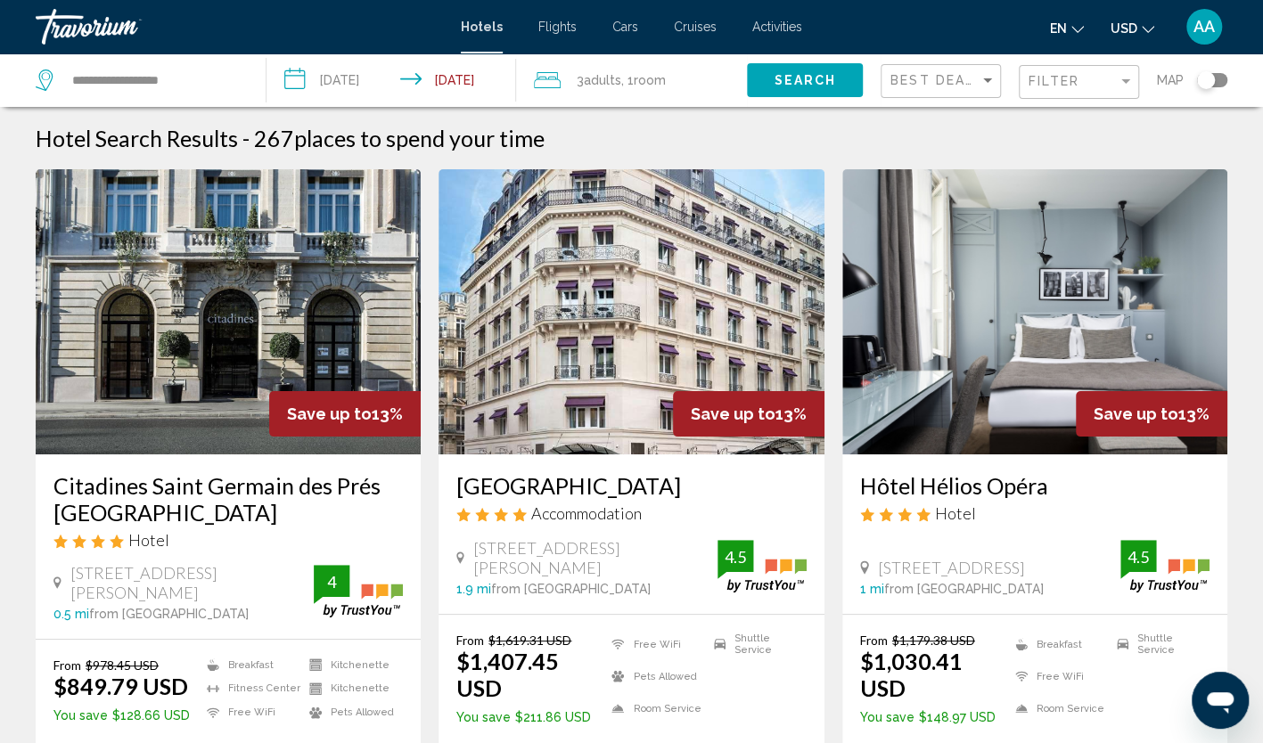
click at [324, 349] on img "Main content" at bounding box center [228, 311] width 385 height 285
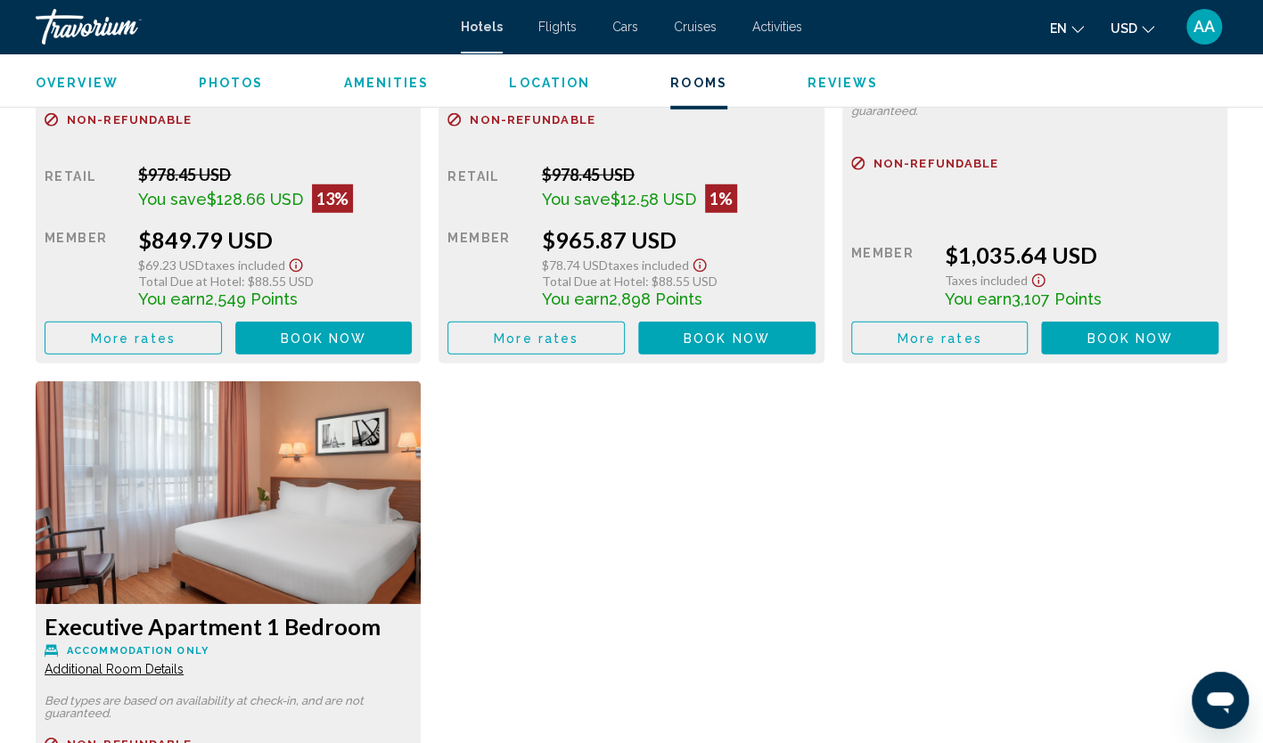
scroll to position [2887, 0]
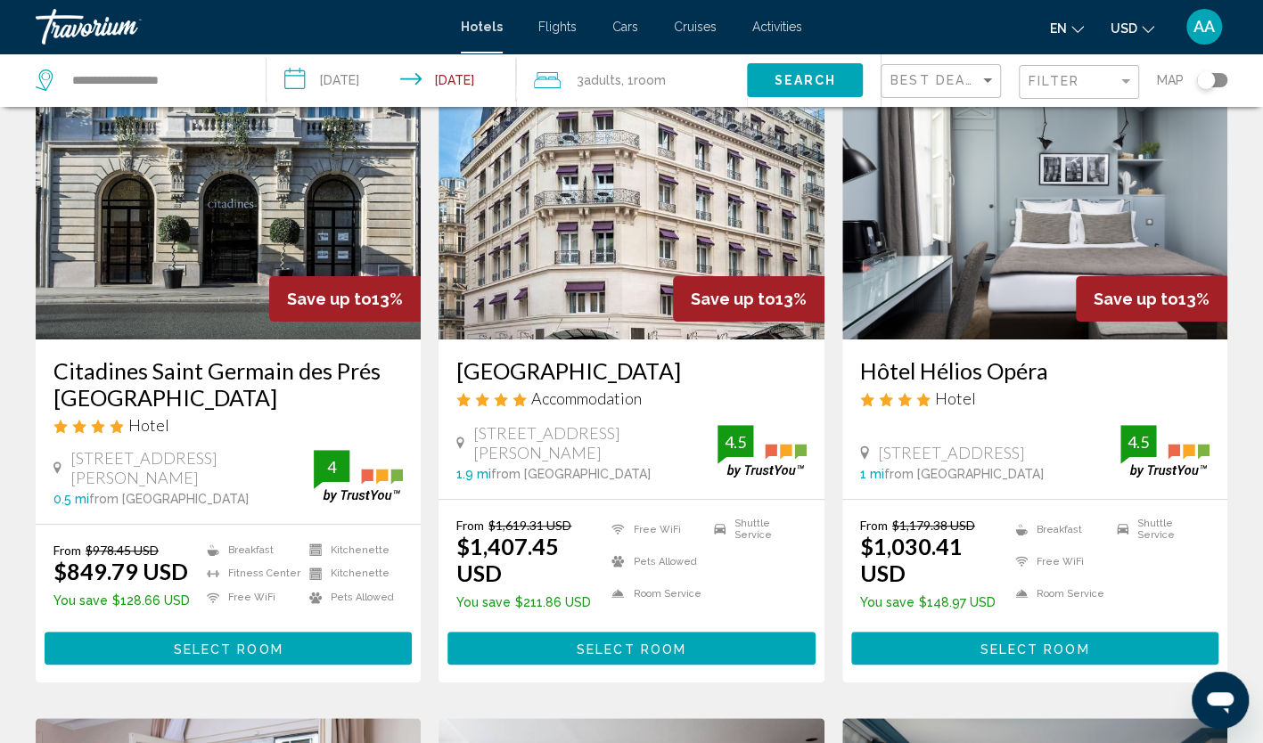
scroll to position [89, 0]
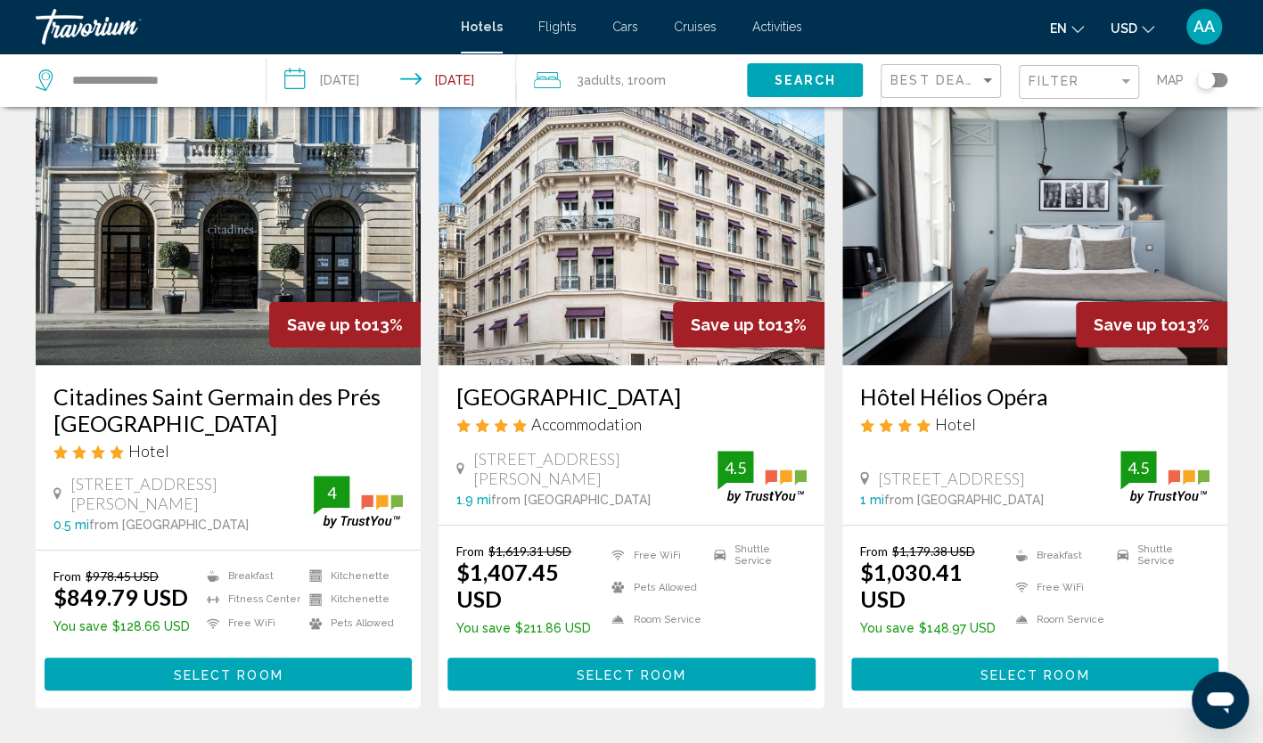
click at [977, 290] on img "Main content" at bounding box center [1034, 222] width 385 height 285
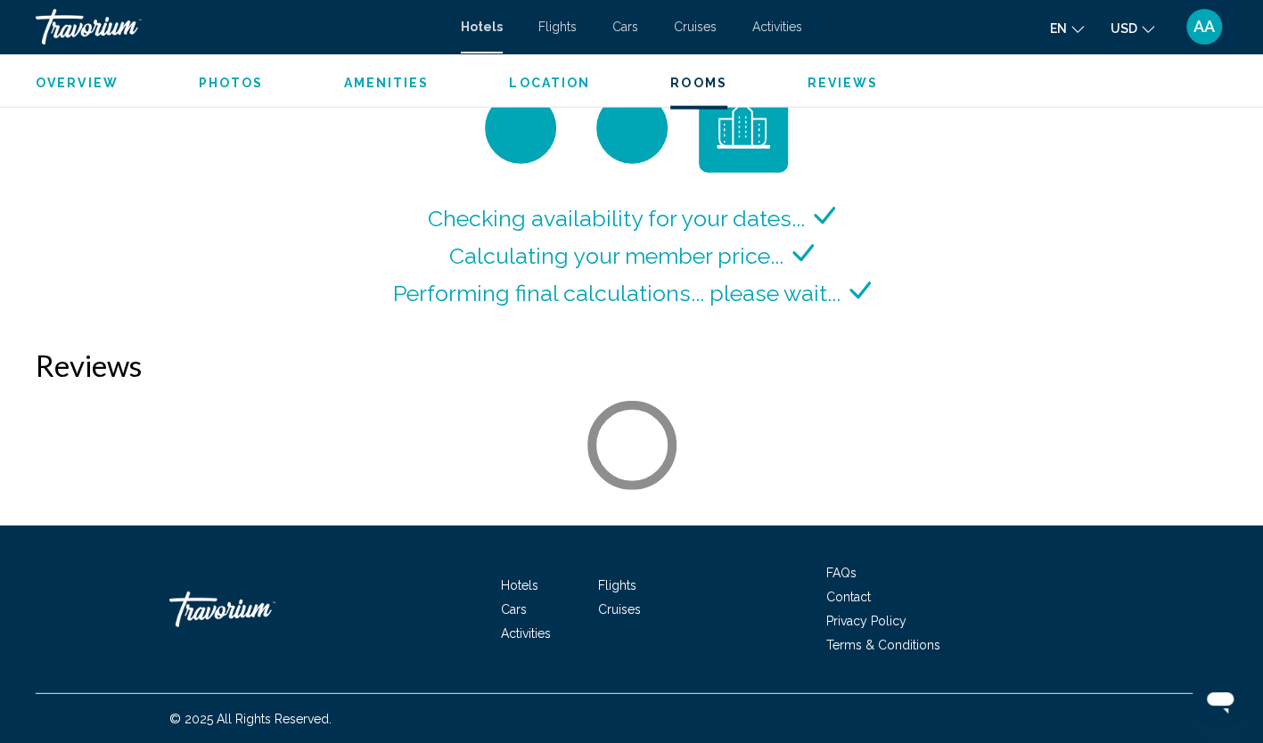
scroll to position [2467, 0]
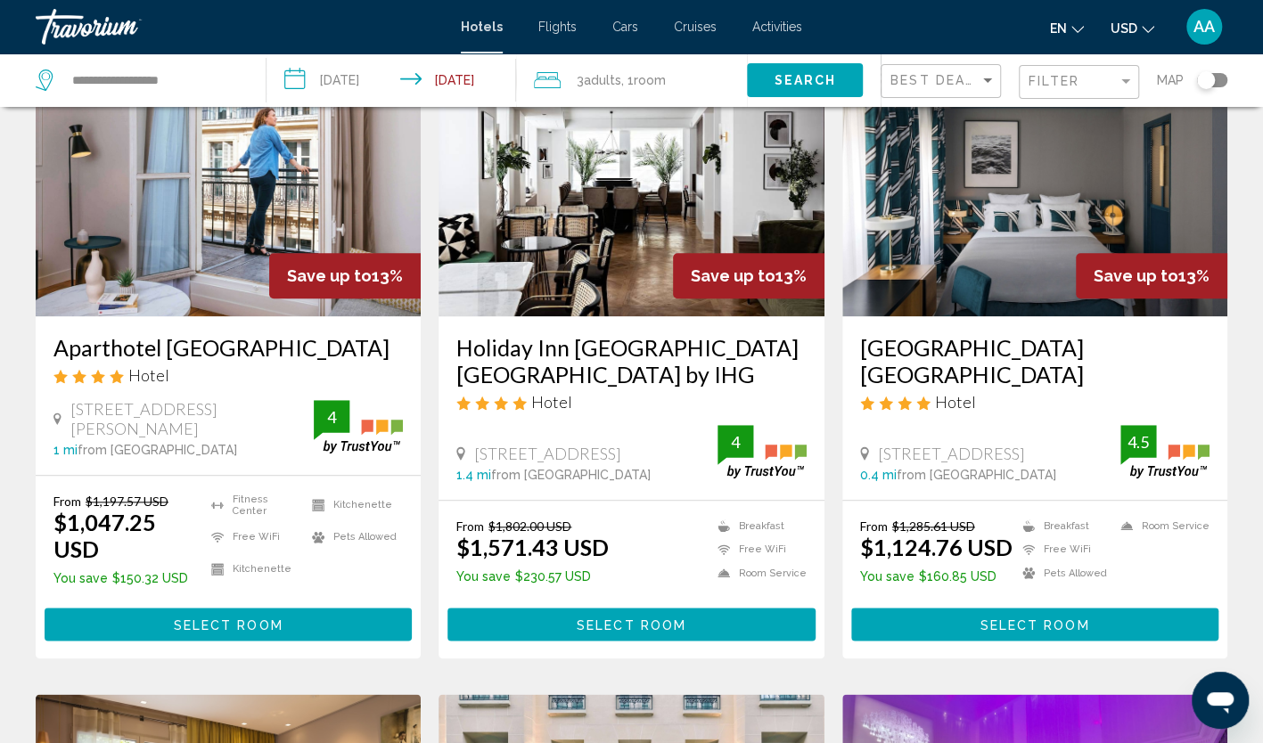
scroll to position [713, 0]
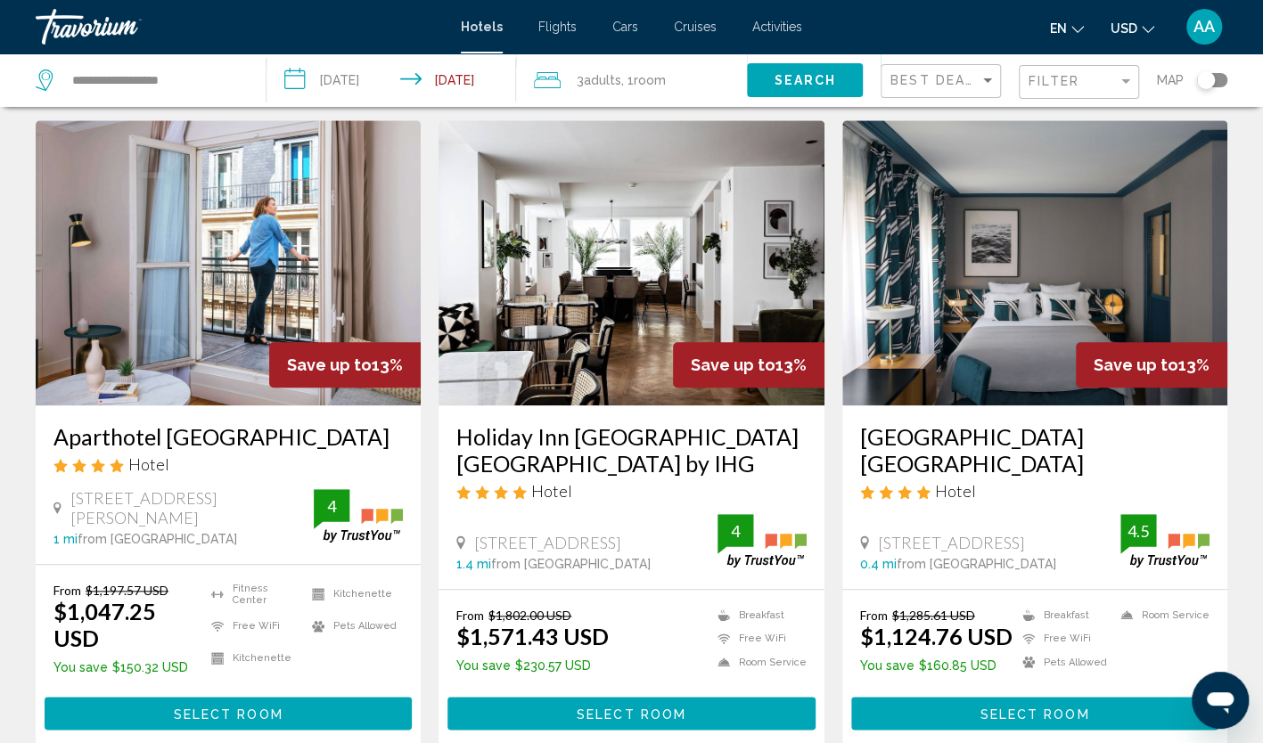
click at [1080, 305] on img "Main content" at bounding box center [1034, 262] width 385 height 285
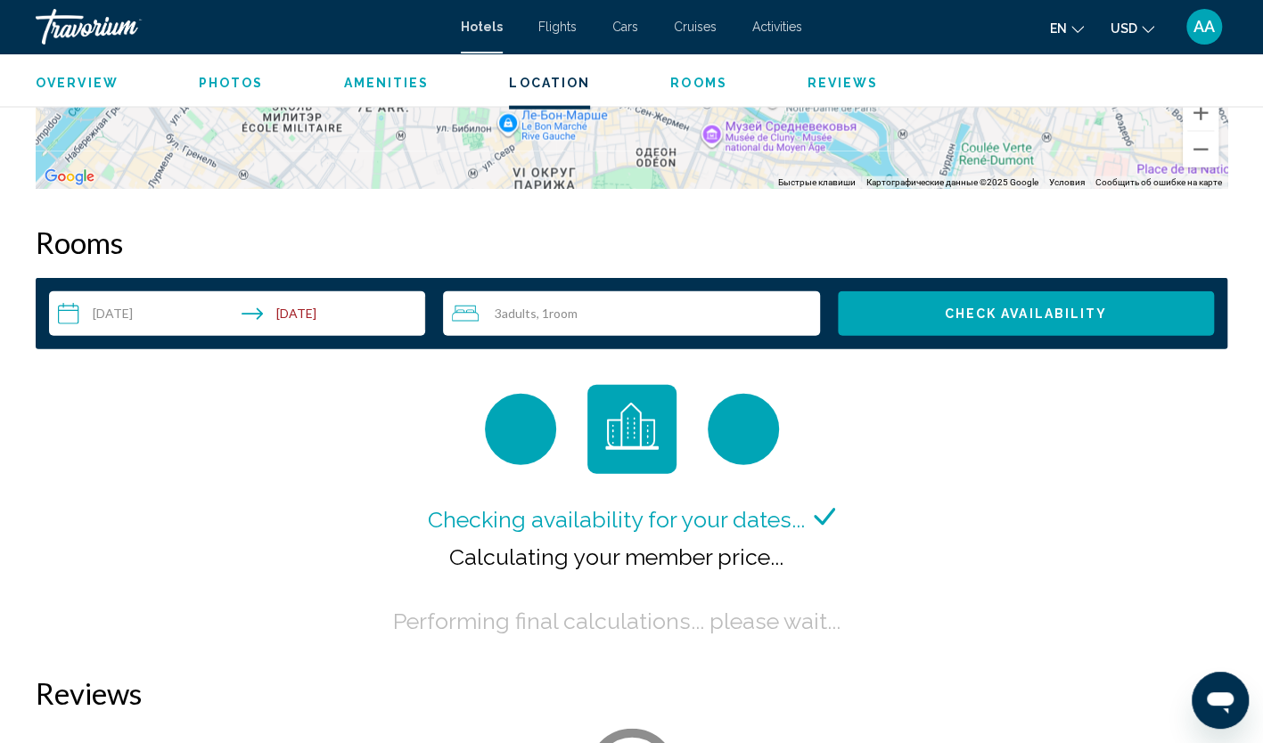
scroll to position [2228, 0]
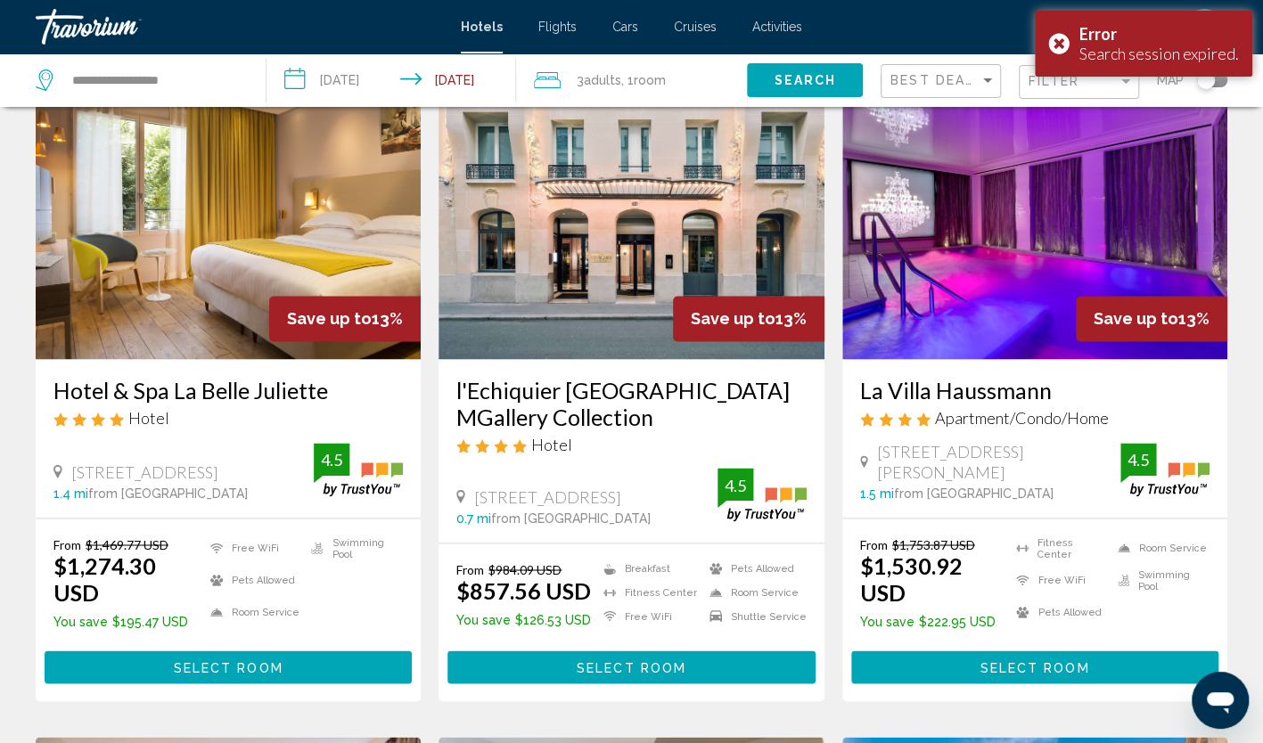
scroll to position [1426, 0]
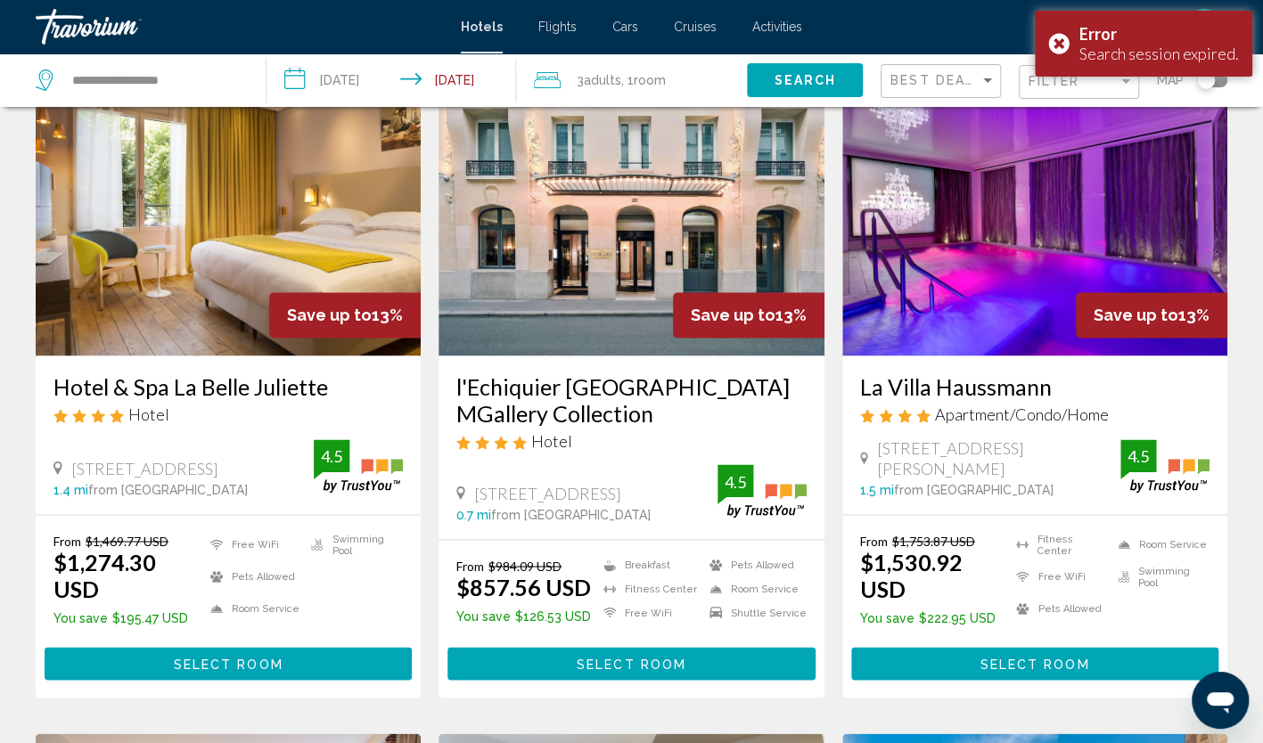
click at [359, 249] on img "Main content" at bounding box center [228, 212] width 385 height 285
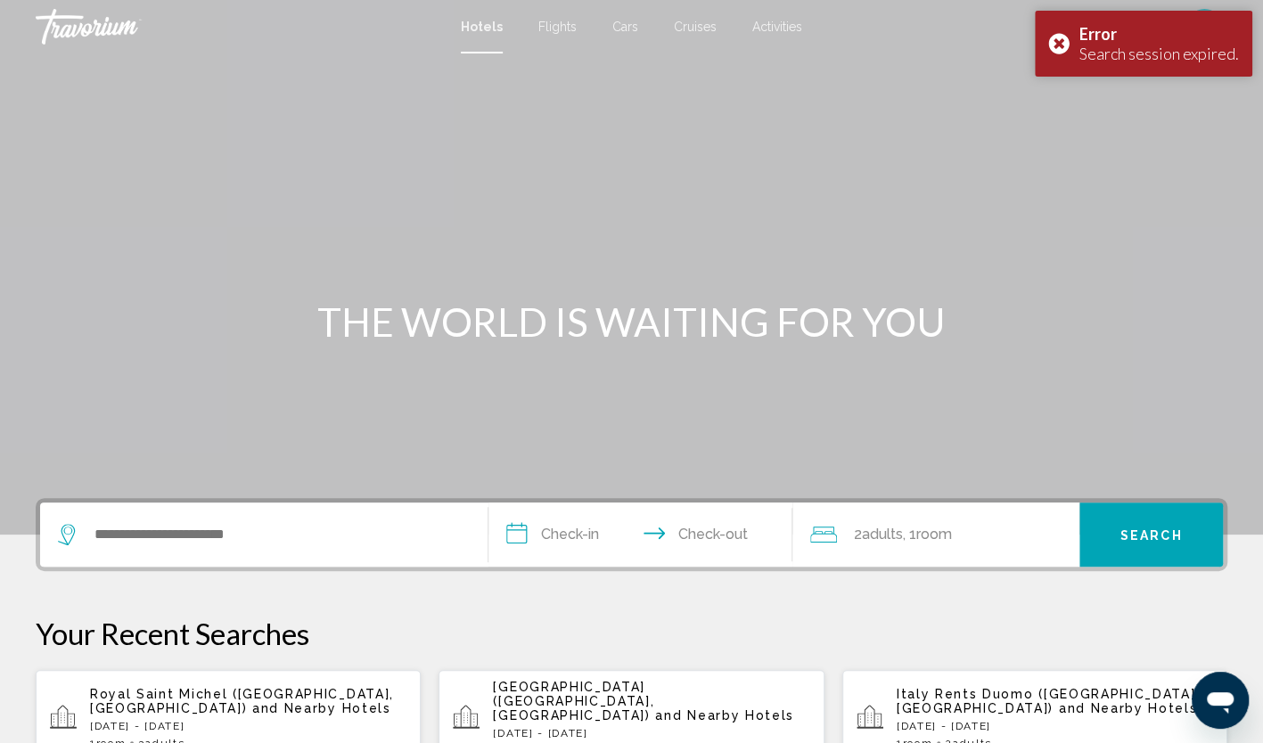
click at [312, 512] on div "Search widget" at bounding box center [264, 535] width 412 height 64
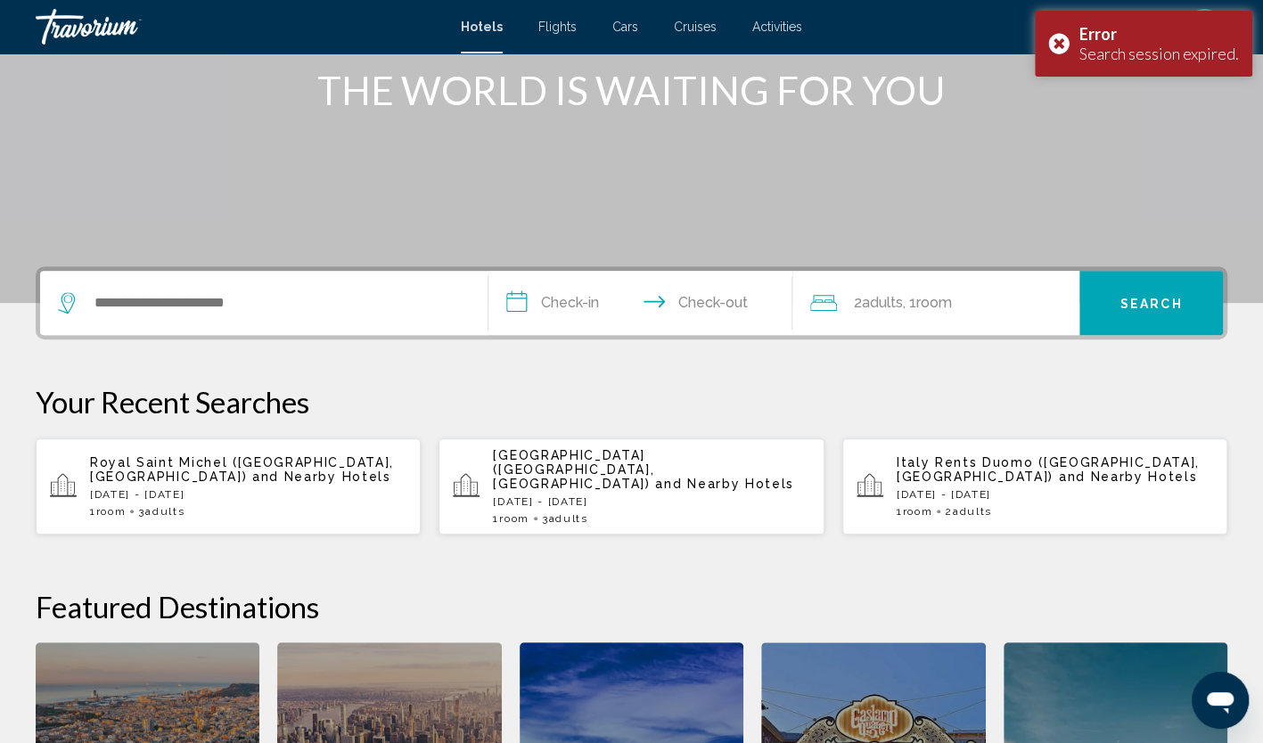
scroll to position [440, 0]
